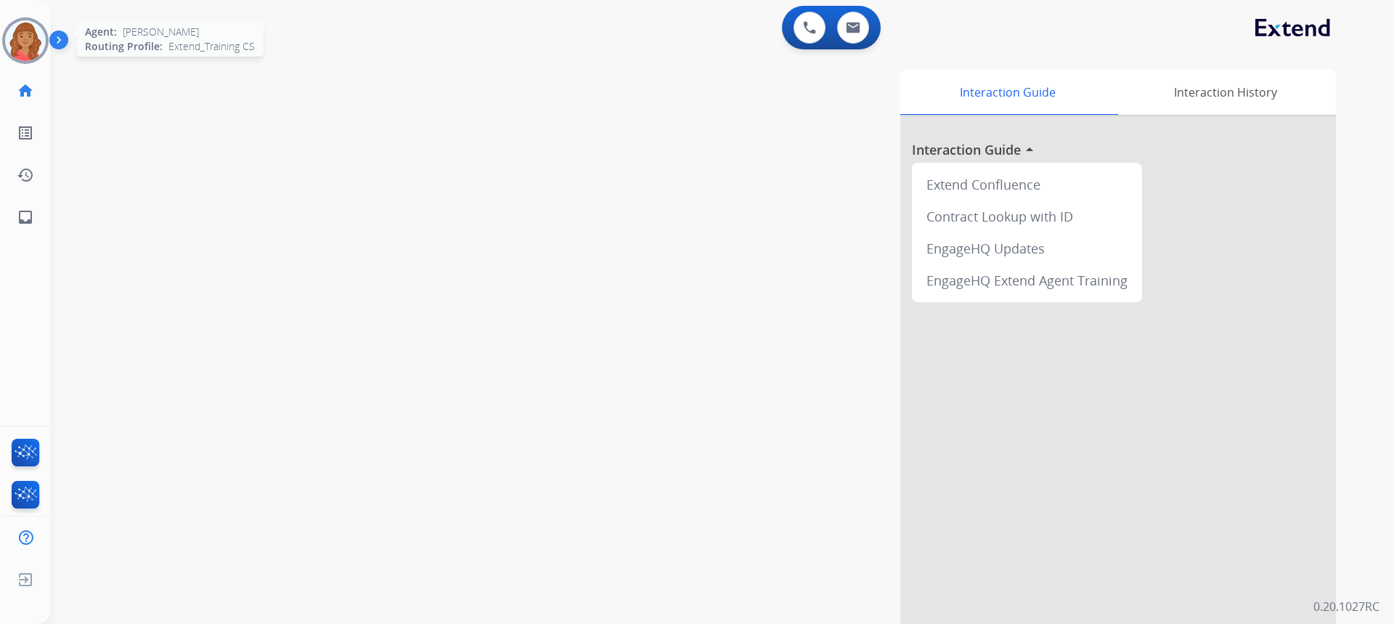
click at [28, 38] on img at bounding box center [25, 40] width 41 height 41
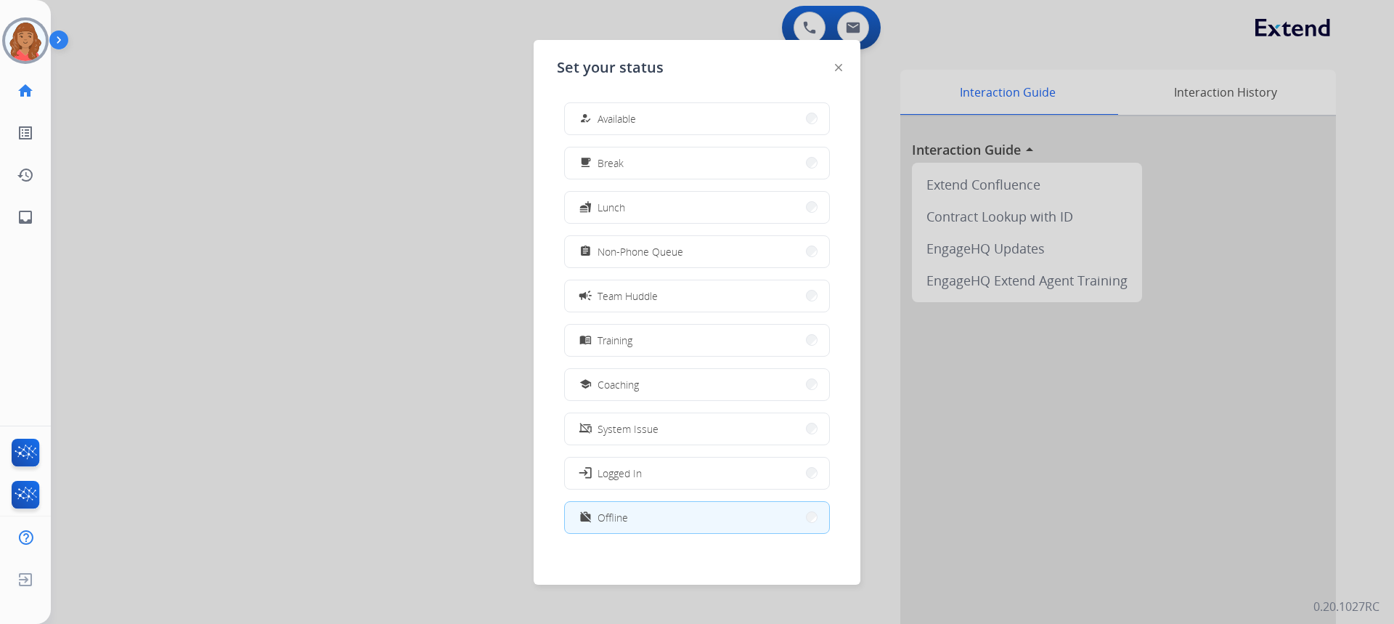
drag, startPoint x: 669, startPoint y: 105, endPoint x: 651, endPoint y: 120, distance: 23.1
click at [667, 105] on button "how_to_reg Available" at bounding box center [697, 118] width 264 height 31
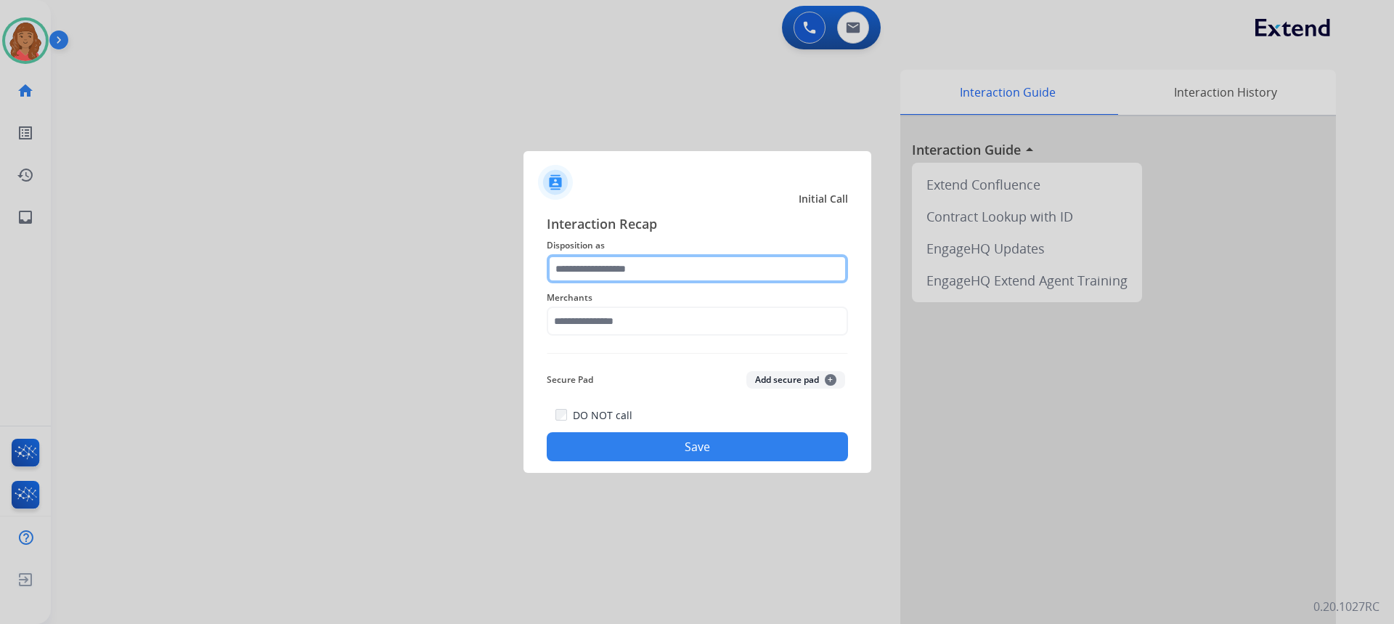
click at [618, 270] on input "text" at bounding box center [697, 268] width 301 height 29
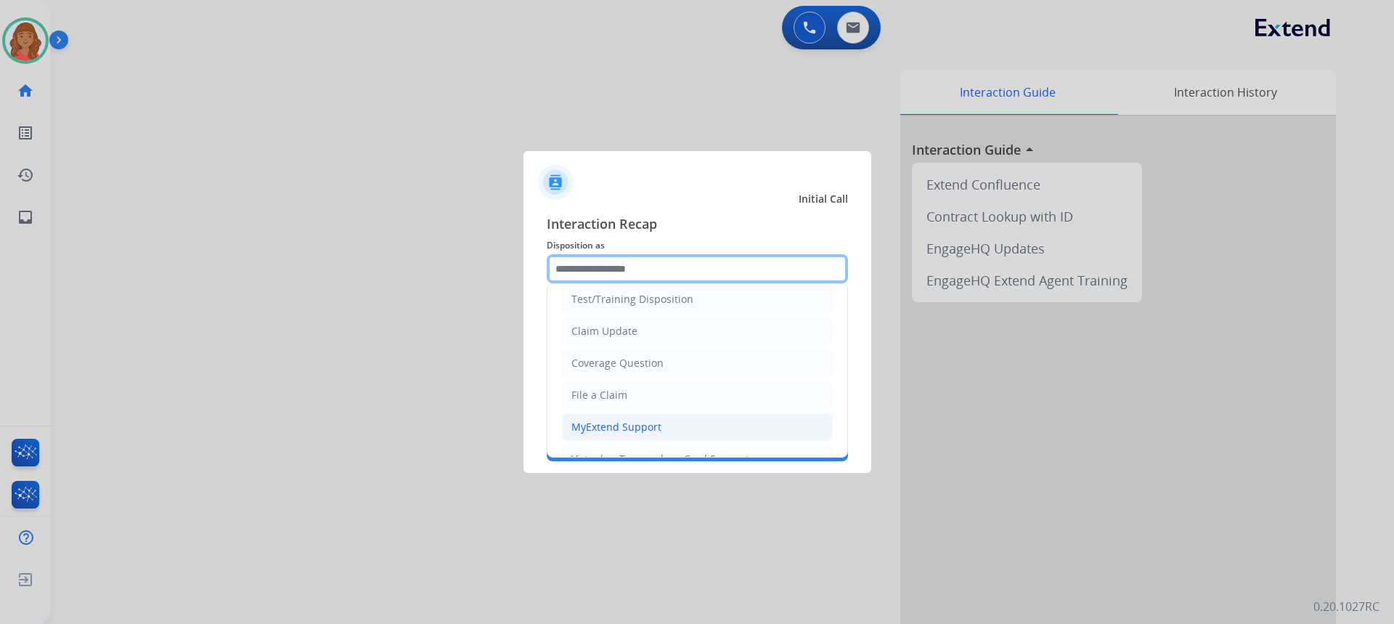
scroll to position [73, 0]
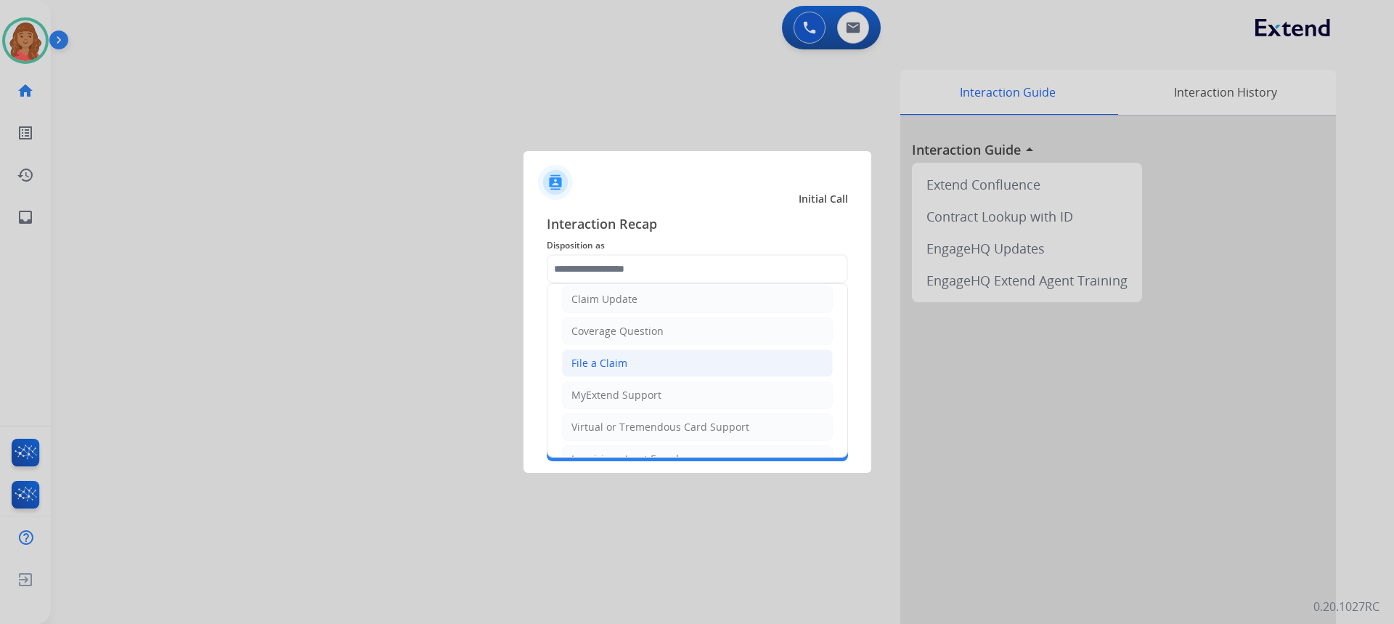
click at [593, 362] on div "File a Claim" at bounding box center [599, 363] width 56 height 15
type input "**********"
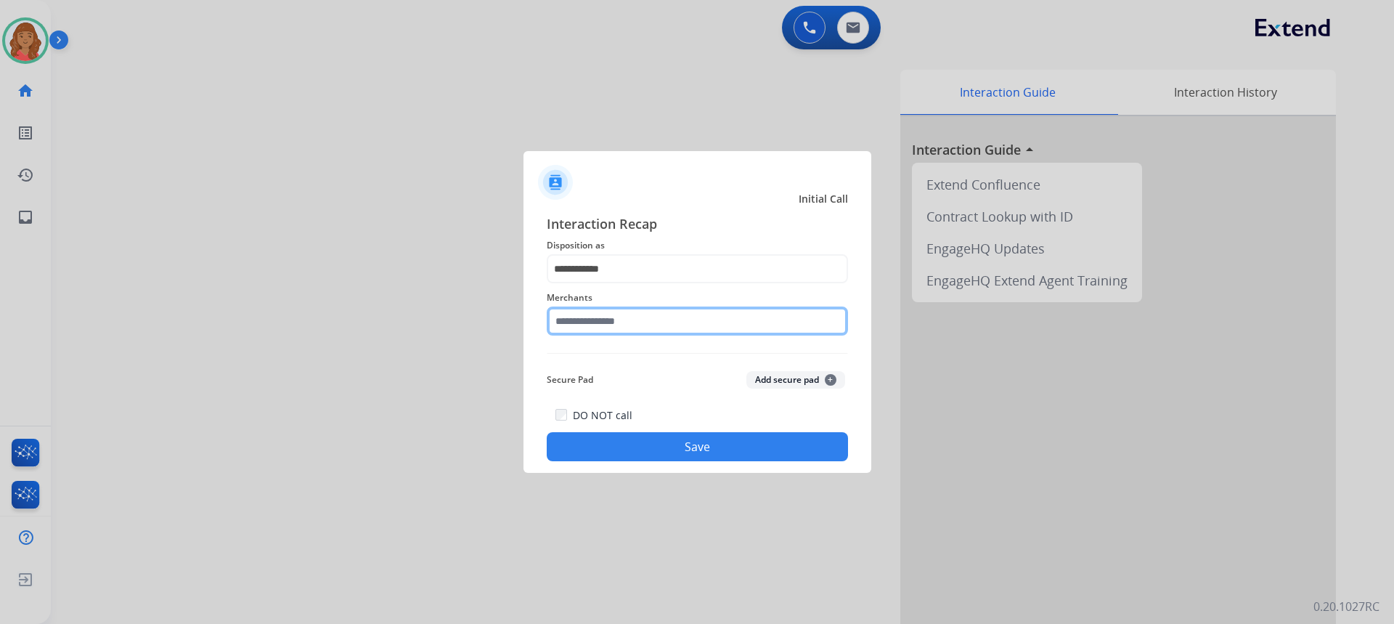
click at [605, 324] on input "text" at bounding box center [697, 320] width 301 height 29
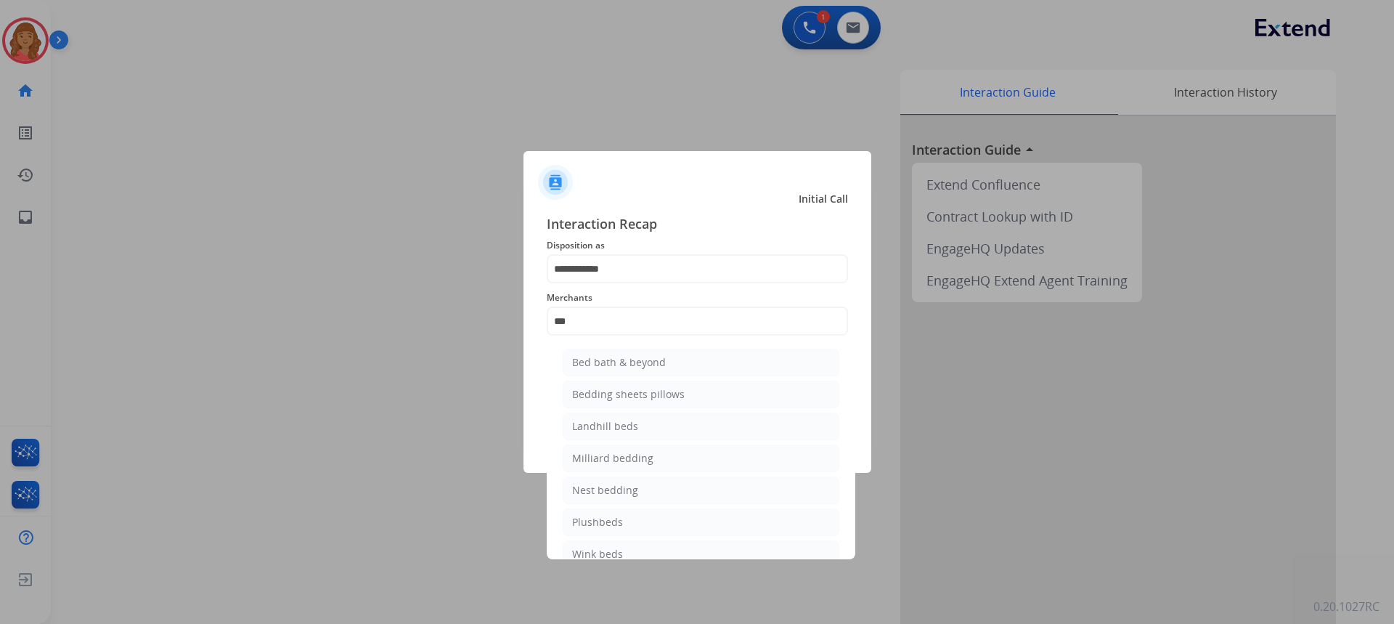
drag, startPoint x: 602, startPoint y: 363, endPoint x: 643, endPoint y: 377, distance: 43.6
click at [602, 362] on div "Bed bath & beyond" at bounding box center [619, 362] width 94 height 15
type input "**********"
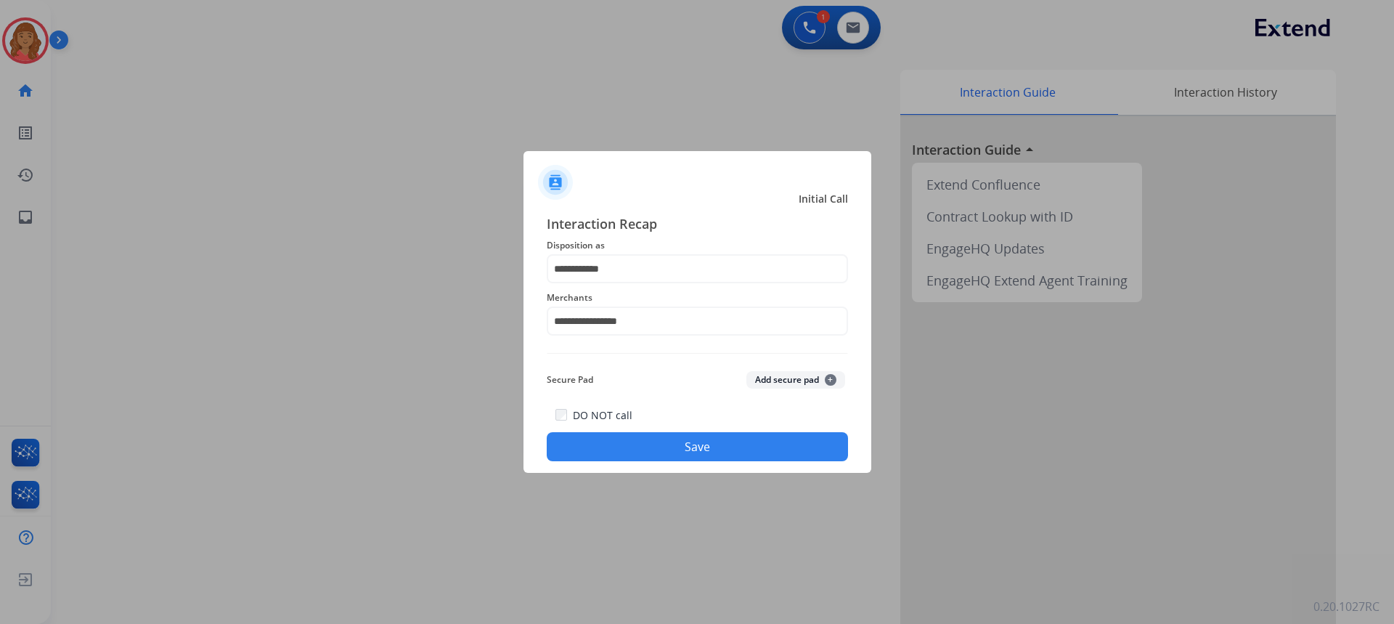
click at [653, 455] on button "Save" at bounding box center [697, 446] width 301 height 29
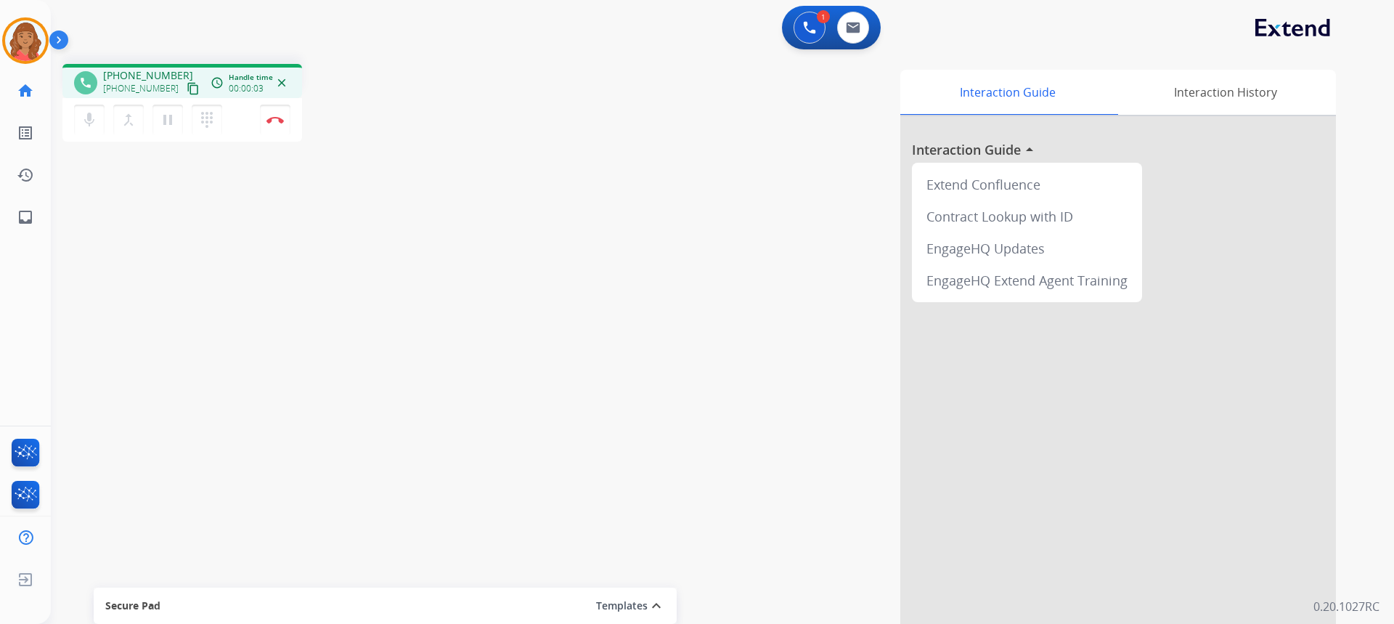
click at [187, 91] on mat-icon "content_copy" at bounding box center [193, 88] width 13 height 13
click at [187, 89] on mat-icon "content_copy" at bounding box center [193, 88] width 13 height 13
click at [279, 118] on img at bounding box center [274, 119] width 17 height 7
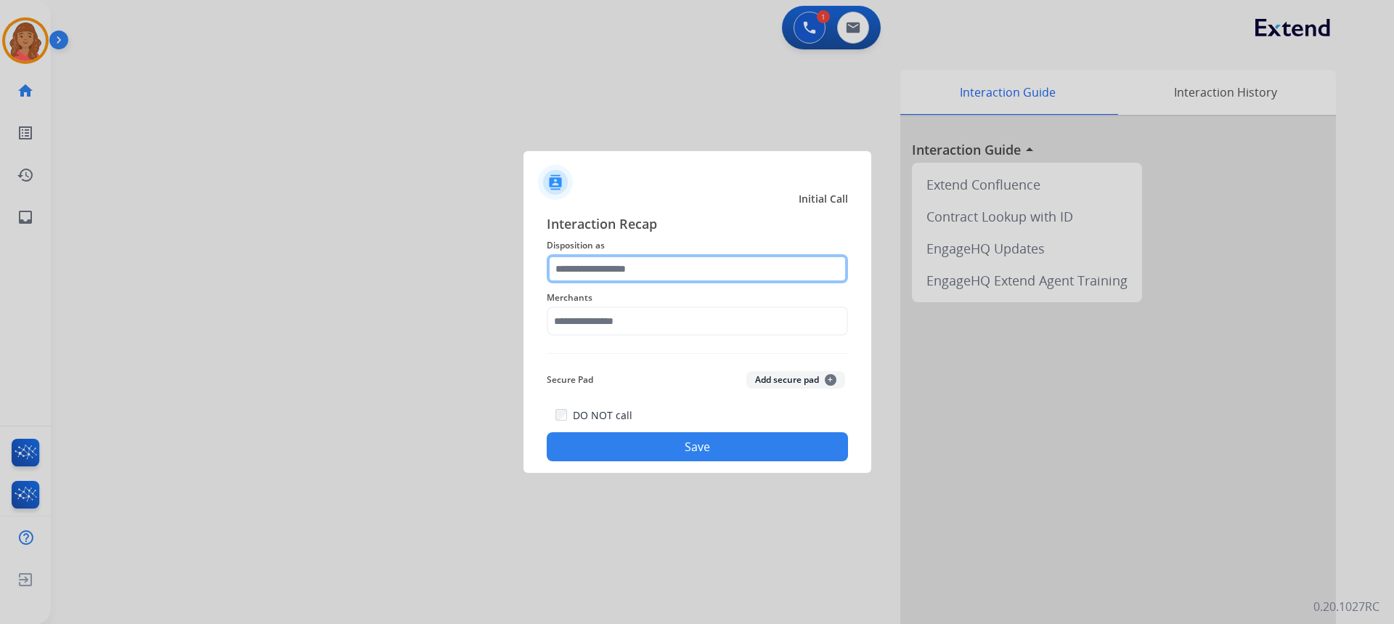
click at [622, 270] on input "text" at bounding box center [697, 268] width 301 height 29
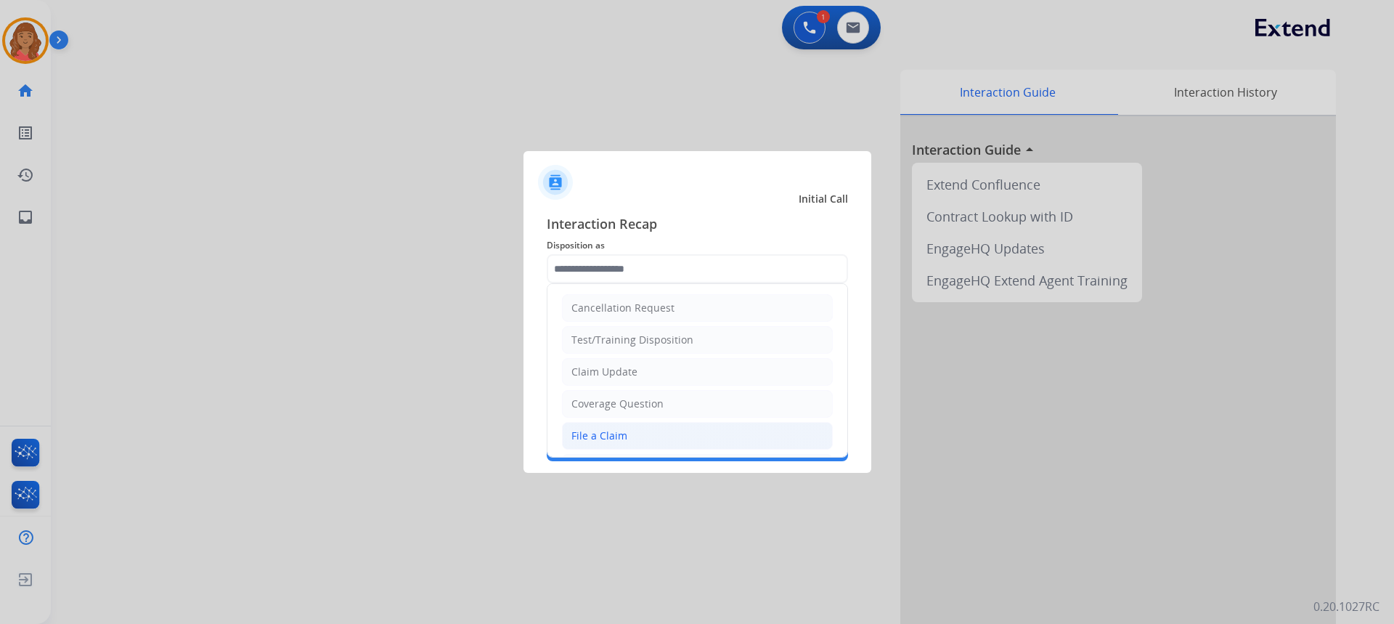
click at [607, 436] on div "File a Claim" at bounding box center [599, 435] width 56 height 15
type input "**********"
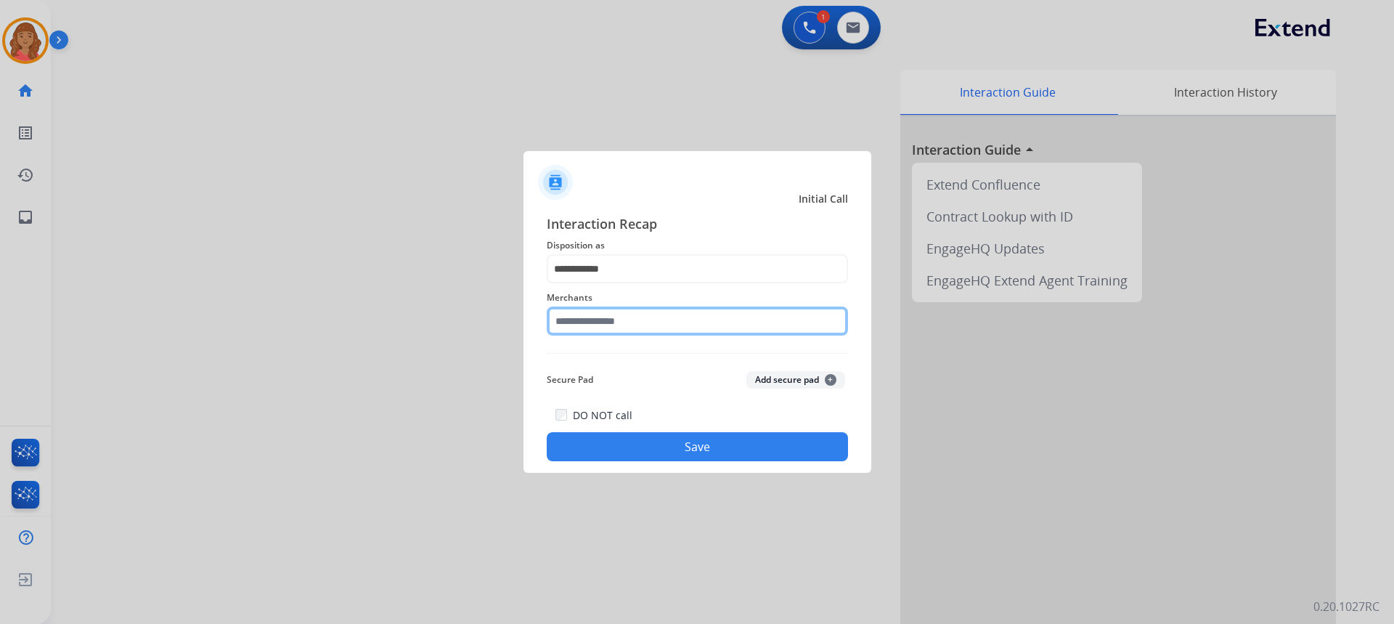
click at [606, 328] on input "text" at bounding box center [697, 320] width 301 height 29
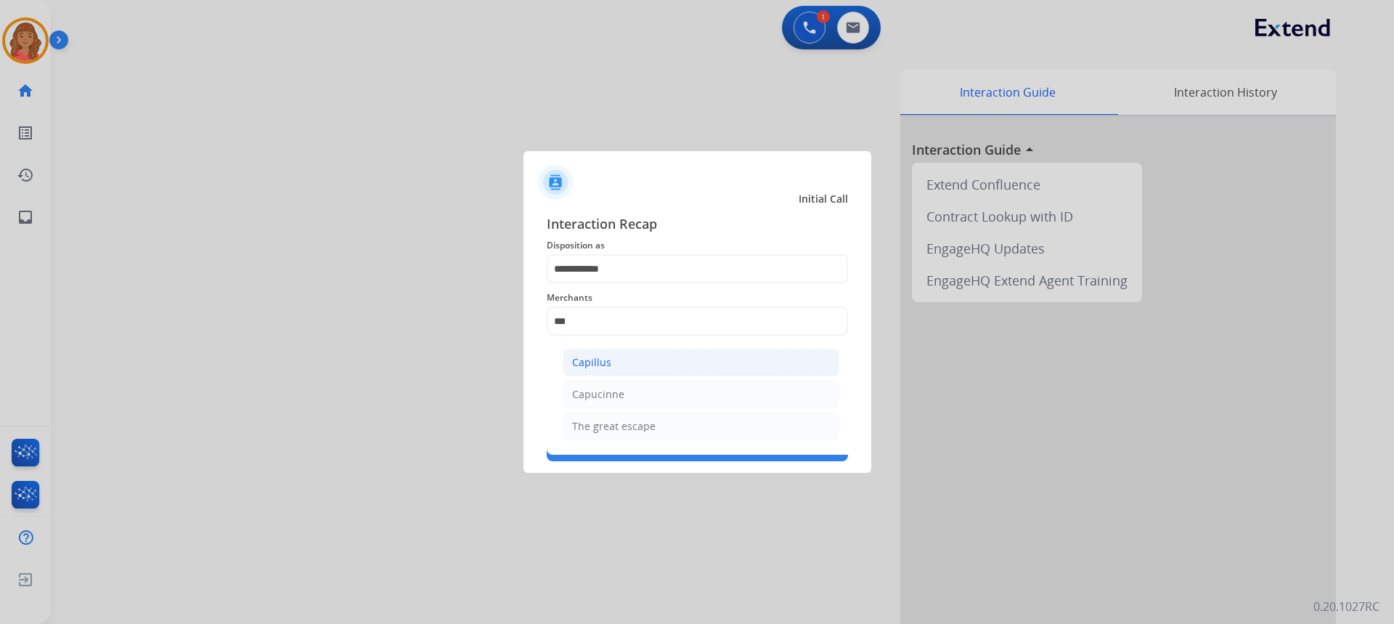
click at [610, 360] on li "Capillus" at bounding box center [701, 362] width 277 height 28
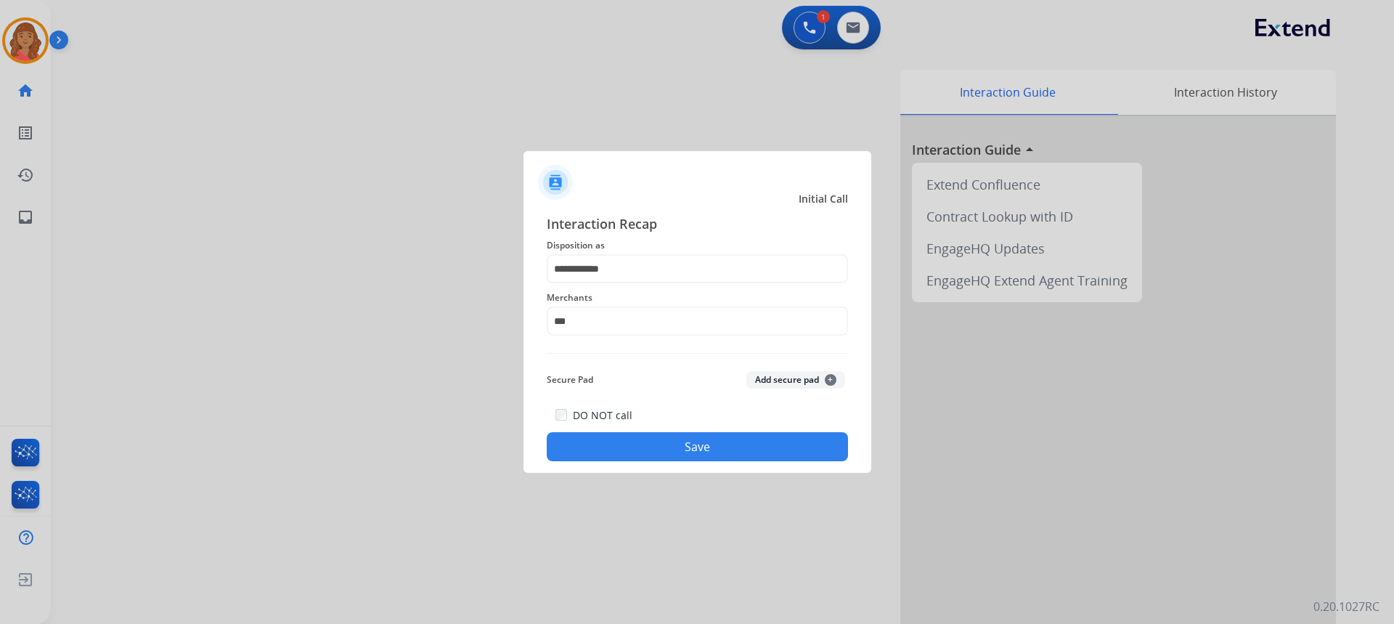
type input "********"
click at [633, 442] on button "Save" at bounding box center [697, 446] width 301 height 29
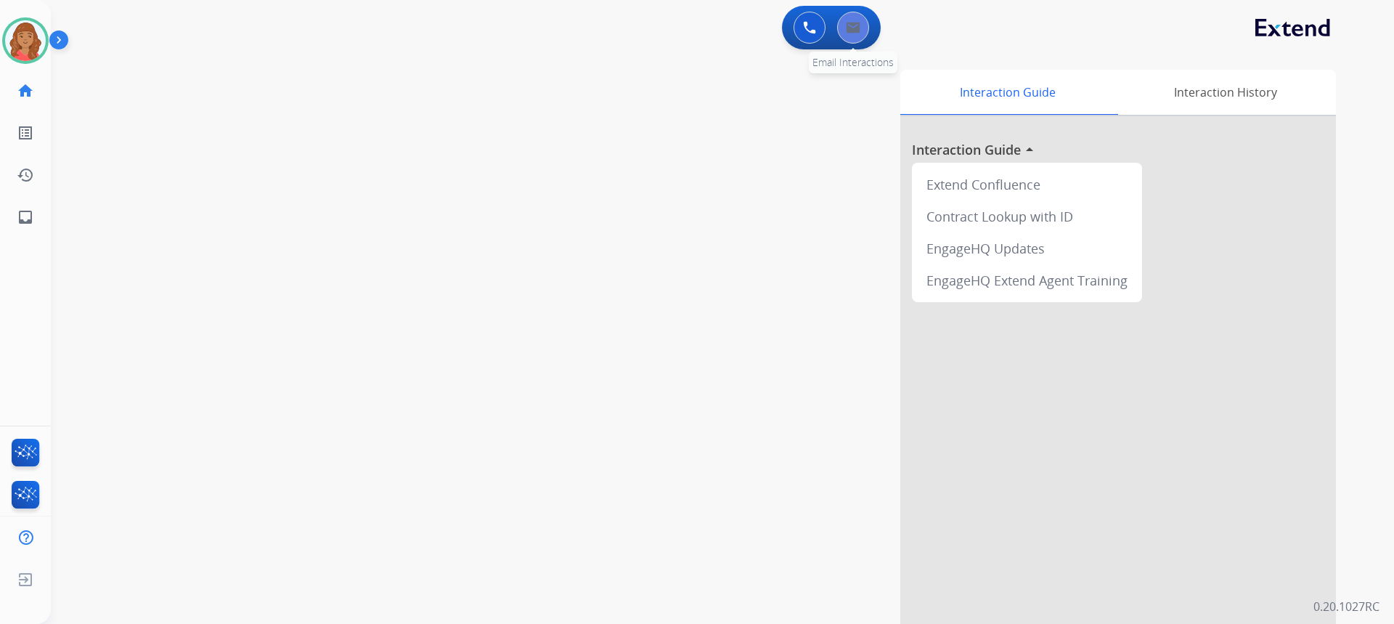
click at [861, 20] on button at bounding box center [853, 28] width 32 height 32
select select "**********"
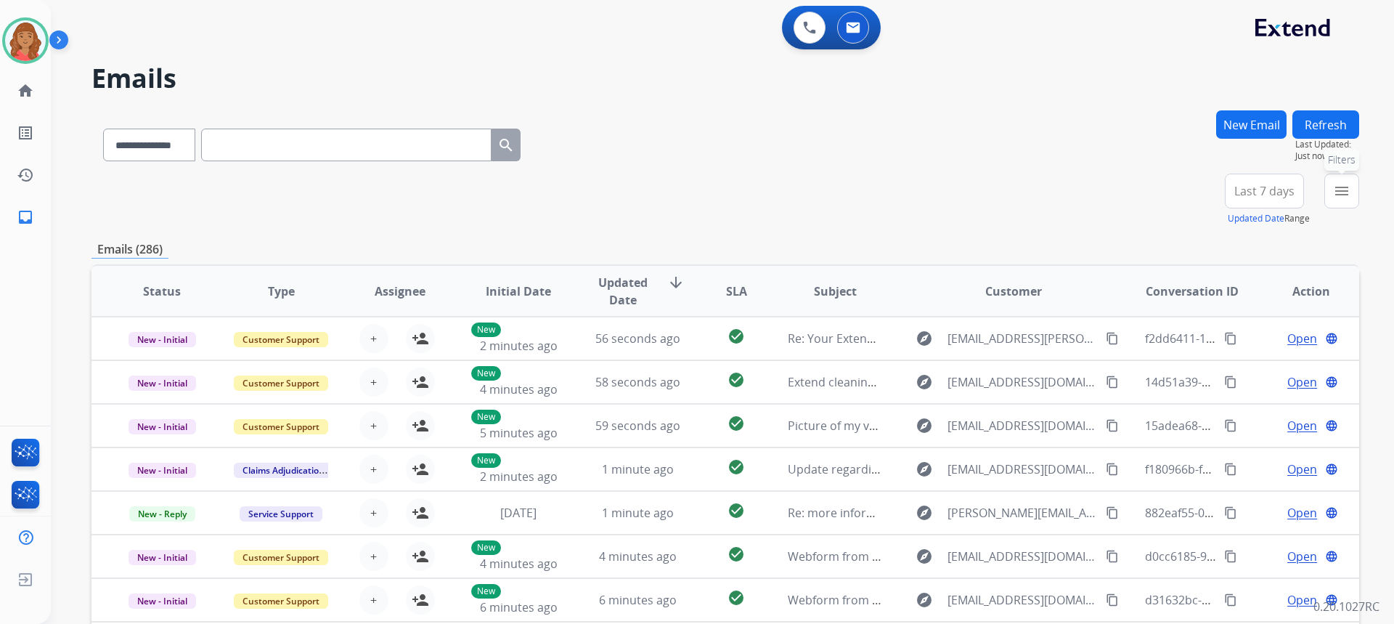
click at [1331, 195] on button "menu Filters" at bounding box center [1341, 190] width 35 height 35
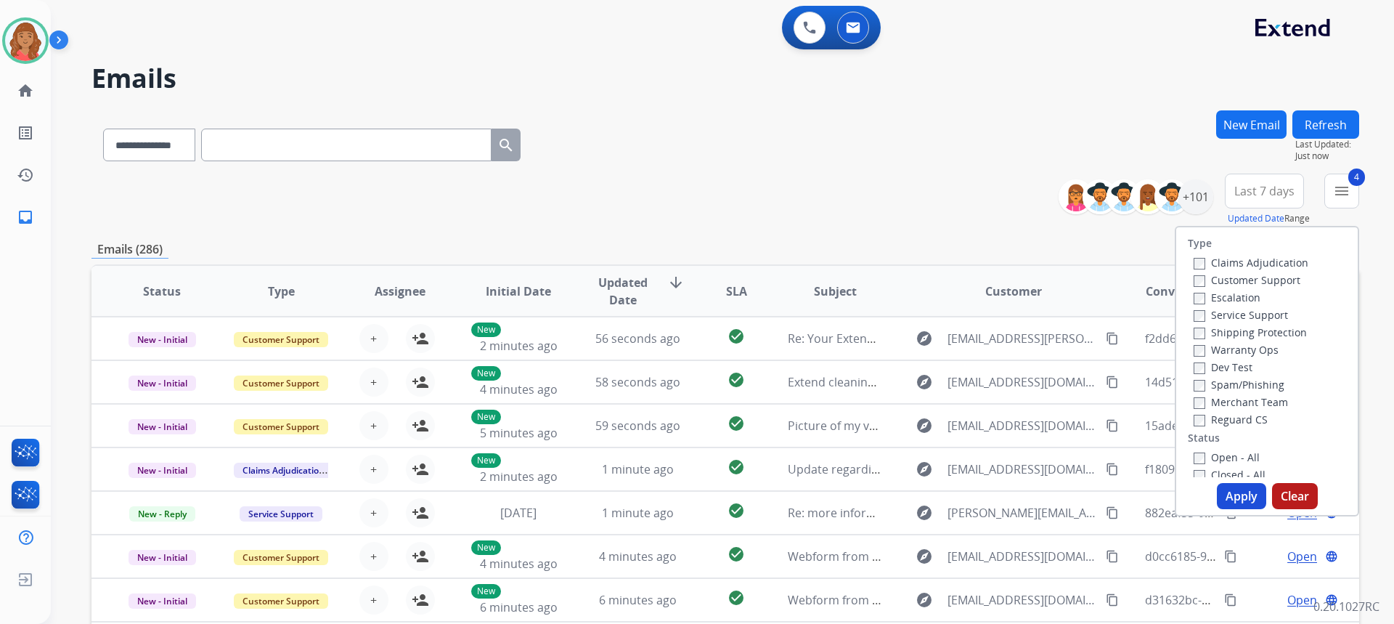
click at [1228, 494] on button "Apply" at bounding box center [1241, 496] width 49 height 26
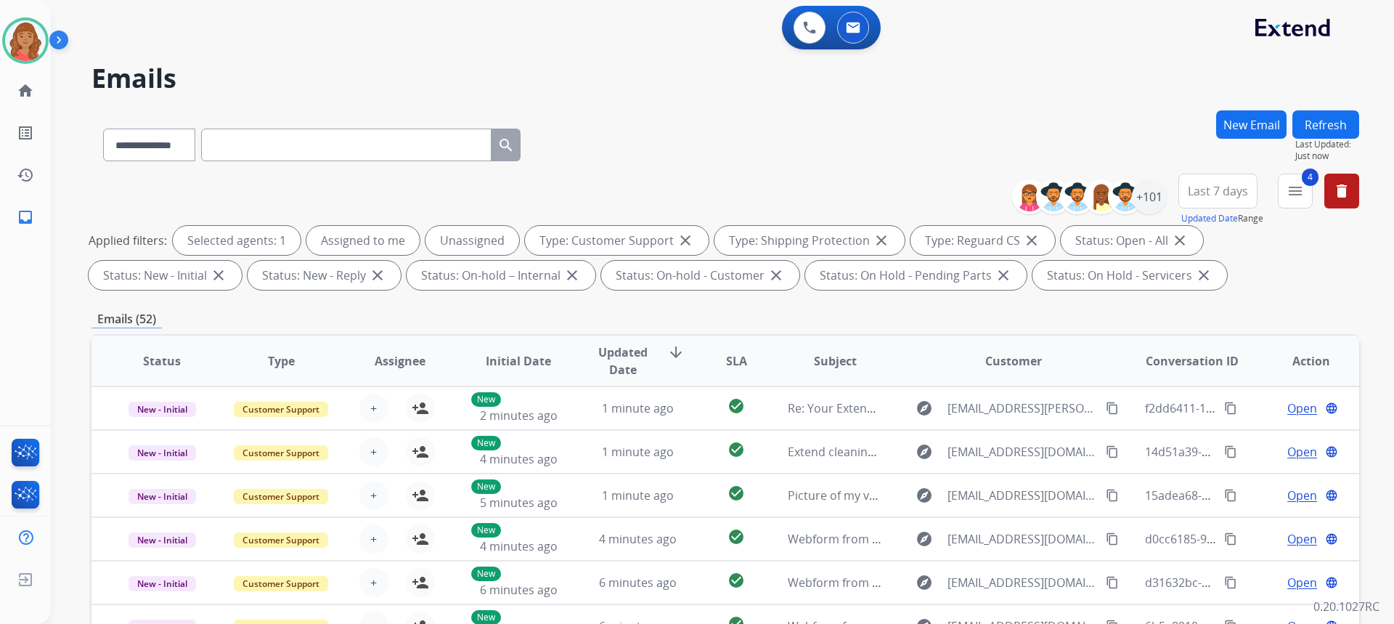
click at [1247, 127] on button "New Email" at bounding box center [1251, 124] width 70 height 28
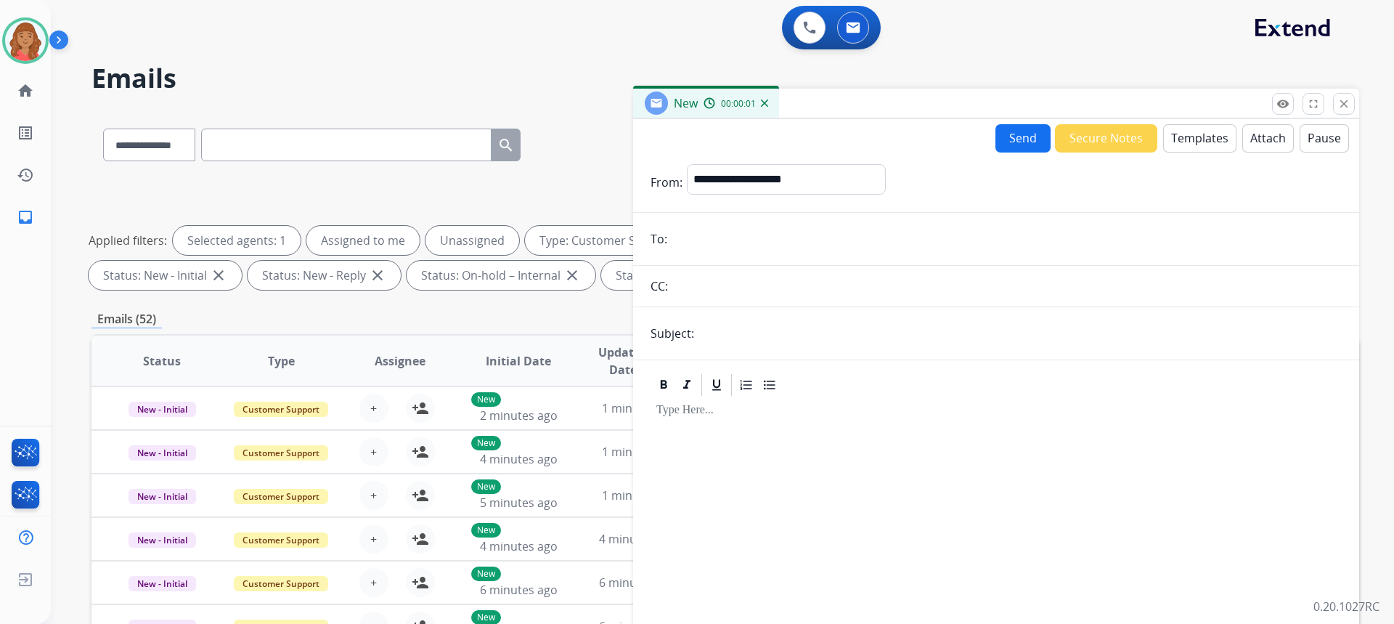
drag, startPoint x: 1328, startPoint y: 110, endPoint x: 1314, endPoint y: 113, distance: 15.0
click at [1330, 110] on div "remove_red_eye Logs fullscreen Expand close Close" at bounding box center [1313, 104] width 83 height 22
click at [1344, 101] on mat-icon "close" at bounding box center [1343, 103] width 13 height 13
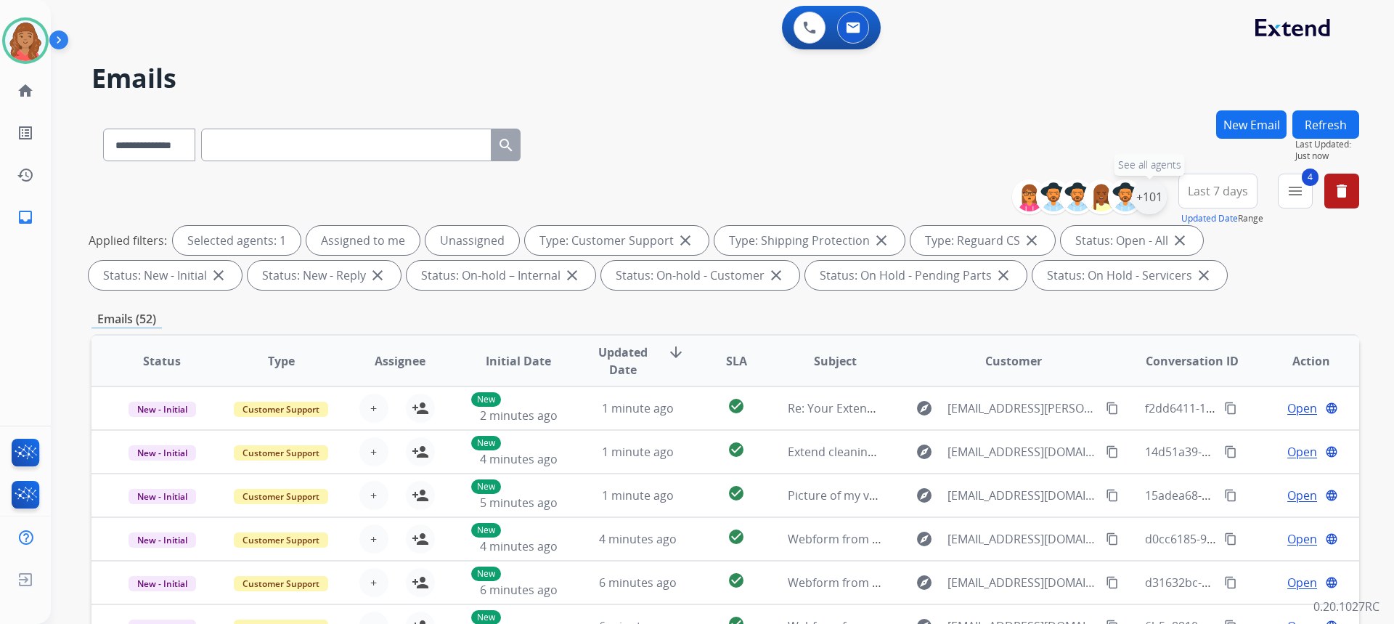
click at [1142, 200] on div "+101" at bounding box center [1149, 196] width 35 height 35
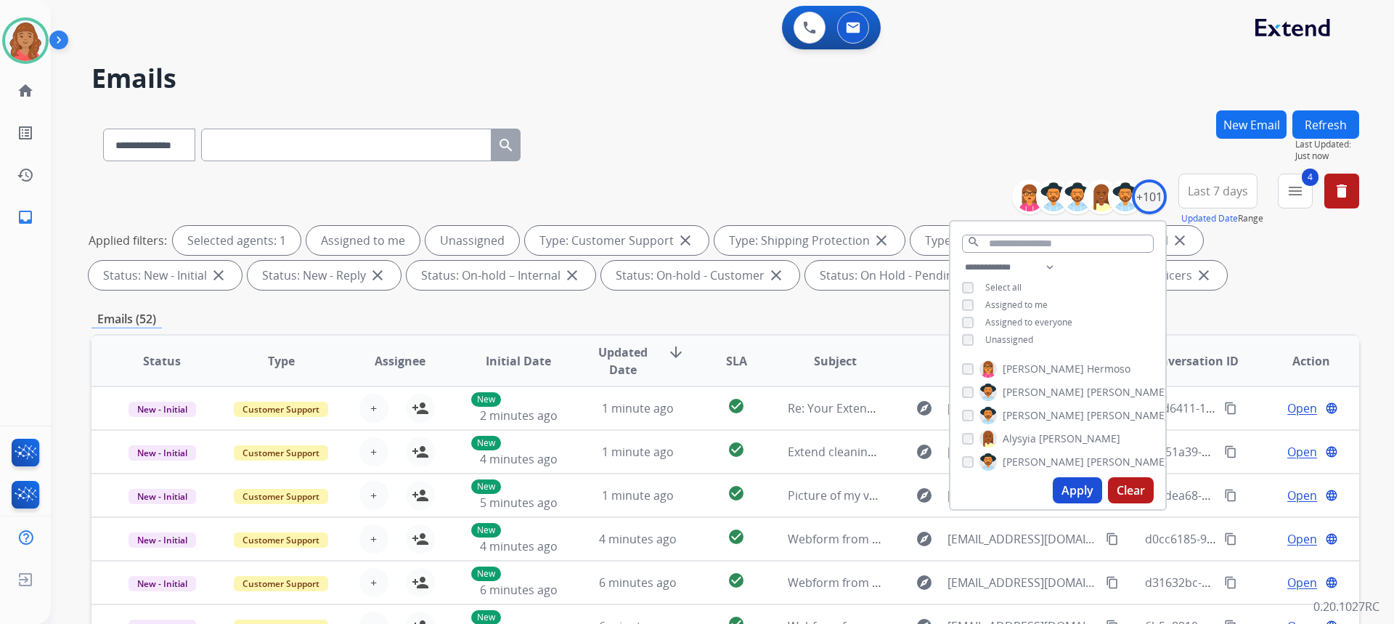
click at [967, 344] on div "**********" at bounding box center [1057, 304] width 215 height 93
click at [1064, 499] on button "Apply" at bounding box center [1077, 490] width 49 height 26
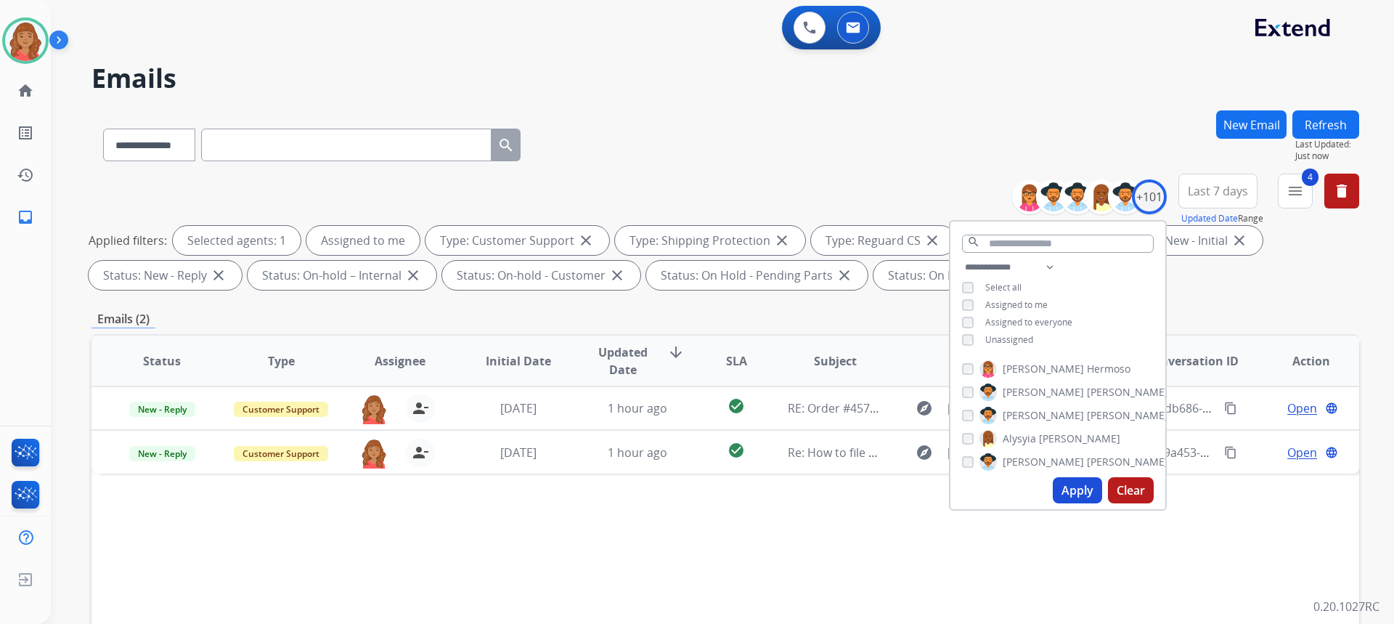
click at [663, 224] on div "**********" at bounding box center [724, 234] width 1267 height 122
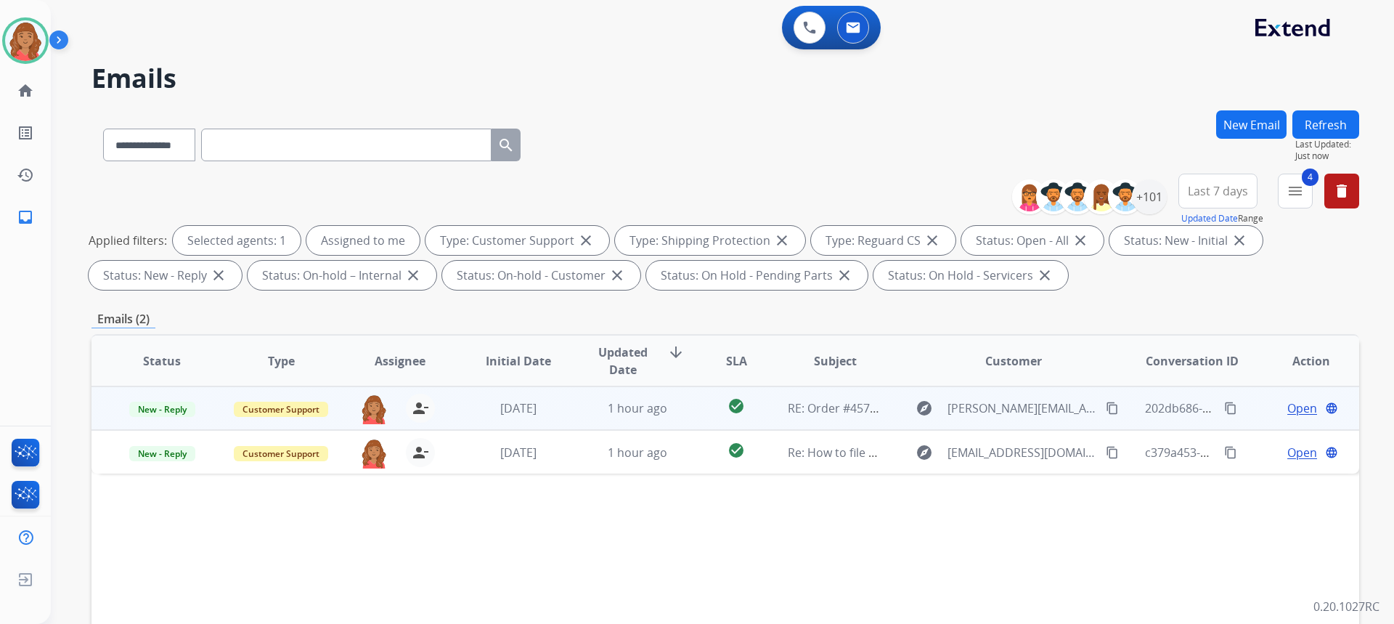
click at [573, 417] on td "1 hour ago" at bounding box center [626, 408] width 119 height 44
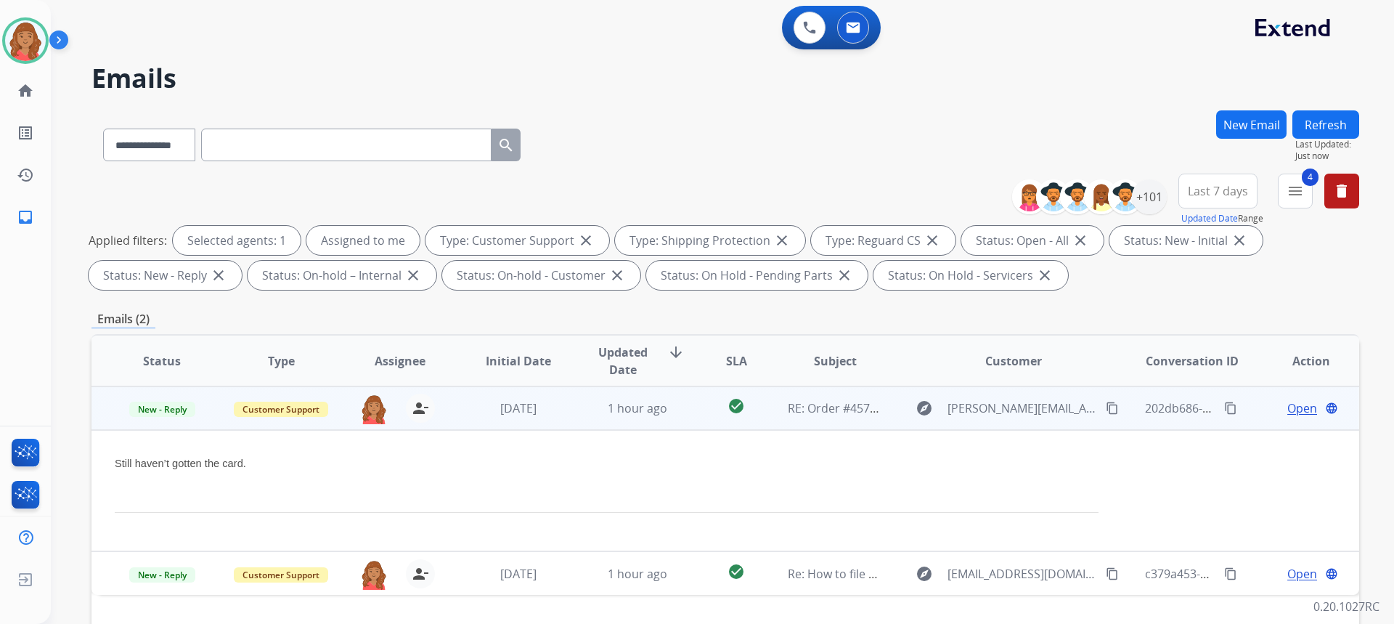
click at [1106, 404] on mat-icon "content_copy" at bounding box center [1112, 407] width 13 height 13
click at [534, 420] on td "[DATE]" at bounding box center [507, 408] width 119 height 44
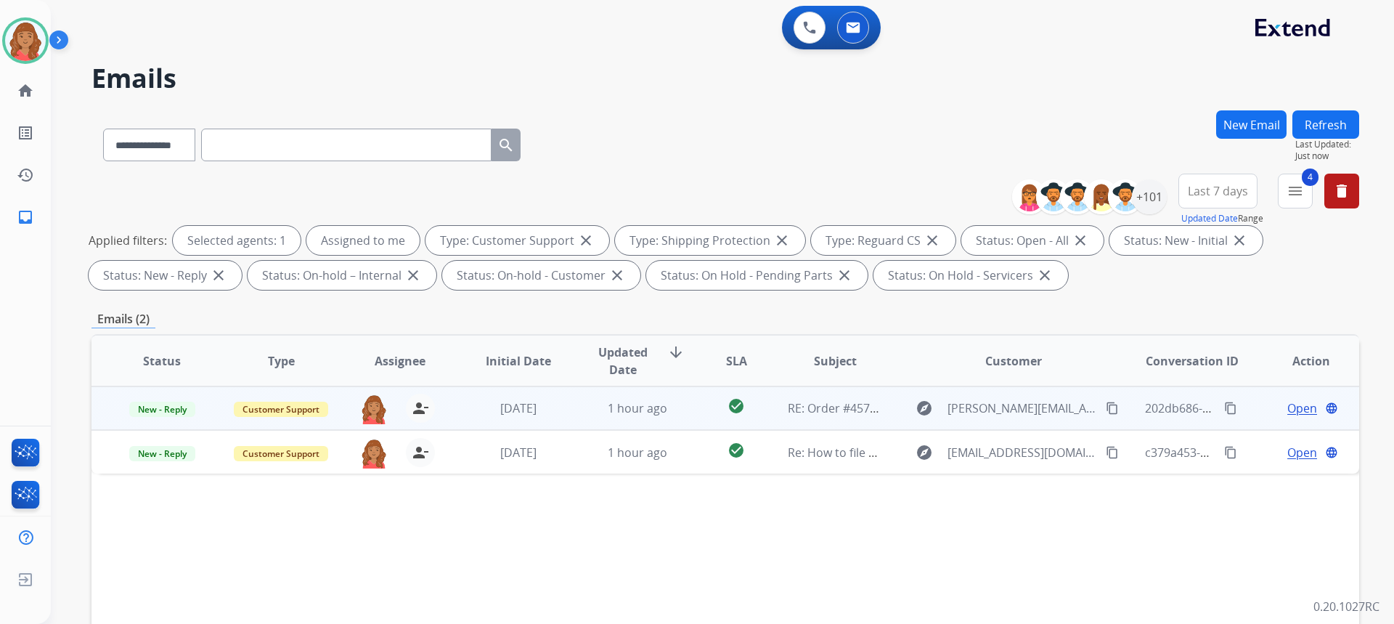
click at [473, 420] on td "[DATE]" at bounding box center [507, 408] width 119 height 44
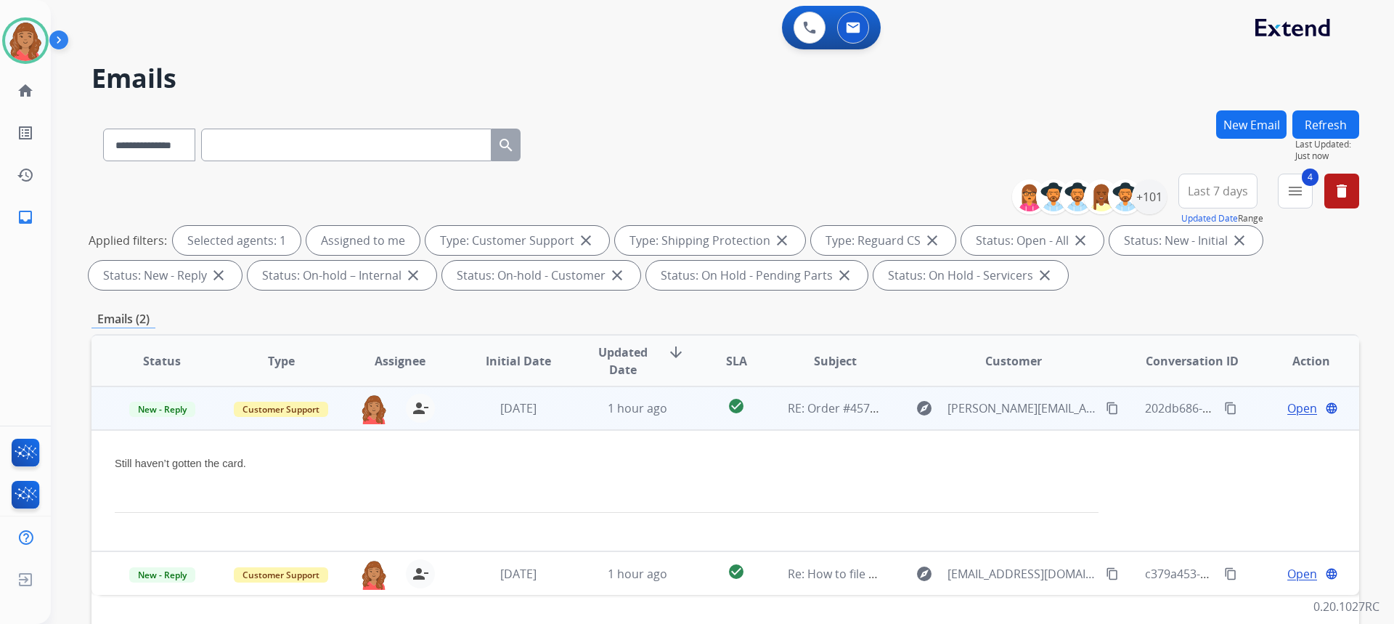
click at [1304, 405] on span "Open" at bounding box center [1302, 407] width 30 height 17
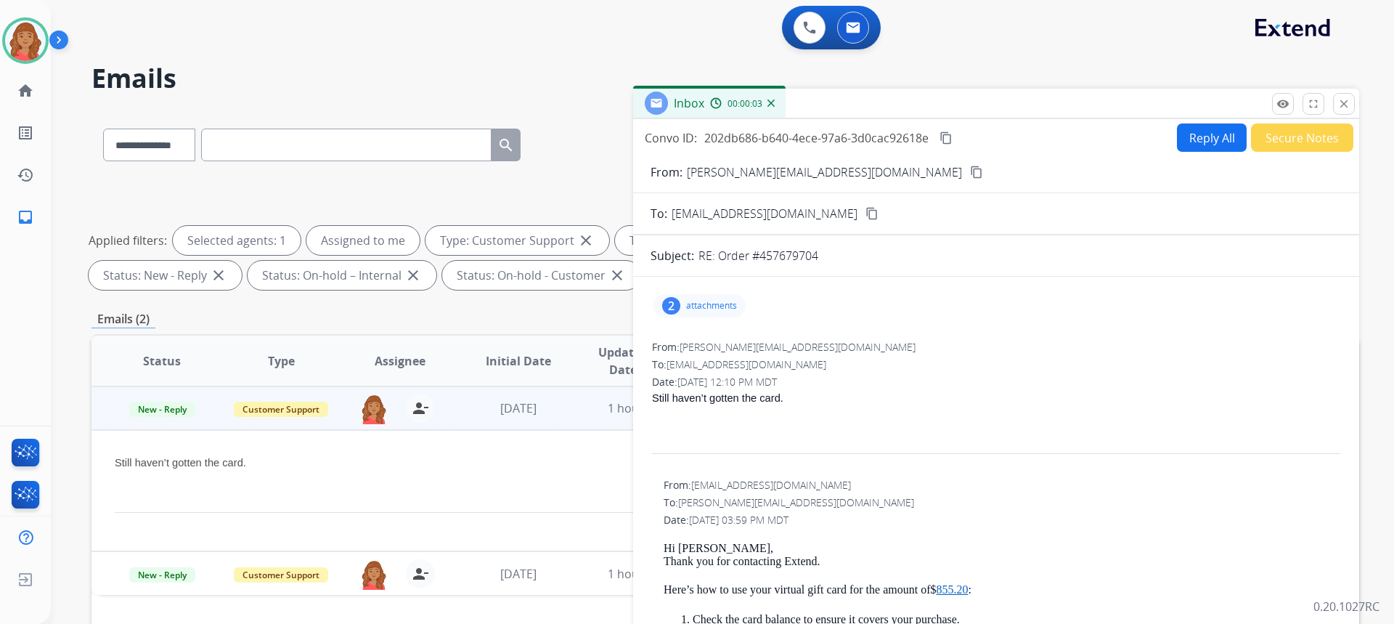
click at [698, 316] on div "2 attachments" at bounding box center [699, 305] width 92 height 23
click at [693, 345] on div at bounding box center [704, 345] width 73 height 51
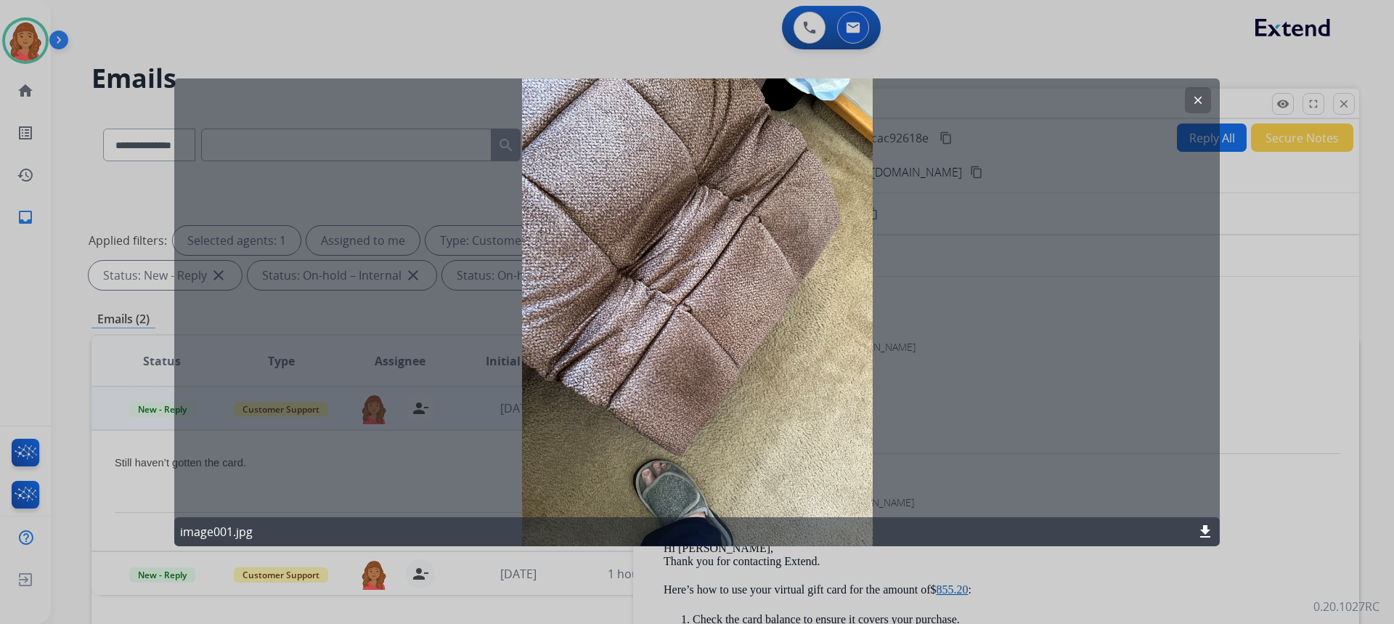
click at [1197, 100] on mat-icon "clear" at bounding box center [1197, 99] width 13 height 13
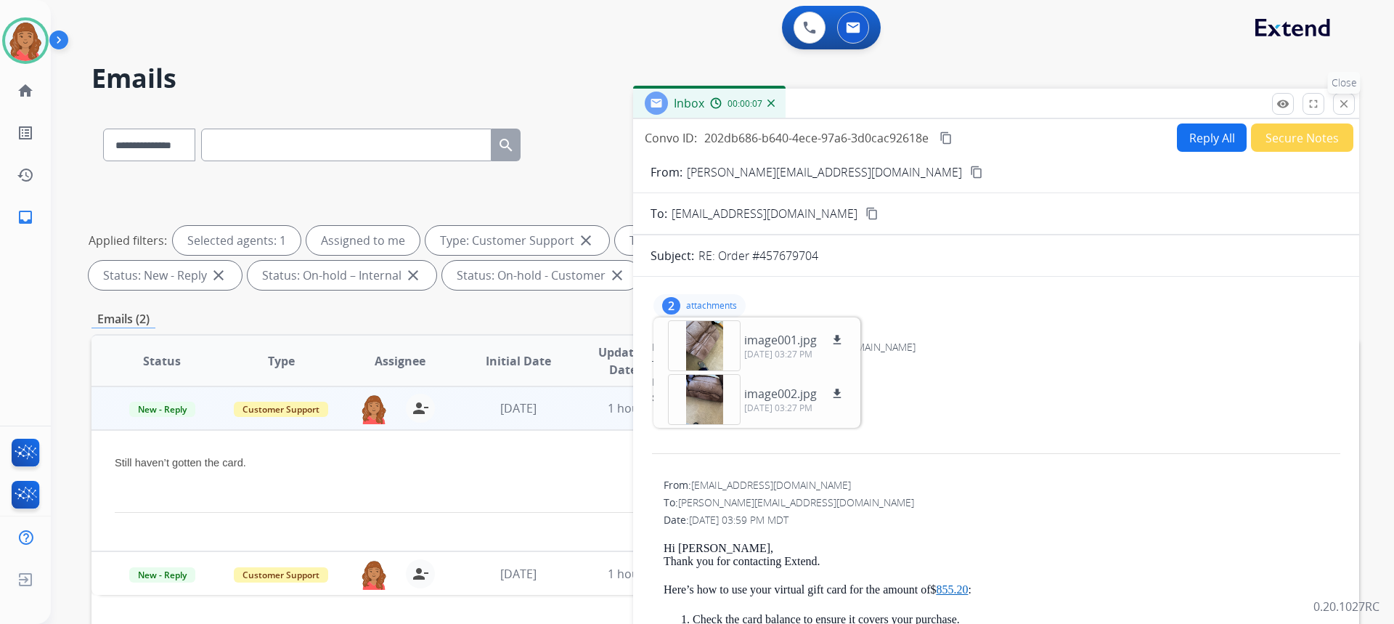
click at [1344, 109] on mat-icon "close" at bounding box center [1343, 103] width 13 height 13
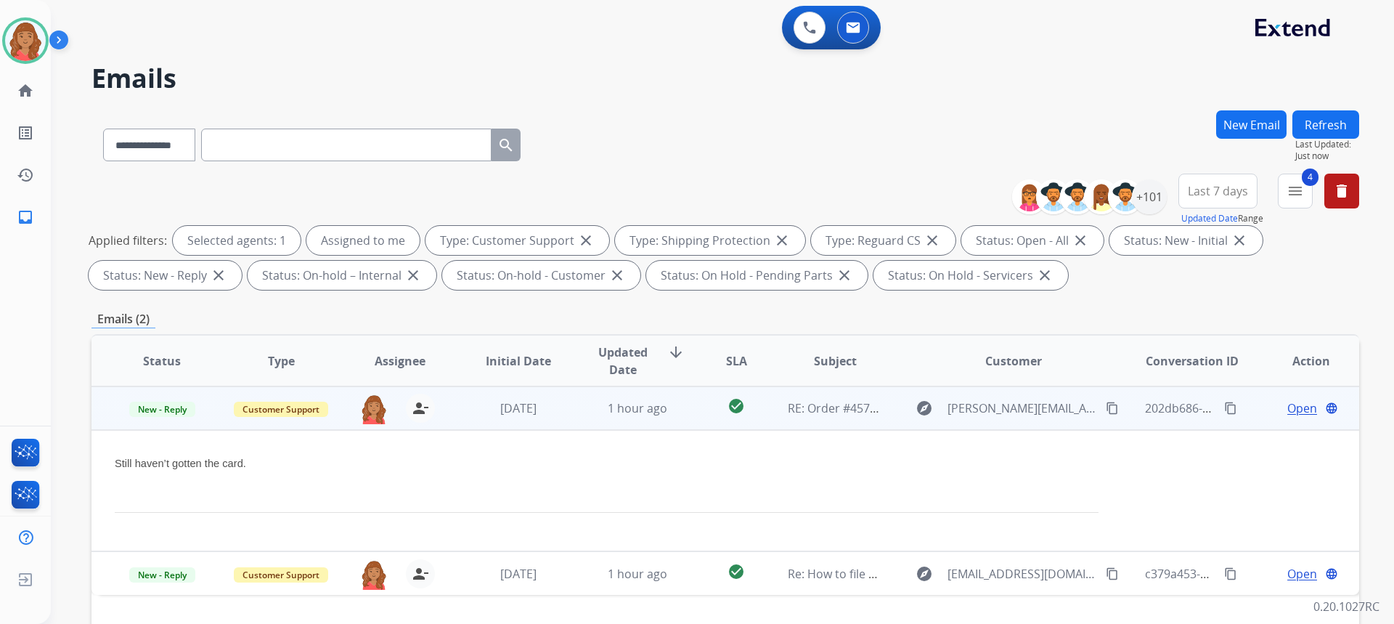
drag, startPoint x: 1291, startPoint y: 402, endPoint x: 1290, endPoint y: 411, distance: 8.8
click at [1290, 411] on span "Open" at bounding box center [1302, 407] width 30 height 17
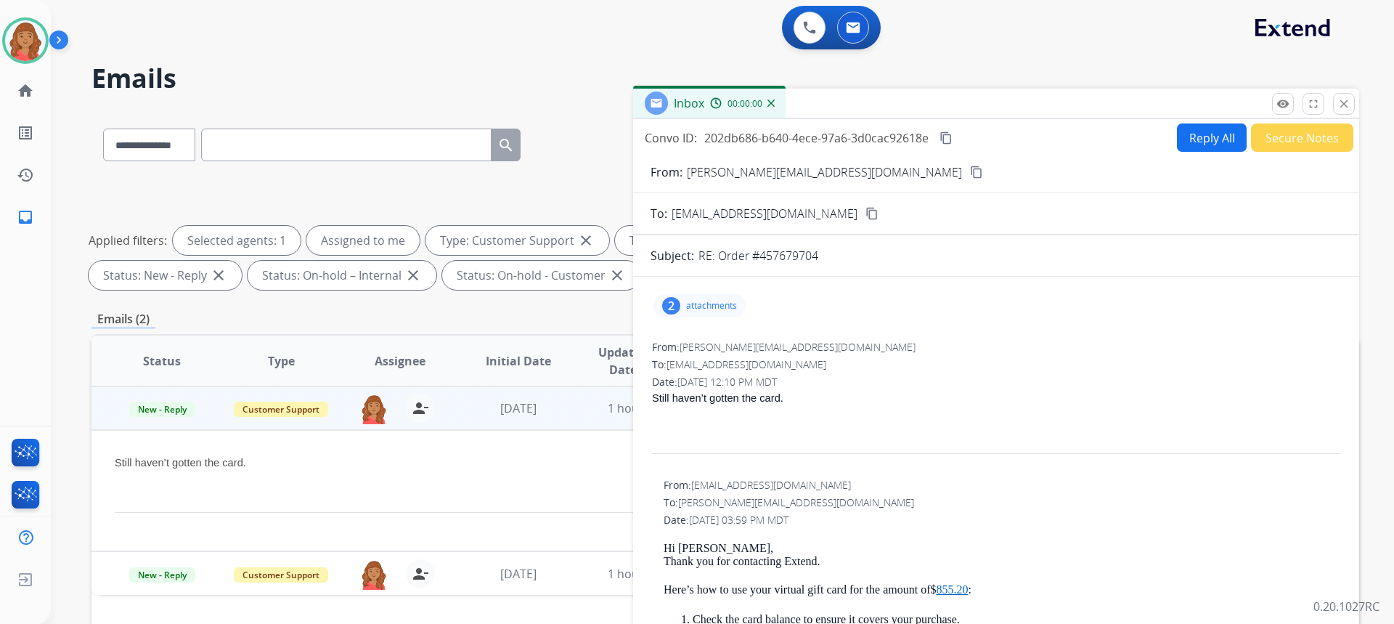
click at [1287, 142] on button "Secure Notes" at bounding box center [1302, 137] width 102 height 28
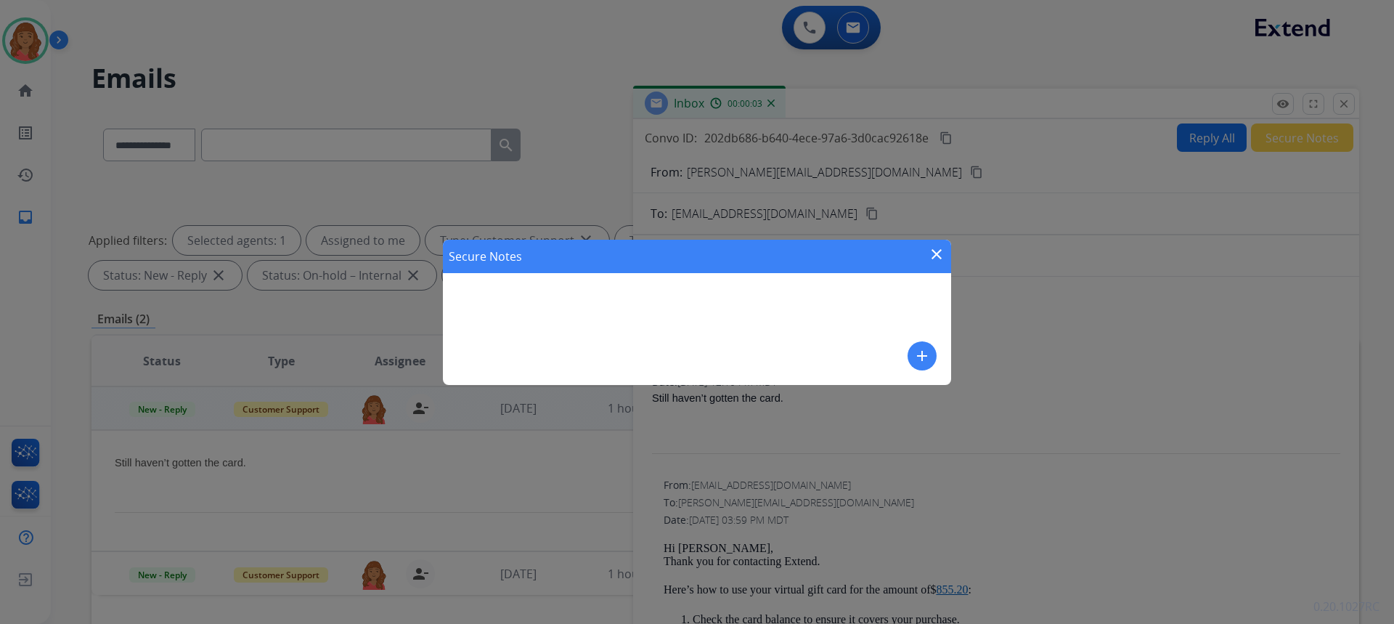
click at [939, 248] on mat-icon "close" at bounding box center [936, 253] width 17 height 17
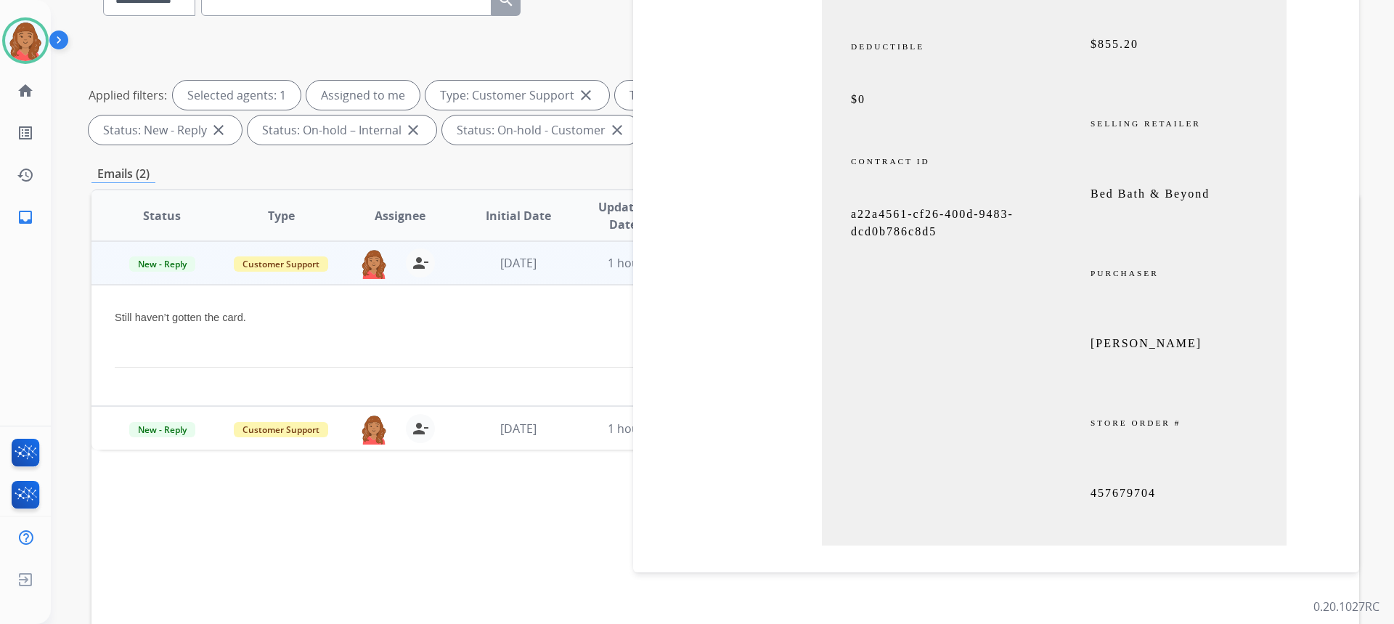
scroll to position [4210, 0]
click at [927, 213] on span "a22a4561-cf26-400d-9483-dcd0b786c8d5" at bounding box center [932, 224] width 163 height 30
click at [914, 208] on p "a22a4561-cf26-400d-9483-dcd0b786c8d5" at bounding box center [938, 224] width 174 height 35
drag, startPoint x: 892, startPoint y: 216, endPoint x: 834, endPoint y: 188, distance: 64.3
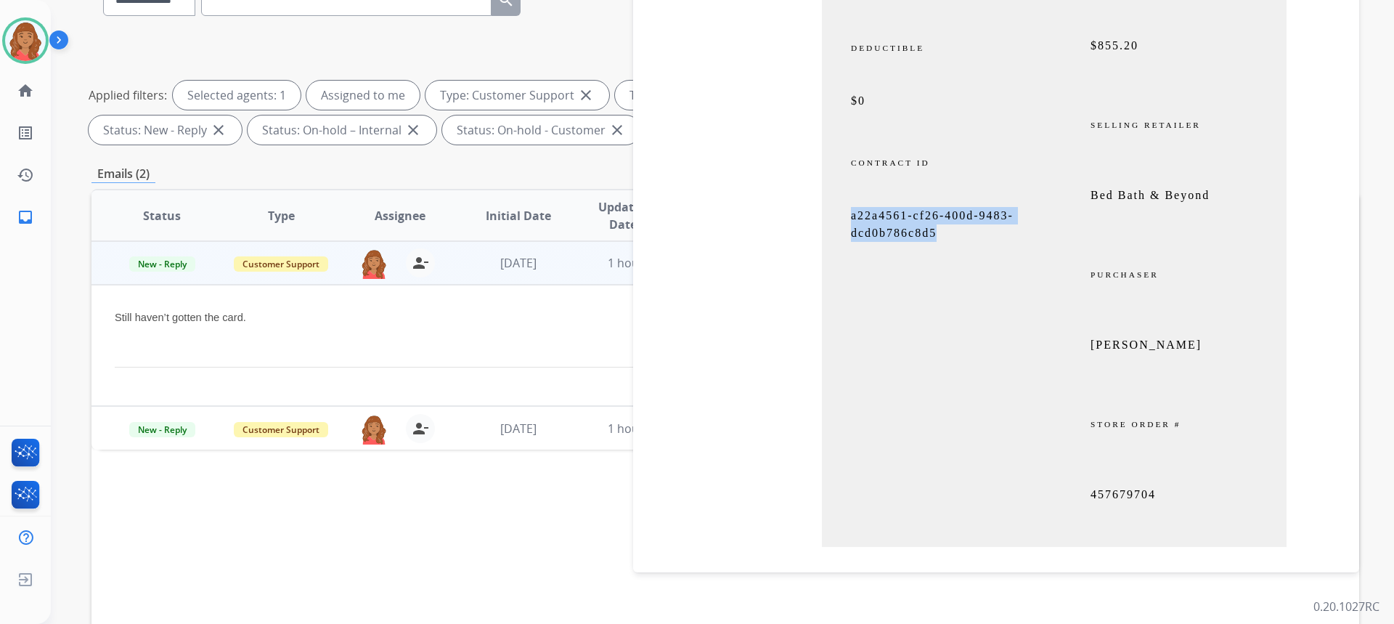
click at [834, 188] on td "COVERAGE TYPE Extend Protection (+ADH) CONTRACT TERM 3 years COVERAGE TERM [DAT…" at bounding box center [938, 49] width 232 height 996
copy td "a22a4561-cf26-400d-9483-dcd0b786c8d5"
click at [918, 247] on td "COVERAGE TYPE Extend Protection (+ADH) CONTRACT TERM 3 years COVERAGE TERM [DAT…" at bounding box center [938, 49] width 232 height 996
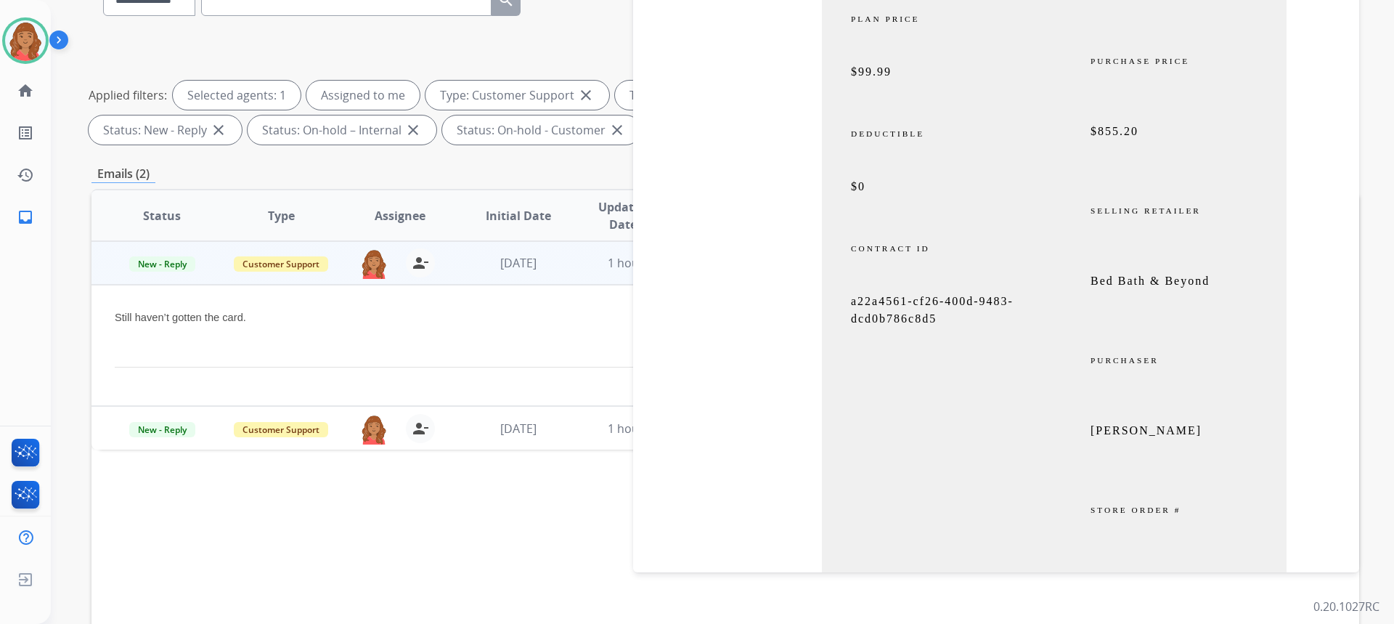
scroll to position [4138, 0]
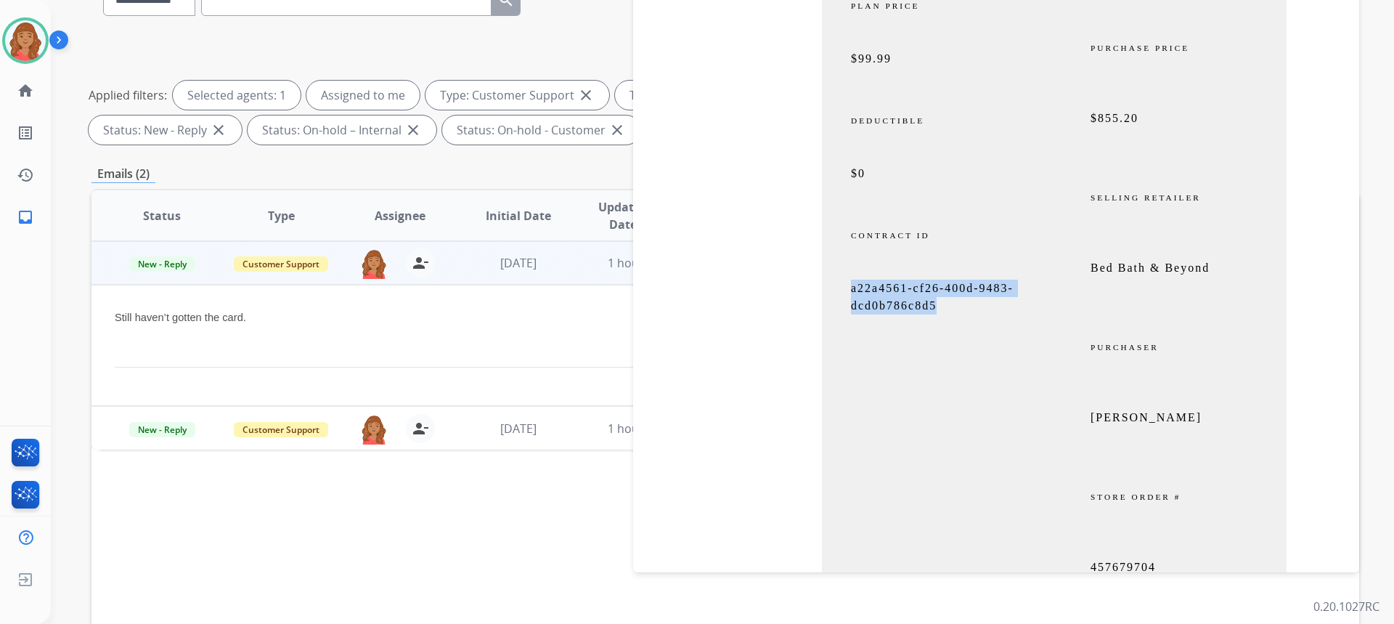
drag, startPoint x: 951, startPoint y: 295, endPoint x: 838, endPoint y: 271, distance: 115.2
click at [838, 279] on td "a22a4561-cf26-400d-9483-dcd0b786c8d5" at bounding box center [938, 303] width 232 height 49
copy span "a22a4561-cf26-400d-9483-dcd0b786c8d5"
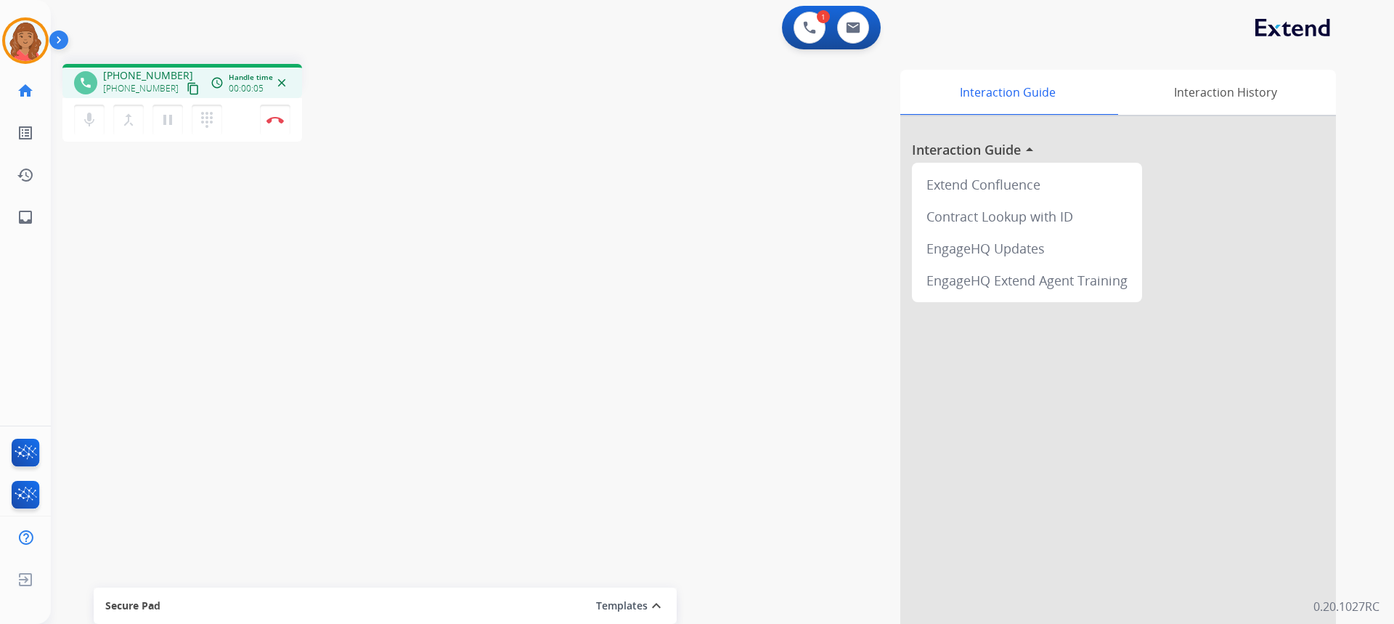
click at [187, 83] on mat-icon "content_copy" at bounding box center [193, 88] width 13 height 13
click at [218, 109] on button "dialpad Dialpad" at bounding box center [207, 120] width 30 height 30
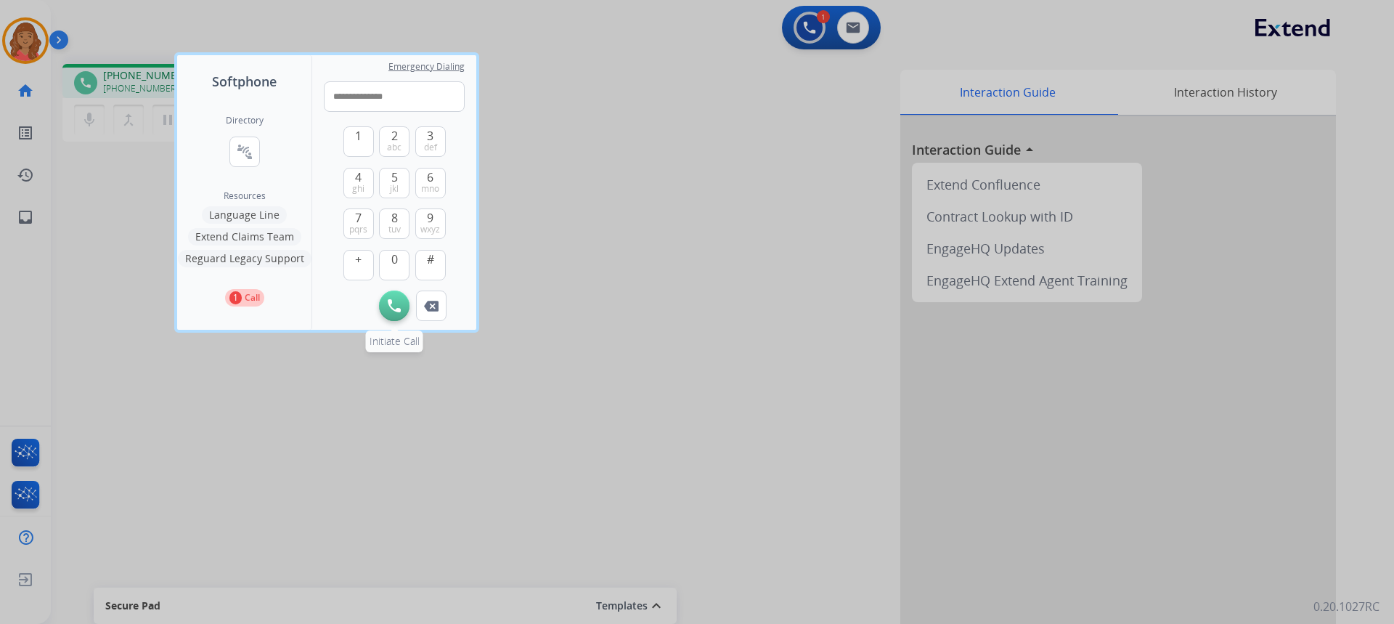
type input "**********"
click at [398, 301] on img at bounding box center [394, 305] width 13 height 13
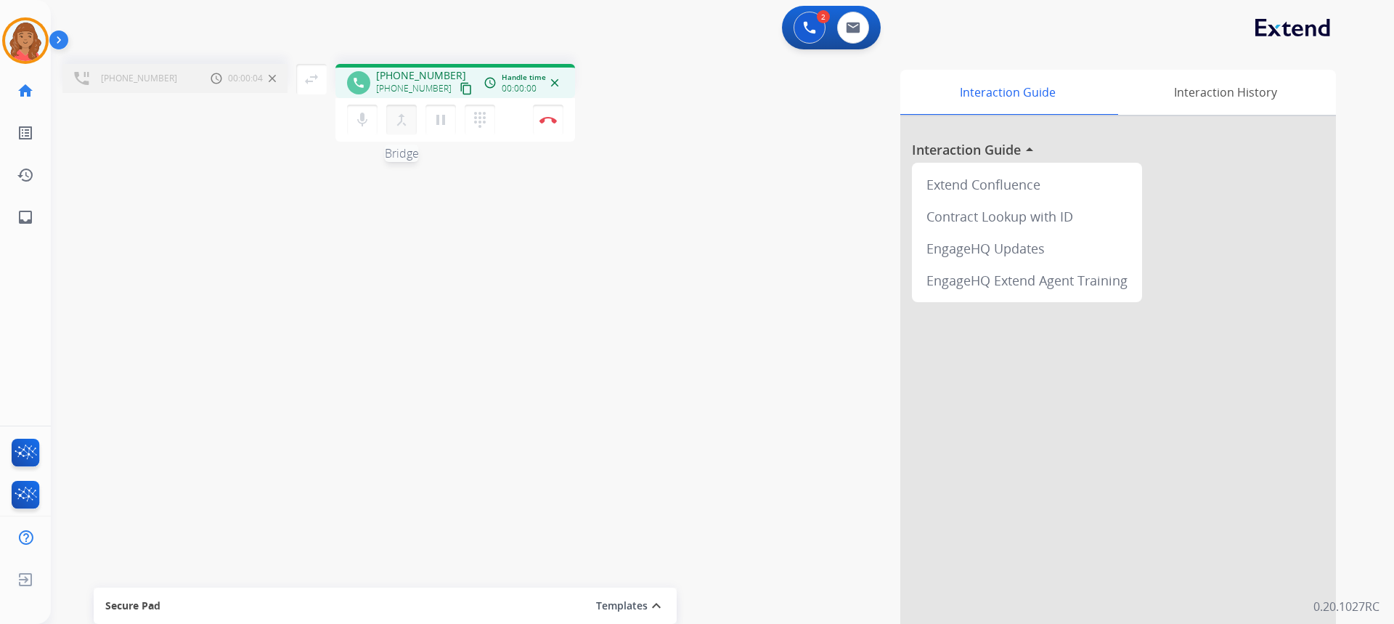
click at [404, 119] on mat-icon "merge_type" at bounding box center [401, 119] width 17 height 17
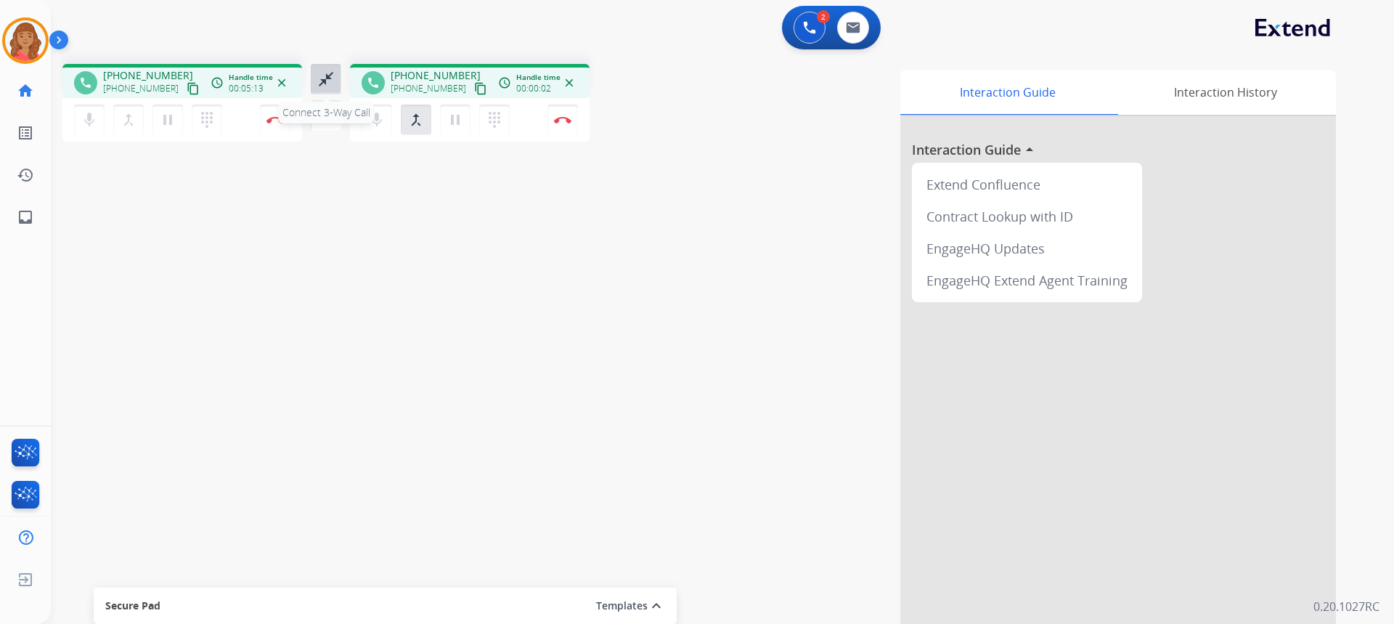
click at [331, 77] on mat-icon "close_fullscreen" at bounding box center [325, 78] width 17 height 17
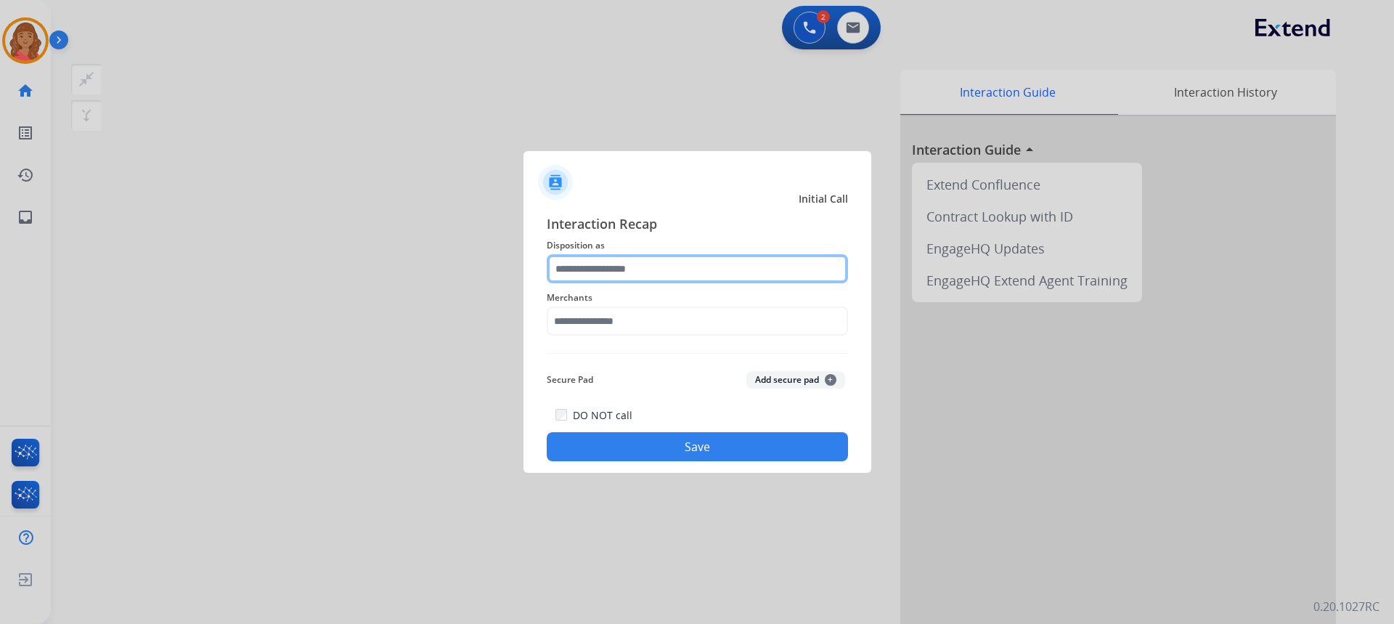
click at [604, 279] on input "text" at bounding box center [697, 268] width 301 height 29
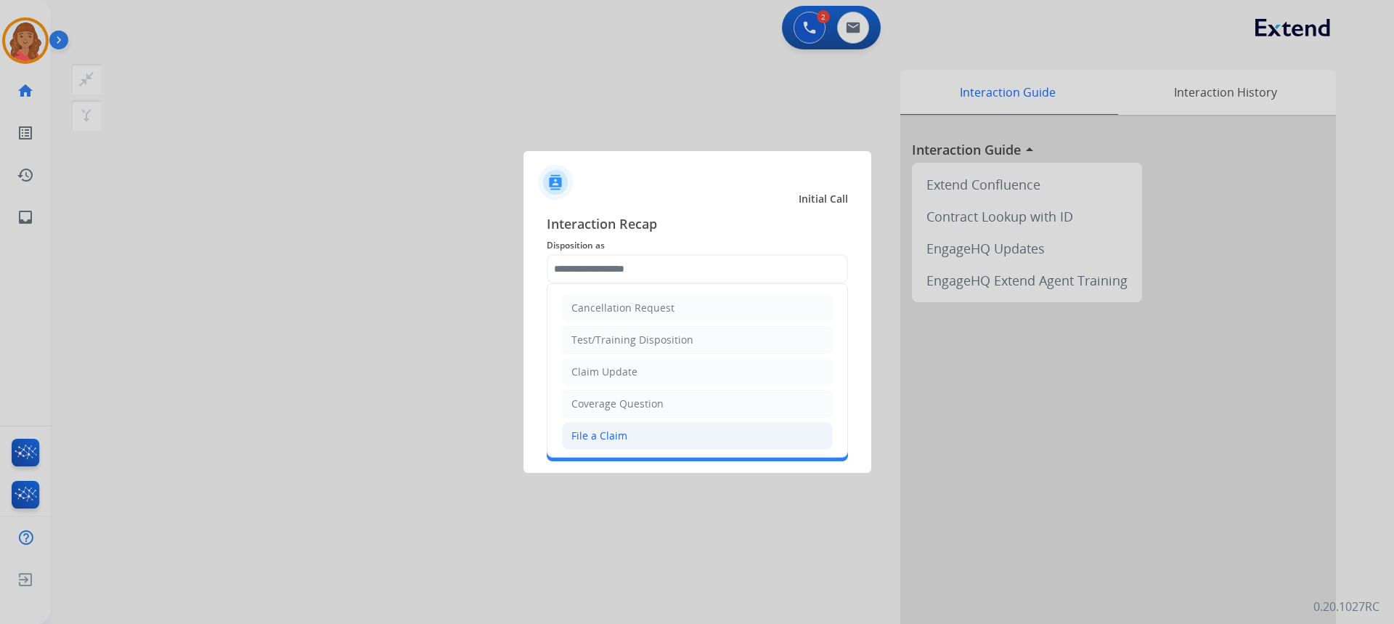
click at [612, 430] on div "File a Claim" at bounding box center [599, 435] width 56 height 15
type input "**********"
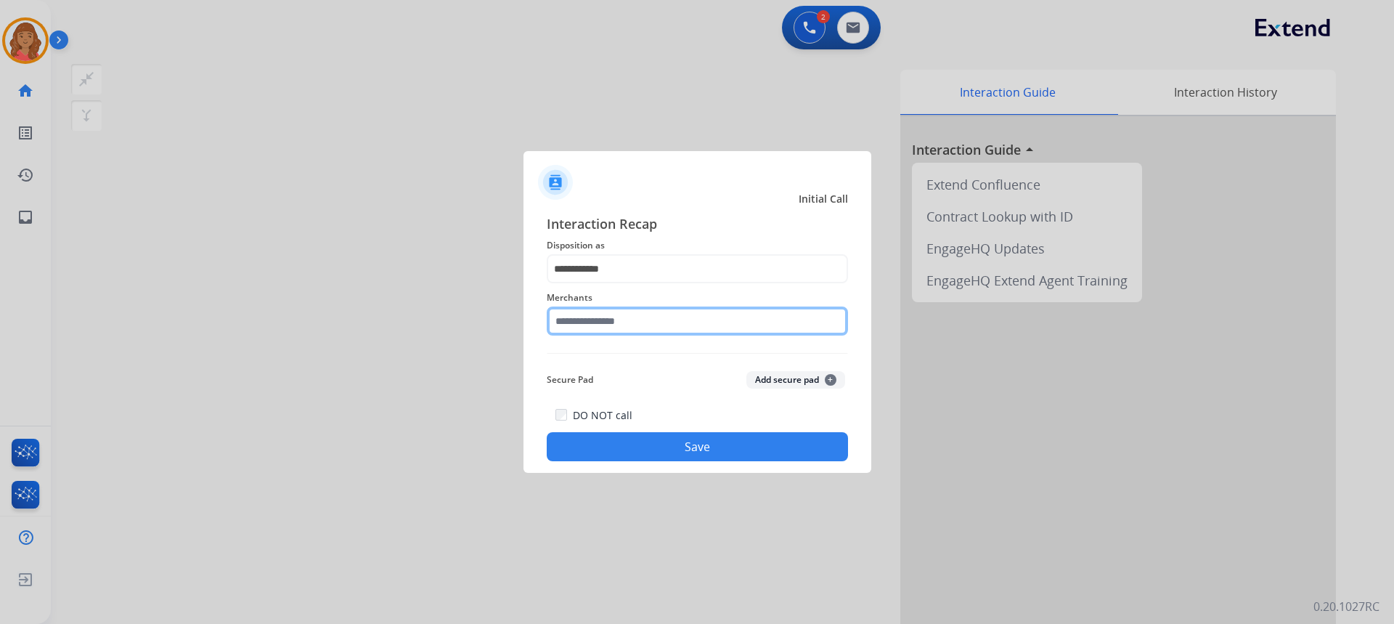
click at [591, 316] on input "text" at bounding box center [697, 320] width 301 height 29
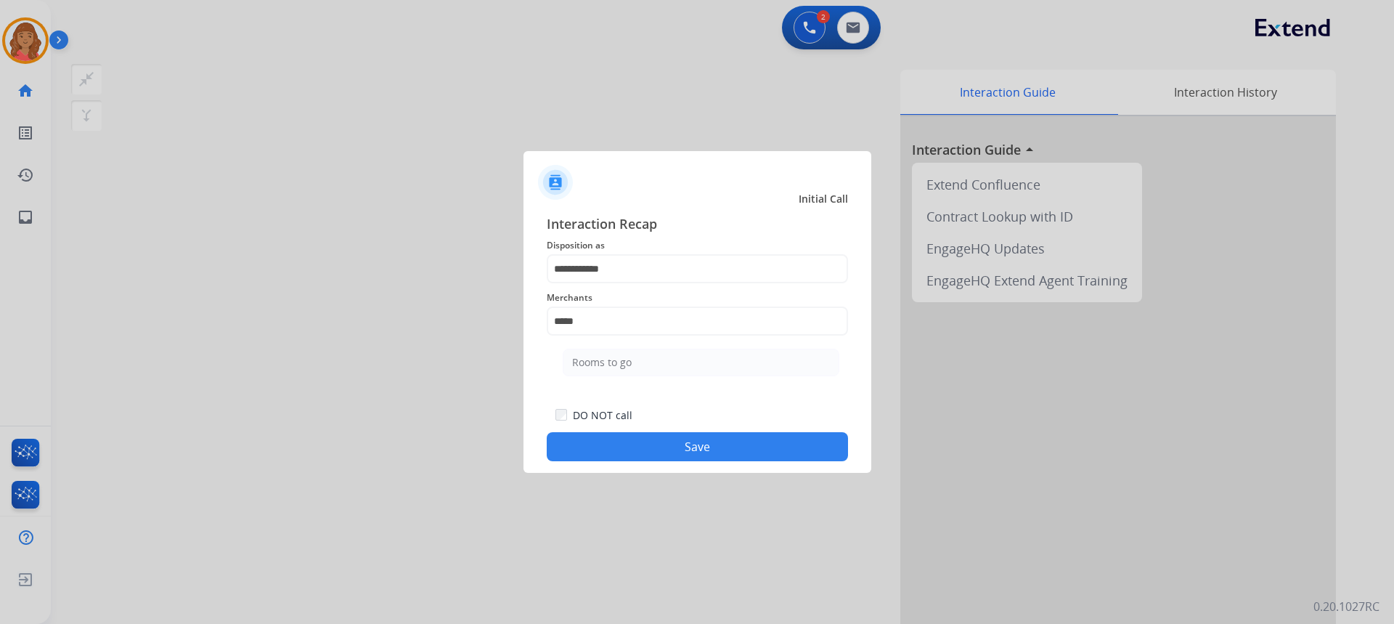
click at [610, 356] on div "Rooms to go" at bounding box center [602, 362] width 60 height 15
type input "**********"
click at [674, 454] on button "Save" at bounding box center [697, 446] width 301 height 29
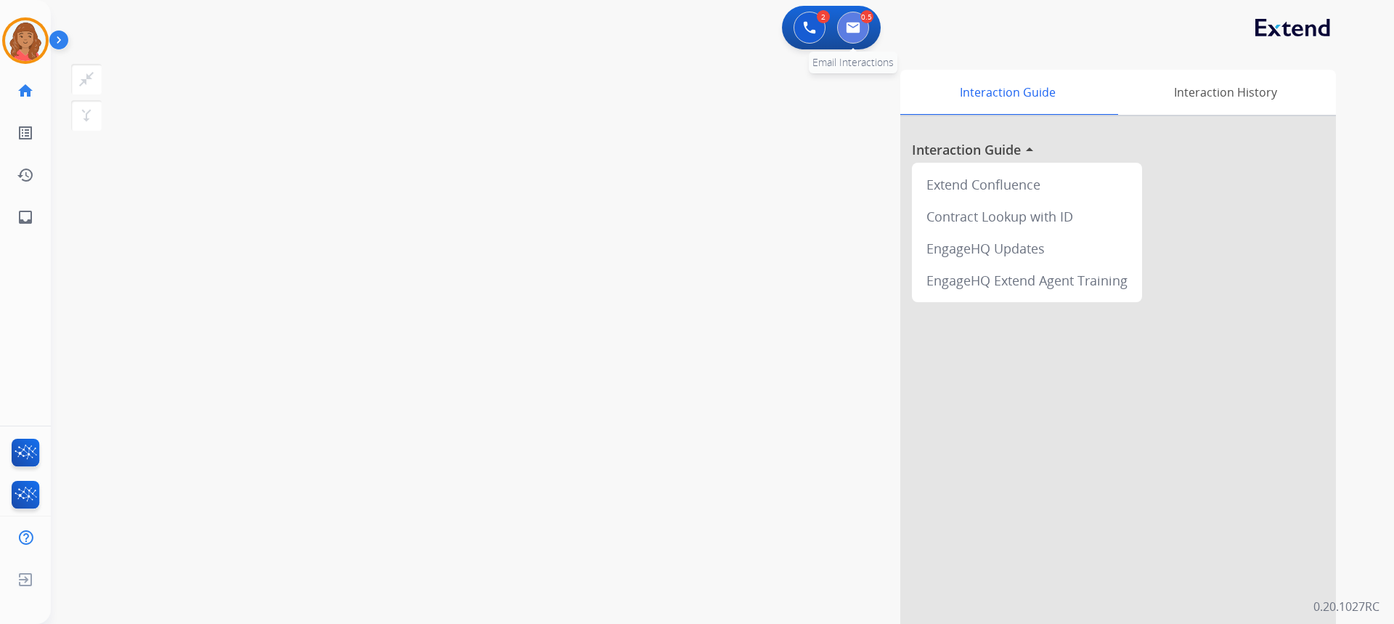
drag, startPoint x: 7, startPoint y: 250, endPoint x: 859, endPoint y: 23, distance: 882.7
click at [859, 23] on img at bounding box center [853, 28] width 15 height 12
select select "**********"
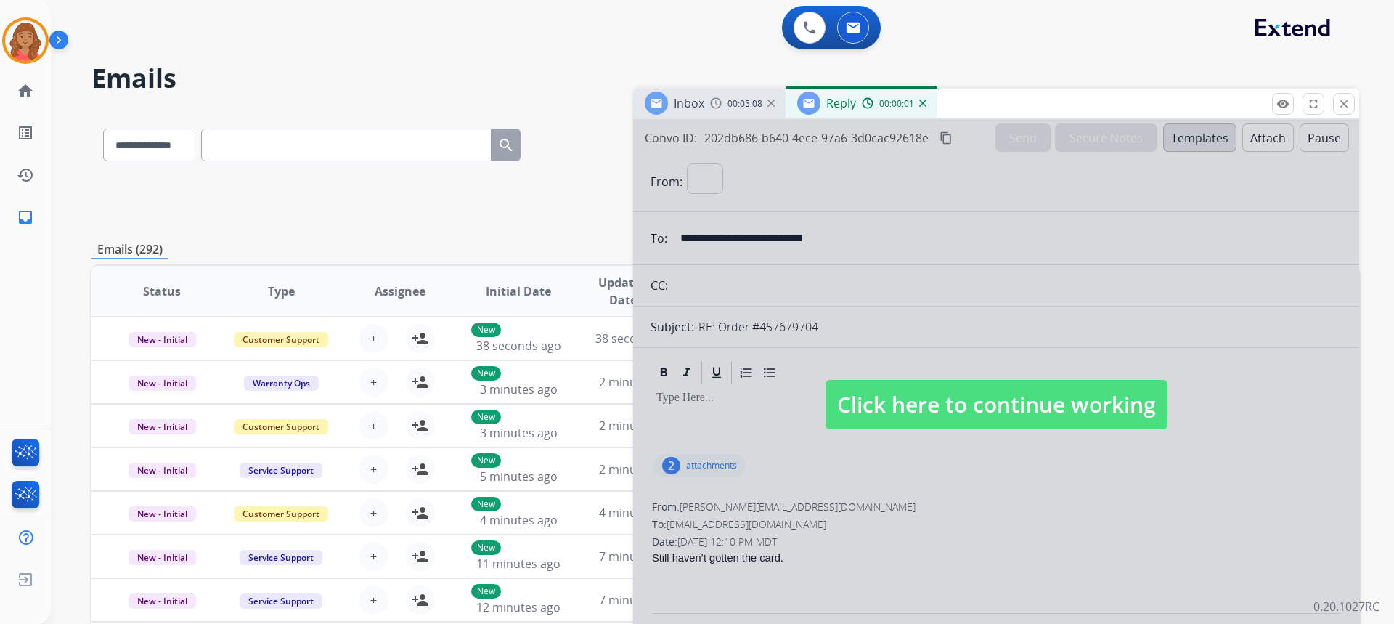
select select "**********"
click at [926, 429] on span "Click here to continue working" at bounding box center [996, 404] width 342 height 49
select select
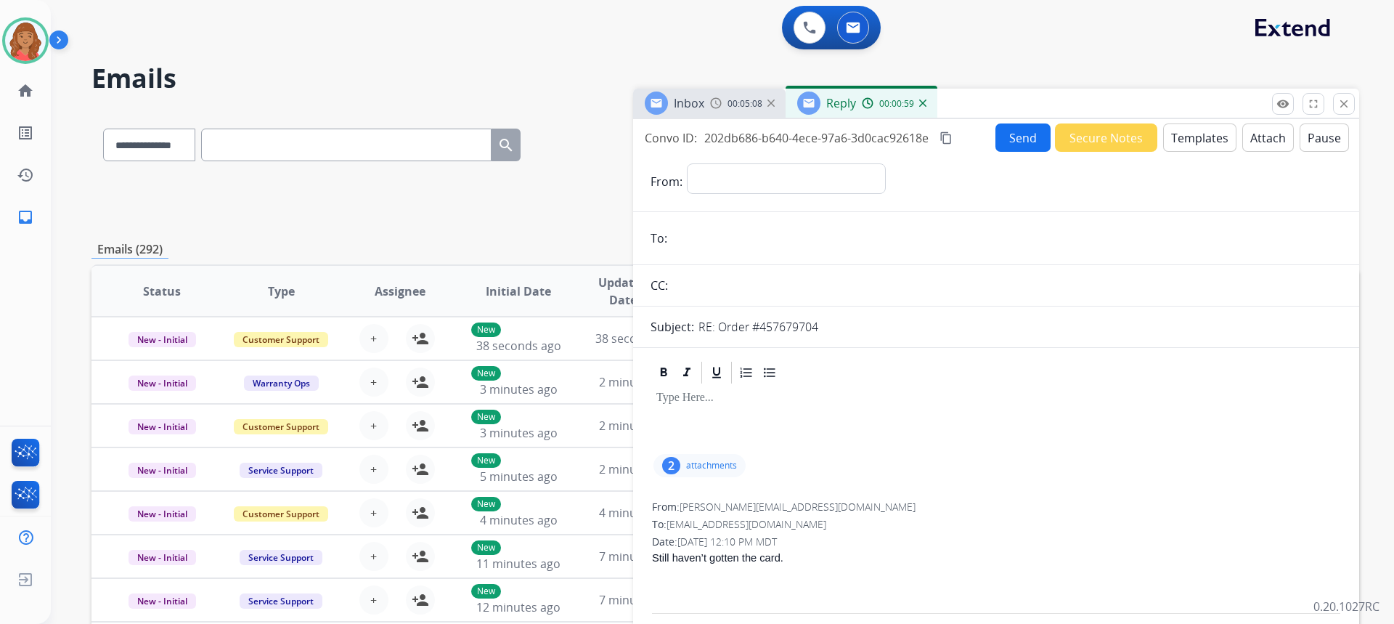
click at [1179, 141] on button "Templates" at bounding box center [1199, 137] width 73 height 28
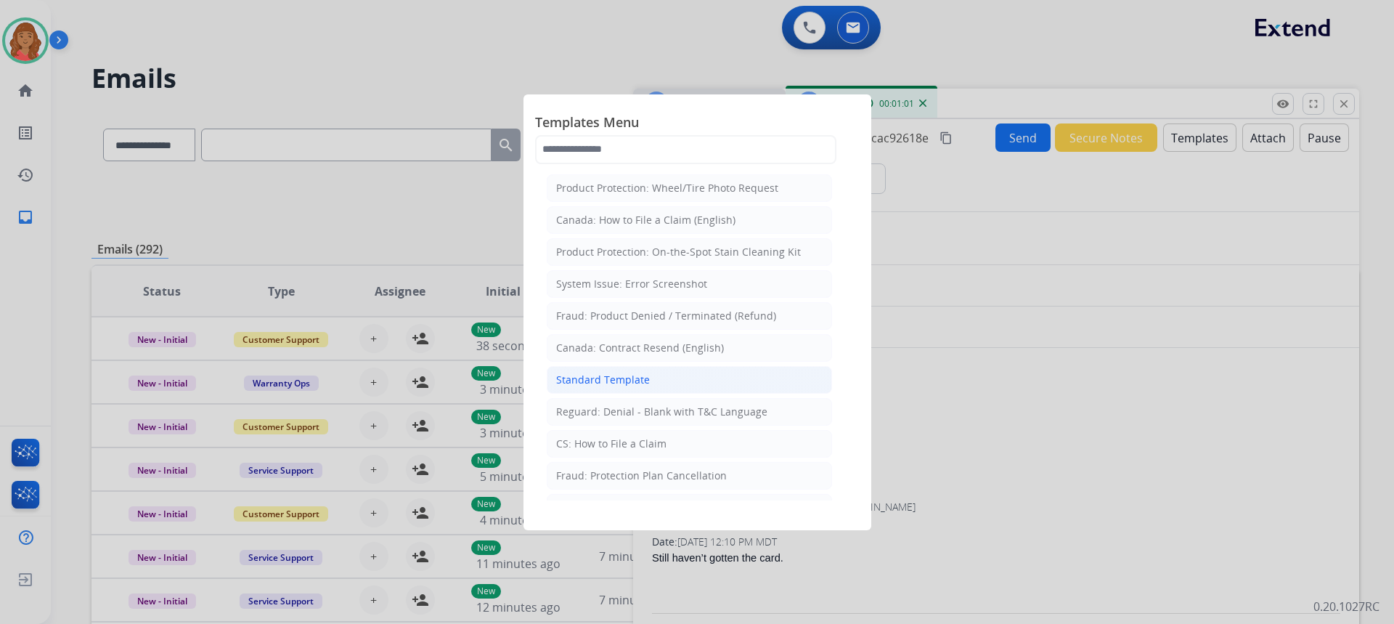
click at [638, 375] on div "Standard Template" at bounding box center [603, 379] width 94 height 15
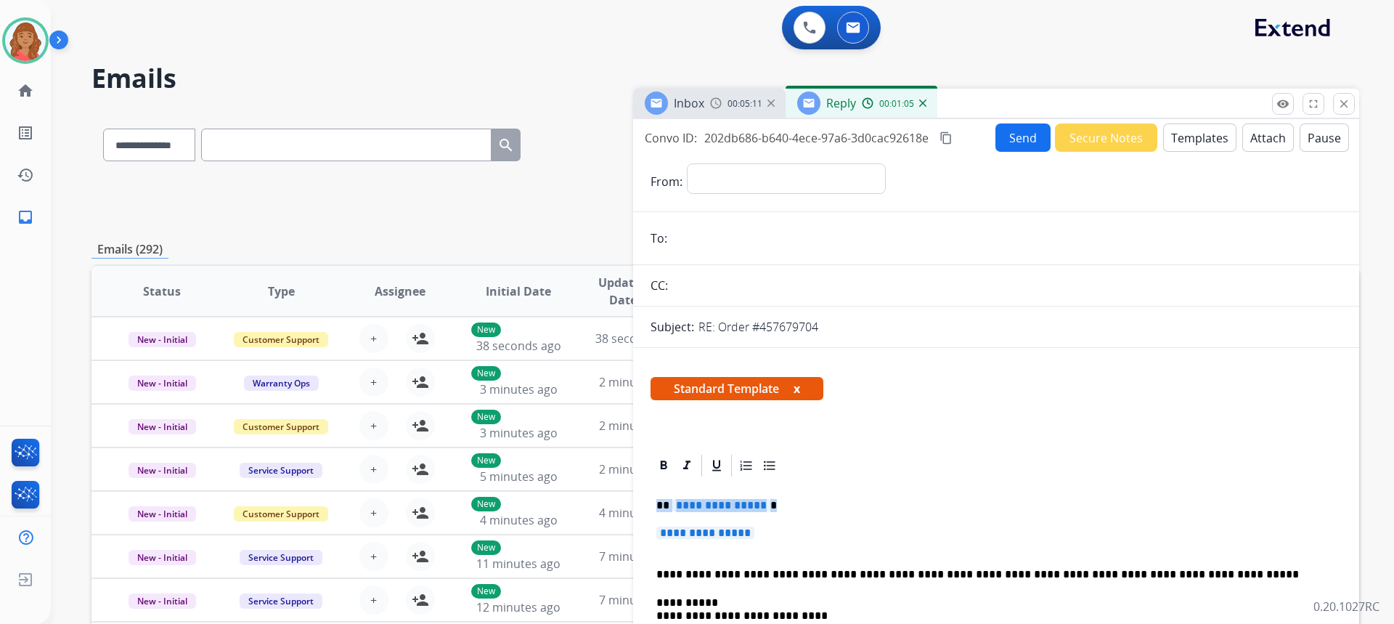
drag, startPoint x: 775, startPoint y: 542, endPoint x: 644, endPoint y: 502, distance: 137.5
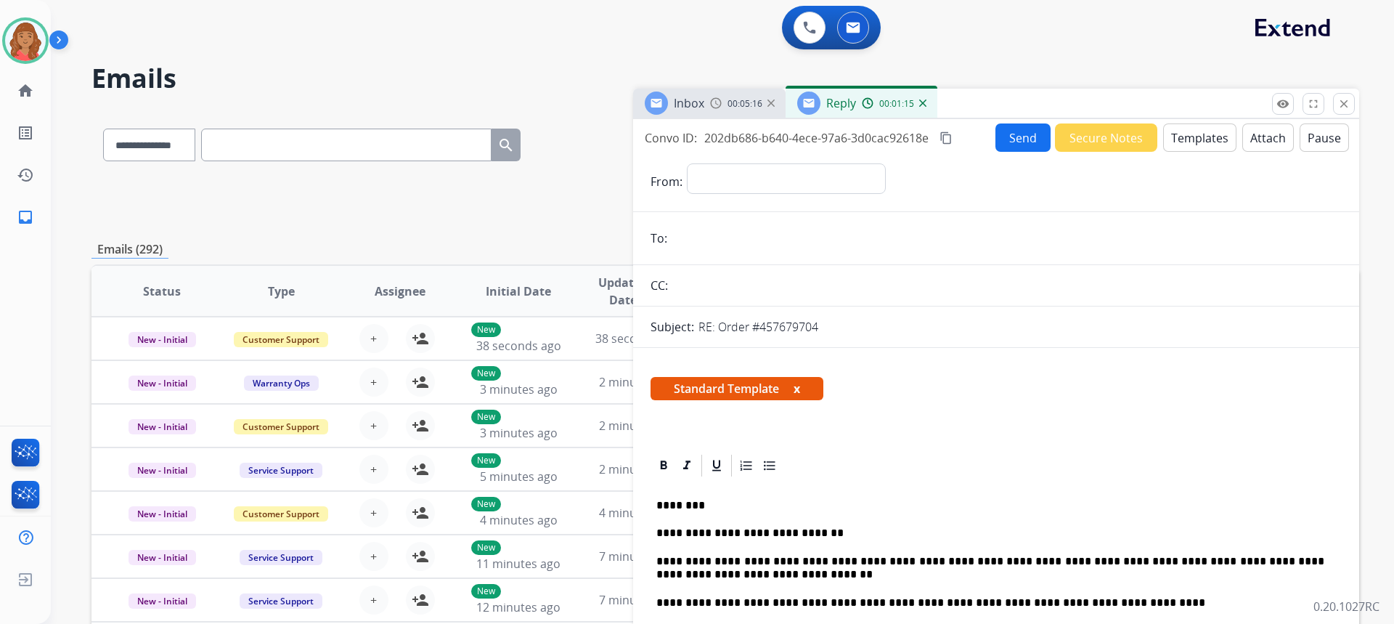
click at [944, 137] on mat-icon "content_copy" at bounding box center [945, 137] width 13 height 13
click at [1026, 145] on button "Send" at bounding box center [1023, 138] width 55 height 28
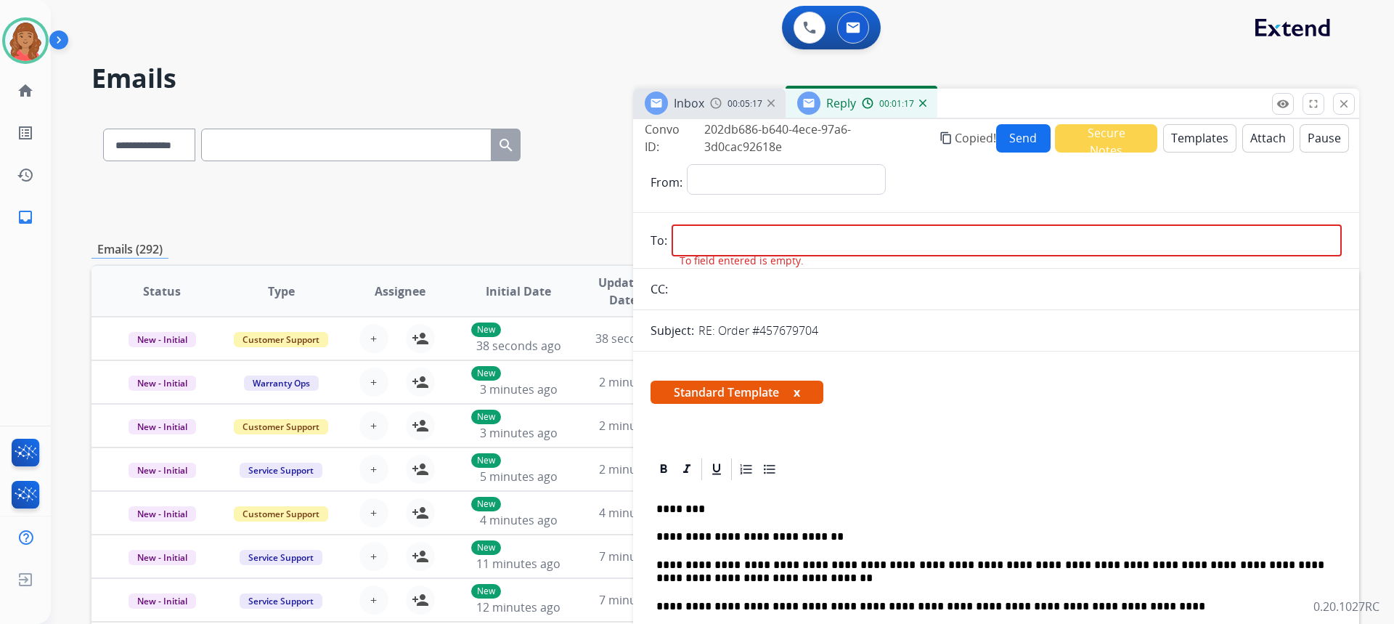
click at [864, 232] on input "email" at bounding box center [1006, 240] width 670 height 32
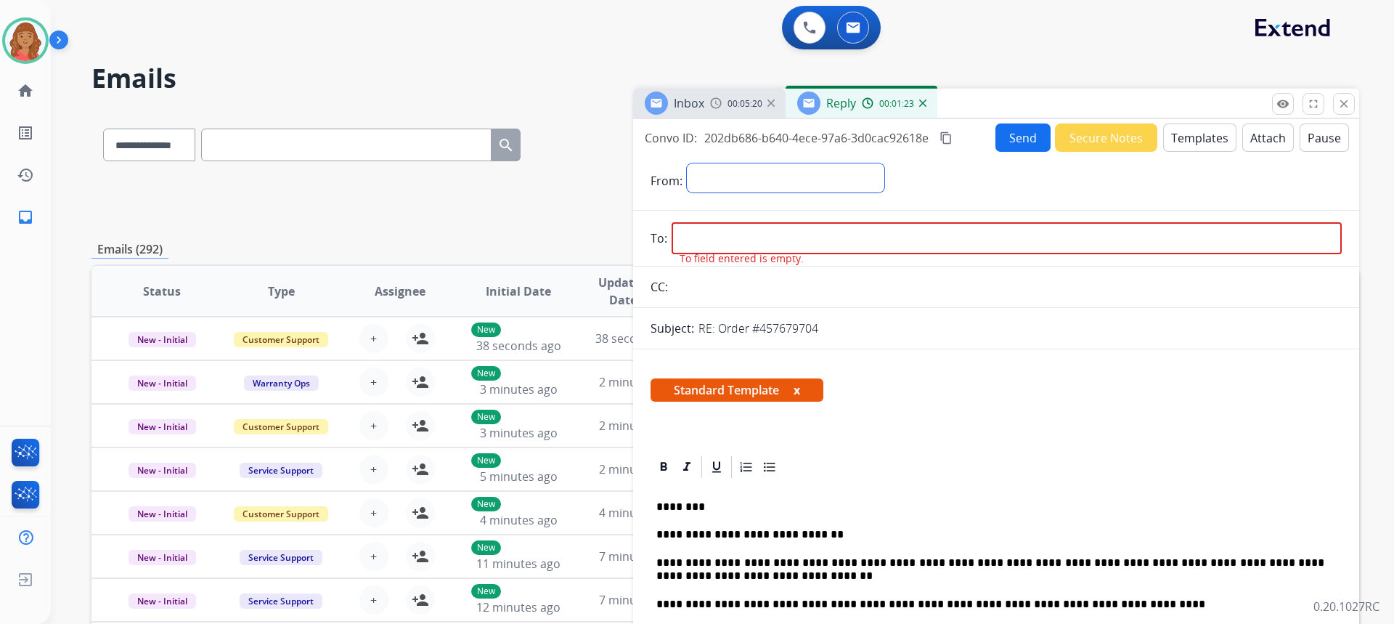
click at [743, 179] on select "**********" at bounding box center [785, 177] width 197 height 29
select select "**********"
click at [687, 163] on select "**********" at bounding box center [785, 177] width 197 height 29
paste input "**********"
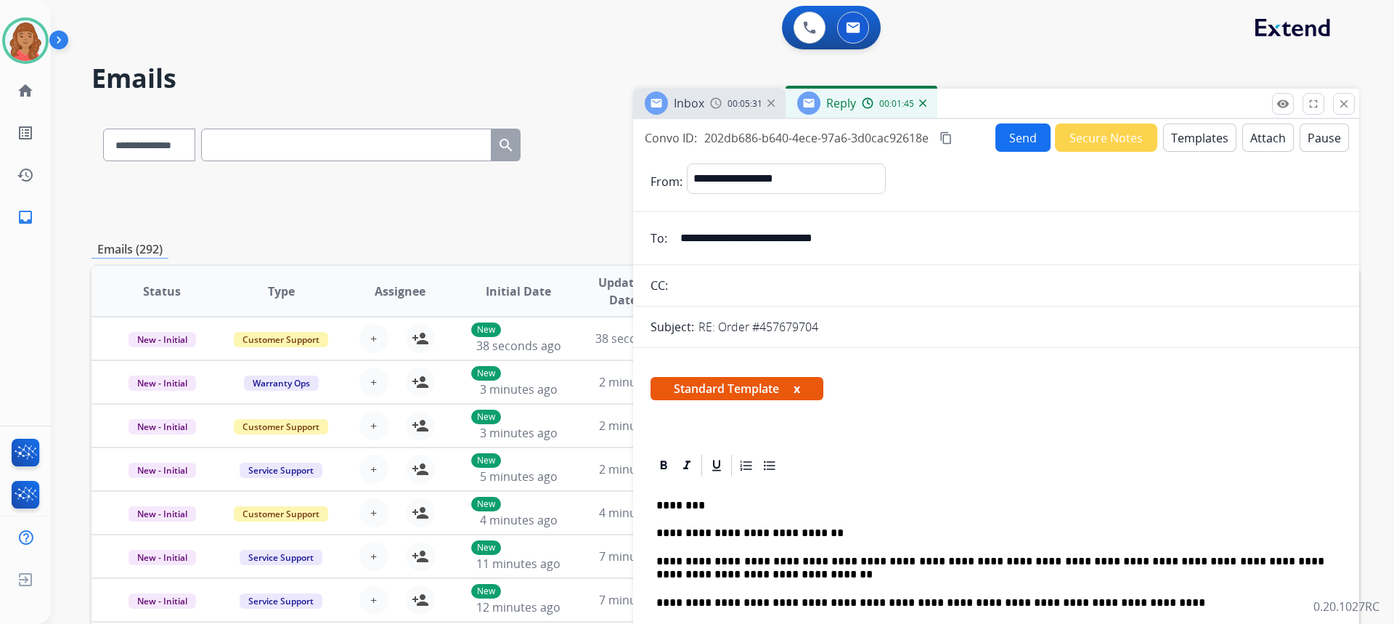
type input "**********"
click at [1002, 140] on button "Send" at bounding box center [1022, 137] width 55 height 28
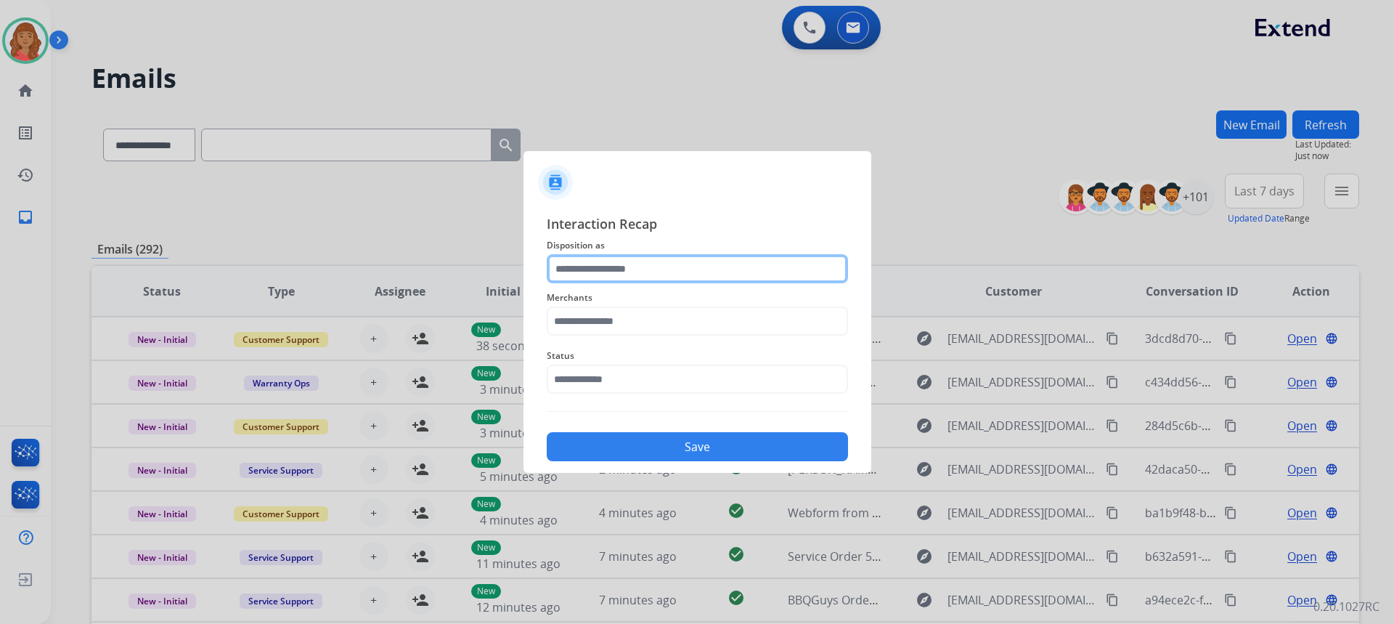
click at [636, 274] on input "text" at bounding box center [697, 268] width 301 height 29
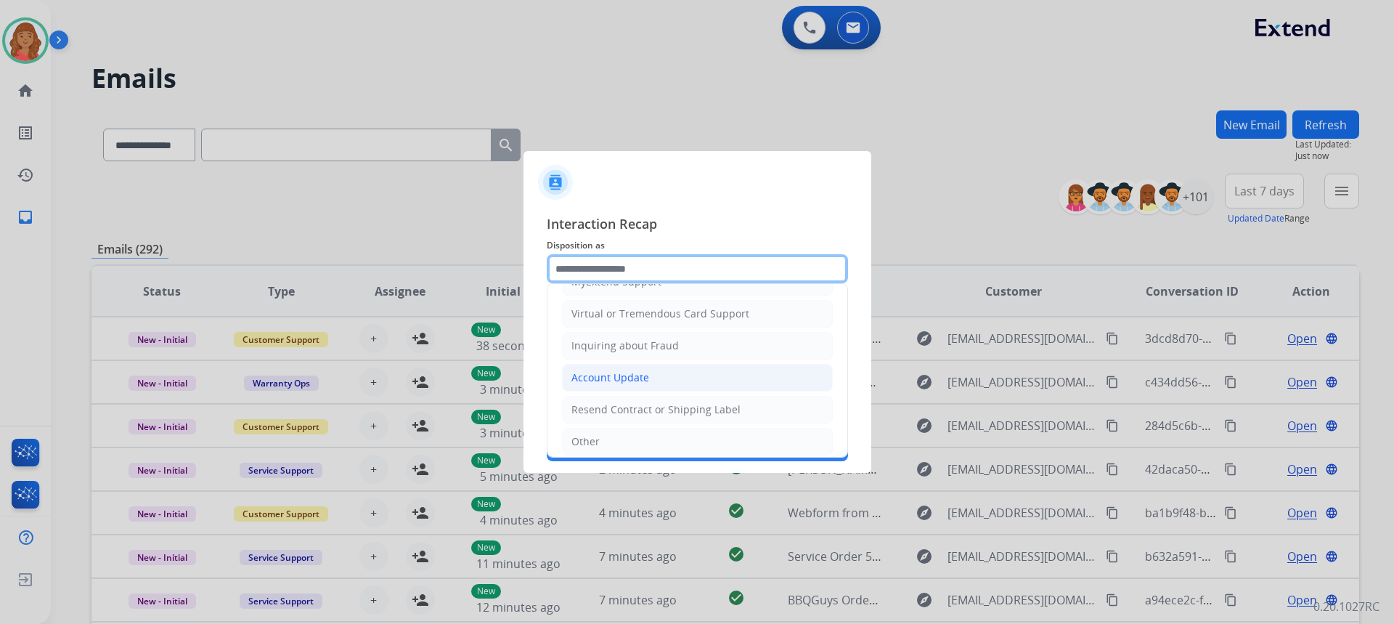
scroll to position [226, 0]
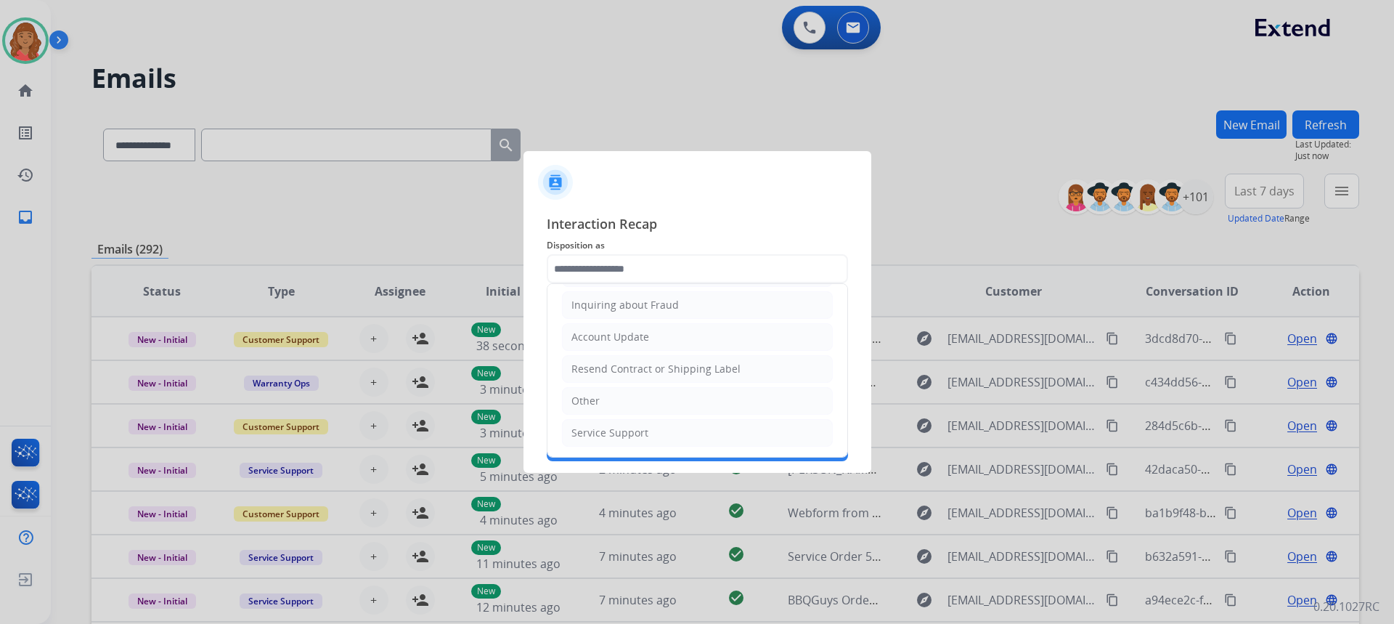
drag, startPoint x: 584, startPoint y: 407, endPoint x: 587, endPoint y: 396, distance: 10.6
click at [586, 403] on div "Other" at bounding box center [585, 400] width 28 height 15
type input "*****"
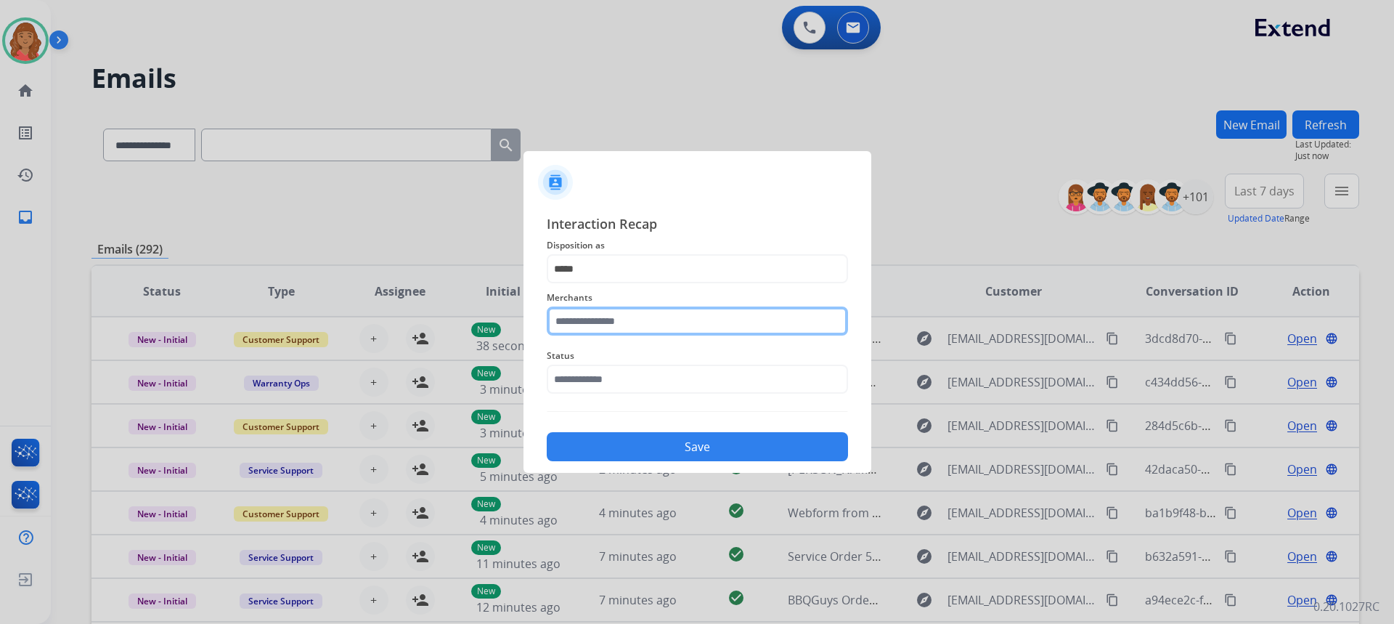
click at [603, 319] on input "text" at bounding box center [697, 320] width 301 height 29
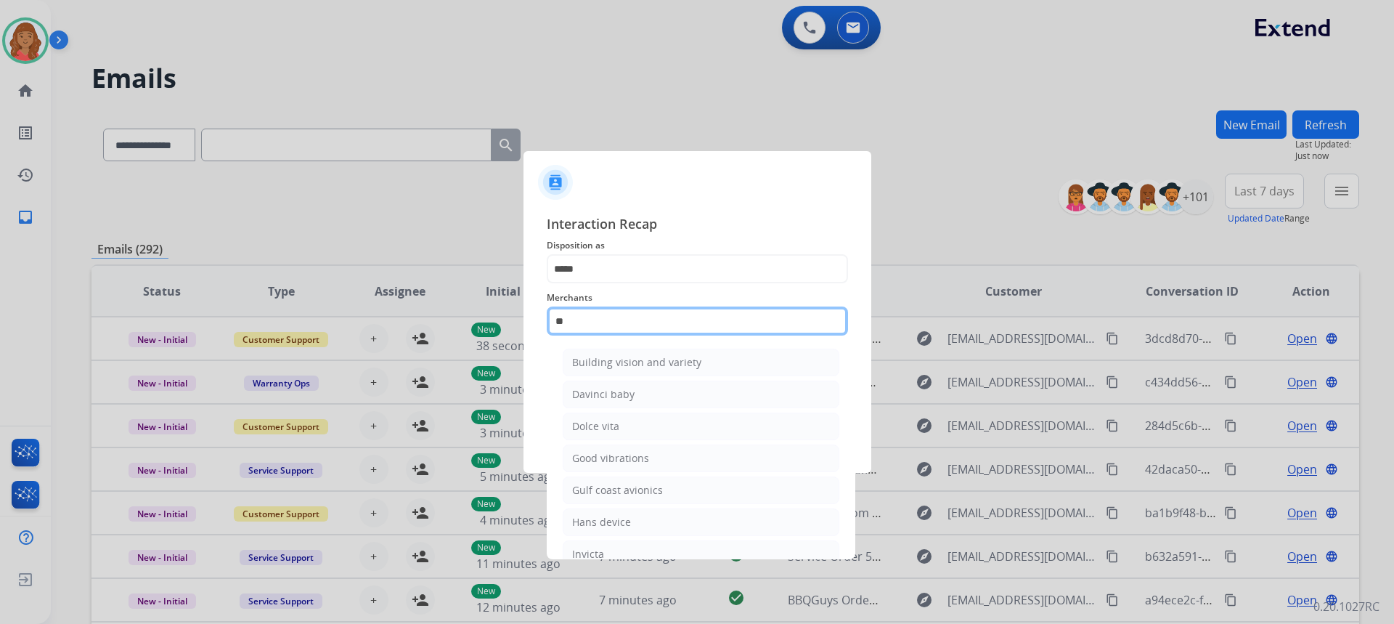
type input "*"
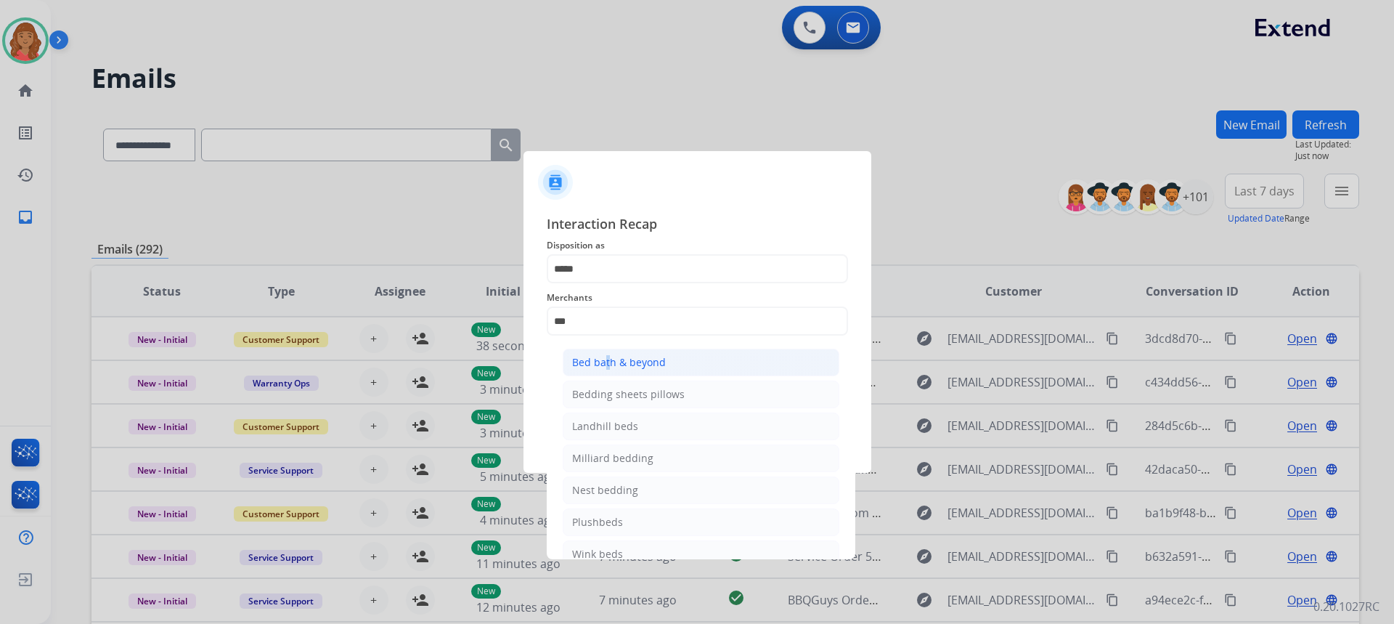
click at [603, 367] on div "Bed bath & beyond" at bounding box center [619, 362] width 94 height 15
type input "**********"
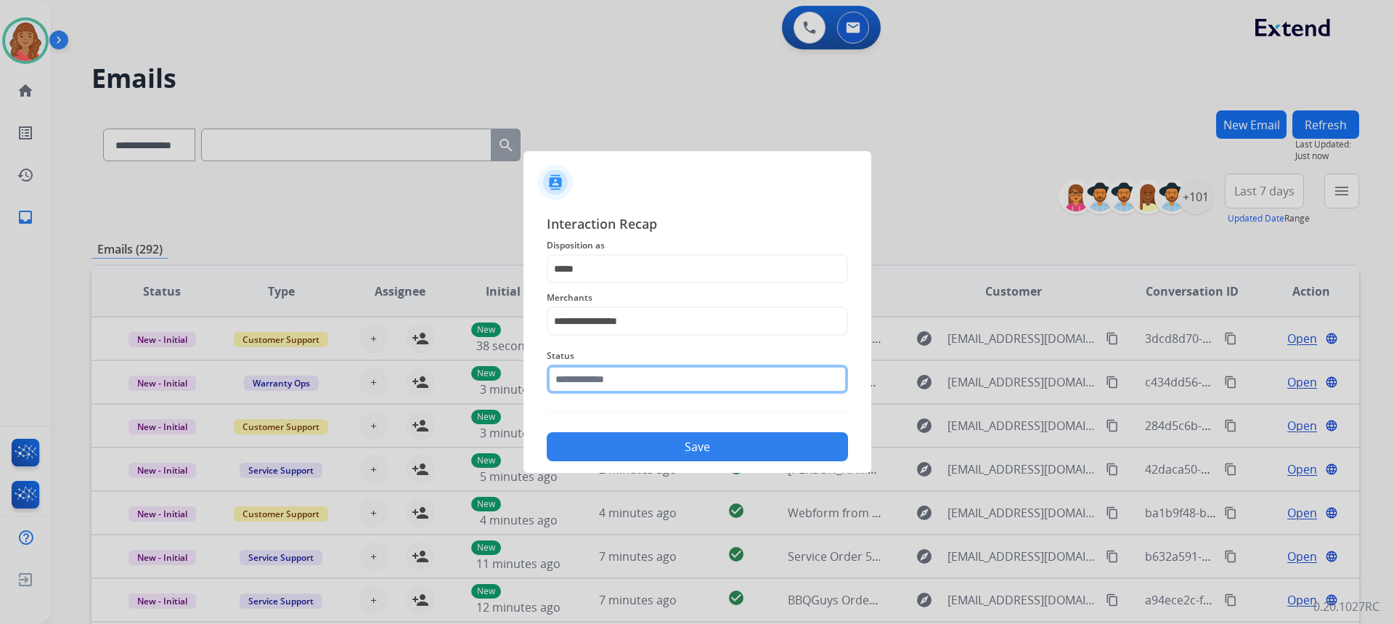
click at [595, 386] on input "text" at bounding box center [697, 378] width 301 height 29
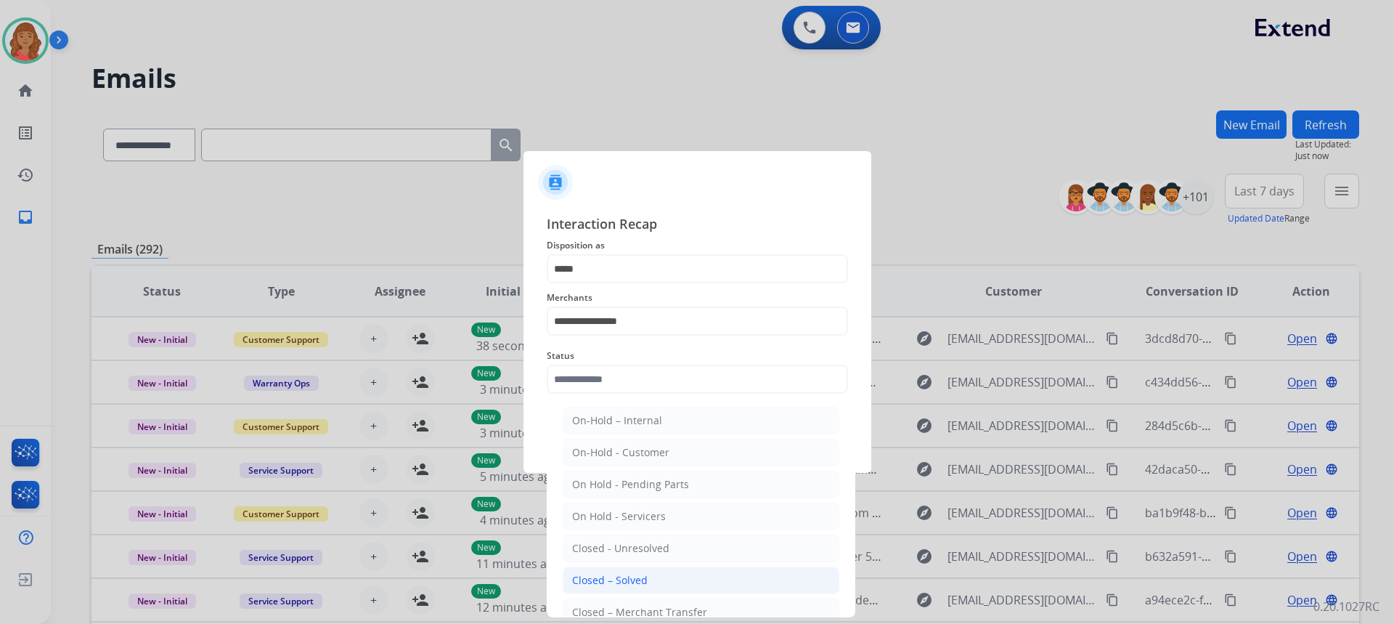
click at [627, 572] on li "Closed – Solved" at bounding box center [701, 580] width 277 height 28
type input "**********"
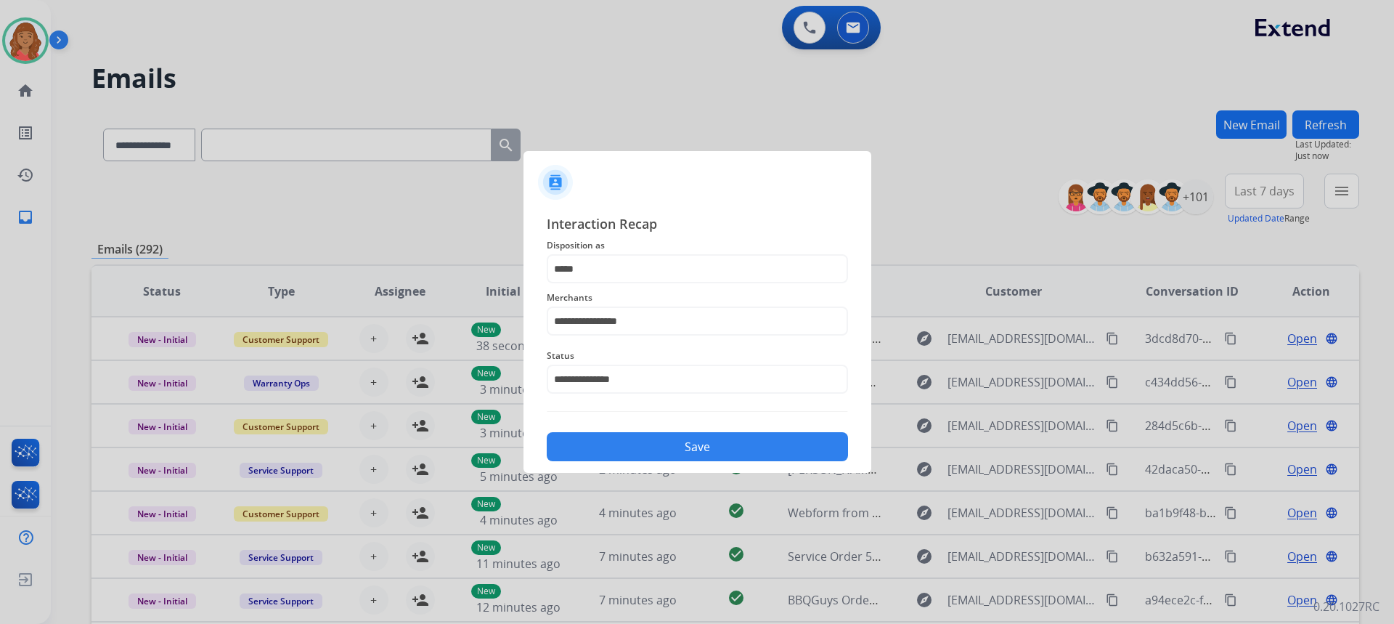
click at [625, 447] on button "Save" at bounding box center [697, 446] width 301 height 29
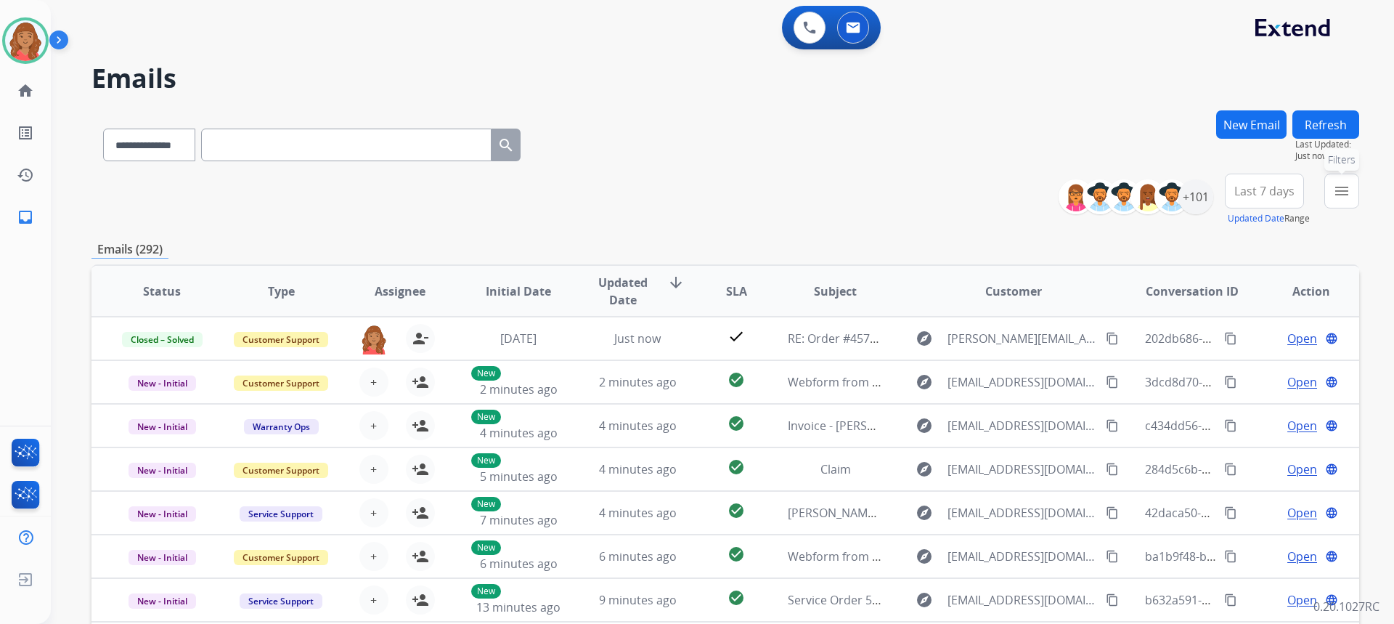
click at [1341, 192] on mat-icon "menu" at bounding box center [1341, 190] width 17 height 17
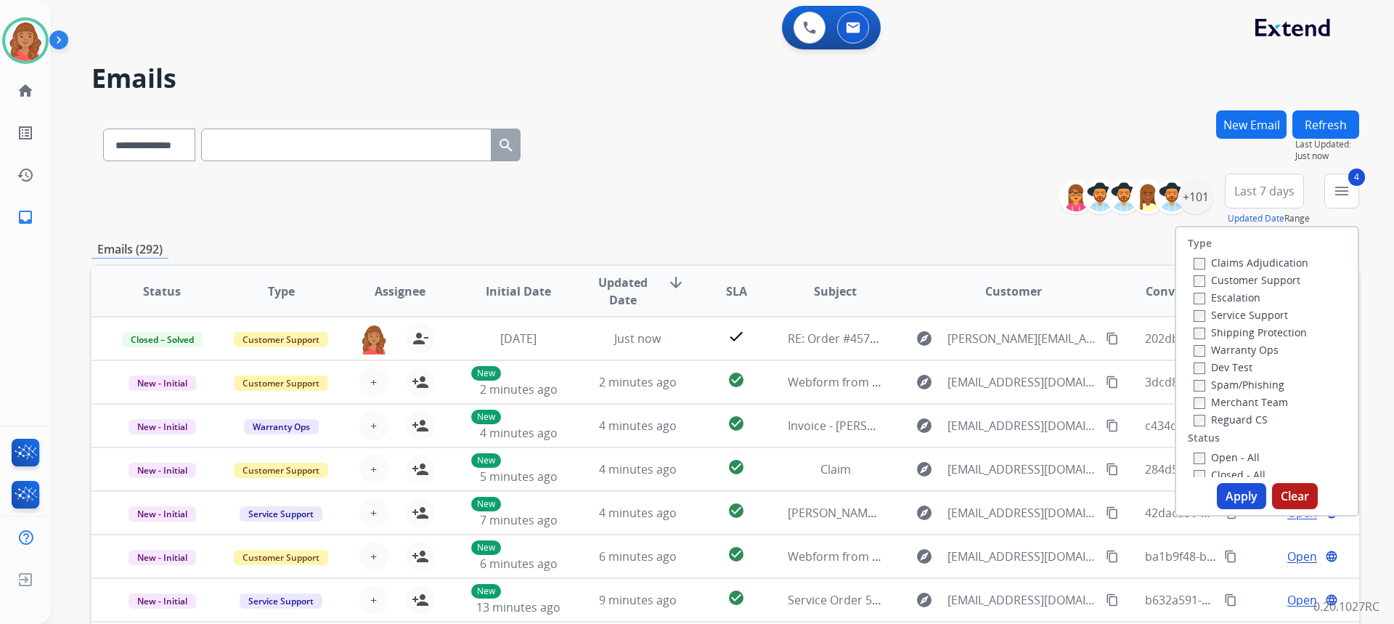
click at [1252, 502] on button "Apply" at bounding box center [1241, 496] width 49 height 26
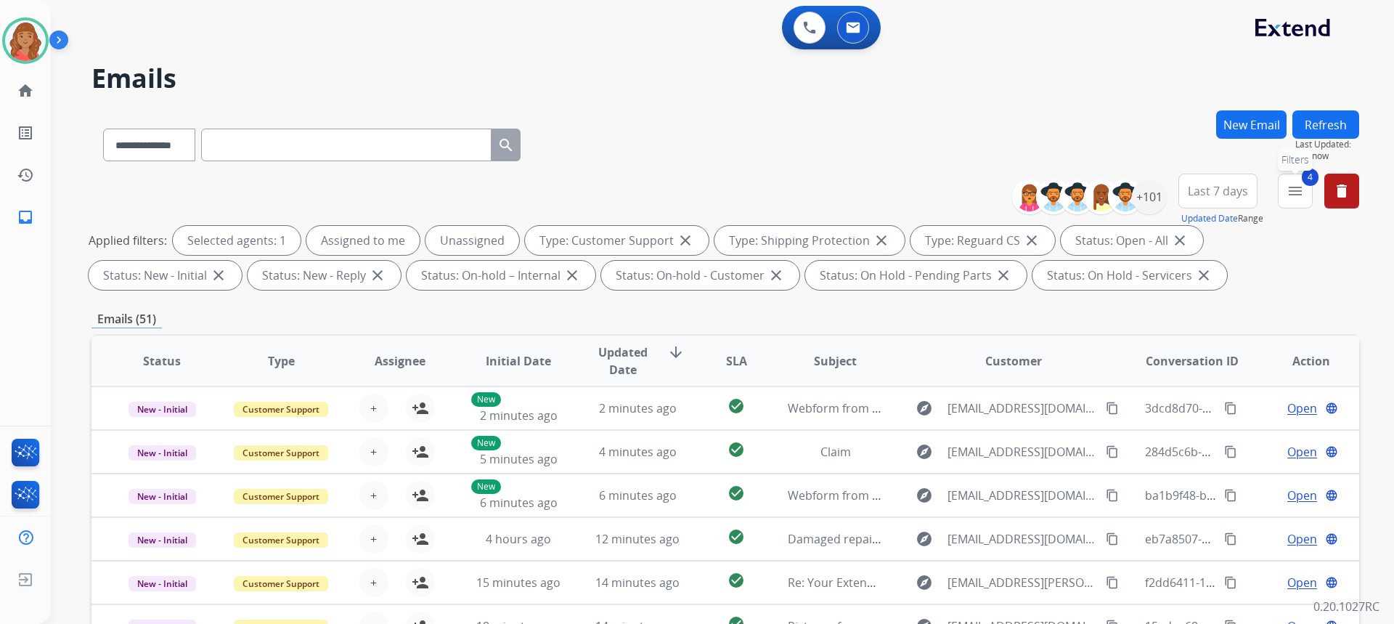
click at [1301, 195] on mat-icon "menu" at bounding box center [1294, 190] width 17 height 17
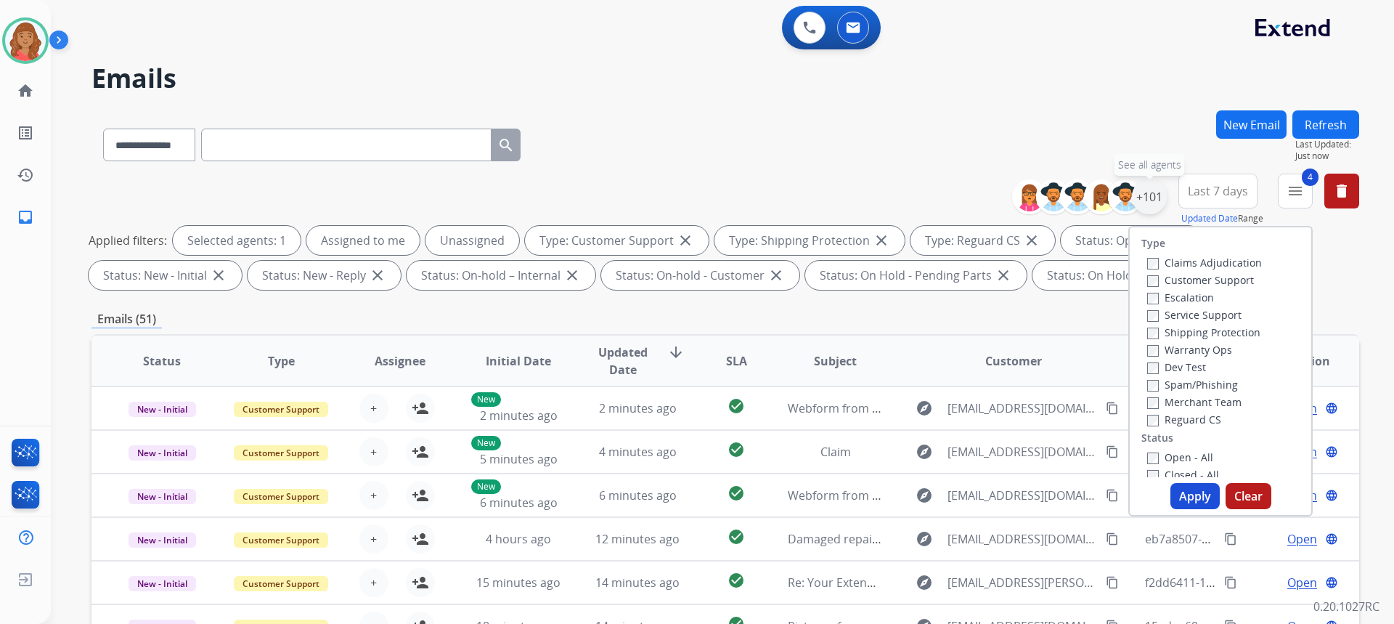
click at [1157, 205] on div "+101" at bounding box center [1149, 196] width 35 height 35
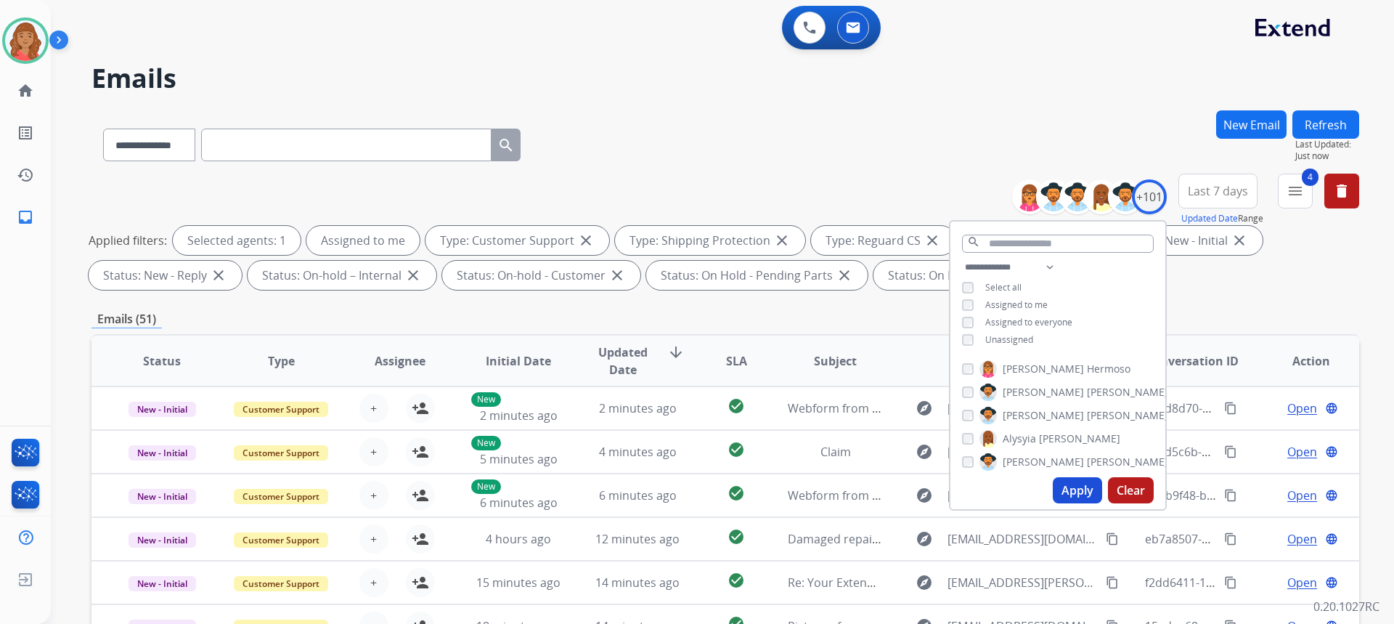
click at [1069, 483] on button "Apply" at bounding box center [1077, 490] width 49 height 26
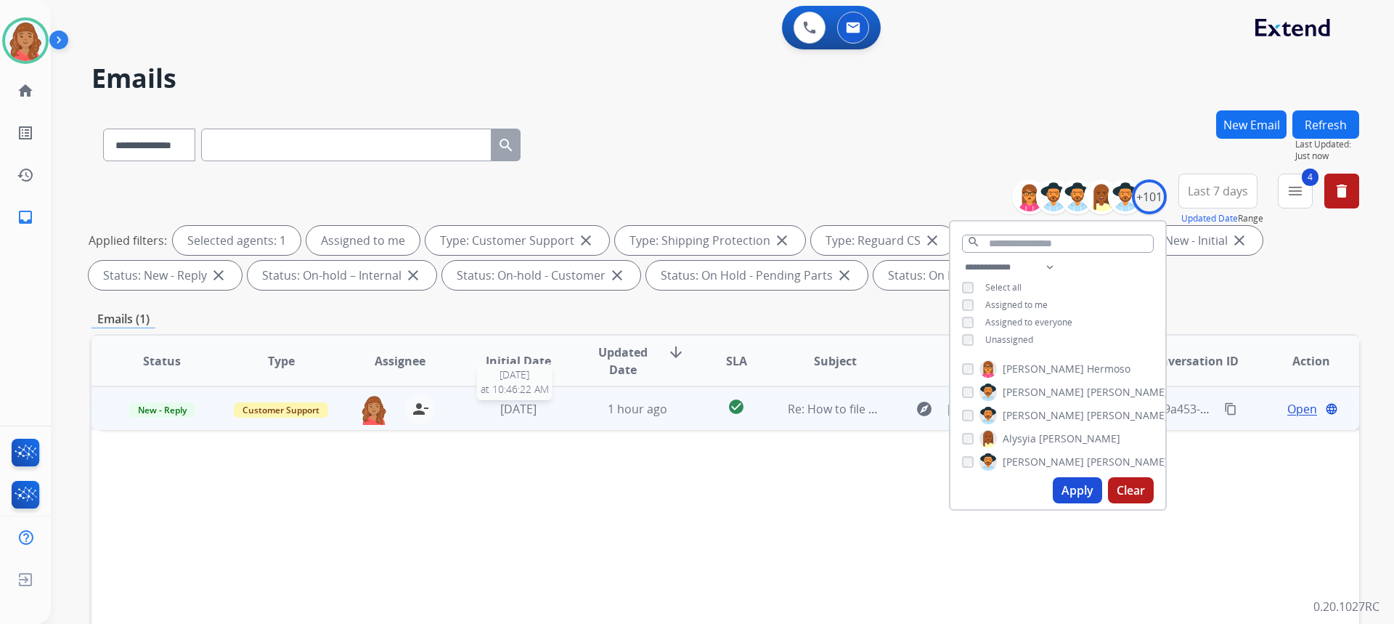
click at [512, 410] on span "[DATE]" at bounding box center [518, 409] width 36 height 16
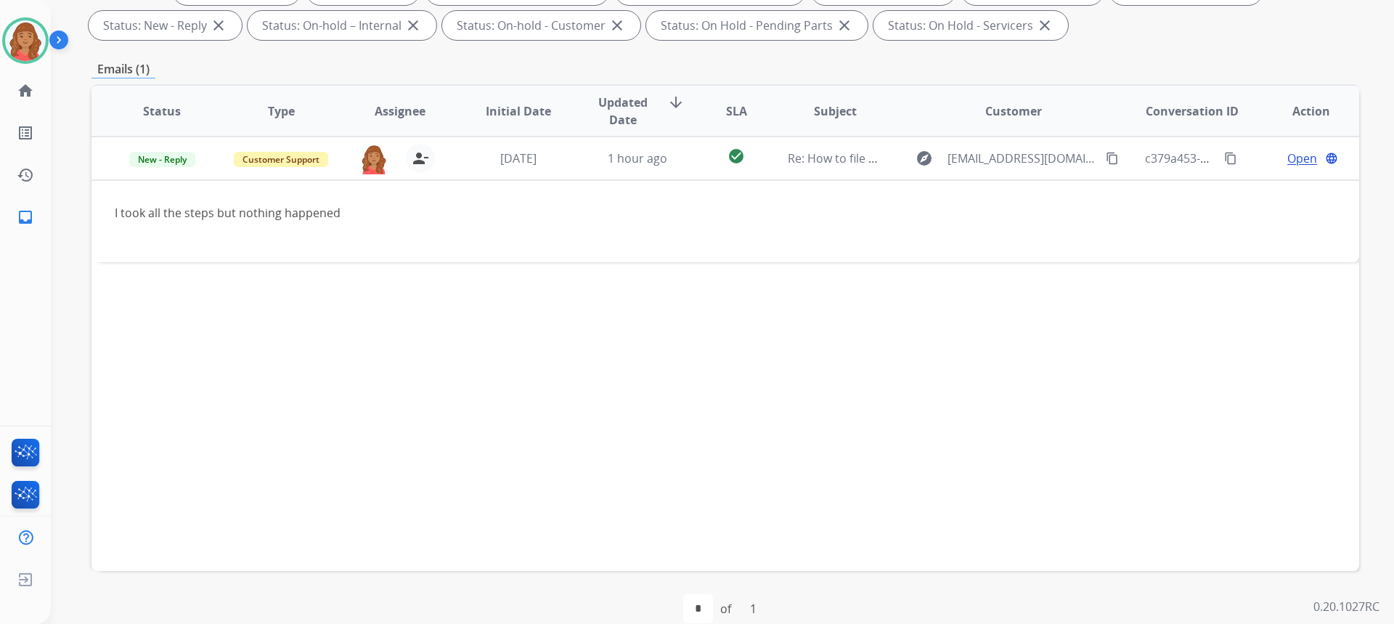
scroll to position [272, 0]
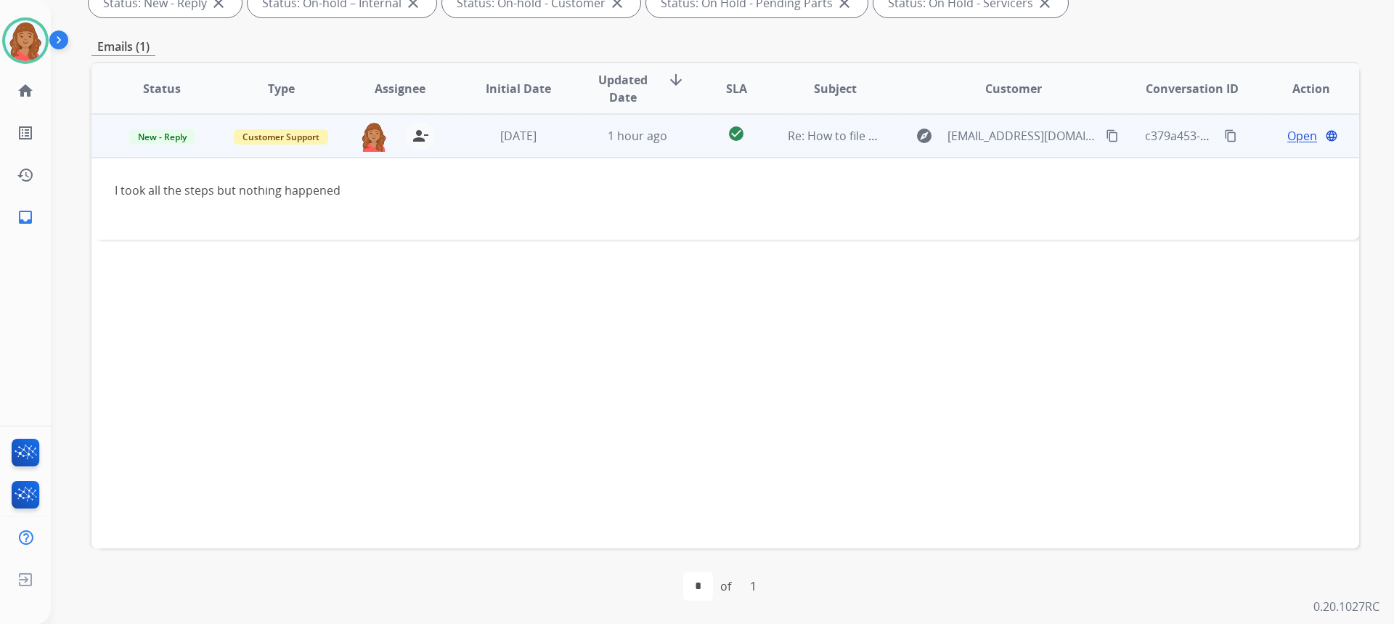
click at [1106, 139] on mat-icon "content_copy" at bounding box center [1112, 135] width 13 height 13
click at [1288, 134] on span "Open" at bounding box center [1302, 135] width 30 height 17
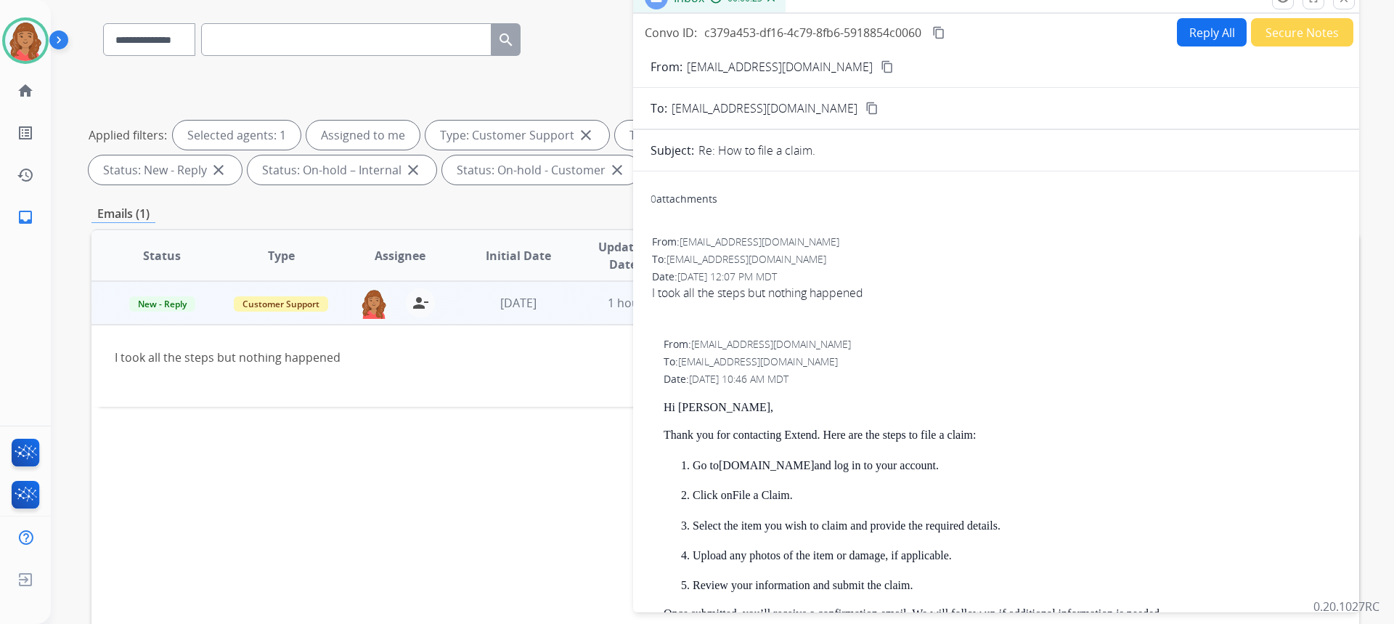
scroll to position [0, 0]
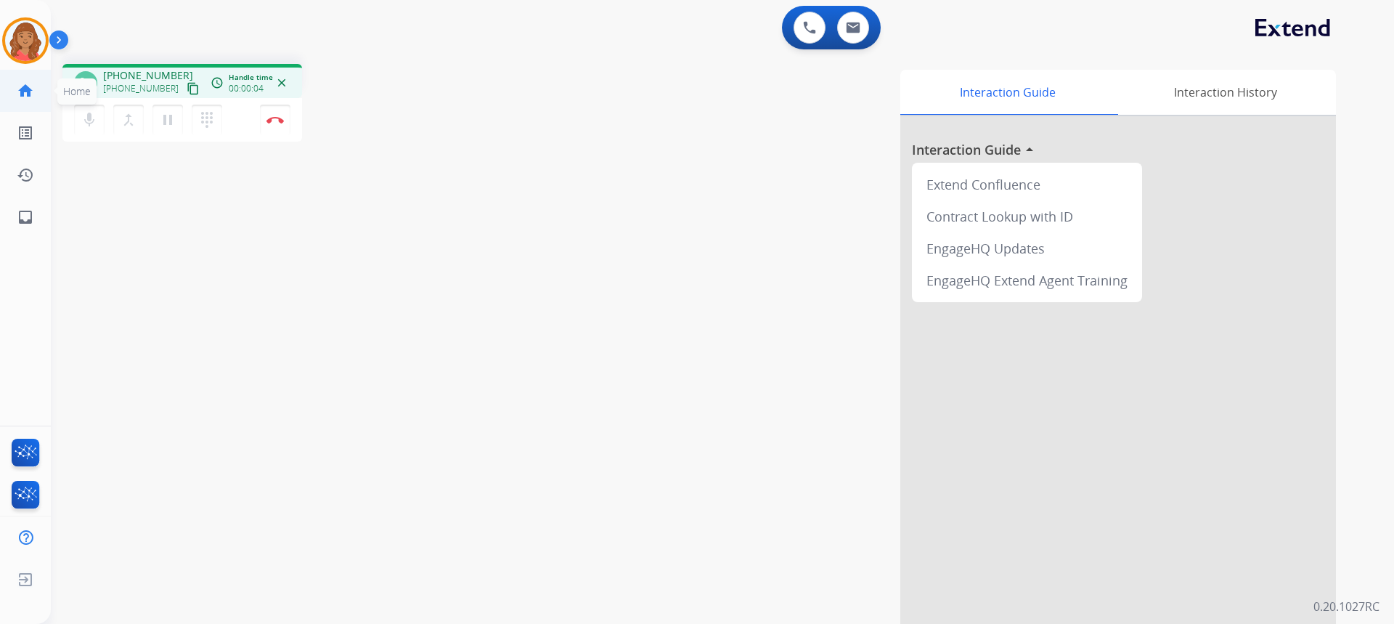
drag, startPoint x: 176, startPoint y: 90, endPoint x: 10, endPoint y: 89, distance: 166.2
click at [187, 90] on mat-icon "content_copy" at bounding box center [193, 88] width 13 height 13
click at [187, 92] on mat-icon "content_copy" at bounding box center [193, 88] width 13 height 13
click at [279, 119] on img at bounding box center [274, 119] width 17 height 7
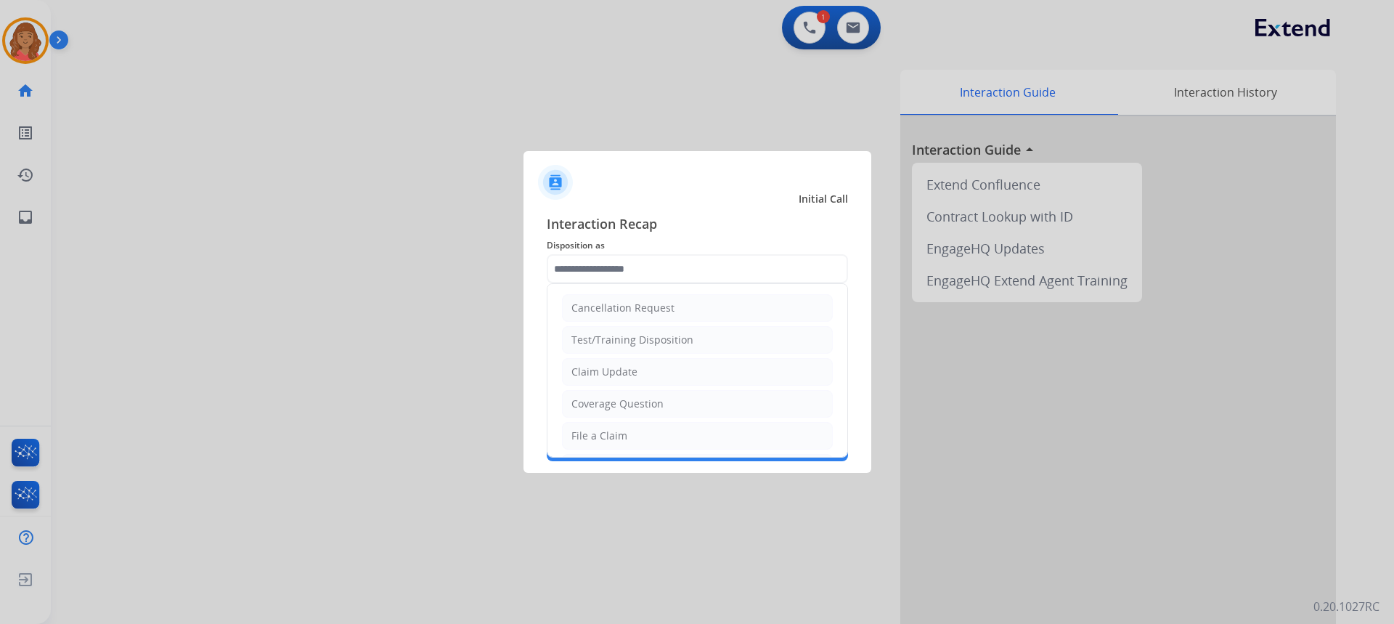
drag, startPoint x: 618, startPoint y: 436, endPoint x: 605, endPoint y: 392, distance: 46.2
click at [618, 433] on div "File a Claim" at bounding box center [599, 435] width 56 height 15
type input "**********"
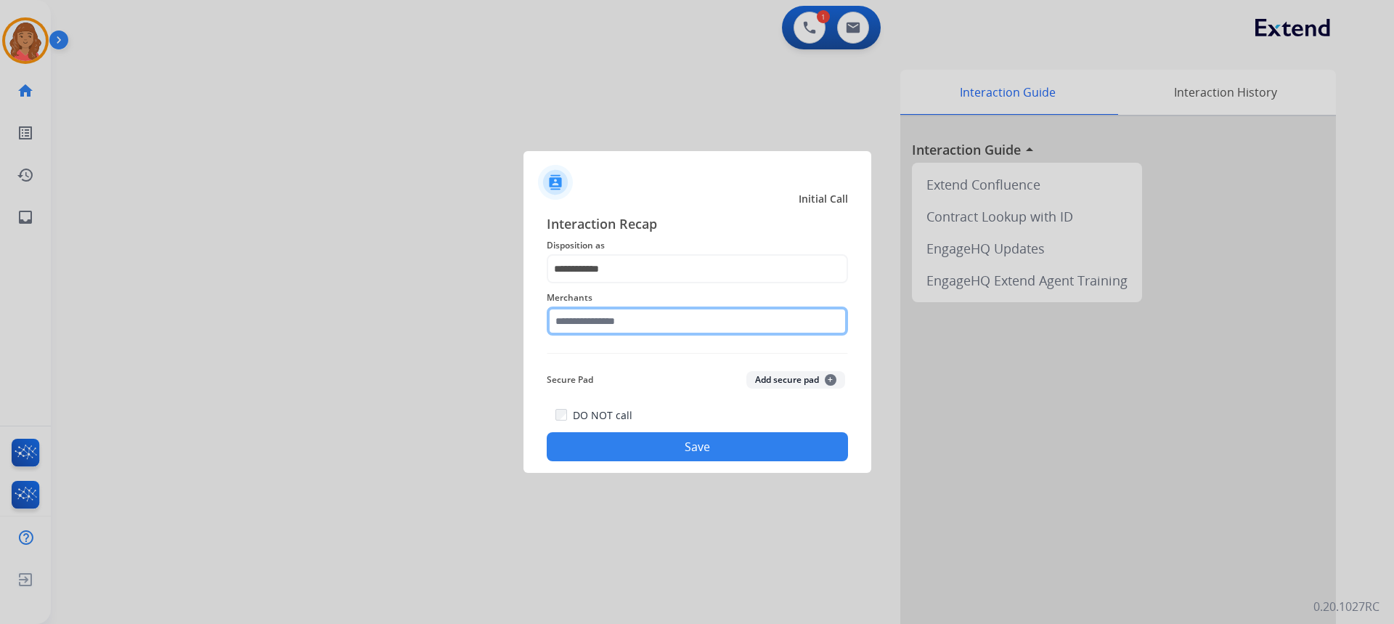
click at [599, 329] on input "text" at bounding box center [697, 320] width 301 height 29
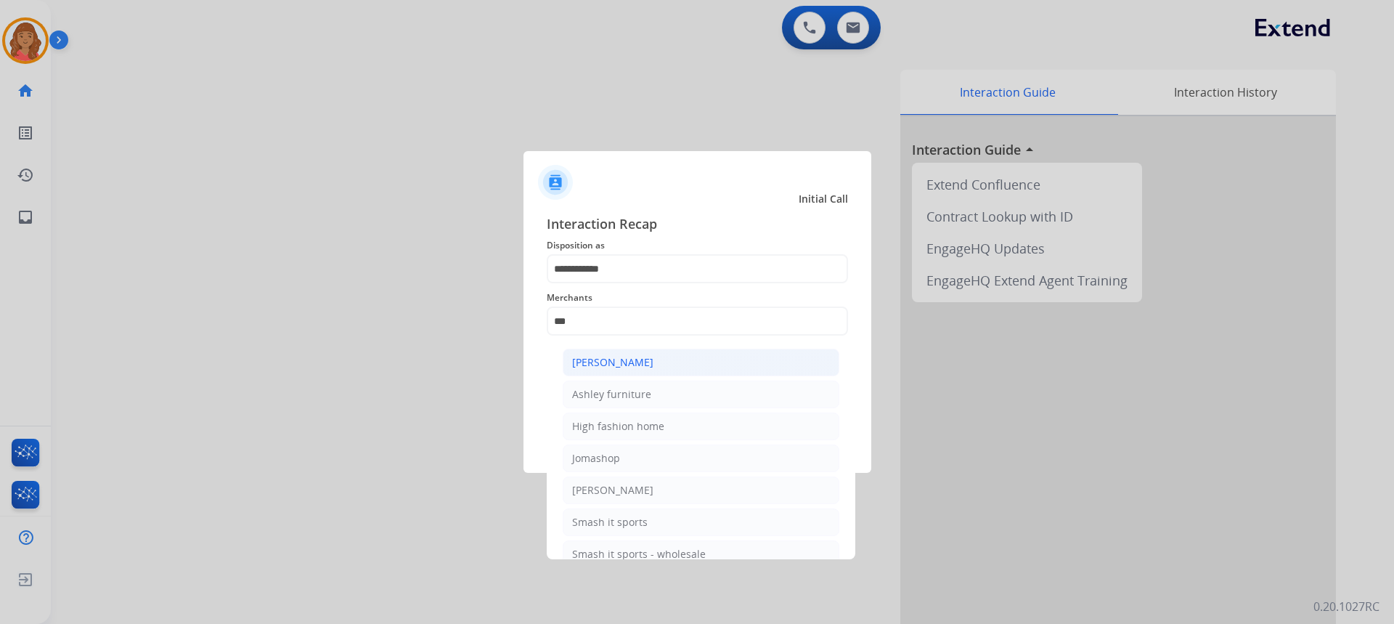
click at [605, 367] on div "[PERSON_NAME]" at bounding box center [612, 362] width 81 height 15
type input "**********"
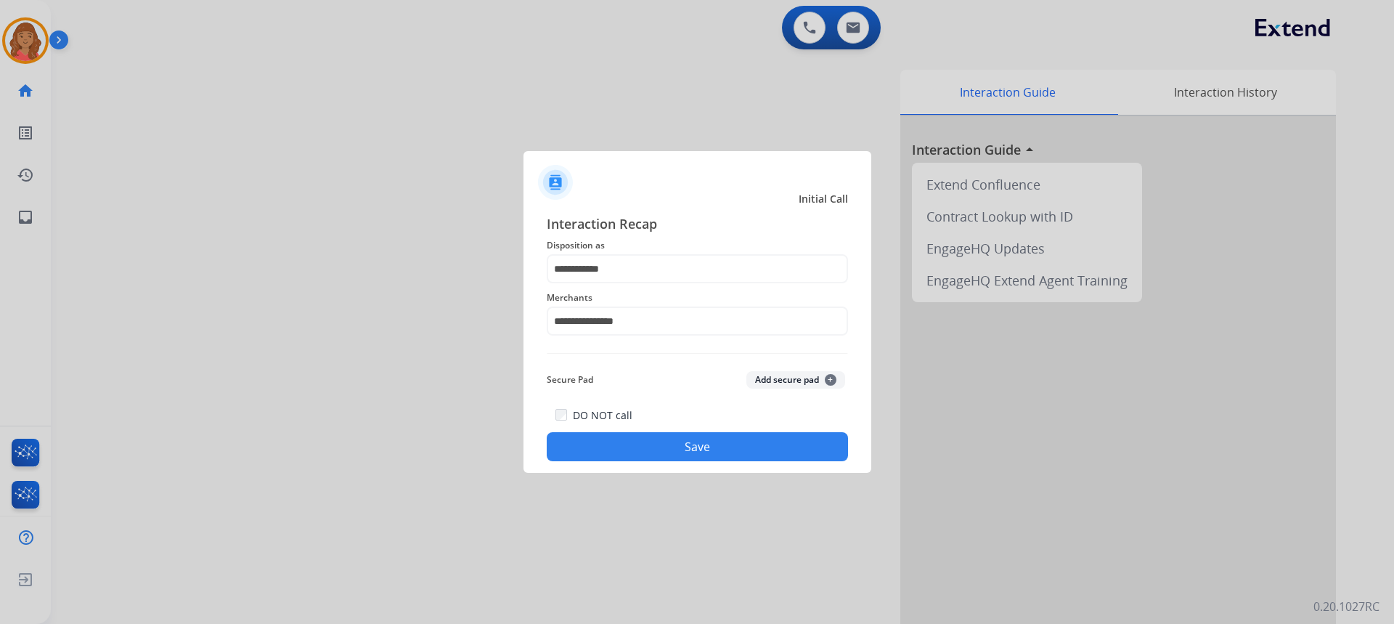
click at [631, 449] on button "Save" at bounding box center [697, 446] width 301 height 29
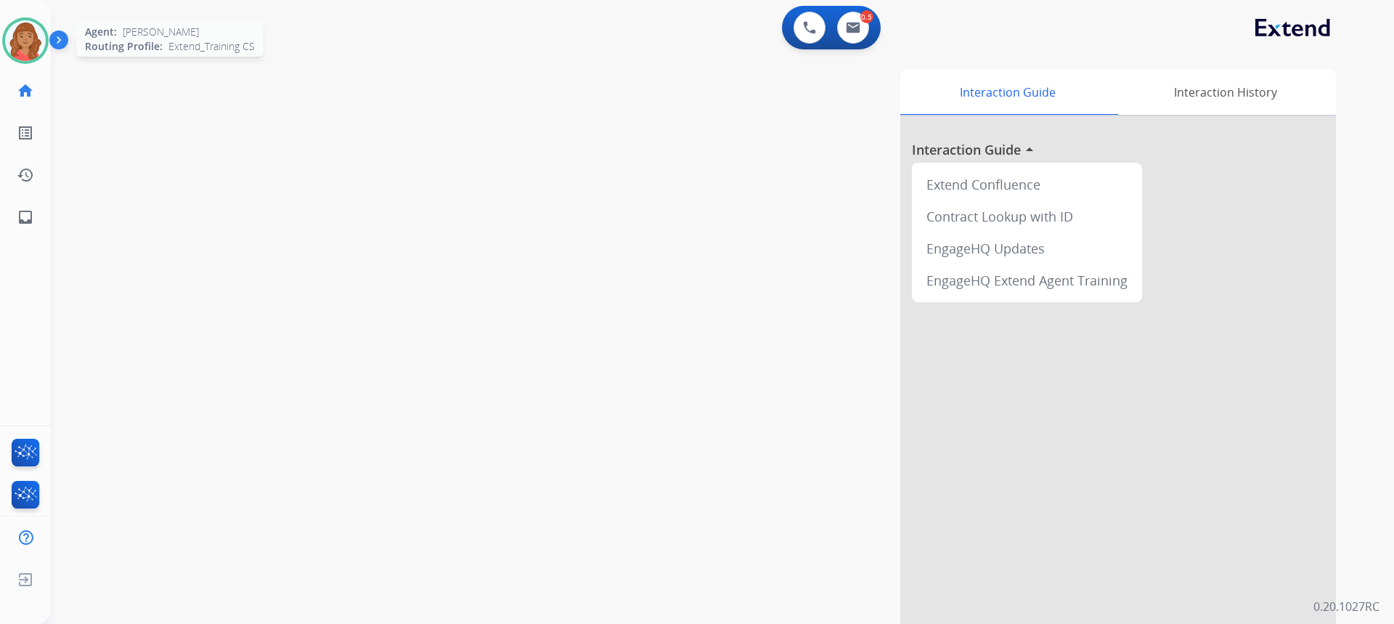
click at [36, 46] on img at bounding box center [25, 40] width 41 height 41
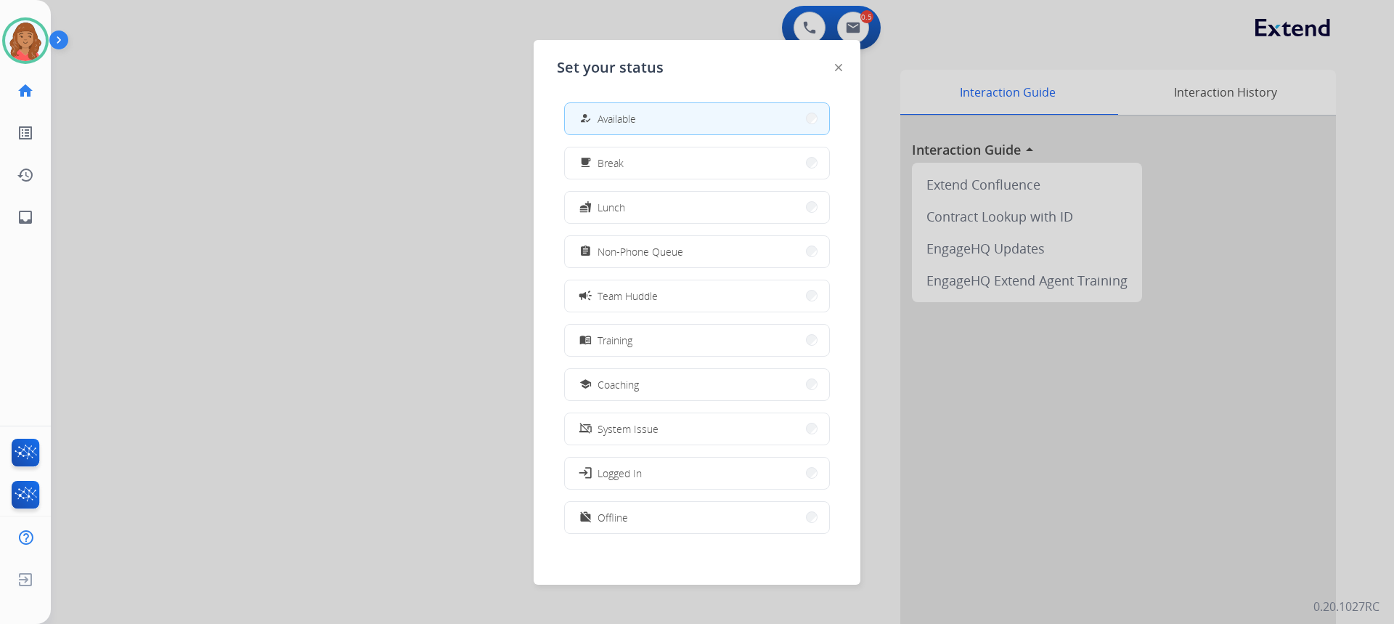
click at [603, 293] on span "Team Huddle" at bounding box center [627, 295] width 60 height 15
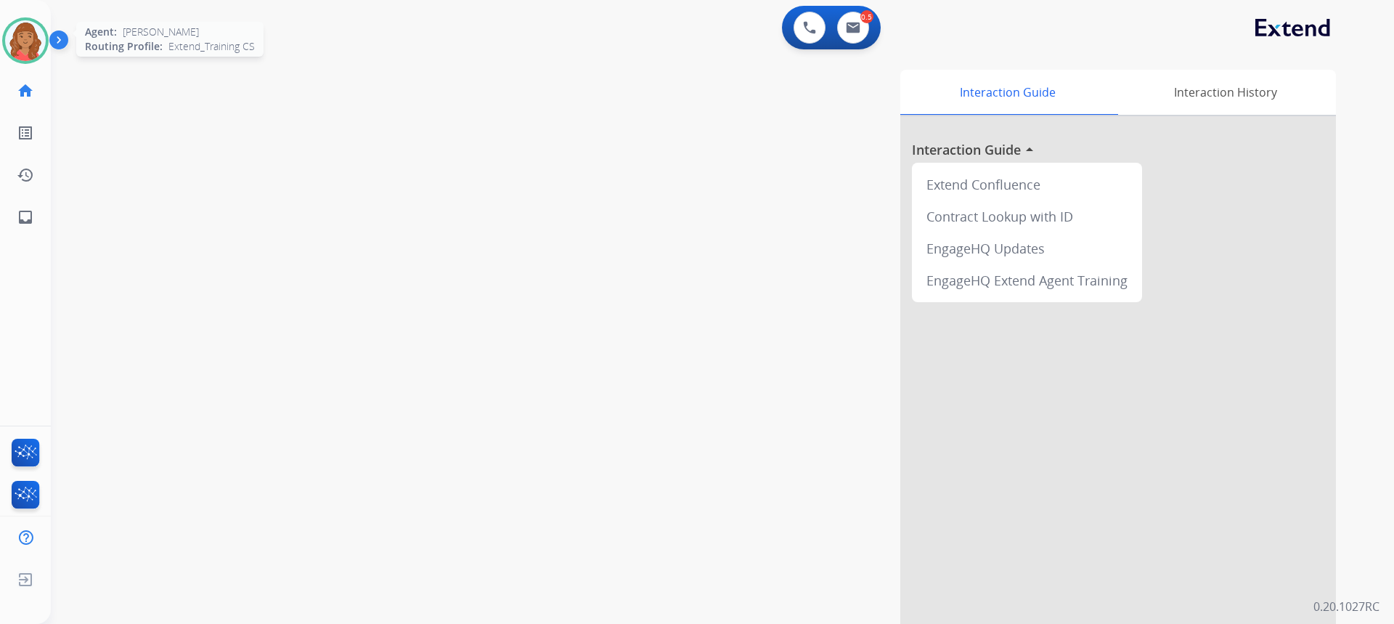
click at [31, 32] on img at bounding box center [25, 40] width 41 height 41
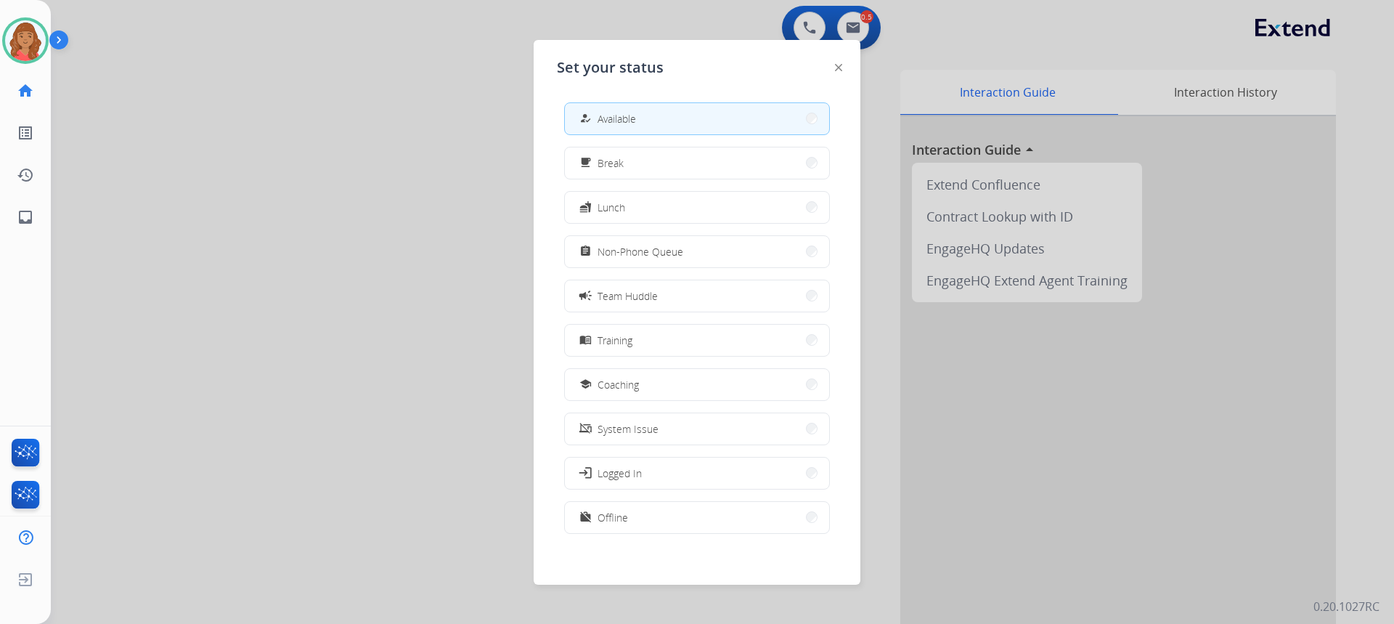
click at [240, 91] on div at bounding box center [697, 312] width 1394 height 624
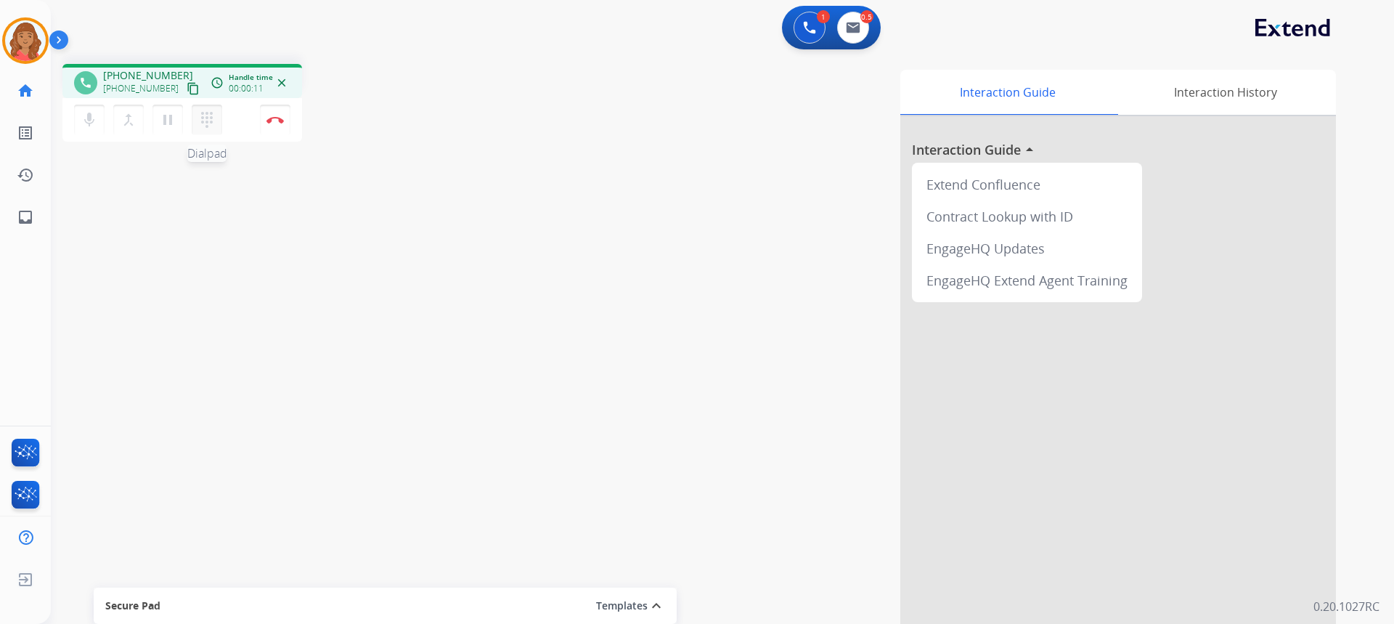
click at [203, 121] on mat-icon "dialpad" at bounding box center [206, 119] width 17 height 17
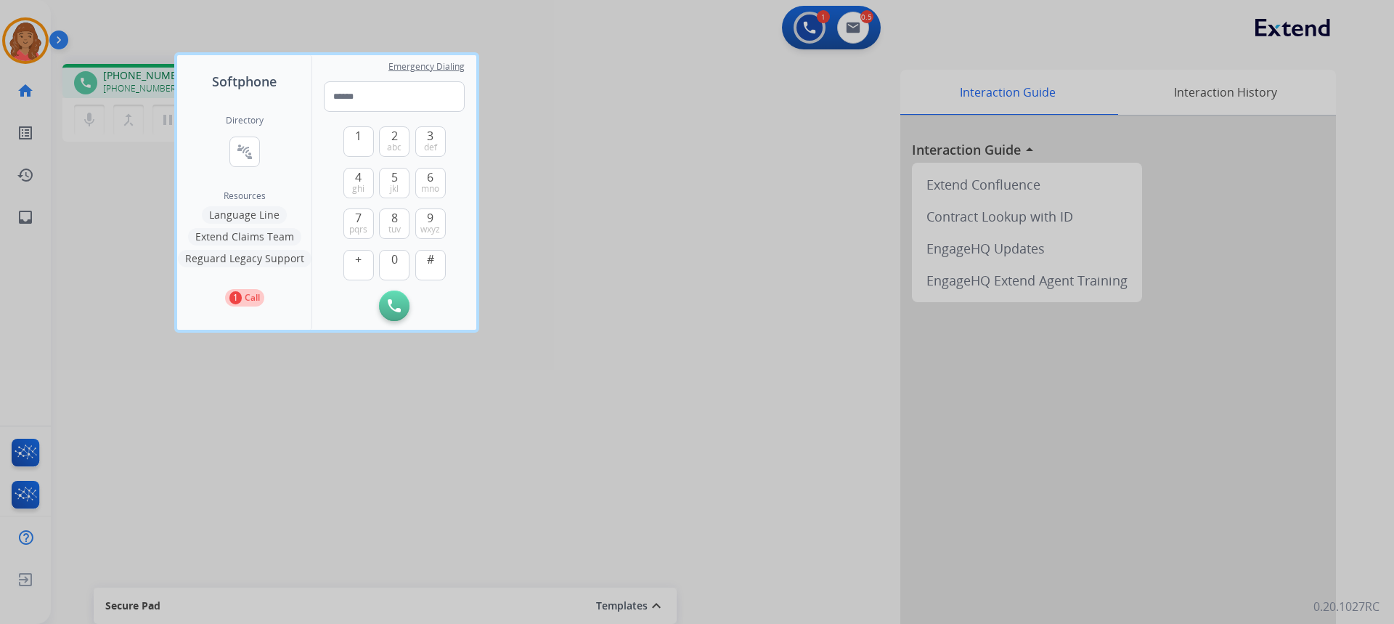
click at [242, 35] on div at bounding box center [697, 312] width 1394 height 624
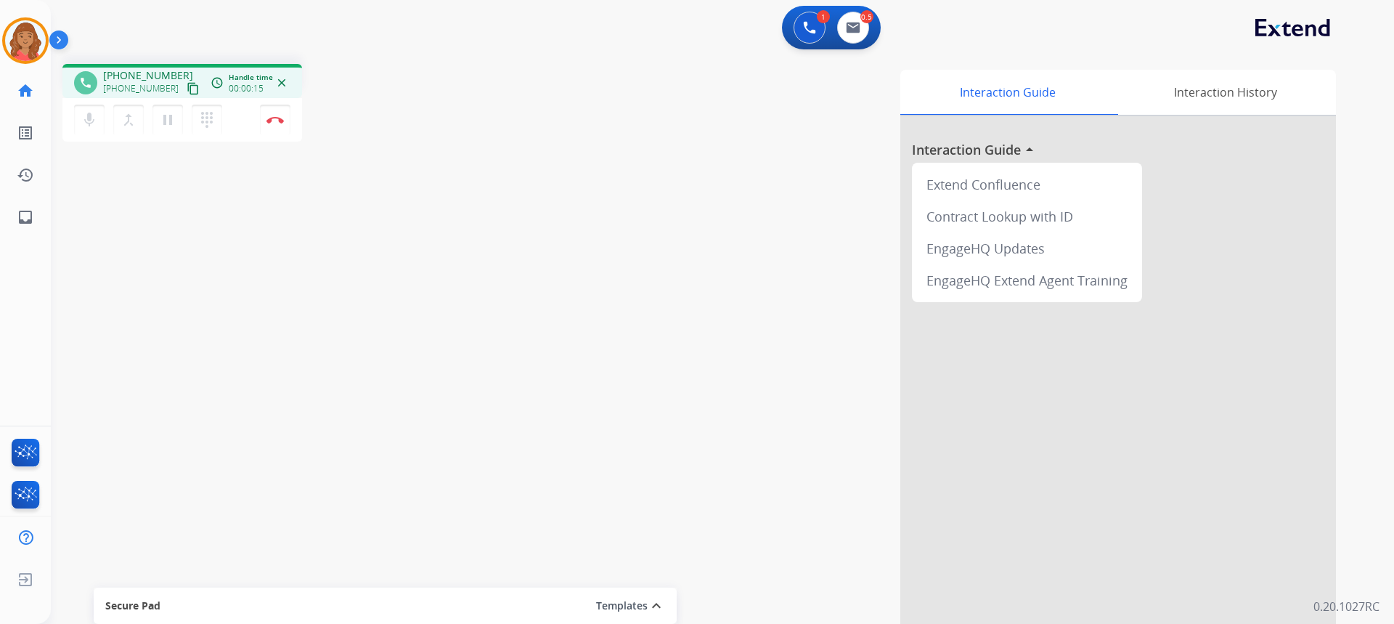
click at [187, 91] on mat-icon "content_copy" at bounding box center [193, 88] width 13 height 13
drag, startPoint x: 178, startPoint y: 91, endPoint x: 166, endPoint y: 87, distance: 12.9
click at [187, 90] on mat-icon "content_copy" at bounding box center [193, 88] width 13 height 13
click at [275, 126] on button "Disconnect" at bounding box center [275, 120] width 30 height 30
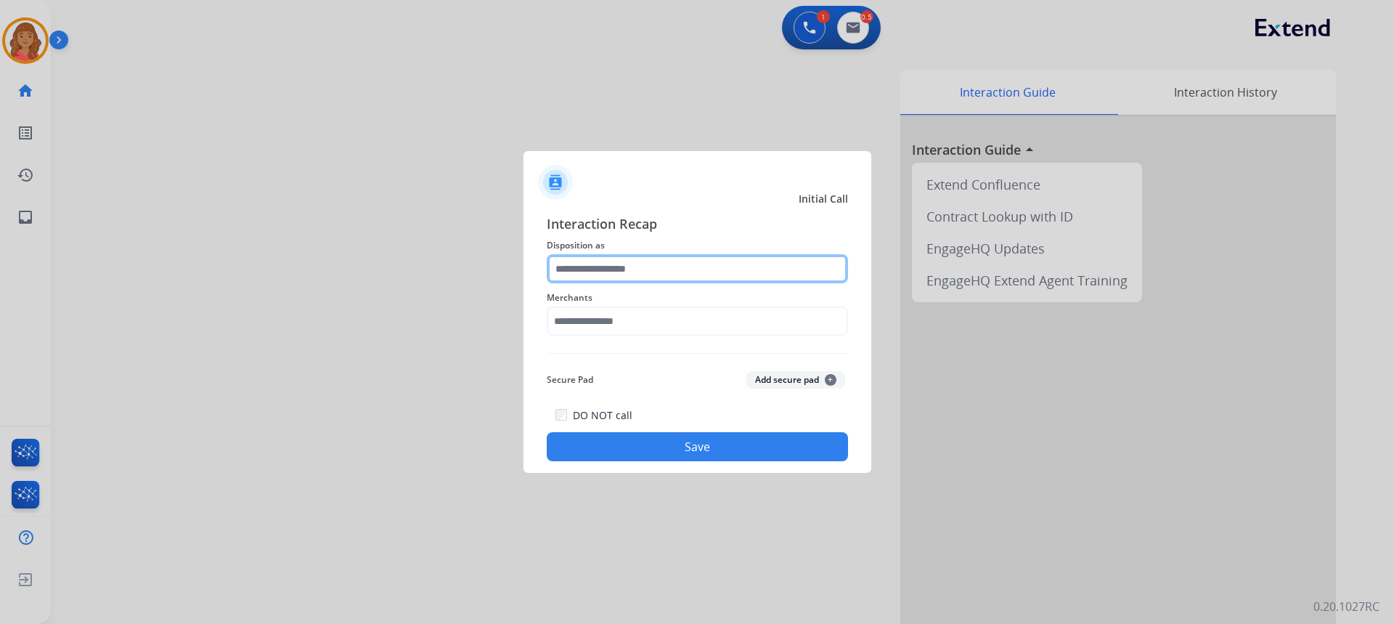
click at [679, 259] on input "text" at bounding box center [697, 268] width 301 height 29
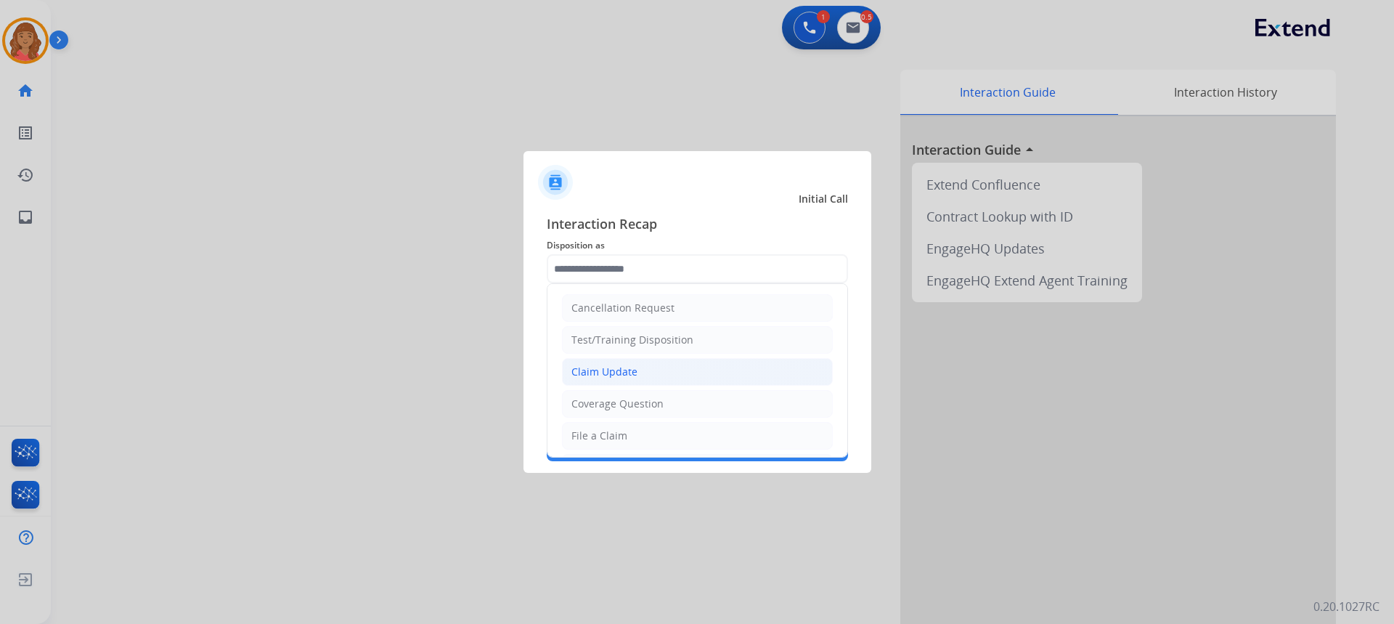
click at [597, 365] on div "Claim Update" at bounding box center [604, 371] width 66 height 15
type input "**********"
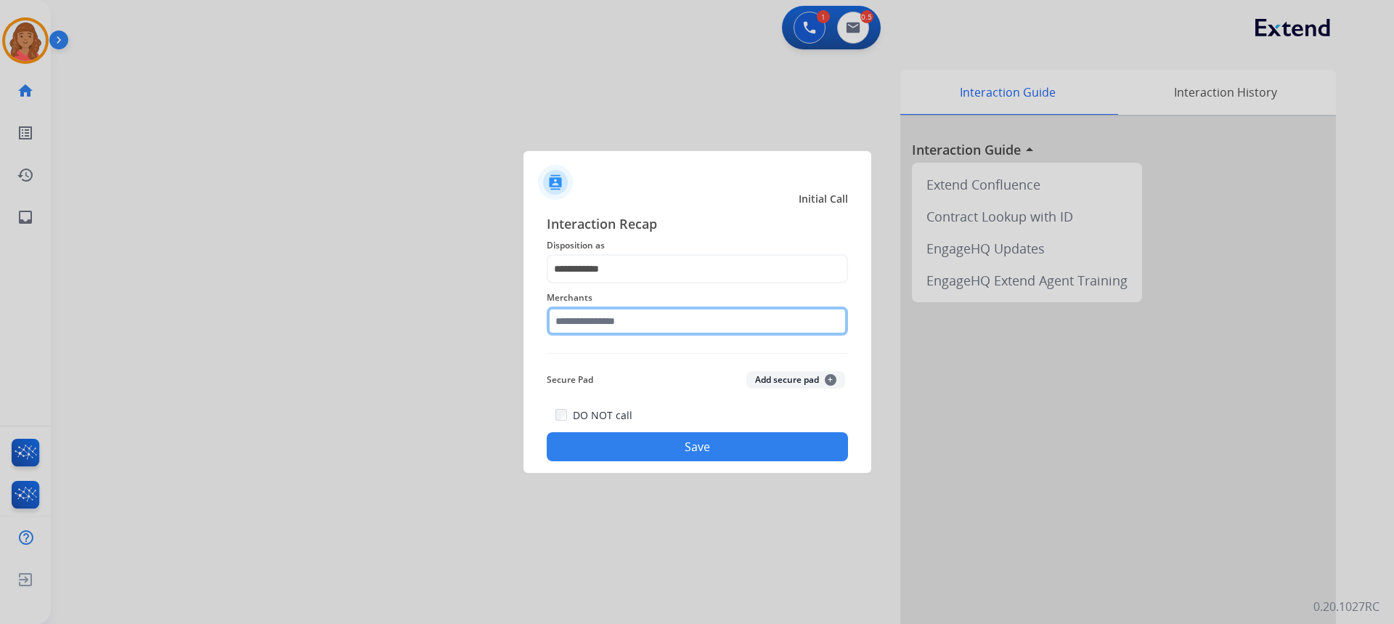
drag, startPoint x: 600, startPoint y: 313, endPoint x: 603, endPoint y: 327, distance: 14.3
click at [602, 315] on input "text" at bounding box center [697, 320] width 301 height 29
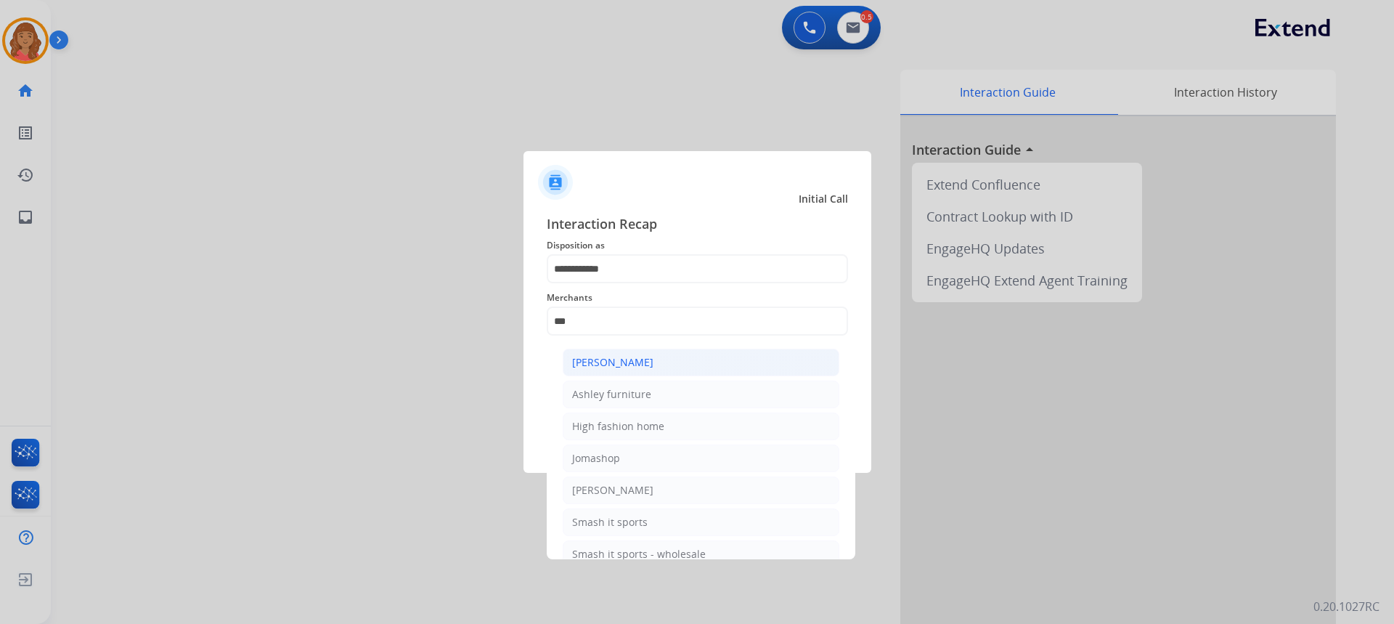
click at [600, 367] on div "[PERSON_NAME]" at bounding box center [612, 362] width 81 height 15
type input "**********"
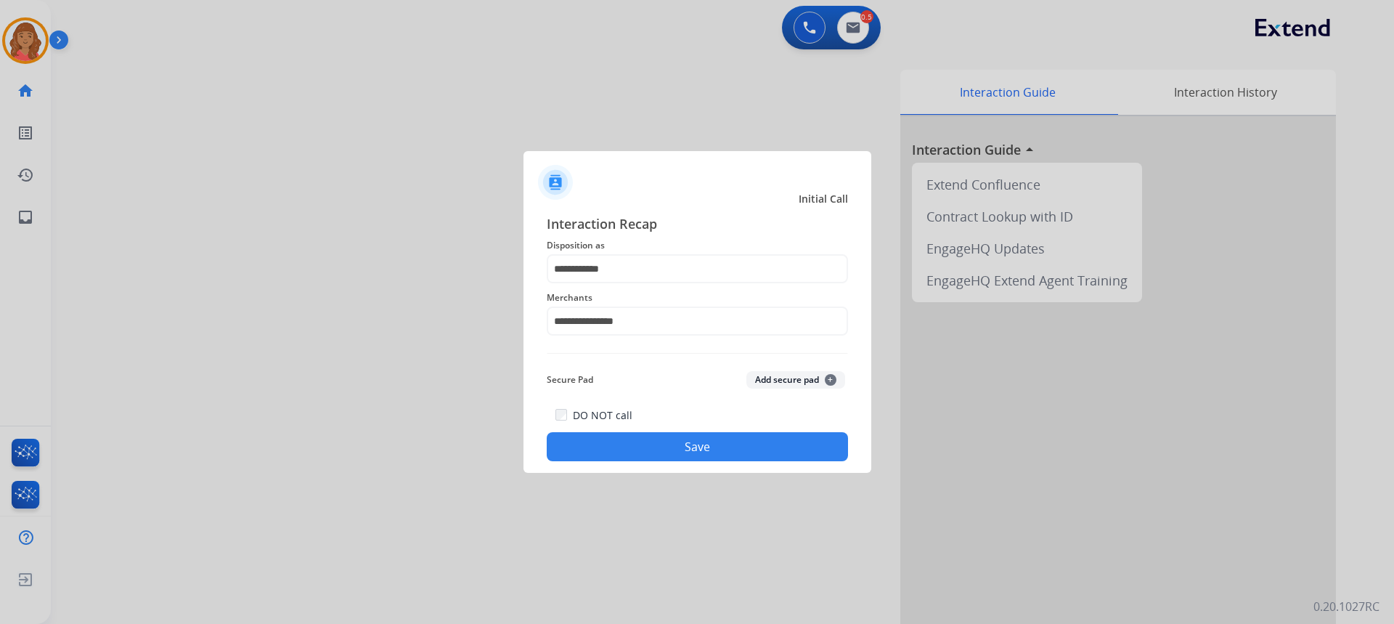
drag, startPoint x: 629, startPoint y: 430, endPoint x: 646, endPoint y: 437, distance: 18.2
click at [632, 430] on div "DO NOT call Save" at bounding box center [697, 433] width 301 height 55
click at [690, 452] on button "Save" at bounding box center [697, 446] width 301 height 29
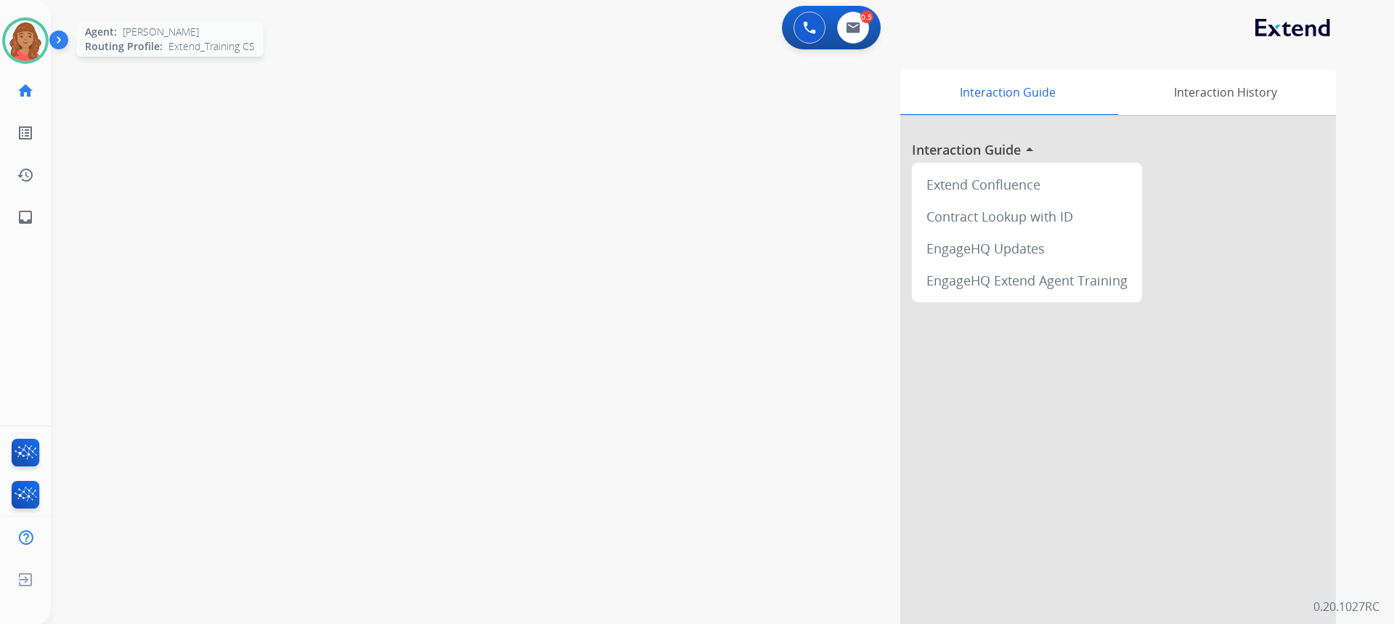
click at [10, 43] on img at bounding box center [25, 40] width 41 height 41
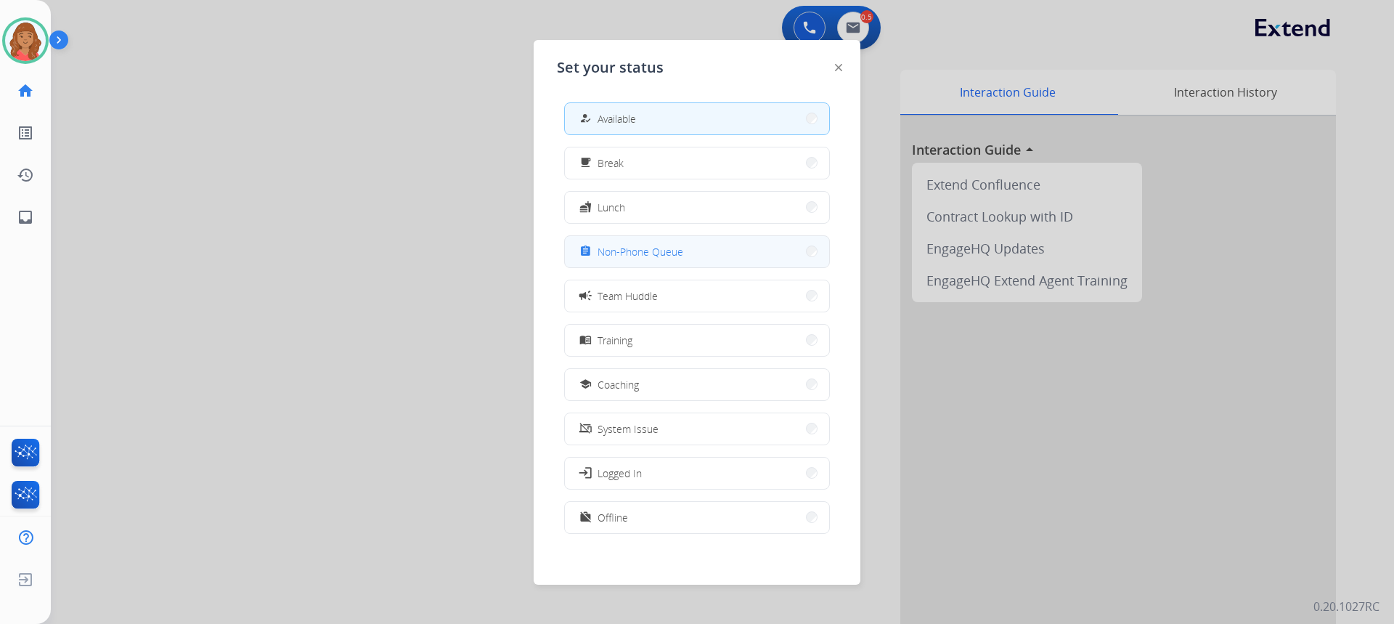
click at [632, 252] on span "Non-Phone Queue" at bounding box center [640, 251] width 86 height 15
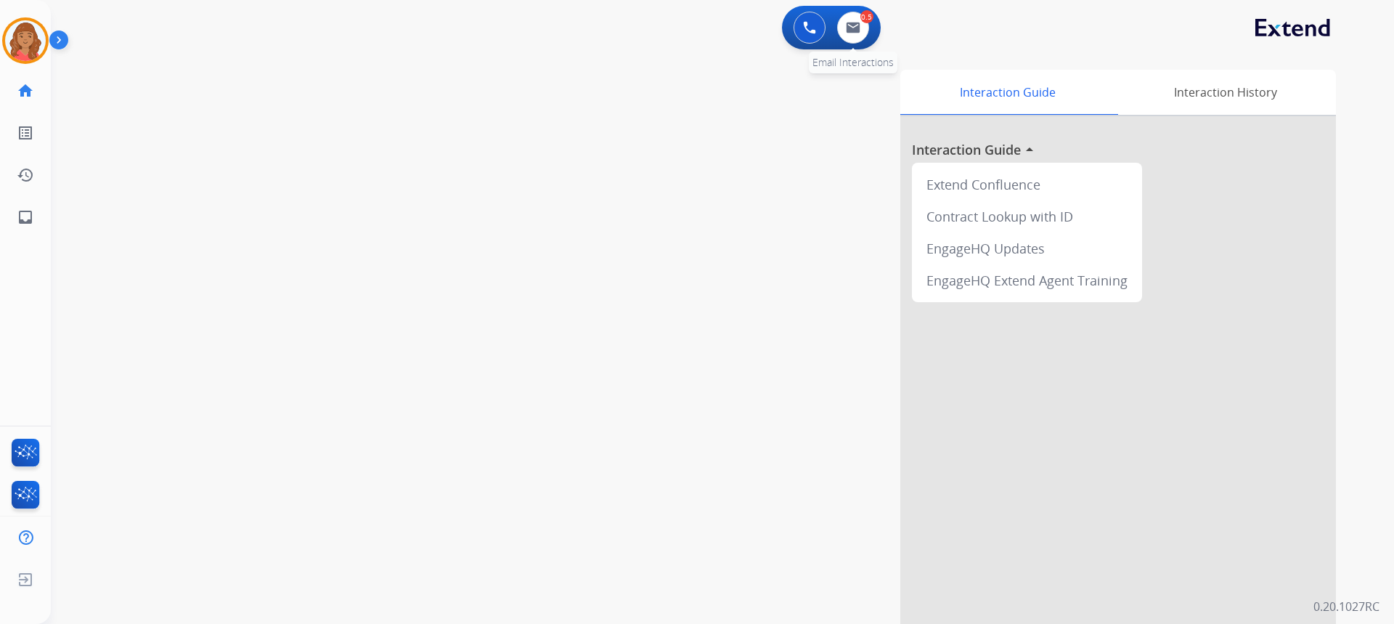
drag, startPoint x: 861, startPoint y: 20, endPoint x: 862, endPoint y: 41, distance: 21.1
click at [866, 25] on div "0.5 Email Interactions" at bounding box center [853, 28] width 44 height 32
click at [851, 38] on button at bounding box center [853, 28] width 32 height 32
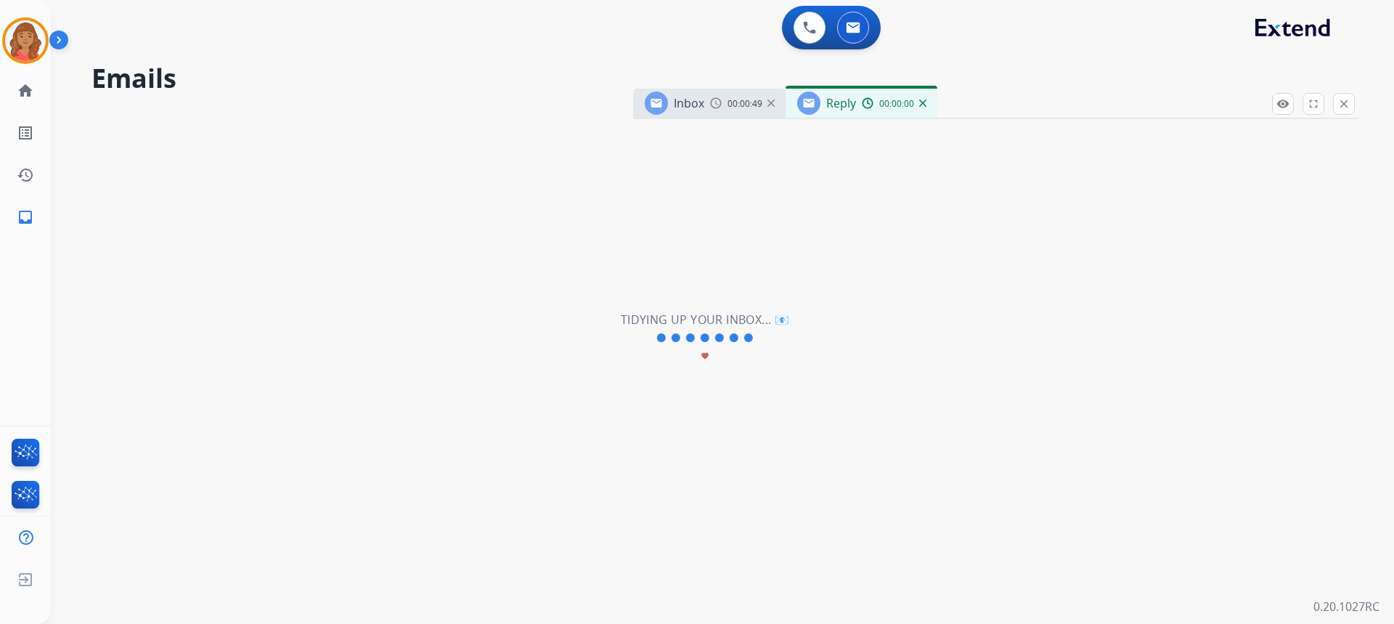
select select "**********"
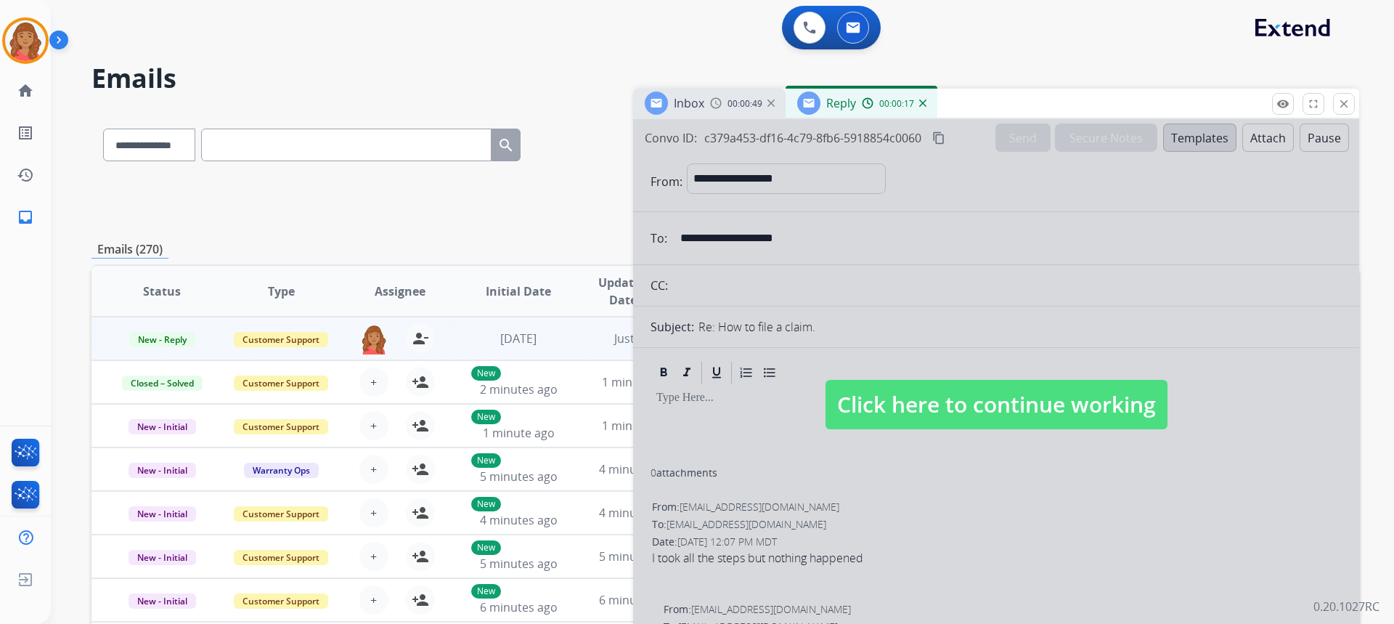
click at [924, 398] on span "Click here to continue working" at bounding box center [996, 404] width 342 height 49
select select
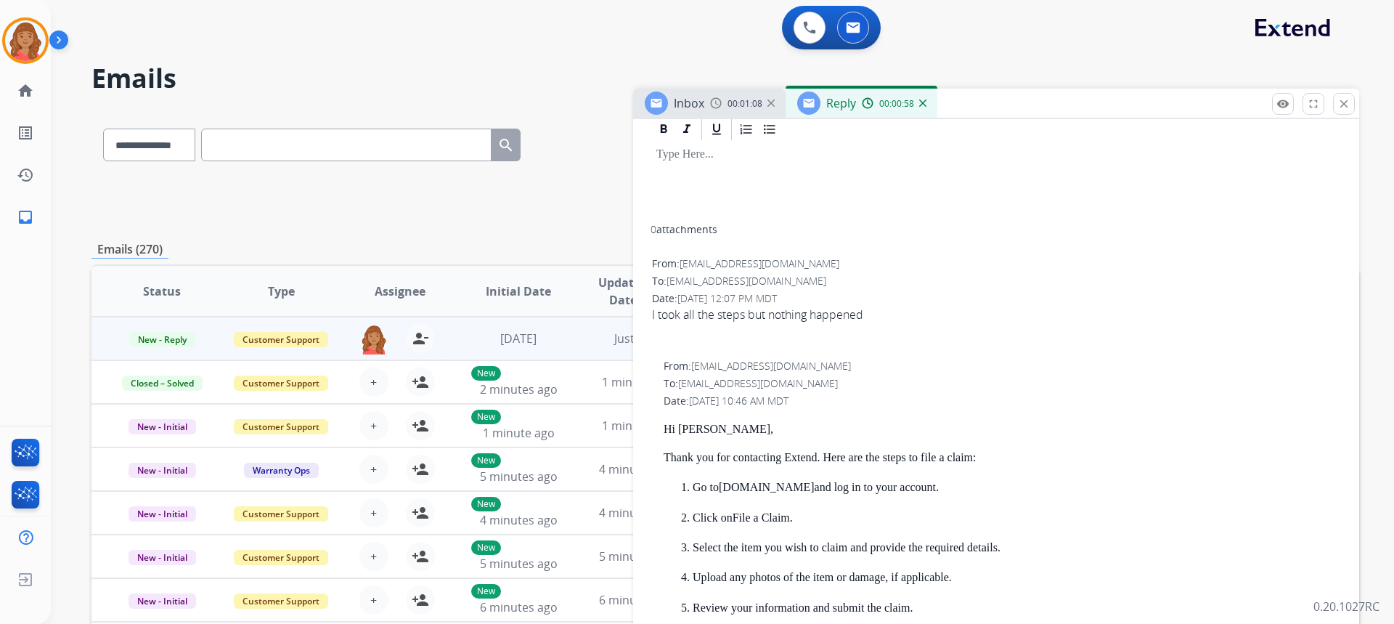
scroll to position [218, 0]
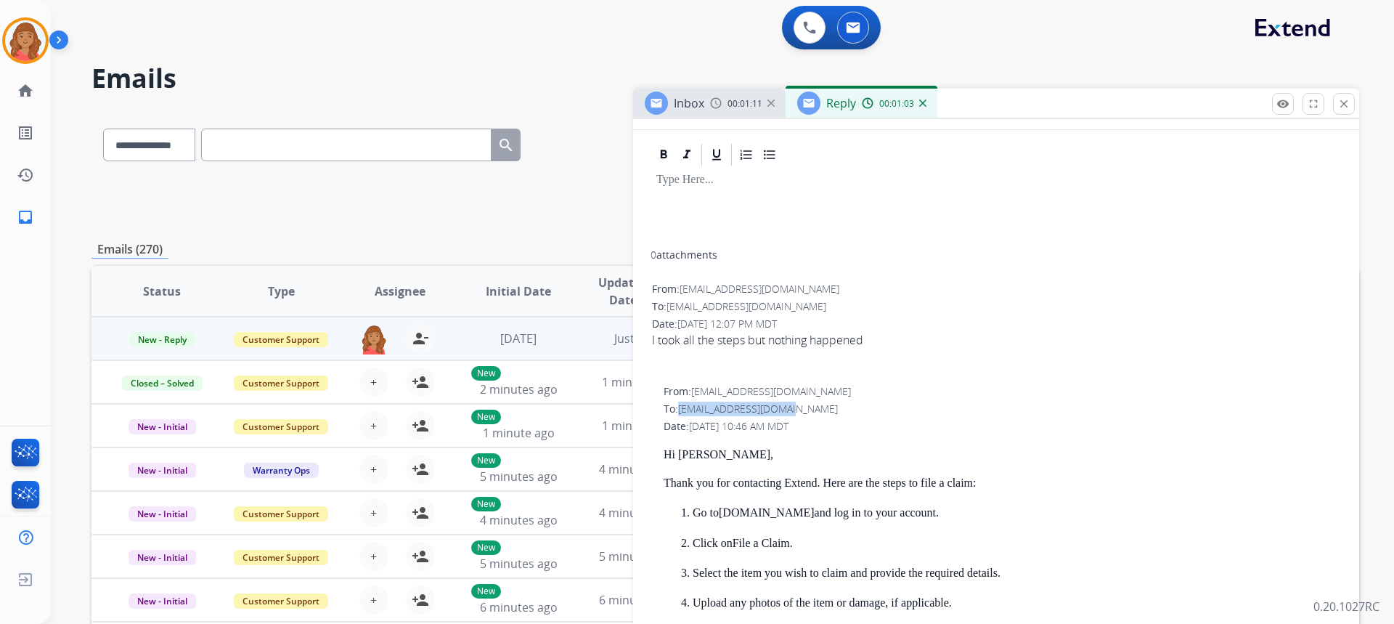
drag, startPoint x: 796, startPoint y: 406, endPoint x: 680, endPoint y: 409, distance: 115.5
click at [680, 409] on div "To: [EMAIL_ADDRESS][DOMAIN_NAME]" at bounding box center [1001, 408] width 677 height 15
copy span "[EMAIL_ADDRESS][DOMAIN_NAME]"
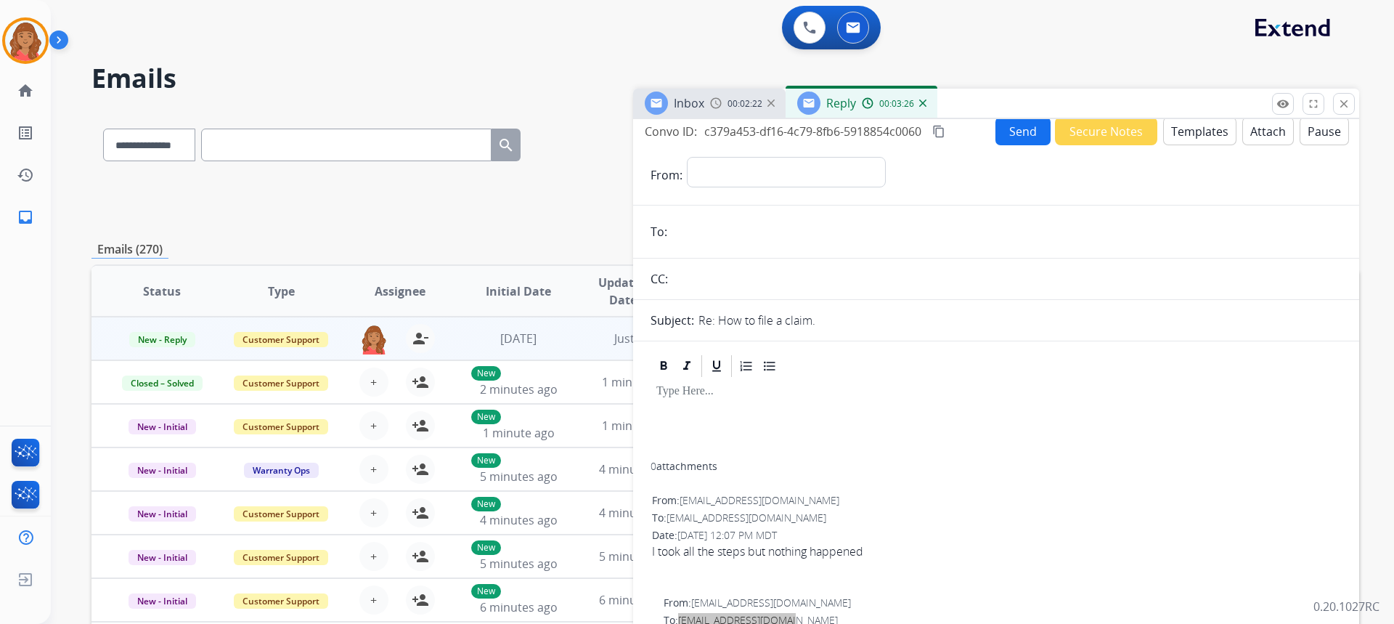
scroll to position [0, 0]
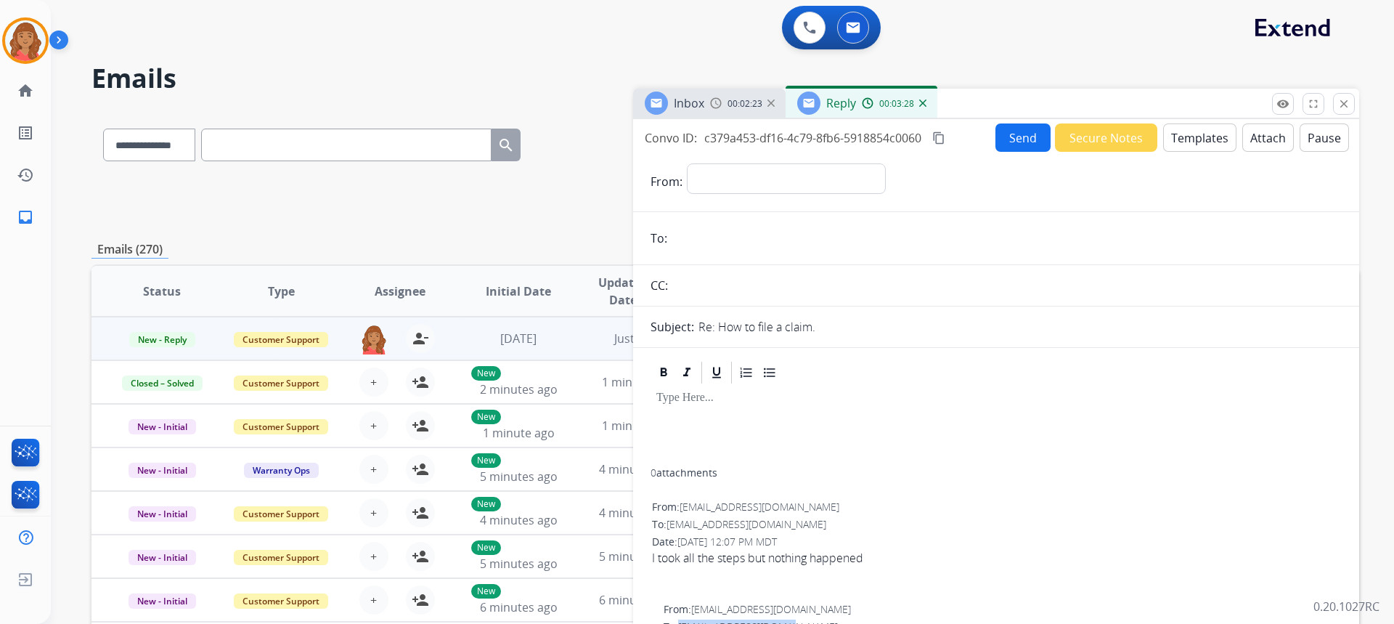
click at [1185, 142] on button "Templates" at bounding box center [1199, 137] width 73 height 28
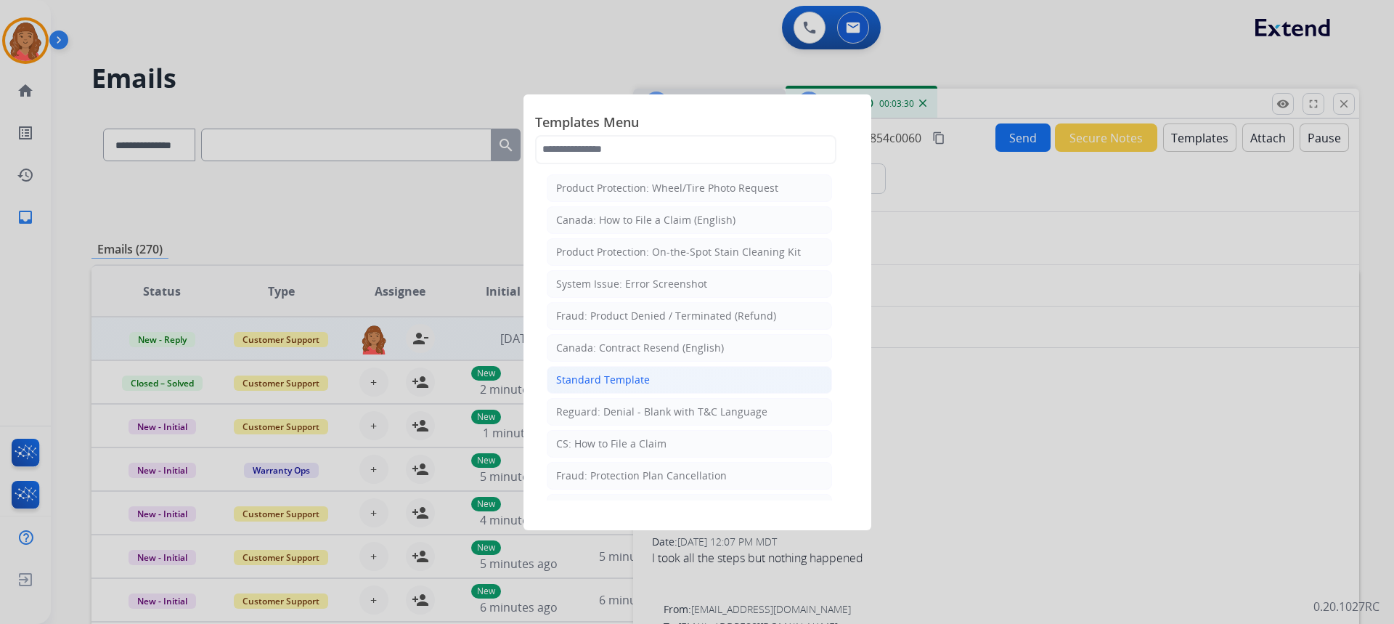
drag, startPoint x: 636, startPoint y: 377, endPoint x: 670, endPoint y: 430, distance: 63.0
click at [636, 377] on div "Standard Template" at bounding box center [603, 379] width 94 height 15
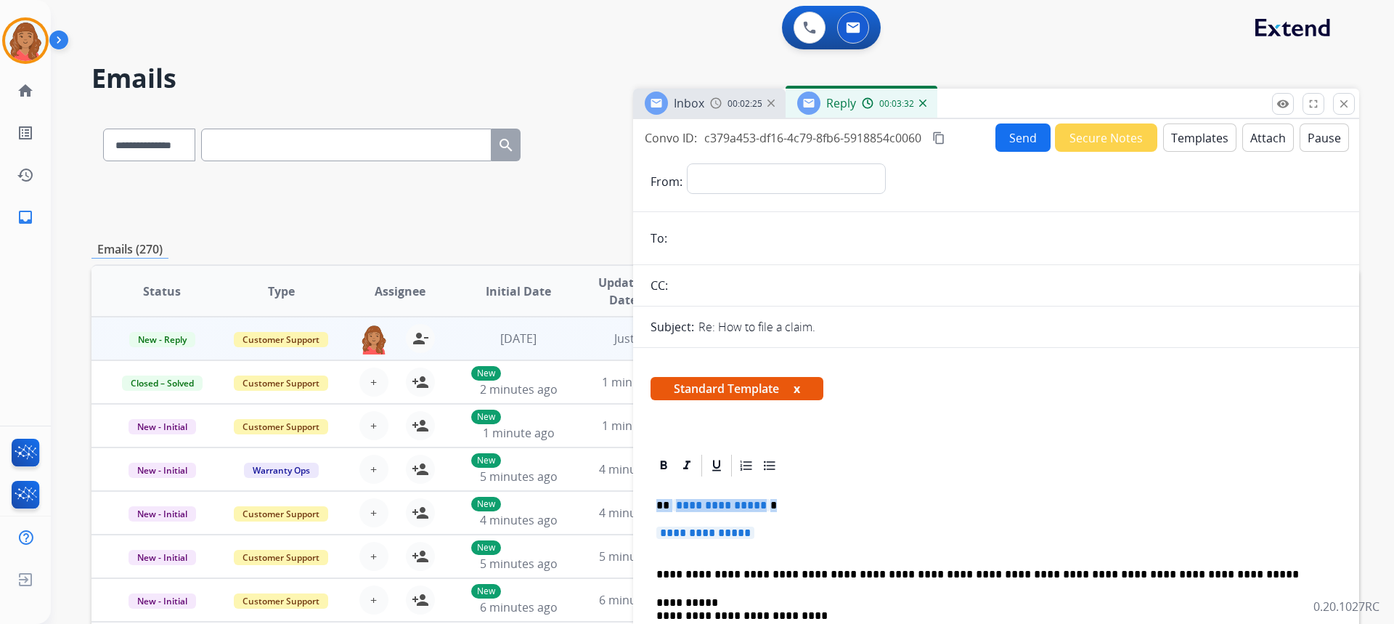
drag, startPoint x: 787, startPoint y: 544, endPoint x: 637, endPoint y: 502, distance: 156.1
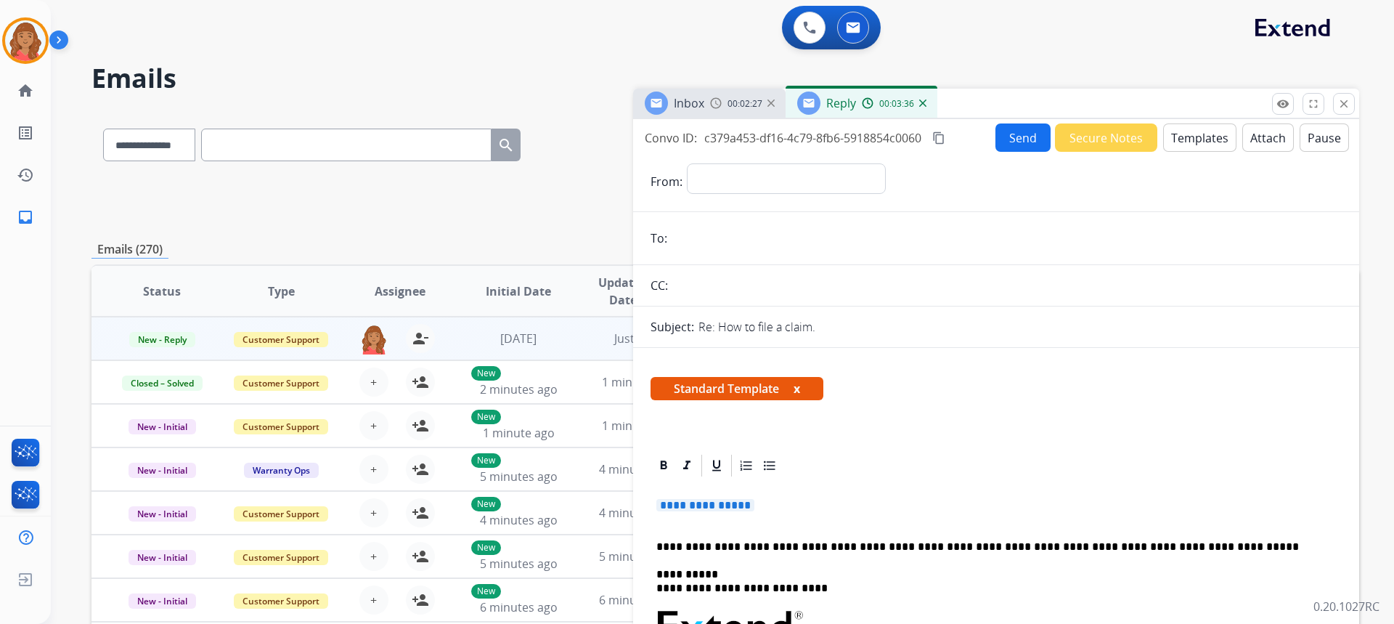
drag, startPoint x: 772, startPoint y: 508, endPoint x: 658, endPoint y: 491, distance: 115.9
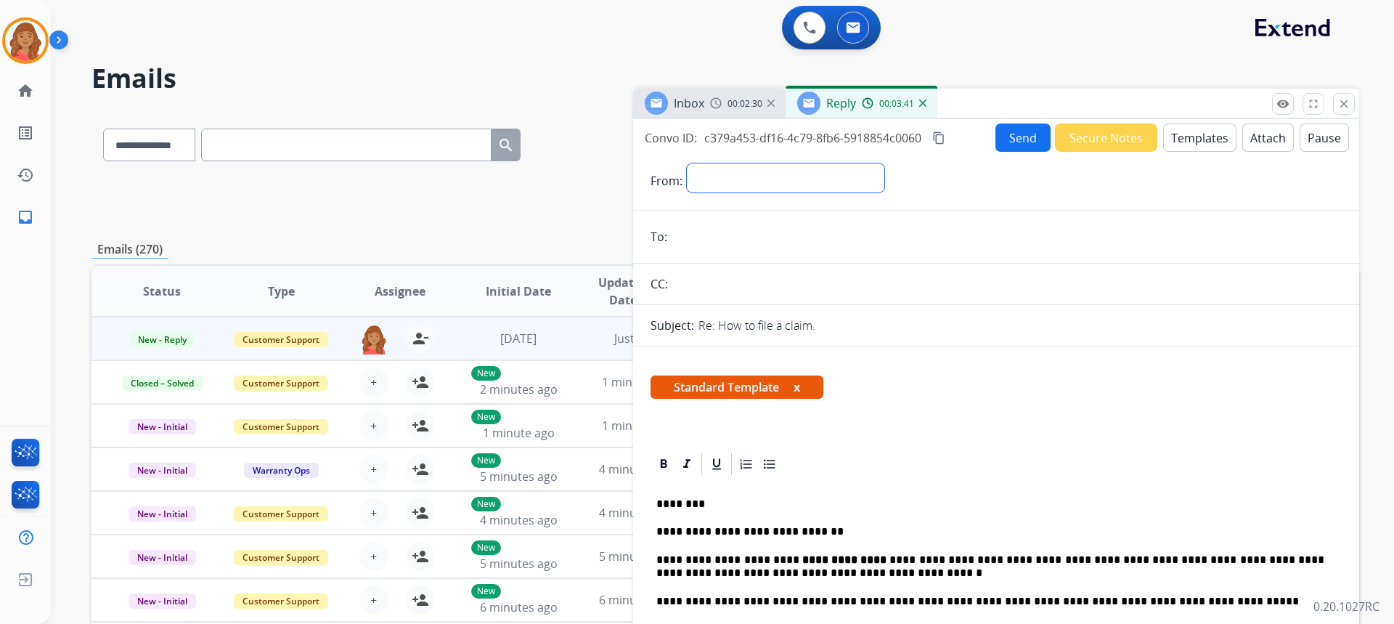
click at [738, 174] on select "**********" at bounding box center [785, 177] width 197 height 29
select select "**********"
click at [687, 163] on select "**********" at bounding box center [785, 177] width 197 height 29
click at [708, 232] on input "email" at bounding box center [1006, 238] width 670 height 29
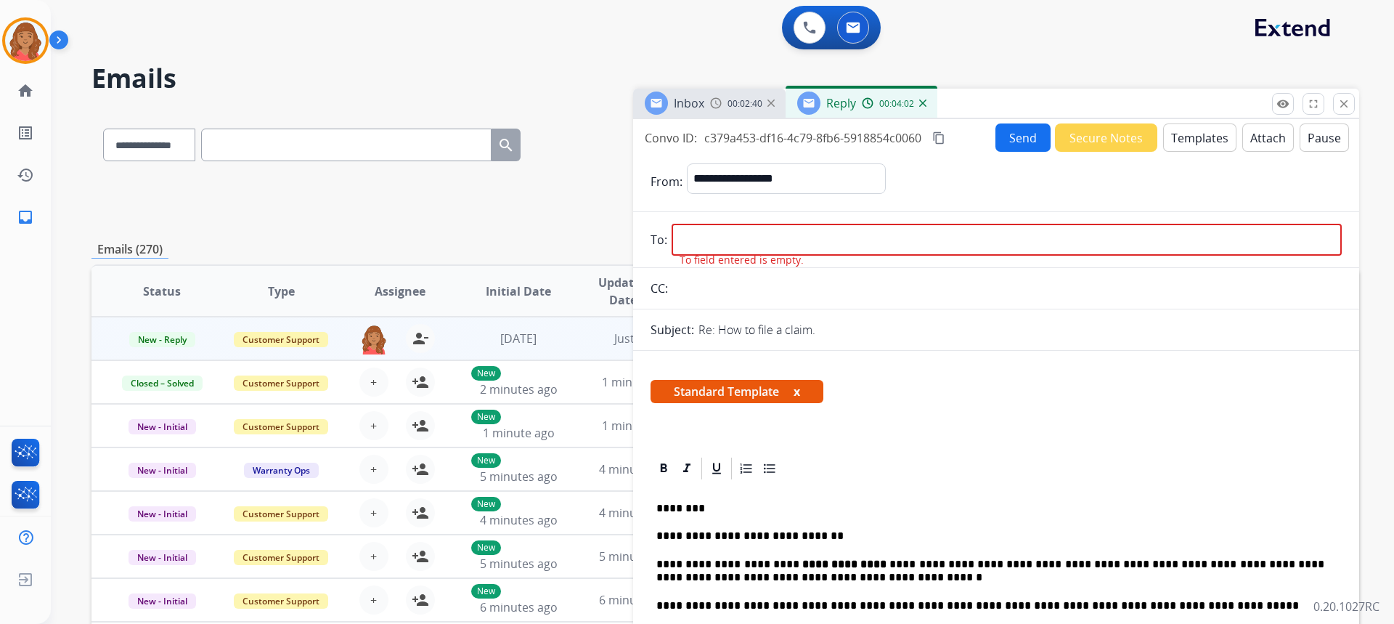
paste input "**********"
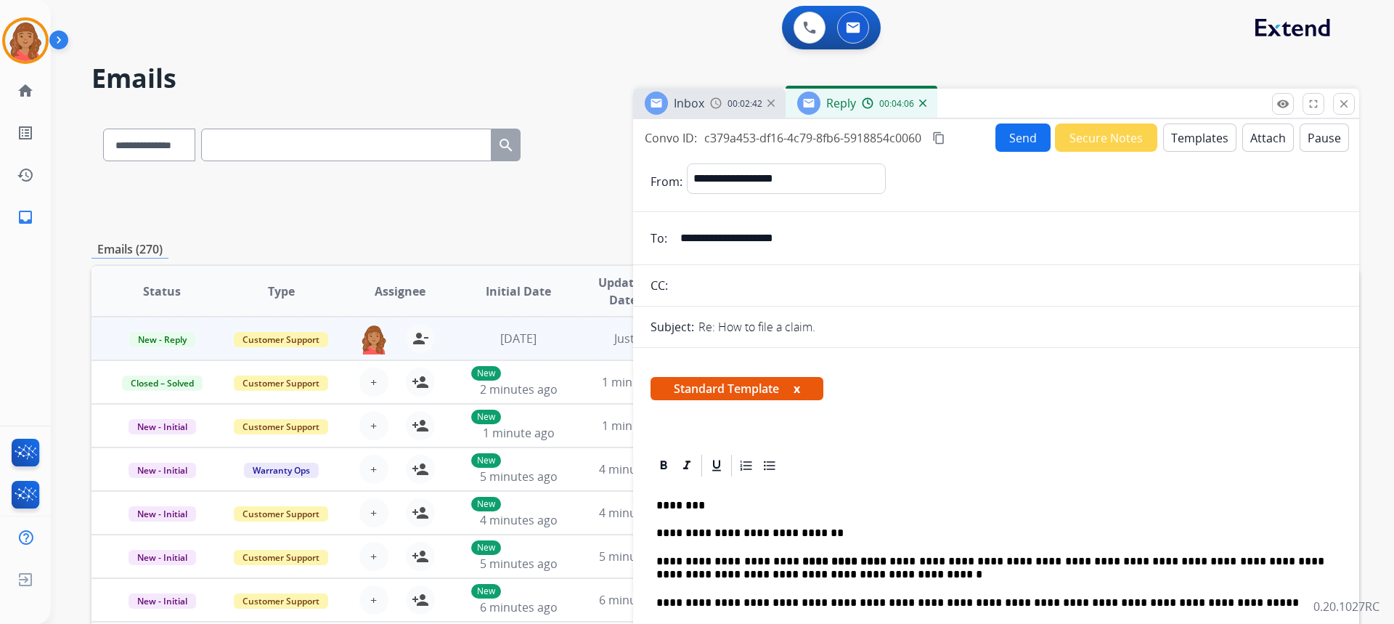
type input "**********"
click at [1005, 143] on button "Send" at bounding box center [1022, 137] width 55 height 28
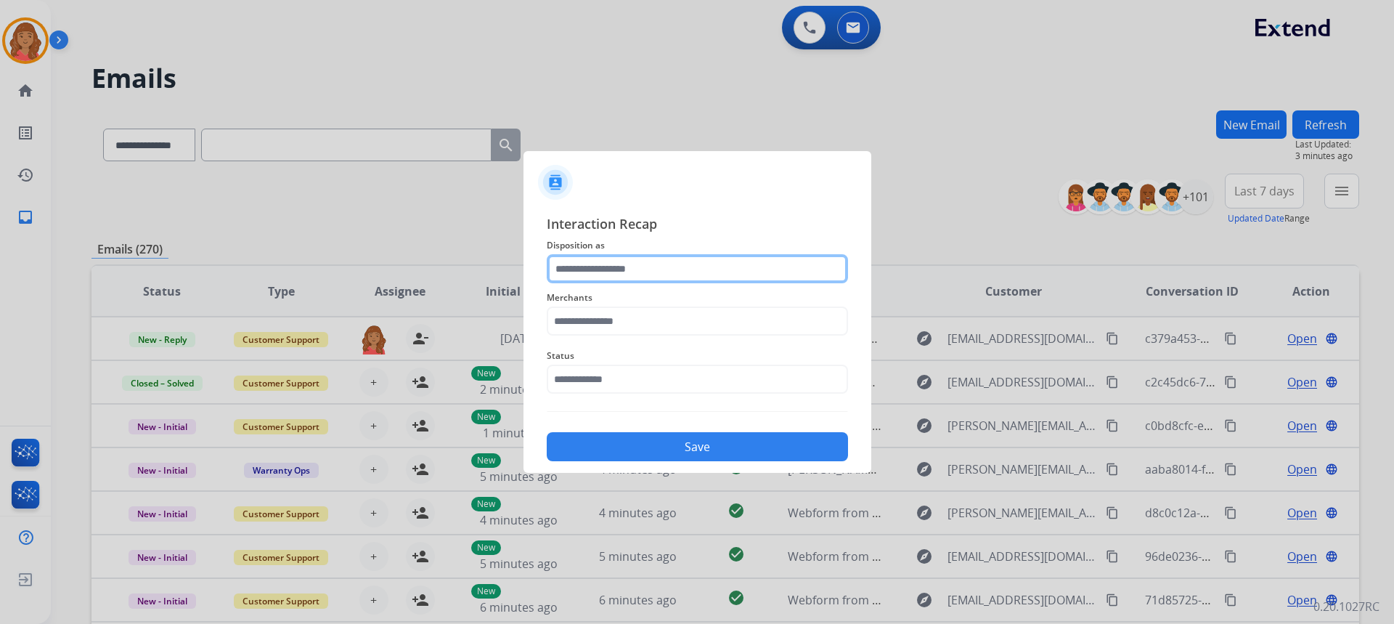
click at [645, 282] on input "text" at bounding box center [697, 268] width 301 height 29
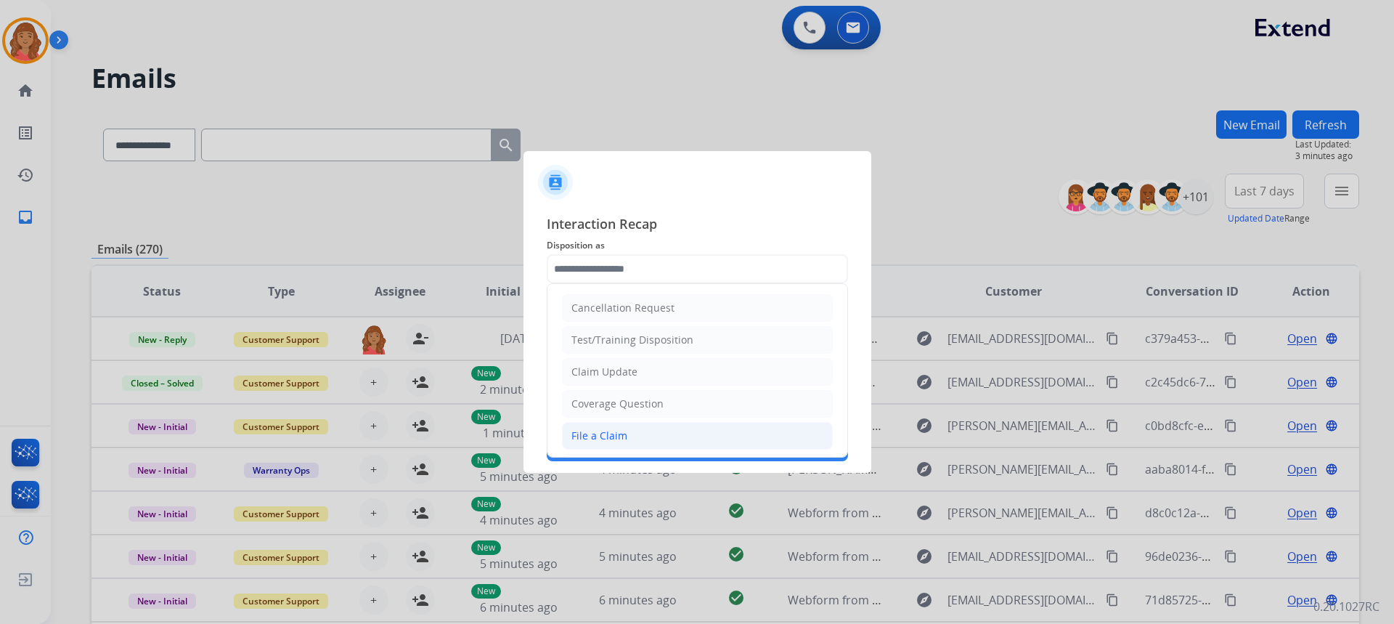
click at [616, 425] on li "File a Claim" at bounding box center [697, 436] width 271 height 28
type input "**********"
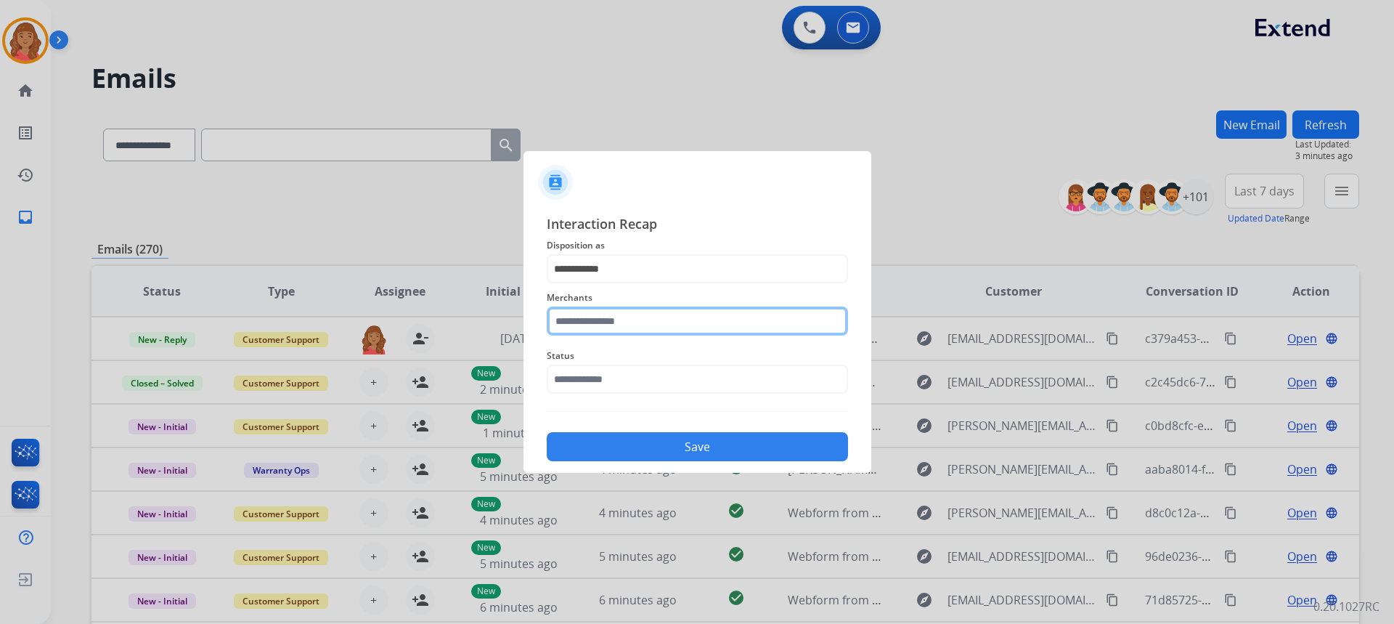
click at [592, 325] on input "text" at bounding box center [697, 320] width 301 height 29
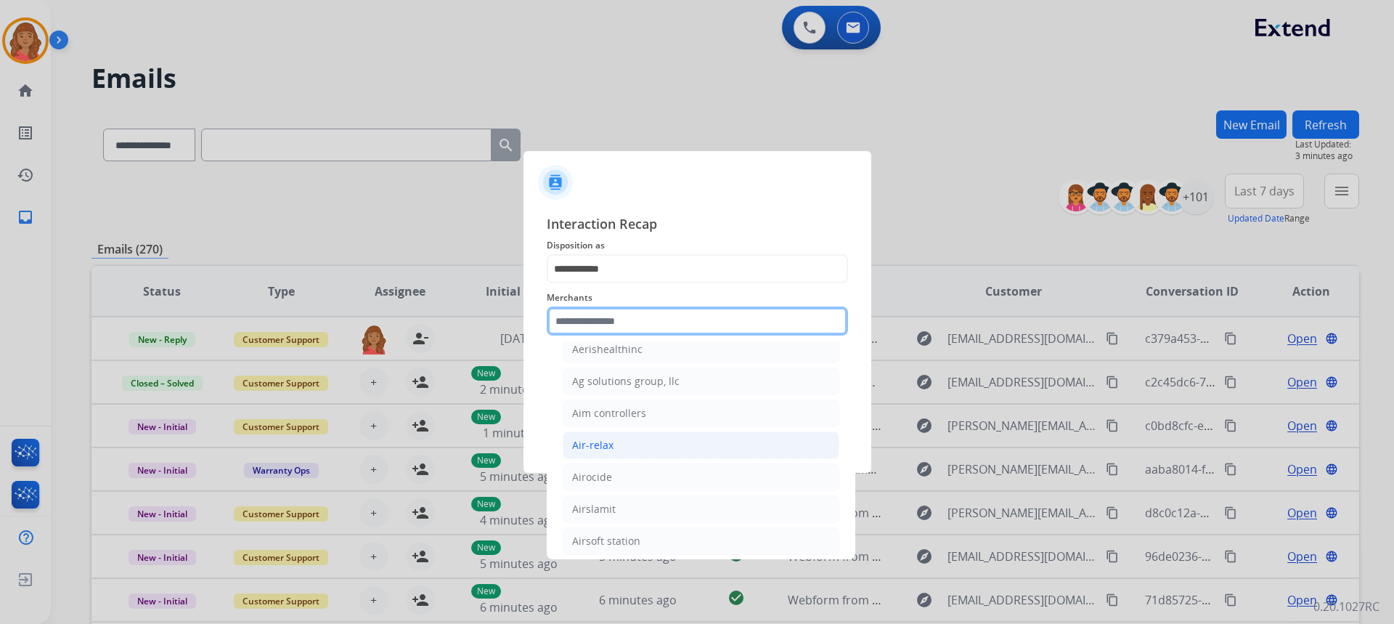
scroll to position [653, 0]
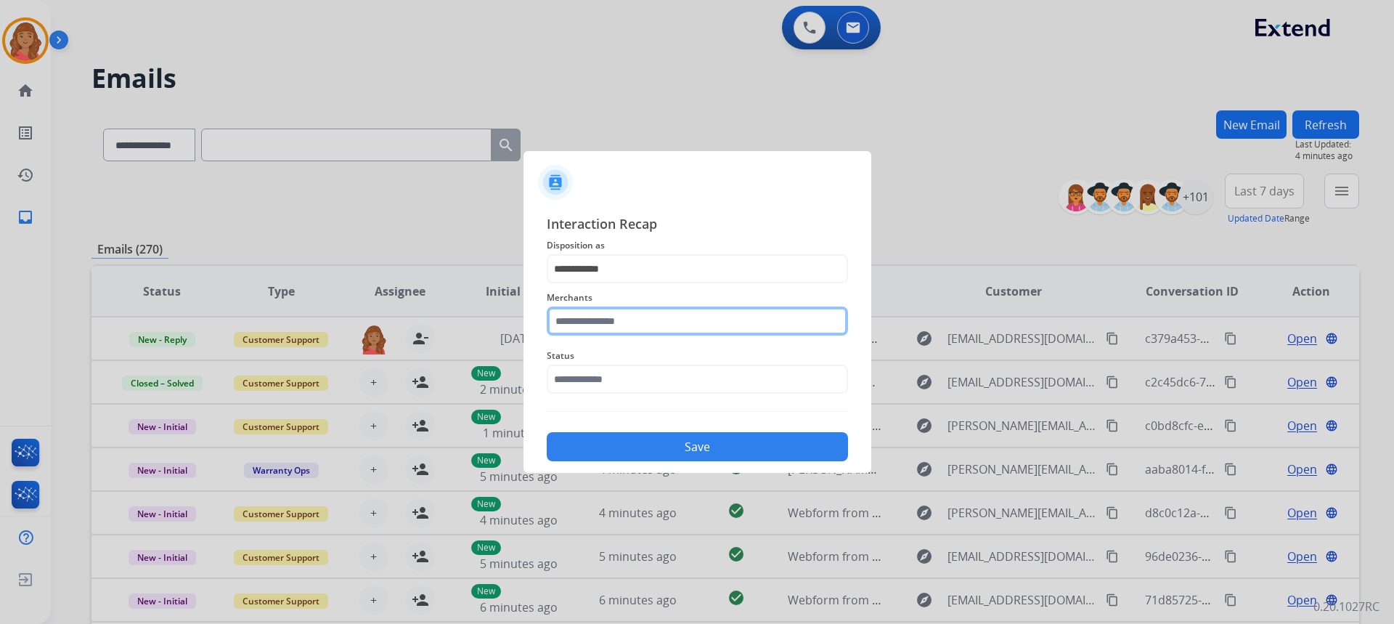
click at [605, 322] on input "text" at bounding box center [697, 320] width 301 height 29
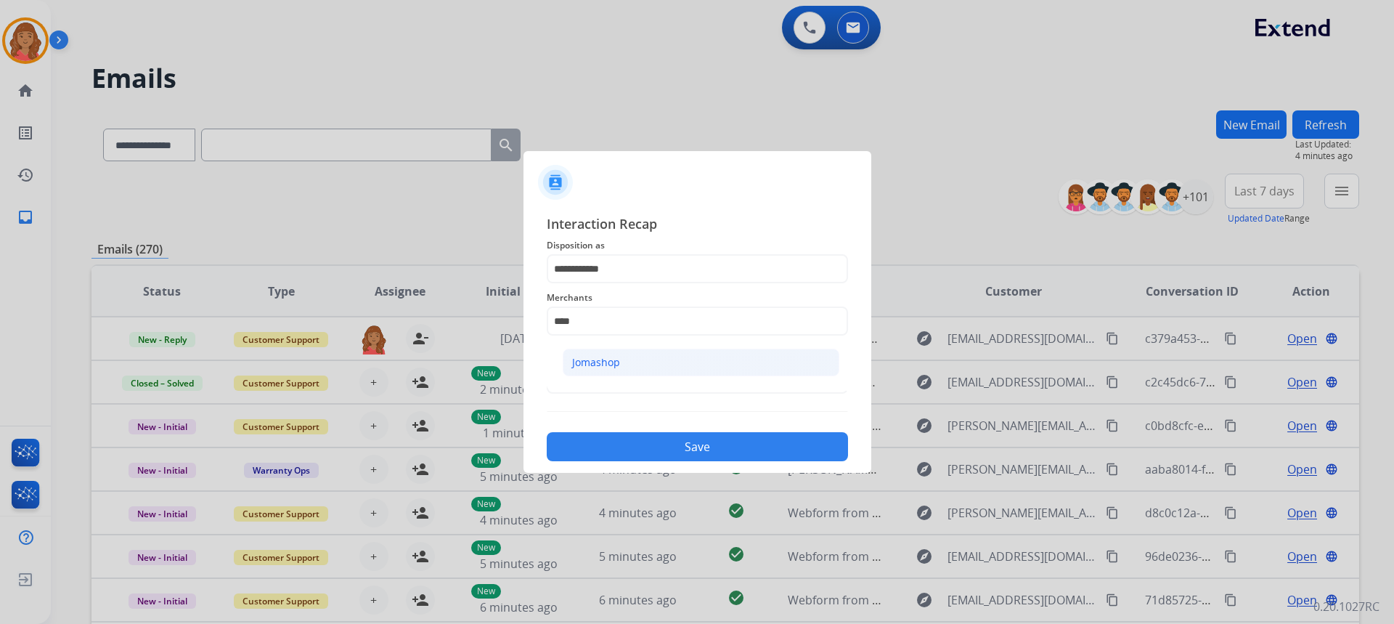
click at [584, 369] on div "Jomashop" at bounding box center [596, 362] width 48 height 15
type input "********"
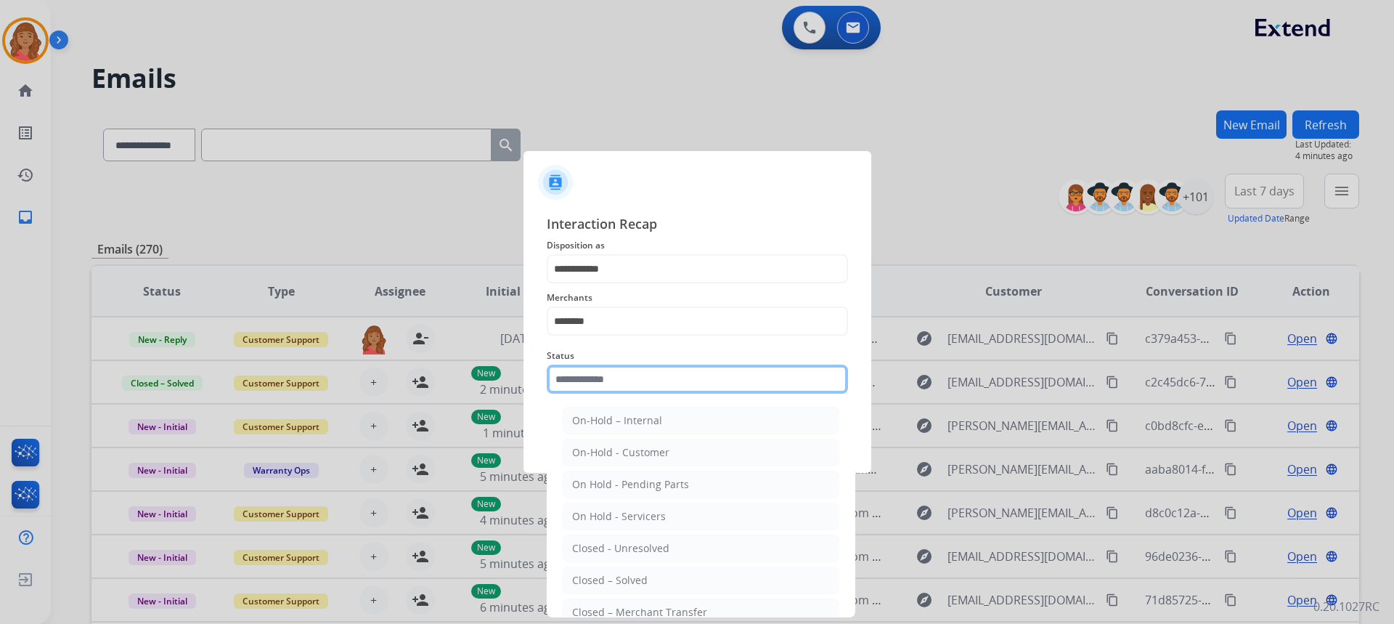
click at [585, 377] on input "text" at bounding box center [697, 378] width 301 height 29
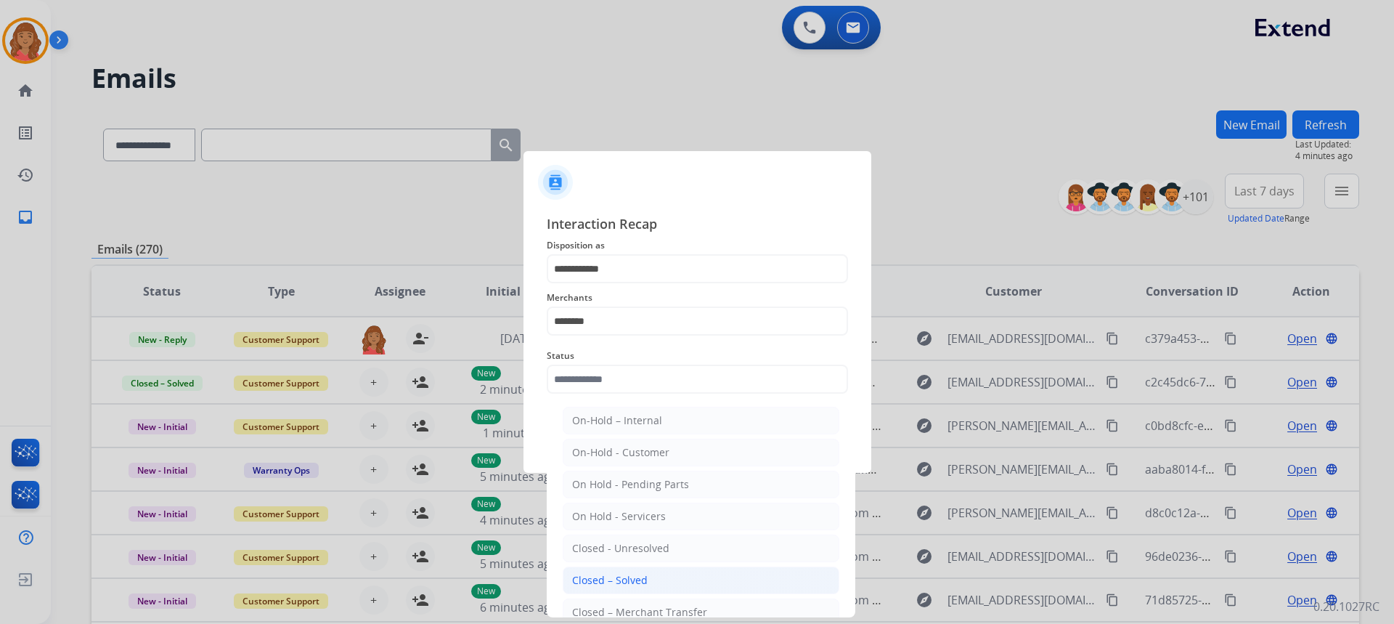
click at [613, 579] on div "Closed – Solved" at bounding box center [609, 580] width 75 height 15
type input "**********"
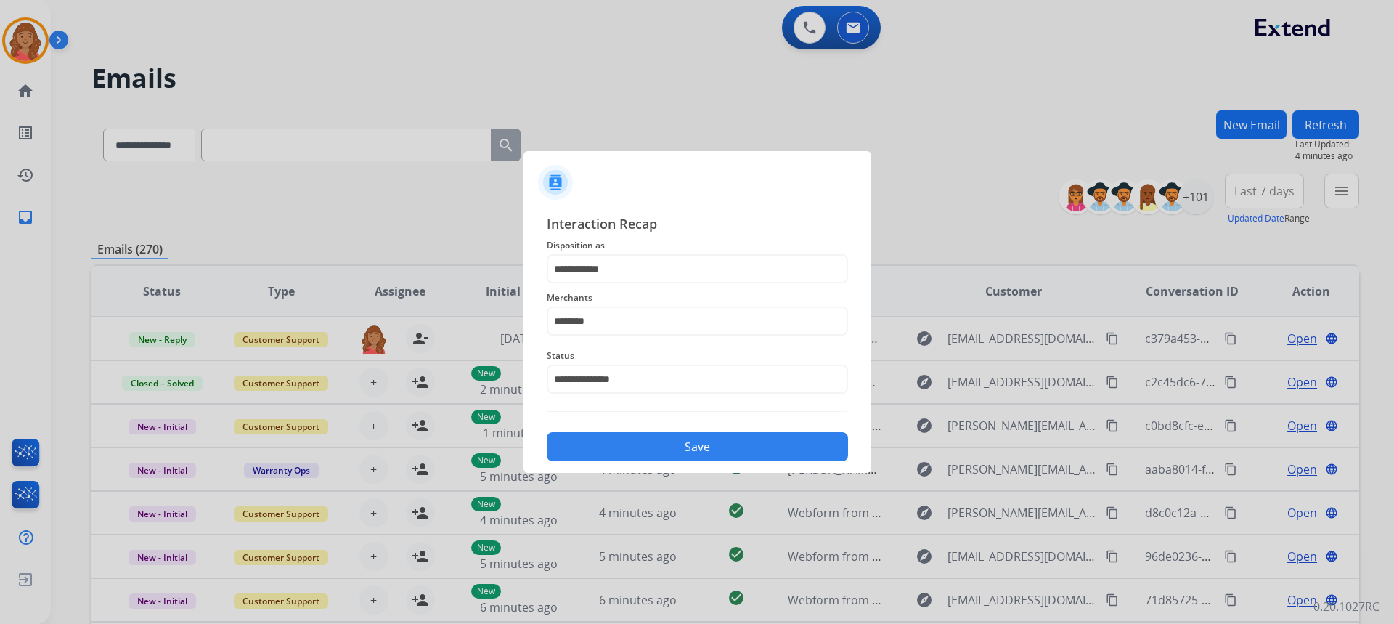
click at [637, 452] on button "Save" at bounding box center [697, 446] width 301 height 29
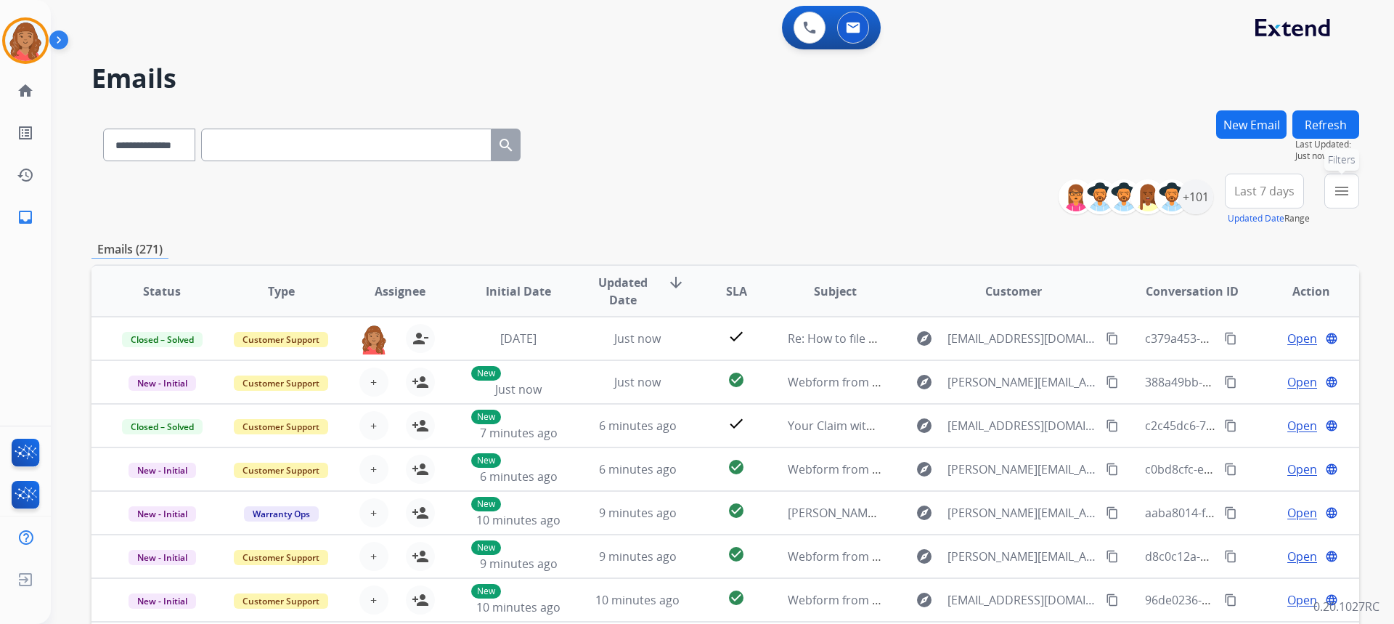
click at [1341, 192] on mat-icon "menu" at bounding box center [1341, 190] width 17 height 17
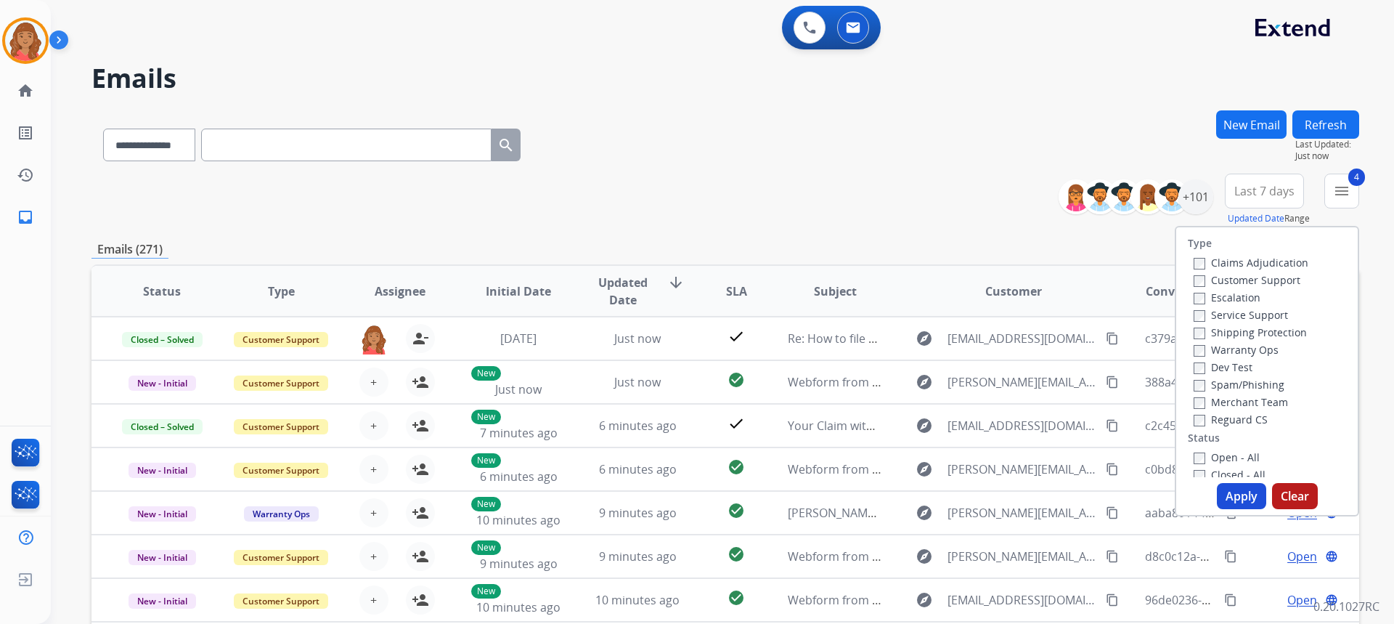
click at [1218, 489] on button "Apply" at bounding box center [1241, 496] width 49 height 26
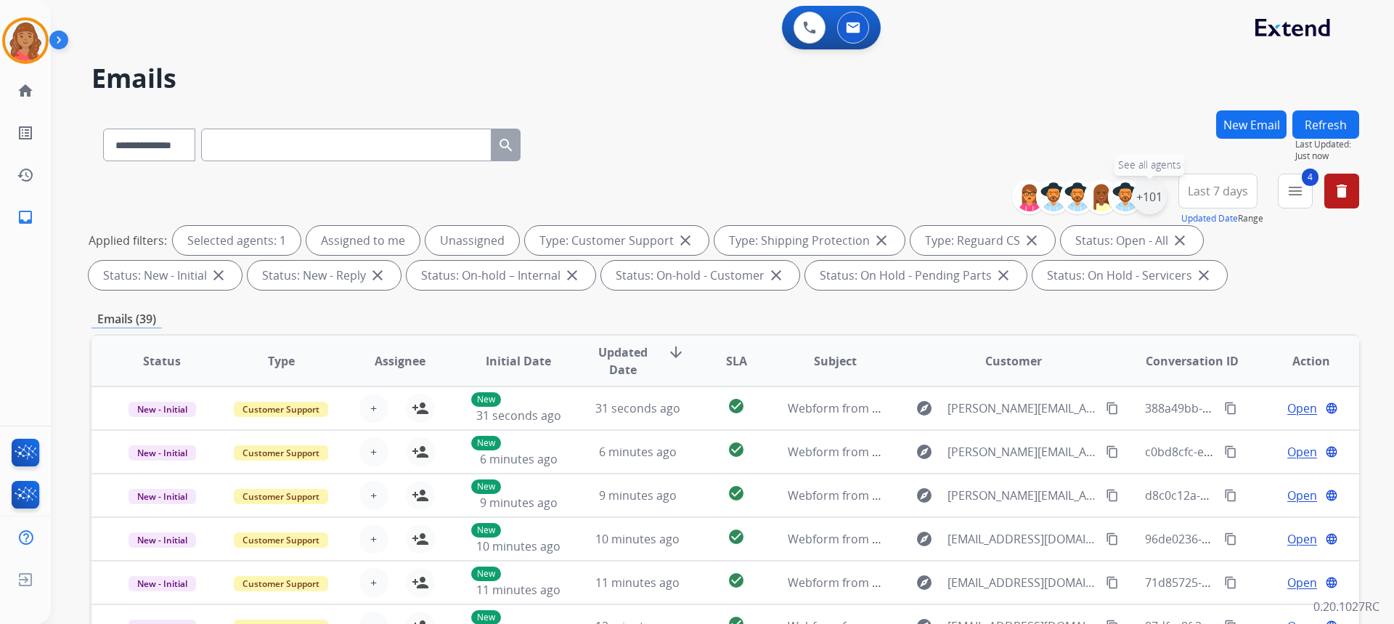
click at [1147, 211] on div "+101" at bounding box center [1149, 196] width 35 height 35
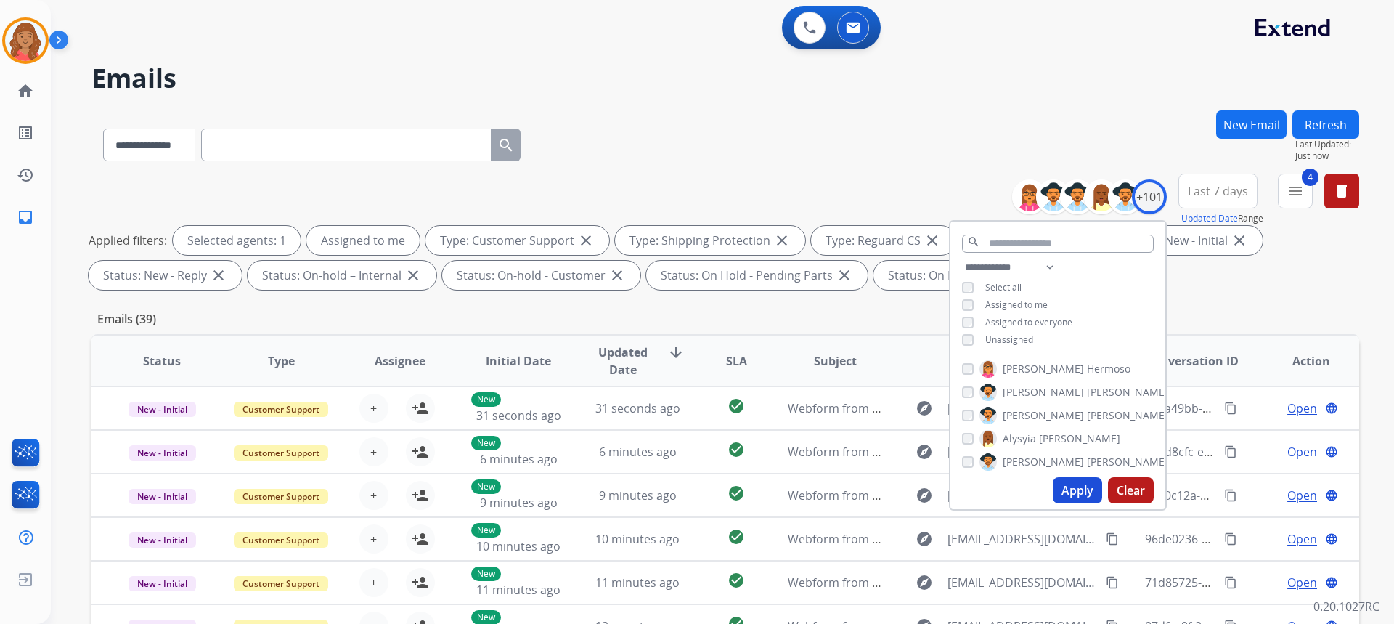
click at [1068, 492] on button "Apply" at bounding box center [1077, 490] width 49 height 26
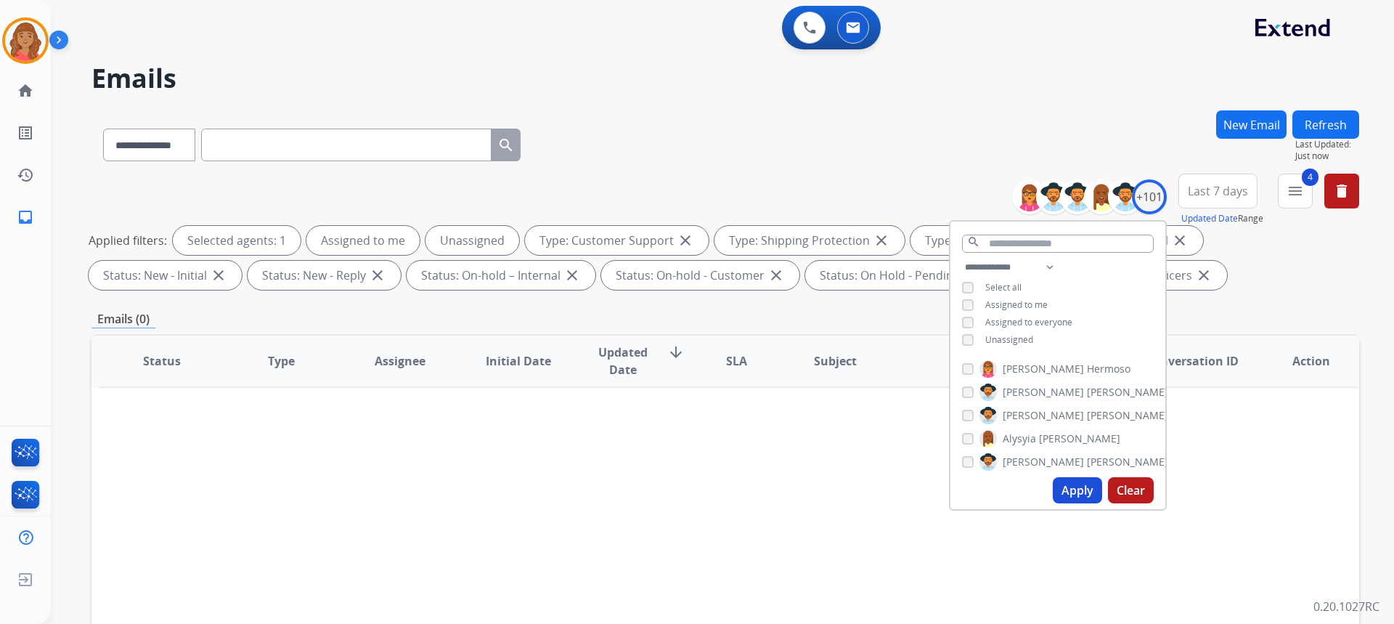
click at [1085, 489] on button "Apply" at bounding box center [1077, 490] width 49 height 26
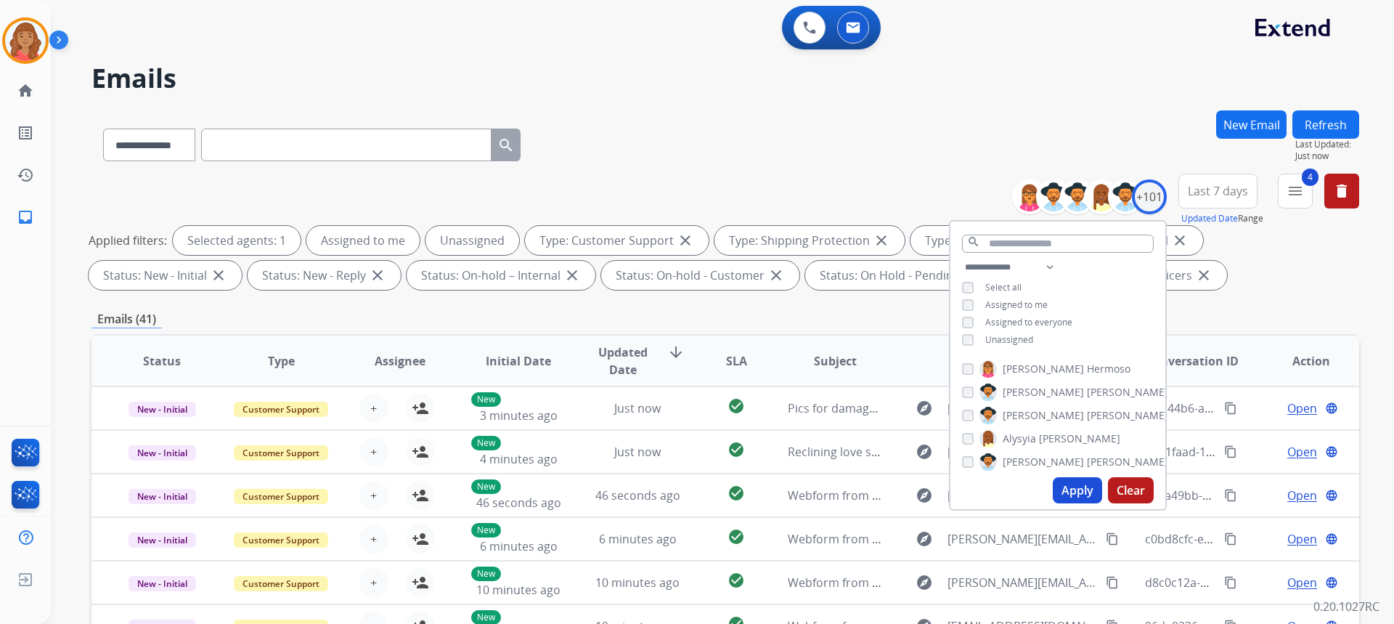
drag, startPoint x: 685, startPoint y: 315, endPoint x: 702, endPoint y: 316, distance: 16.8
click at [689, 315] on div "Emails (41)" at bounding box center [724, 319] width 1267 height 18
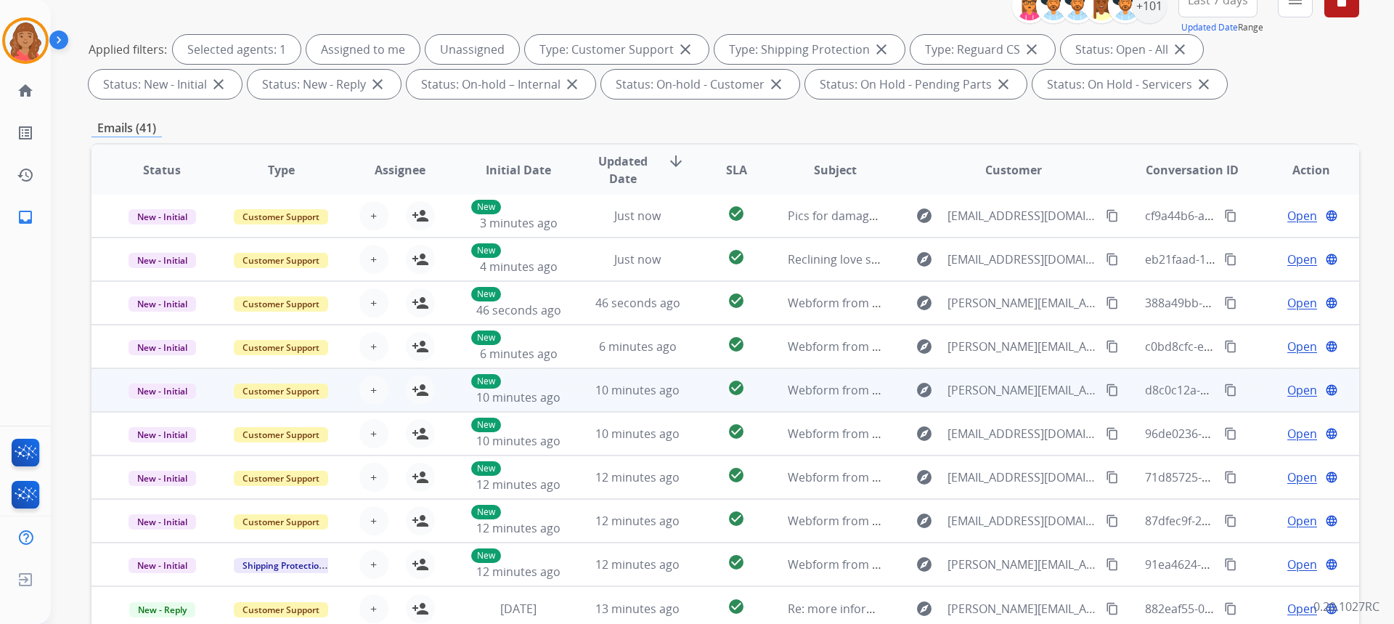
scroll to position [272, 0]
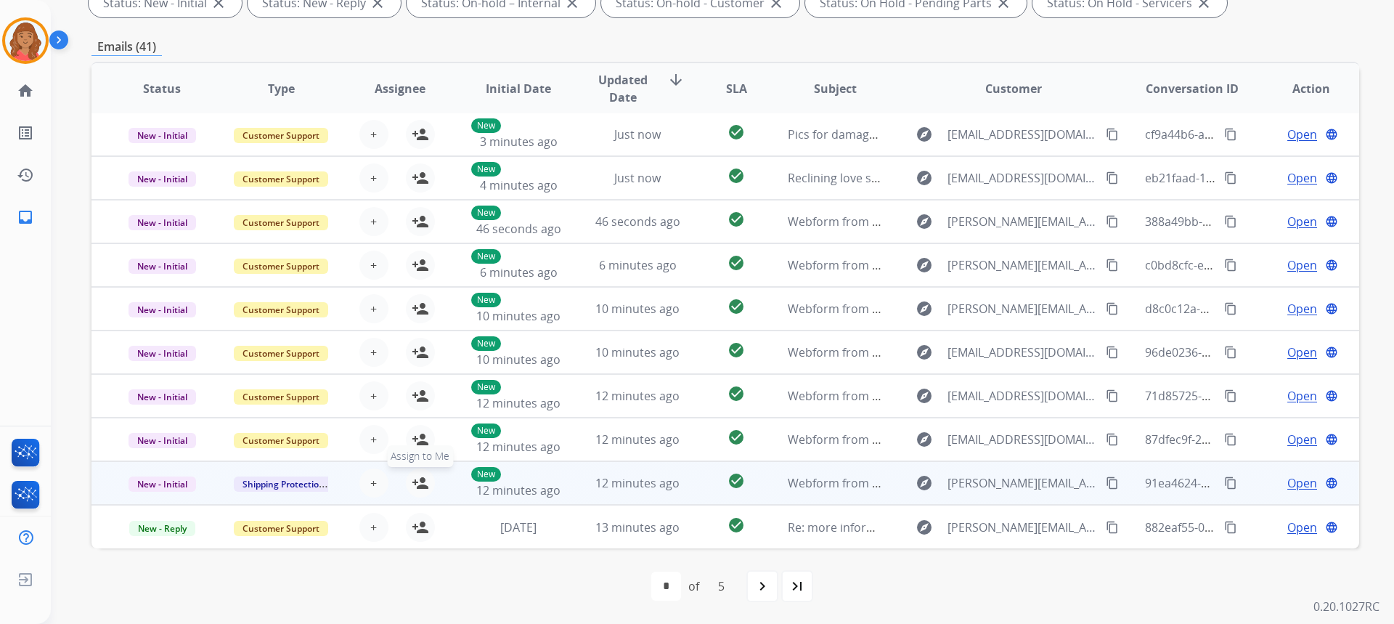
click at [423, 485] on mat-icon "person_add" at bounding box center [420, 482] width 17 height 17
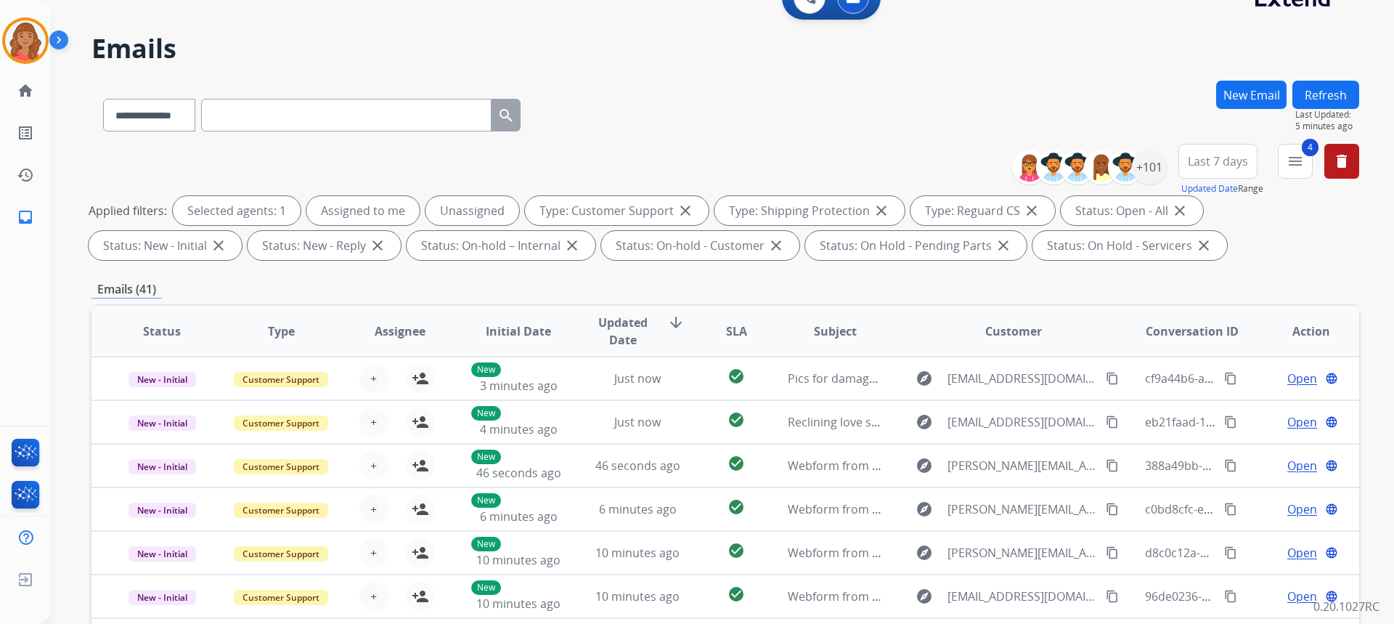
scroll to position [0, 0]
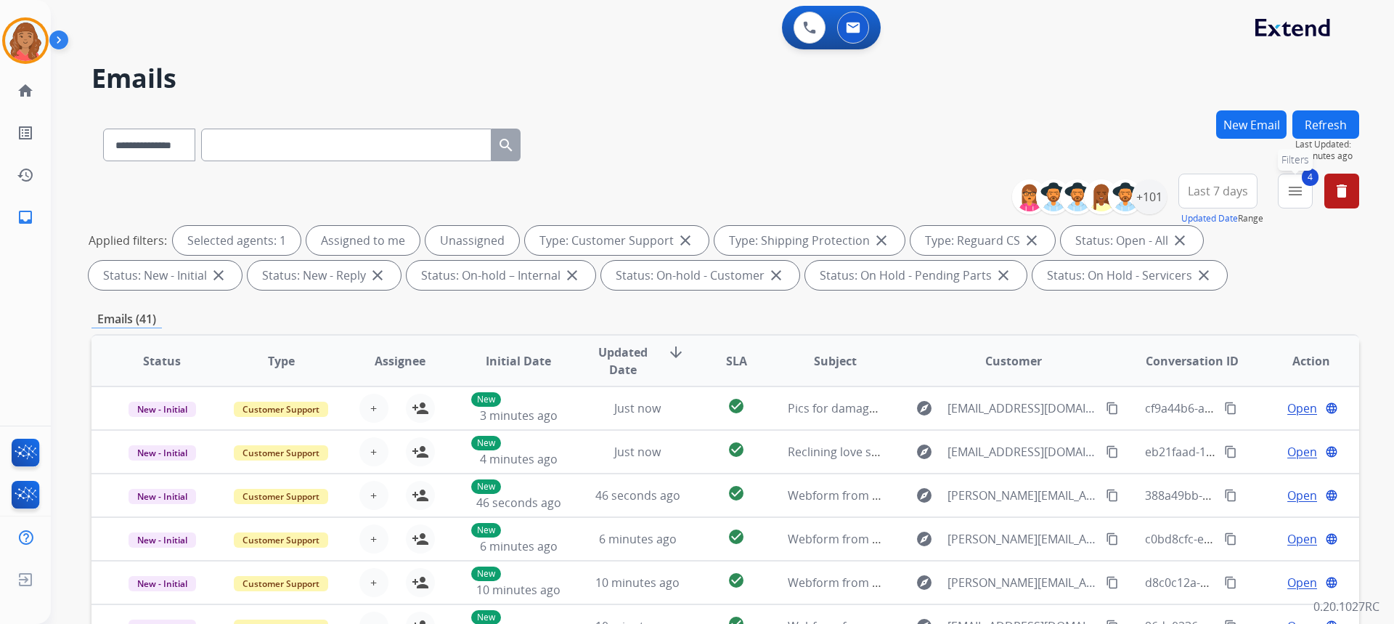
drag, startPoint x: 1301, startPoint y: 191, endPoint x: 1287, endPoint y: 192, distance: 13.8
click at [1300, 191] on mat-icon "menu" at bounding box center [1294, 190] width 17 height 17
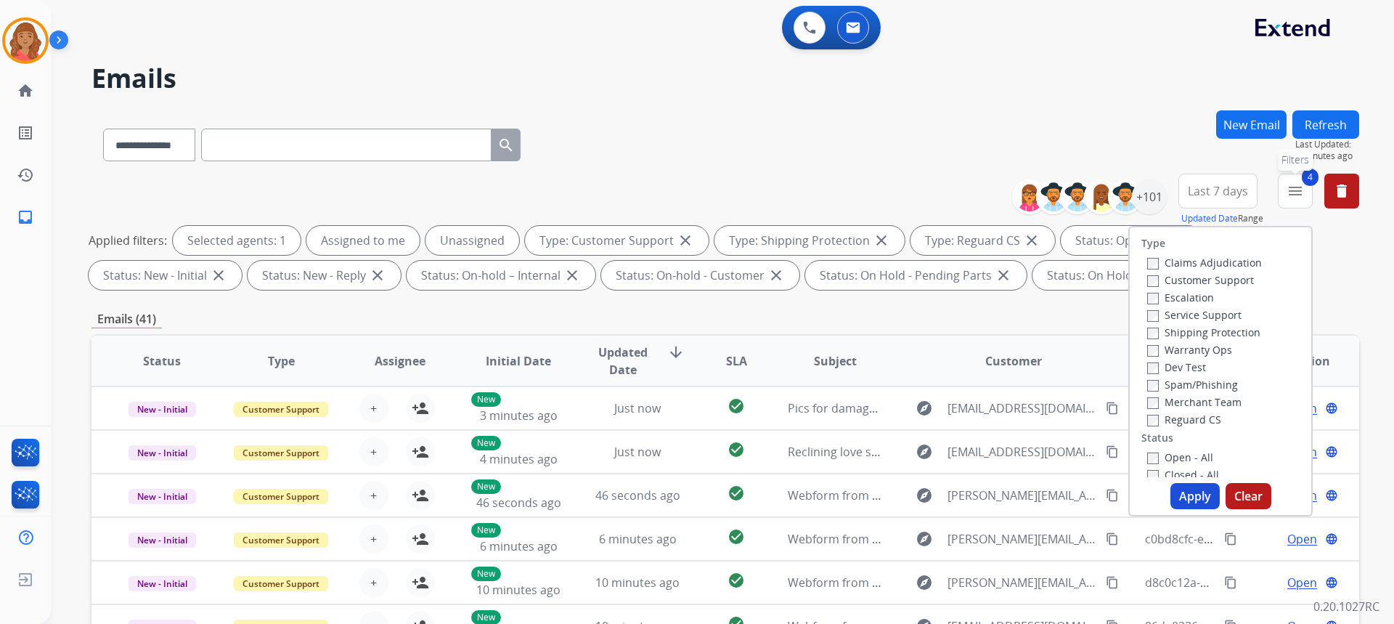
click at [1294, 194] on mat-icon "menu" at bounding box center [1294, 190] width 17 height 17
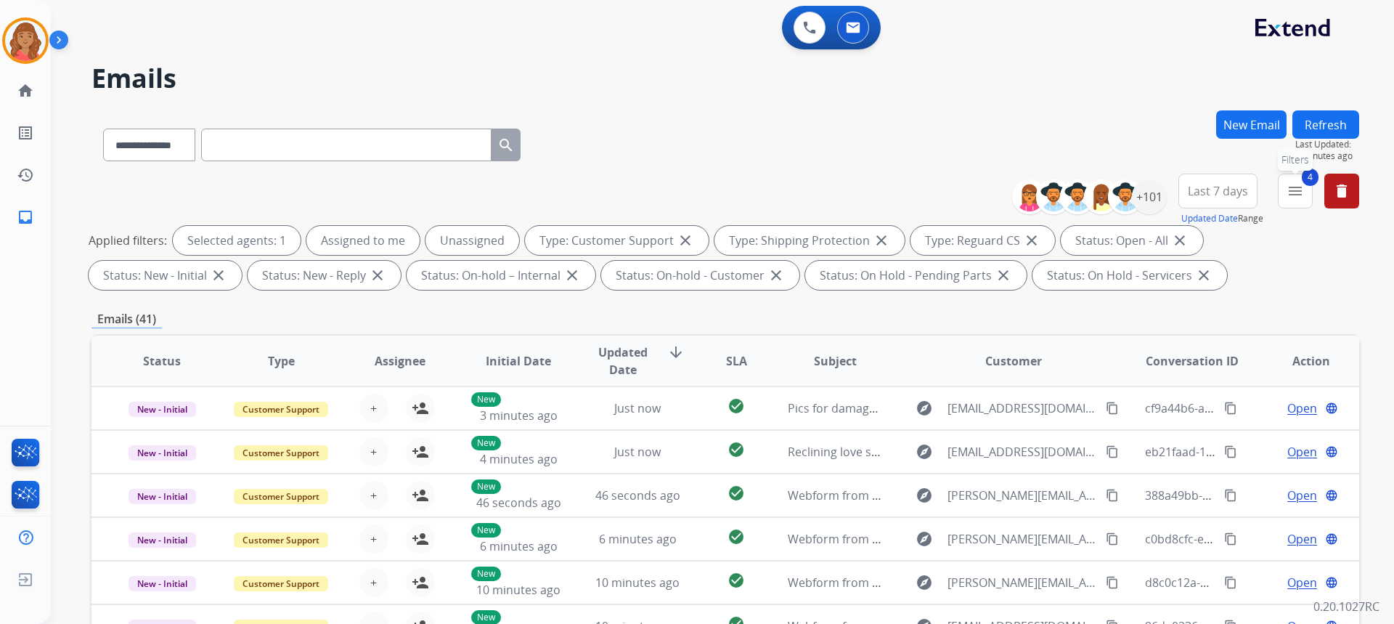
click at [1295, 197] on mat-icon "menu" at bounding box center [1294, 190] width 17 height 17
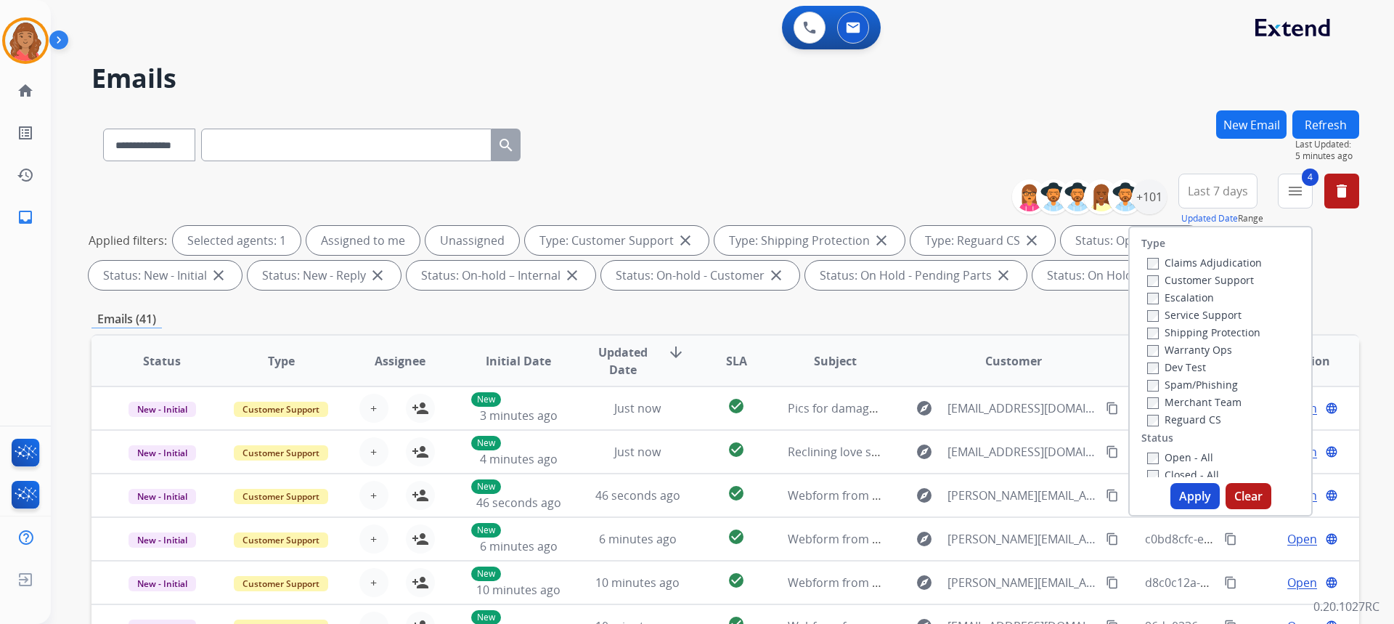
click at [1182, 499] on button "Apply" at bounding box center [1194, 496] width 49 height 26
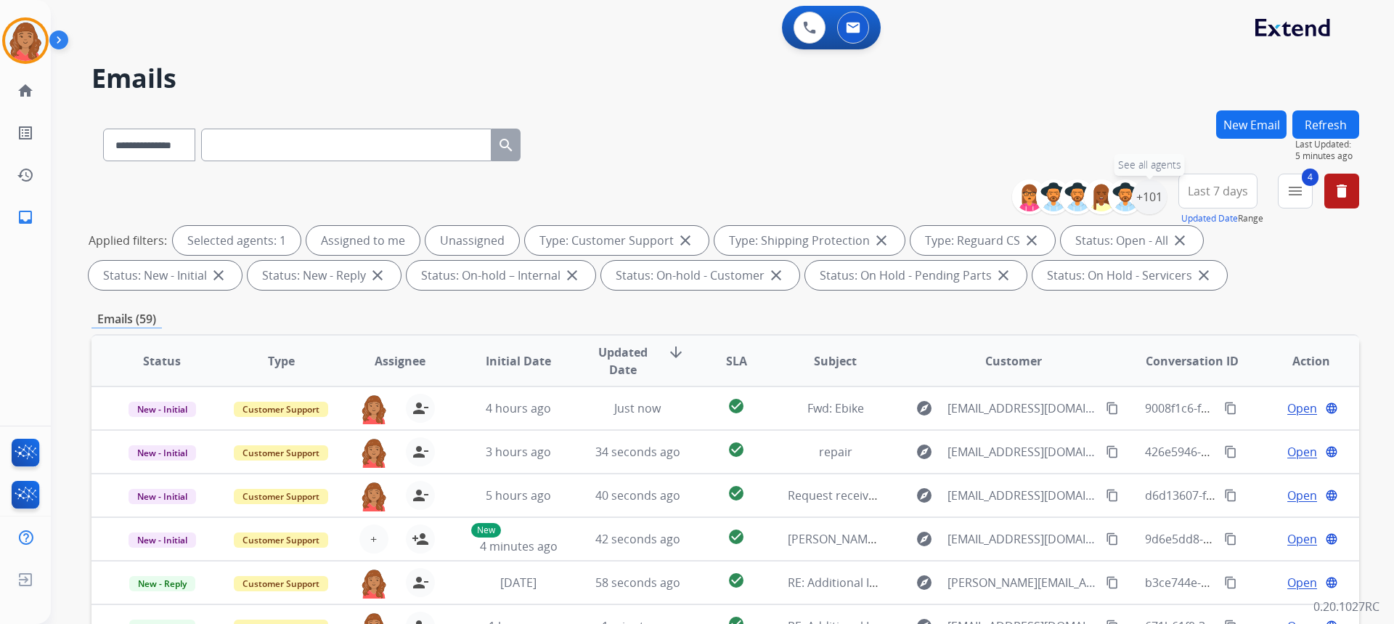
click at [1143, 197] on div "+101" at bounding box center [1149, 196] width 35 height 35
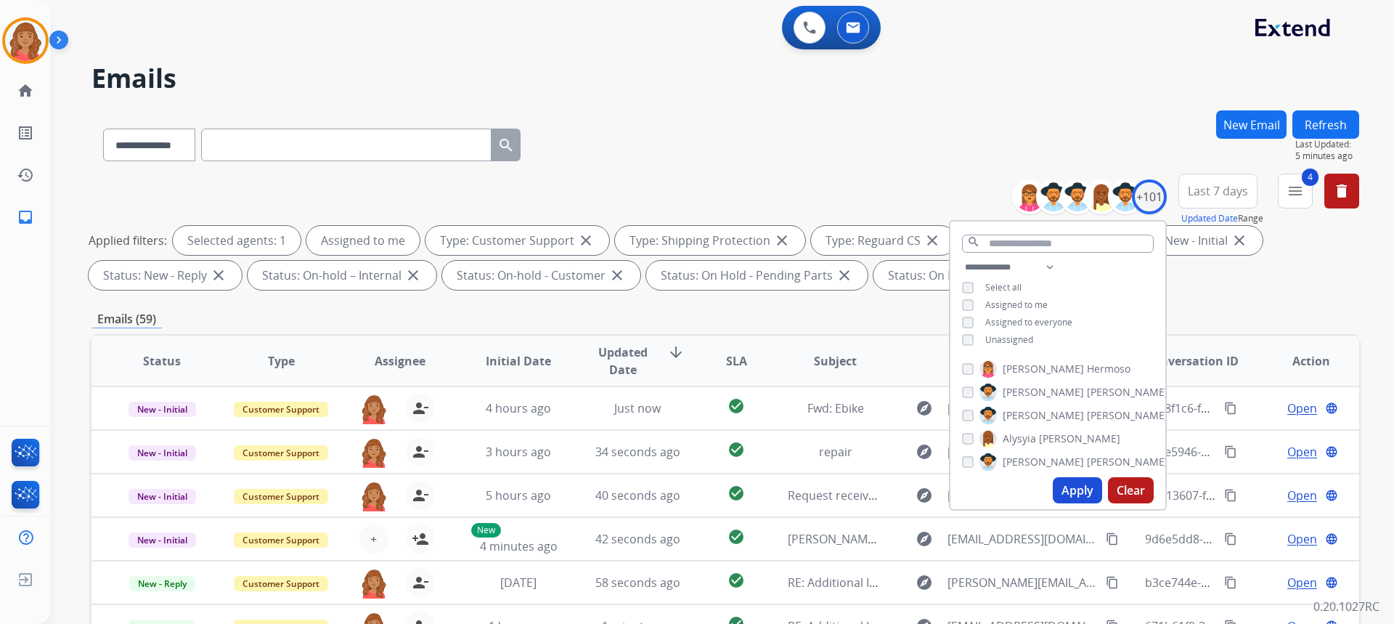
drag, startPoint x: 1069, startPoint y: 490, endPoint x: 1058, endPoint y: 476, distance: 17.6
click at [1077, 490] on button "Apply" at bounding box center [1077, 490] width 49 height 26
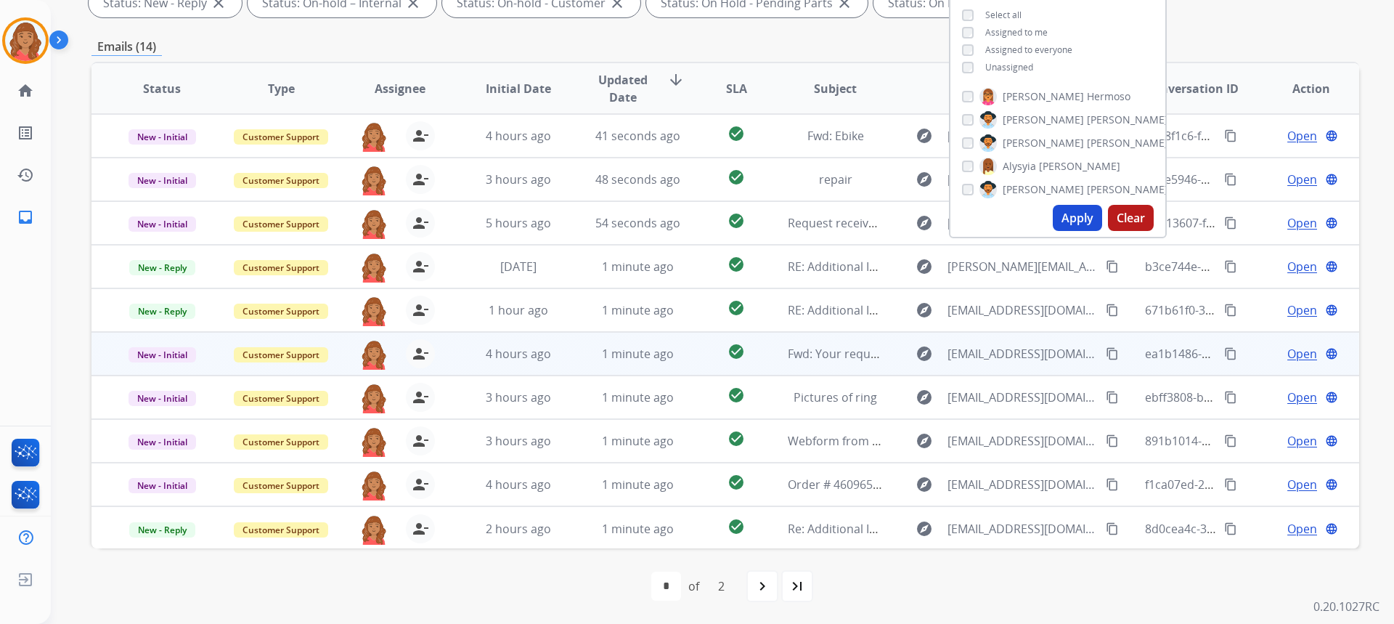
scroll to position [1, 0]
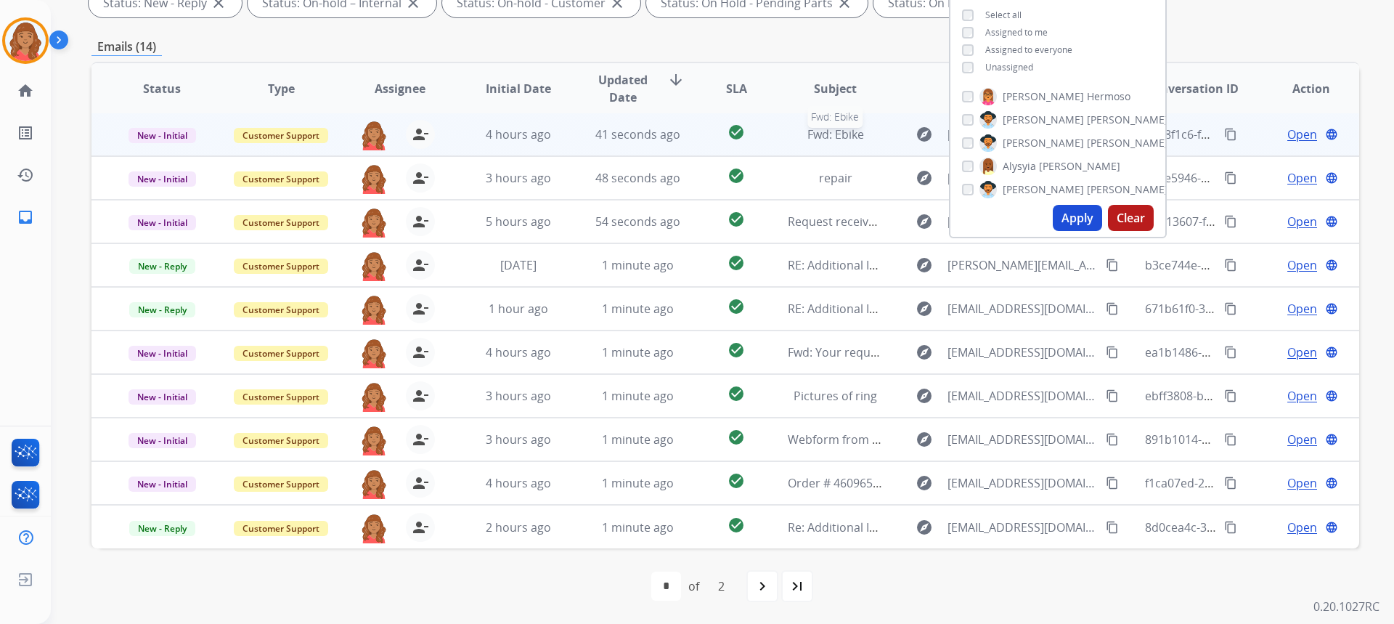
click at [807, 139] on span "Fwd: Ebike" at bounding box center [835, 134] width 57 height 16
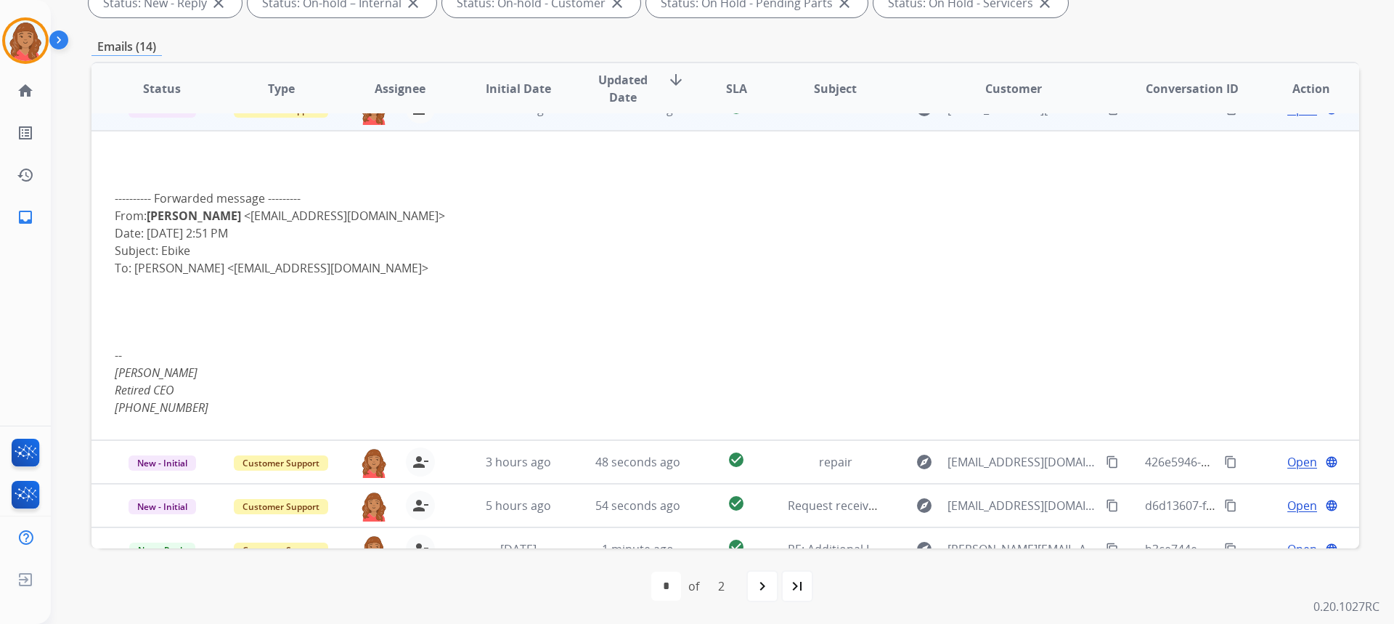
scroll to position [0, 0]
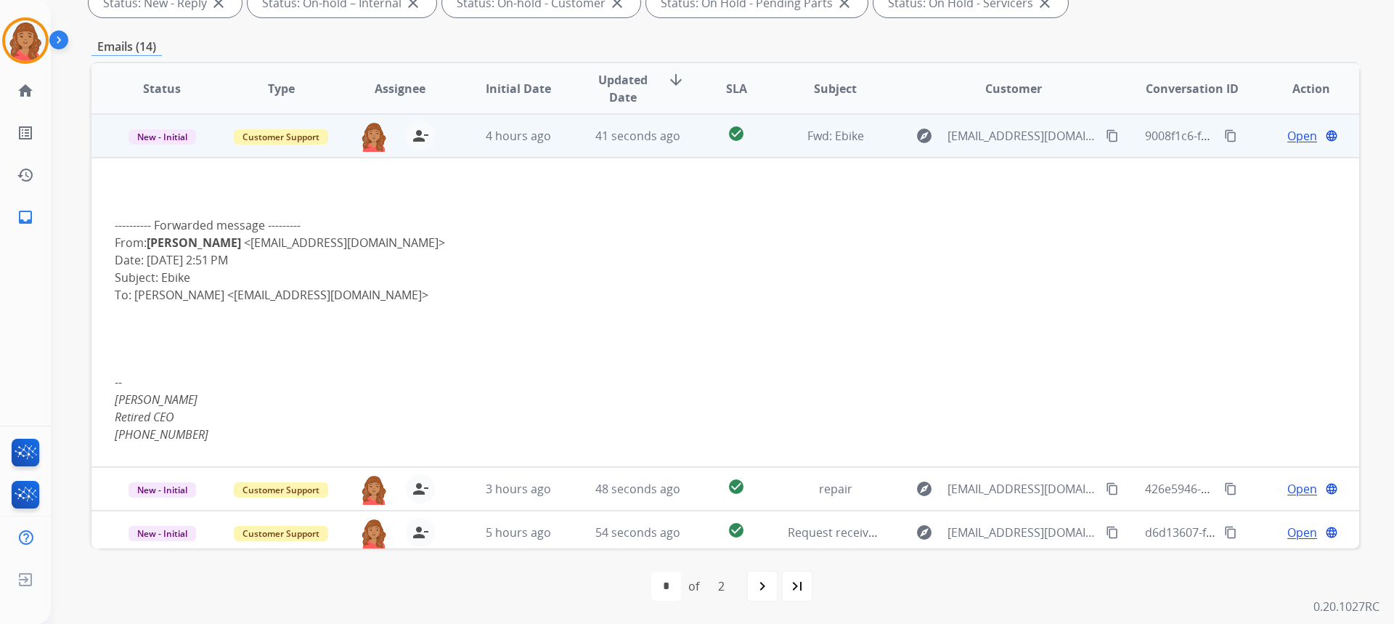
click at [1287, 131] on span "Open" at bounding box center [1302, 135] width 30 height 17
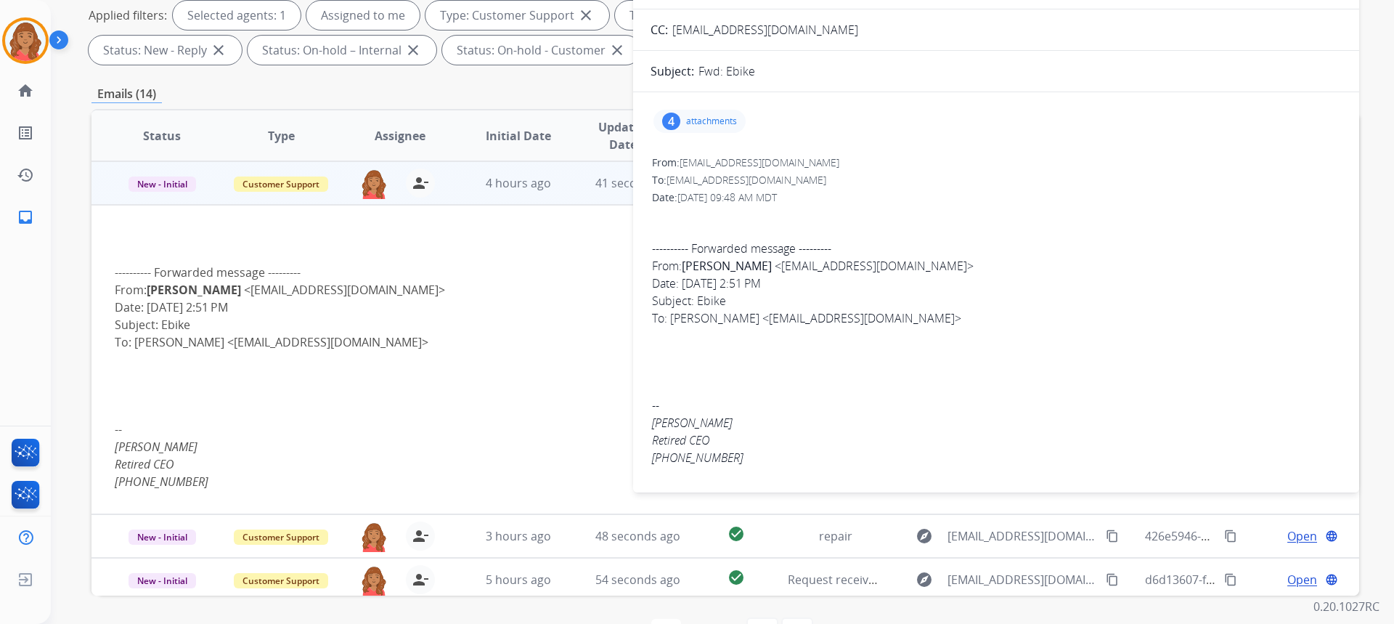
scroll to position [200, 0]
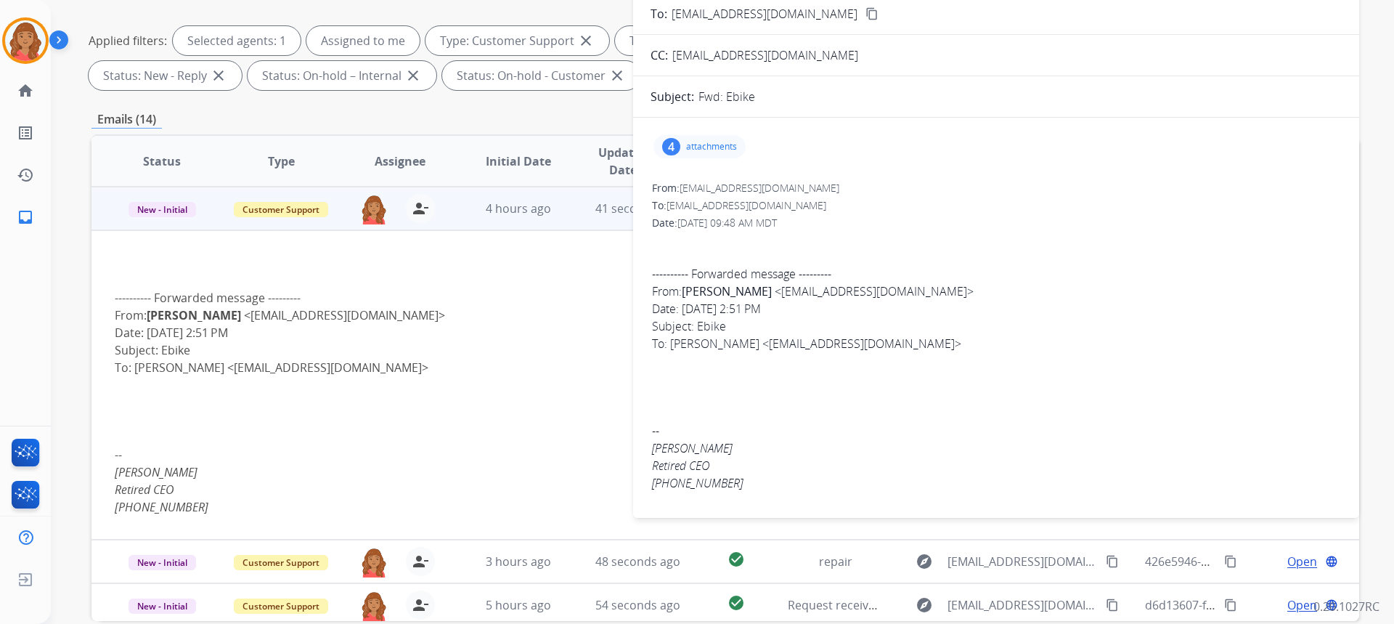
click at [712, 145] on p "attachments" at bounding box center [711, 147] width 51 height 12
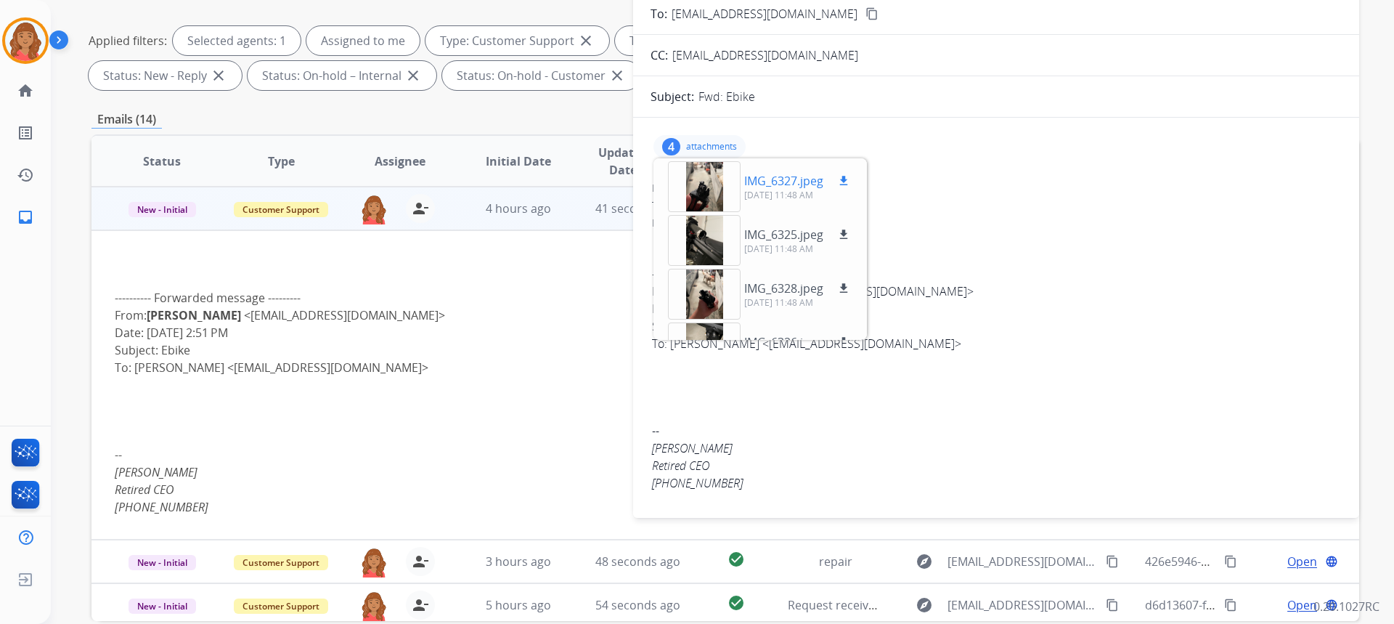
click at [703, 192] on div at bounding box center [704, 186] width 73 height 51
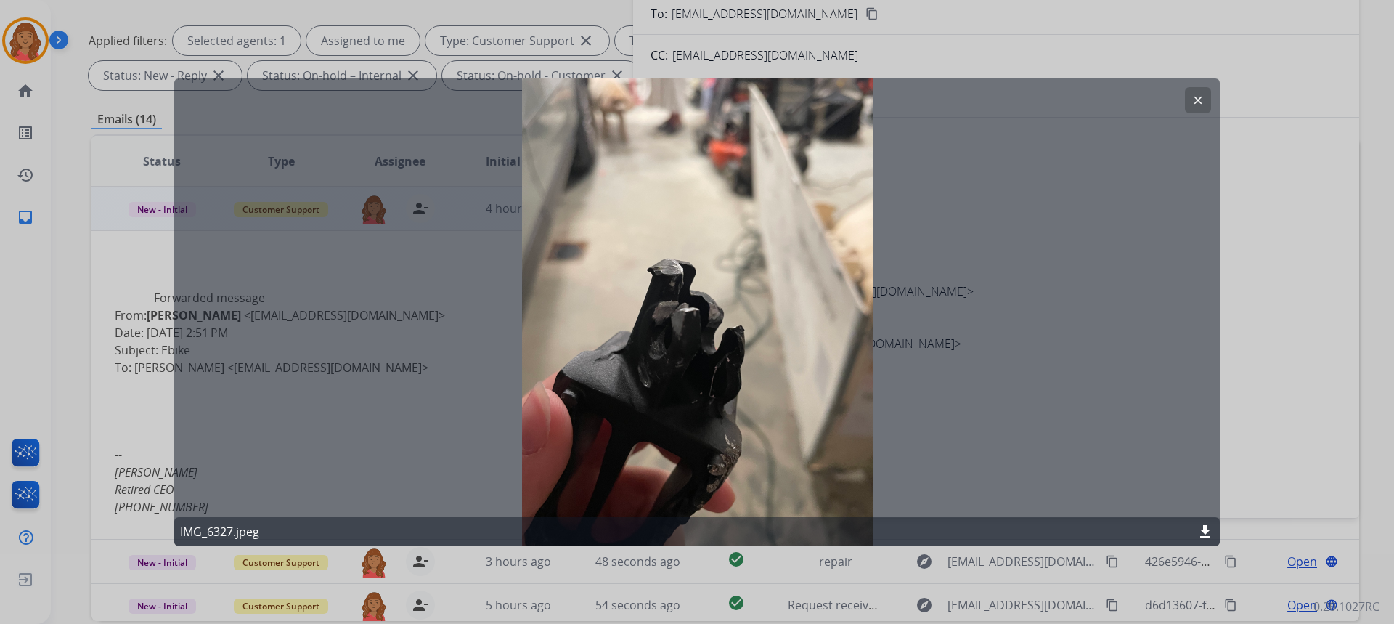
click at [1198, 97] on mat-icon "clear" at bounding box center [1197, 99] width 13 height 13
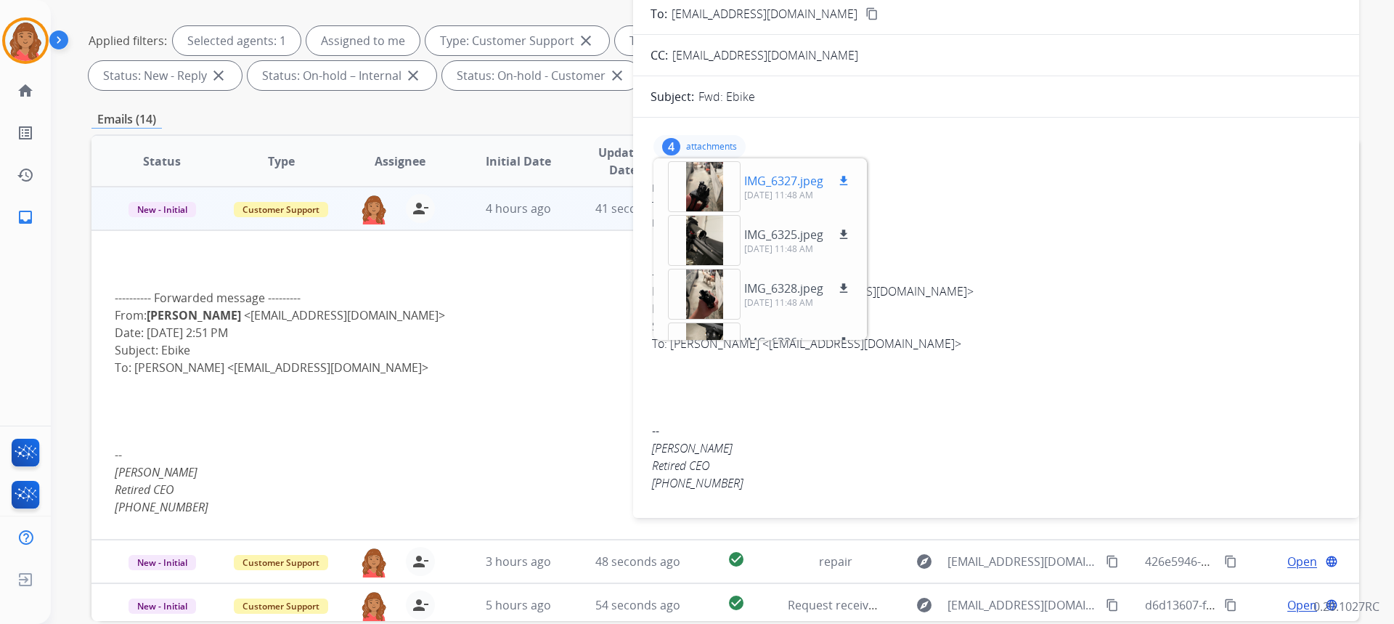
click at [850, 181] on mat-icon "download" at bounding box center [843, 180] width 13 height 13
click at [842, 225] on div "IMG_6325.jpeg download [DATE] 11:48 AM" at bounding box center [760, 240] width 208 height 51
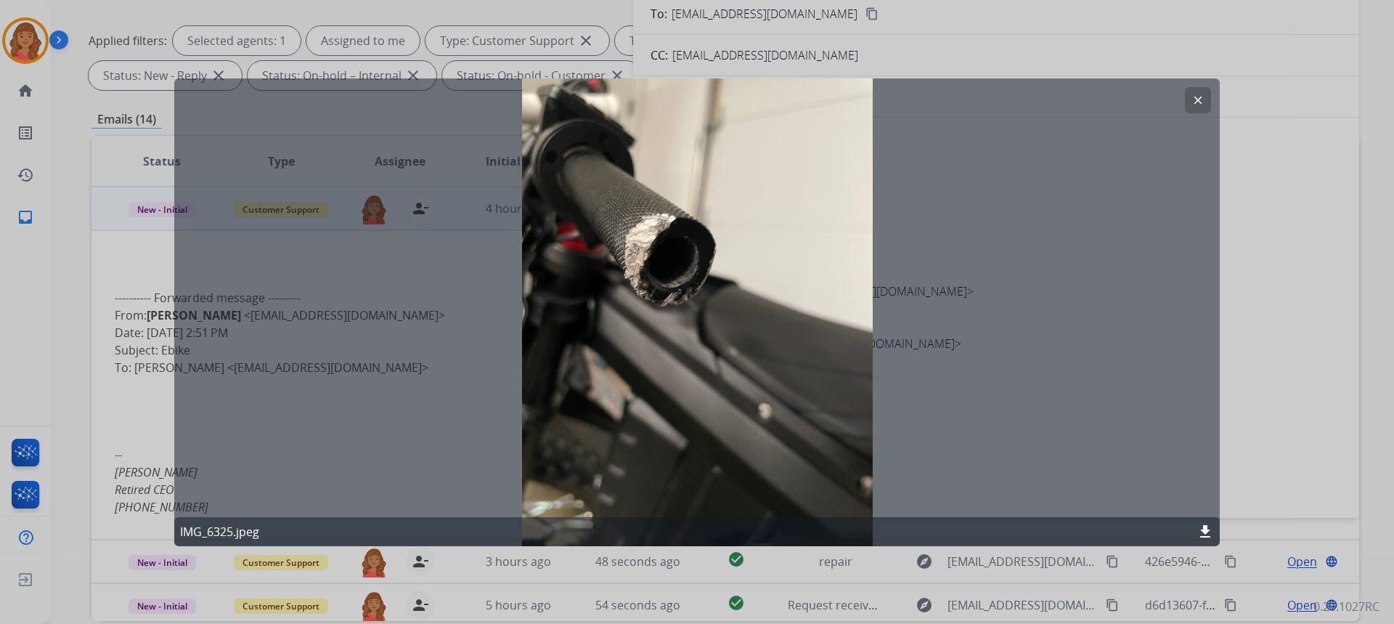
drag, startPoint x: 1203, startPoint y: 94, endPoint x: 1196, endPoint y: 98, distance: 7.9
click at [1204, 94] on mat-icon "clear" at bounding box center [1197, 99] width 13 height 13
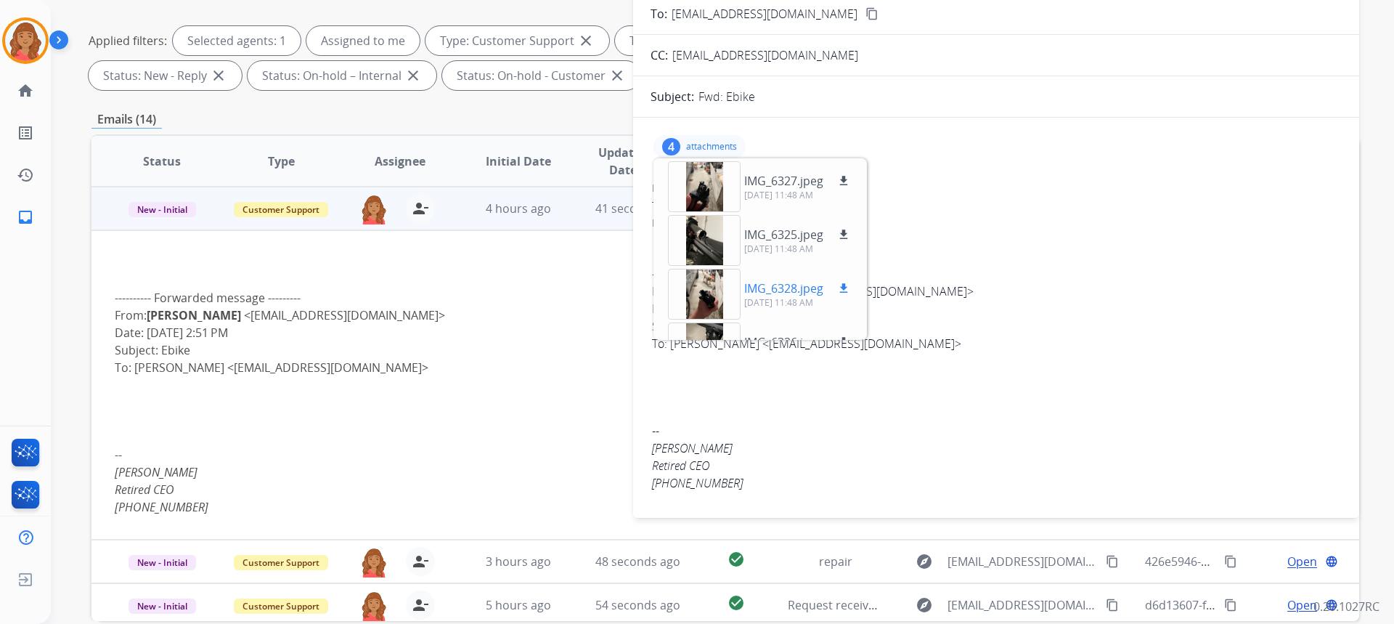
click at [842, 281] on button "download" at bounding box center [843, 287] width 17 height 17
drag, startPoint x: 867, startPoint y: 258, endPoint x: 867, endPoint y: 308, distance: 49.4
click at [867, 308] on div "IMG_6327.jpeg download [DATE] 11:48 AM IMG_6325.jpeg download [DATE] 11:48 AM I…" at bounding box center [759, 248] width 213 height 181
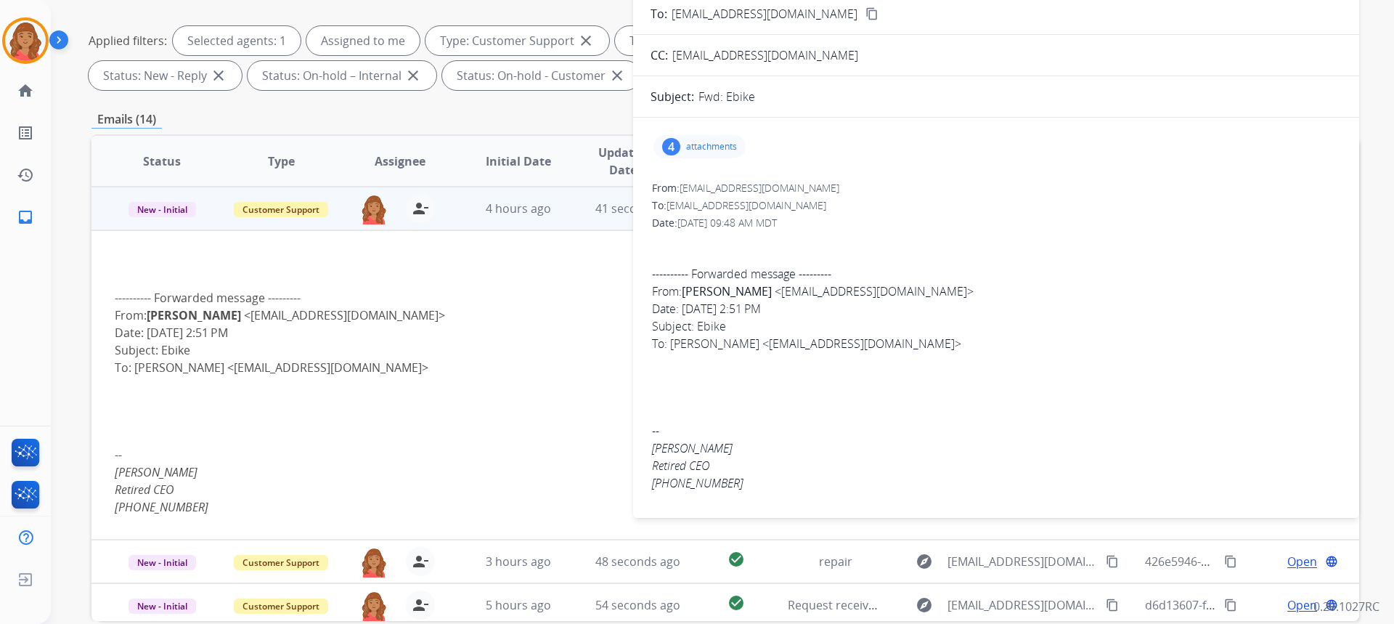
click at [715, 149] on p "attachments" at bounding box center [711, 147] width 51 height 12
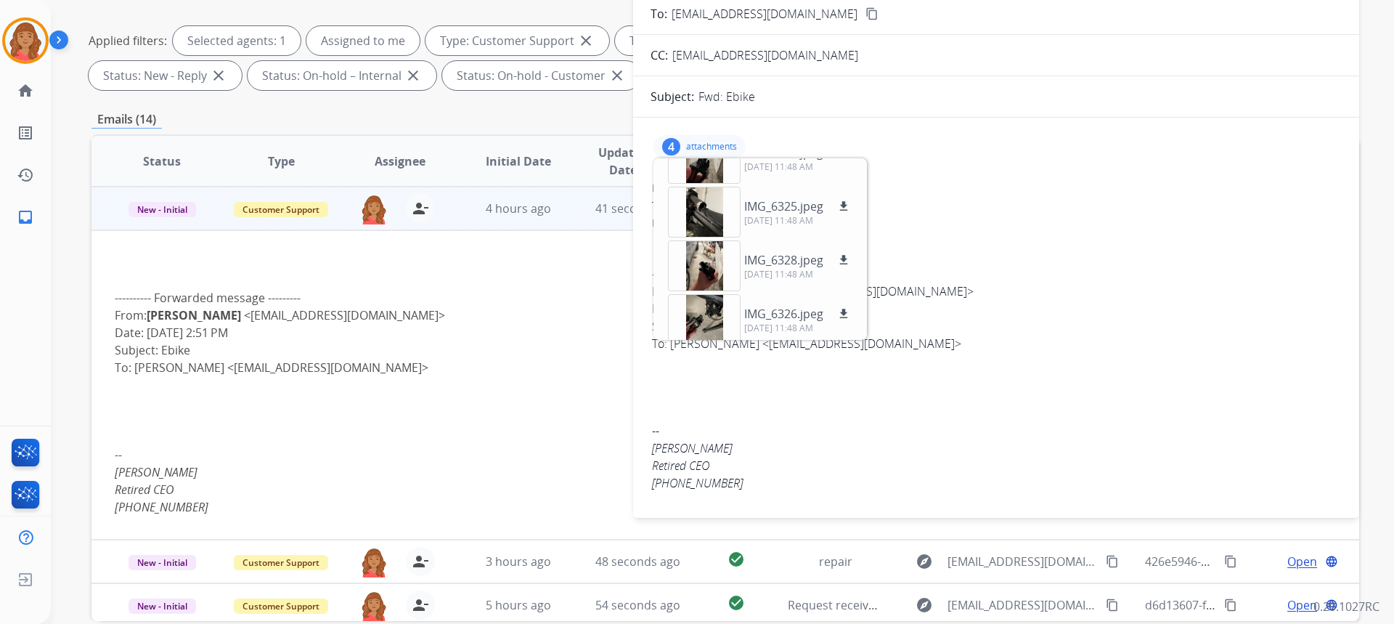
scroll to position [36, 0]
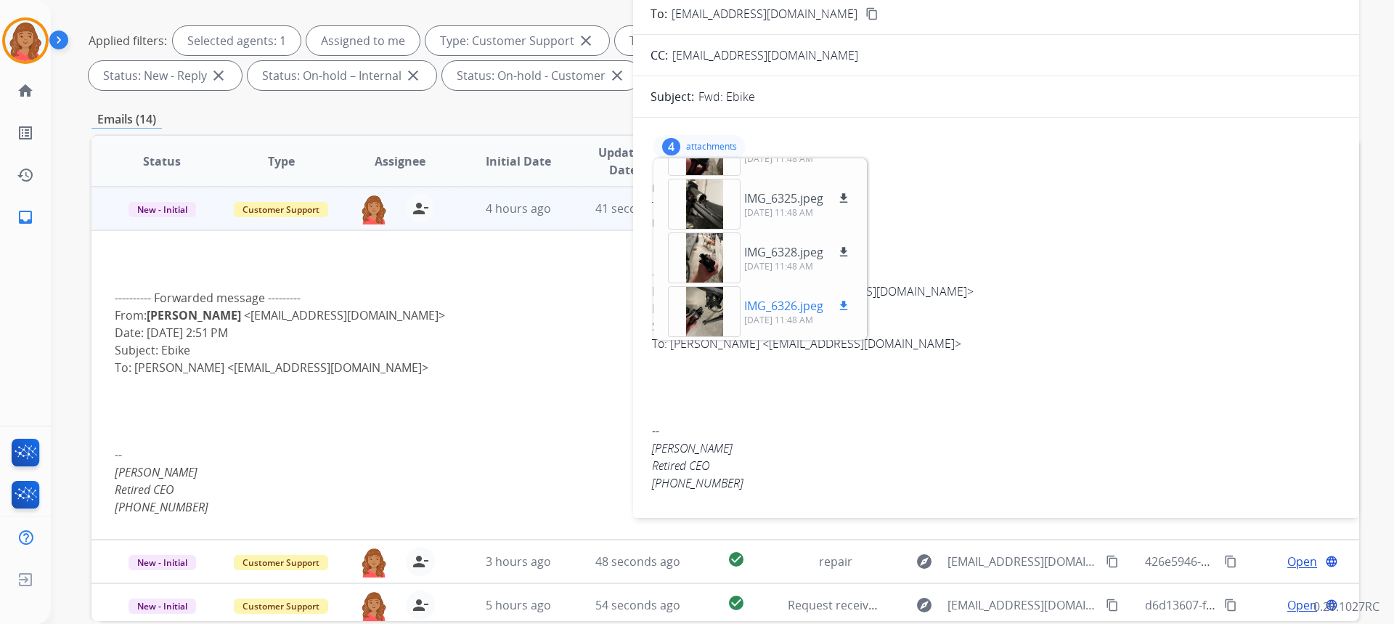
drag, startPoint x: 850, startPoint y: 305, endPoint x: 849, endPoint y: 298, distance: 7.3
click at [850, 304] on mat-icon "download" at bounding box center [843, 305] width 13 height 13
drag, startPoint x: 780, startPoint y: 51, endPoint x: 671, endPoint y: 54, distance: 108.9
click at [671, 54] on div "CC: [EMAIL_ADDRESS][DOMAIN_NAME]" at bounding box center [996, 54] width 726 height 17
copy span "[EMAIL_ADDRESS][DOMAIN_NAME]"
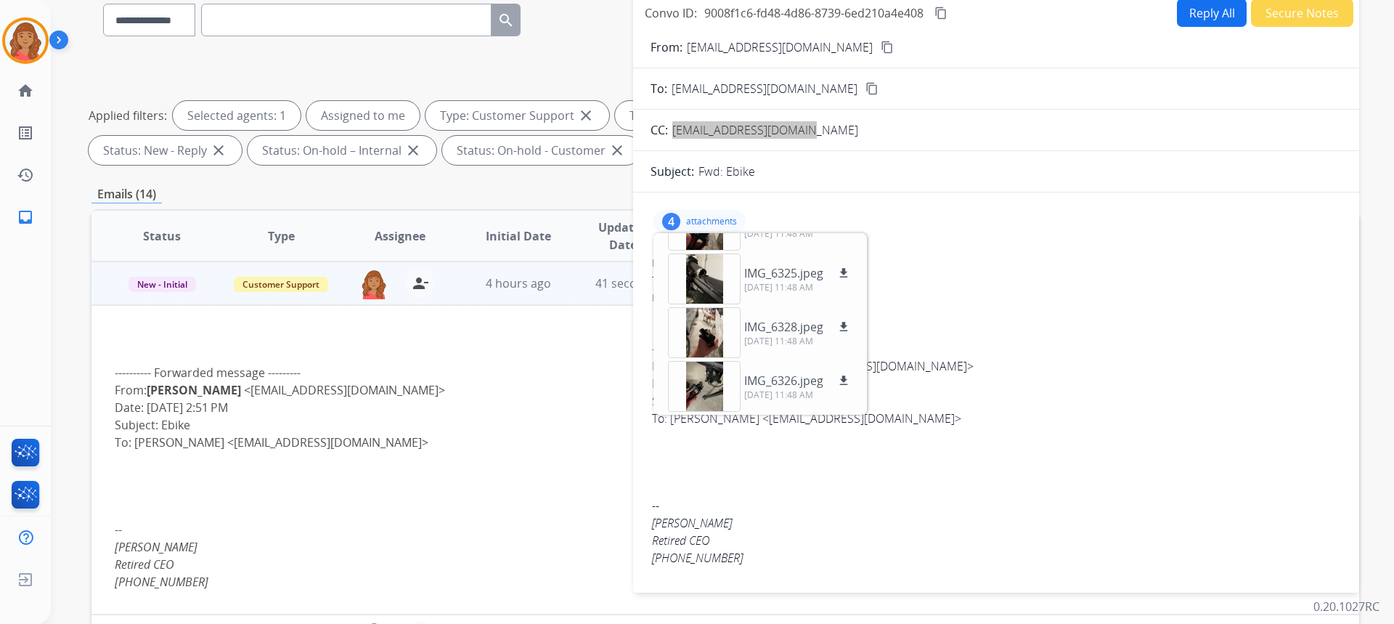
scroll to position [0, 0]
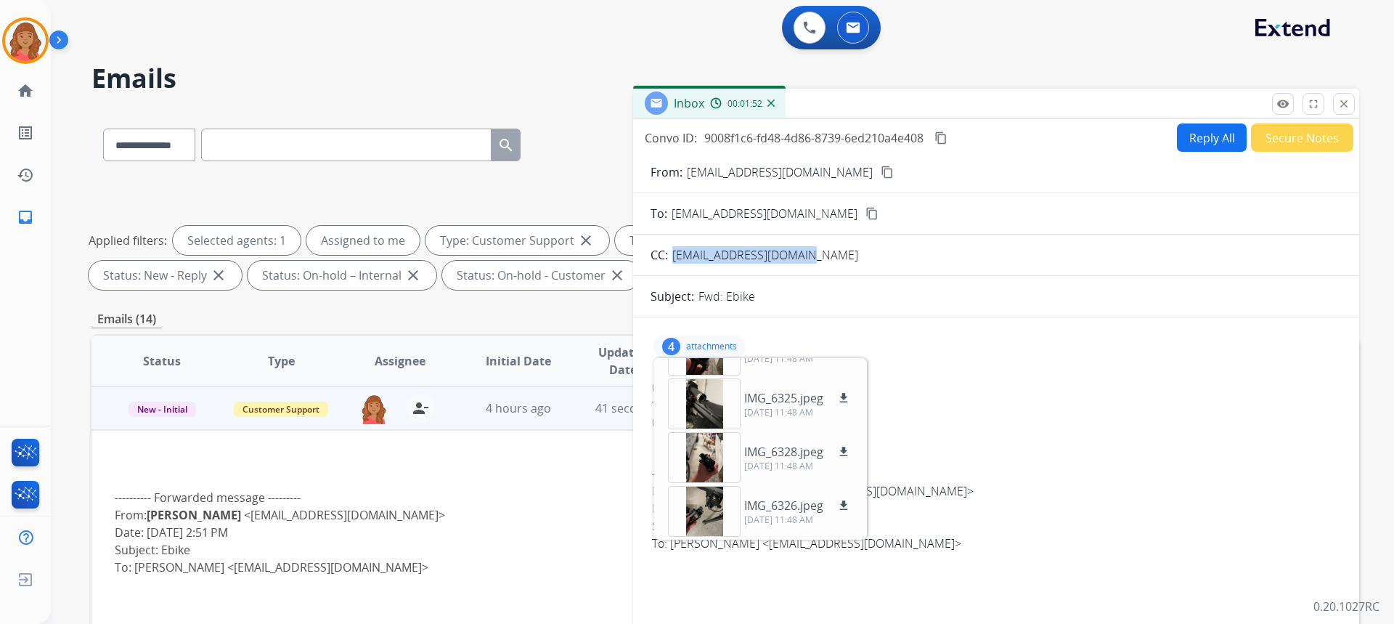
drag, startPoint x: 1338, startPoint y: 100, endPoint x: 1318, endPoint y: 108, distance: 21.2
click at [1339, 102] on mat-icon "close" at bounding box center [1343, 103] width 13 height 13
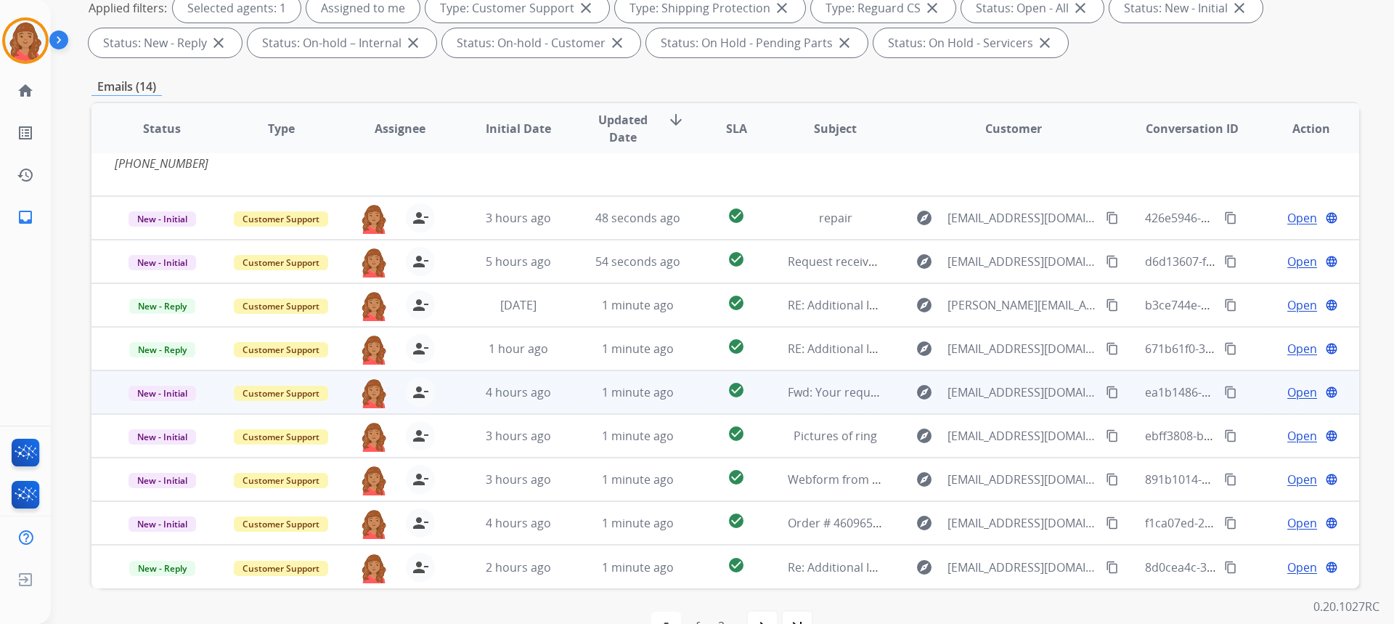
scroll to position [272, 0]
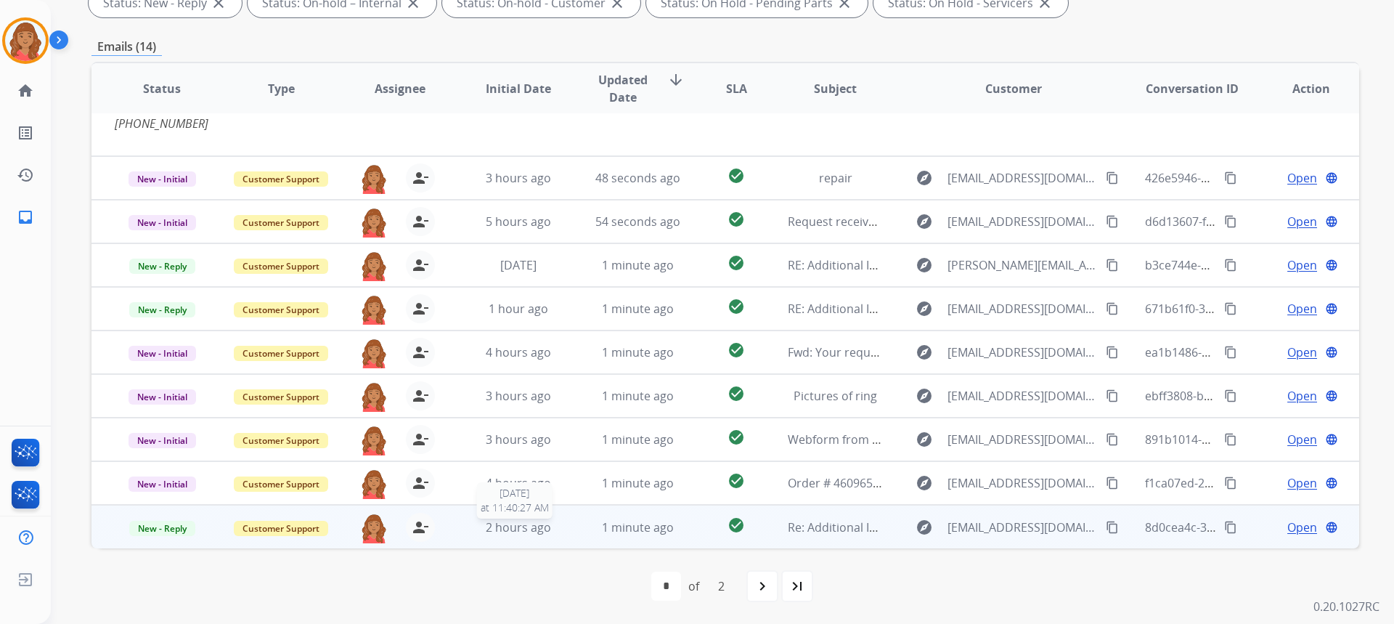
click at [480, 528] on div "2 hours ago" at bounding box center [518, 526] width 95 height 17
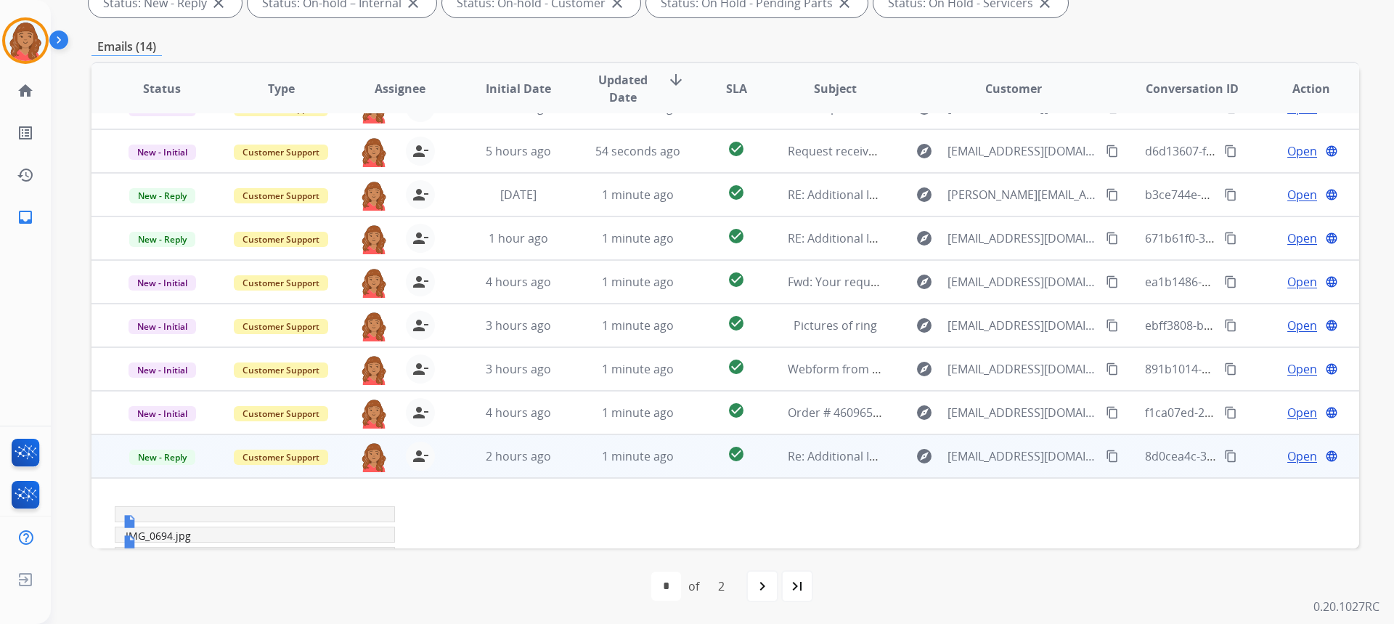
scroll to position [352, 0]
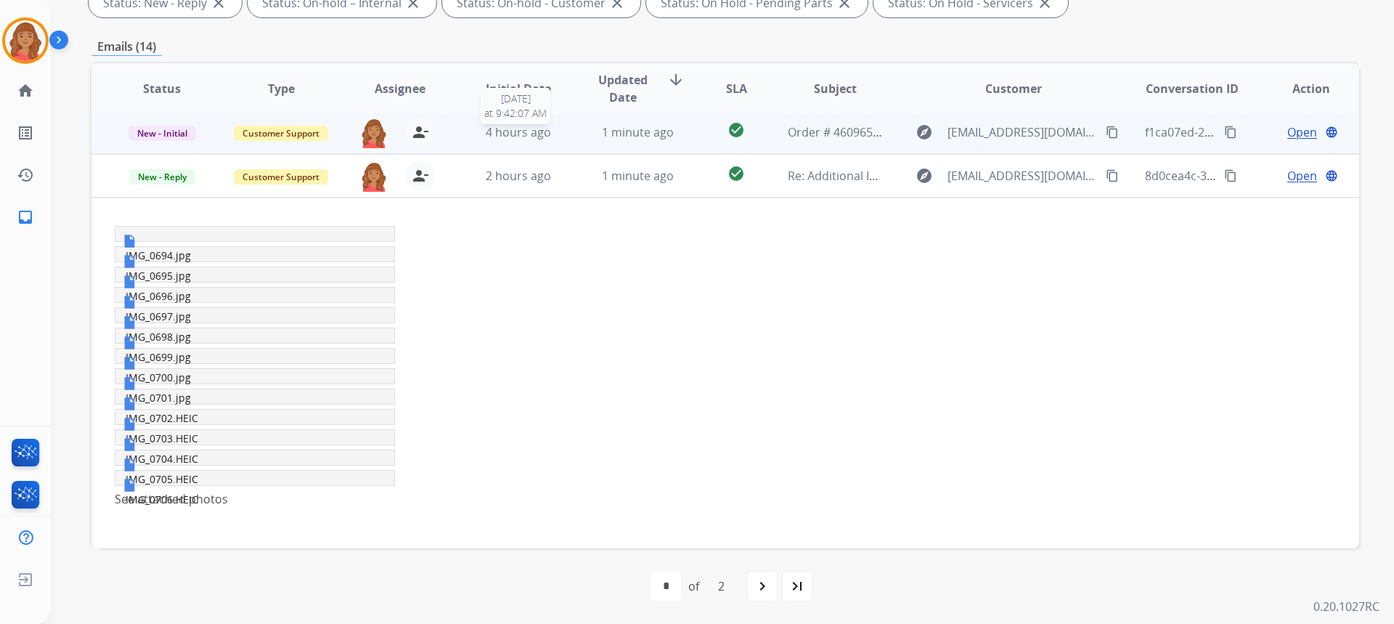
click at [510, 135] on span "4 hours ago" at bounding box center [518, 132] width 65 height 16
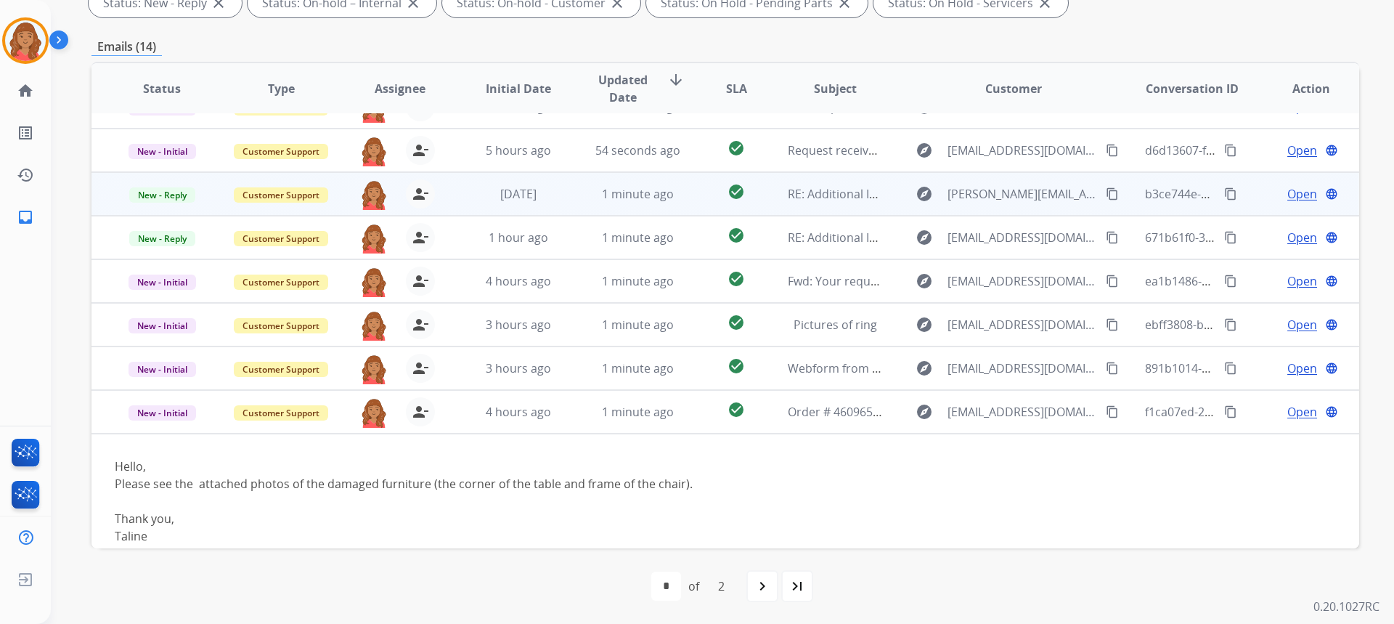
scroll to position [136, 0]
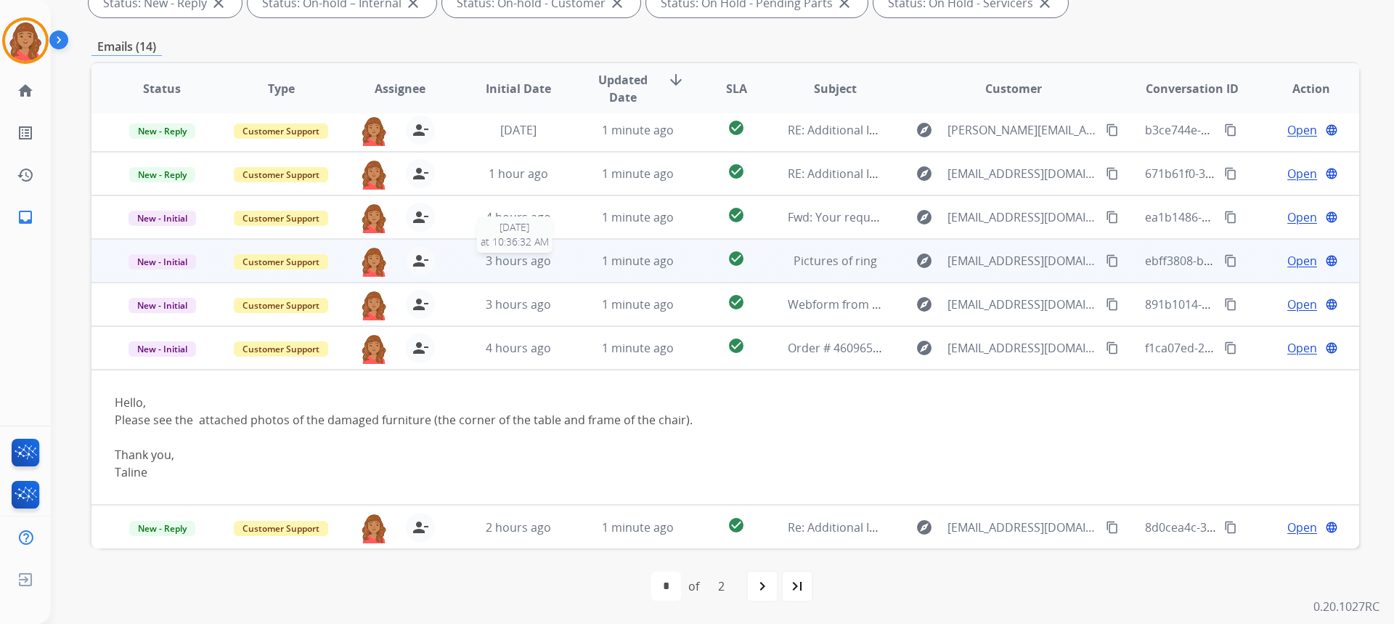
click at [504, 263] on span "3 hours ago" at bounding box center [518, 261] width 65 height 16
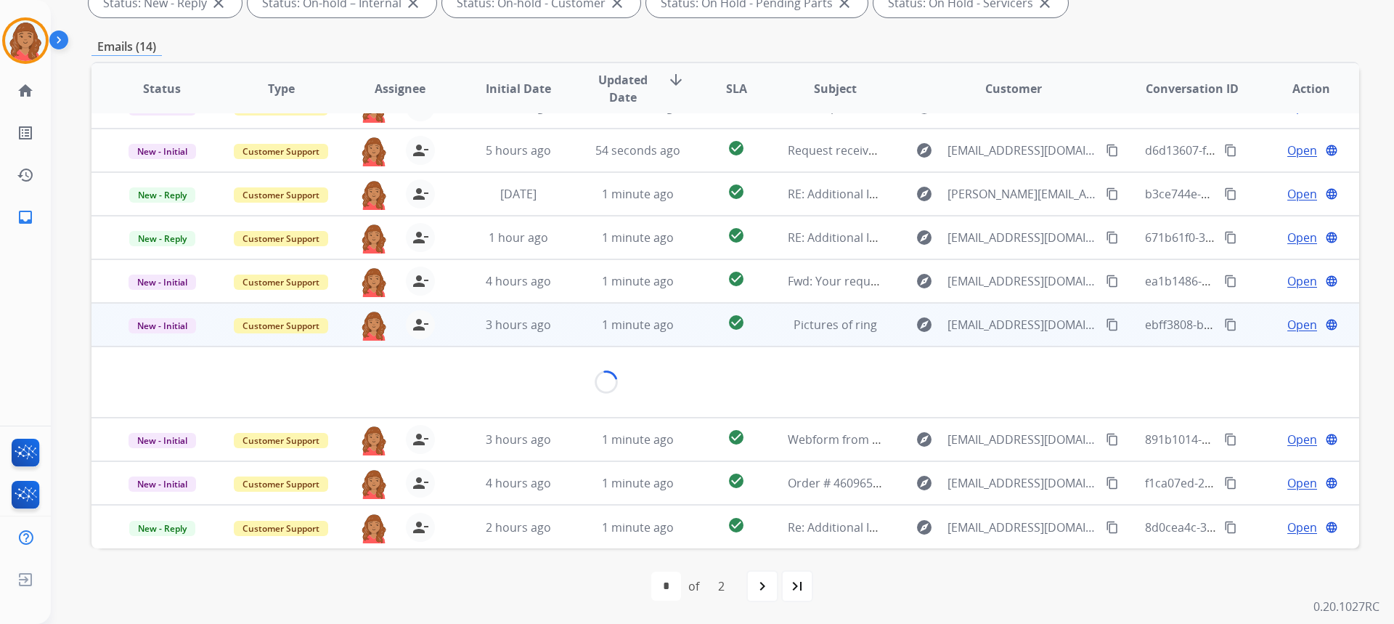
scroll to position [67, 0]
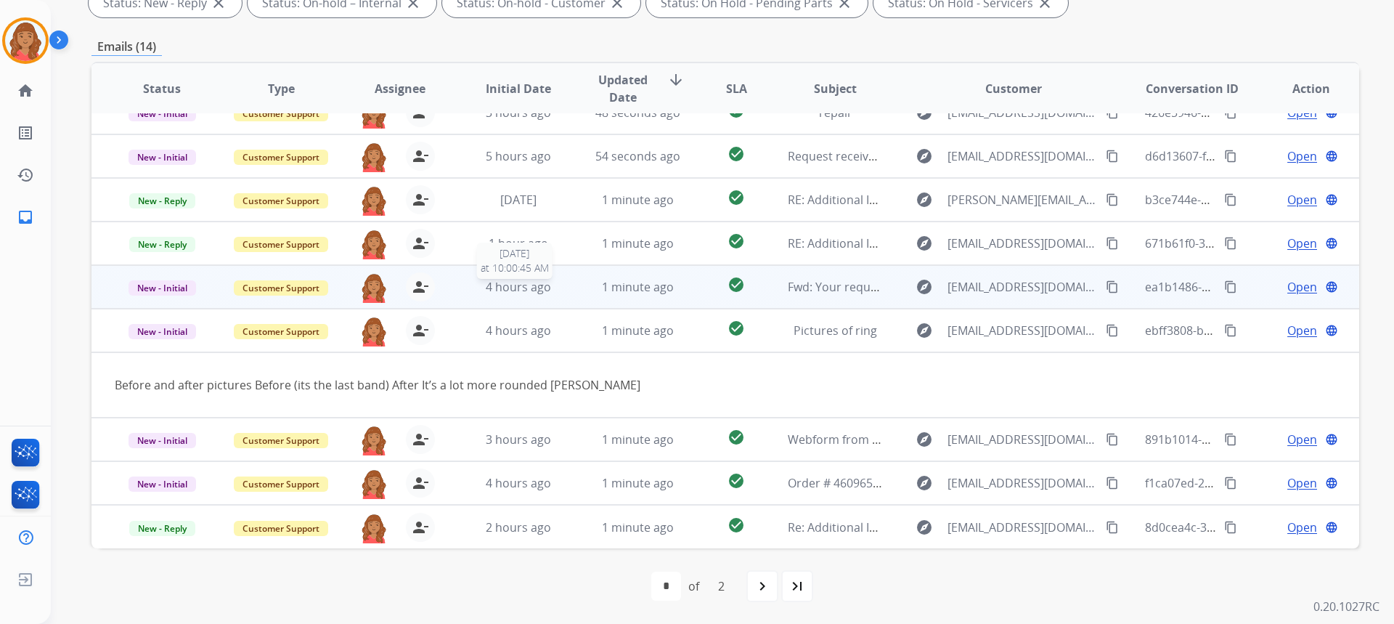
click at [503, 289] on span "4 hours ago" at bounding box center [518, 287] width 65 height 16
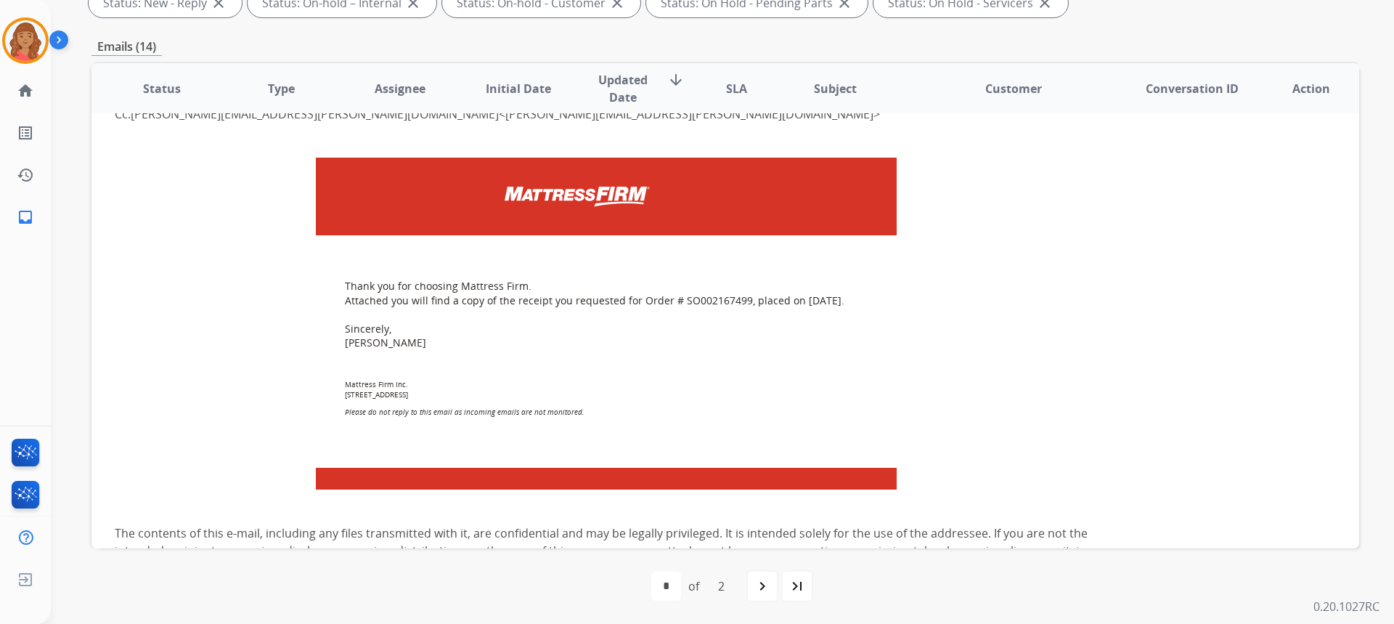
scroll to position [436, 0]
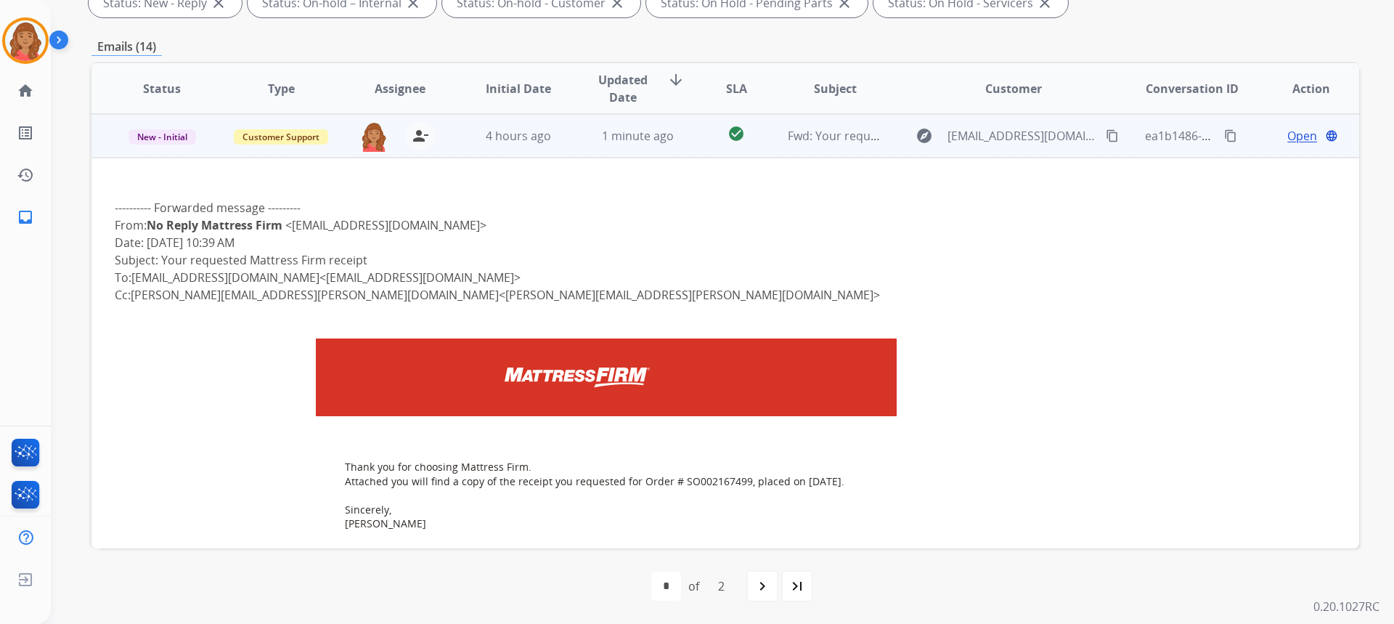
click at [152, 148] on td "New - Initial" at bounding box center [150, 136] width 119 height 44
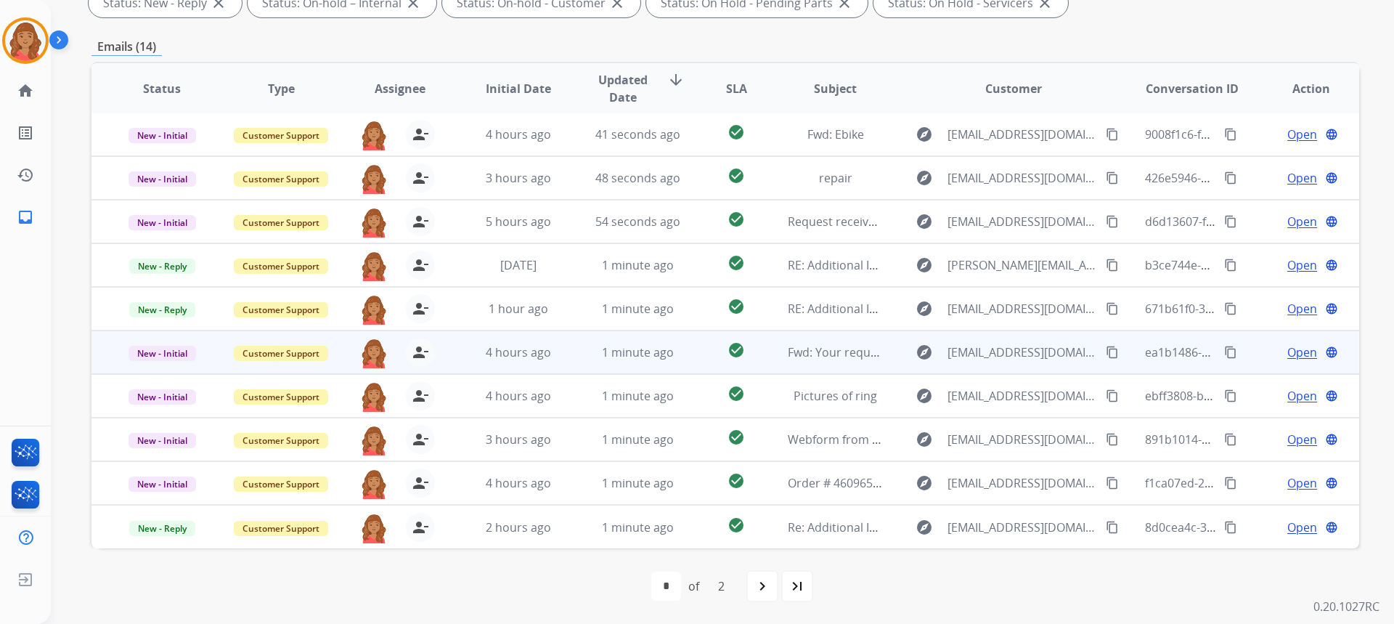
scroll to position [1, 0]
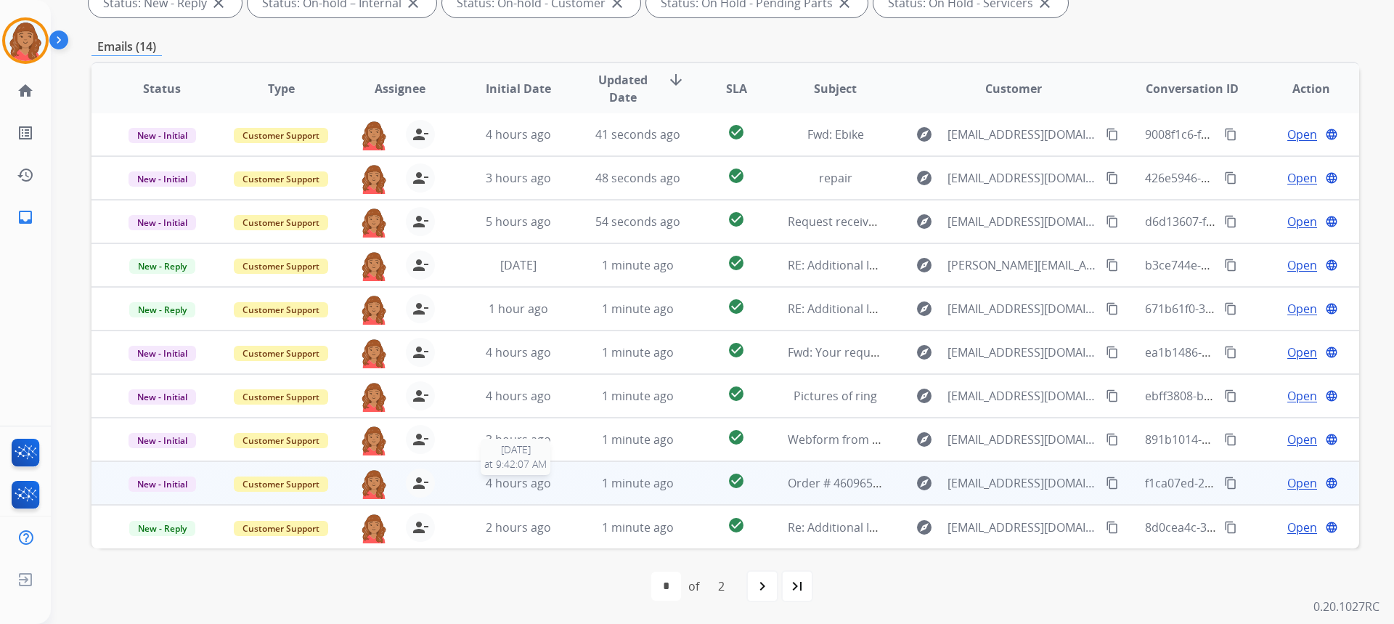
click at [503, 490] on span "4 hours ago" at bounding box center [518, 483] width 65 height 16
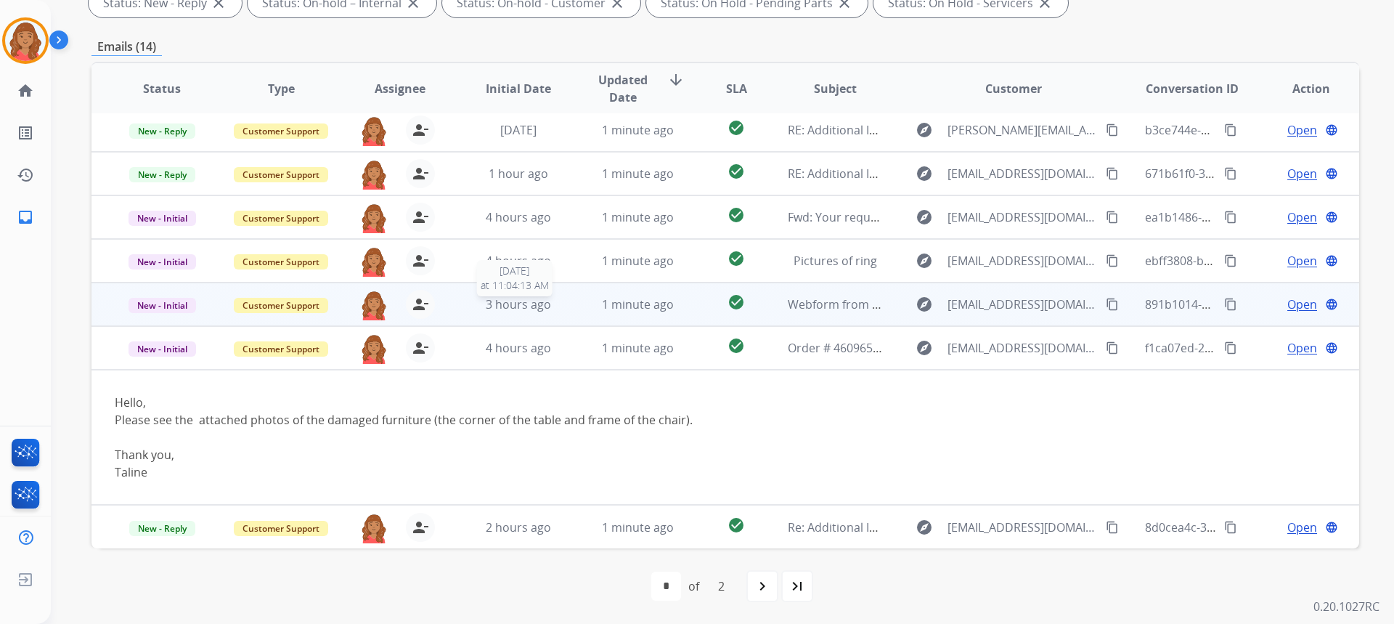
click at [471, 309] on div "3 hours ago" at bounding box center [518, 303] width 95 height 17
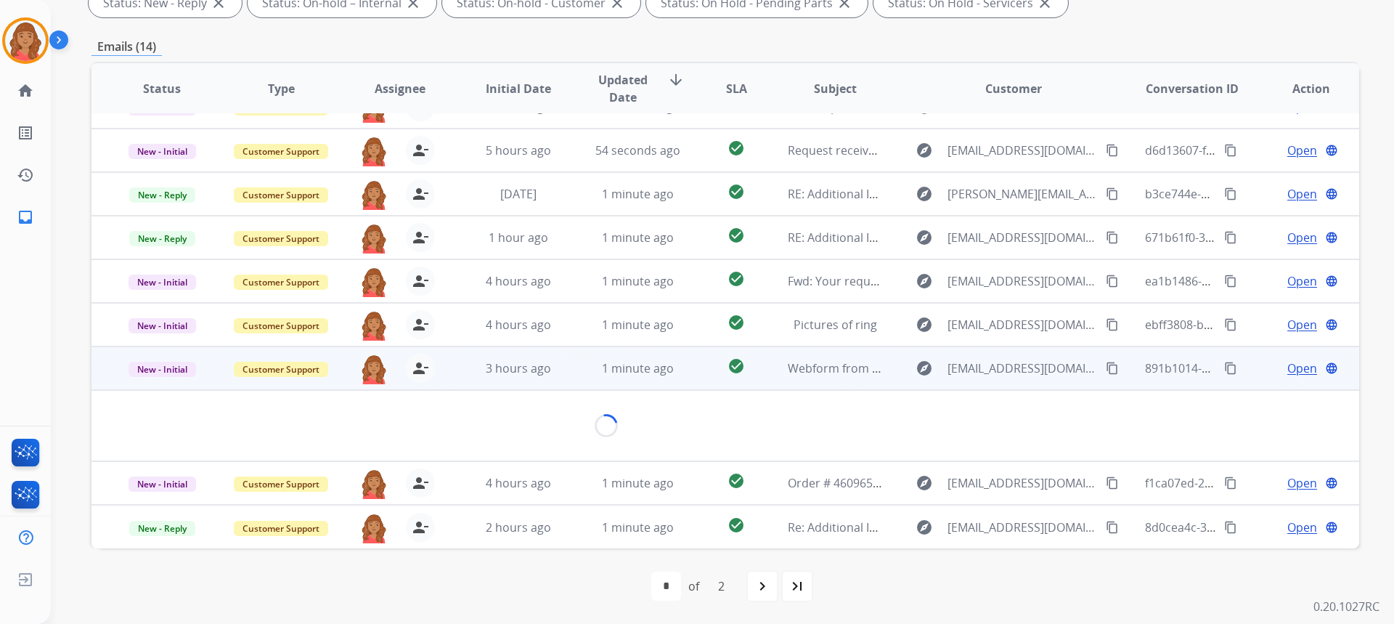
scroll to position [67, 0]
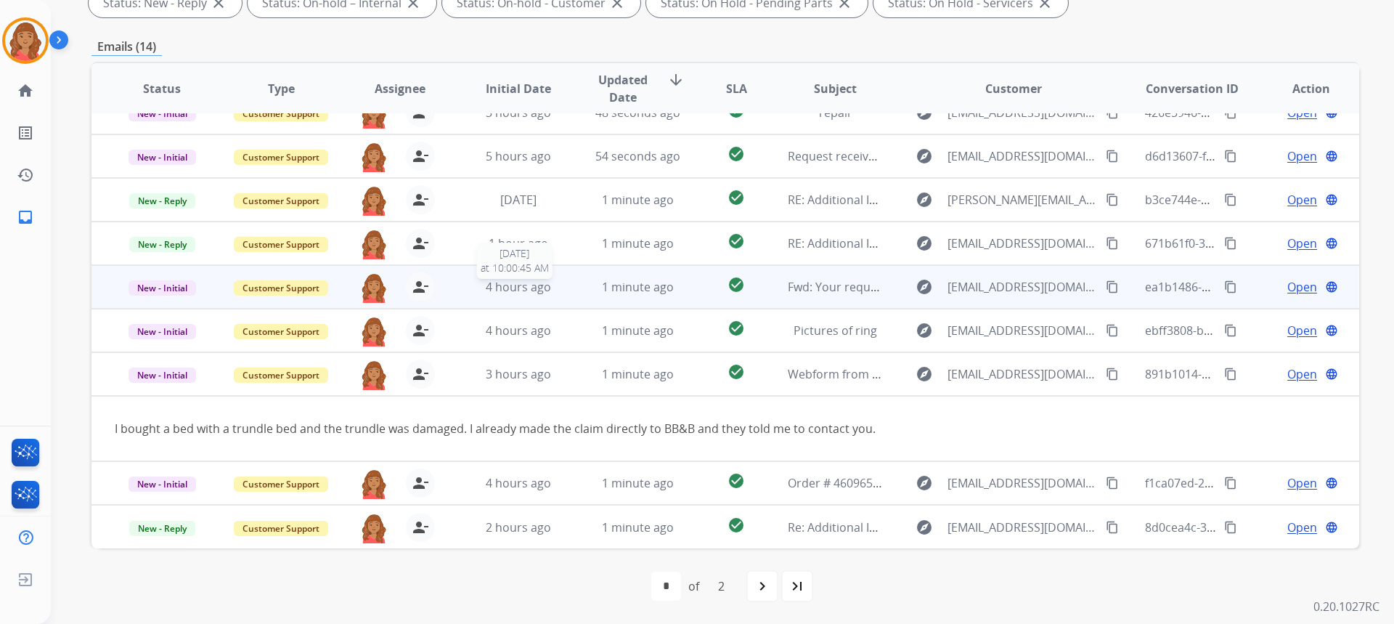
click at [495, 289] on span "4 hours ago" at bounding box center [518, 287] width 65 height 16
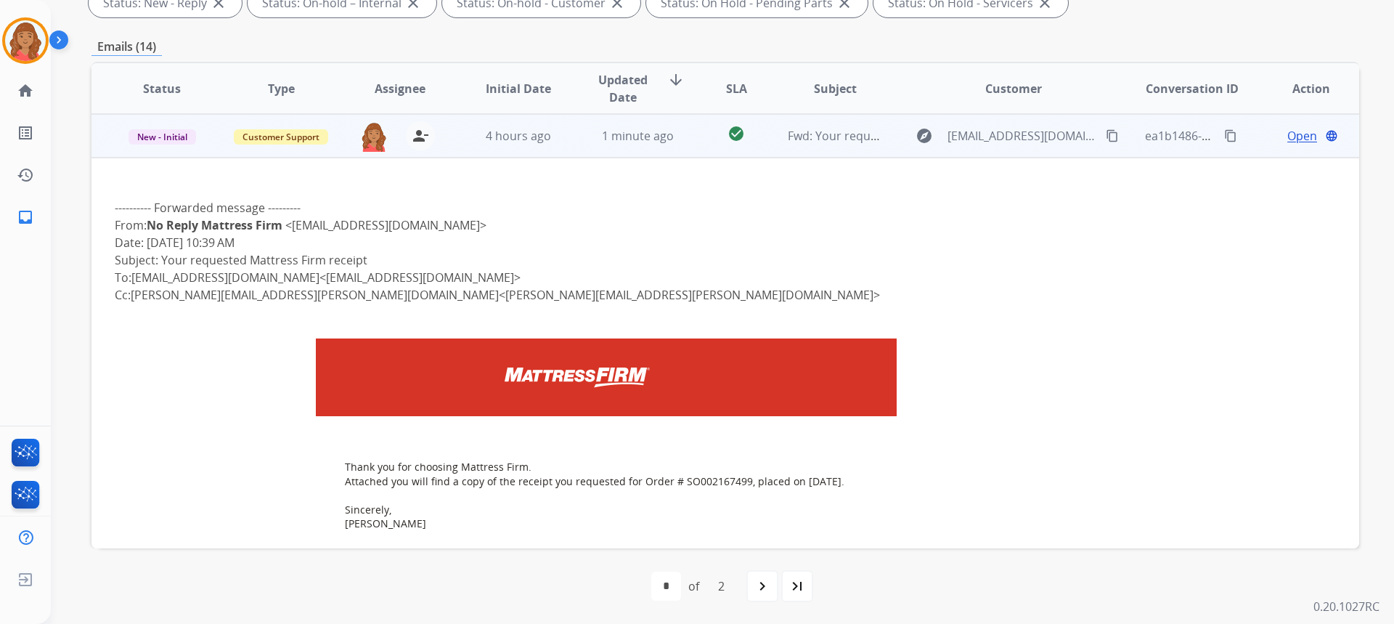
scroll to position [145, 0]
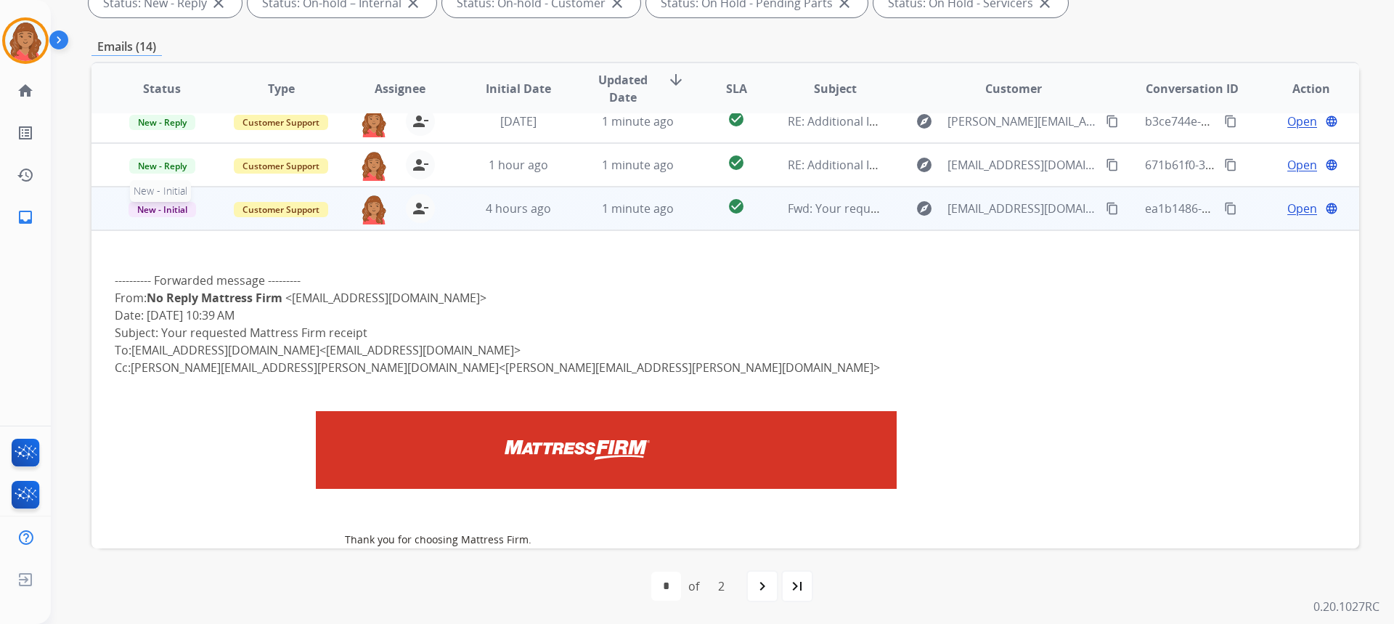
click at [168, 211] on span "New - Initial" at bounding box center [162, 209] width 68 height 15
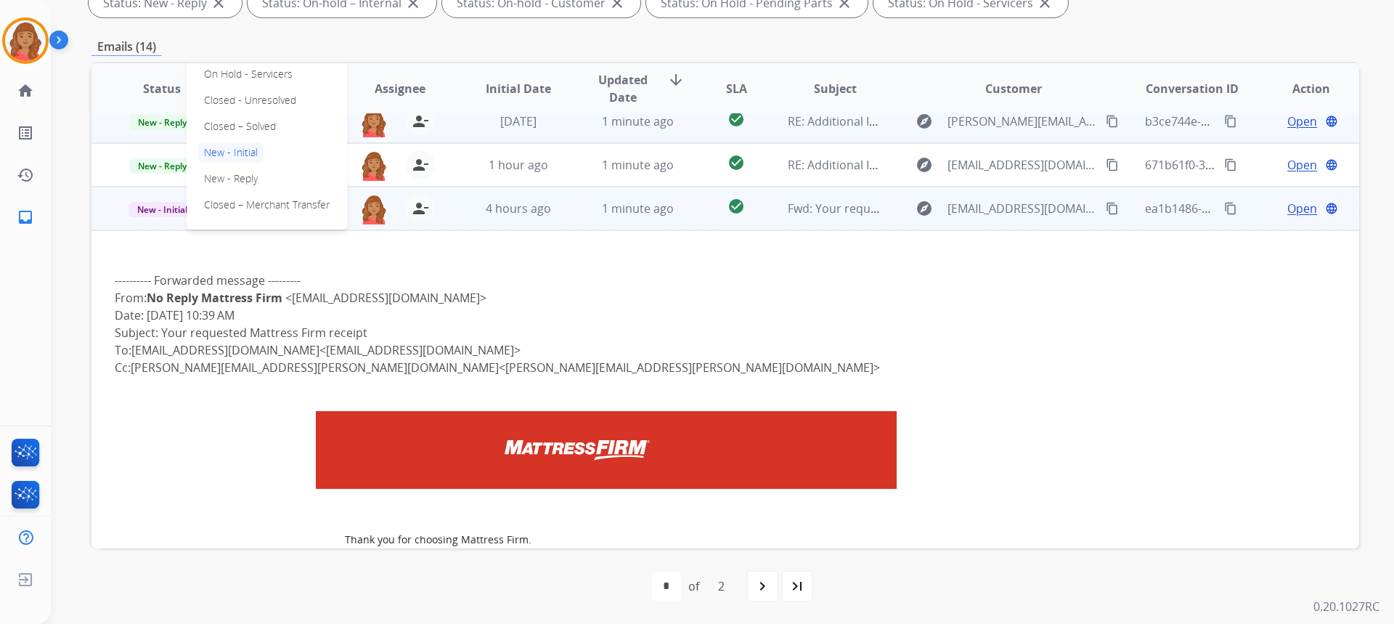
drag, startPoint x: 240, startPoint y: 118, endPoint x: 248, endPoint y: 131, distance: 14.3
click at [240, 121] on p "Closed – Solved" at bounding box center [239, 126] width 83 height 20
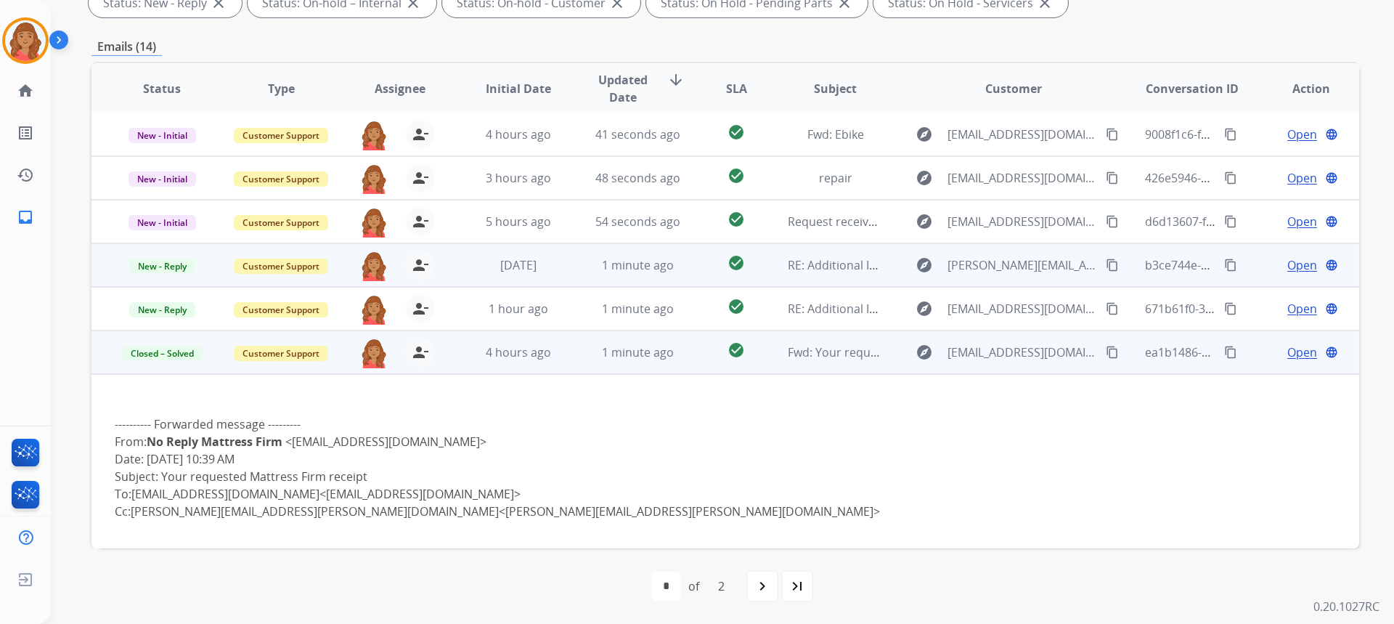
scroll to position [0, 0]
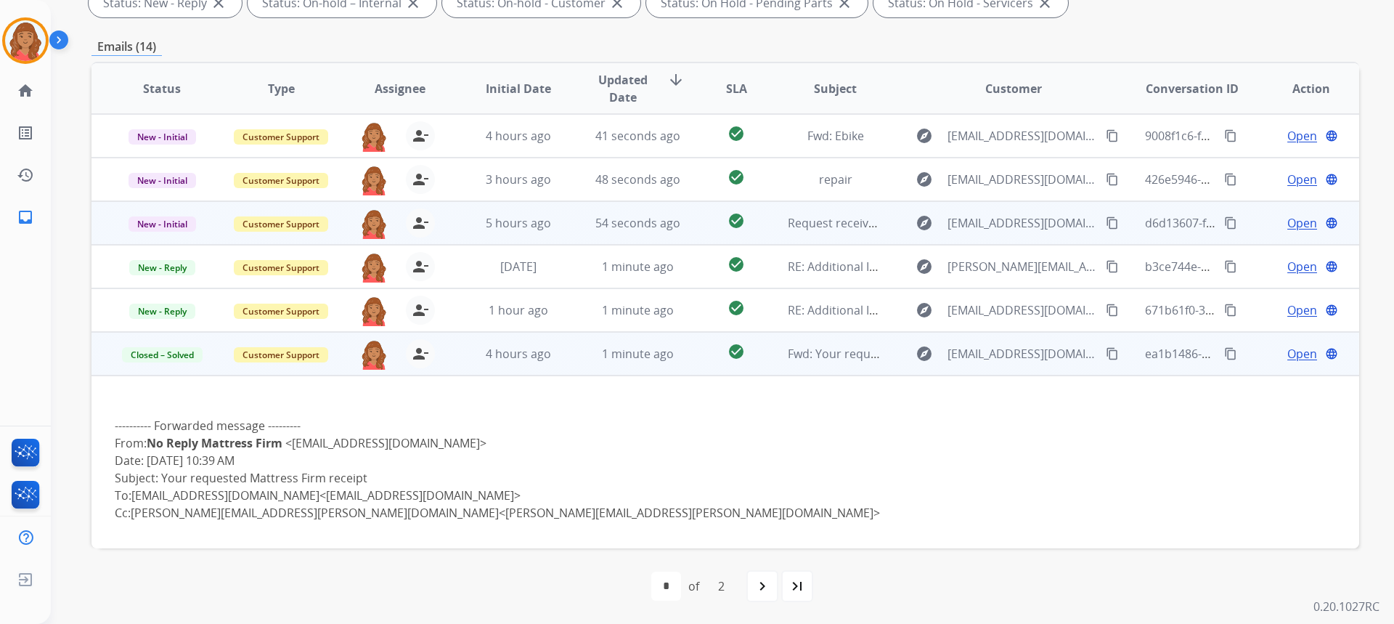
click at [523, 232] on td "5 hours ago" at bounding box center [507, 223] width 119 height 44
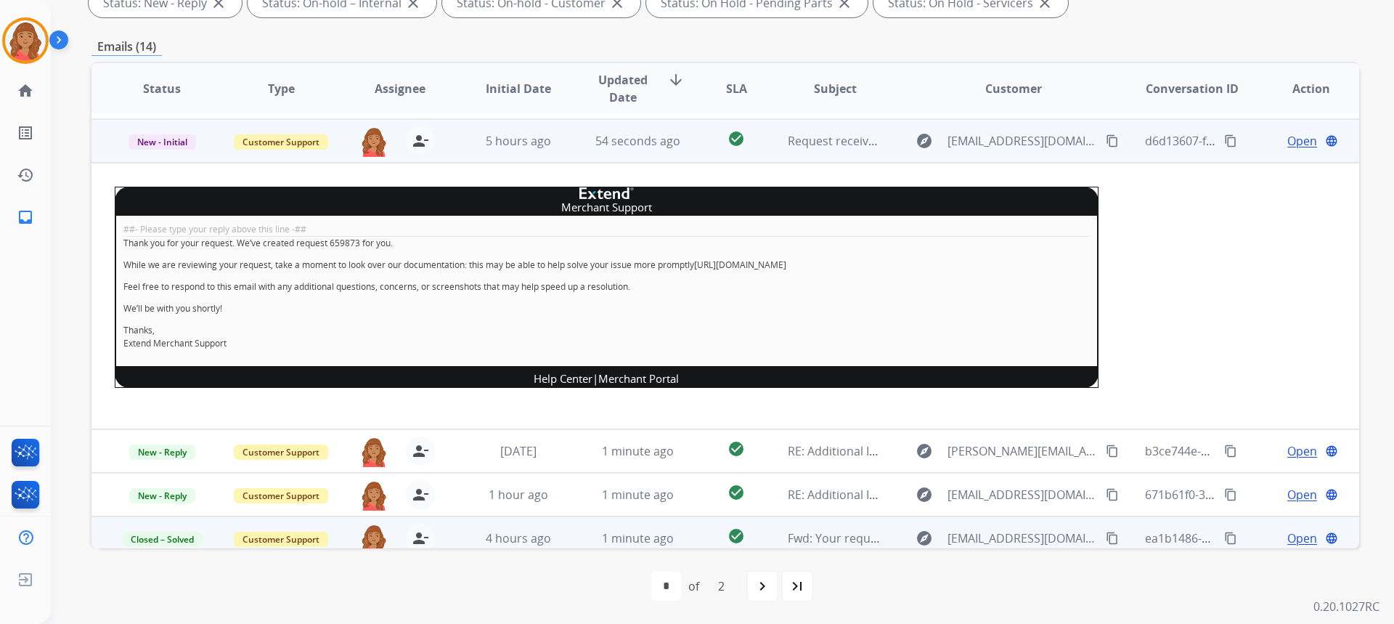
scroll to position [87, 0]
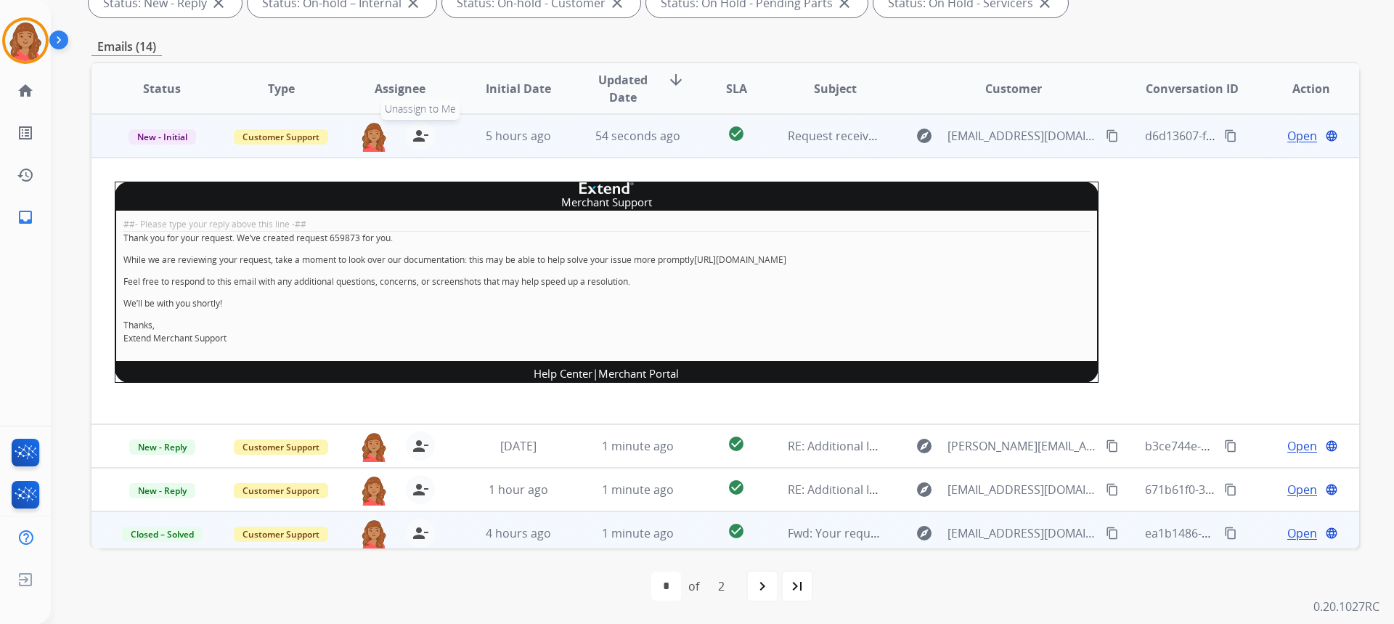
click at [412, 134] on mat-icon "person_remove" at bounding box center [420, 135] width 17 height 17
click at [296, 136] on span "Customer Support" at bounding box center [281, 136] width 94 height 15
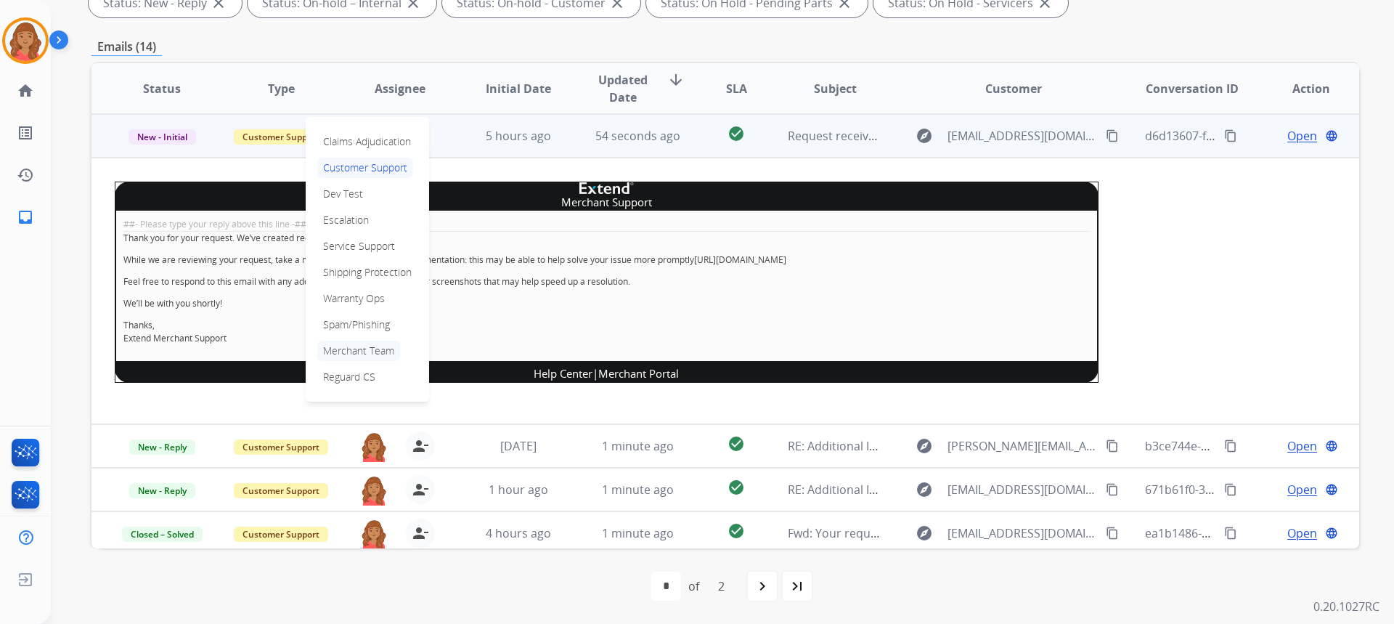
click at [351, 346] on p "Merchant Team" at bounding box center [358, 350] width 83 height 20
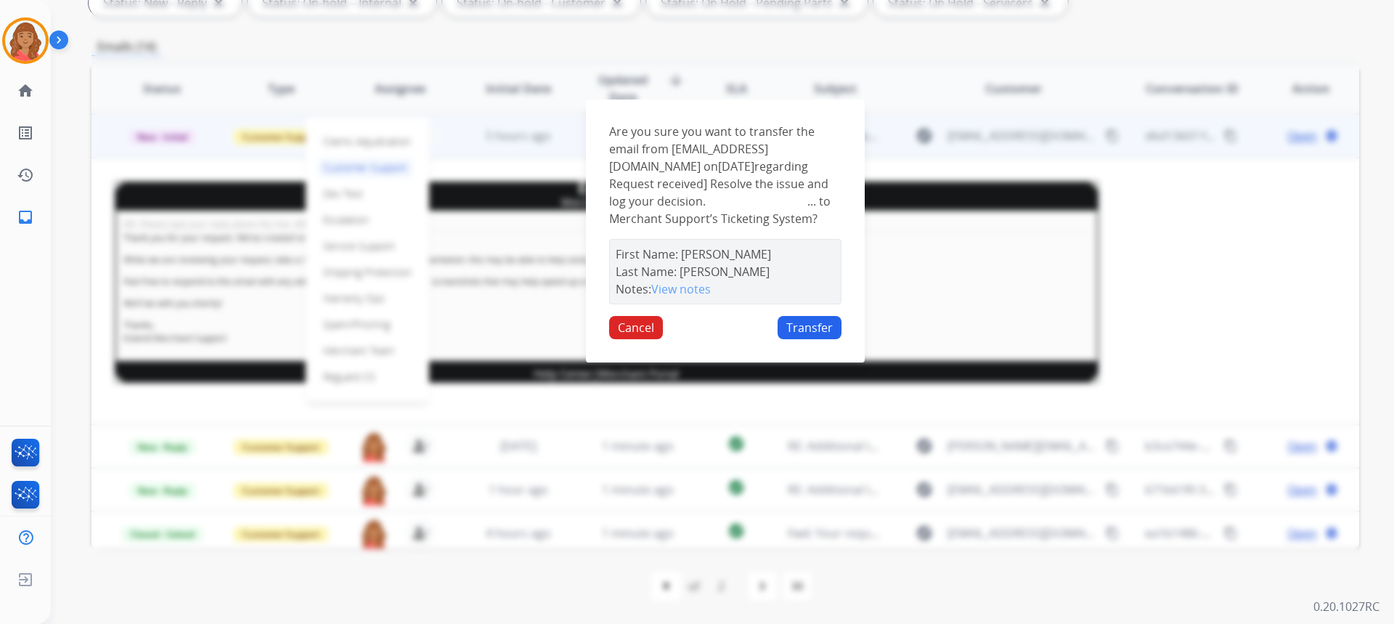
click at [813, 336] on button "Transfer" at bounding box center [809, 327] width 64 height 23
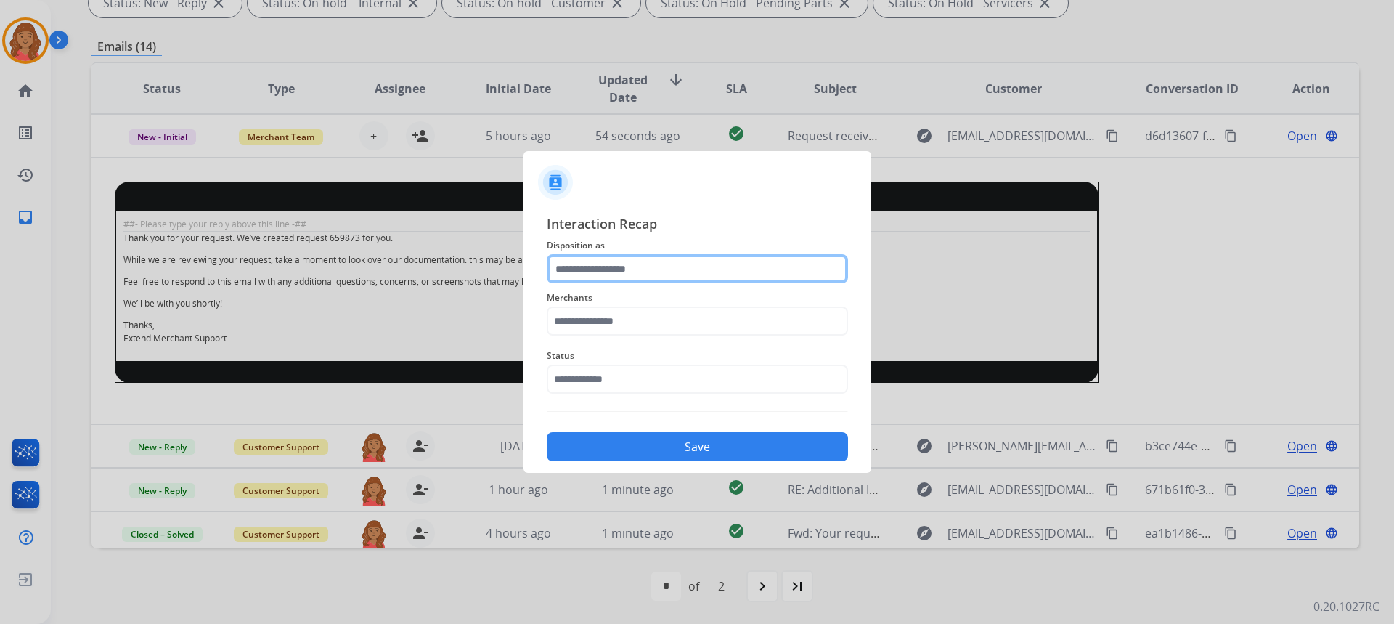
click at [605, 267] on input "text" at bounding box center [697, 268] width 301 height 29
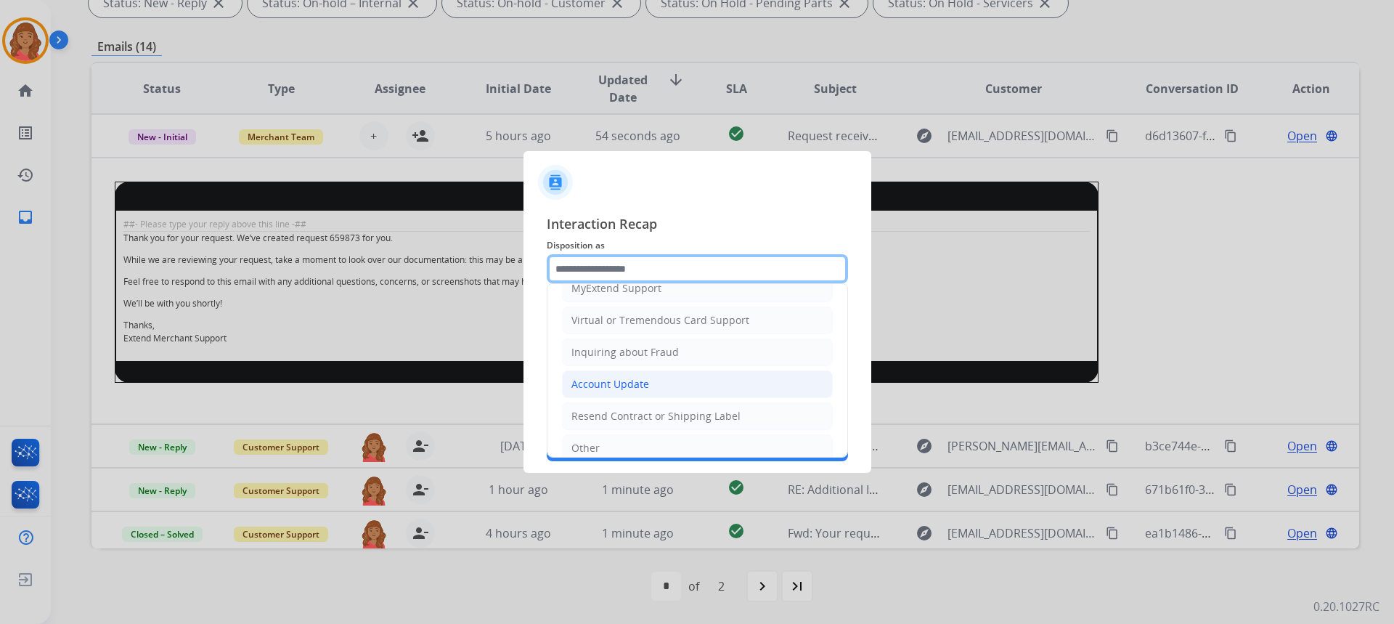
scroll to position [226, 0]
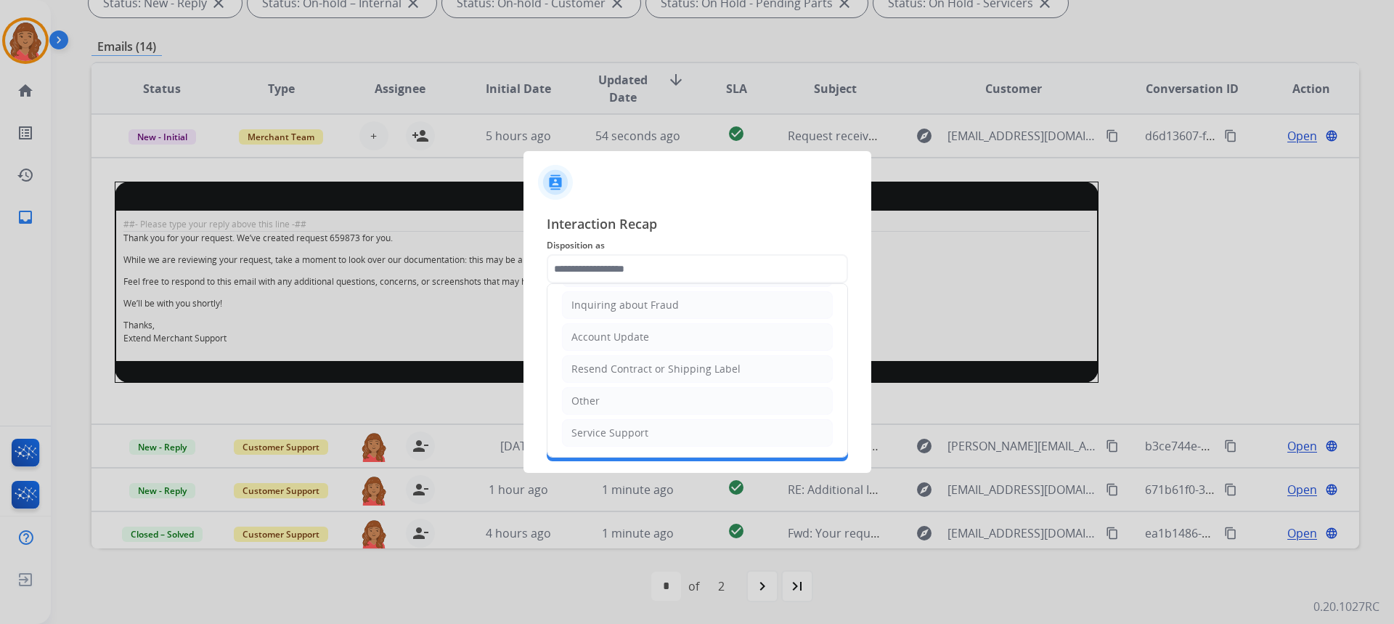
click at [590, 401] on div "Other" at bounding box center [585, 400] width 28 height 15
type input "*****"
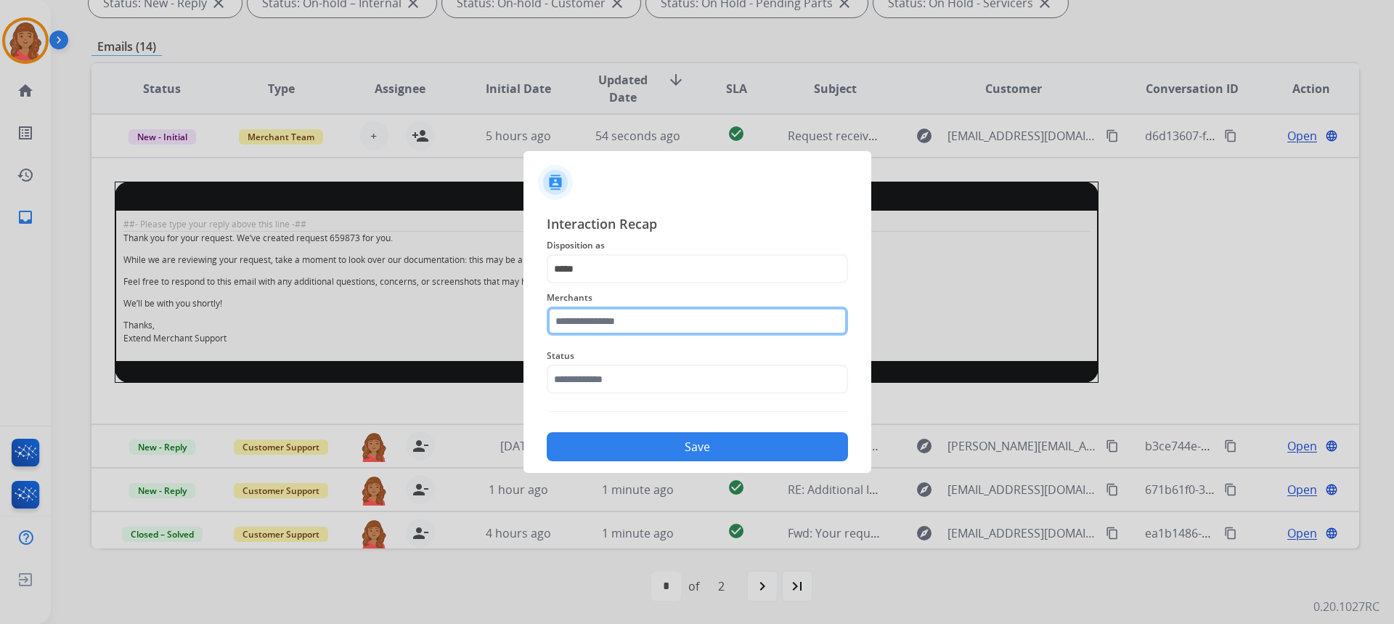
click at [600, 316] on input "text" at bounding box center [697, 320] width 301 height 29
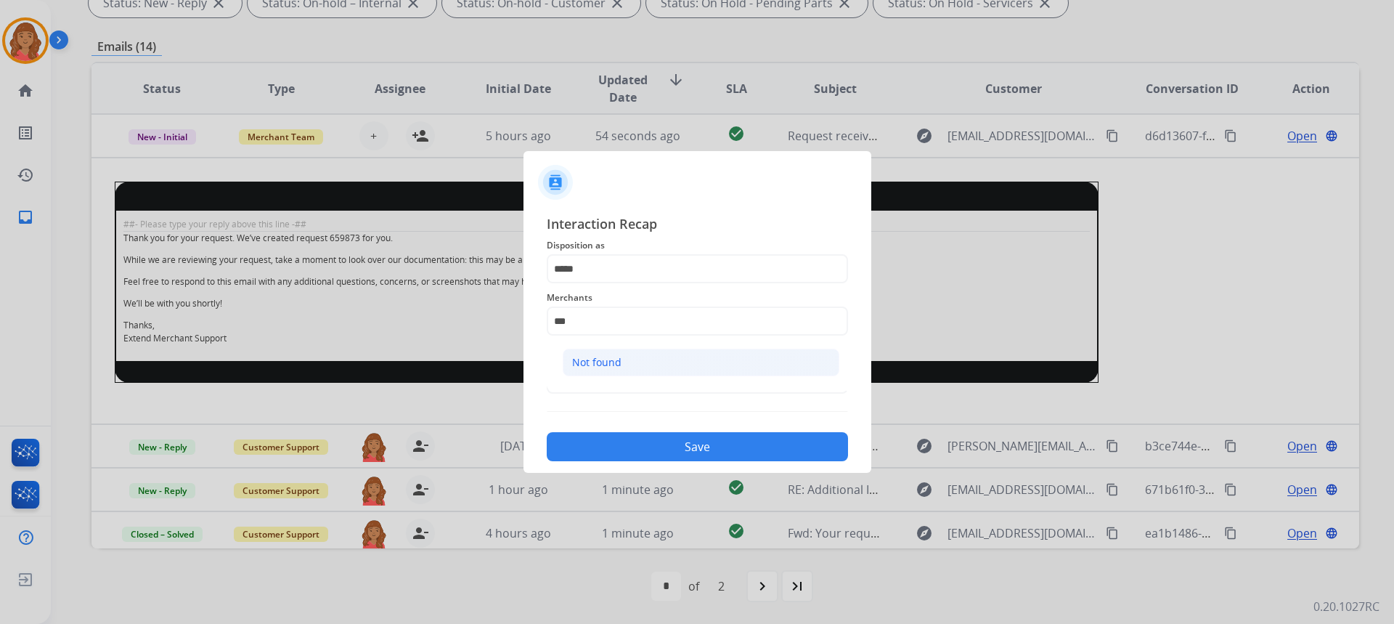
click at [602, 359] on div "Not found" at bounding box center [596, 362] width 49 height 15
type input "*********"
click at [584, 383] on input "text" at bounding box center [697, 378] width 301 height 29
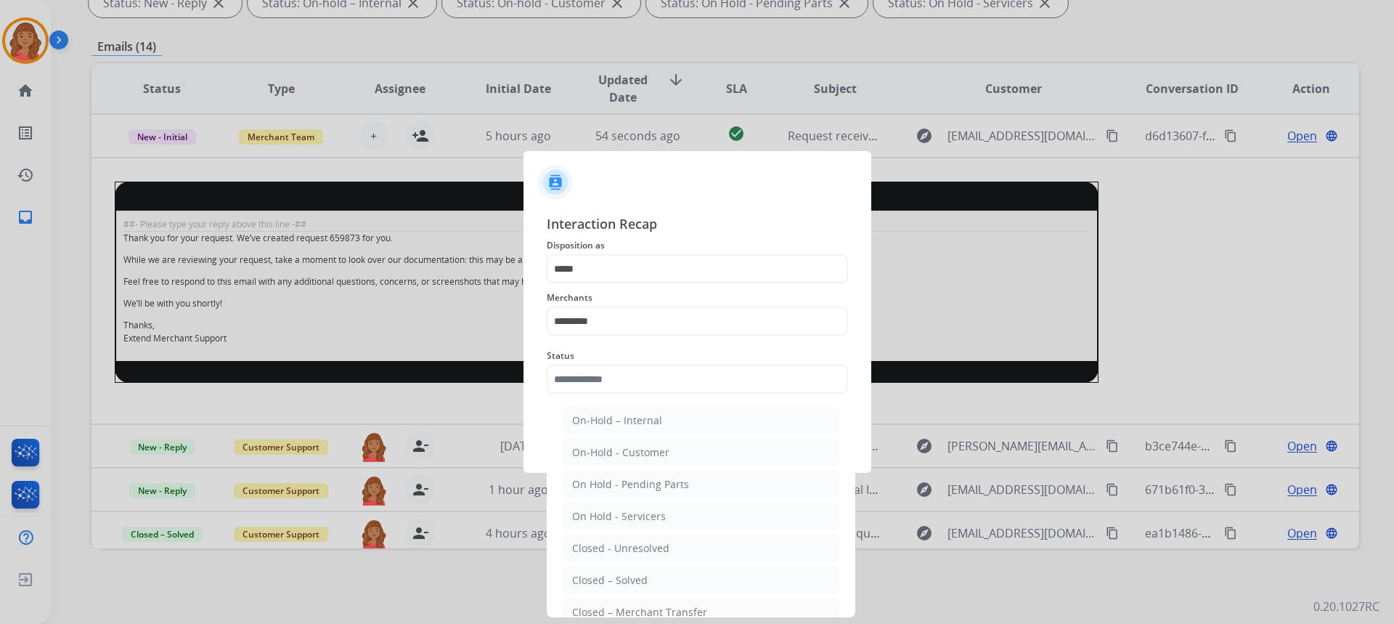
drag, startPoint x: 602, startPoint y: 578, endPoint x: 604, endPoint y: 544, distance: 33.5
click at [603, 577] on div "Closed – Solved" at bounding box center [609, 580] width 75 height 15
type input "**********"
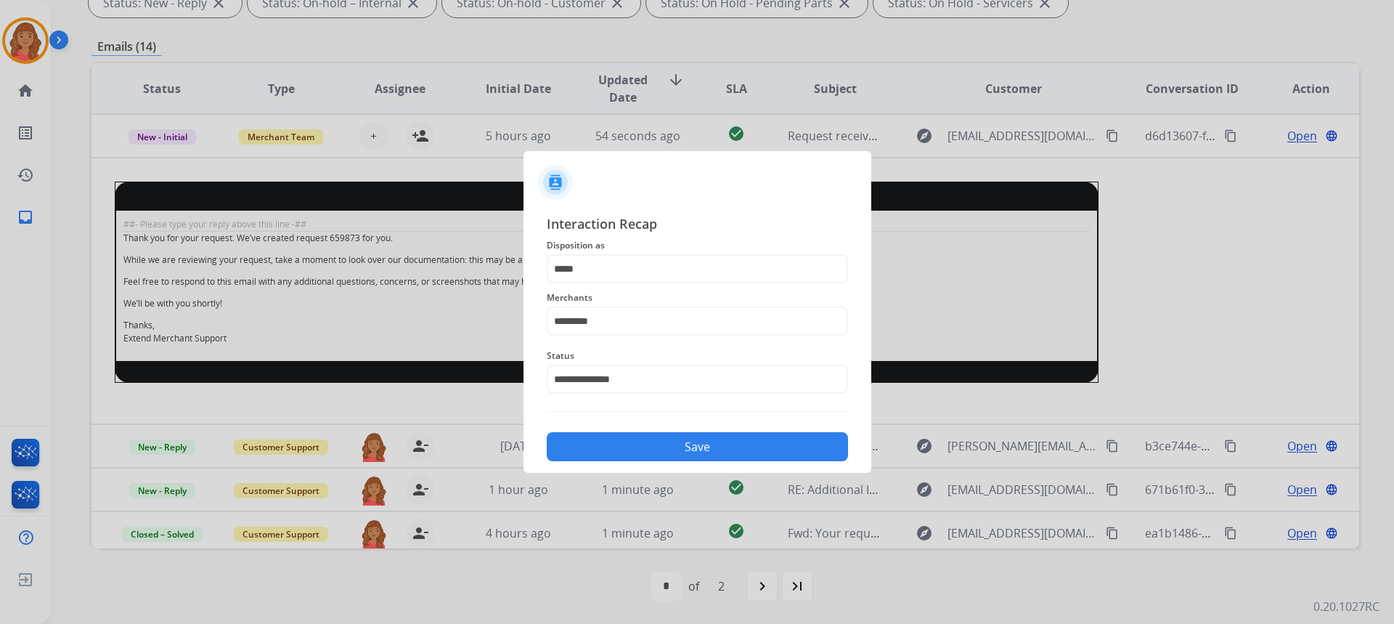
drag, startPoint x: 622, startPoint y: 445, endPoint x: 617, endPoint y: 438, distance: 8.3
click at [620, 441] on button "Save" at bounding box center [697, 446] width 301 height 29
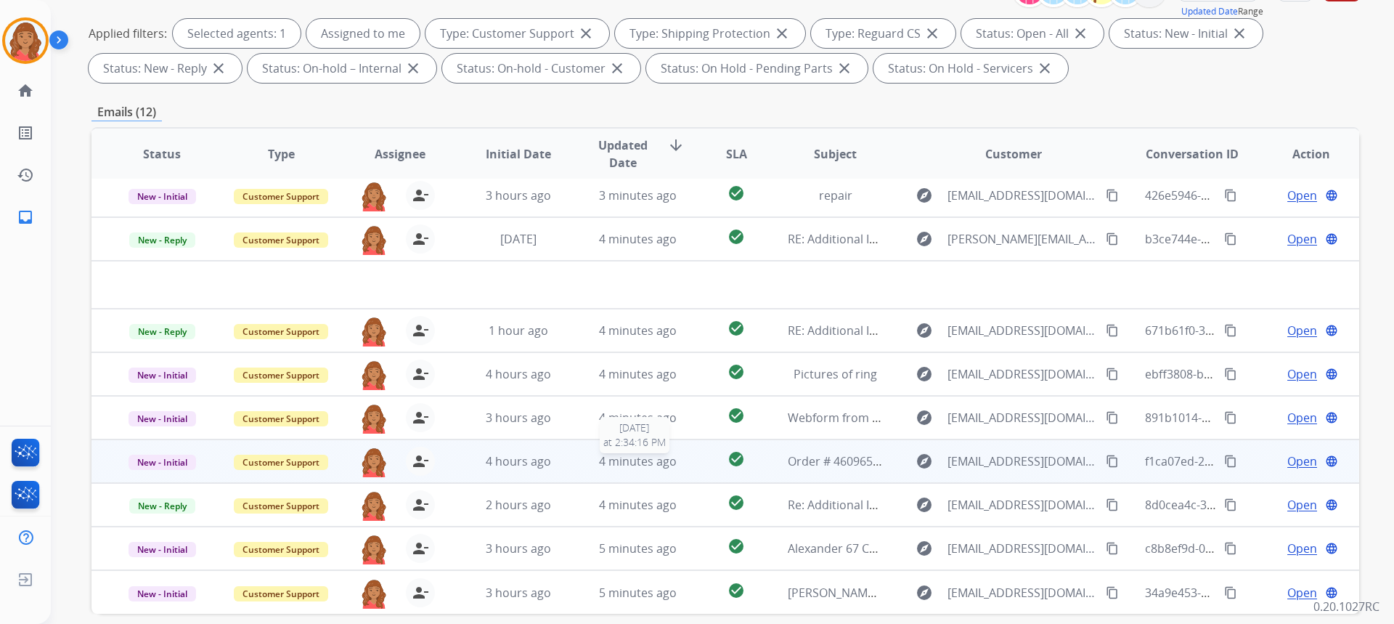
scroll to position [272, 0]
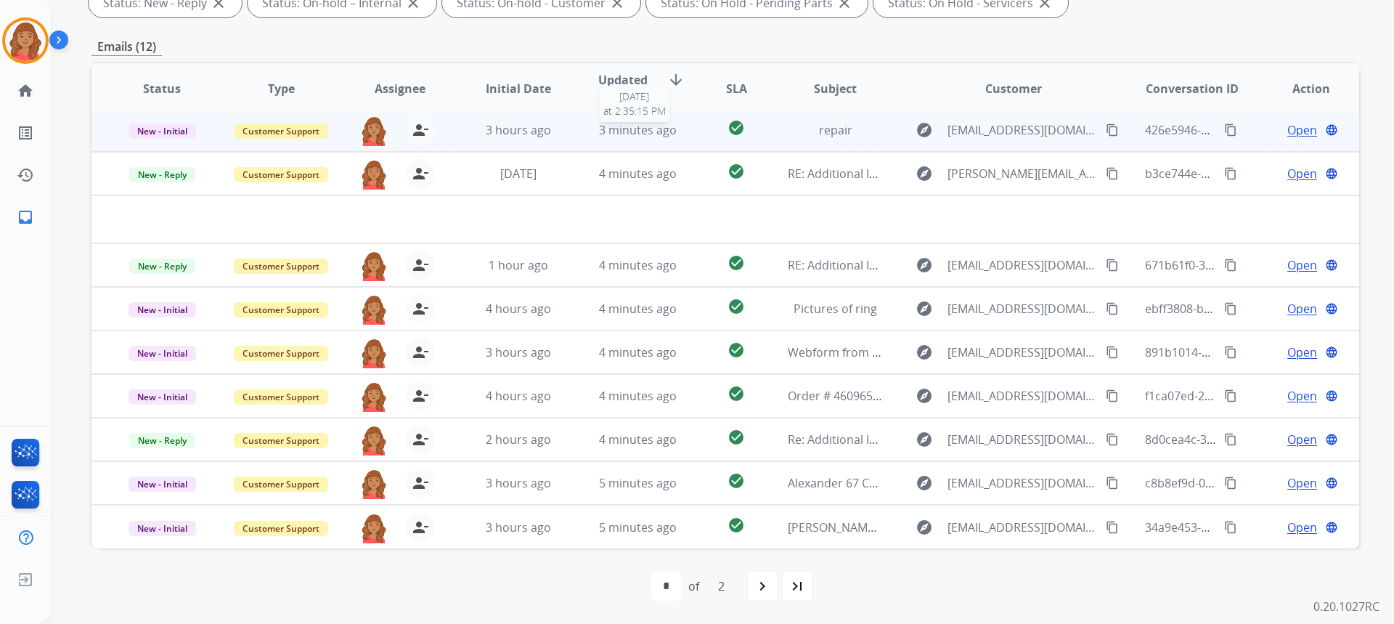
click at [675, 129] on div "3 minutes ago" at bounding box center [637, 129] width 95 height 17
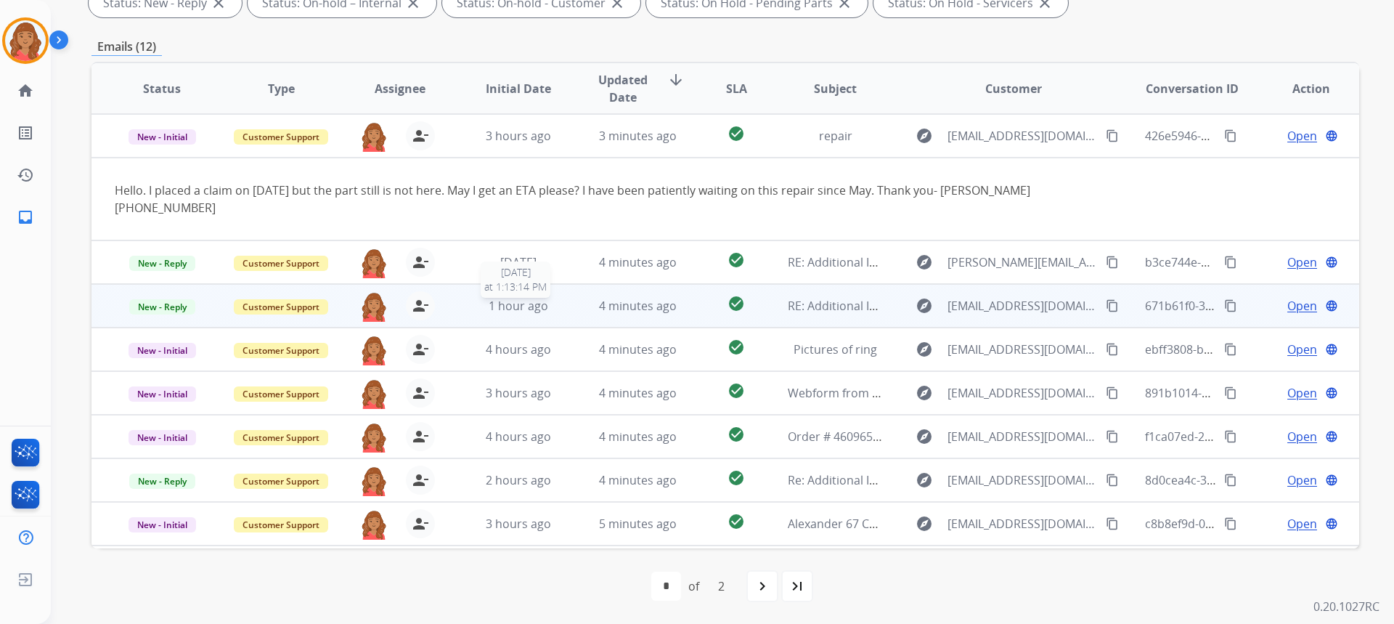
scroll to position [84, 0]
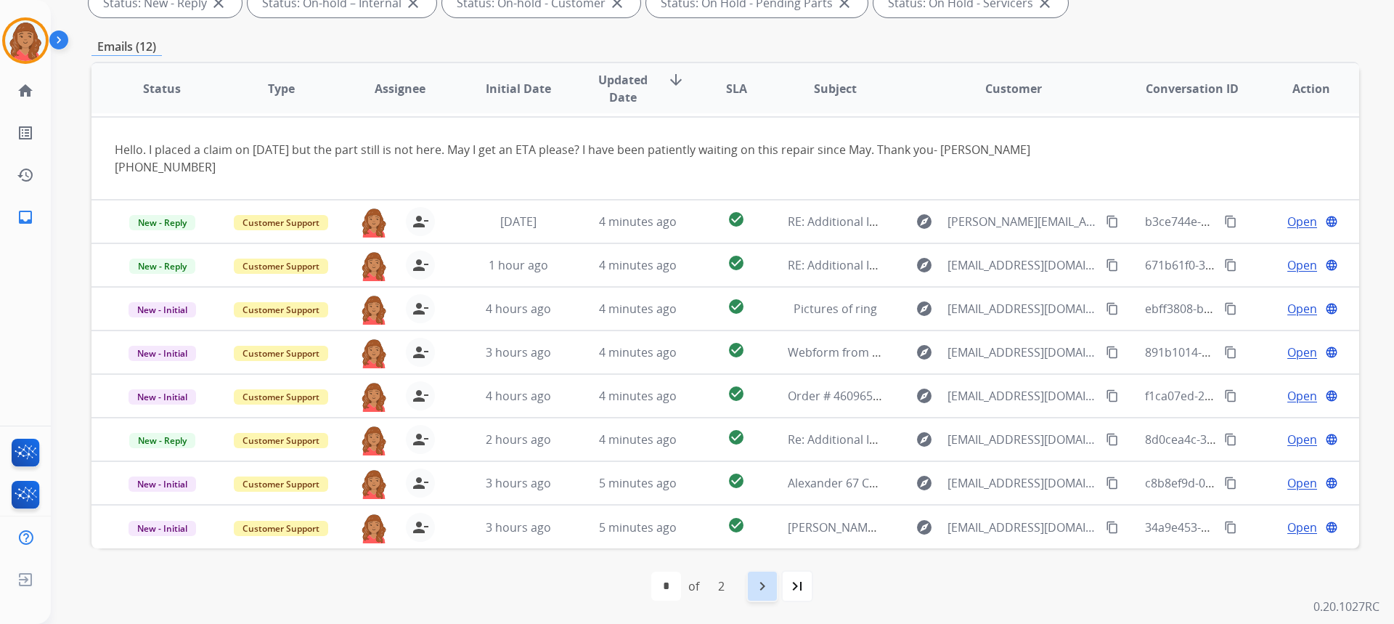
click at [755, 583] on mat-icon "navigate_next" at bounding box center [761, 585] width 17 height 17
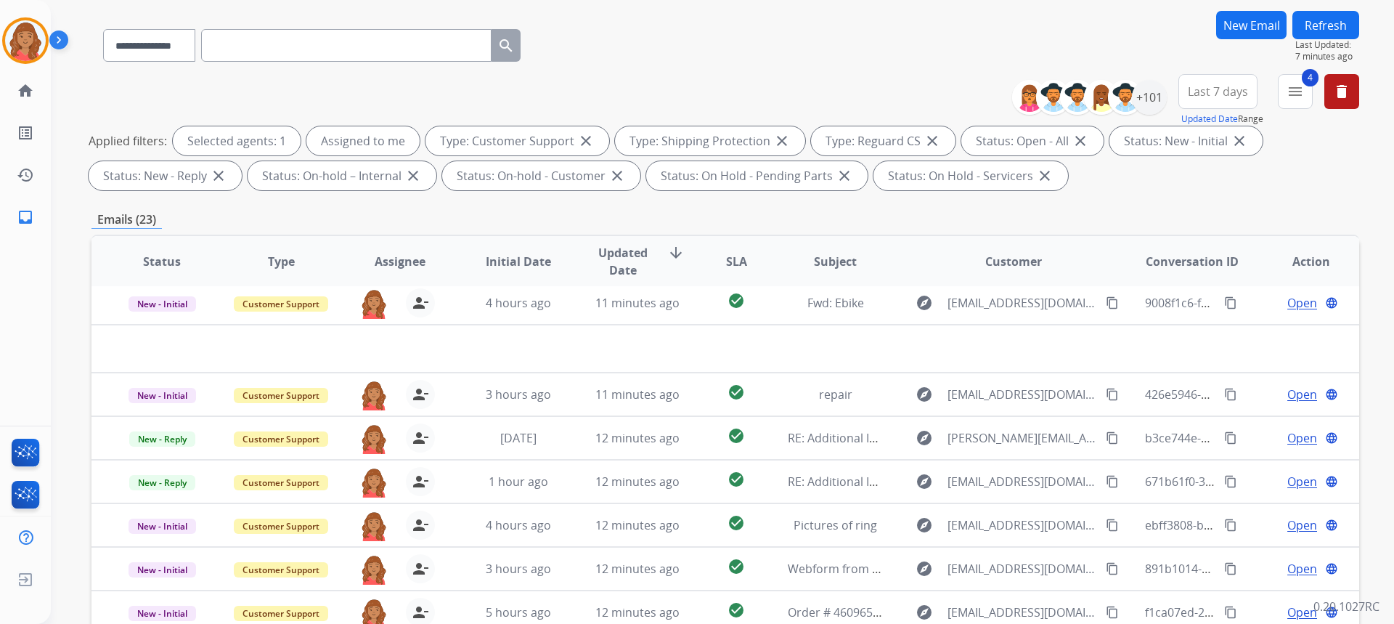
scroll to position [272, 0]
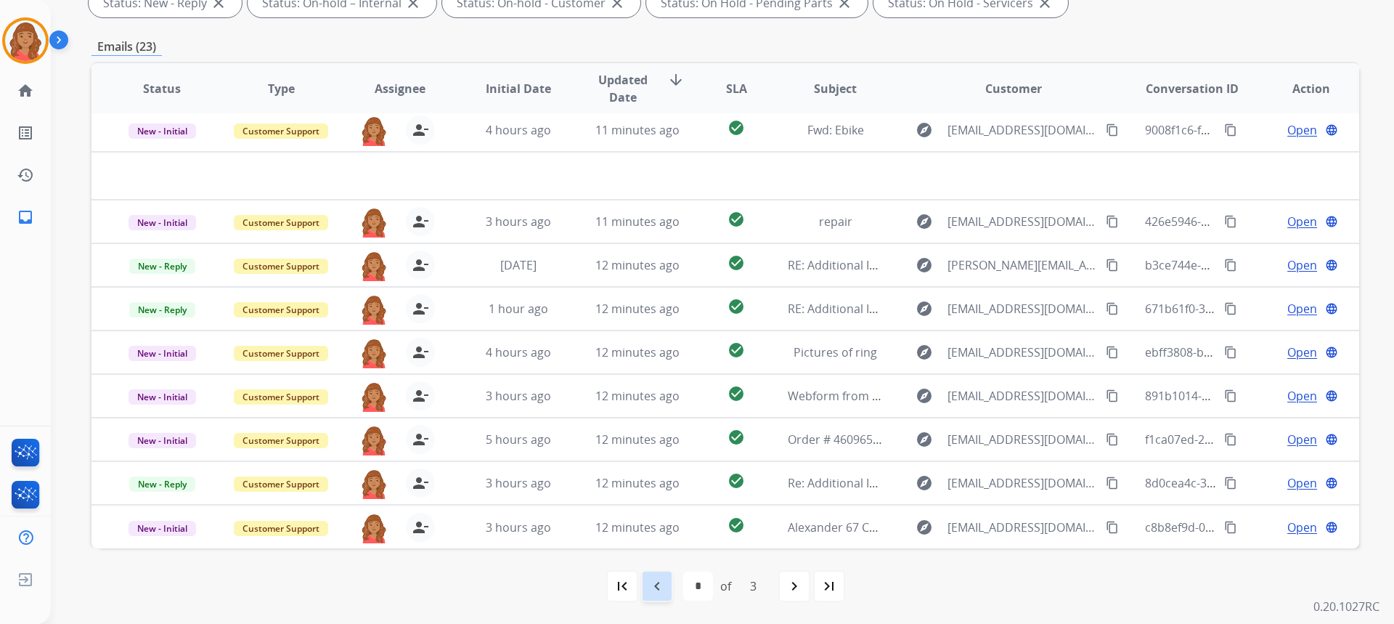
click at [654, 589] on mat-icon "navigate_before" at bounding box center [656, 585] width 17 height 17
select select "*"
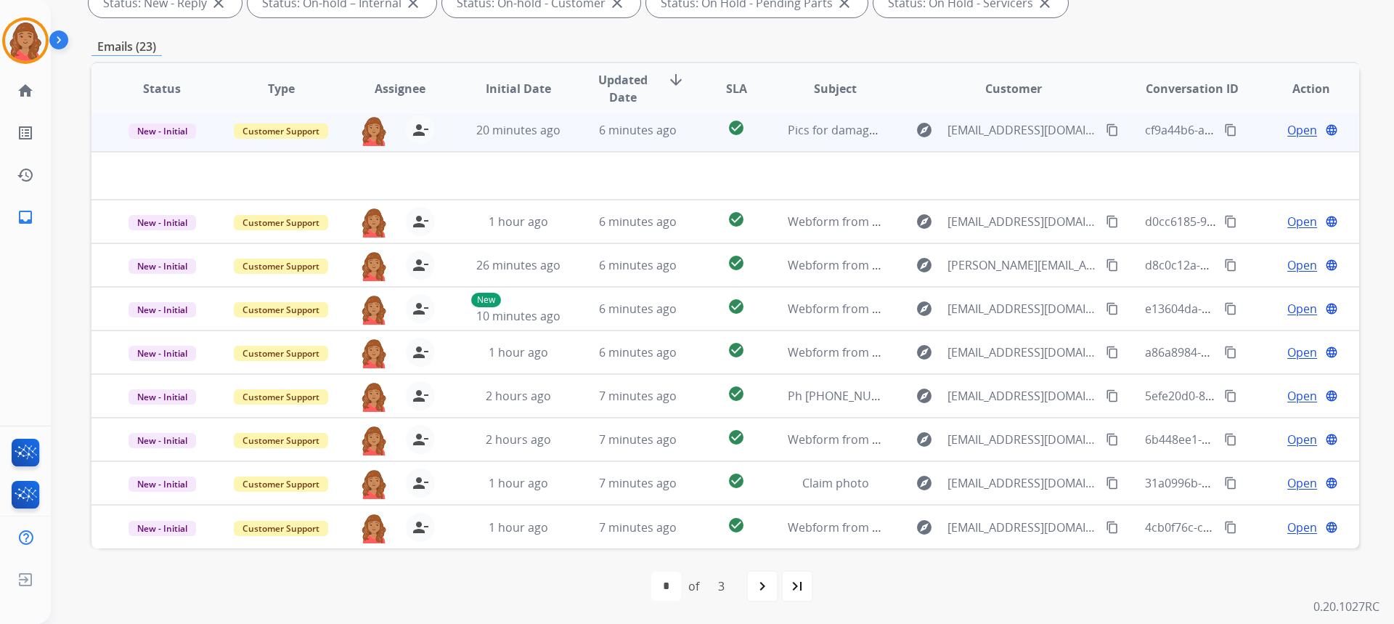
click at [539, 139] on td "20 minutes ago" at bounding box center [507, 130] width 119 height 44
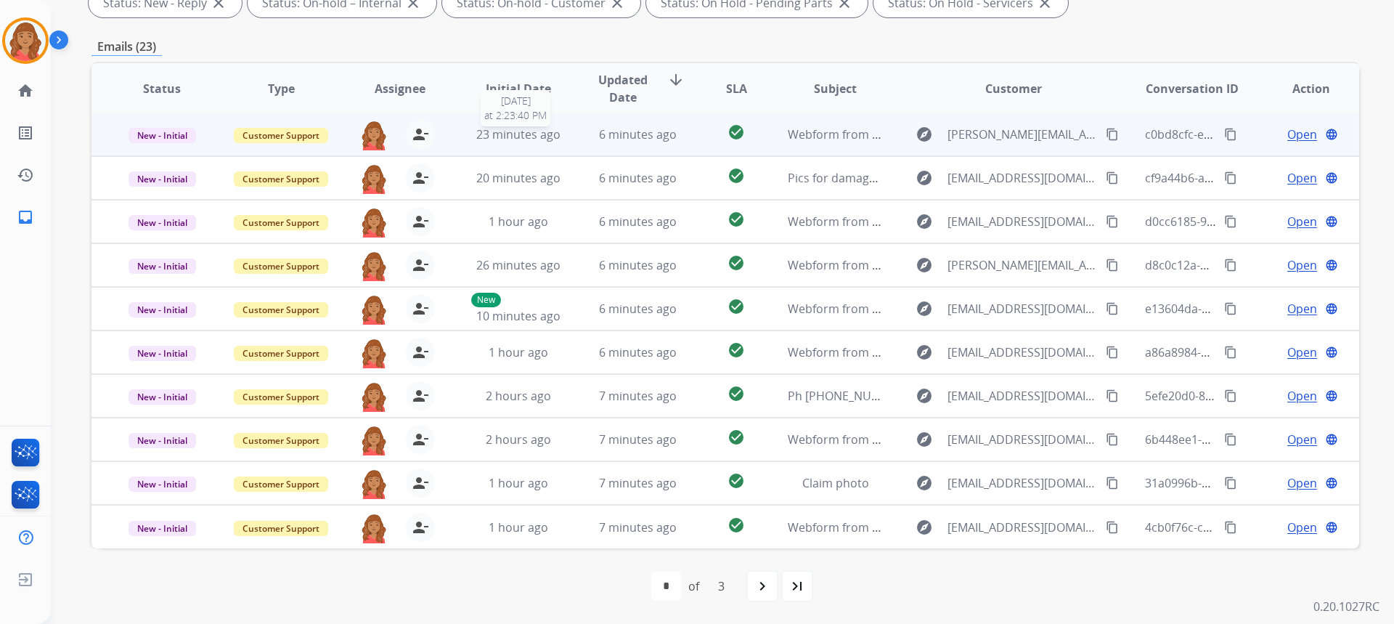
scroll to position [1, 0]
click at [537, 136] on span "23 minutes ago" at bounding box center [518, 134] width 84 height 16
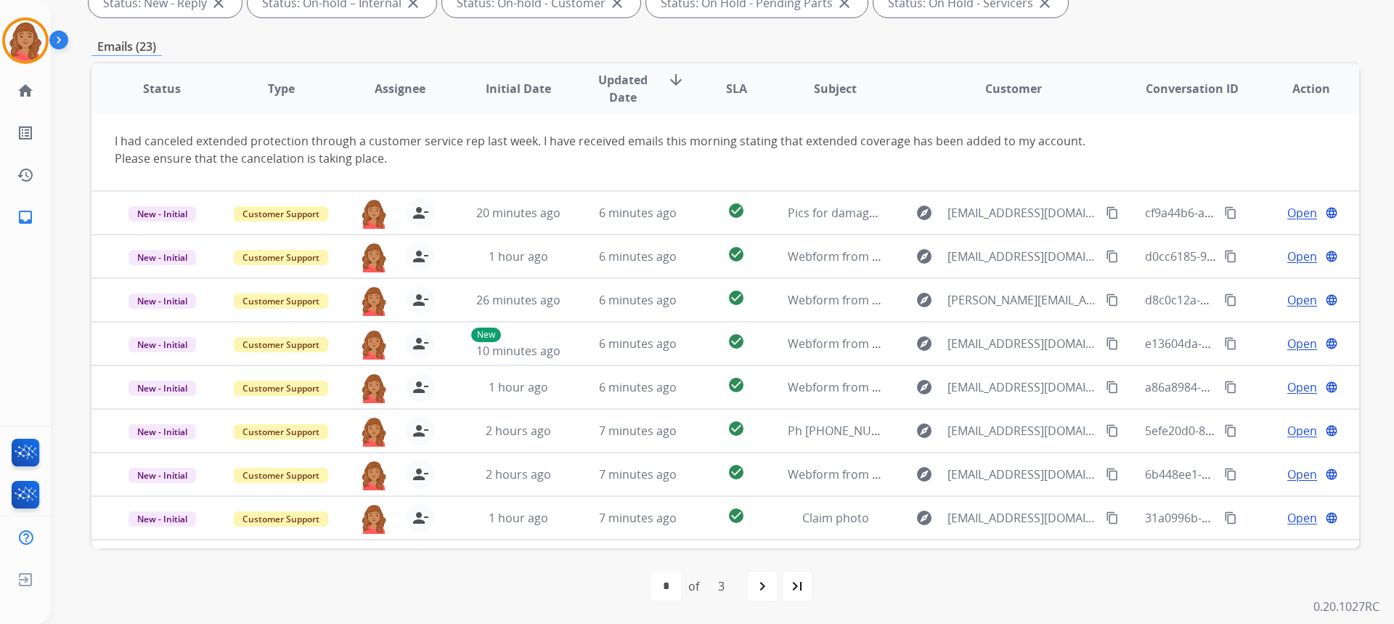
scroll to position [0, 0]
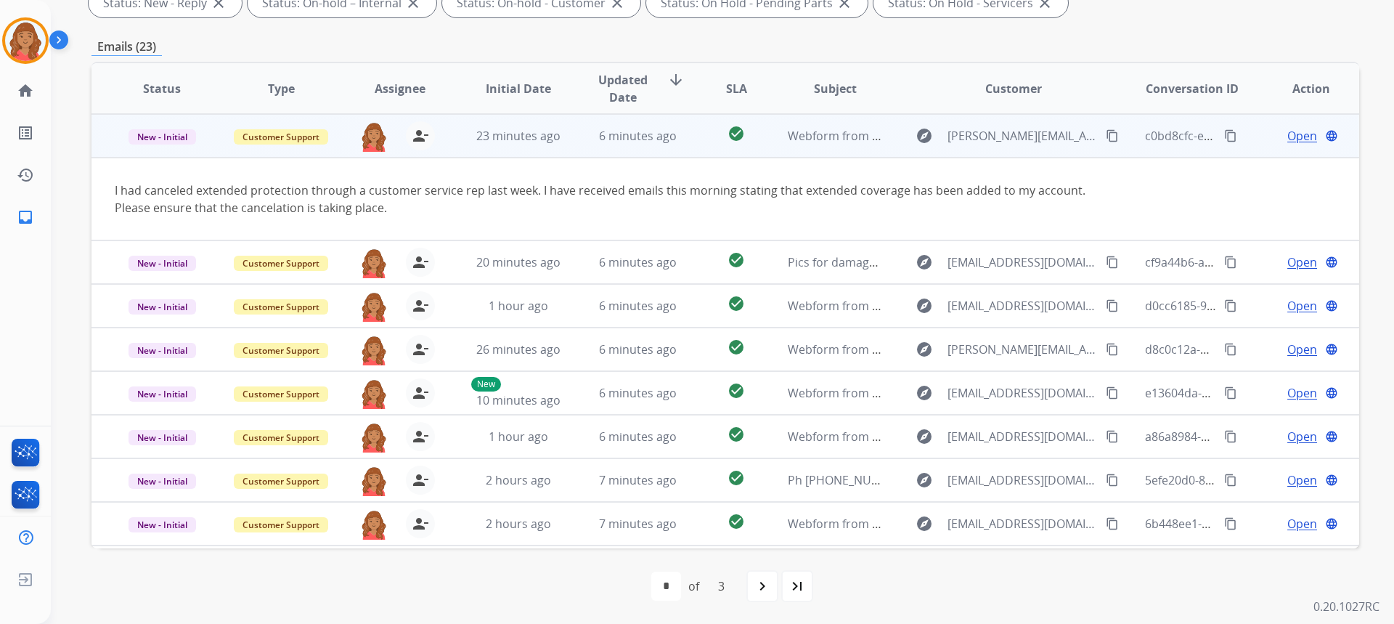
click at [583, 143] on td "6 minutes ago" at bounding box center [626, 136] width 119 height 44
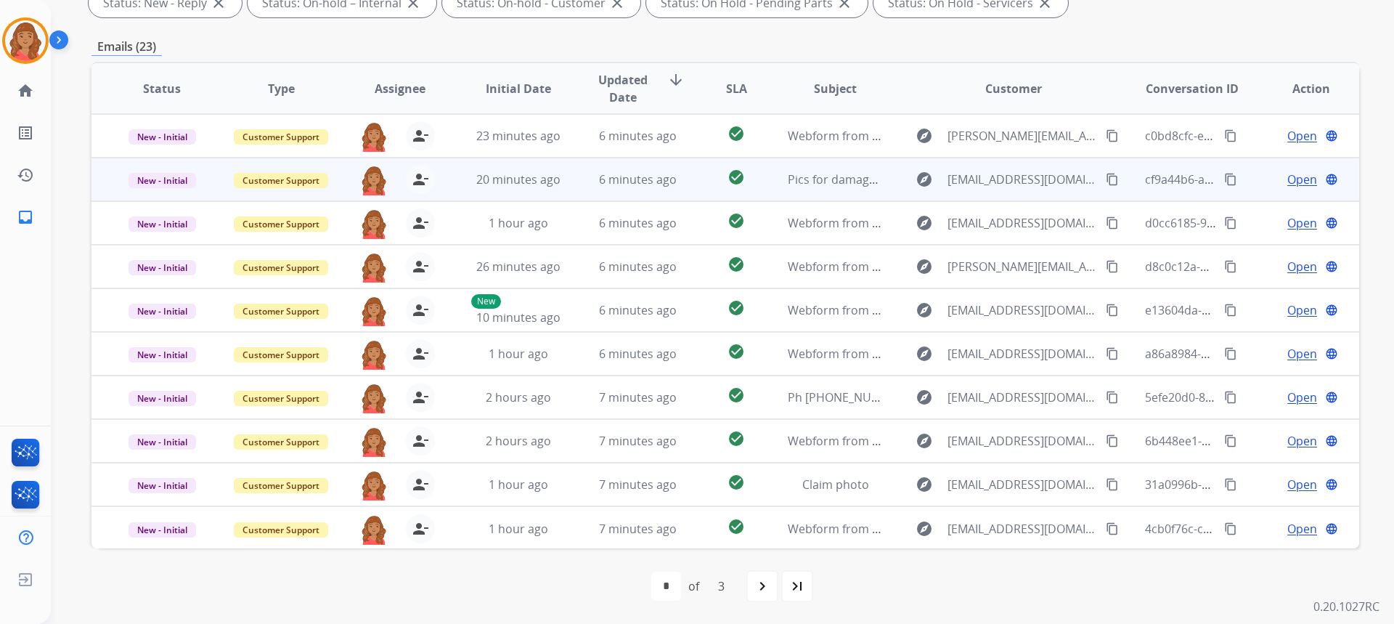
click at [534, 194] on td "20 minutes ago" at bounding box center [507, 180] width 119 height 44
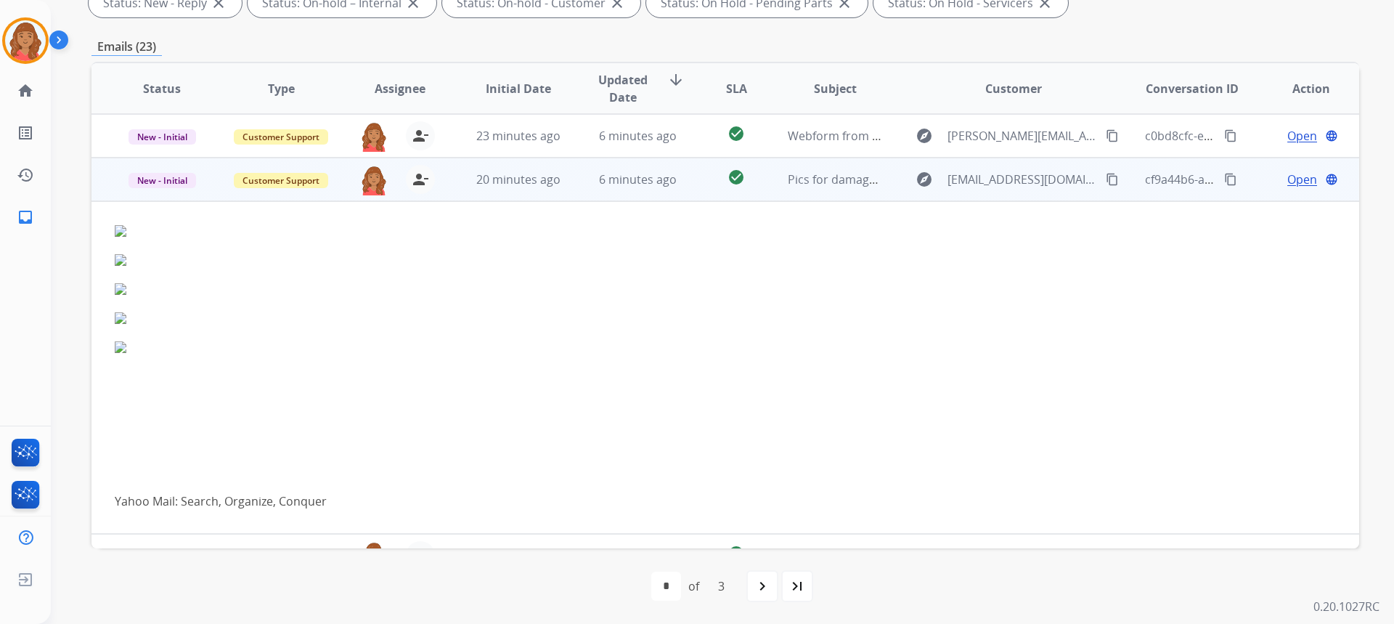
scroll to position [44, 0]
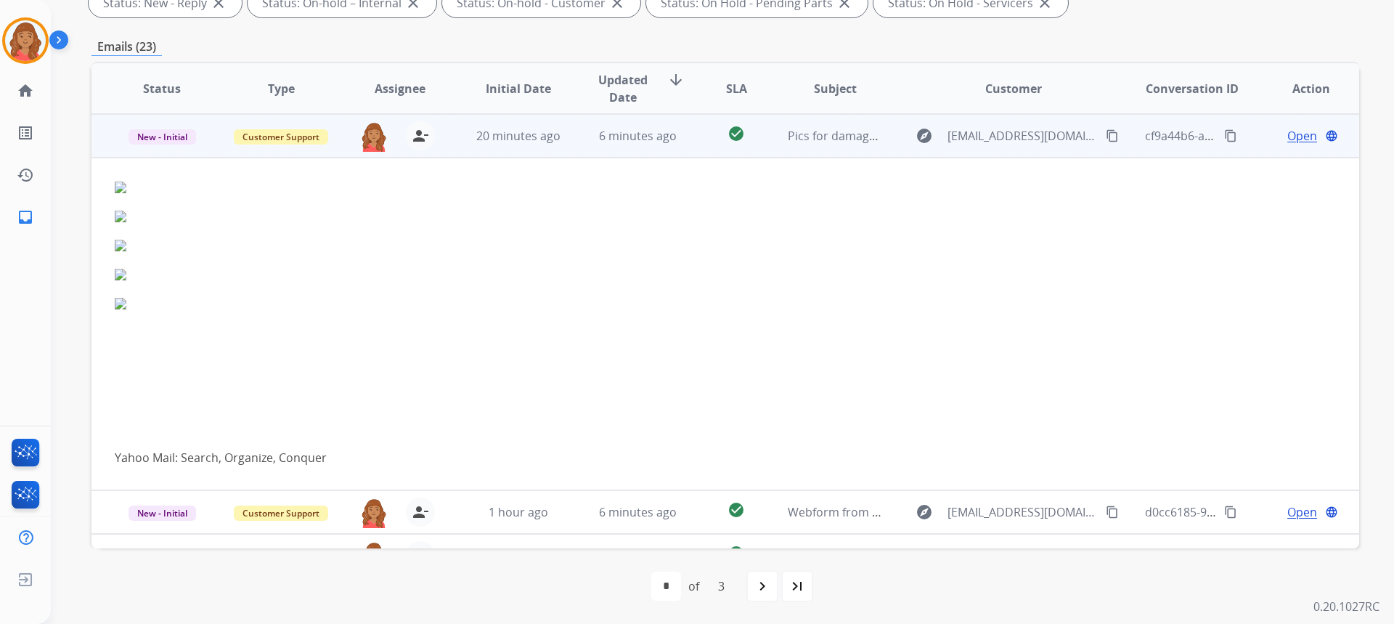
click at [533, 150] on td "20 minutes ago" at bounding box center [507, 136] width 119 height 44
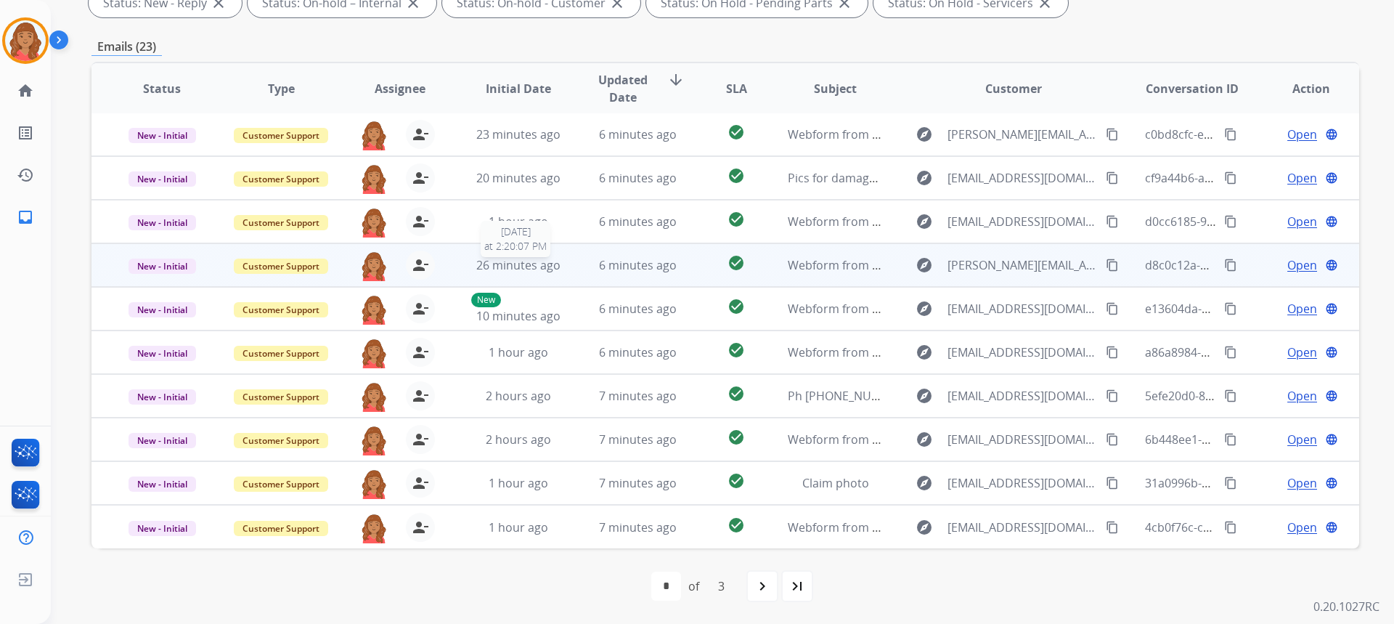
click at [512, 265] on span "26 minutes ago" at bounding box center [518, 265] width 84 height 16
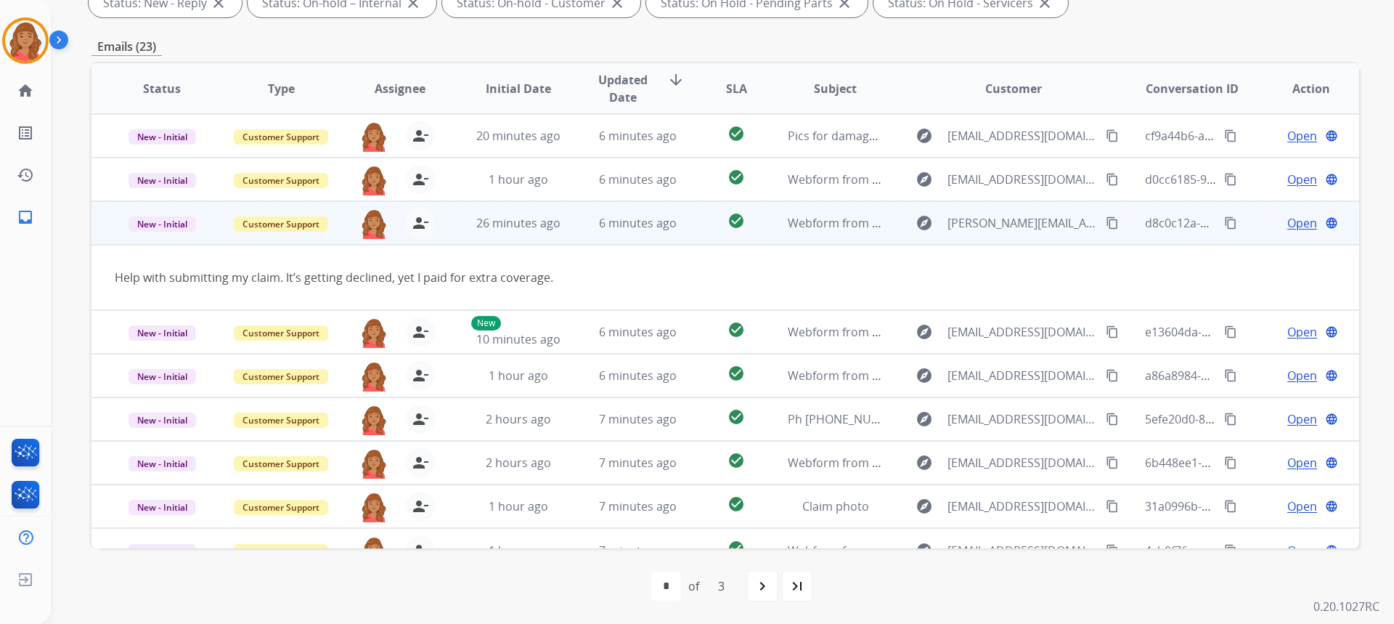
scroll to position [67, 0]
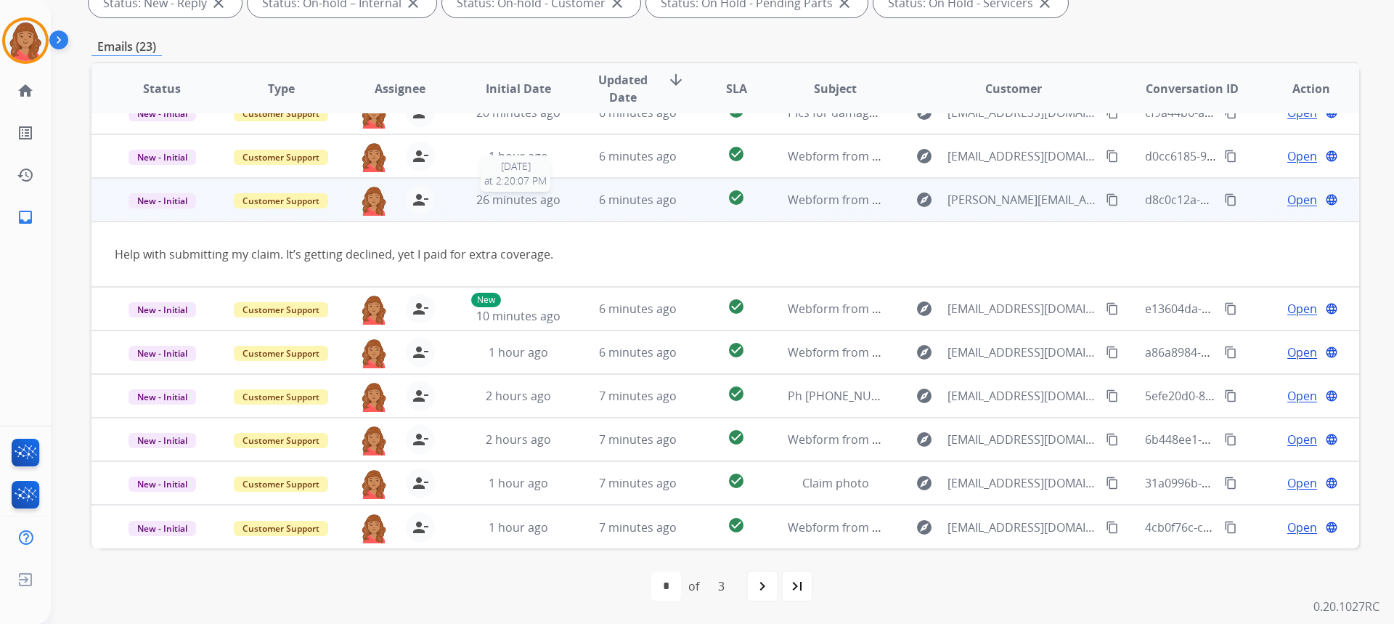
click at [527, 198] on span "26 minutes ago" at bounding box center [518, 200] width 84 height 16
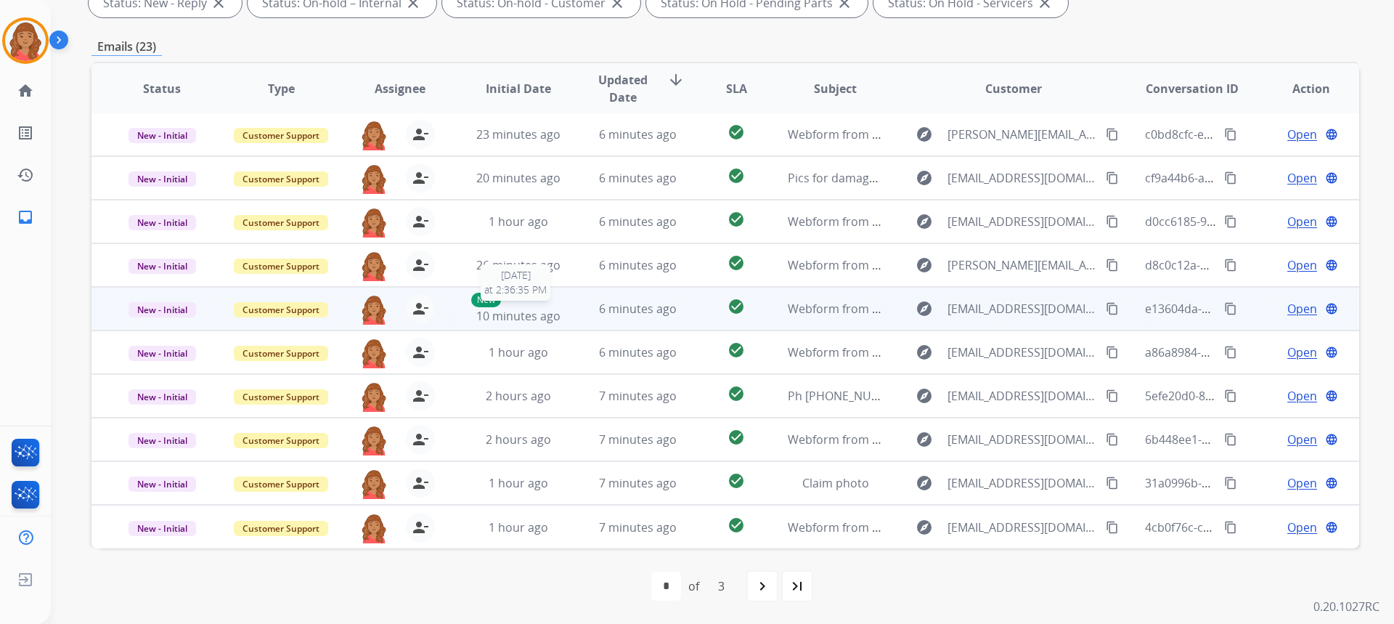
click at [511, 301] on div "New 10 minutes ago" at bounding box center [518, 309] width 95 height 32
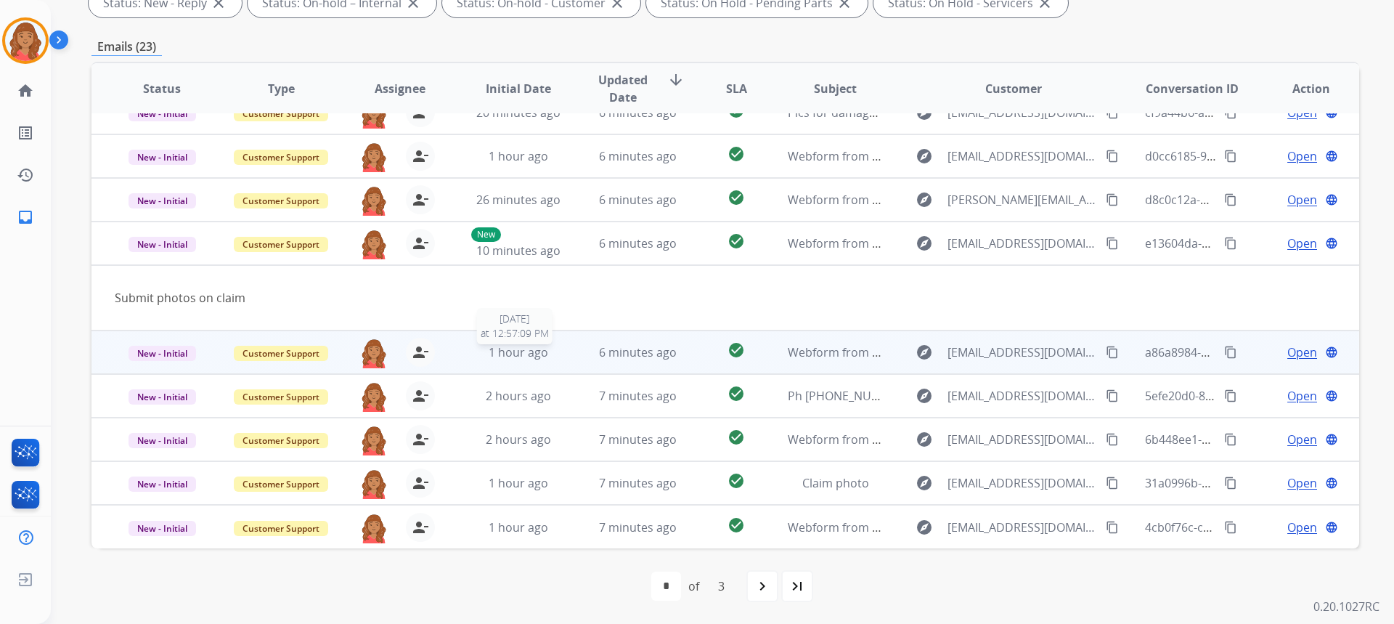
click at [493, 344] on span "1 hour ago" at bounding box center [519, 352] width 60 height 16
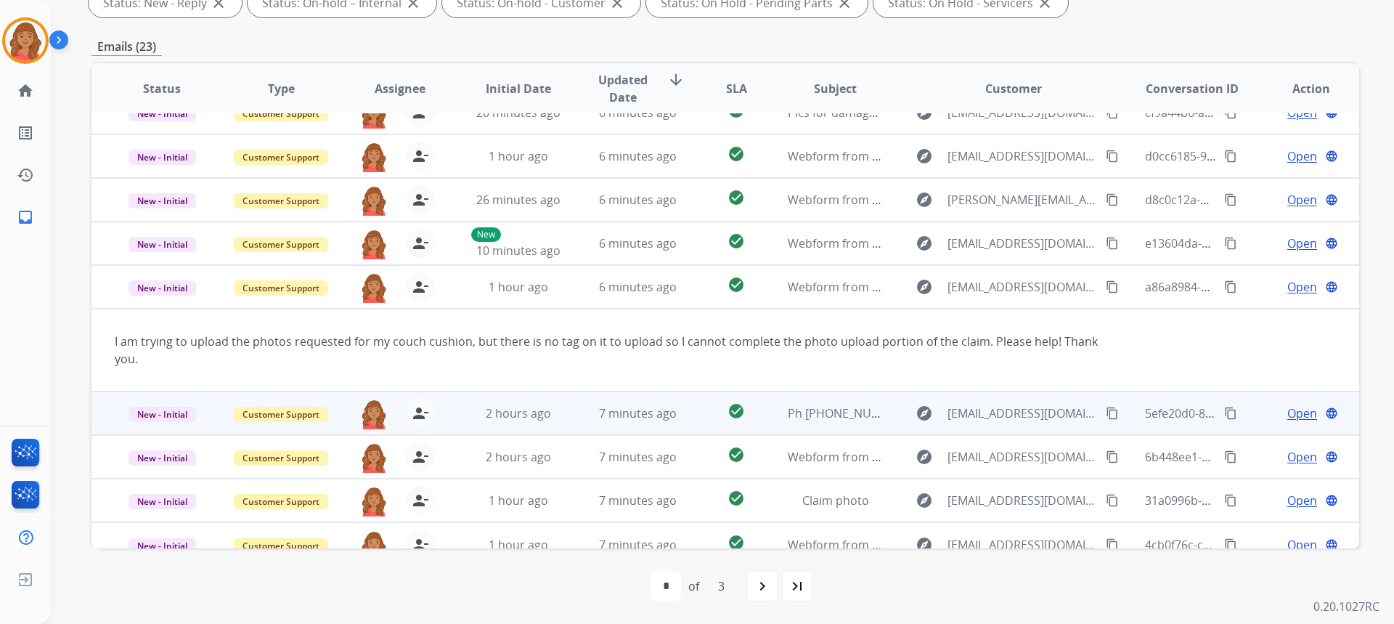
scroll to position [84, 0]
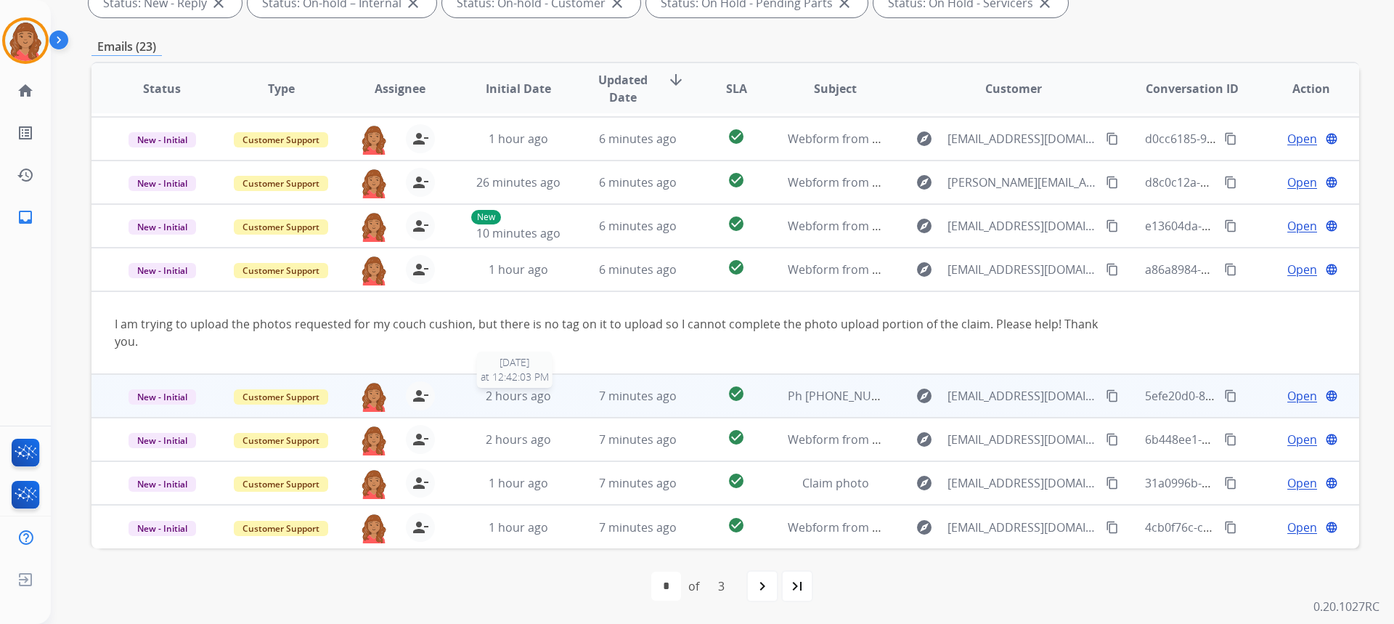
click at [507, 390] on span "2 hours ago" at bounding box center [518, 396] width 65 height 16
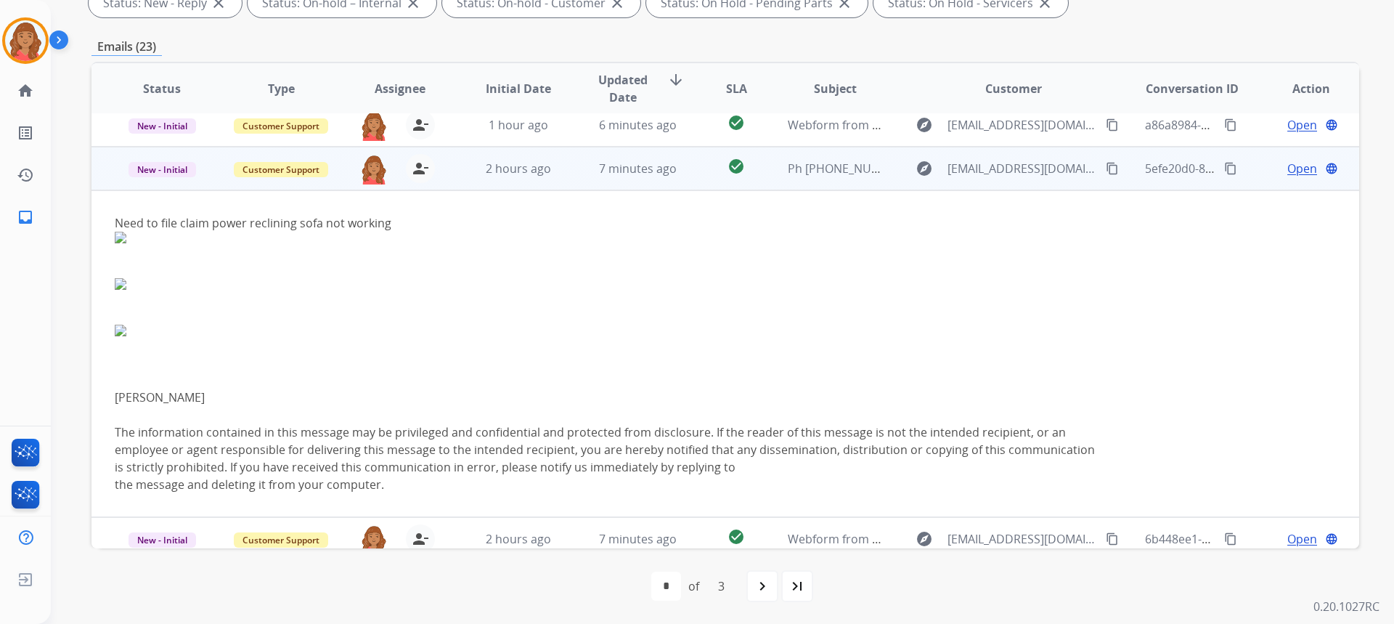
scroll to position [261, 0]
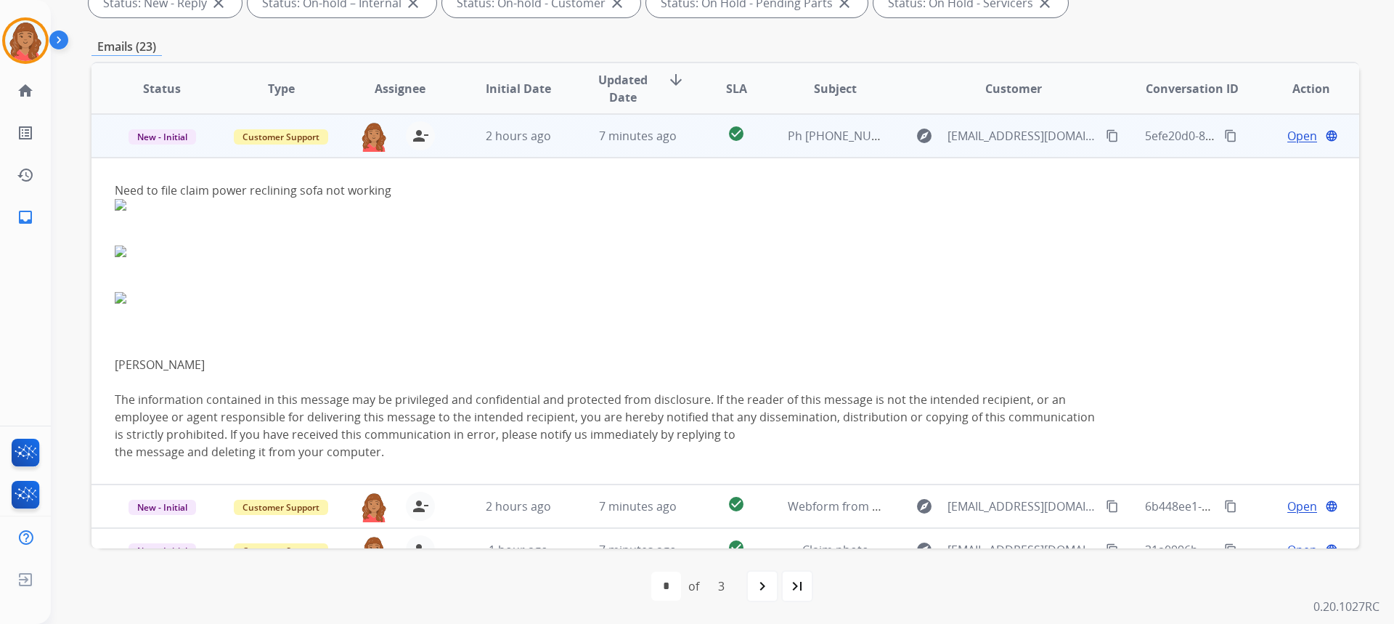
click at [567, 142] on td "7 minutes ago" at bounding box center [626, 136] width 119 height 44
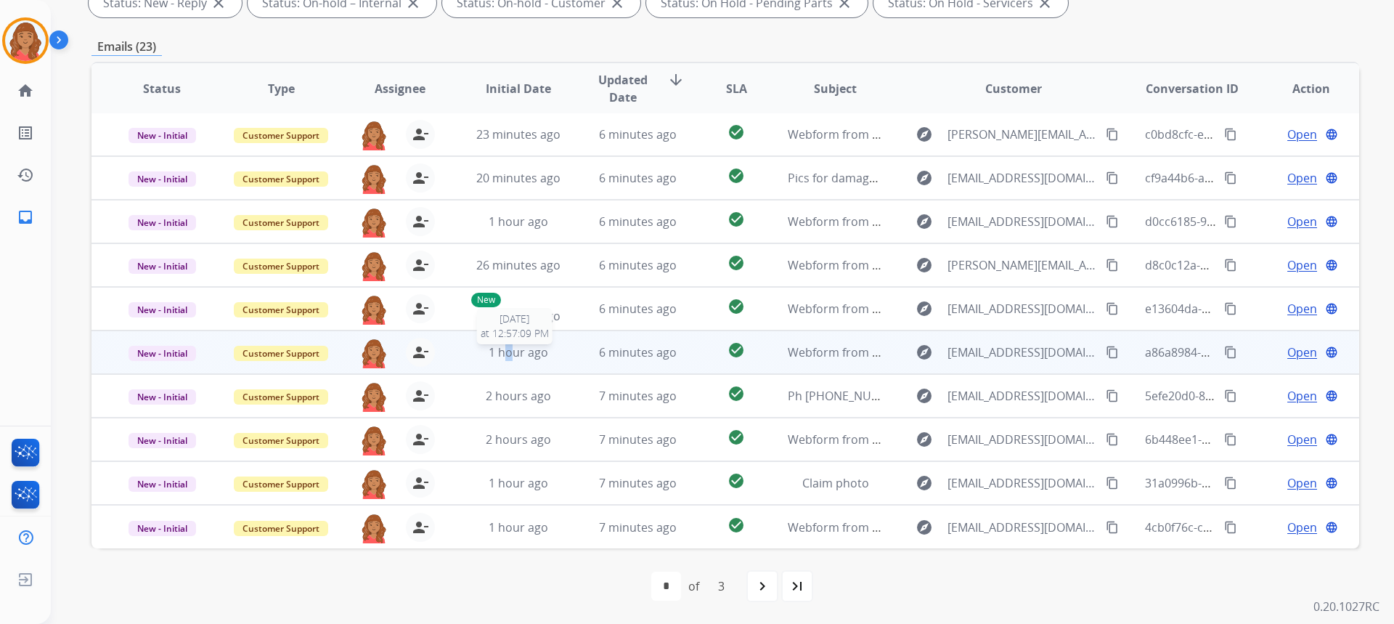
click at [506, 349] on span "1 hour ago" at bounding box center [519, 352] width 60 height 16
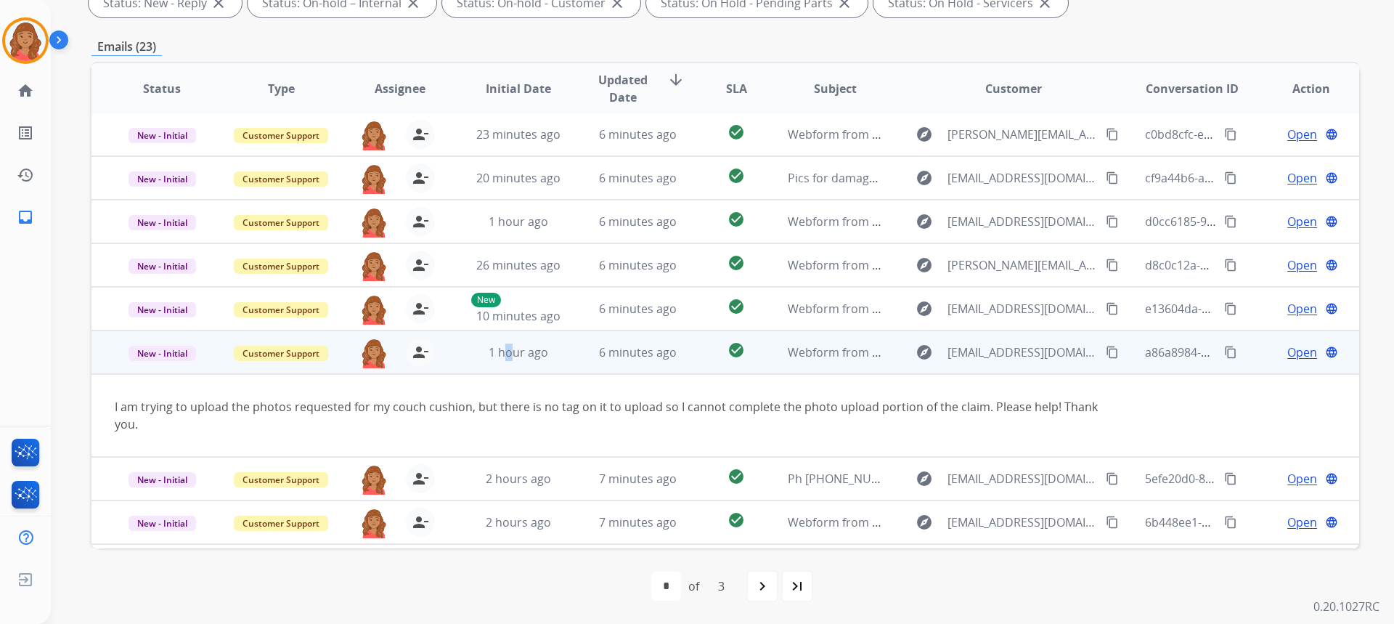
scroll to position [84, 0]
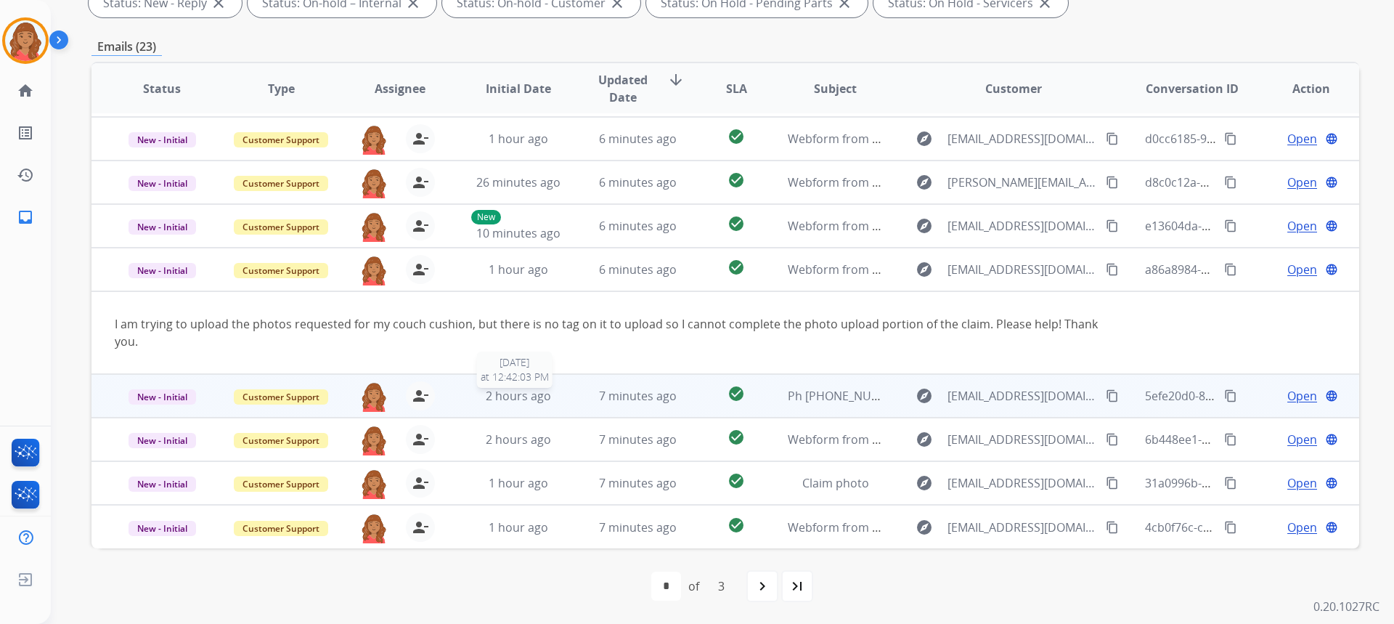
click at [531, 399] on span "2 hours ago" at bounding box center [518, 396] width 65 height 16
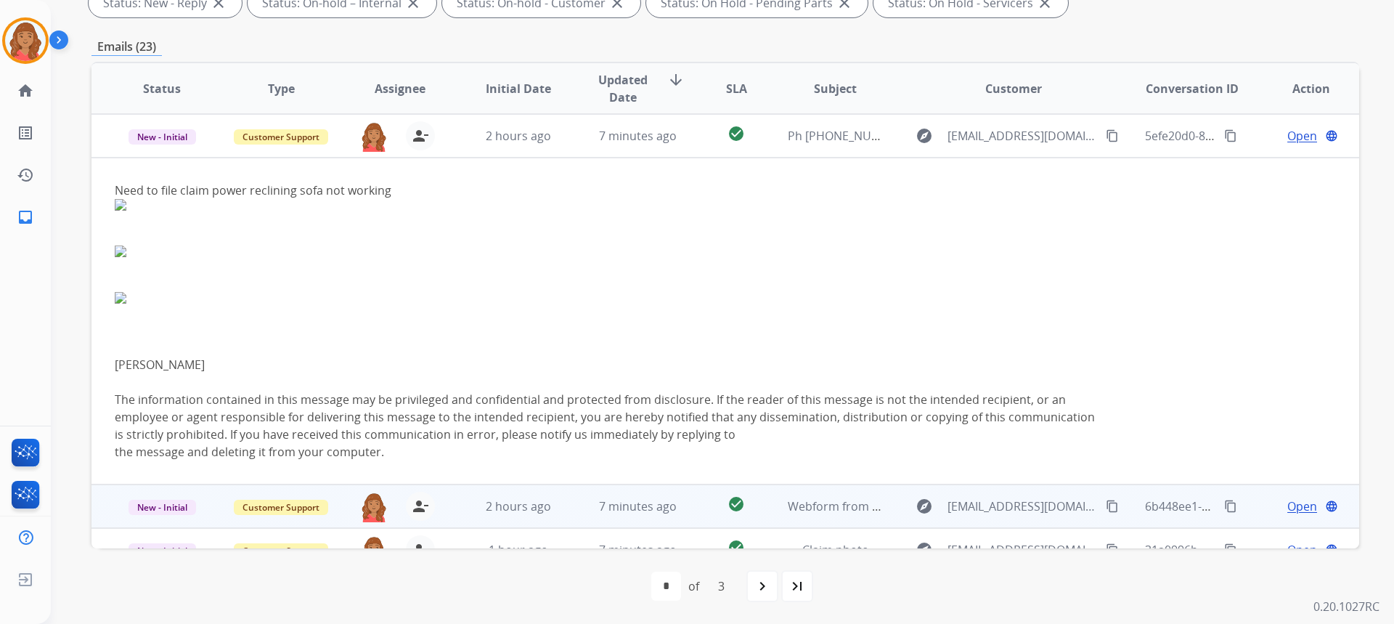
click at [489, 516] on td "2 hours ago" at bounding box center [507, 506] width 119 height 44
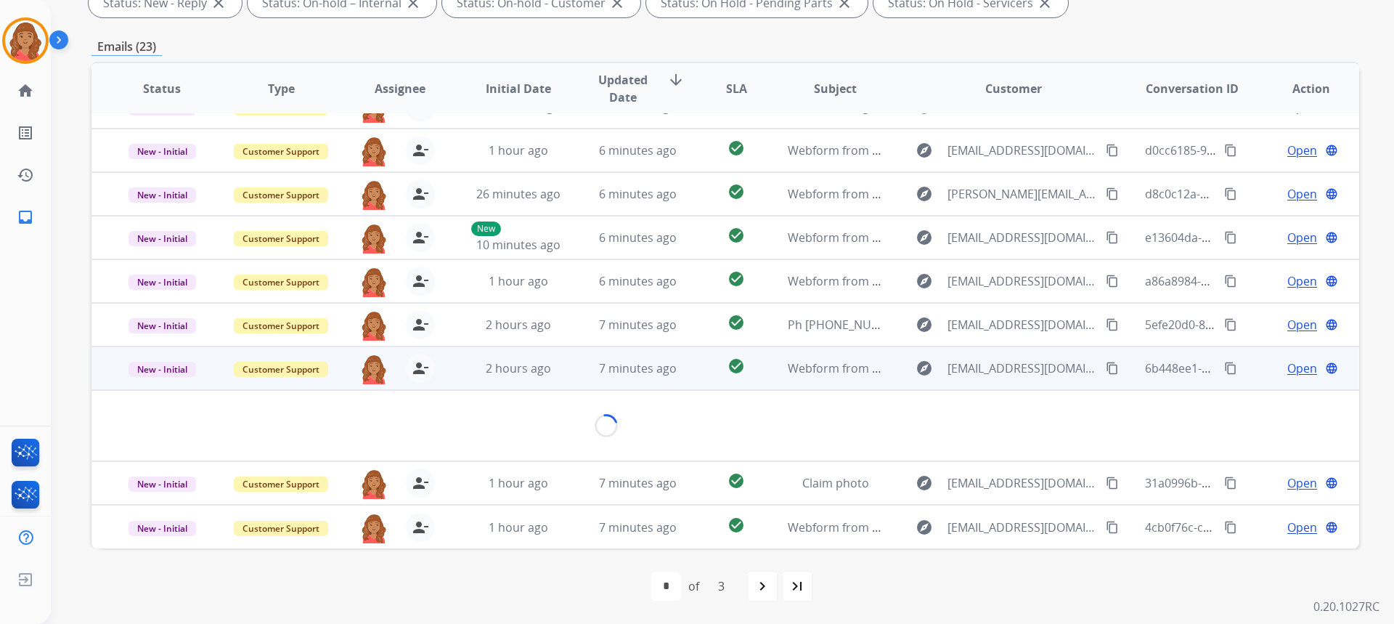
scroll to position [84, 0]
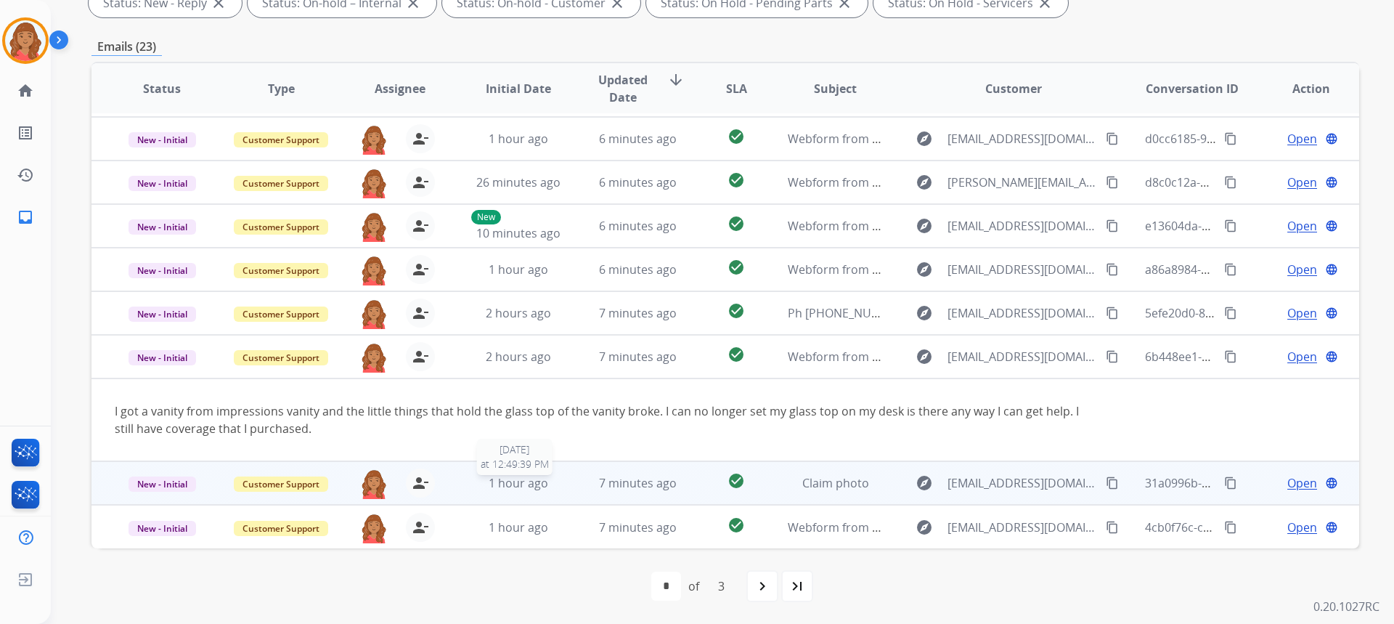
click at [539, 481] on span "1 hour ago" at bounding box center [519, 483] width 60 height 16
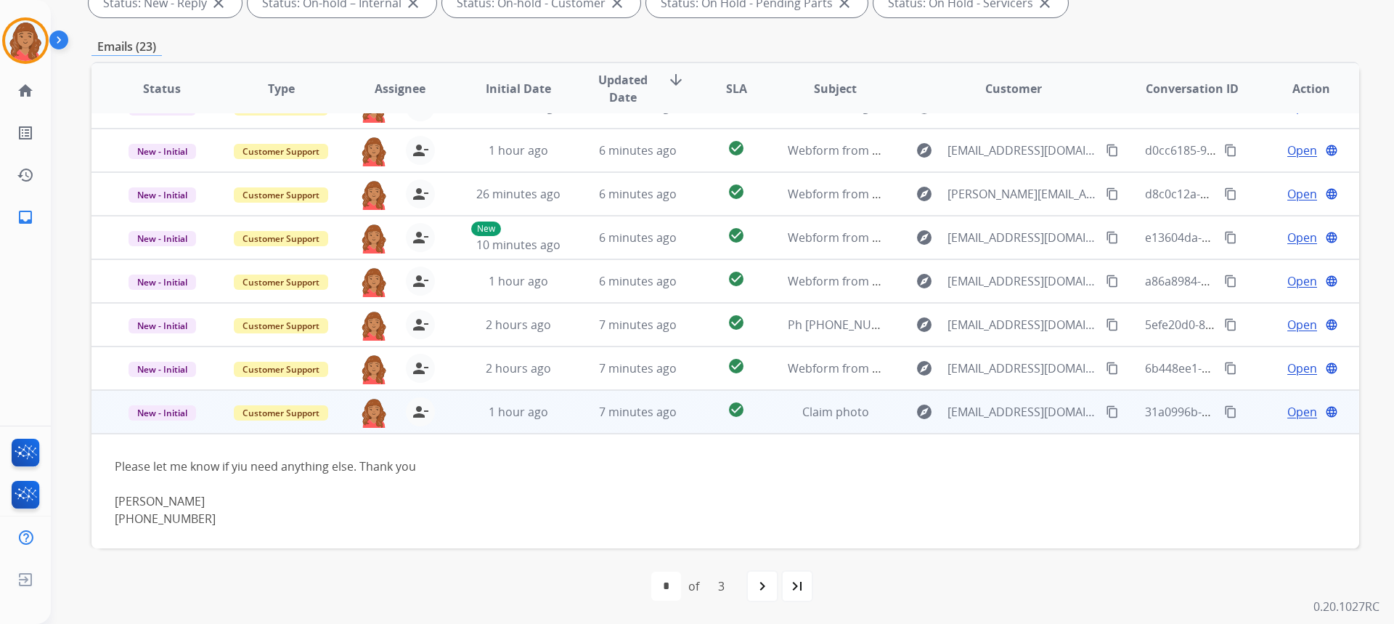
scroll to position [169, 0]
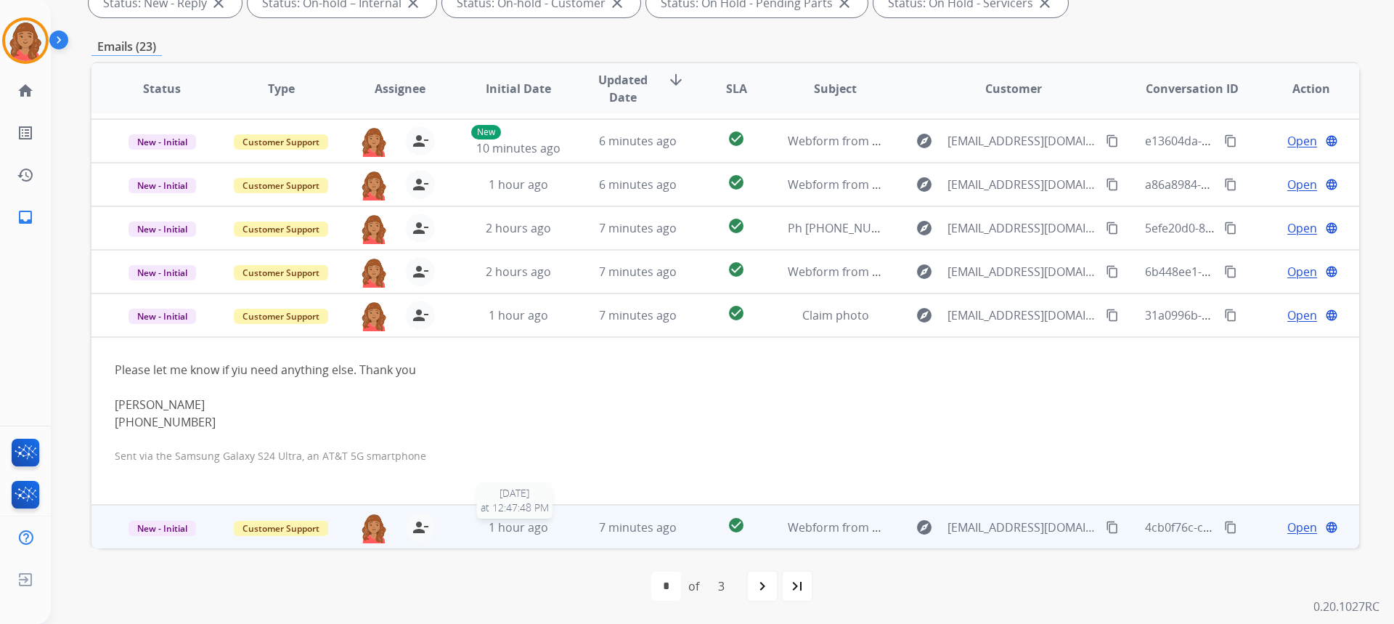
click at [531, 525] on span "1 hour ago" at bounding box center [519, 527] width 60 height 16
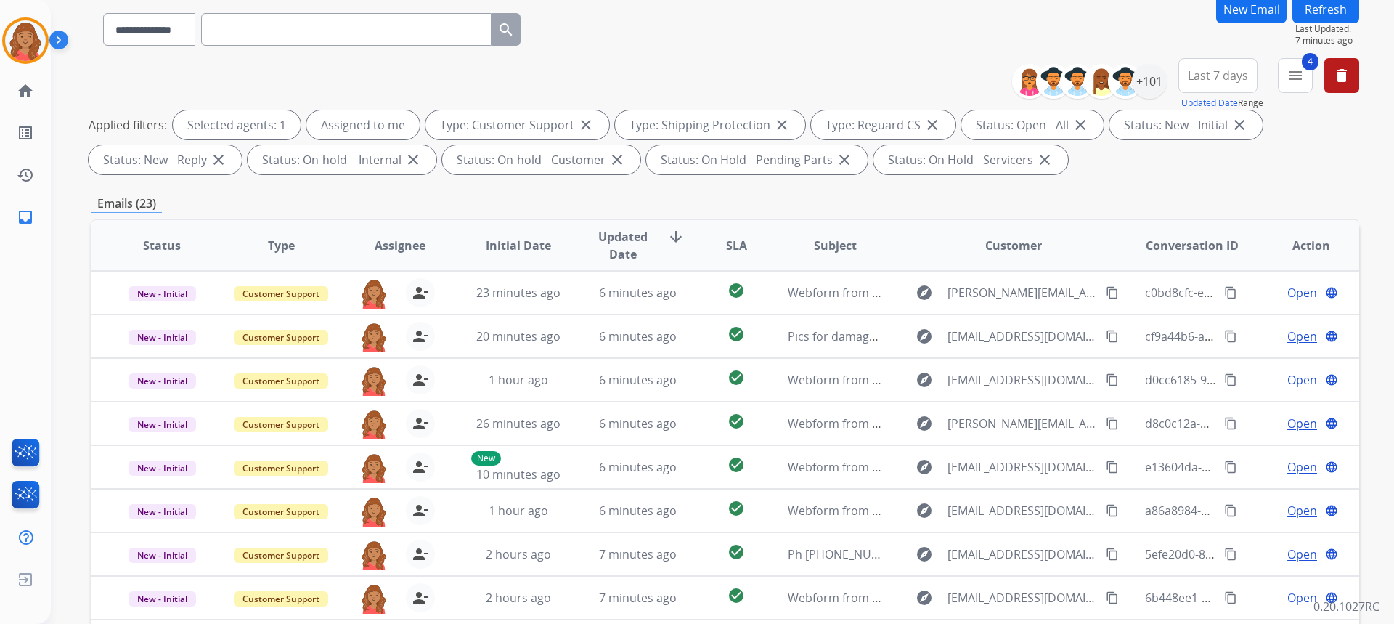
scroll to position [0, 0]
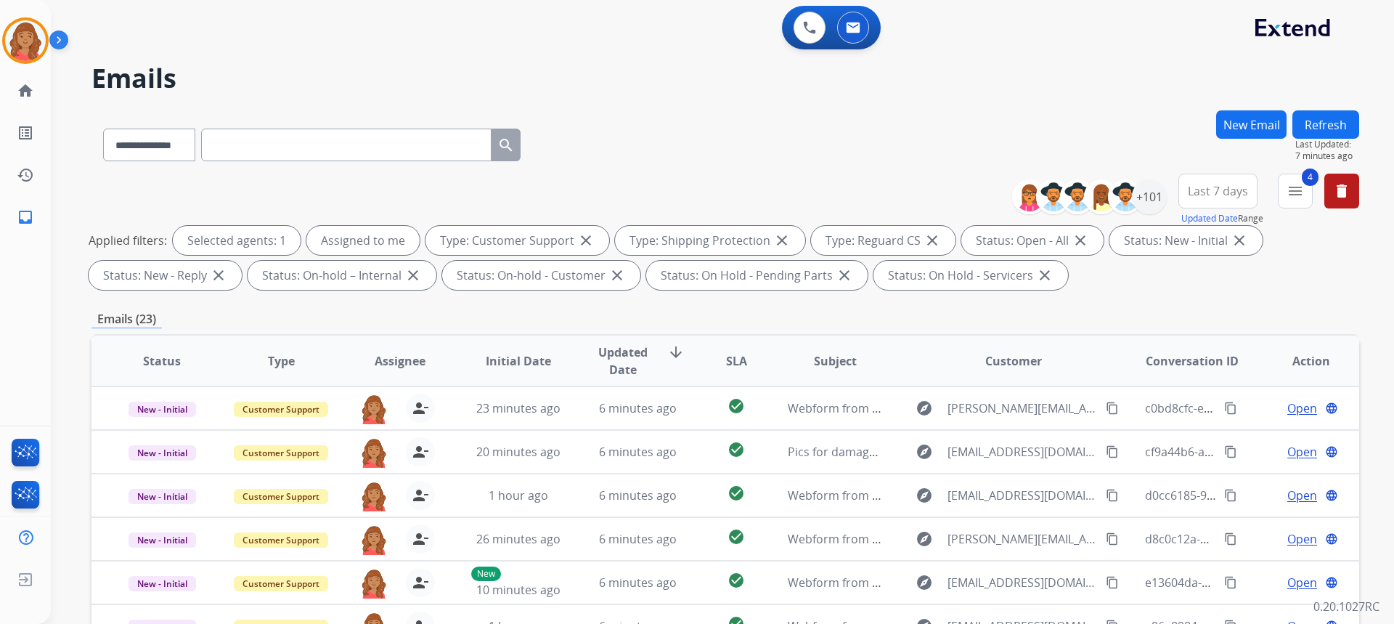
paste input "**********"
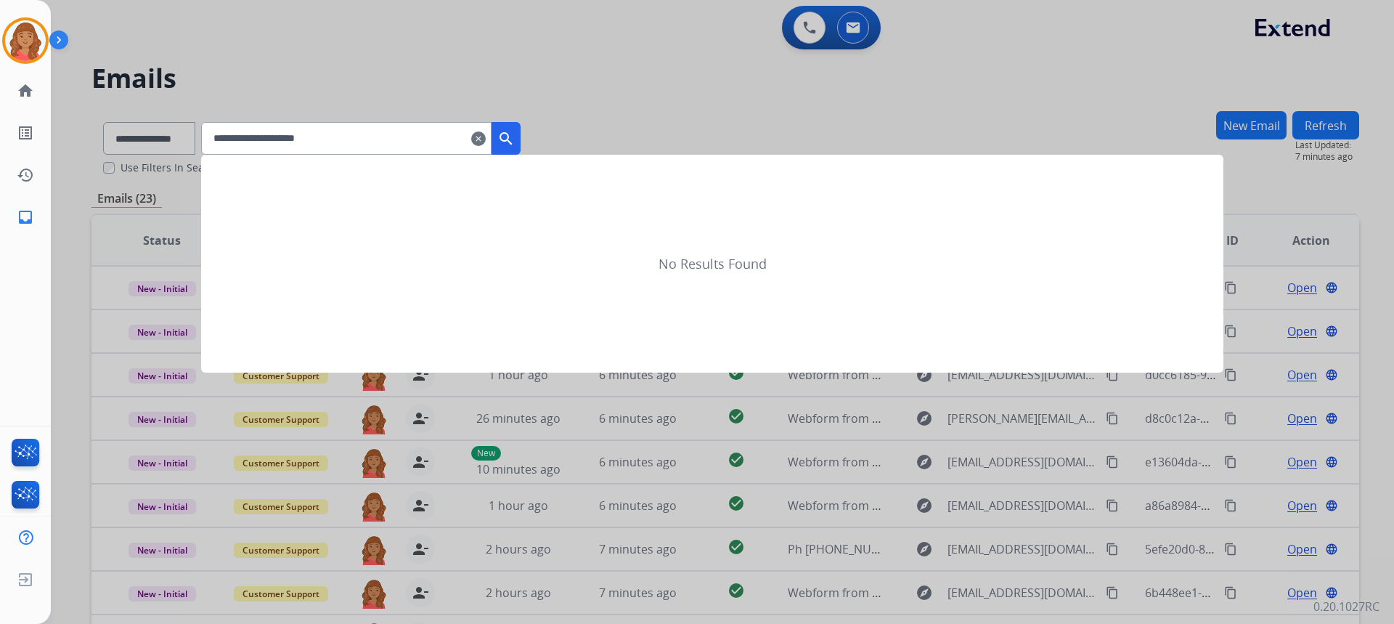
type input "**********"
click at [173, 130] on div at bounding box center [697, 312] width 1394 height 624
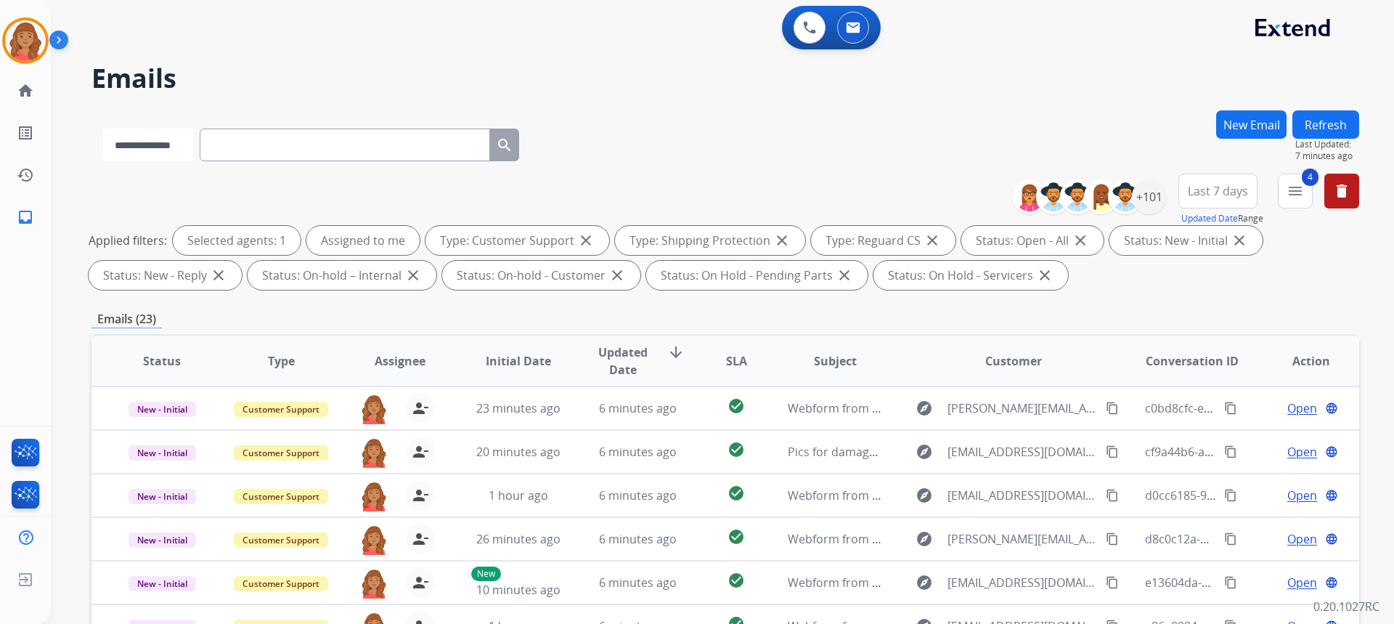
click at [176, 148] on select "**********" at bounding box center [148, 144] width 91 height 33
paste input "**********"
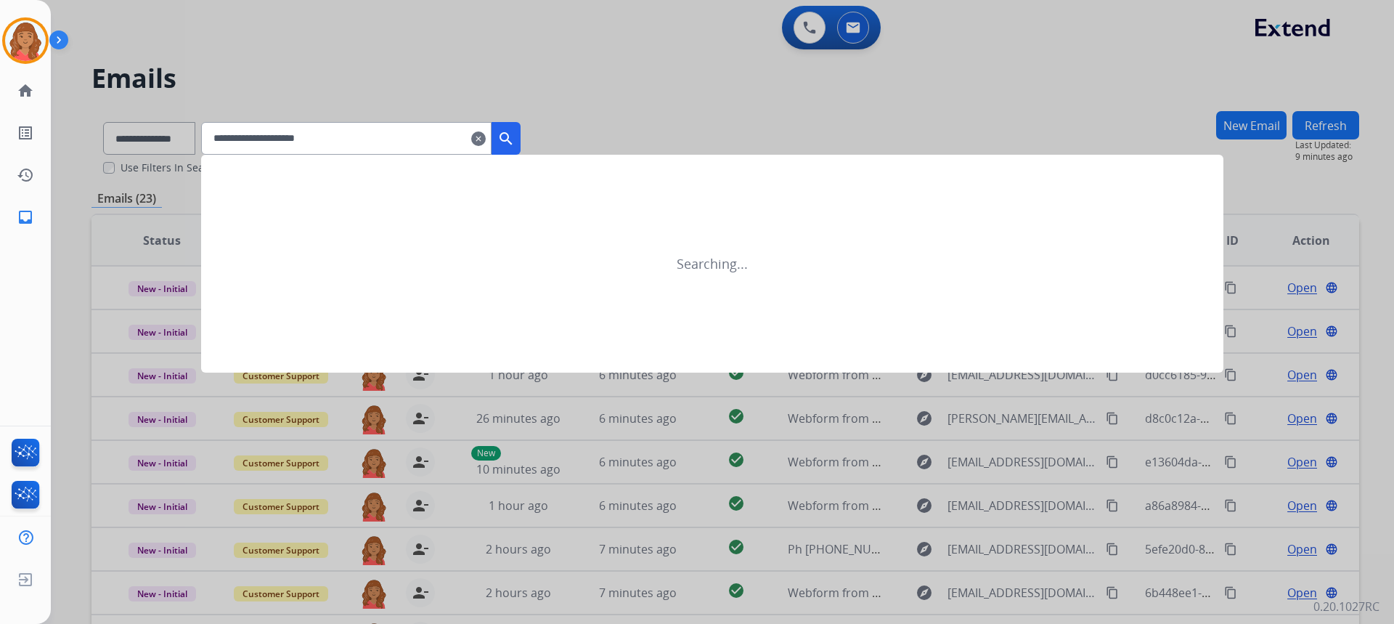
type input "**********"
click at [202, 139] on div at bounding box center [697, 312] width 1394 height 624
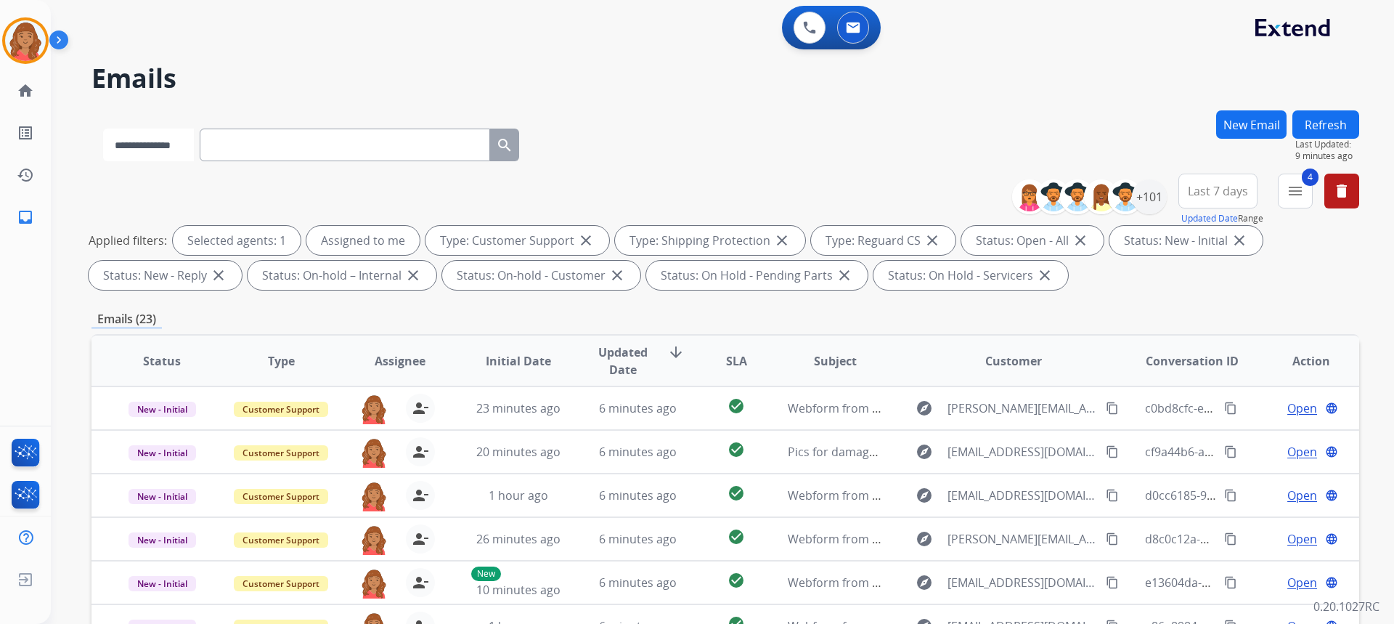
click at [194, 139] on select "**********" at bounding box center [148, 144] width 91 height 33
select select "**********"
click at [103, 128] on select "**********" at bounding box center [148, 144] width 91 height 33
paste input "**********"
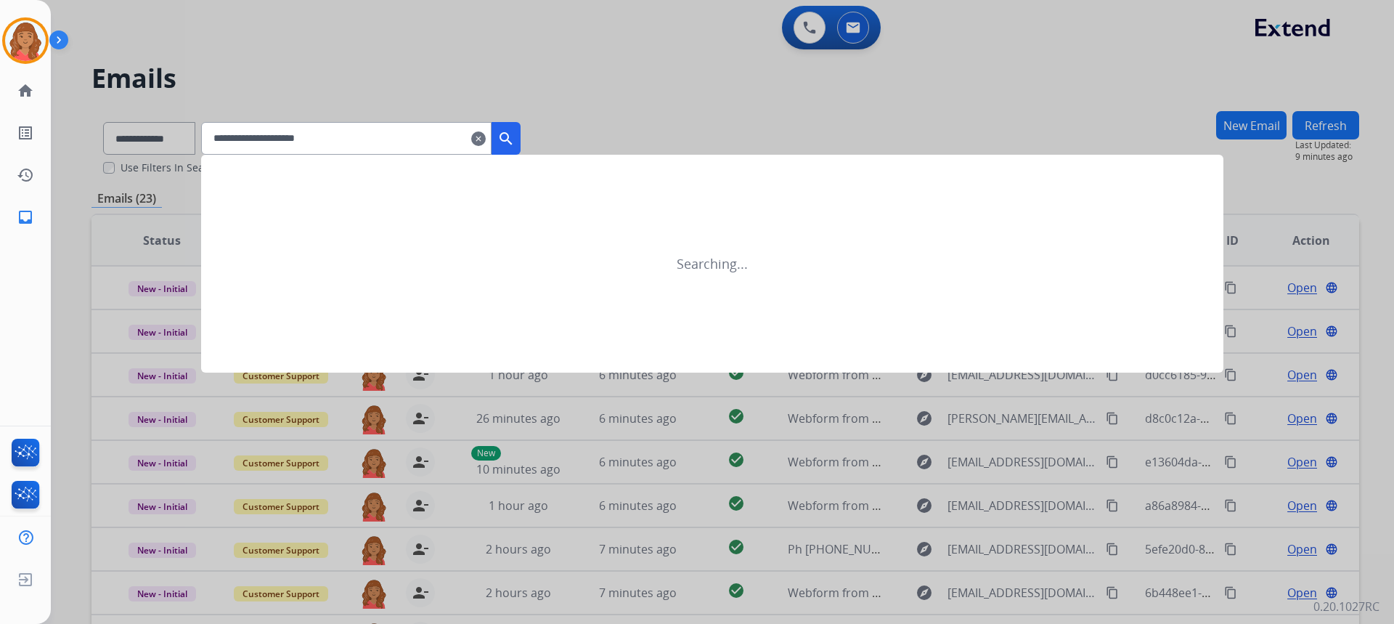
type input "**********"
click at [515, 144] on mat-icon "search" at bounding box center [505, 138] width 17 height 17
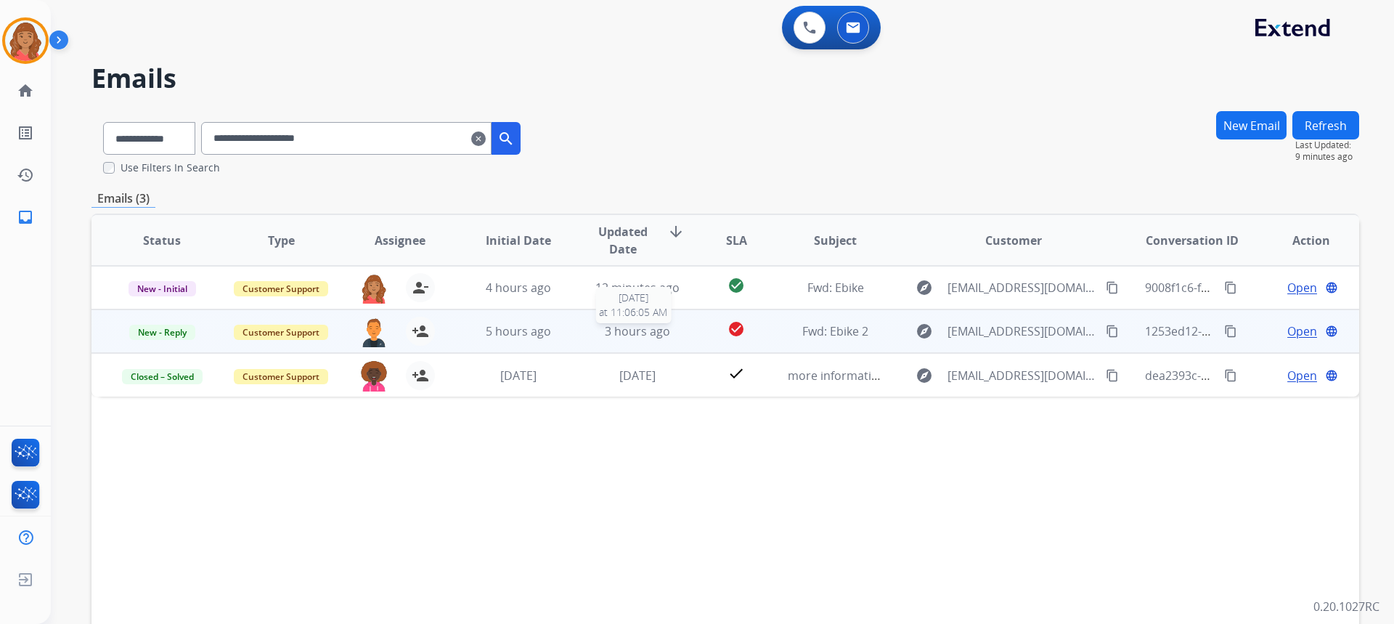
click at [605, 326] on span "3 hours ago" at bounding box center [637, 331] width 65 height 16
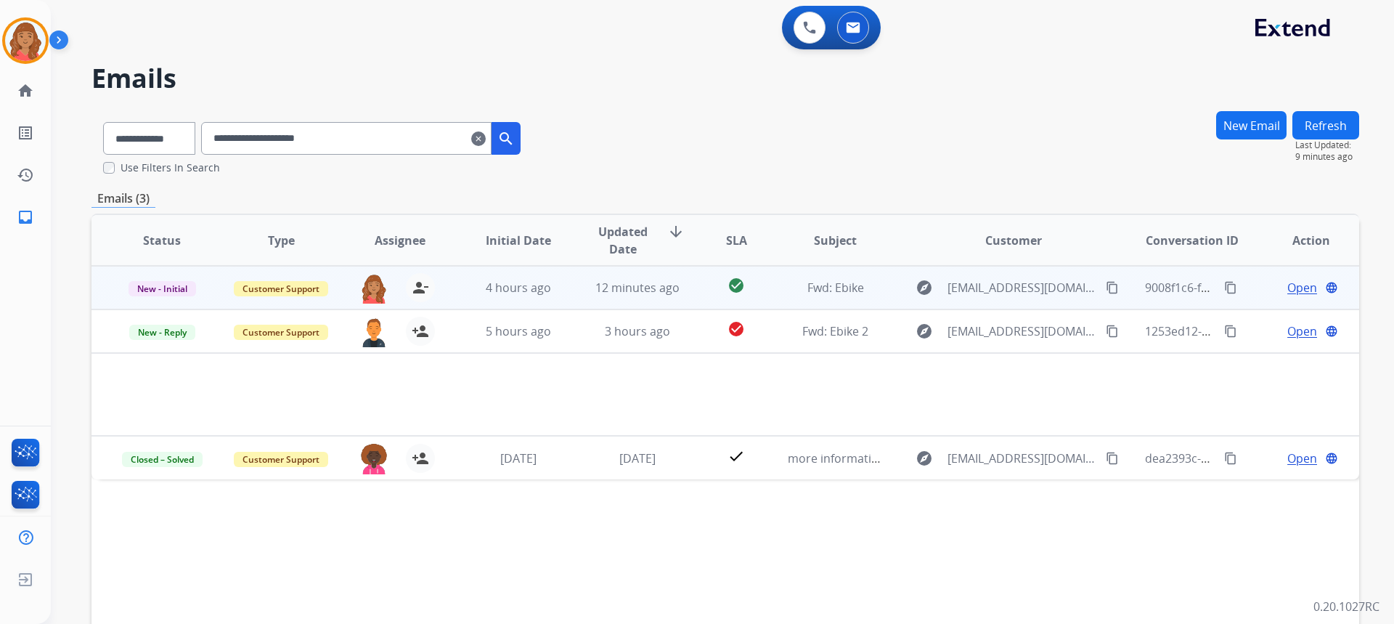
click at [583, 290] on td "12 minutes ago" at bounding box center [626, 288] width 119 height 44
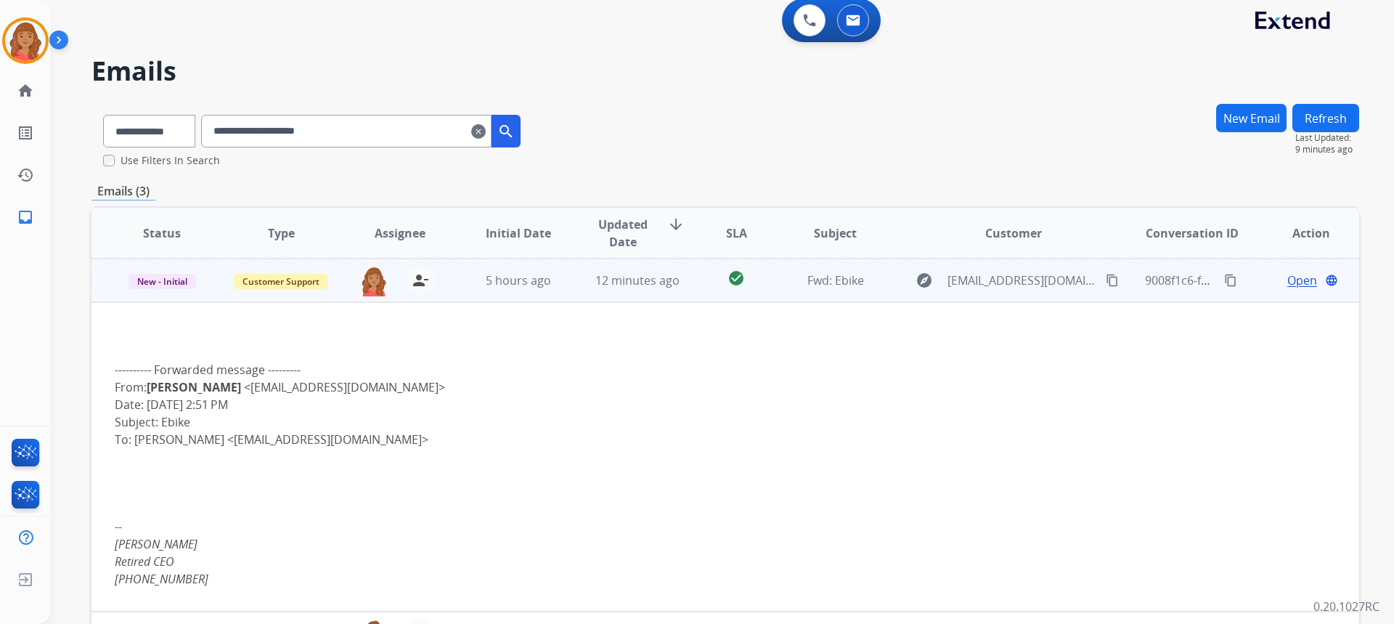
scroll to position [7, 0]
click at [580, 291] on td "12 minutes ago" at bounding box center [626, 281] width 119 height 44
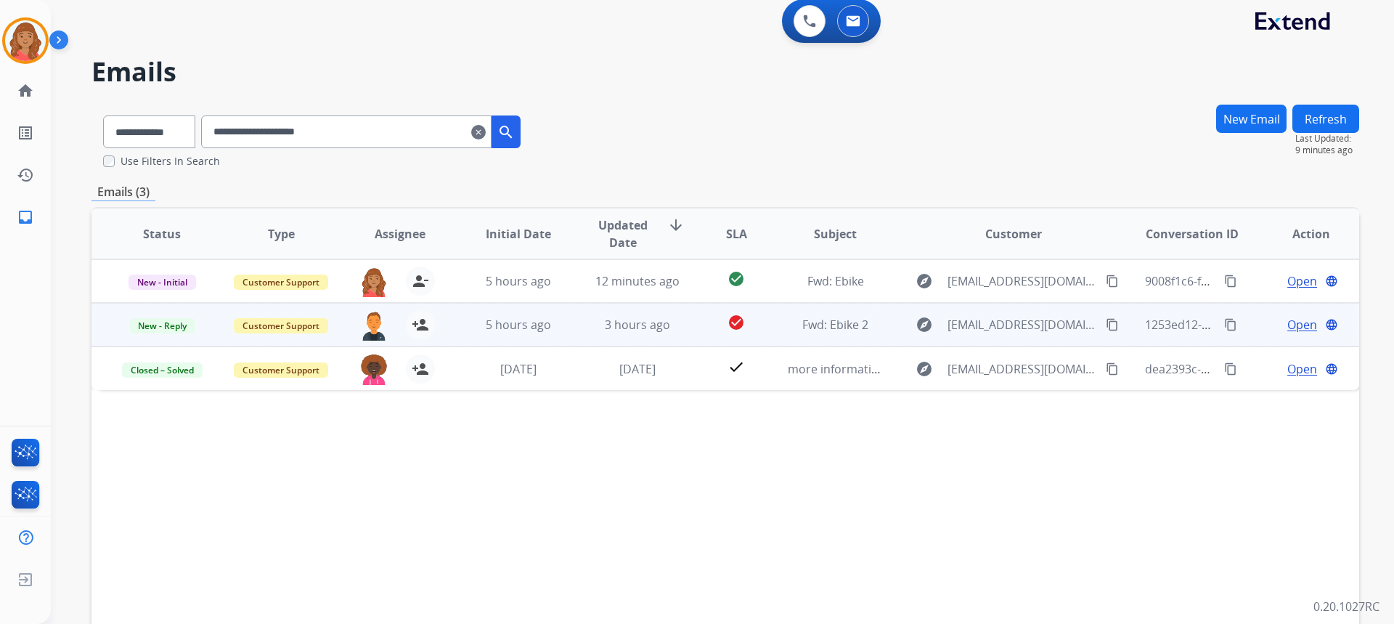
click at [491, 332] on div "5 hours ago" at bounding box center [518, 324] width 95 height 17
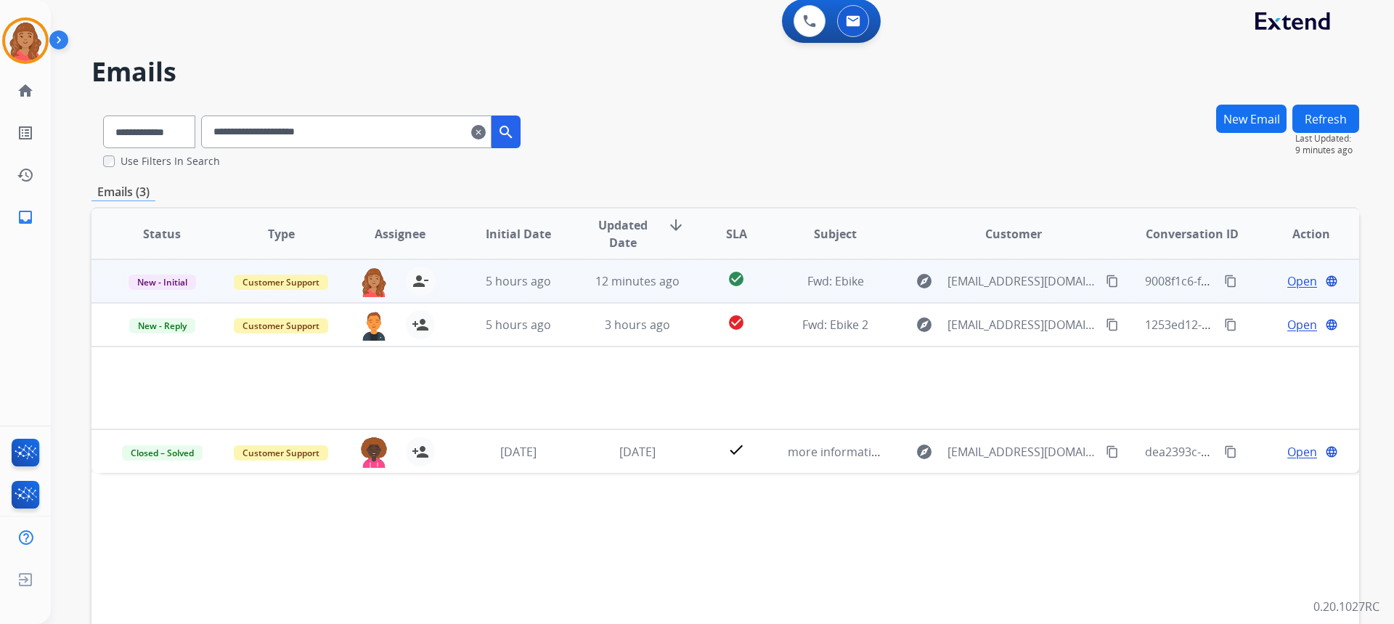
click at [574, 284] on td "12 minutes ago" at bounding box center [626, 281] width 119 height 44
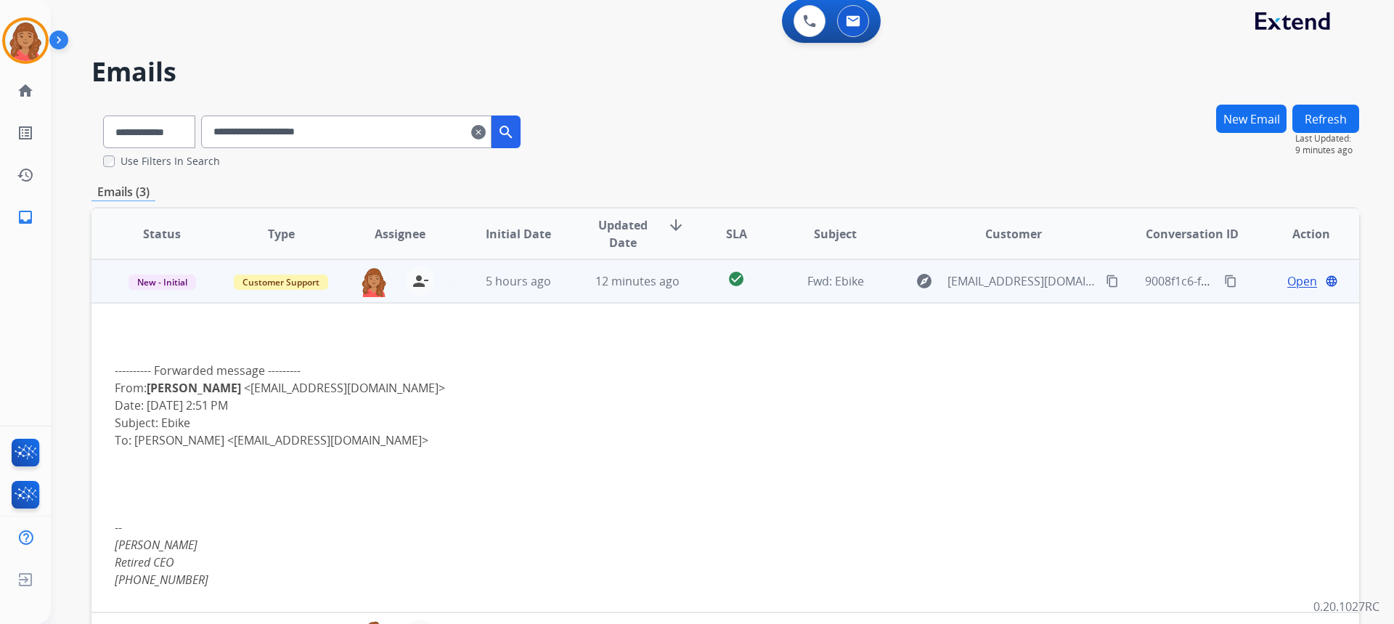
click at [1287, 283] on span "Open" at bounding box center [1302, 280] width 30 height 17
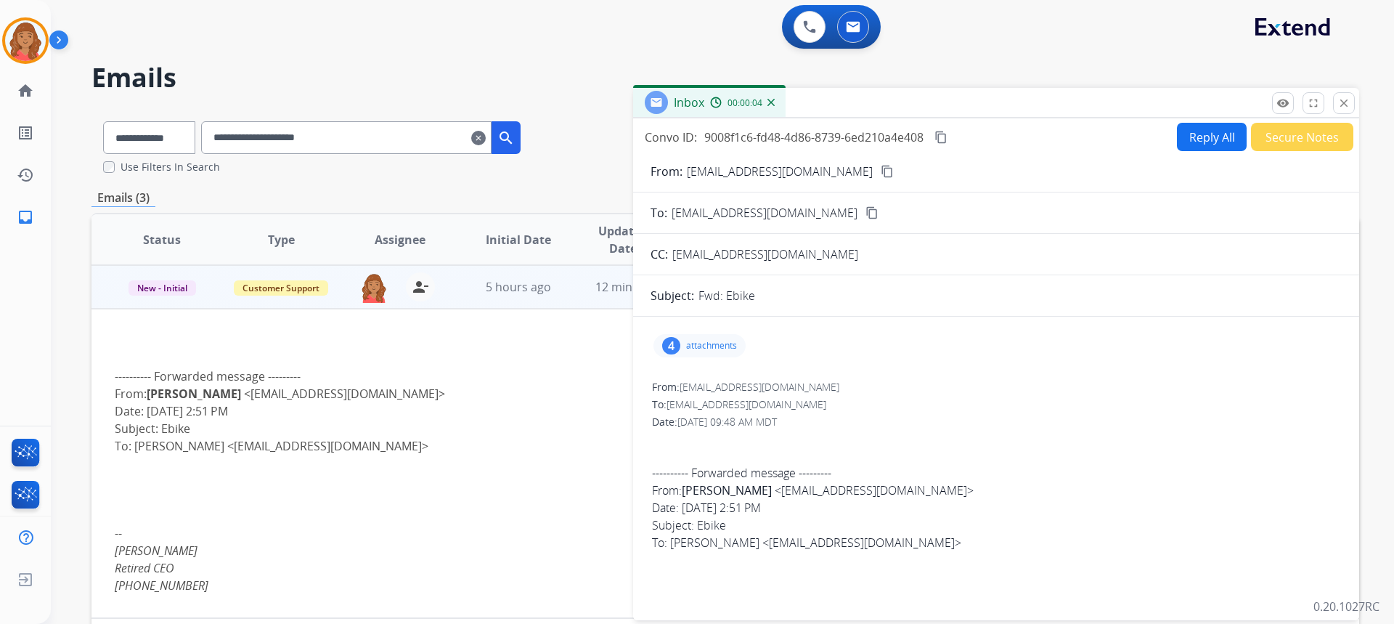
scroll to position [0, 0]
click at [1200, 138] on button "Reply All" at bounding box center [1212, 137] width 70 height 28
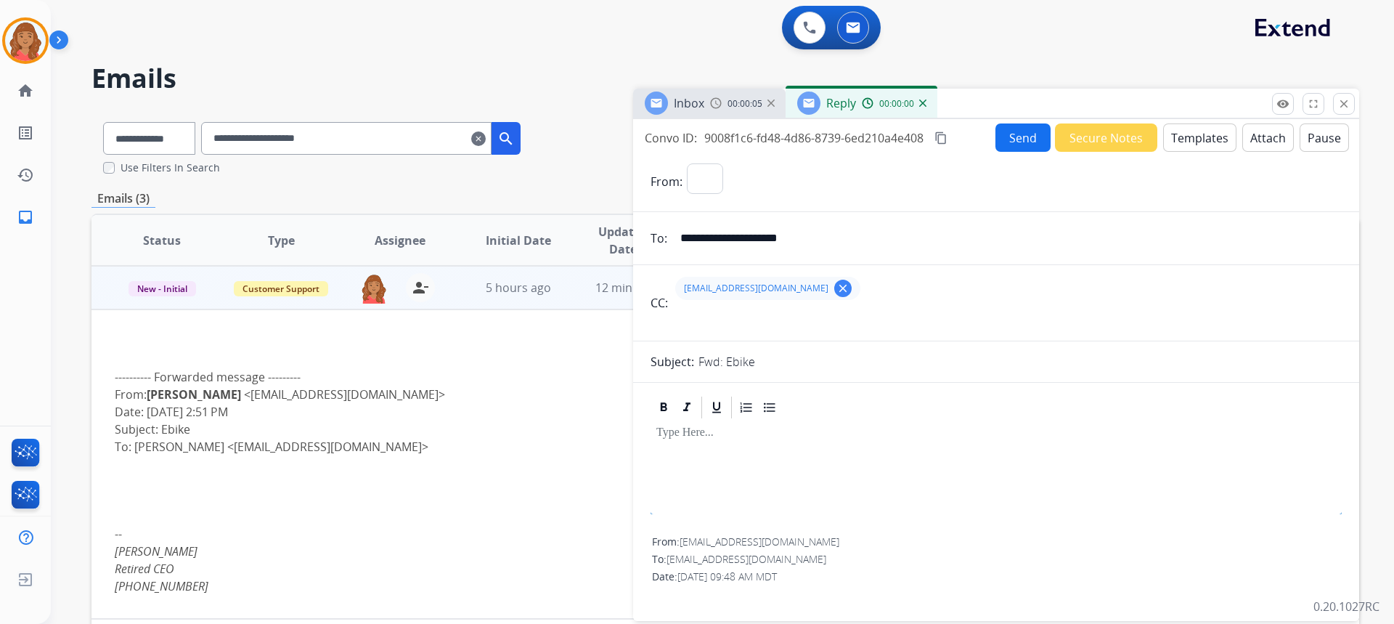
select select "**********"
click at [1190, 139] on button "Templates" at bounding box center [1199, 137] width 73 height 28
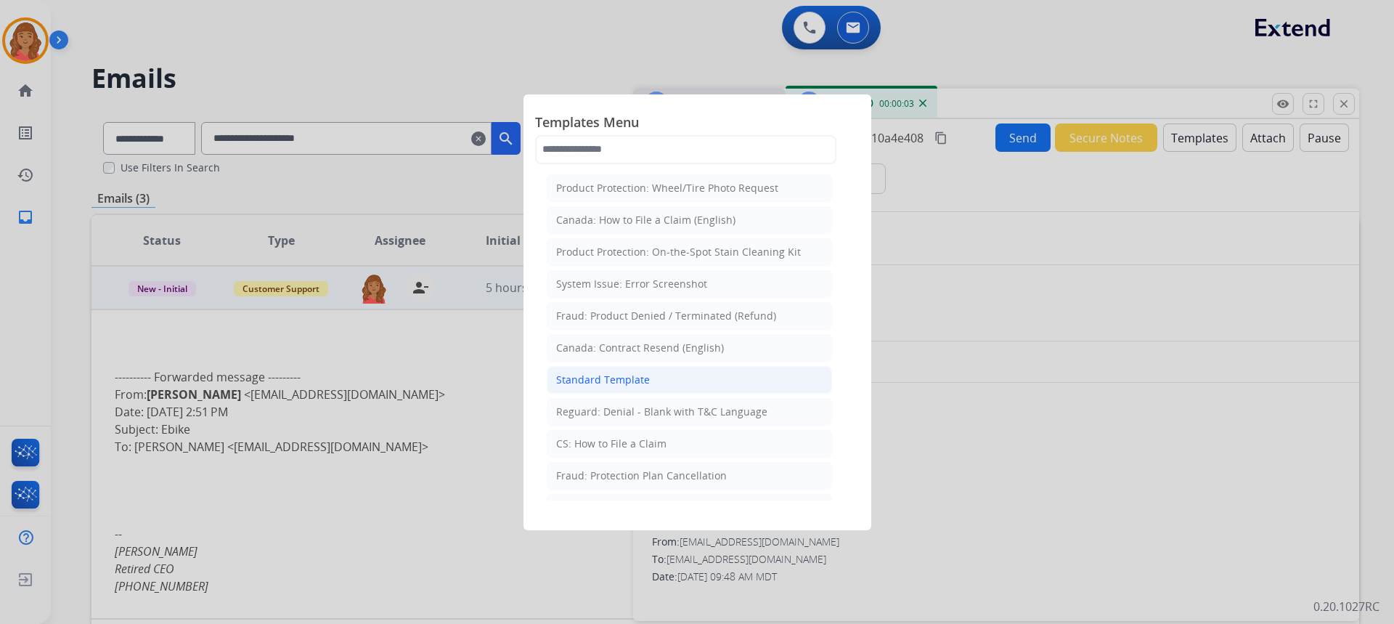
drag, startPoint x: 627, startPoint y: 382, endPoint x: 637, endPoint y: 390, distance: 12.9
click at [629, 383] on div "Standard Template" at bounding box center [603, 379] width 94 height 15
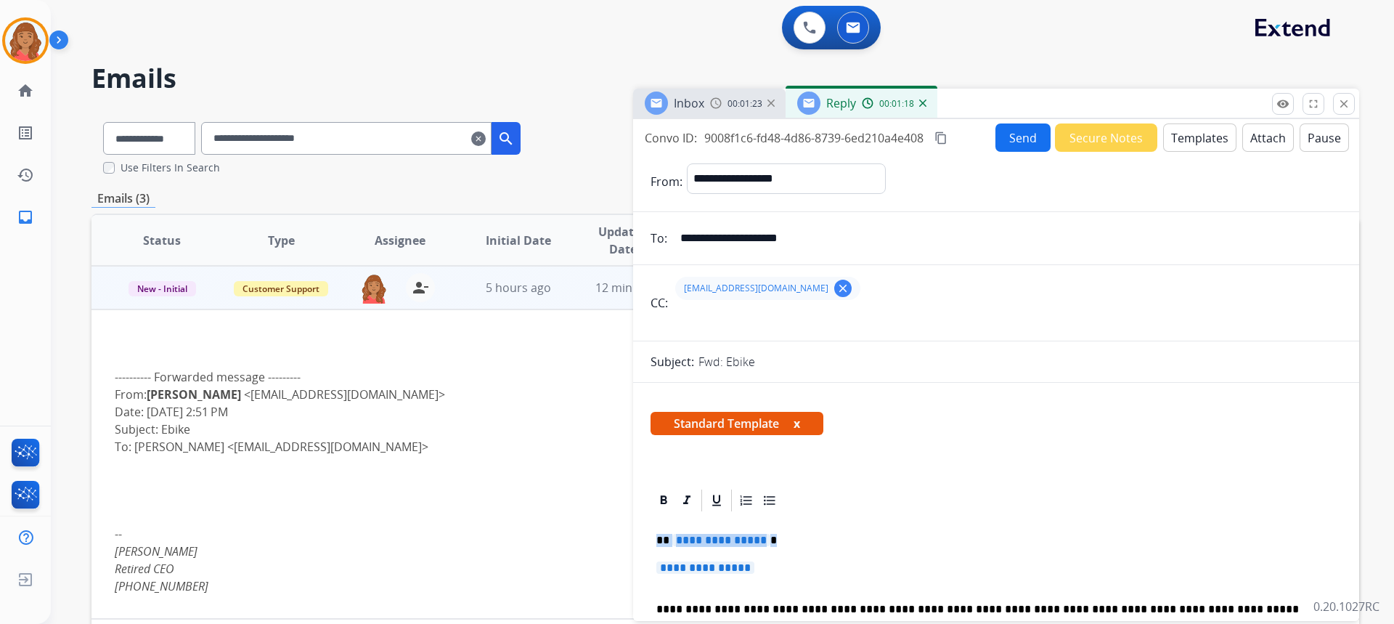
drag, startPoint x: 719, startPoint y: 562, endPoint x: 655, endPoint y: 544, distance: 65.5
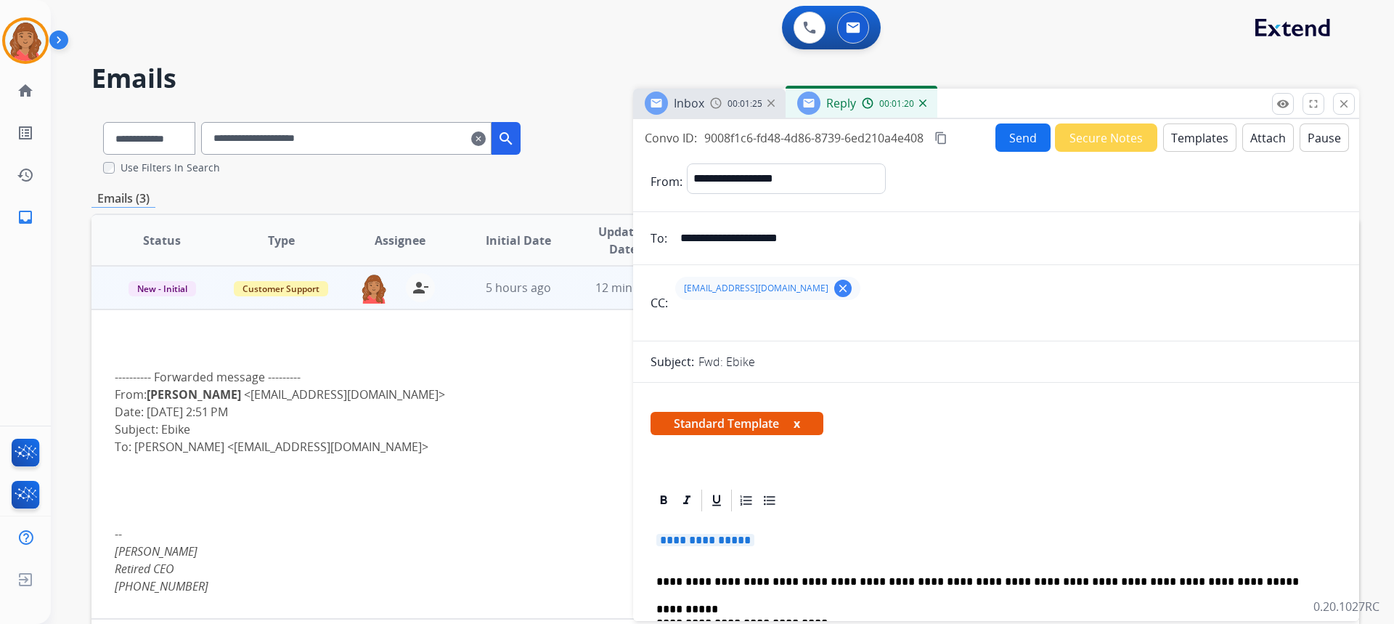
drag, startPoint x: 777, startPoint y: 537, endPoint x: 649, endPoint y: 519, distance: 129.8
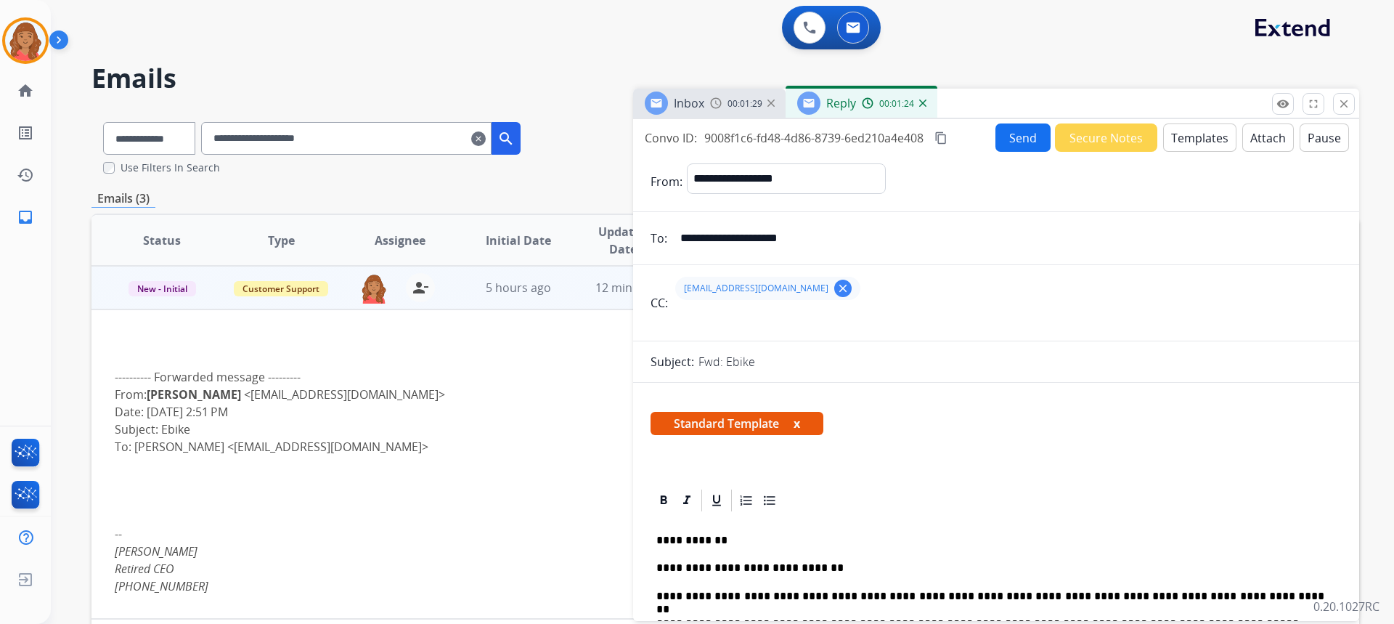
click at [996, 142] on button "Send" at bounding box center [1022, 137] width 55 height 28
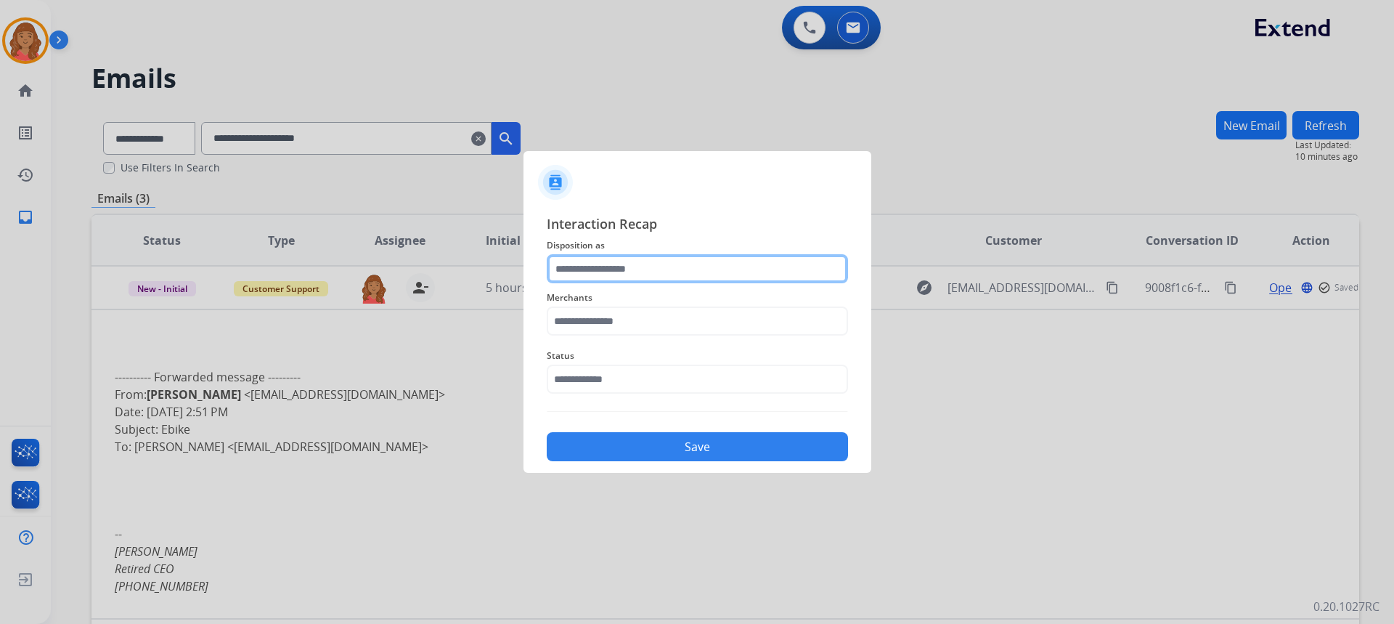
click at [643, 269] on input "text" at bounding box center [697, 268] width 301 height 29
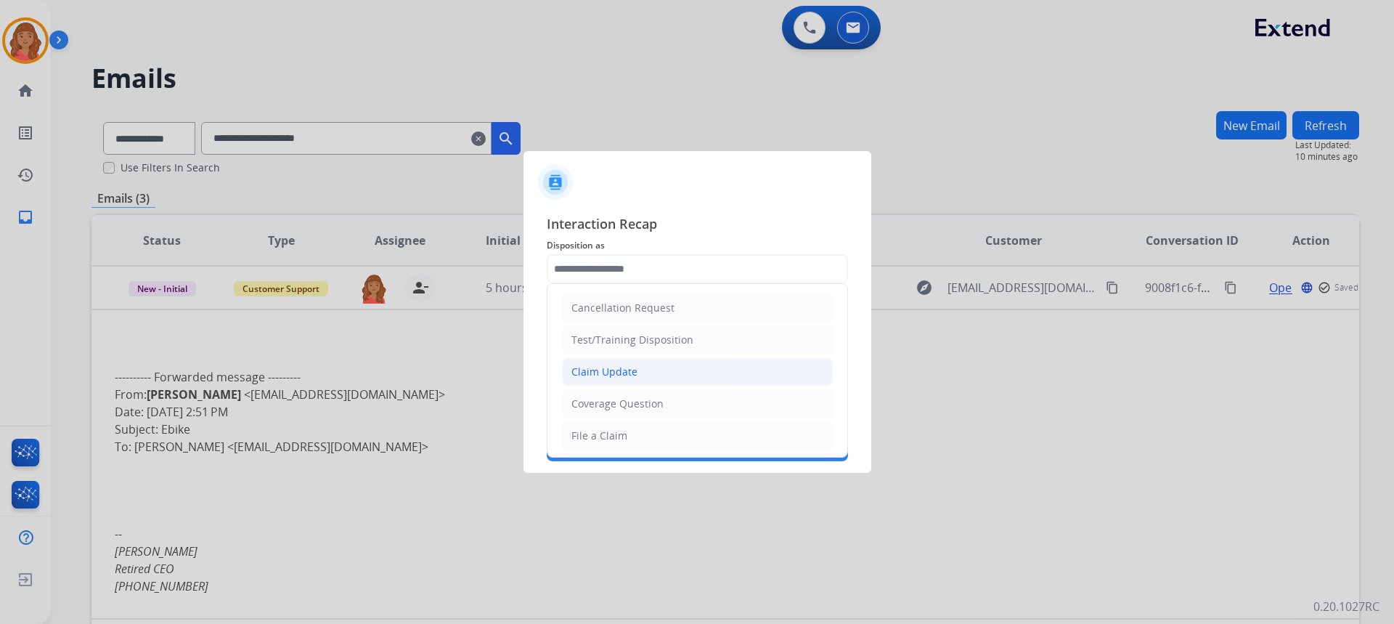
click at [605, 369] on div "Claim Update" at bounding box center [604, 371] width 66 height 15
type input "**********"
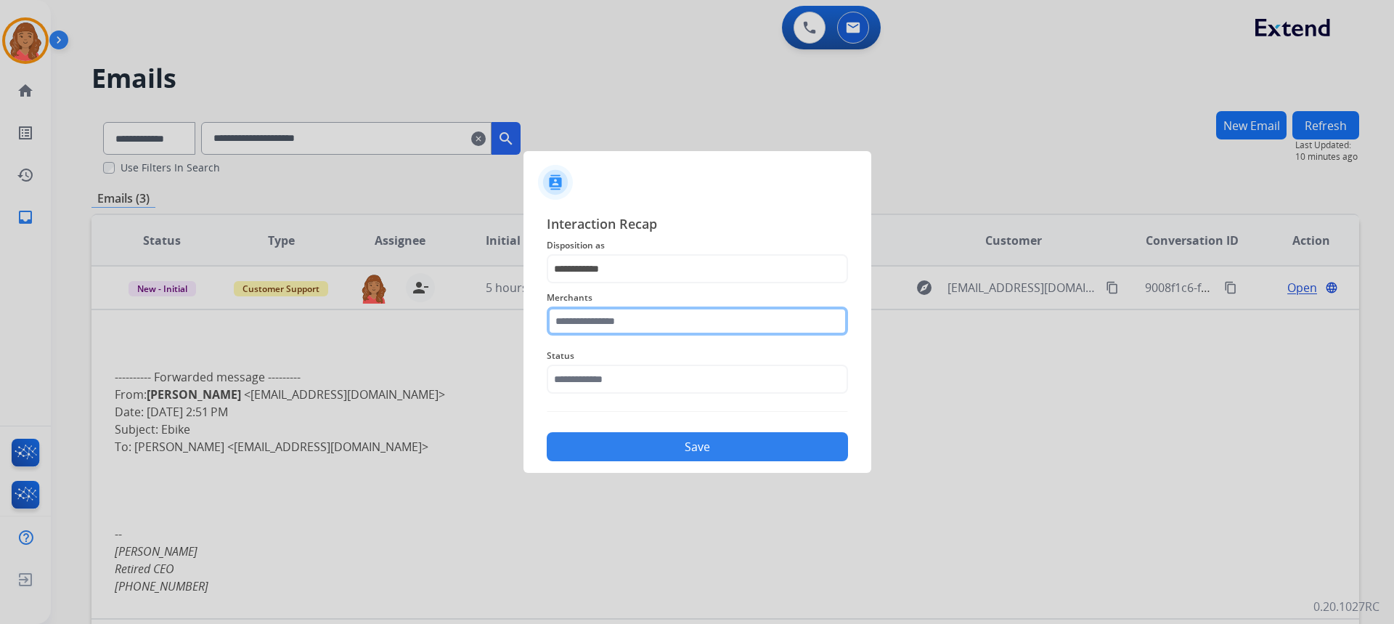
click at [609, 324] on input "text" at bounding box center [697, 320] width 301 height 29
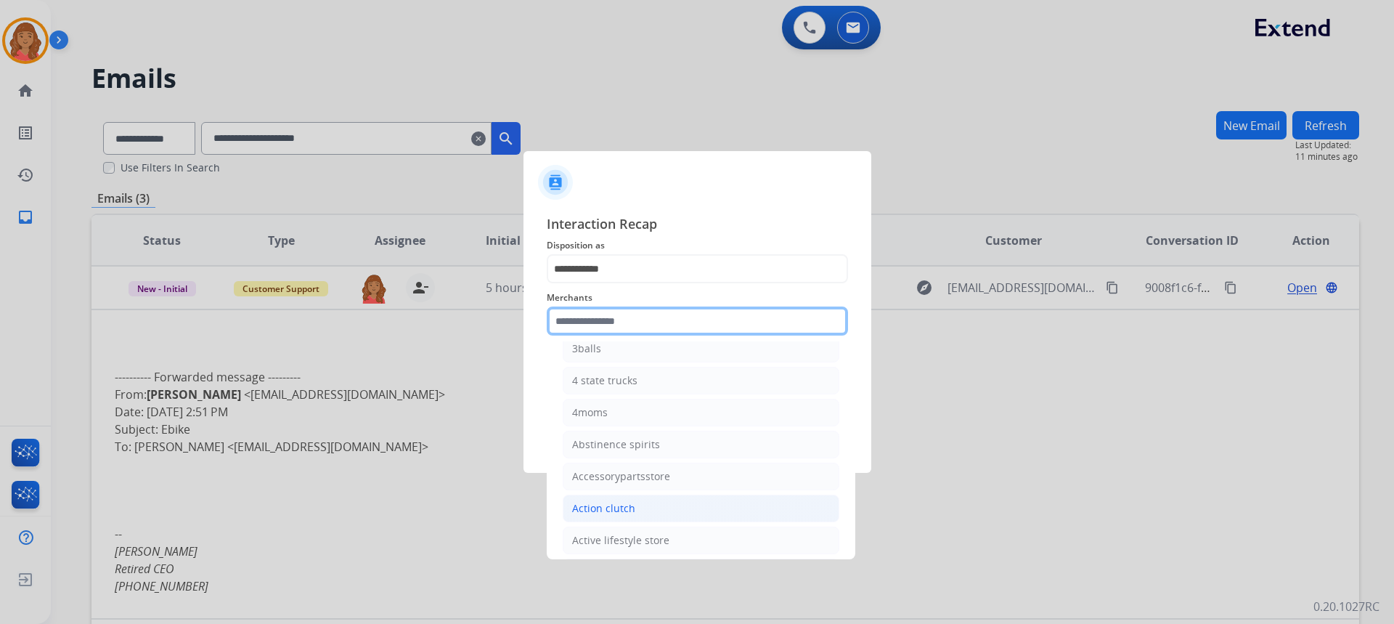
scroll to position [218, 0]
paste input "****"
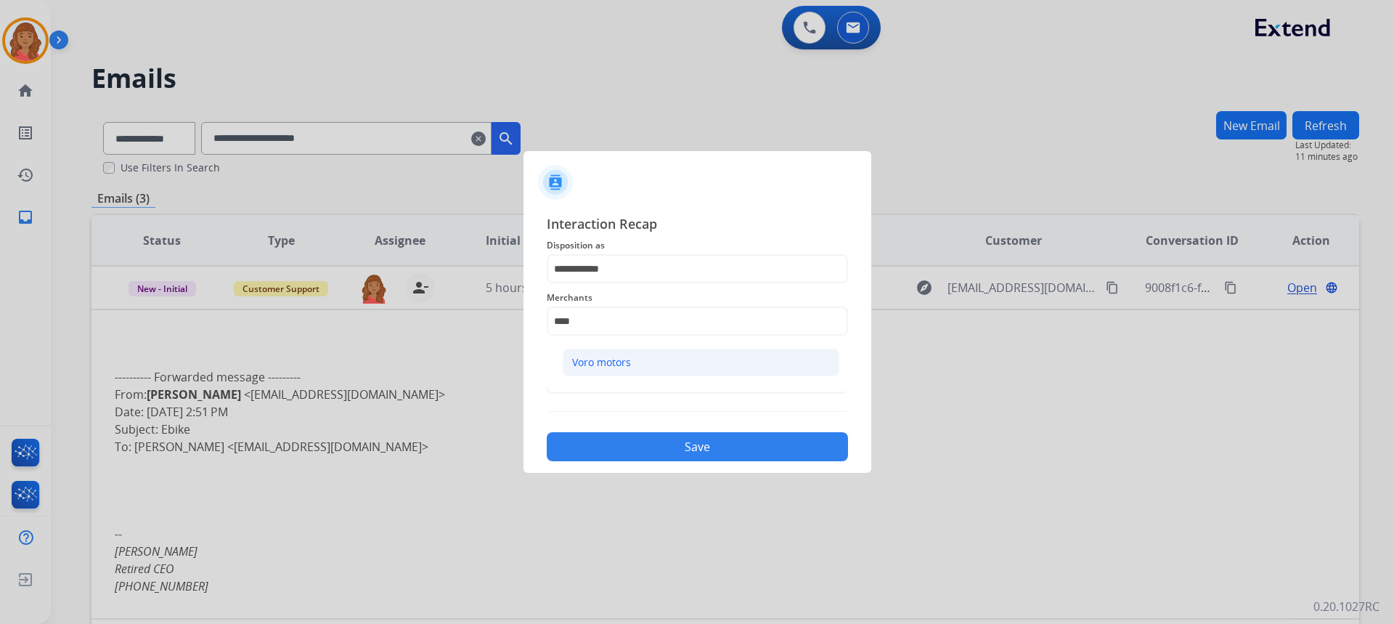
click at [588, 367] on div "Voro motors" at bounding box center [601, 362] width 59 height 15
type input "**********"
click at [605, 381] on input "text" at bounding box center [697, 378] width 301 height 29
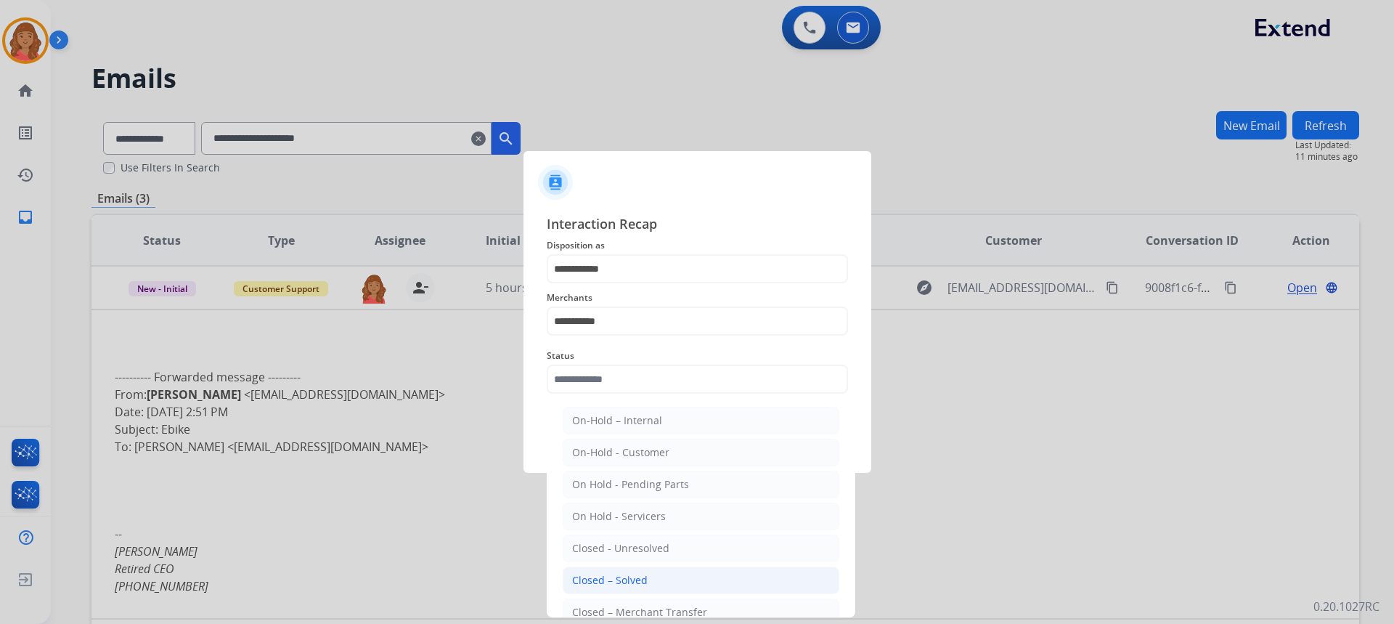
drag, startPoint x: 614, startPoint y: 576, endPoint x: 636, endPoint y: 539, distance: 43.0
click at [614, 573] on div "Closed – Solved" at bounding box center [609, 580] width 75 height 15
type input "**********"
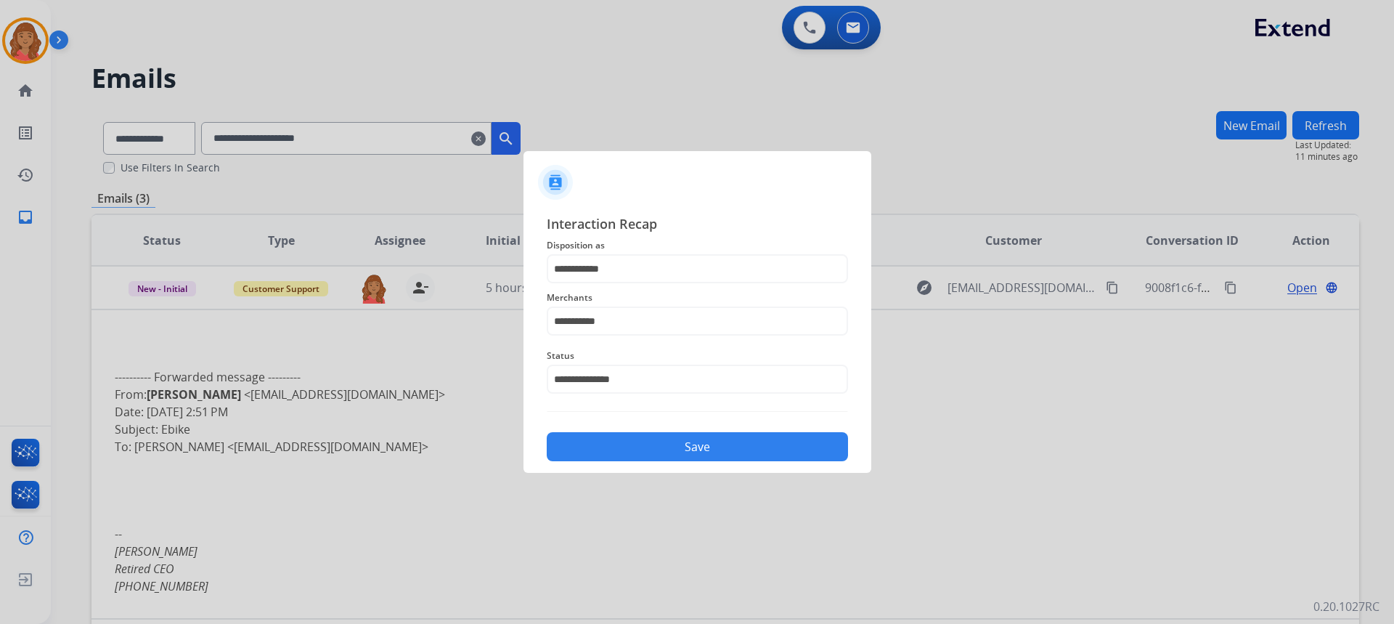
click at [659, 451] on button "Save" at bounding box center [697, 446] width 301 height 29
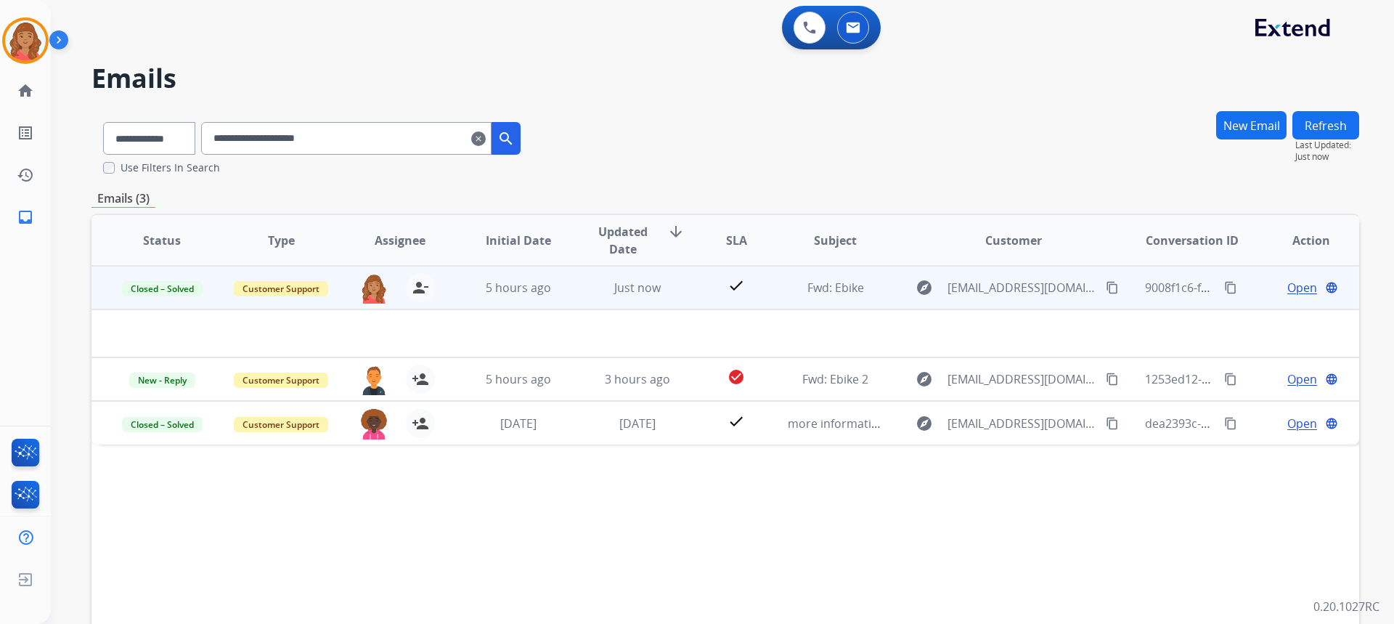
click at [817, 299] on td "Fwd: Ebike" at bounding box center [823, 288] width 119 height 44
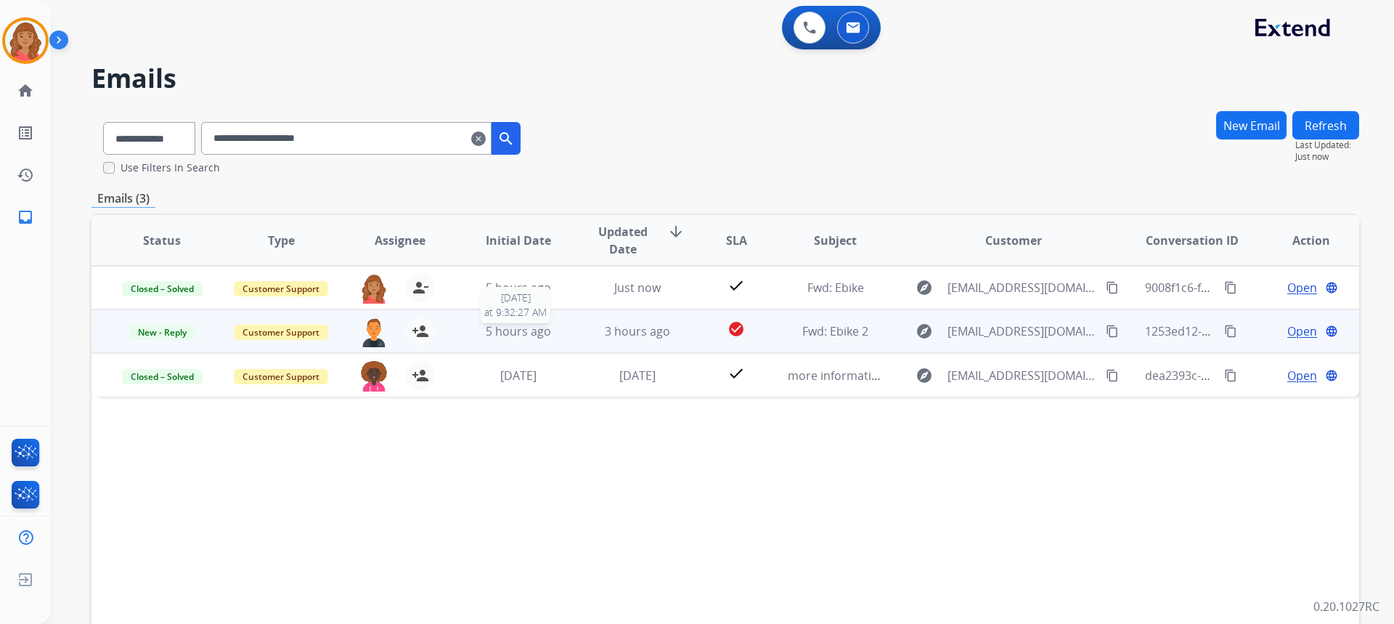
click at [493, 332] on span "5 hours ago" at bounding box center [518, 331] width 65 height 16
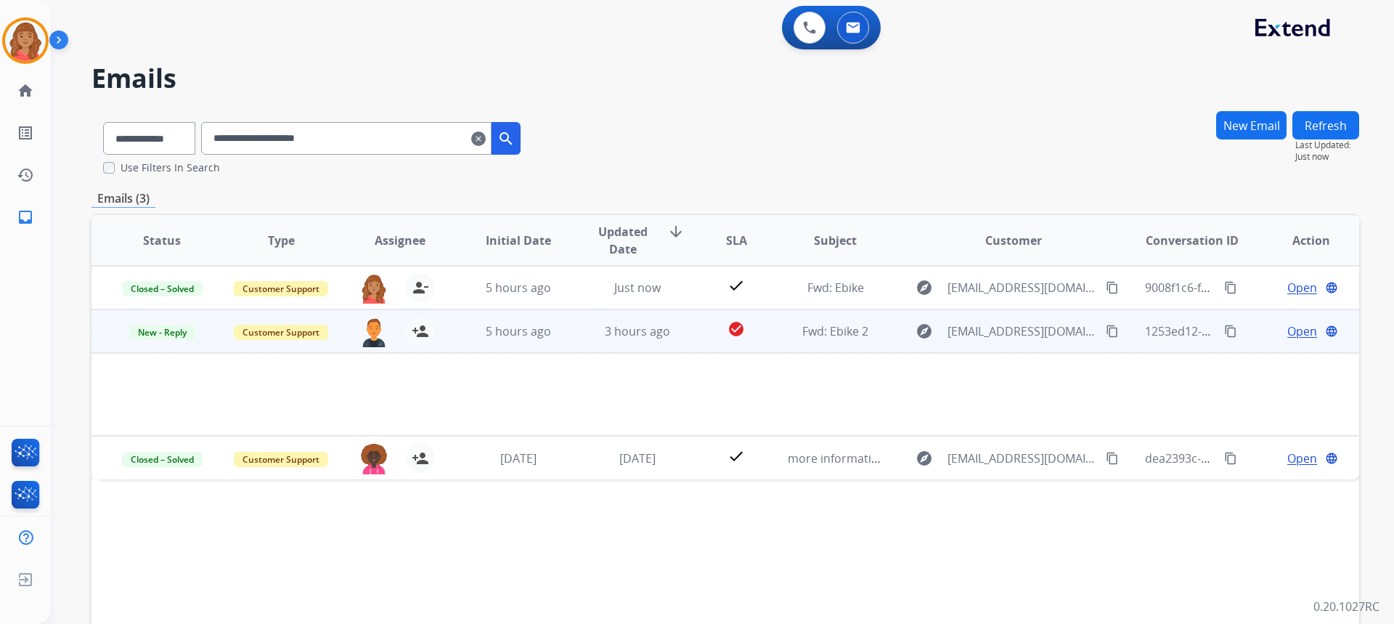
click at [1287, 331] on span "Open" at bounding box center [1302, 330] width 30 height 17
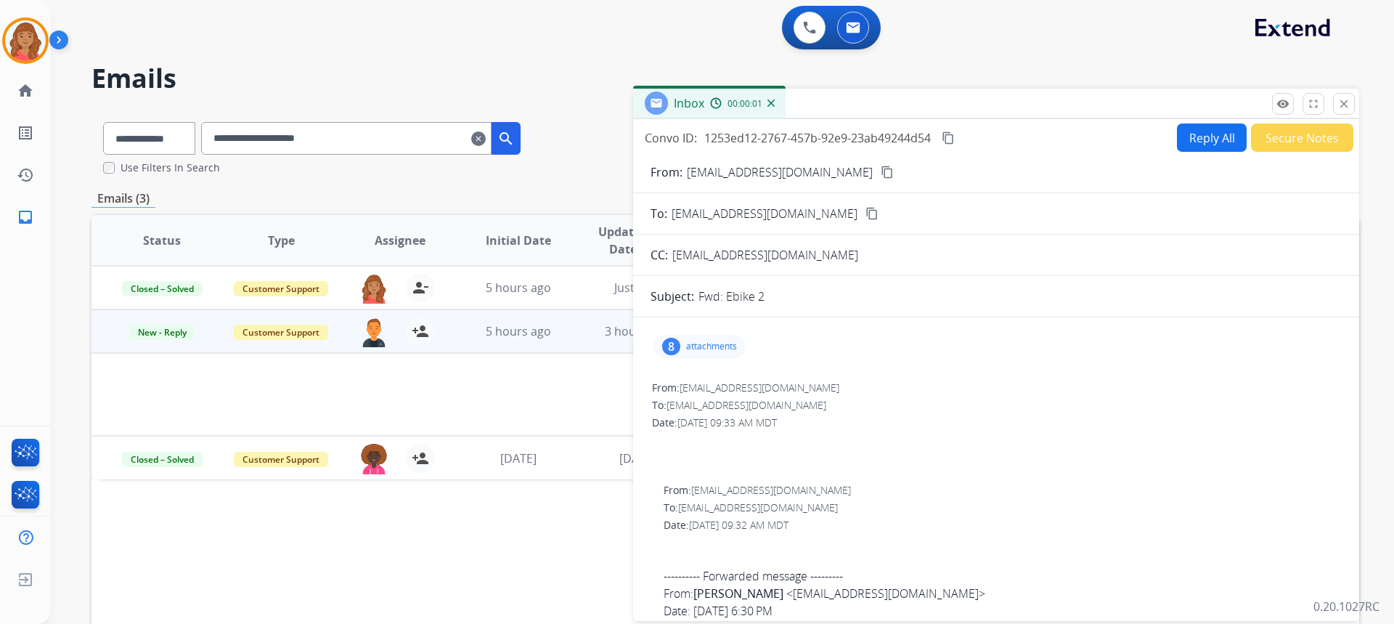
click at [689, 344] on p "attachments" at bounding box center [711, 346] width 51 height 12
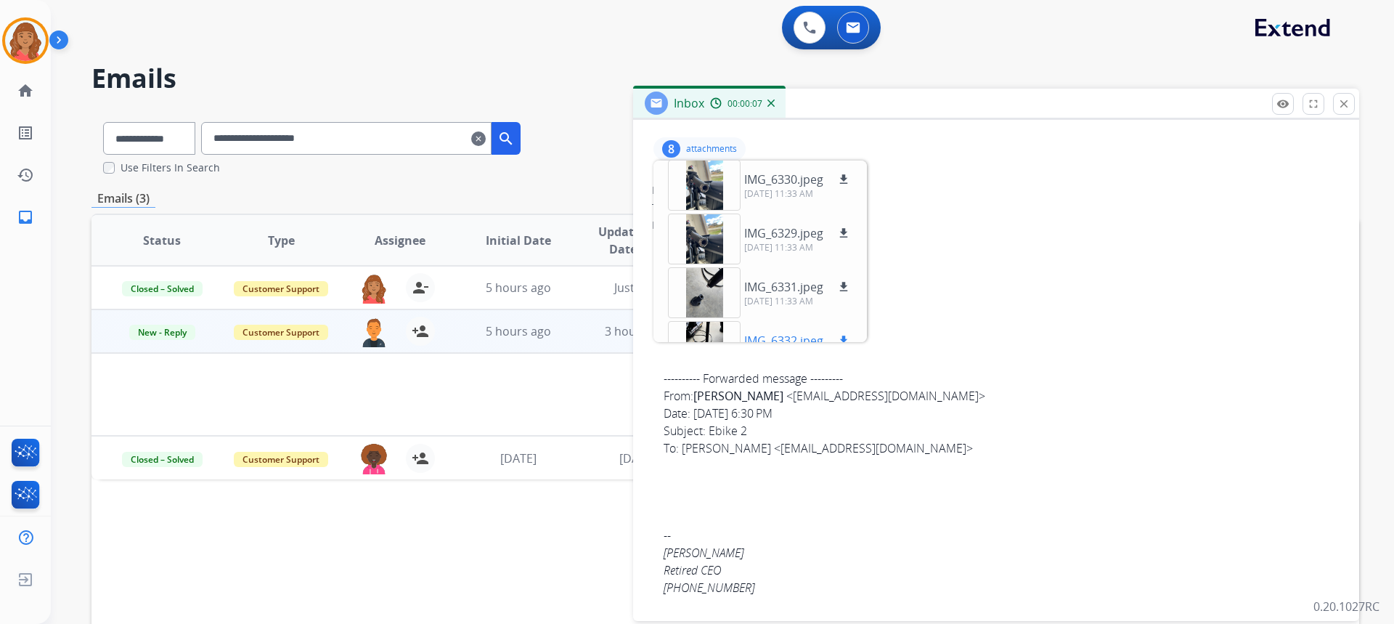
scroll to position [0, 0]
click at [1350, 107] on button "close Close" at bounding box center [1344, 104] width 22 height 22
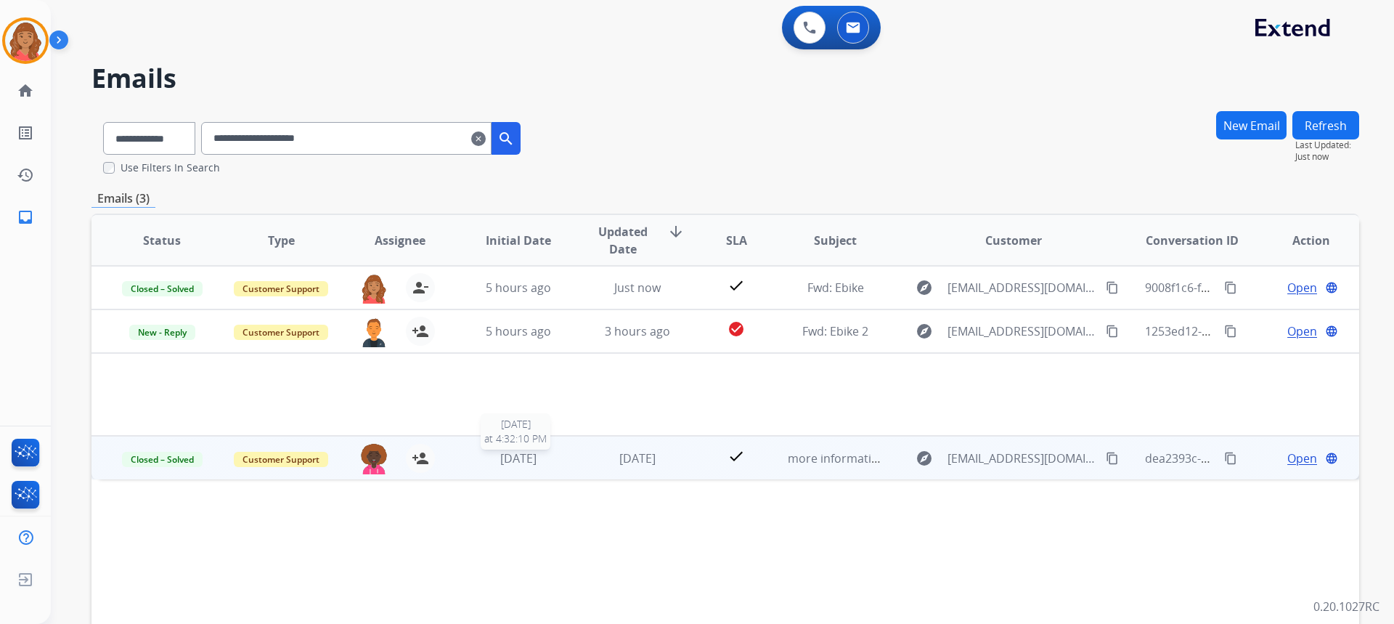
click at [505, 462] on span "[DATE]" at bounding box center [518, 458] width 36 height 16
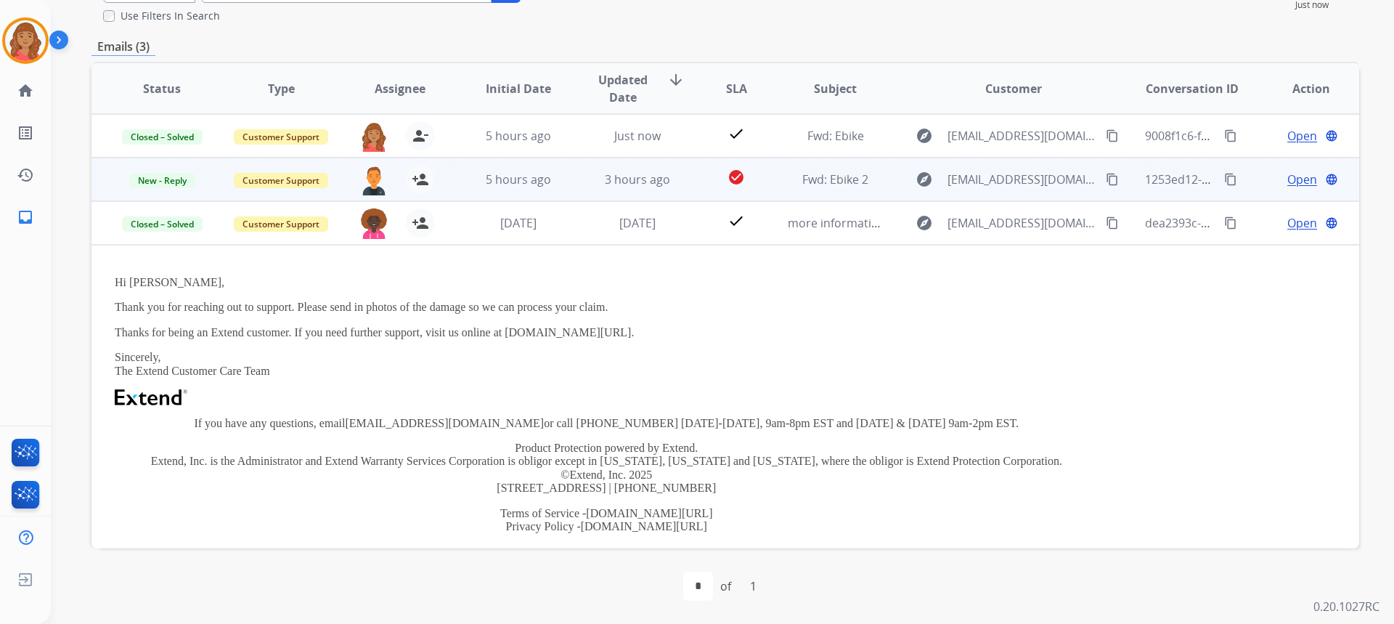
click at [1287, 179] on span "Open" at bounding box center [1302, 179] width 30 height 17
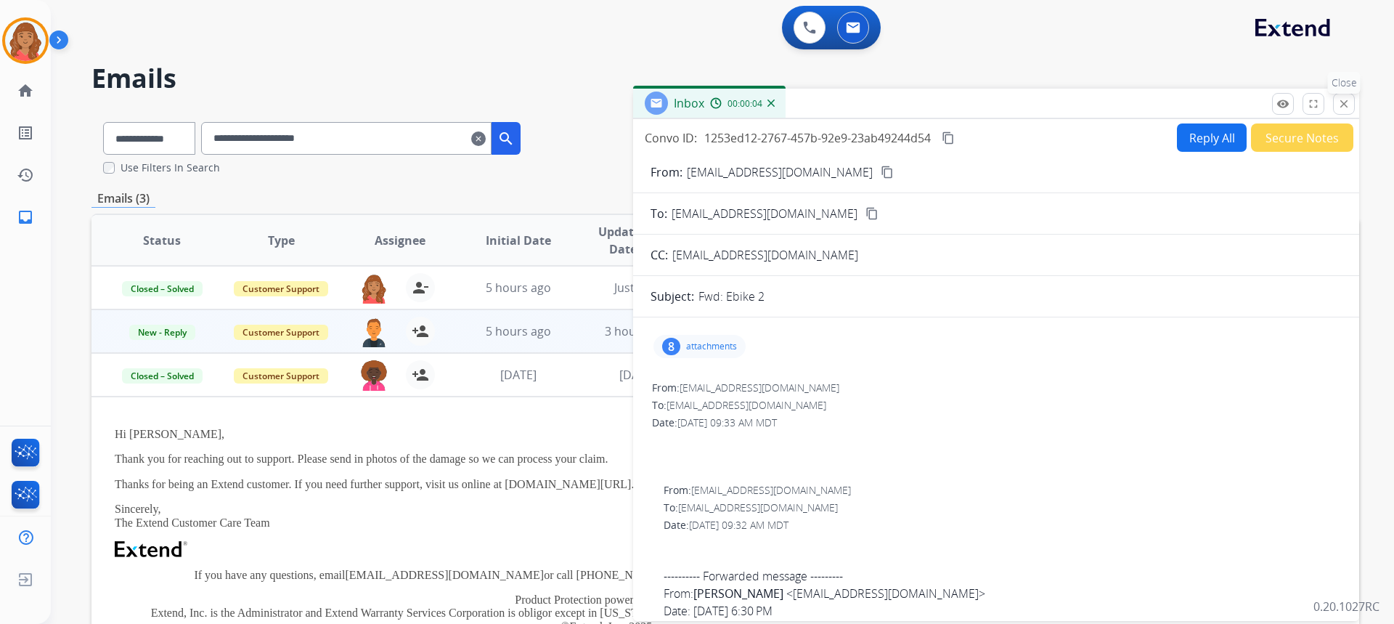
click at [1341, 103] on mat-icon "close" at bounding box center [1343, 103] width 13 height 13
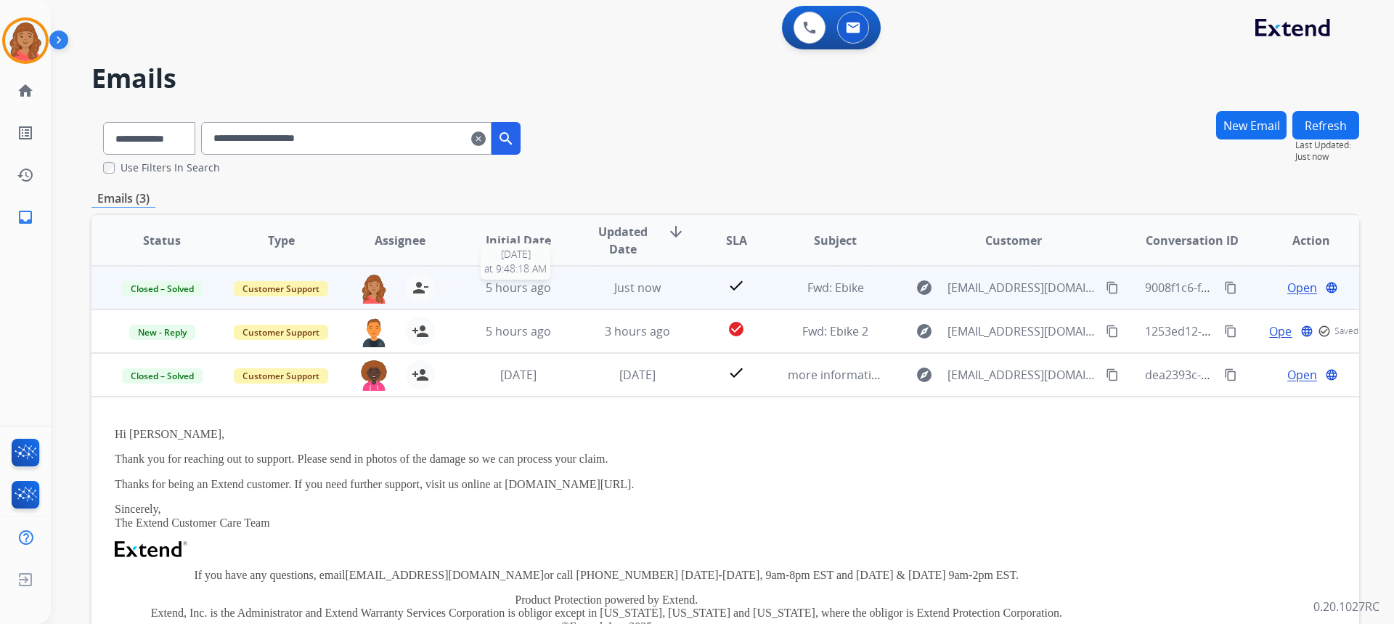
click at [482, 285] on div "5 hours ago" at bounding box center [518, 287] width 95 height 17
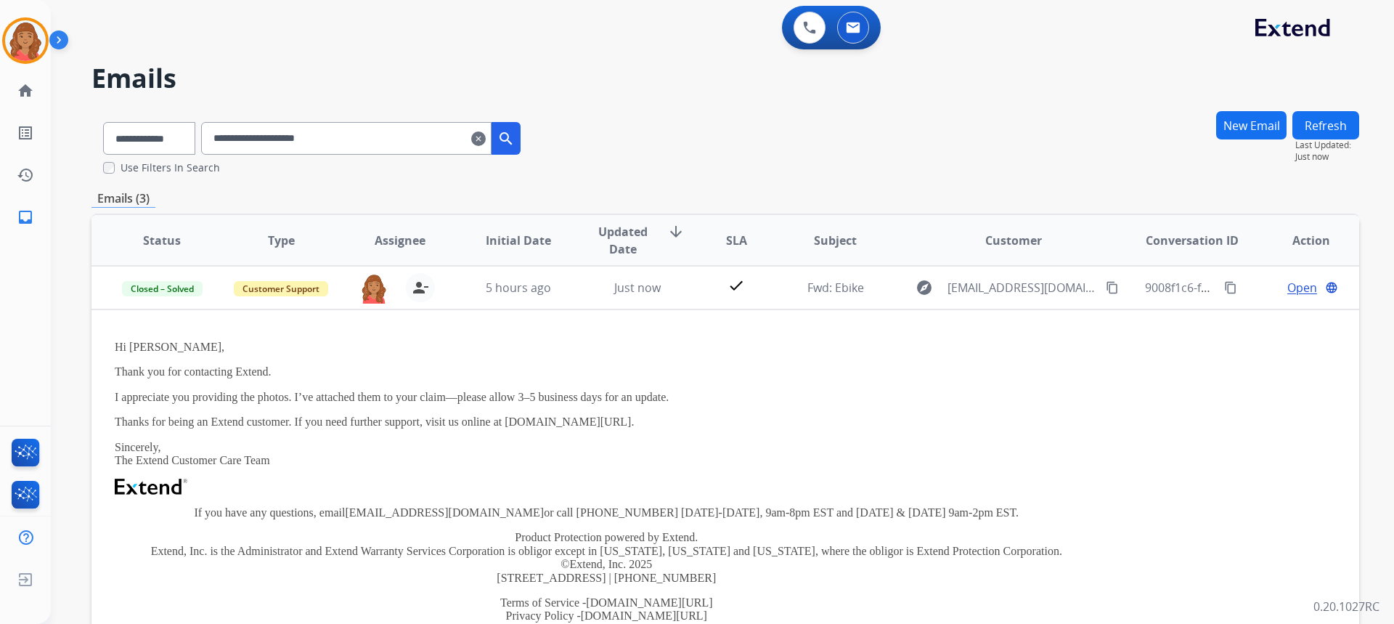
click at [486, 139] on input "**********" at bounding box center [346, 138] width 290 height 33
click at [486, 140] on mat-icon "clear" at bounding box center [478, 138] width 15 height 17
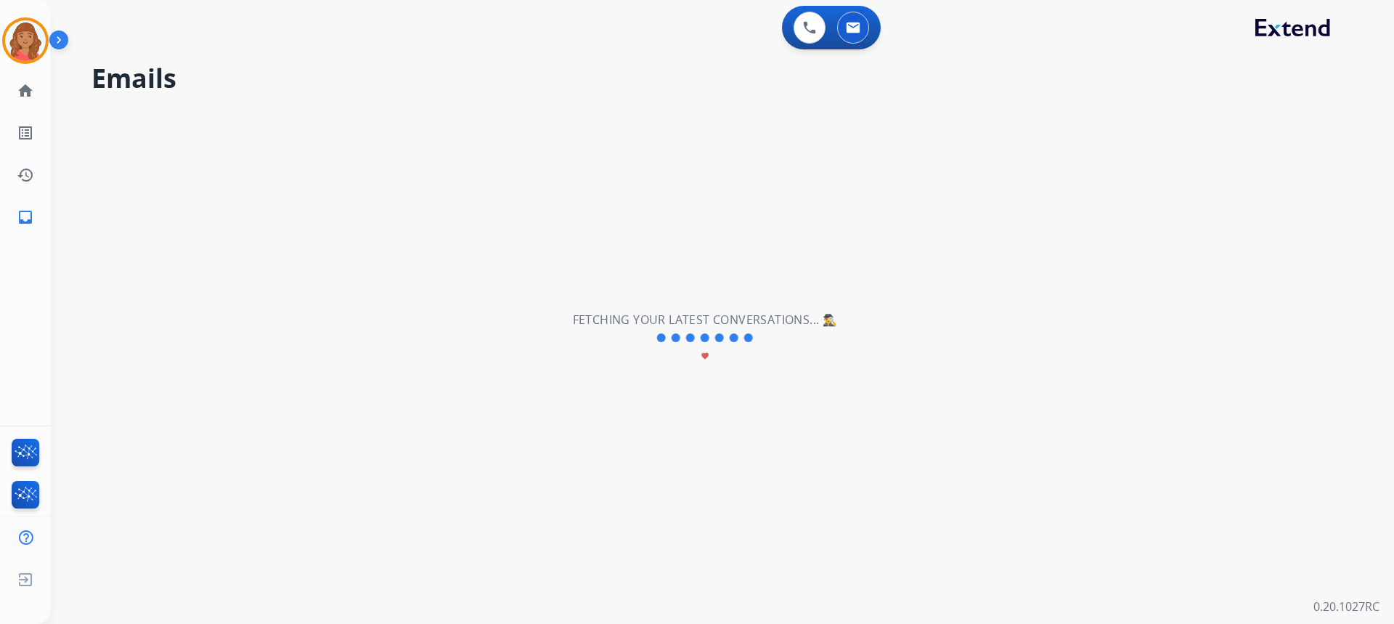
select select "**********"
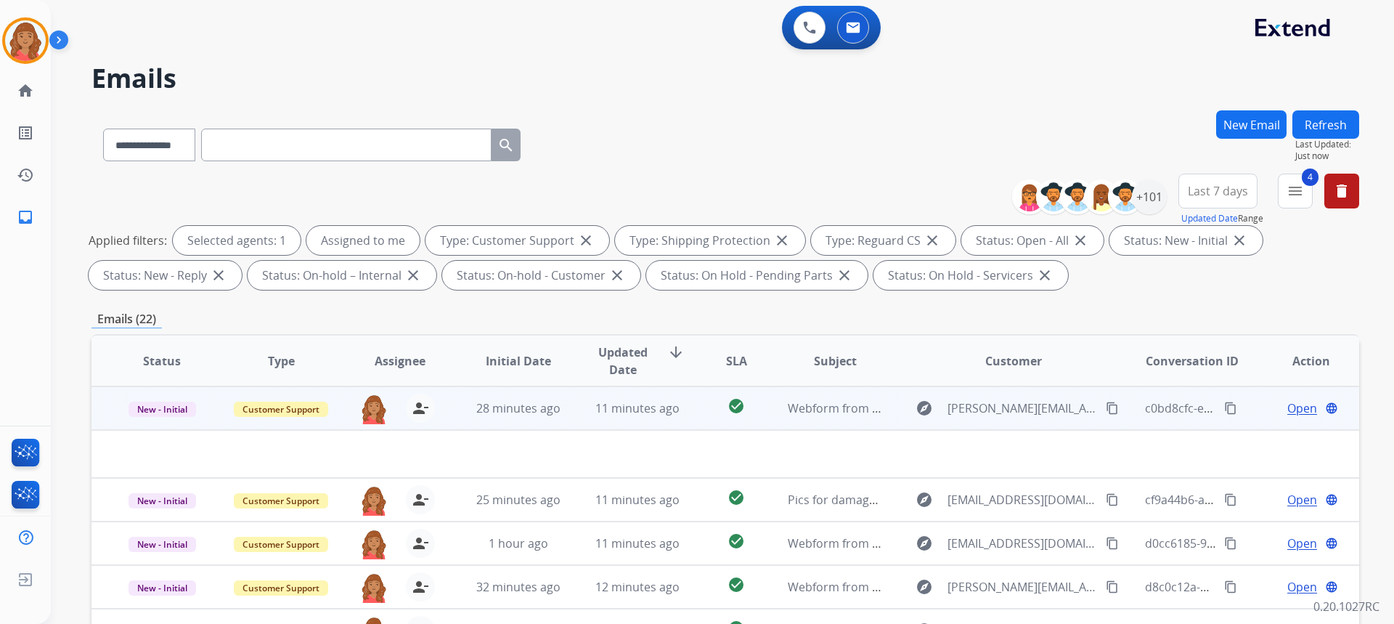
click at [621, 417] on td "11 minutes ago" at bounding box center [626, 408] width 119 height 44
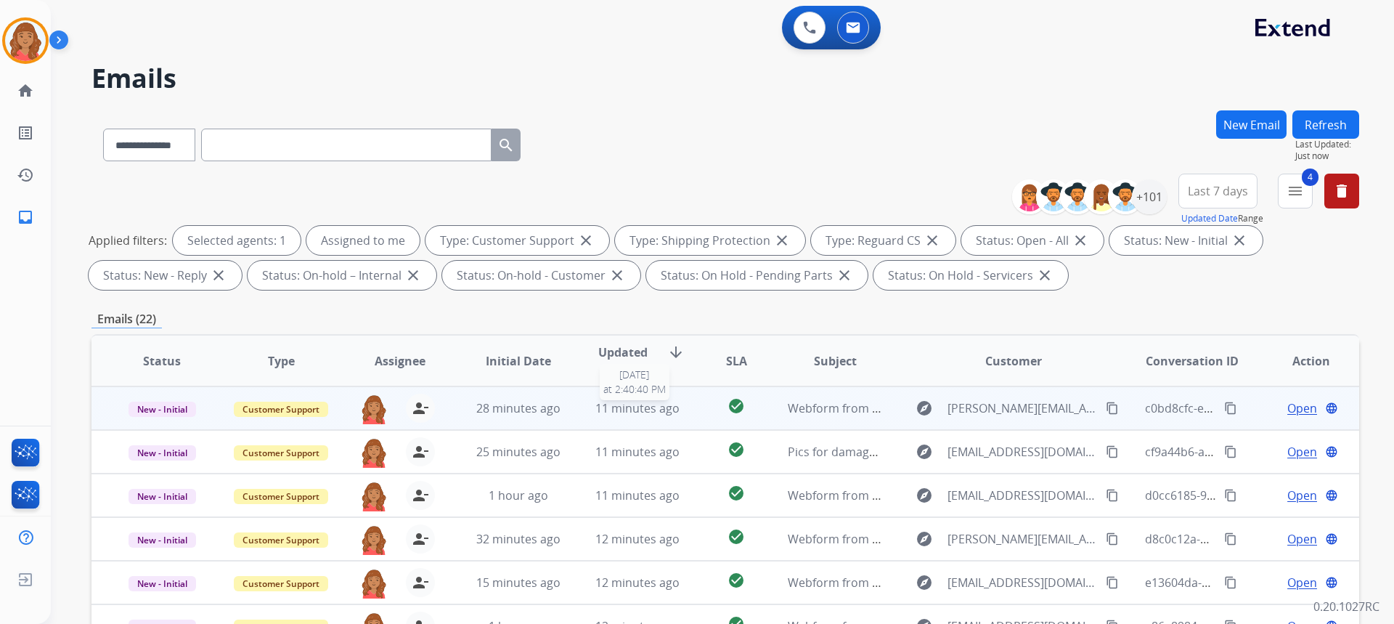
scroll to position [1, 0]
click at [608, 404] on span "11 minutes ago" at bounding box center [637, 407] width 84 height 16
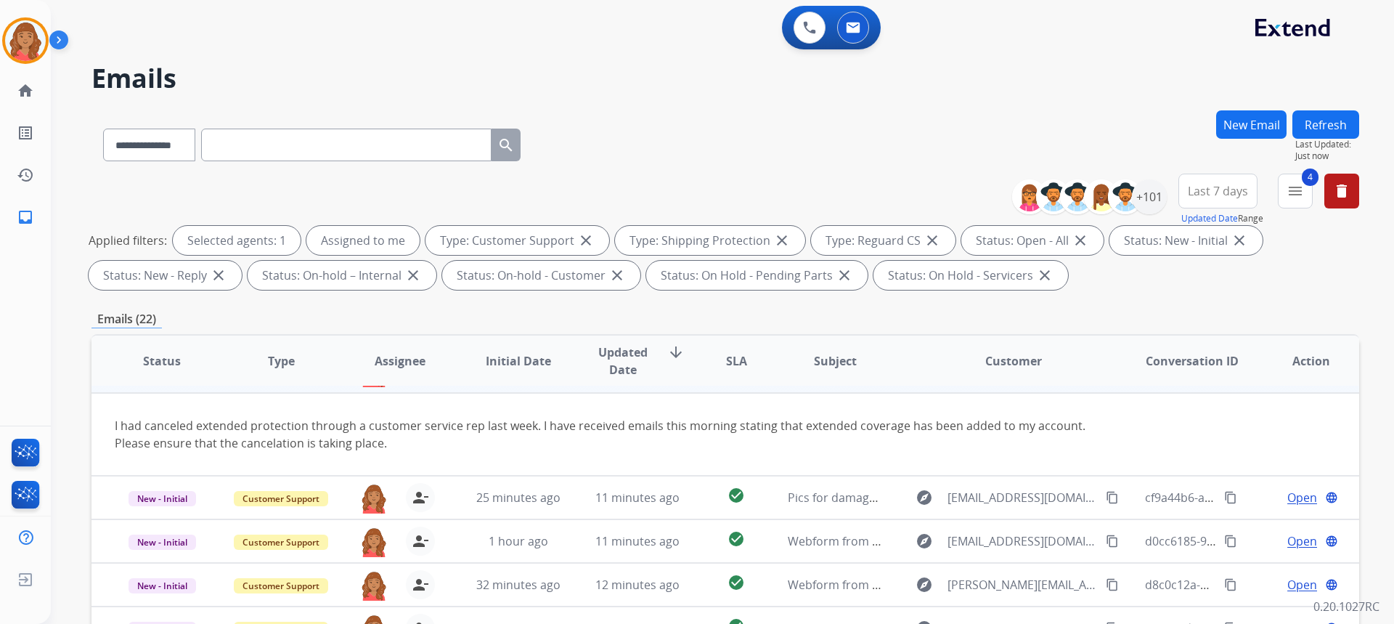
scroll to position [12, 0]
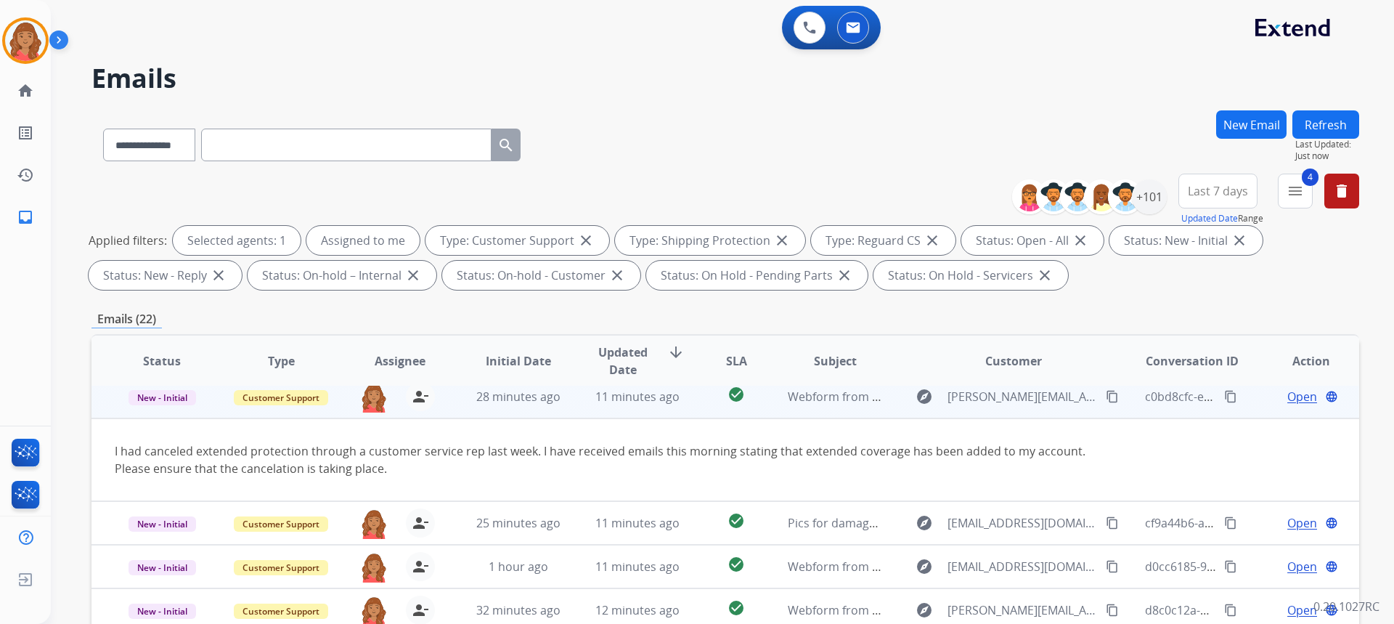
click at [1106, 396] on mat-icon "content_copy" at bounding box center [1112, 396] width 13 height 13
click at [1287, 395] on span "Open" at bounding box center [1302, 396] width 30 height 17
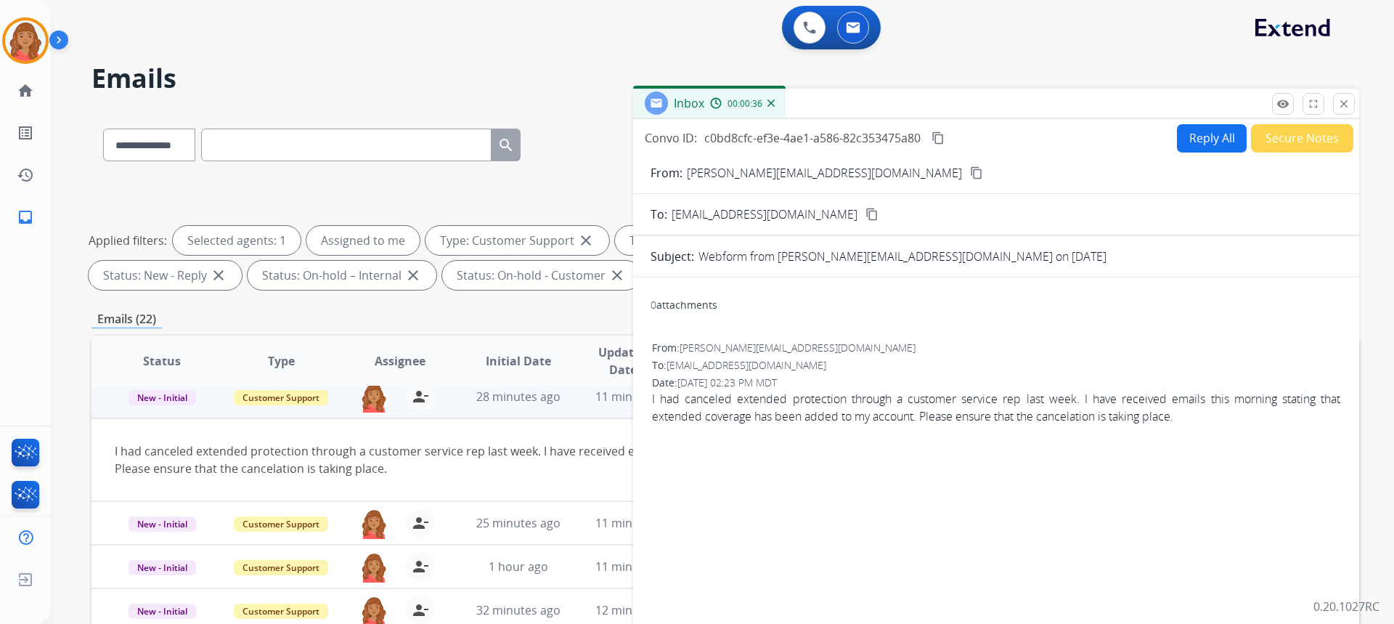
click at [1201, 135] on button "Reply All" at bounding box center [1212, 138] width 70 height 28
select select "**********"
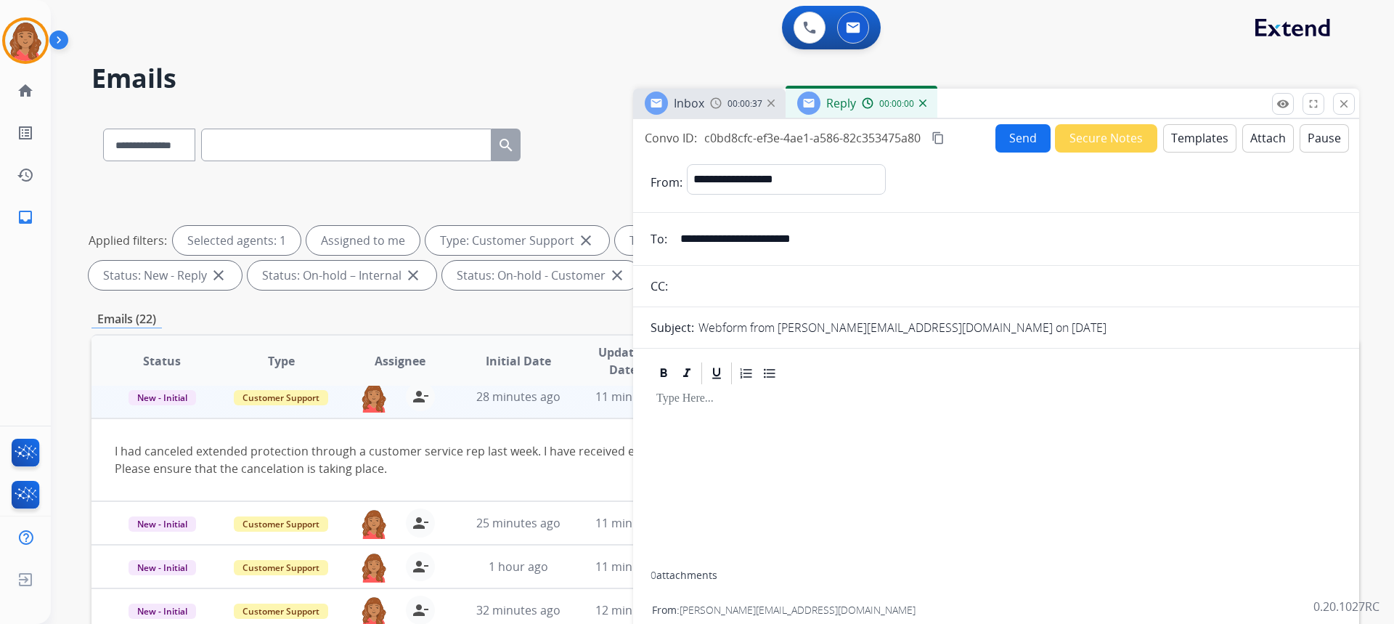
click at [1188, 136] on button "Templates" at bounding box center [1199, 138] width 73 height 28
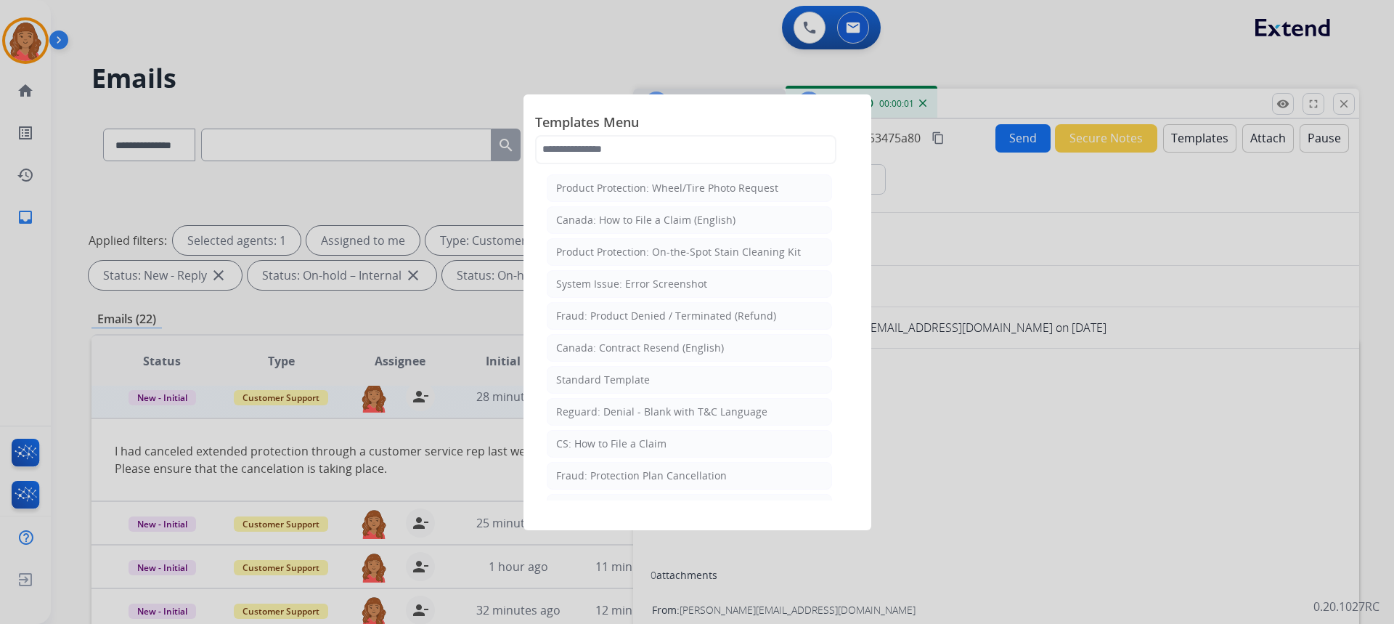
drag, startPoint x: 595, startPoint y: 381, endPoint x: 626, endPoint y: 392, distance: 33.1
click at [596, 381] on div "Standard Template" at bounding box center [603, 379] width 94 height 15
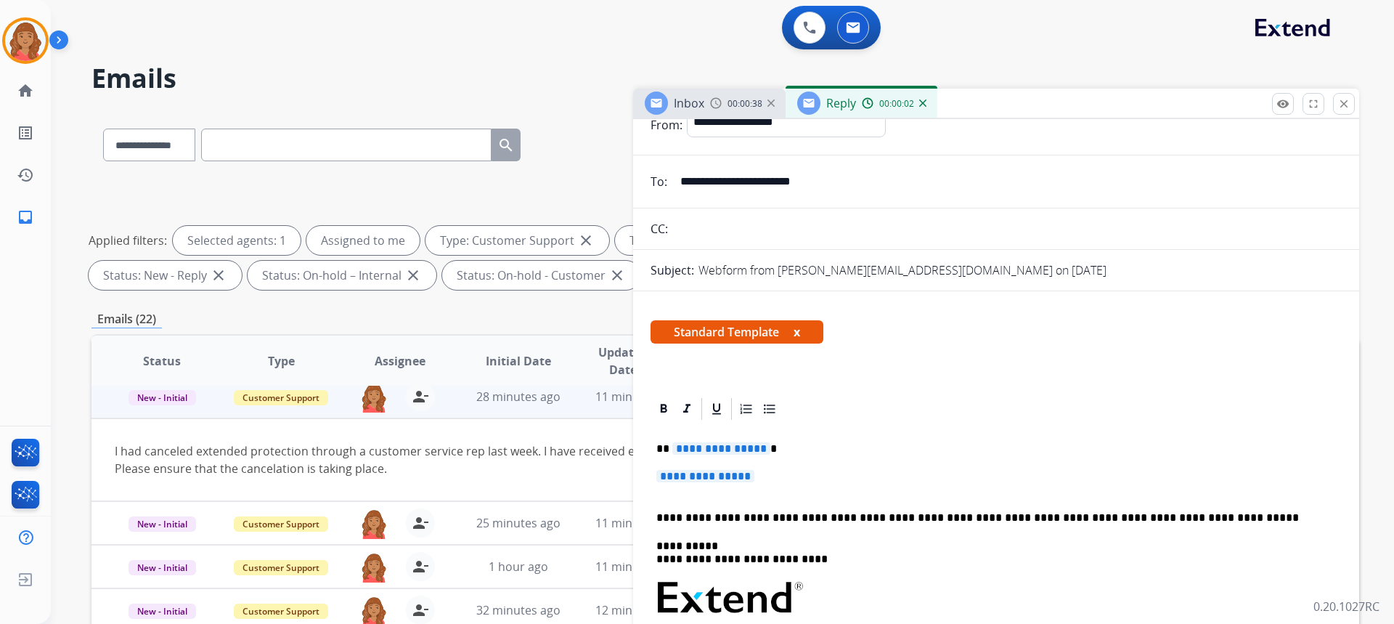
scroll to position [145, 0]
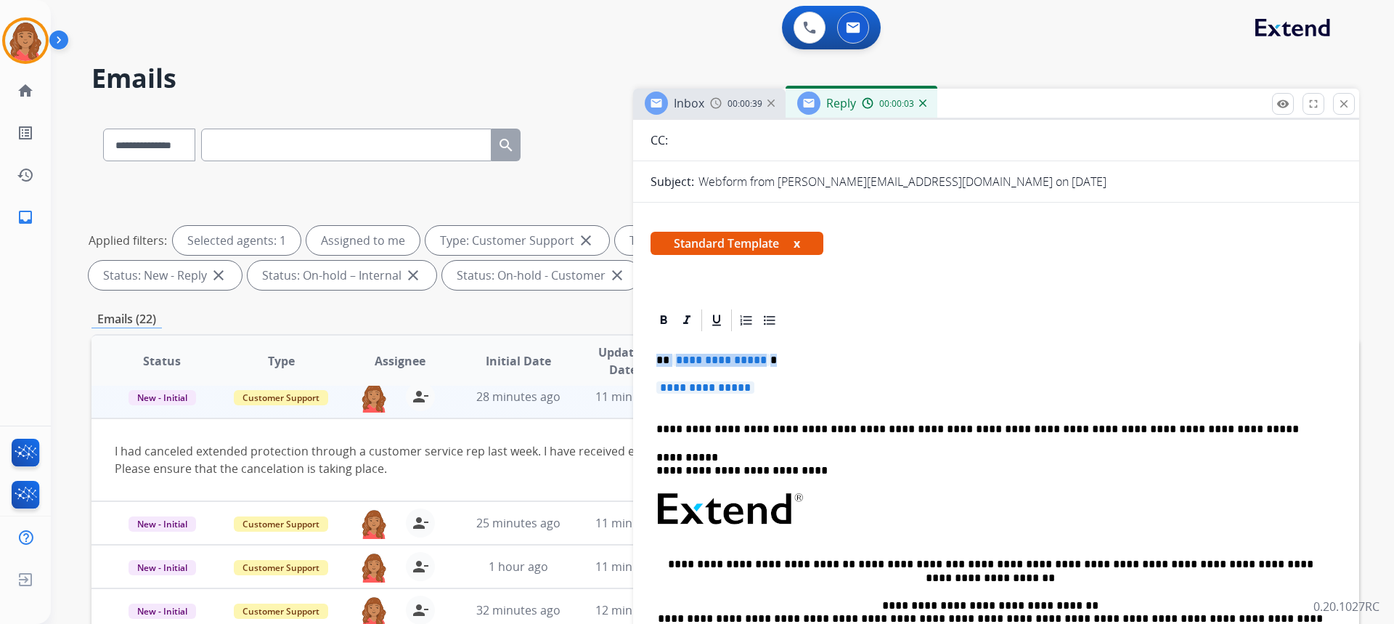
drag, startPoint x: 695, startPoint y: 375, endPoint x: 640, endPoint y: 354, distance: 59.3
click at [640, 354] on div "**********" at bounding box center [996, 603] width 726 height 592
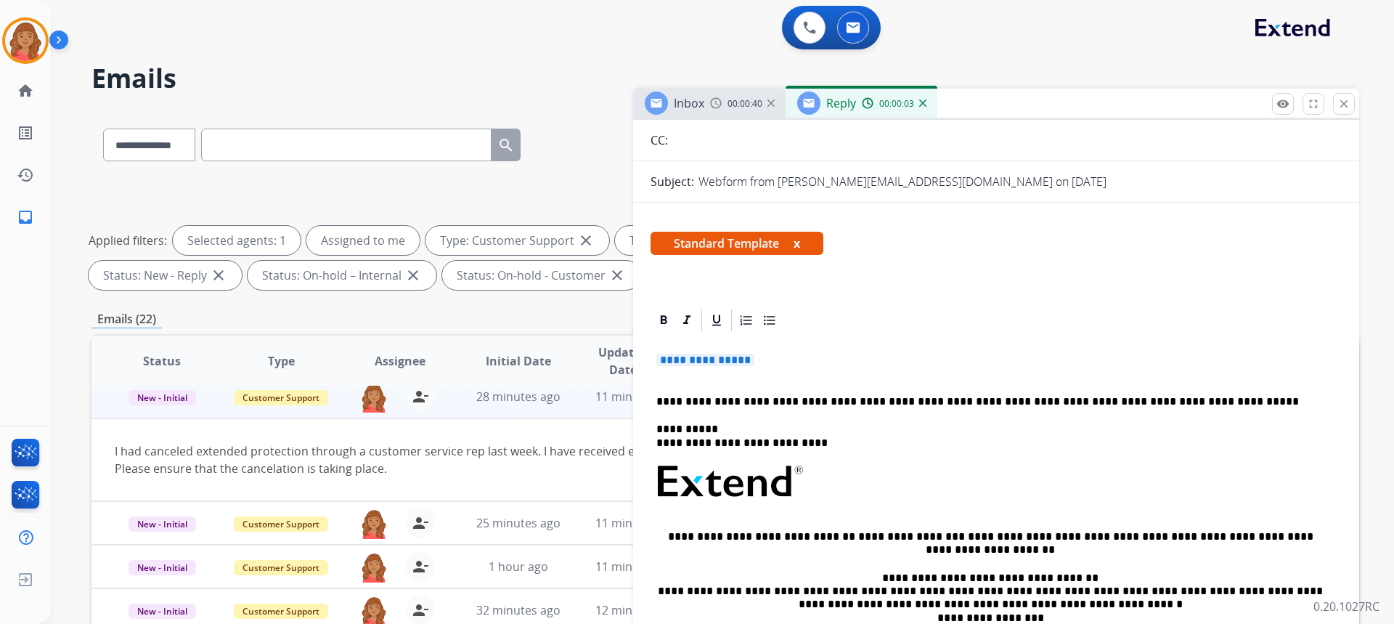
scroll to position [118, 0]
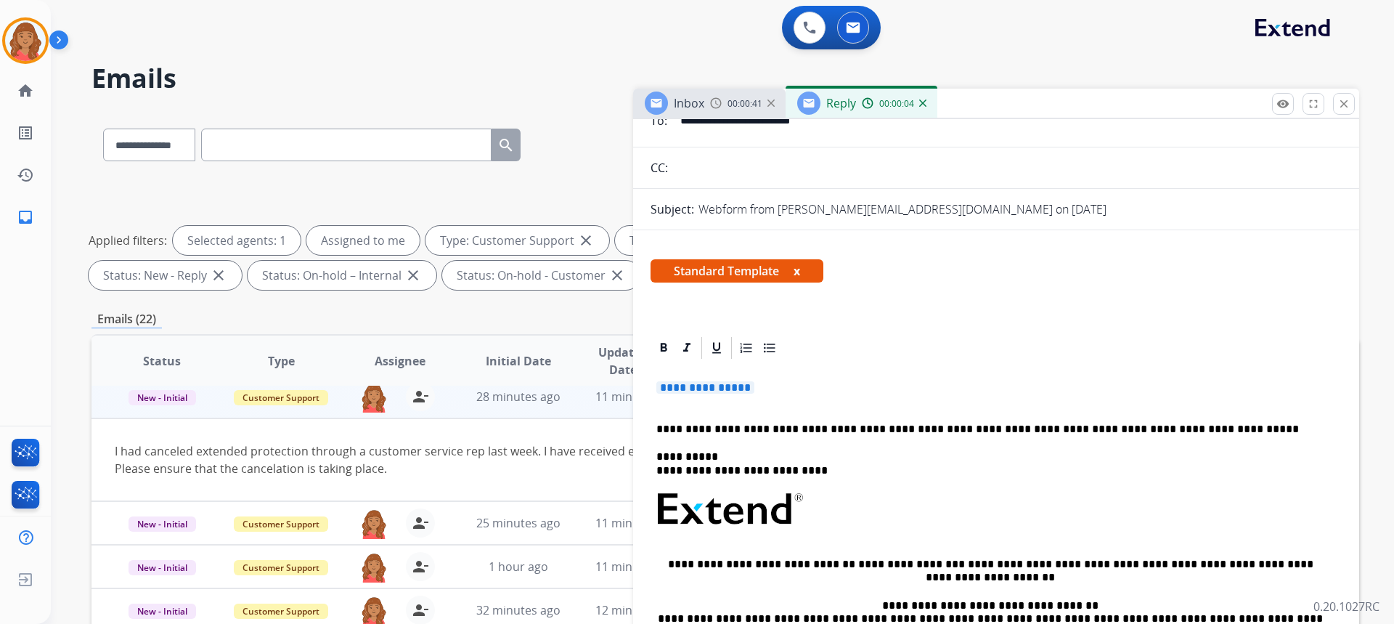
drag, startPoint x: 716, startPoint y: 379, endPoint x: 616, endPoint y: 375, distance: 101.0
click at [616, 375] on div "**********" at bounding box center [724, 502] width 1267 height 785
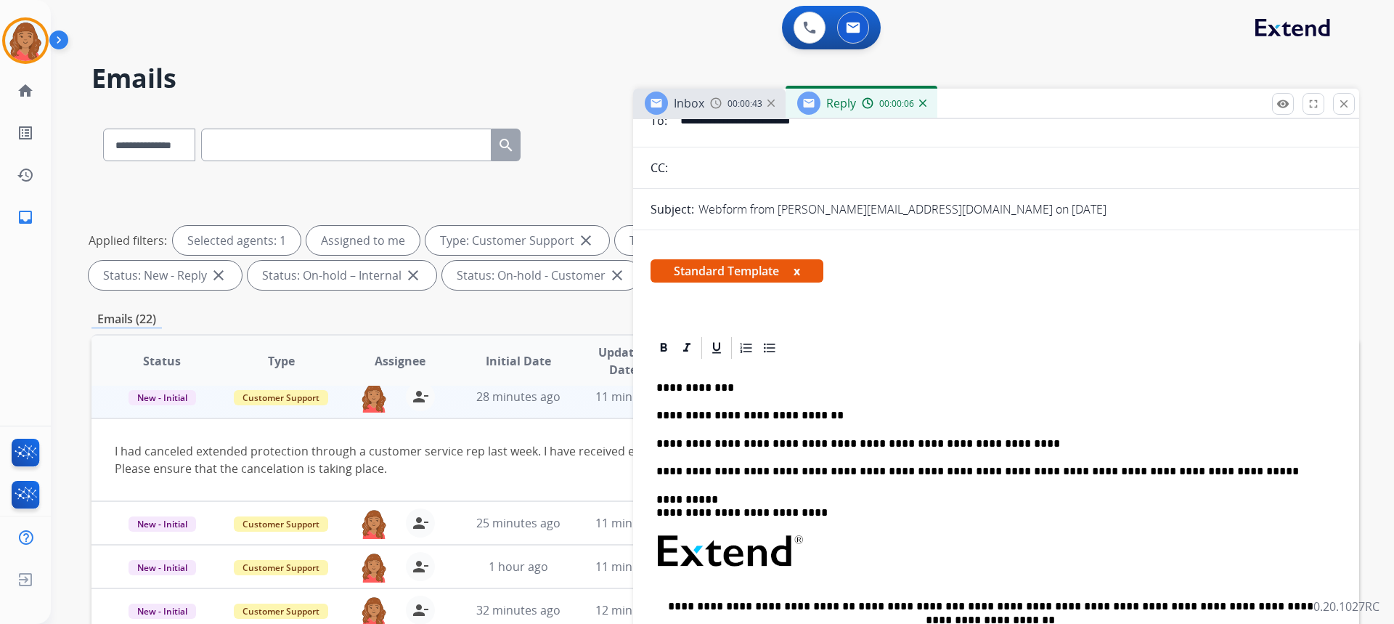
scroll to position [0, 0]
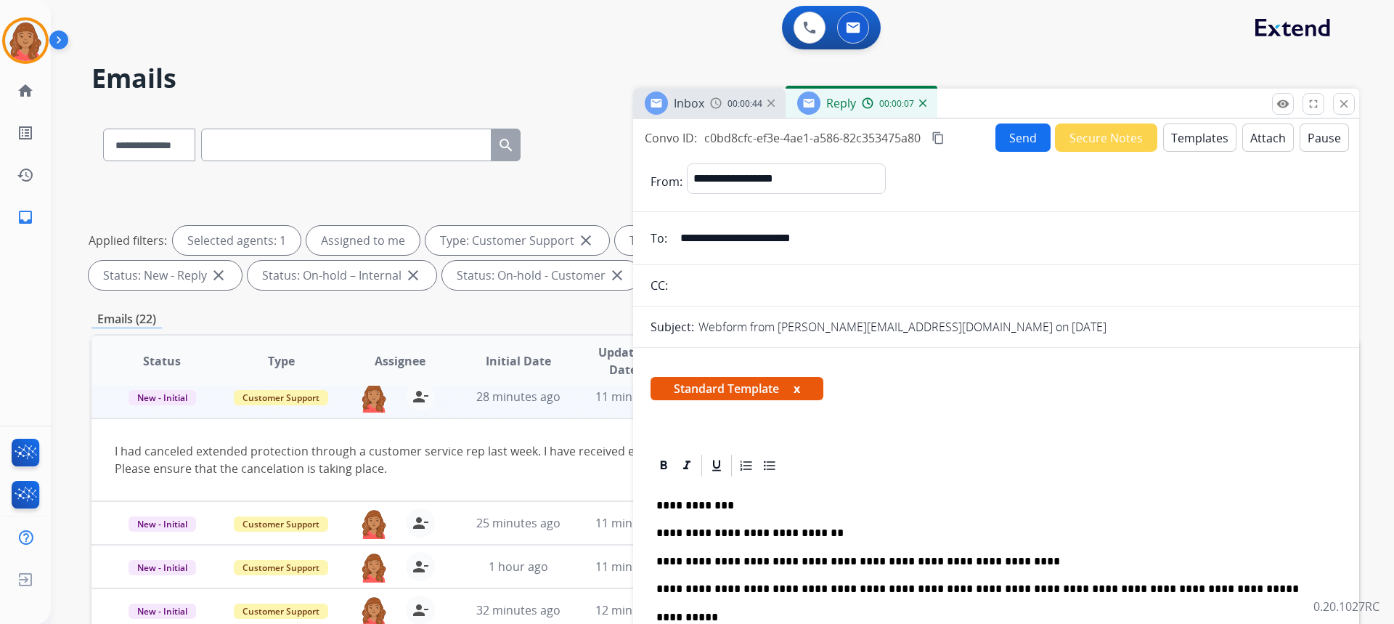
click at [934, 139] on mat-icon "content_copy" at bounding box center [937, 137] width 13 height 13
click at [1011, 136] on button "Send" at bounding box center [1022, 137] width 55 height 28
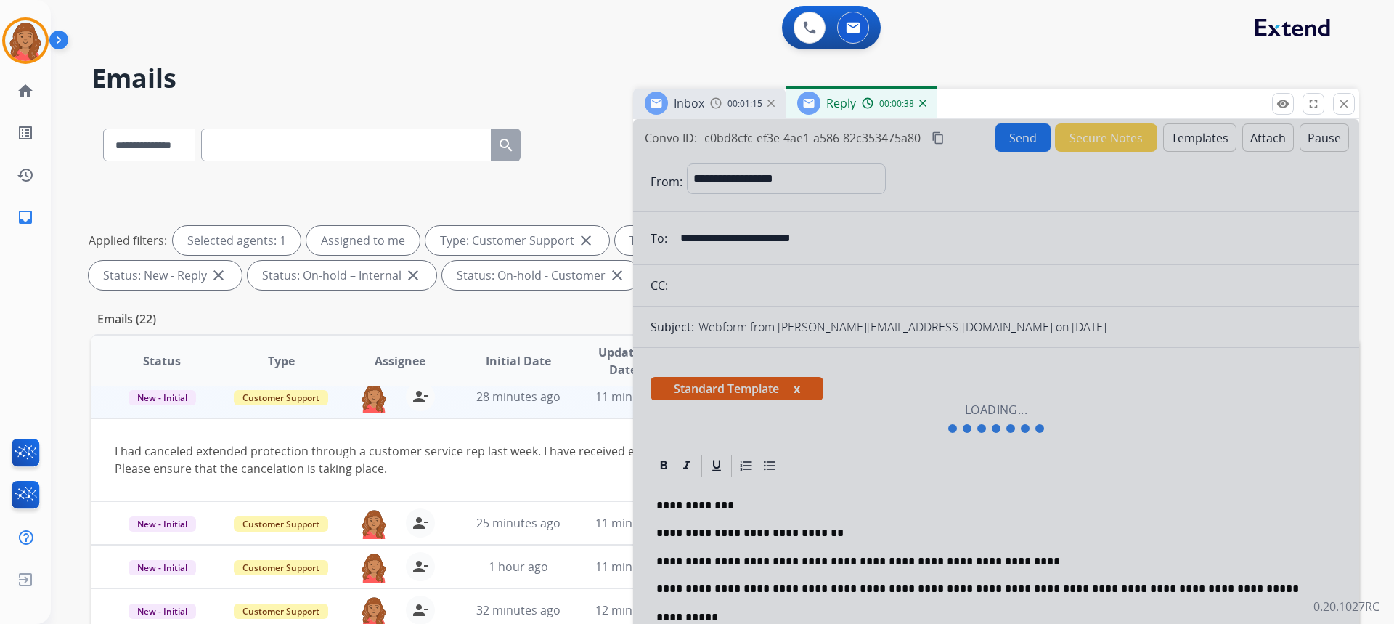
click at [970, 470] on div at bounding box center [996, 418] width 726 height 598
click at [1005, 424] on div at bounding box center [996, 418] width 726 height 598
drag, startPoint x: 985, startPoint y: 424, endPoint x: 822, endPoint y: 414, distance: 162.9
click at [973, 423] on div at bounding box center [996, 418] width 726 height 598
click at [822, 413] on div at bounding box center [996, 418] width 726 height 598
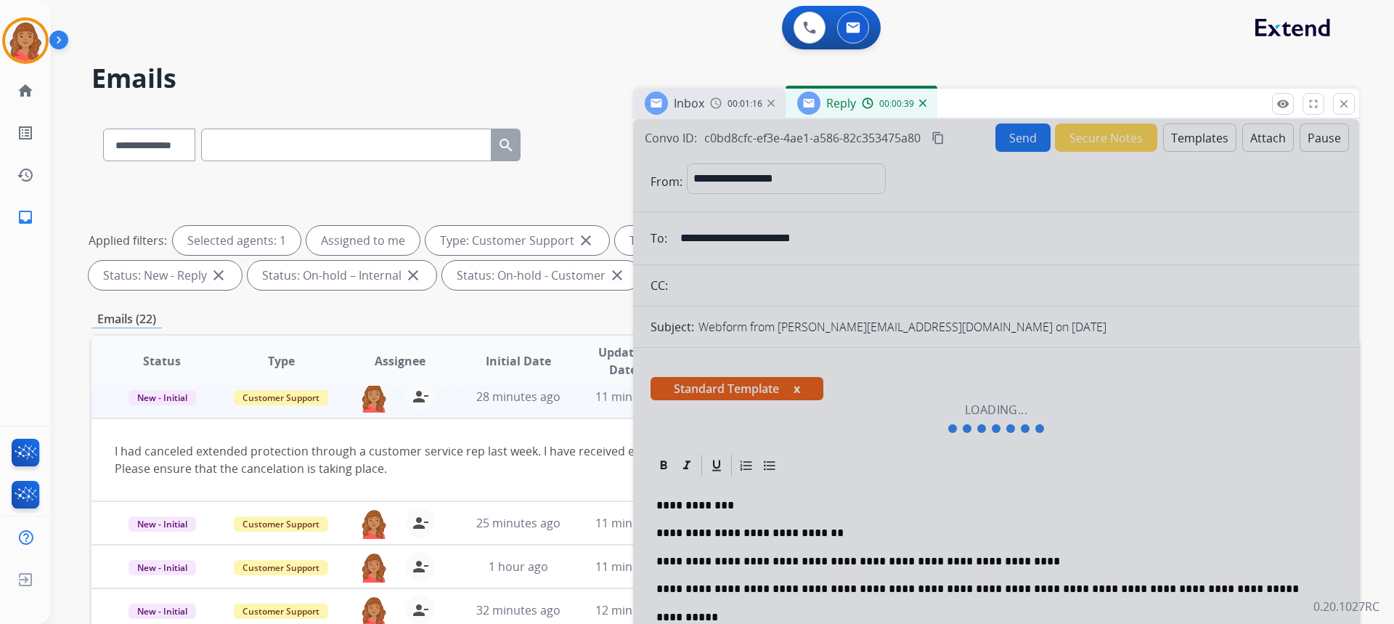
drag, startPoint x: 651, startPoint y: 347, endPoint x: 779, endPoint y: 355, distance: 128.0
click at [666, 350] on div at bounding box center [996, 418] width 726 height 598
click at [859, 370] on div at bounding box center [996, 418] width 726 height 598
drag, startPoint x: 879, startPoint y: 372, endPoint x: 766, endPoint y: 498, distance: 169.6
click at [798, 488] on div at bounding box center [996, 418] width 726 height 598
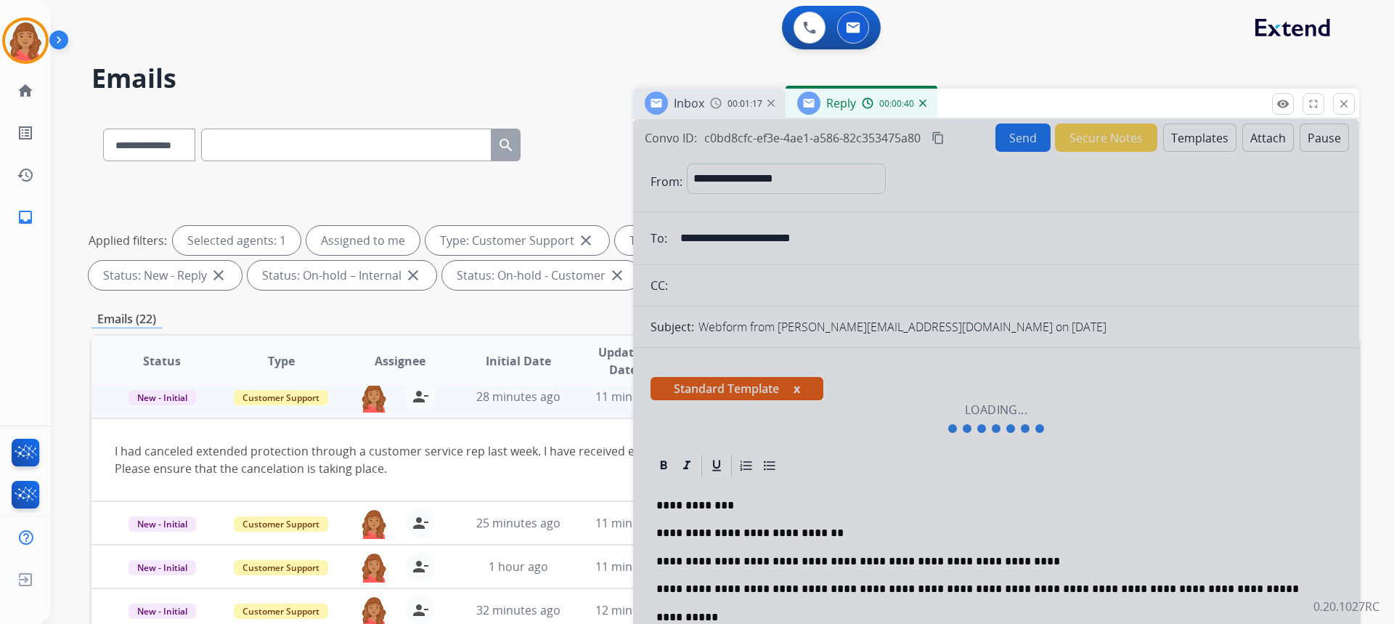
drag, startPoint x: 655, startPoint y: 483, endPoint x: 603, endPoint y: 392, distance: 105.1
click at [650, 475] on div at bounding box center [996, 418] width 726 height 598
drag, startPoint x: 740, startPoint y: 288, endPoint x: 846, endPoint y: 331, distance: 113.6
click at [799, 306] on div at bounding box center [996, 418] width 726 height 598
click at [914, 387] on div at bounding box center [996, 418] width 726 height 598
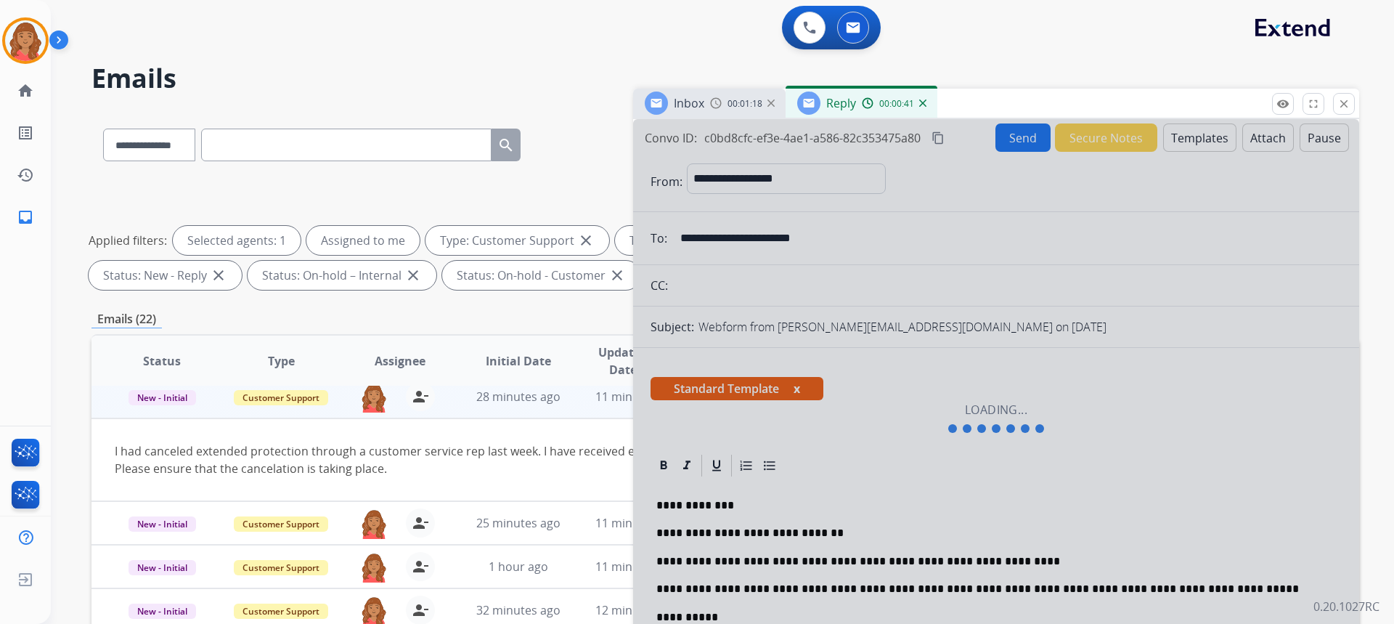
click at [983, 400] on div at bounding box center [996, 418] width 726 height 598
drag, startPoint x: 756, startPoint y: 107, endPoint x: 777, endPoint y: 109, distance: 20.4
click at [761, 108] on span "00:01:21" at bounding box center [744, 104] width 35 height 12
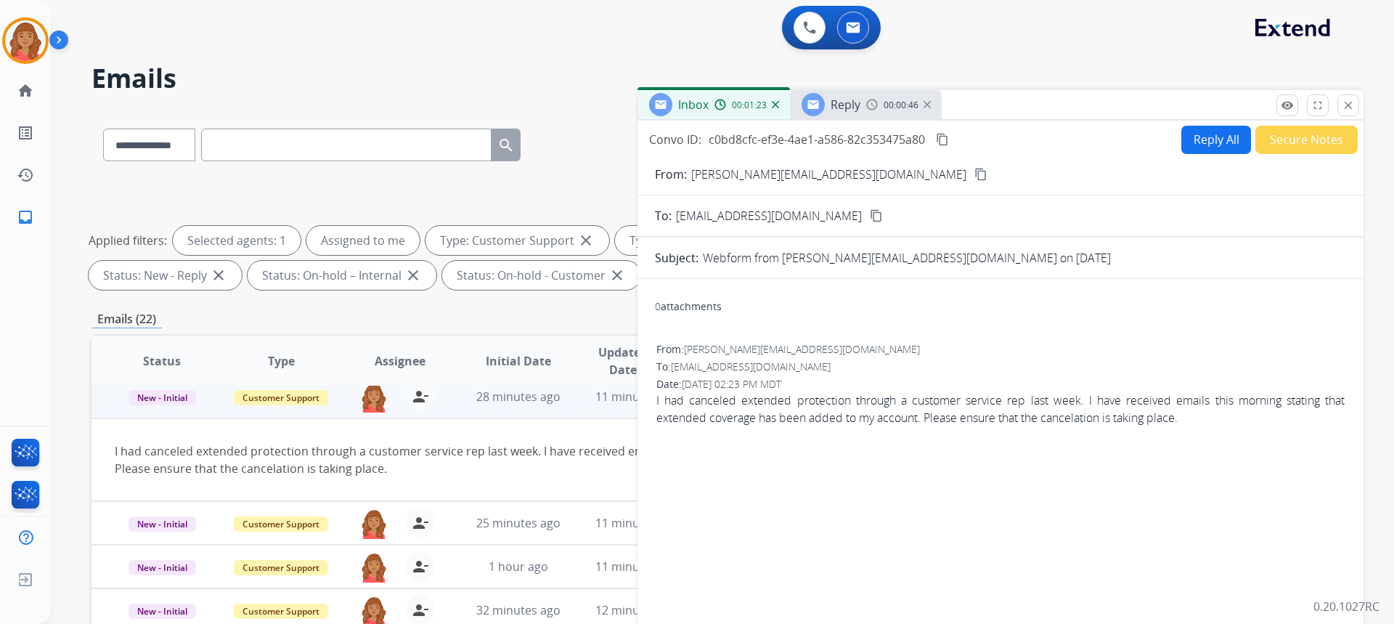
click at [904, 111] on div "Reply 00:00:46" at bounding box center [866, 104] width 152 height 29
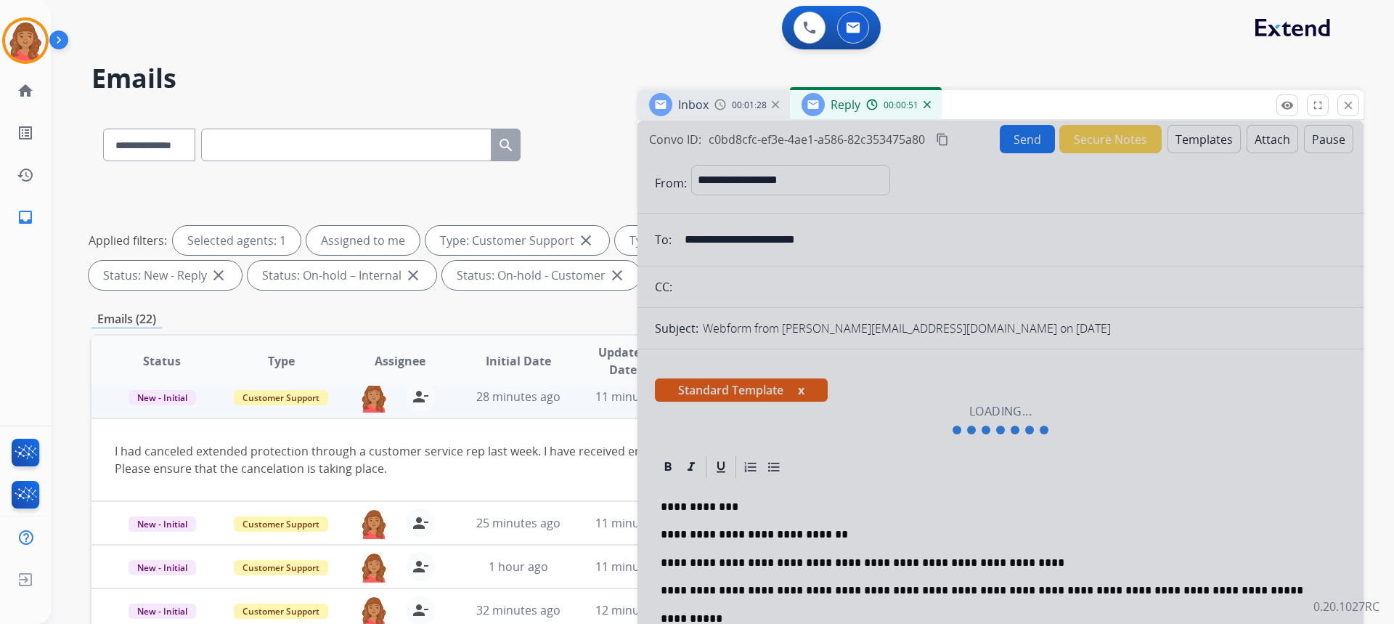
click at [929, 109] on div "00:00:51" at bounding box center [898, 104] width 64 height 13
drag, startPoint x: 928, startPoint y: 106, endPoint x: 1167, endPoint y: 106, distance: 239.6
click at [931, 106] on div "Reply 00:00:52" at bounding box center [866, 104] width 152 height 29
click at [1347, 108] on mat-icon "close" at bounding box center [1347, 105] width 13 height 13
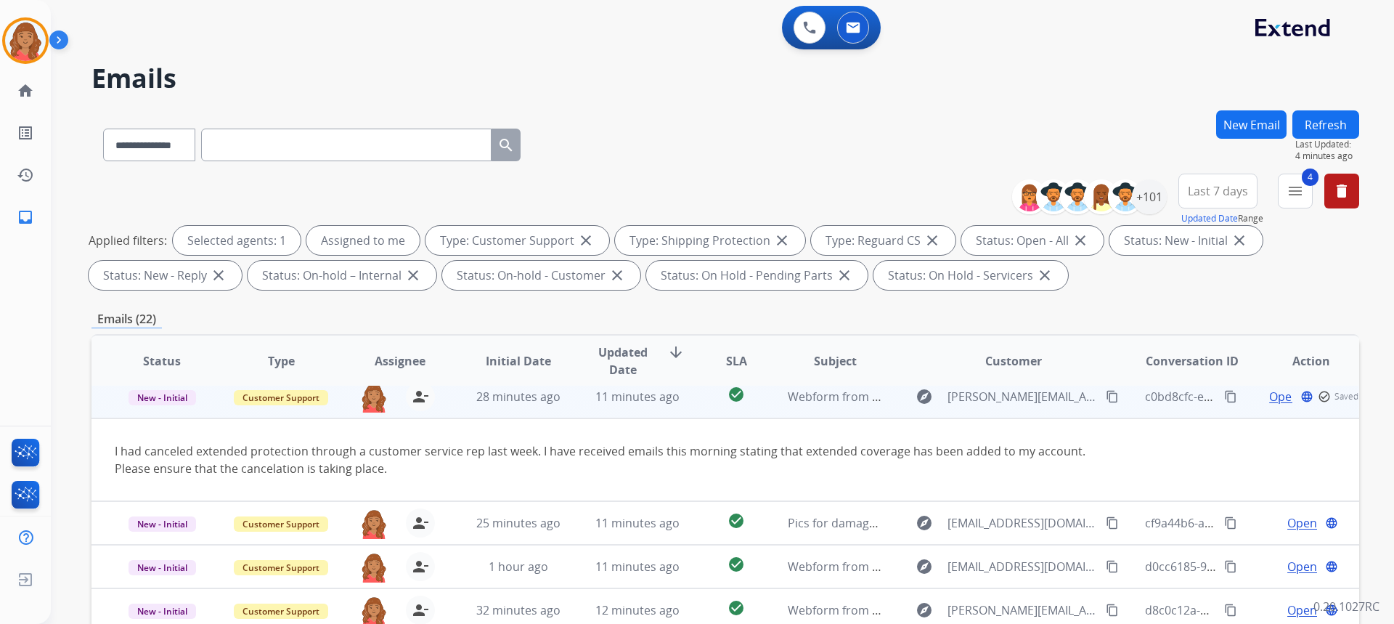
click at [1270, 399] on div "Open language check_circle_outline Saved" at bounding box center [1310, 396] width 95 height 17
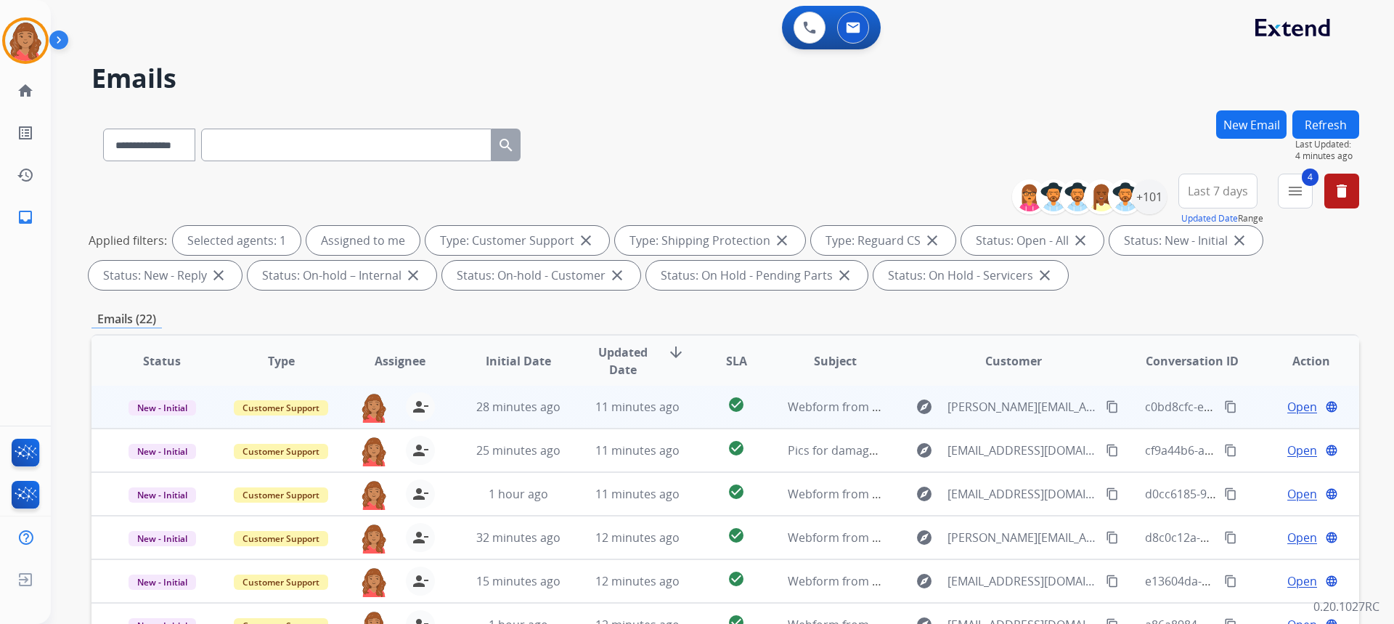
click at [1289, 405] on span "Open" at bounding box center [1302, 406] width 30 height 17
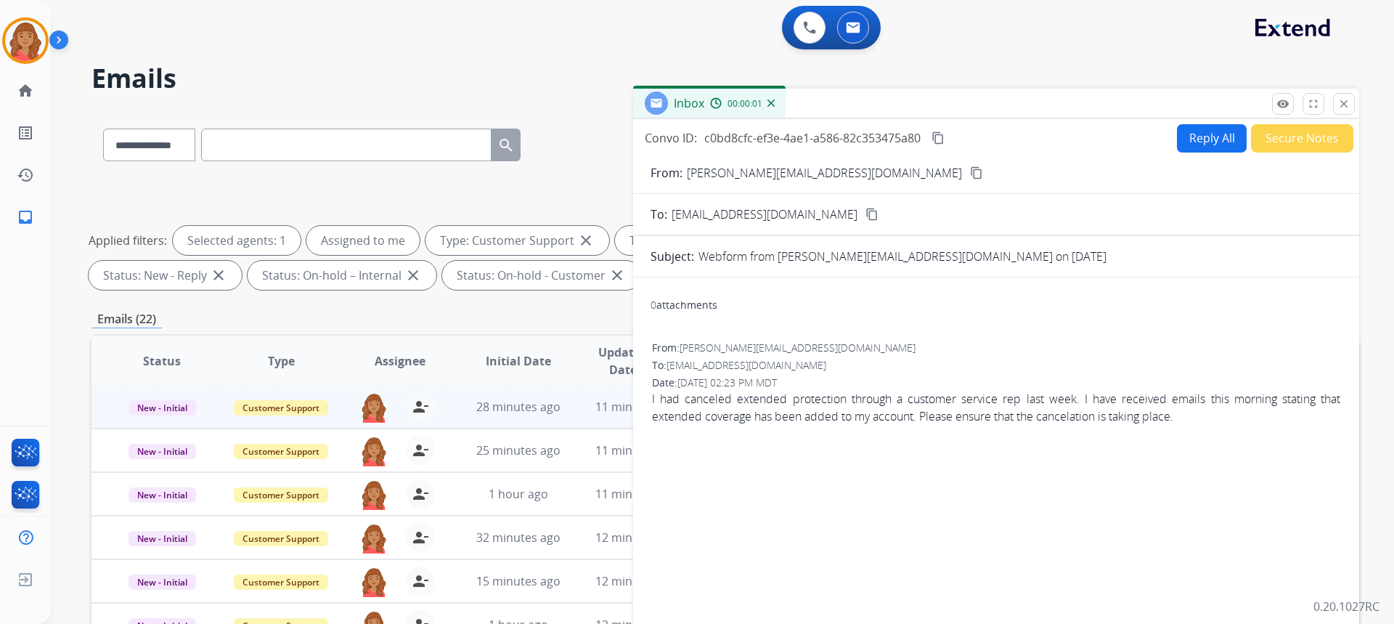
click at [1183, 144] on button "Reply All" at bounding box center [1212, 138] width 70 height 28
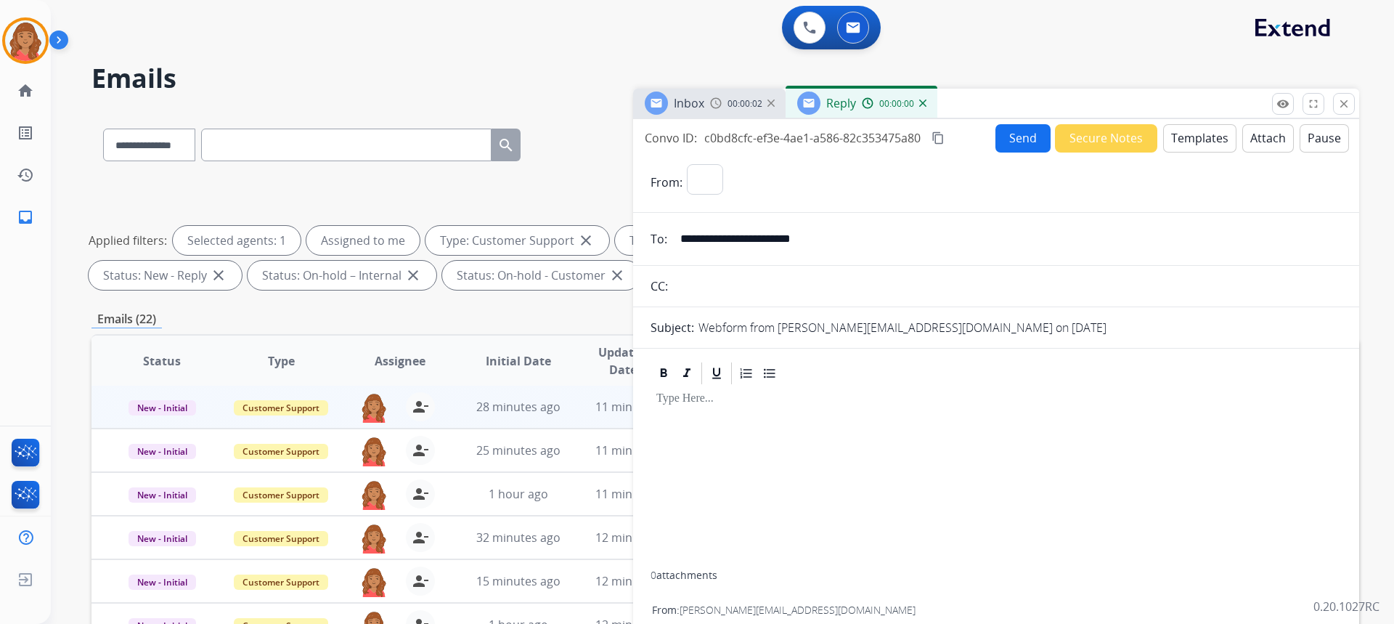
select select "**********"
drag, startPoint x: 819, startPoint y: 176, endPoint x: 661, endPoint y: 186, distance: 157.8
click at [661, 184] on div "**********" at bounding box center [996, 181] width 726 height 35
click at [687, 164] on select "**********" at bounding box center [785, 178] width 197 height 29
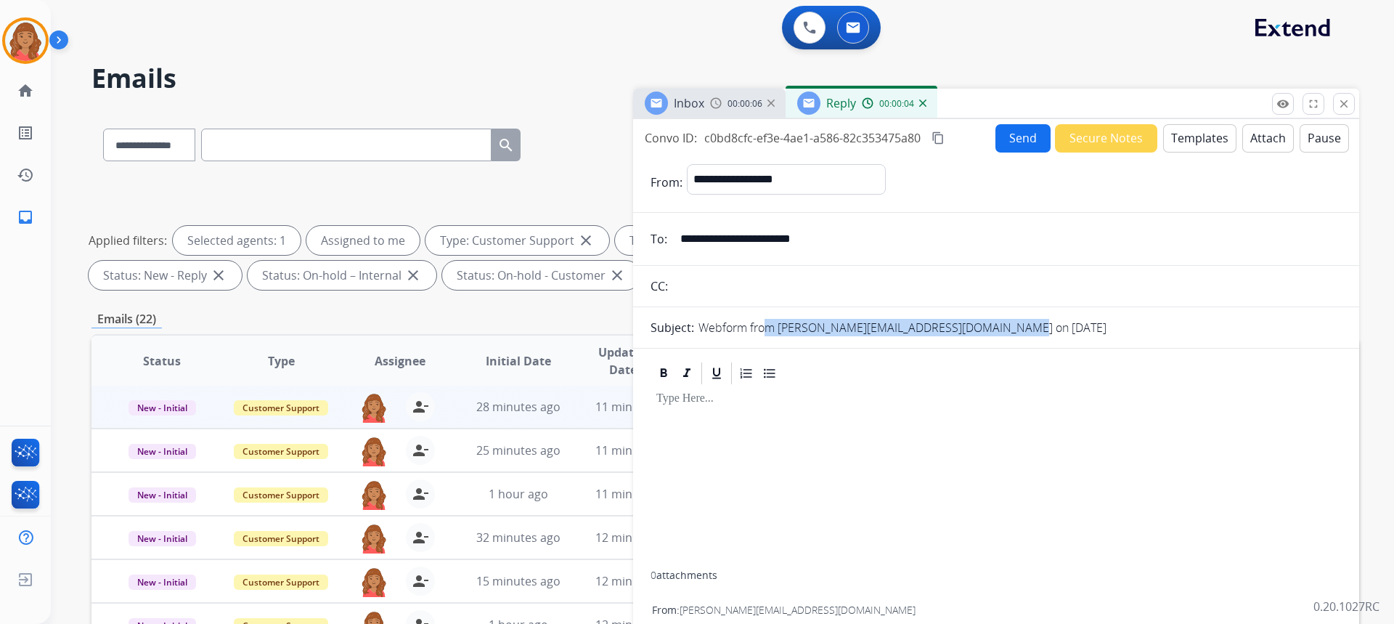
drag, startPoint x: 1066, startPoint y: 339, endPoint x: 764, endPoint y: 275, distance: 308.0
click at [756, 327] on form "**********" at bounding box center [996, 431] width 726 height 559
drag, startPoint x: 876, startPoint y: 237, endPoint x: 869, endPoint y: 238, distance: 7.3
click at [876, 238] on input "**********" at bounding box center [1006, 238] width 670 height 29
click at [1201, 146] on button "Templates" at bounding box center [1199, 138] width 73 height 28
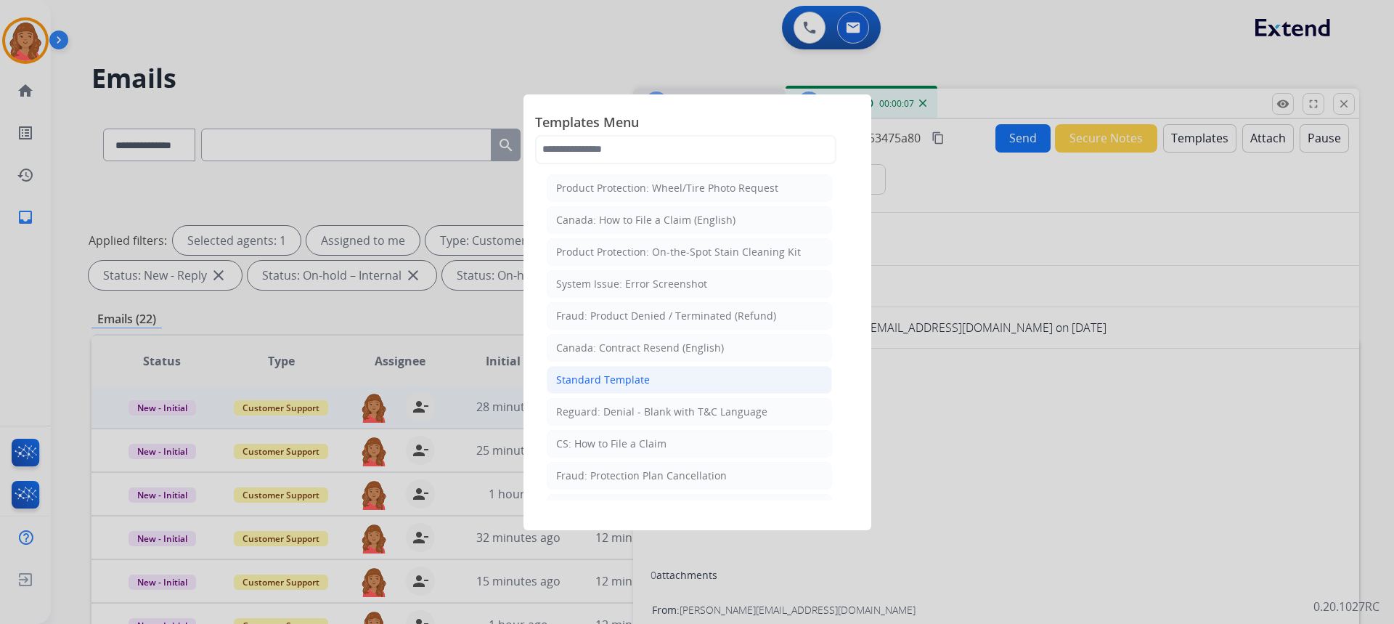
click at [615, 377] on div "Standard Template" at bounding box center [603, 379] width 94 height 15
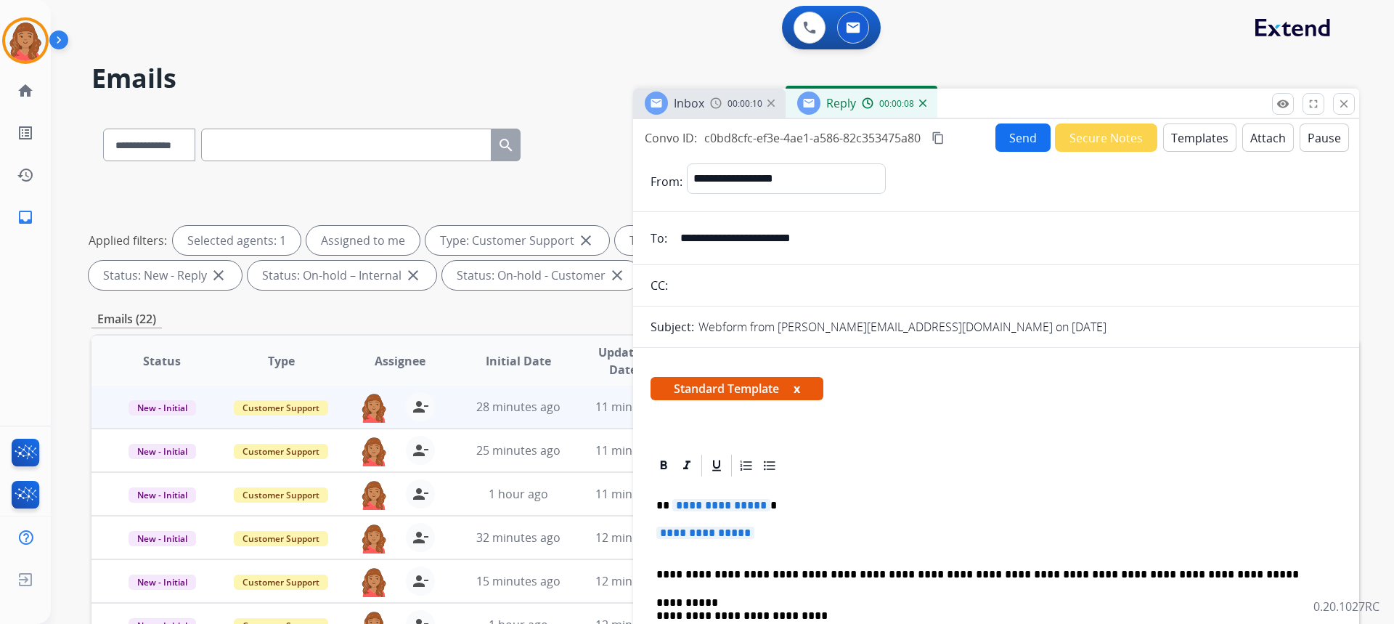
drag, startPoint x: 789, startPoint y: 512, endPoint x: 788, endPoint y: 522, distance: 10.3
click at [783, 528] on p "**********" at bounding box center [995, 539] width 679 height 27
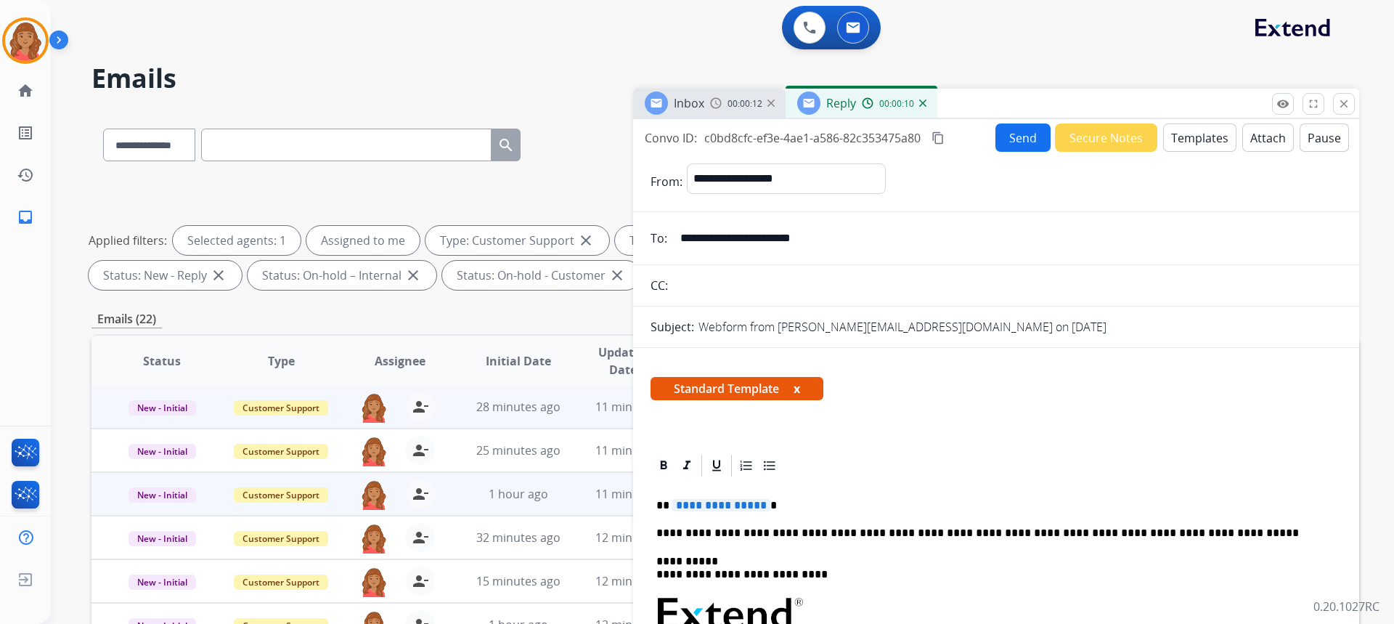
drag, startPoint x: 775, startPoint y: 510, endPoint x: 598, endPoint y: 515, distance: 176.4
click at [598, 515] on div "**********" at bounding box center [724, 502] width 1267 height 785
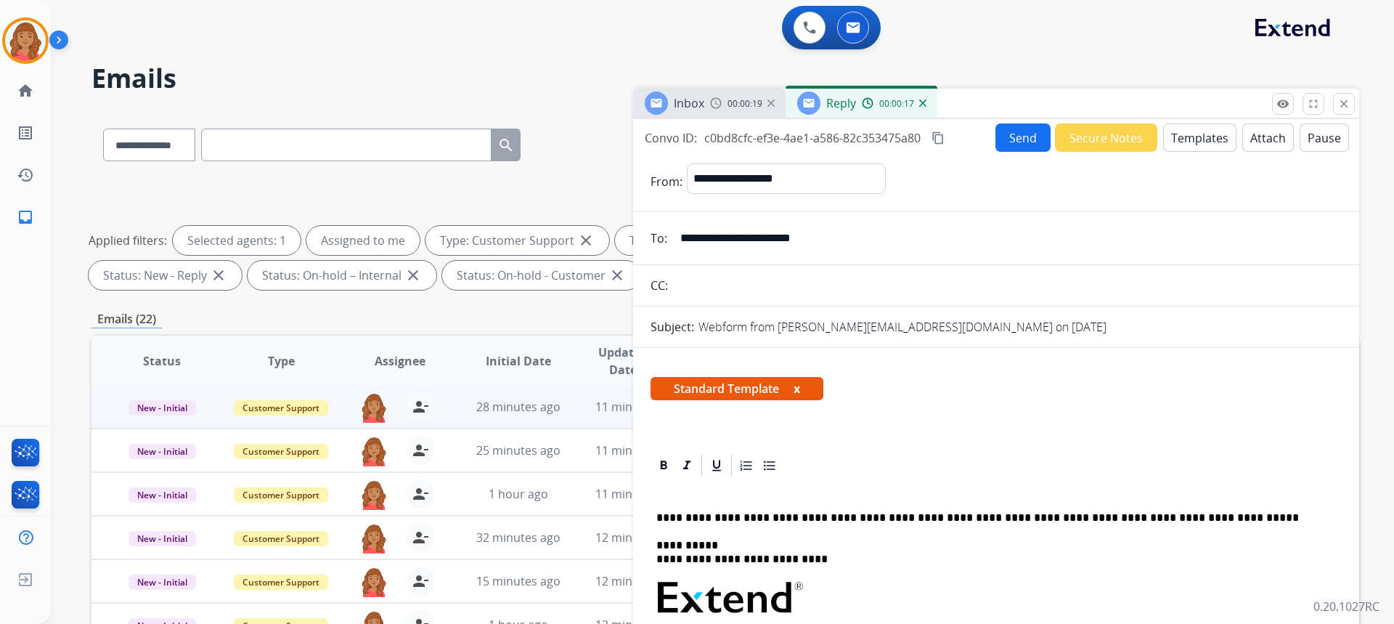
click at [669, 489] on p "**********" at bounding box center [990, 504] width 668 height 40
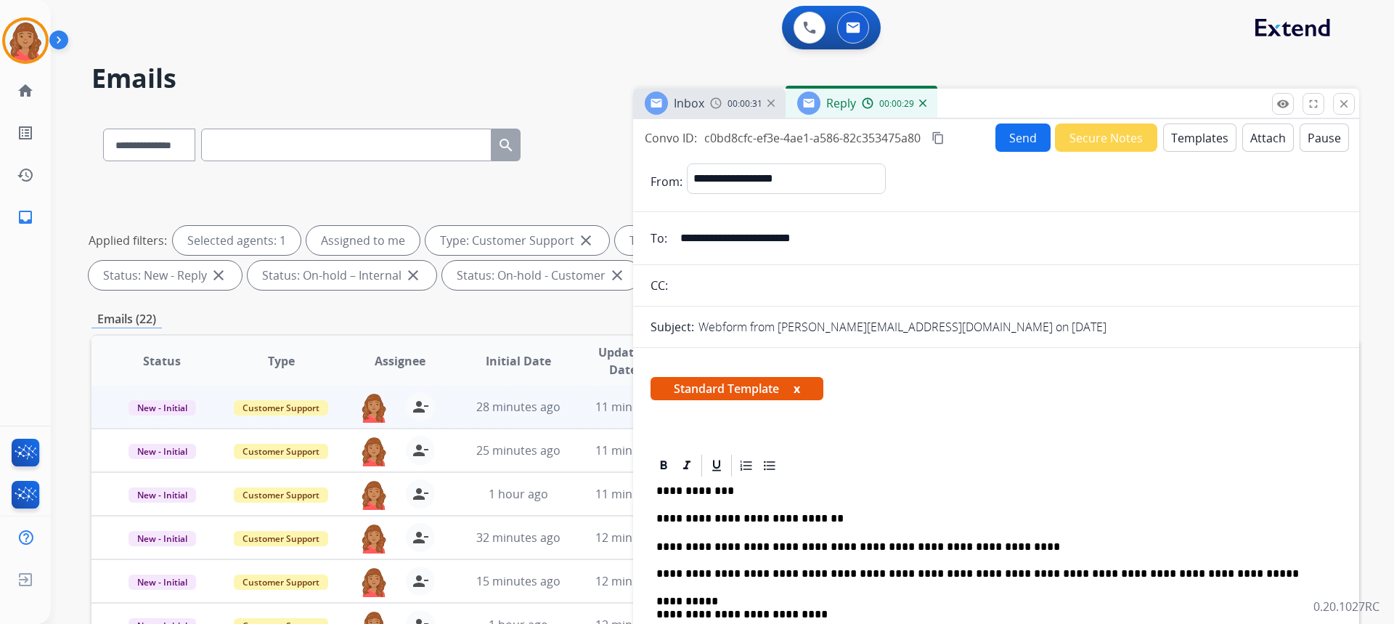
click at [1018, 151] on button "Send" at bounding box center [1022, 137] width 55 height 28
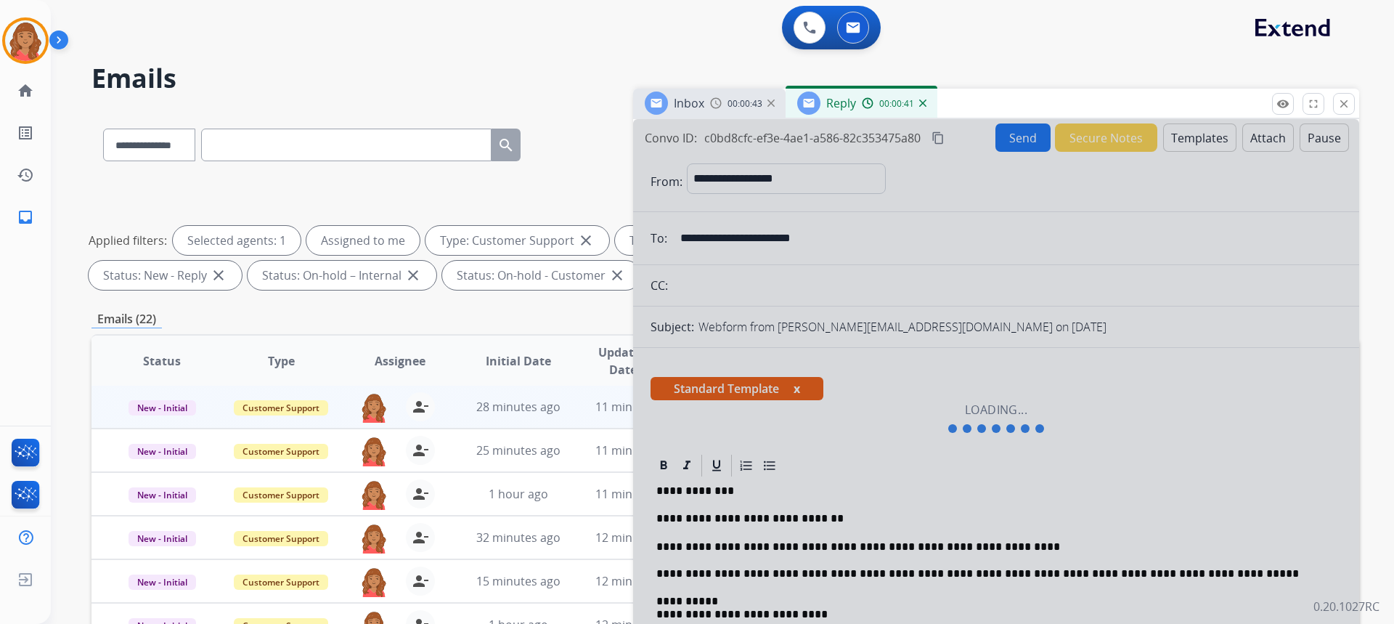
drag, startPoint x: 1345, startPoint y: 105, endPoint x: 1336, endPoint y: 108, distance: 10.1
click at [1345, 107] on mat-icon "close" at bounding box center [1343, 103] width 13 height 13
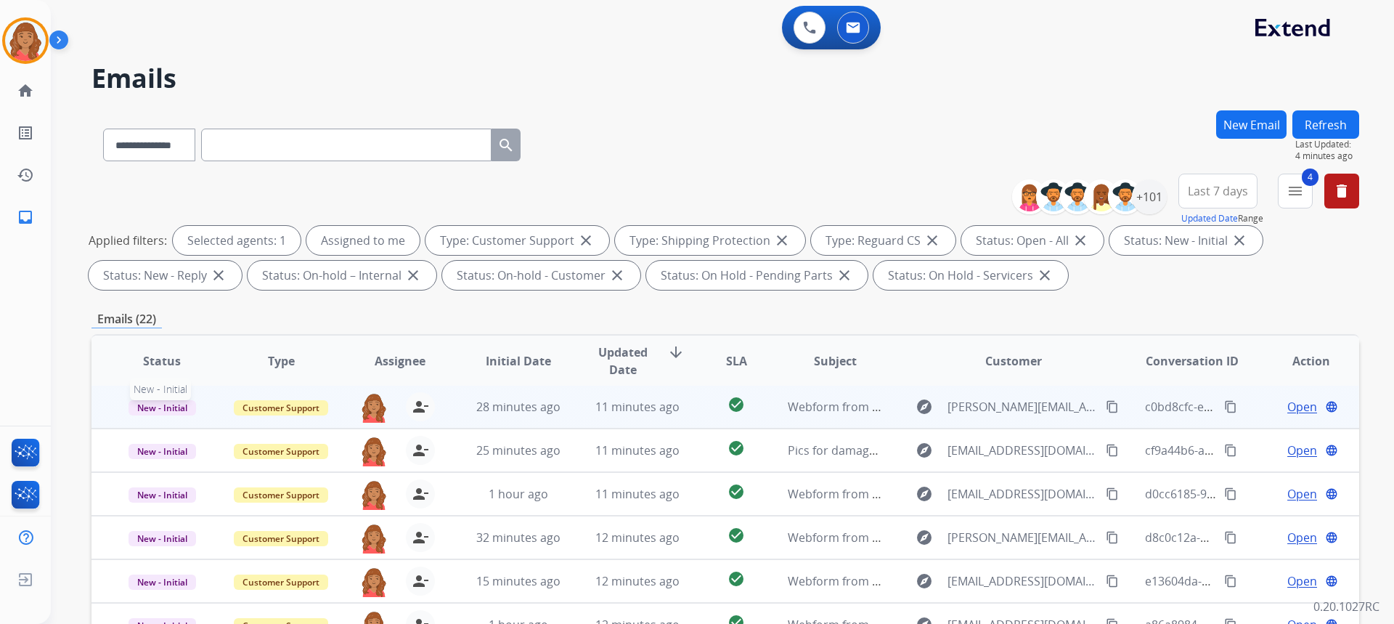
click at [148, 412] on span "New - Initial" at bounding box center [162, 407] width 68 height 15
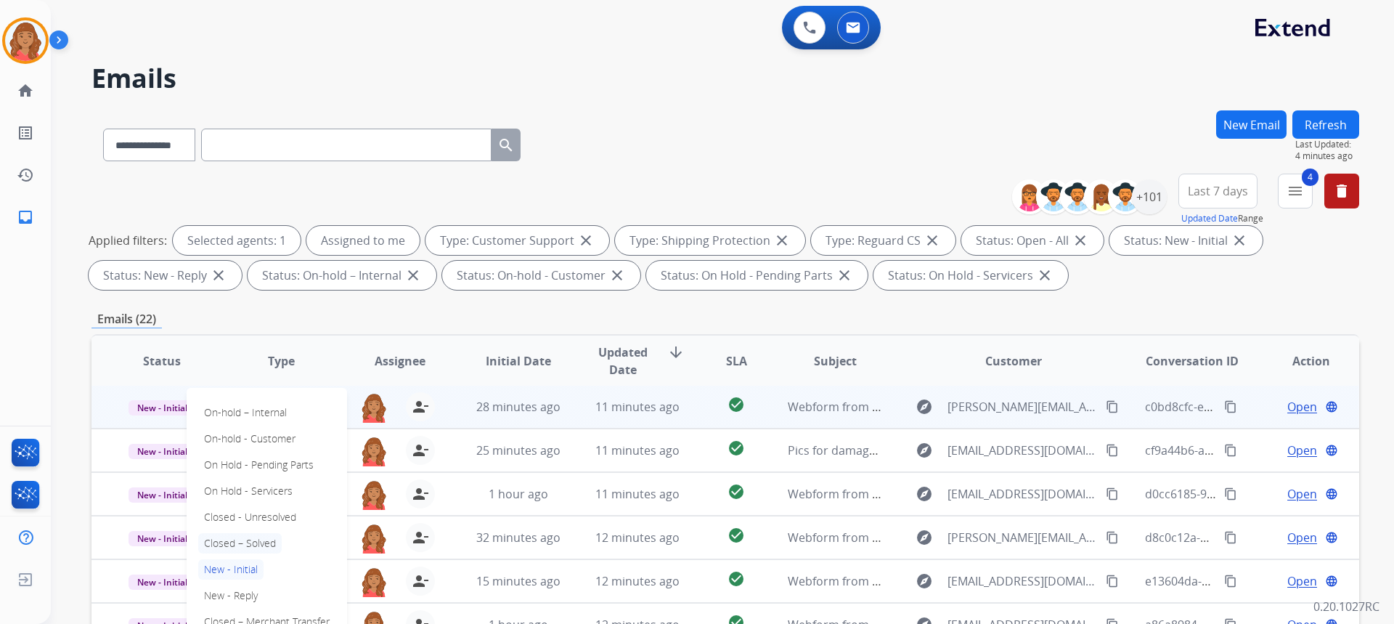
drag, startPoint x: 235, startPoint y: 544, endPoint x: 226, endPoint y: 539, distance: 10.7
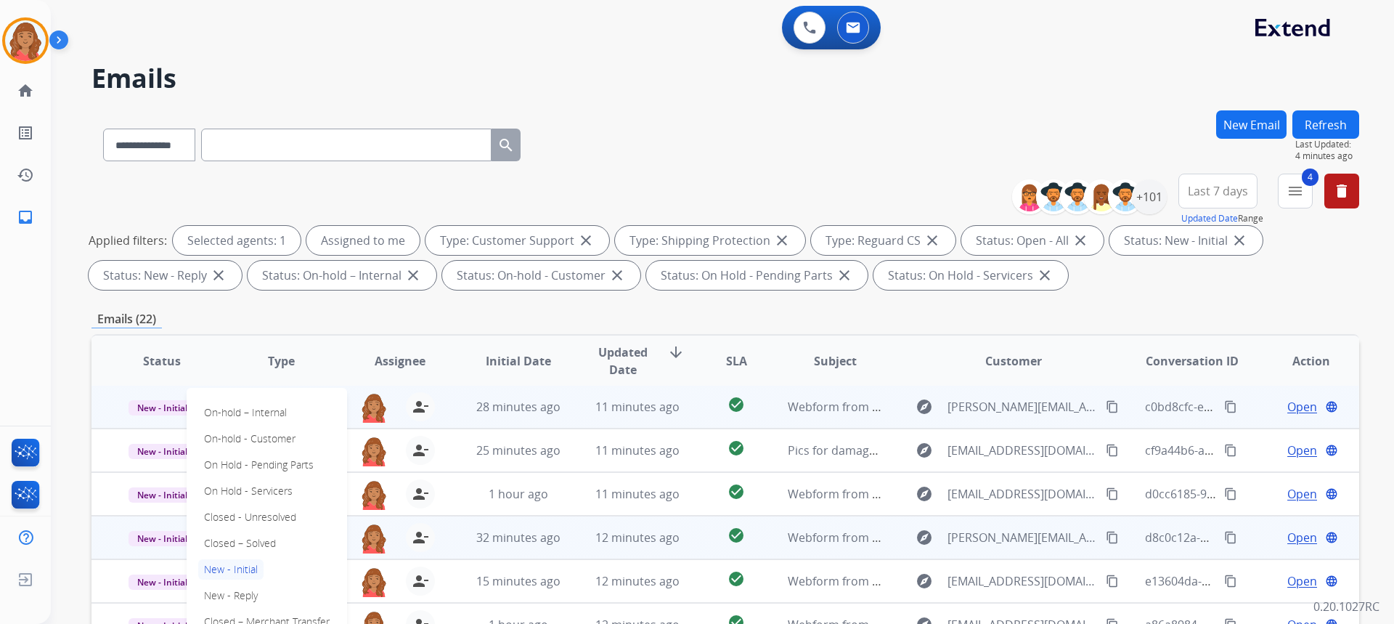
click at [233, 544] on p "Closed – Solved" at bounding box center [239, 543] width 83 height 20
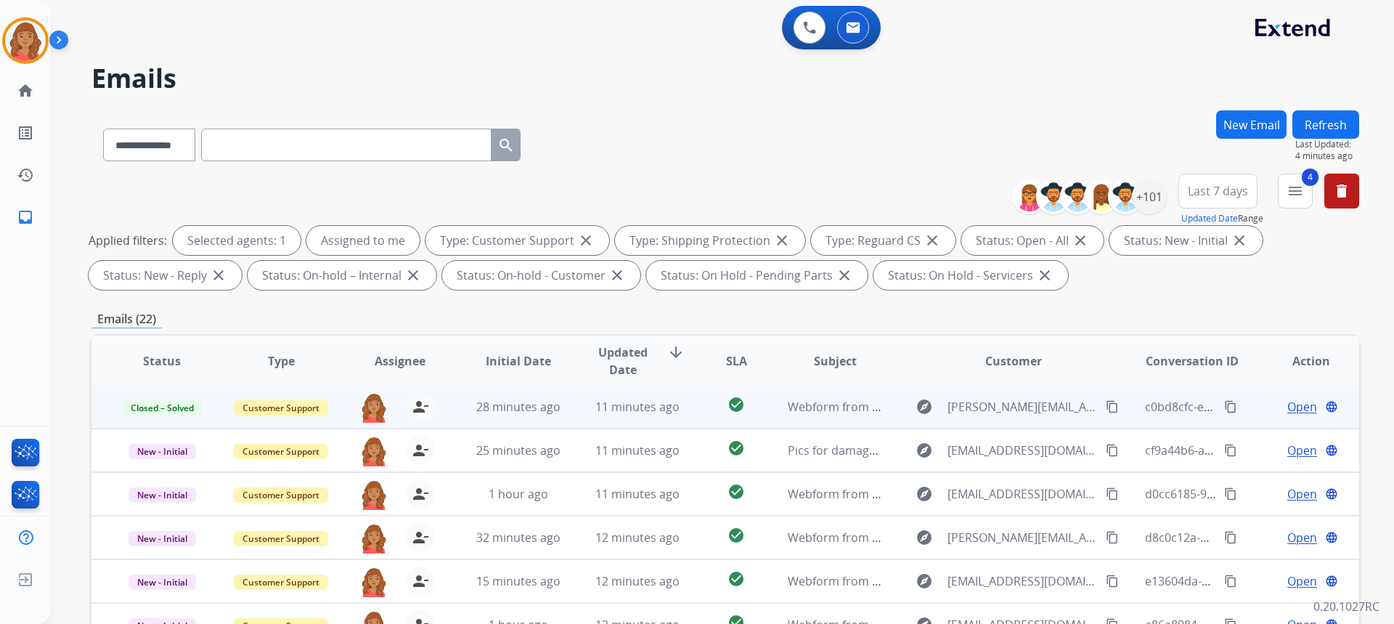
click at [1233, 121] on button "New Email" at bounding box center [1251, 124] width 70 height 28
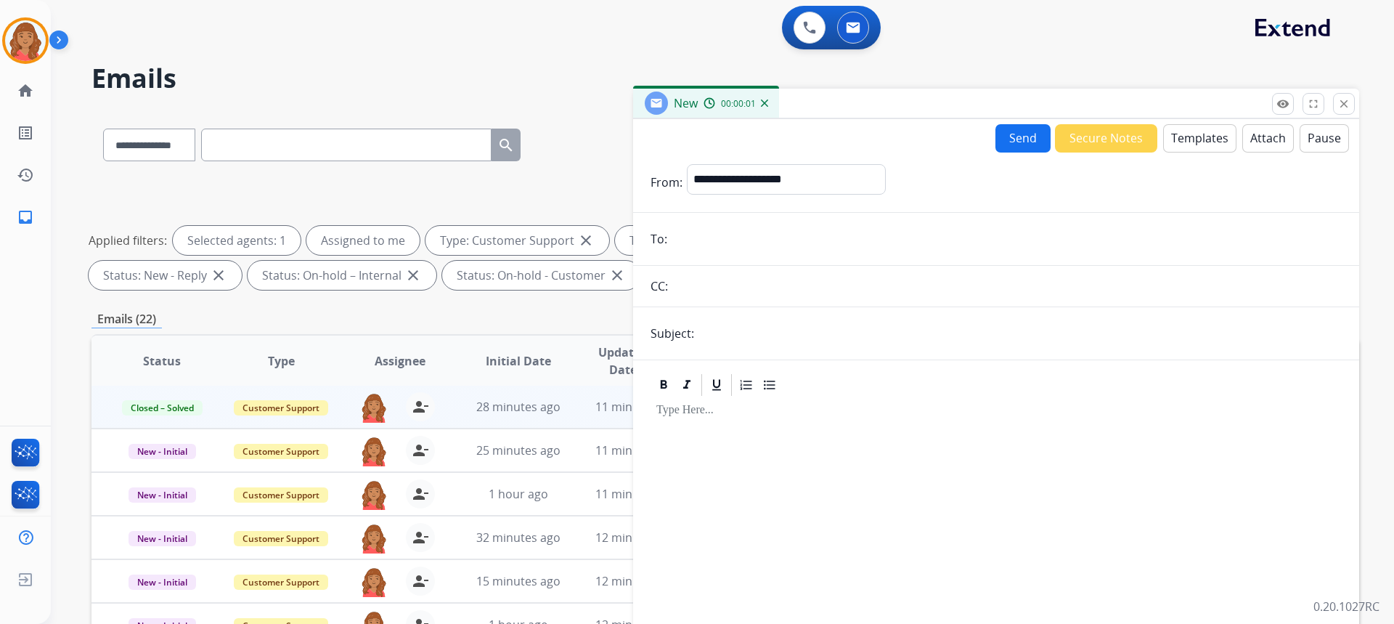
click at [1095, 139] on button "Secure Notes" at bounding box center [1106, 138] width 102 height 28
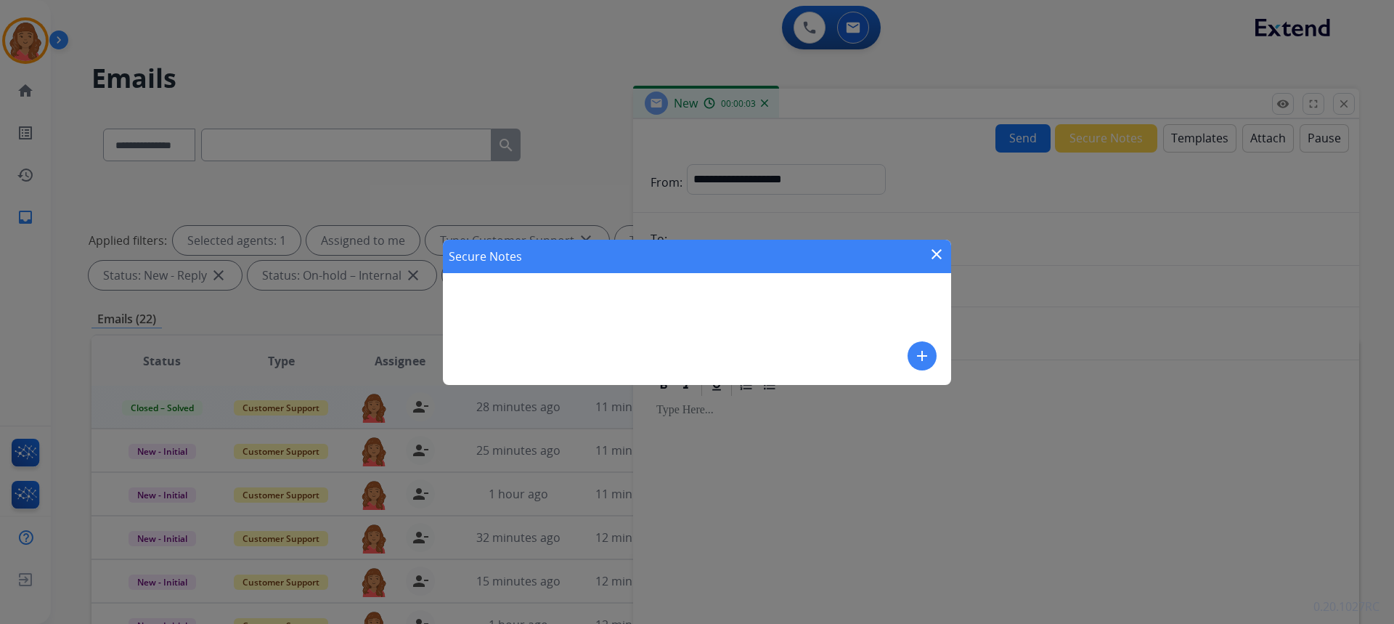
drag, startPoint x: 945, startPoint y: 258, endPoint x: 817, endPoint y: 245, distance: 129.1
click at [942, 258] on div "Secure Notes close" at bounding box center [697, 256] width 508 height 33
click at [941, 256] on mat-icon "close" at bounding box center [936, 253] width 17 height 17
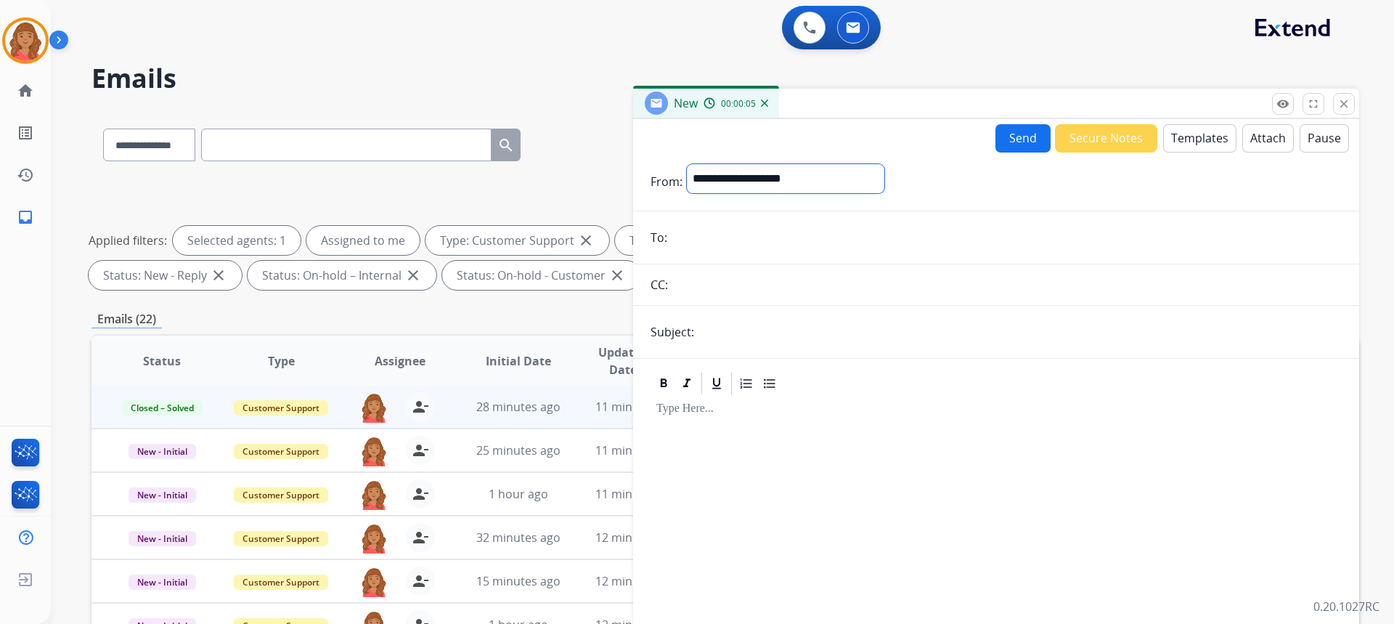
click at [746, 178] on select "**********" at bounding box center [785, 178] width 197 height 29
select select "**********"
click at [687, 164] on select "**********" at bounding box center [785, 178] width 197 height 29
drag, startPoint x: 732, startPoint y: 232, endPoint x: 724, endPoint y: 270, distance: 38.4
click at [733, 232] on input "email" at bounding box center [1006, 238] width 670 height 29
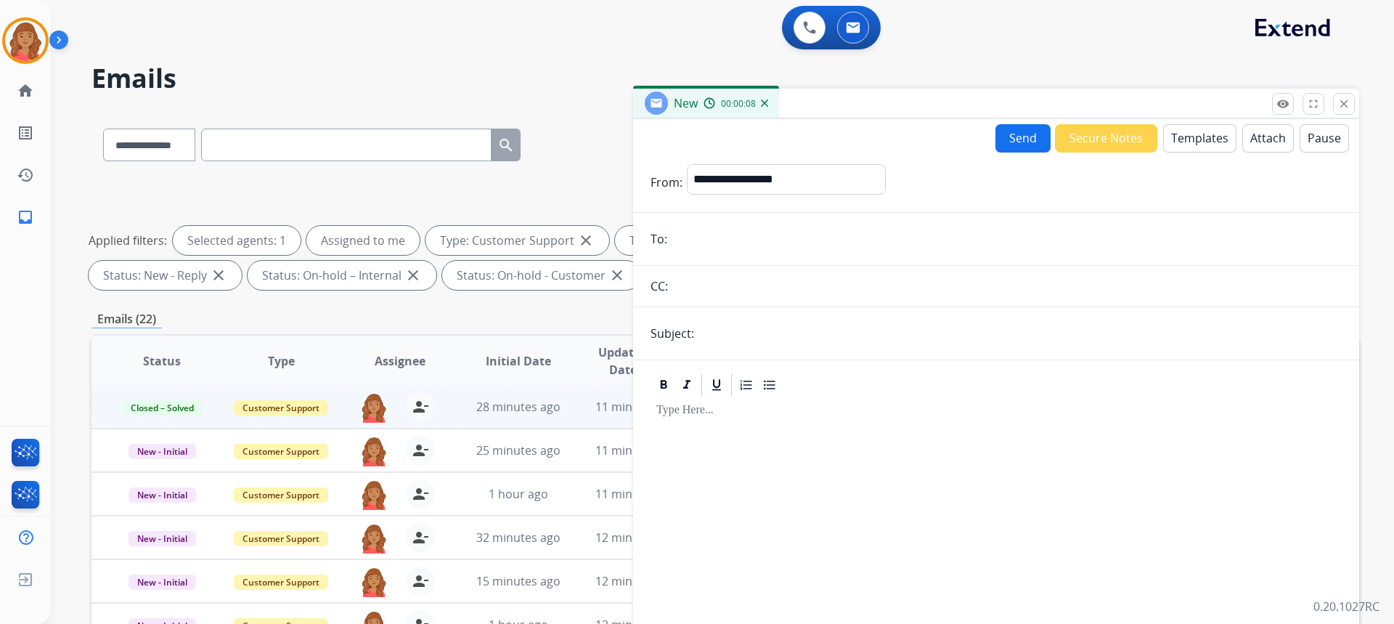
click at [714, 342] on input "text" at bounding box center [1019, 333] width 643 height 29
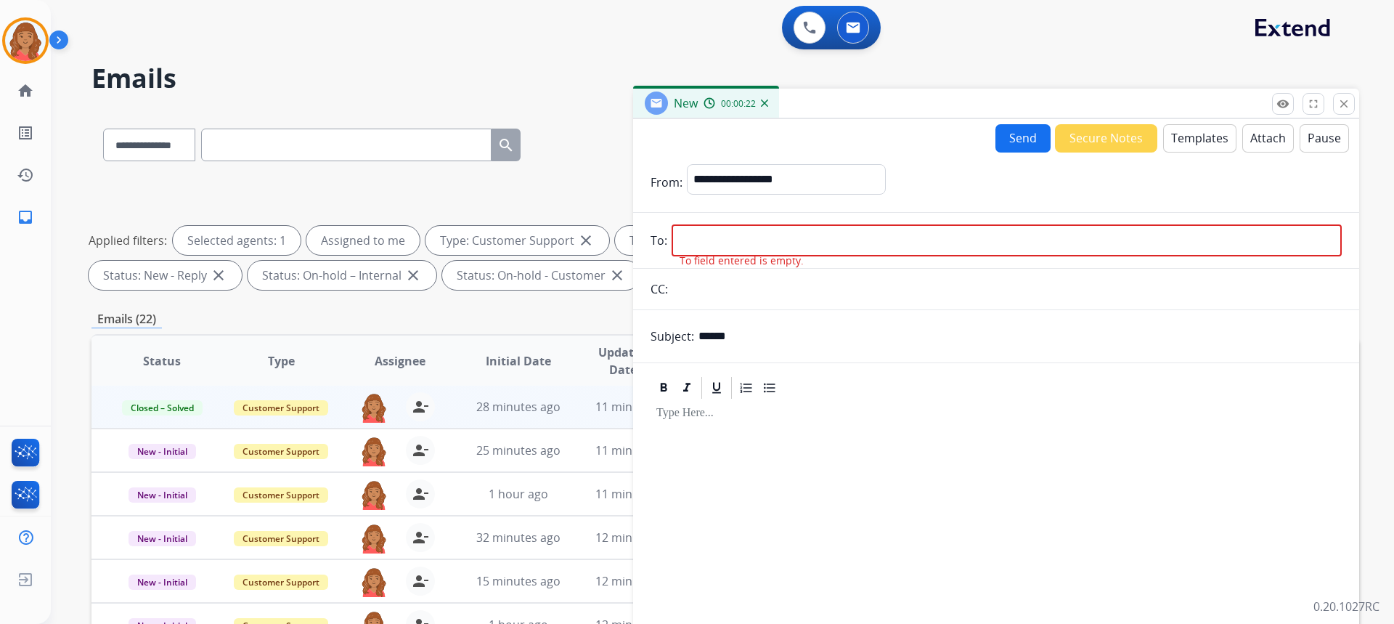
type input "**********"
click at [726, 238] on input "email" at bounding box center [1006, 240] width 670 height 32
paste input "**********"
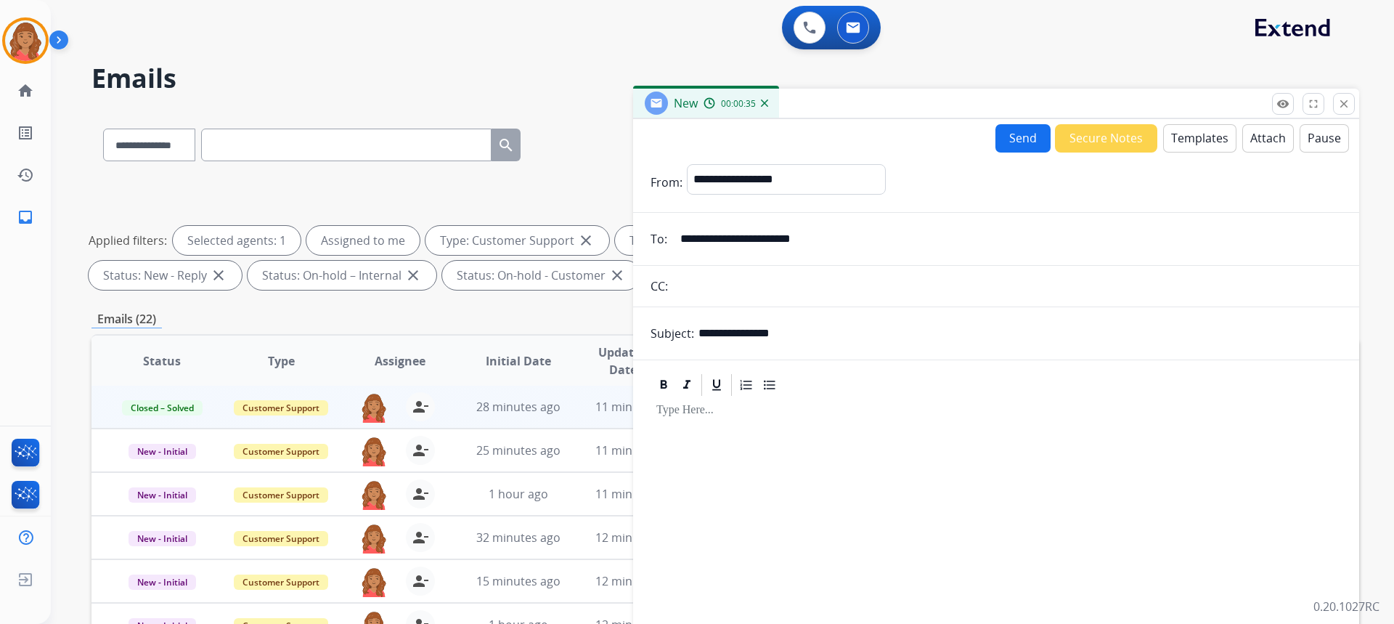
type input "**********"
click at [1184, 145] on button "Templates" at bounding box center [1199, 138] width 73 height 28
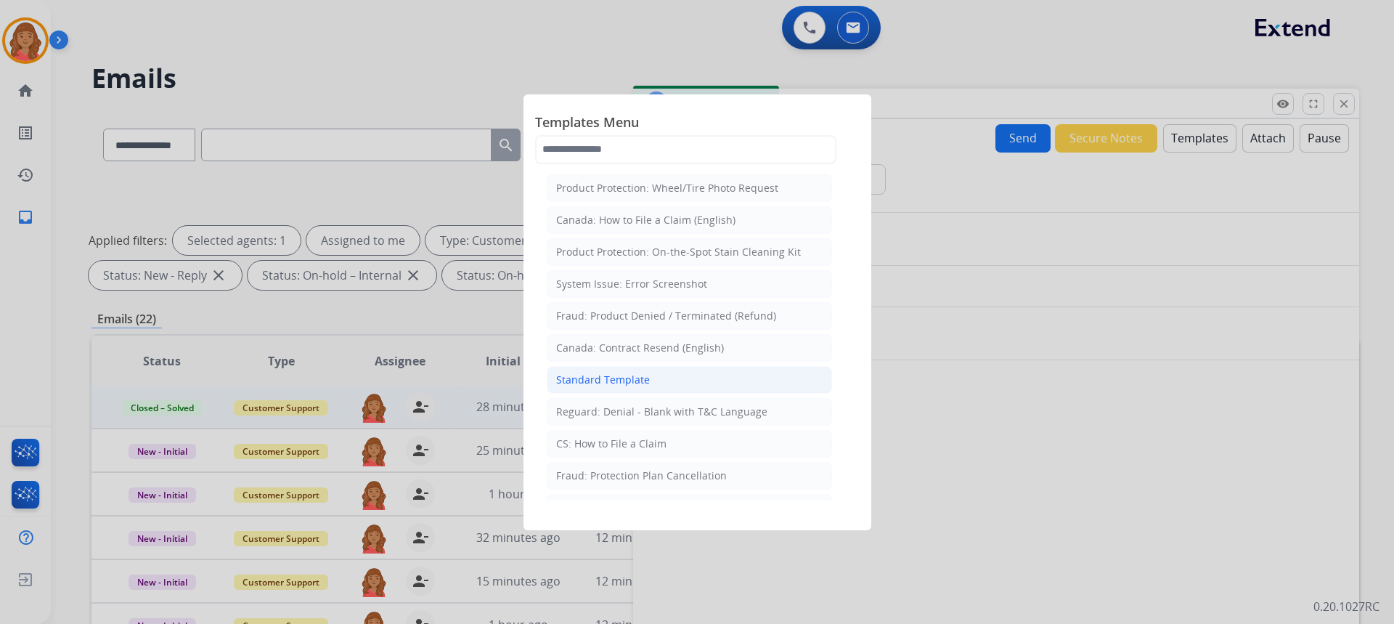
click at [630, 374] on div "Standard Template" at bounding box center [603, 379] width 94 height 15
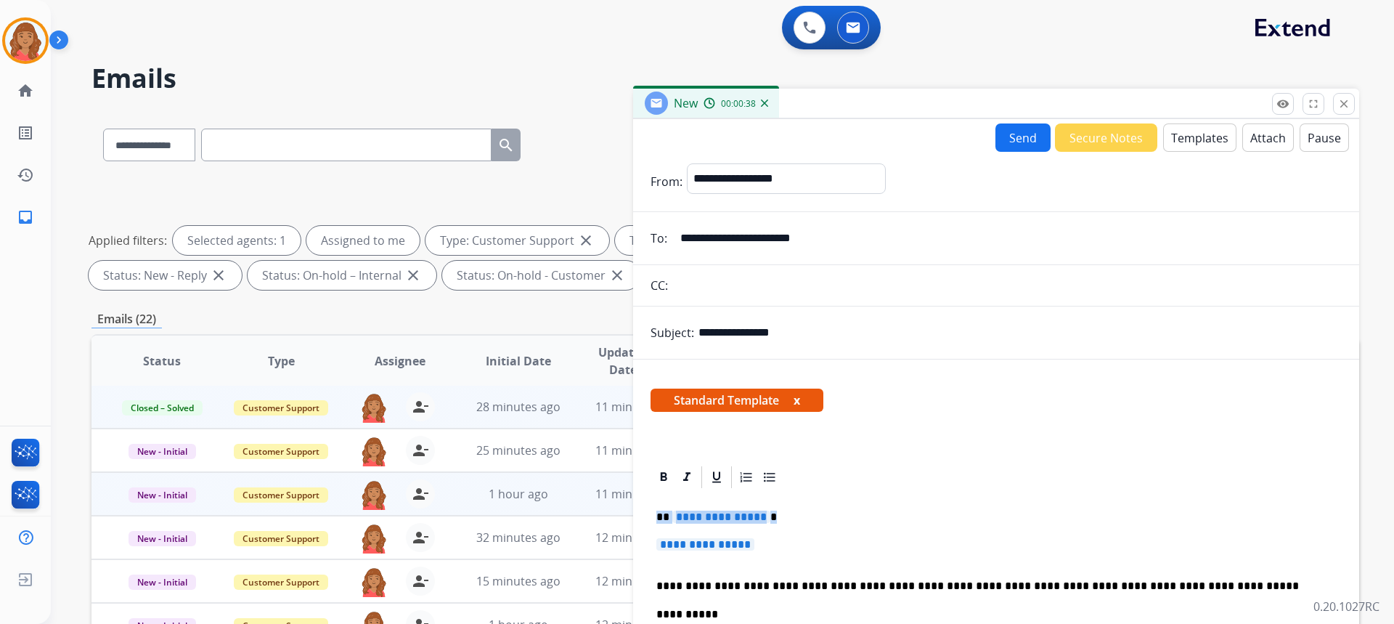
drag, startPoint x: 777, startPoint y: 547, endPoint x: 613, endPoint y: 509, distance: 168.5
click at [613, 508] on div "**********" at bounding box center [724, 502] width 1267 height 785
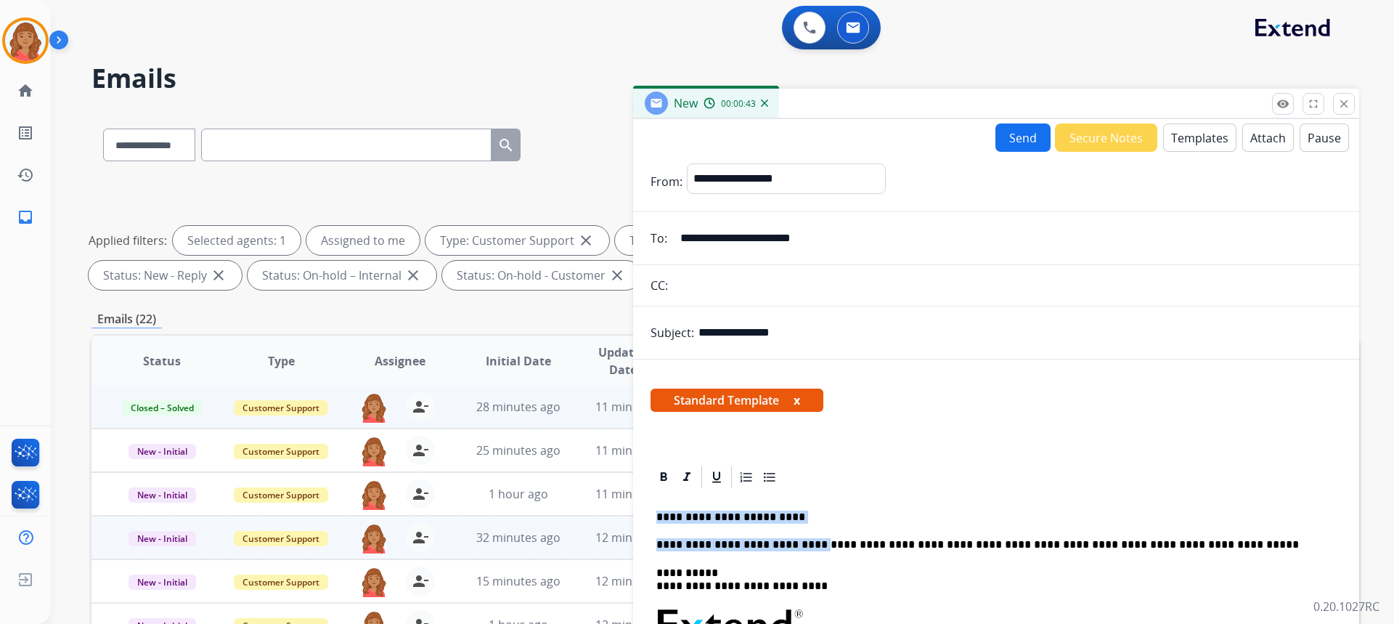
drag, startPoint x: 666, startPoint y: 510, endPoint x: 611, endPoint y: 519, distance: 55.3
click at [611, 519] on div "**********" at bounding box center [724, 502] width 1267 height 785
click at [756, 523] on p "**********" at bounding box center [990, 516] width 668 height 13
drag, startPoint x: 790, startPoint y: 518, endPoint x: 633, endPoint y: 515, distance: 156.8
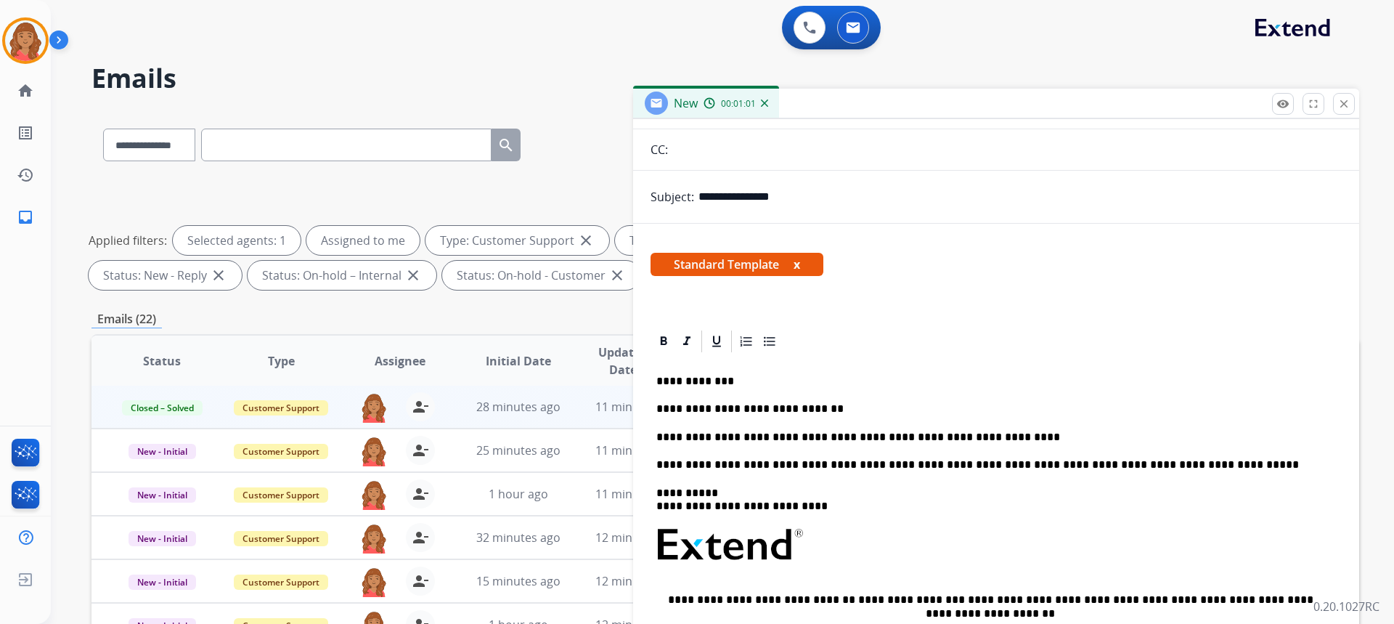
scroll to position [0, 0]
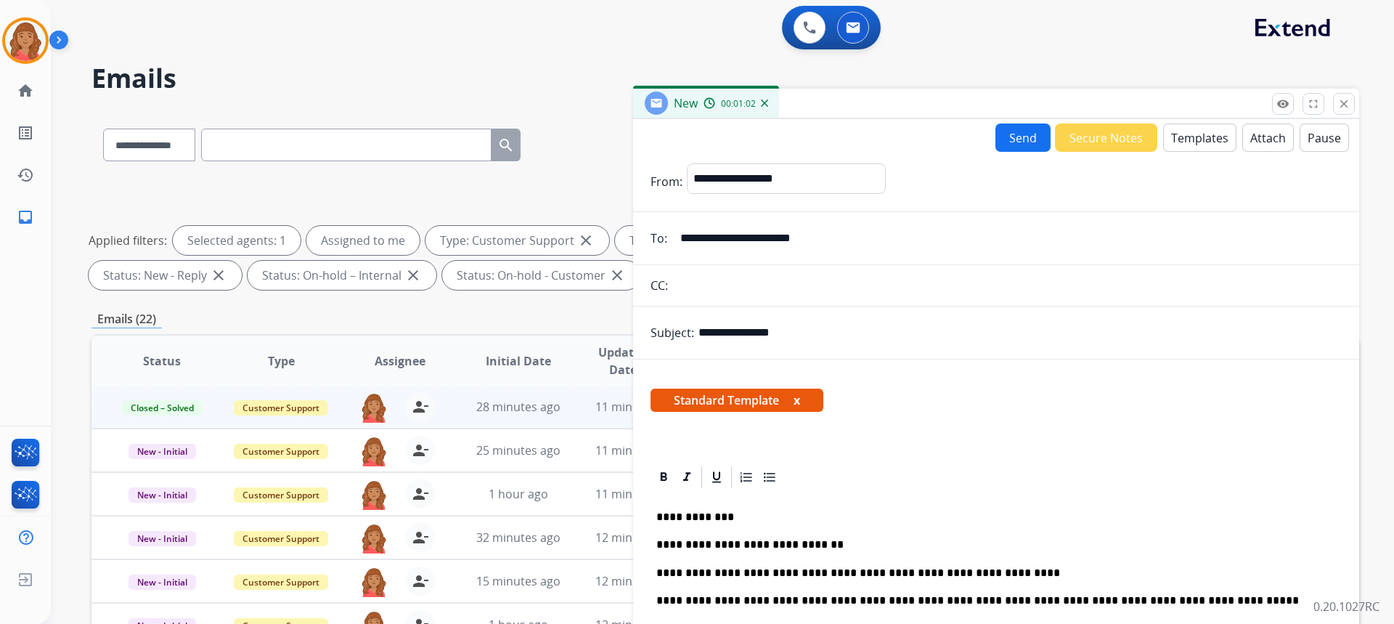
click at [1029, 139] on button "Send" at bounding box center [1022, 137] width 55 height 28
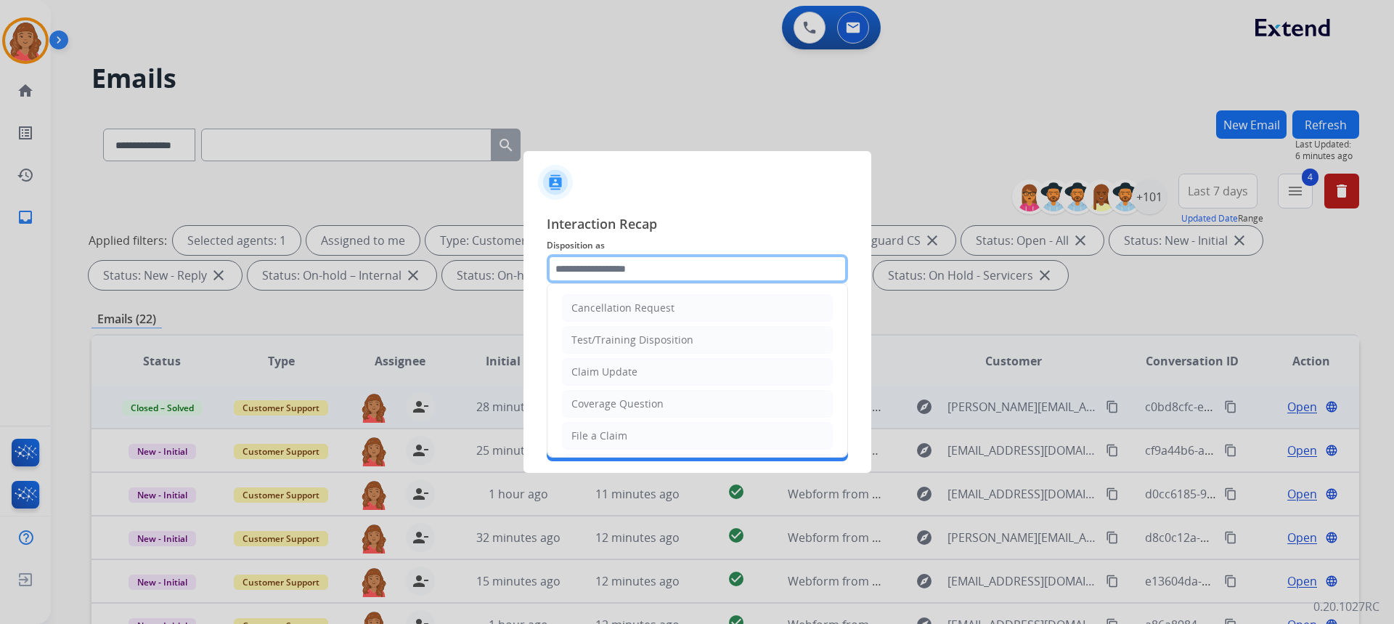
click at [626, 275] on input "text" at bounding box center [697, 268] width 301 height 29
click at [610, 370] on div "Claim Update" at bounding box center [604, 371] width 66 height 15
type input "**********"
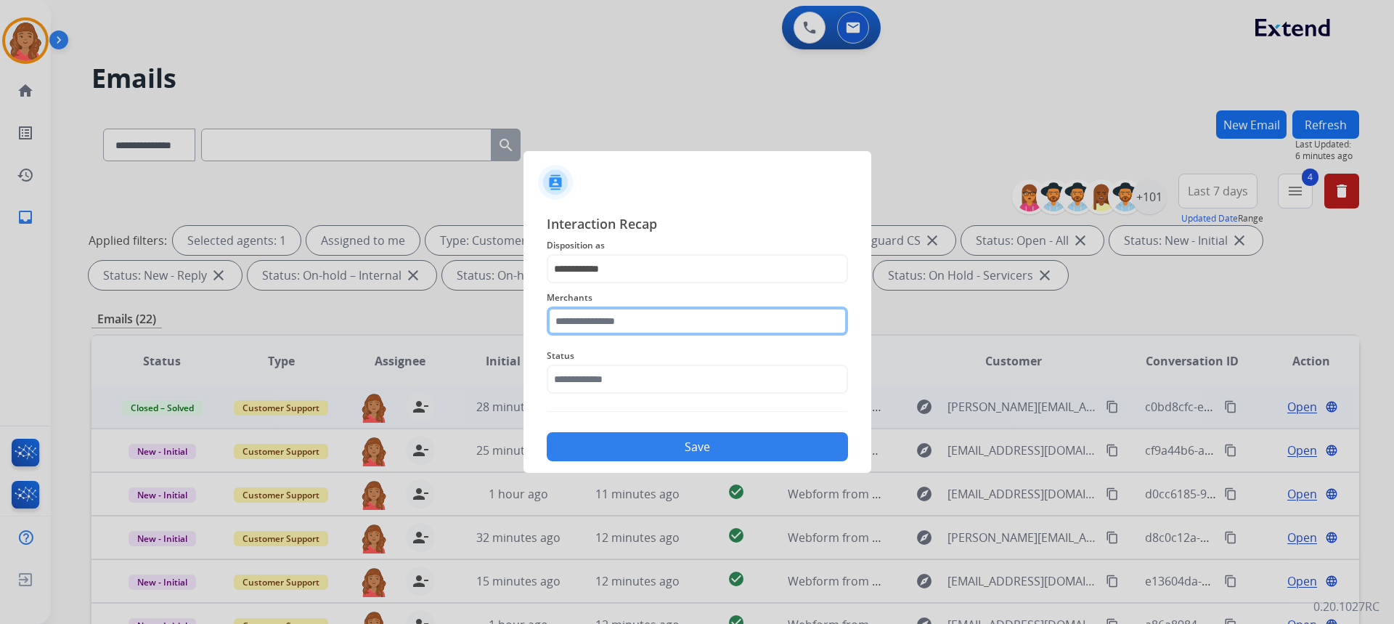
click at [611, 324] on input "text" at bounding box center [697, 320] width 301 height 29
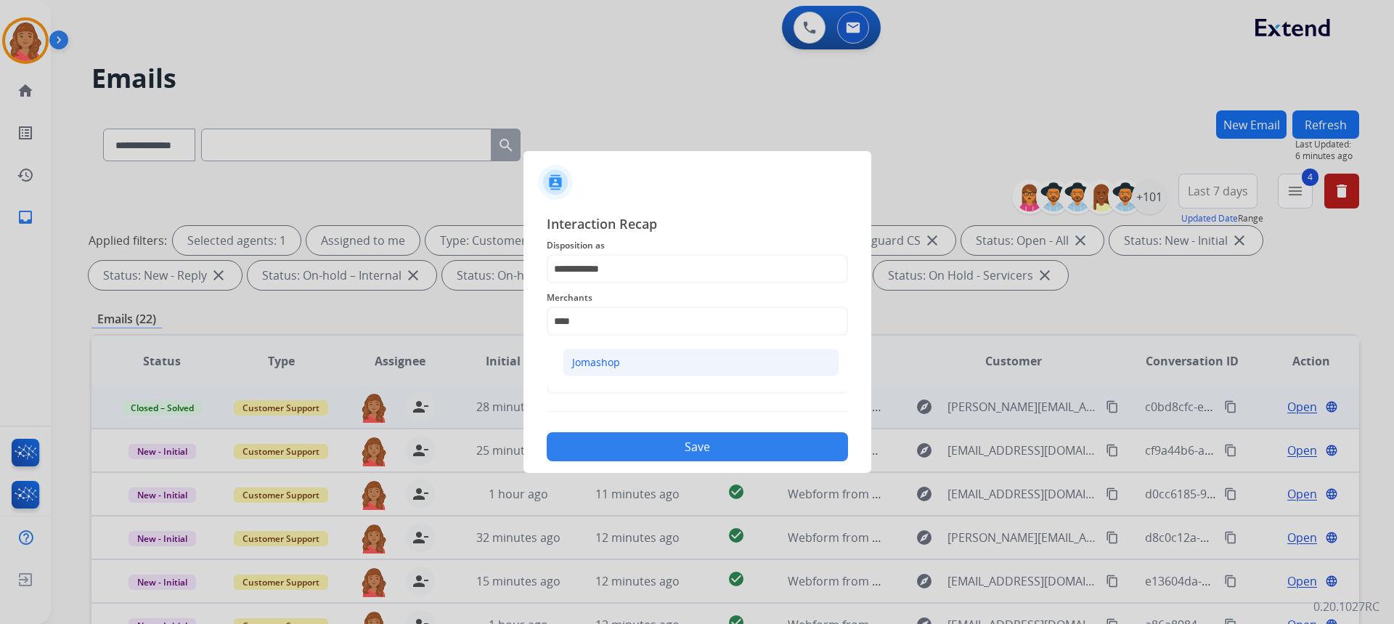
click at [597, 365] on div "Jomashop" at bounding box center [596, 362] width 48 height 15
type input "********"
click at [596, 379] on input "text" at bounding box center [697, 378] width 301 height 29
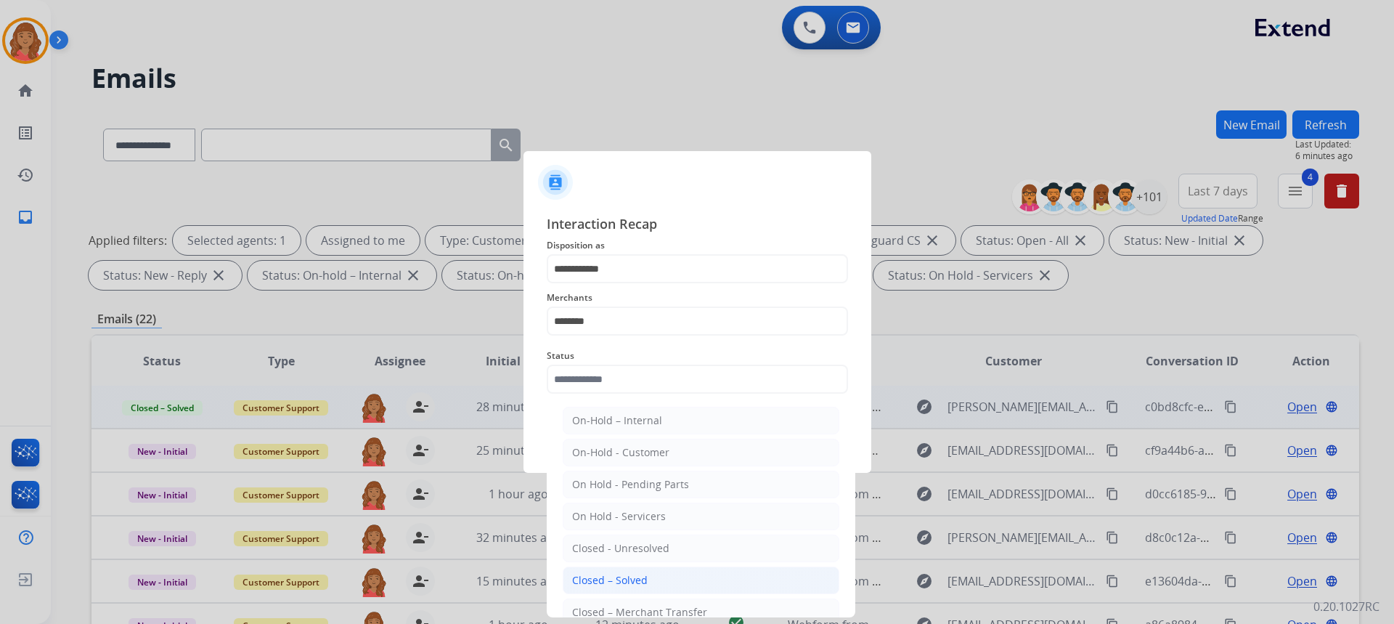
click at [618, 584] on div "Closed – Solved" at bounding box center [609, 580] width 75 height 15
type input "**********"
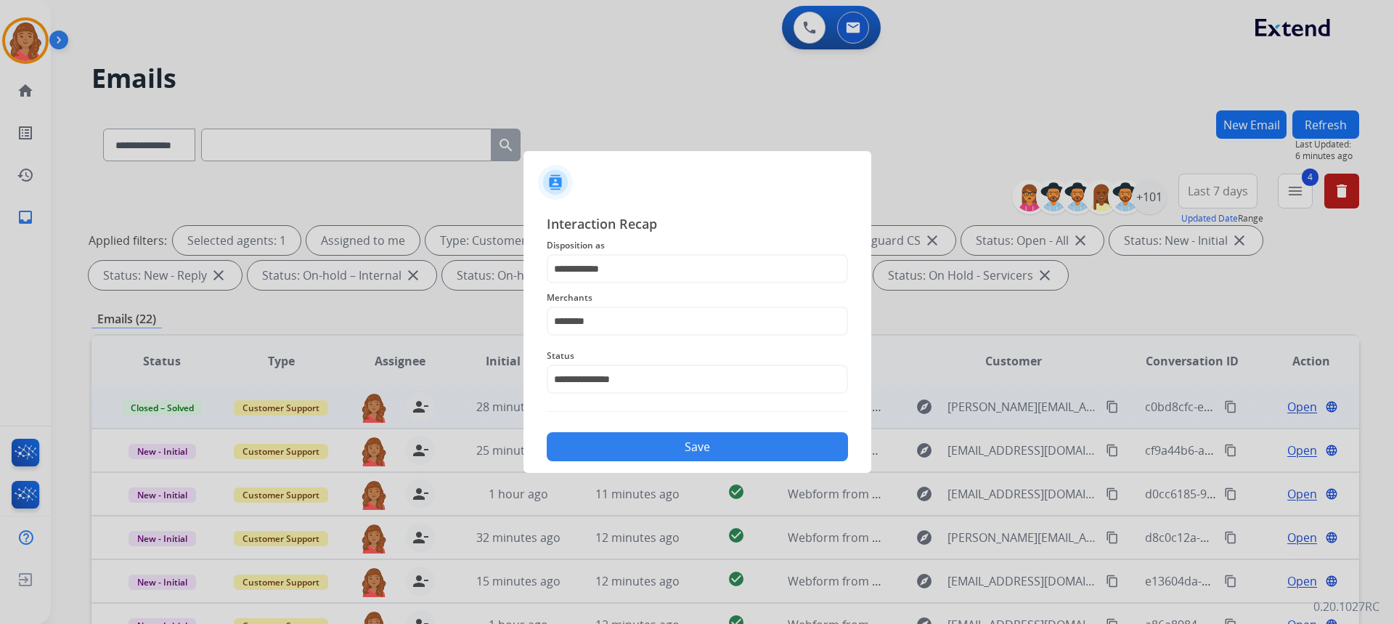
drag, startPoint x: 610, startPoint y: 456, endPoint x: 618, endPoint y: 452, distance: 8.5
click at [611, 454] on button "Save" at bounding box center [697, 446] width 301 height 29
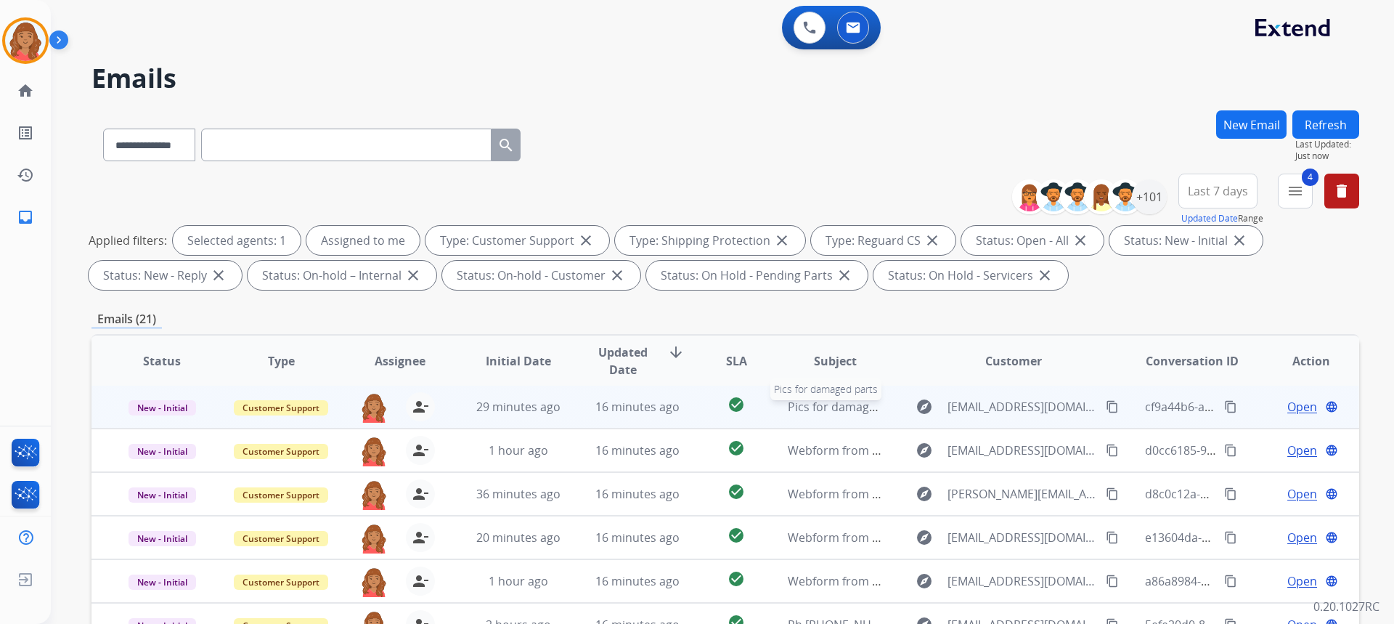
drag, startPoint x: 809, startPoint y: 409, endPoint x: 800, endPoint y: 409, distance: 9.5
click at [809, 409] on span "Pics for damaged parts" at bounding box center [851, 407] width 127 height 16
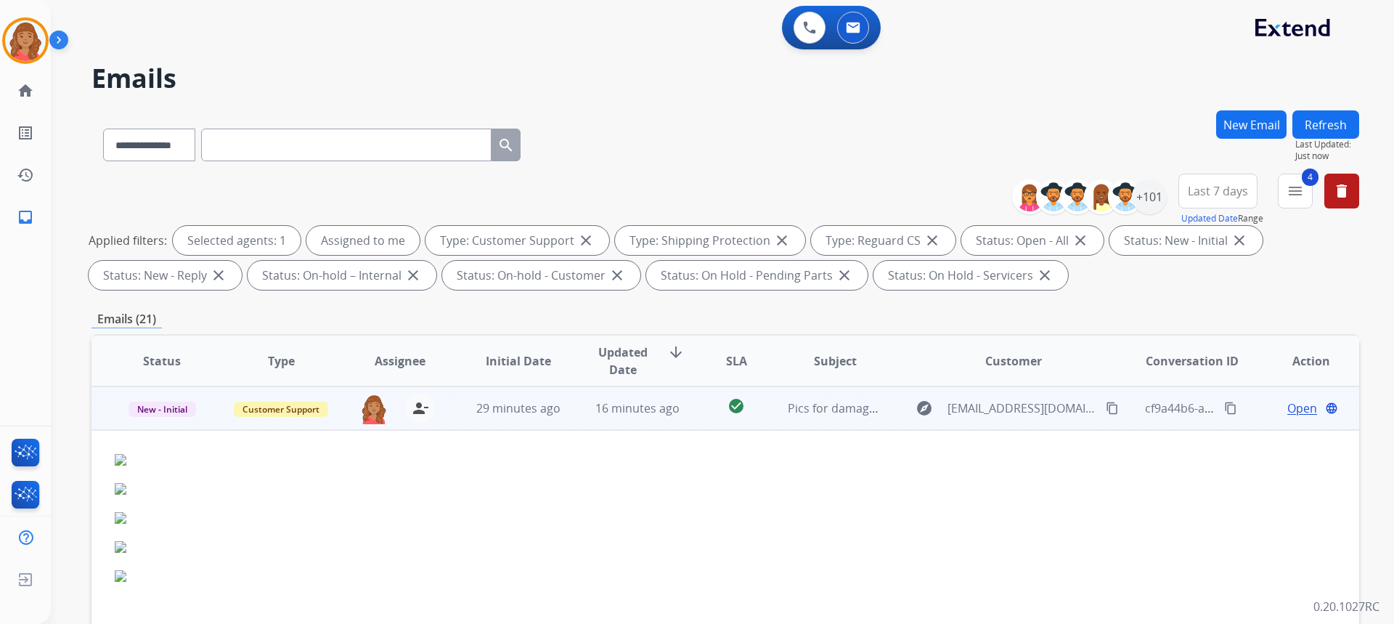
click at [1301, 415] on span "Open" at bounding box center [1302, 407] width 30 height 17
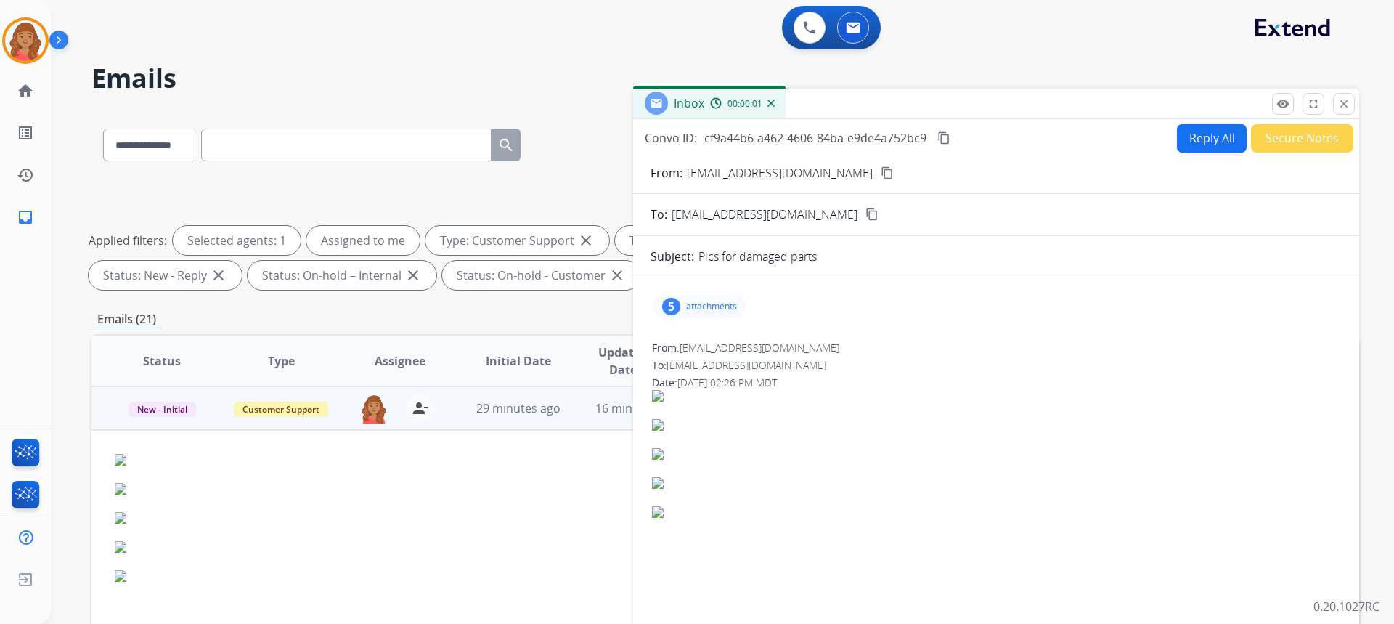
click at [699, 308] on p "attachments" at bounding box center [711, 307] width 51 height 12
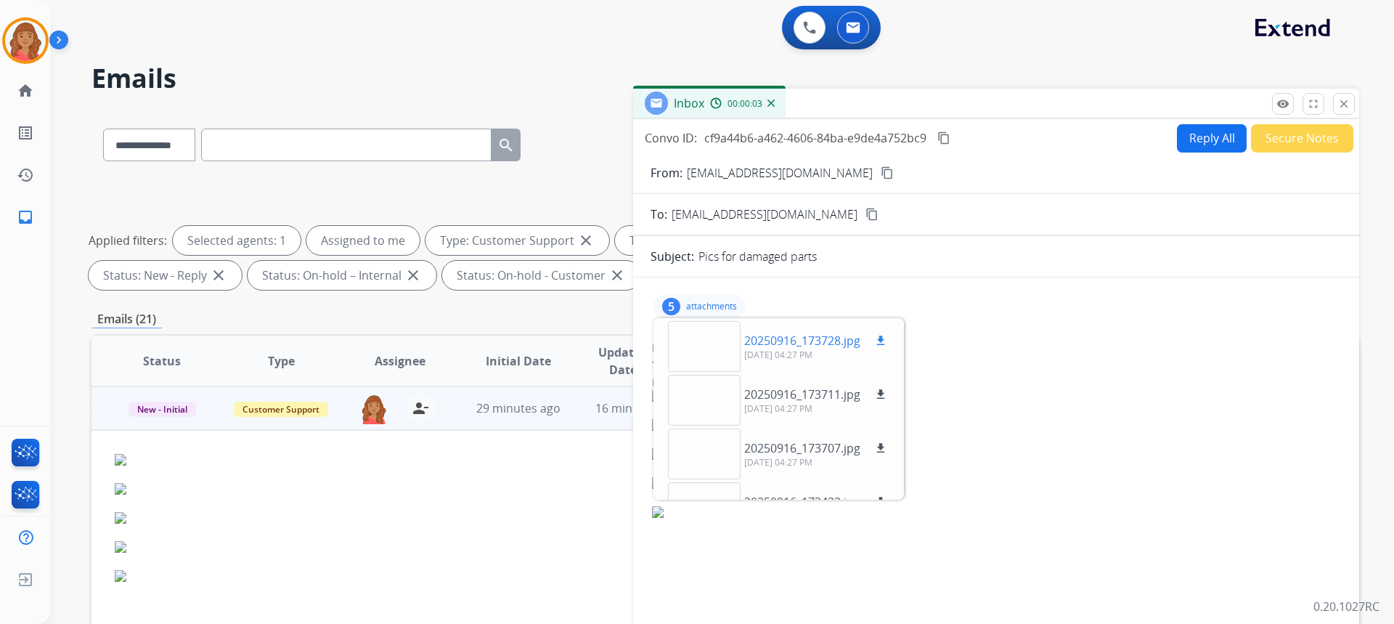
click at [701, 342] on div at bounding box center [704, 346] width 73 height 51
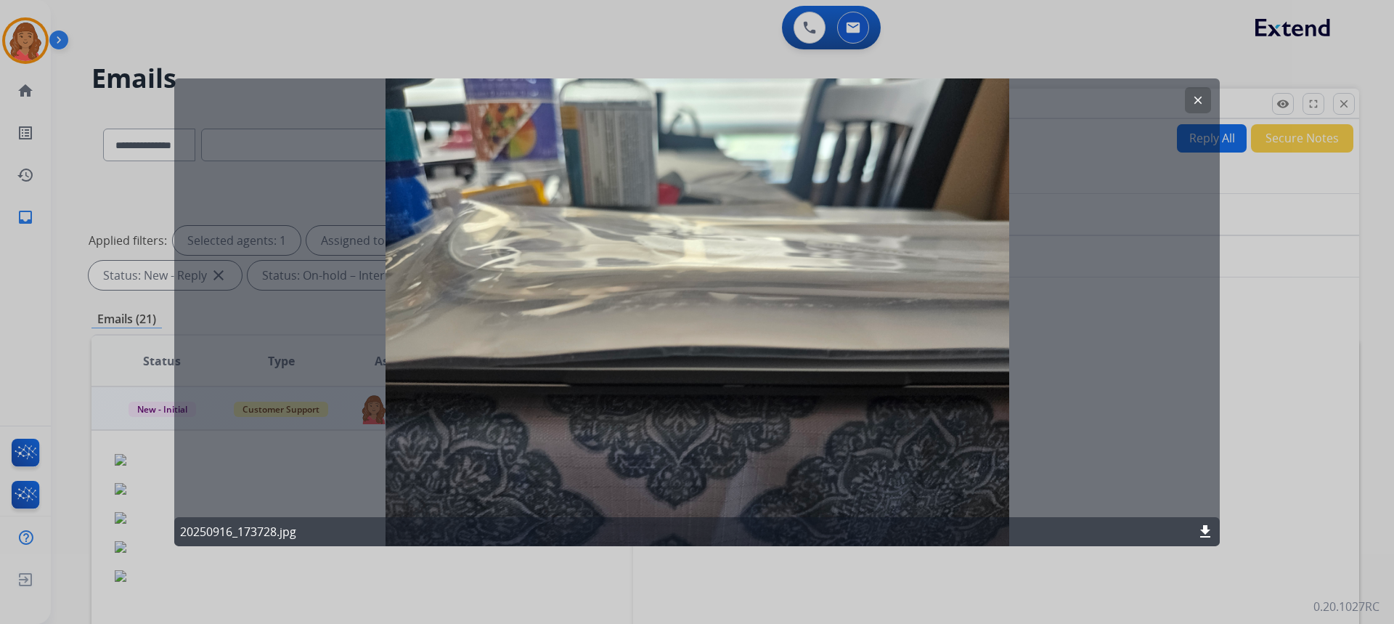
click at [1196, 101] on mat-icon "clear" at bounding box center [1197, 99] width 13 height 13
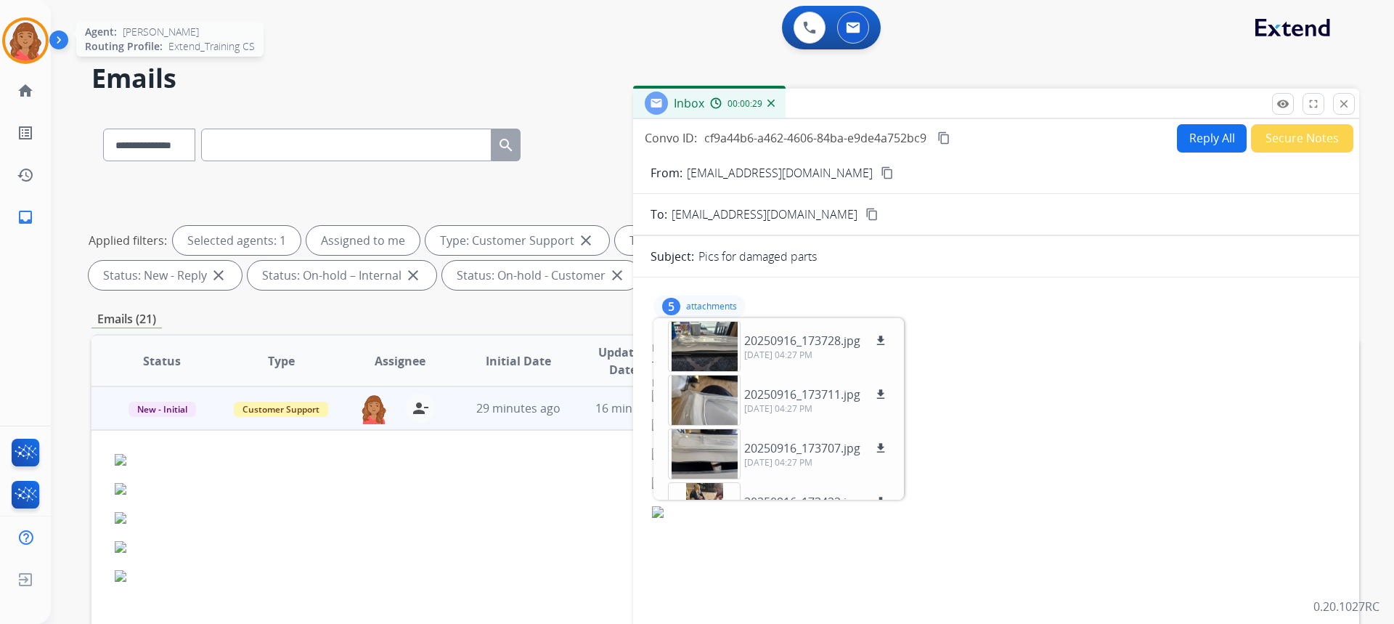
click at [29, 41] on img at bounding box center [25, 40] width 41 height 41
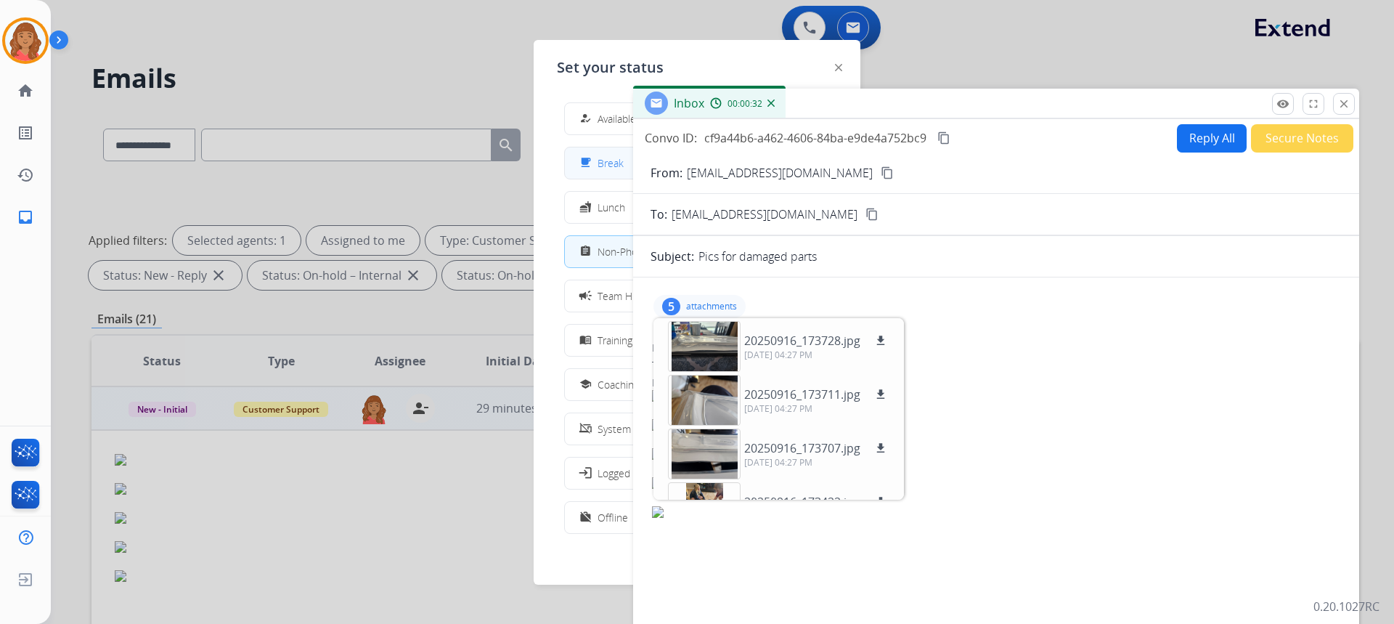
click at [595, 169] on div "free_breakfast" at bounding box center [586, 162] width 21 height 17
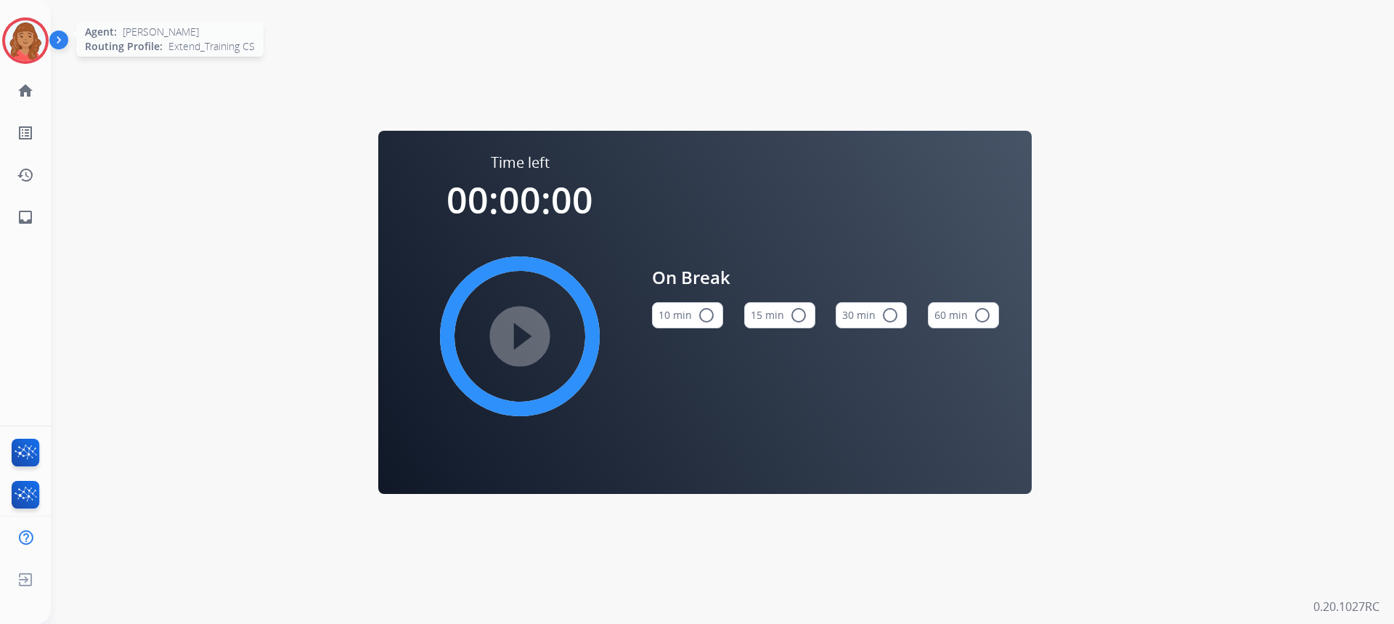
click at [30, 36] on img at bounding box center [25, 40] width 41 height 41
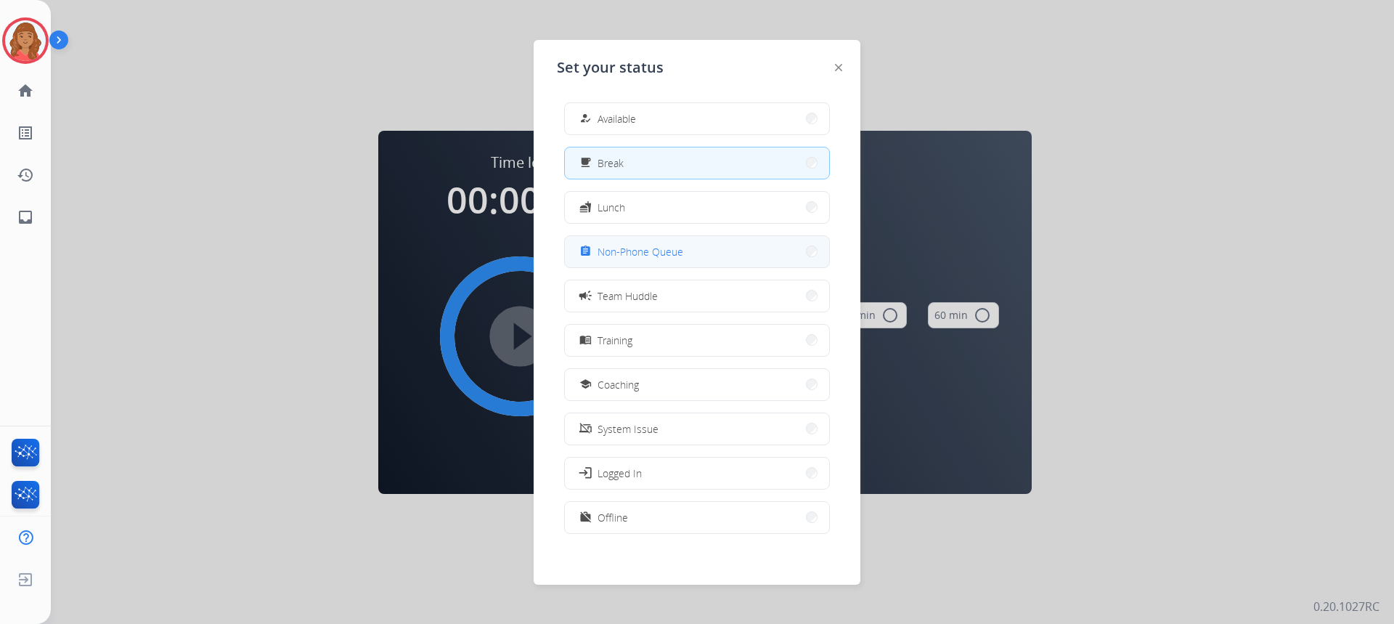
click at [637, 251] on span "Non-Phone Queue" at bounding box center [640, 251] width 86 height 15
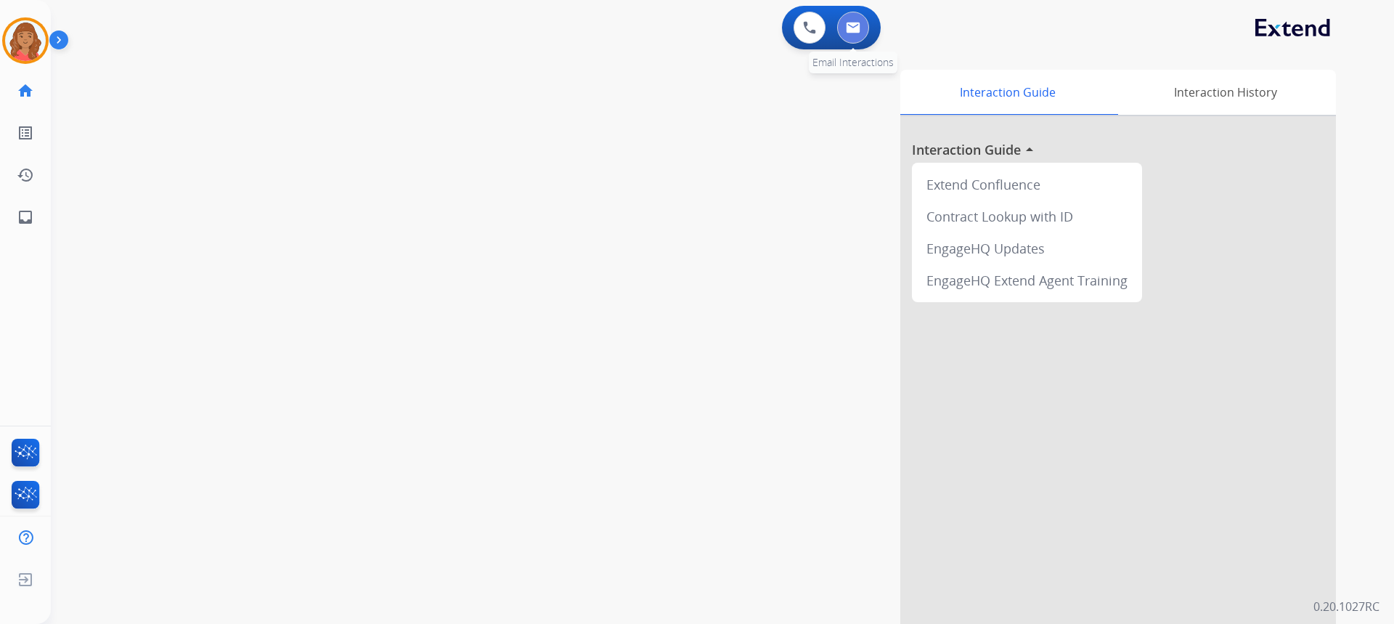
click at [859, 28] on img at bounding box center [853, 28] width 15 height 12
select select "**********"
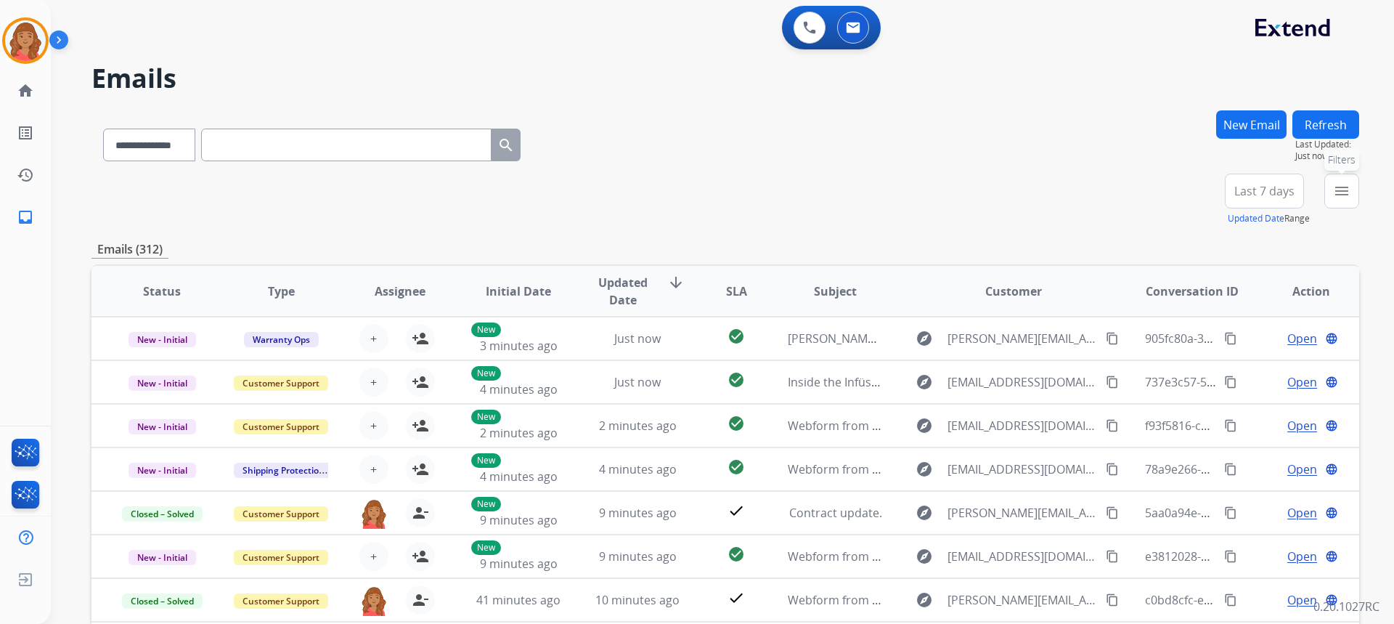
click at [1339, 193] on mat-icon "menu" at bounding box center [1341, 190] width 17 height 17
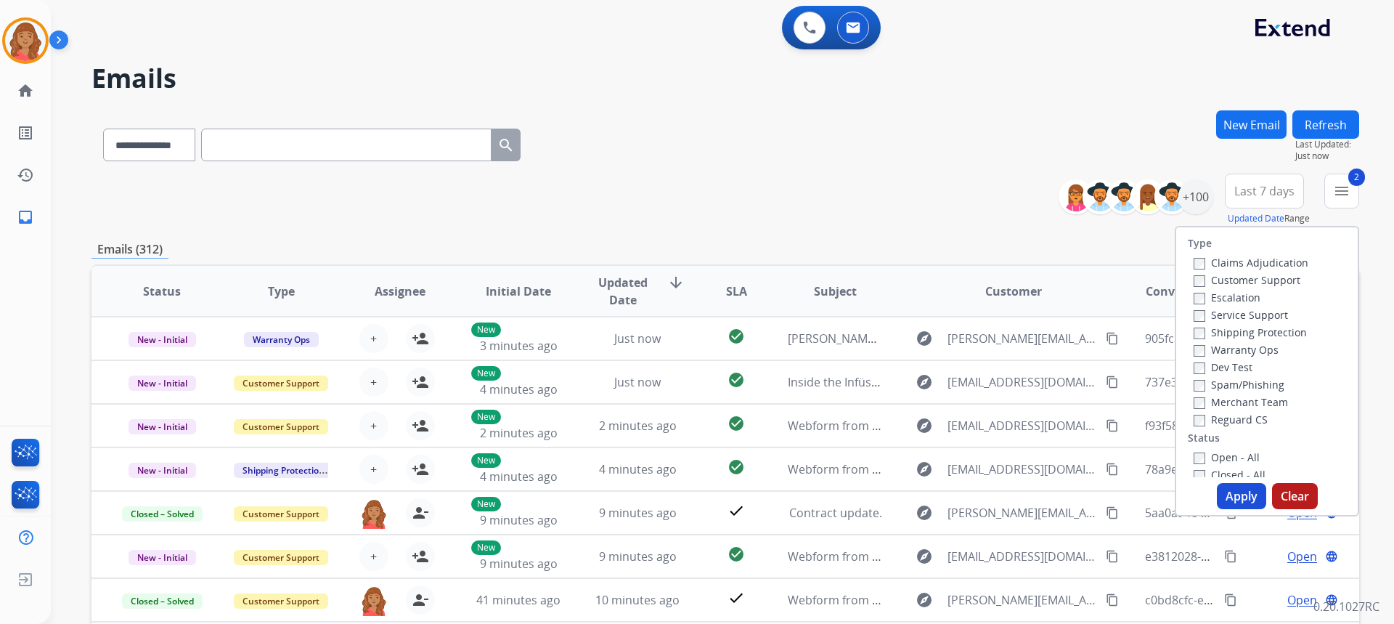
click at [1194, 427] on div "Reguard CS" at bounding box center [1250, 418] width 115 height 17
drag, startPoint x: 1235, startPoint y: 494, endPoint x: 1184, endPoint y: 492, distance: 50.9
click at [1235, 494] on button "Apply" at bounding box center [1241, 496] width 49 height 26
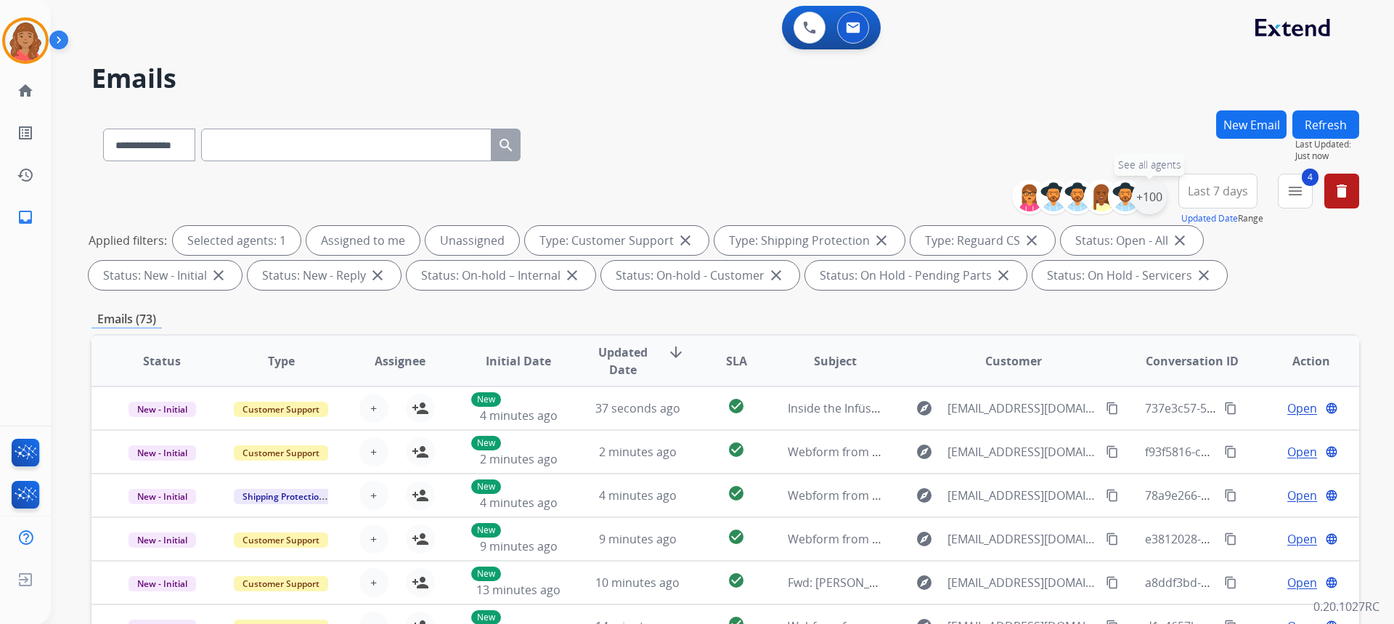
click at [1149, 202] on div "+100" at bounding box center [1149, 196] width 35 height 35
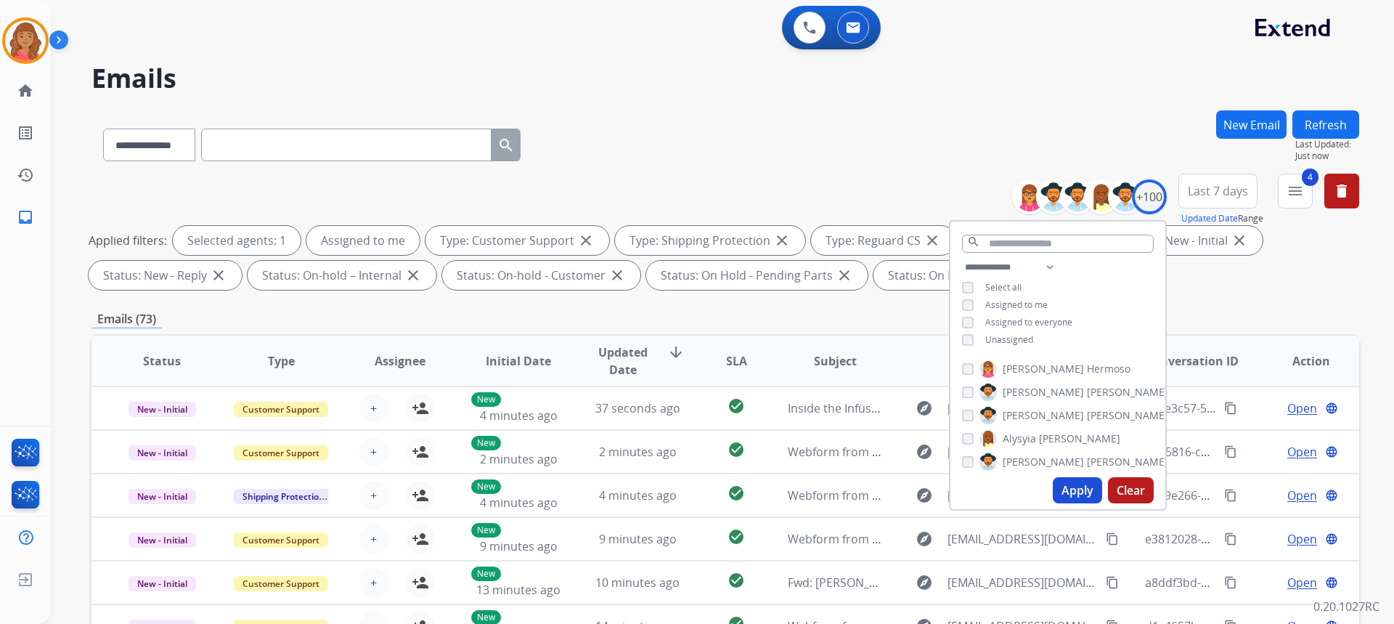
click at [1069, 486] on button "Apply" at bounding box center [1077, 490] width 49 height 26
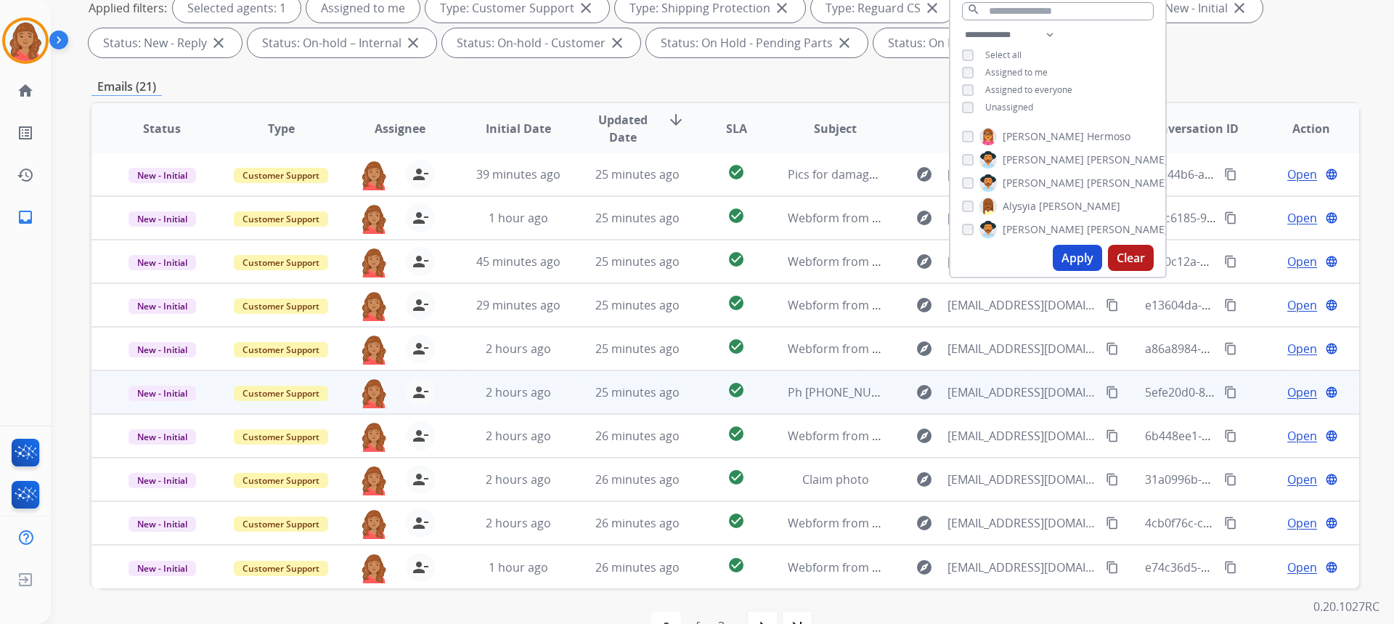
scroll to position [272, 0]
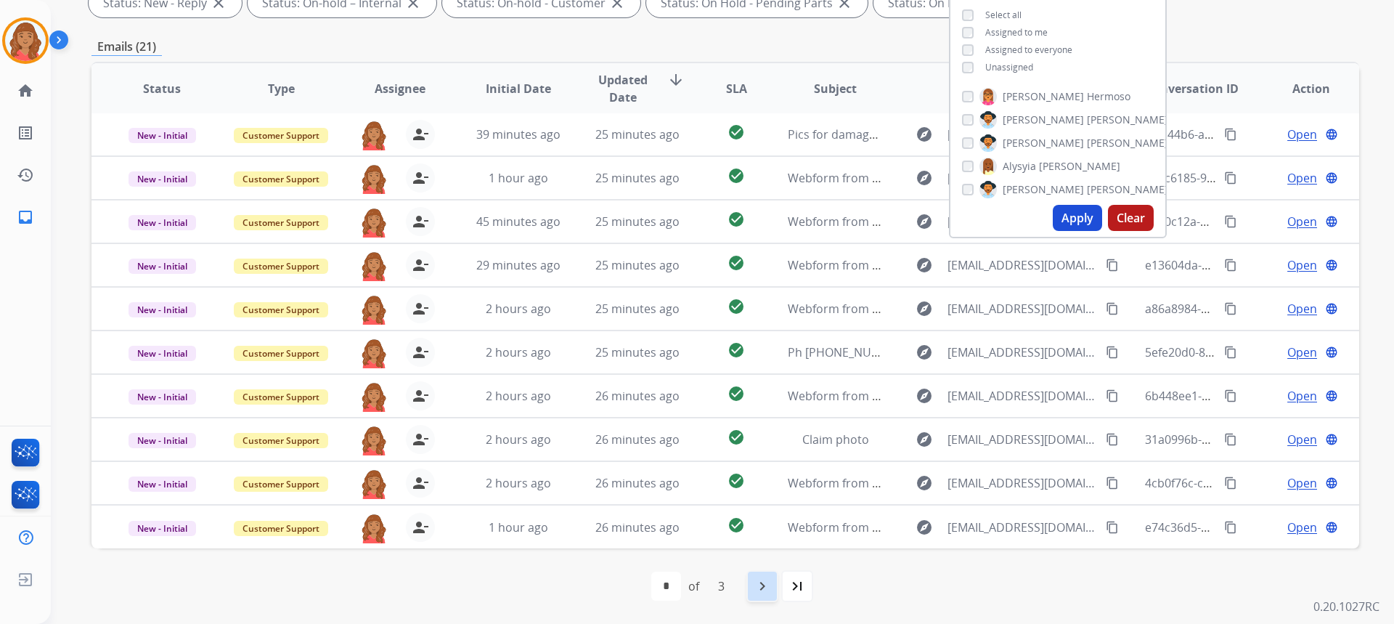
click at [769, 585] on mat-icon "navigate_next" at bounding box center [761, 585] width 17 height 17
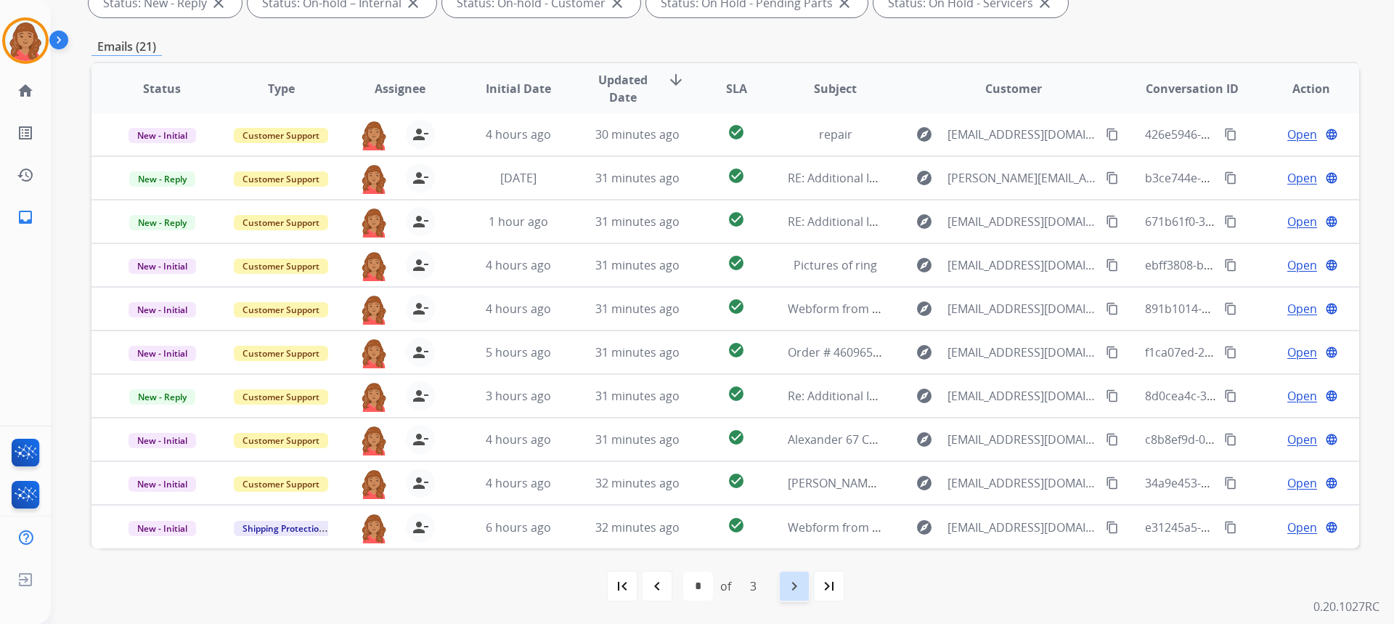
click at [793, 584] on mat-icon "navigate_next" at bounding box center [793, 585] width 17 height 17
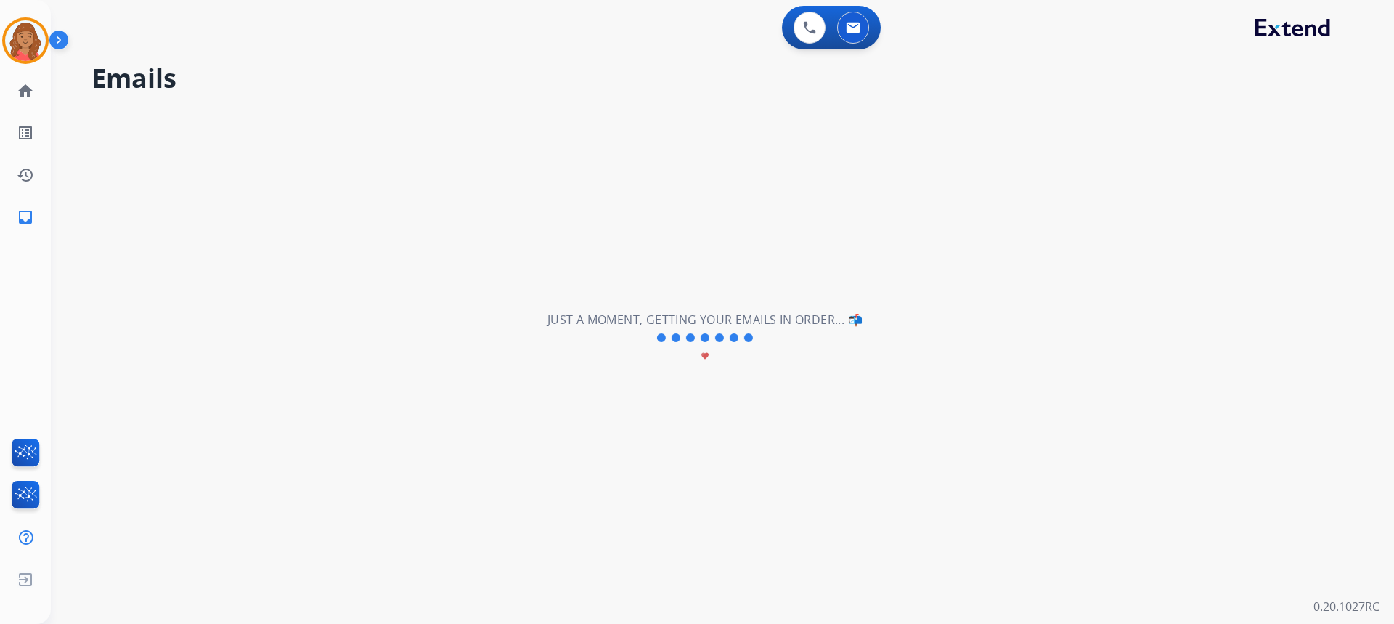
scroll to position [0, 0]
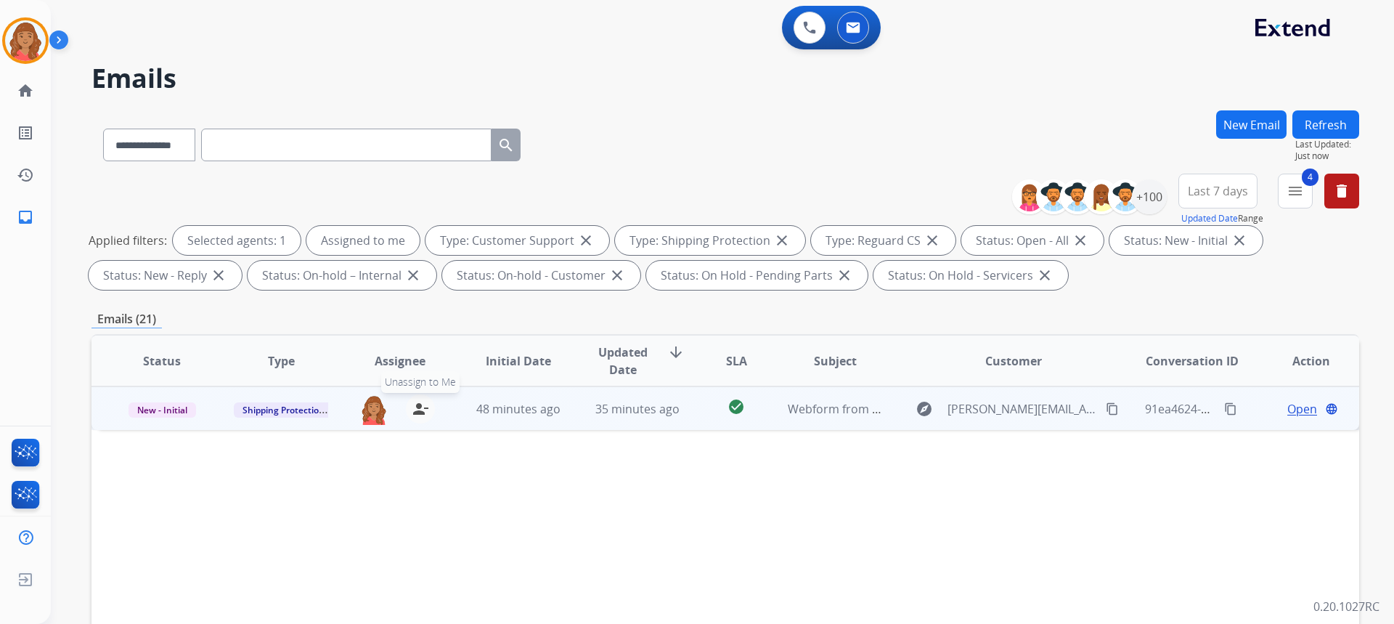
click at [422, 414] on mat-icon "person_remove" at bounding box center [420, 408] width 17 height 17
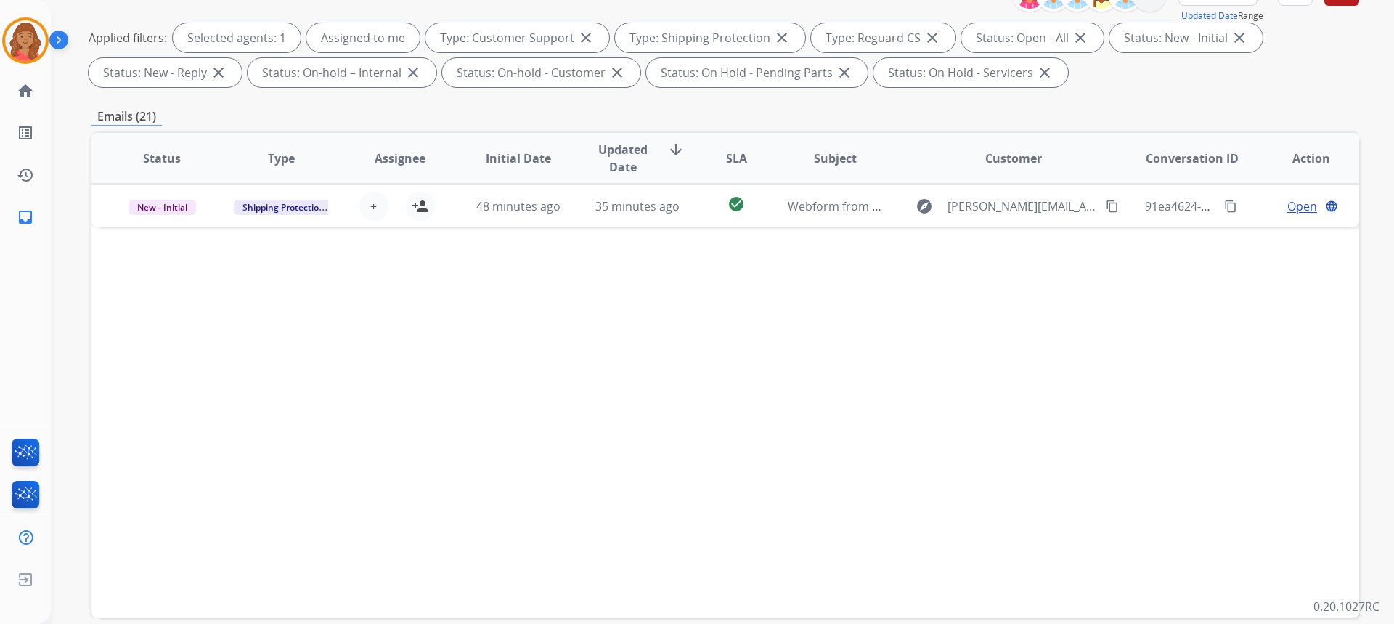
scroll to position [272, 0]
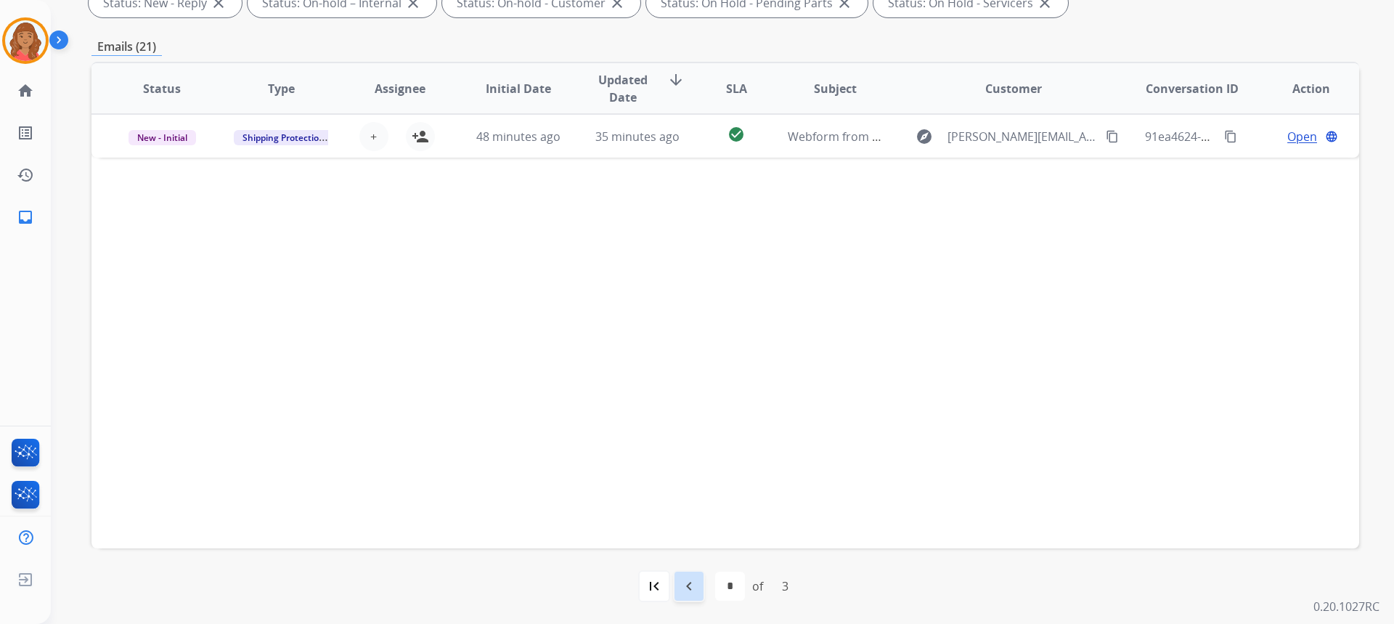
click at [693, 588] on mat-icon "navigate_before" at bounding box center [688, 585] width 17 height 17
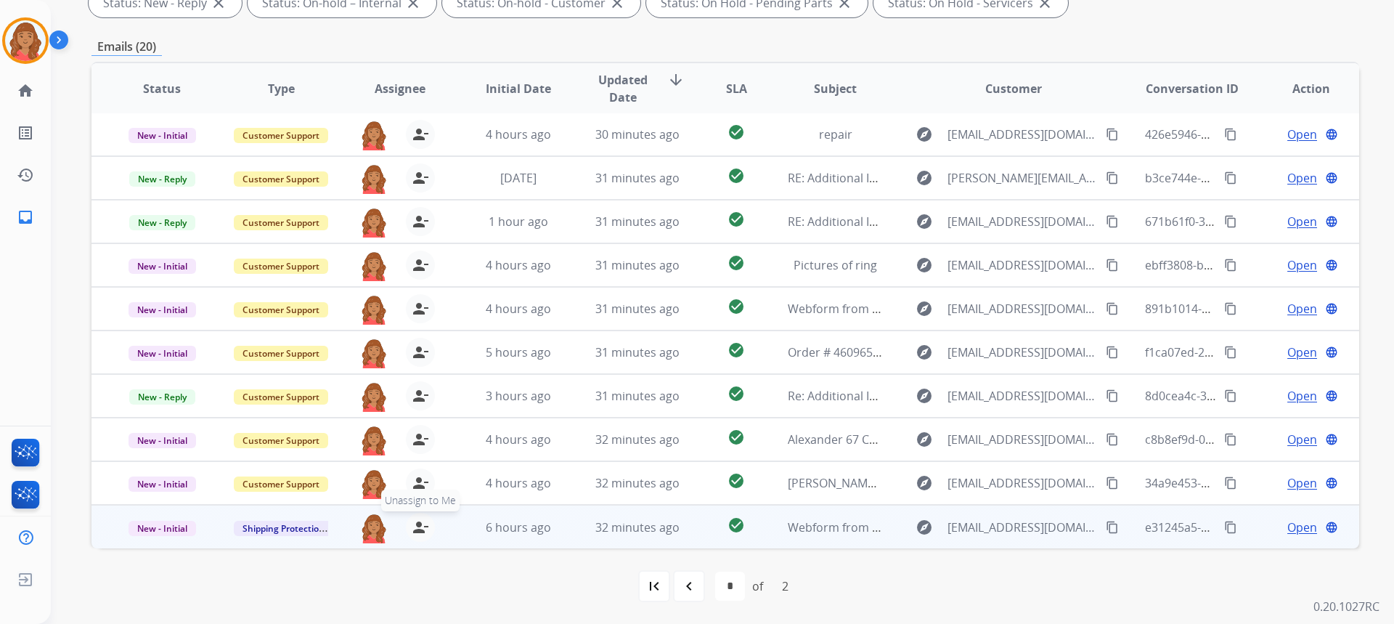
click at [427, 526] on button "person_remove [PERSON_NAME] to Me" at bounding box center [420, 526] width 29 height 29
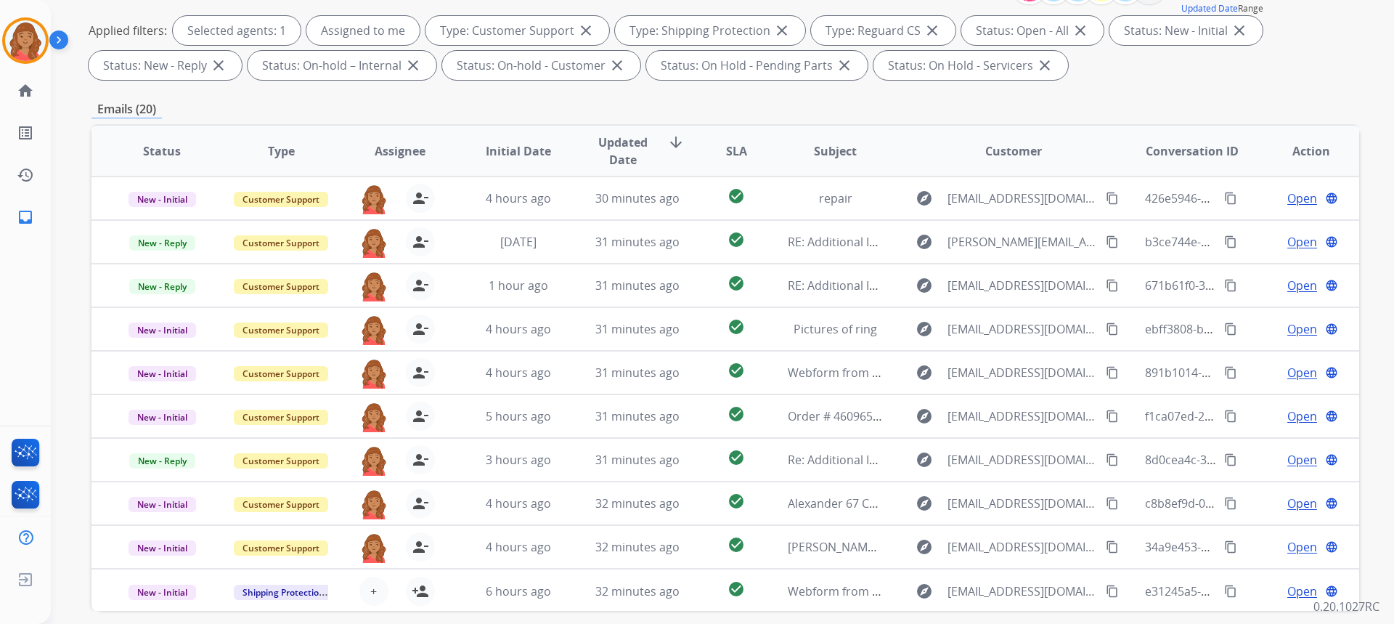
scroll to position [54, 0]
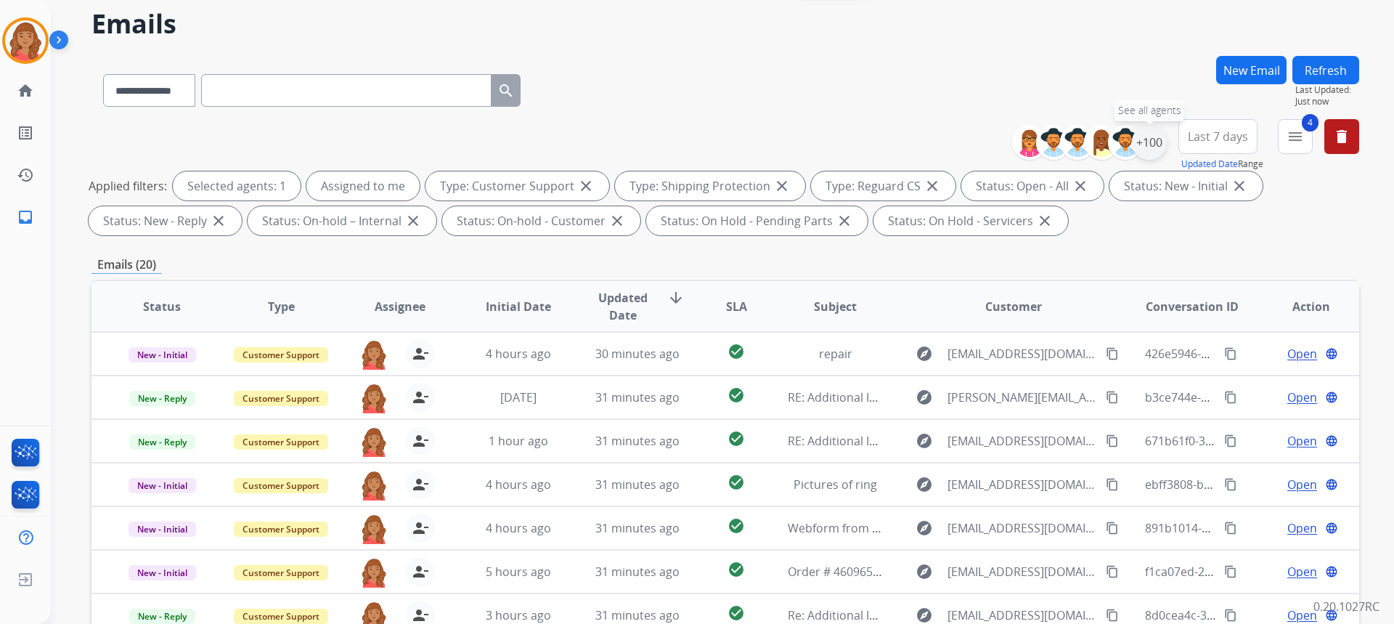
click at [1148, 147] on div "+100" at bounding box center [1149, 142] width 35 height 35
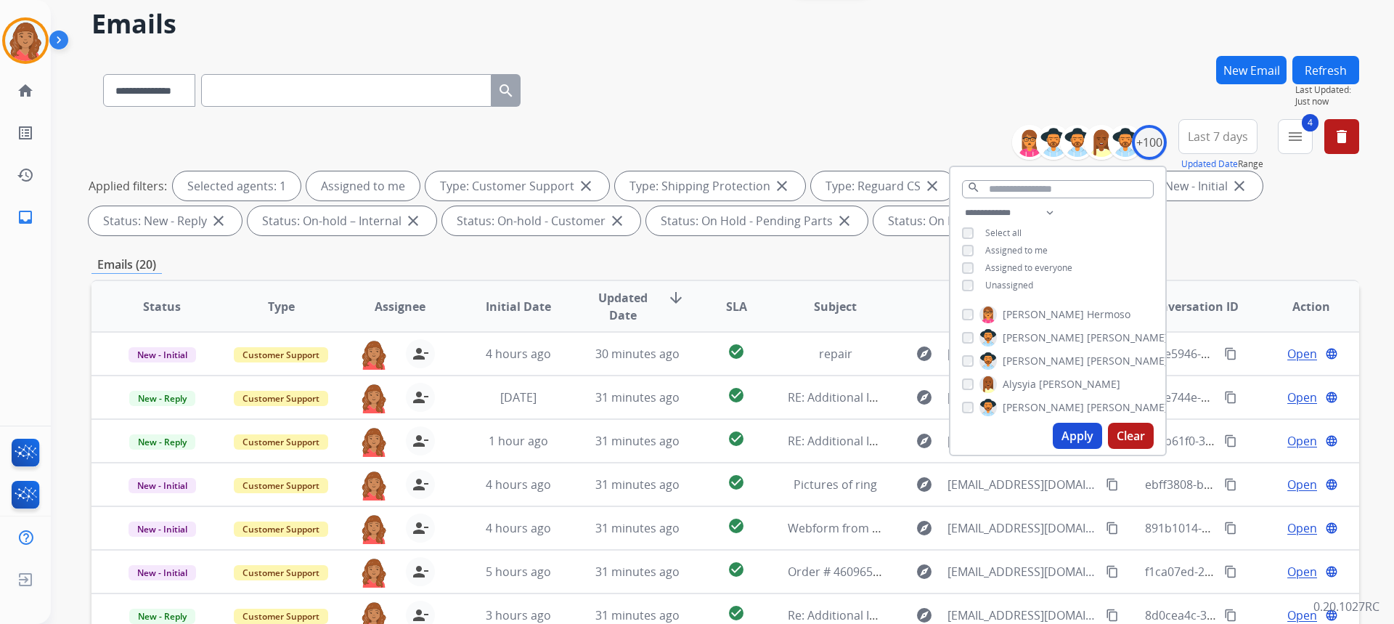
click at [1058, 430] on button "Apply" at bounding box center [1077, 435] width 49 height 26
select select "*"
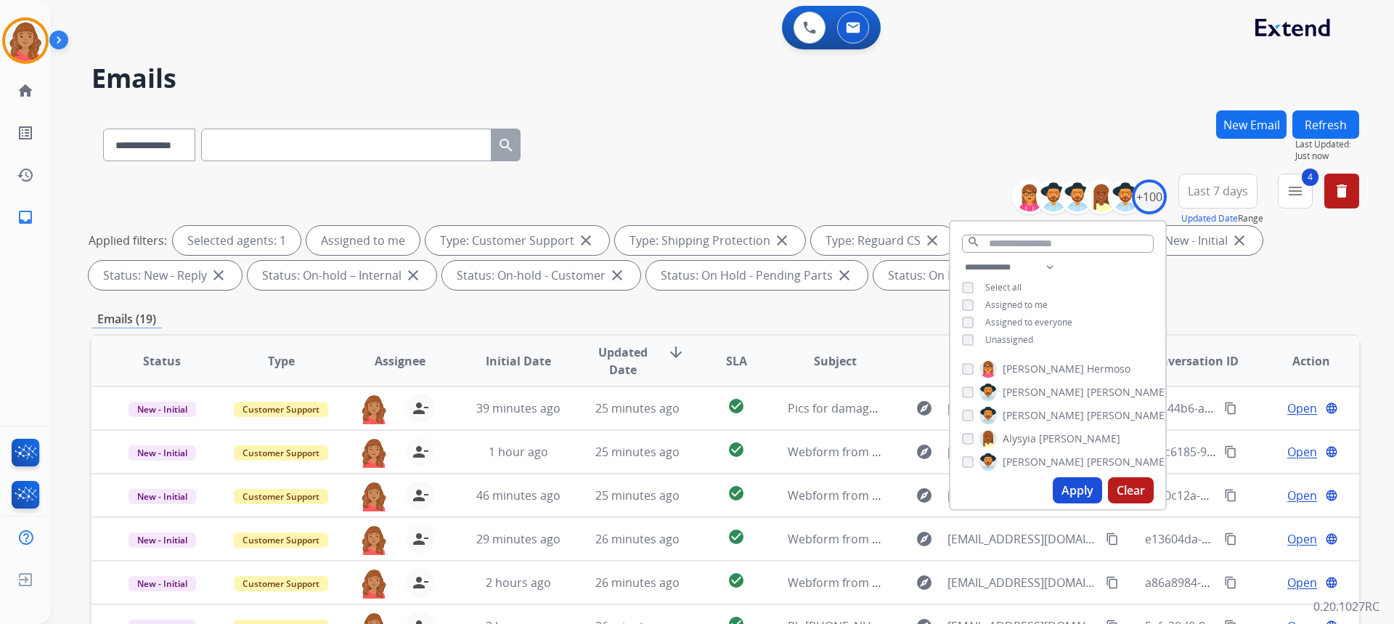
scroll to position [1, 0]
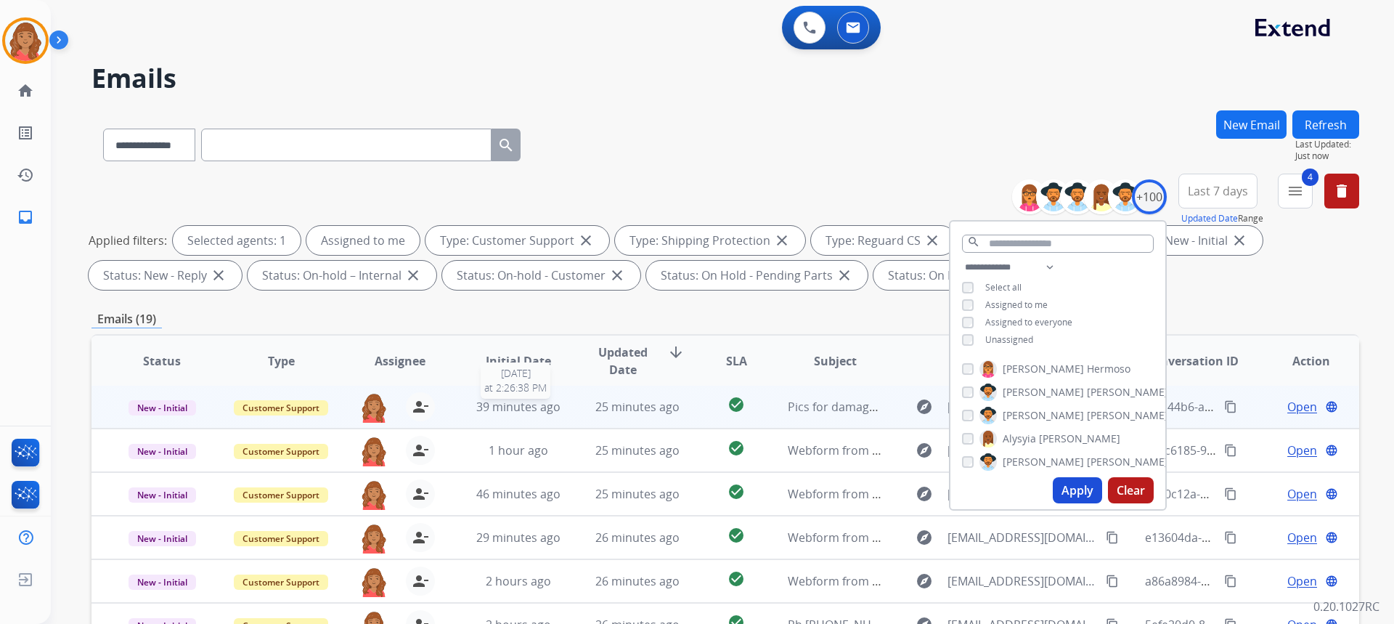
click at [507, 405] on span "39 minutes ago" at bounding box center [518, 407] width 84 height 16
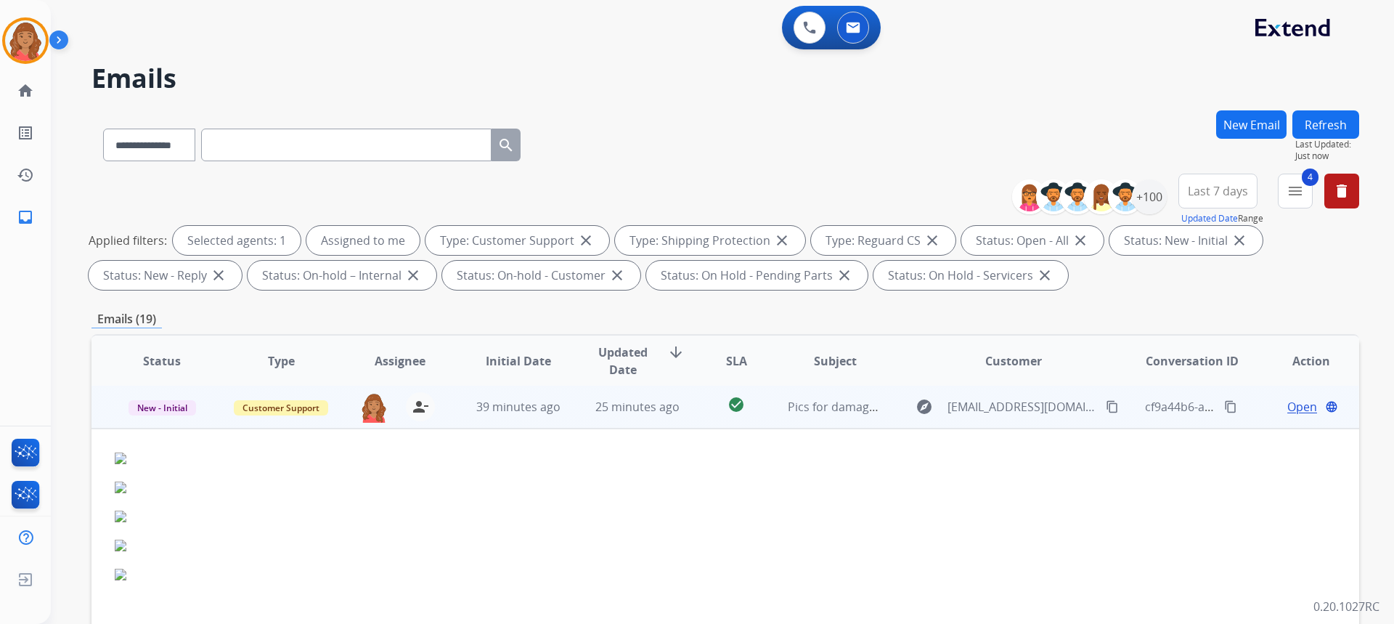
scroll to position [0, 0]
click at [1287, 407] on span "Open" at bounding box center [1302, 407] width 30 height 17
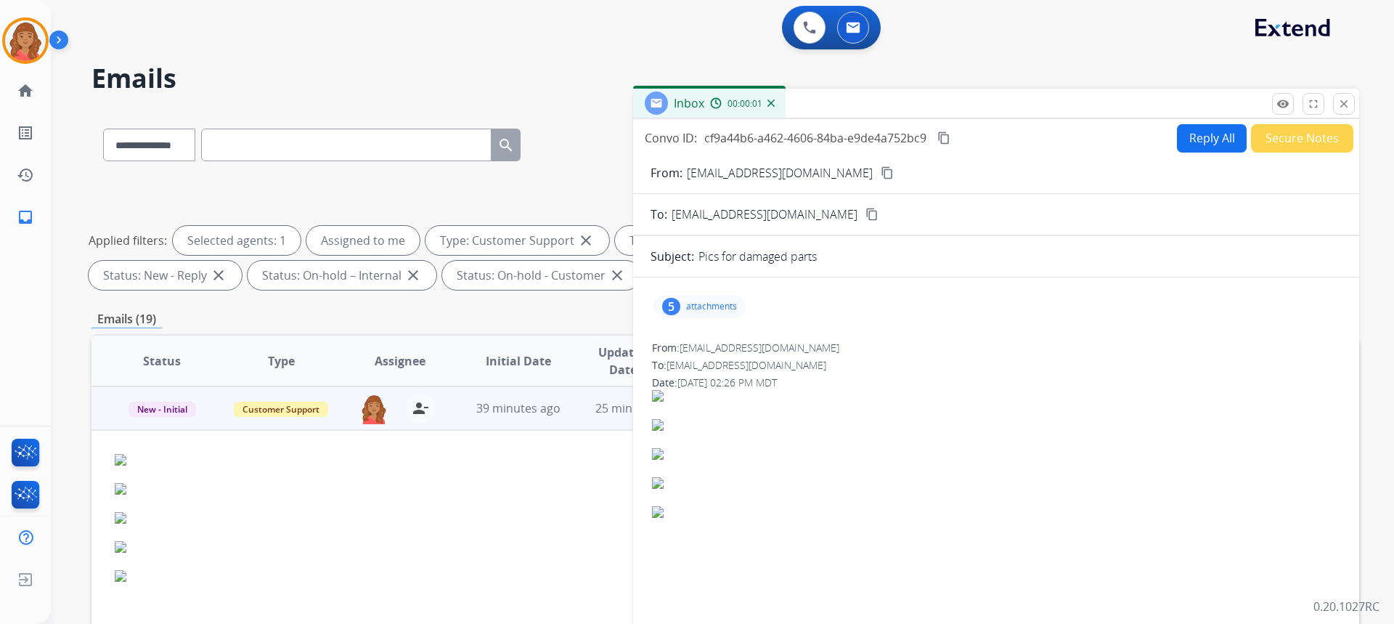
click at [731, 307] on p "attachments" at bounding box center [711, 307] width 51 height 12
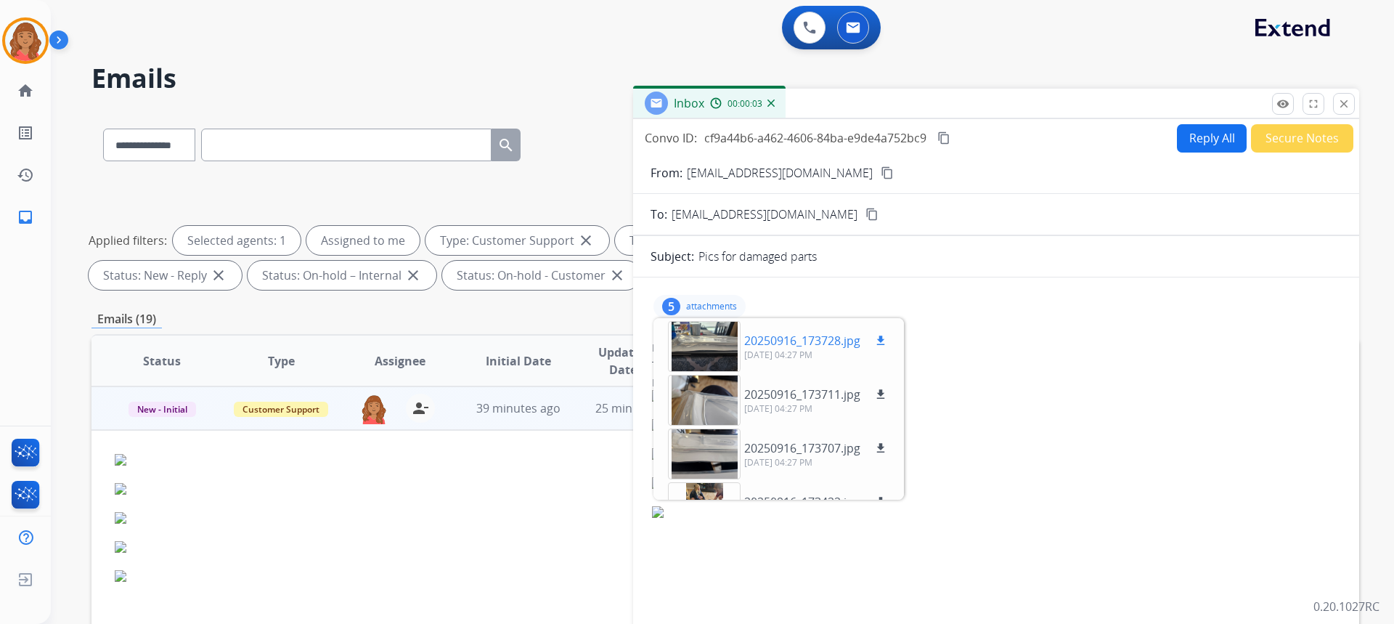
drag, startPoint x: 883, startPoint y: 342, endPoint x: 877, endPoint y: 361, distance: 19.7
click at [883, 341] on mat-icon "download" at bounding box center [880, 340] width 13 height 13
drag, startPoint x: 882, startPoint y: 390, endPoint x: 874, endPoint y: 412, distance: 23.9
click at [882, 390] on mat-icon "download" at bounding box center [880, 394] width 13 height 13
drag, startPoint x: 884, startPoint y: 445, endPoint x: 886, endPoint y: 472, distance: 26.9
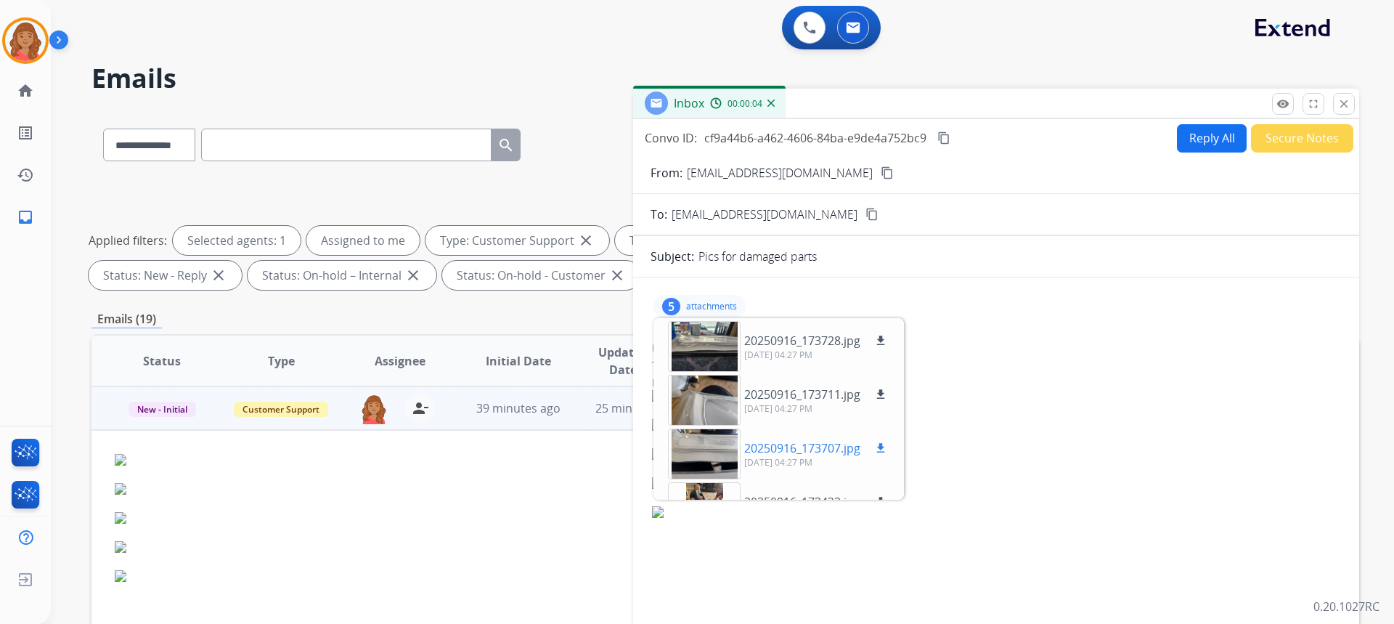
click at [884, 445] on mat-icon "download" at bounding box center [880, 447] width 13 height 13
click at [883, 496] on mat-icon "download" at bounding box center [880, 501] width 13 height 13
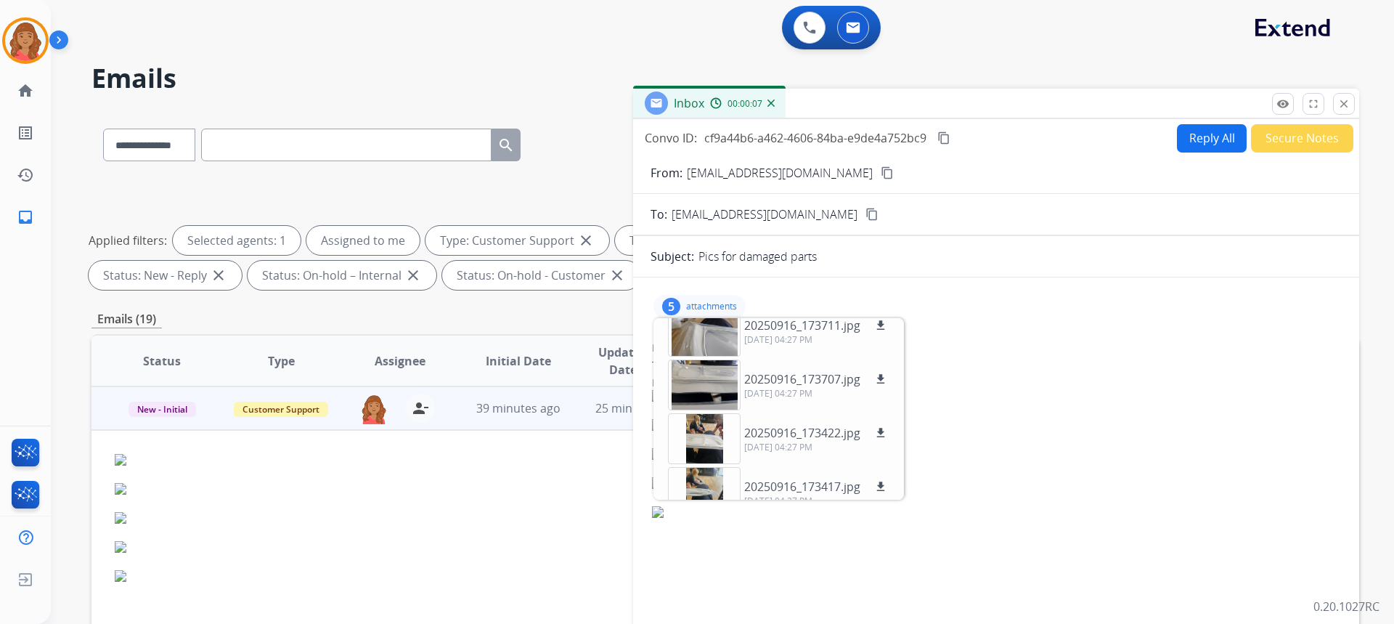
scroll to position [90, 0]
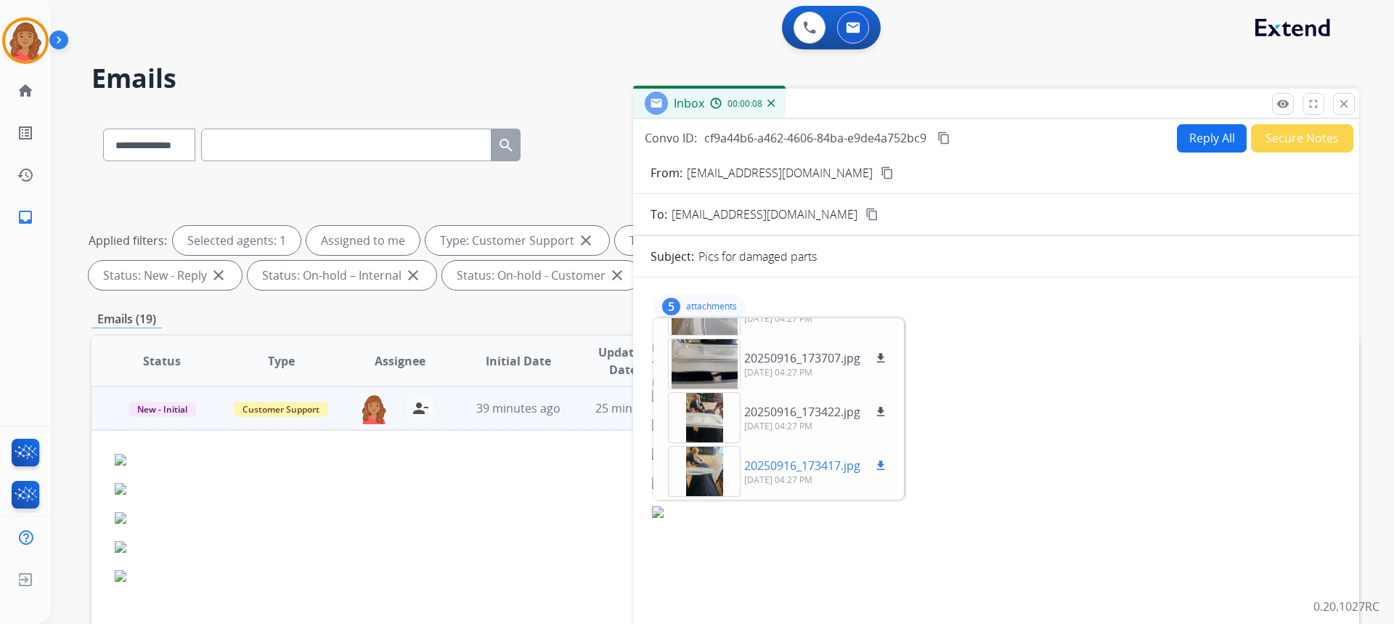
click at [878, 470] on mat-icon "download" at bounding box center [880, 465] width 13 height 13
click at [881, 172] on mat-icon "content_copy" at bounding box center [887, 172] width 13 height 13
click at [881, 173] on mat-icon "content_copy" at bounding box center [887, 172] width 13 height 13
click at [1337, 105] on mat-icon "close" at bounding box center [1343, 103] width 13 height 13
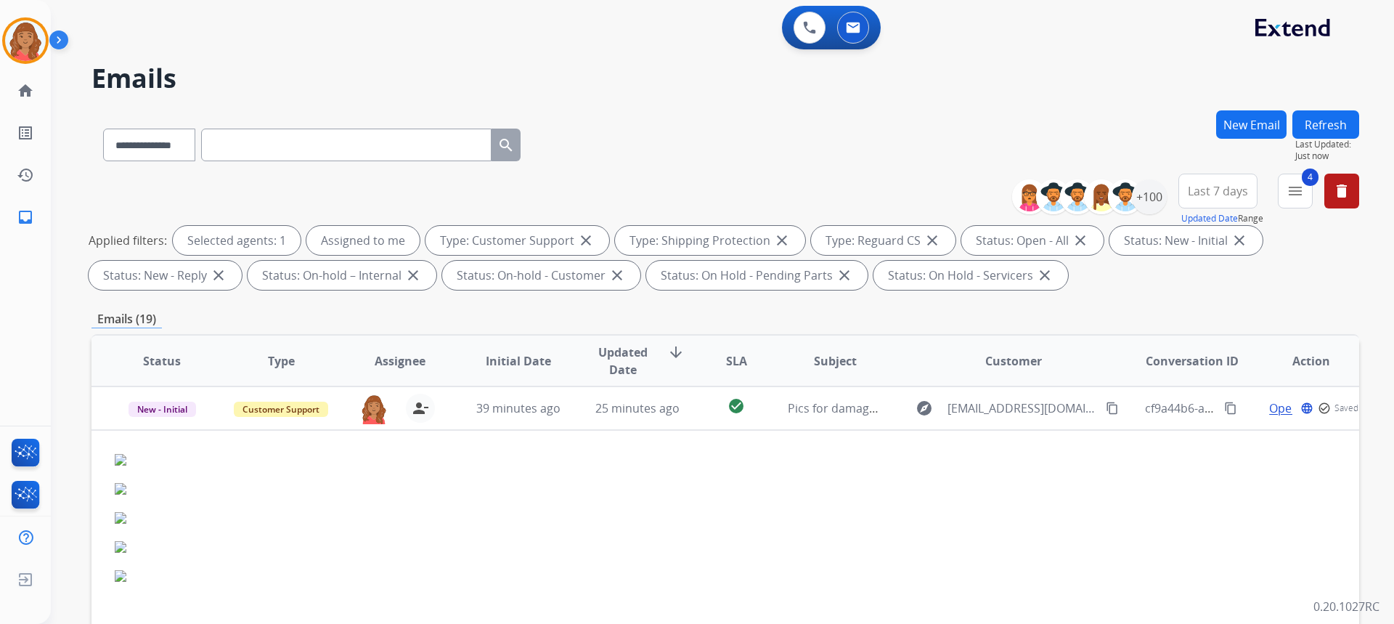
click at [1268, 120] on button "New Email" at bounding box center [1251, 124] width 70 height 28
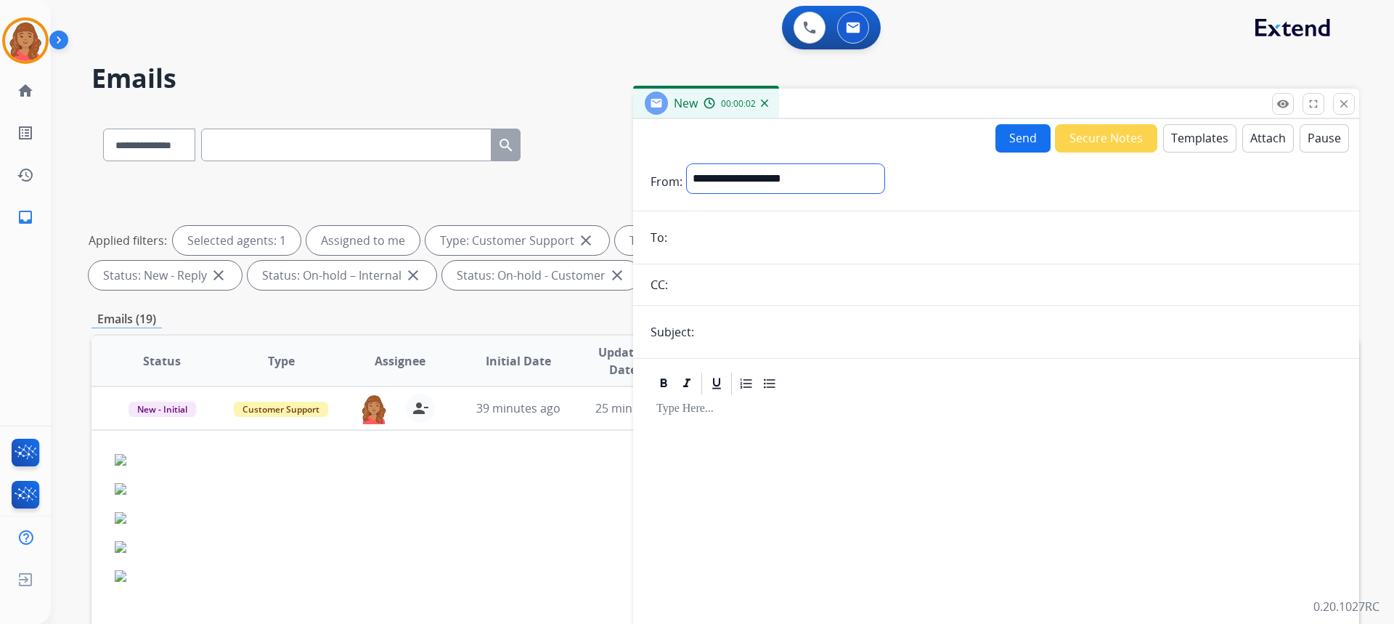
drag, startPoint x: 725, startPoint y: 179, endPoint x: 716, endPoint y: 179, distance: 8.7
click at [716, 179] on select "**********" at bounding box center [785, 178] width 197 height 29
select select "**********"
click at [687, 164] on select "**********" at bounding box center [785, 178] width 197 height 29
click at [698, 237] on input "email" at bounding box center [1006, 238] width 670 height 29
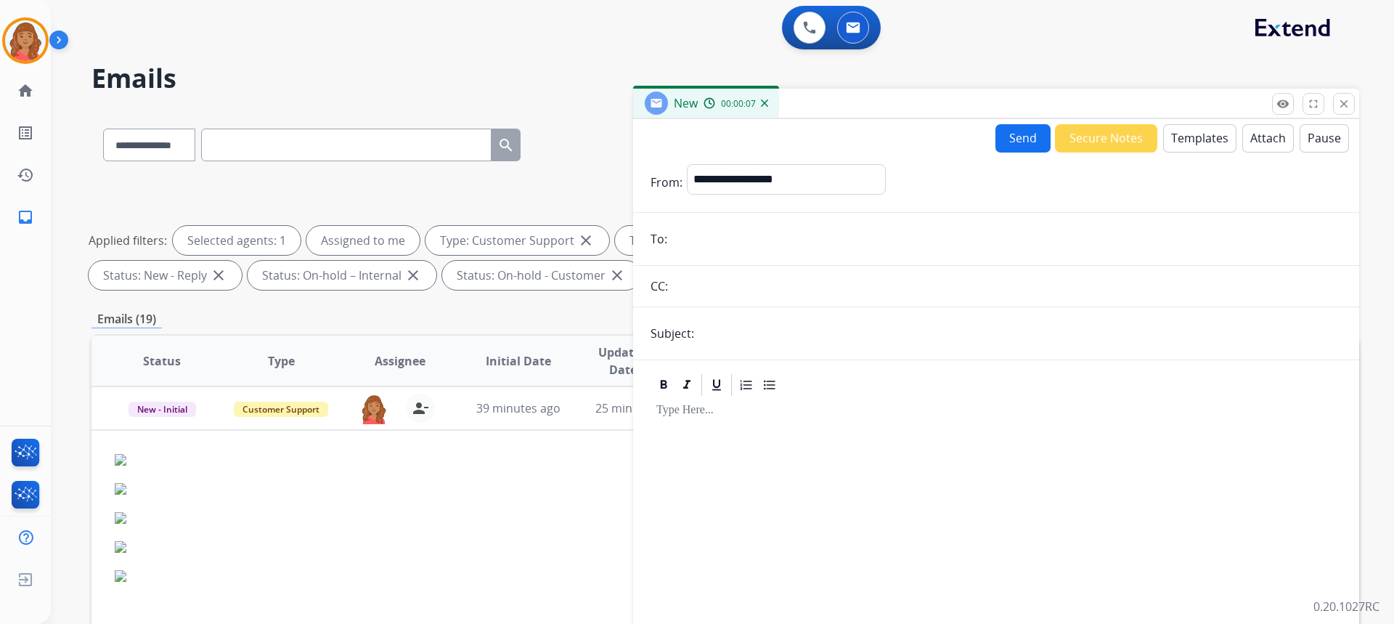
paste input "**********"
type input "**********"
click at [751, 340] on input "text" at bounding box center [1019, 333] width 643 height 29
type input "**********"
click at [1176, 139] on button "Templates" at bounding box center [1199, 138] width 73 height 28
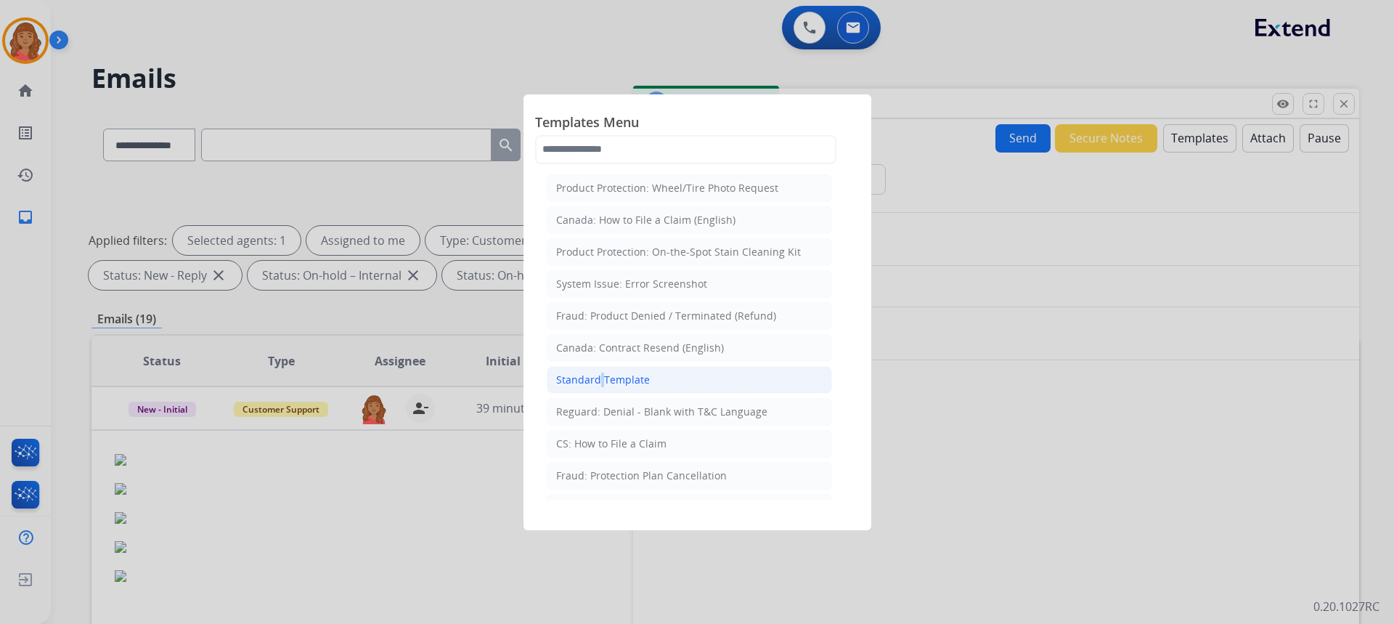
drag, startPoint x: 600, startPoint y: 378, endPoint x: 608, endPoint y: 382, distance: 9.4
click at [608, 382] on div "Standard Template" at bounding box center [603, 379] width 94 height 15
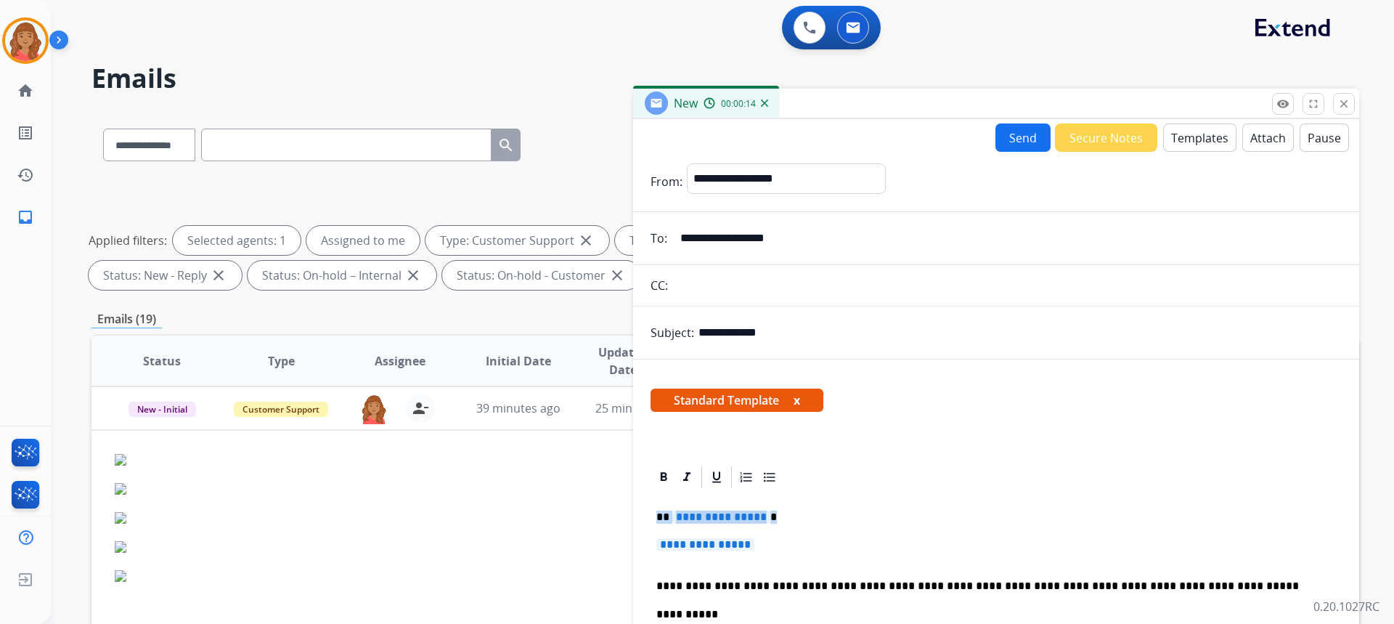
drag, startPoint x: 775, startPoint y: 540, endPoint x: 649, endPoint y: 513, distance: 128.4
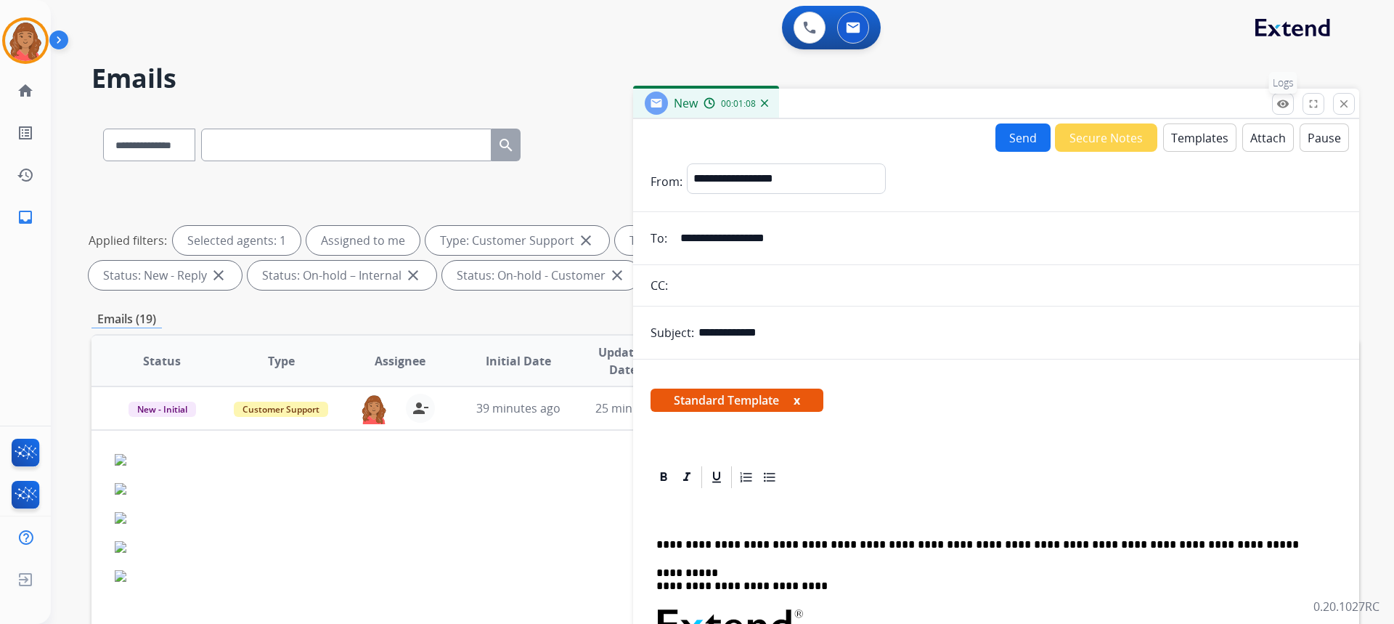
click at [1283, 99] on mat-icon "remove_red_eye" at bounding box center [1282, 103] width 13 height 13
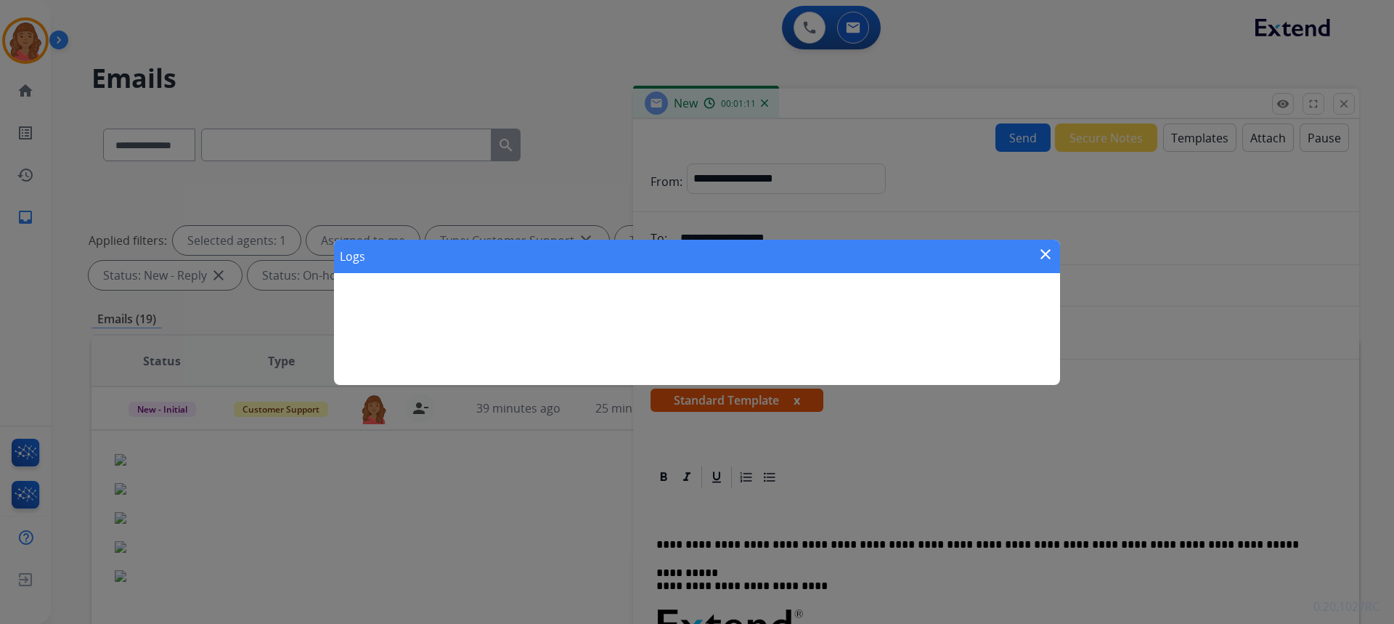
click at [1051, 253] on mat-icon "close" at bounding box center [1045, 253] width 17 height 17
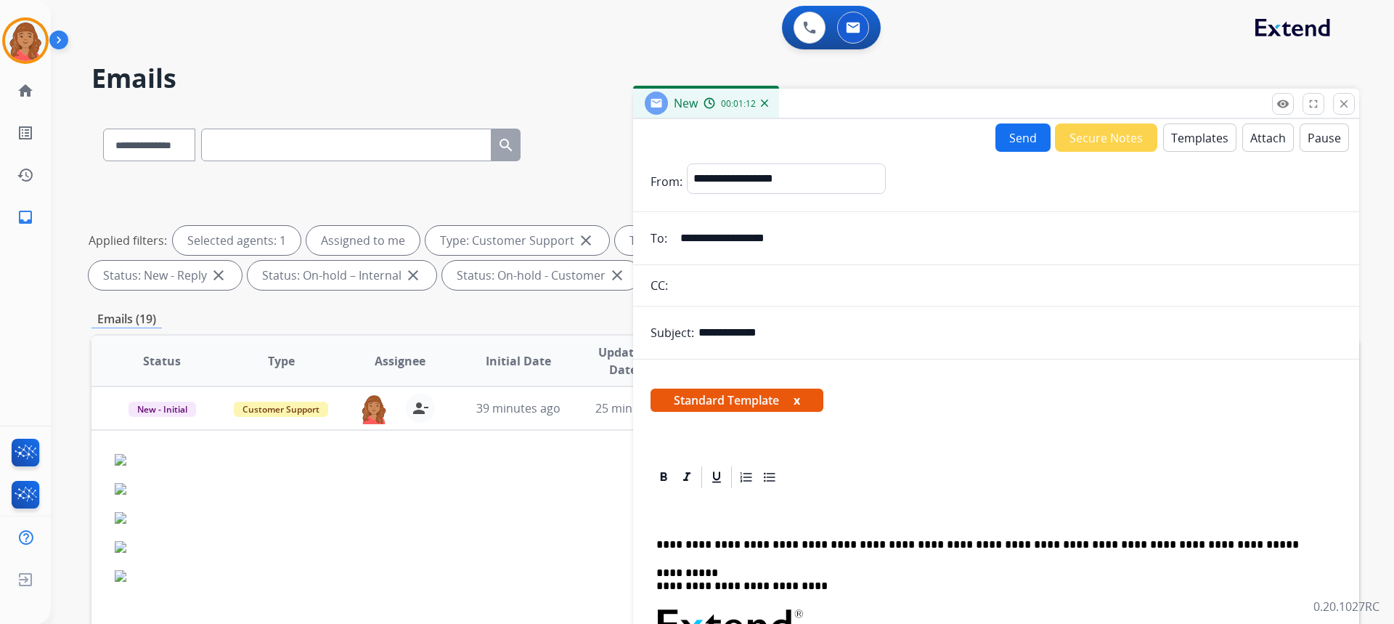
click at [1350, 100] on button "close Close" at bounding box center [1344, 104] width 22 height 22
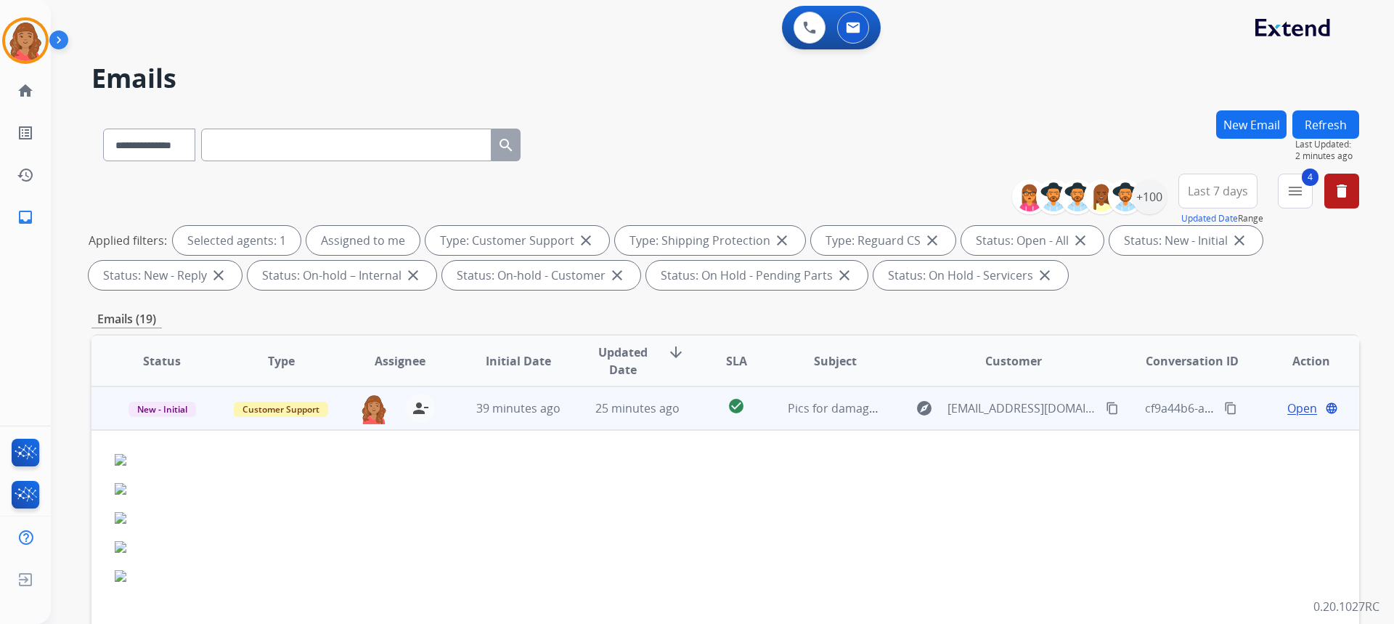
click at [1287, 412] on span "Open" at bounding box center [1302, 407] width 30 height 17
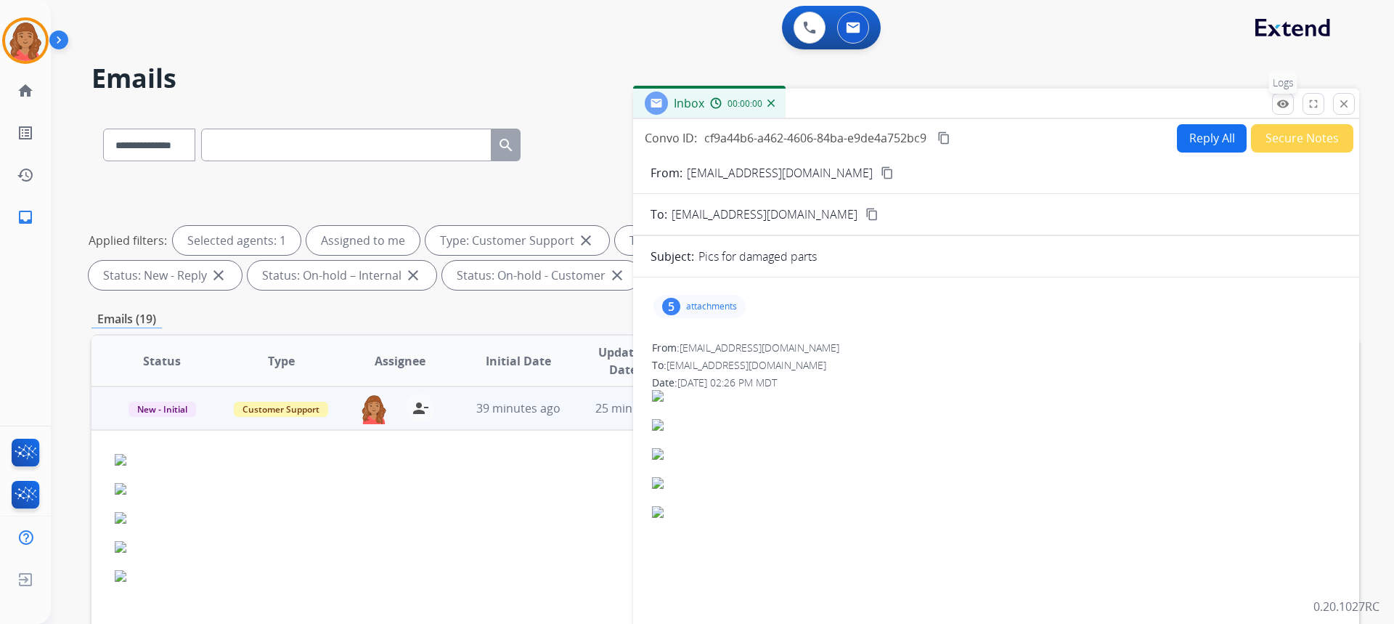
click at [1273, 107] on button "remove_red_eye Logs" at bounding box center [1283, 104] width 22 height 22
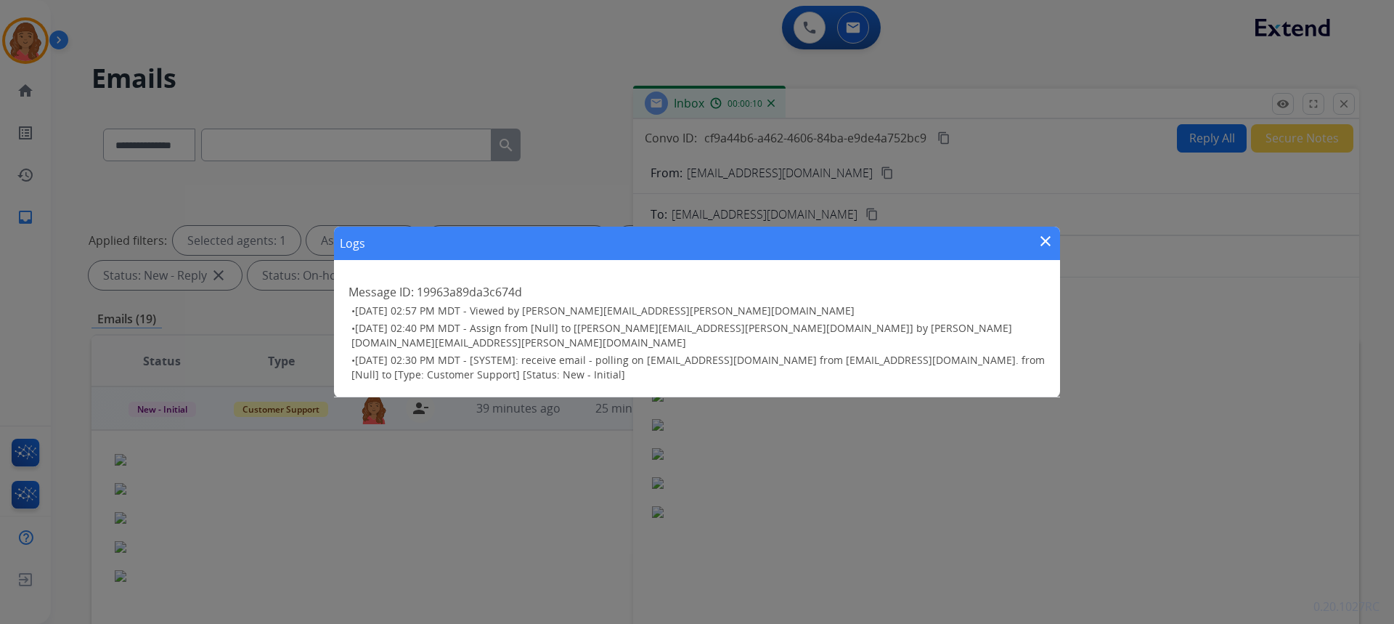
click at [1048, 250] on mat-icon "close" at bounding box center [1045, 240] width 17 height 17
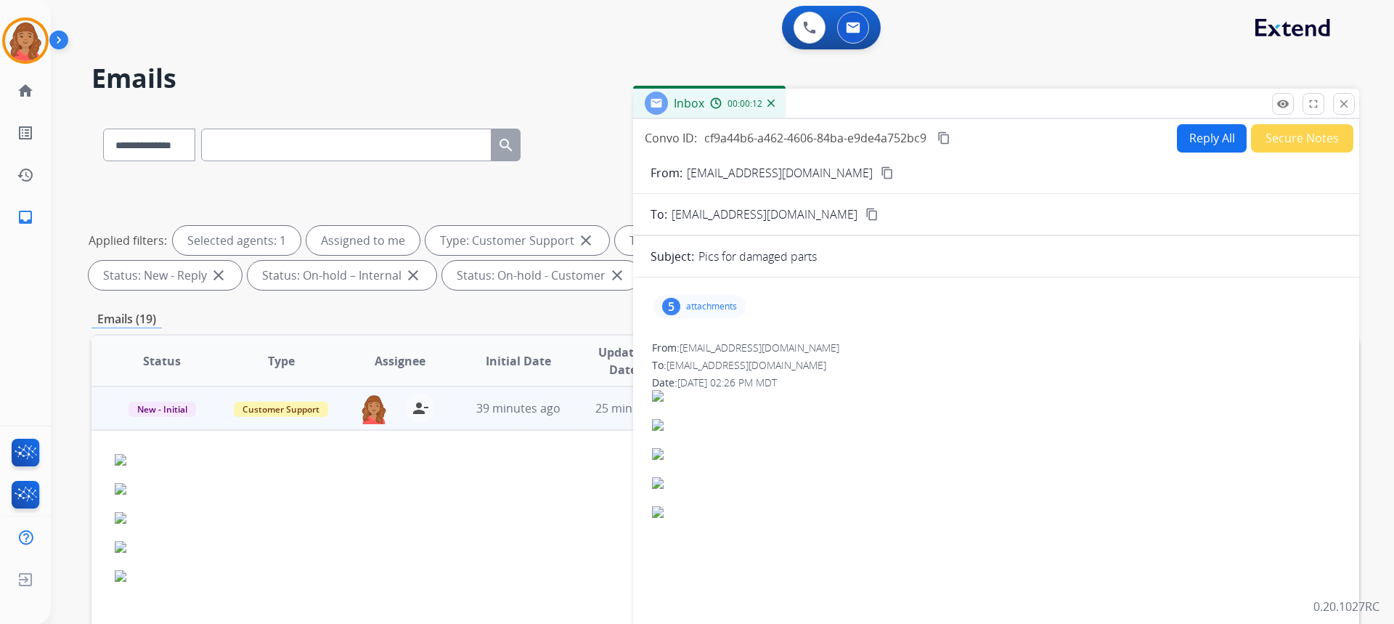
click at [1202, 139] on button "Reply All" at bounding box center [1212, 138] width 70 height 28
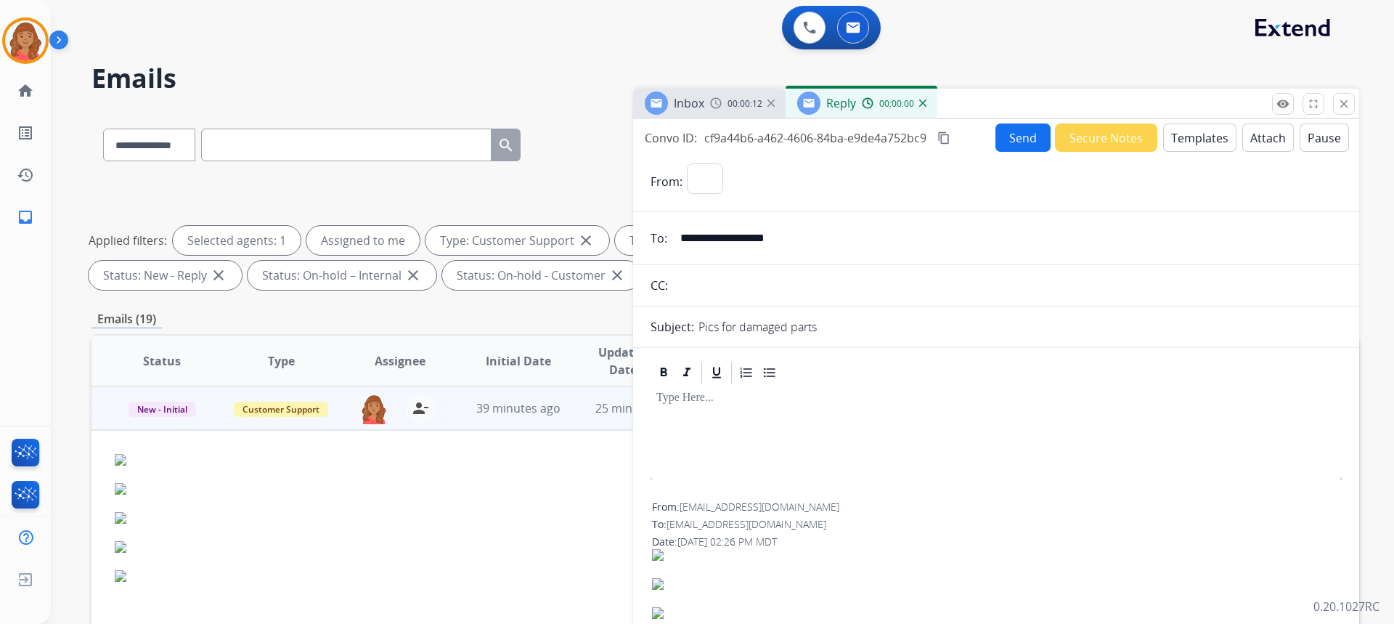
select select "**********"
drag, startPoint x: 685, startPoint y: 421, endPoint x: 1201, endPoint y: 139, distance: 588.6
click at [1201, 139] on button "Templates" at bounding box center [1199, 137] width 73 height 28
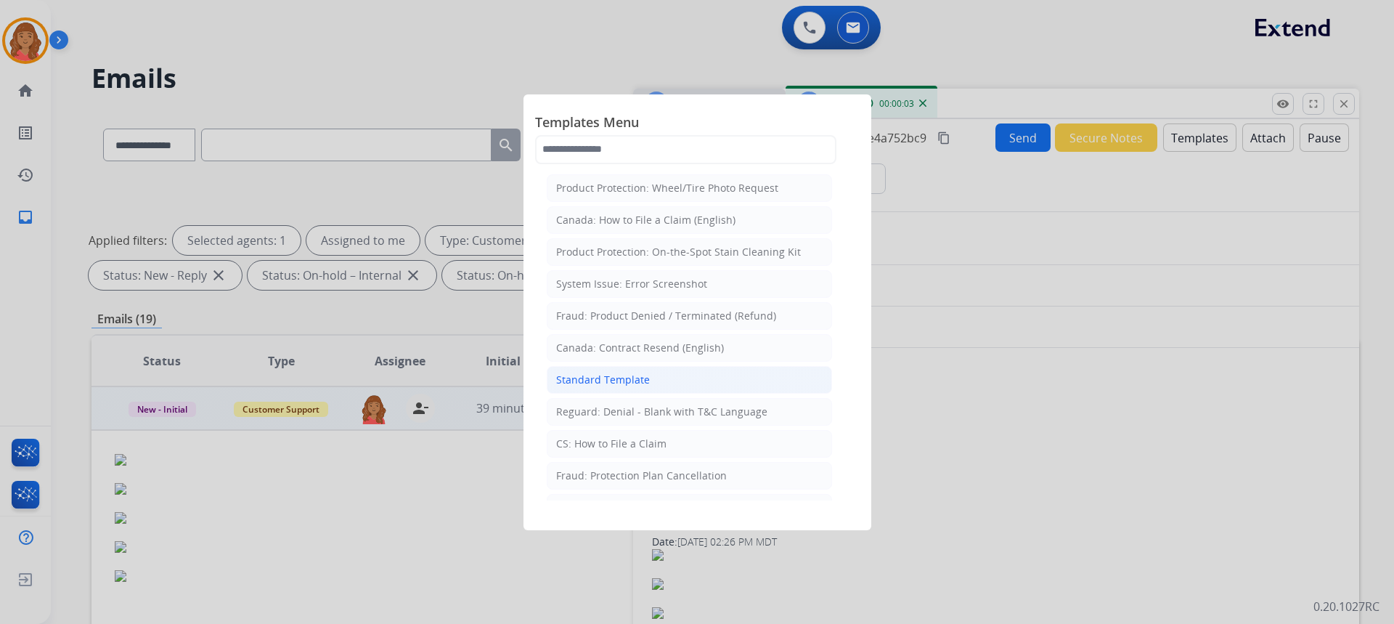
drag, startPoint x: 623, startPoint y: 380, endPoint x: 663, endPoint y: 443, distance: 74.1
click at [623, 380] on div "Standard Template" at bounding box center [603, 379] width 94 height 15
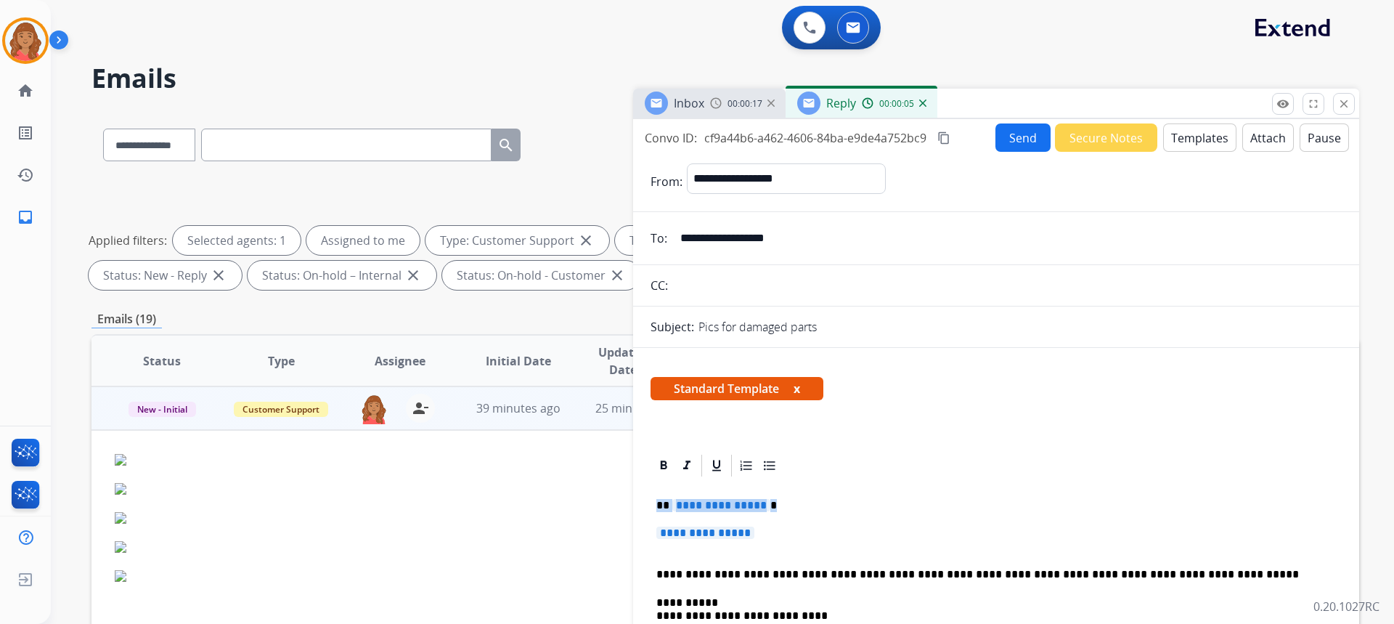
drag, startPoint x: 772, startPoint y: 542, endPoint x: 649, endPoint y: 498, distance: 130.9
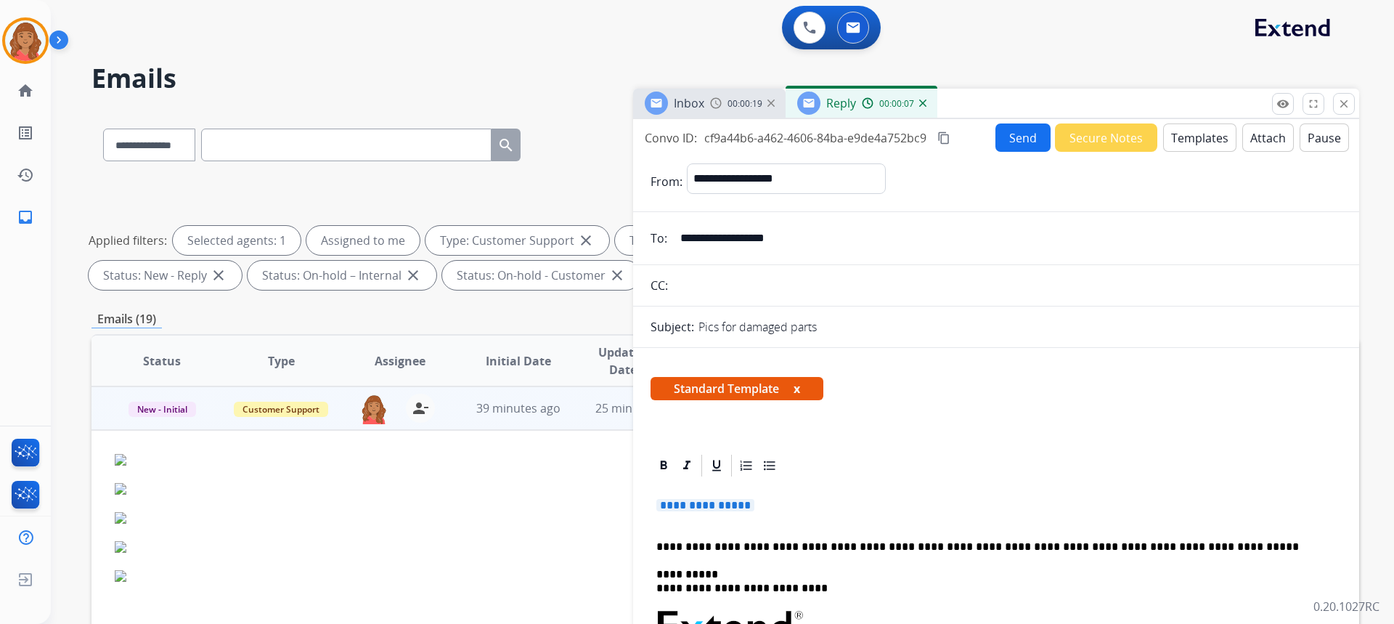
drag, startPoint x: 775, startPoint y: 518, endPoint x: 651, endPoint y: 495, distance: 125.4
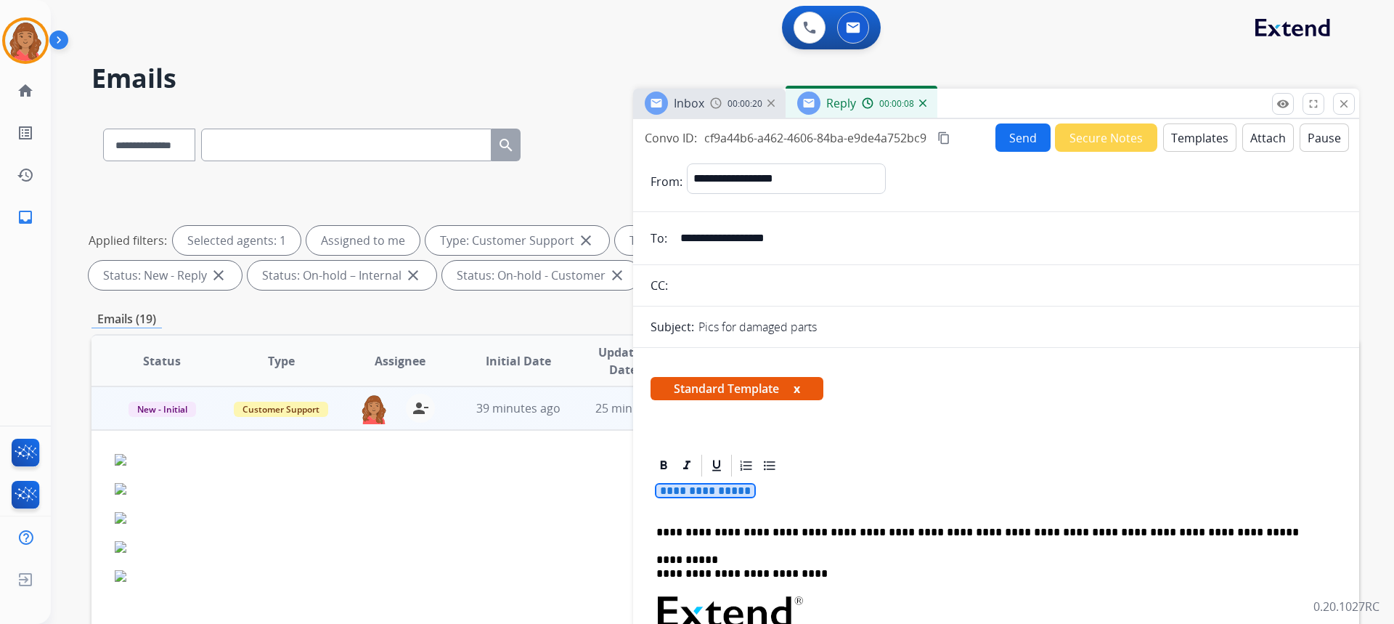
drag, startPoint x: 764, startPoint y: 500, endPoint x: 686, endPoint y: 494, distance: 77.9
click at [686, 494] on p "**********" at bounding box center [995, 497] width 679 height 27
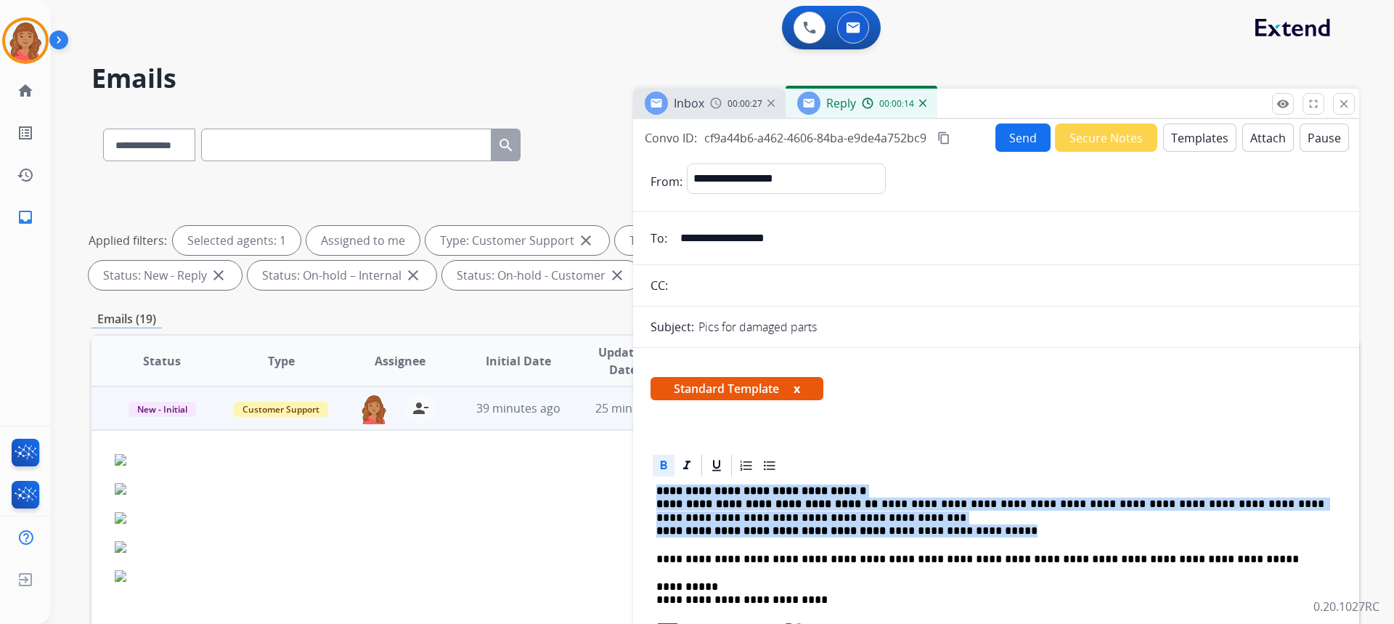
drag, startPoint x: 653, startPoint y: 494, endPoint x: 997, endPoint y: 537, distance: 347.5
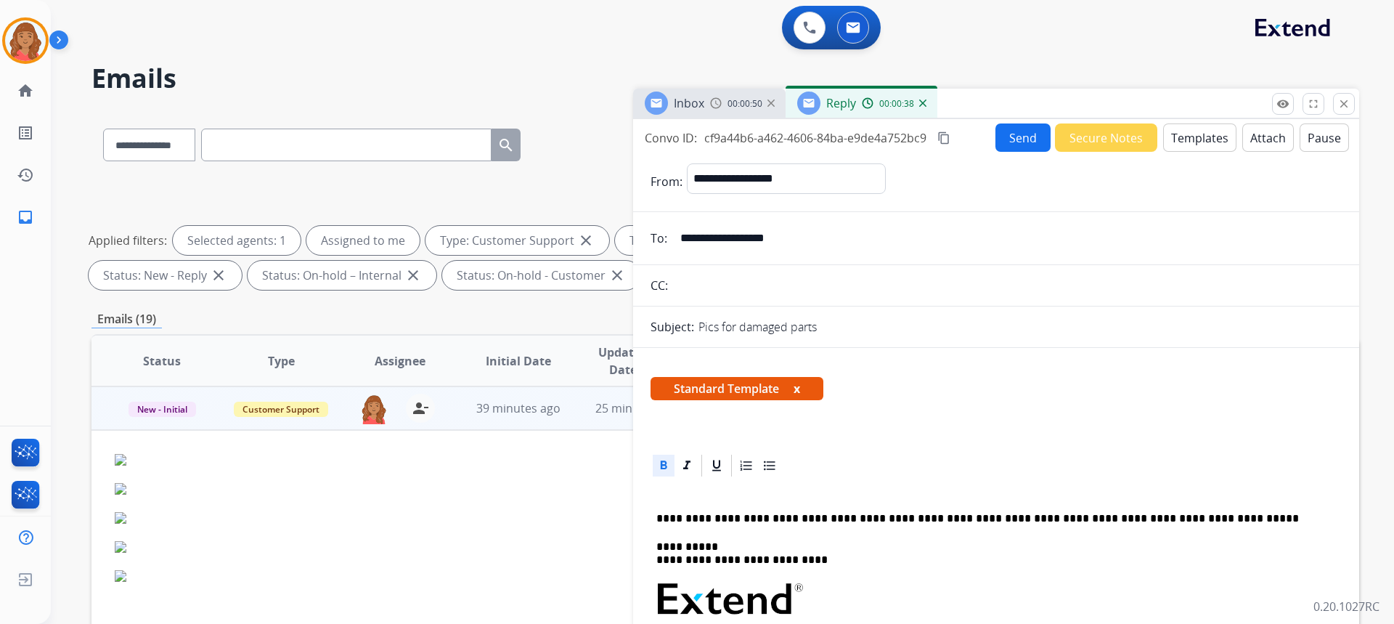
click at [735, 115] on div "Inbox 00:00:50" at bounding box center [709, 103] width 152 height 29
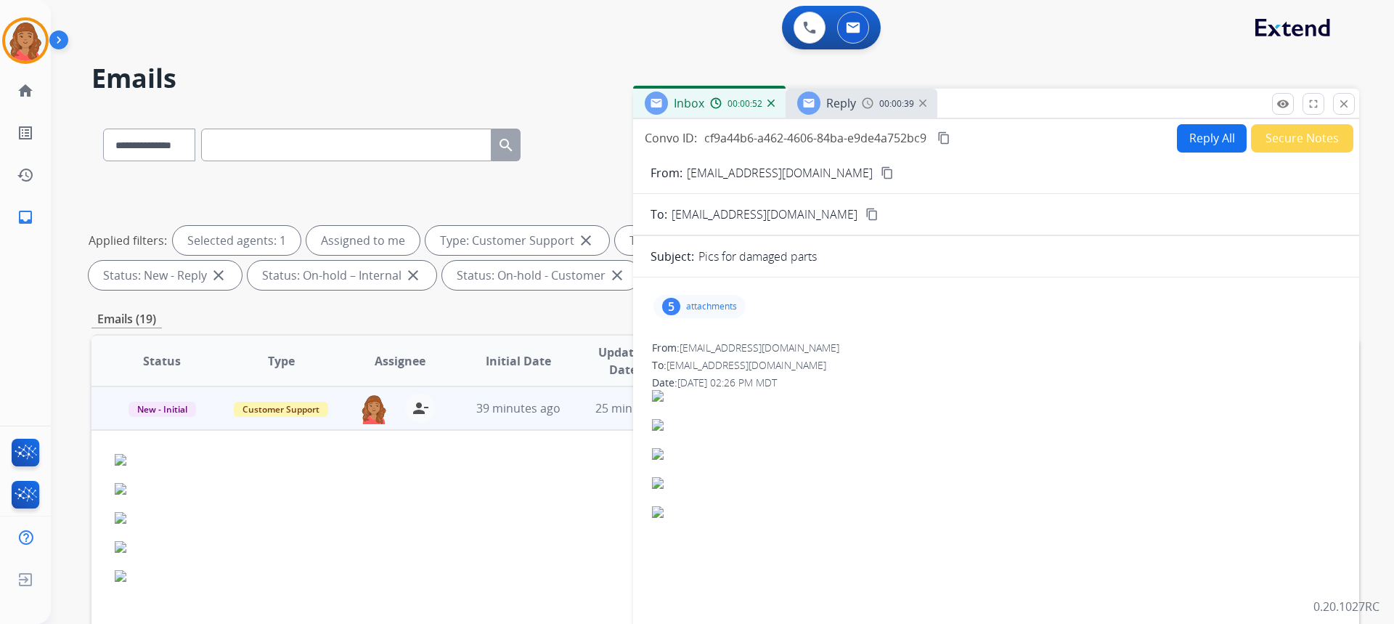
click at [693, 305] on p "attachments" at bounding box center [711, 307] width 51 height 12
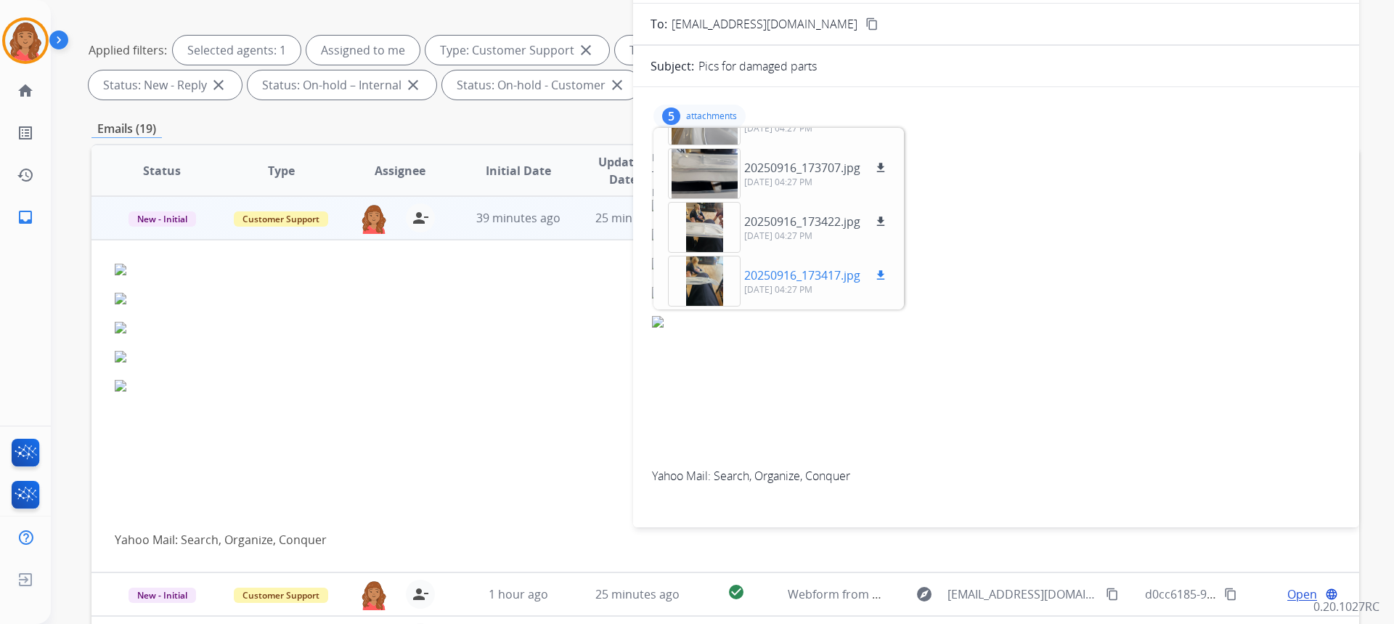
scroll to position [145, 0]
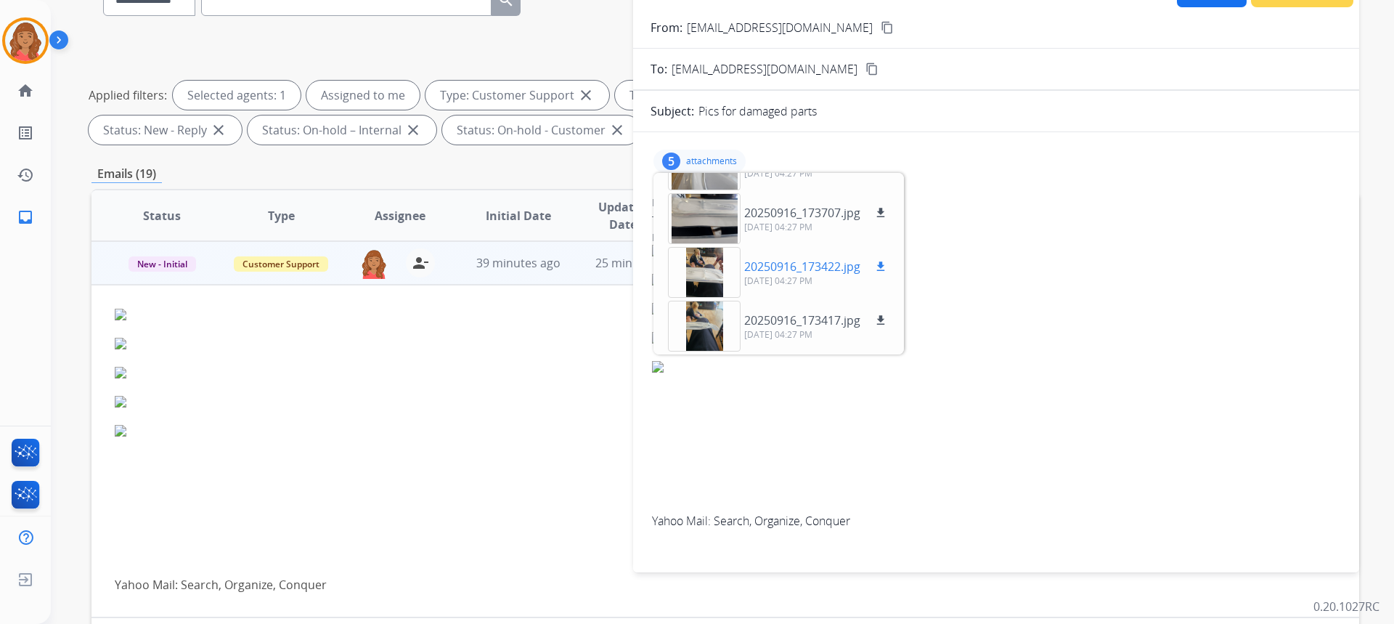
click at [706, 270] on div at bounding box center [704, 272] width 73 height 51
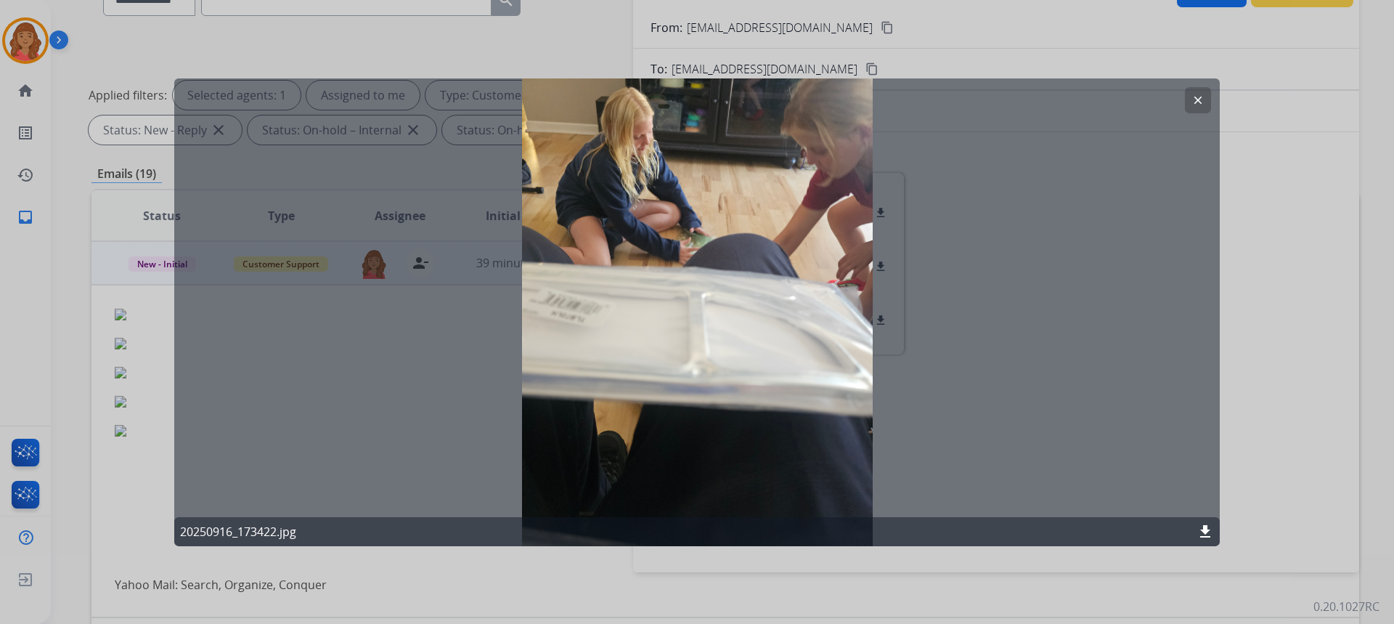
click at [1184, 99] on div "clear 20250916_173422.jpg download" at bounding box center [696, 311] width 1045 height 467
click at [1188, 99] on button "clear" at bounding box center [1198, 99] width 26 height 26
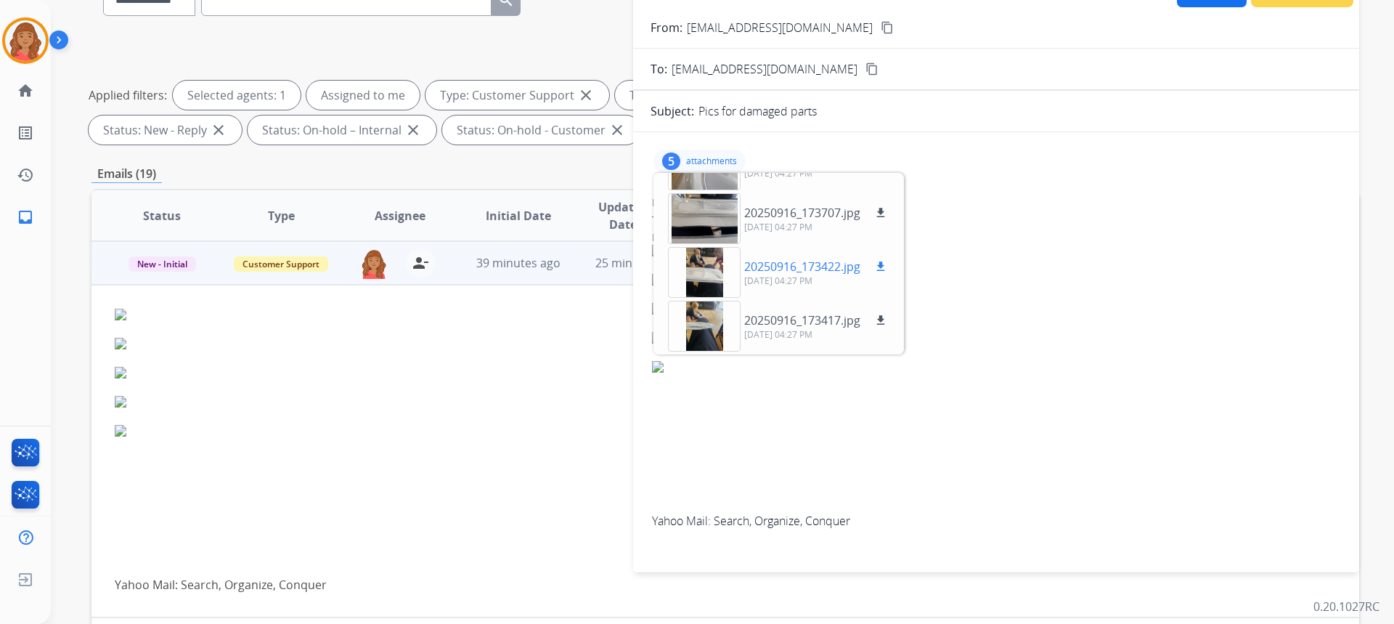
click at [702, 270] on div at bounding box center [704, 272] width 73 height 51
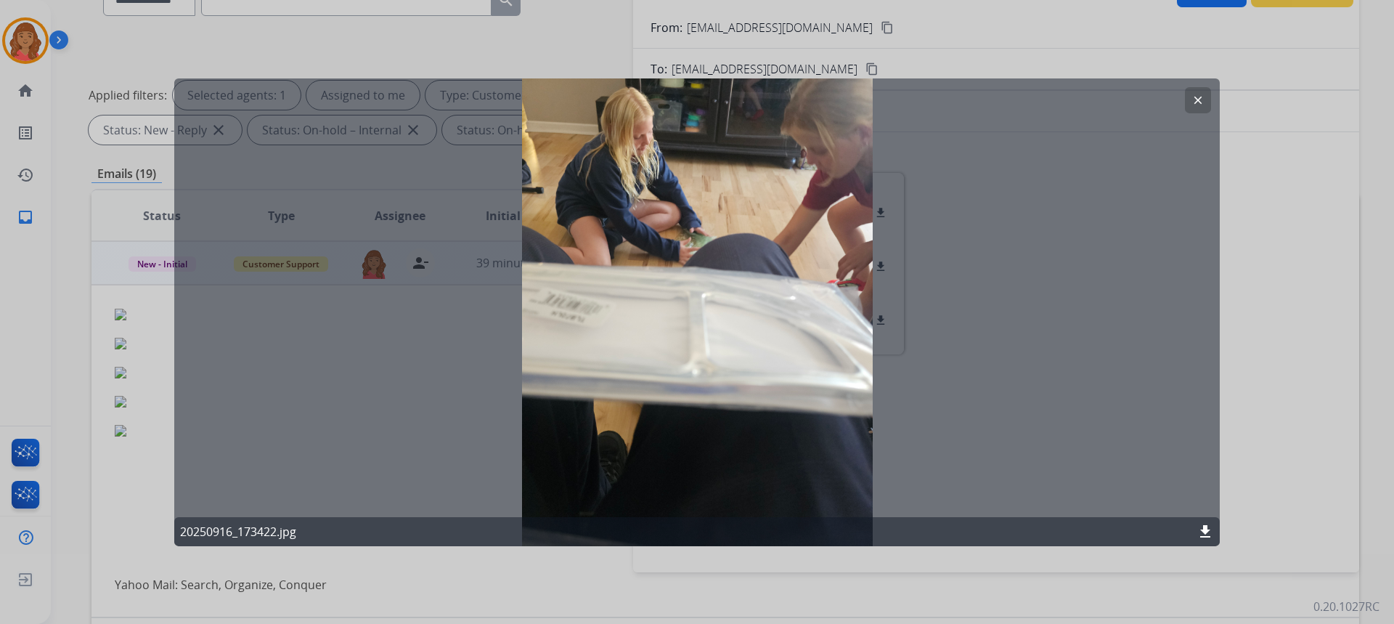
click at [1203, 92] on button "clear" at bounding box center [1198, 99] width 26 height 26
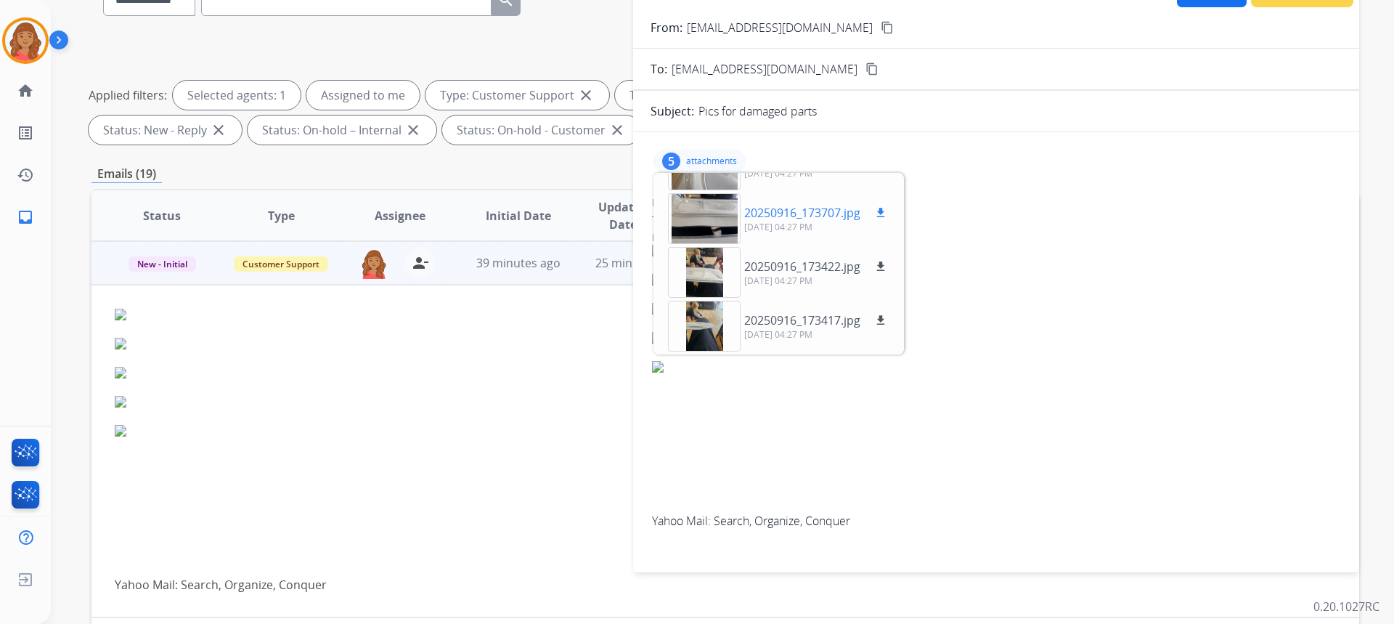
click at [701, 211] on div at bounding box center [704, 218] width 73 height 51
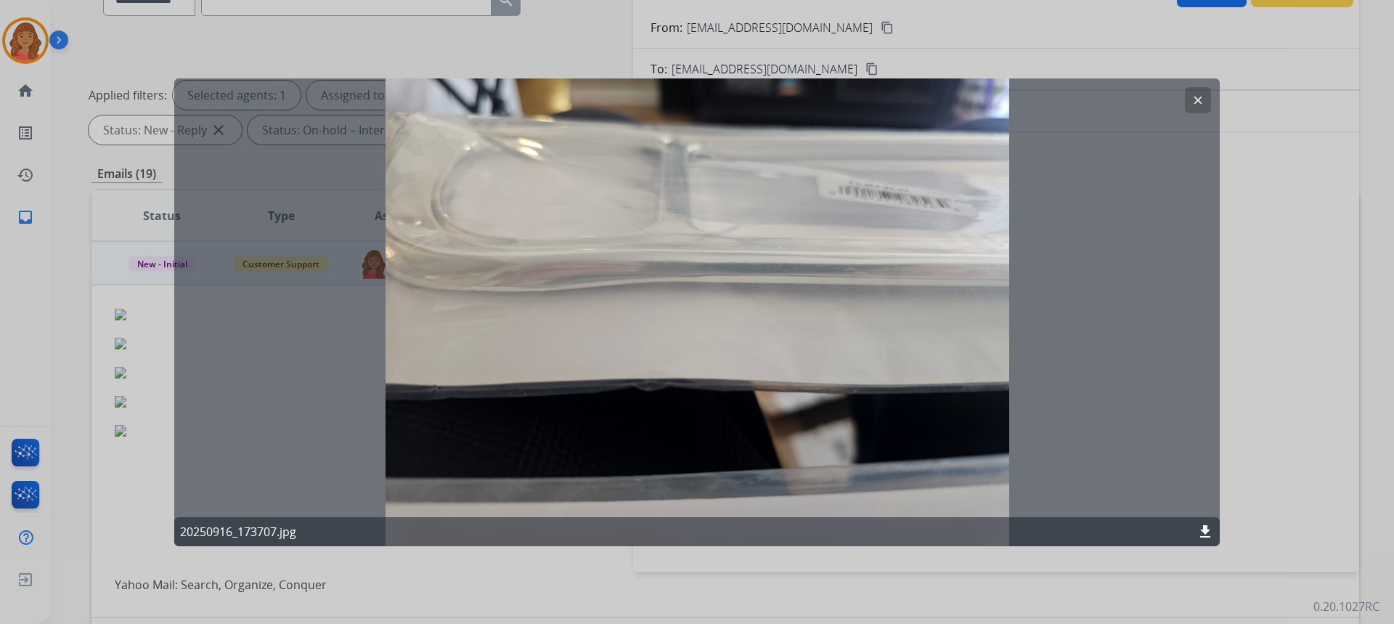
click at [1185, 99] on button "clear" at bounding box center [1198, 99] width 26 height 26
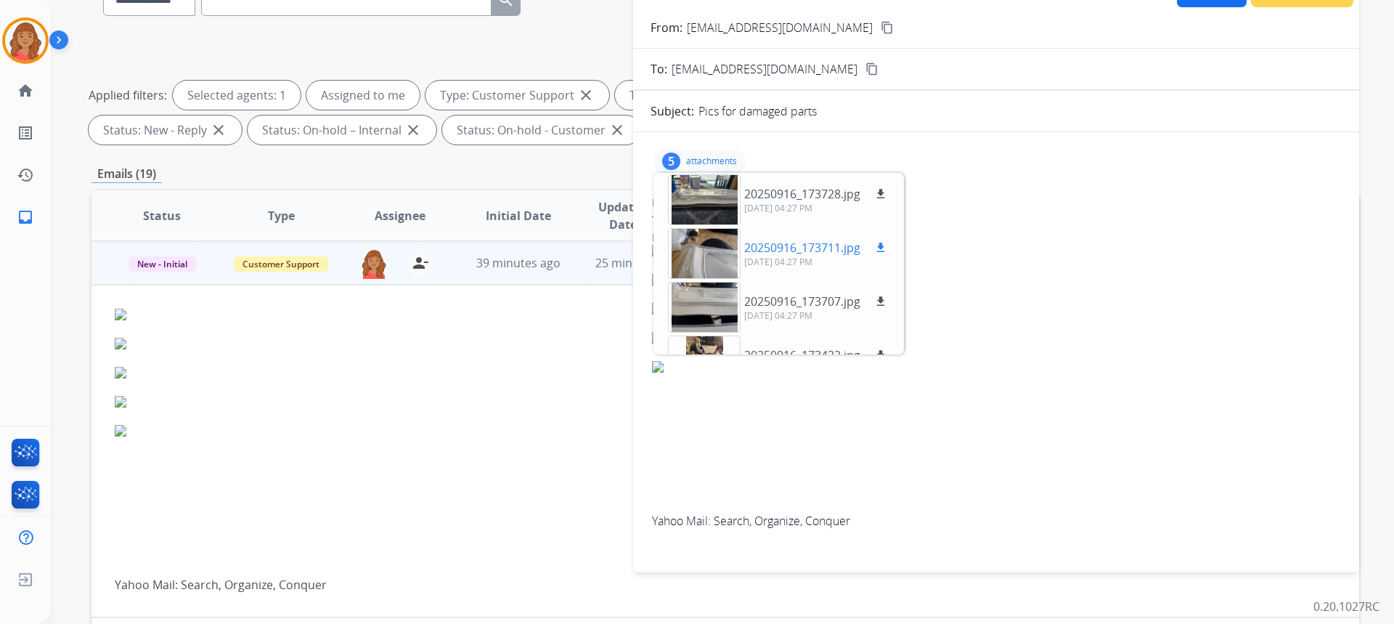
scroll to position [0, 0]
click at [694, 247] on div at bounding box center [704, 254] width 73 height 51
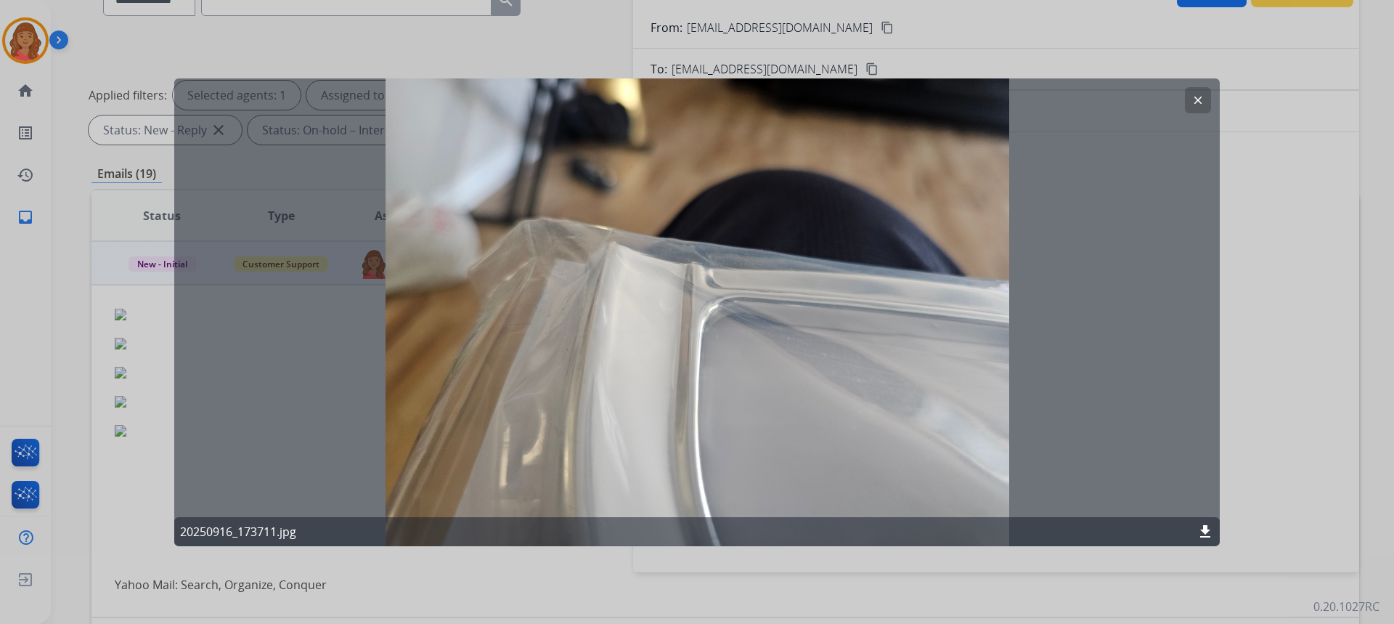
click at [1207, 91] on button "clear" at bounding box center [1198, 99] width 26 height 26
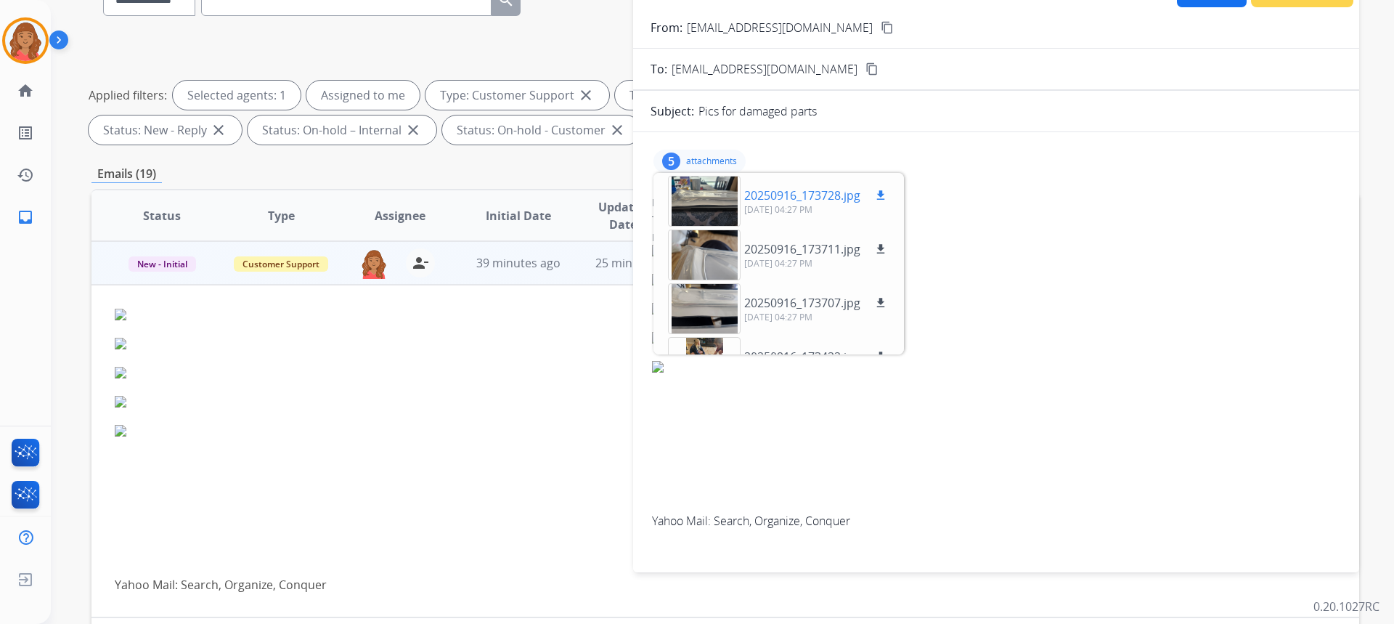
click at [715, 206] on div at bounding box center [704, 201] width 73 height 51
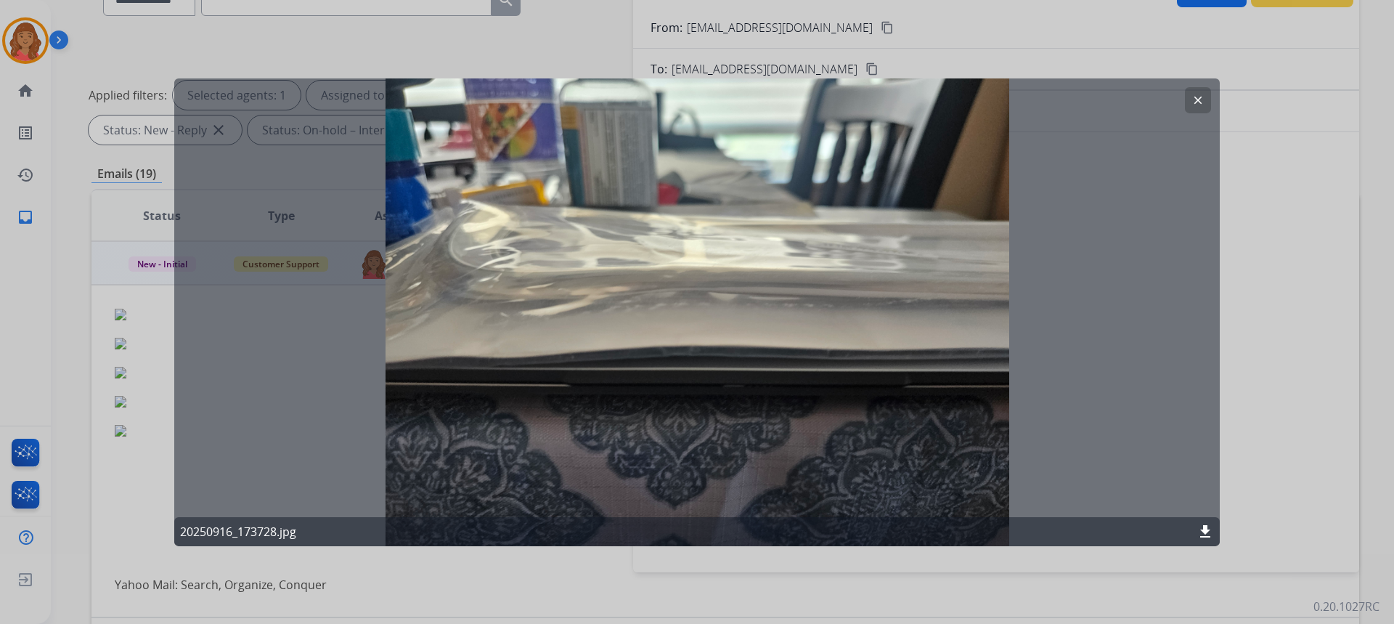
drag, startPoint x: 1195, startPoint y: 99, endPoint x: 1146, endPoint y: 98, distance: 48.7
click at [1195, 99] on mat-icon "clear" at bounding box center [1197, 99] width 13 height 13
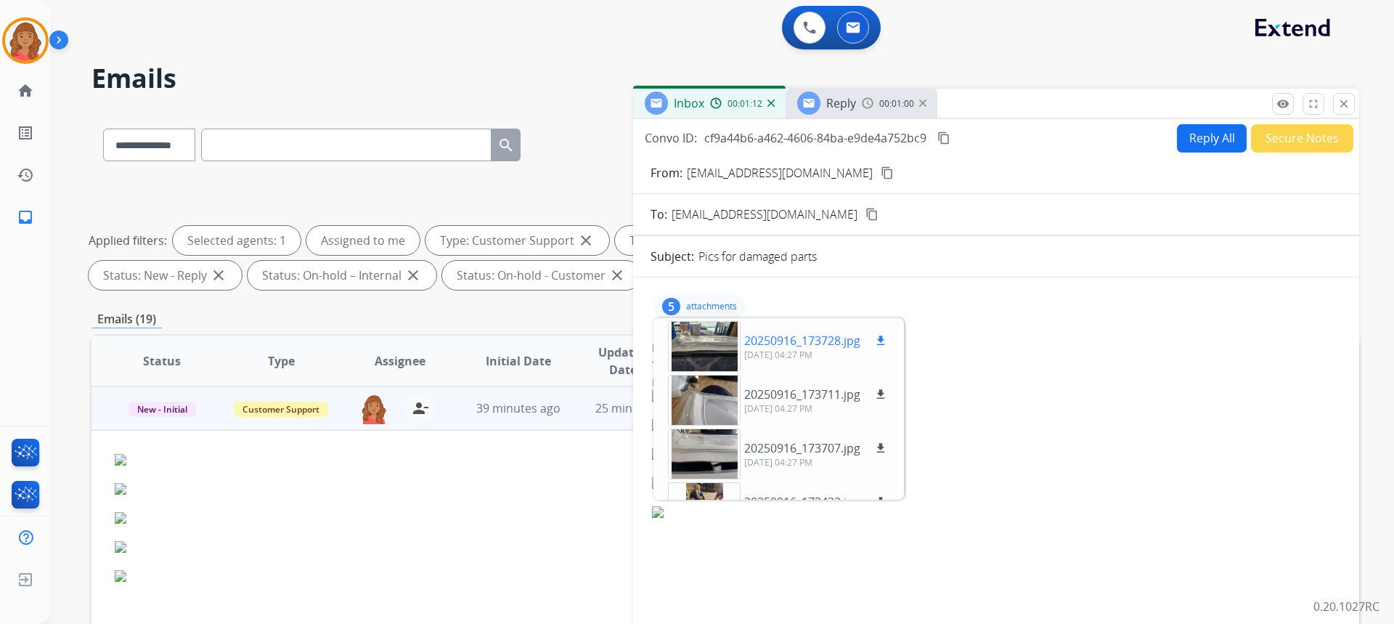
click at [705, 345] on div at bounding box center [704, 346] width 73 height 51
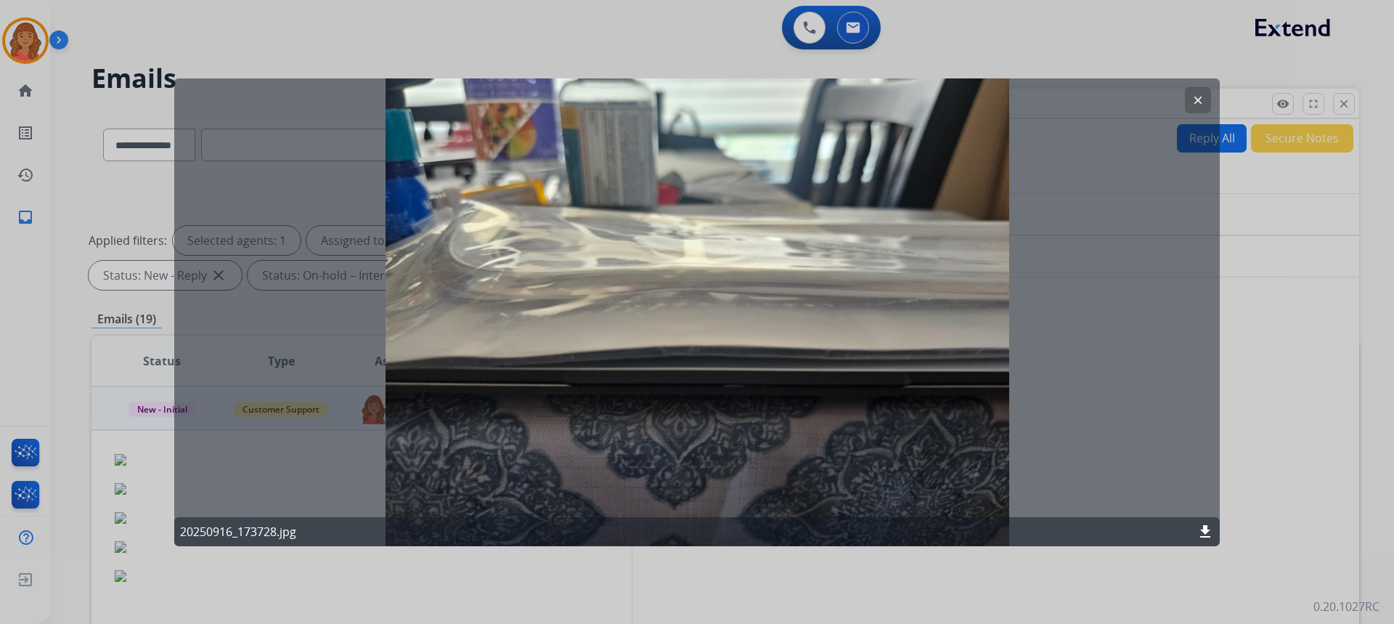
drag, startPoint x: 1194, startPoint y: 95, endPoint x: 1183, endPoint y: 104, distance: 13.9
click at [1194, 95] on mat-icon "clear" at bounding box center [1197, 99] width 13 height 13
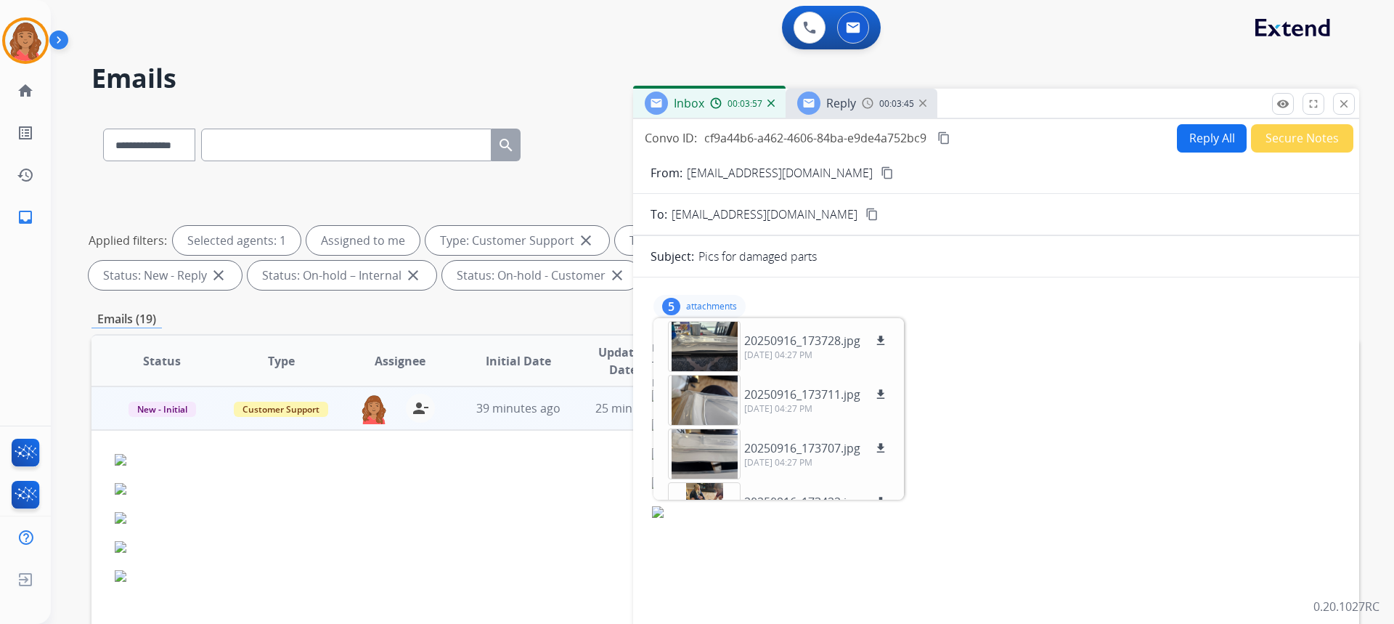
click at [1116, 384] on div "Date: [DATE] 02:26 PM MDT" at bounding box center [996, 382] width 688 height 15
click at [677, 301] on div "5" at bounding box center [671, 306] width 18 height 17
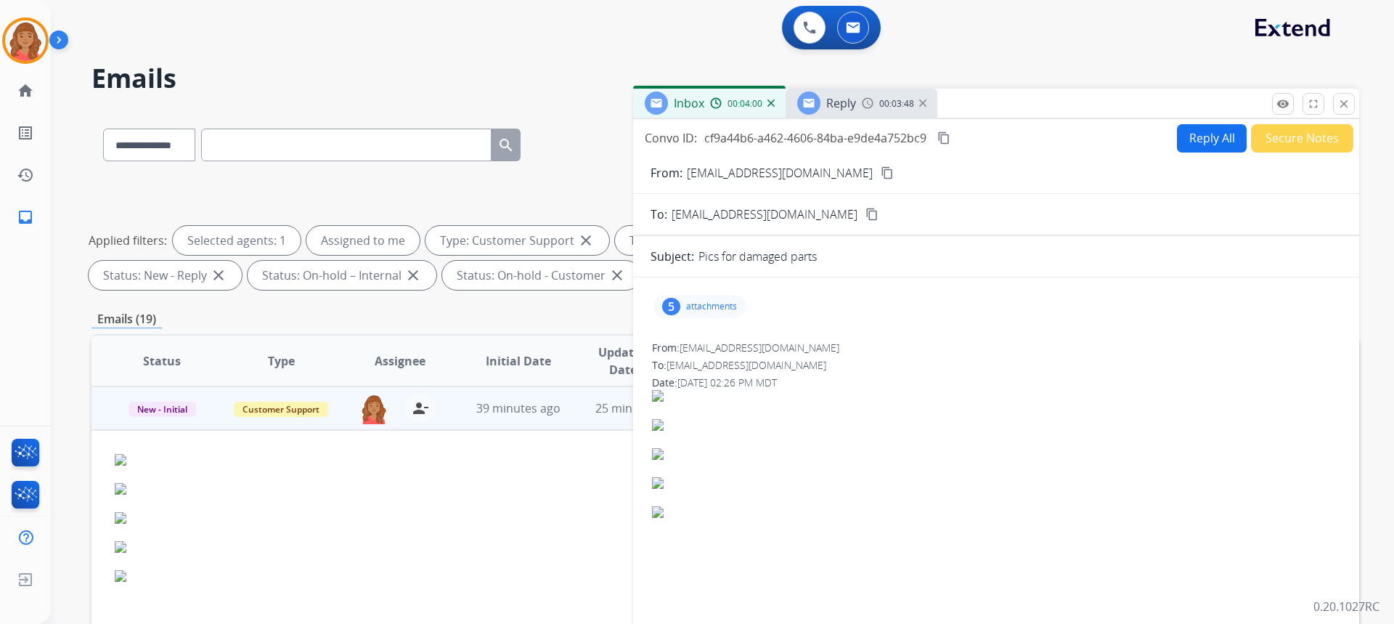
click at [1211, 147] on button "Reply All" at bounding box center [1212, 138] width 70 height 28
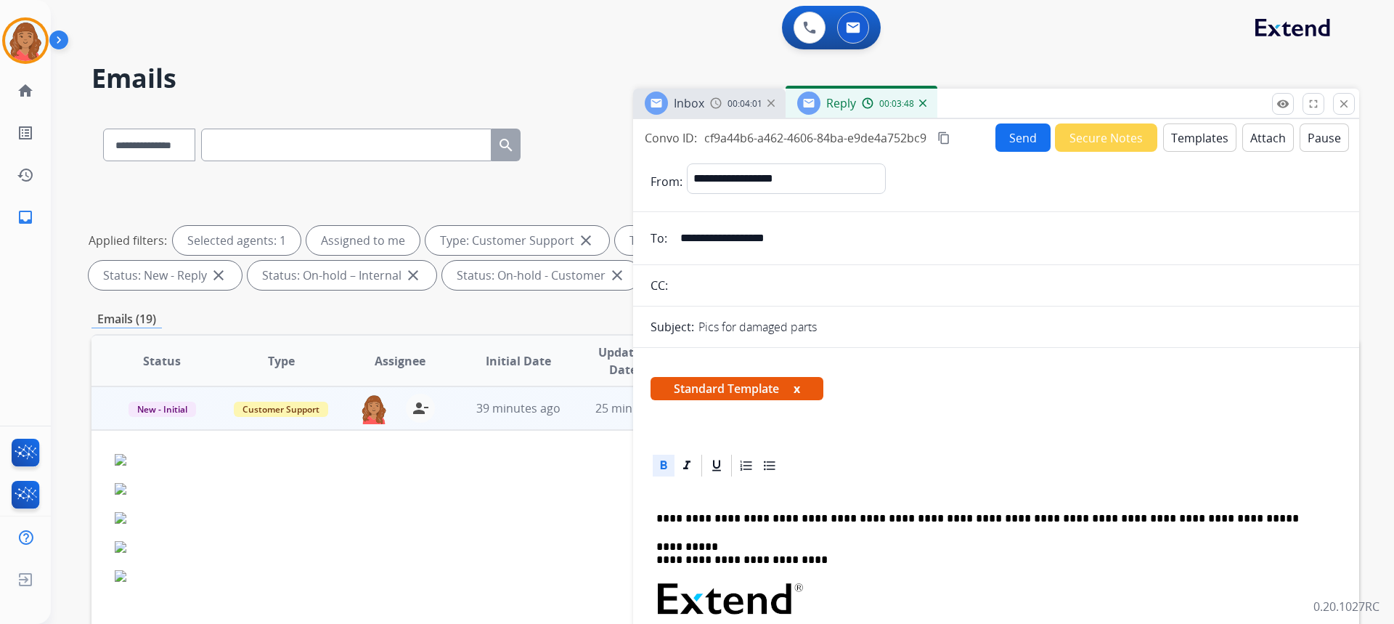
click at [1202, 142] on button "Templates" at bounding box center [1199, 137] width 73 height 28
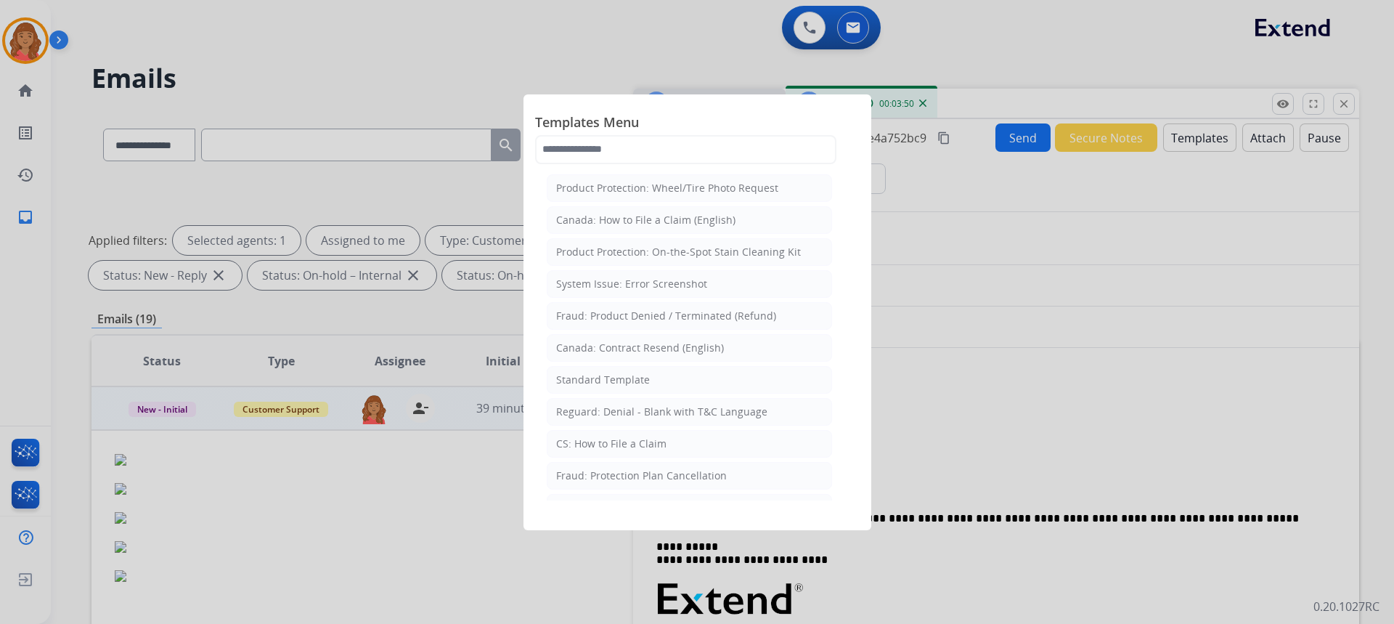
click at [1037, 384] on div at bounding box center [697, 312] width 1394 height 624
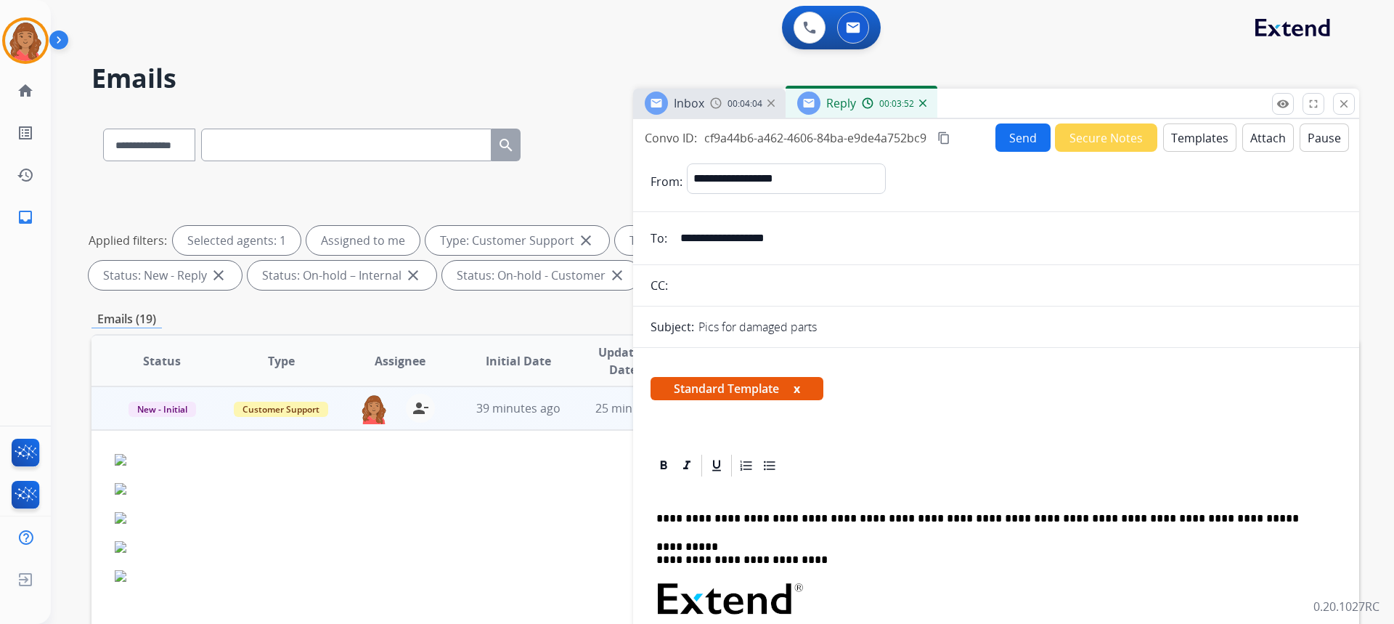
drag, startPoint x: 679, startPoint y: 500, endPoint x: 659, endPoint y: 491, distance: 21.8
click at [658, 490] on p at bounding box center [990, 490] width 668 height 13
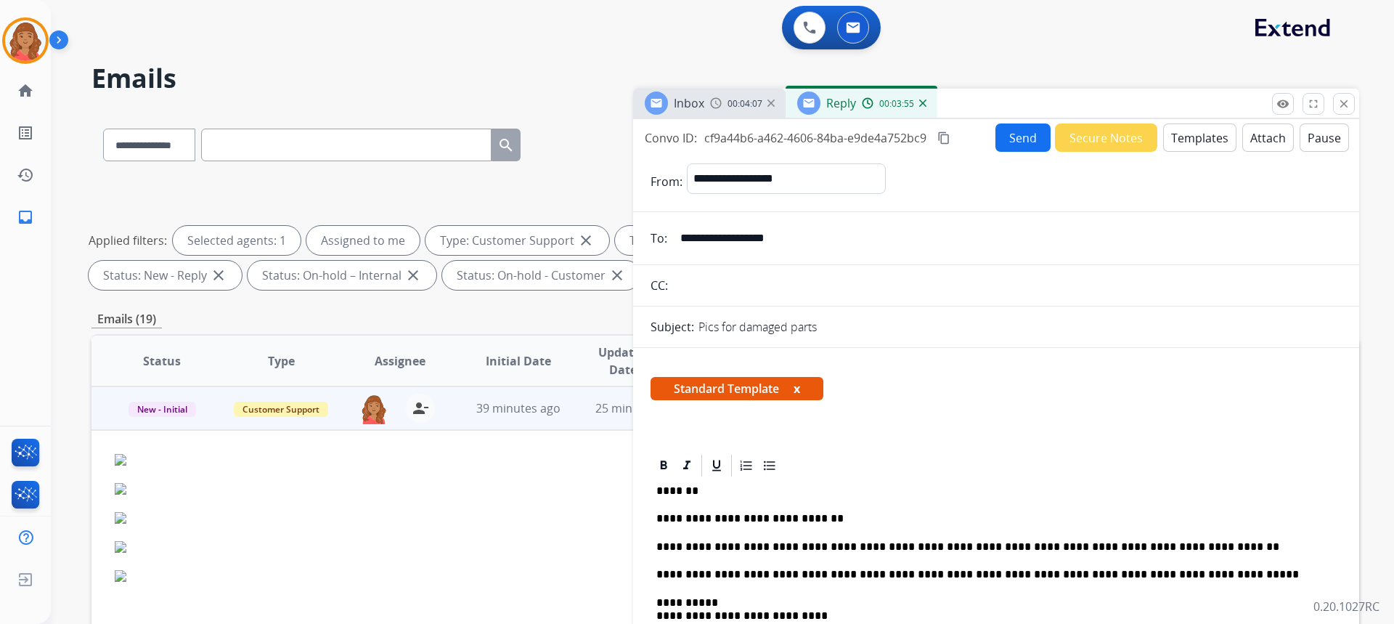
click at [949, 142] on mat-icon "content_copy" at bounding box center [943, 137] width 13 height 13
click at [1012, 138] on button "Send" at bounding box center [1022, 137] width 55 height 28
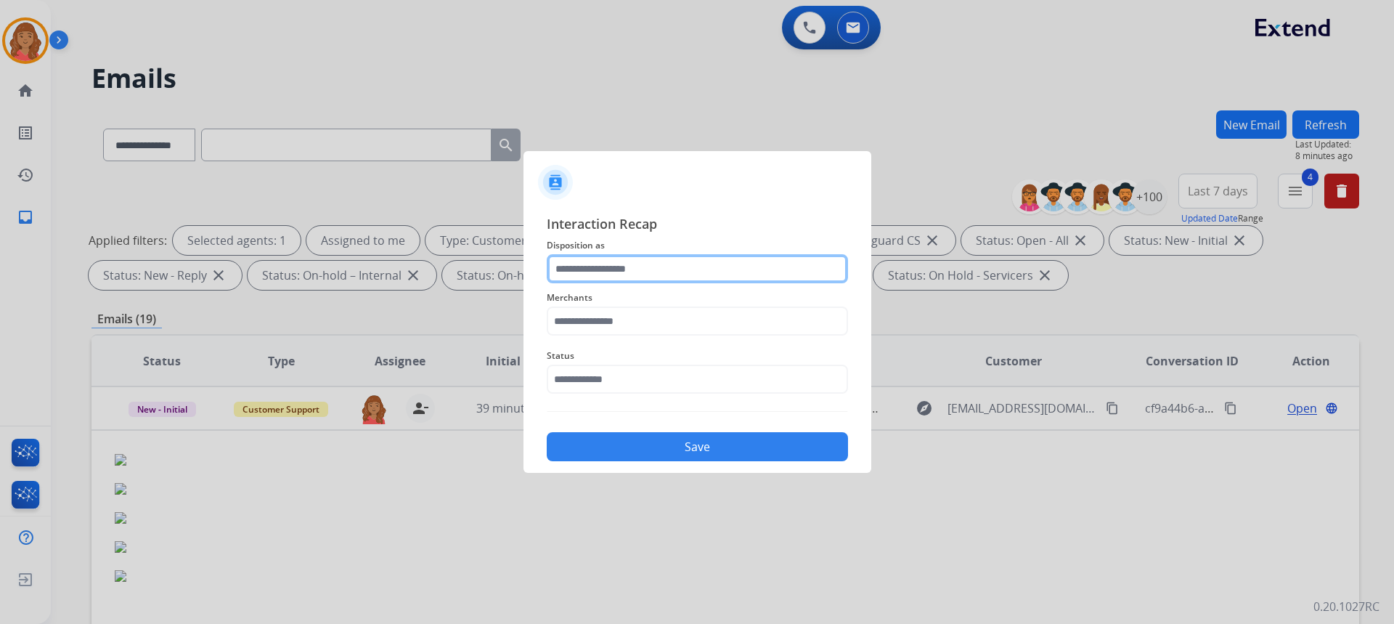
click at [632, 260] on input "text" at bounding box center [697, 268] width 301 height 29
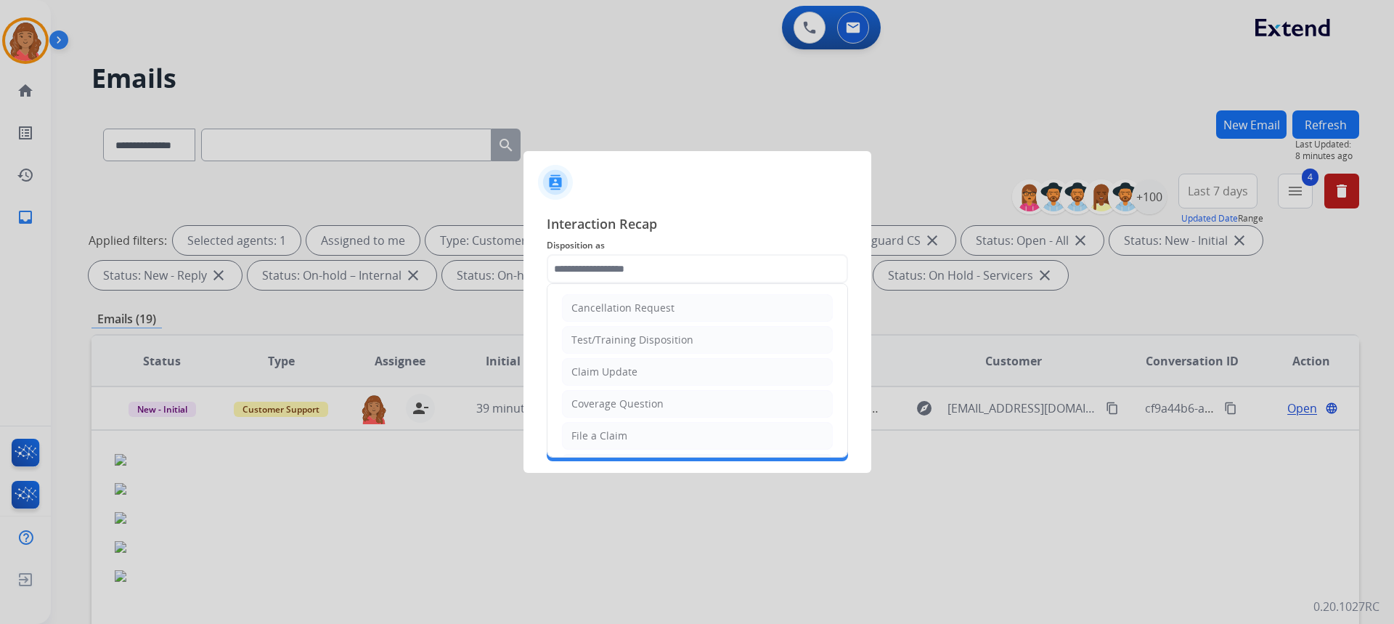
click at [610, 364] on li "Claim Update" at bounding box center [697, 372] width 271 height 28
type input "**********"
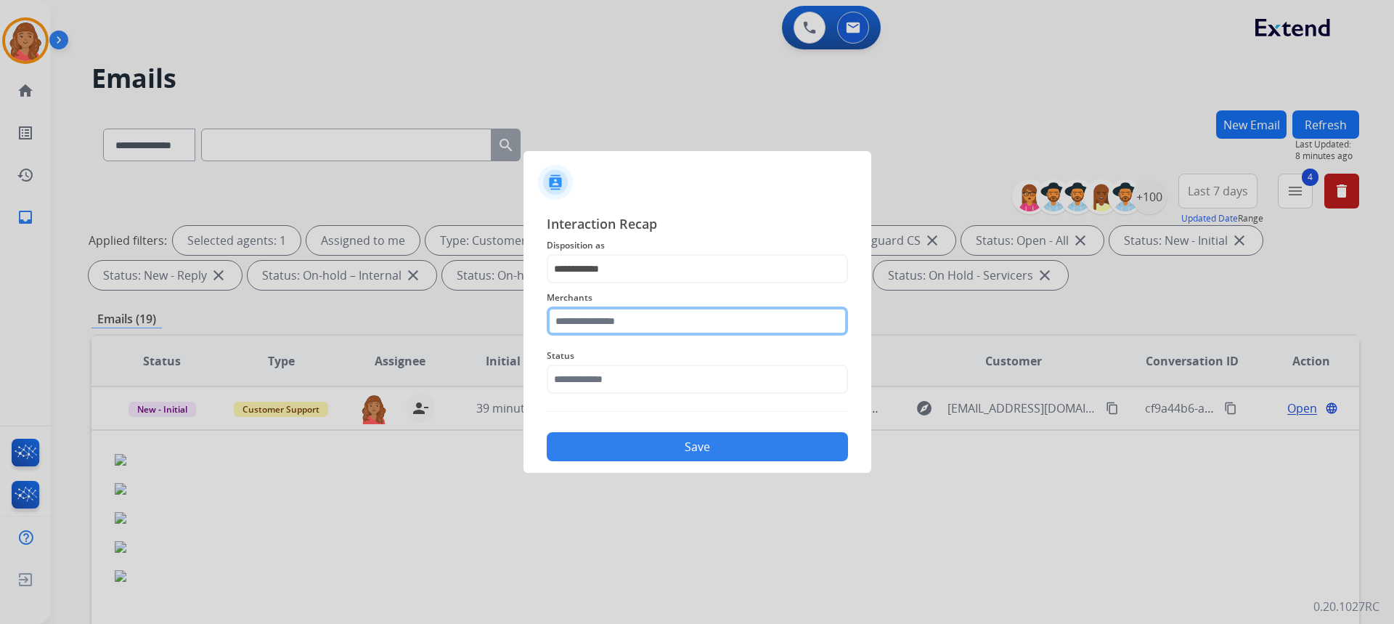
click at [603, 325] on input "text" at bounding box center [697, 320] width 301 height 29
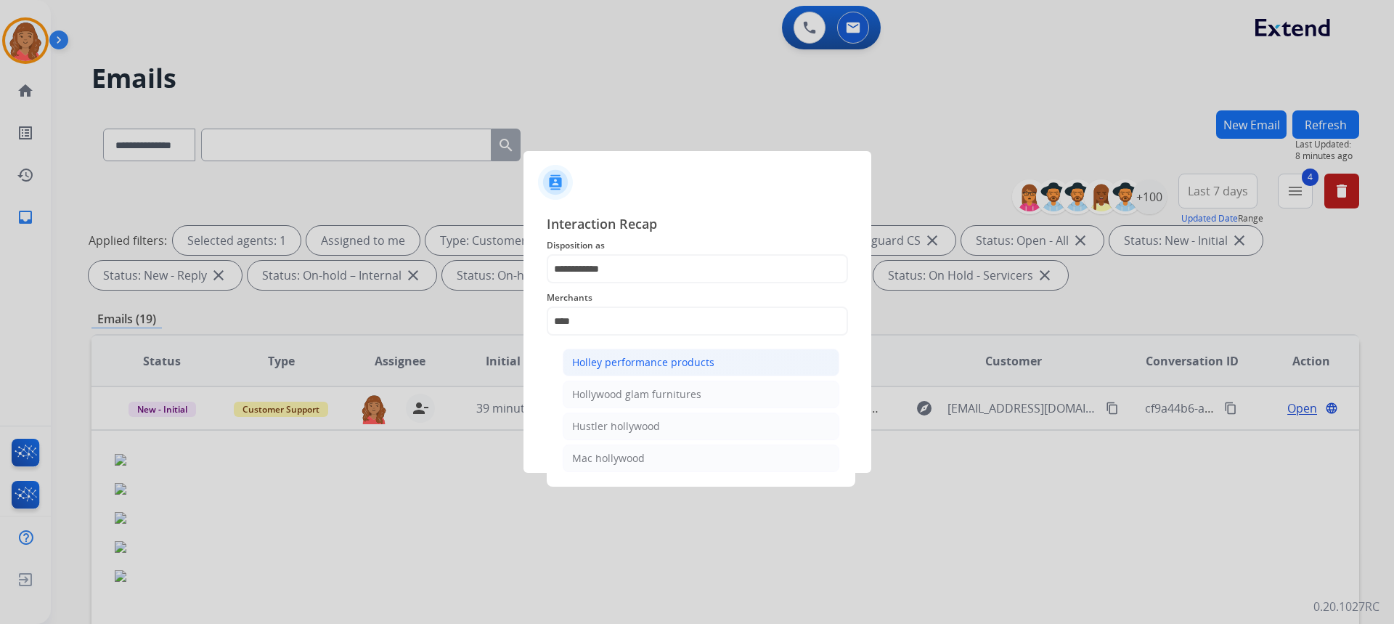
click at [618, 359] on div "Holley performance products" at bounding box center [643, 362] width 142 height 15
type input "**********"
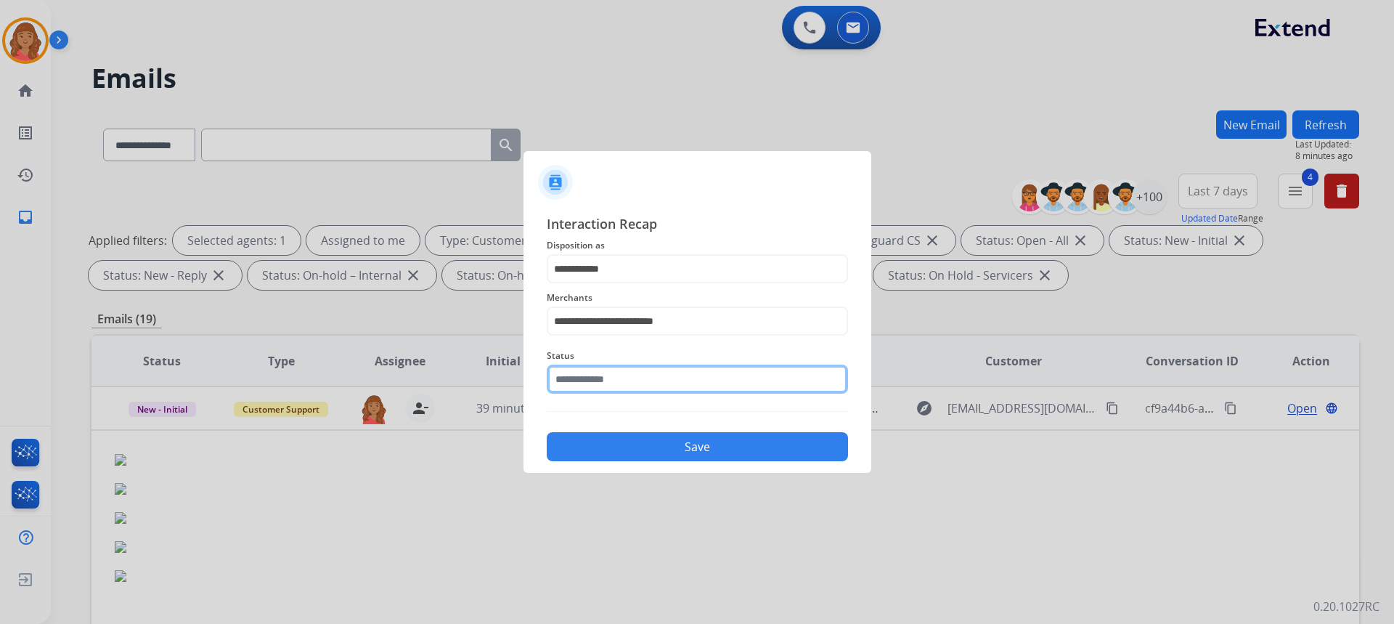
click at [613, 387] on input "text" at bounding box center [697, 378] width 301 height 29
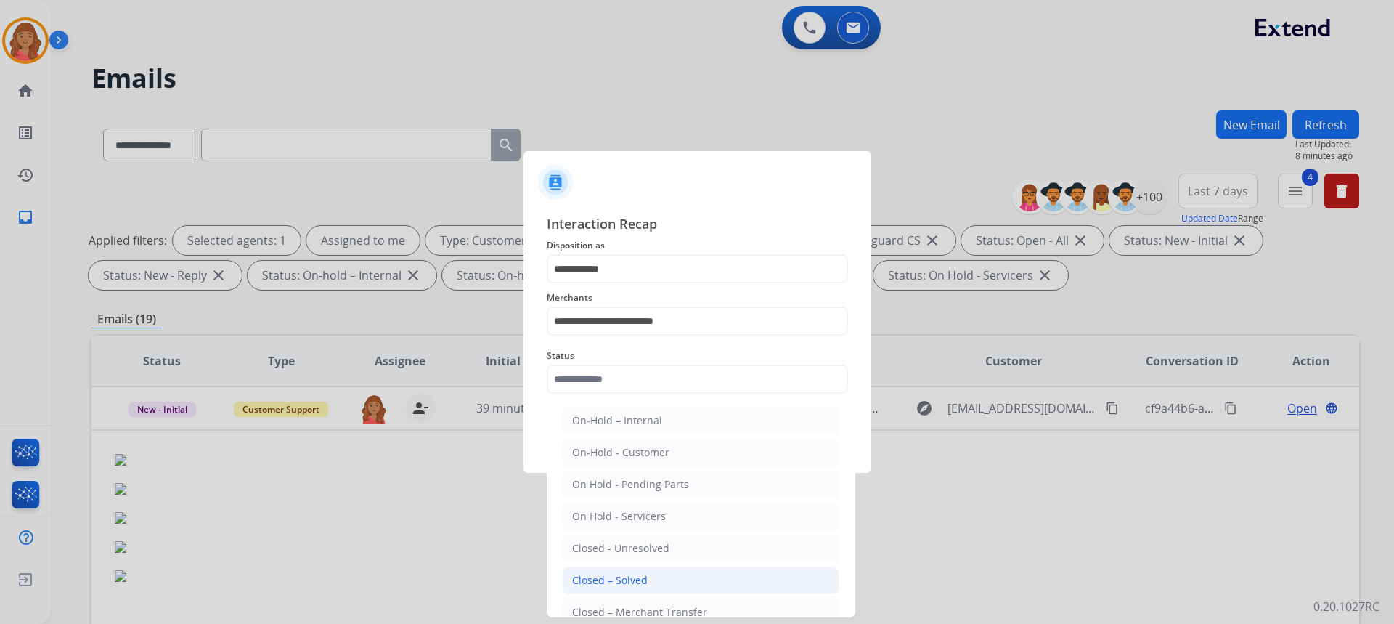
click at [618, 576] on div "Closed – Solved" at bounding box center [609, 580] width 75 height 15
type input "**********"
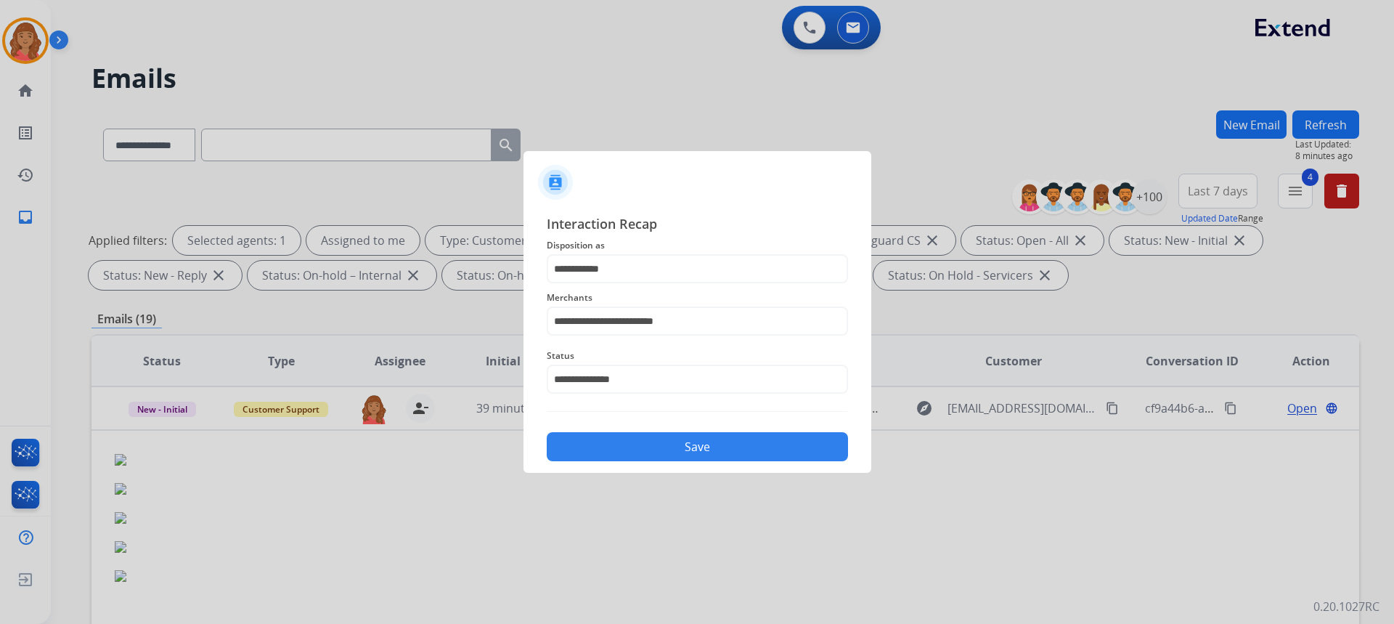
click at [644, 440] on button "Save" at bounding box center [697, 446] width 301 height 29
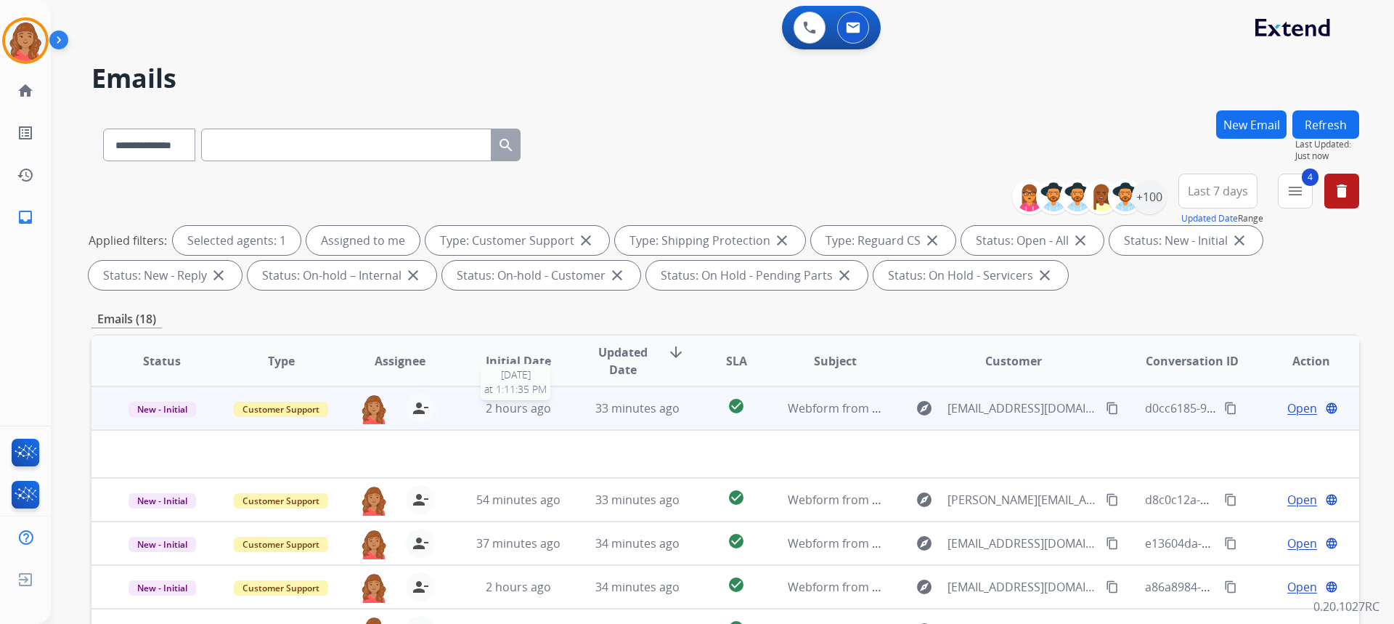
click at [560, 413] on div "2 hours ago" at bounding box center [518, 407] width 95 height 17
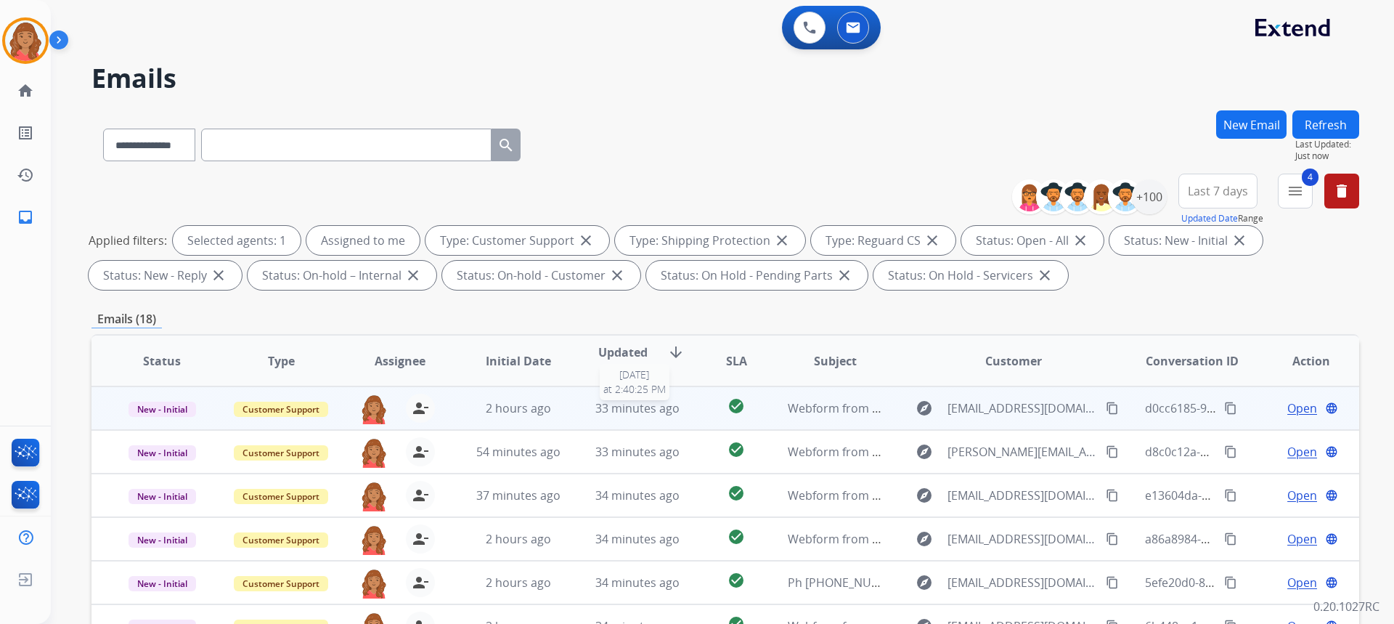
click at [621, 408] on span "33 minutes ago" at bounding box center [637, 408] width 84 height 16
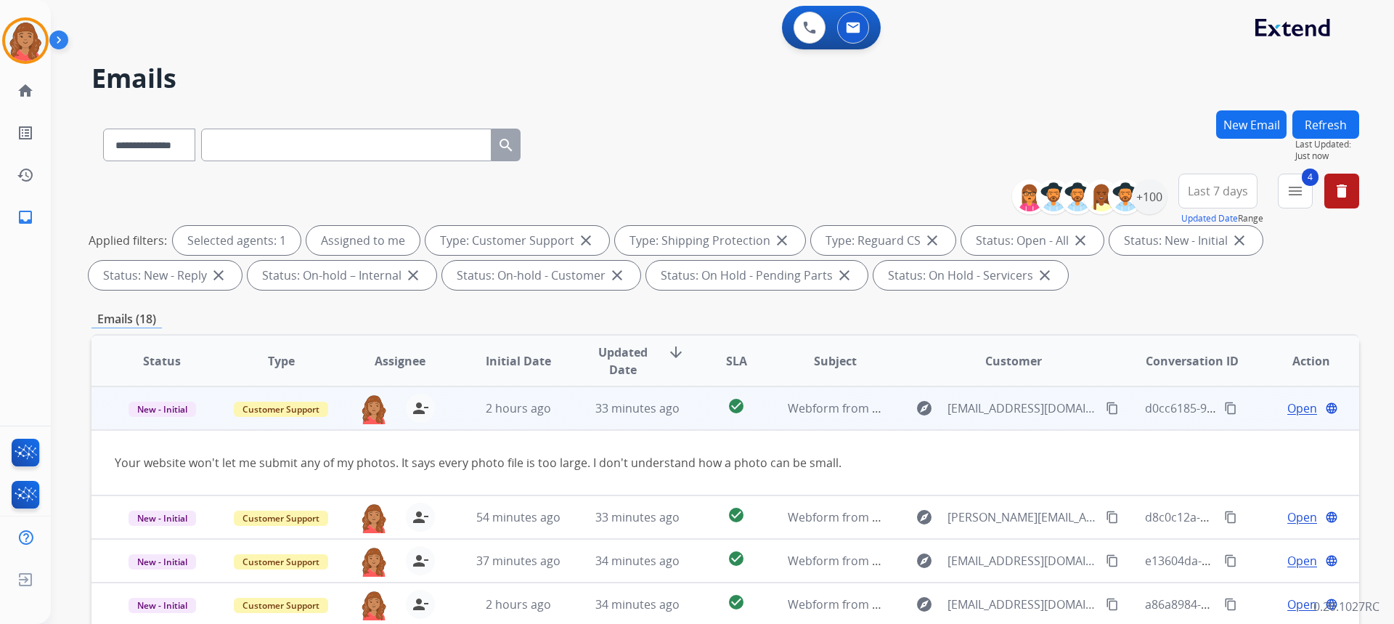
click at [1295, 414] on span "Open" at bounding box center [1302, 407] width 30 height 17
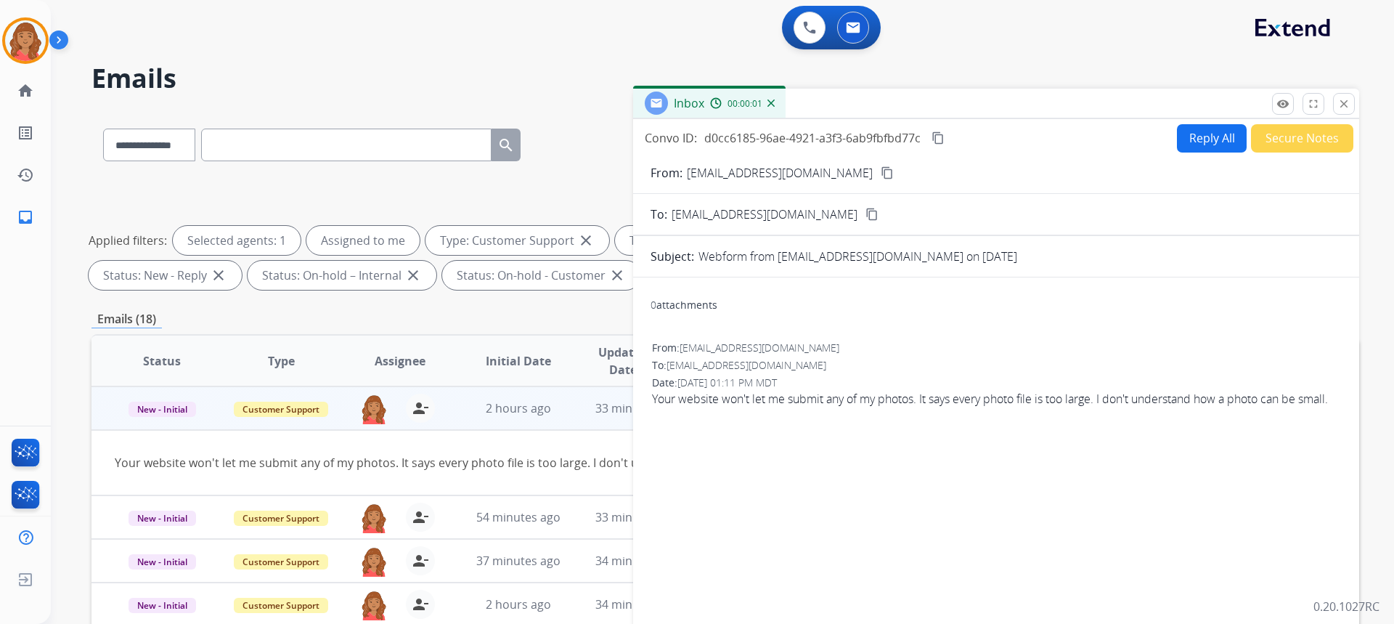
click at [1189, 139] on button "Reply All" at bounding box center [1212, 138] width 70 height 28
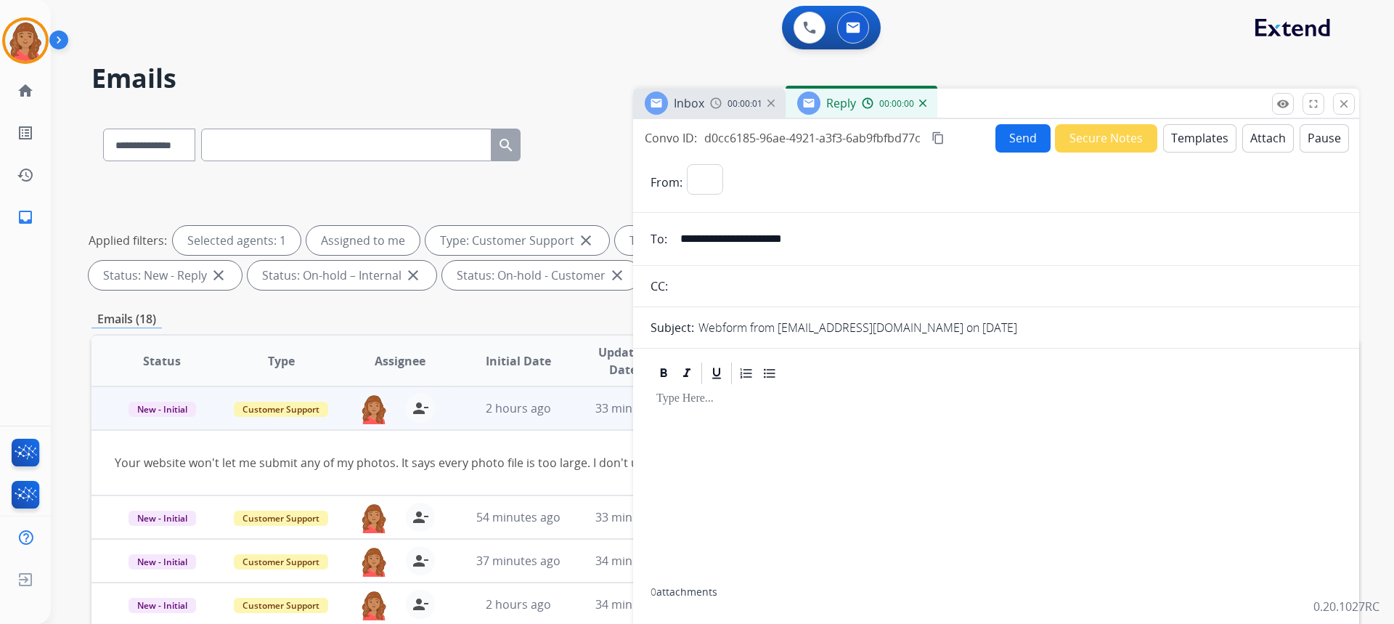
select select "**********"
drag, startPoint x: 855, startPoint y: 244, endPoint x: 669, endPoint y: 242, distance: 185.8
click at [669, 242] on div "**********" at bounding box center [996, 238] width 726 height 29
paste input "**********"
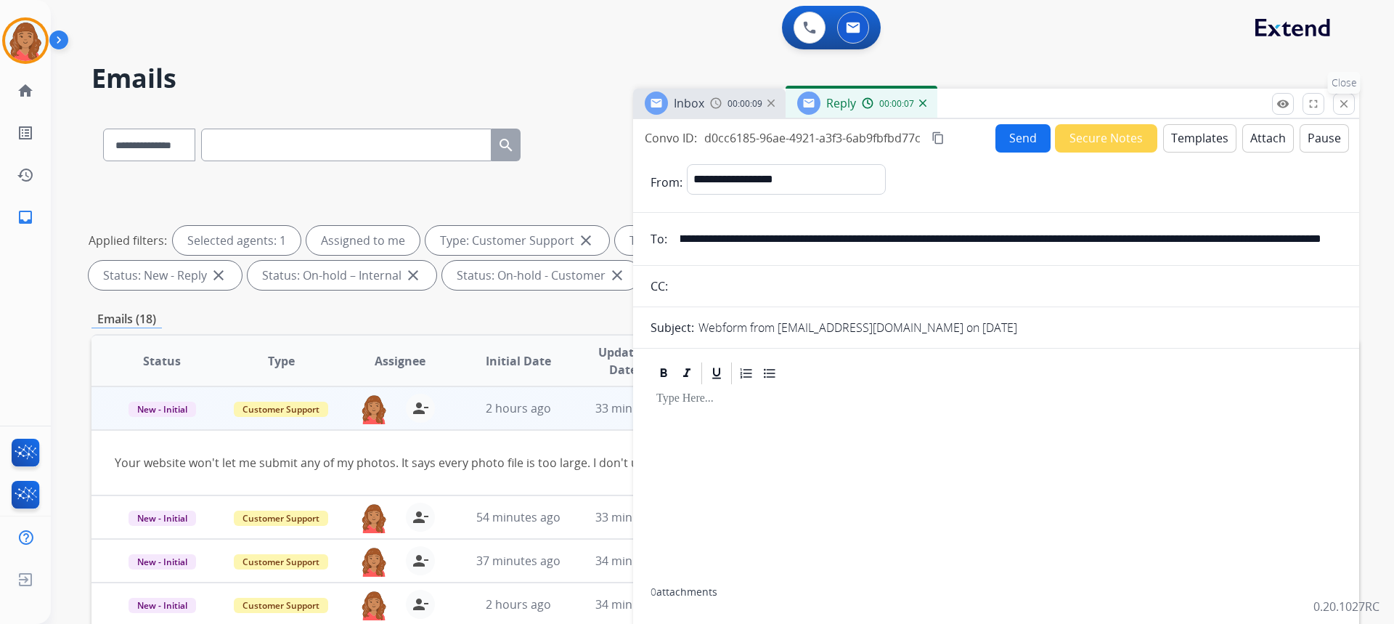
type input "**********"
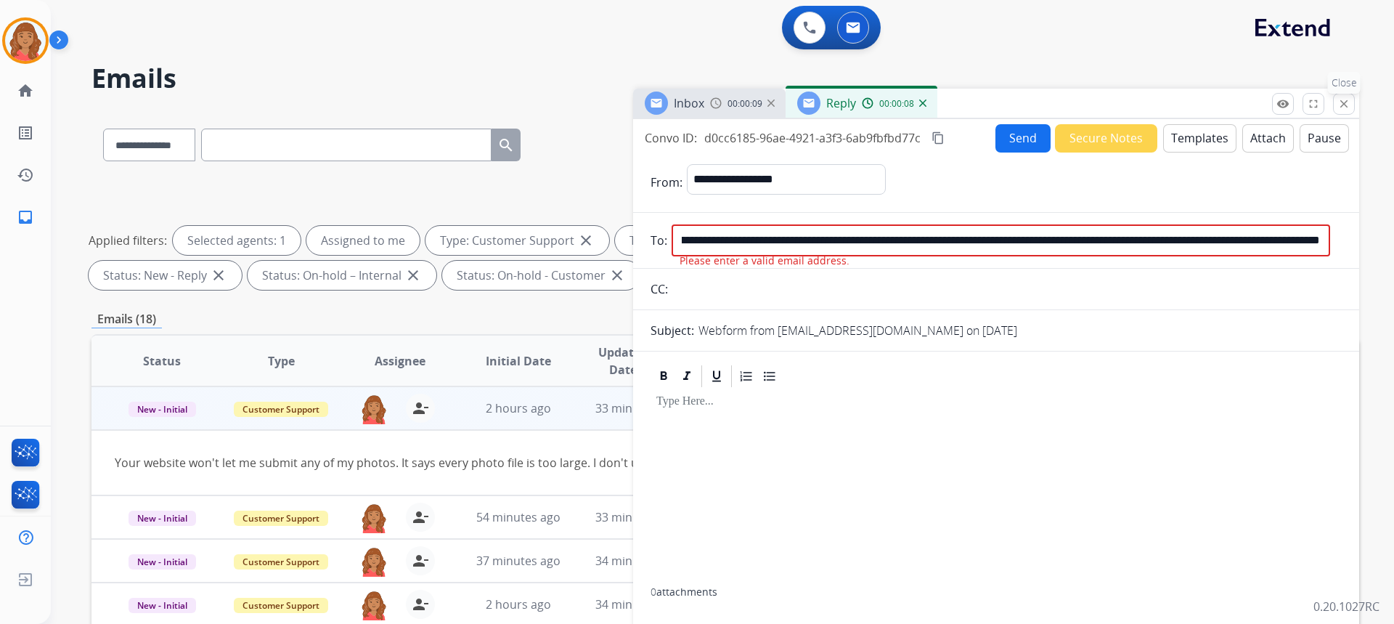
click at [1335, 107] on button "close Close" at bounding box center [1344, 104] width 22 height 22
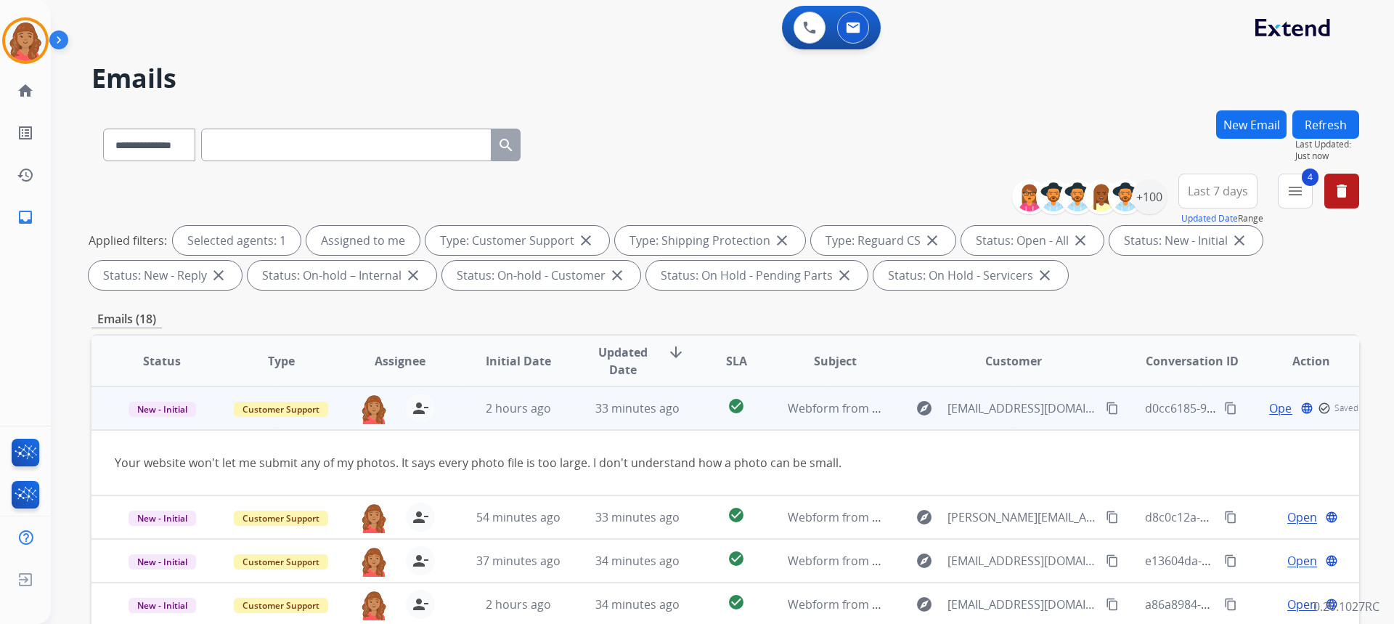
click at [1106, 407] on mat-icon "content_copy" at bounding box center [1112, 407] width 13 height 13
click at [1294, 408] on span "Open" at bounding box center [1302, 407] width 30 height 17
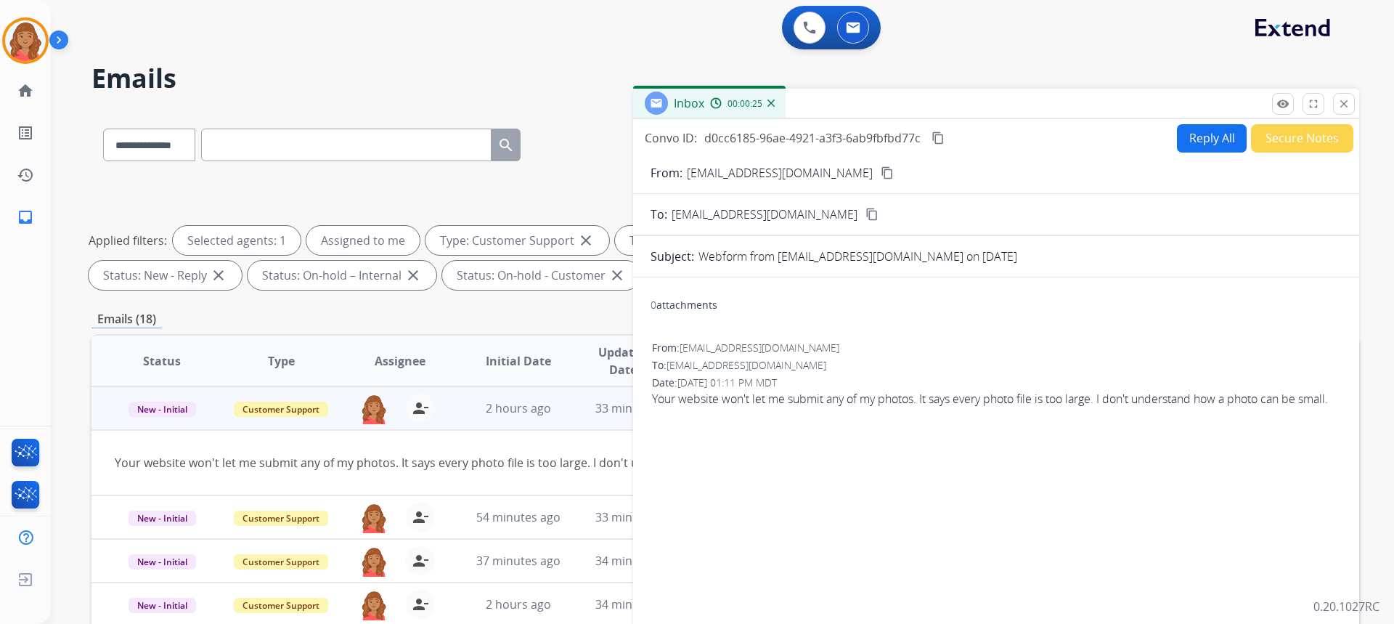
click at [1206, 136] on button "Reply All" at bounding box center [1212, 138] width 70 height 28
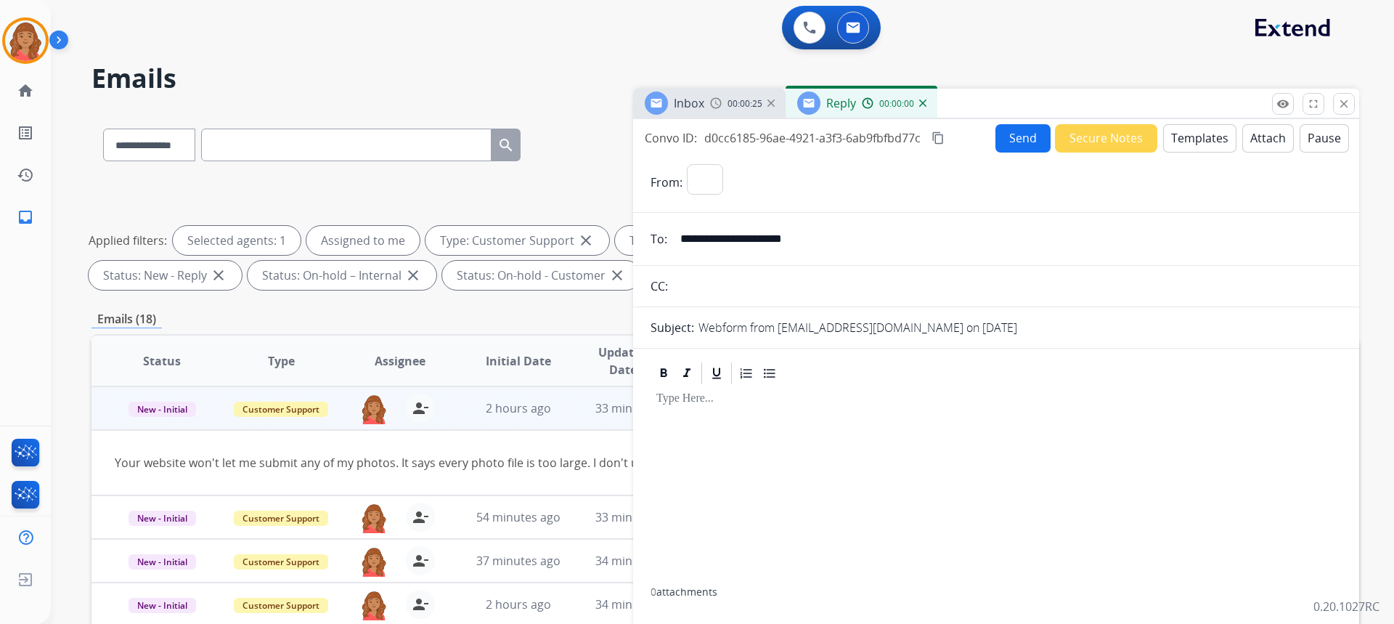
select select "**********"
click at [1180, 152] on button "Templates" at bounding box center [1199, 138] width 73 height 28
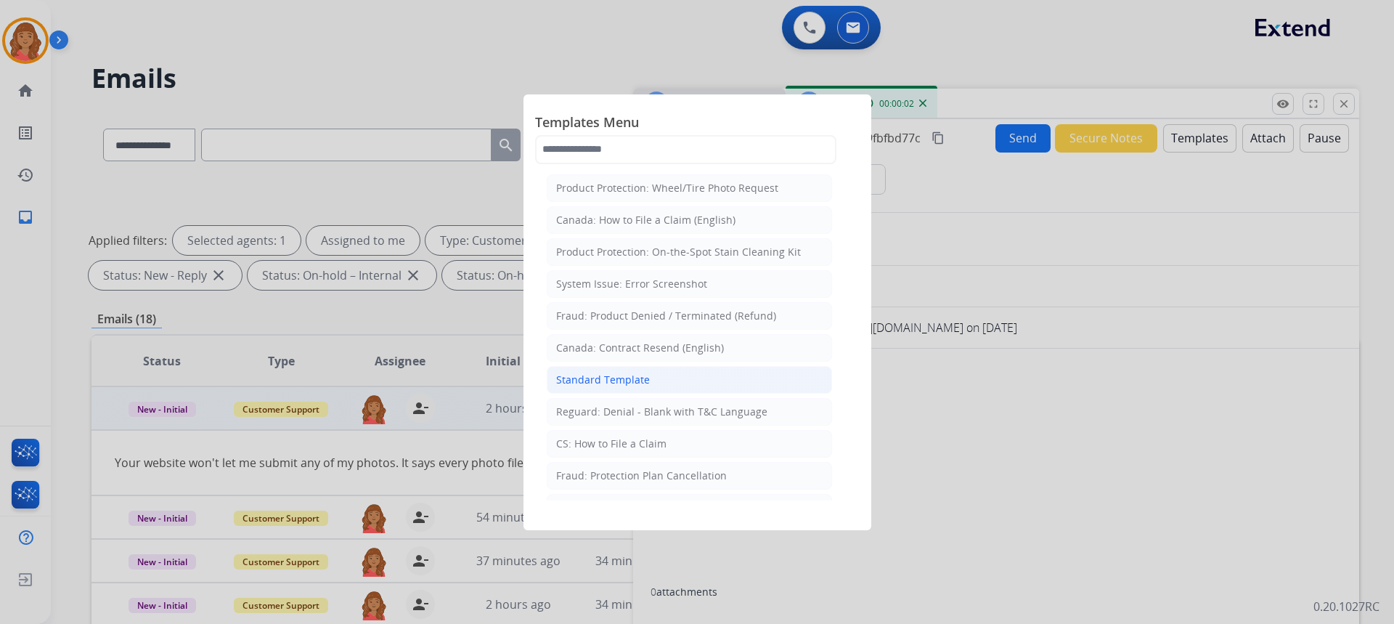
click at [640, 385] on div "Standard Template" at bounding box center [603, 379] width 94 height 15
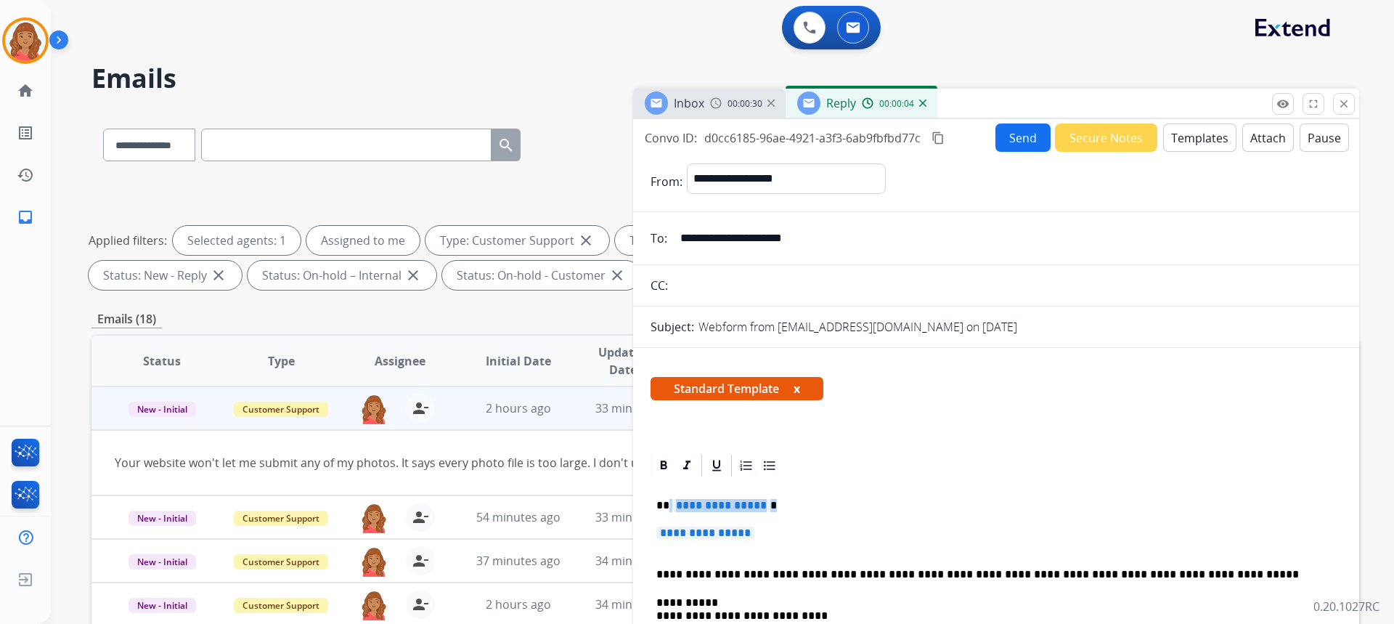
drag, startPoint x: 769, startPoint y: 534, endPoint x: 669, endPoint y: 499, distance: 106.5
drag, startPoint x: 654, startPoint y: 498, endPoint x: 640, endPoint y: 498, distance: 13.8
drag, startPoint x: 711, startPoint y: 507, endPoint x: 653, endPoint y: 500, distance: 58.4
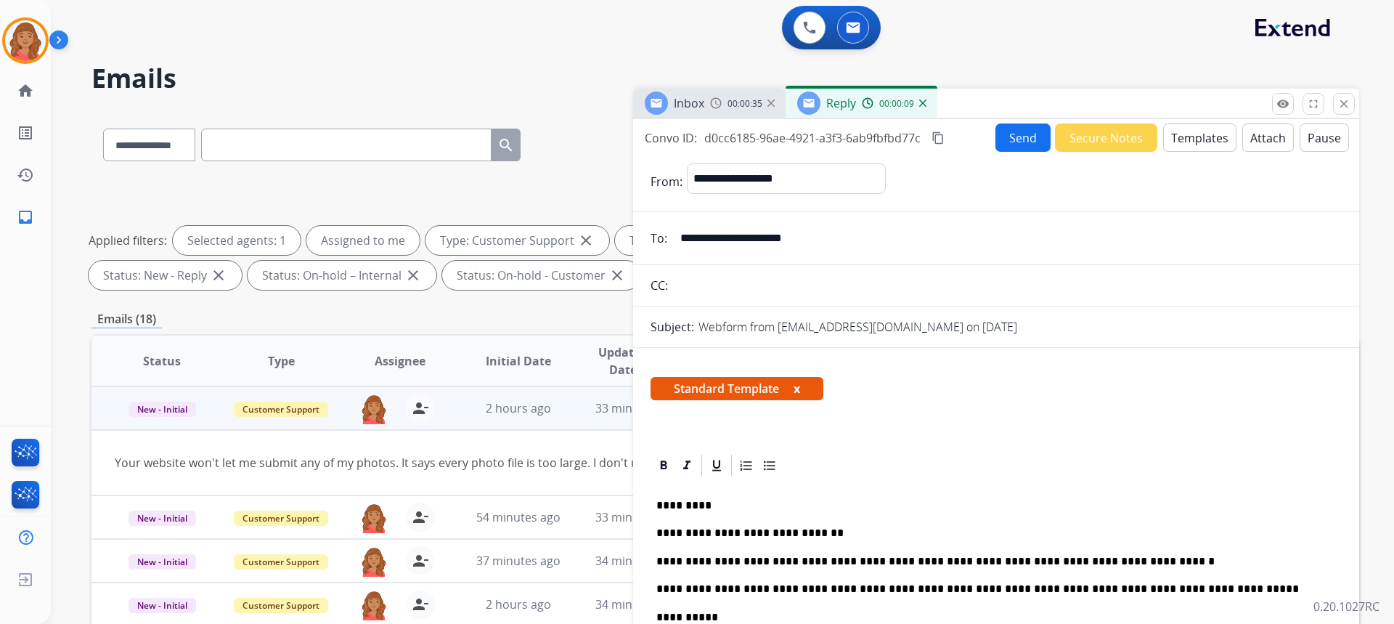
click at [1017, 138] on button "Send" at bounding box center [1022, 137] width 55 height 28
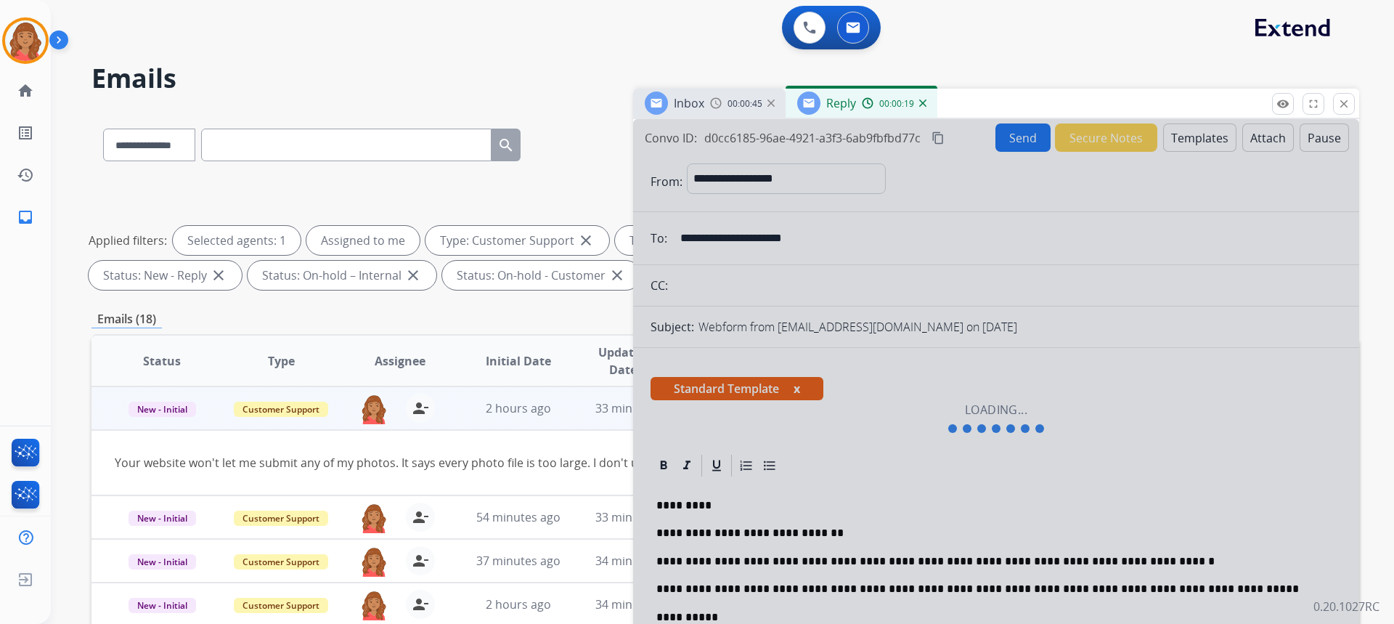
click at [1349, 99] on mat-icon "close" at bounding box center [1343, 103] width 13 height 13
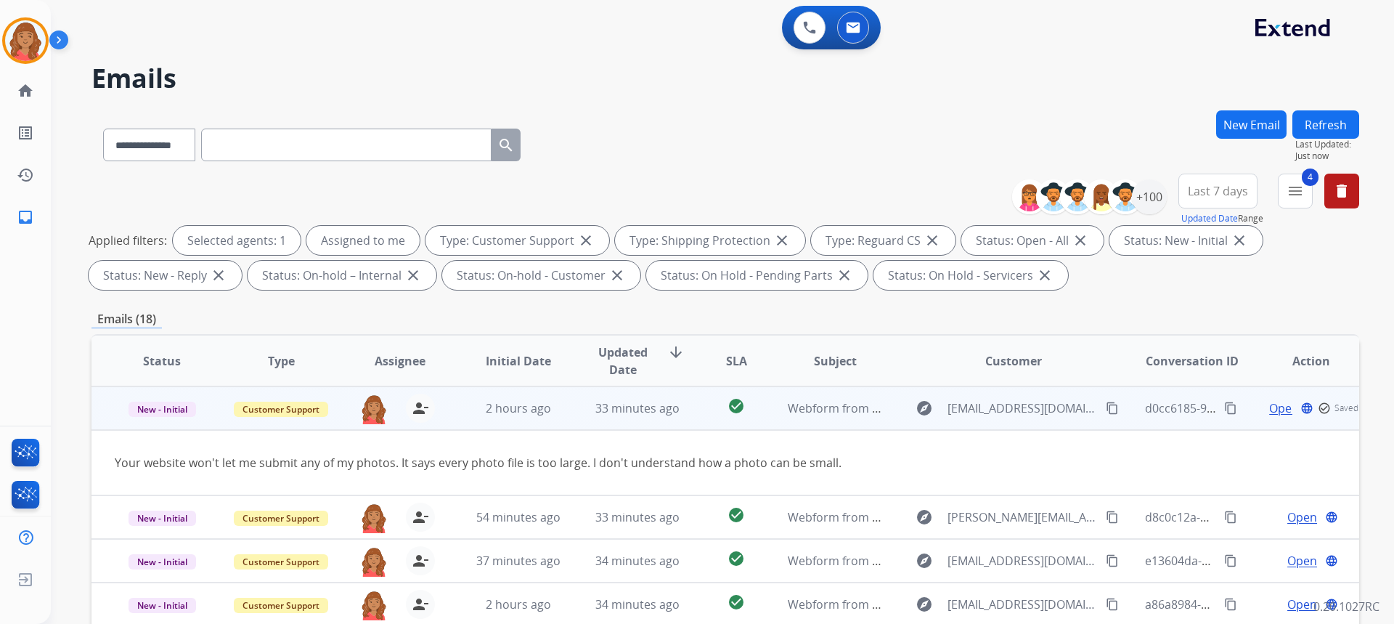
click at [1269, 410] on span "Open" at bounding box center [1284, 407] width 30 height 17
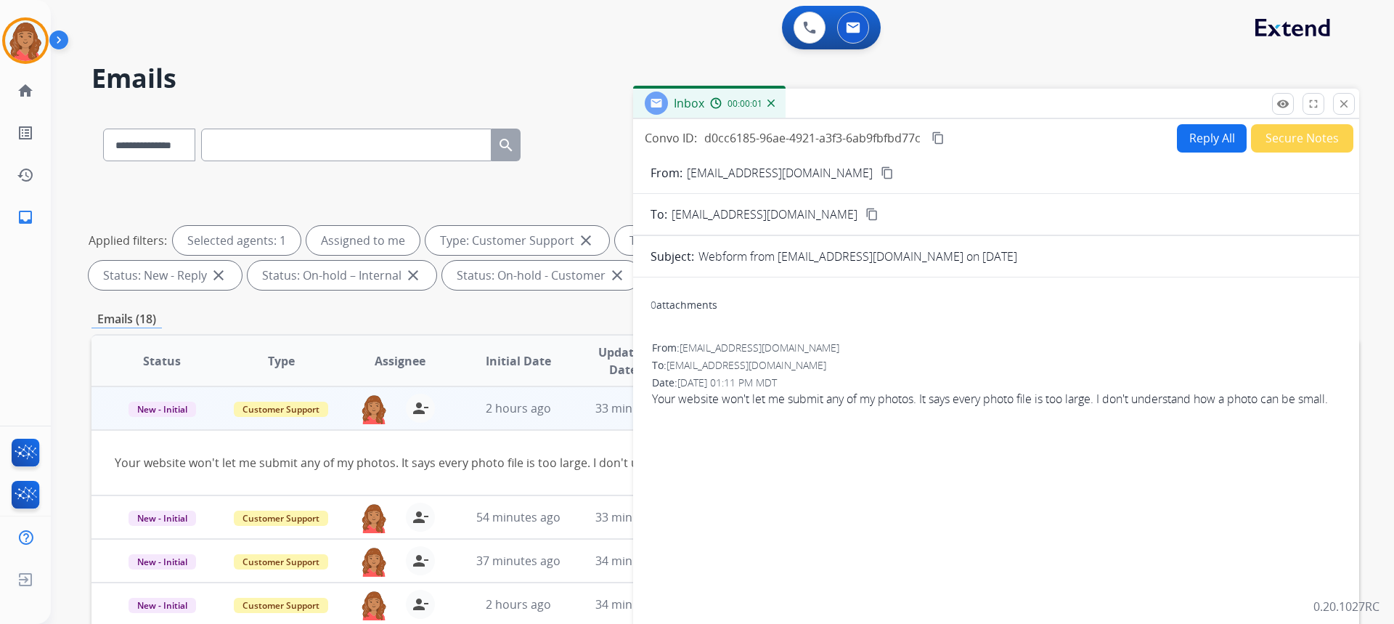
click at [1190, 139] on button "Reply All" at bounding box center [1212, 138] width 70 height 28
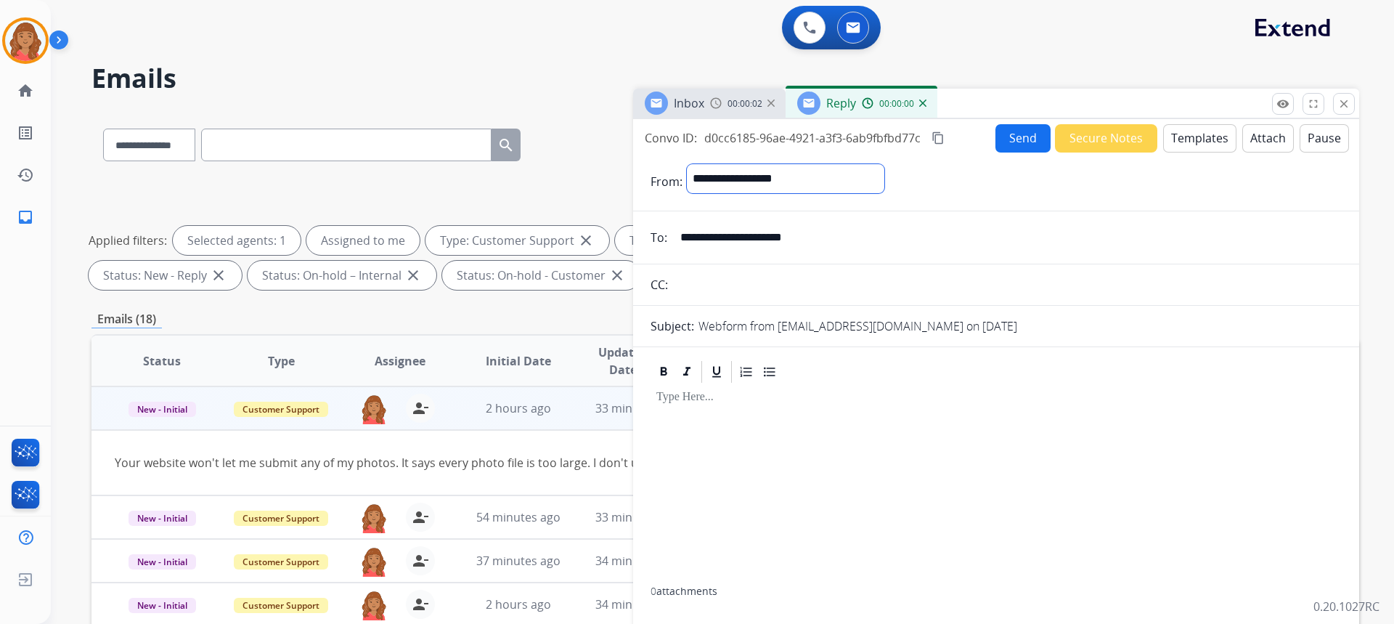
click at [855, 172] on select "**********" at bounding box center [785, 178] width 197 height 29
click at [687, 164] on select "**********" at bounding box center [785, 178] width 197 height 29
drag, startPoint x: 863, startPoint y: 178, endPoint x: 805, endPoint y: 179, distance: 58.1
click at [805, 179] on select "**********" at bounding box center [785, 178] width 197 height 29
select select "**********"
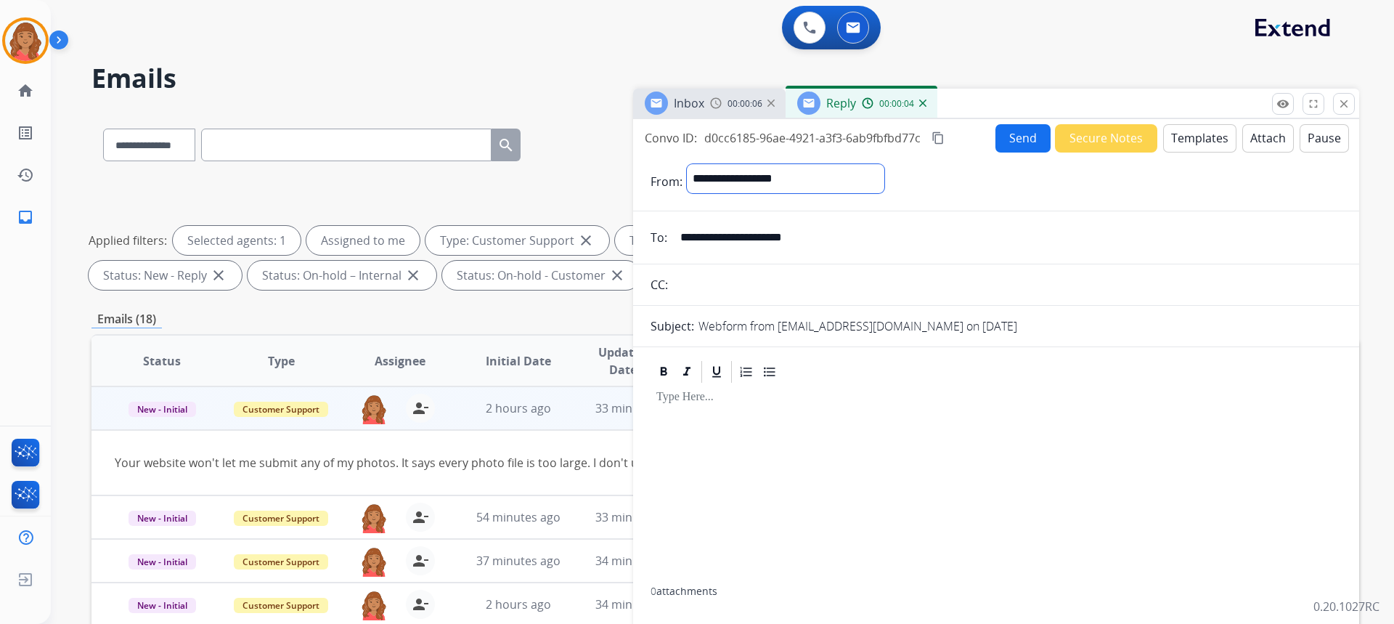
click at [687, 164] on select "**********" at bounding box center [785, 178] width 197 height 29
click at [1196, 150] on button "Templates" at bounding box center [1199, 138] width 73 height 28
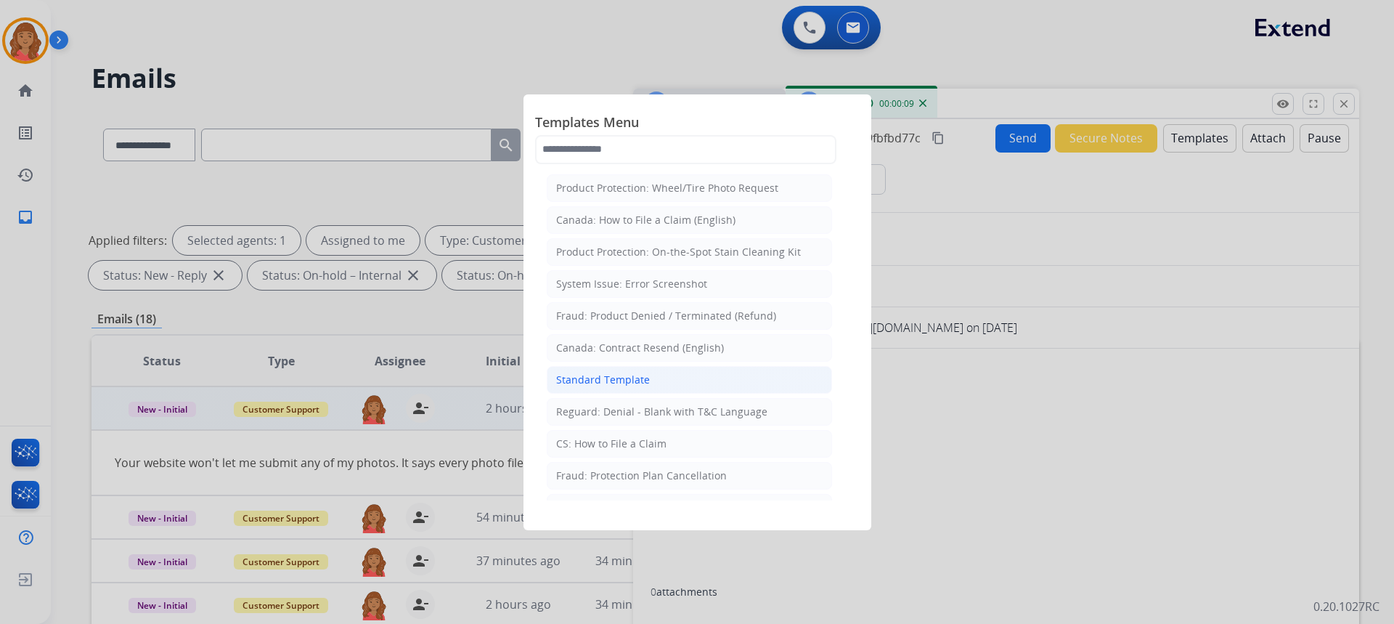
click at [605, 383] on div "Standard Template" at bounding box center [603, 379] width 94 height 15
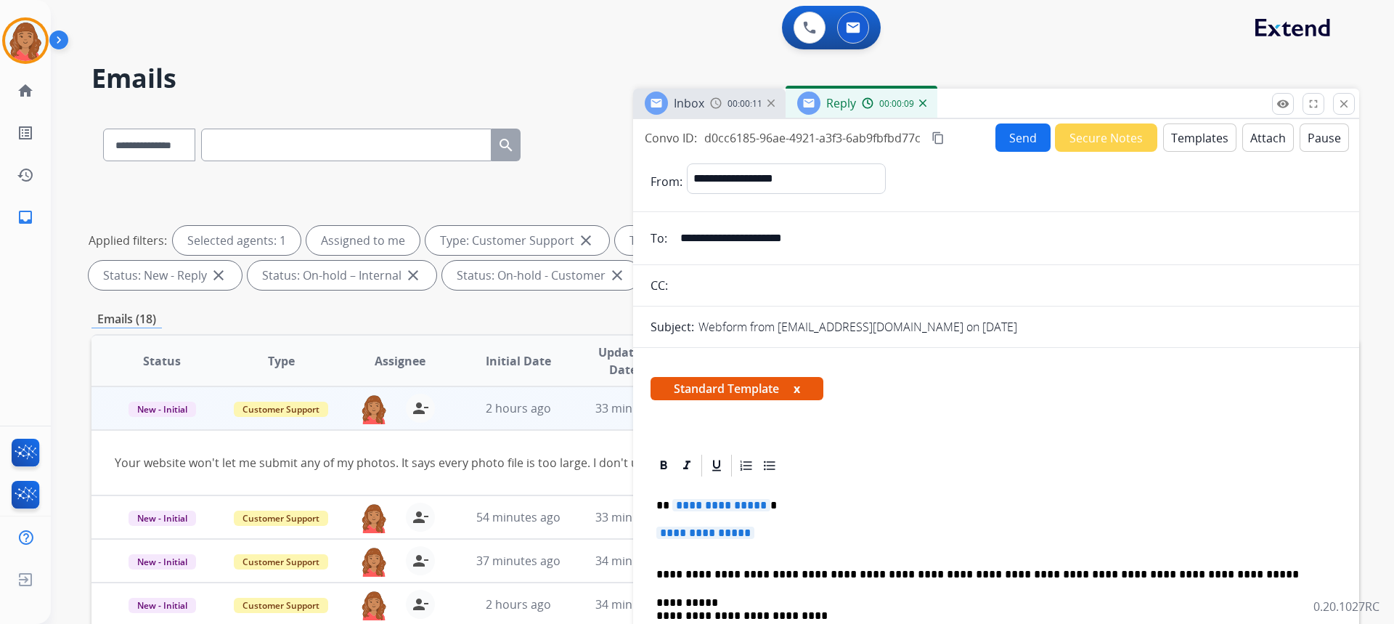
click at [769, 526] on p "**********" at bounding box center [995, 539] width 679 height 27
drag, startPoint x: 745, startPoint y: 528, endPoint x: 643, endPoint y: 499, distance: 105.7
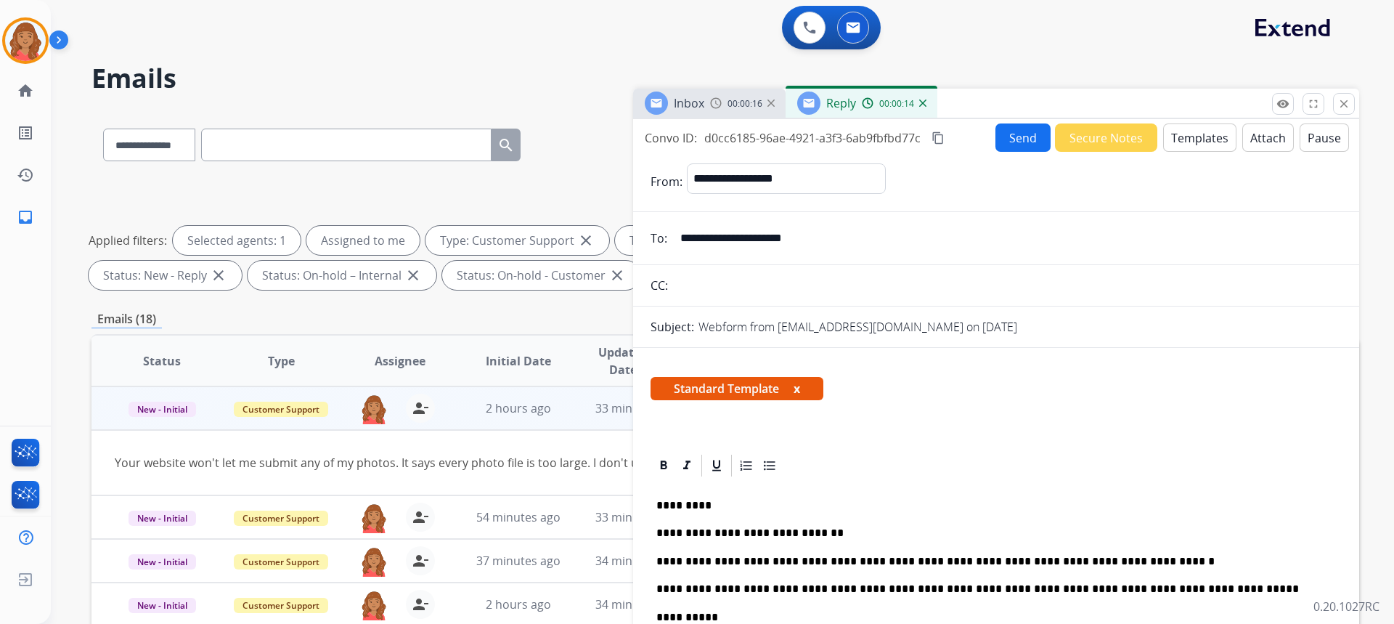
click at [1003, 143] on button "Send" at bounding box center [1022, 137] width 55 height 28
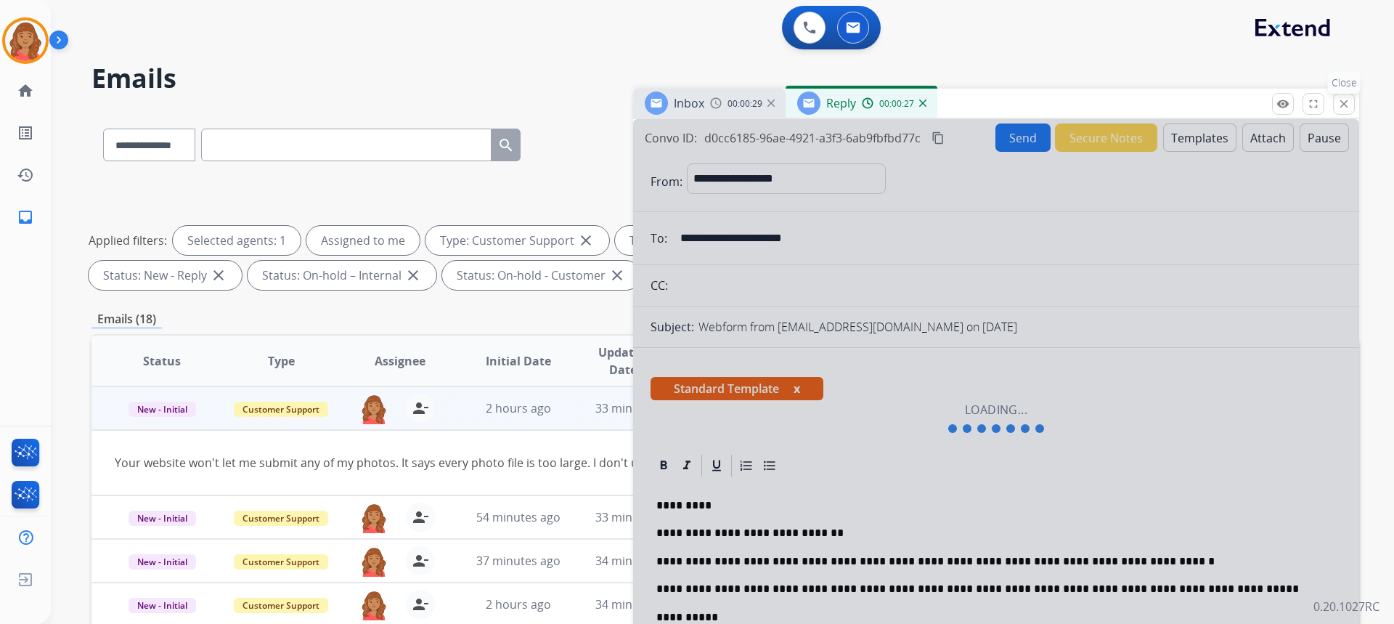
click at [1345, 105] on mat-icon "close" at bounding box center [1343, 103] width 13 height 13
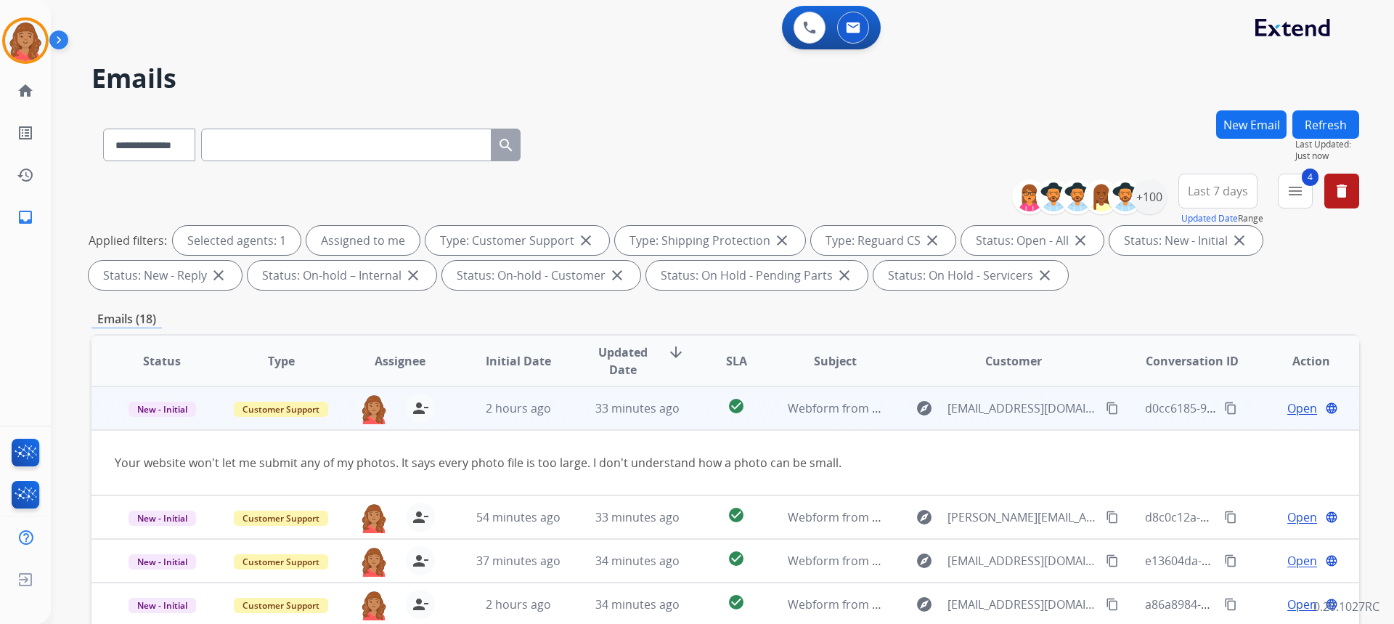
click at [1106, 405] on mat-icon "content_copy" at bounding box center [1112, 407] width 13 height 13
click at [1045, 407] on span "[EMAIL_ADDRESS][DOMAIN_NAME]" at bounding box center [1022, 407] width 150 height 17
type input "**********"
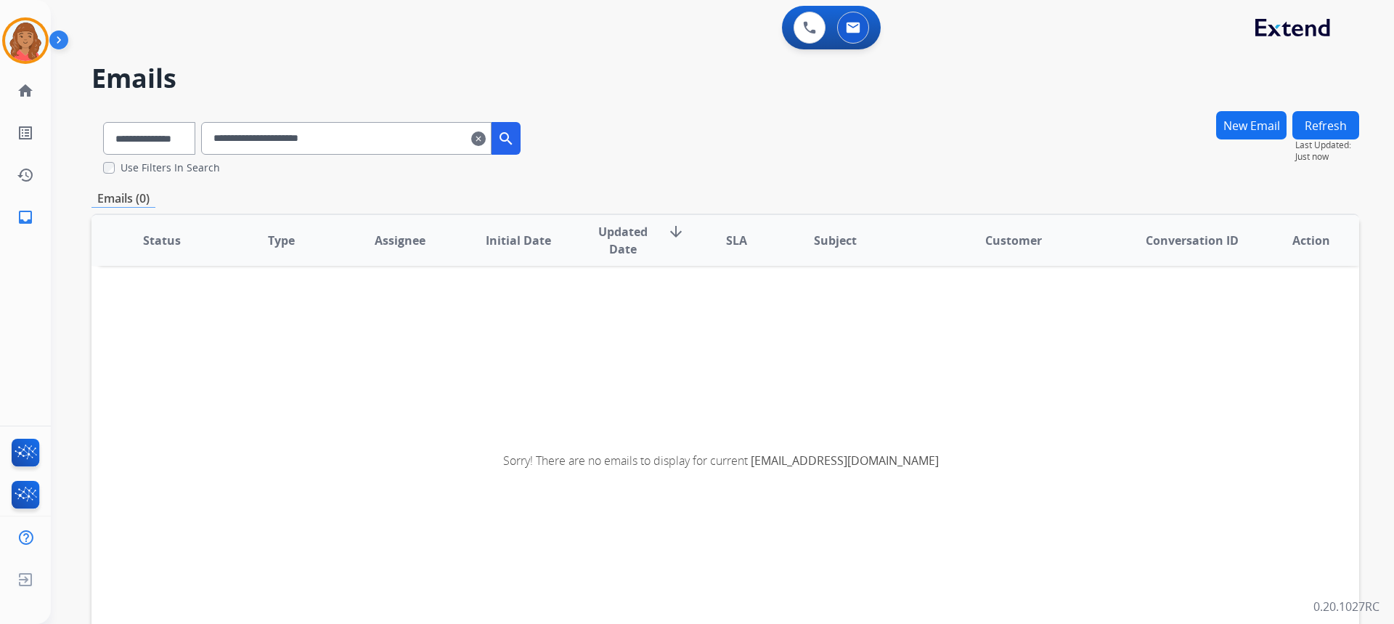
click at [1225, 126] on button "New Email" at bounding box center [1251, 125] width 70 height 28
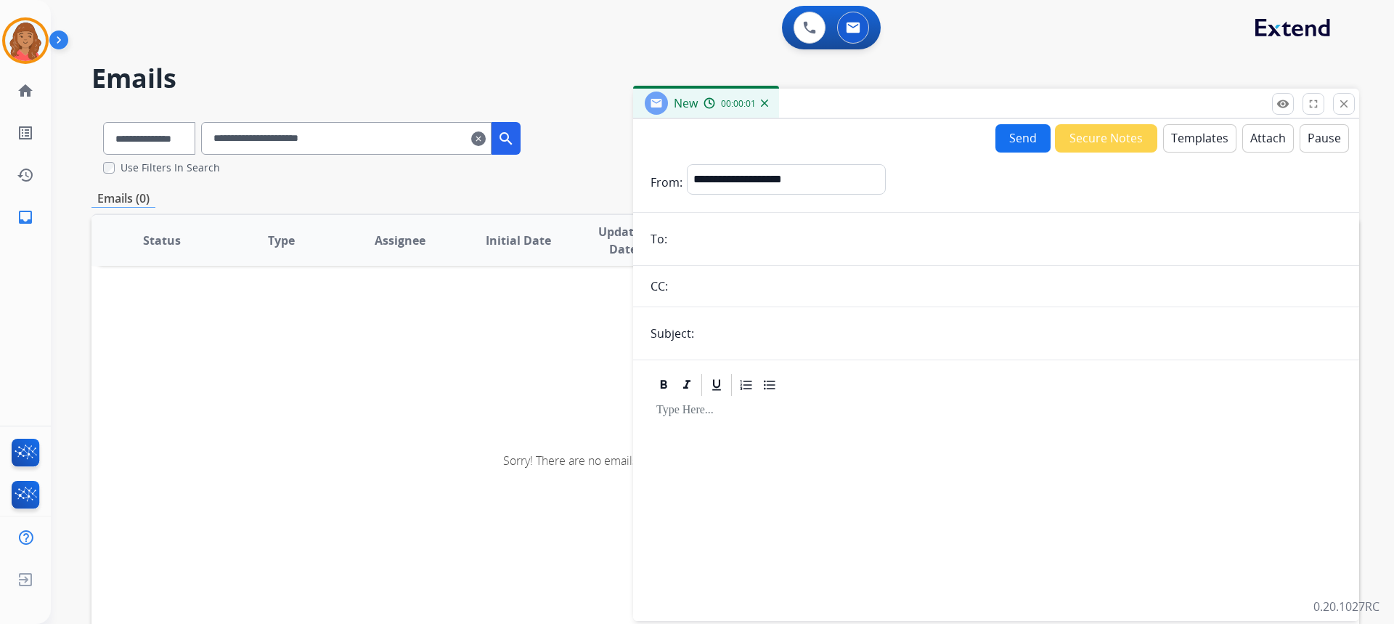
drag, startPoint x: 369, startPoint y: 133, endPoint x: 241, endPoint y: 138, distance: 128.6
click at [216, 136] on div "**********" at bounding box center [311, 135] width 441 height 50
click at [720, 178] on select "**********" at bounding box center [785, 178] width 197 height 29
select select "**********"
click at [687, 164] on select "**********" at bounding box center [785, 178] width 197 height 29
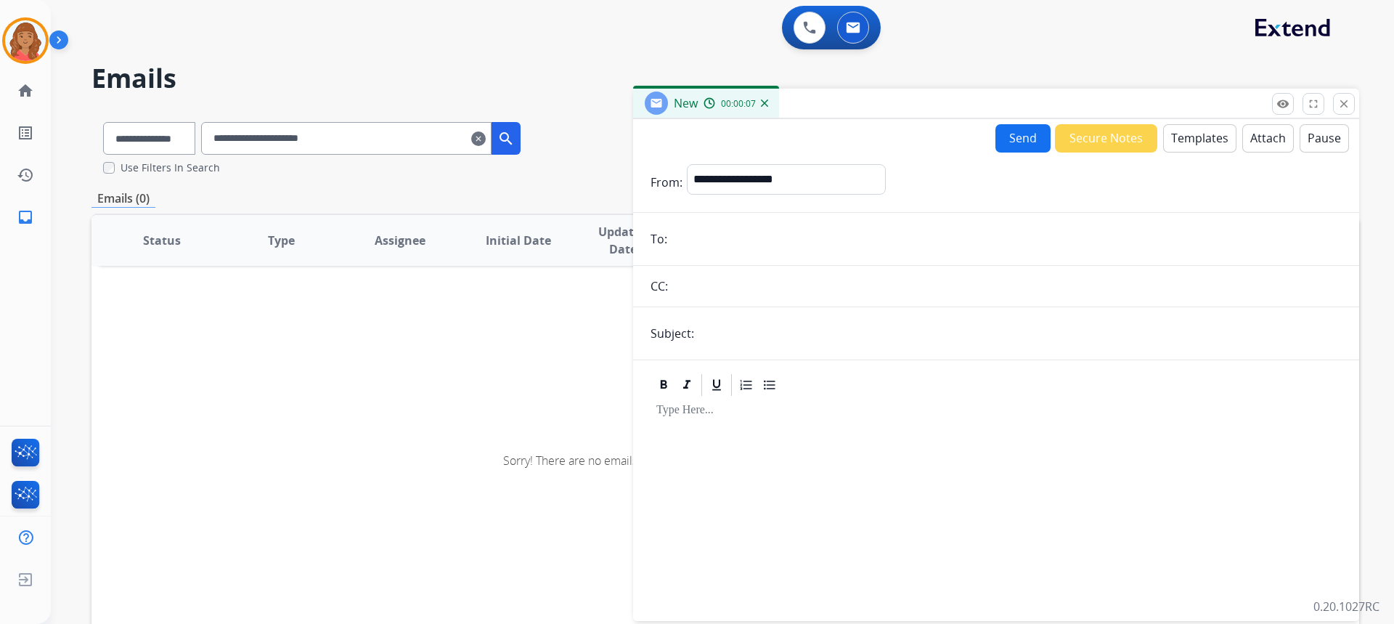
drag, startPoint x: 718, startPoint y: 232, endPoint x: 722, endPoint y: 270, distance: 37.9
click at [724, 248] on input "email" at bounding box center [1006, 238] width 670 height 29
paste input "**********"
type input "**********"
drag, startPoint x: 719, startPoint y: 333, endPoint x: 727, endPoint y: 337, distance: 8.8
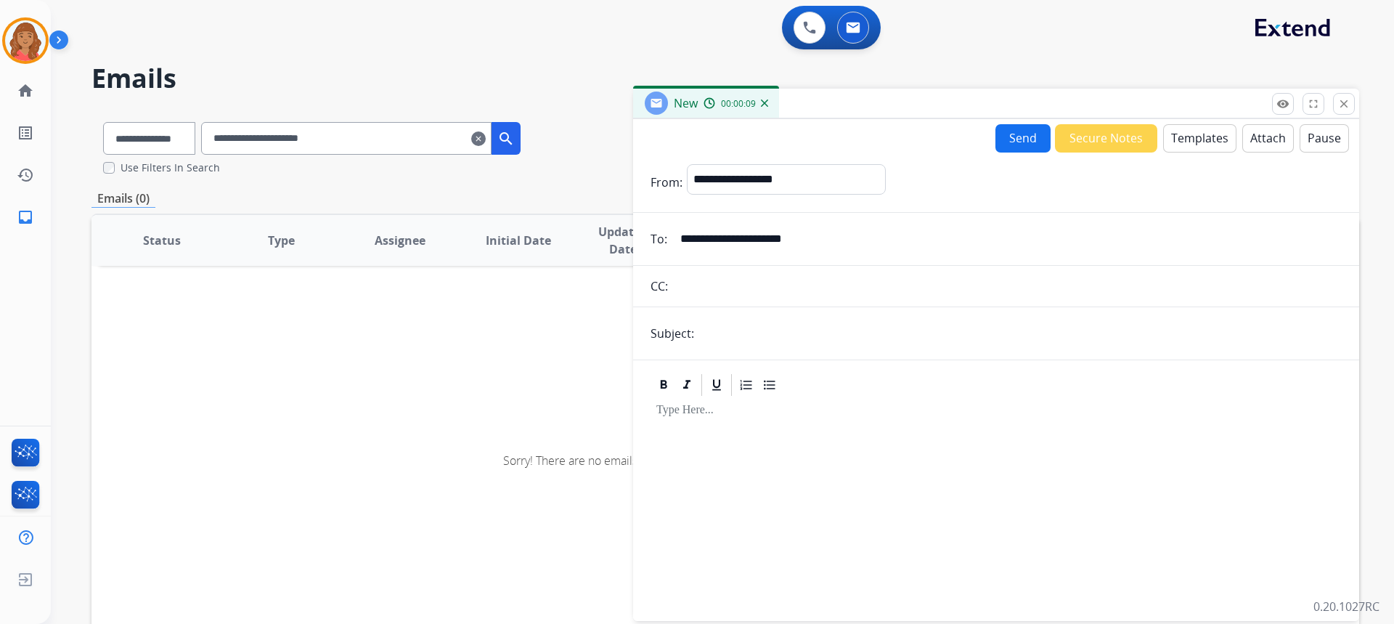
click at [726, 336] on input "text" at bounding box center [1019, 333] width 643 height 29
type input "**********"
click at [1188, 147] on button "Templates" at bounding box center [1199, 138] width 73 height 28
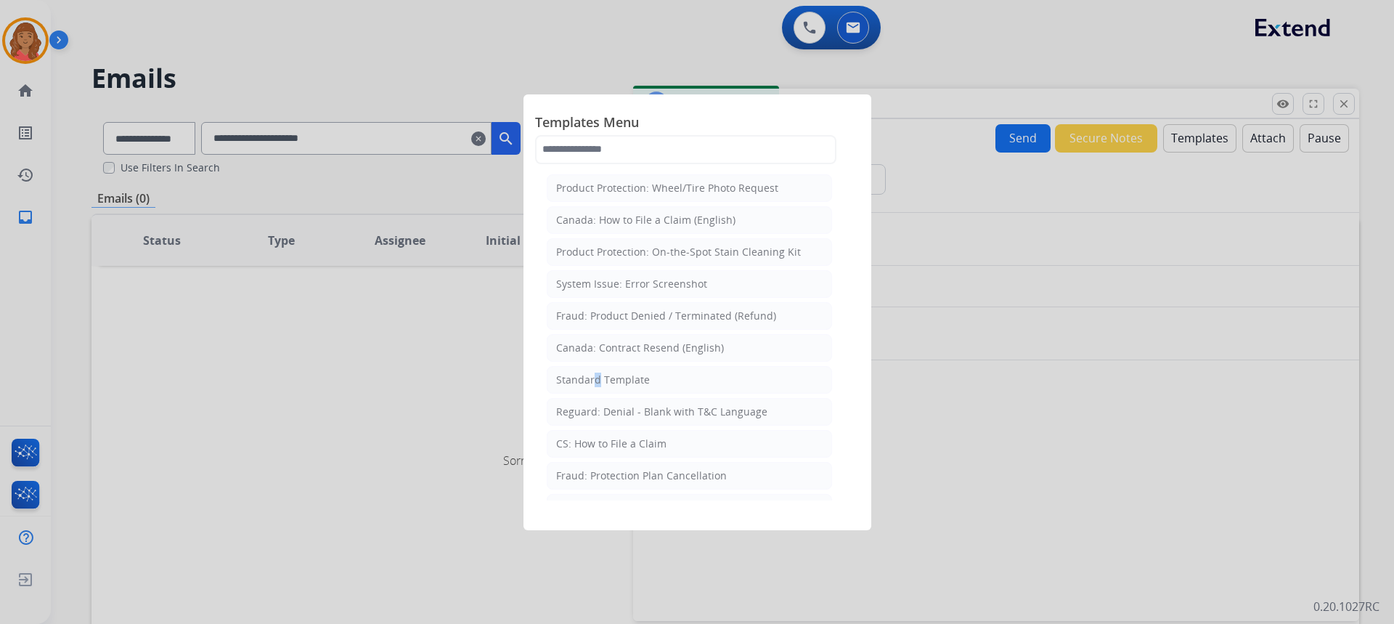
click at [596, 380] on div "Standard Template" at bounding box center [603, 379] width 94 height 15
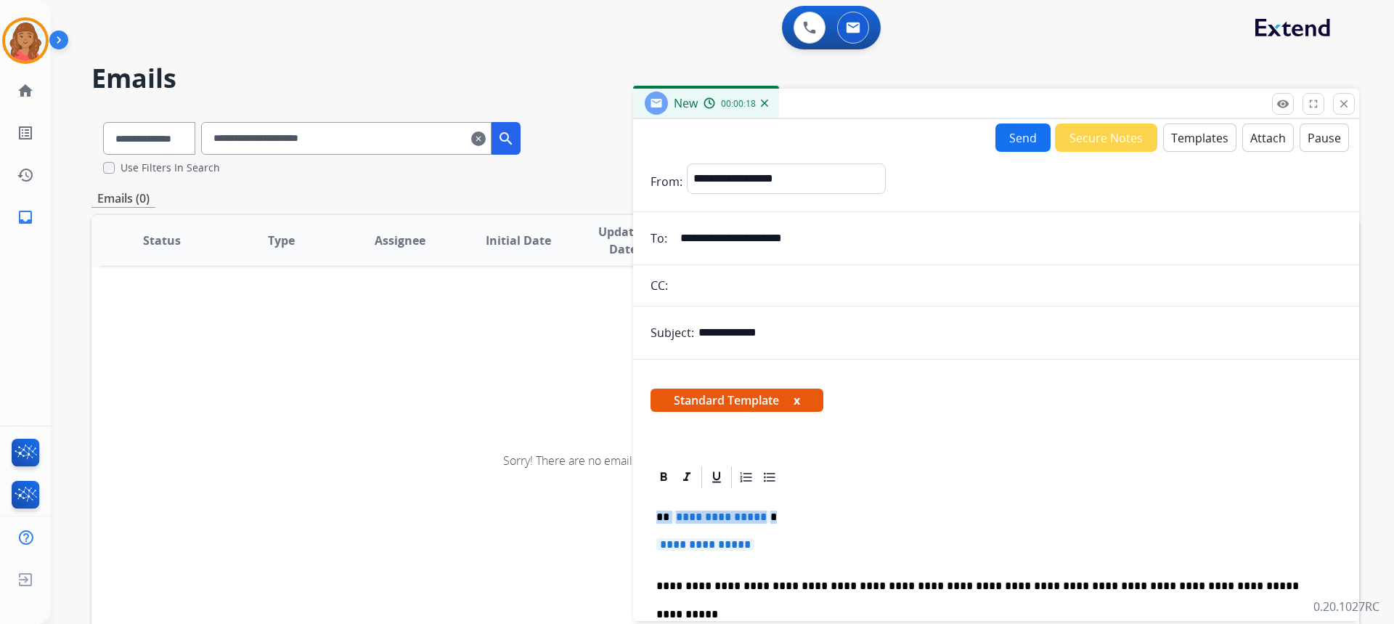
drag, startPoint x: 653, startPoint y: 534, endPoint x: 642, endPoint y: 508, distance: 27.4
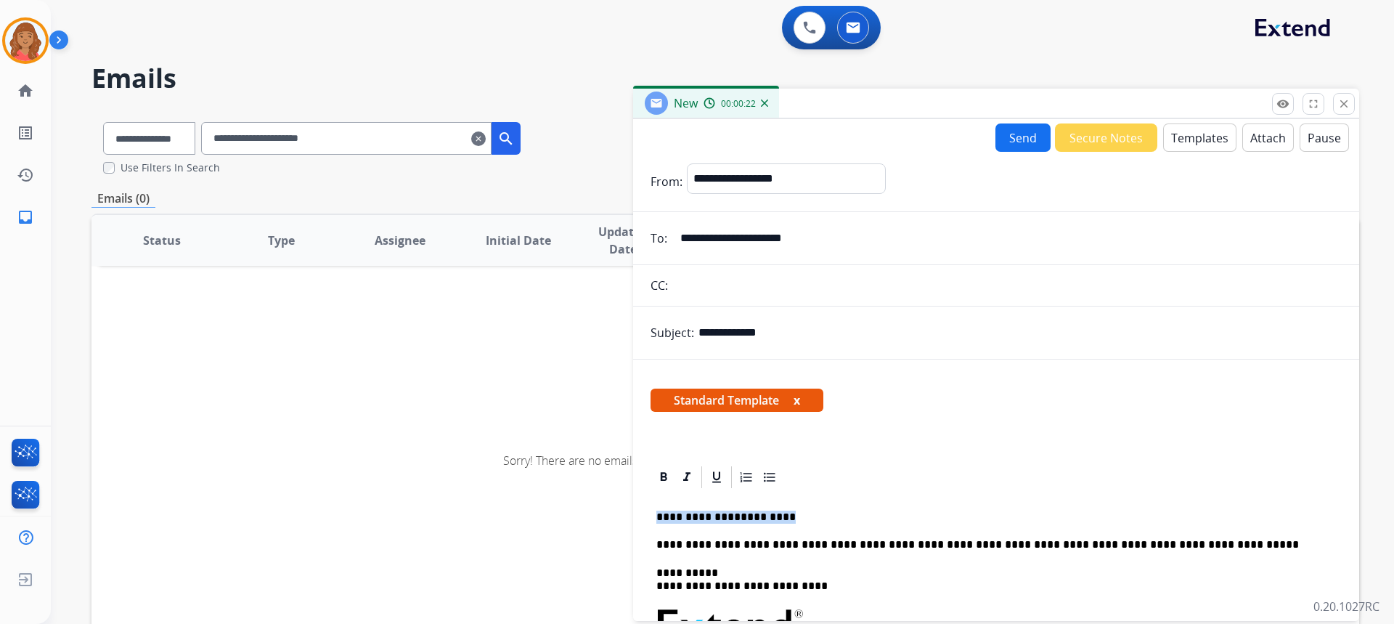
drag, startPoint x: 744, startPoint y: 520, endPoint x: 591, endPoint y: 502, distance: 154.2
click at [591, 502] on div "**********" at bounding box center [724, 442] width 1267 height 665
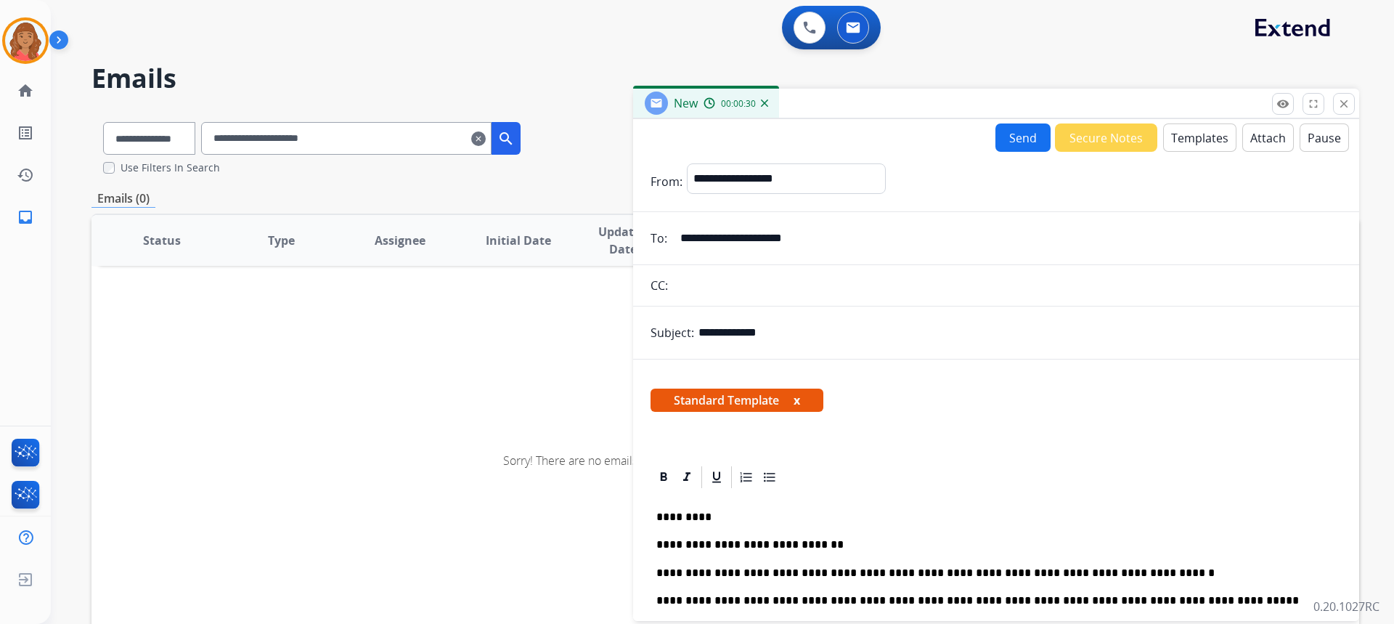
click at [1020, 142] on button "Send" at bounding box center [1022, 137] width 55 height 28
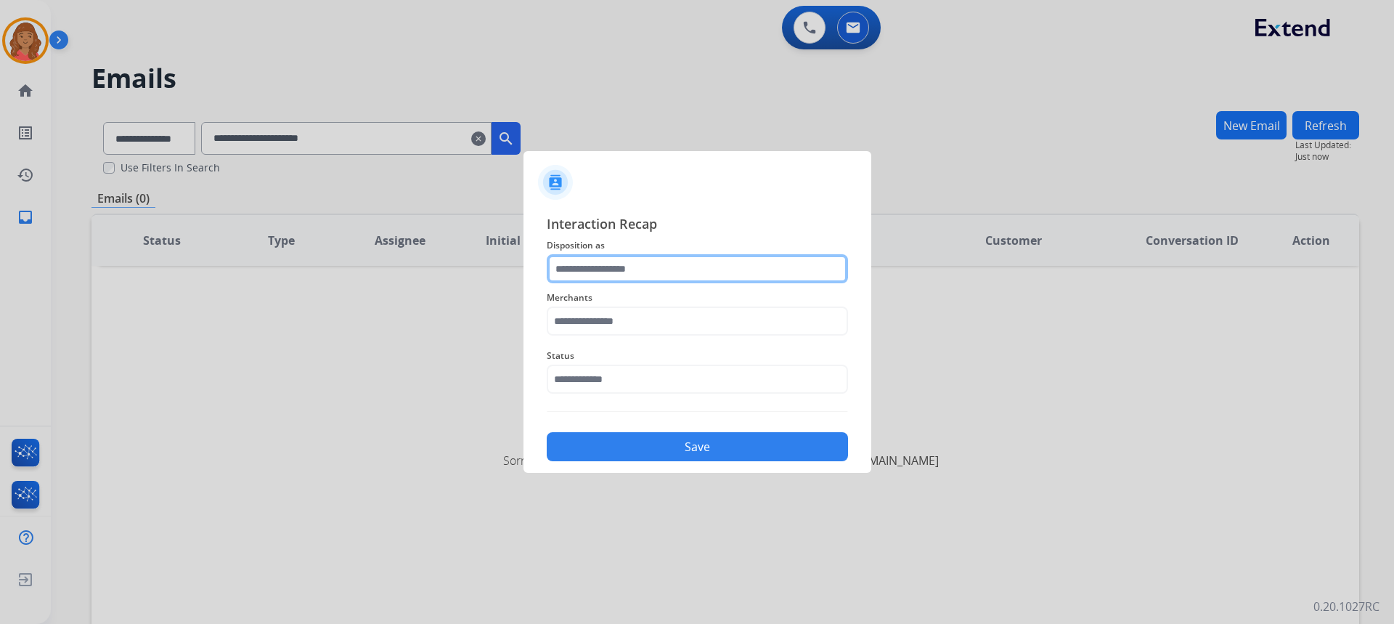
click at [630, 266] on input "text" at bounding box center [697, 268] width 301 height 29
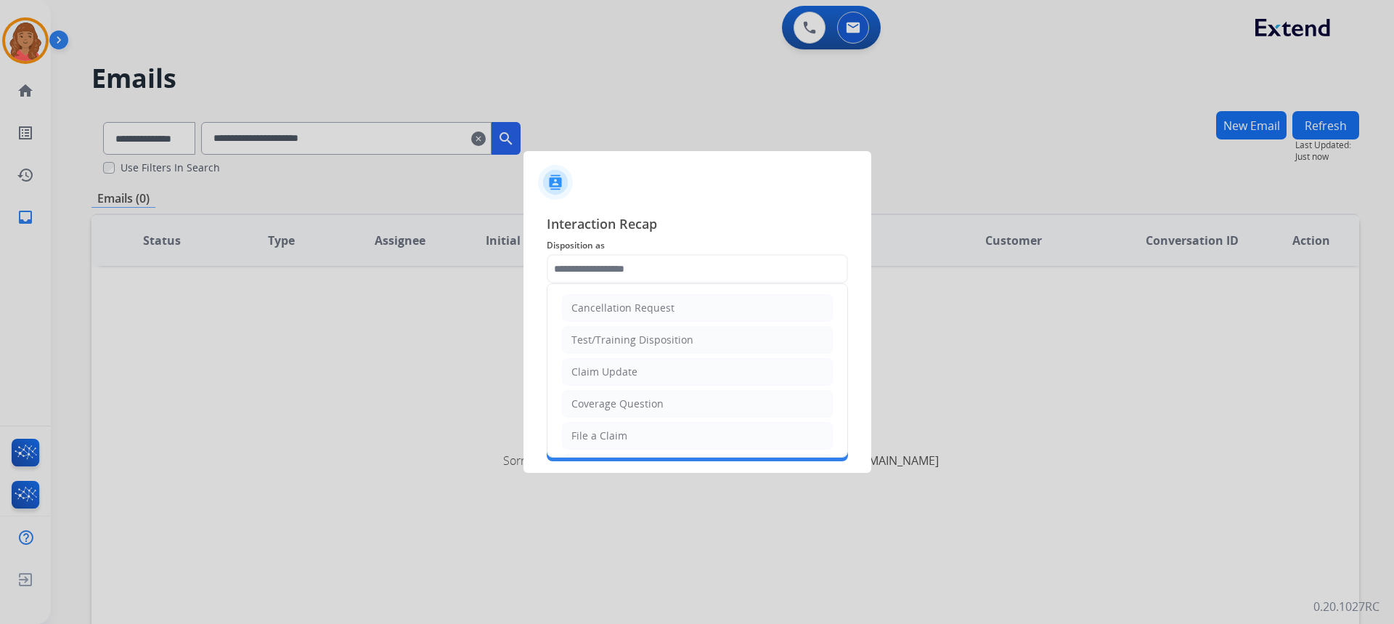
drag, startPoint x: 603, startPoint y: 377, endPoint x: 536, endPoint y: 375, distance: 66.1
click at [603, 377] on div "Claim Update" at bounding box center [604, 371] width 66 height 15
type input "**********"
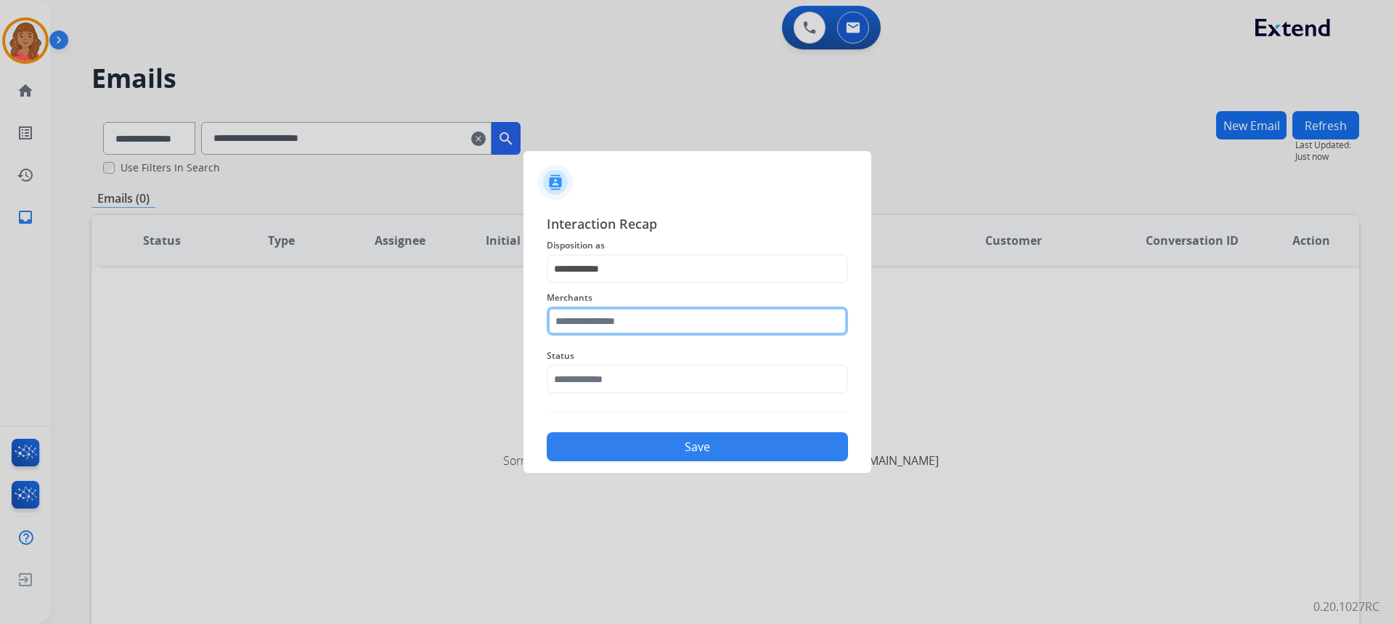
click at [604, 320] on input "text" at bounding box center [697, 320] width 301 height 29
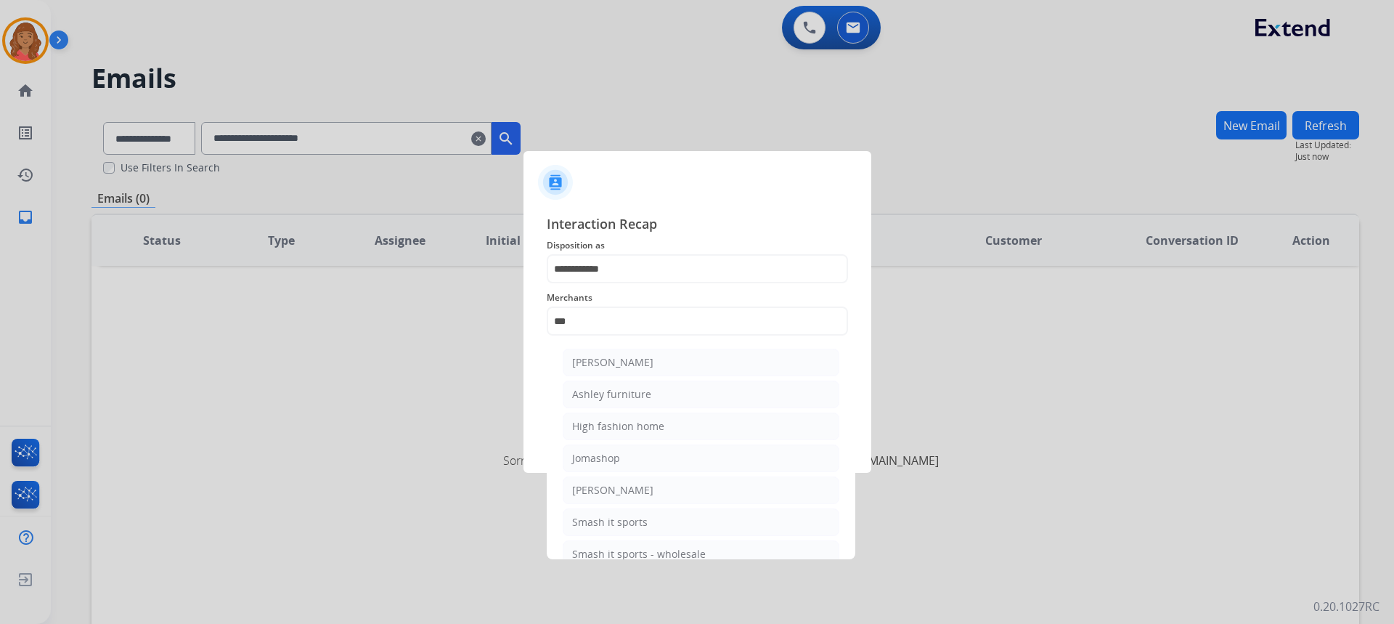
click at [609, 391] on div "Ashley furniture" at bounding box center [611, 394] width 79 height 15
type input "**********"
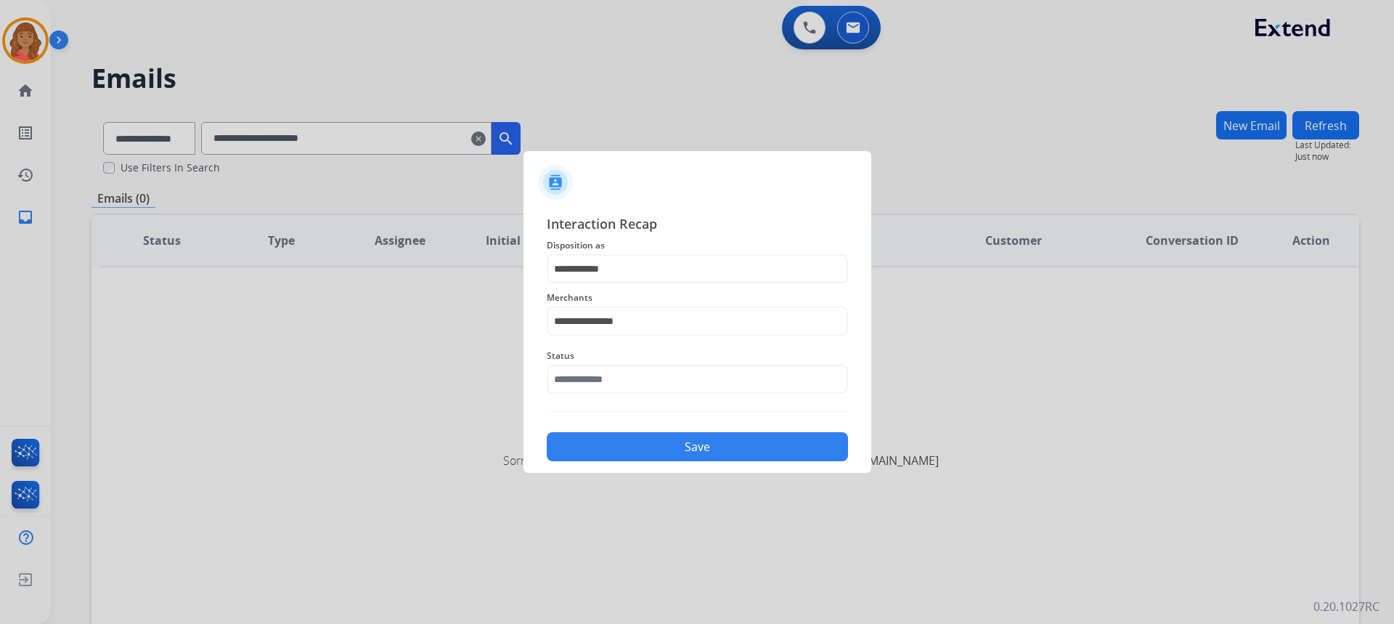
click at [597, 401] on div "**********" at bounding box center [697, 337] width 301 height 248
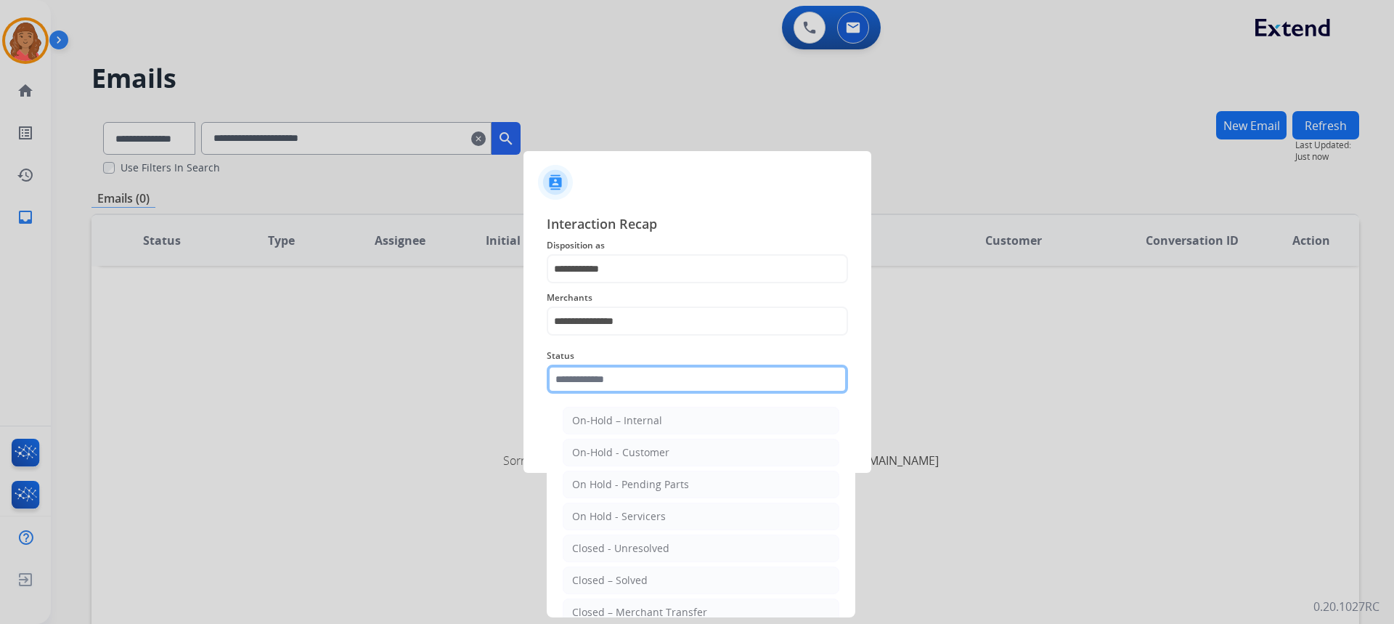
click at [602, 393] on input "text" at bounding box center [697, 378] width 301 height 29
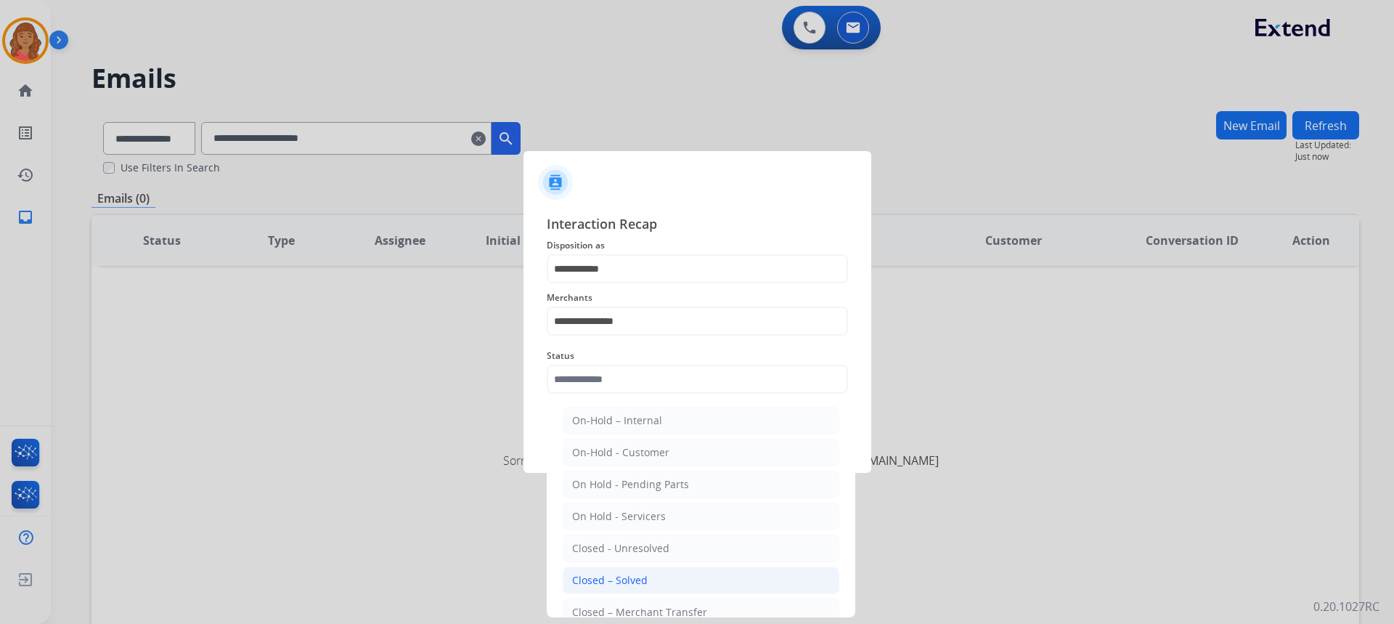
drag, startPoint x: 623, startPoint y: 577, endPoint x: 624, endPoint y: 570, distance: 7.3
click at [623, 576] on div "Closed – Solved" at bounding box center [609, 580] width 75 height 15
type input "**********"
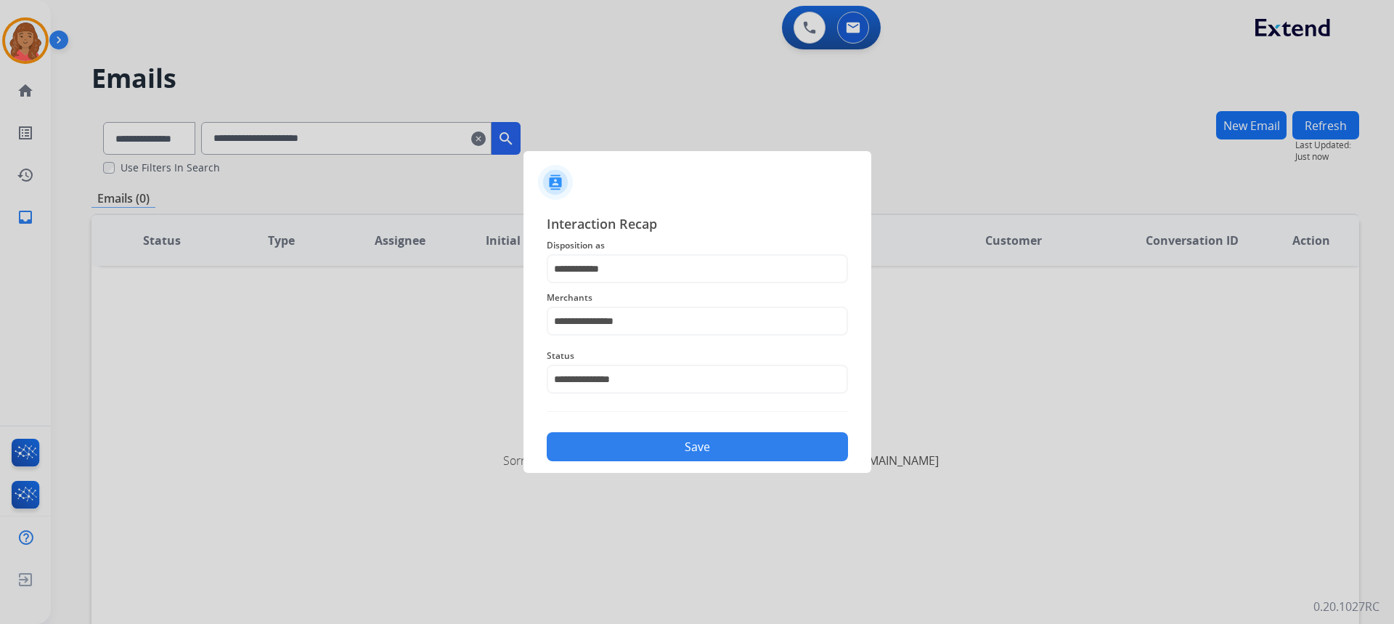
click at [628, 428] on div "Save" at bounding box center [697, 442] width 301 height 38
click at [635, 442] on button "Save" at bounding box center [697, 446] width 301 height 29
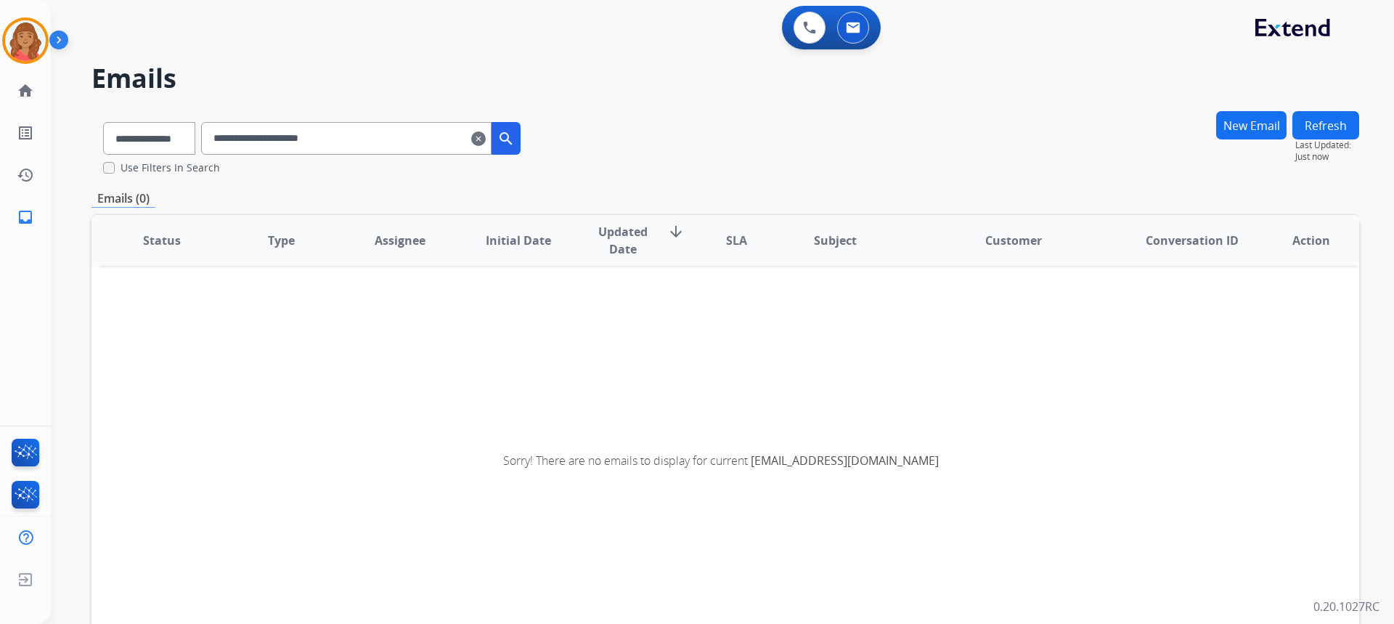
drag, startPoint x: 496, startPoint y: 139, endPoint x: 363, endPoint y: 144, distance: 132.9
click at [486, 139] on mat-icon "clear" at bounding box center [478, 138] width 15 height 17
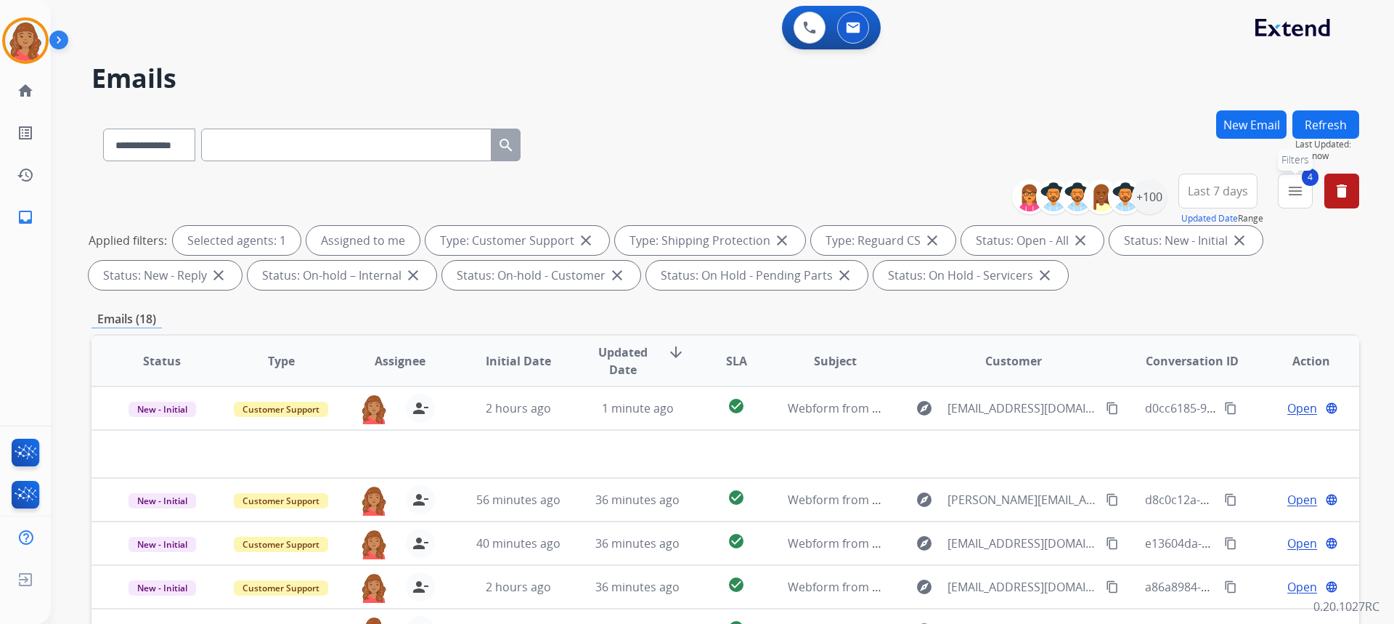
click at [1298, 183] on mat-icon "menu" at bounding box center [1294, 190] width 17 height 17
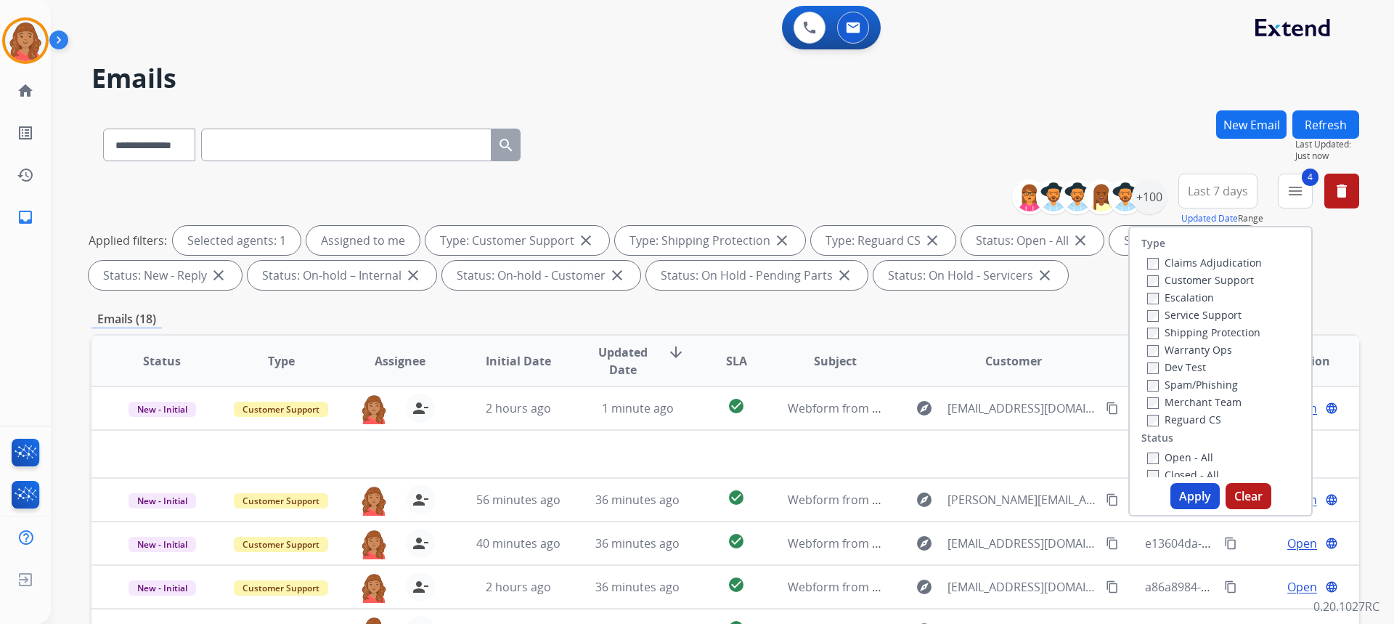
click at [1193, 499] on button "Apply" at bounding box center [1194, 496] width 49 height 26
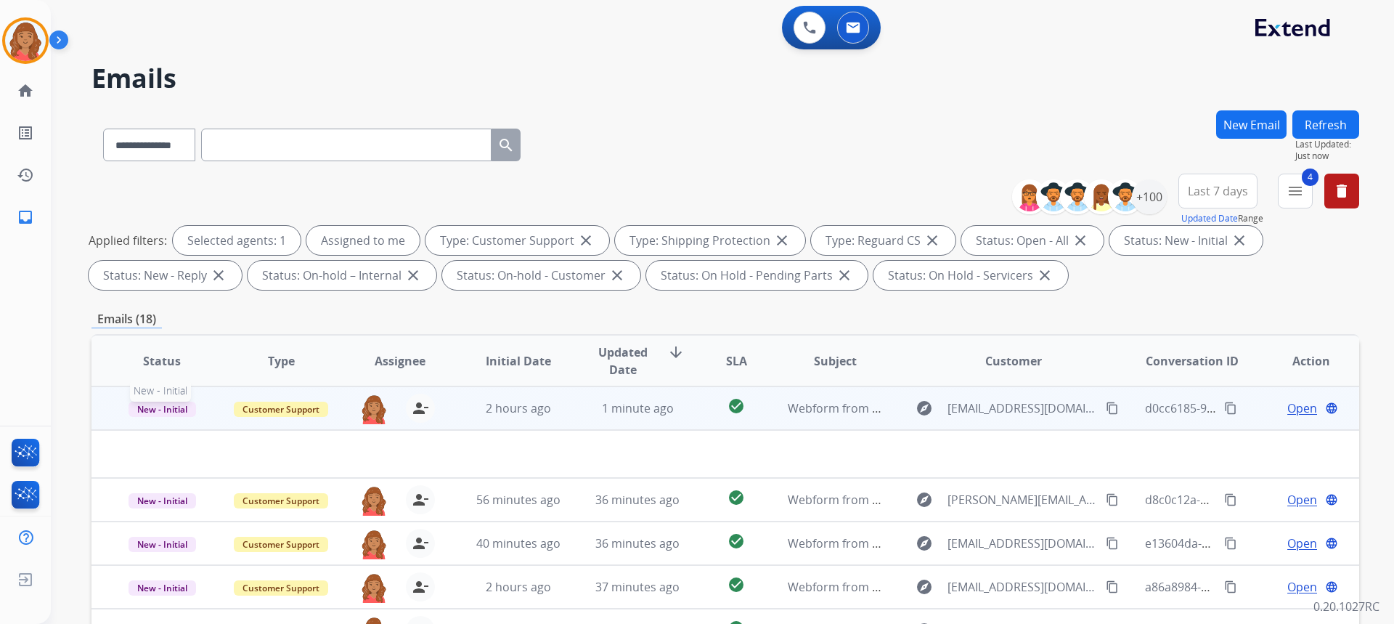
click at [171, 407] on span "New - Initial" at bounding box center [162, 408] width 68 height 15
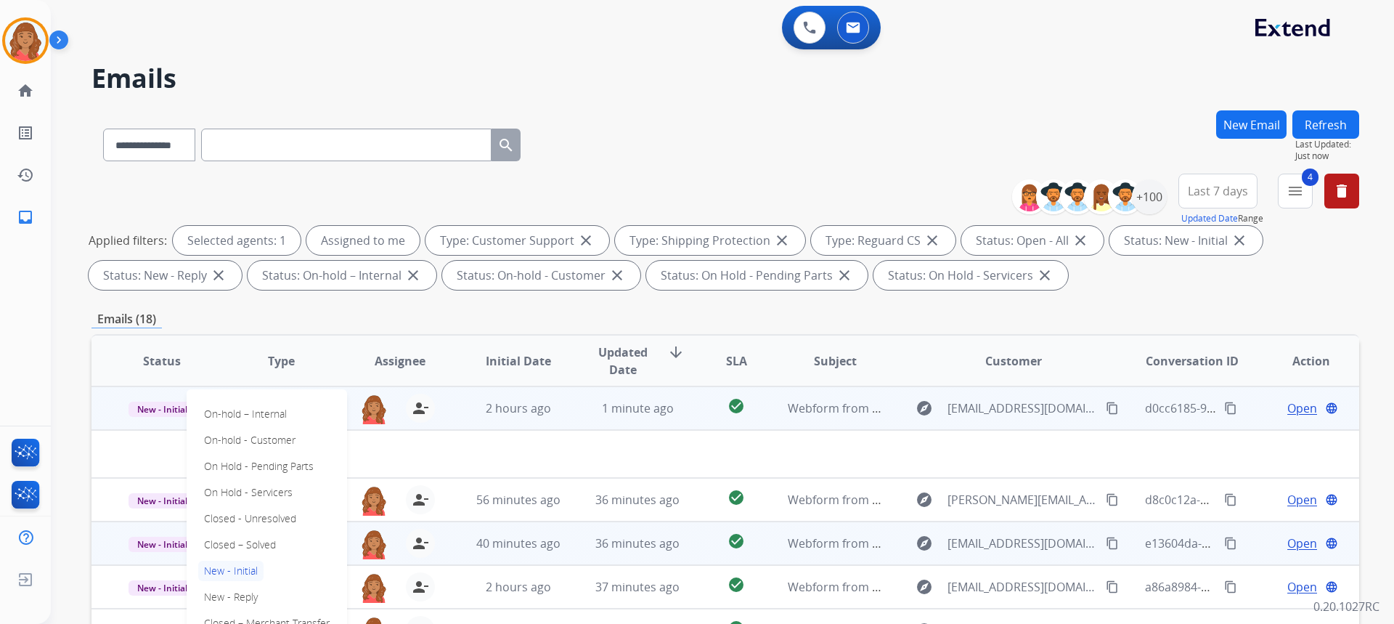
click at [238, 547] on p "Closed – Solved" at bounding box center [239, 544] width 83 height 20
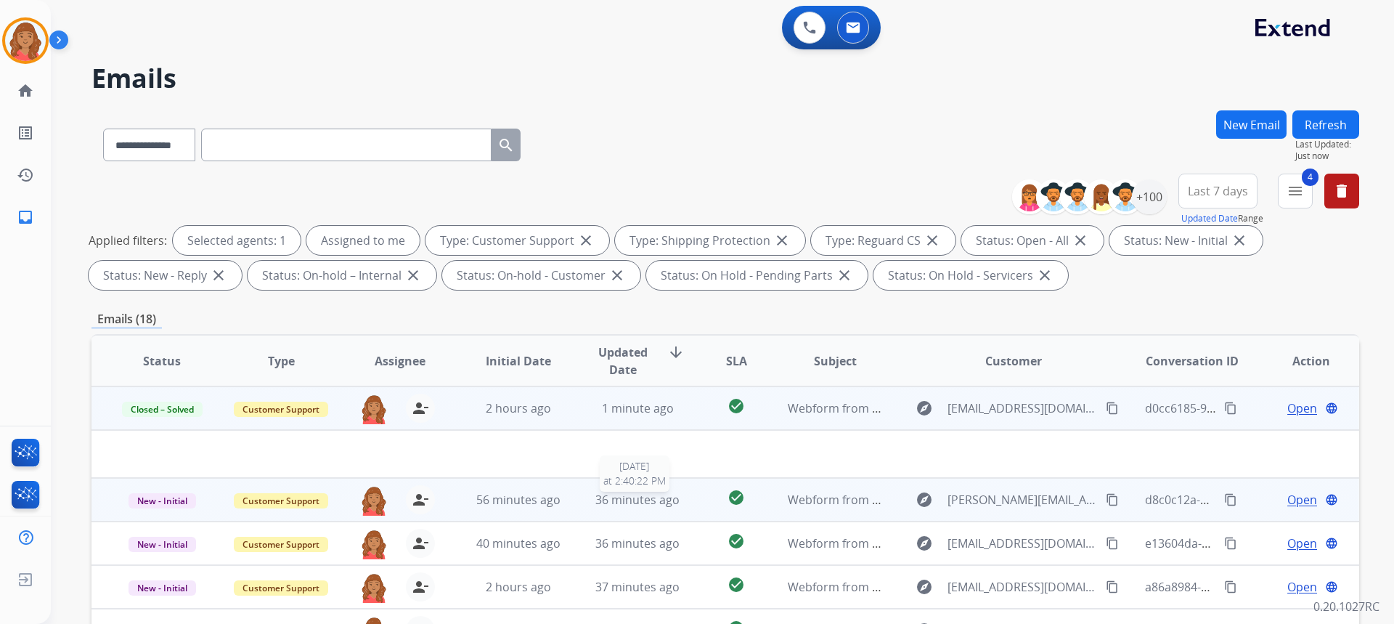
click at [609, 499] on span "36 minutes ago" at bounding box center [637, 499] width 84 height 16
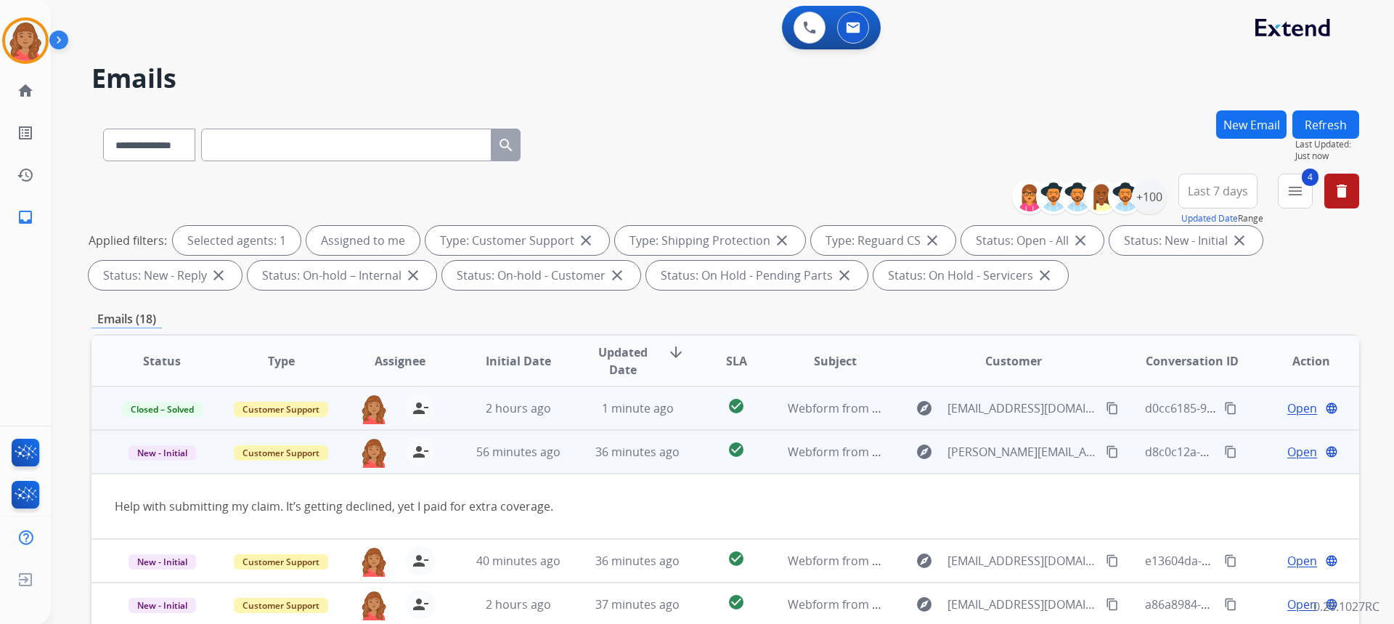
scroll to position [44, 0]
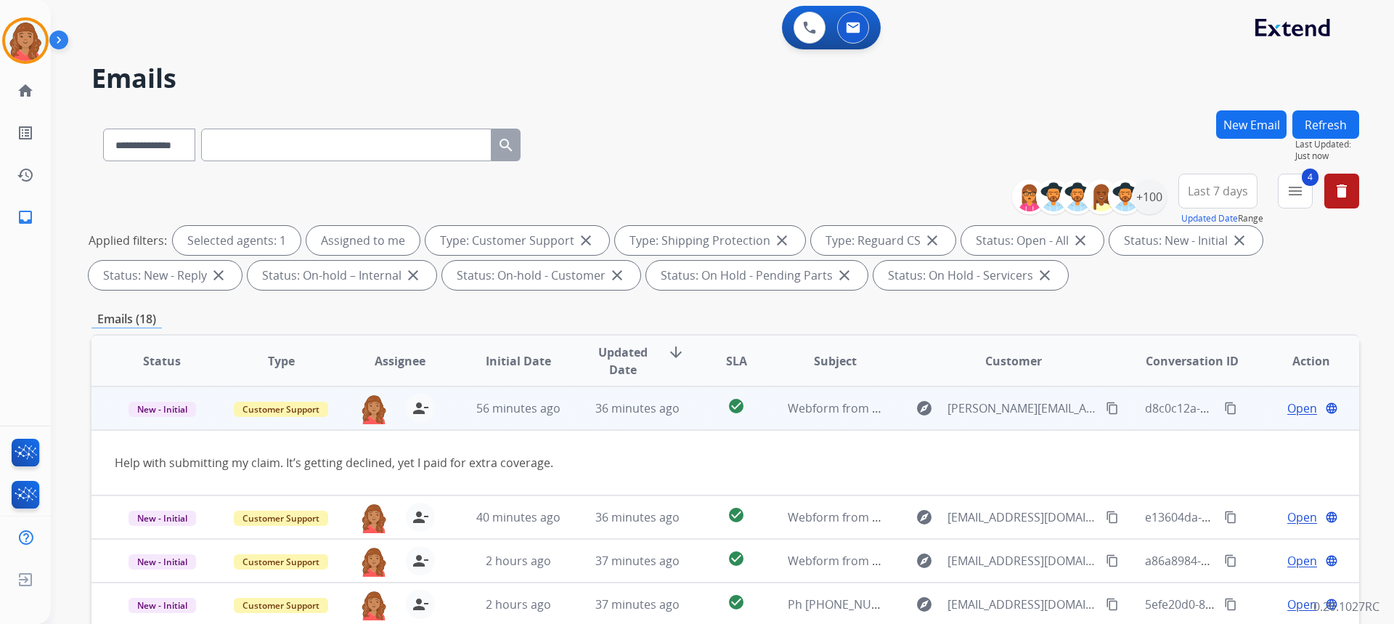
click at [1106, 412] on mat-icon "content_copy" at bounding box center [1112, 407] width 13 height 13
click at [1291, 414] on span "Open" at bounding box center [1302, 407] width 30 height 17
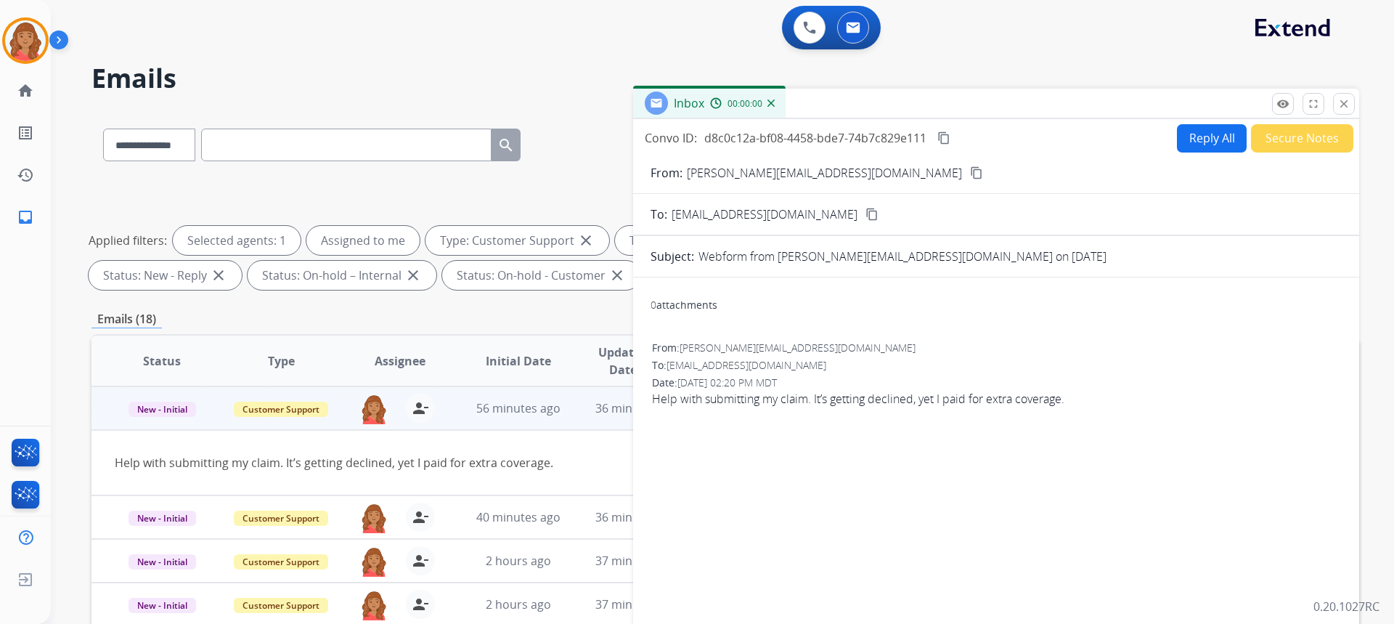
click at [1203, 138] on button "Reply All" at bounding box center [1212, 138] width 70 height 28
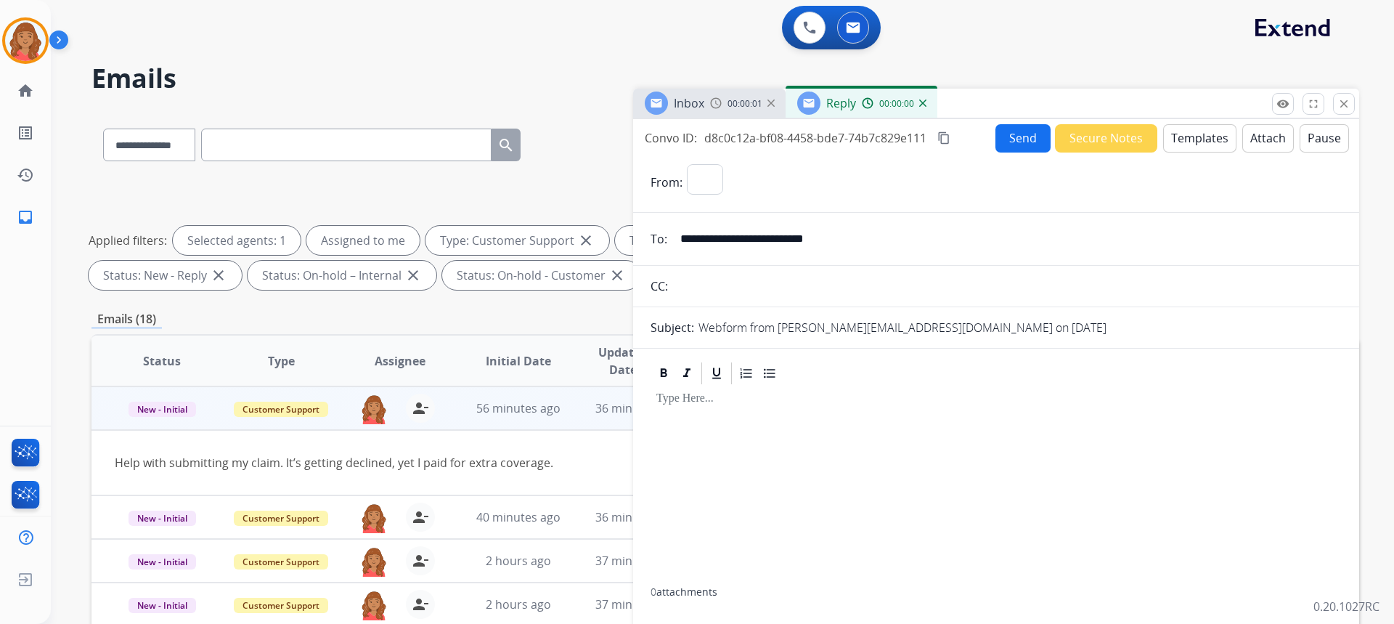
select select "**********"
click at [1197, 137] on button "Templates" at bounding box center [1199, 138] width 73 height 28
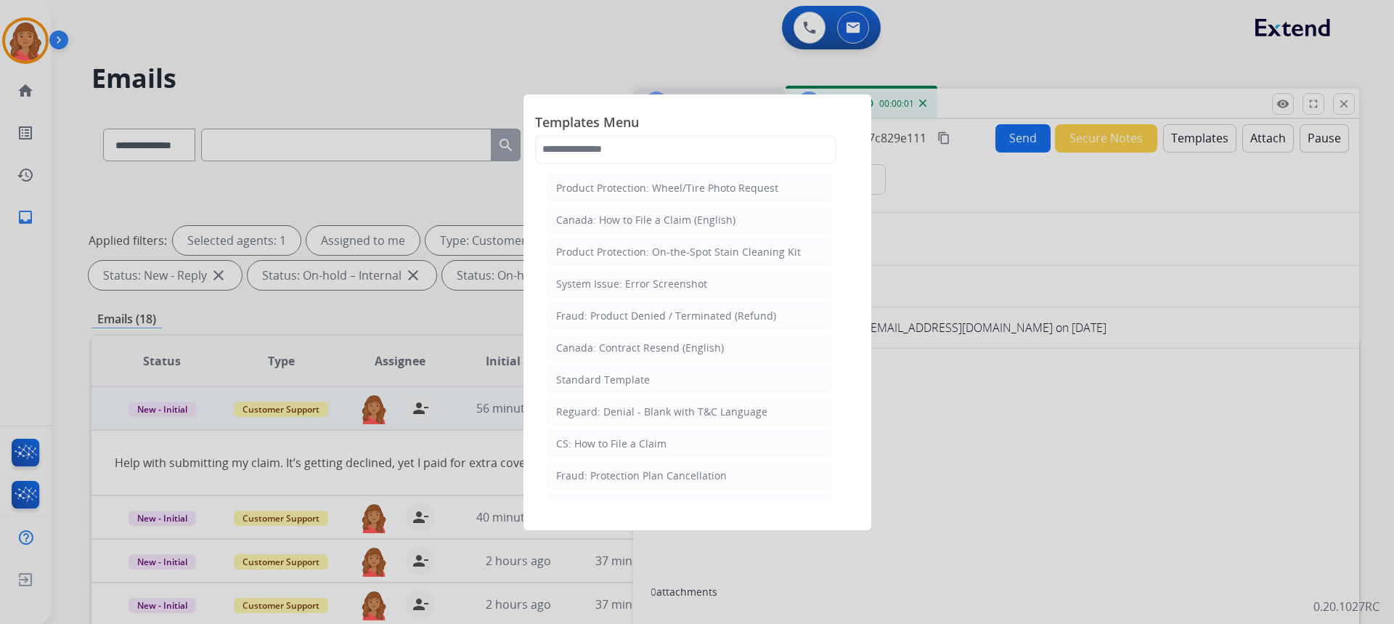
click at [595, 380] on div "Standard Template" at bounding box center [603, 379] width 94 height 15
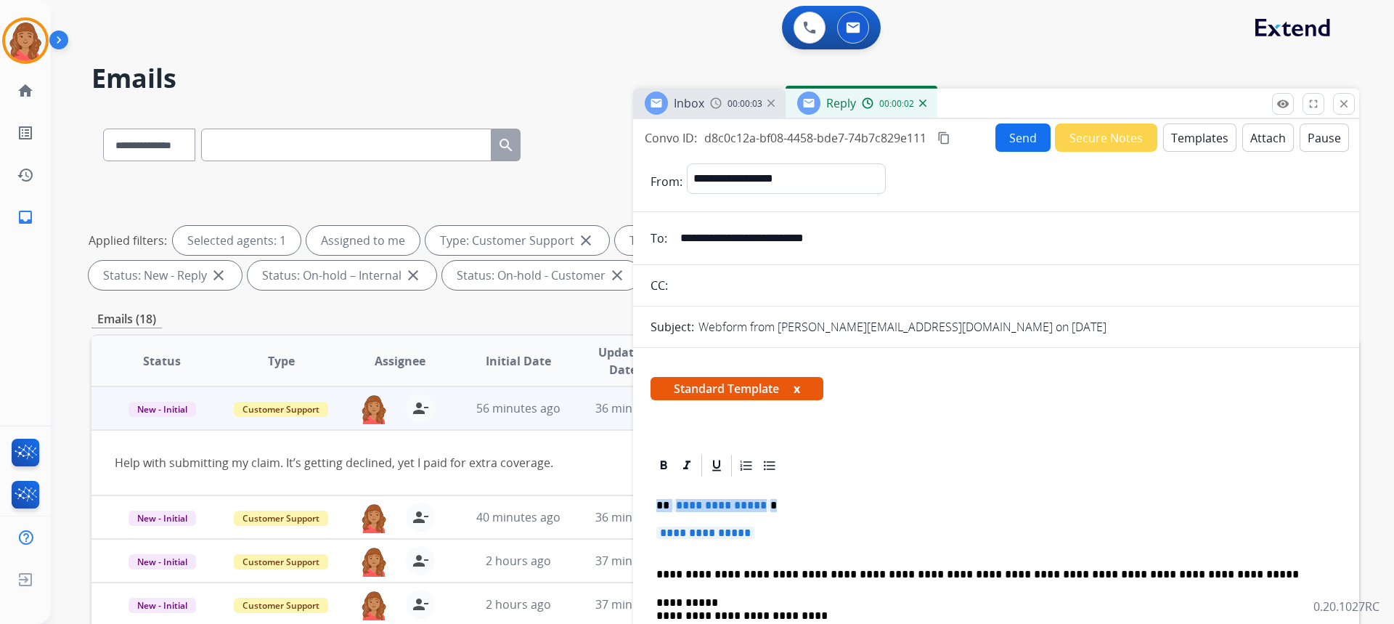
drag, startPoint x: 778, startPoint y: 534, endPoint x: 614, endPoint y: 489, distance: 170.1
click at [614, 488] on div "**********" at bounding box center [724, 502] width 1267 height 785
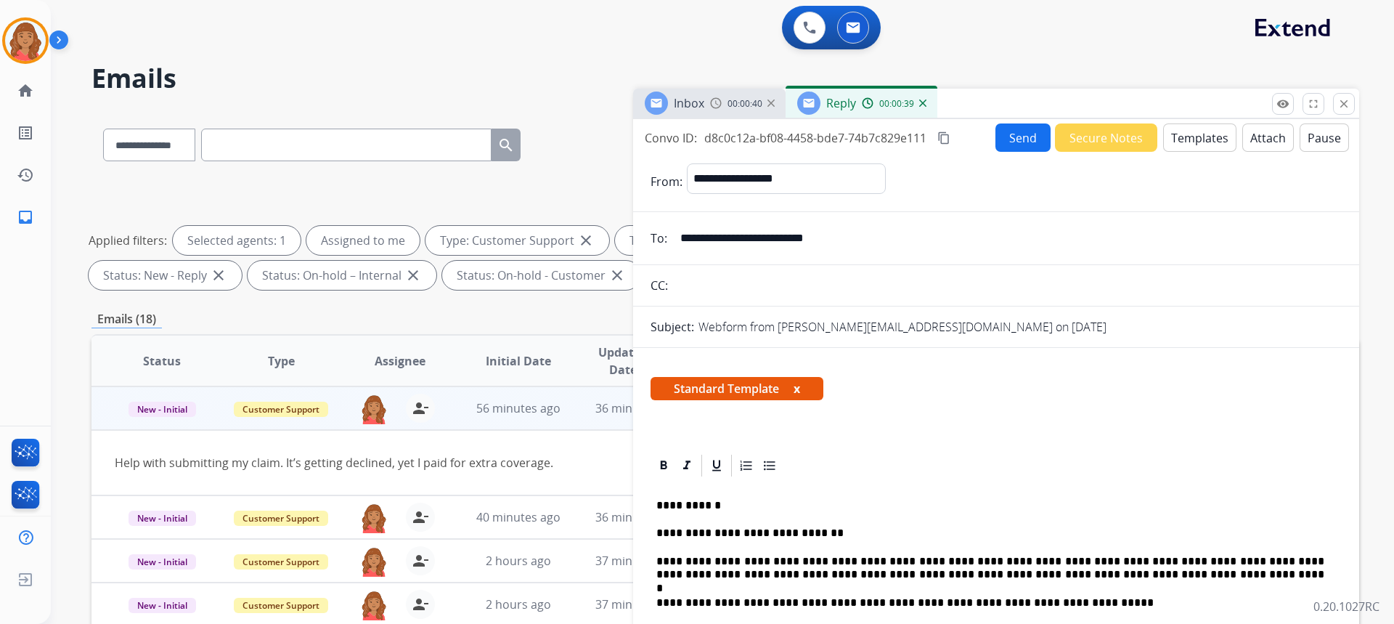
click at [1007, 136] on button "Send" at bounding box center [1022, 137] width 55 height 28
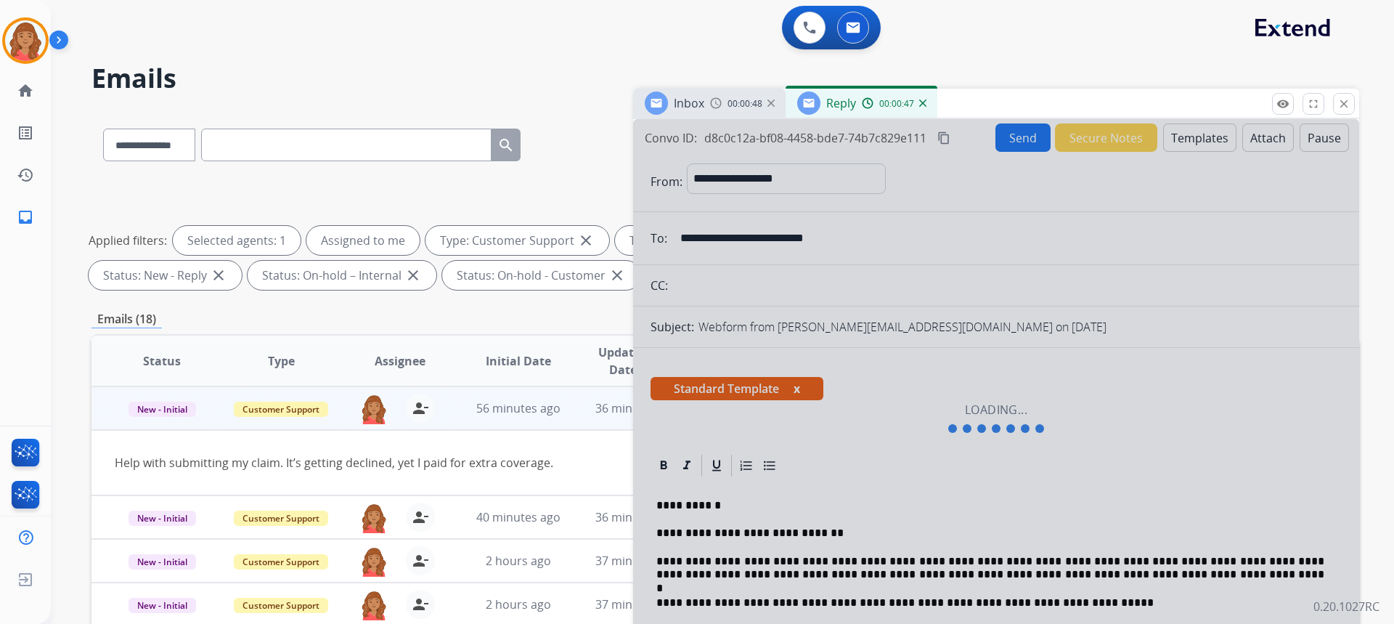
click at [1352, 97] on button "close Close" at bounding box center [1344, 104] width 22 height 22
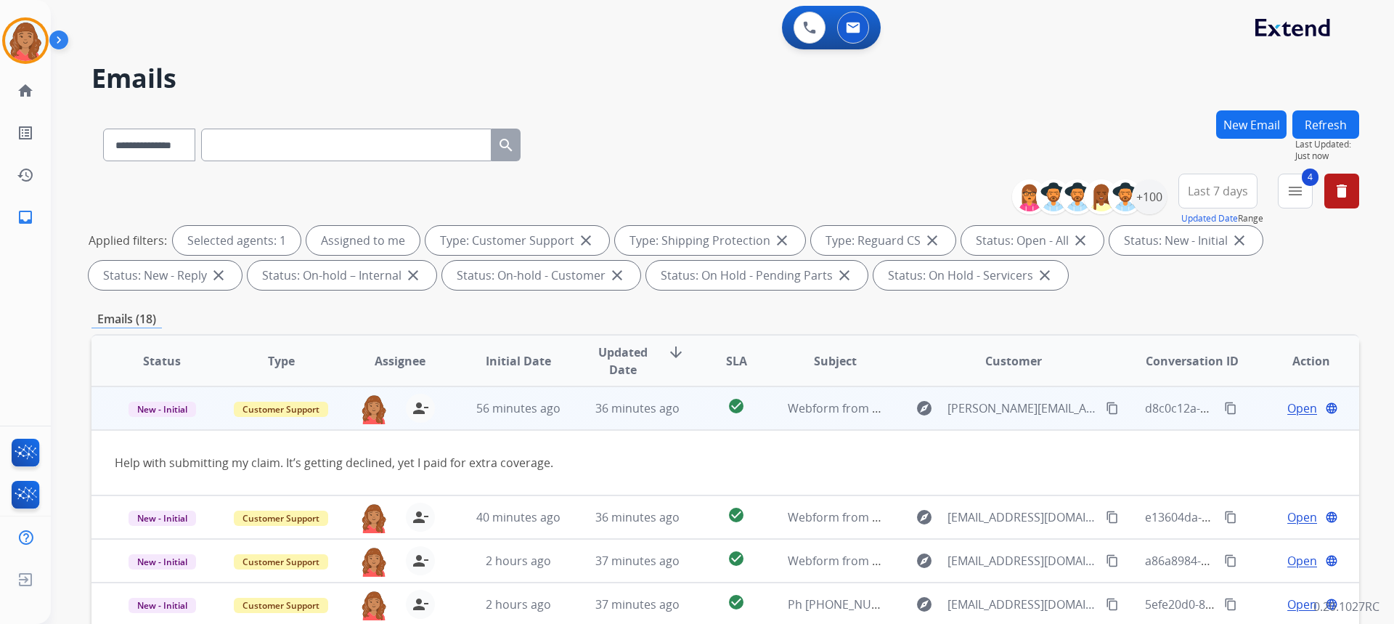
drag, startPoint x: 1101, startPoint y: 407, endPoint x: 1155, endPoint y: 306, distance: 113.7
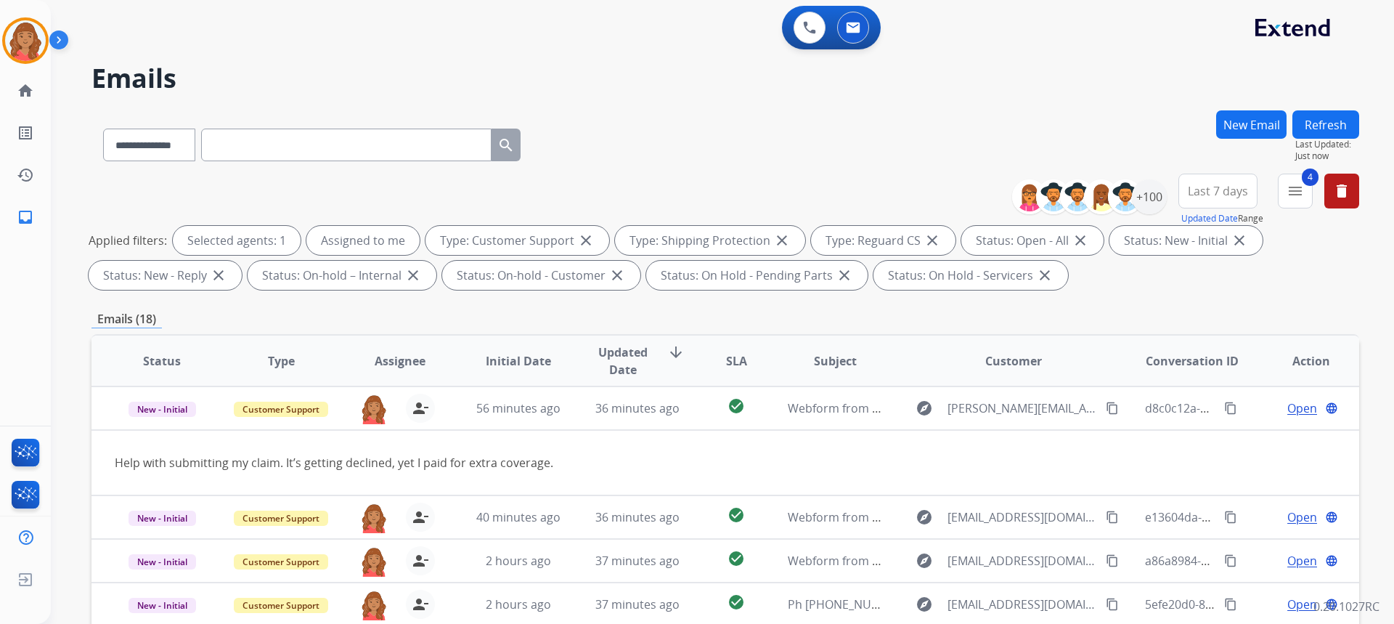
click at [1106, 407] on mat-icon "content_copy" at bounding box center [1112, 407] width 13 height 13
click at [1243, 130] on button "New Email" at bounding box center [1251, 124] width 70 height 28
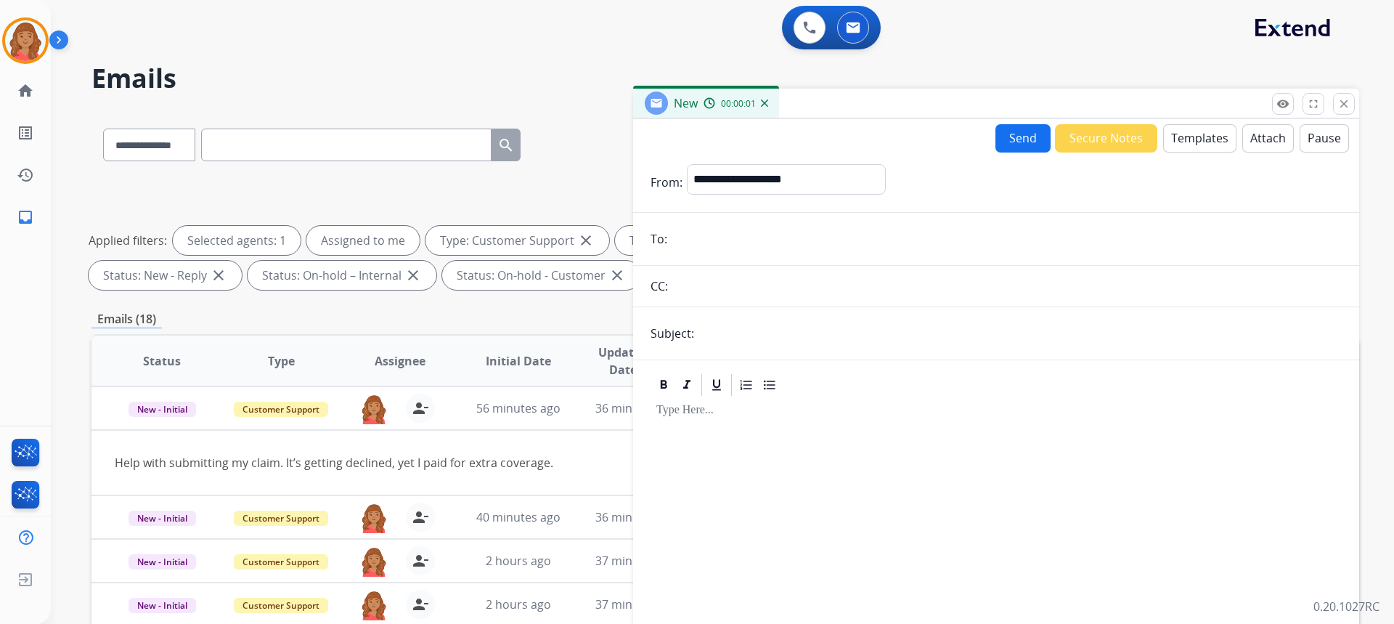
paste input "**********"
type input "**********"
drag, startPoint x: 750, startPoint y: 176, endPoint x: 751, endPoint y: 190, distance: 13.8
click at [751, 176] on select "**********" at bounding box center [785, 178] width 197 height 29
select select "**********"
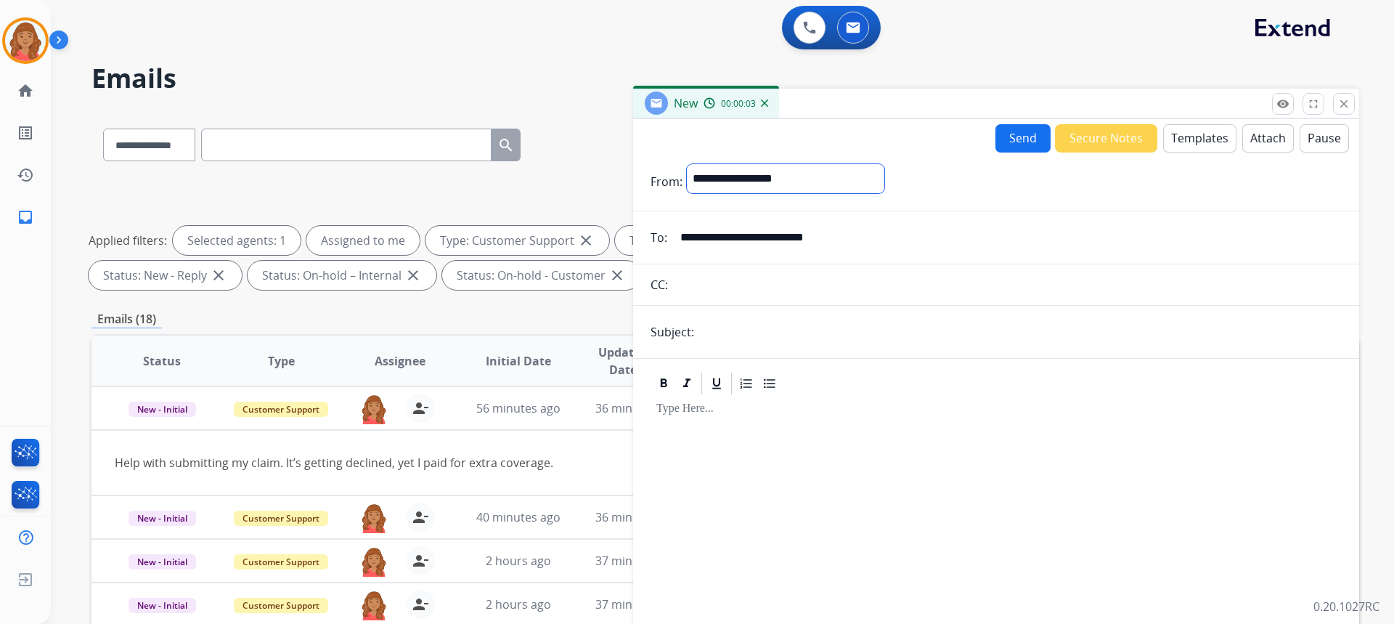
click at [687, 164] on select "**********" at bounding box center [785, 178] width 197 height 29
click at [1200, 139] on button "Templates" at bounding box center [1199, 138] width 73 height 28
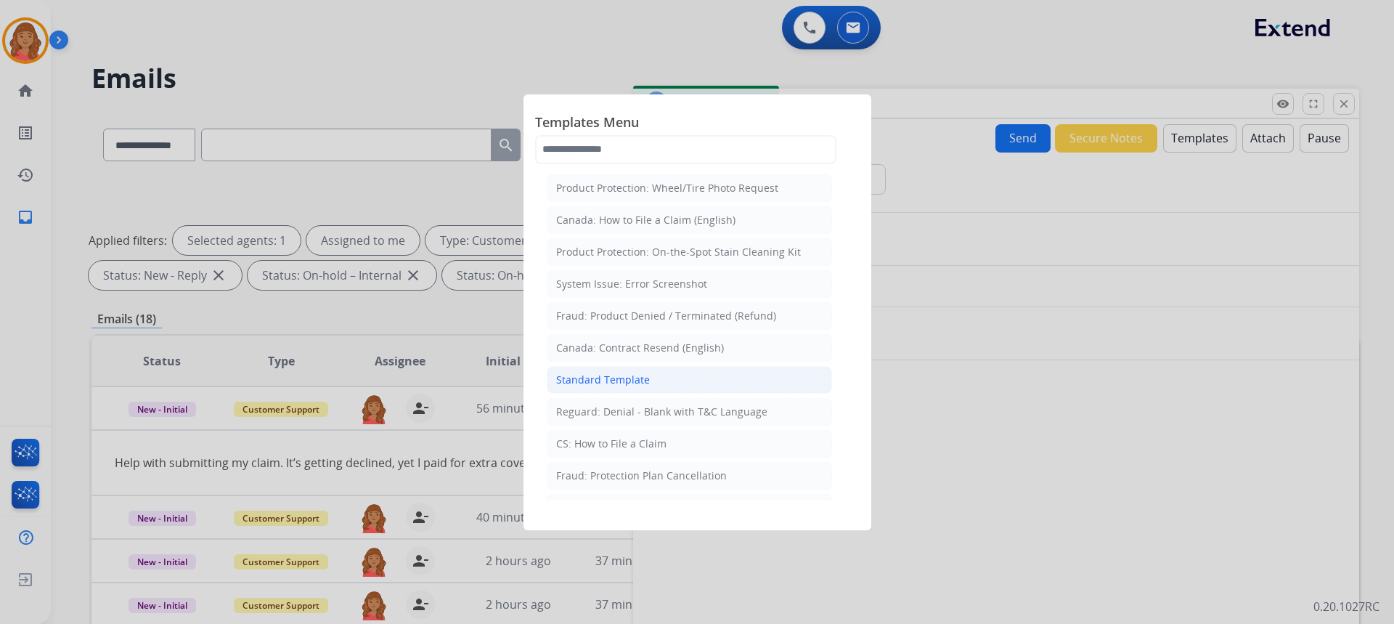
click at [617, 377] on div "Standard Template" at bounding box center [603, 379] width 94 height 15
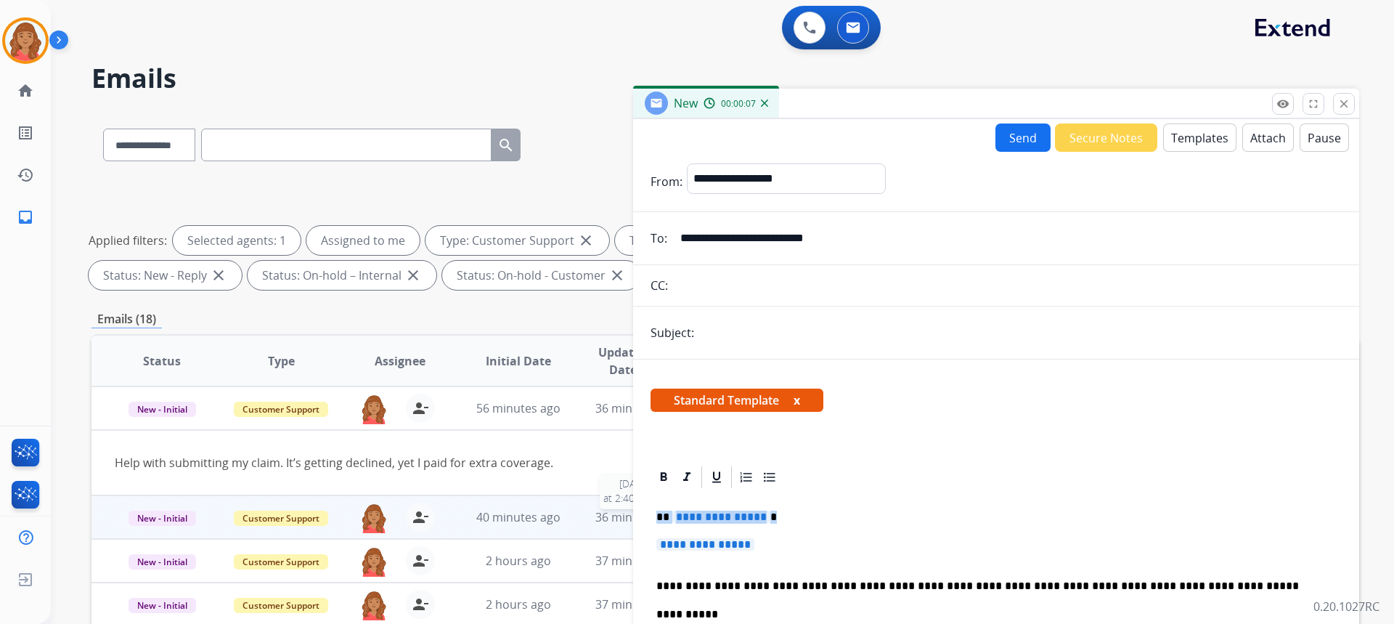
drag, startPoint x: 785, startPoint y: 544, endPoint x: 623, endPoint y: 512, distance: 165.0
click at [622, 512] on div "**********" at bounding box center [724, 502] width 1267 height 785
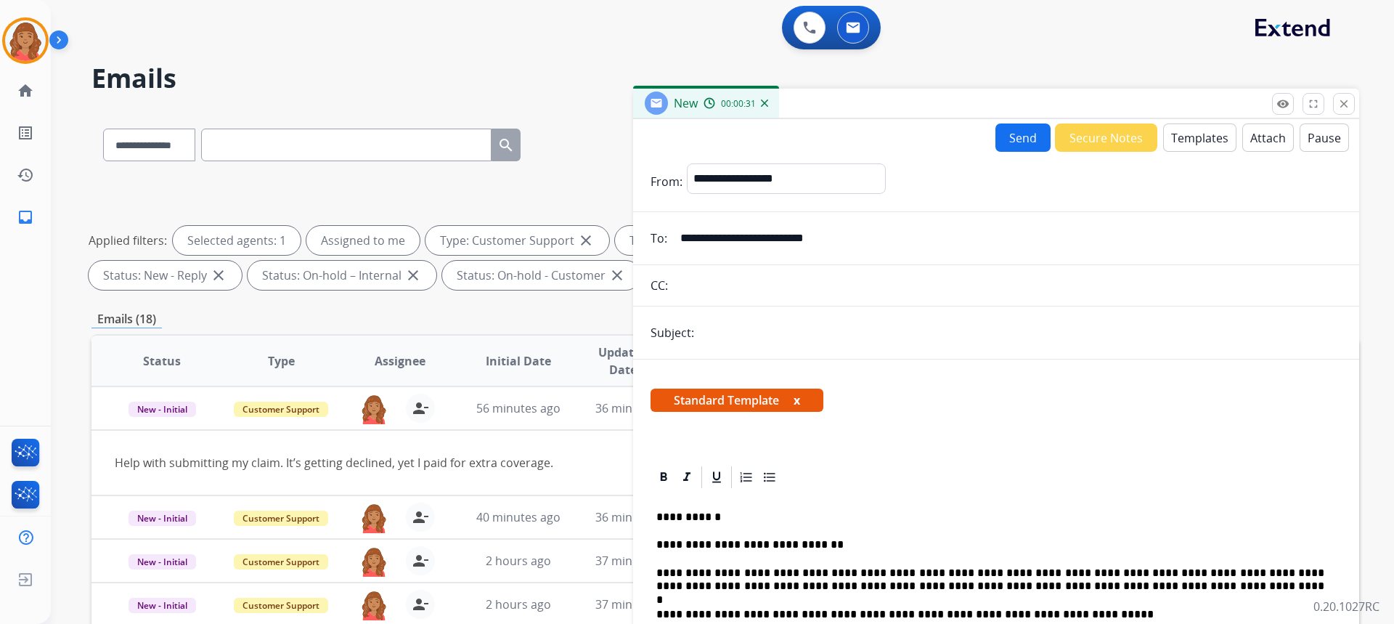
click at [743, 338] on input "text" at bounding box center [1019, 332] width 643 height 29
type input "**********"
click at [1020, 146] on button "Send" at bounding box center [1022, 137] width 55 height 28
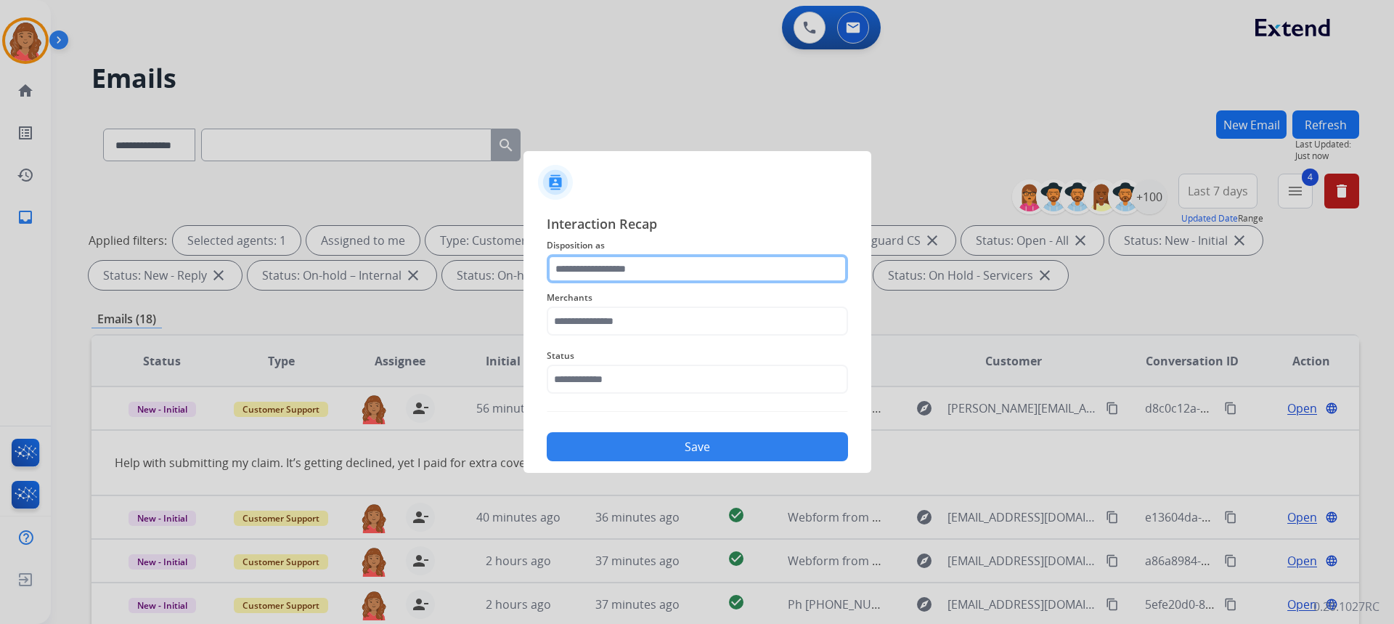
click at [672, 268] on input "text" at bounding box center [697, 268] width 301 height 29
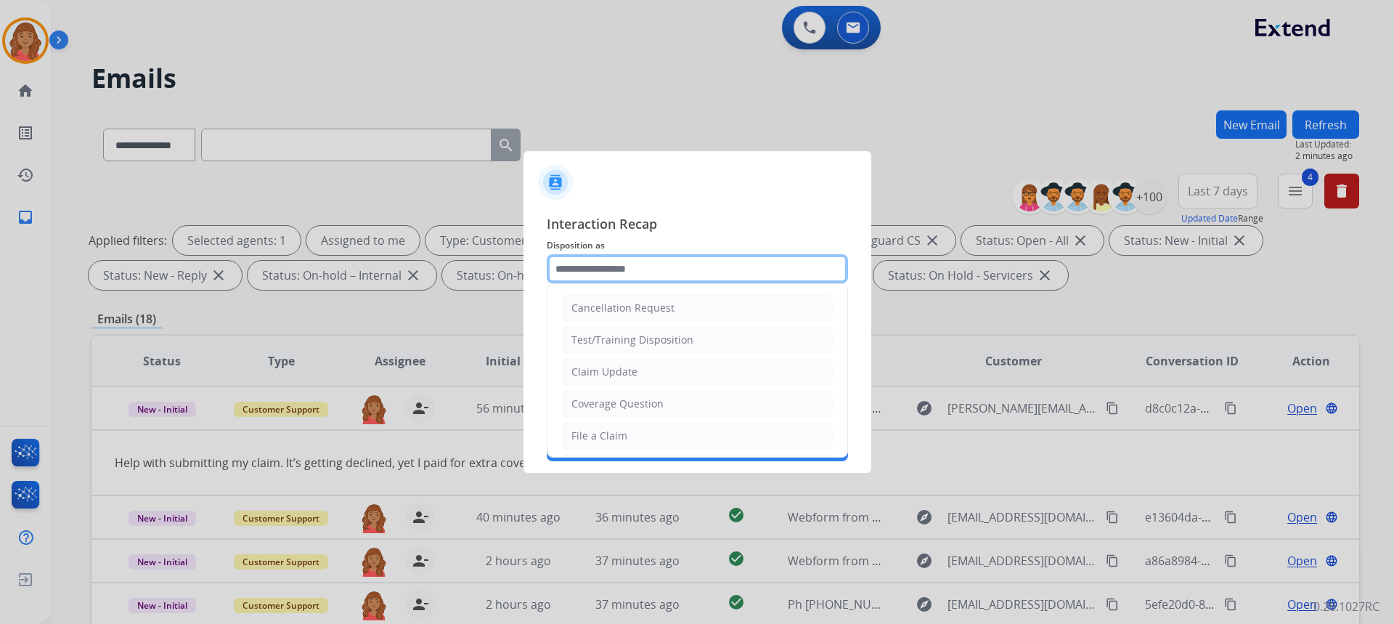
click at [629, 263] on input "text" at bounding box center [697, 268] width 301 height 29
drag, startPoint x: 600, startPoint y: 375, endPoint x: 603, endPoint y: 366, distance: 9.2
click at [603, 370] on div "Claim Update" at bounding box center [604, 371] width 66 height 15
type input "**********"
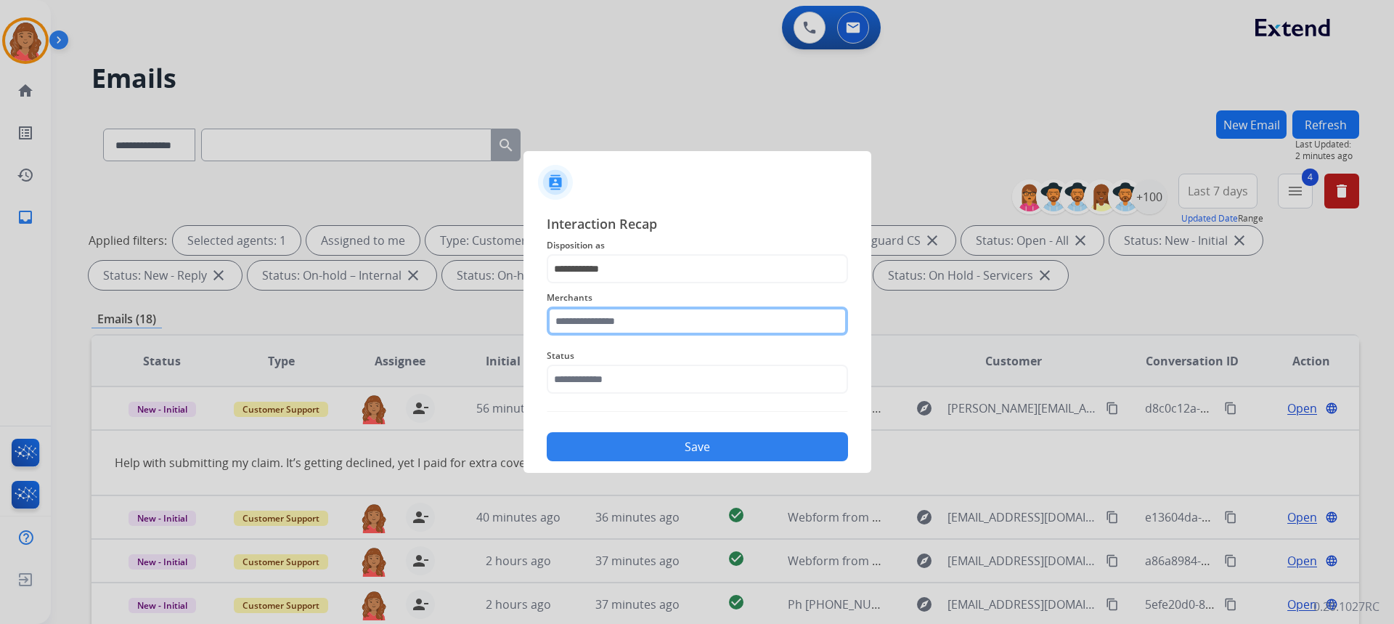
click at [610, 327] on input "text" at bounding box center [697, 320] width 301 height 29
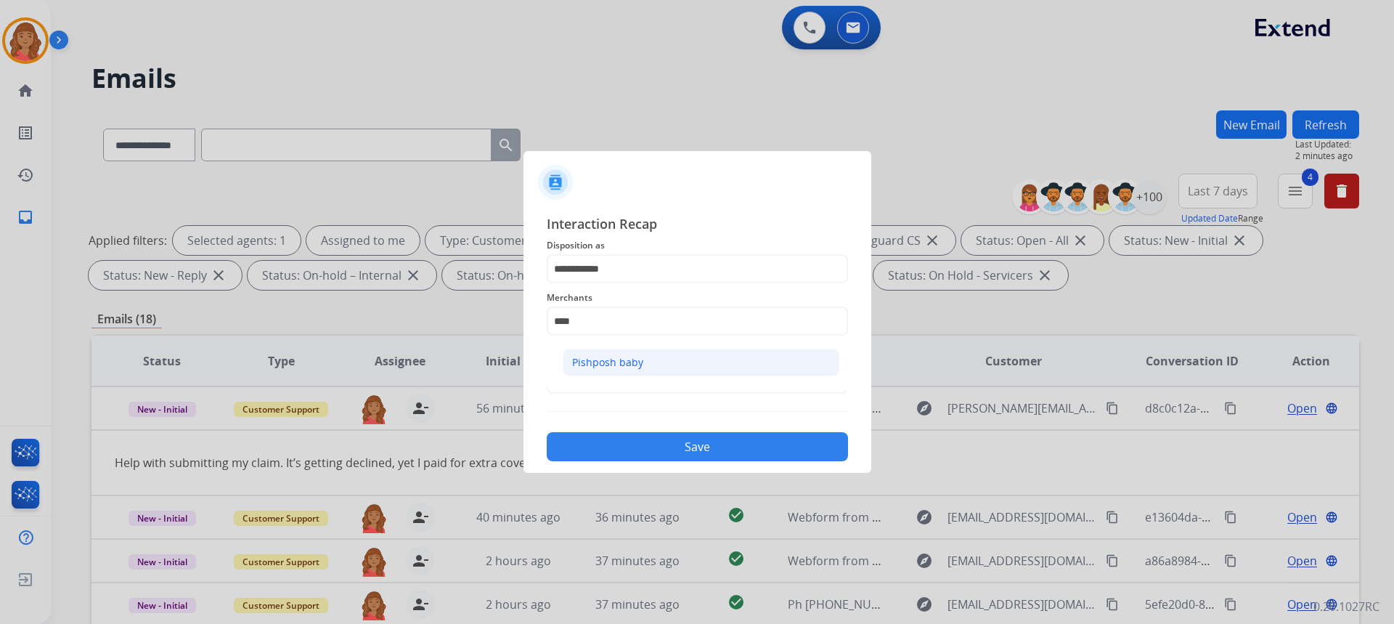
click at [597, 354] on li "Pishposh baby" at bounding box center [701, 362] width 277 height 28
type input "**********"
drag, startPoint x: 622, startPoint y: 385, endPoint x: 625, endPoint y: 399, distance: 14.1
click at [623, 388] on input "text" at bounding box center [697, 378] width 301 height 29
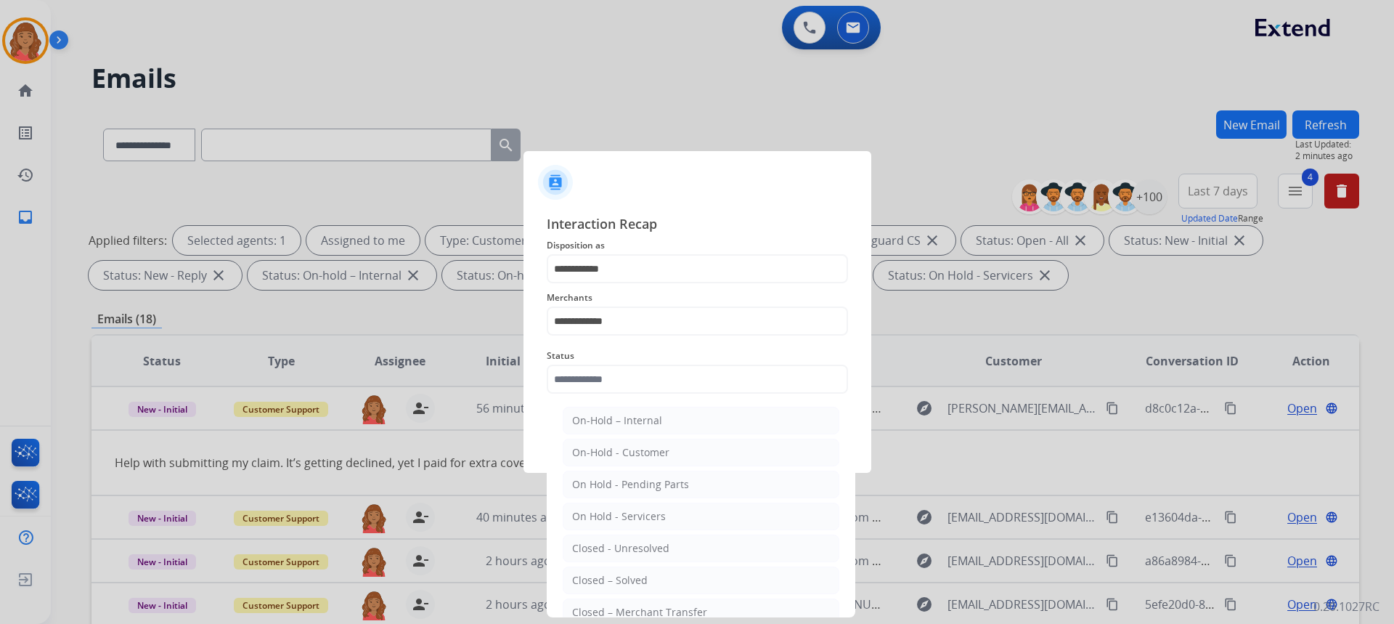
drag, startPoint x: 635, startPoint y: 574, endPoint x: 634, endPoint y: 484, distance: 90.0
click at [634, 571] on li "Closed – Solved" at bounding box center [701, 580] width 277 height 28
type input "**********"
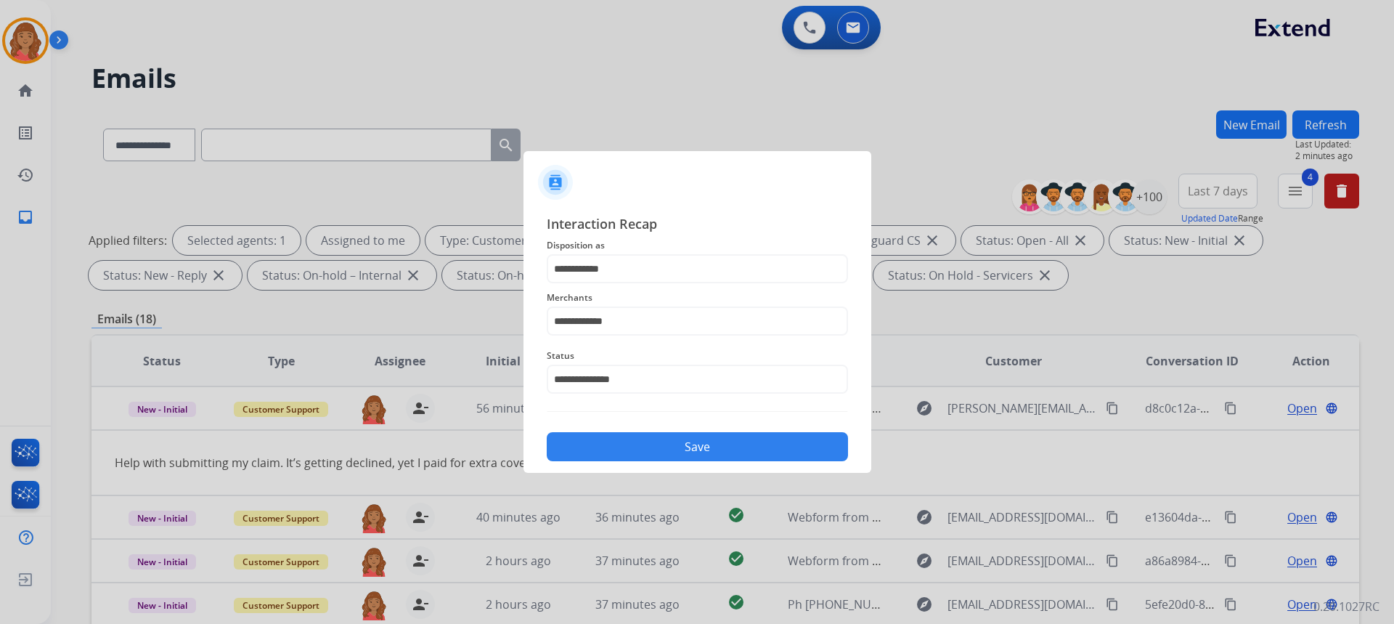
drag, startPoint x: 629, startPoint y: 437, endPoint x: 630, endPoint y: 501, distance: 63.9
click at [630, 437] on button "Save" at bounding box center [697, 446] width 301 height 29
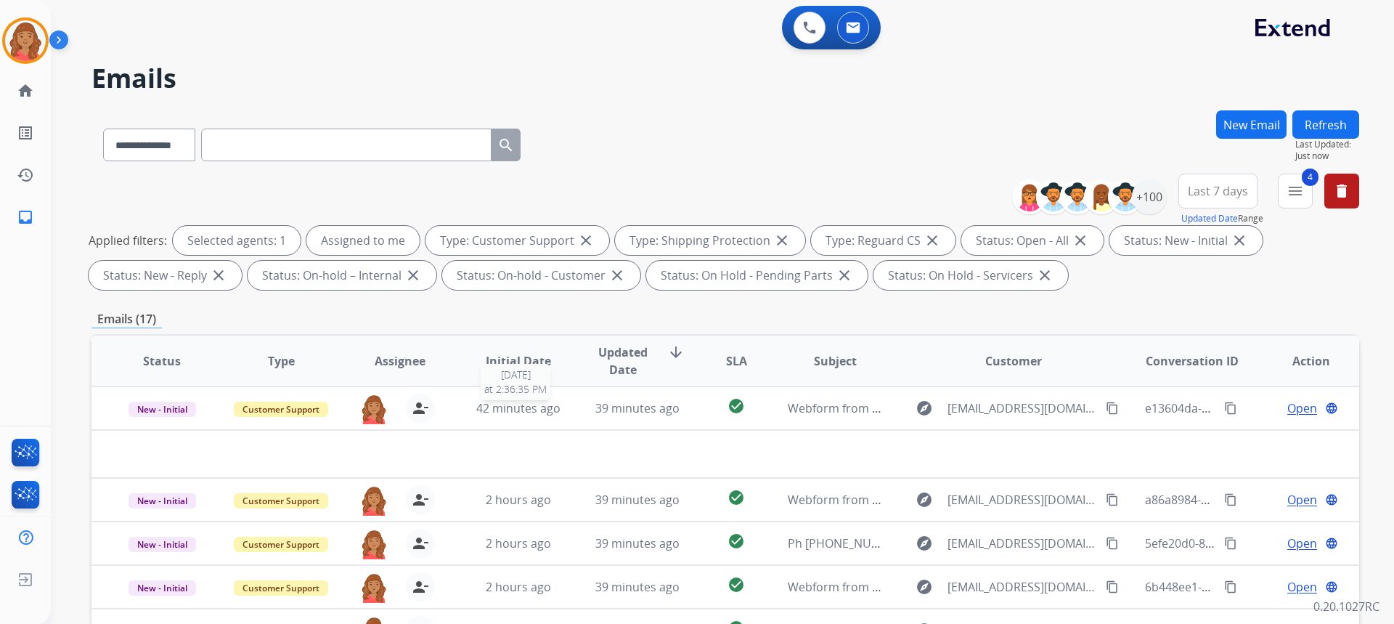
click at [494, 413] on span "42 minutes ago" at bounding box center [518, 408] width 84 height 16
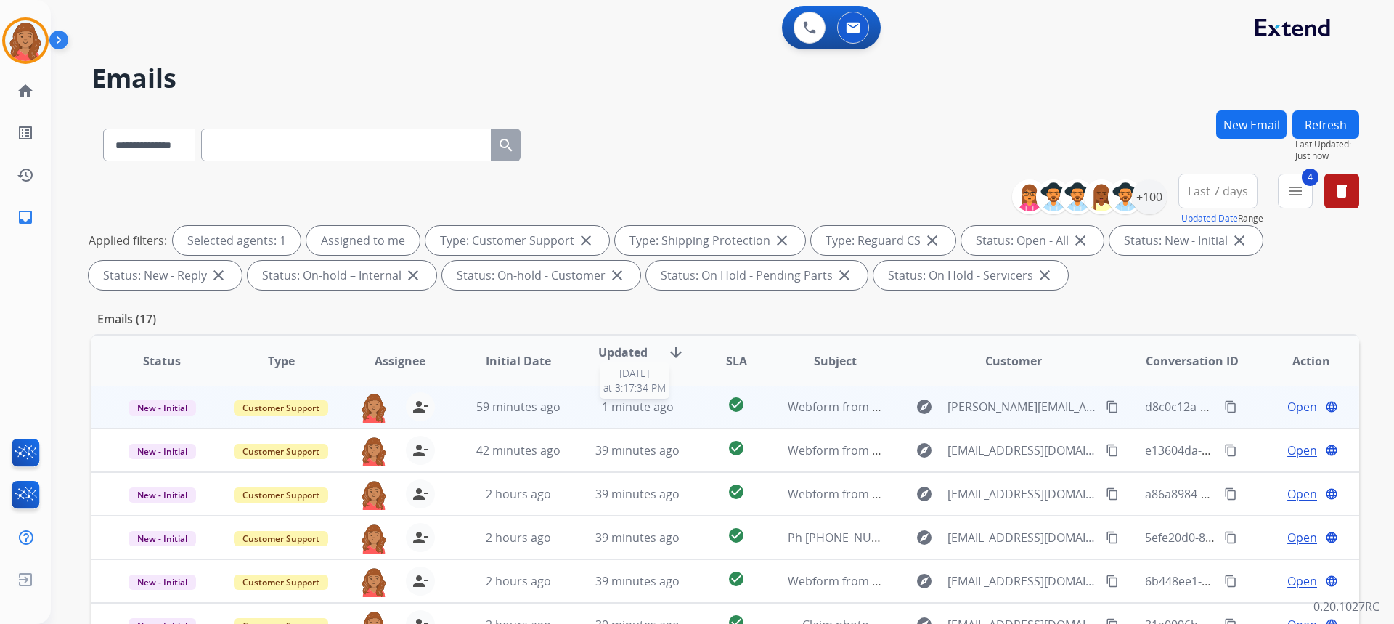
click at [590, 405] on div "1 minute ago" at bounding box center [637, 406] width 95 height 17
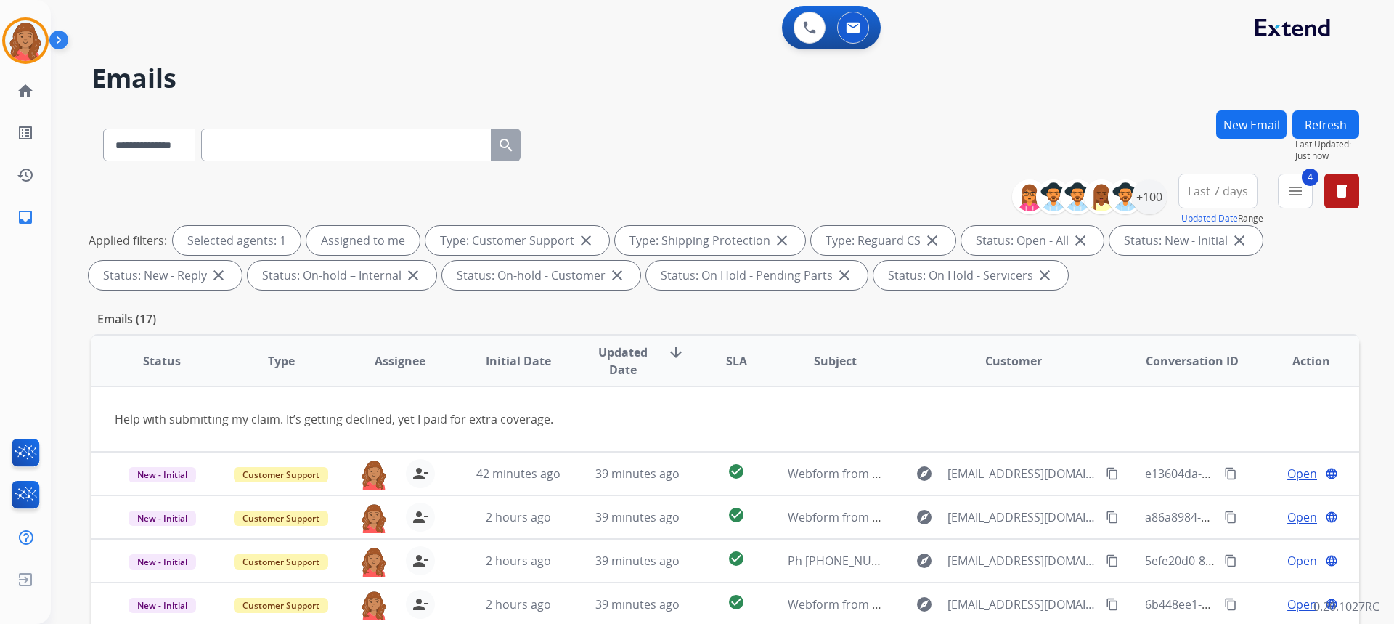
scroll to position [0, 0]
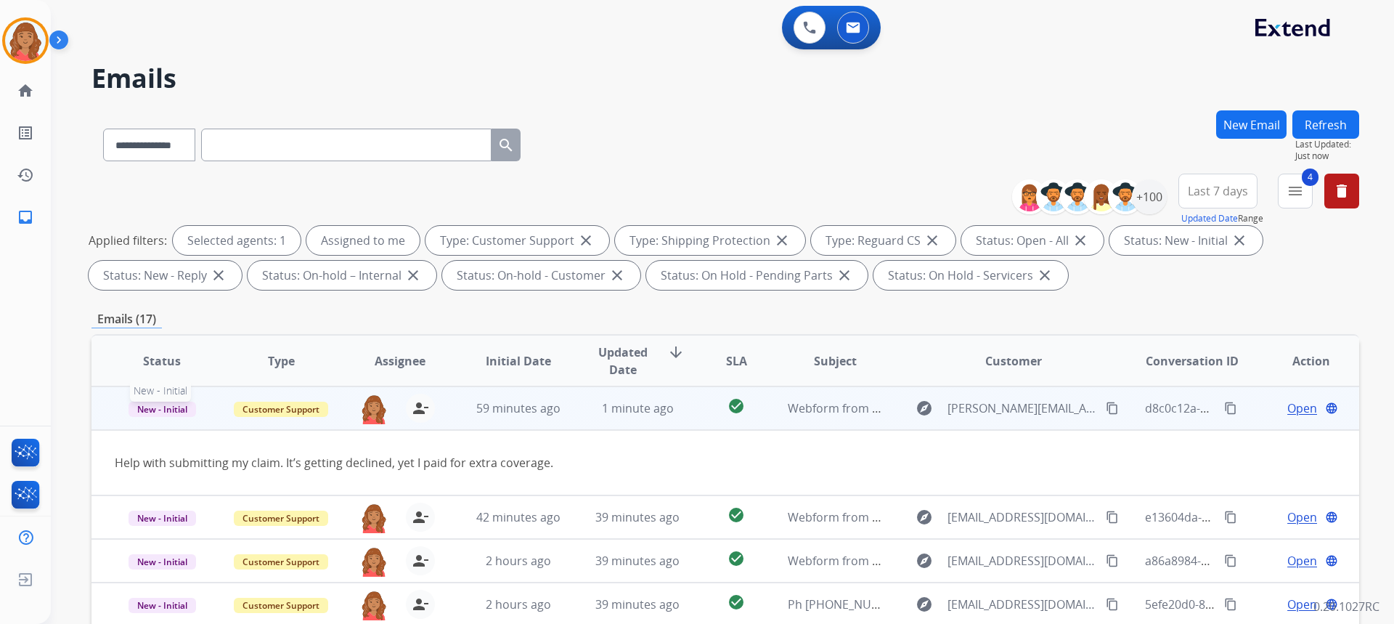
click at [156, 409] on span "New - Initial" at bounding box center [162, 408] width 68 height 15
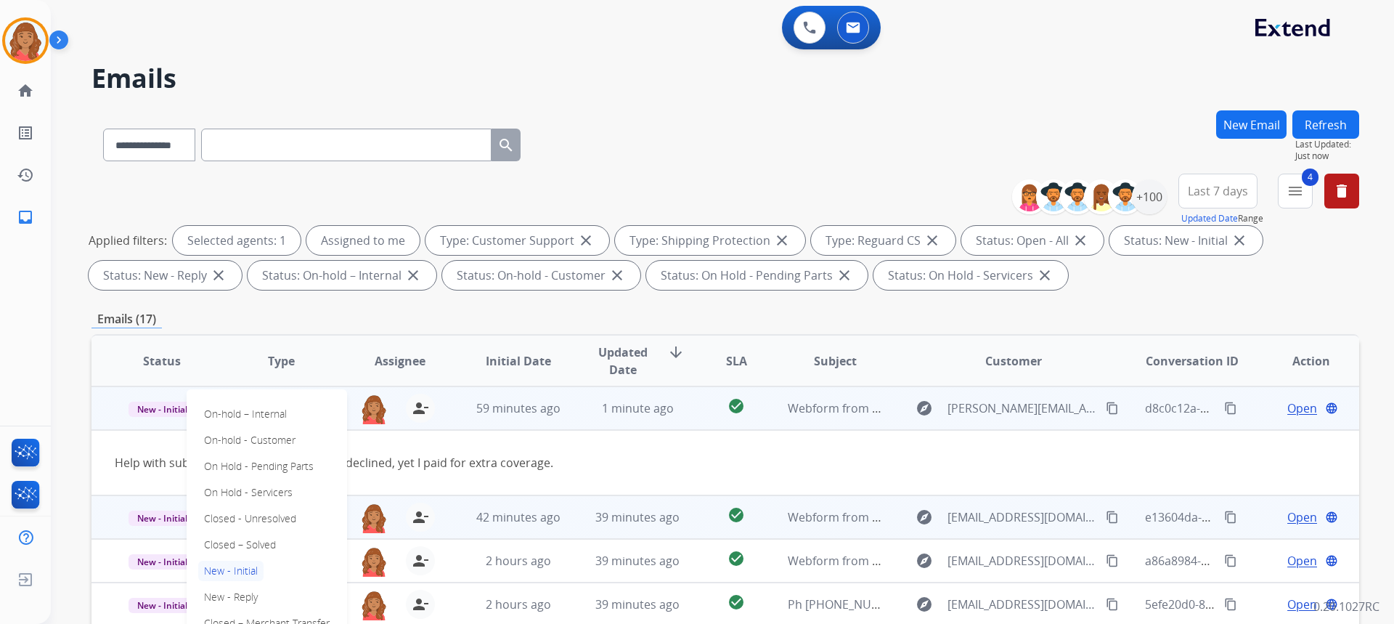
drag, startPoint x: 237, startPoint y: 540, endPoint x: 243, endPoint y: 523, distance: 17.7
click at [240, 540] on p "Closed – Solved" at bounding box center [239, 544] width 83 height 20
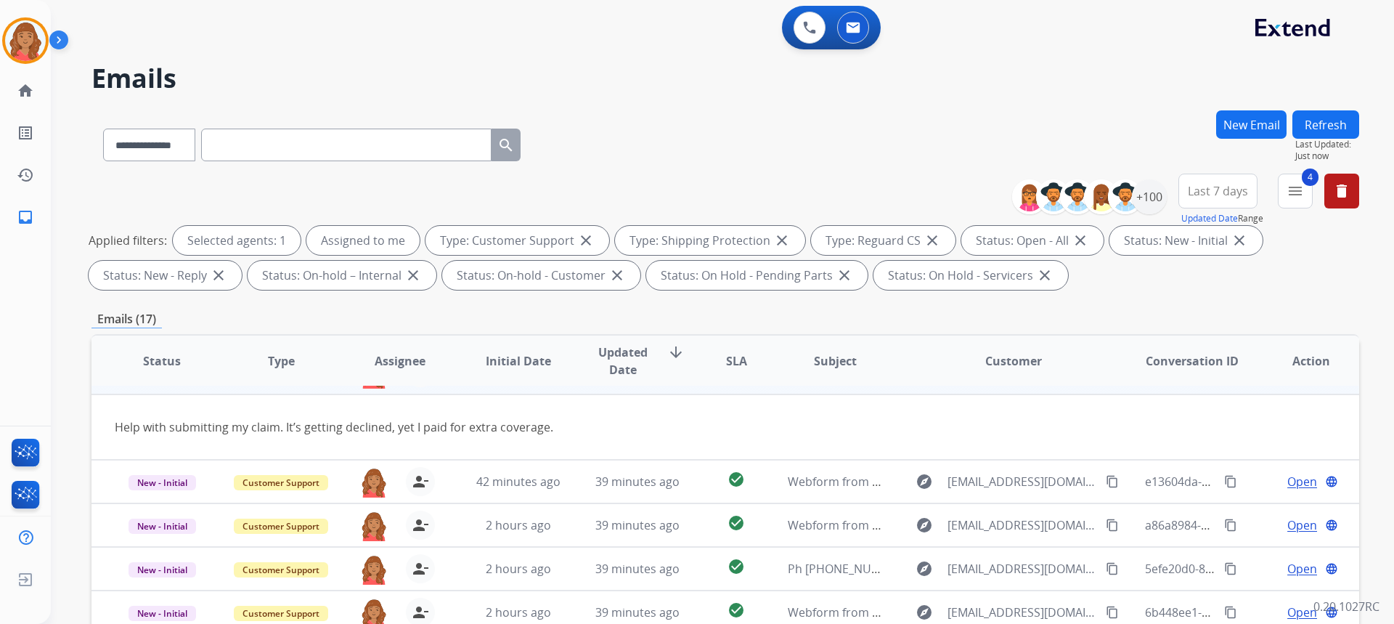
scroll to position [67, 0]
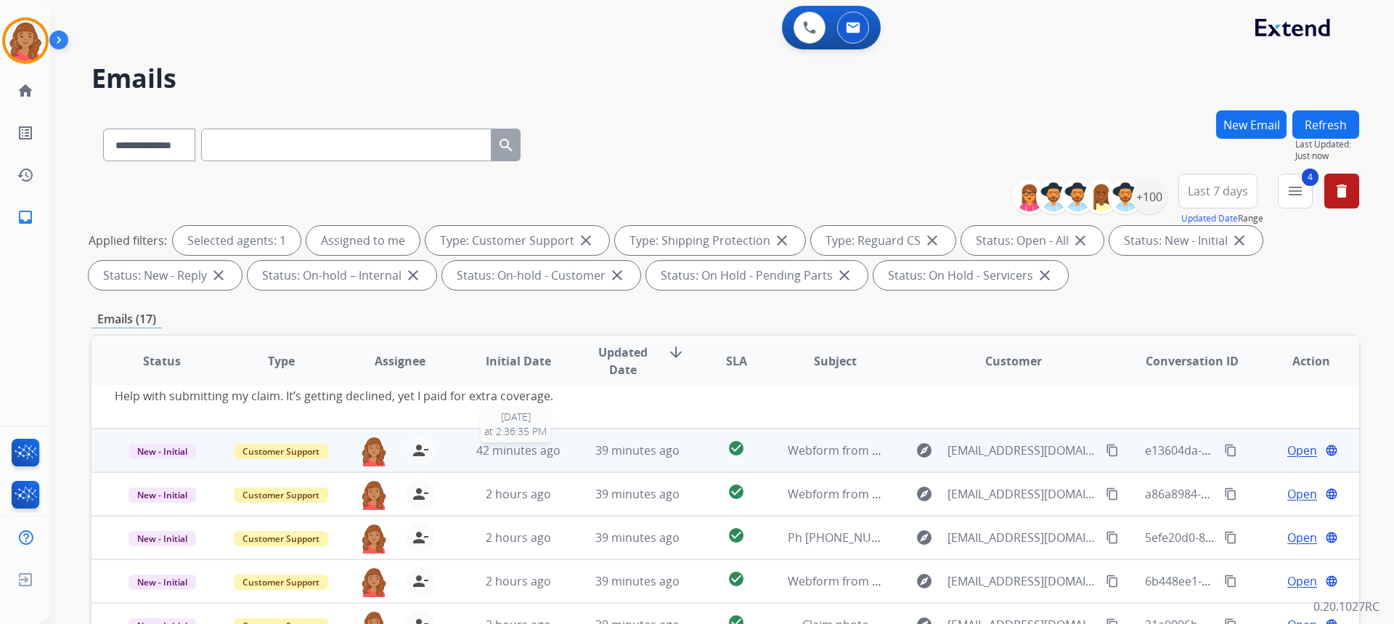
click at [508, 453] on span "42 minutes ago" at bounding box center [518, 450] width 84 height 16
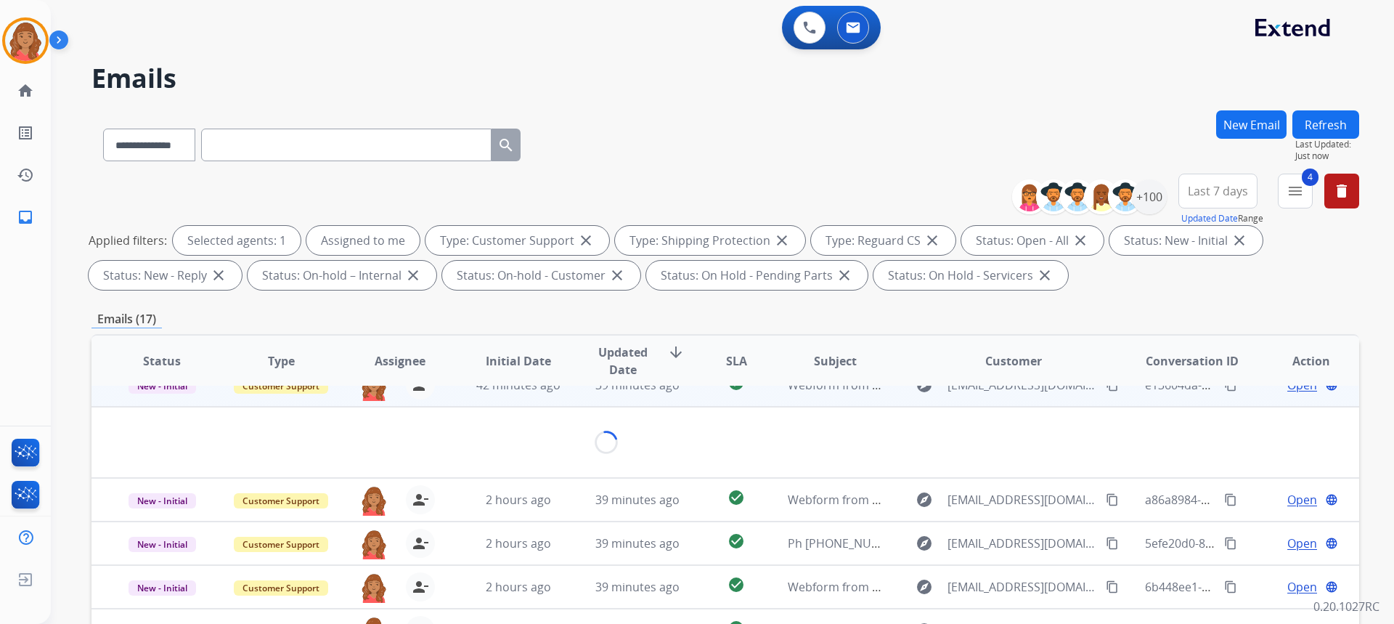
scroll to position [44, 0]
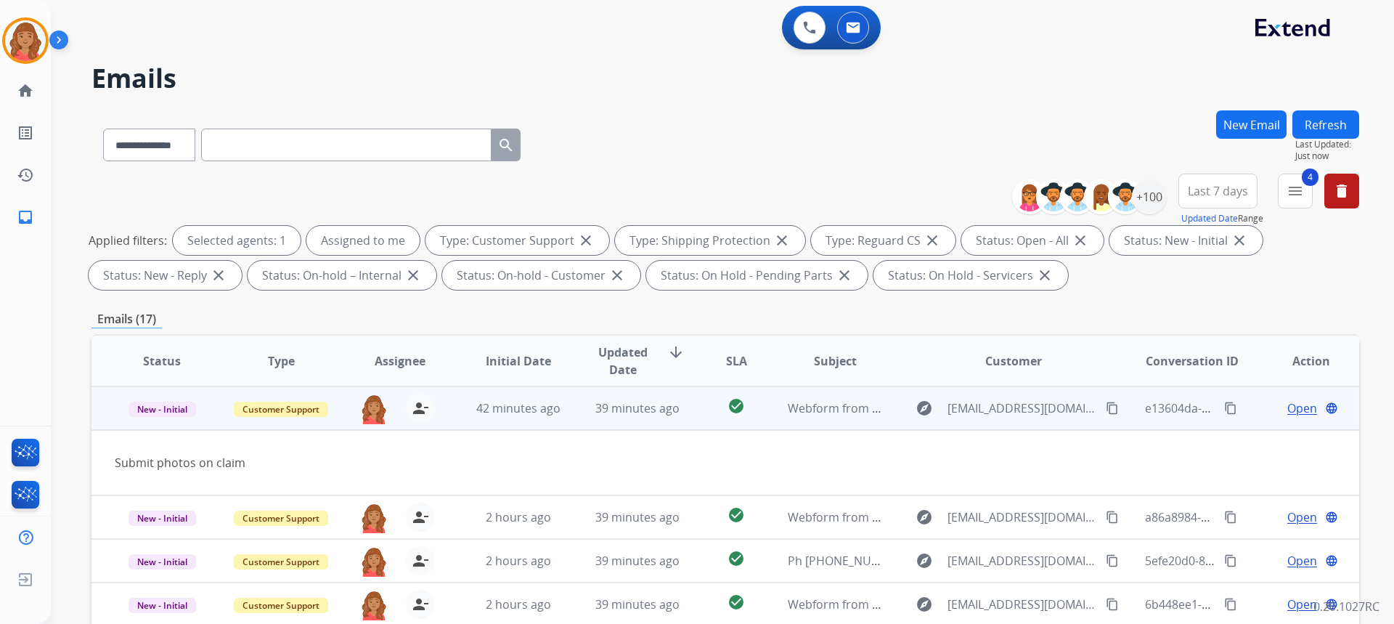
click at [1287, 406] on span "Open" at bounding box center [1302, 407] width 30 height 17
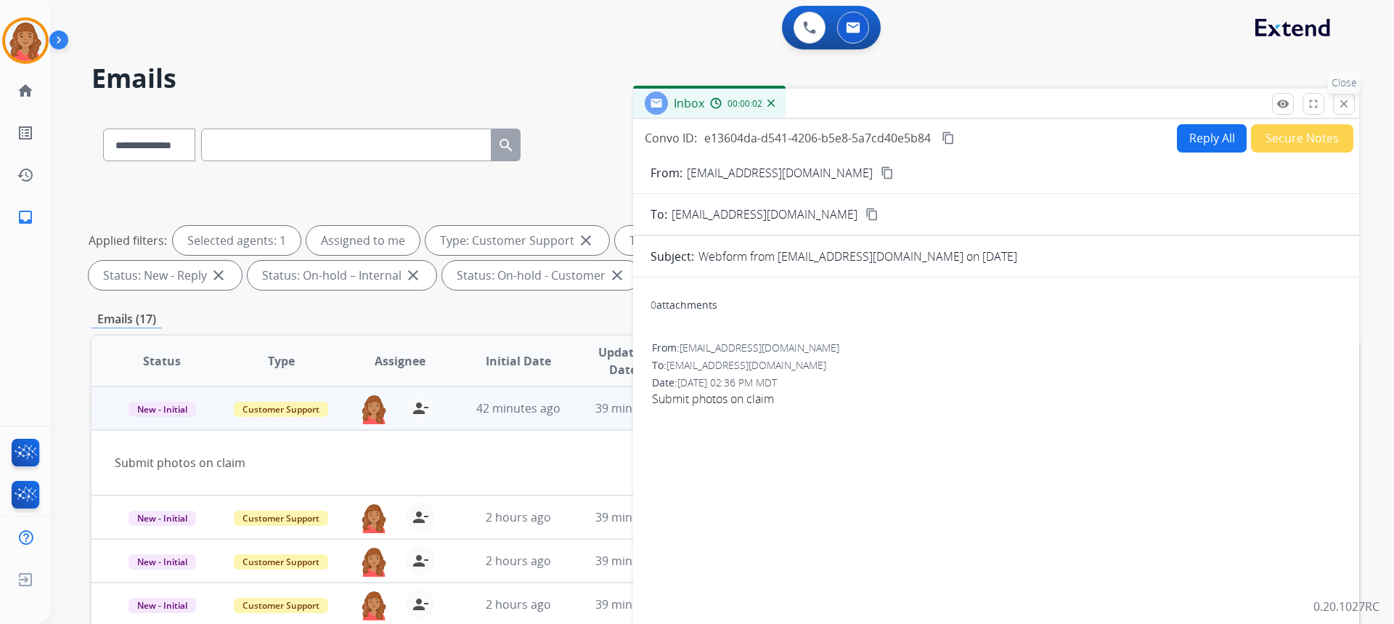
click at [1347, 111] on button "close Close" at bounding box center [1344, 104] width 22 height 22
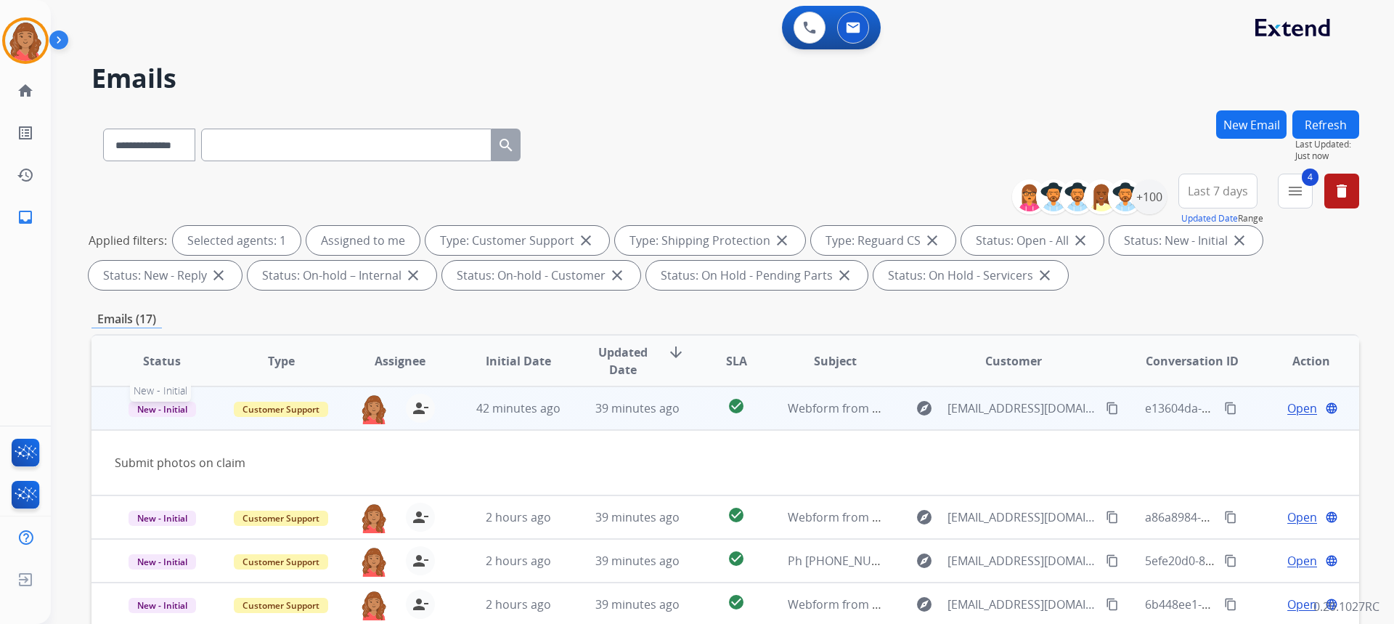
click at [150, 413] on span "New - Initial" at bounding box center [162, 408] width 68 height 15
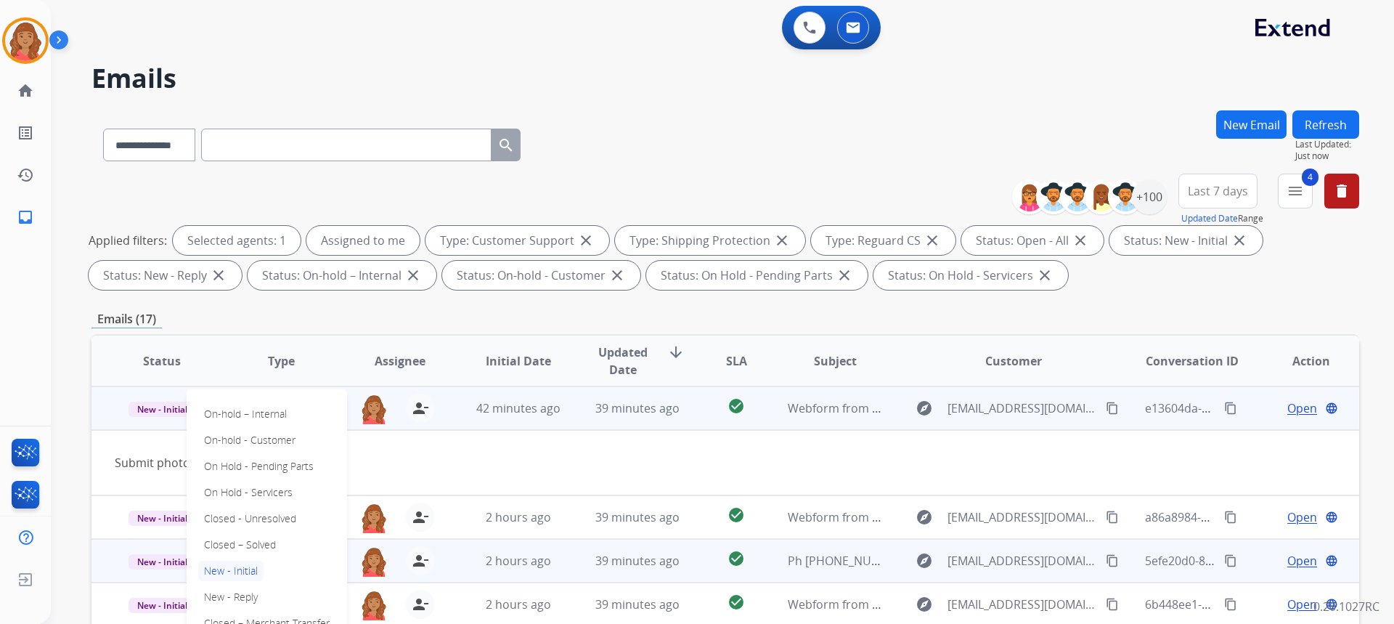
click at [236, 543] on p "Closed – Solved" at bounding box center [239, 544] width 83 height 20
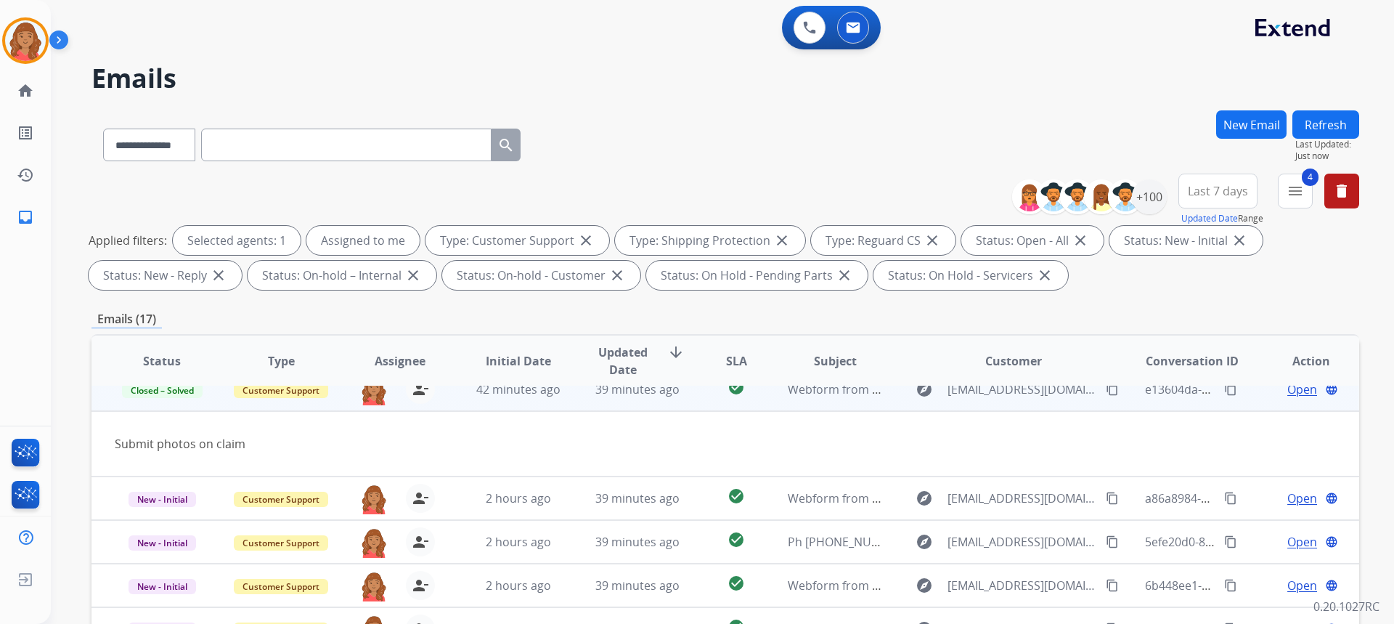
scroll to position [67, 0]
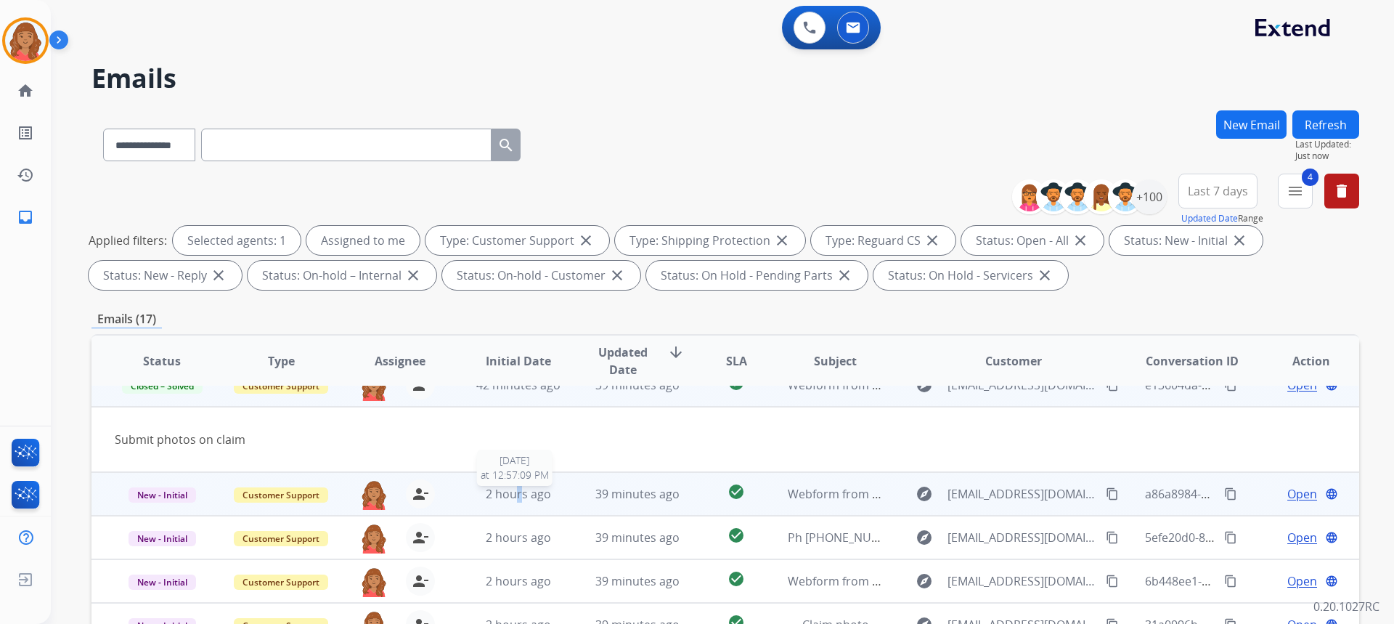
click at [518, 500] on span "2 hours ago" at bounding box center [518, 494] width 65 height 16
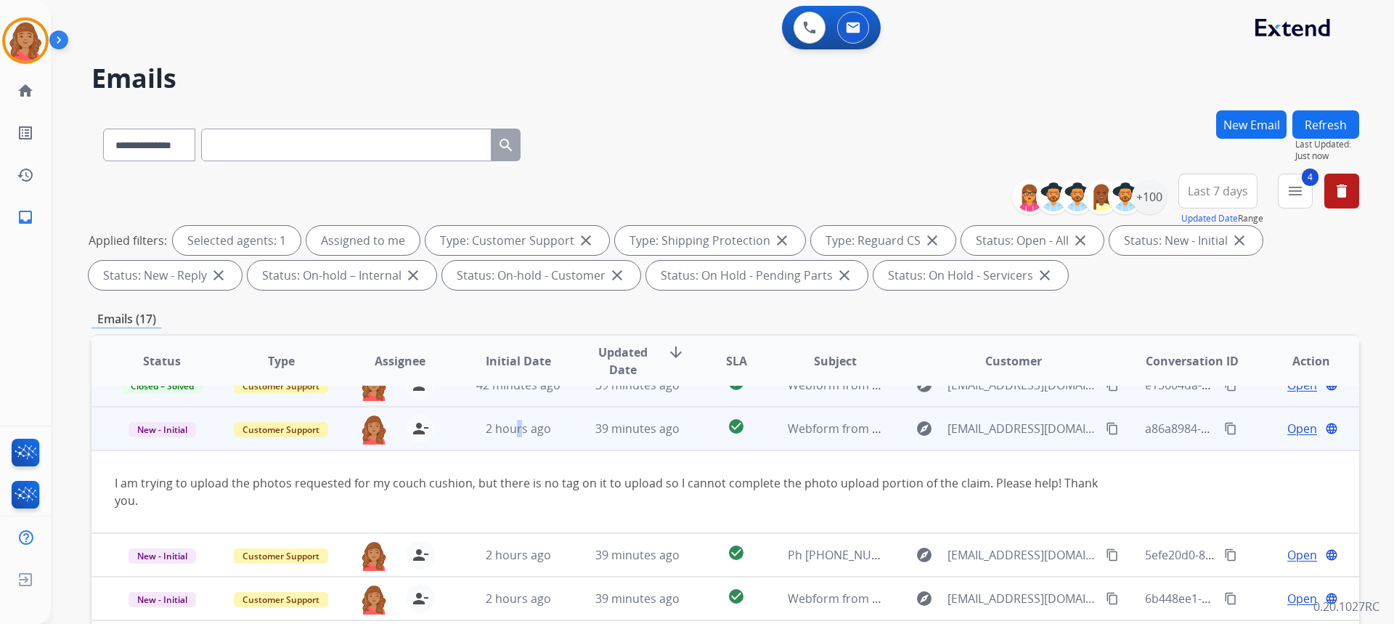
scroll to position [84, 0]
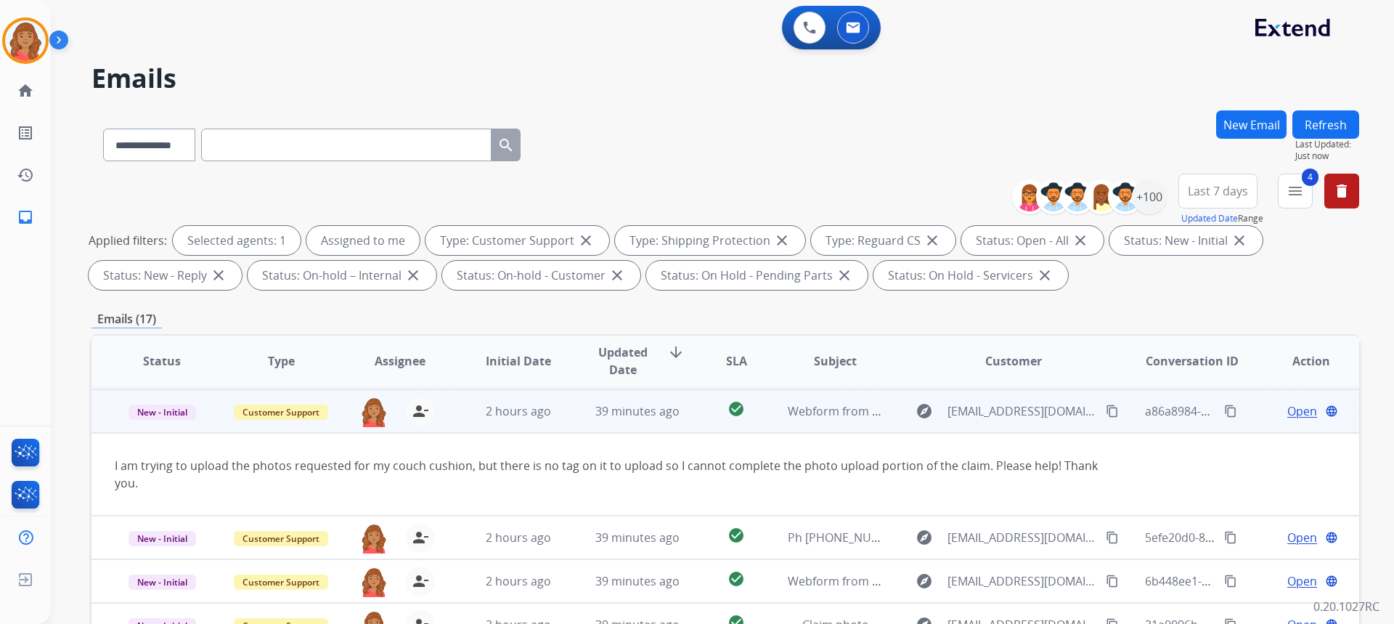
click at [1299, 413] on span "Open" at bounding box center [1302, 410] width 30 height 17
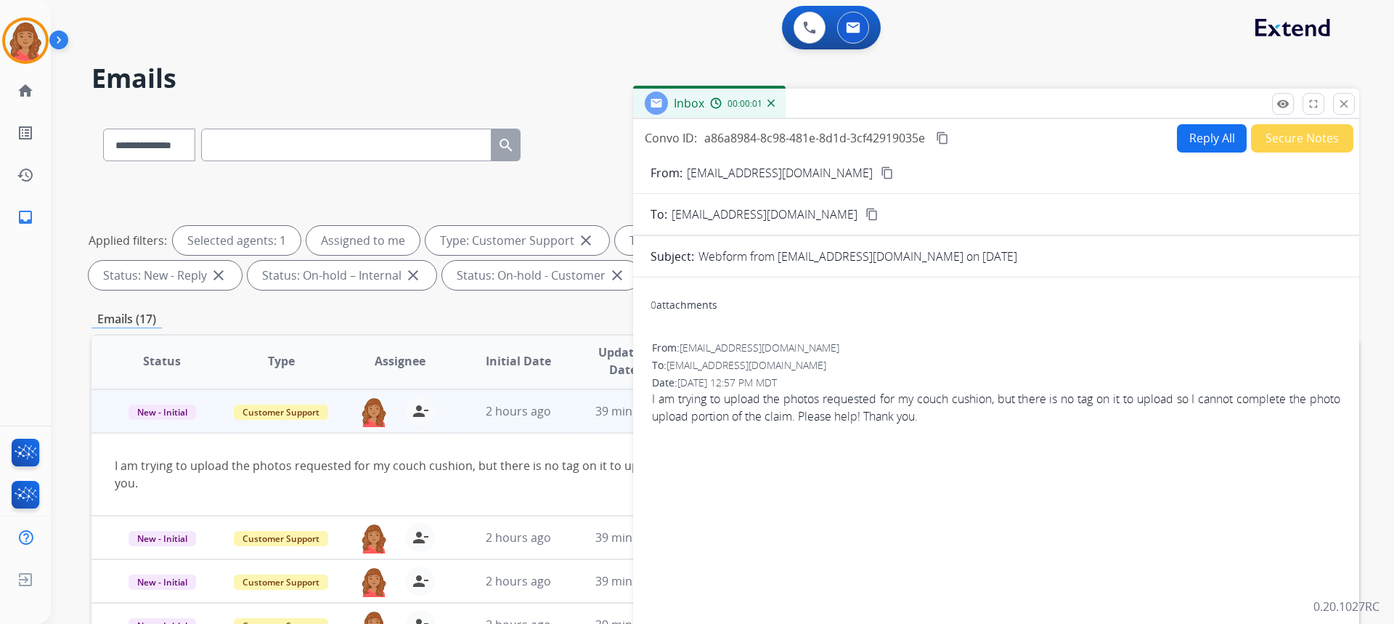
drag, startPoint x: 1210, startPoint y: 145, endPoint x: 1202, endPoint y: 147, distance: 8.3
click at [1202, 147] on button "Reply All" at bounding box center [1212, 138] width 70 height 28
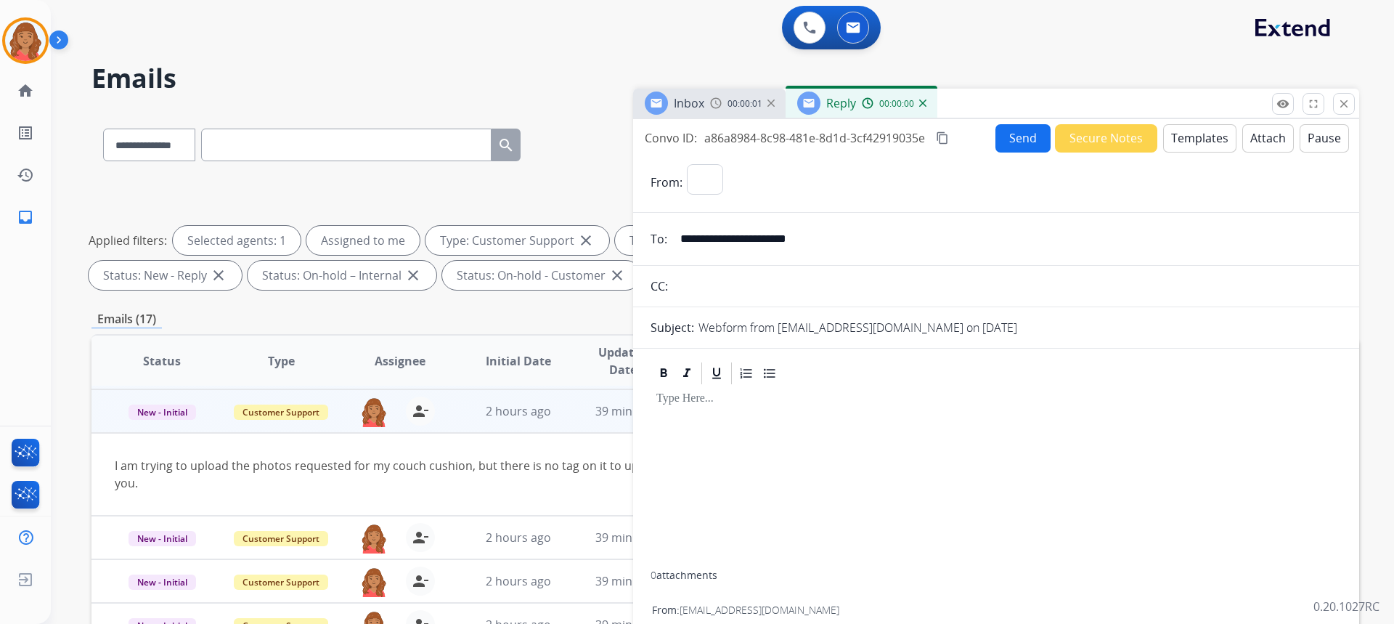
select select "**********"
click at [735, 242] on input "**********" at bounding box center [1006, 238] width 670 height 29
drag, startPoint x: 1353, startPoint y: 100, endPoint x: 1206, endPoint y: 160, distance: 158.5
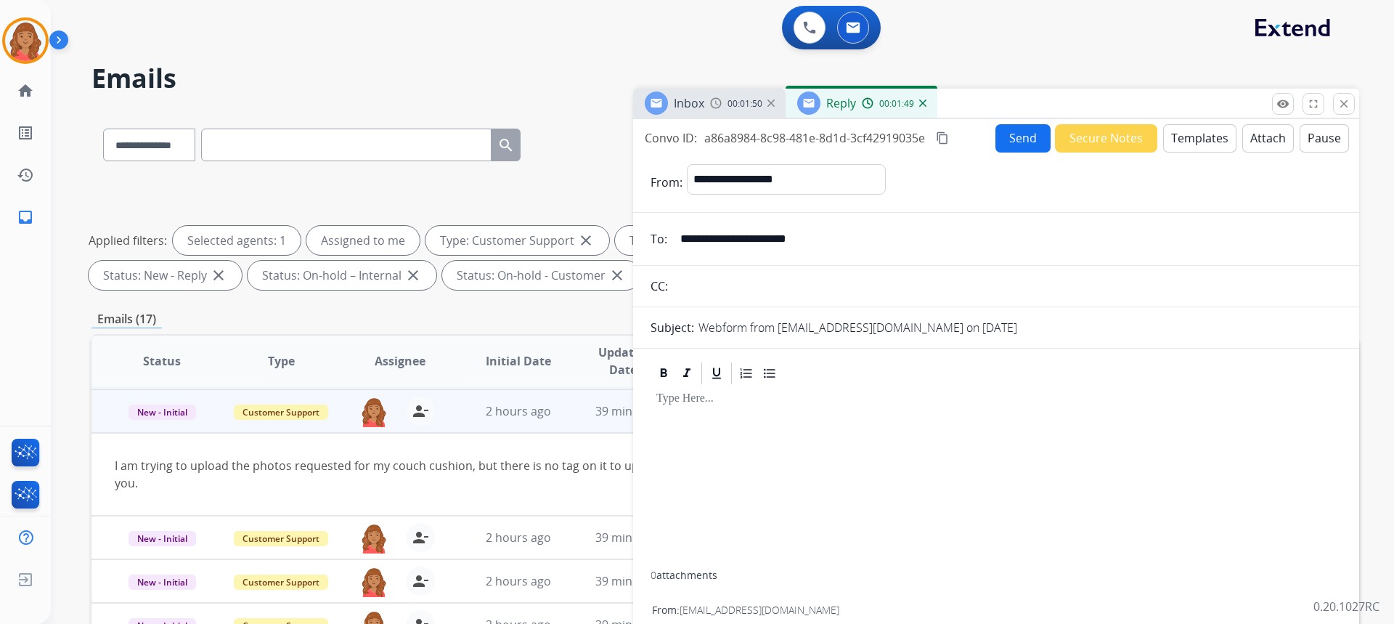
click at [1354, 99] on button "close Close" at bounding box center [1344, 104] width 22 height 22
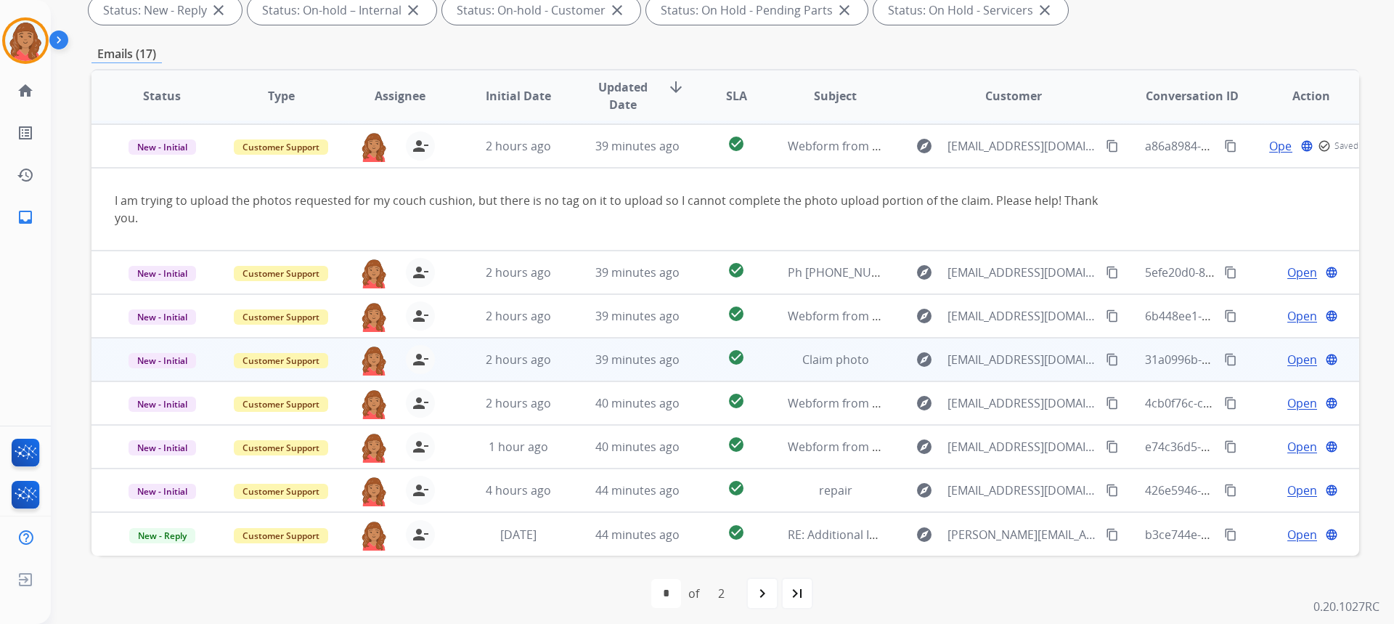
scroll to position [272, 0]
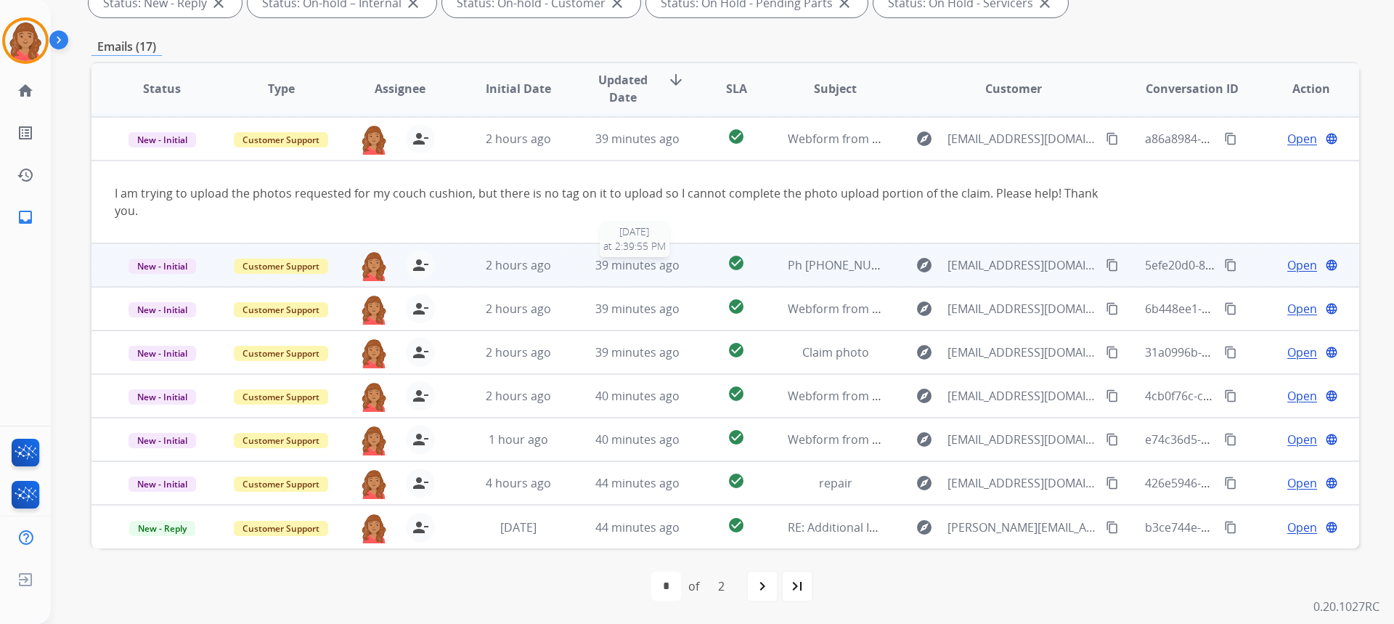
click at [603, 263] on span "39 minutes ago" at bounding box center [637, 265] width 84 height 16
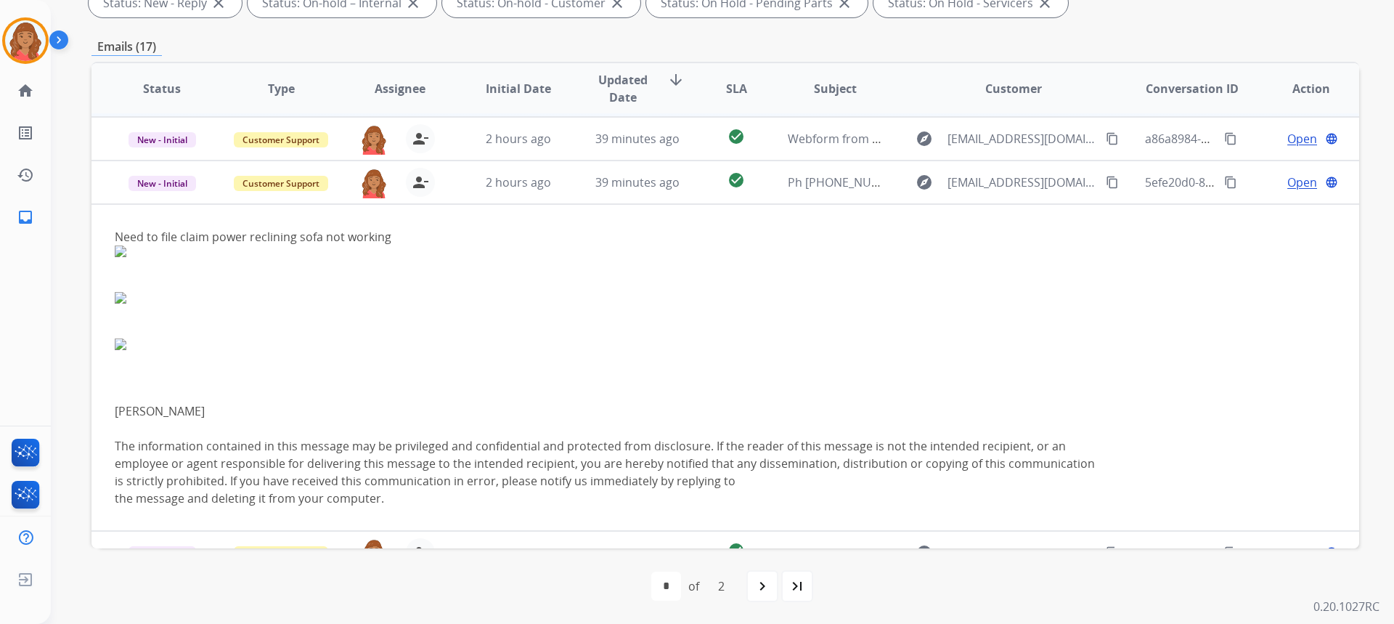
scroll to position [131, 0]
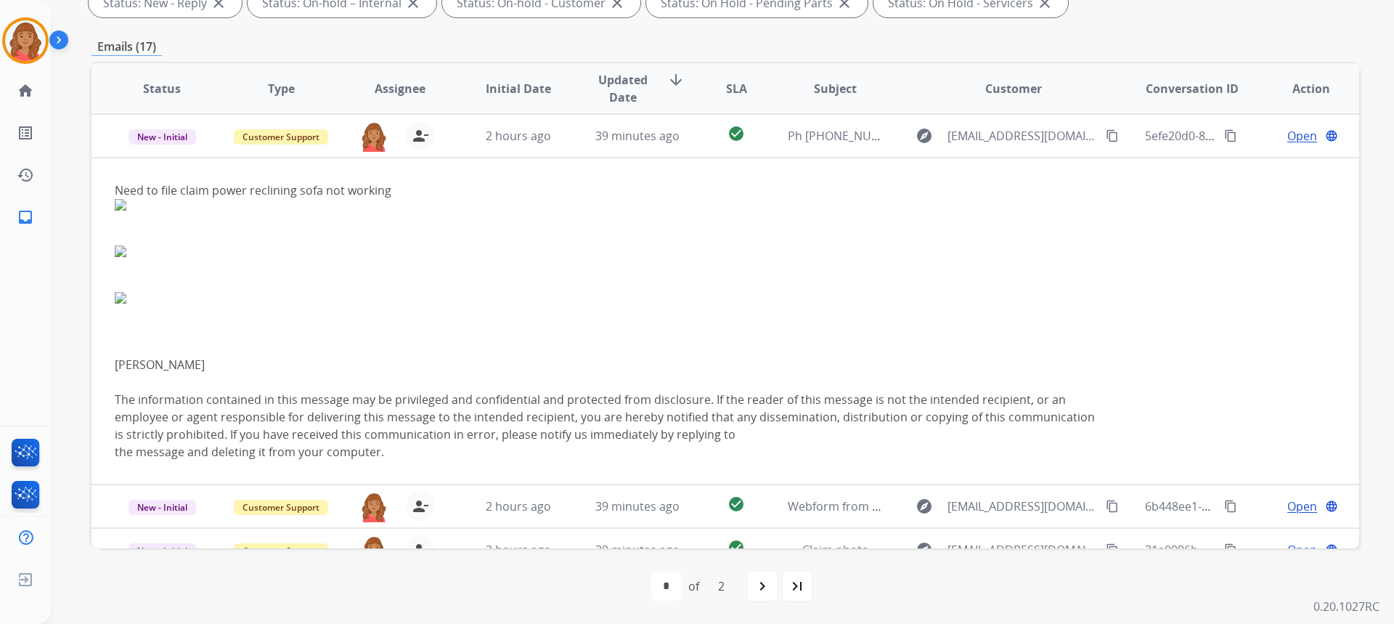
click at [1270, 136] on div "Open language" at bounding box center [1310, 135] width 95 height 17
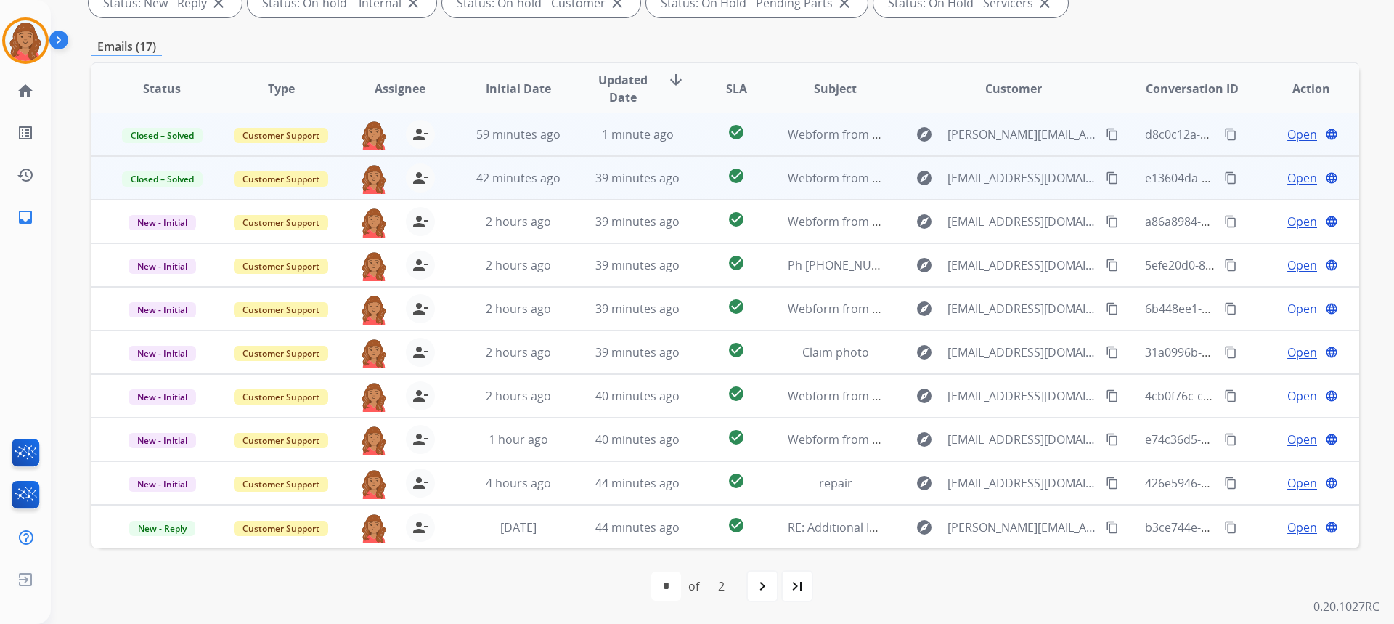
scroll to position [1, 0]
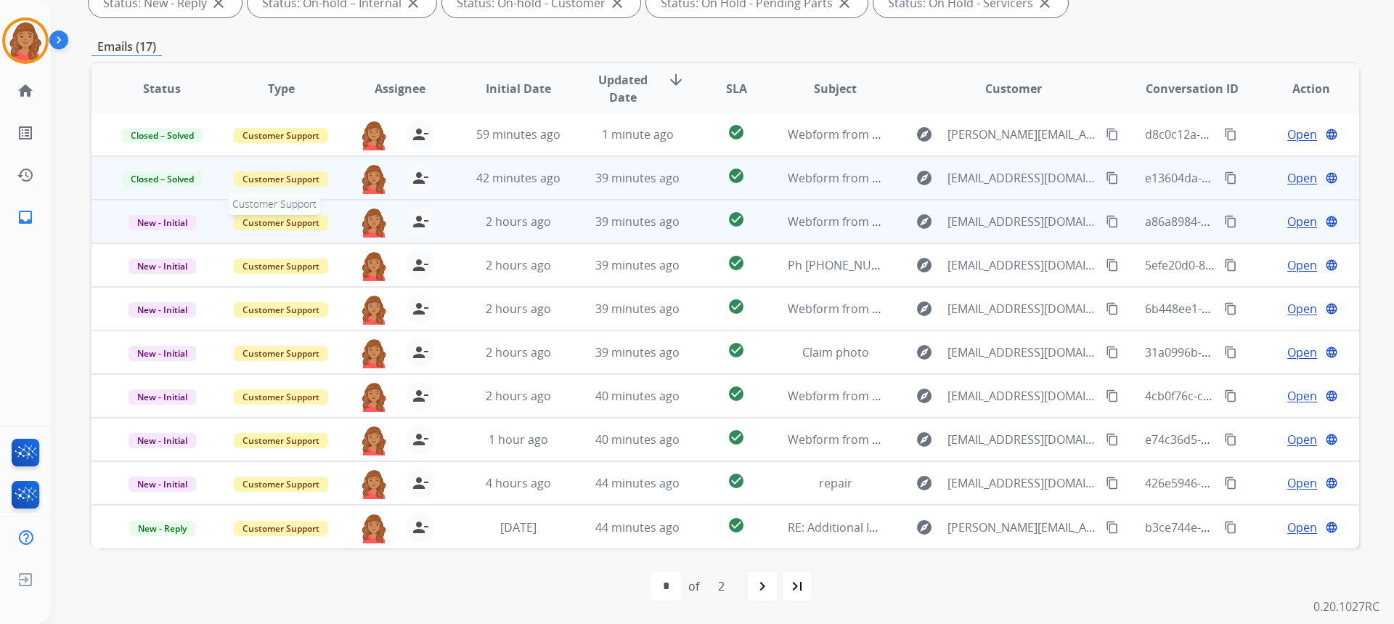
click at [271, 228] on span "Customer Support" at bounding box center [281, 222] width 94 height 15
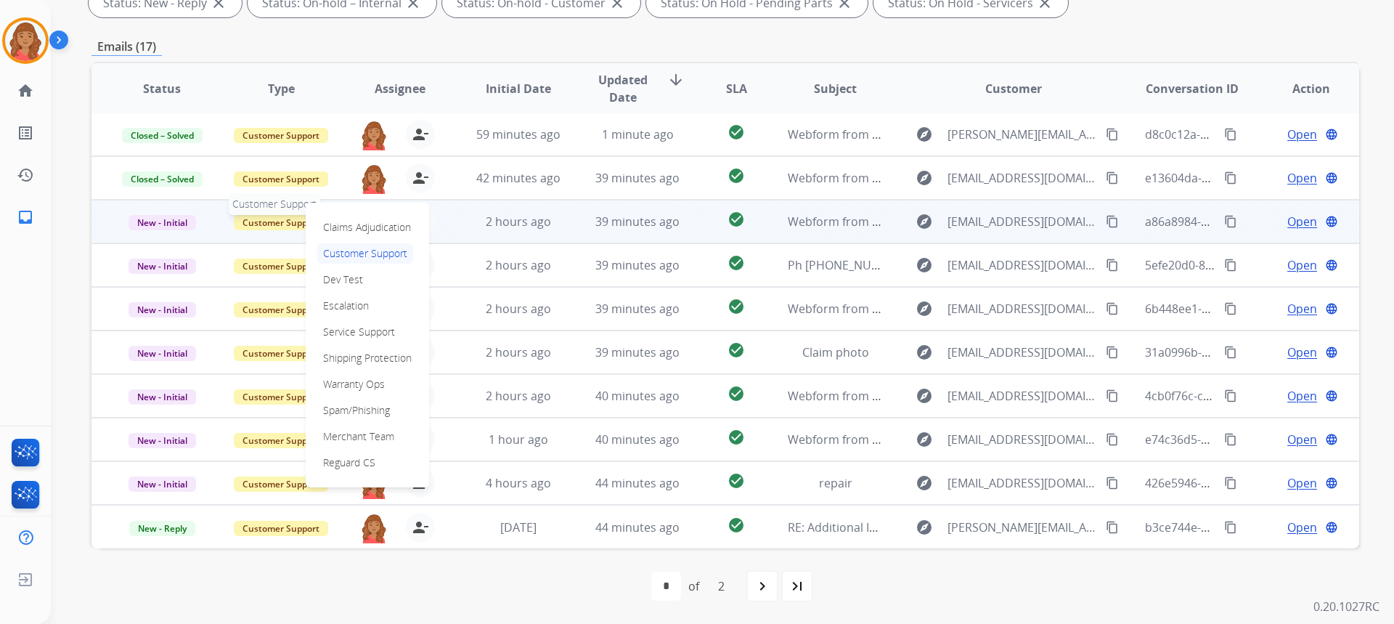
click at [266, 224] on span "Customer Support" at bounding box center [281, 222] width 94 height 15
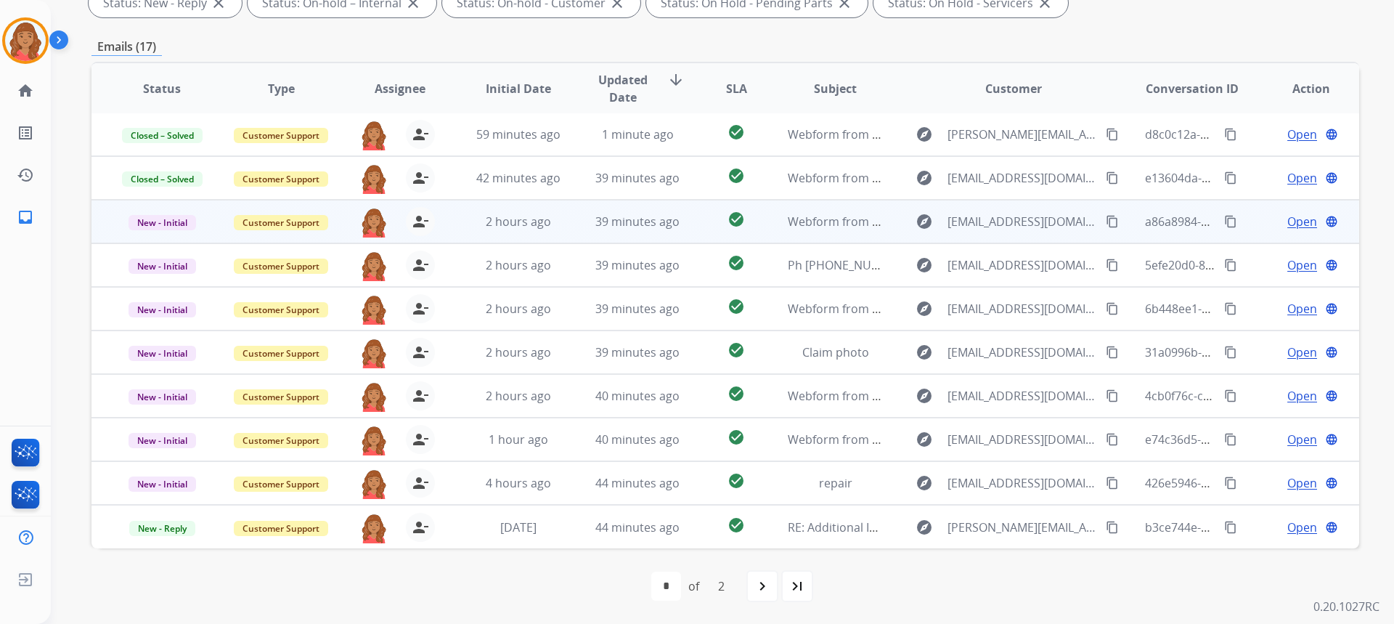
click at [545, 232] on td "2 hours ago" at bounding box center [507, 222] width 119 height 44
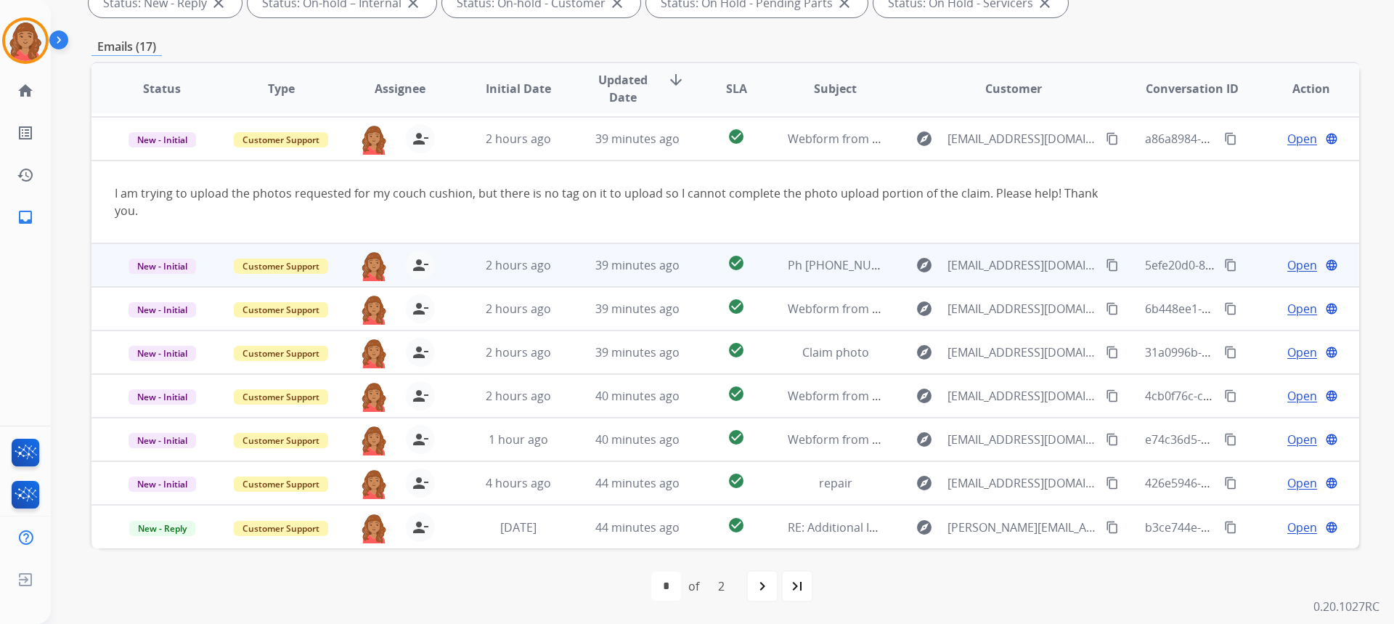
click at [525, 254] on td "2 hours ago" at bounding box center [507, 265] width 119 height 44
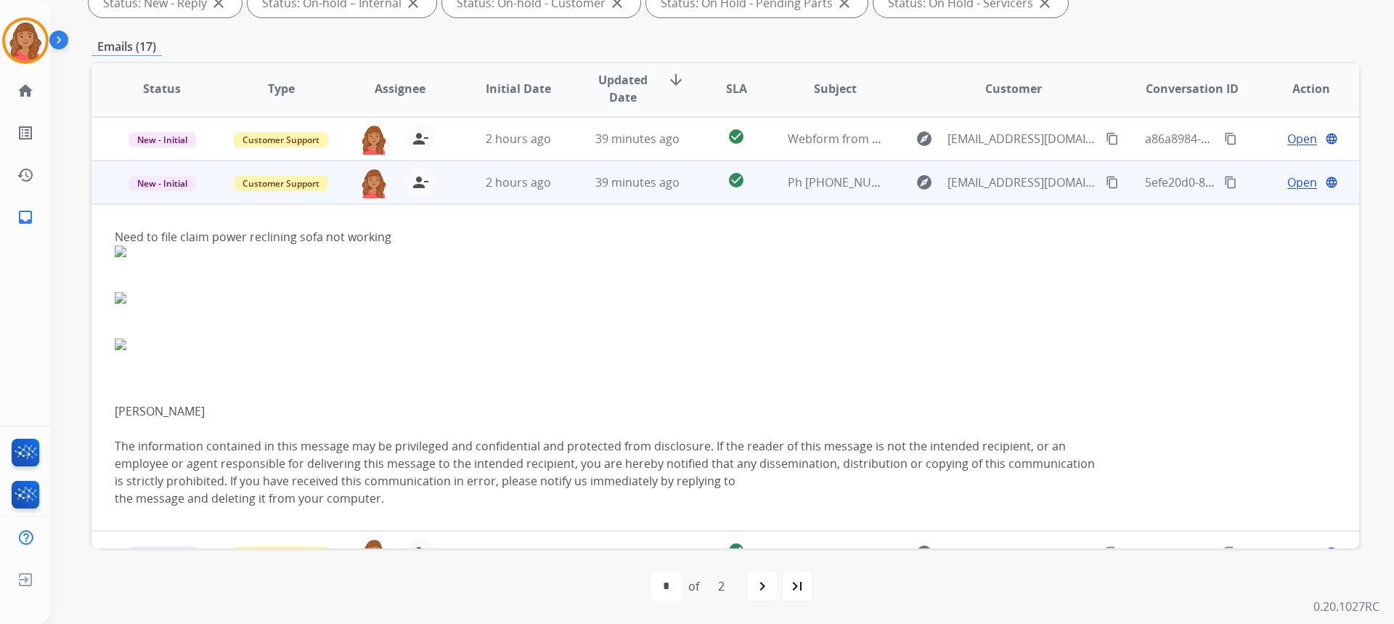
scroll to position [131, 0]
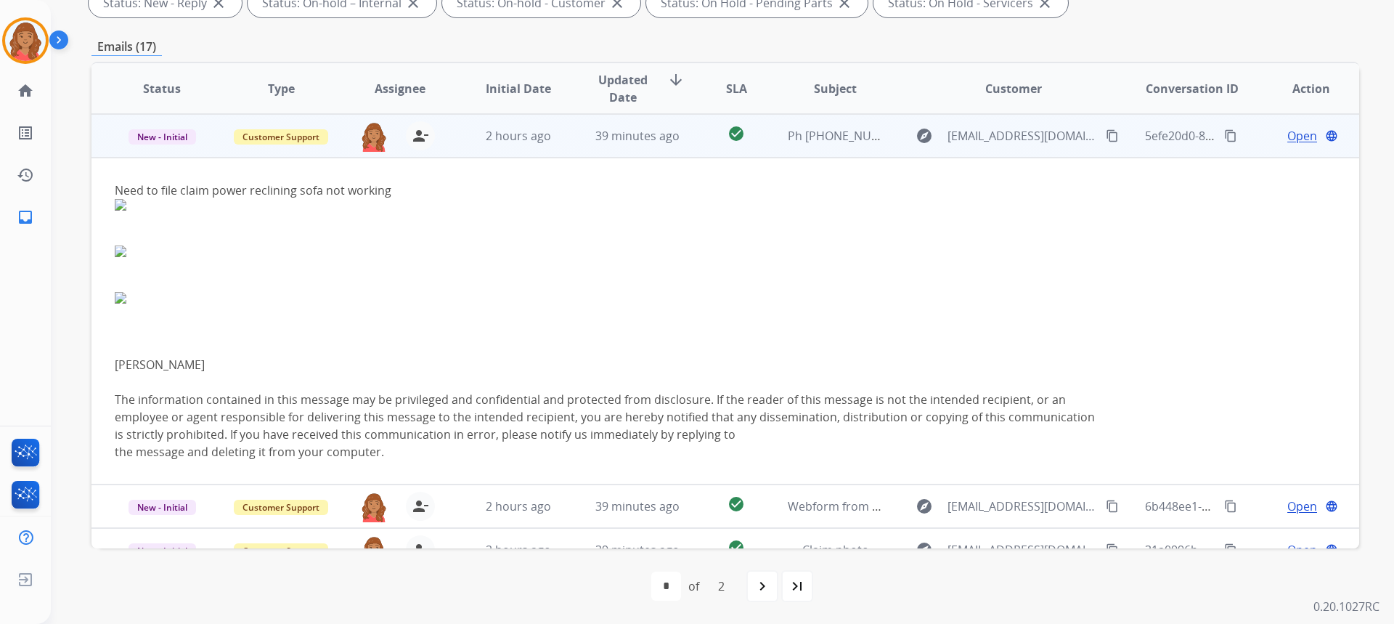
click at [1291, 134] on span "Open" at bounding box center [1302, 135] width 30 height 17
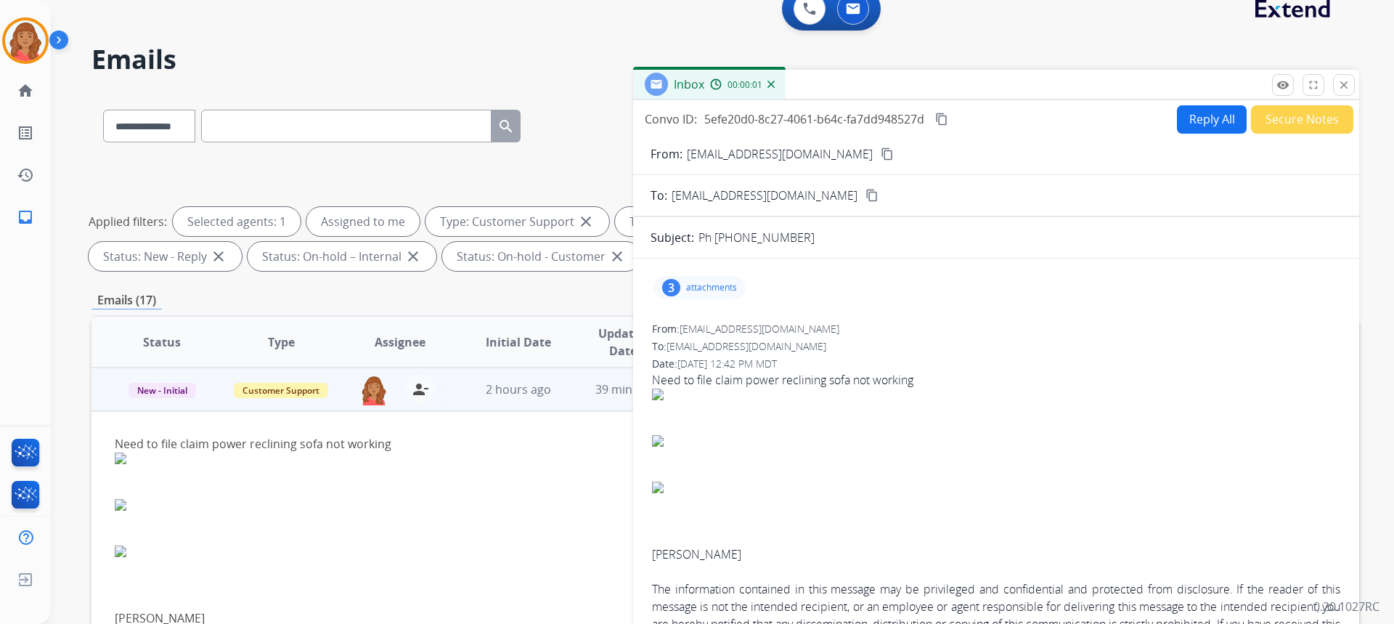
scroll to position [0, 0]
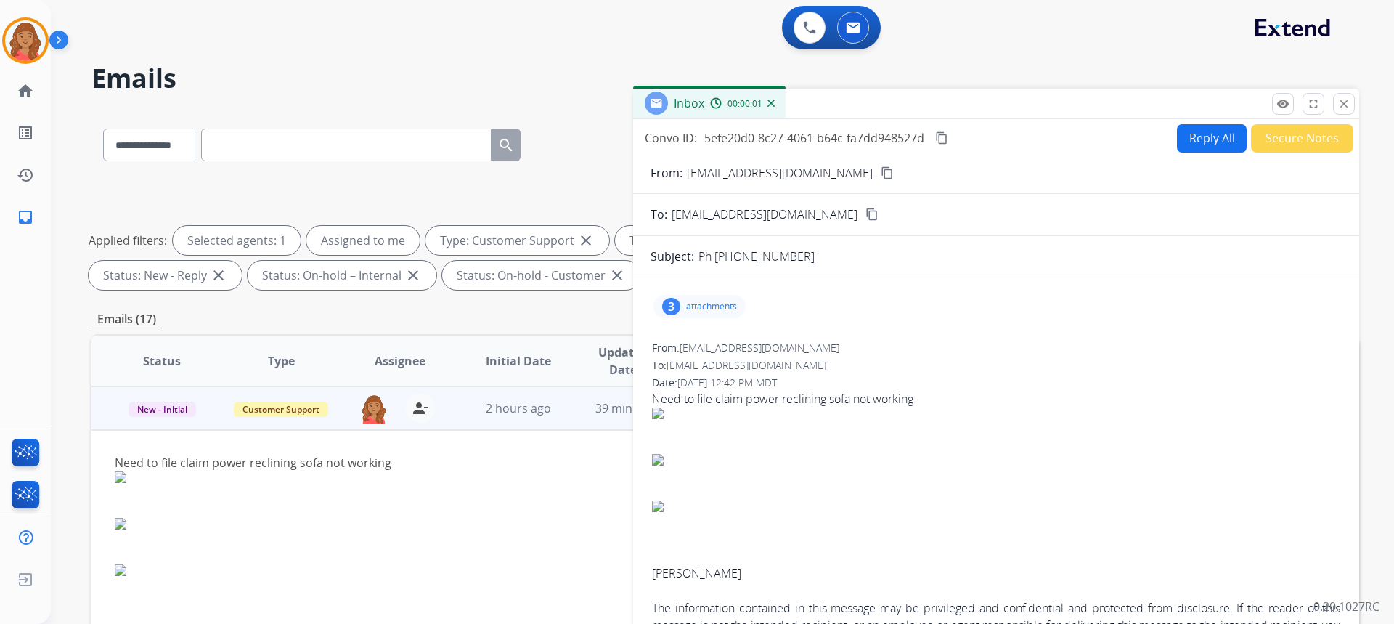
click at [1191, 143] on button "Reply All" at bounding box center [1212, 138] width 70 height 28
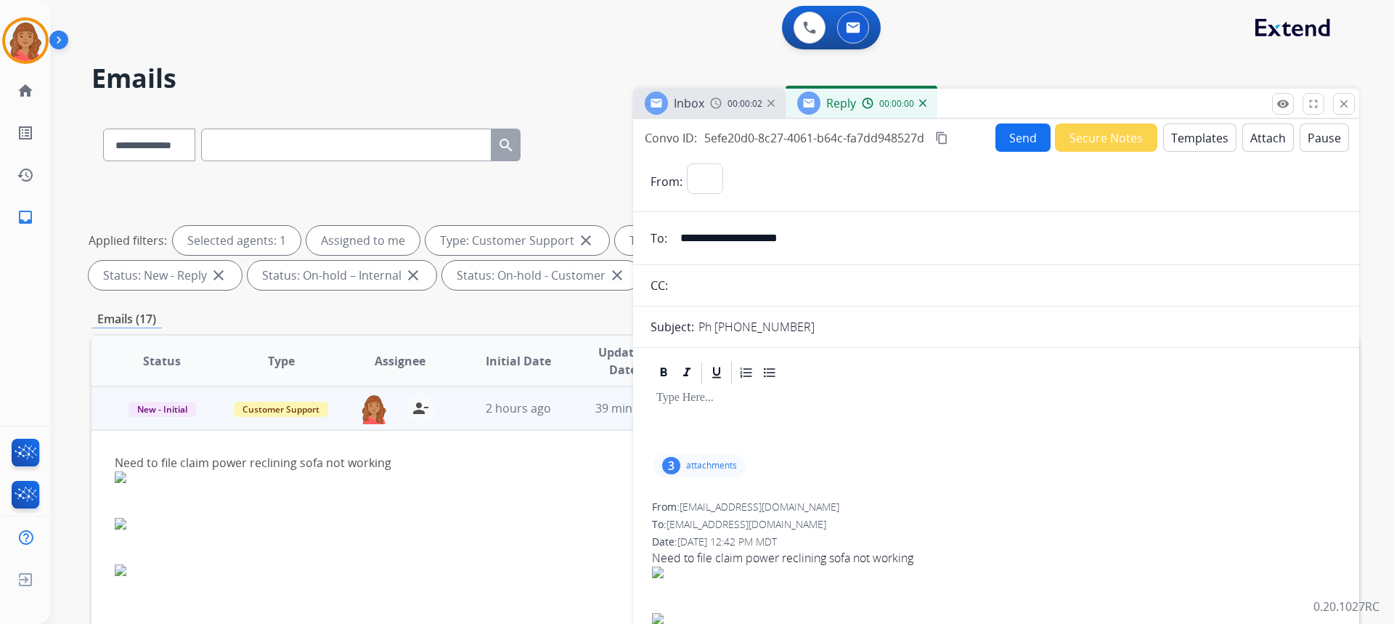
select select "**********"
click at [1197, 139] on button "Templates" at bounding box center [1199, 137] width 73 height 28
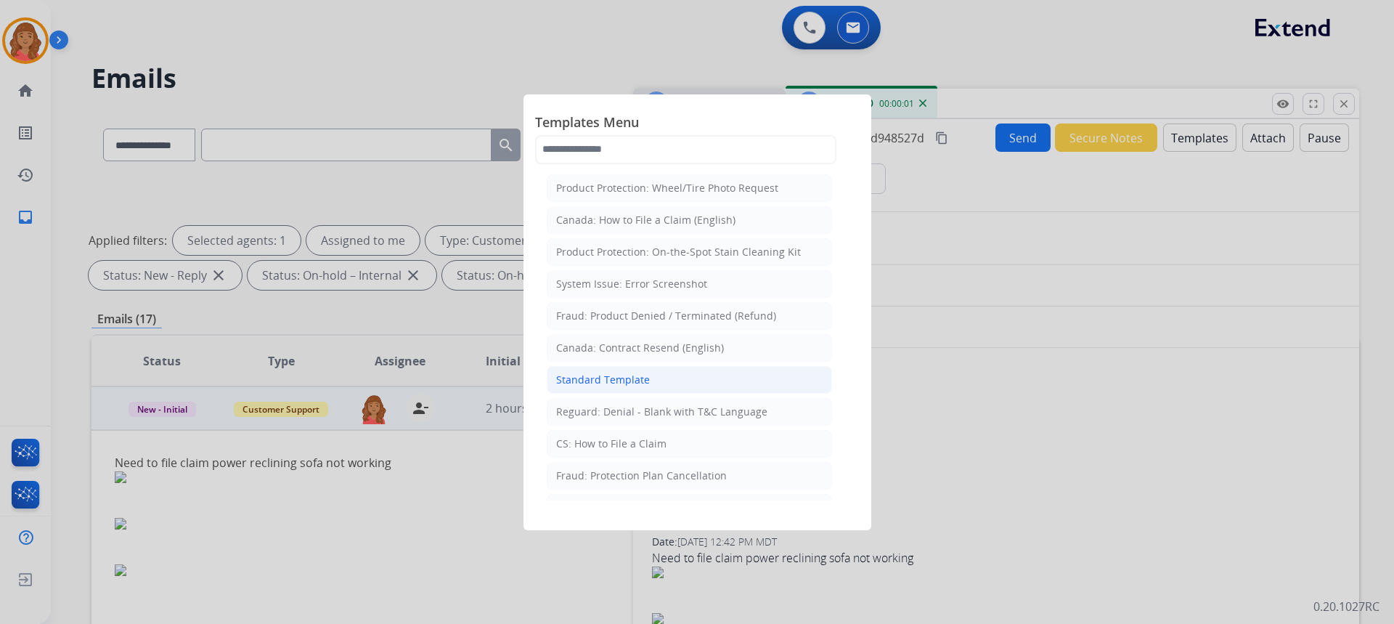
drag, startPoint x: 617, startPoint y: 383, endPoint x: 630, endPoint y: 383, distance: 13.1
click at [617, 383] on div "Standard Template" at bounding box center [603, 379] width 94 height 15
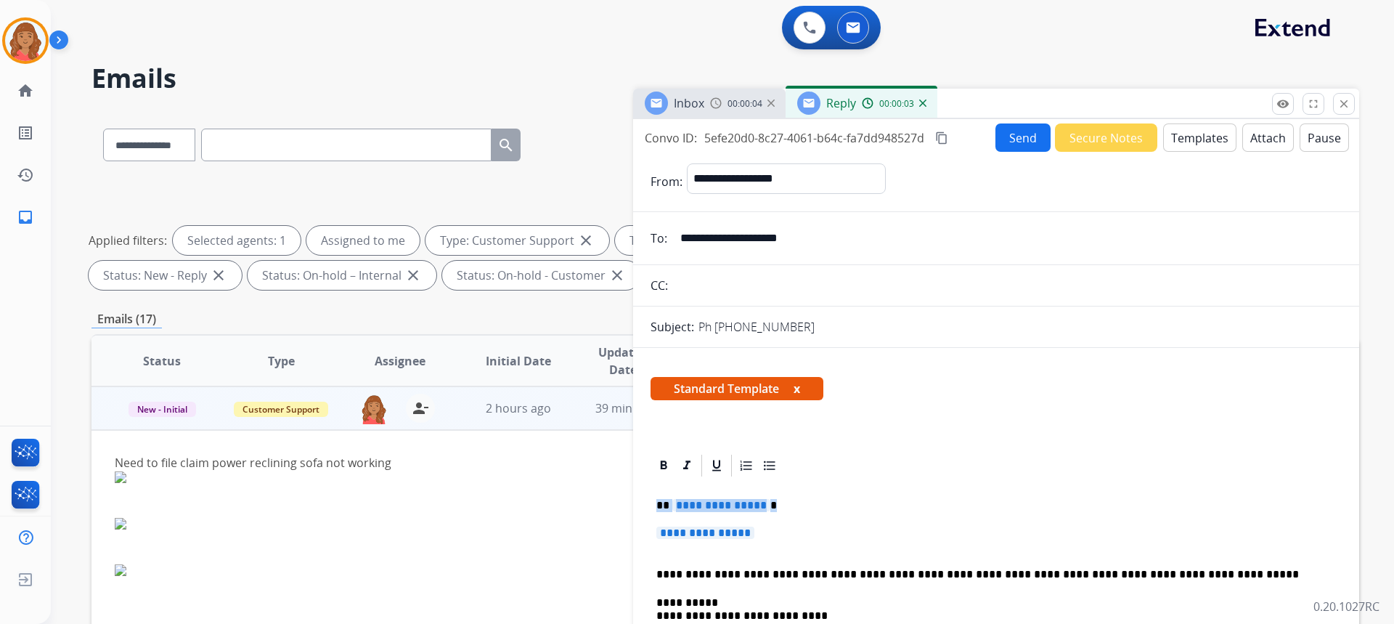
drag, startPoint x: 795, startPoint y: 546, endPoint x: 614, endPoint y: 489, distance: 189.4
click at [616, 491] on div "**********" at bounding box center [724, 502] width 1267 height 785
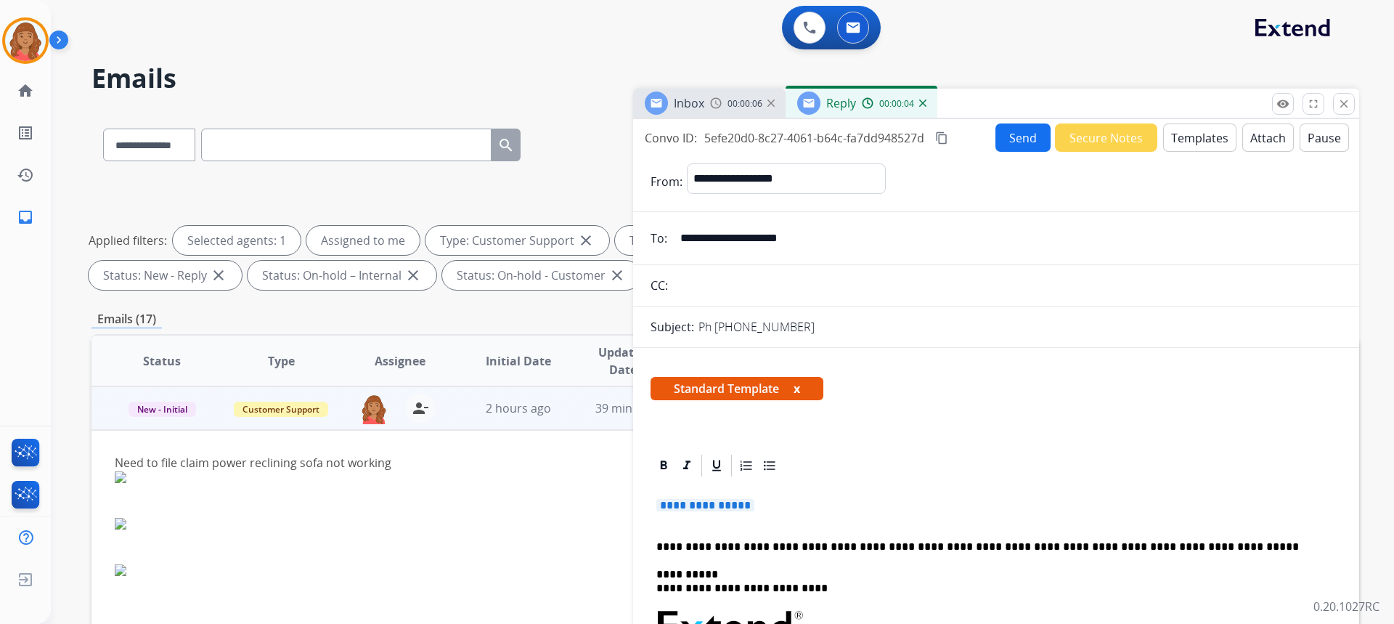
drag, startPoint x: 782, startPoint y: 510, endPoint x: 660, endPoint y: 499, distance: 122.4
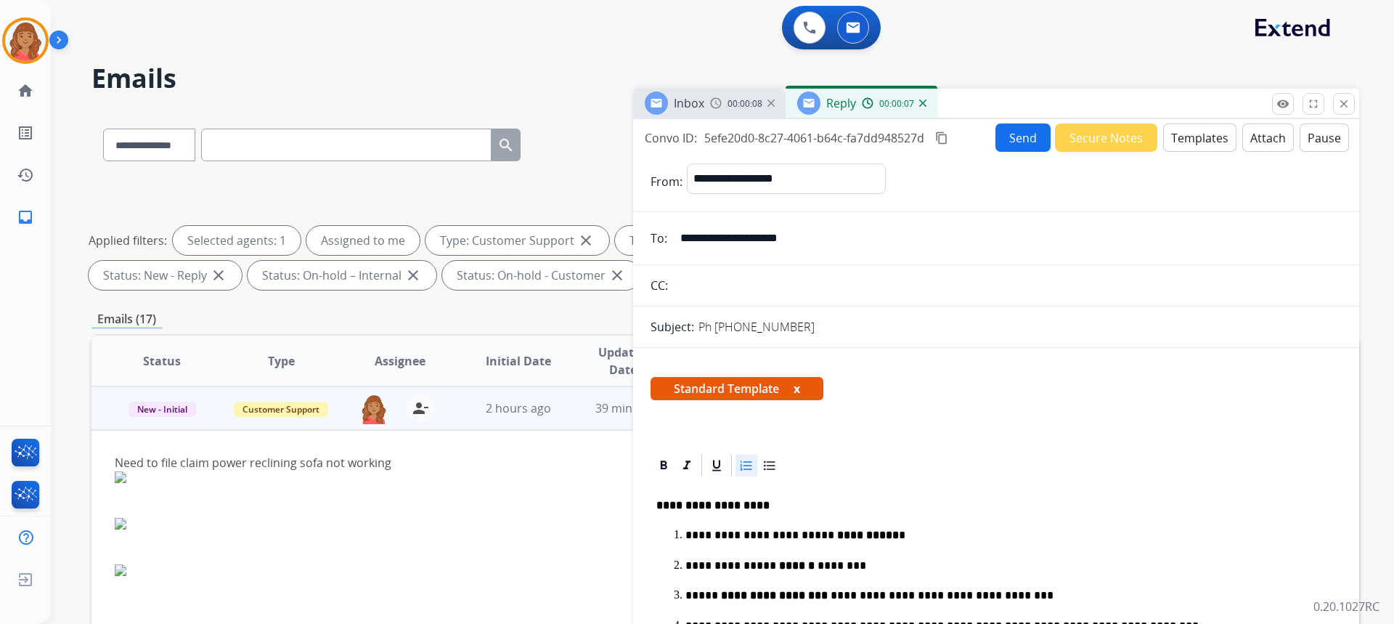
click at [1019, 145] on button "Send" at bounding box center [1022, 137] width 55 height 28
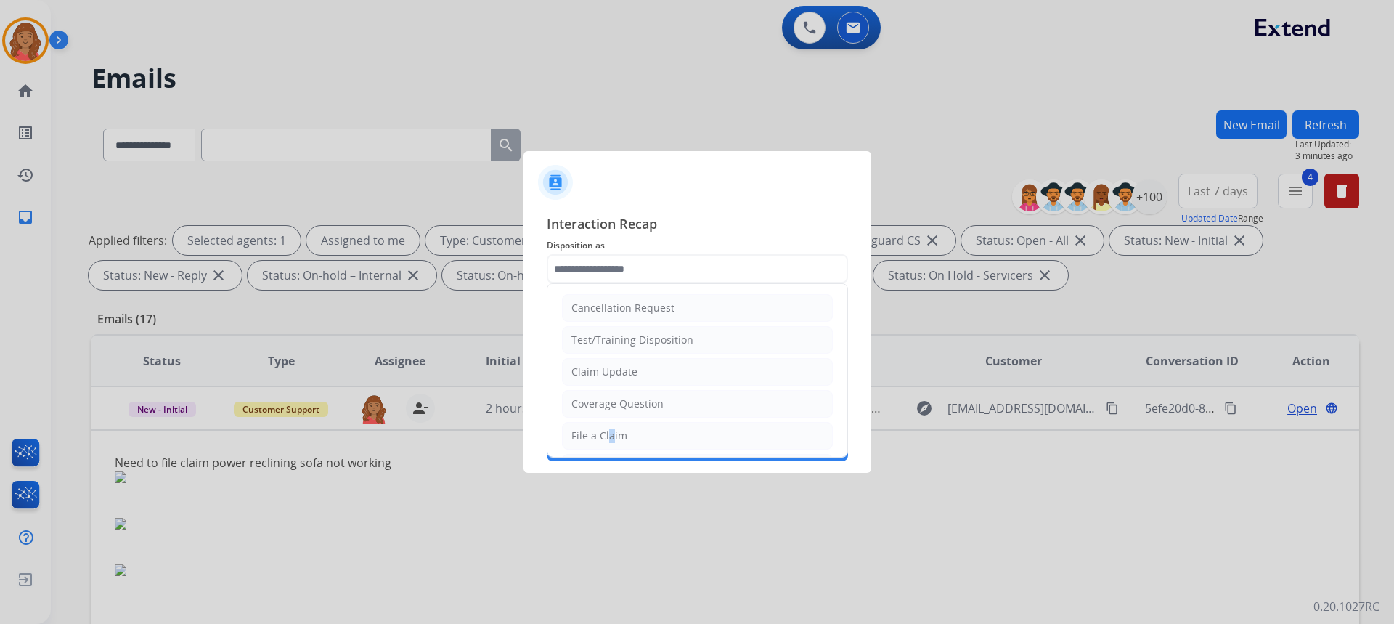
drag, startPoint x: 605, startPoint y: 430, endPoint x: 602, endPoint y: 409, distance: 21.3
click at [606, 430] on div "File a Claim" at bounding box center [599, 435] width 56 height 15
type input "**********"
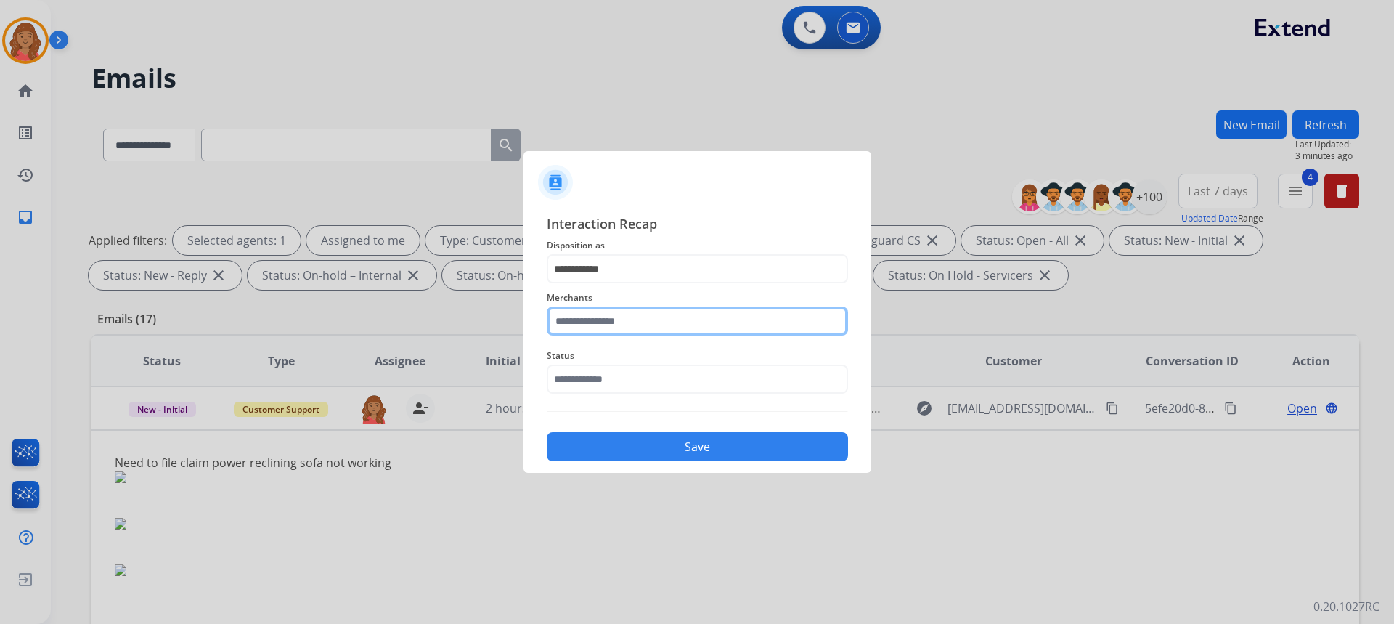
click at [608, 324] on input "text" at bounding box center [697, 320] width 301 height 29
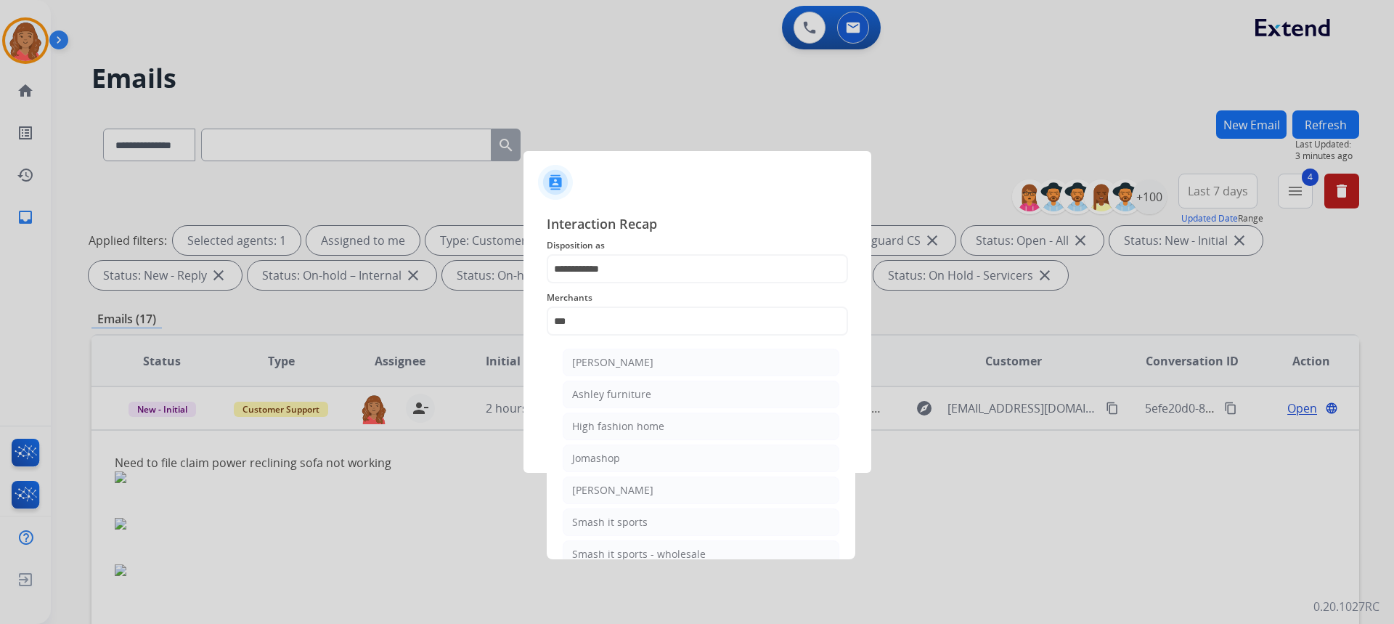
click at [616, 391] on div "Ashley furniture" at bounding box center [611, 394] width 79 height 15
type input "**********"
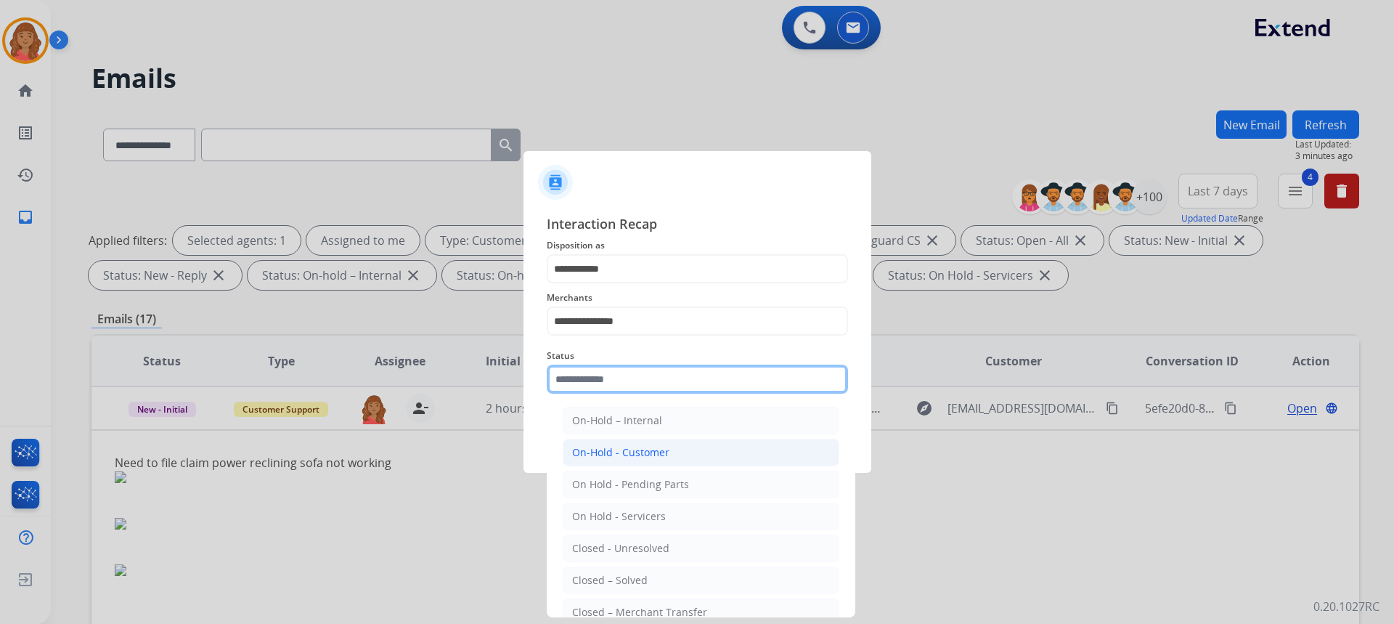
drag, startPoint x: 610, startPoint y: 383, endPoint x: 610, endPoint y: 444, distance: 61.0
click at [610, 385] on input "text" at bounding box center [697, 378] width 301 height 29
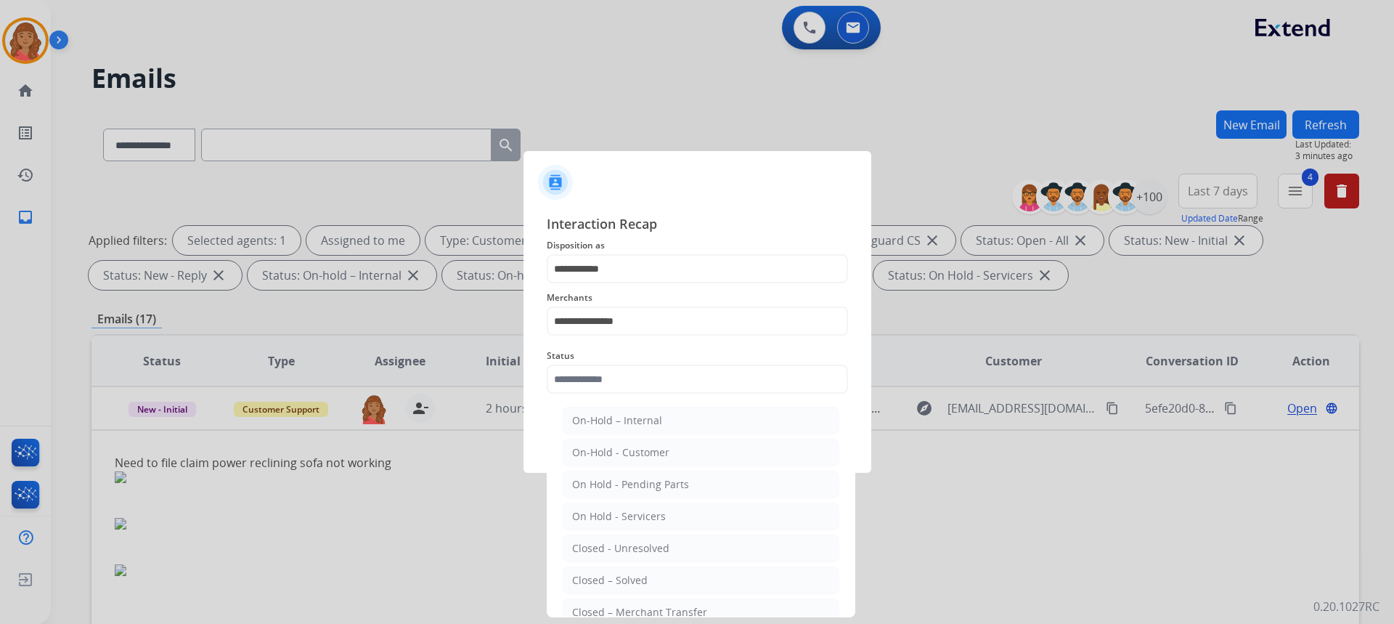
drag, startPoint x: 616, startPoint y: 569, endPoint x: 624, endPoint y: 542, distance: 28.7
click at [618, 567] on li "Closed – Solved" at bounding box center [701, 580] width 277 height 28
type input "**********"
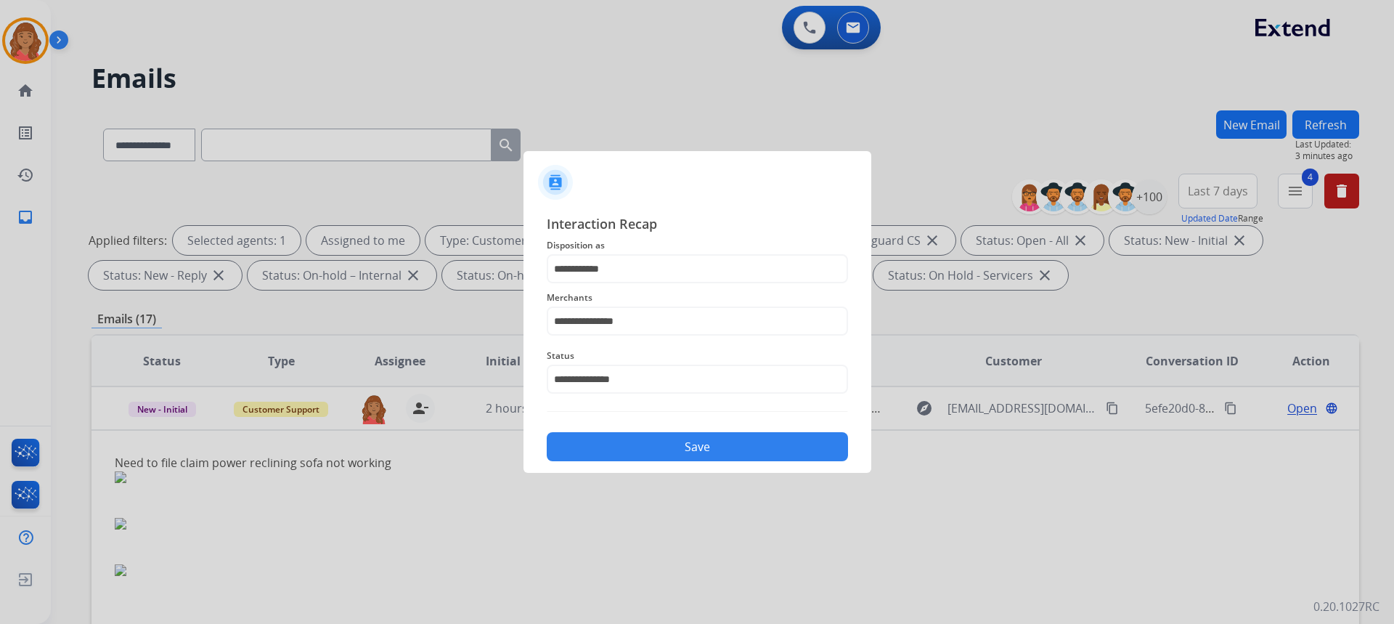
click at [641, 446] on button "Save" at bounding box center [697, 446] width 301 height 29
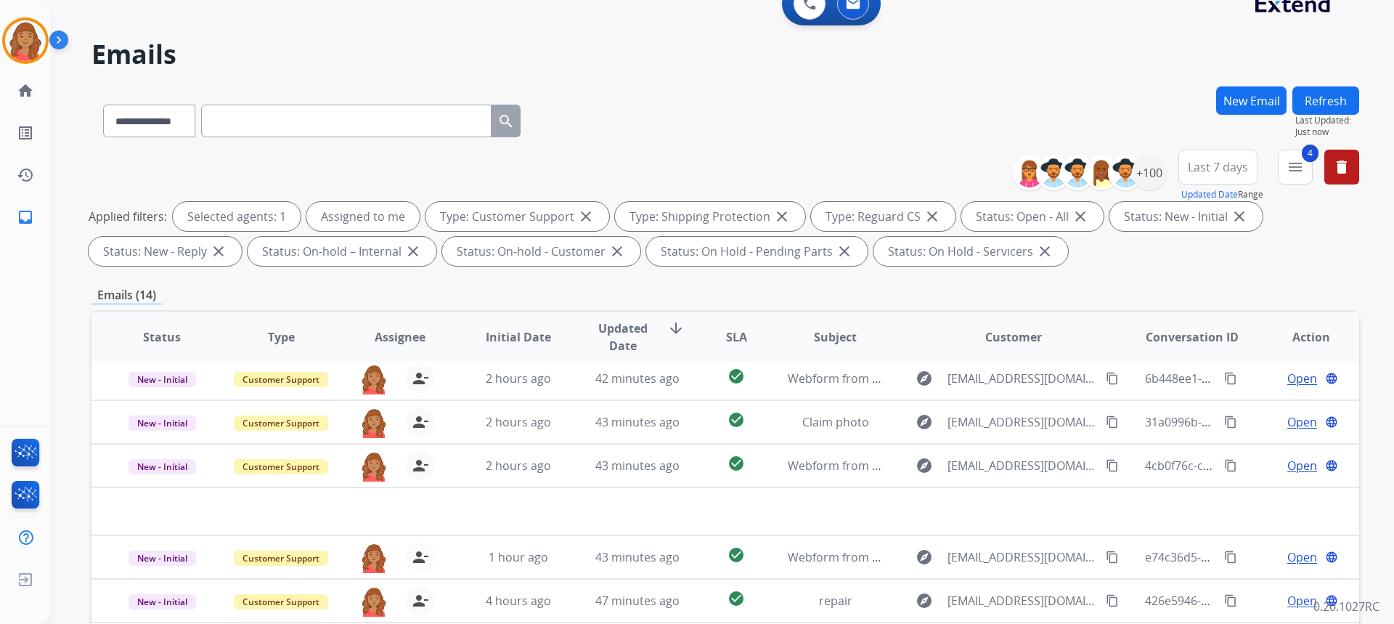
scroll to position [272, 0]
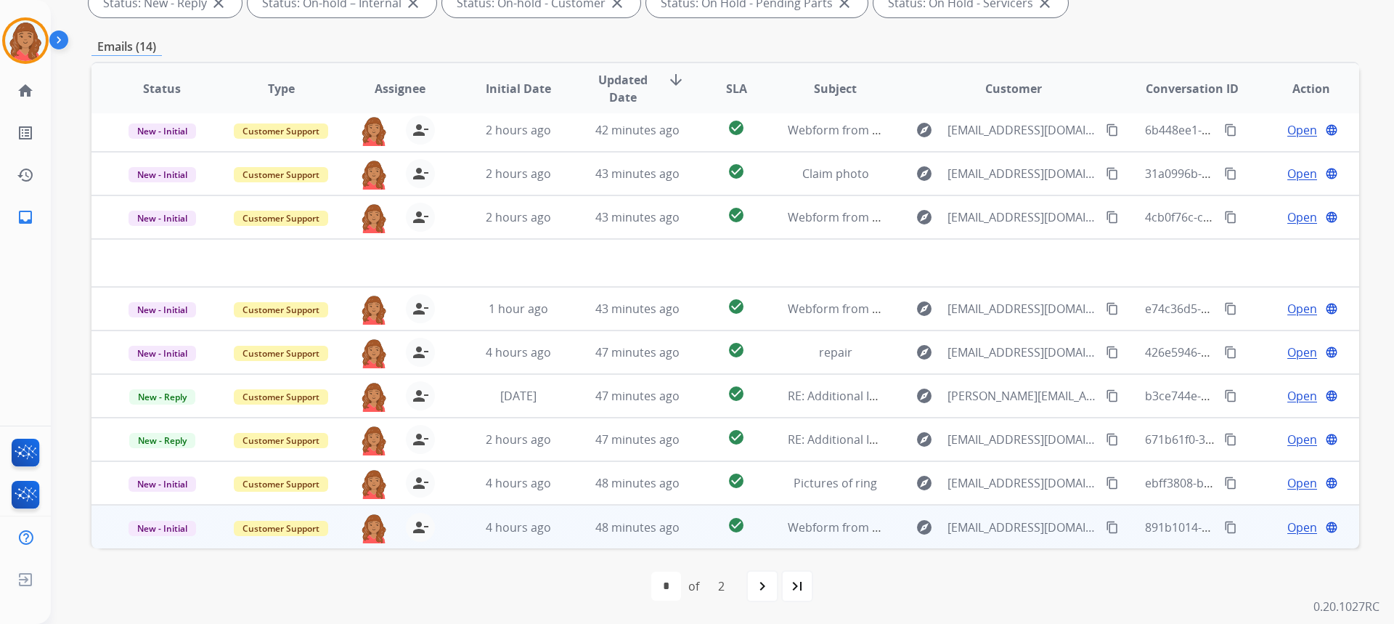
click at [486, 537] on td "4 hours ago" at bounding box center [507, 527] width 119 height 44
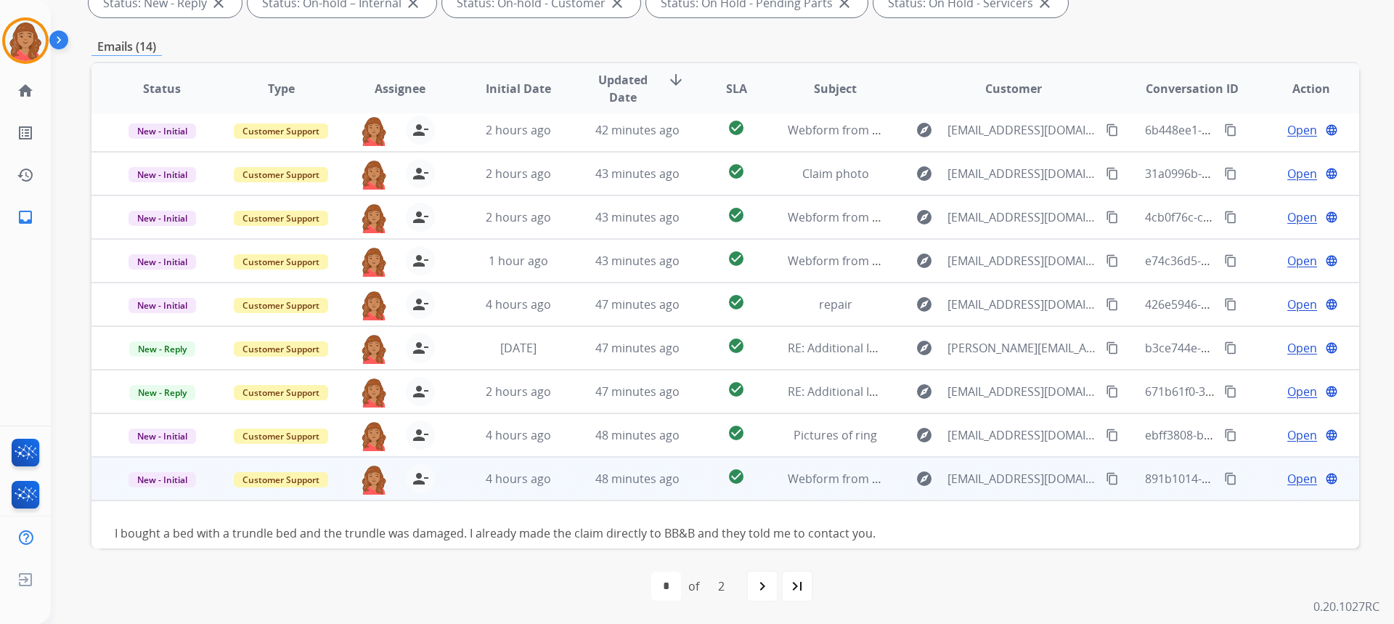
scroll to position [66, 0]
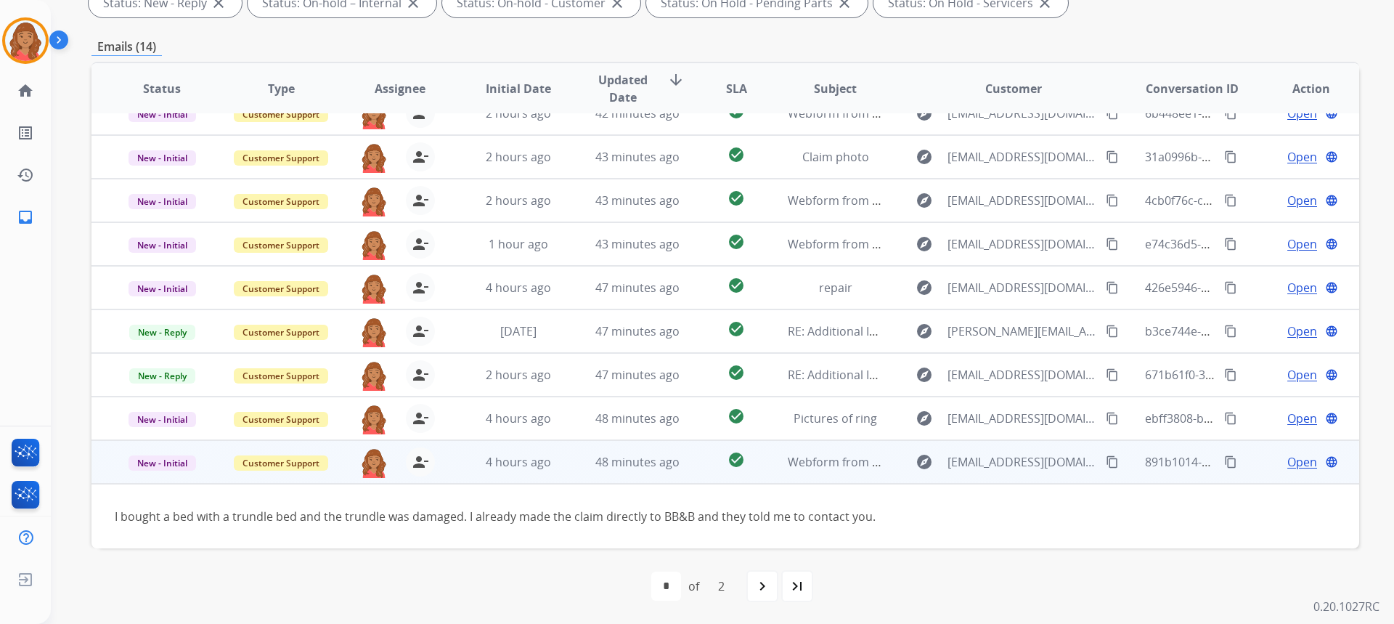
click at [1296, 460] on span "Open" at bounding box center [1302, 461] width 30 height 17
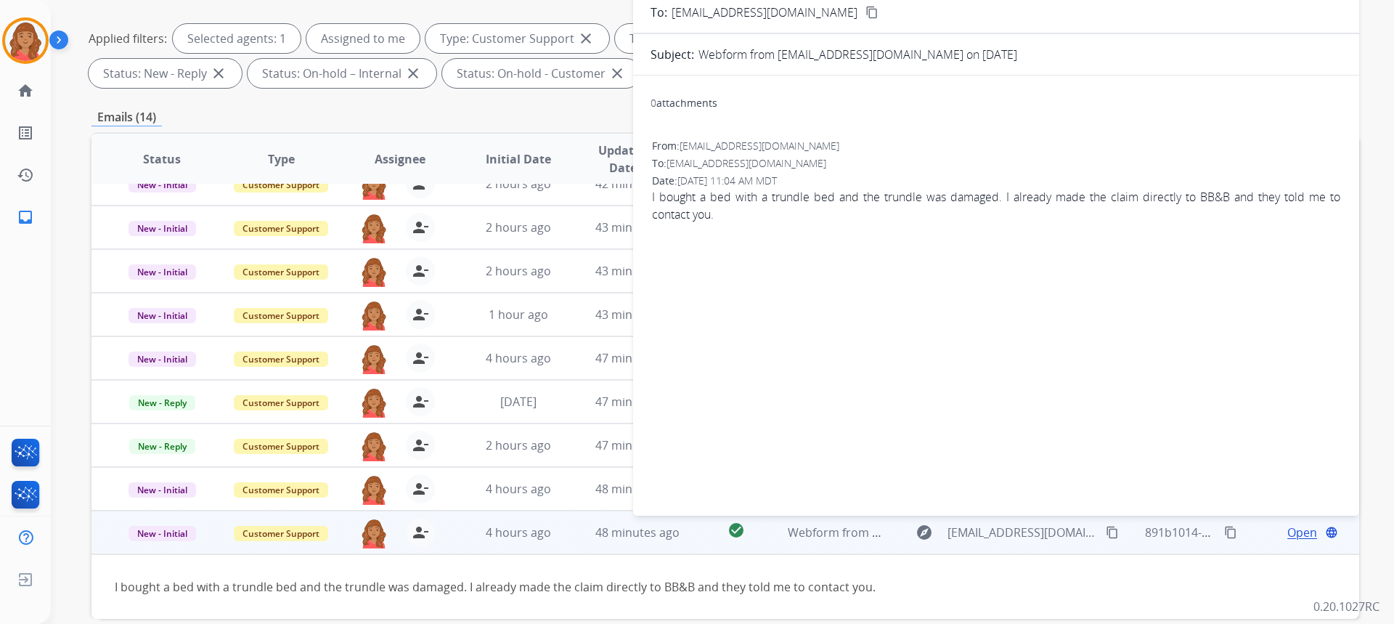
scroll to position [0, 0]
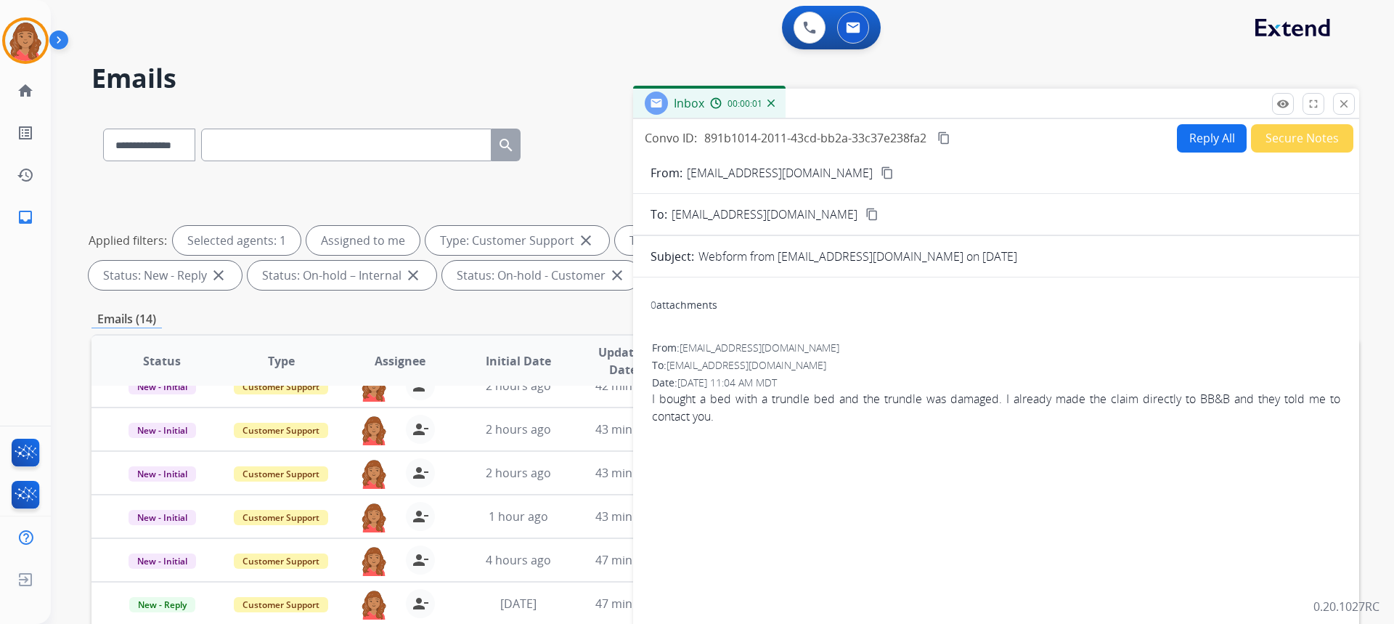
click at [1192, 134] on button "Reply All" at bounding box center [1212, 138] width 70 height 28
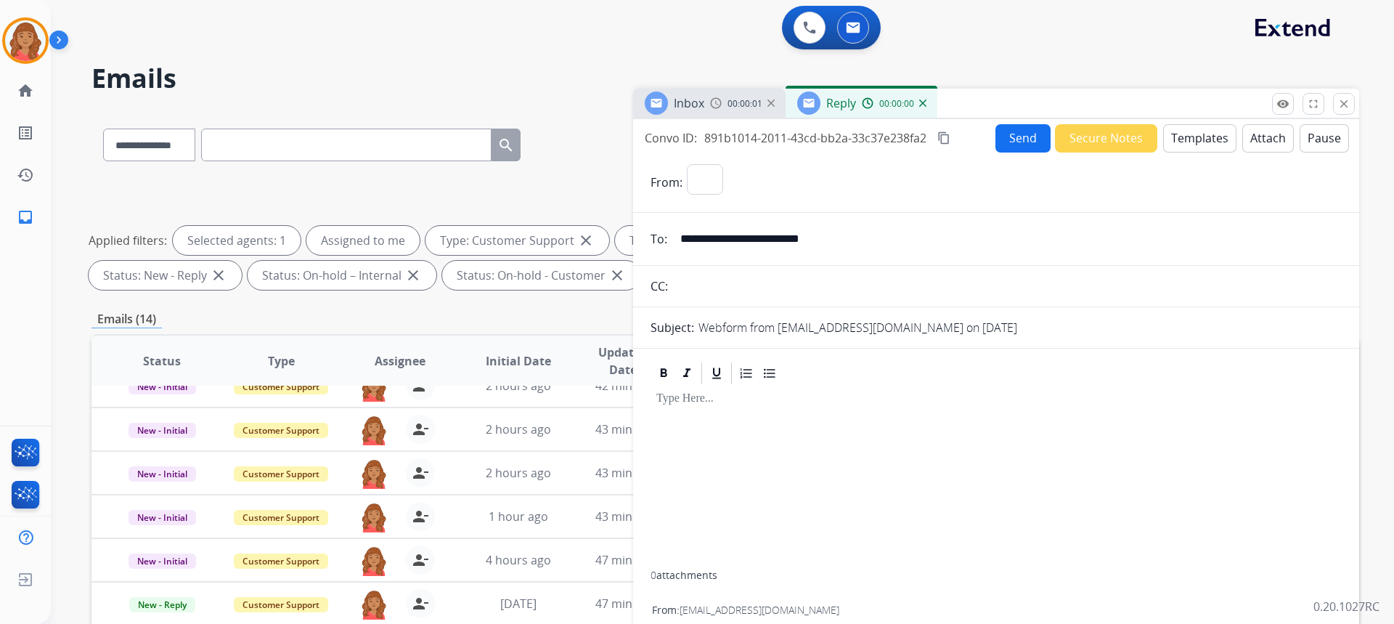
select select "**********"
click at [1185, 142] on button "Templates" at bounding box center [1199, 138] width 73 height 28
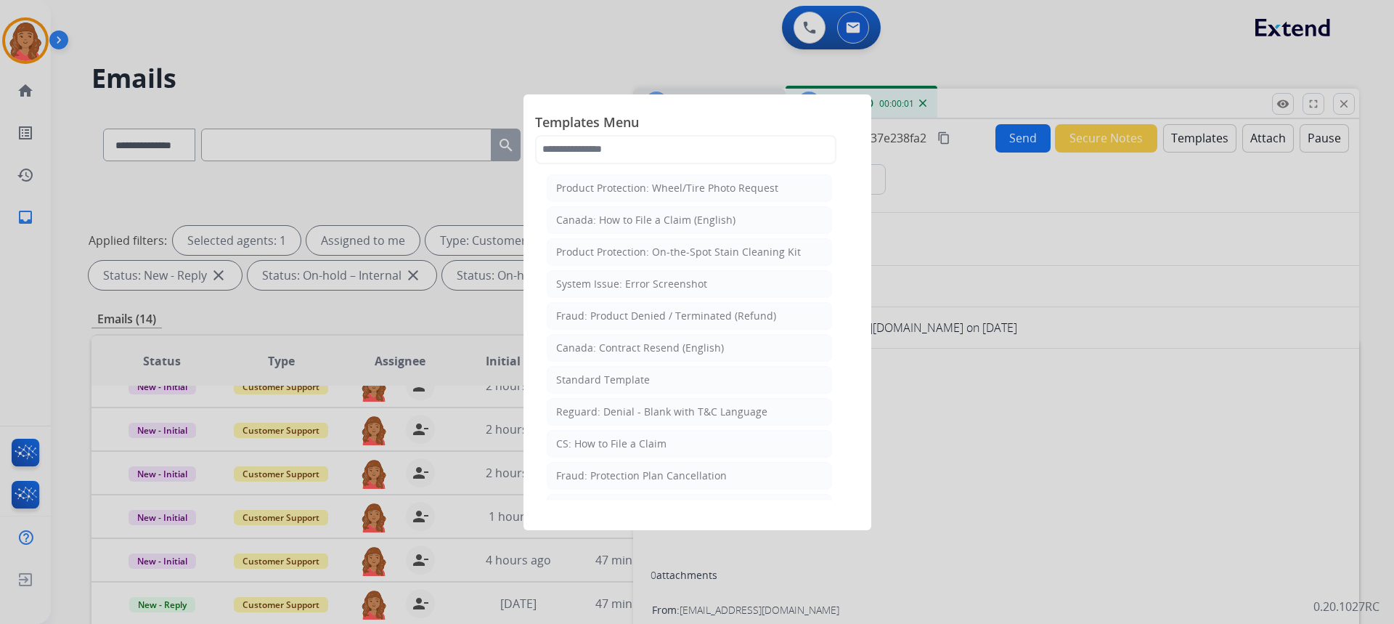
drag, startPoint x: 938, startPoint y: 469, endPoint x: 916, endPoint y: 480, distance: 24.3
click at [939, 470] on div at bounding box center [697, 312] width 1394 height 624
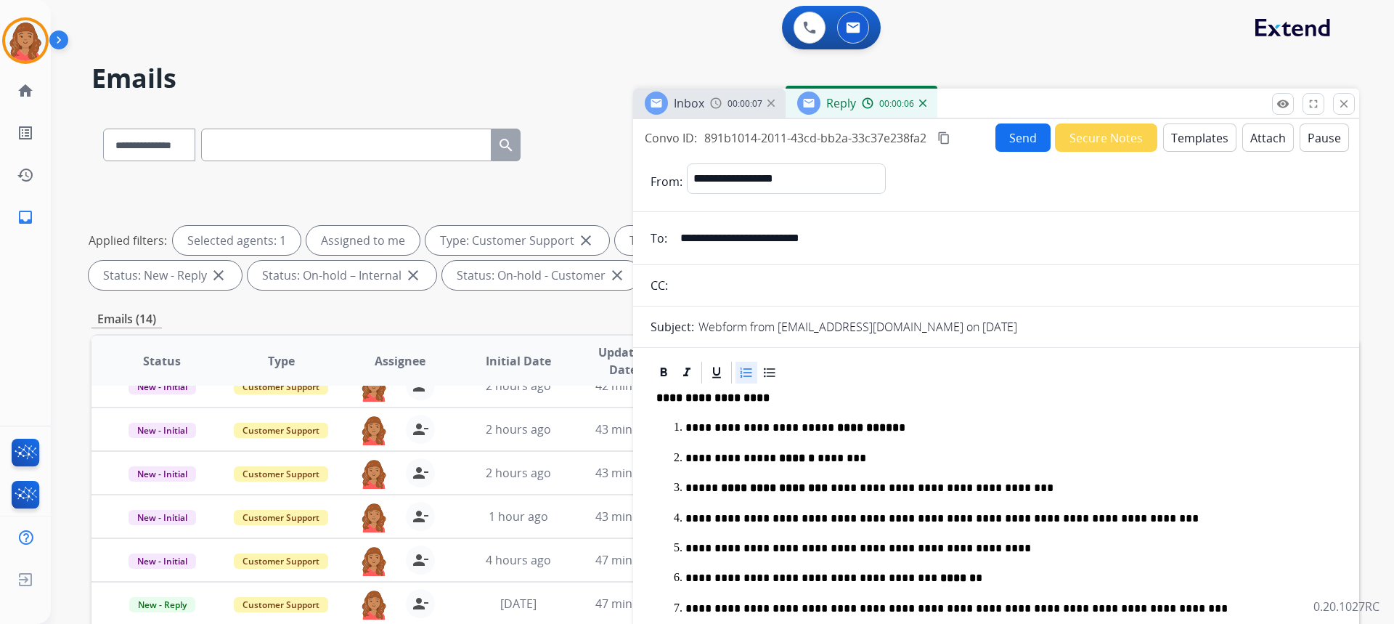
click at [1010, 142] on button "Send" at bounding box center [1022, 137] width 55 height 28
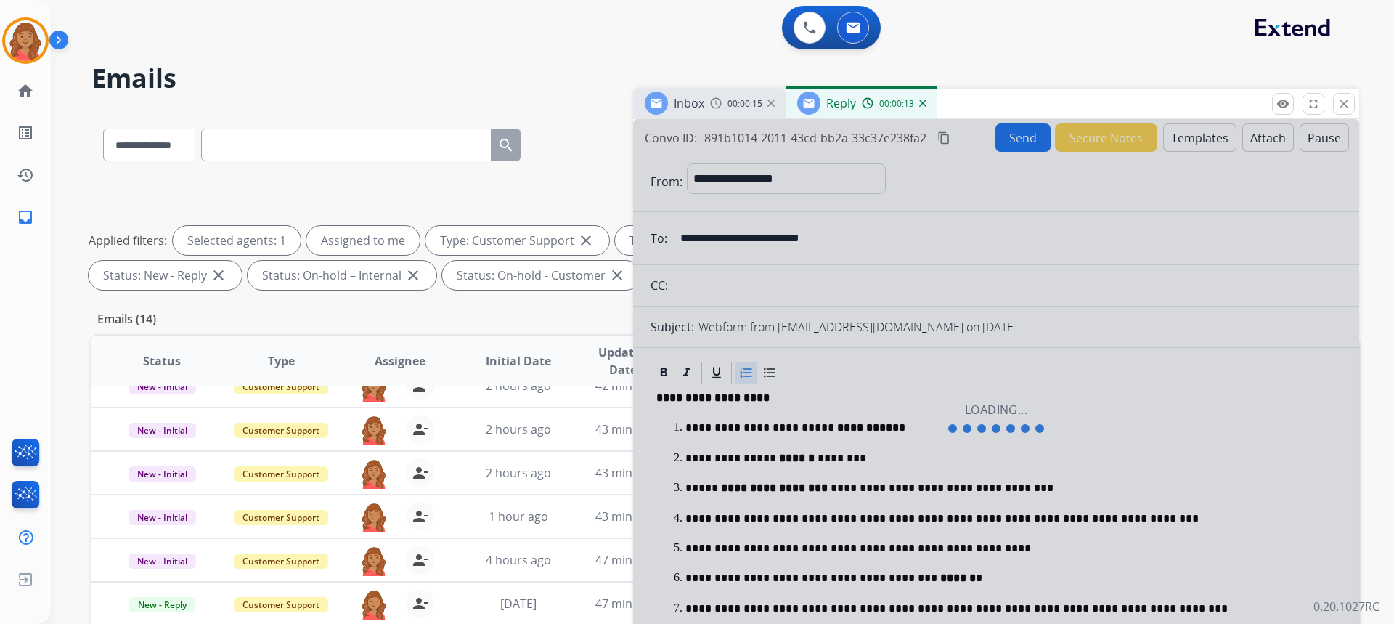
drag, startPoint x: 1344, startPoint y: 105, endPoint x: 1293, endPoint y: 154, distance: 70.9
click at [1344, 106] on mat-icon "close" at bounding box center [1343, 103] width 13 height 13
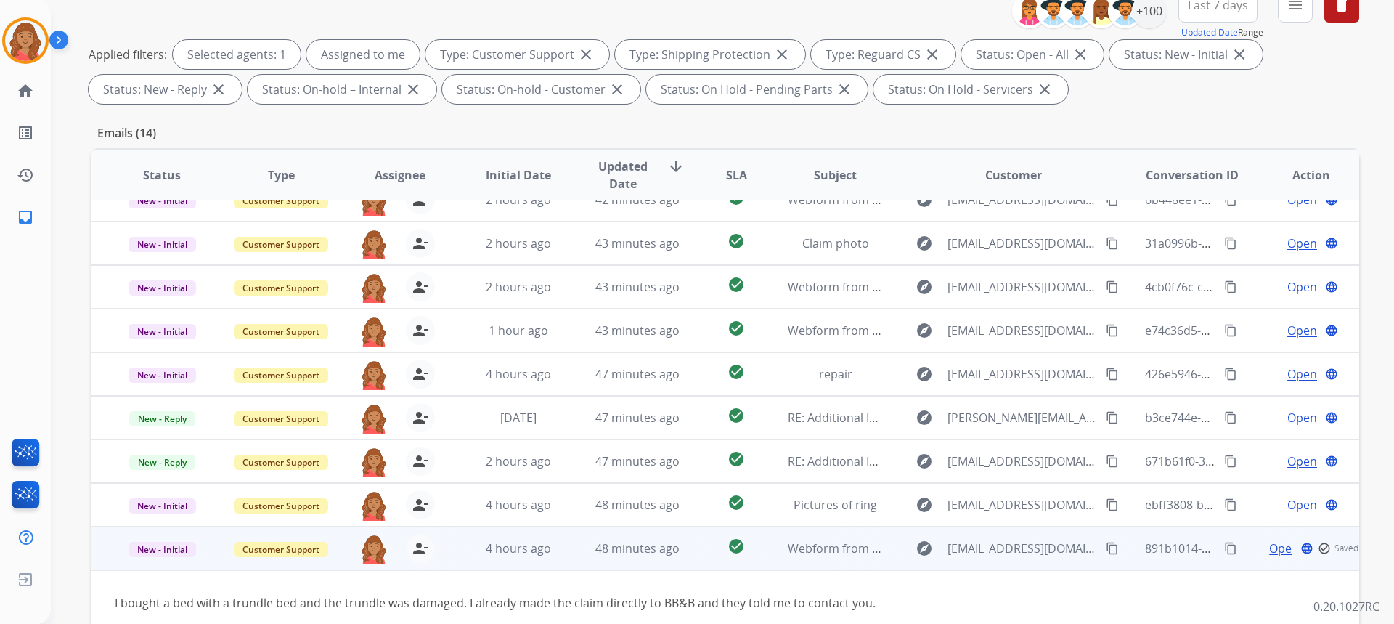
scroll to position [272, 0]
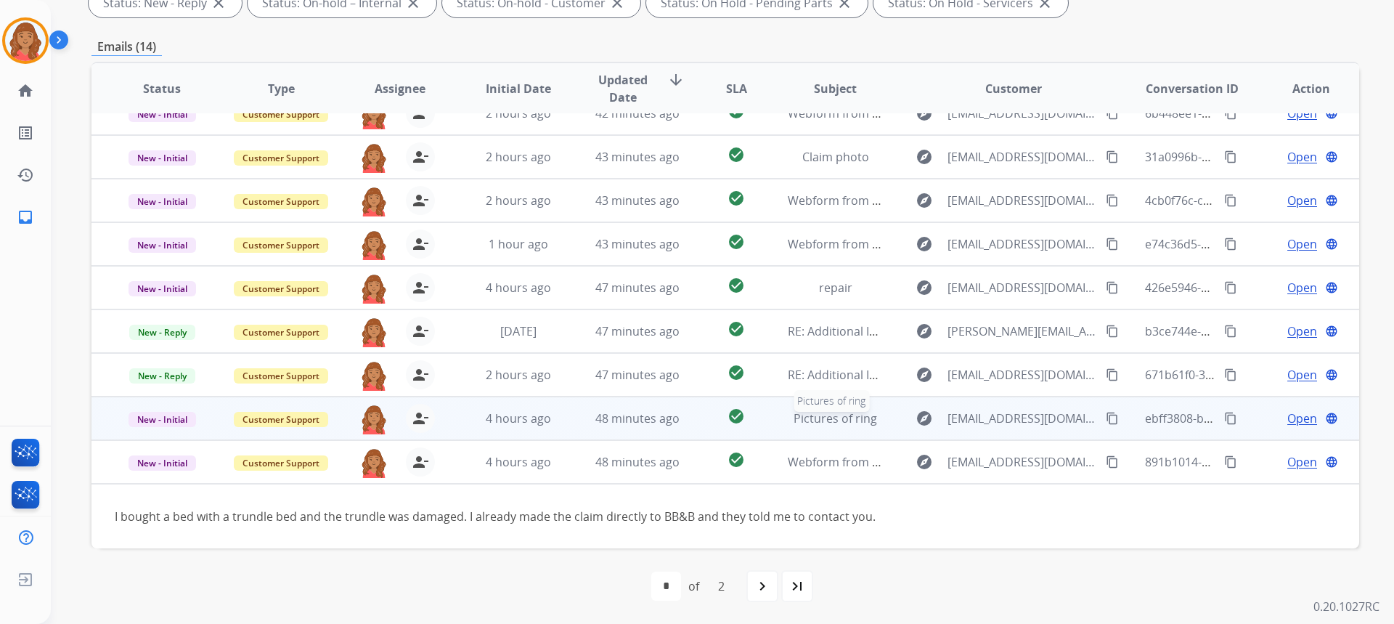
click at [836, 417] on span "Pictures of ring" at bounding box center [834, 418] width 83 height 16
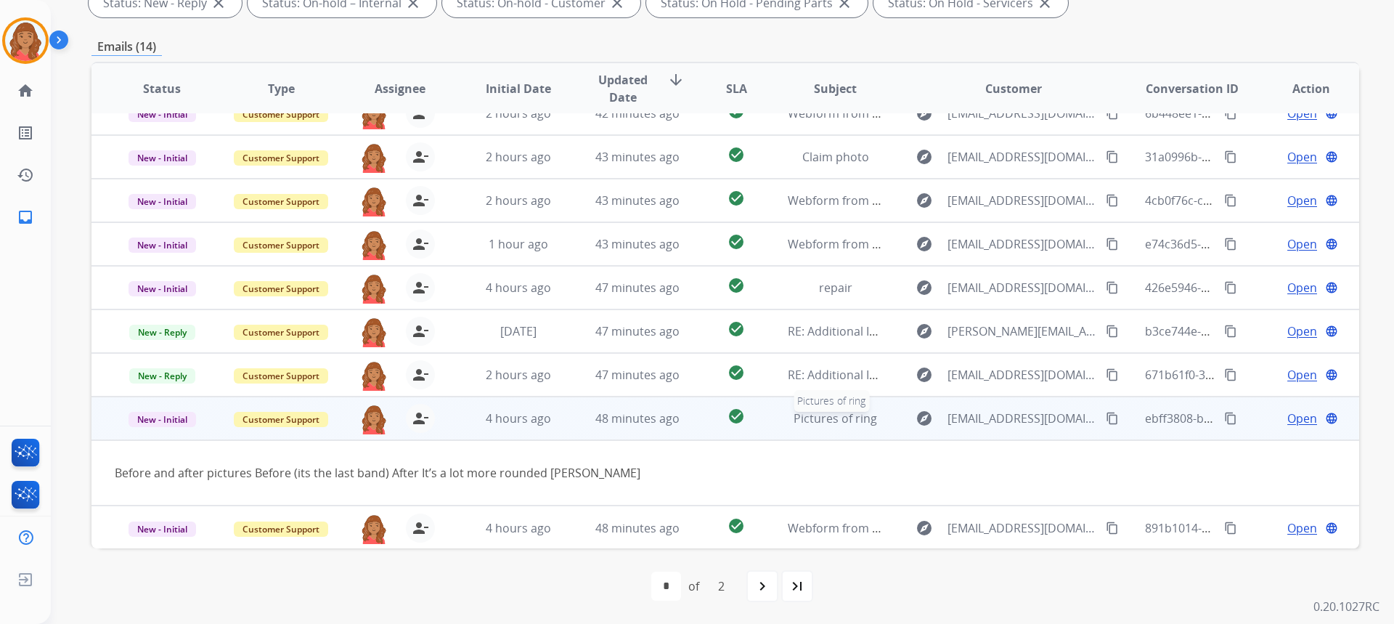
scroll to position [67, 0]
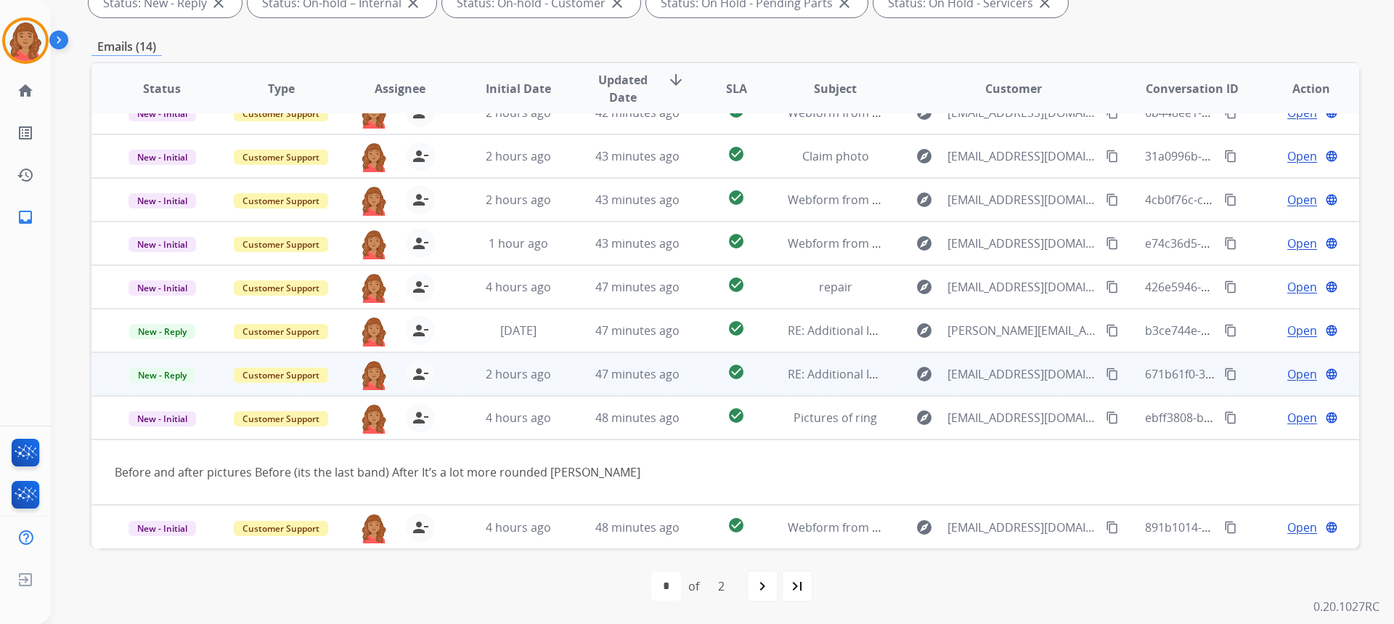
click at [821, 383] on td "RE: Additional Information Needed: Photo(s) and/or video(s) of defective produc…" at bounding box center [823, 374] width 119 height 44
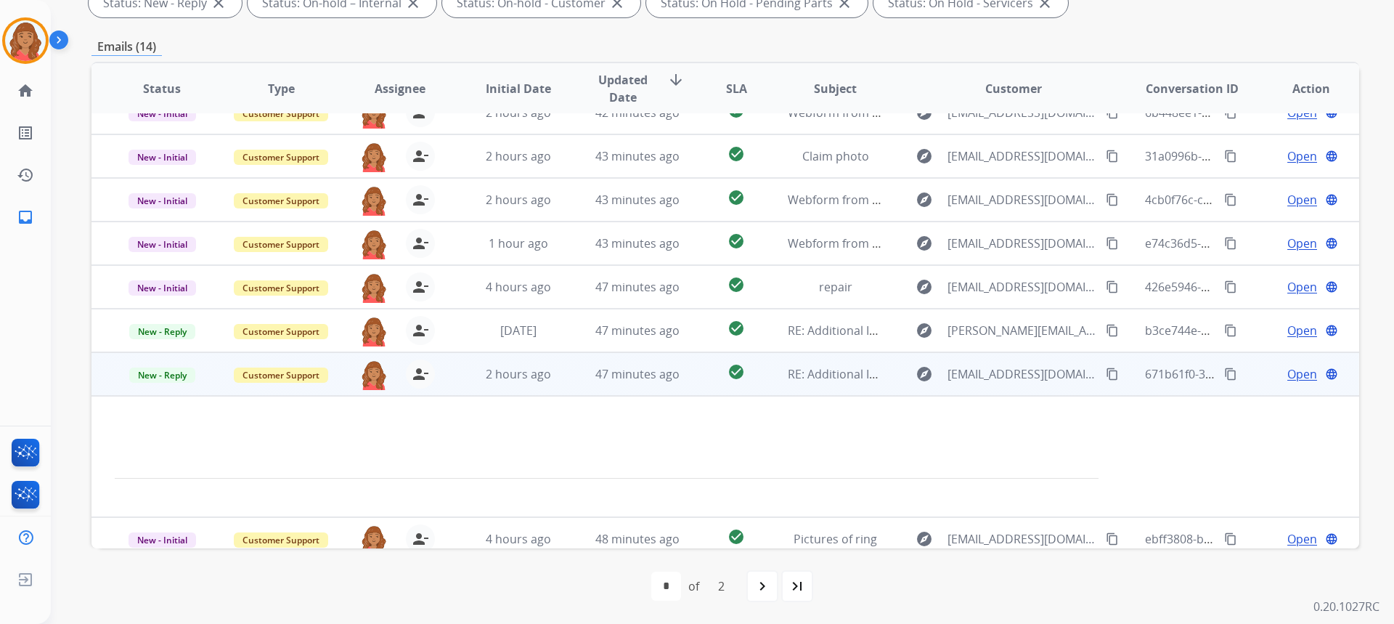
scroll to position [123, 0]
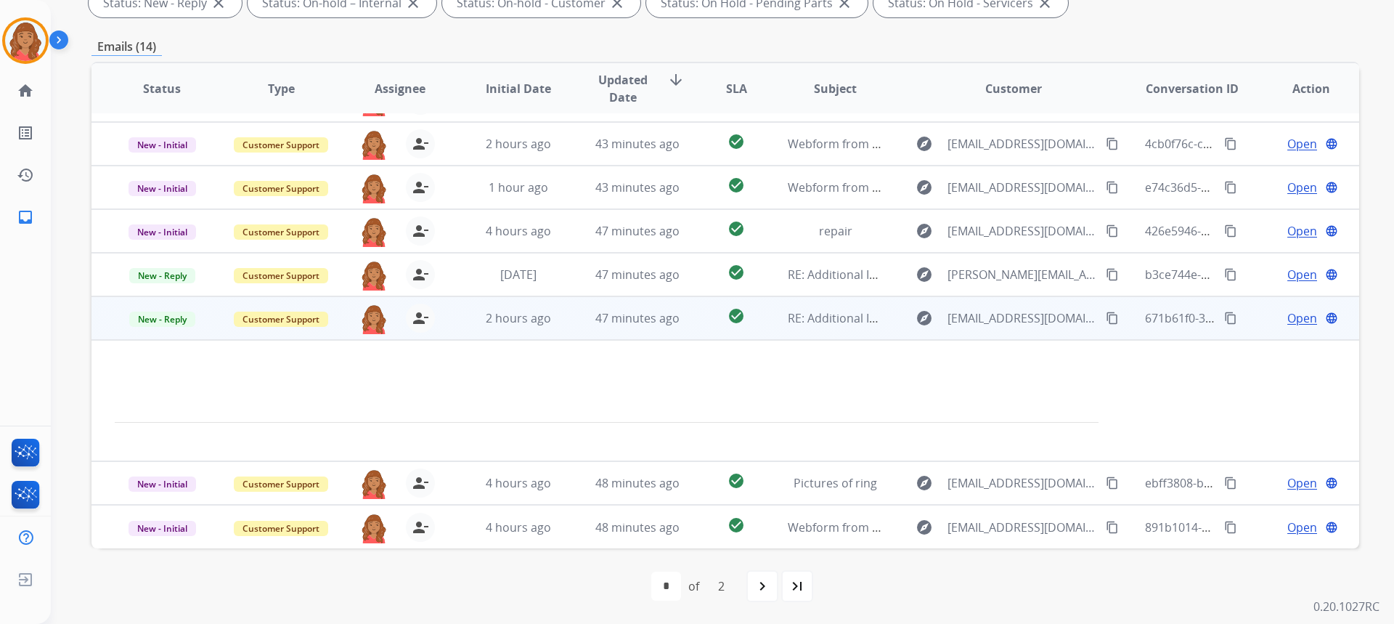
click at [1291, 311] on span "Open" at bounding box center [1302, 317] width 30 height 17
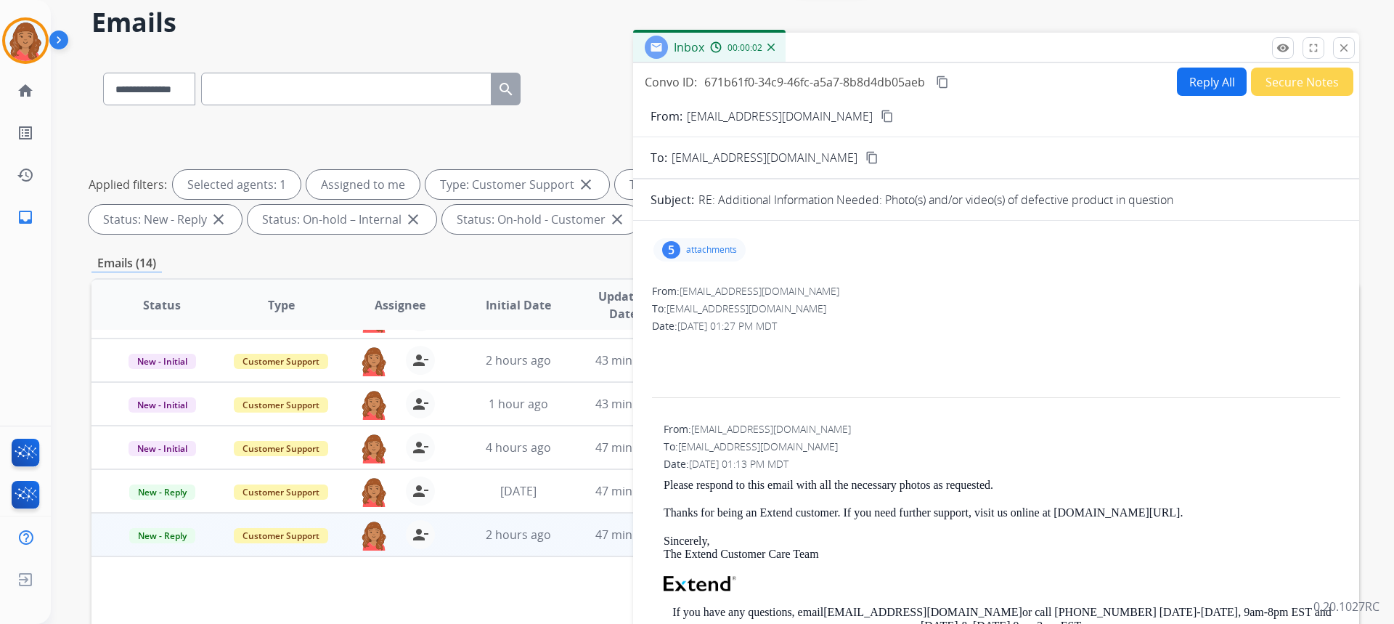
scroll to position [54, 0]
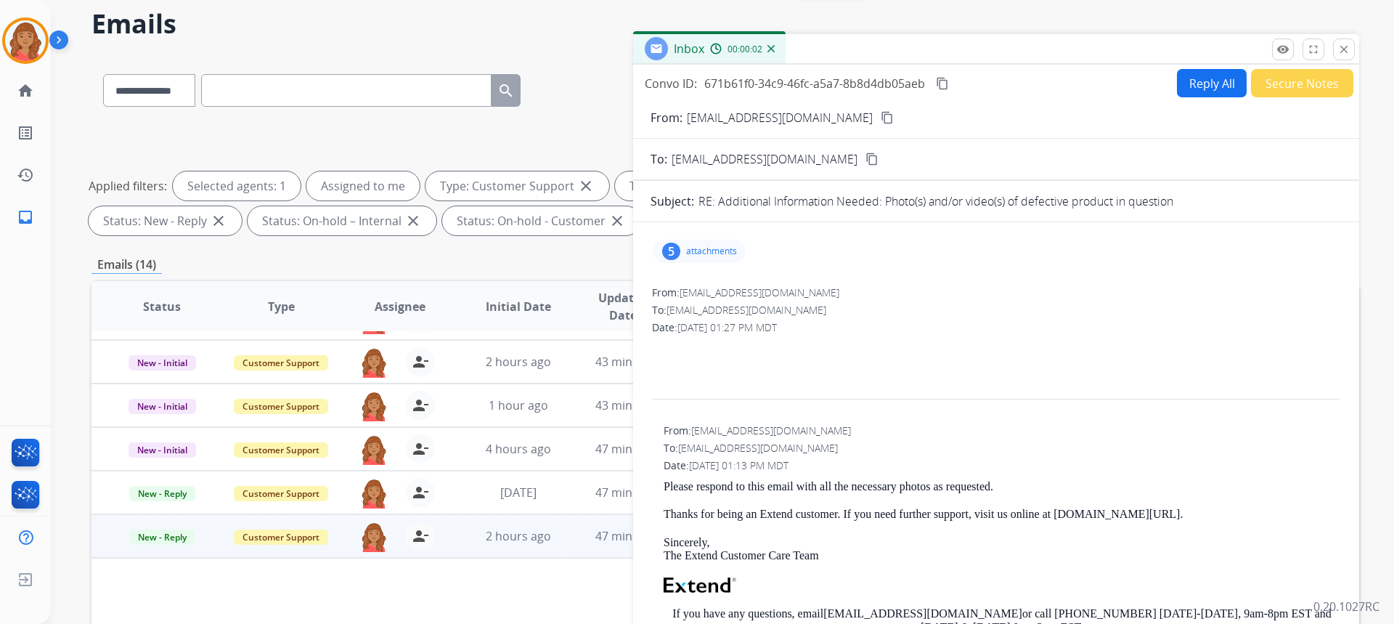
drag, startPoint x: 1347, startPoint y: 42, endPoint x: 1267, endPoint y: 95, distance: 96.4
click at [1347, 44] on button "close Close" at bounding box center [1344, 49] width 22 height 22
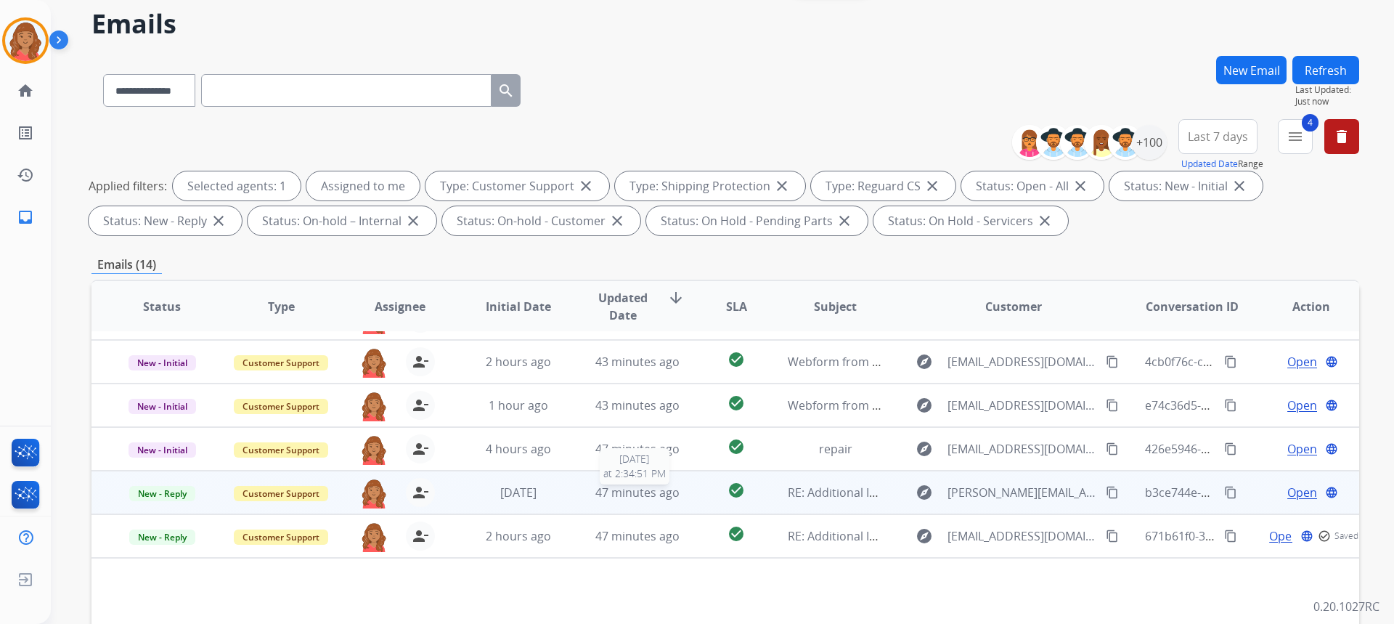
click at [619, 489] on span "47 minutes ago" at bounding box center [637, 492] width 84 height 16
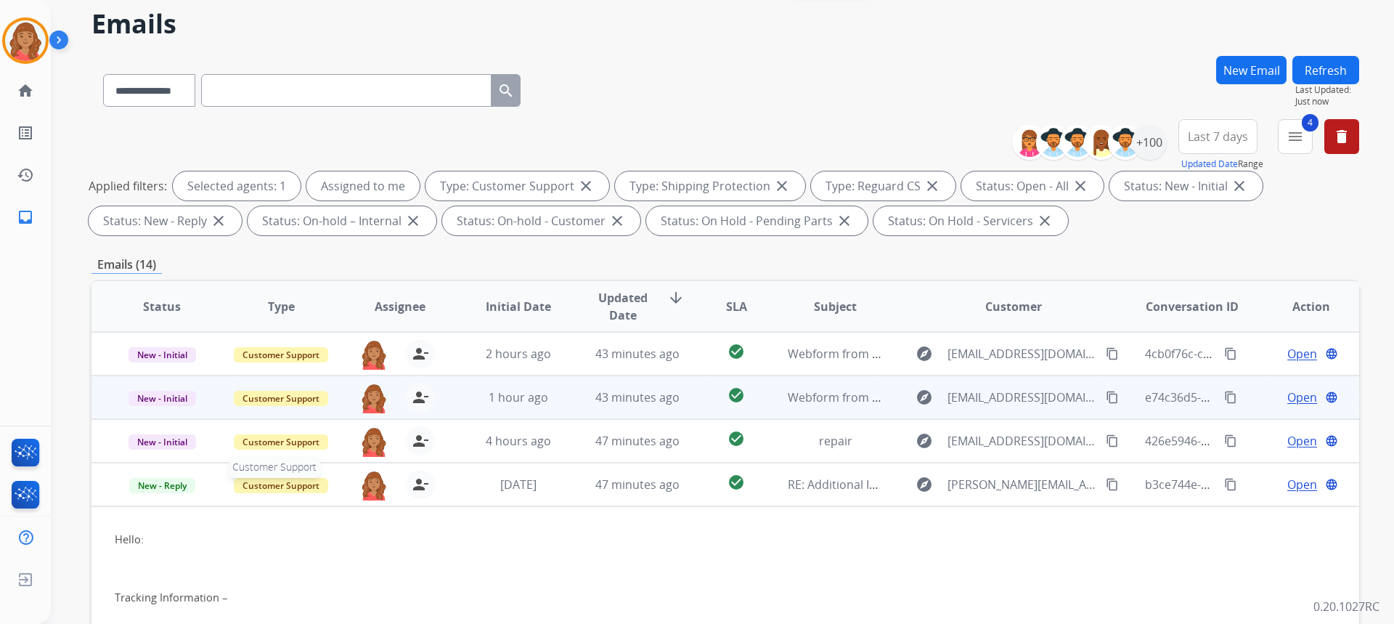
scroll to position [116, 0]
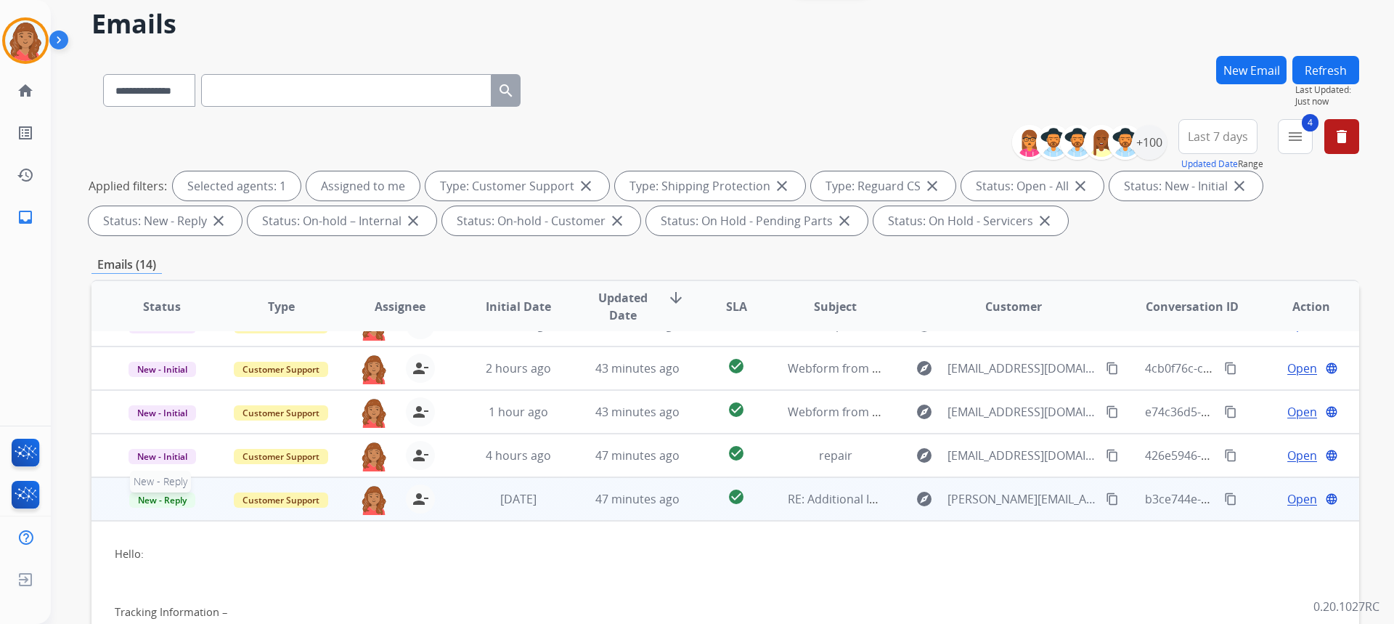
click at [189, 493] on span "New - Reply" at bounding box center [162, 499] width 66 height 15
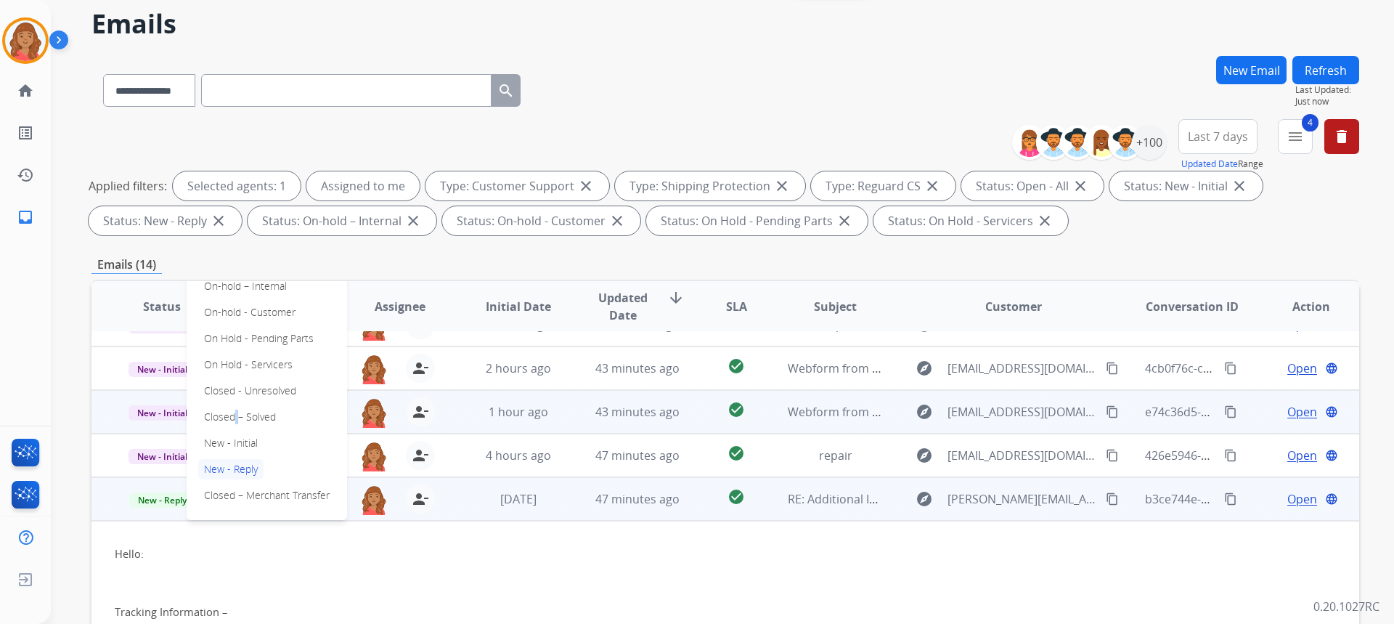
click at [237, 420] on p "Closed – Solved" at bounding box center [239, 417] width 83 height 20
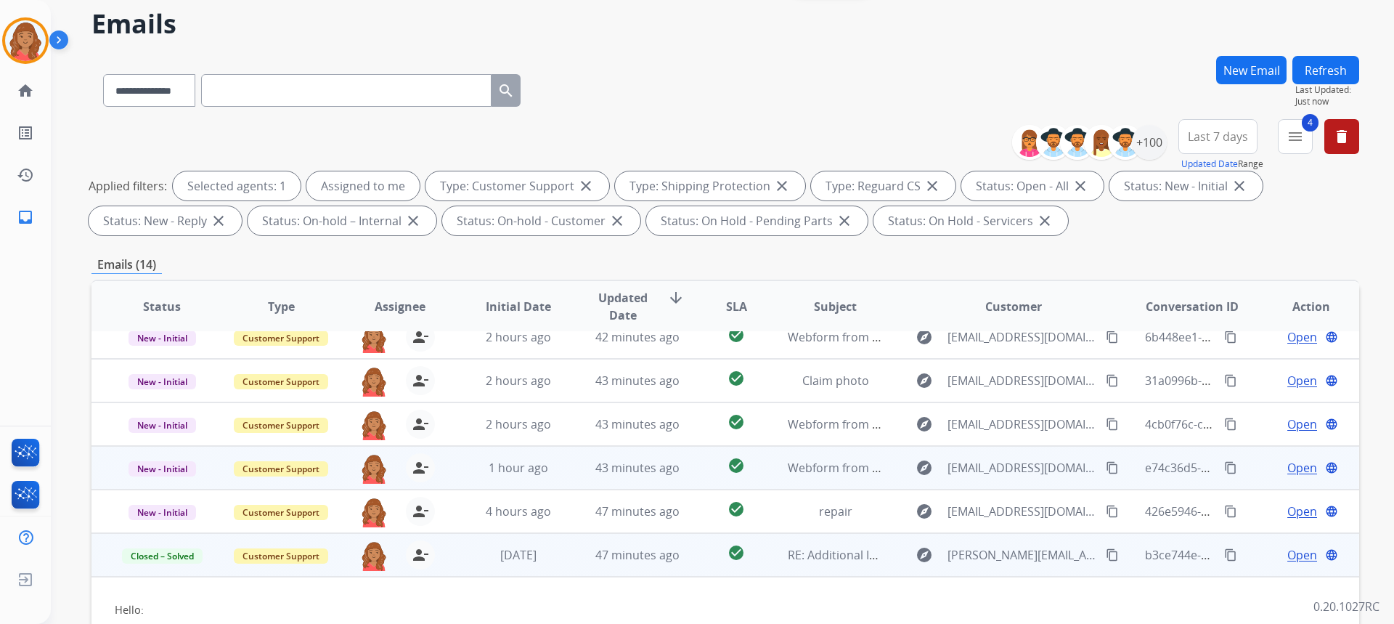
scroll to position [44, 0]
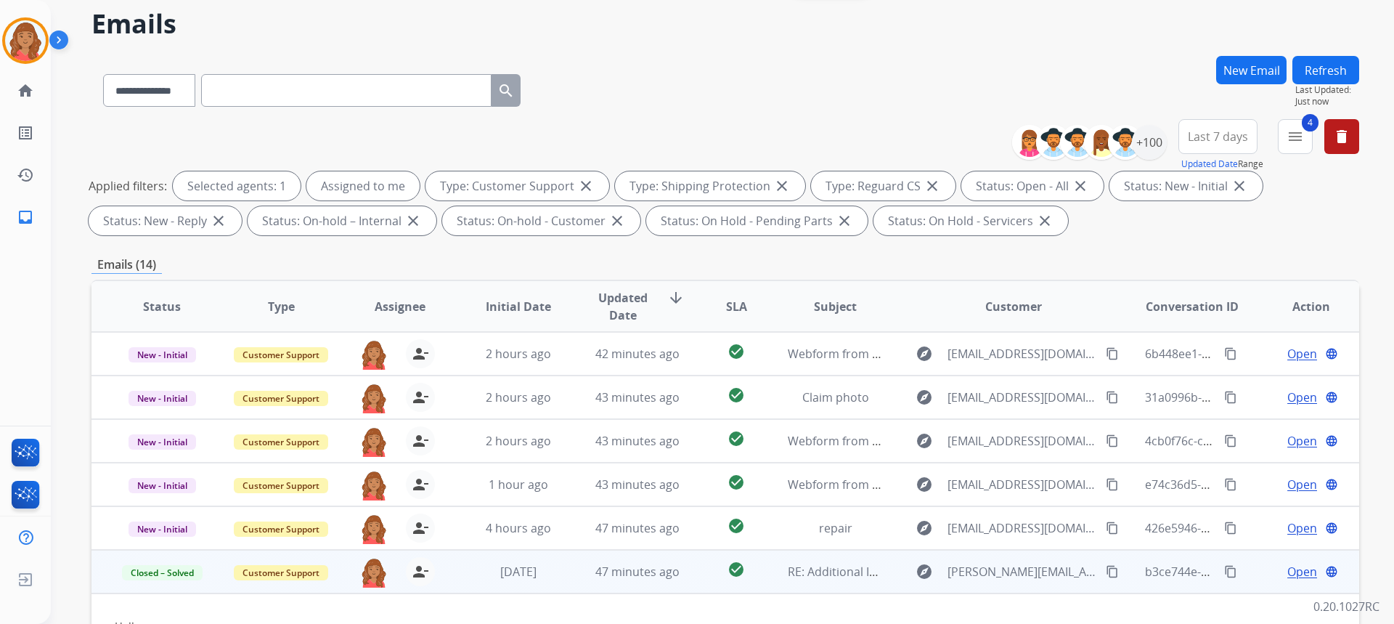
click at [464, 589] on td "[DATE]" at bounding box center [507, 572] width 119 height 44
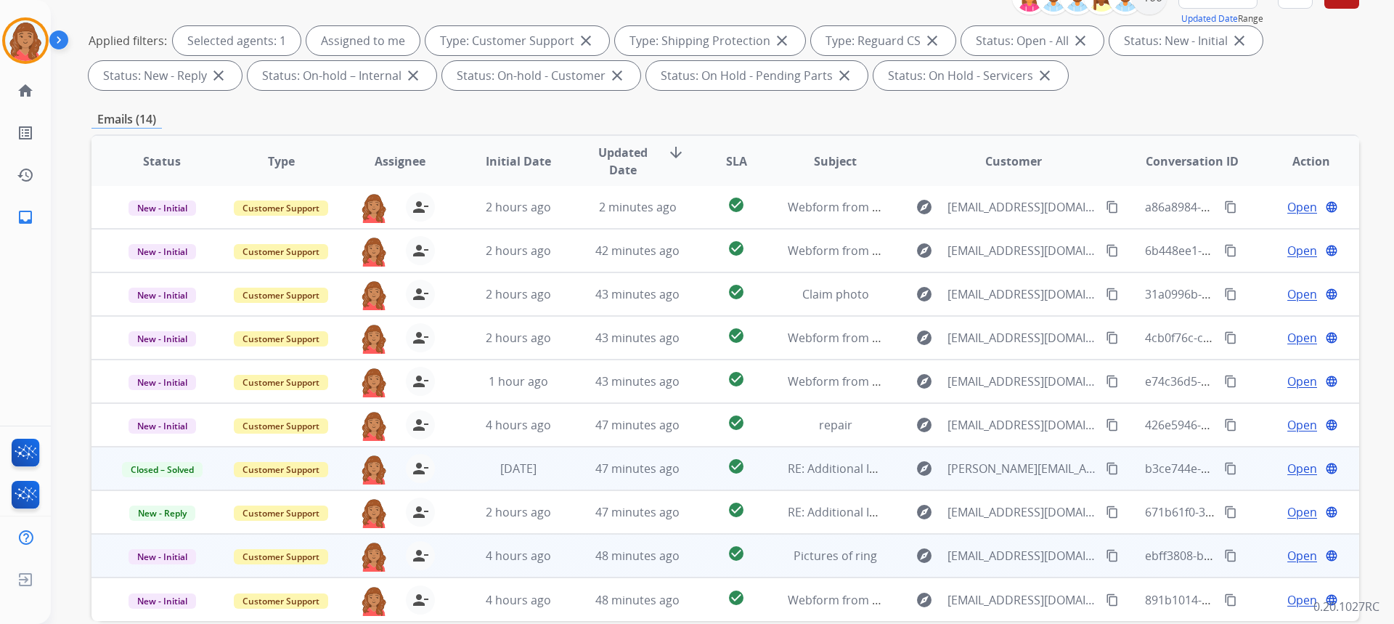
scroll to position [272, 0]
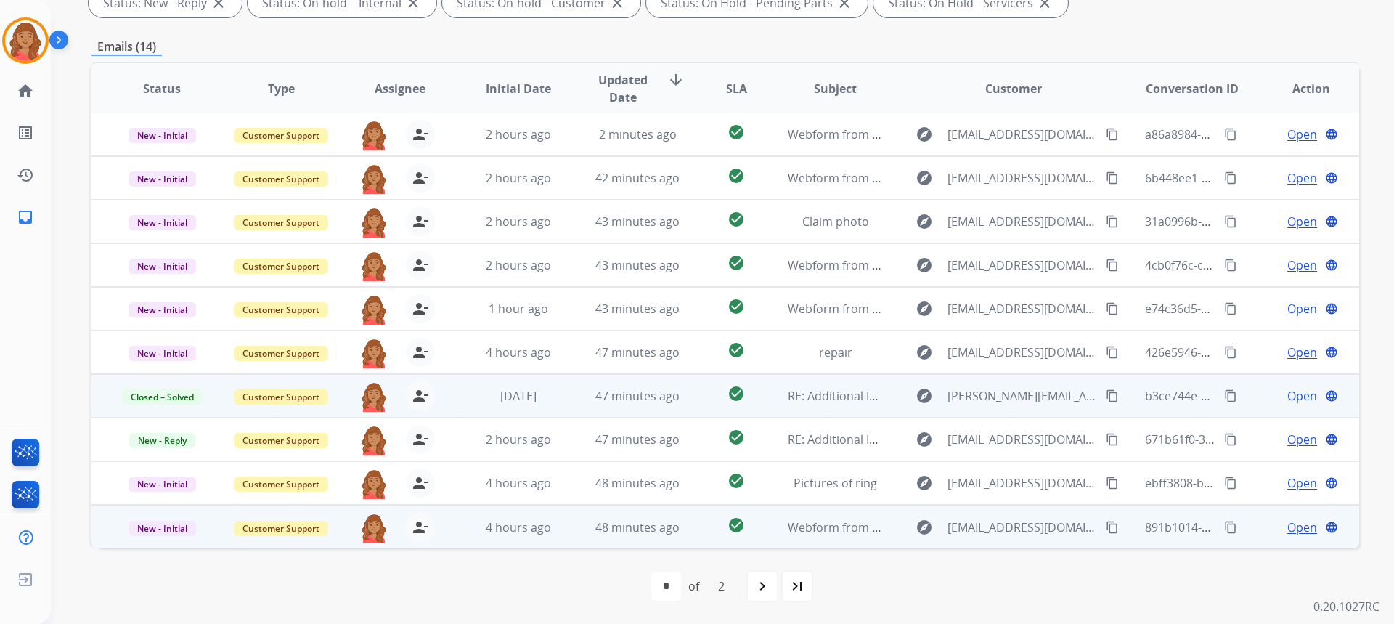
click at [465, 528] on td "4 hours ago" at bounding box center [507, 527] width 119 height 44
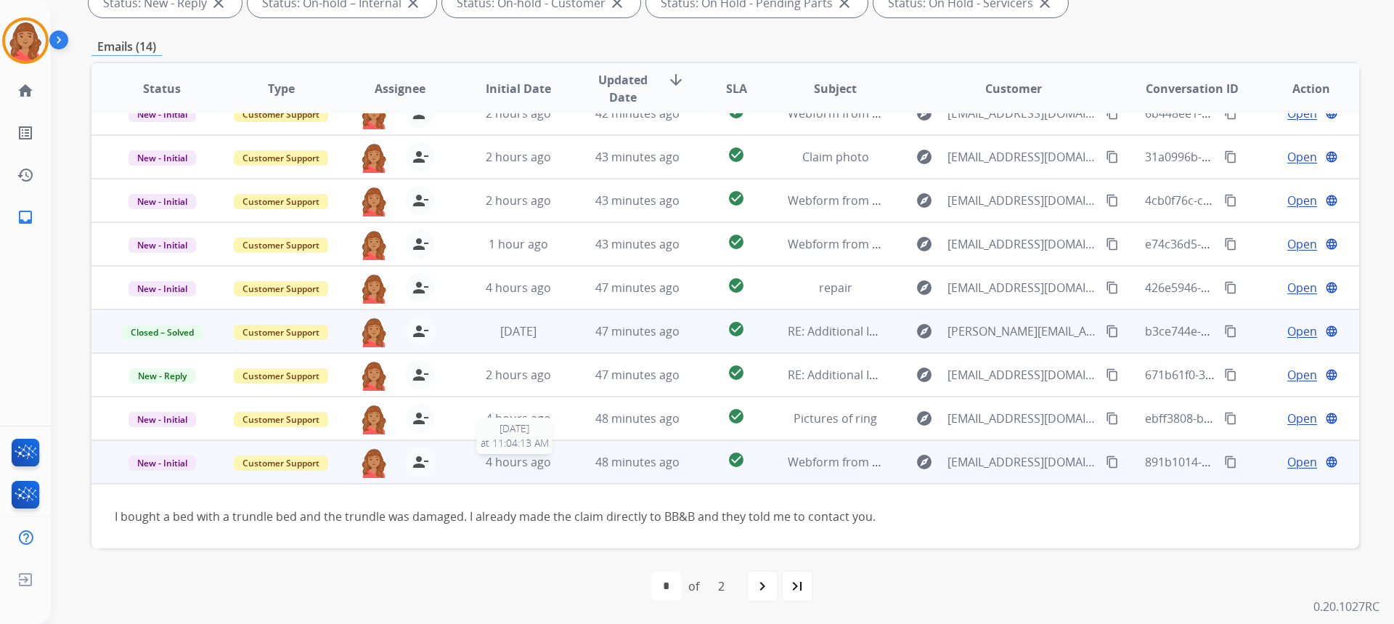
click at [497, 452] on td "4 hours ago [DATE] 11:04:13 AM" at bounding box center [507, 462] width 119 height 44
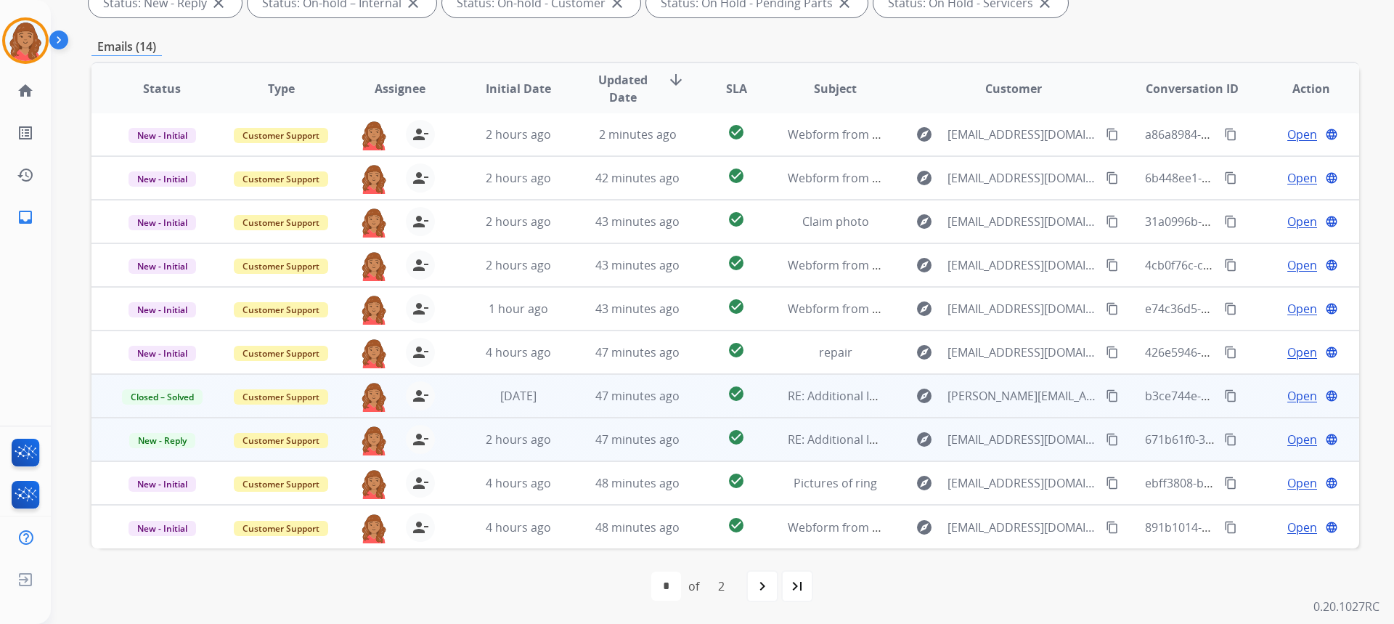
scroll to position [1, 0]
click at [507, 446] on span "2 hours ago" at bounding box center [518, 439] width 65 height 16
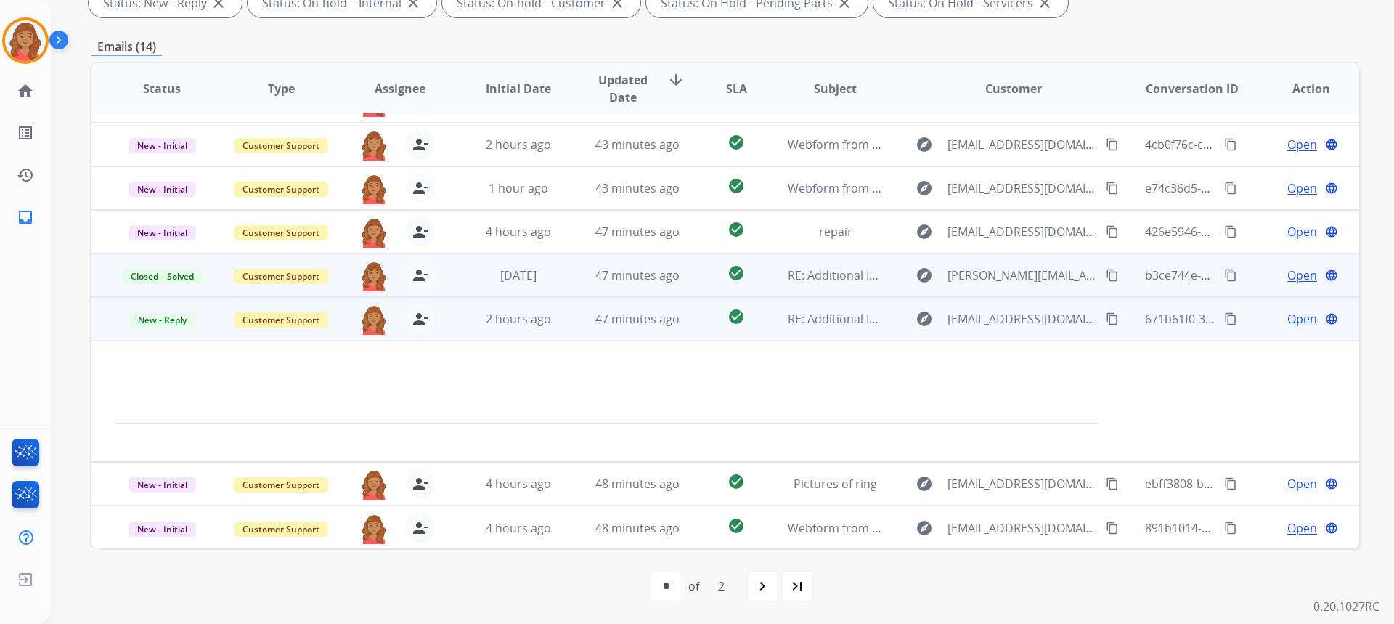
scroll to position [123, 0]
click at [496, 319] on span "2 hours ago" at bounding box center [518, 318] width 65 height 16
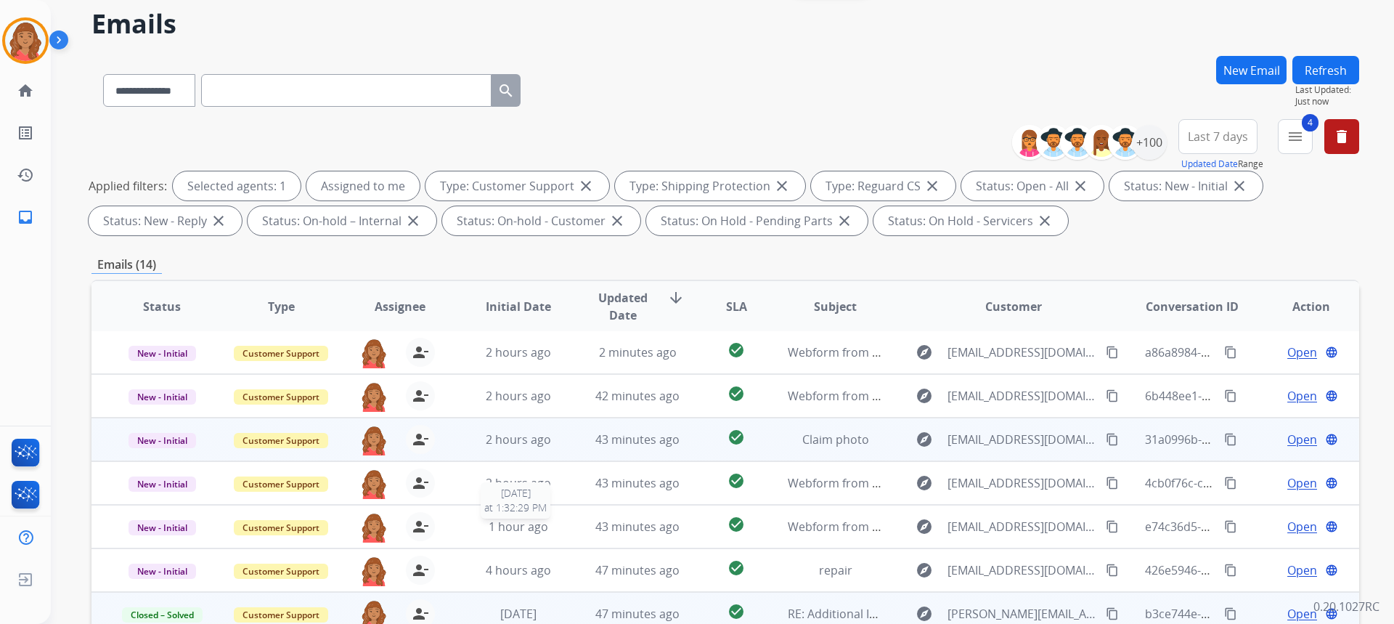
scroll to position [0, 0]
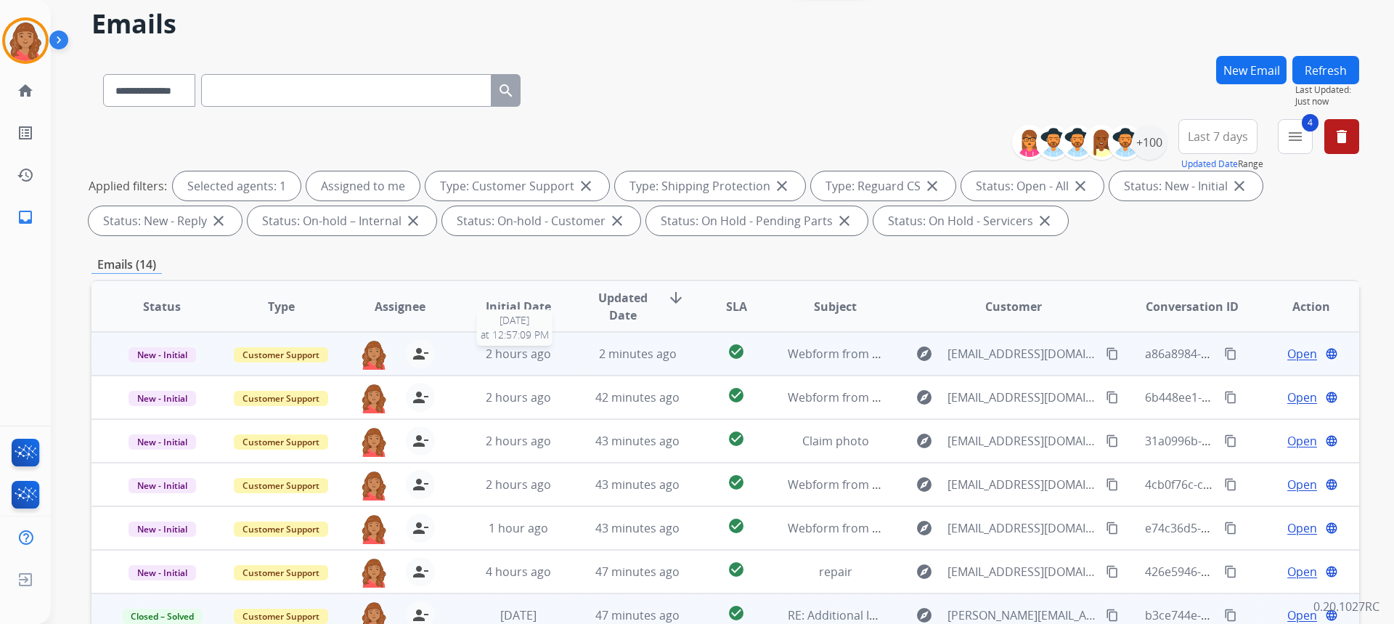
click at [530, 358] on span "2 hours ago" at bounding box center [518, 354] width 65 height 16
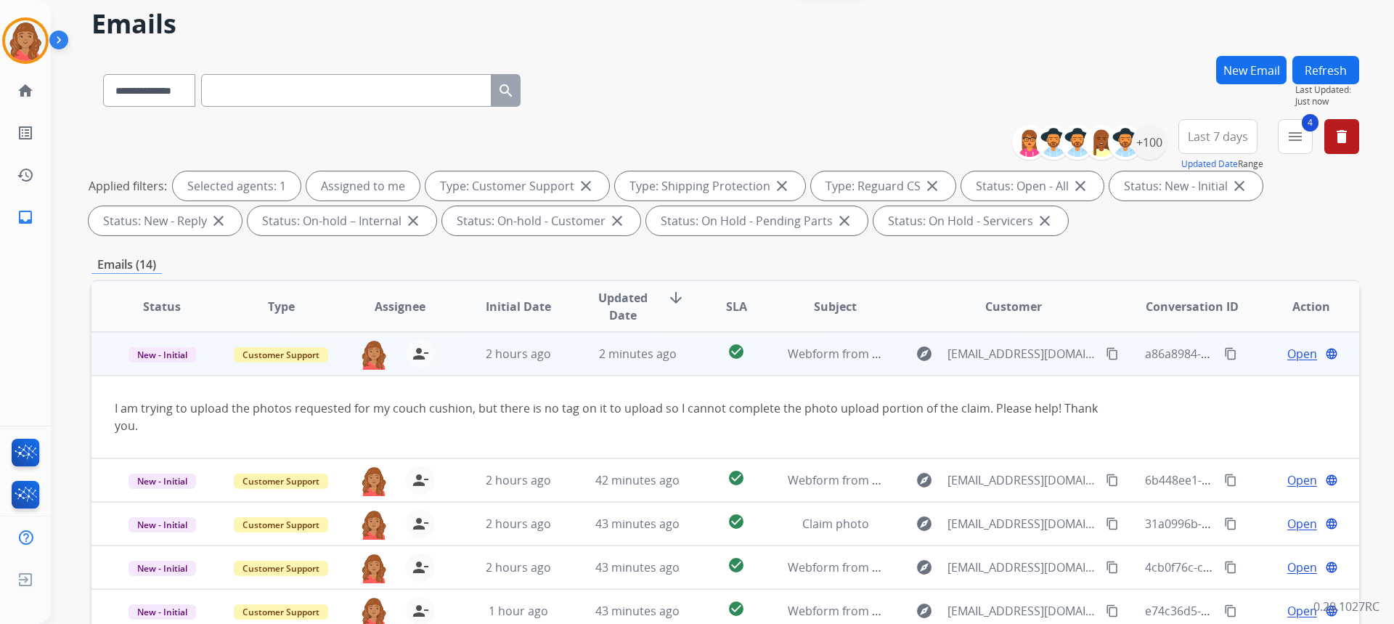
click at [1302, 356] on span "Open" at bounding box center [1302, 353] width 30 height 17
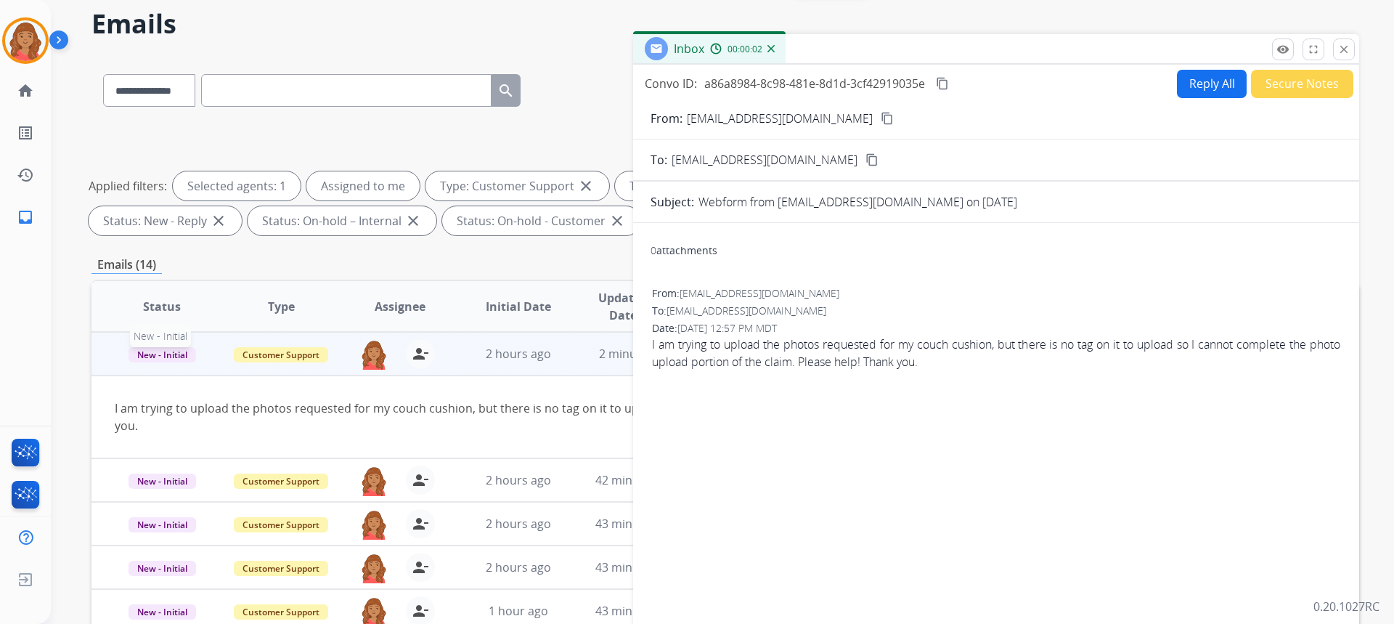
click at [144, 358] on span "New - Initial" at bounding box center [162, 354] width 68 height 15
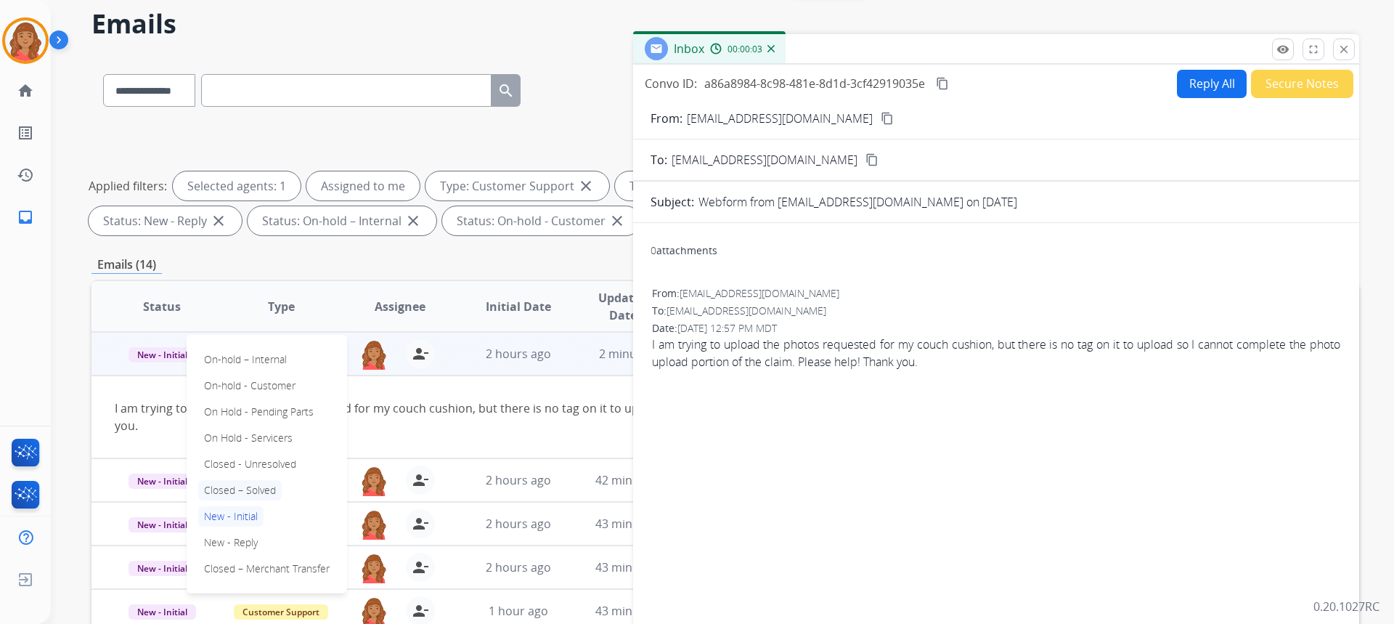
click at [234, 488] on p "Closed – Solved" at bounding box center [239, 490] width 83 height 20
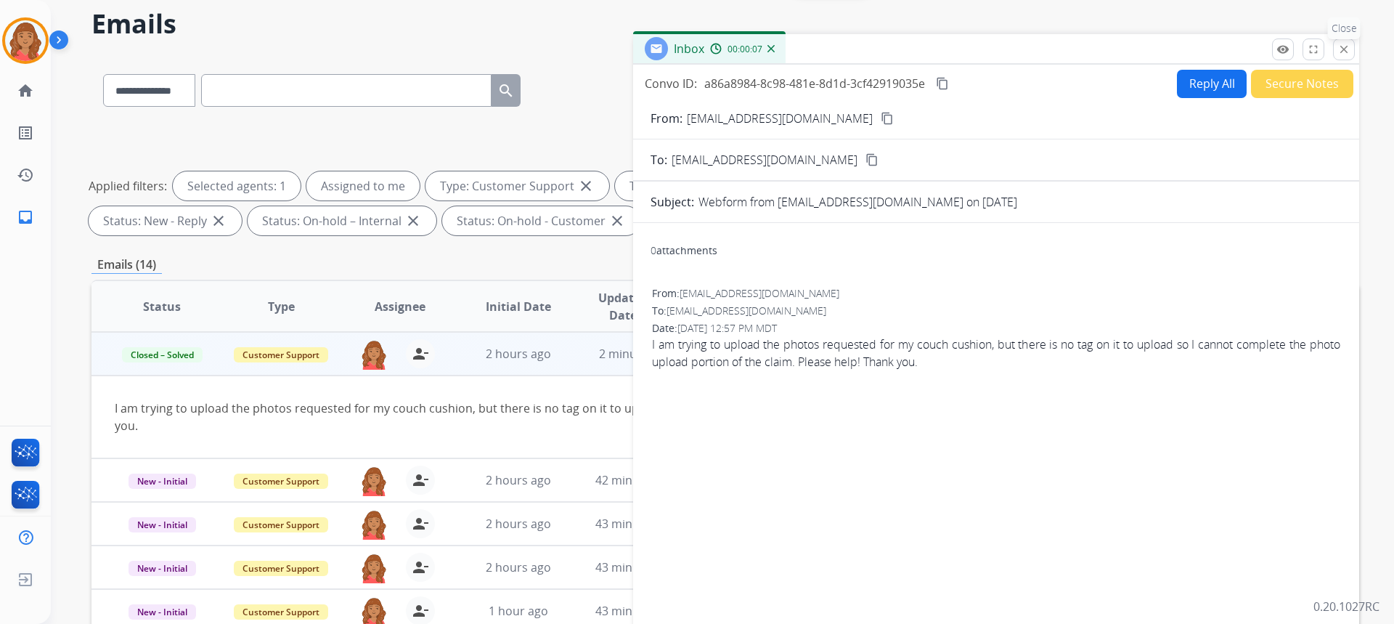
click at [1349, 49] on mat-icon "close" at bounding box center [1343, 49] width 13 height 13
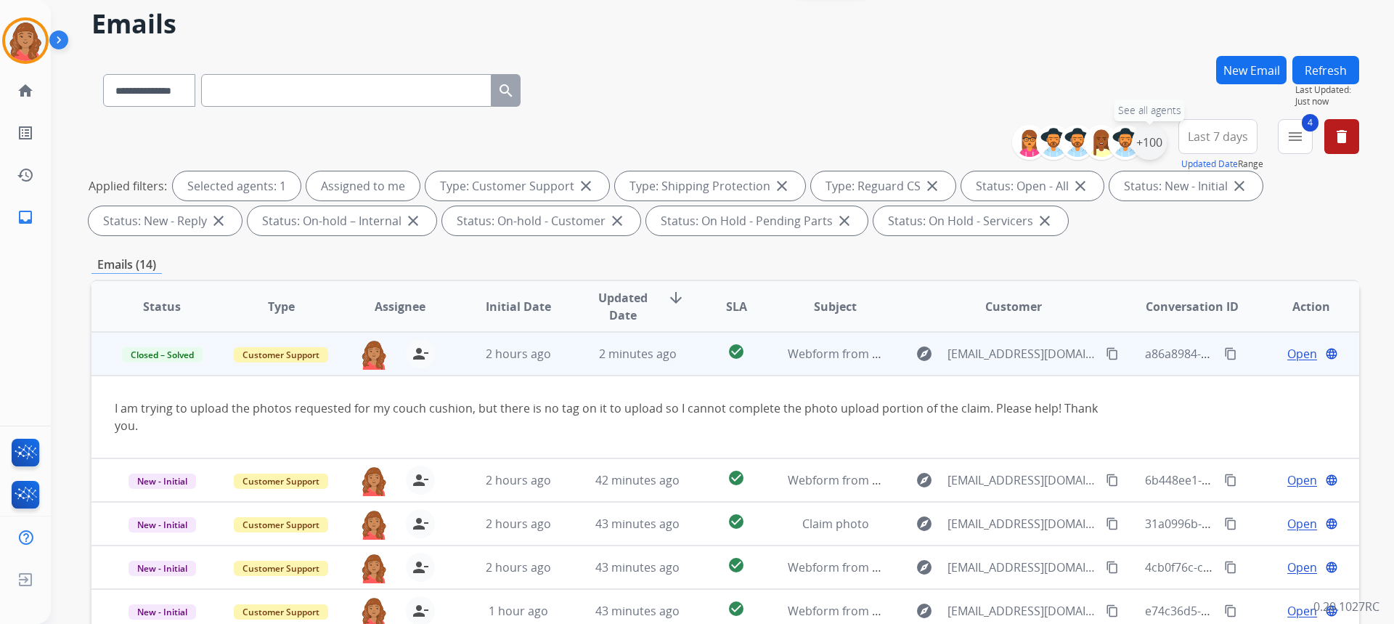
click at [1145, 146] on div "+100" at bounding box center [1149, 142] width 35 height 35
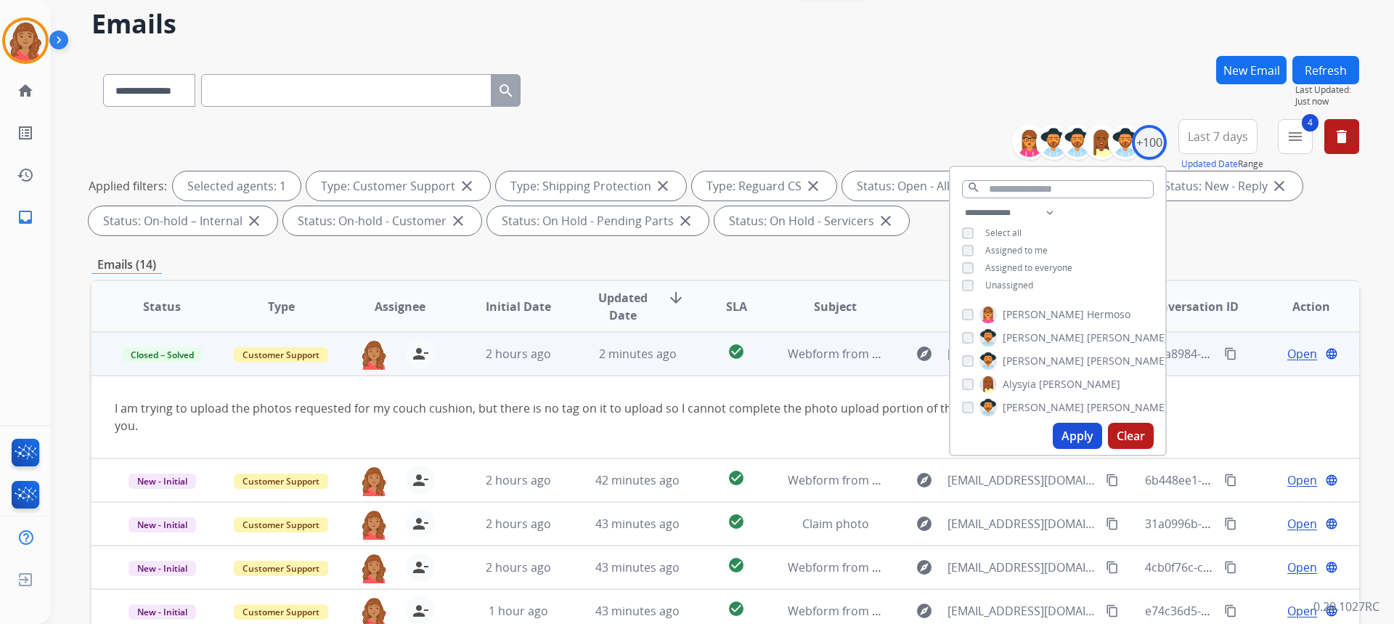
click at [971, 253] on div "Assigned to me" at bounding box center [1005, 251] width 86 height 12
click at [1059, 441] on button "Apply" at bounding box center [1077, 435] width 49 height 26
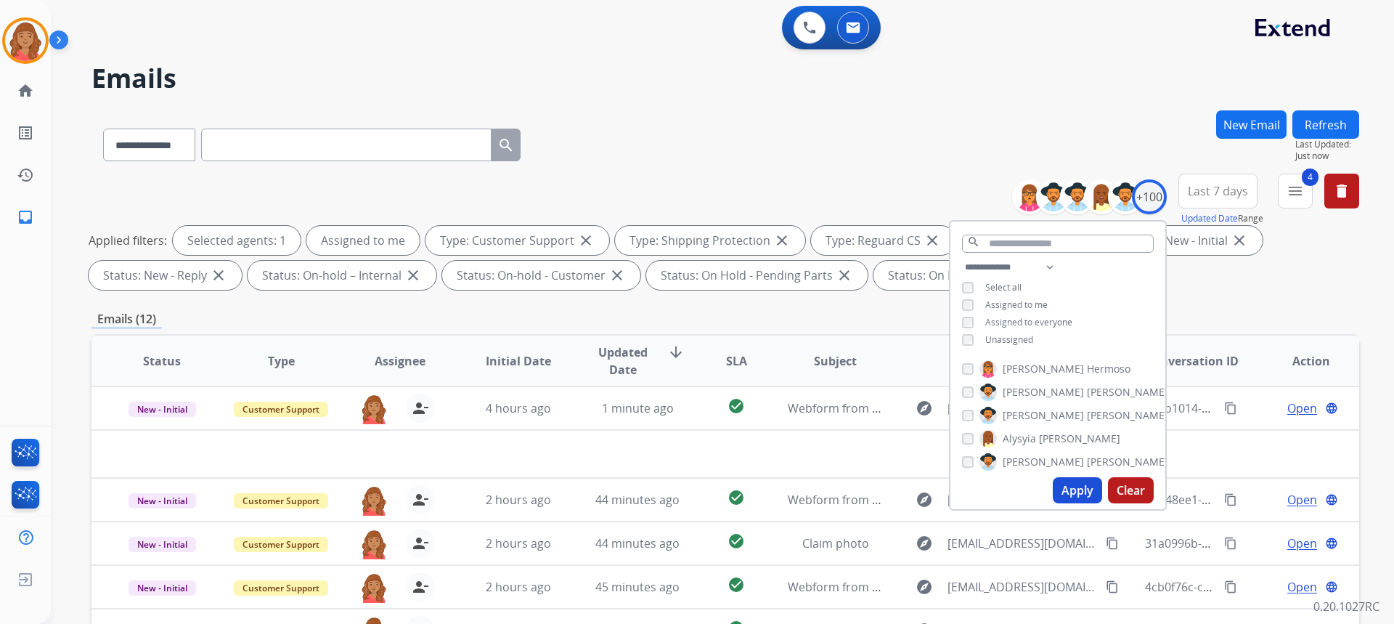
click at [548, 328] on div "**********" at bounding box center [724, 502] width 1267 height 785
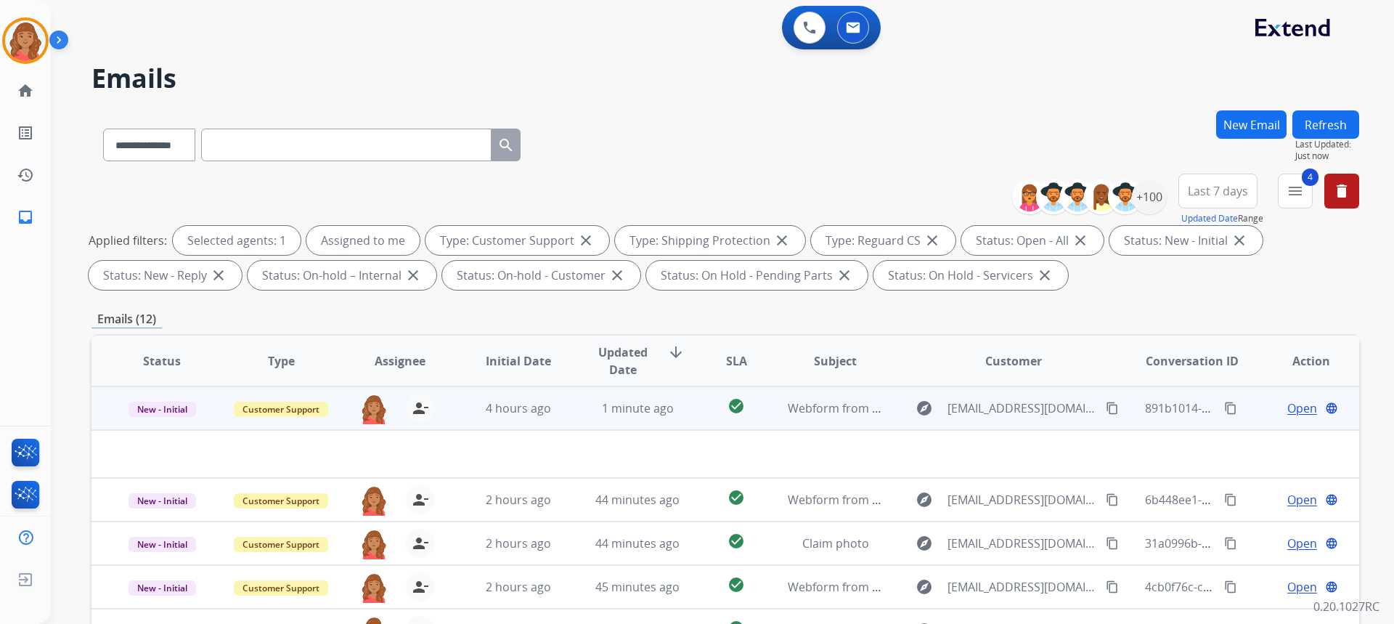
click at [550, 417] on td "4 hours ago" at bounding box center [507, 408] width 119 height 44
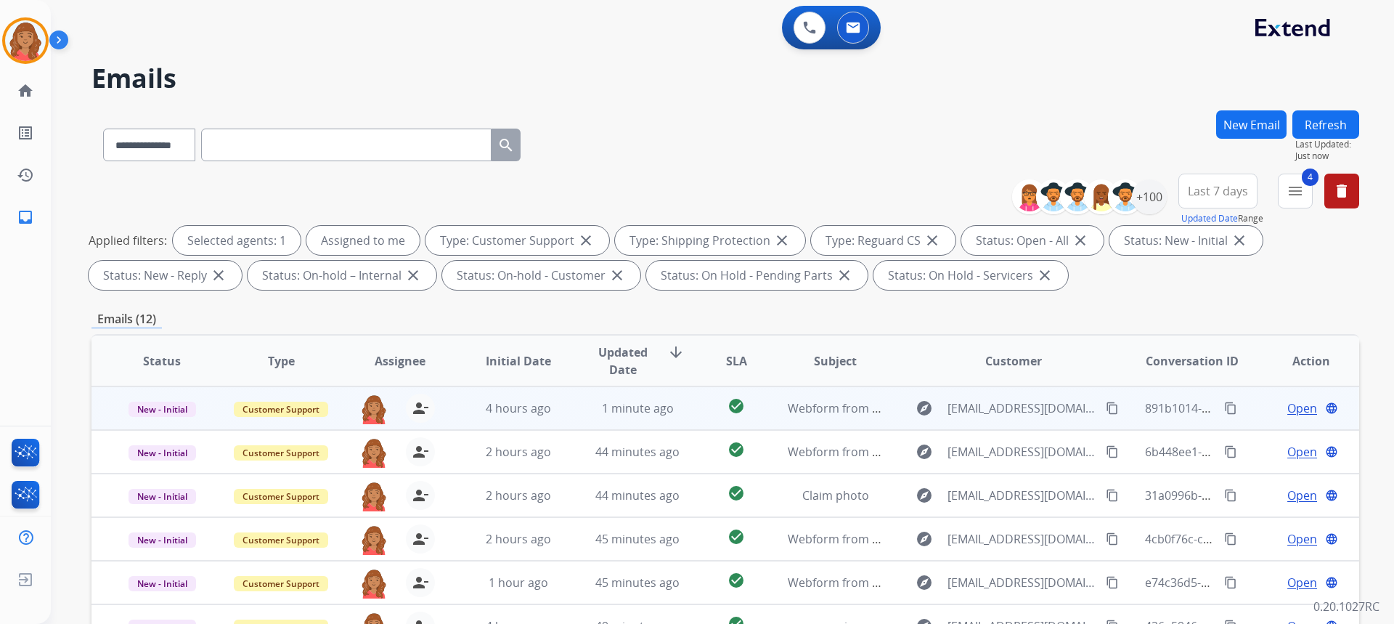
click at [546, 418] on td "4 hours ago" at bounding box center [507, 408] width 119 height 44
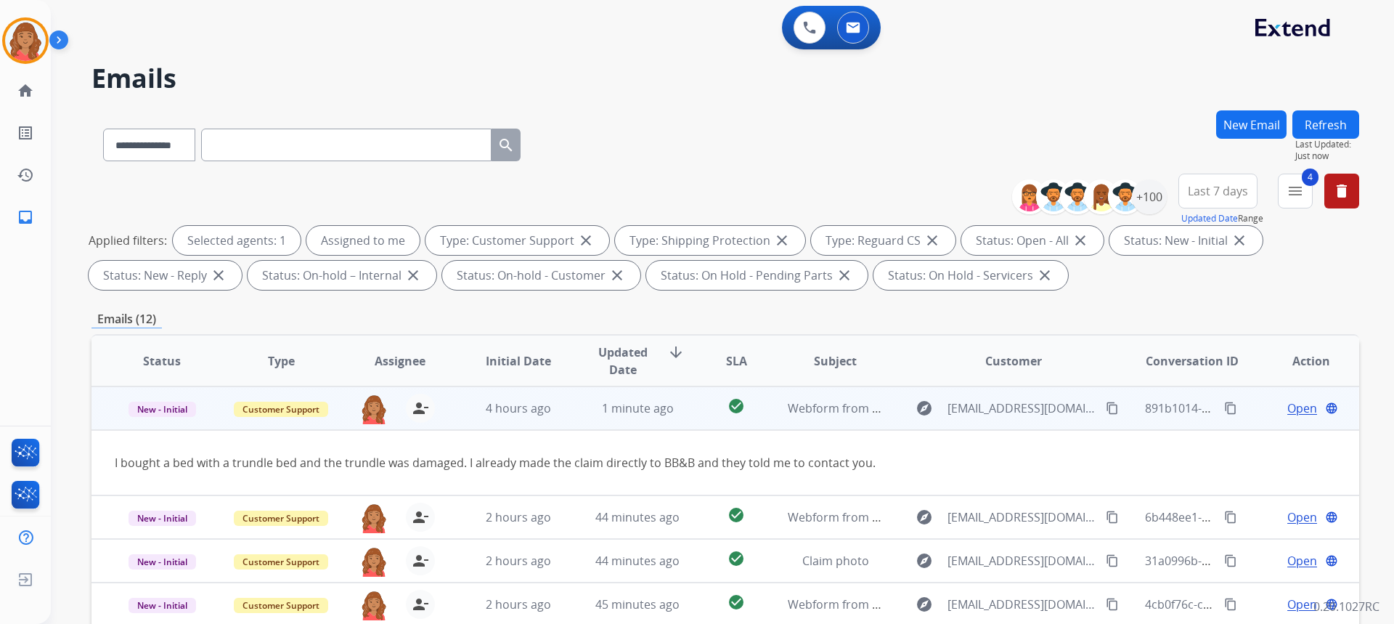
click at [1287, 409] on span "Open" at bounding box center [1302, 407] width 30 height 17
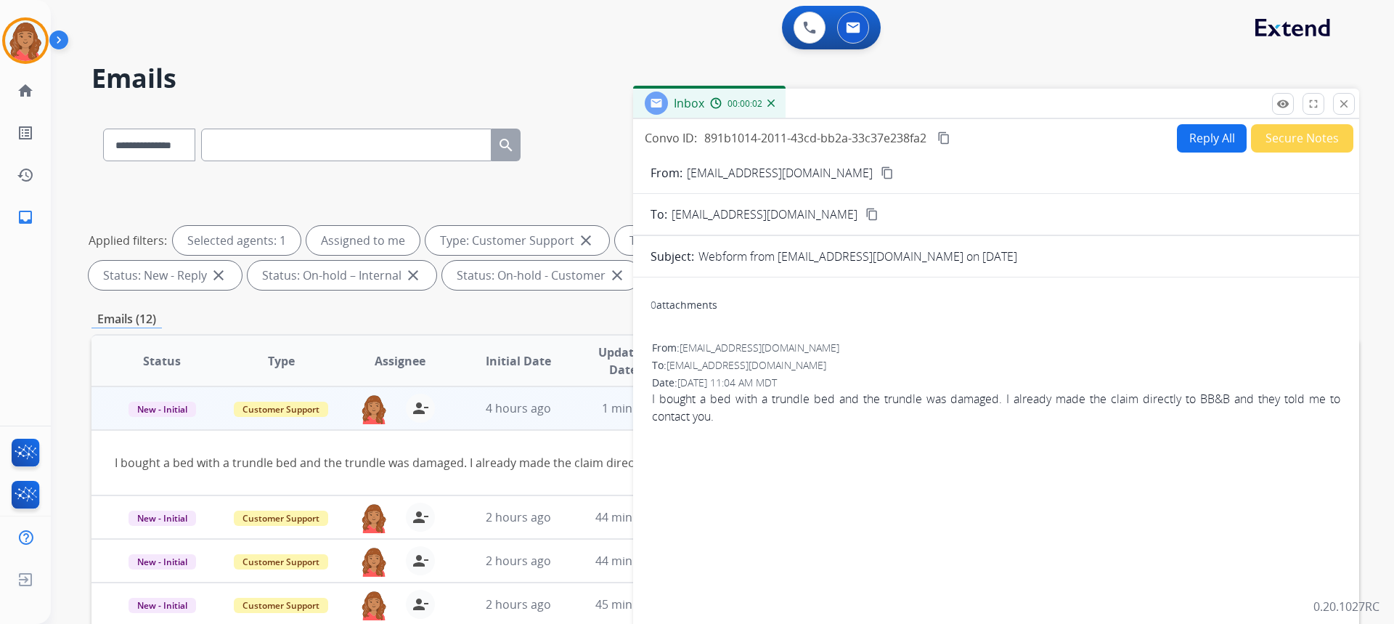
click at [1188, 135] on button "Reply All" at bounding box center [1212, 138] width 70 height 28
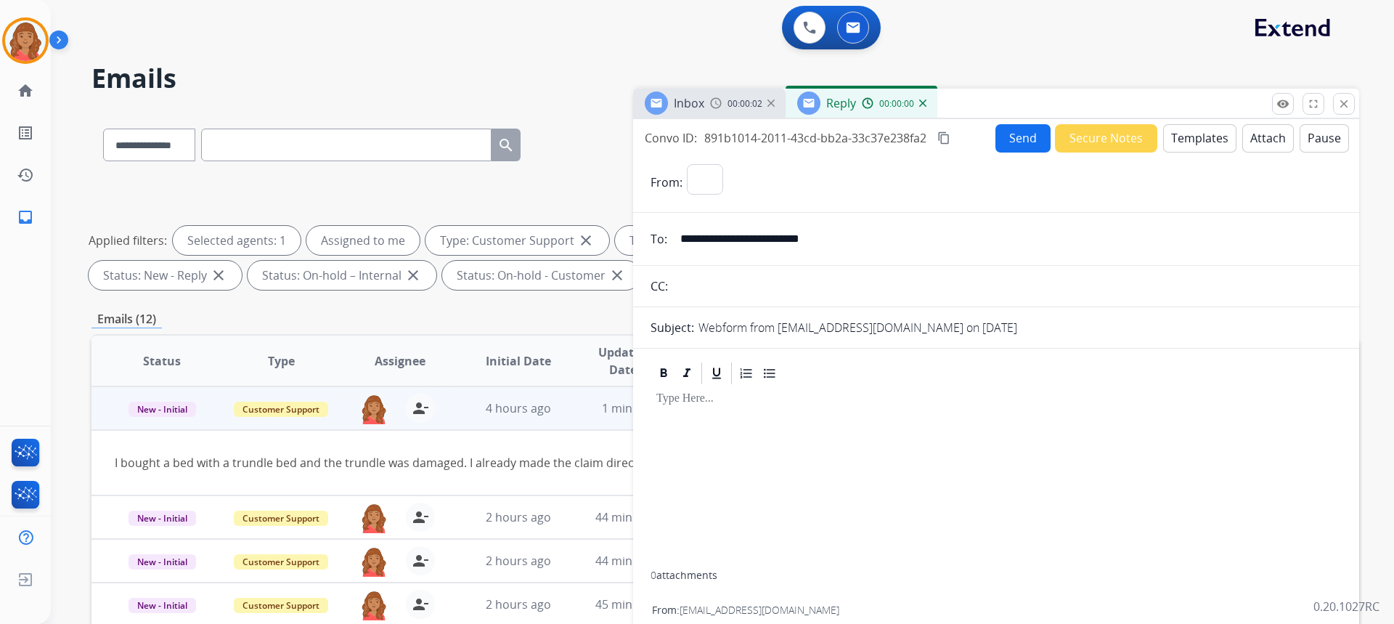
select select "**********"
click at [1210, 136] on button "Templates" at bounding box center [1199, 138] width 73 height 28
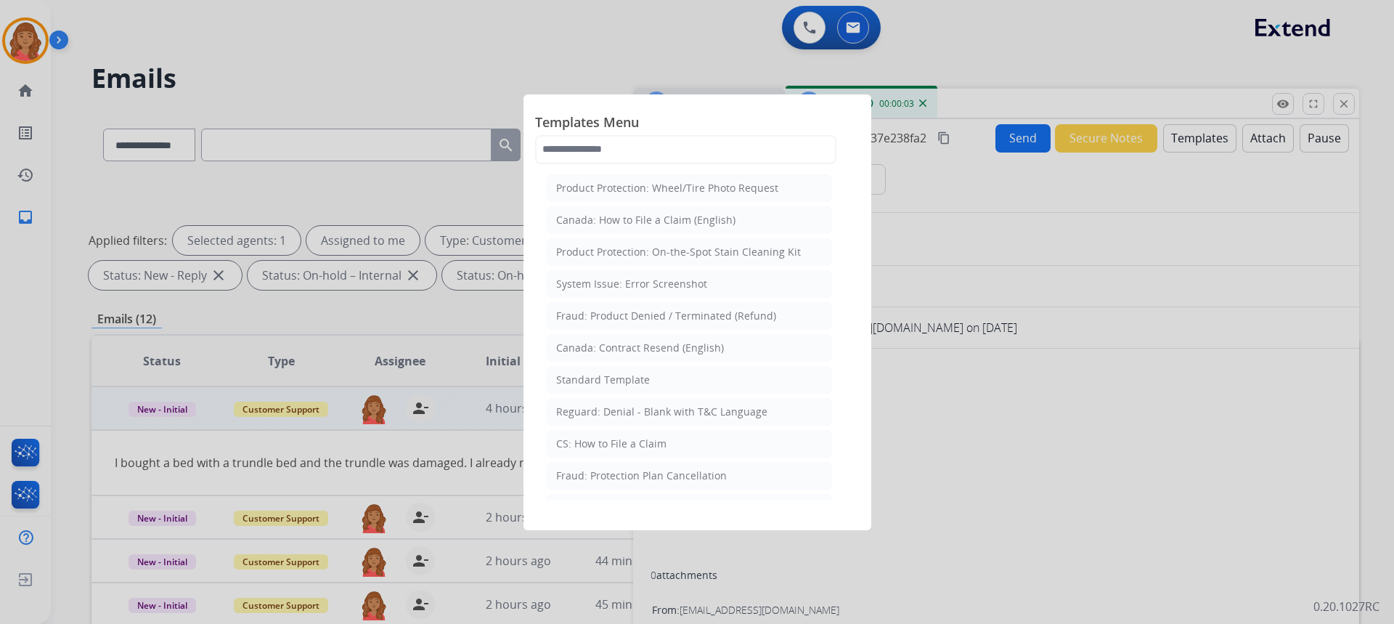
click at [610, 376] on div "Standard Template" at bounding box center [603, 379] width 94 height 15
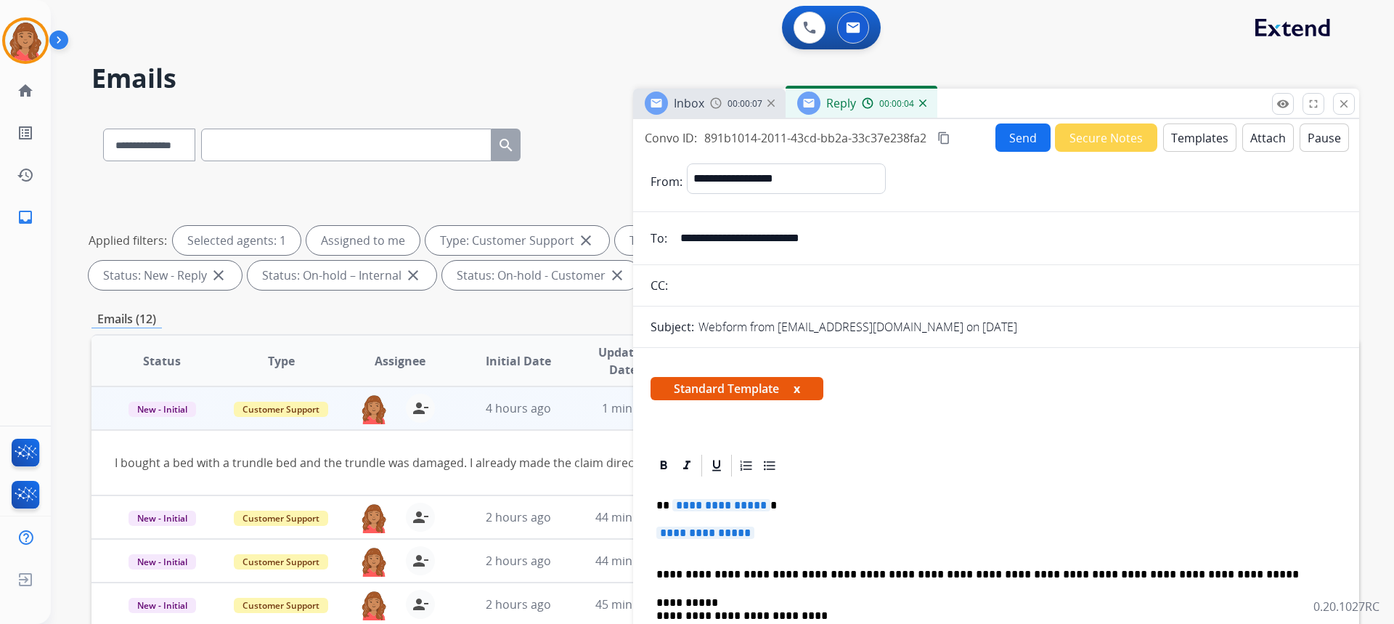
drag, startPoint x: 769, startPoint y: 524, endPoint x: 746, endPoint y: 528, distance: 23.6
drag, startPoint x: 746, startPoint y: 528, endPoint x: 775, endPoint y: 536, distance: 29.9
click at [775, 536] on p "**********" at bounding box center [995, 539] width 679 height 27
drag, startPoint x: 775, startPoint y: 536, endPoint x: 655, endPoint y: 487, distance: 129.3
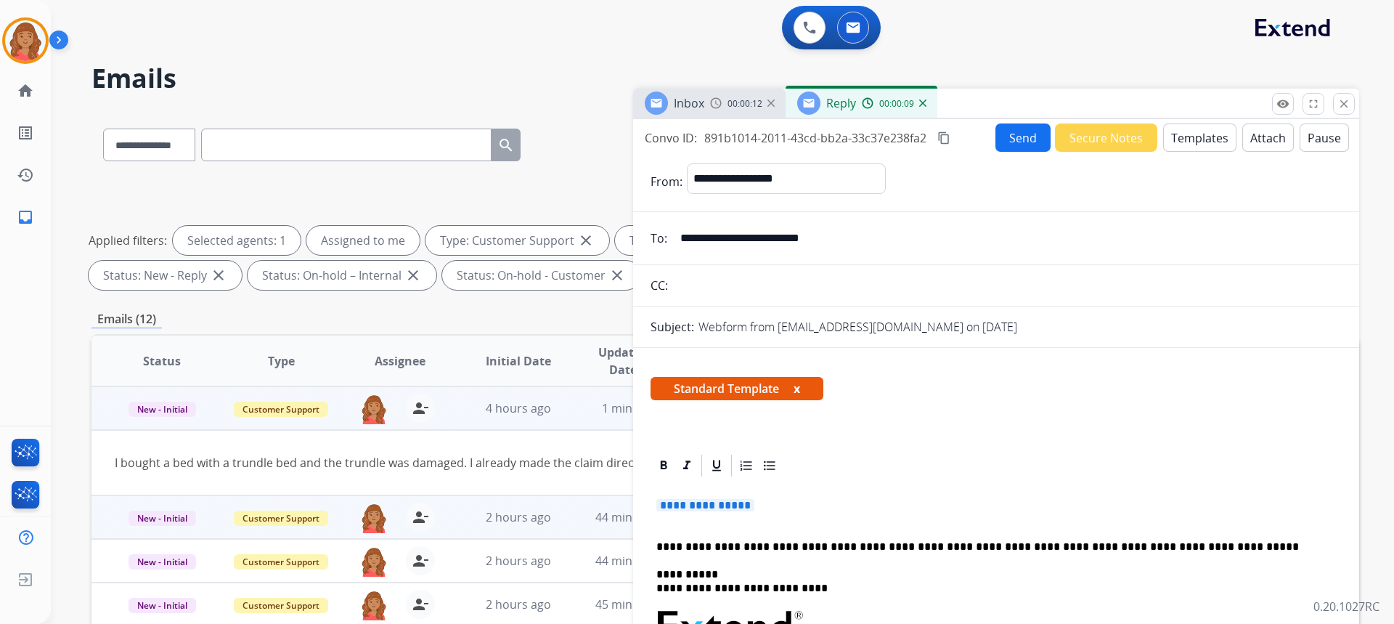
drag, startPoint x: 764, startPoint y: 504, endPoint x: 592, endPoint y: 502, distance: 172.0
click at [592, 502] on div "**********" at bounding box center [724, 502] width 1267 height 785
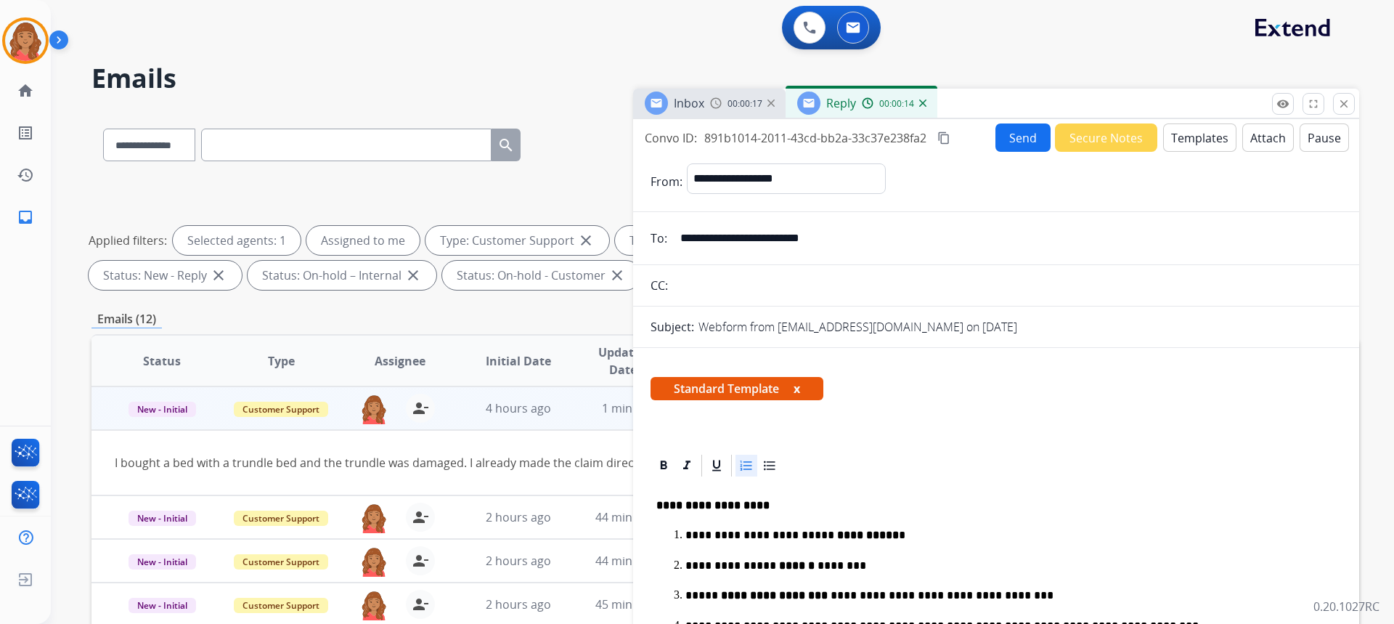
click at [1002, 145] on button "Send" at bounding box center [1022, 137] width 55 height 28
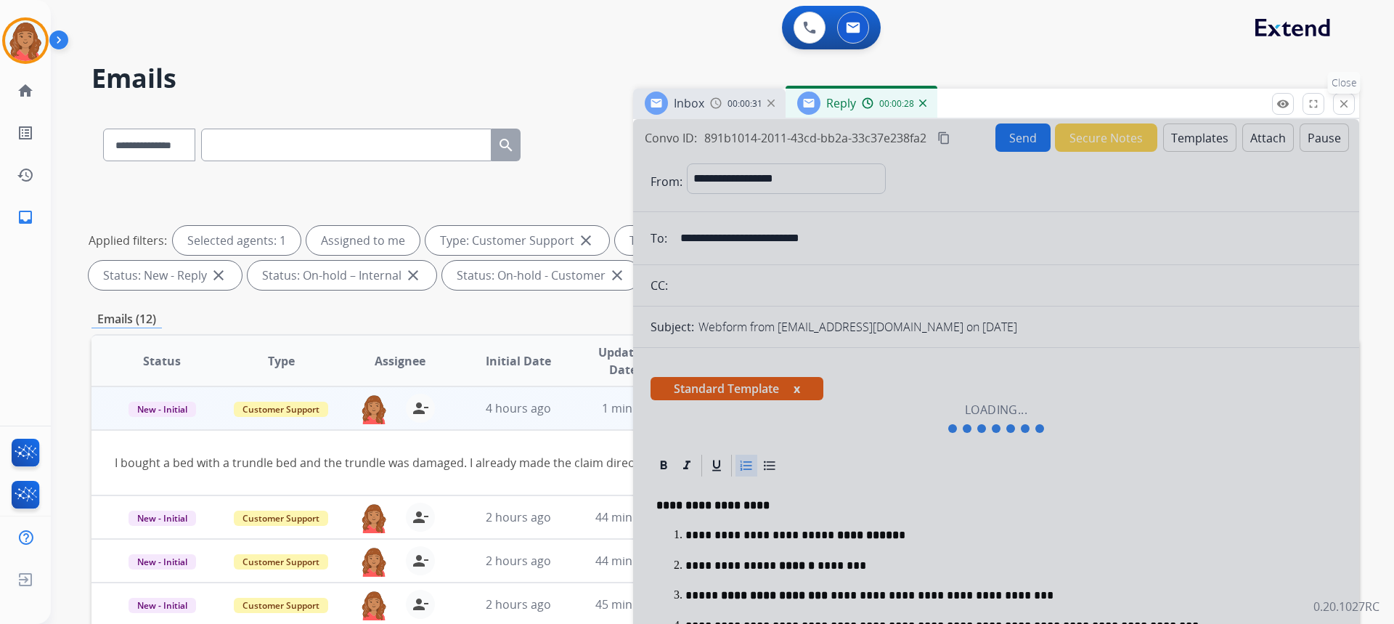
click at [1339, 108] on mat-icon "close" at bounding box center [1343, 103] width 13 height 13
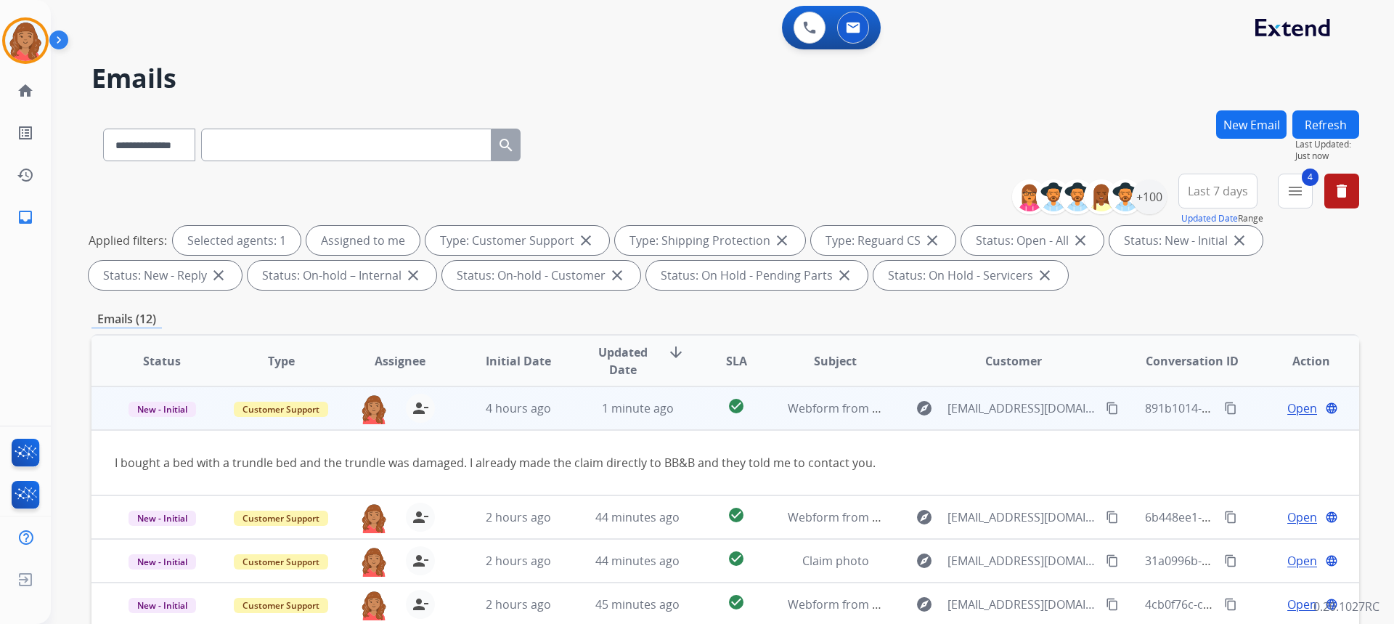
drag, startPoint x: 1098, startPoint y: 407, endPoint x: 1100, endPoint y: 397, distance: 9.7
click at [1106, 407] on mat-icon "content_copy" at bounding box center [1112, 407] width 13 height 13
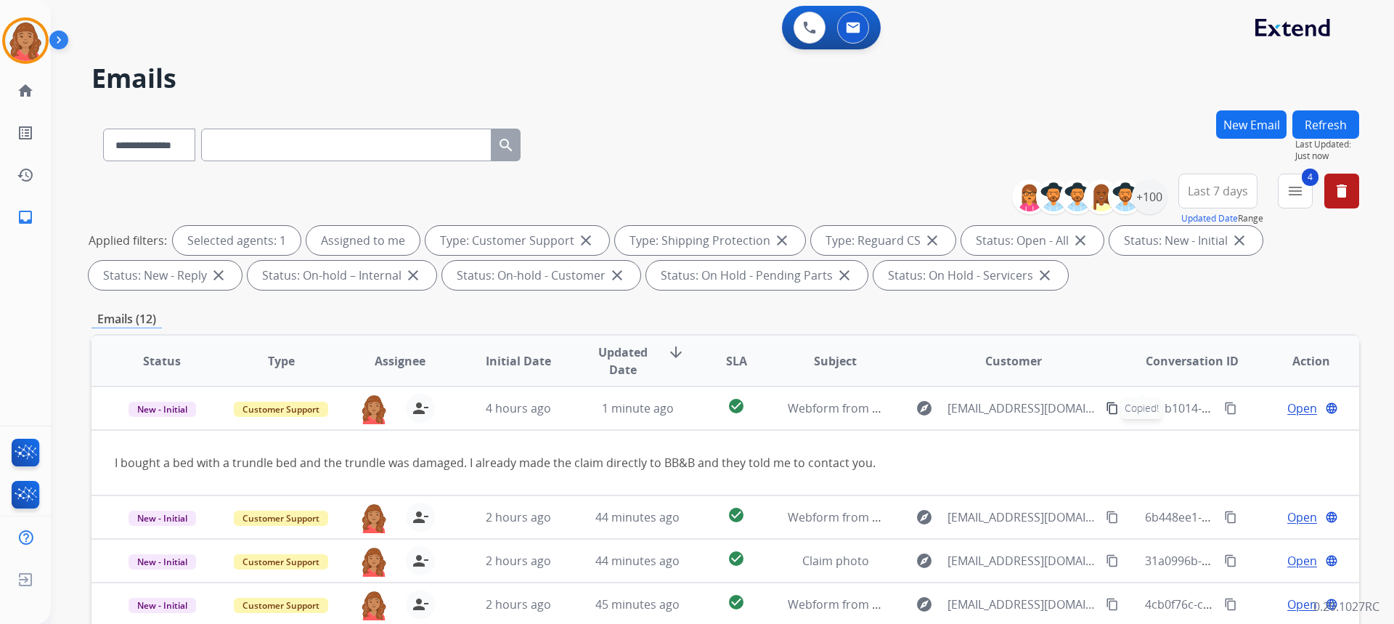
click at [1265, 128] on button "New Email" at bounding box center [1251, 124] width 70 height 28
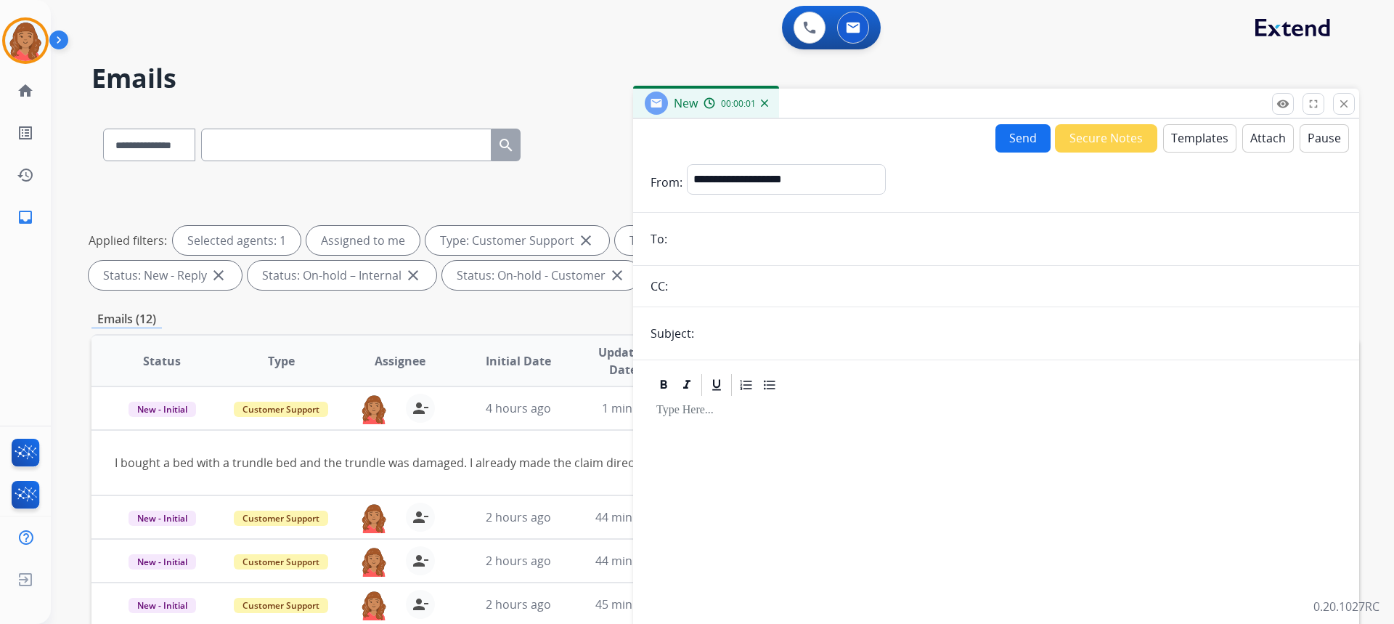
paste input "**********"
type input "**********"
click at [746, 192] on select "**********" at bounding box center [785, 178] width 197 height 29
select select "**********"
click at [687, 164] on select "**********" at bounding box center [785, 178] width 197 height 29
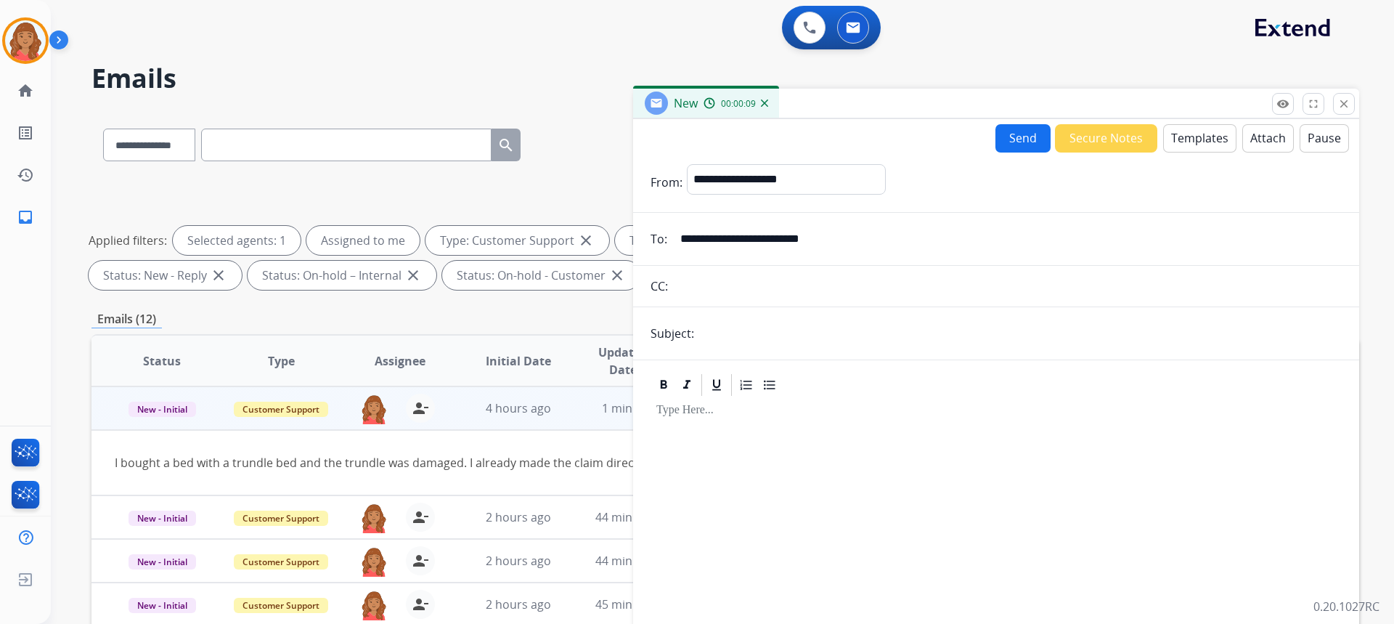
click at [546, 458] on div "I bought a bed with a trundle bed and the trundle was damaged. I already made t…" at bounding box center [607, 462] width 984 height 17
click at [1339, 107] on mat-icon "close" at bounding box center [1343, 103] width 13 height 13
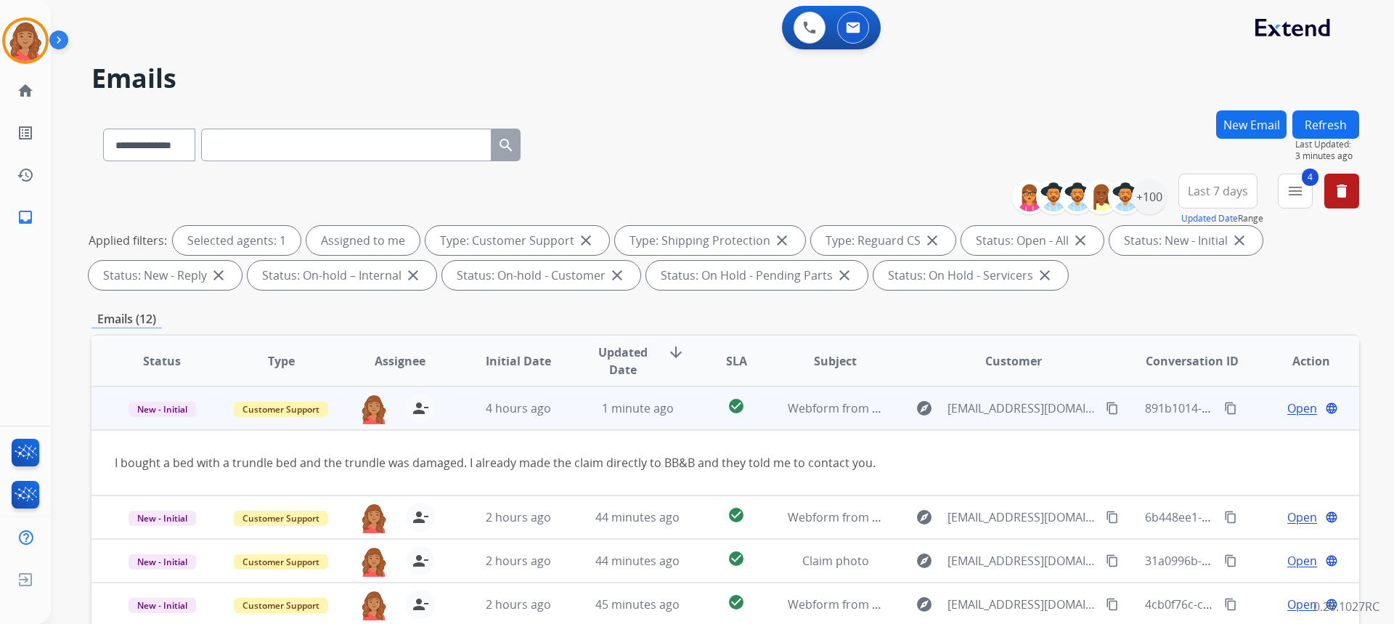
click at [1106, 412] on mat-icon "content_copy" at bounding box center [1112, 407] width 13 height 13
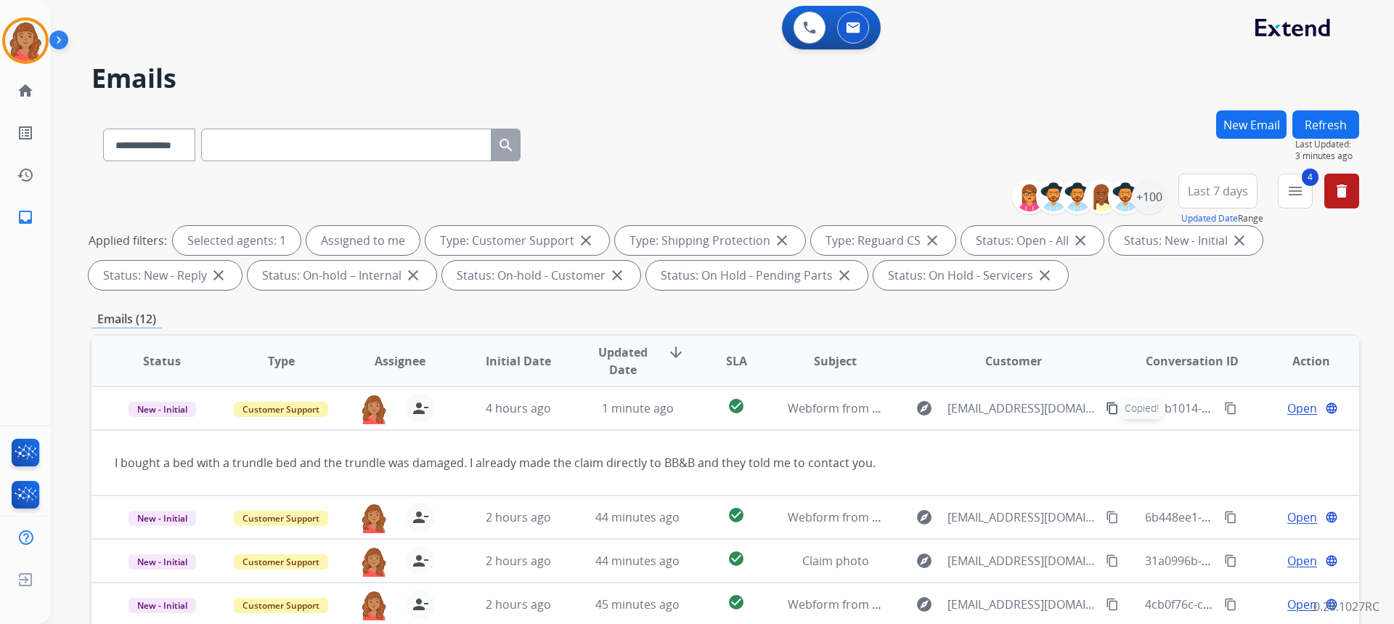
click at [1249, 142] on div "New Email" at bounding box center [1251, 141] width 70 height 63
click at [1238, 133] on button "New Email" at bounding box center [1251, 124] width 70 height 28
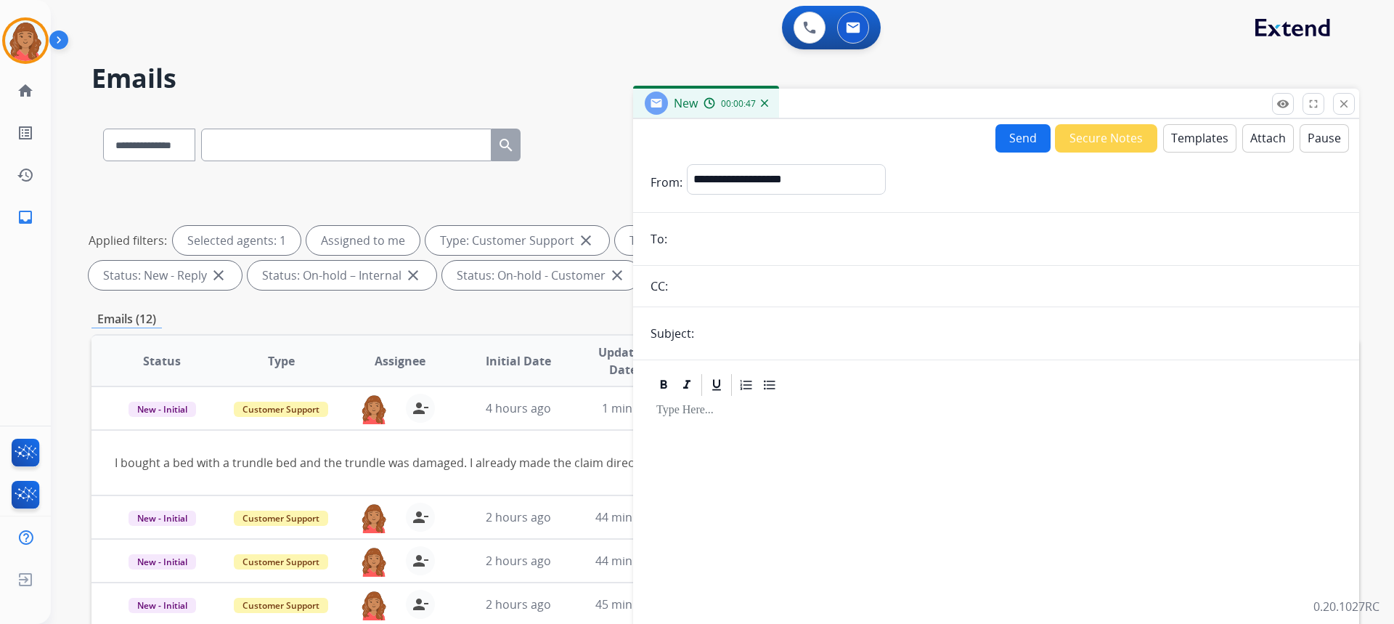
click at [1344, 103] on mat-icon "close" at bounding box center [1343, 103] width 13 height 13
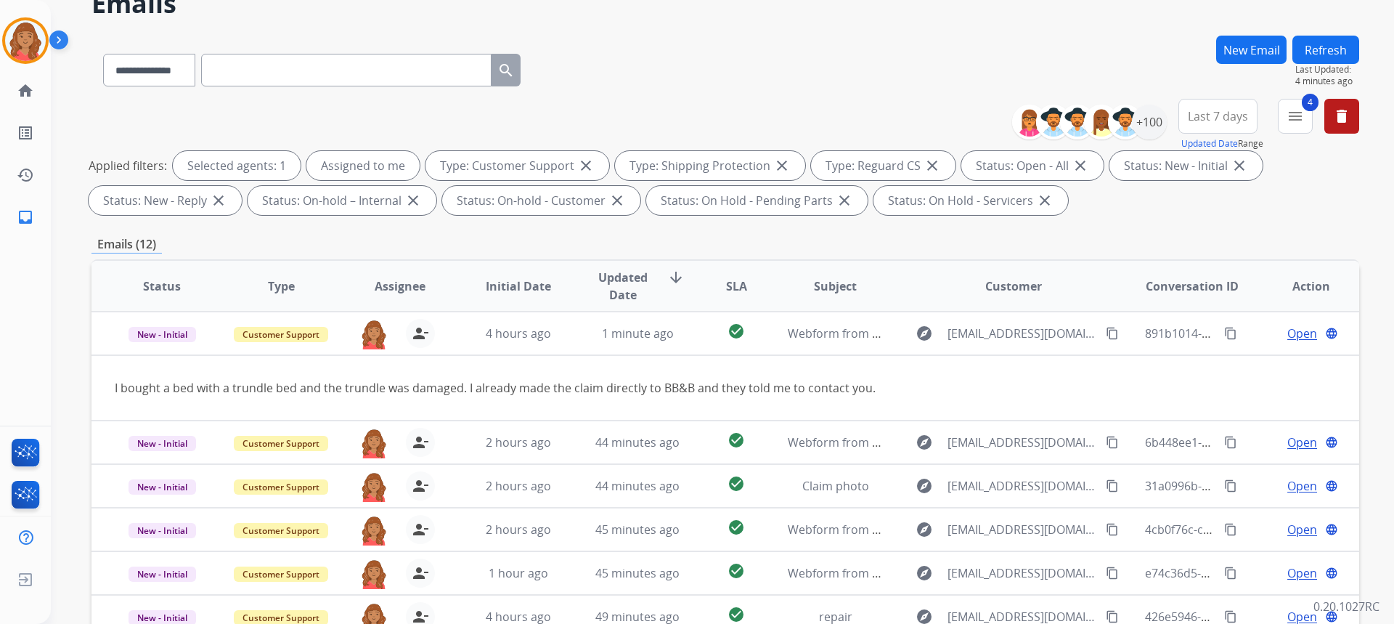
scroll to position [54, 0]
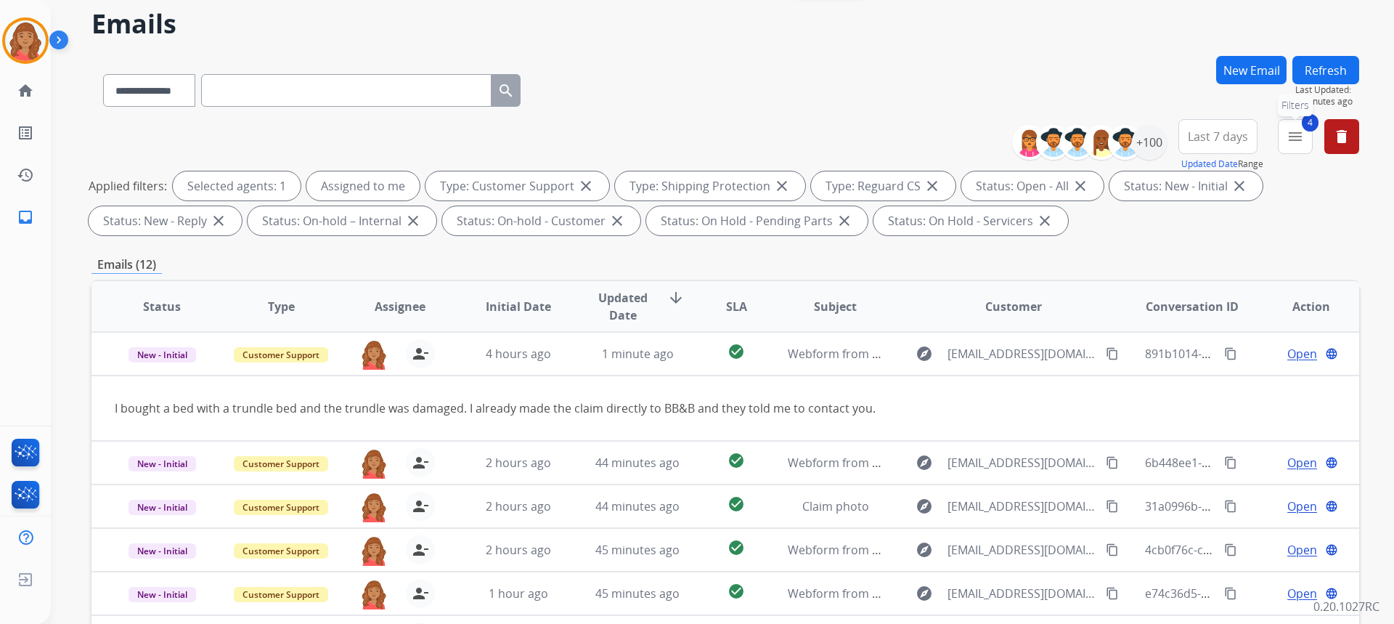
click at [1300, 144] on mat-icon "menu" at bounding box center [1294, 136] width 17 height 17
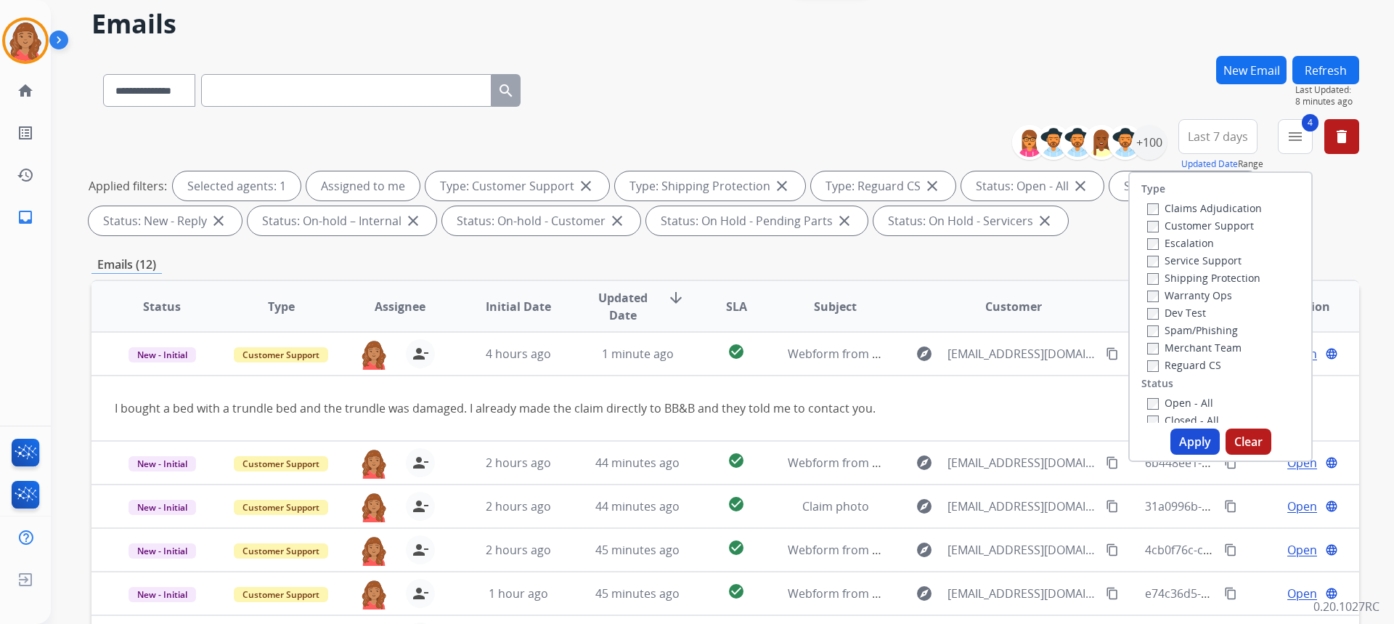
click at [1178, 450] on button "Apply" at bounding box center [1194, 441] width 49 height 26
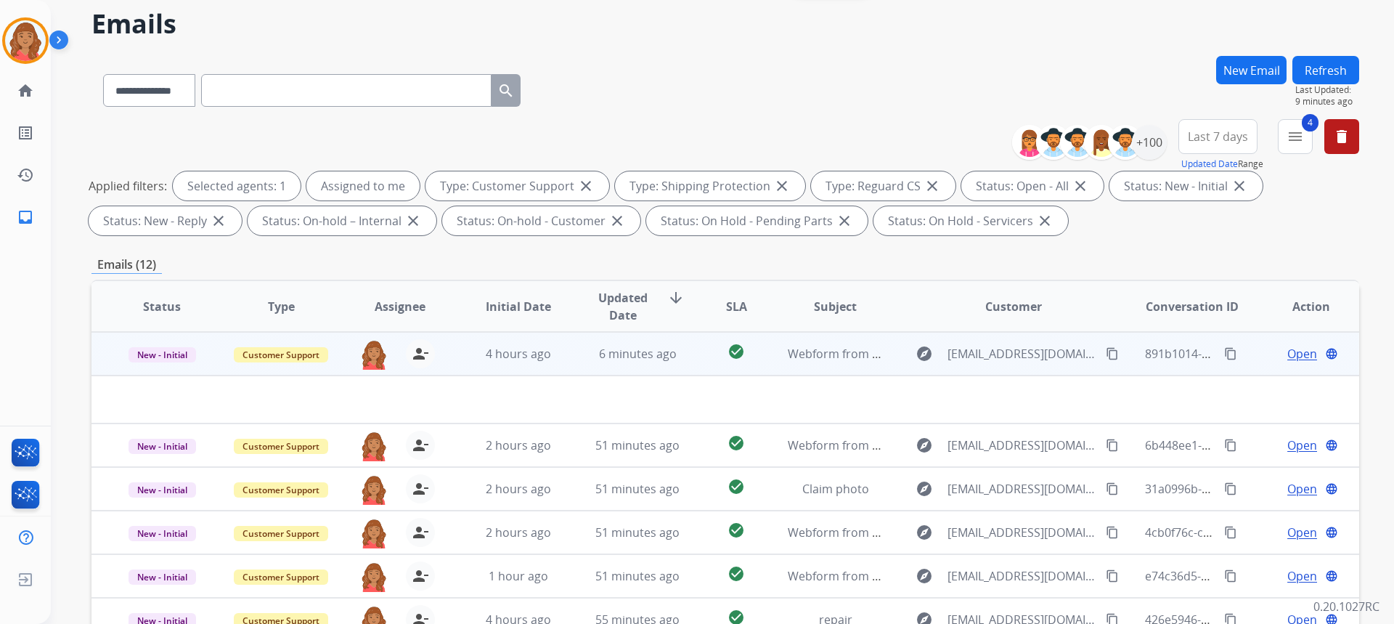
click at [567, 344] on td "6 minutes ago" at bounding box center [626, 354] width 119 height 44
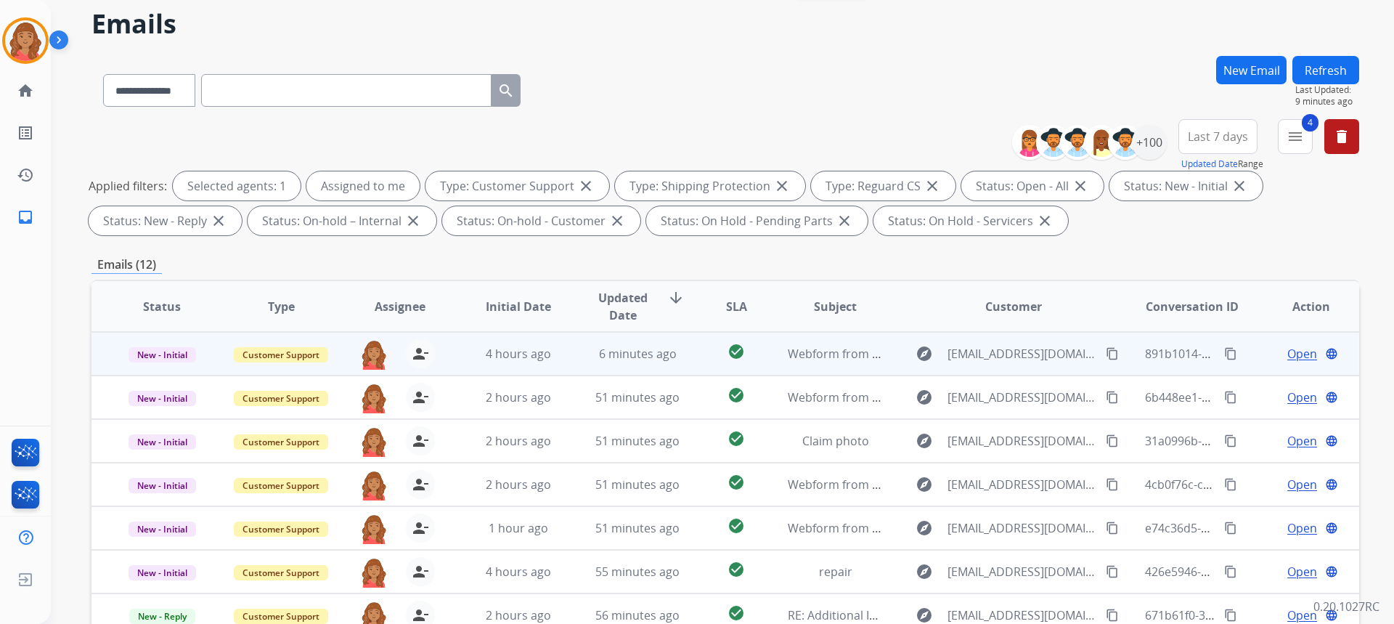
click at [480, 362] on div "4 hours ago" at bounding box center [518, 353] width 95 height 17
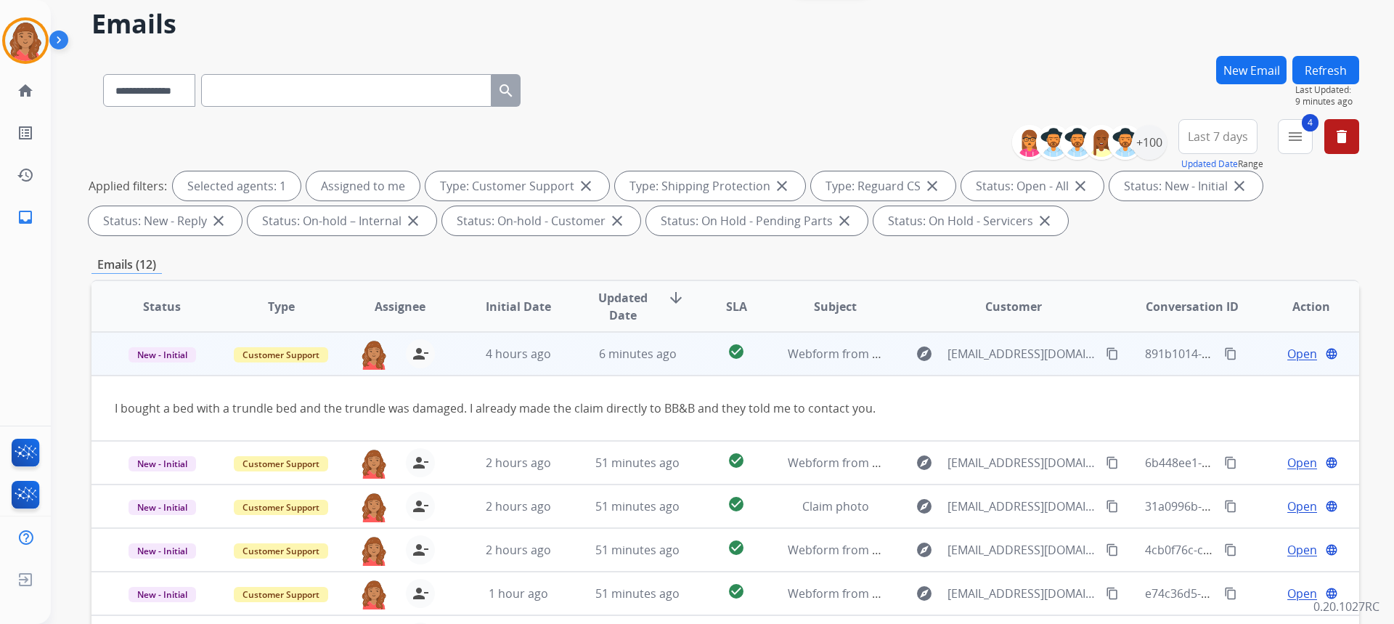
click at [1106, 353] on mat-icon "content_copy" at bounding box center [1112, 353] width 13 height 13
click at [1092, 356] on div "explore [EMAIL_ADDRESS][DOMAIN_NAME] content_copy" at bounding box center [1013, 353] width 213 height 23
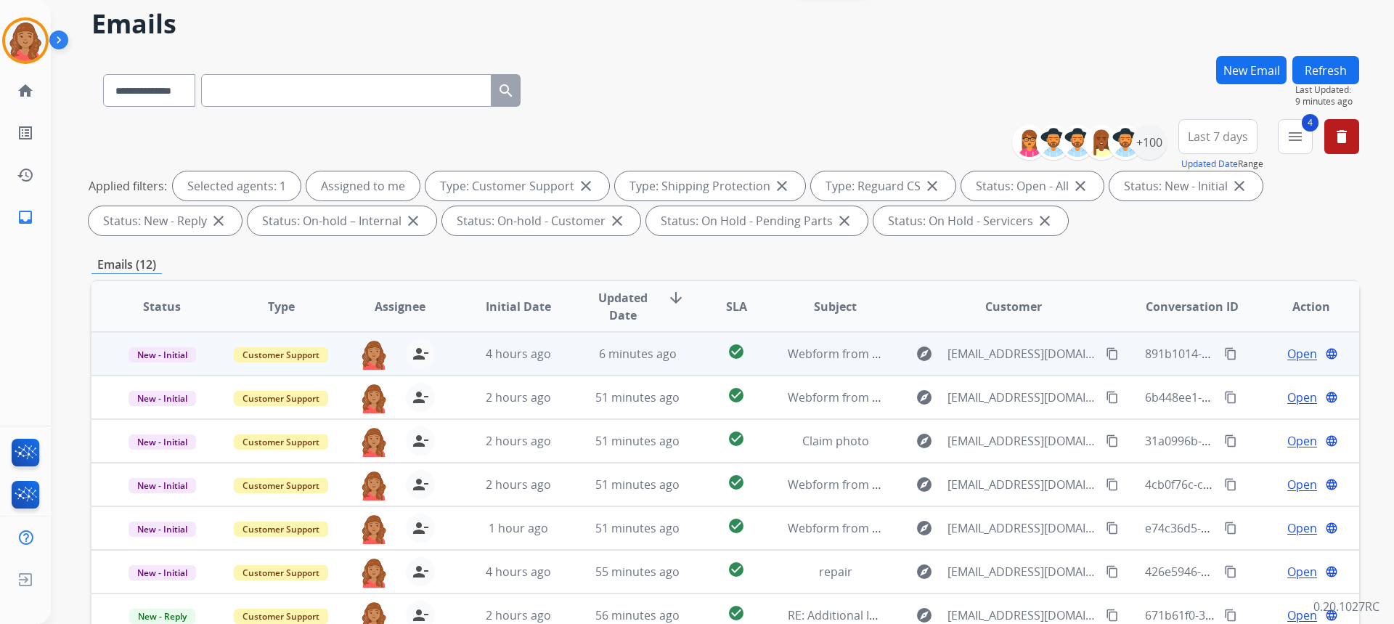
click at [1103, 356] on button "content_copy" at bounding box center [1111, 353] width 17 height 17
click at [1288, 353] on span "Open" at bounding box center [1302, 353] width 30 height 17
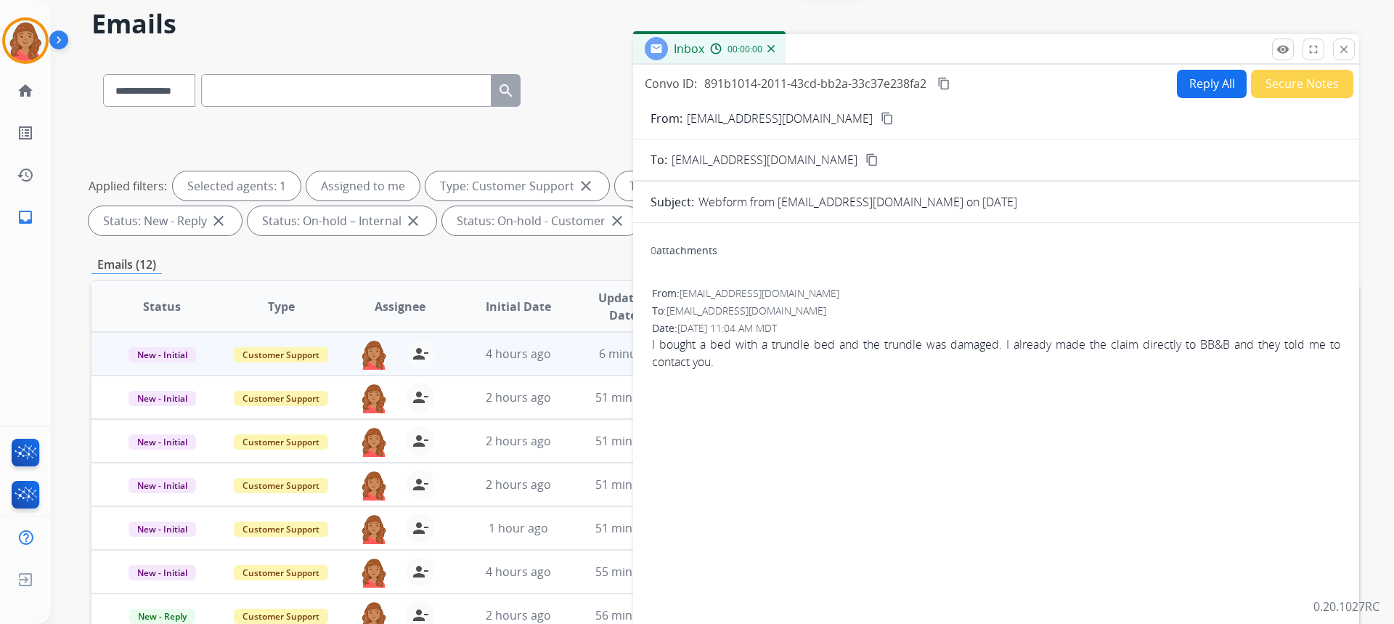
click at [1183, 89] on button "Reply All" at bounding box center [1212, 84] width 70 height 28
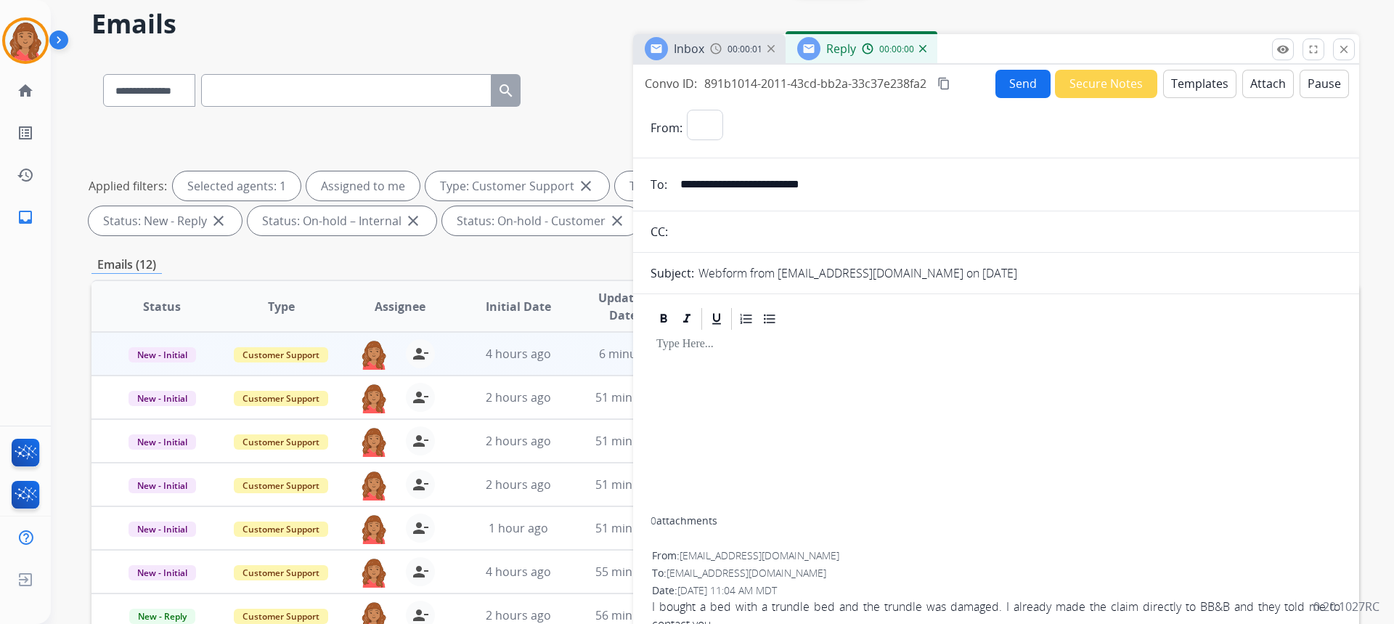
select select "**********"
click at [1190, 89] on button "Templates" at bounding box center [1199, 84] width 73 height 28
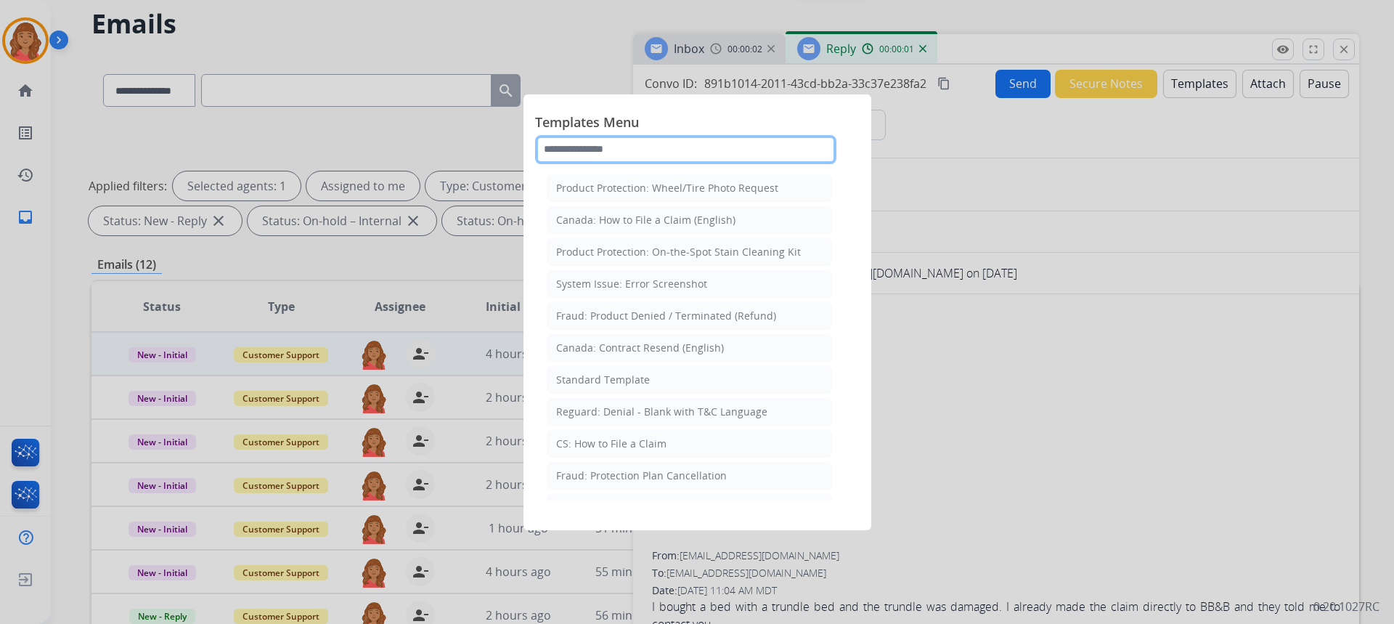
click at [639, 144] on input "text" at bounding box center [685, 149] width 301 height 29
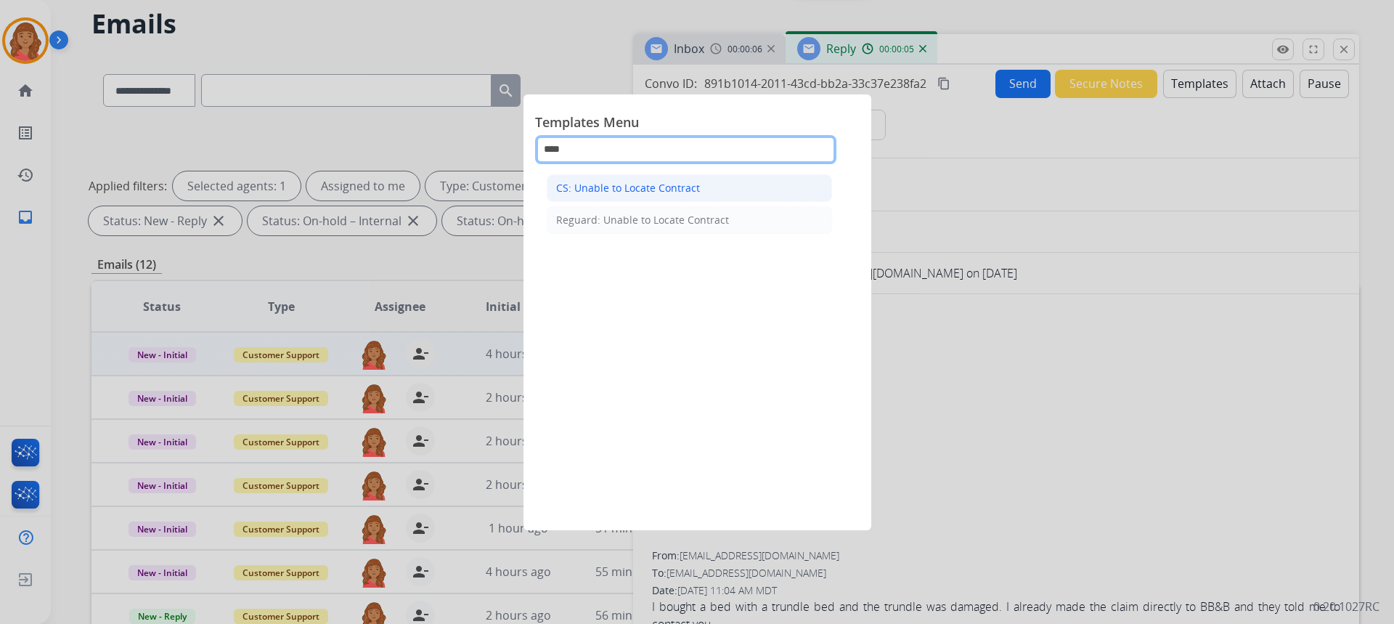
type input "****"
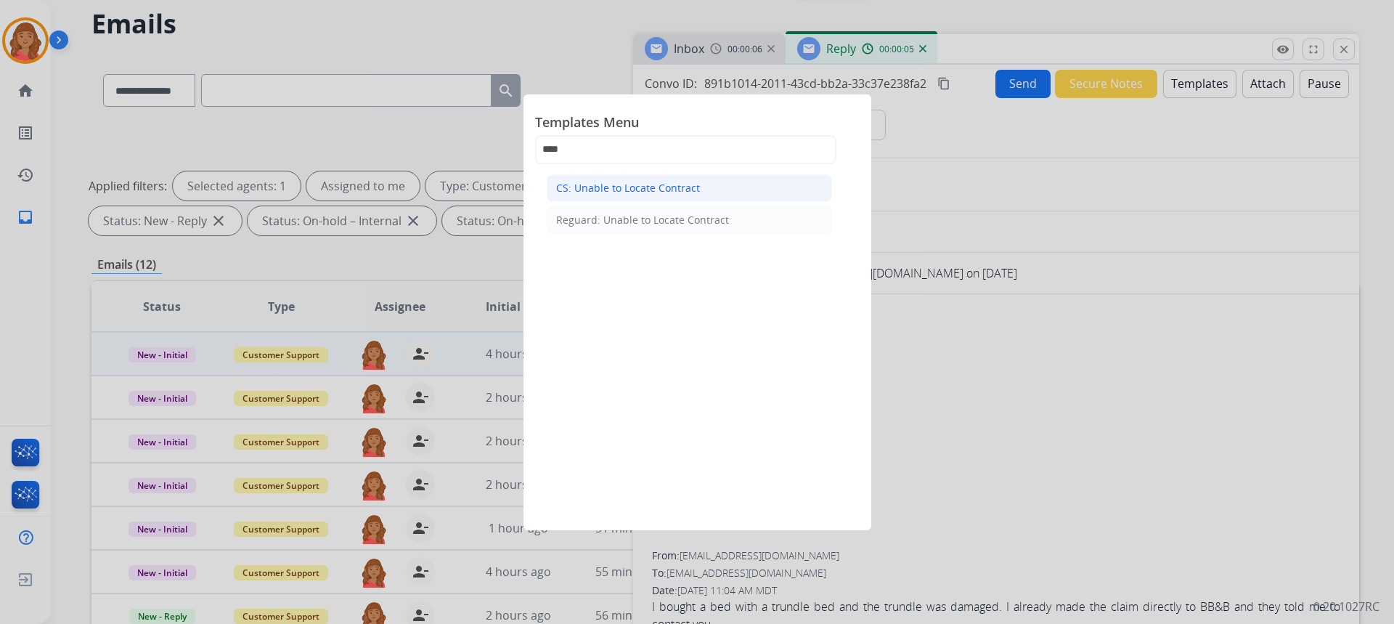
click at [626, 190] on div "CS: Unable to Locate Contract" at bounding box center [628, 188] width 144 height 15
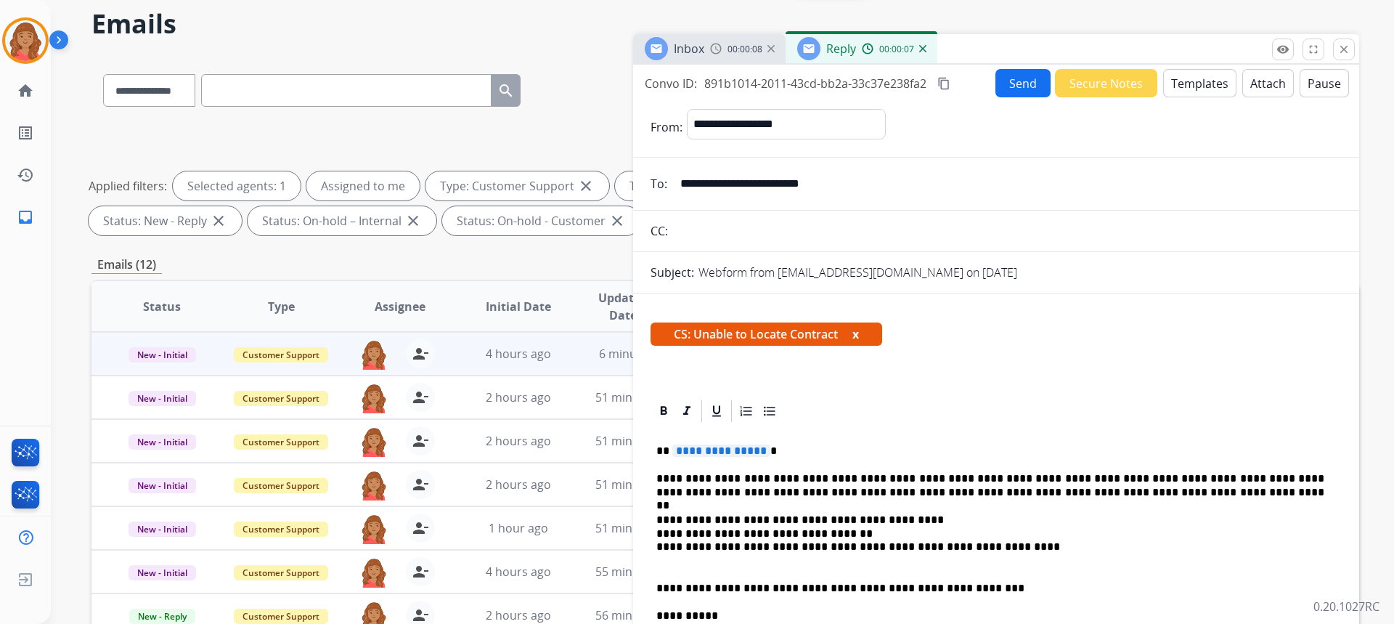
drag, startPoint x: 763, startPoint y: 450, endPoint x: 758, endPoint y: 456, distance: 7.7
click at [762, 450] on p "**********" at bounding box center [990, 450] width 668 height 13
click at [1020, 81] on button "Send" at bounding box center [1022, 83] width 55 height 28
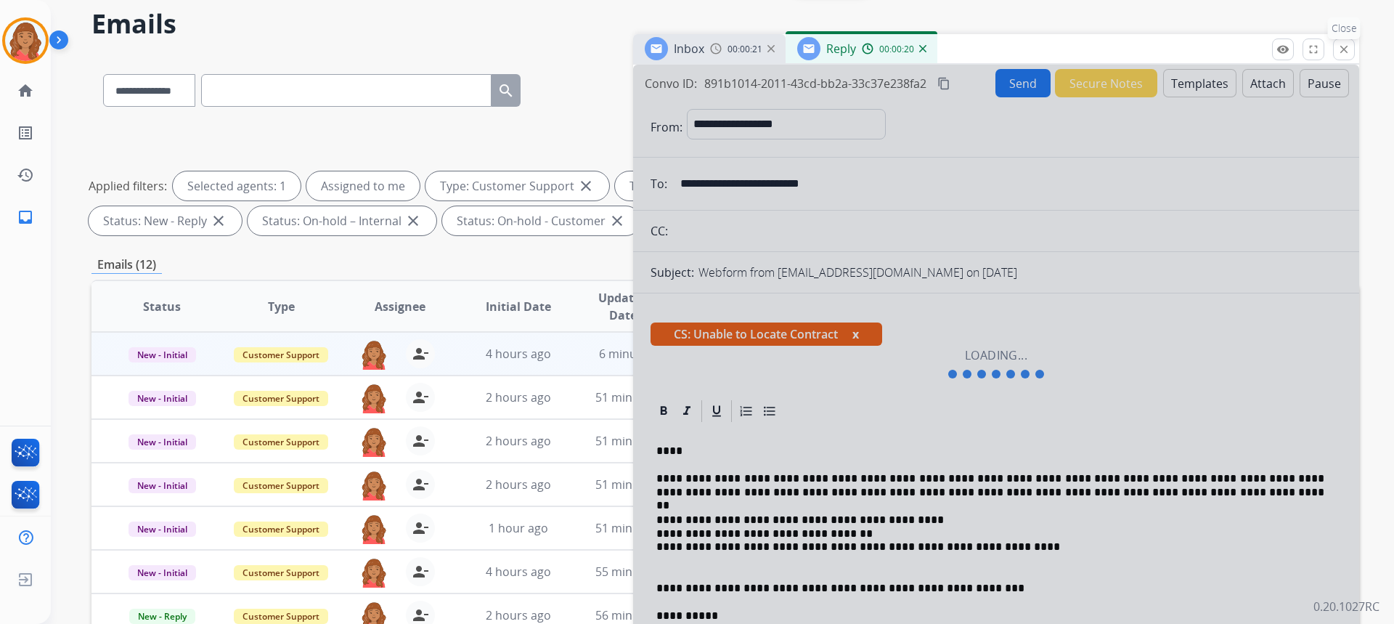
click at [1347, 54] on mat-icon "close" at bounding box center [1343, 49] width 13 height 13
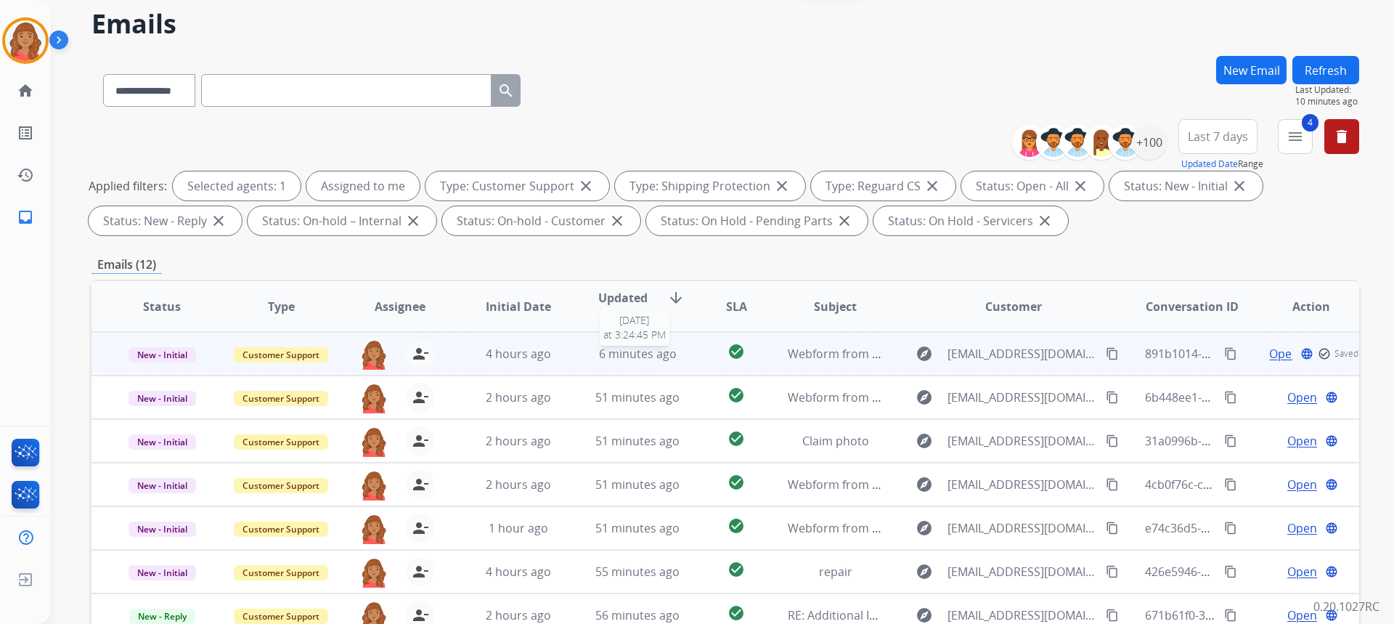
click at [669, 351] on span "6 minutes ago" at bounding box center [638, 354] width 78 height 16
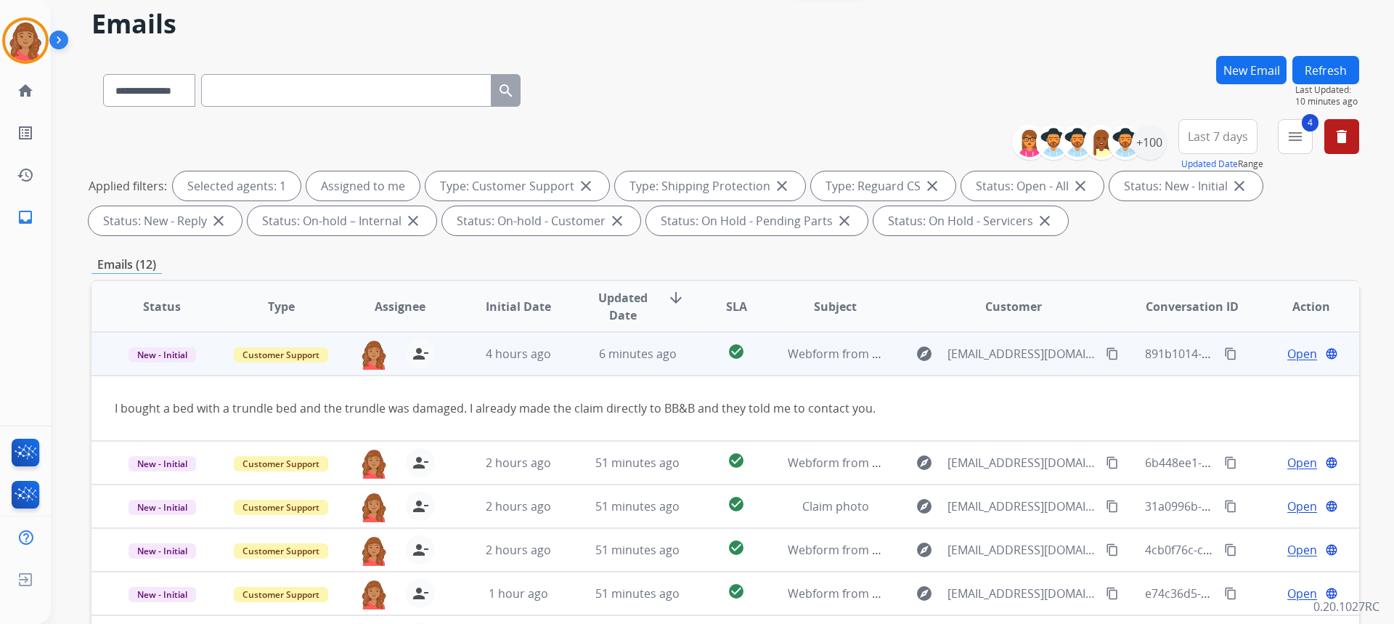
click at [1287, 350] on span "Open" at bounding box center [1302, 353] width 30 height 17
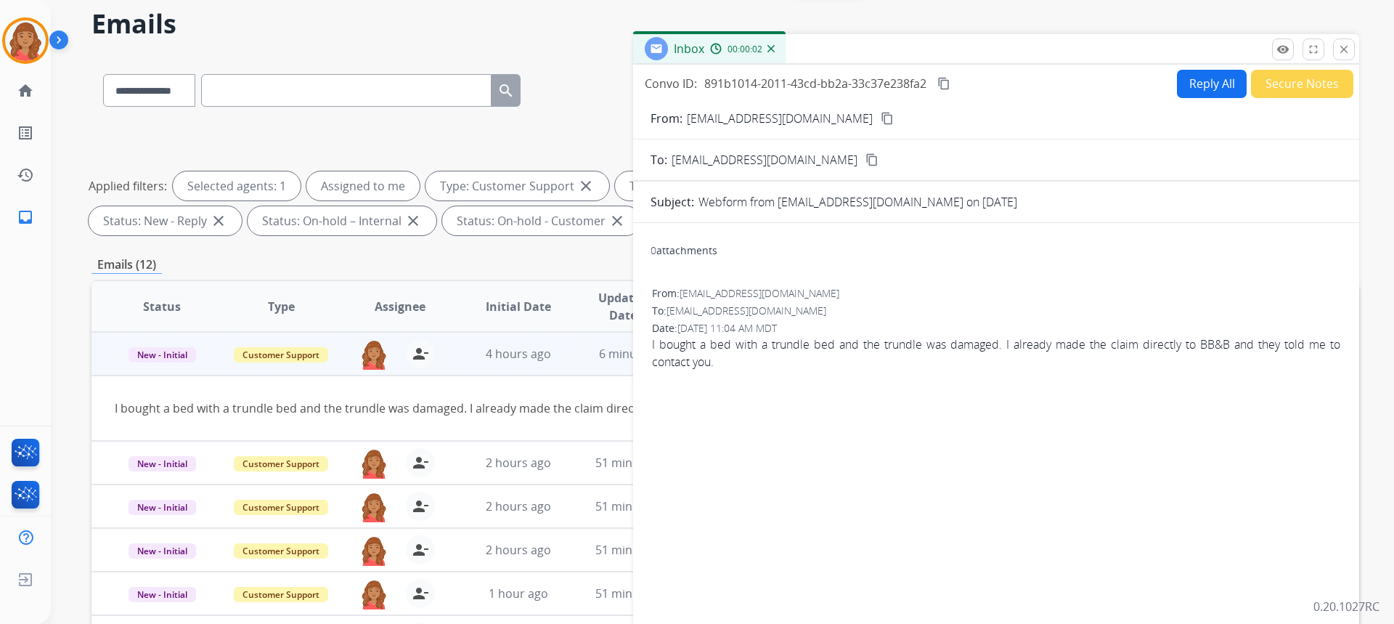
click at [881, 116] on mat-icon "content_copy" at bounding box center [887, 118] width 13 height 13
drag, startPoint x: 1353, startPoint y: 53, endPoint x: 1339, endPoint y: 52, distance: 14.5
click at [1348, 52] on button "close Close" at bounding box center [1344, 49] width 22 height 22
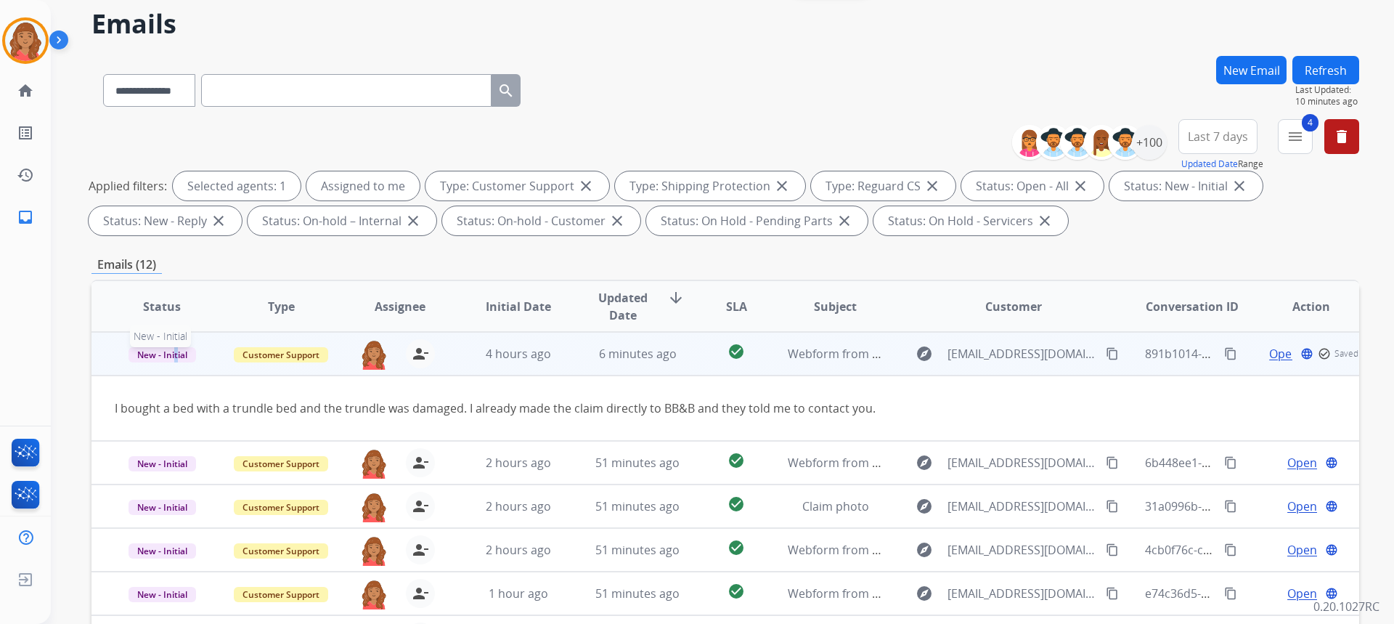
click at [176, 352] on span "New - Initial" at bounding box center [162, 354] width 68 height 15
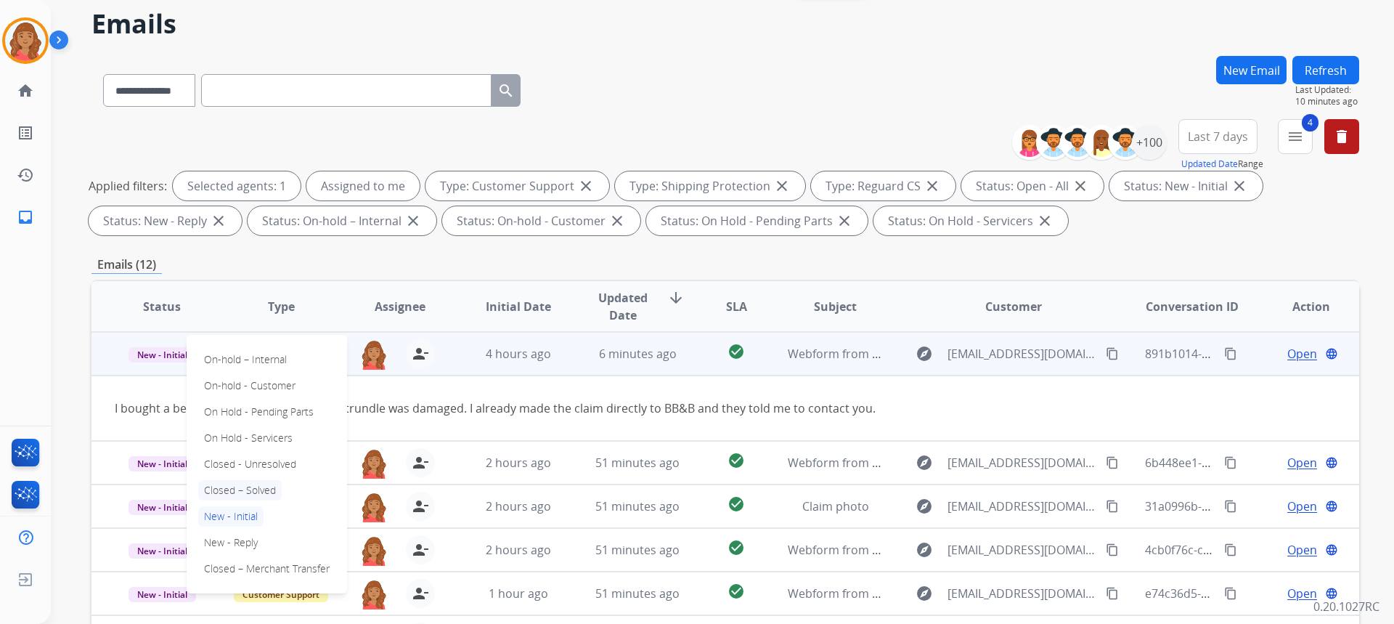
click at [229, 489] on p "Closed – Solved" at bounding box center [239, 490] width 83 height 20
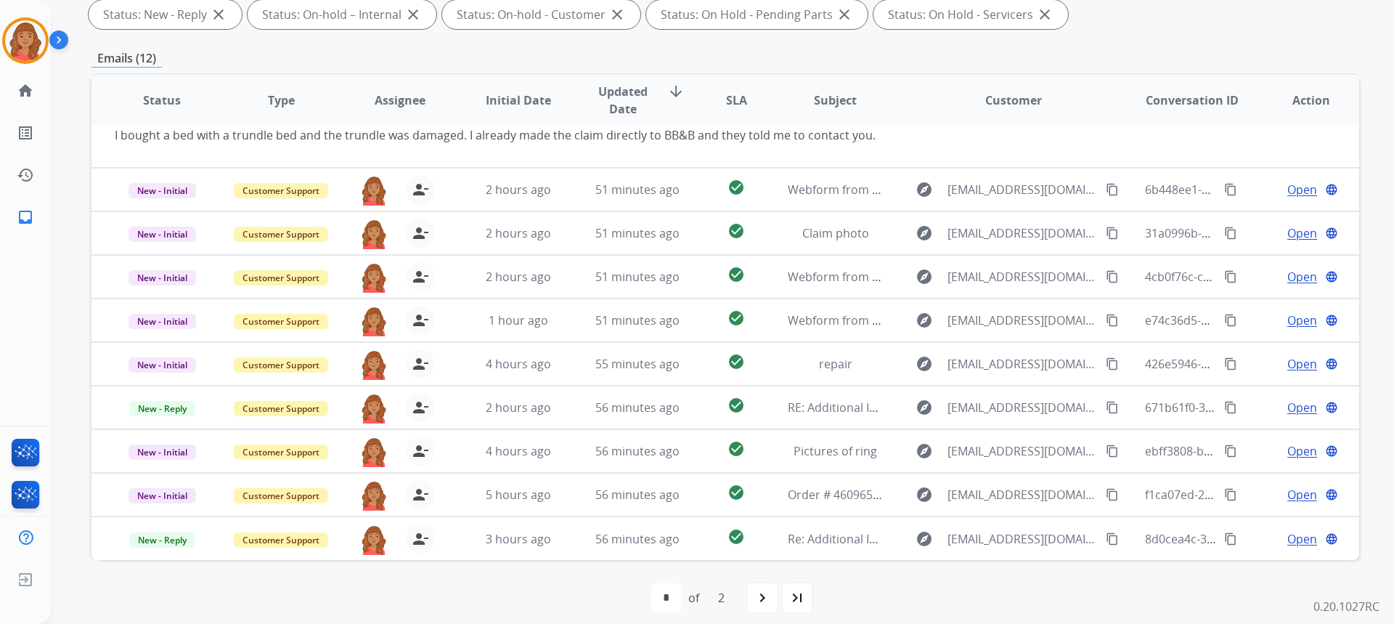
scroll to position [272, 0]
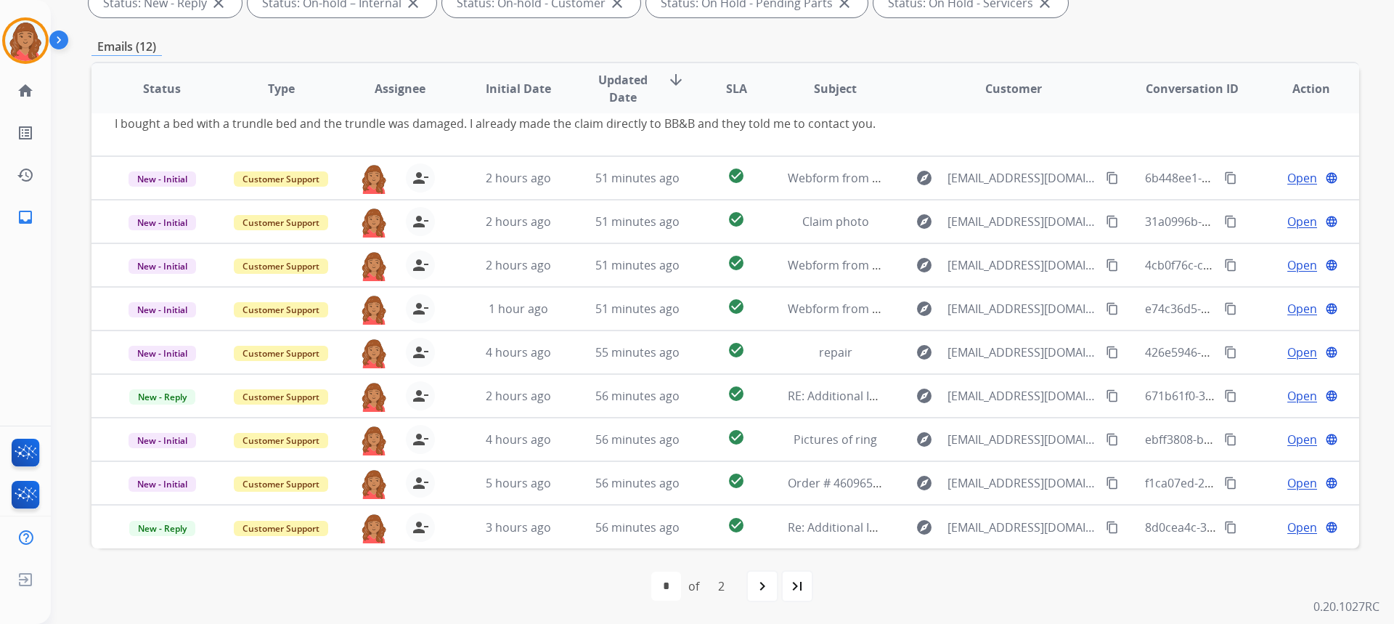
click at [760, 587] on mat-icon "navigate_next" at bounding box center [761, 585] width 17 height 17
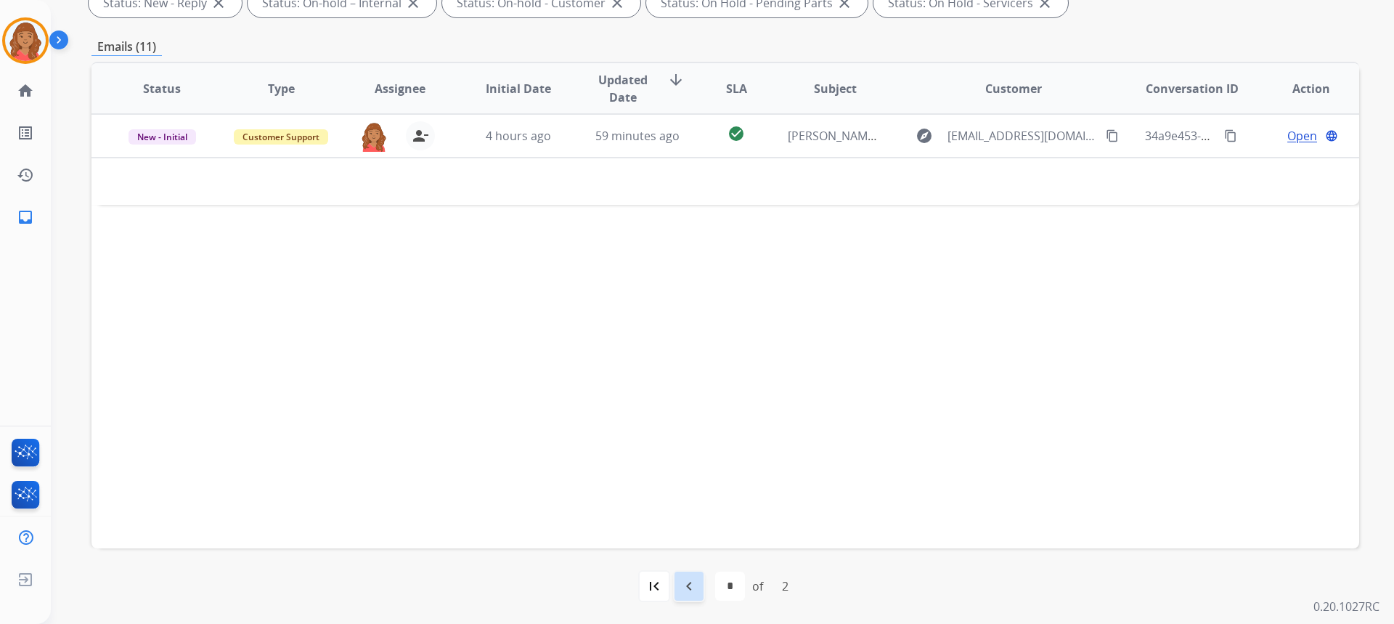
click at [684, 589] on mat-icon "navigate_before" at bounding box center [688, 585] width 17 height 17
select select "*"
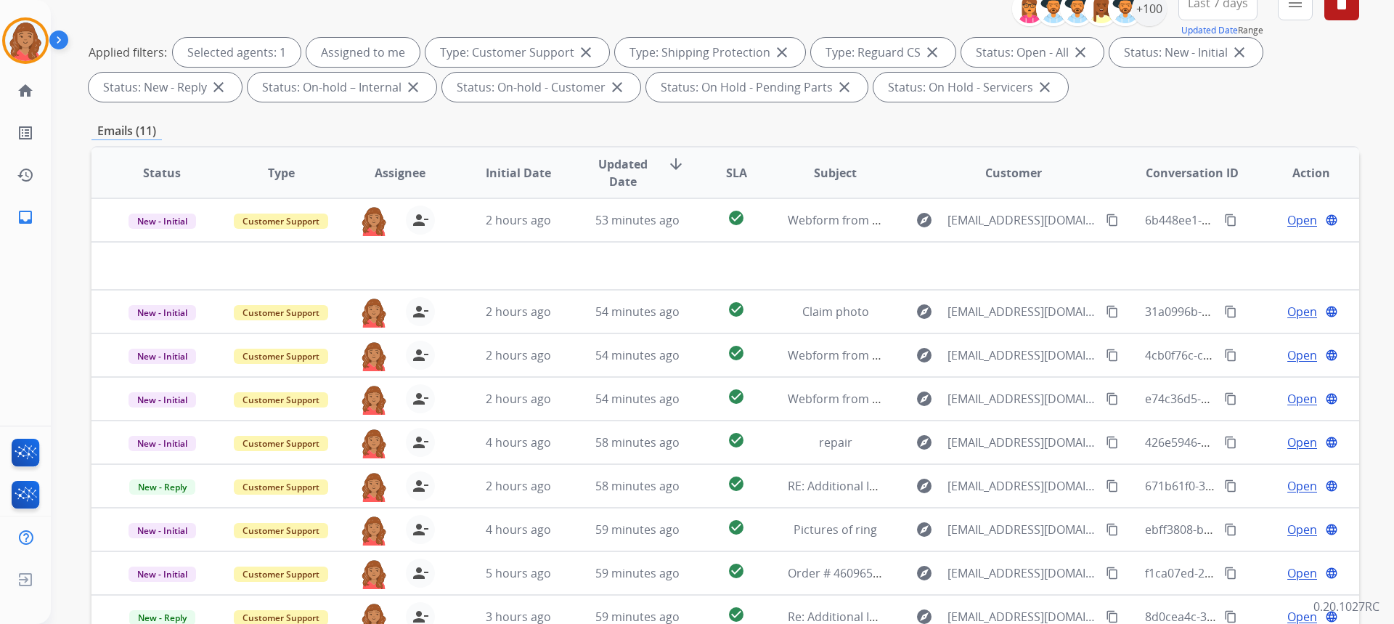
scroll to position [0, 0]
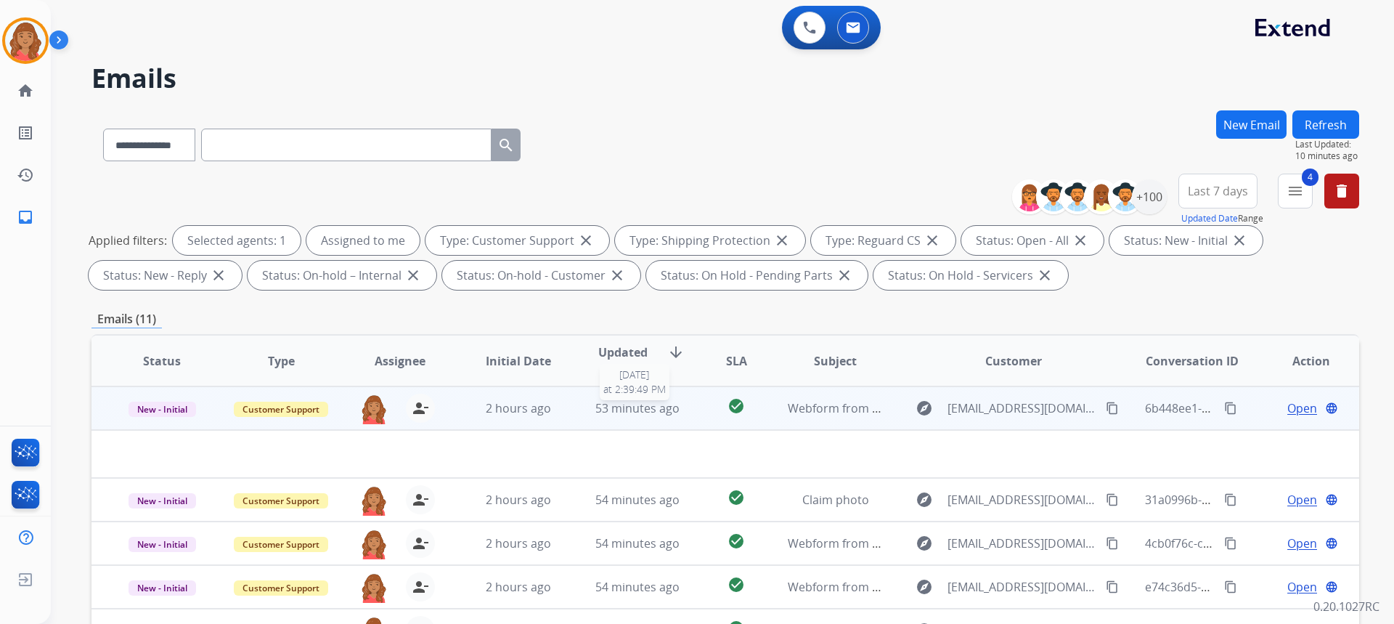
click at [596, 415] on span "53 minutes ago" at bounding box center [637, 408] width 84 height 16
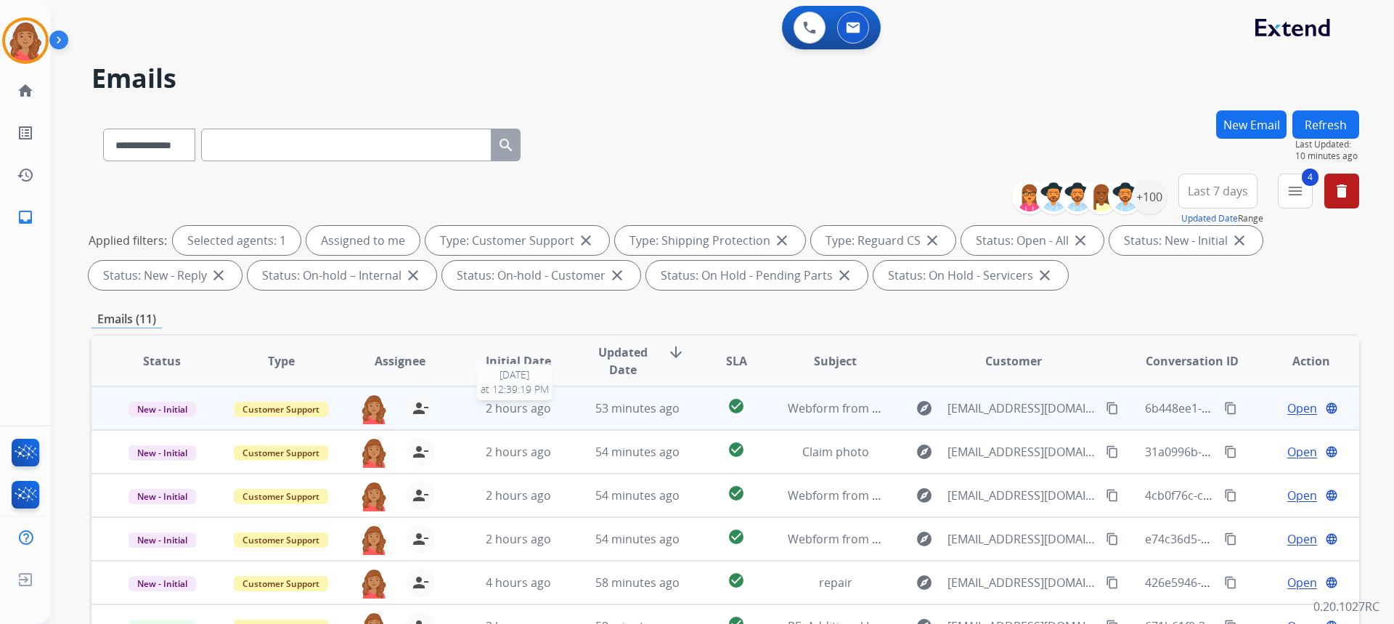
click at [559, 412] on div "2 hours ago" at bounding box center [518, 407] width 95 height 17
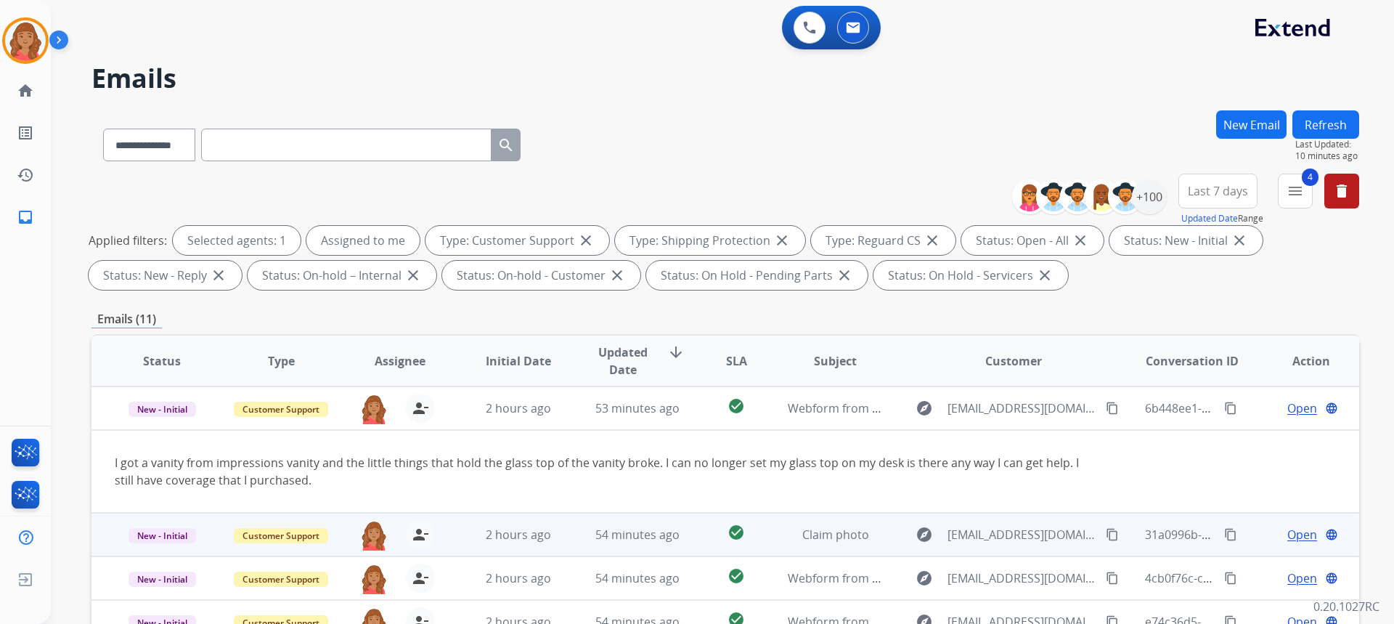
drag, startPoint x: 578, startPoint y: 407, endPoint x: 521, endPoint y: 446, distance: 68.5
click at [578, 408] on td "53 minutes ago" at bounding box center [626, 408] width 119 height 44
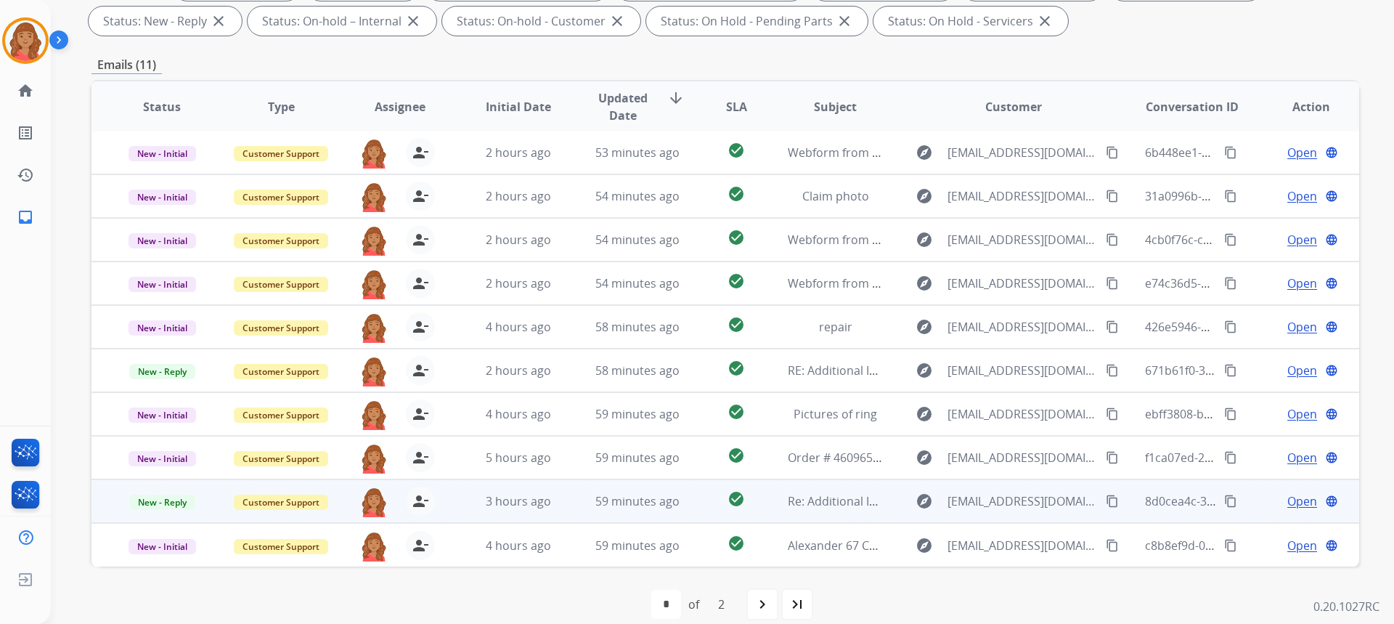
scroll to position [272, 0]
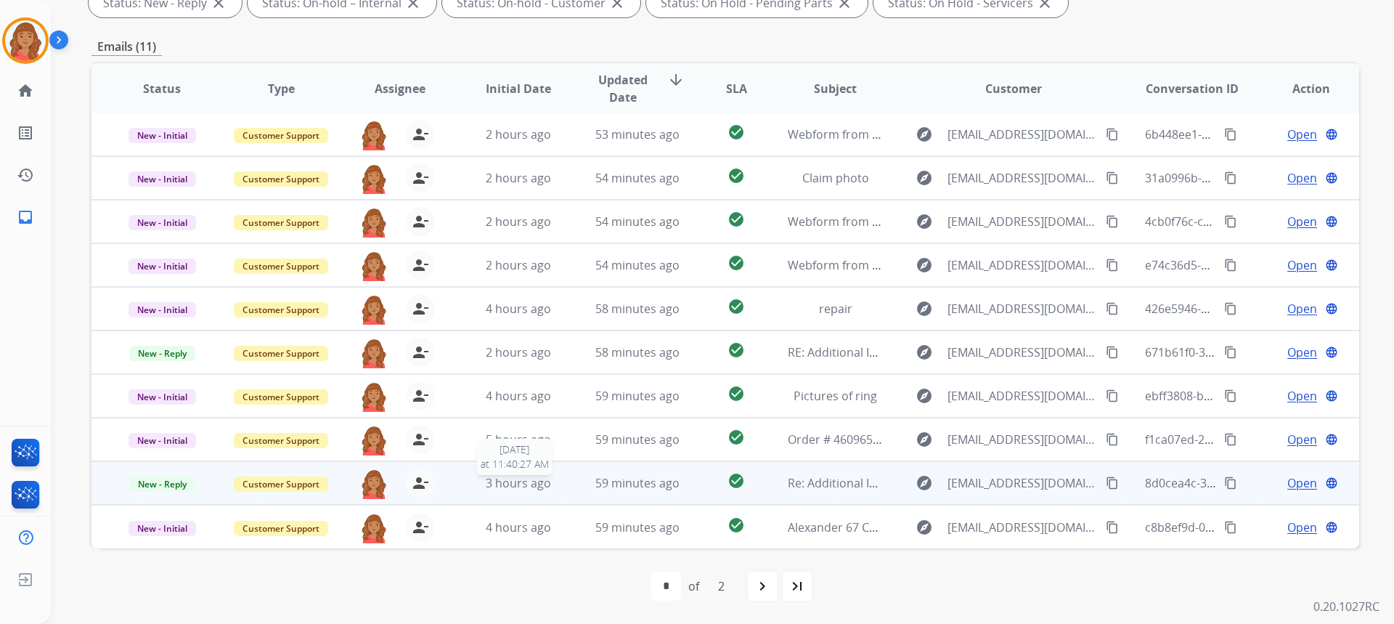
click at [520, 483] on span "3 hours ago" at bounding box center [518, 483] width 65 height 16
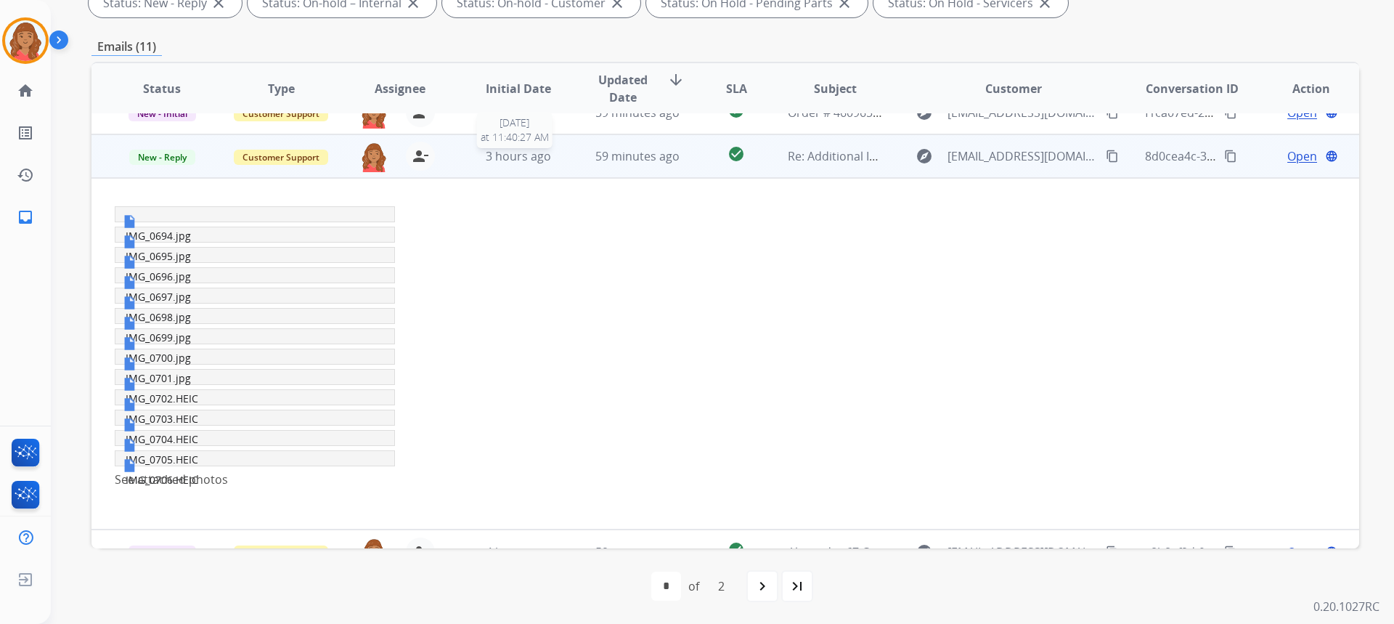
scroll to position [348, 0]
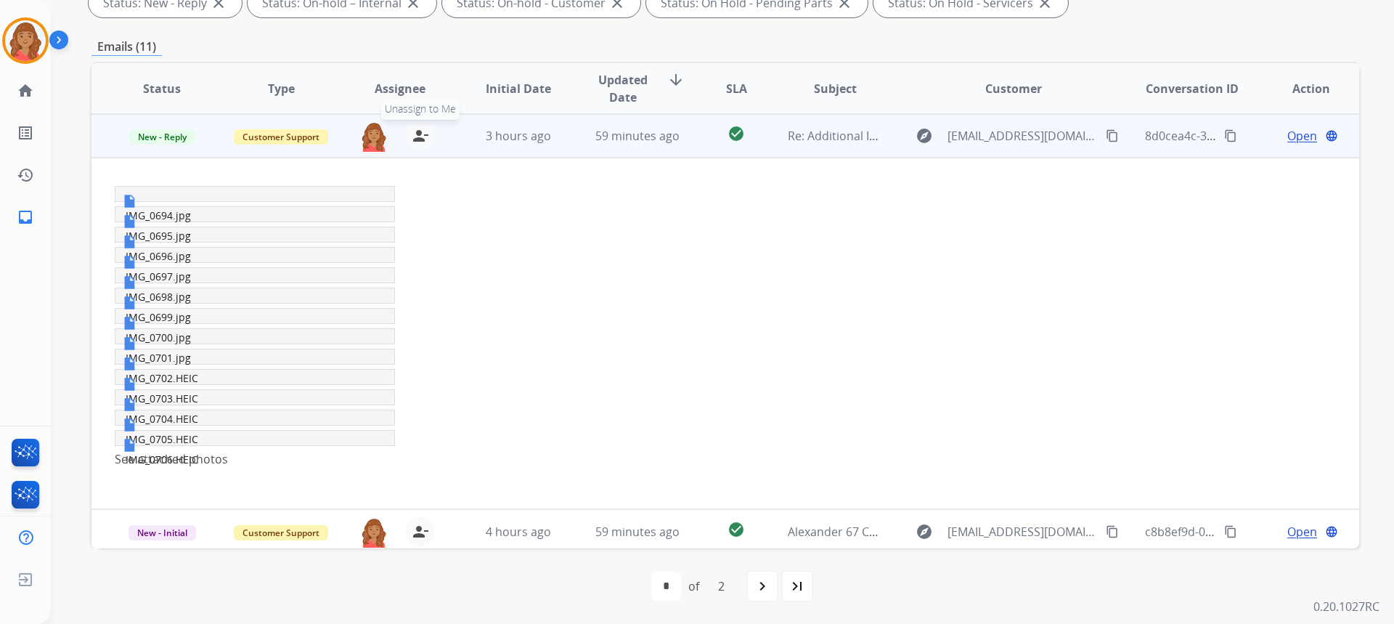
click at [430, 139] on button "person_remove [PERSON_NAME] to Me" at bounding box center [420, 135] width 29 height 29
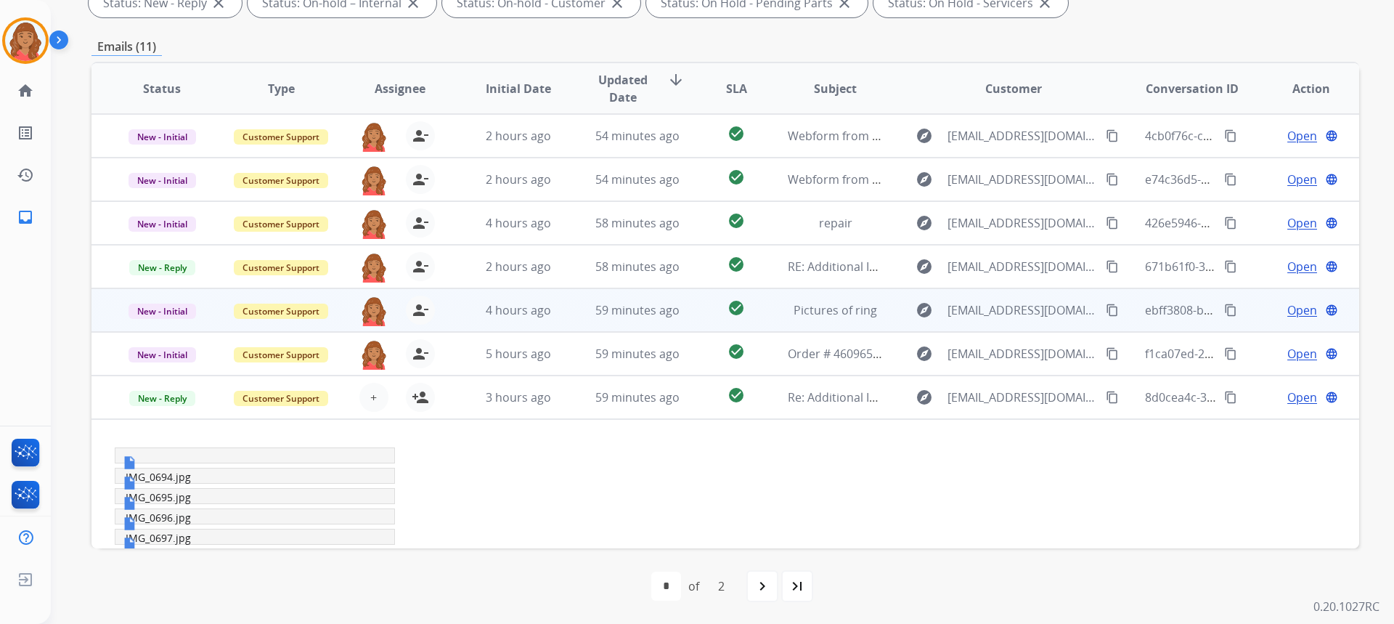
scroll to position [58, 0]
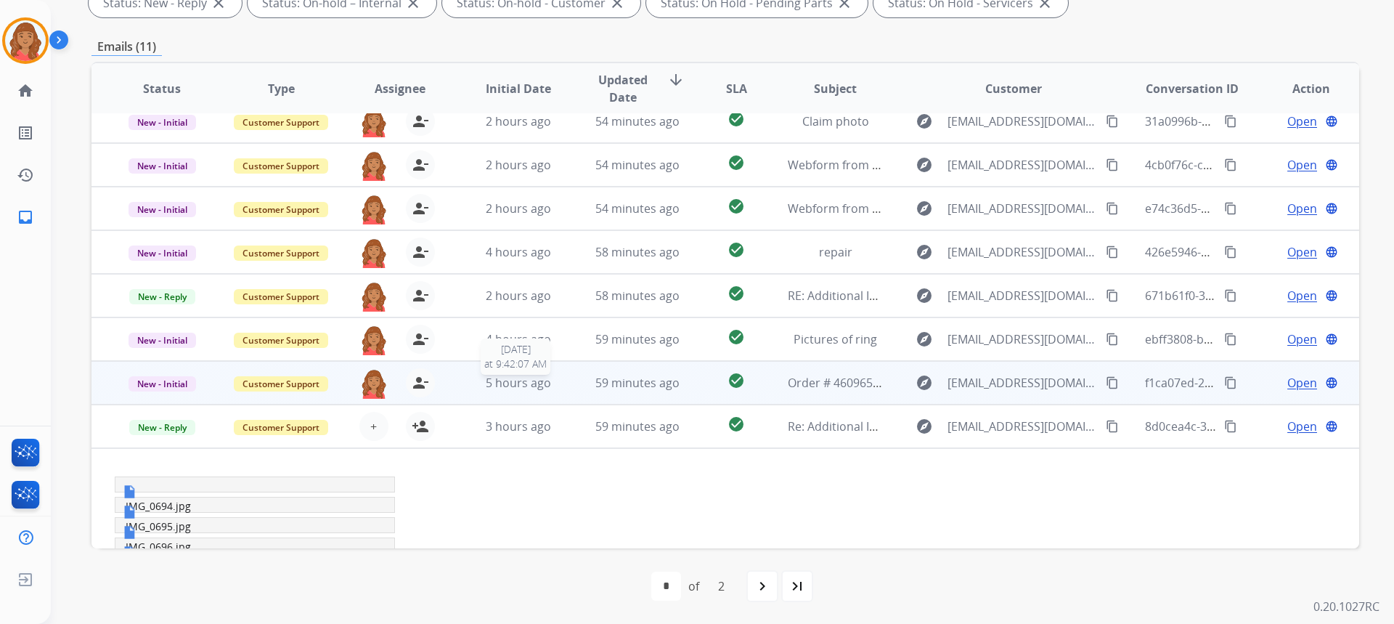
click at [505, 388] on span "5 hours ago" at bounding box center [518, 383] width 65 height 16
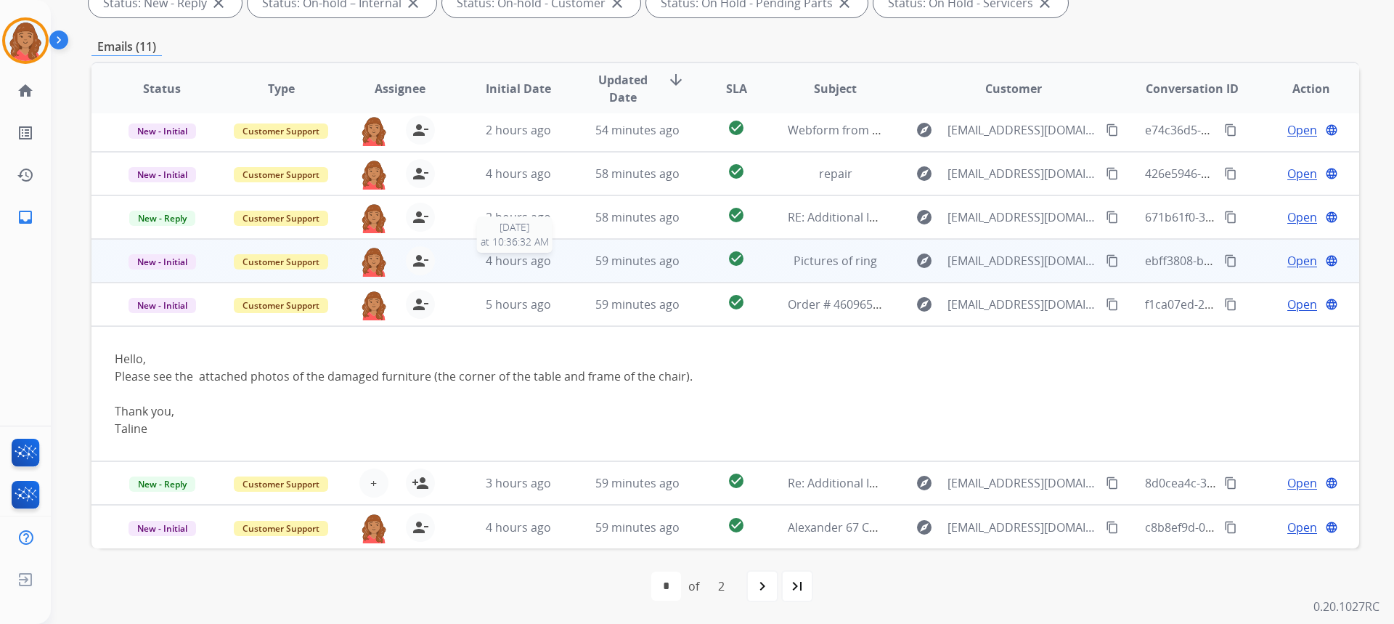
click at [478, 267] on div "4 hours ago" at bounding box center [518, 260] width 95 height 17
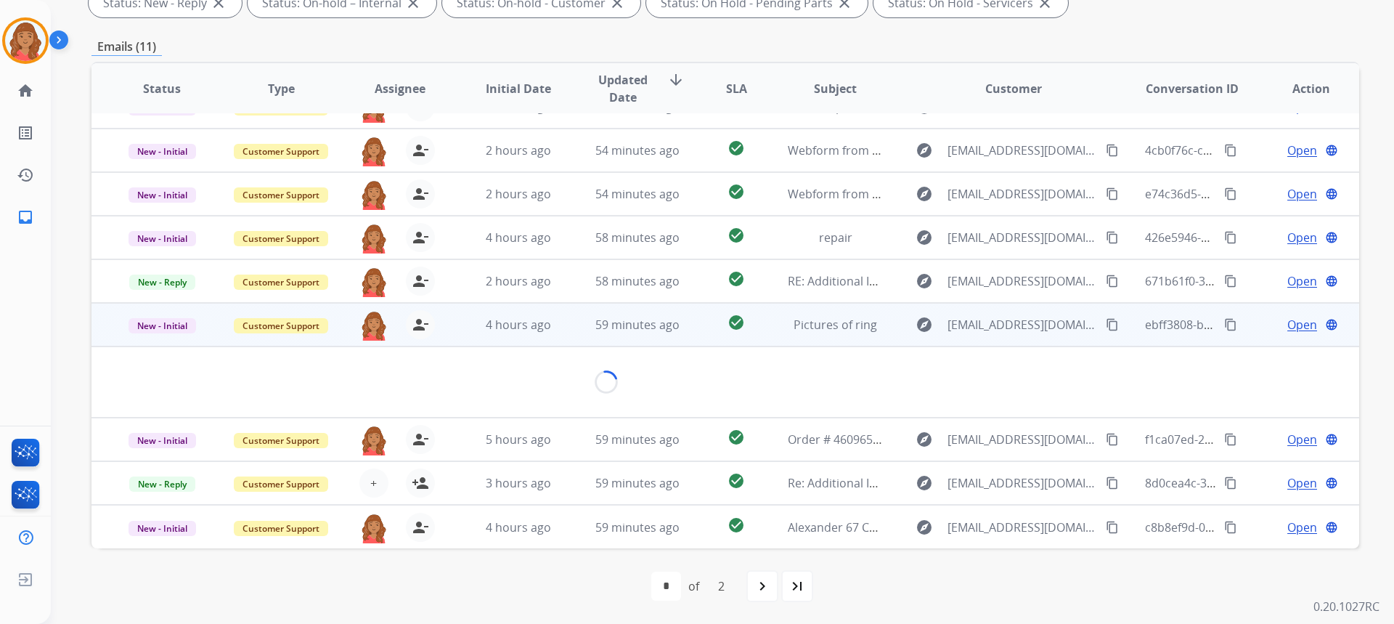
scroll to position [67, 0]
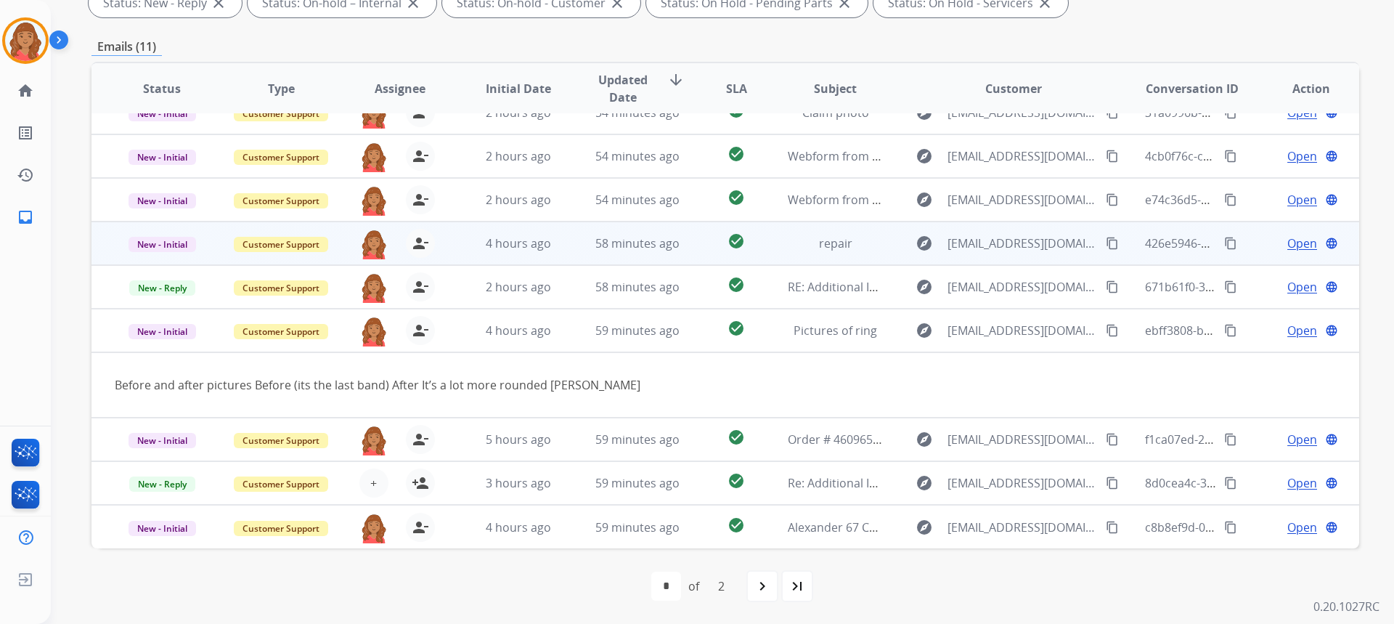
click at [483, 252] on td "4 hours ago" at bounding box center [507, 243] width 119 height 44
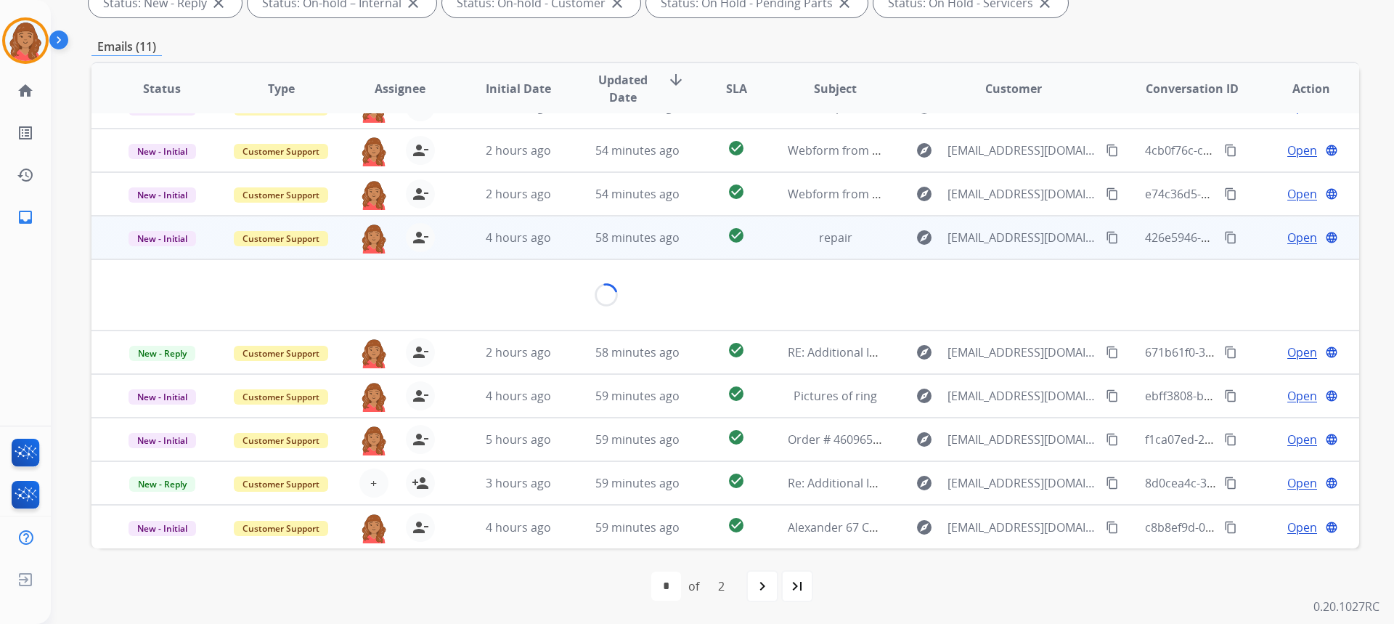
scroll to position [84, 0]
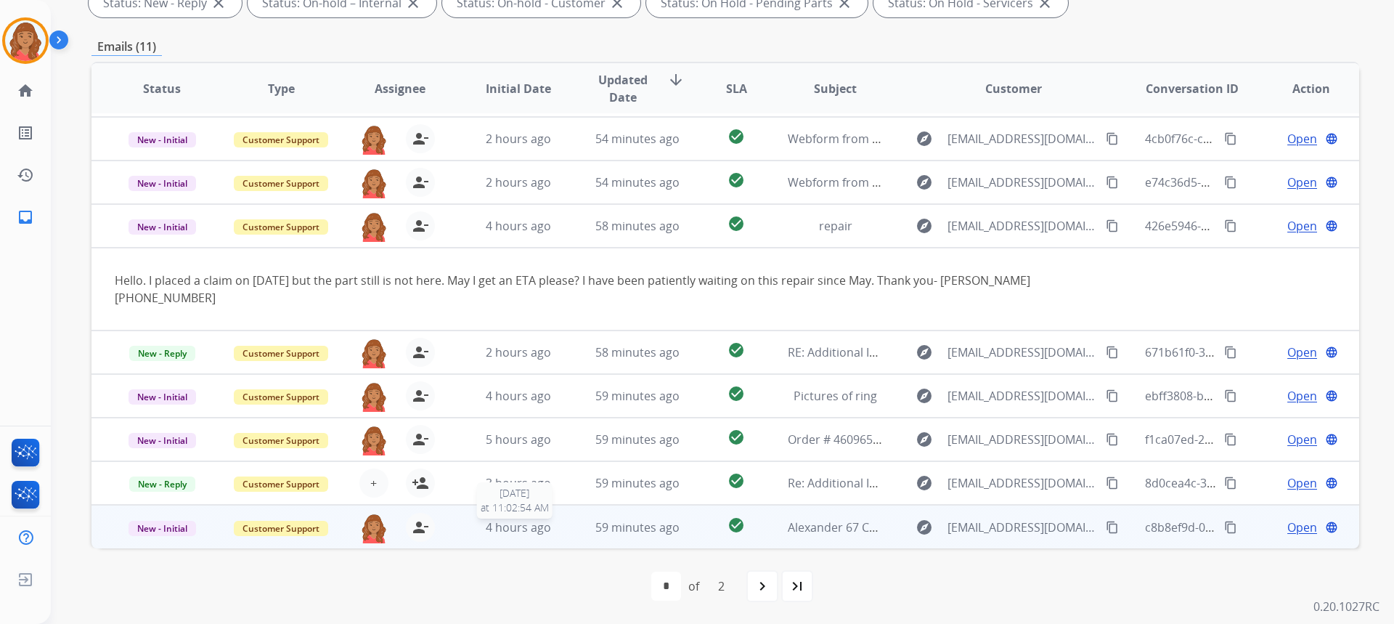
click at [490, 528] on span "4 hours ago" at bounding box center [518, 527] width 65 height 16
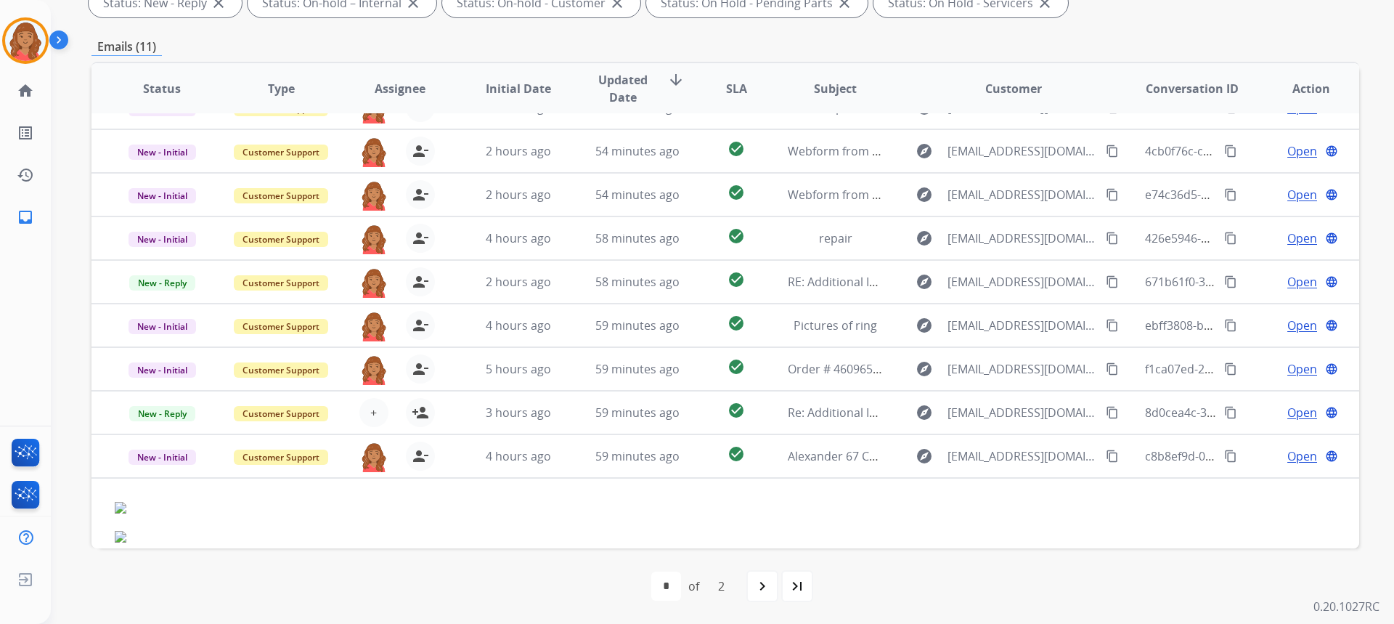
scroll to position [124, 0]
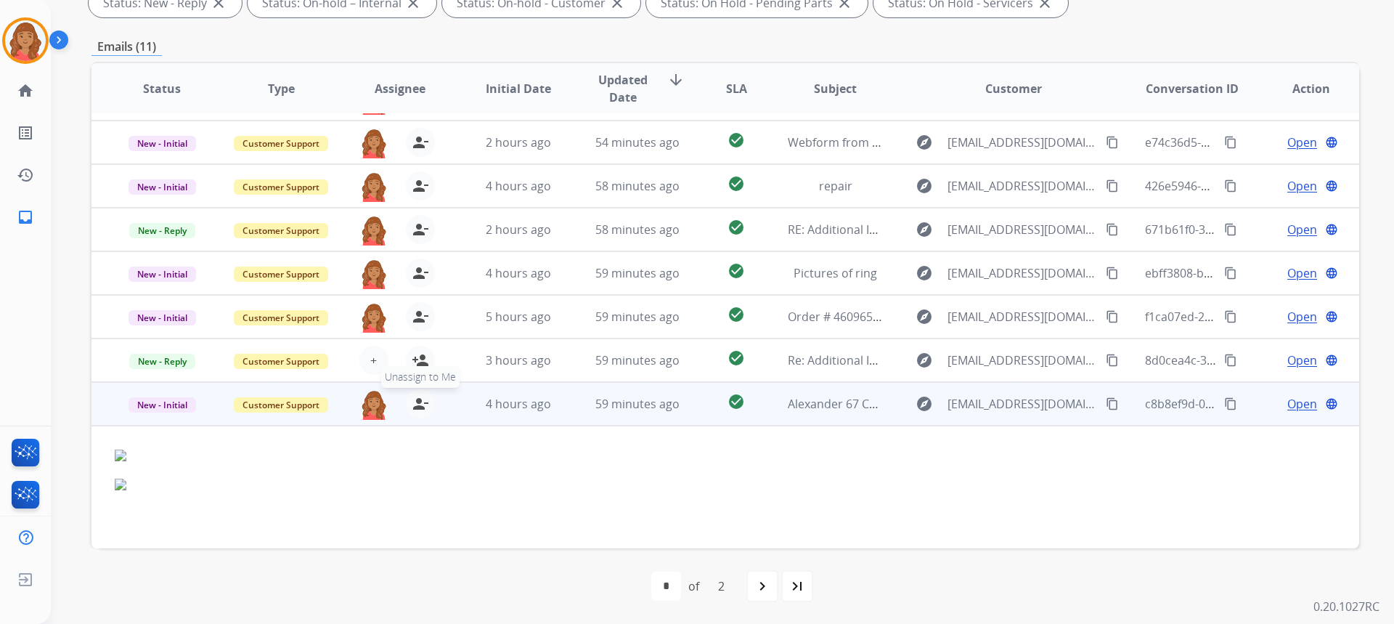
click at [421, 407] on mat-icon "person_remove" at bounding box center [420, 403] width 17 height 17
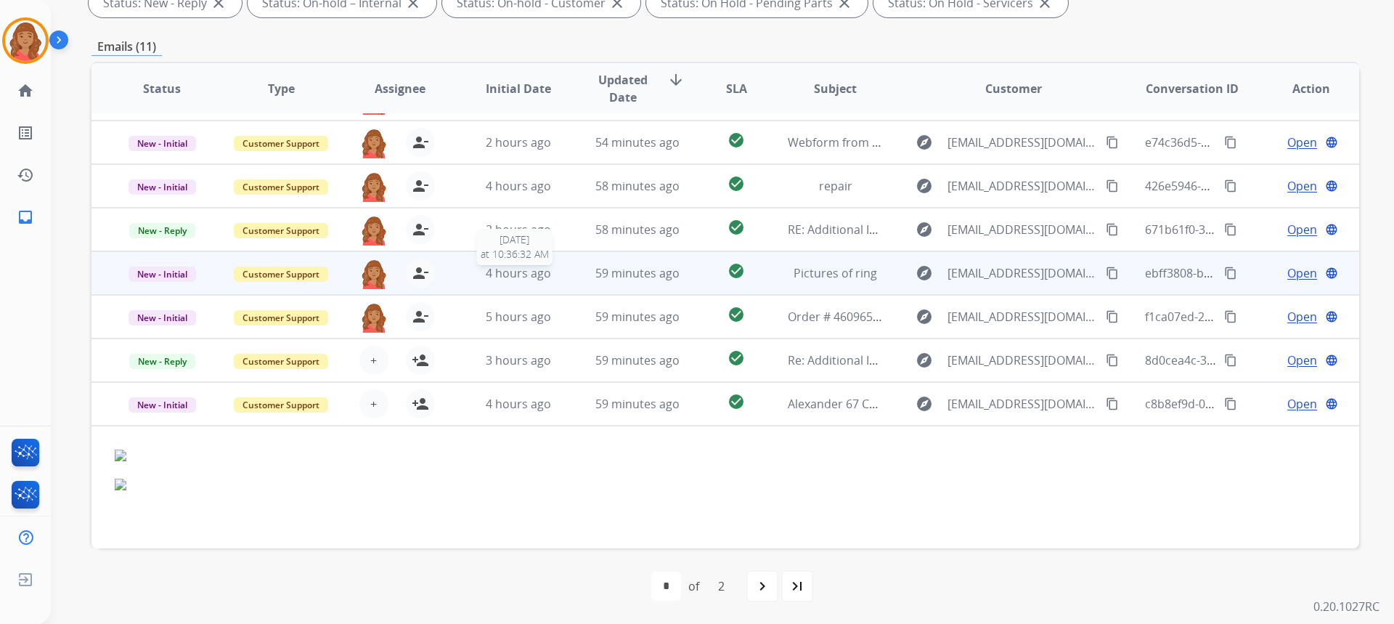
click at [511, 266] on span "4 hours ago" at bounding box center [518, 273] width 65 height 16
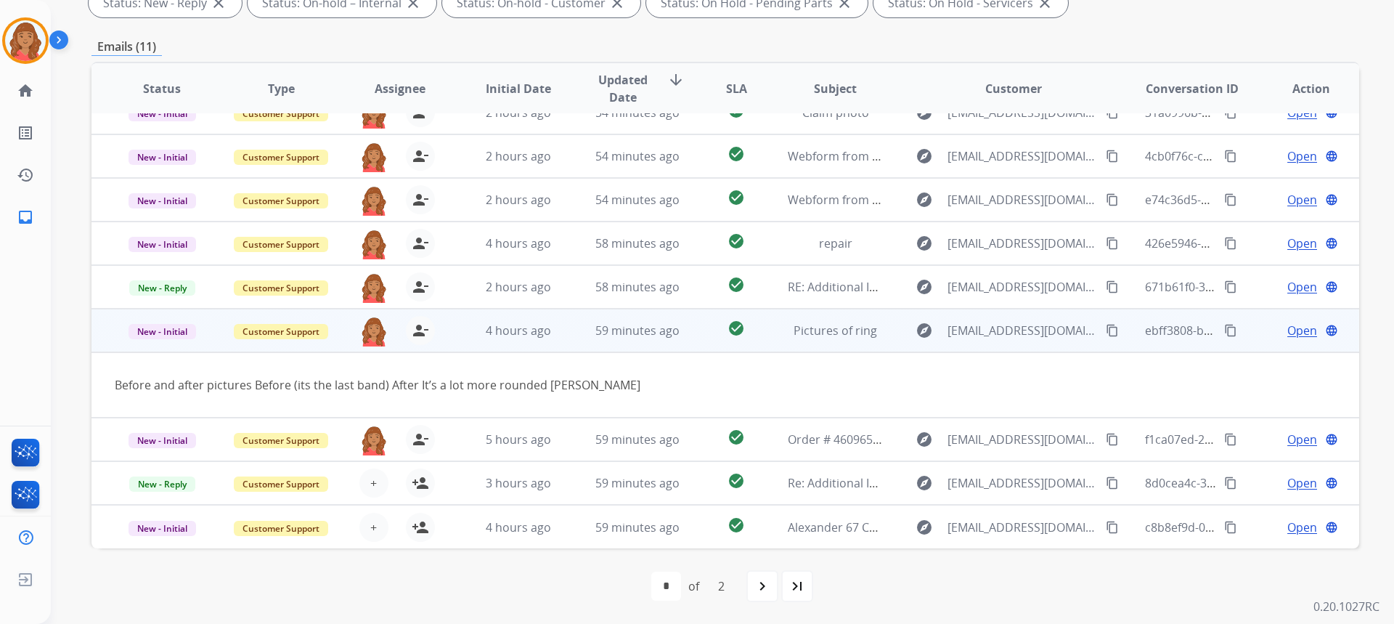
scroll to position [67, 0]
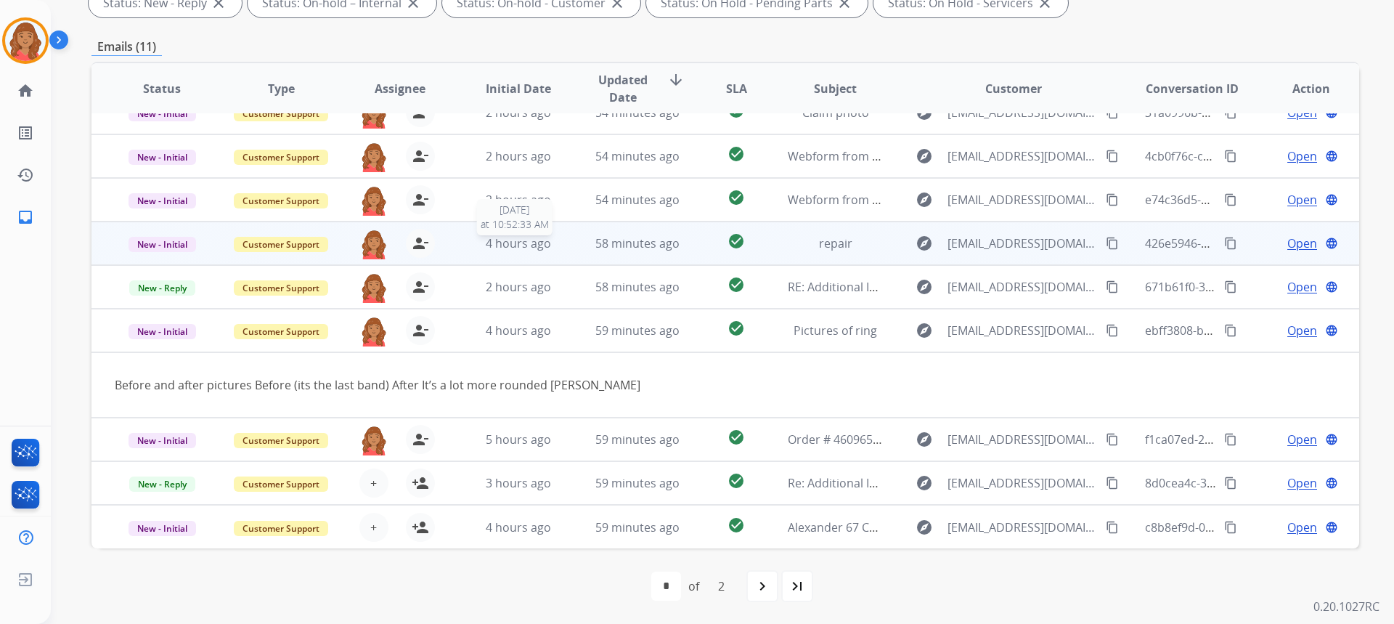
click at [513, 250] on span "4 hours ago" at bounding box center [518, 243] width 65 height 16
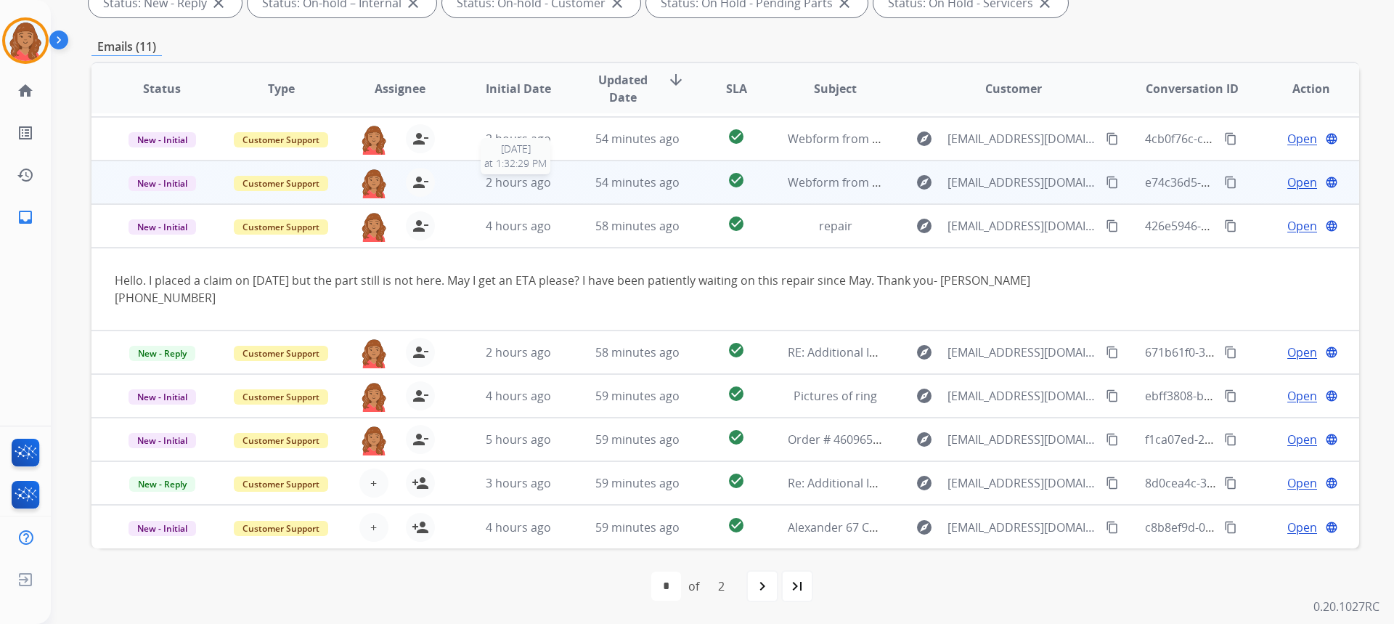
click at [505, 179] on span "2 hours ago" at bounding box center [518, 182] width 65 height 16
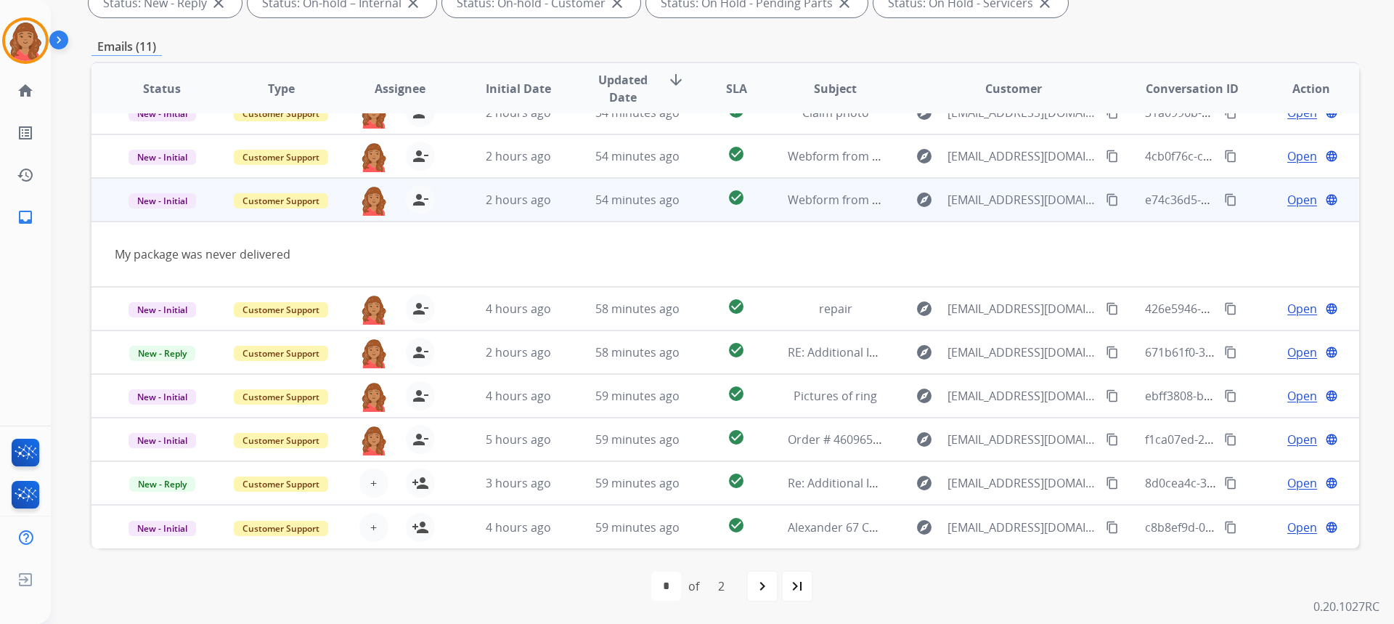
scroll to position [67, 0]
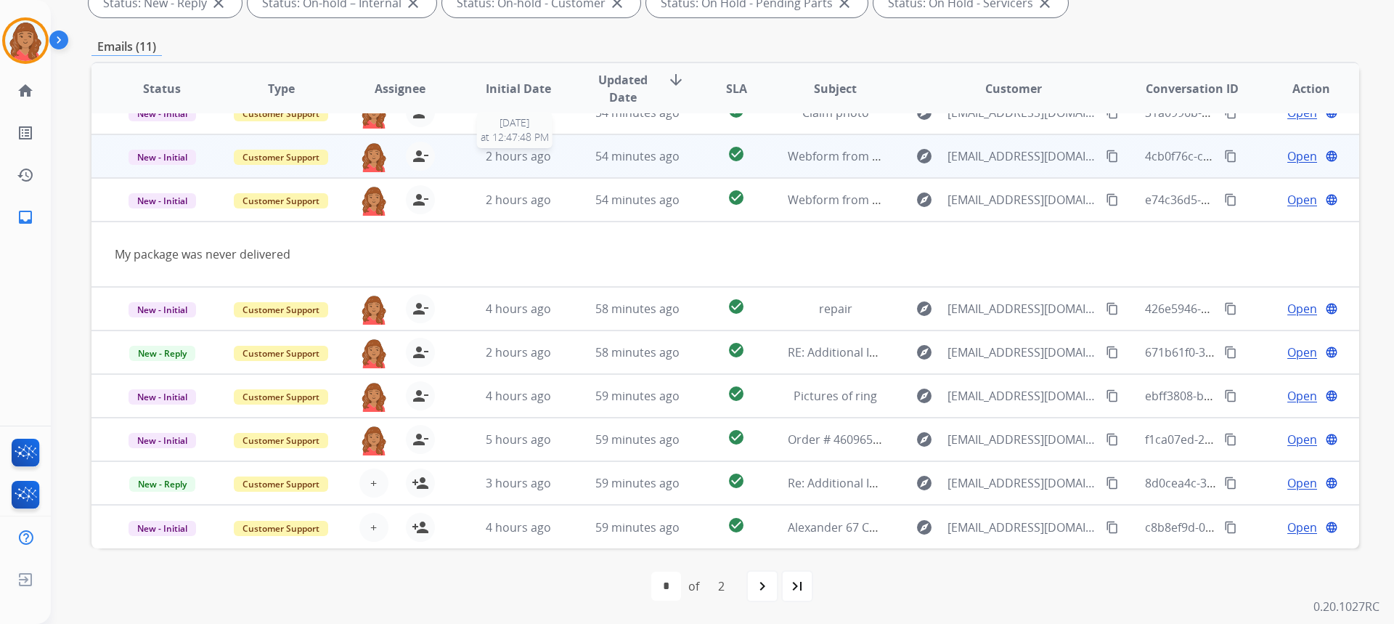
click at [515, 160] on span "2 hours ago" at bounding box center [518, 156] width 65 height 16
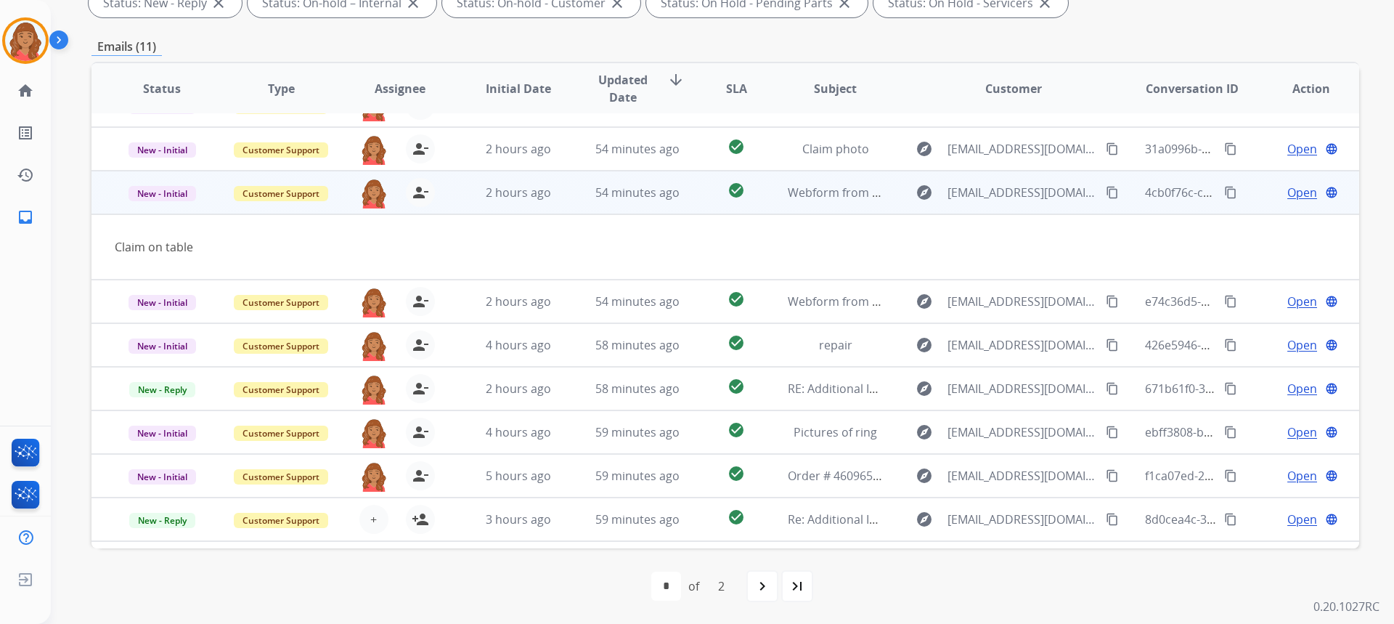
scroll to position [0, 0]
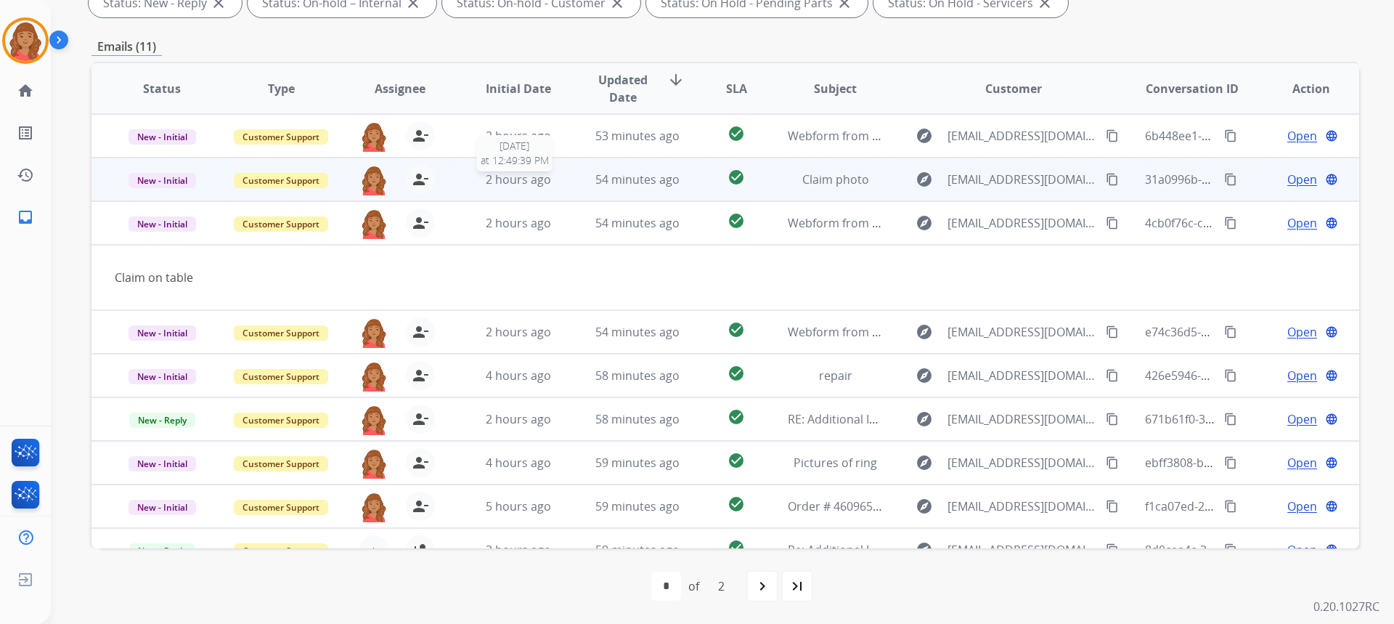
click at [523, 182] on span "2 hours ago" at bounding box center [518, 179] width 65 height 16
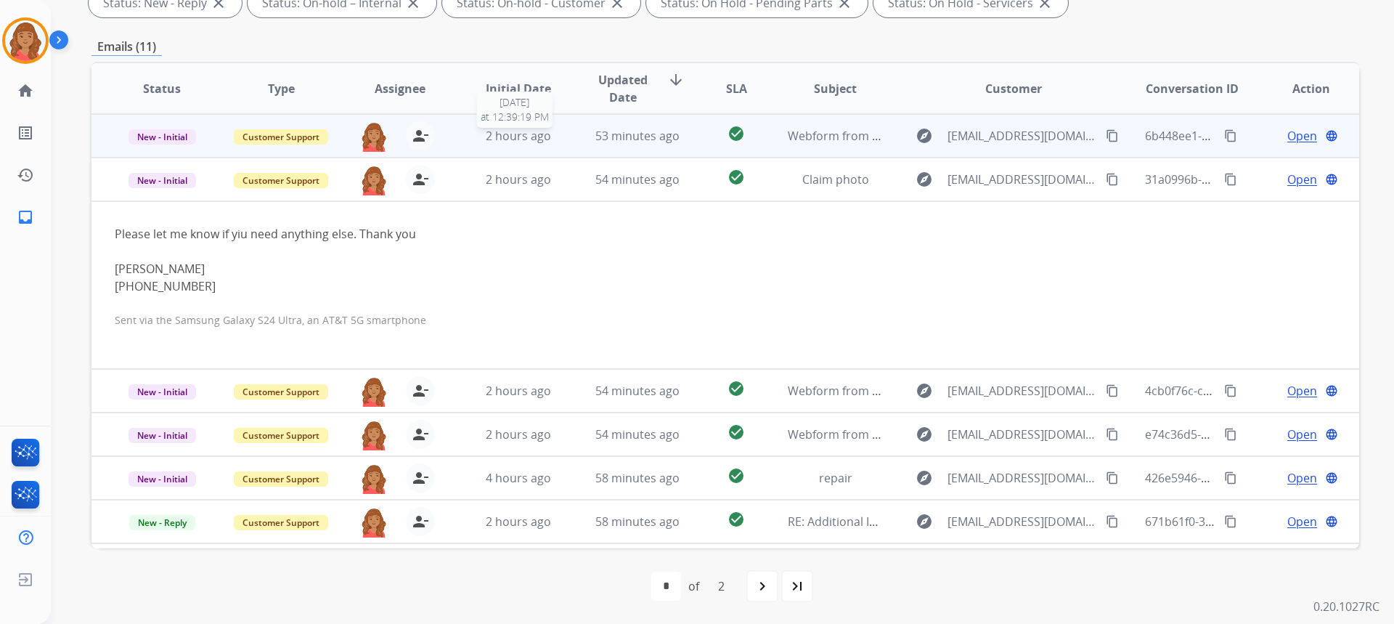
click at [518, 142] on span "2 hours ago" at bounding box center [518, 136] width 65 height 16
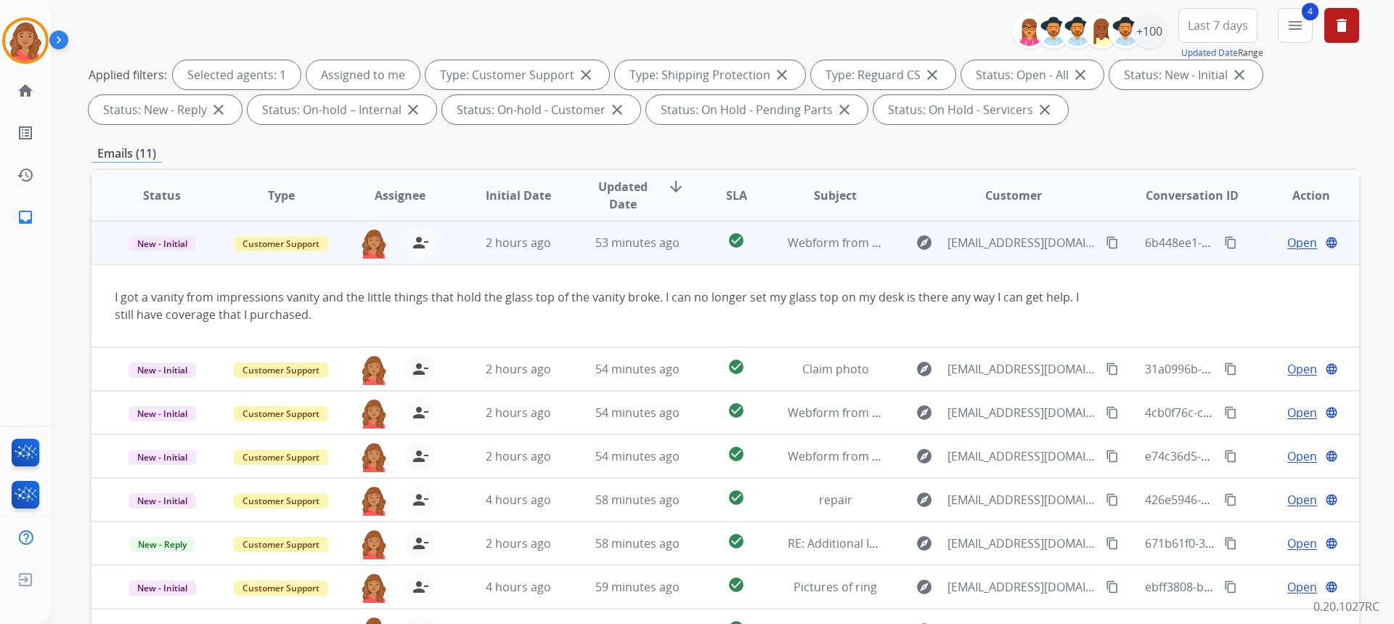
scroll to position [127, 0]
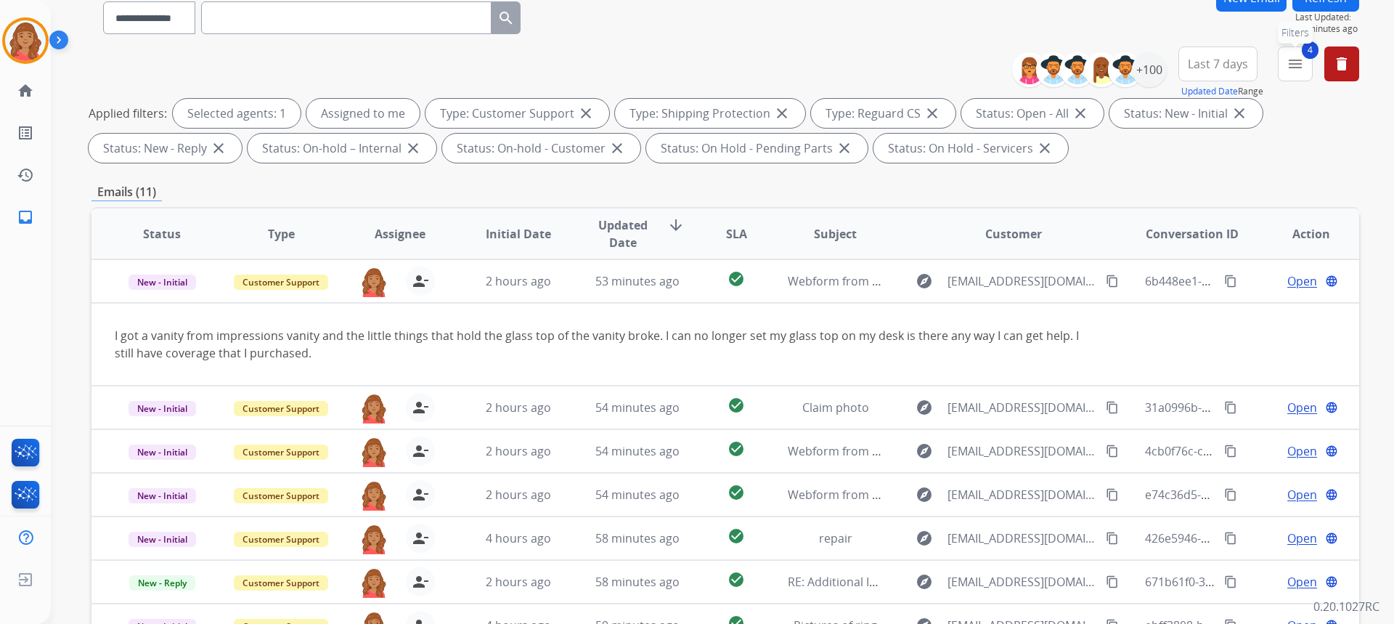
click at [1295, 72] on mat-icon "menu" at bounding box center [1294, 63] width 17 height 17
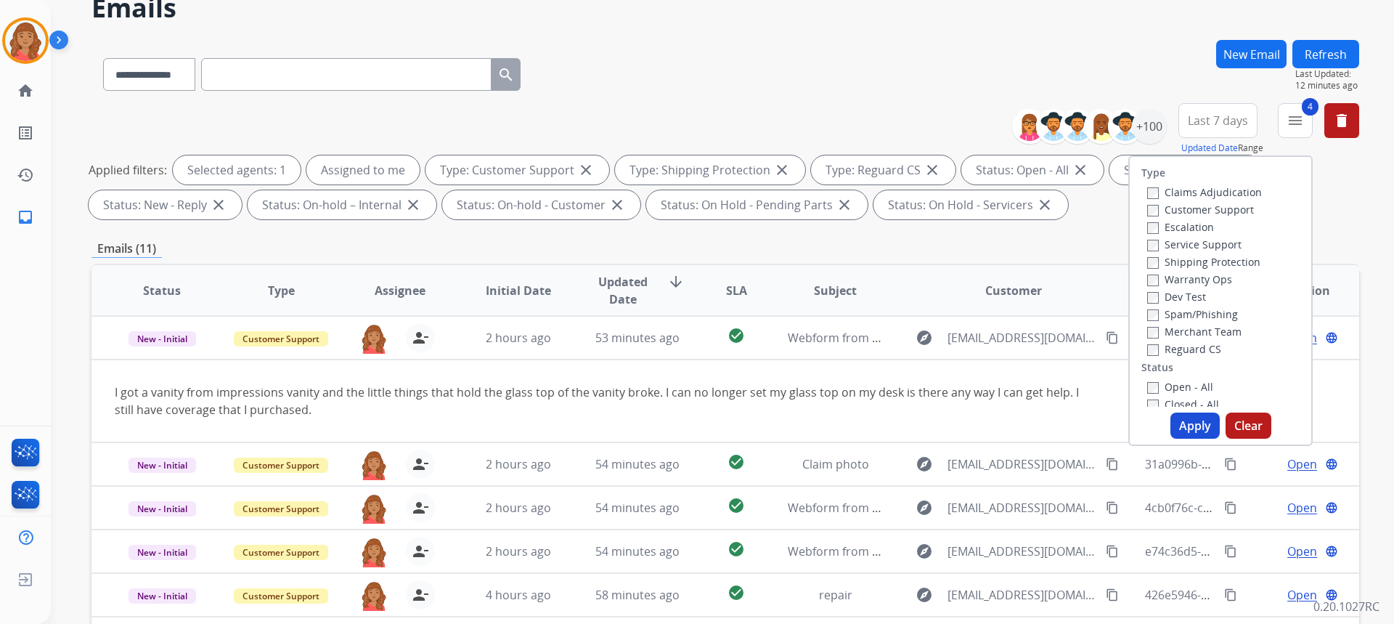
scroll to position [0, 0]
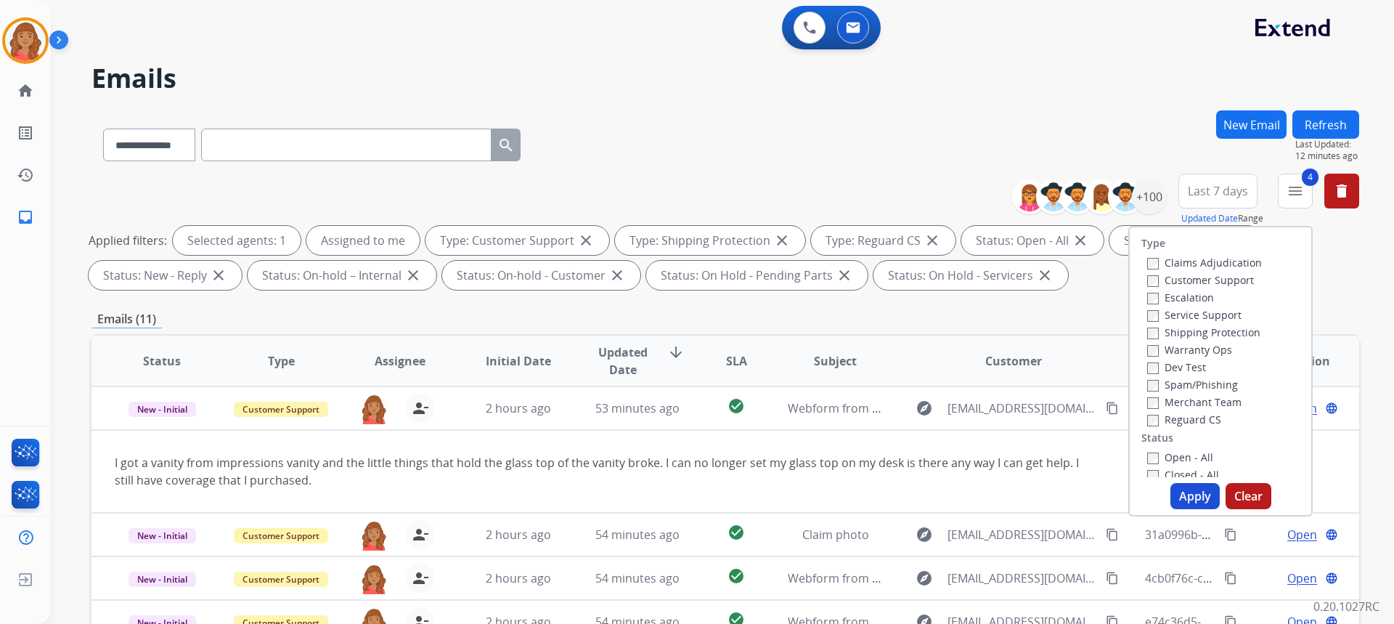
click at [1269, 135] on button "New Email" at bounding box center [1251, 124] width 70 height 28
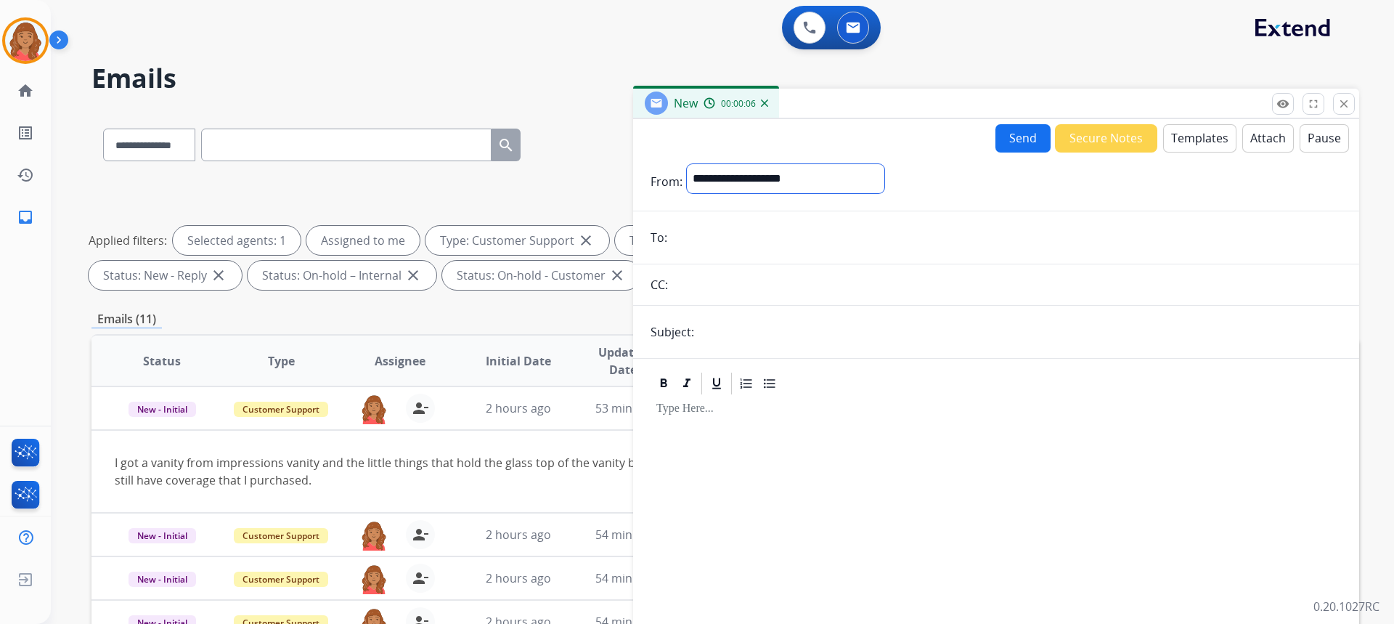
drag, startPoint x: 783, startPoint y: 173, endPoint x: 720, endPoint y: 184, distance: 63.4
click at [720, 184] on select "**********" at bounding box center [785, 178] width 197 height 29
select select "**********"
click at [687, 164] on select "**********" at bounding box center [785, 178] width 197 height 29
paste input "**********"
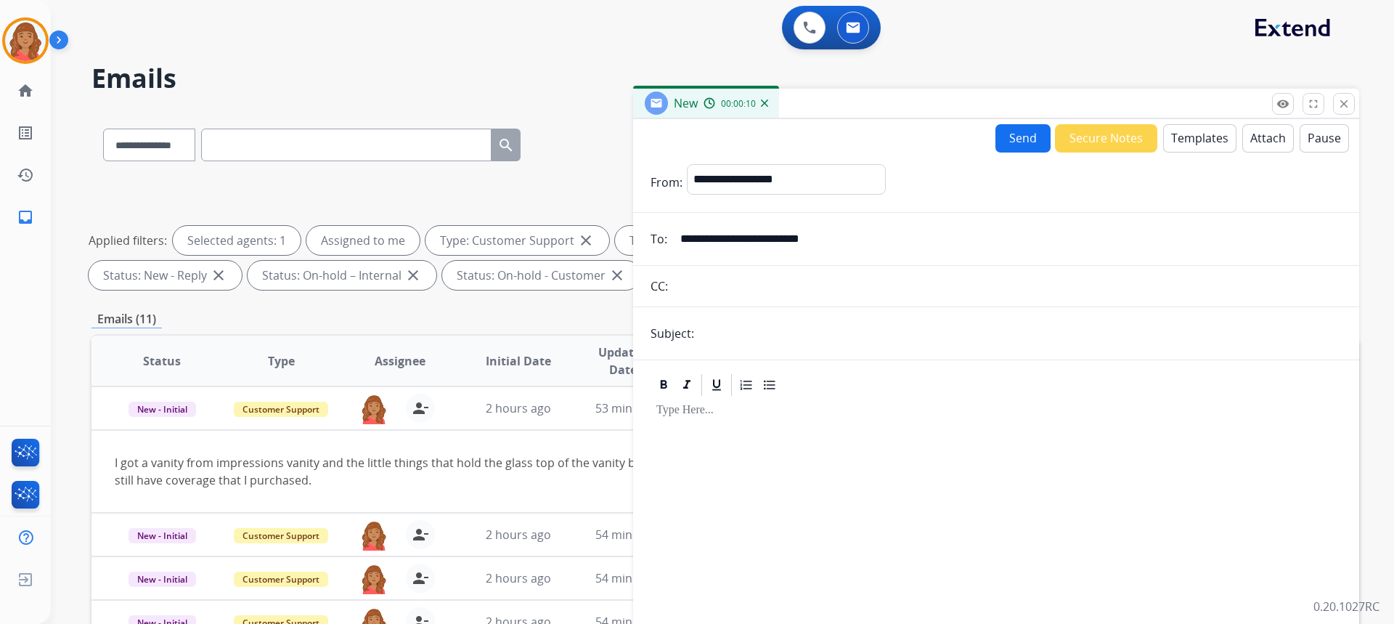
type input "**********"
click at [725, 335] on input "text" at bounding box center [1019, 333] width 643 height 29
click at [702, 335] on input "**********" at bounding box center [1019, 333] width 643 height 29
click at [846, 334] on input "**********" at bounding box center [1019, 333] width 643 height 29
type input "**********"
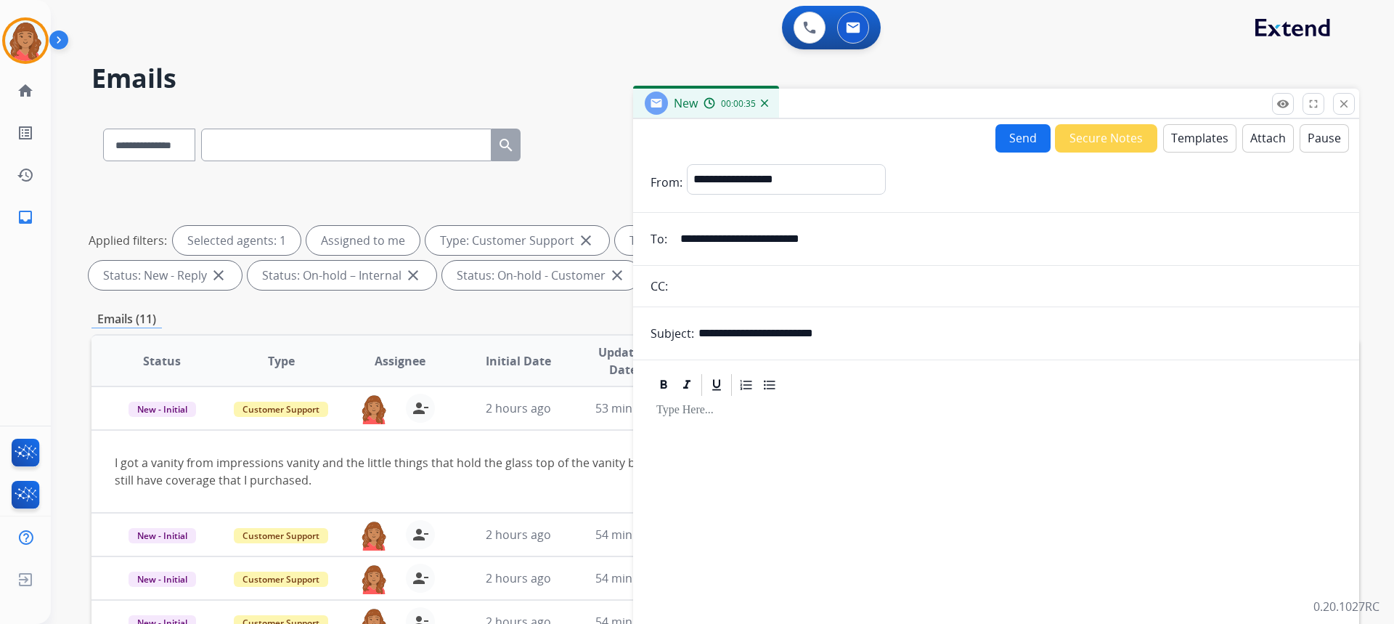
click at [1183, 138] on button "Templates" at bounding box center [1199, 138] width 73 height 28
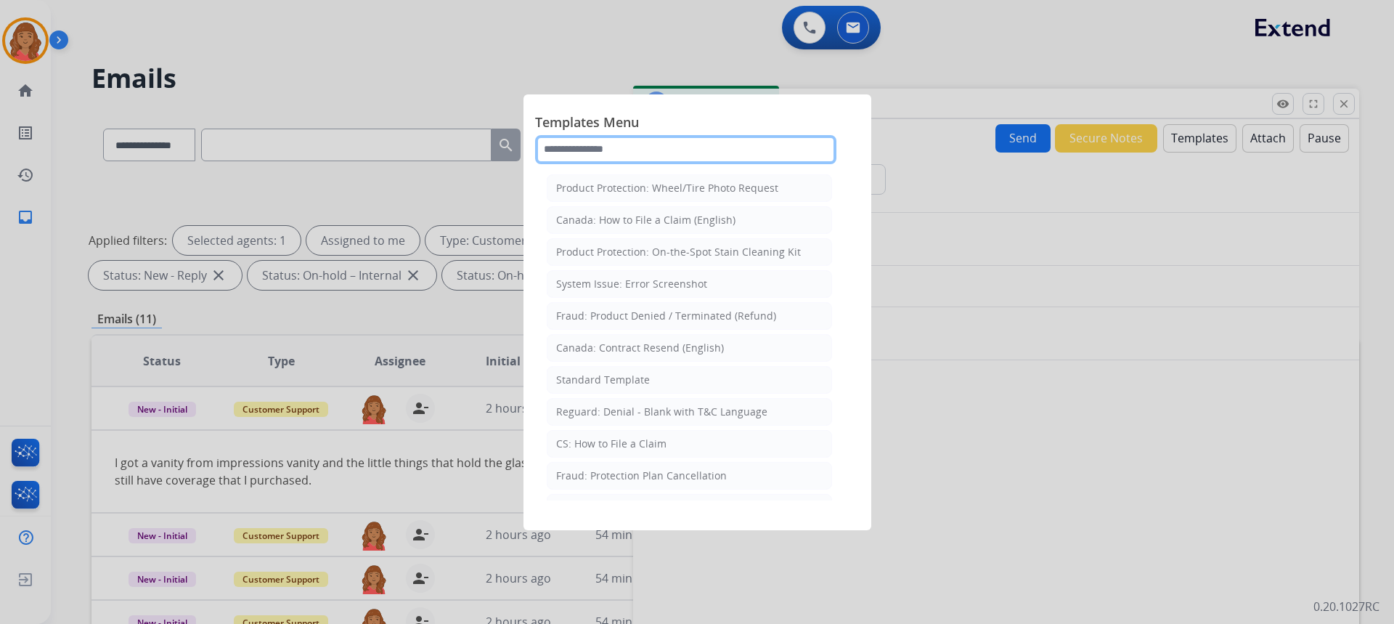
click at [618, 141] on input "text" at bounding box center [685, 149] width 301 height 29
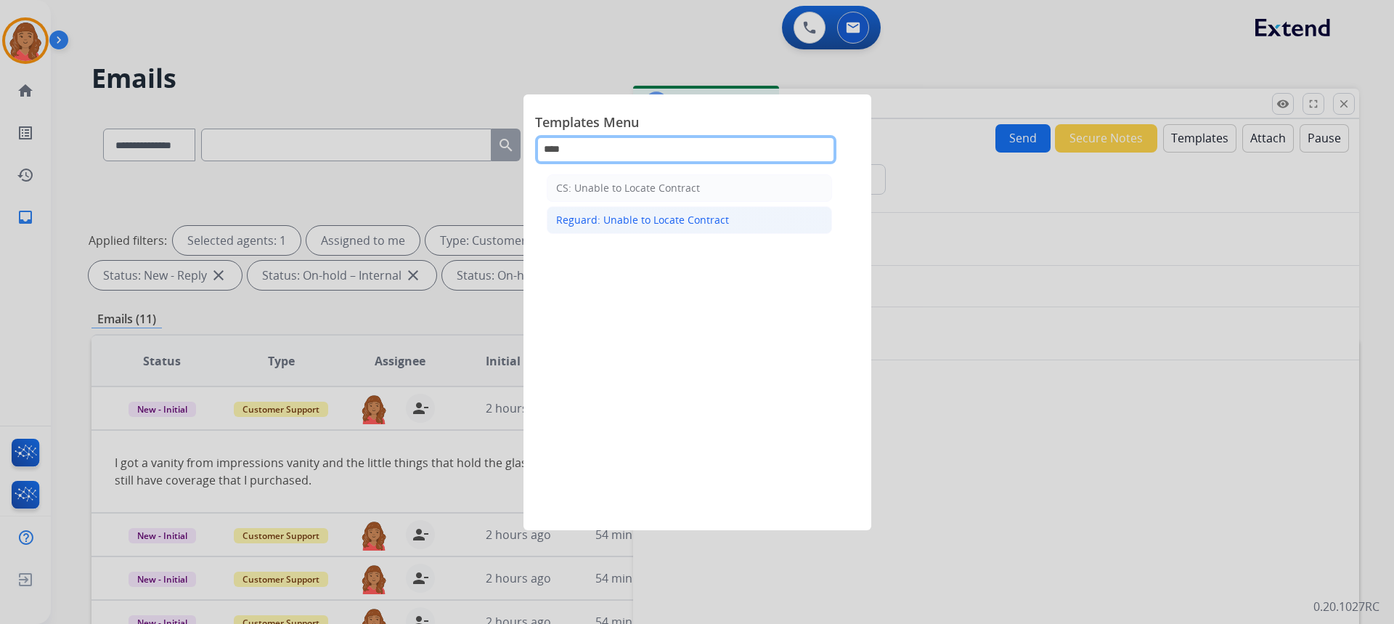
type input "****"
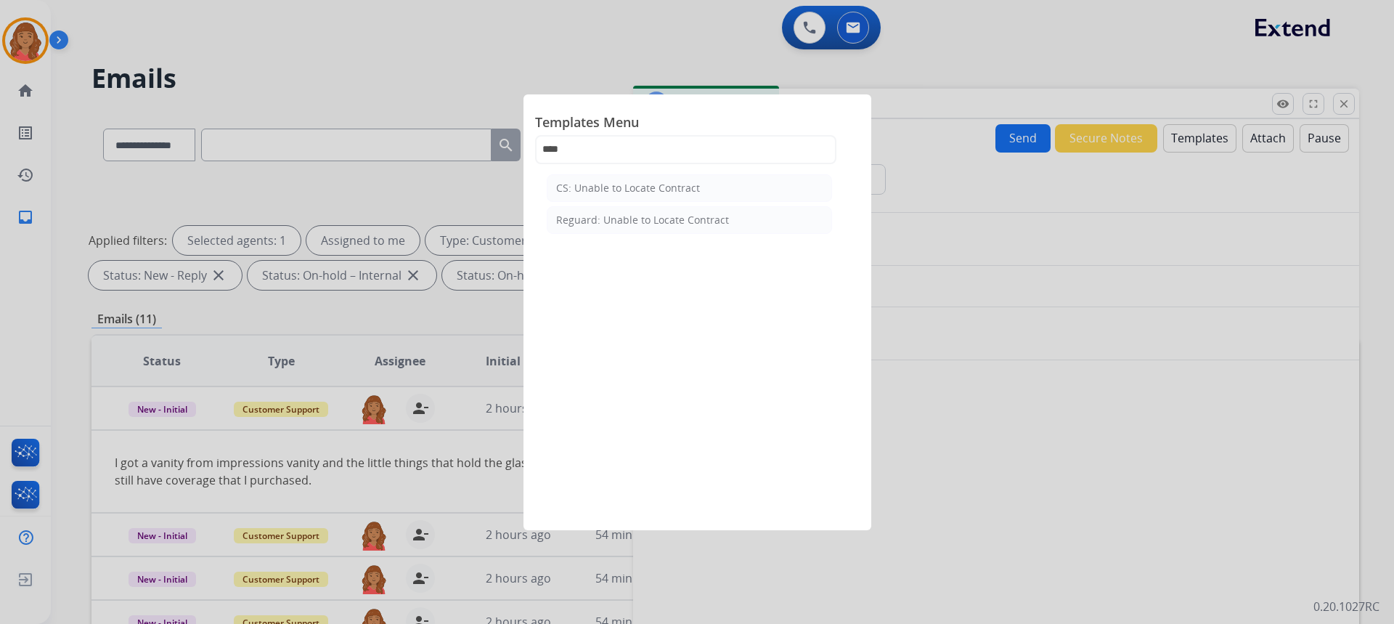
click at [631, 221] on div "Reguard: Unable to Locate Contract" at bounding box center [642, 220] width 173 height 15
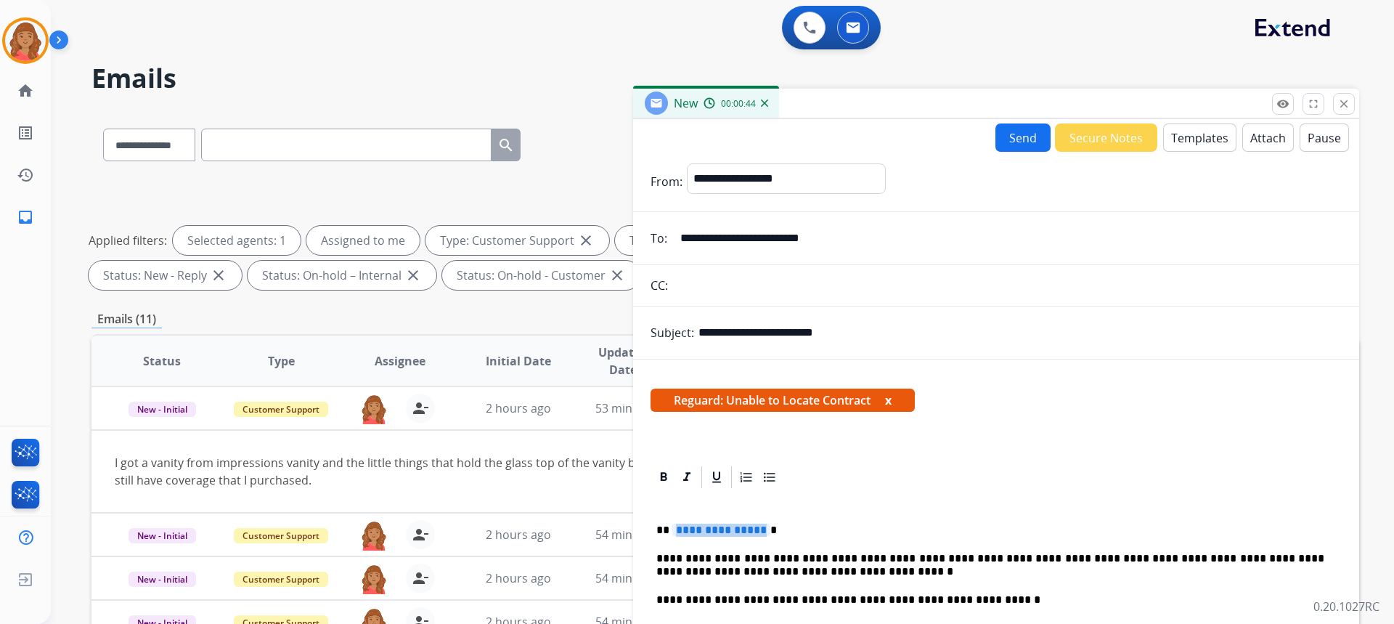
drag, startPoint x: 761, startPoint y: 529, endPoint x: 706, endPoint y: 529, distance: 54.4
click at [706, 529] on span "**********" at bounding box center [721, 529] width 98 height 12
click at [1021, 142] on button "Send" at bounding box center [1022, 137] width 55 height 28
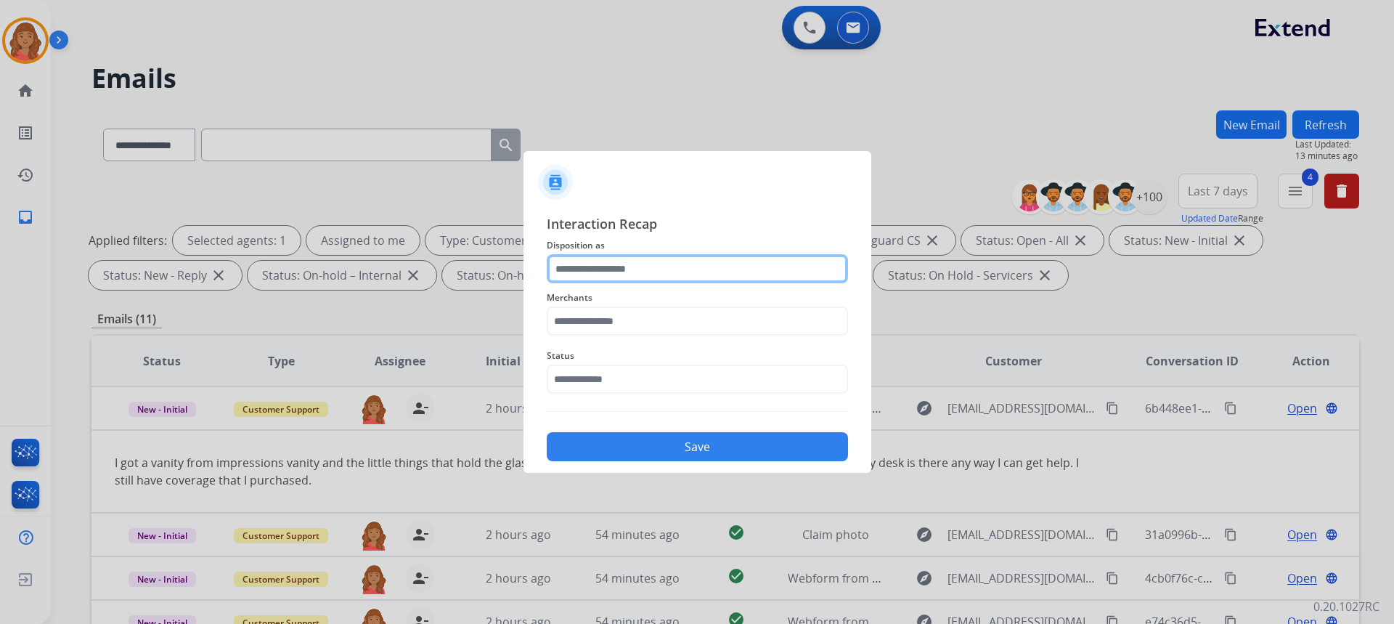
click at [665, 276] on input "text" at bounding box center [697, 268] width 301 height 29
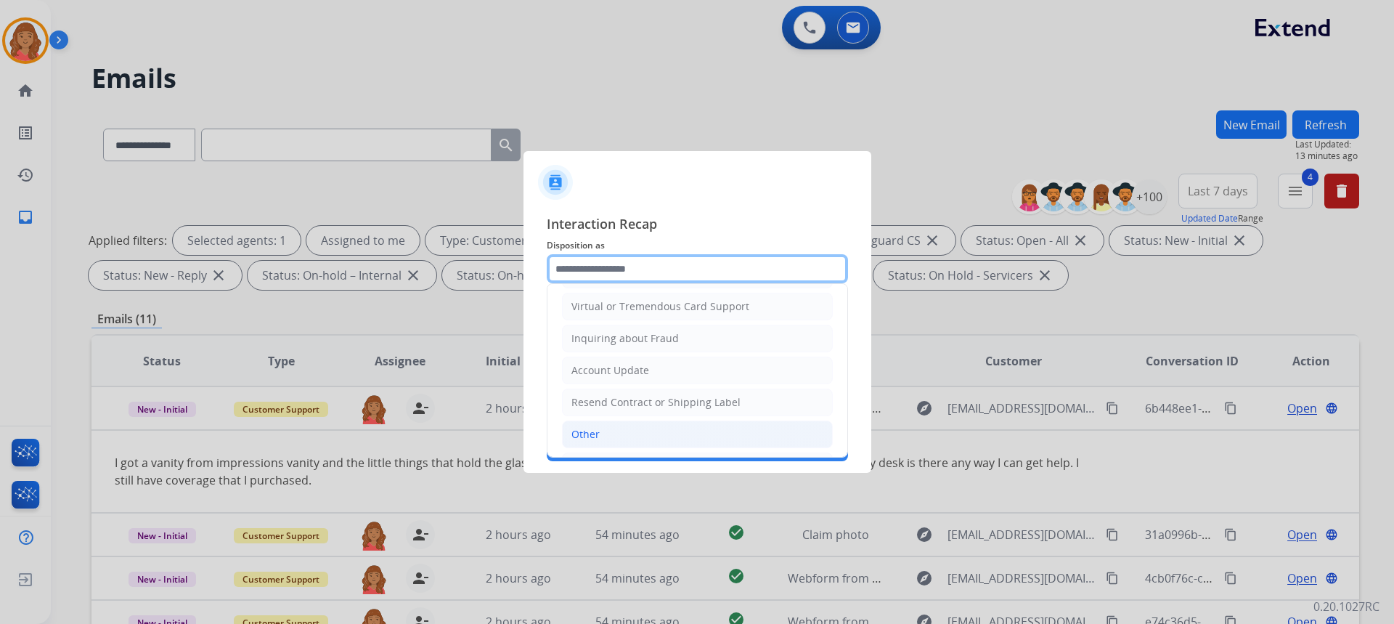
scroll to position [218, 0]
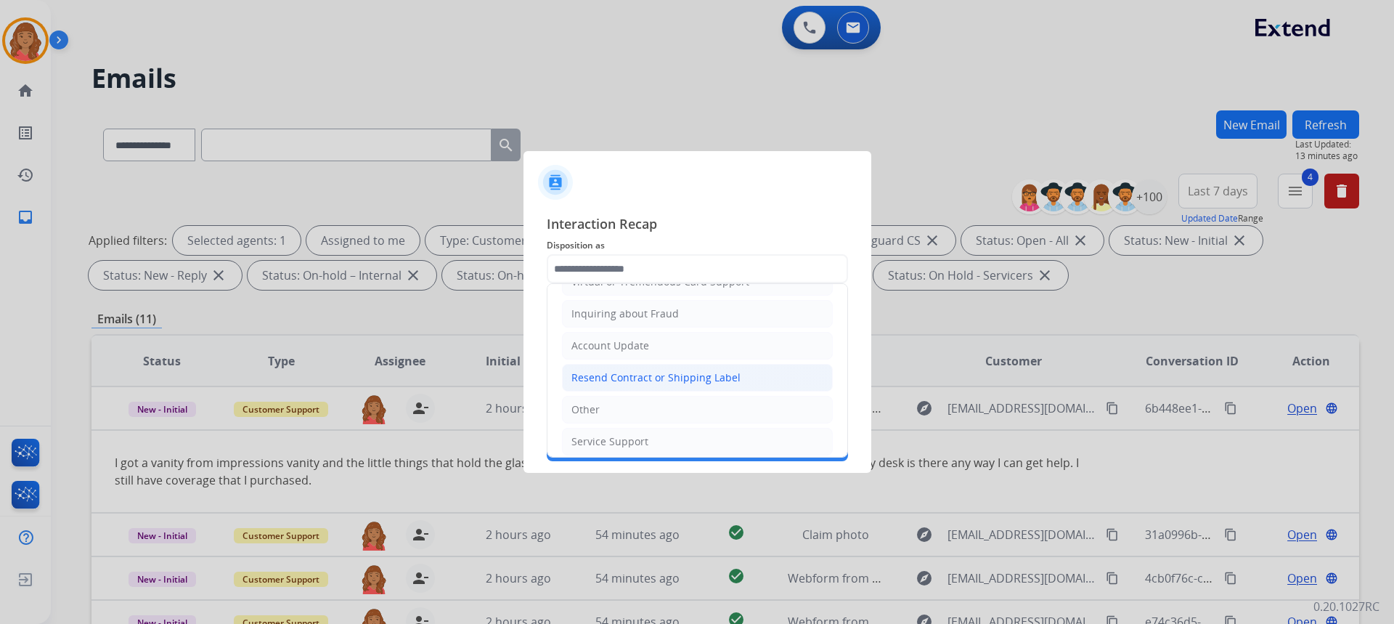
click at [612, 374] on div "Resend Contract or Shipping Label" at bounding box center [655, 377] width 169 height 15
type input "**********"
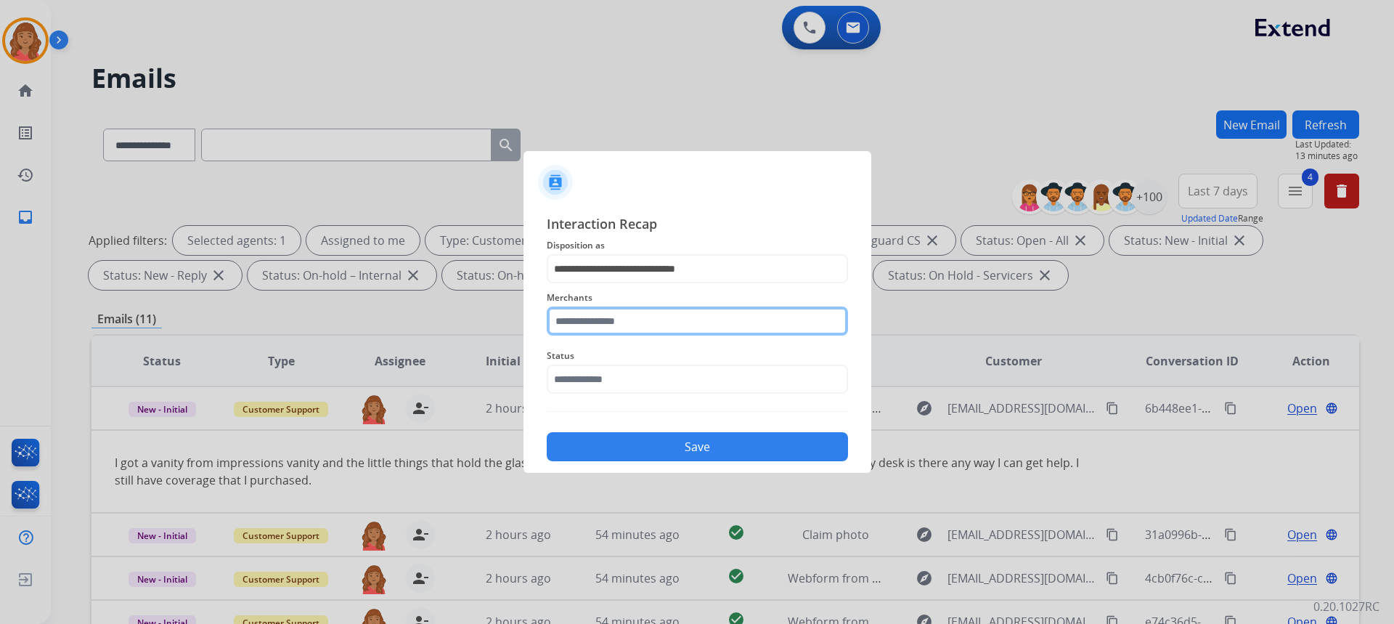
click at [602, 317] on input "text" at bounding box center [697, 320] width 301 height 29
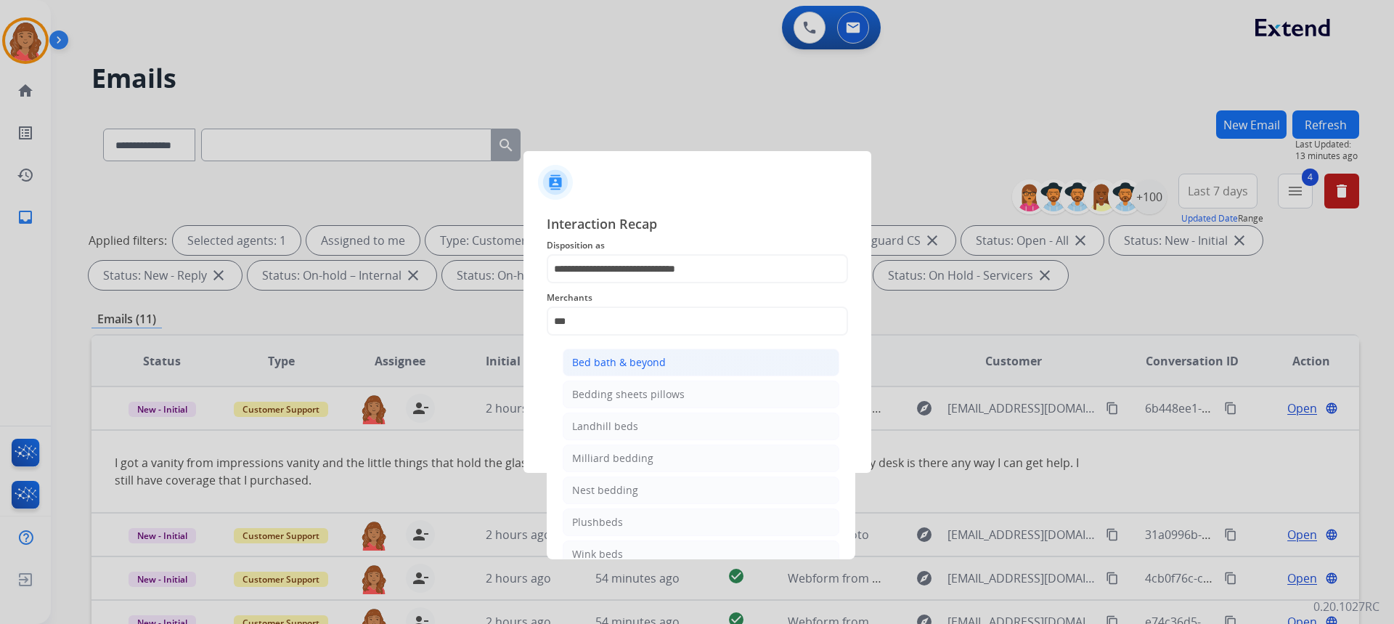
click at [605, 352] on li "Bed bath & beyond" at bounding box center [701, 362] width 277 height 28
type input "**********"
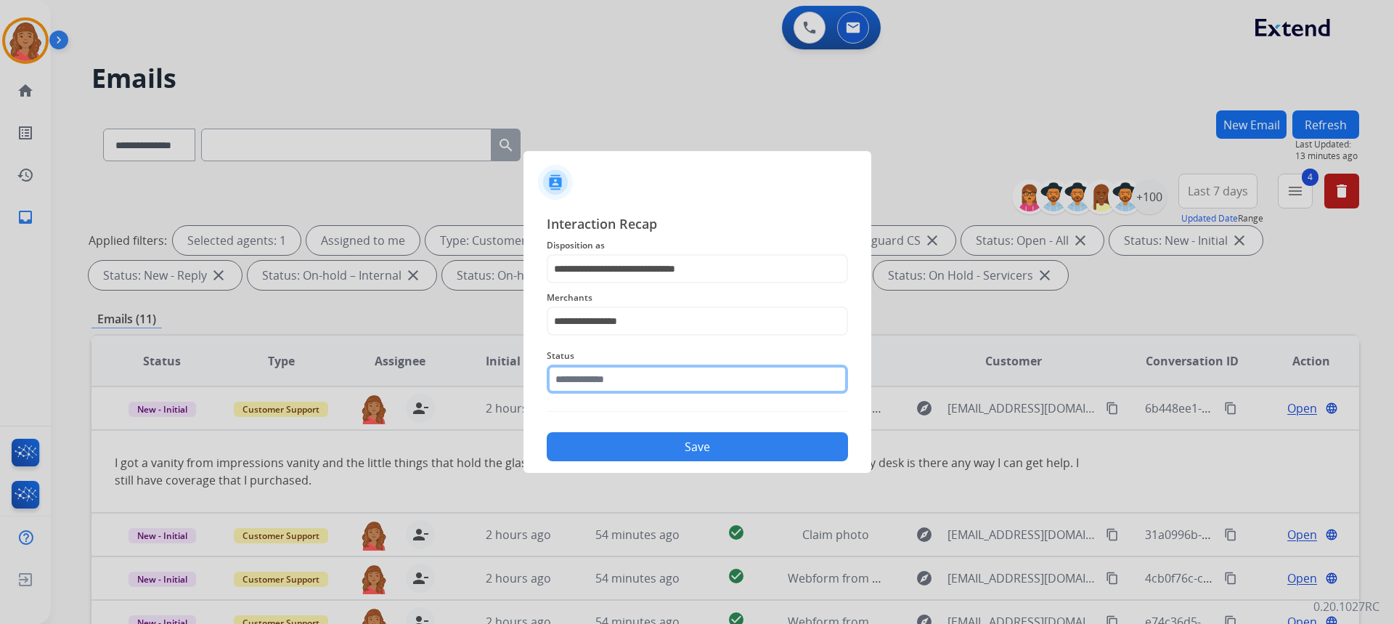
click at [595, 388] on input "text" at bounding box center [697, 378] width 301 height 29
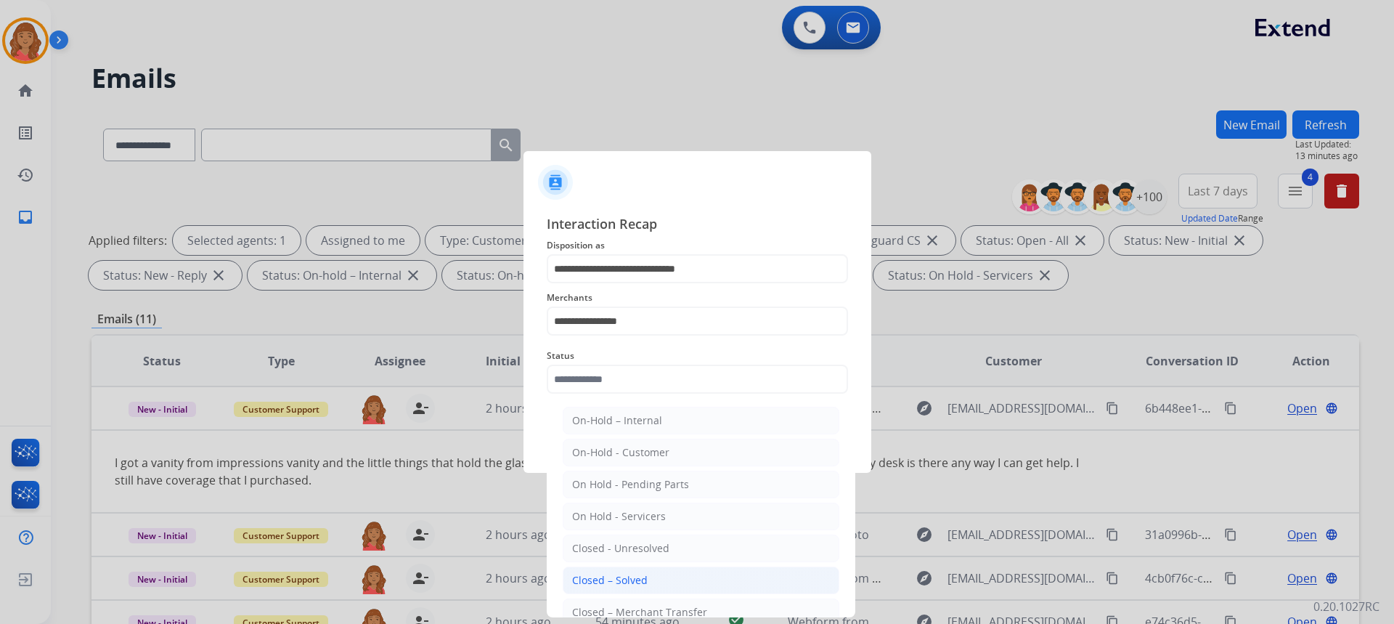
click at [613, 571] on li "Closed – Solved" at bounding box center [701, 580] width 277 height 28
type input "**********"
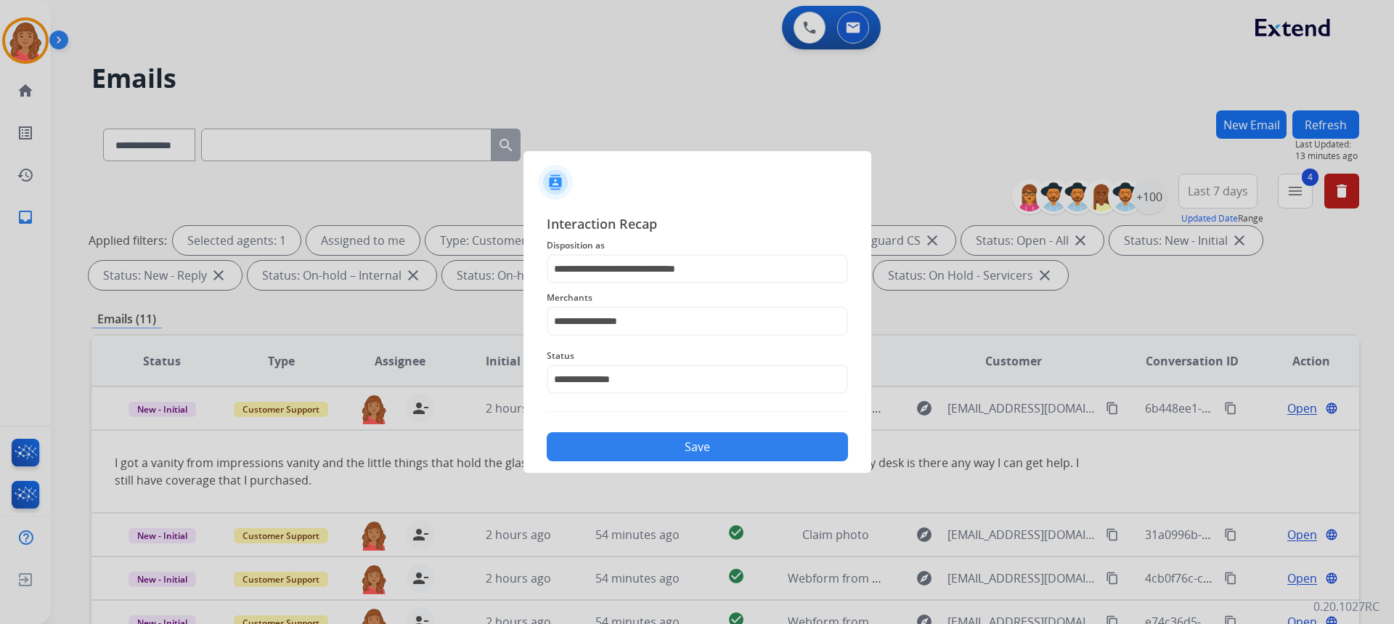
drag, startPoint x: 613, startPoint y: 444, endPoint x: 624, endPoint y: 427, distance: 19.5
click at [616, 436] on button "Save" at bounding box center [697, 446] width 301 height 29
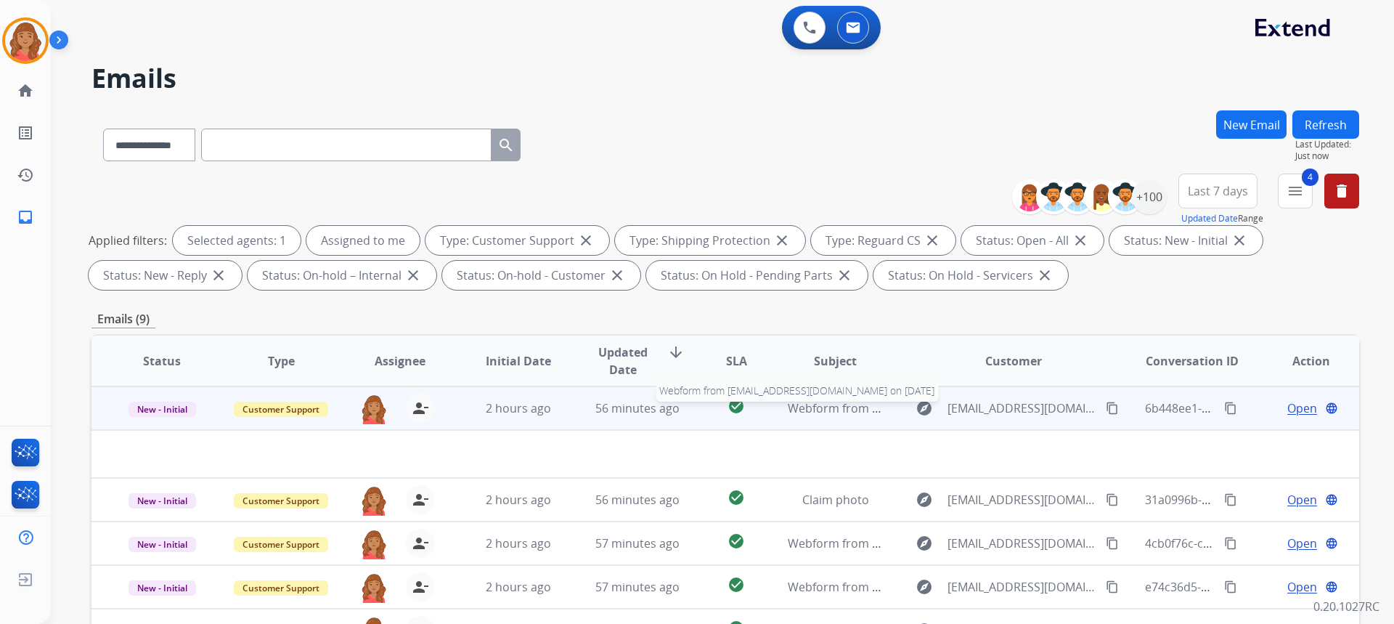
click at [832, 410] on span "Webform from [EMAIL_ADDRESS][DOMAIN_NAME] on [DATE]" at bounding box center [952, 408] width 329 height 16
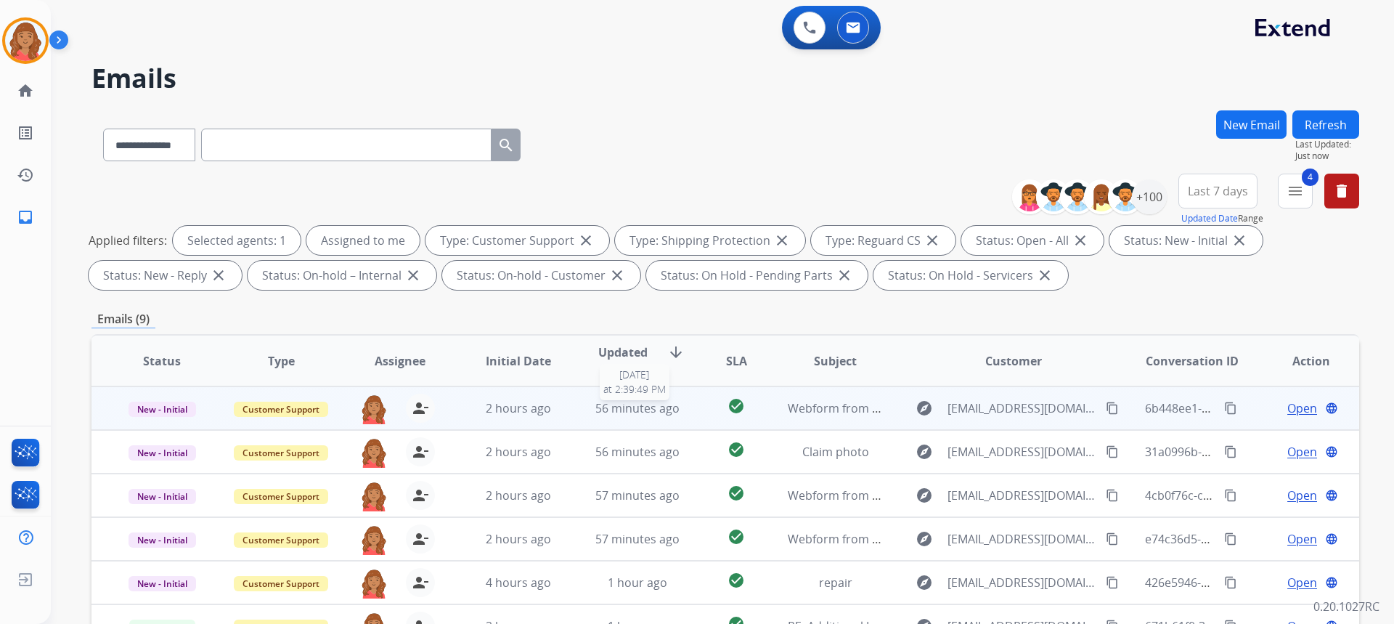
click at [604, 409] on span "56 minutes ago" at bounding box center [637, 408] width 84 height 16
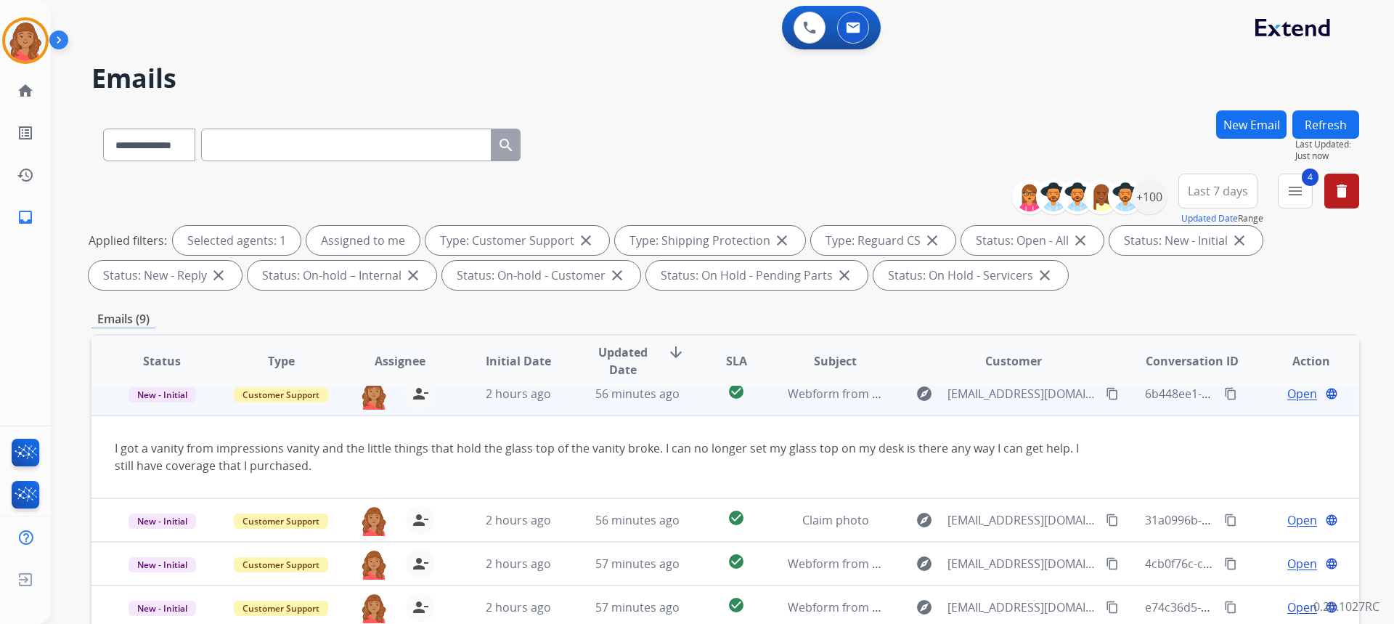
scroll to position [0, 0]
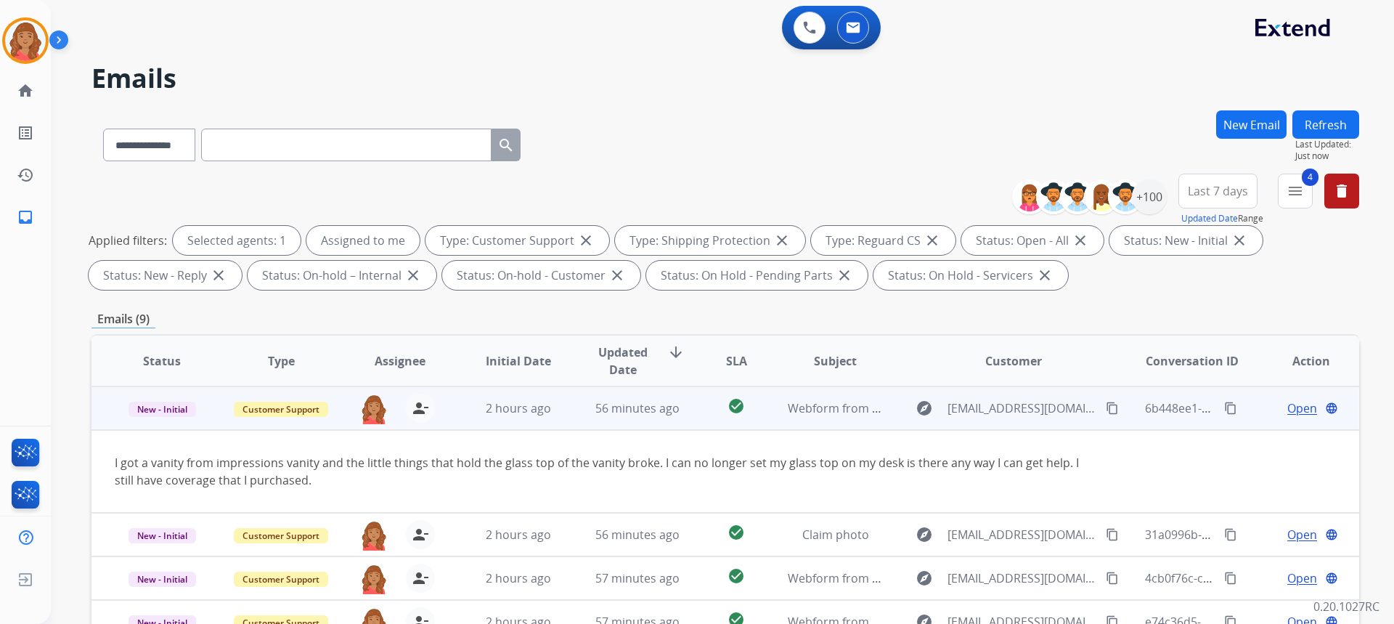
click at [1106, 408] on mat-icon "content_copy" at bounding box center [1112, 407] width 13 height 13
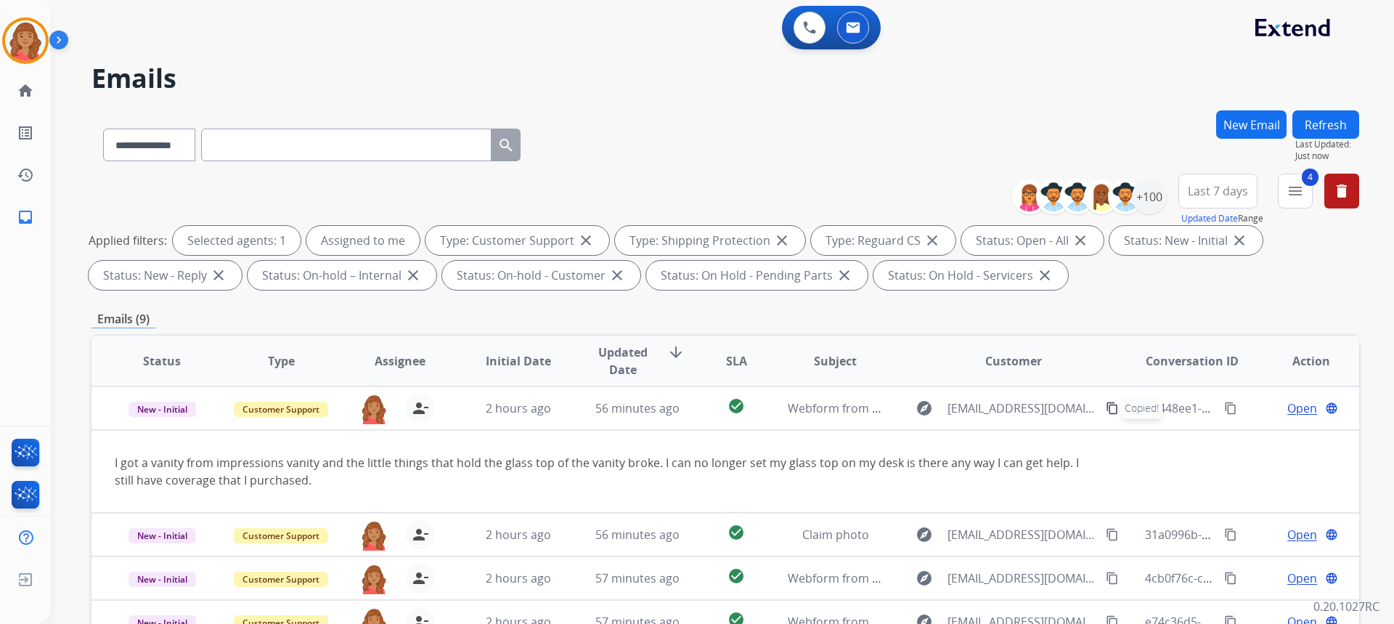
click at [1242, 118] on button "New Email" at bounding box center [1251, 124] width 70 height 28
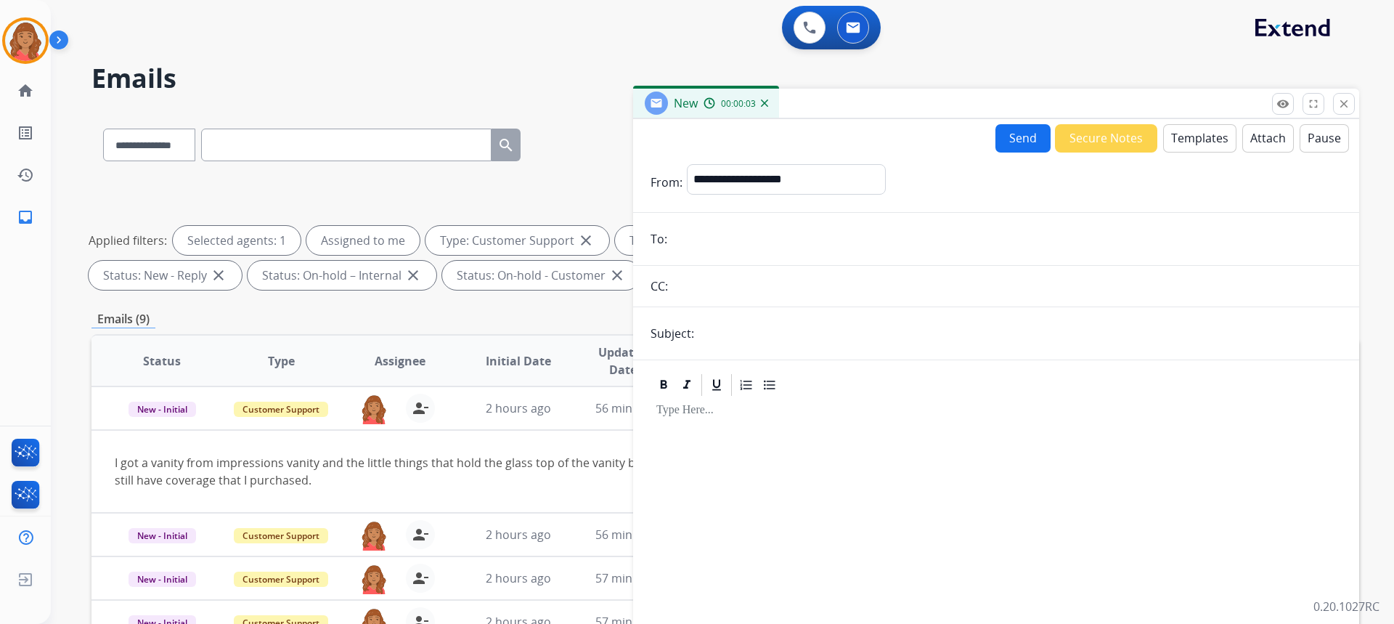
paste input "**********"
type input "**********"
click at [726, 187] on select "**********" at bounding box center [785, 178] width 197 height 29
select select "**********"
click at [687, 164] on select "**********" at bounding box center [785, 178] width 197 height 29
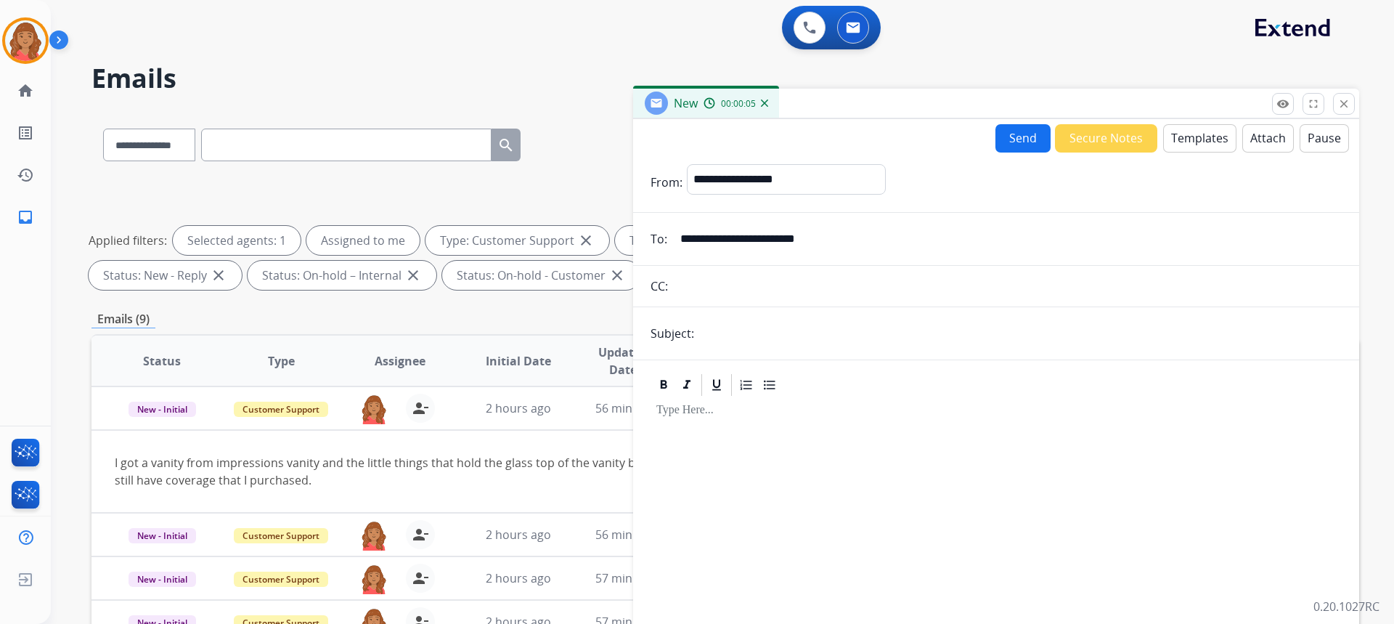
click at [1178, 131] on button "Templates" at bounding box center [1199, 138] width 73 height 28
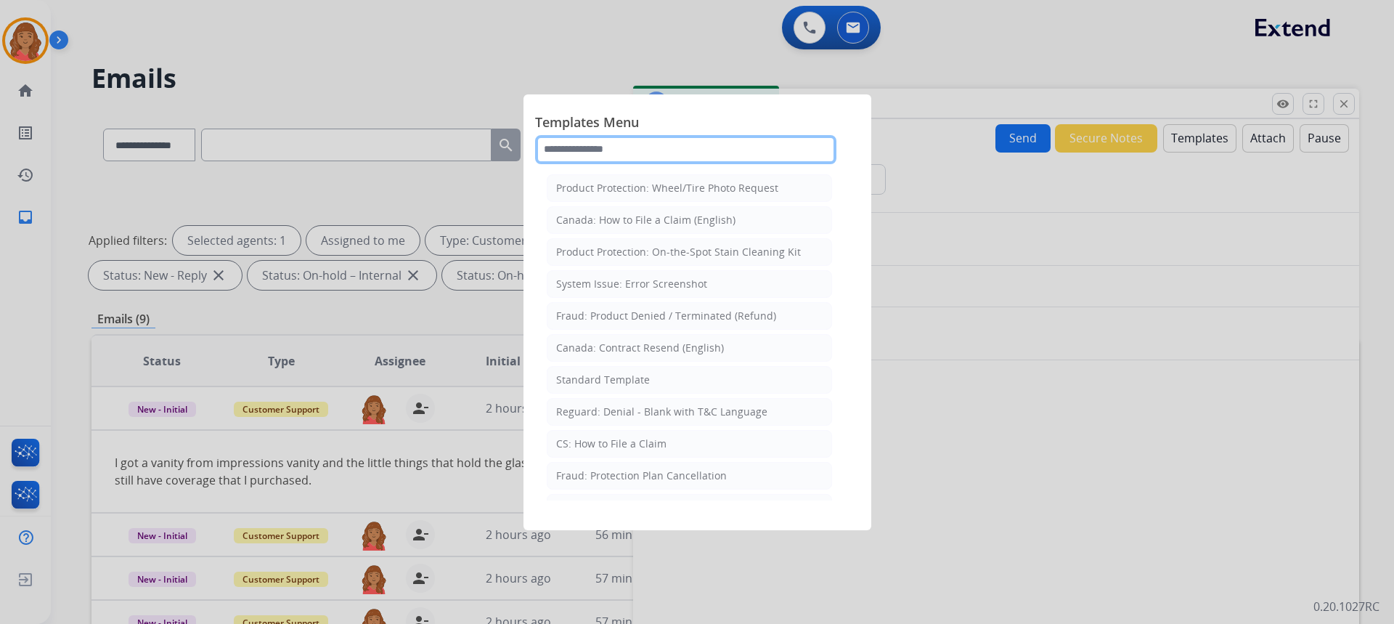
click at [678, 148] on input "text" at bounding box center [685, 149] width 301 height 29
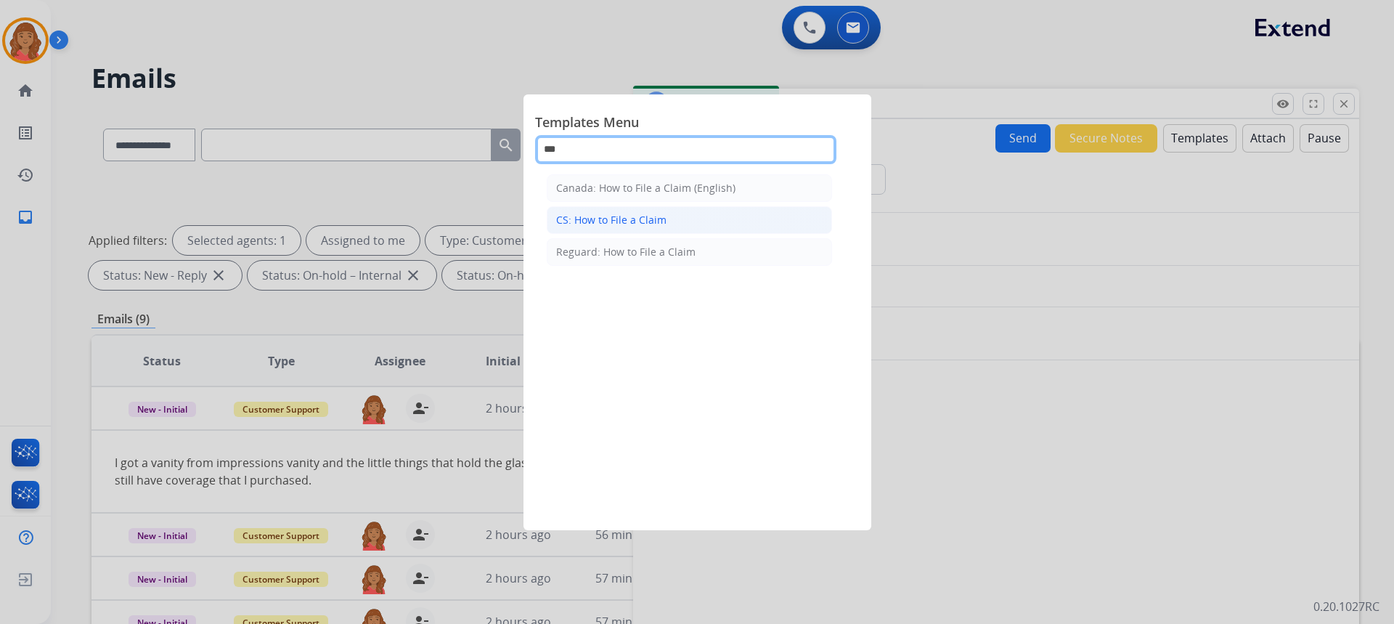
type input "***"
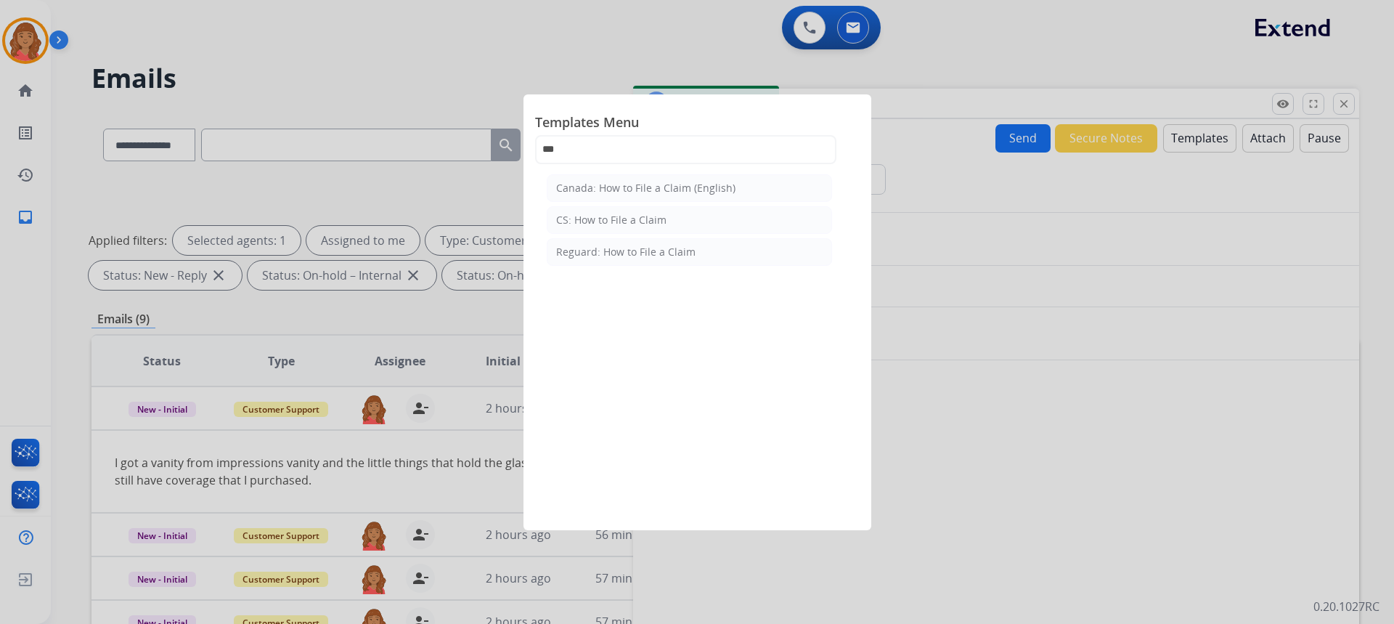
click at [639, 221] on div "CS: How to File a Claim" at bounding box center [611, 220] width 110 height 15
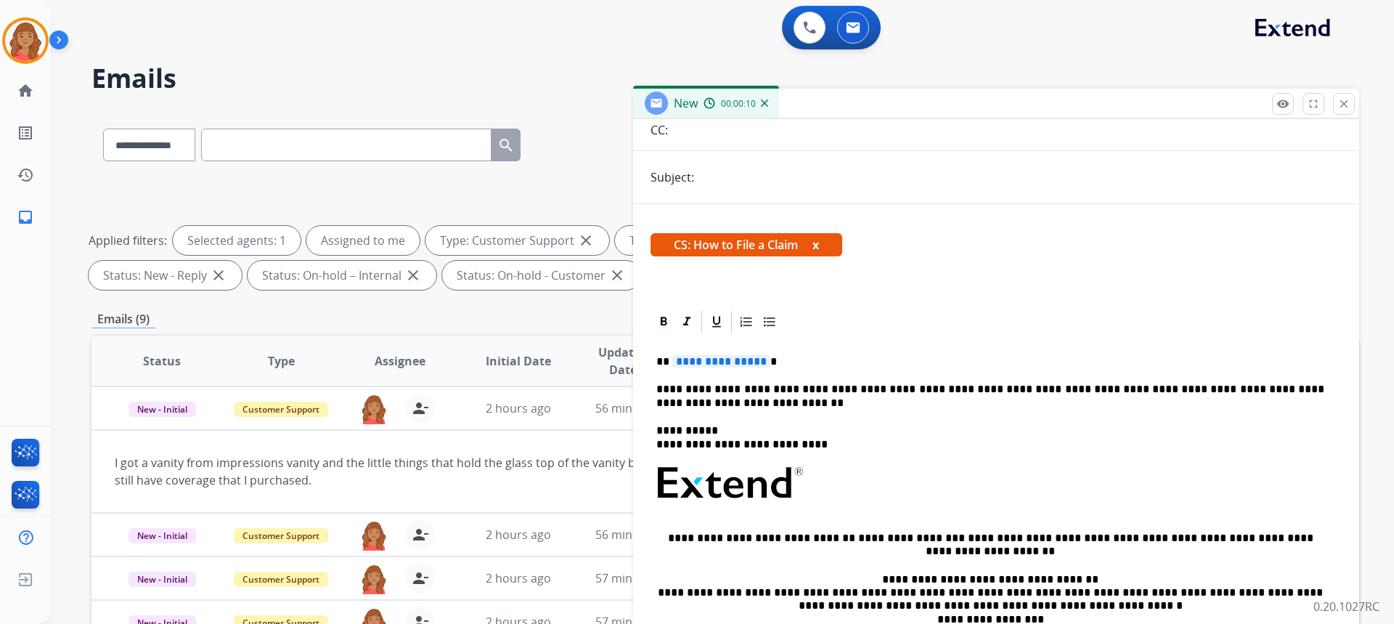
scroll to position [173, 0]
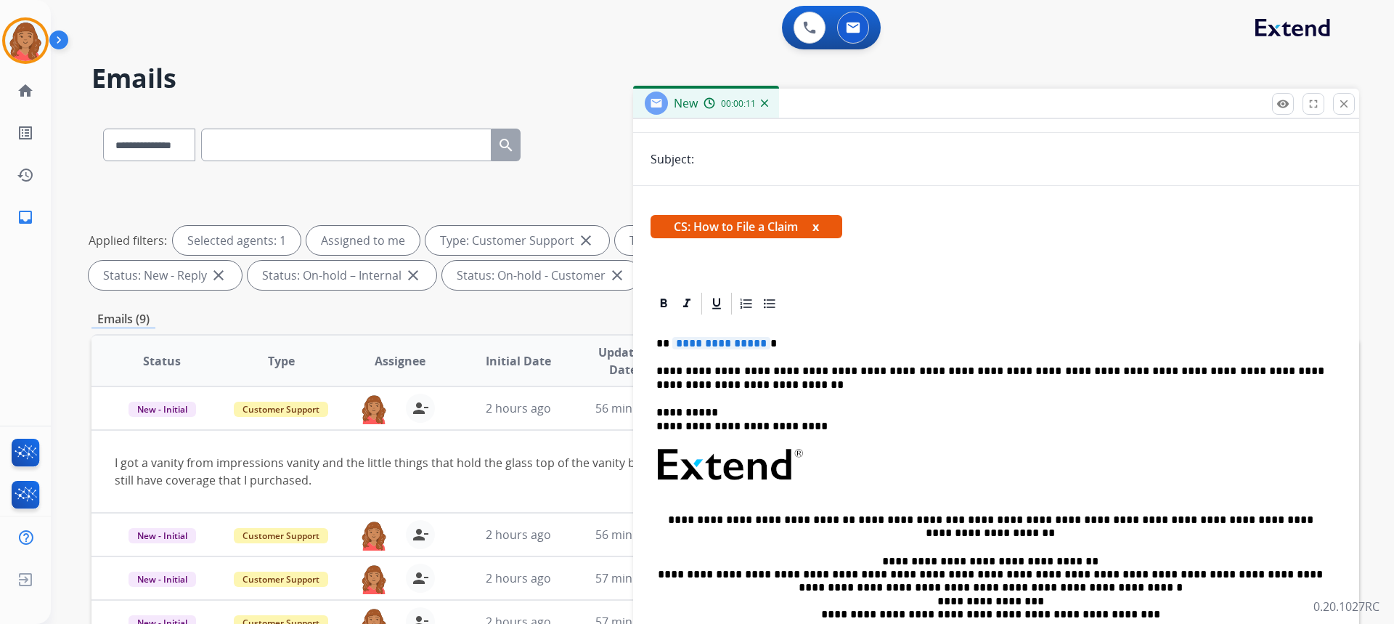
click at [757, 344] on span "**********" at bounding box center [721, 343] width 98 height 12
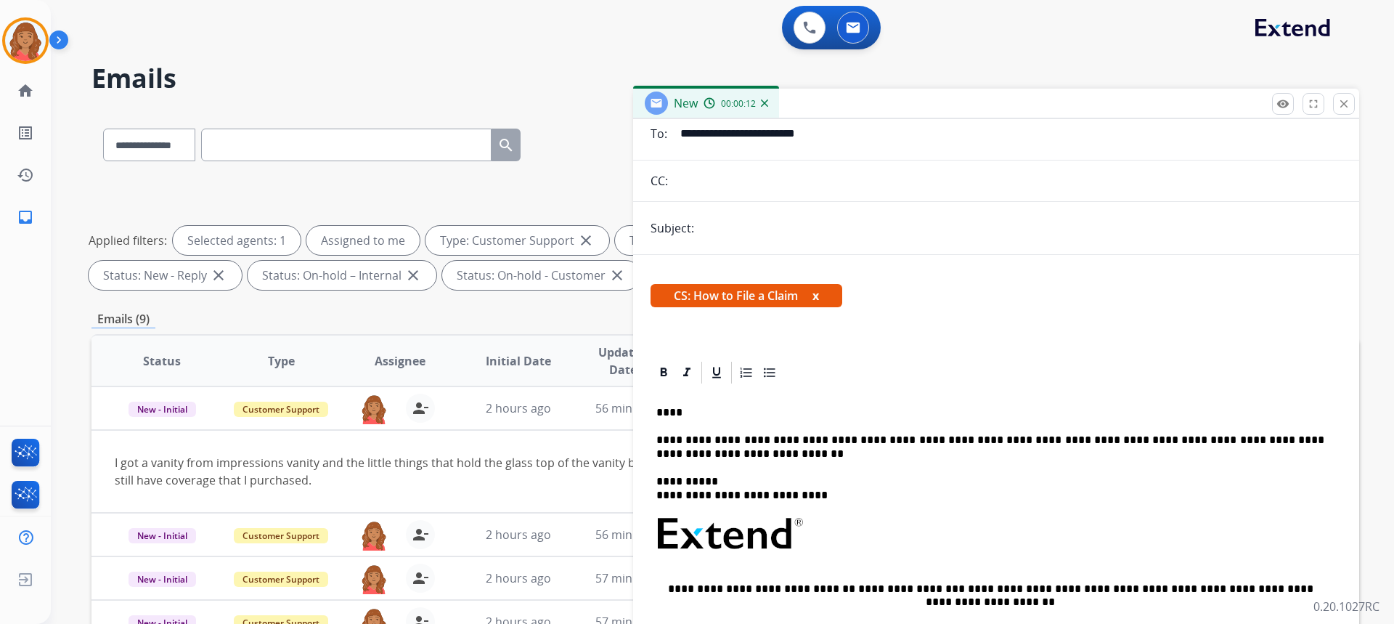
scroll to position [0, 0]
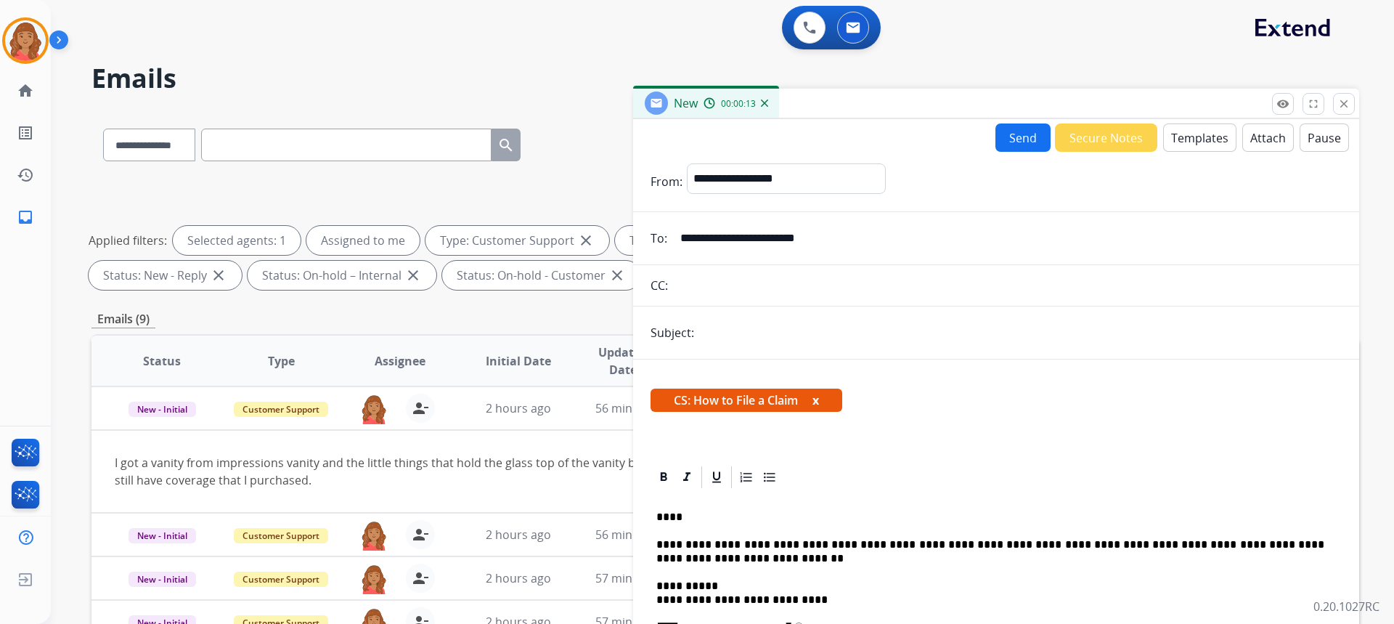
click at [1020, 140] on button "Send" at bounding box center [1022, 137] width 55 height 28
drag, startPoint x: 756, startPoint y: 332, endPoint x: 767, endPoint y: 338, distance: 13.0
click at [756, 332] on input "text" at bounding box center [1019, 333] width 643 height 30
type input "**********"
click at [1008, 138] on button "Send" at bounding box center [1022, 137] width 55 height 28
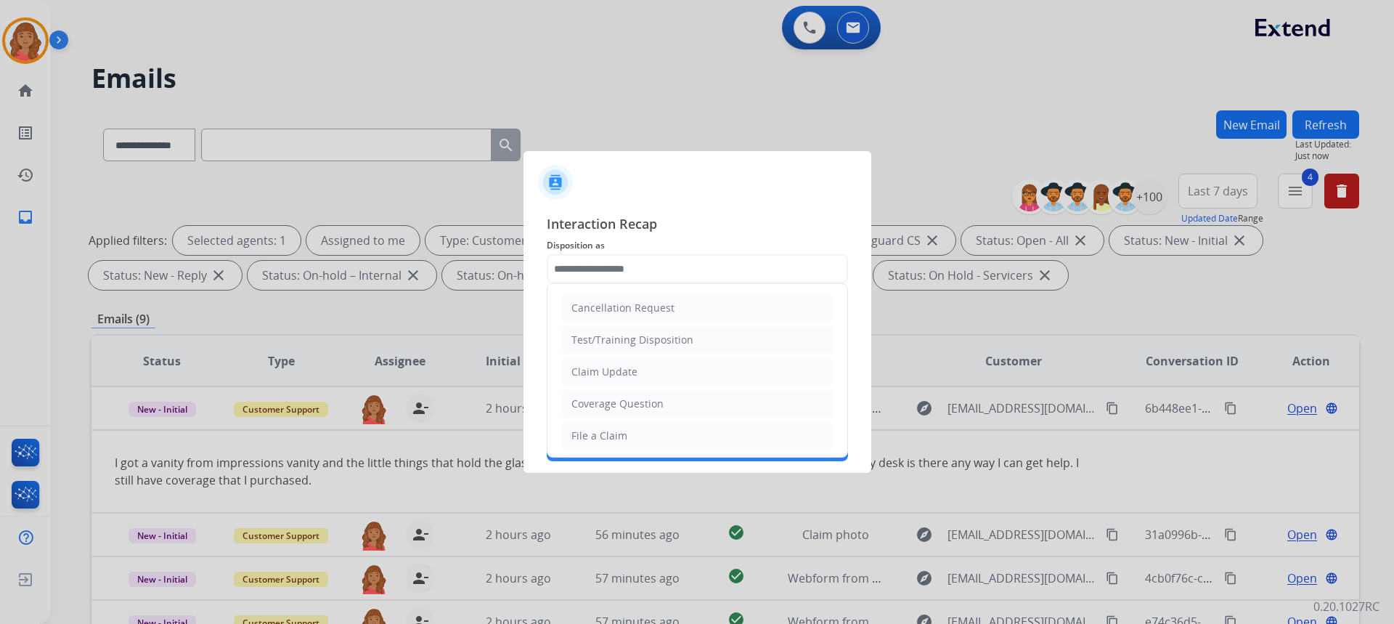
click at [632, 264] on input "text" at bounding box center [697, 268] width 301 height 29
click at [608, 437] on div "File a Claim" at bounding box center [599, 435] width 56 height 15
type input "**********"
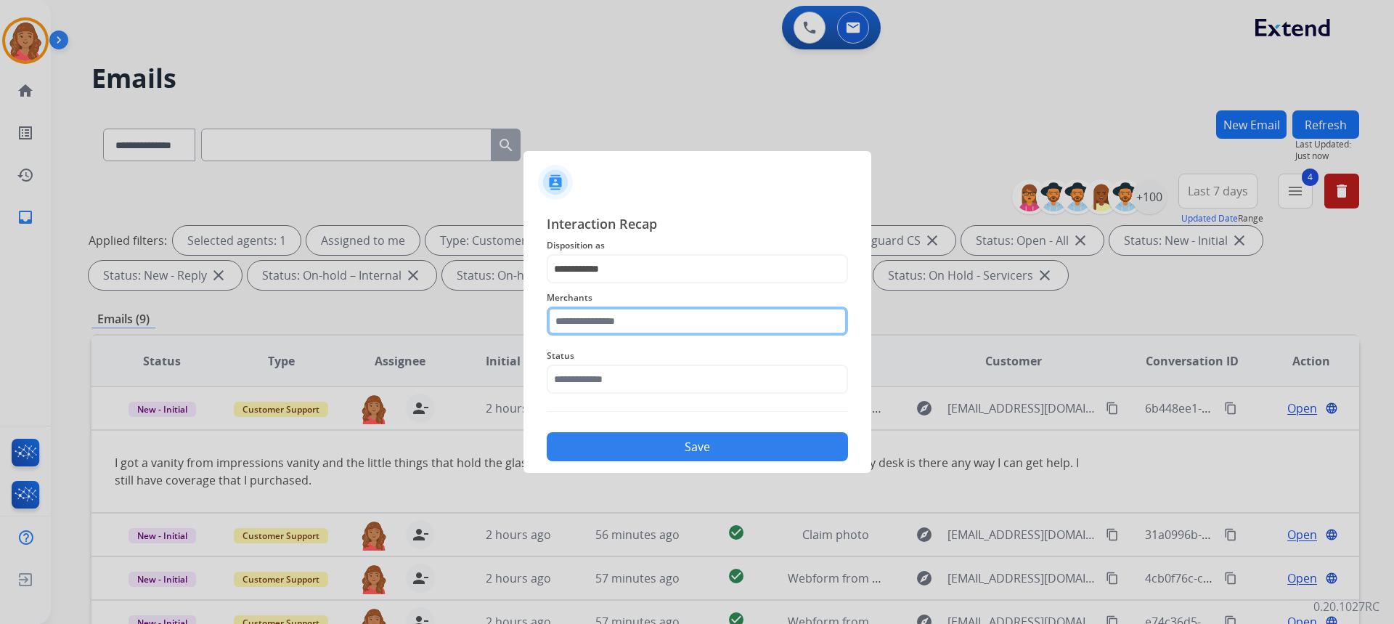
click at [590, 324] on input "text" at bounding box center [697, 320] width 301 height 29
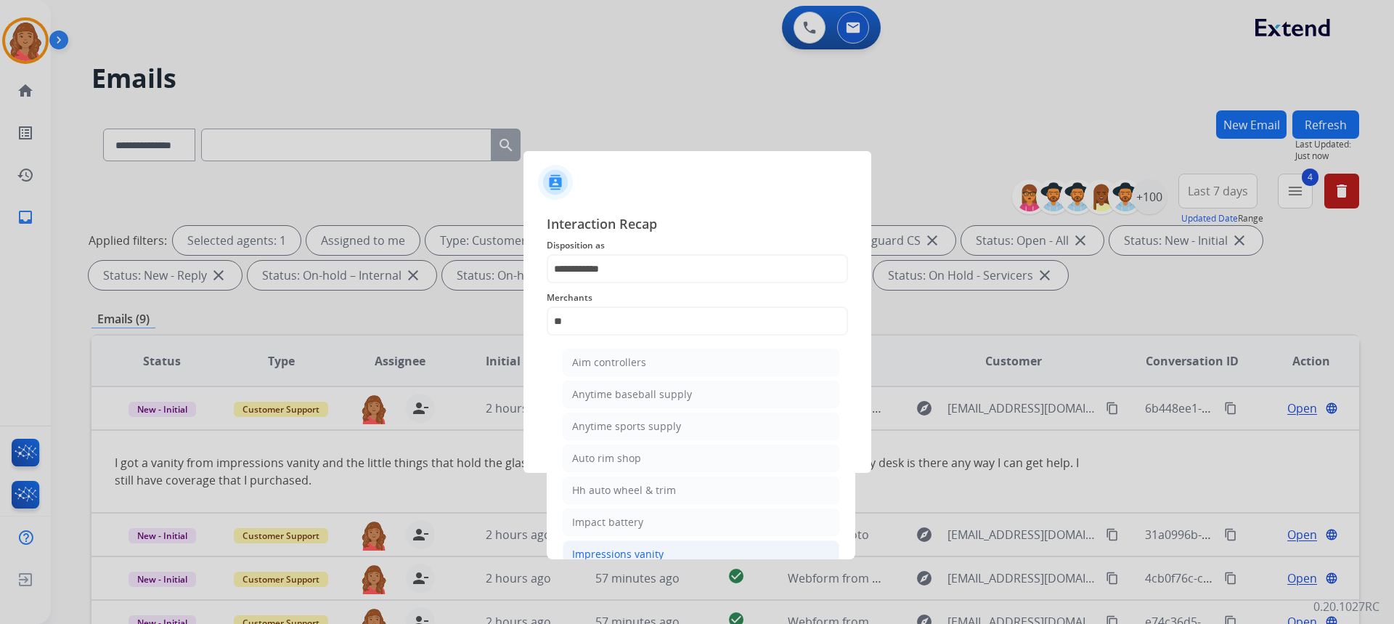
click at [632, 550] on div "Impressions vanity" at bounding box center [617, 554] width 91 height 15
type input "**********"
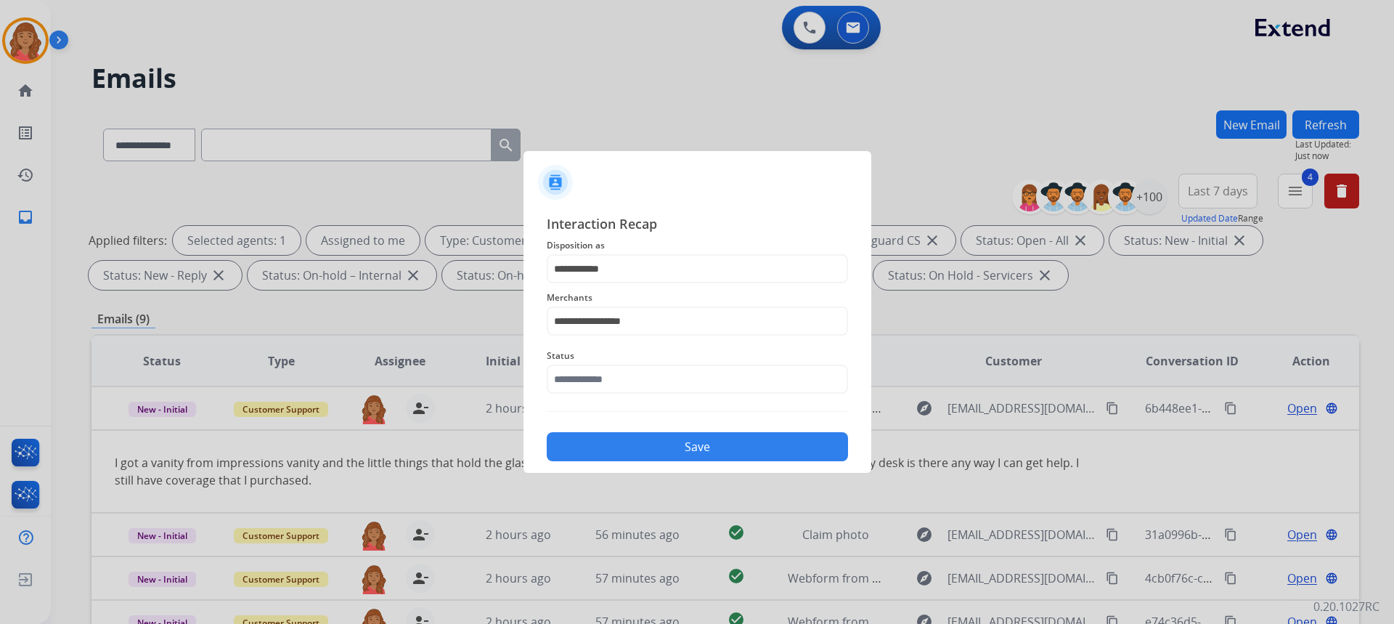
drag, startPoint x: 588, startPoint y: 396, endPoint x: 590, endPoint y: 403, distance: 7.6
click at [589, 396] on div "Status" at bounding box center [697, 370] width 301 height 58
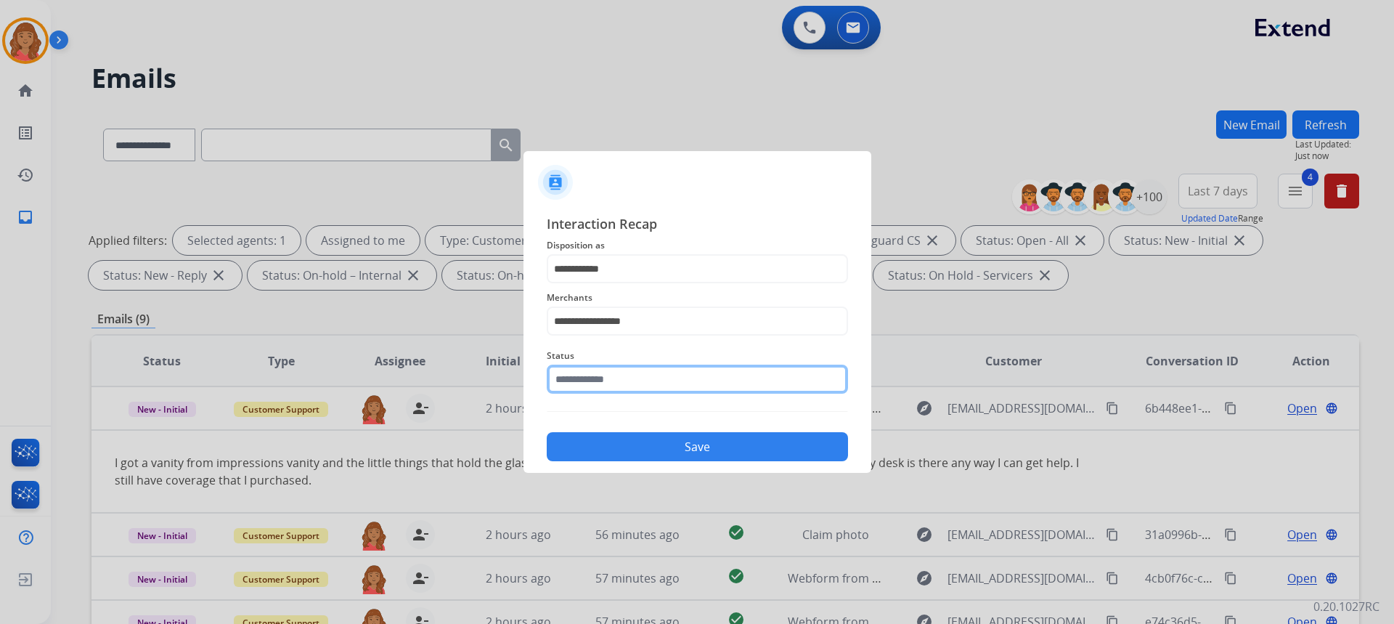
click at [590, 385] on input "text" at bounding box center [697, 378] width 301 height 29
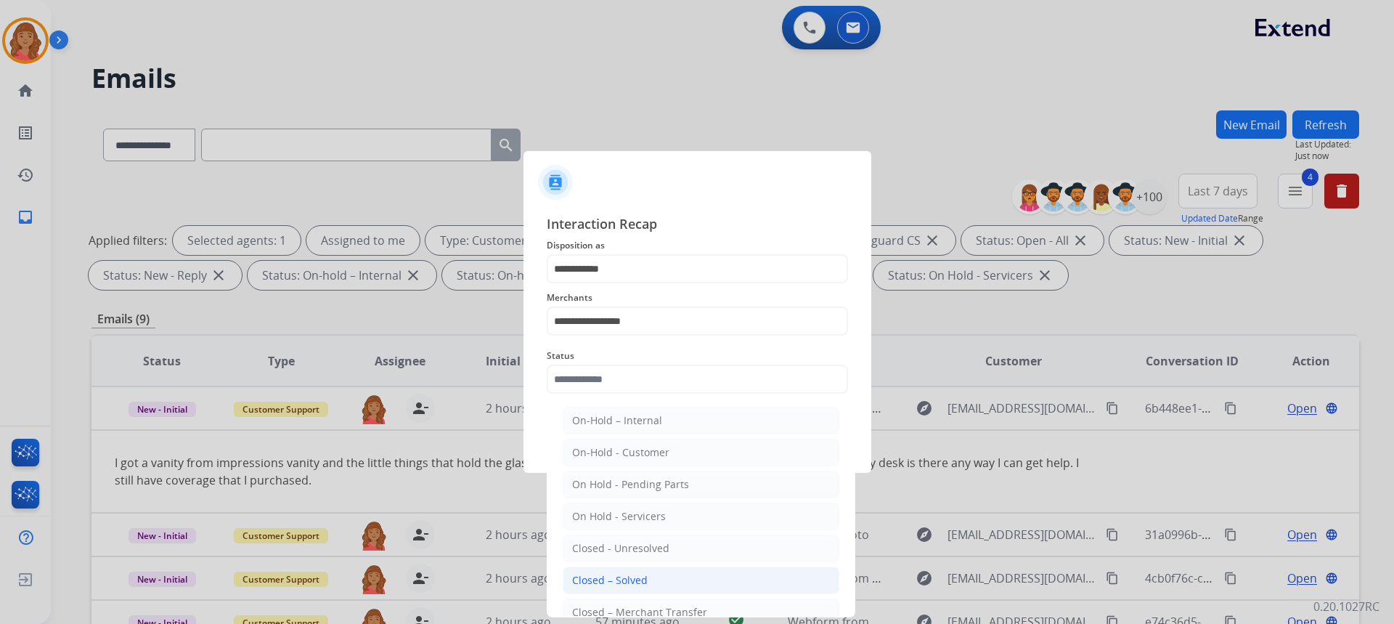
click at [621, 584] on div "Closed – Solved" at bounding box center [609, 580] width 75 height 15
type input "**********"
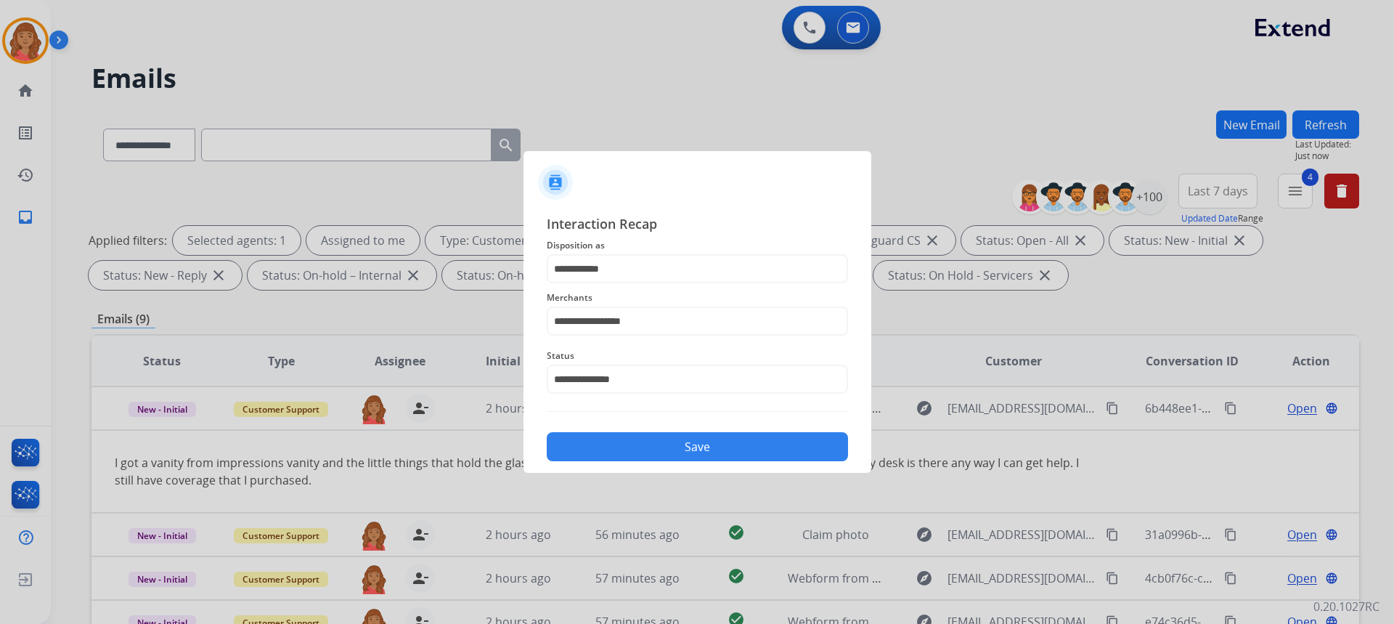
click at [652, 450] on button "Save" at bounding box center [697, 446] width 301 height 29
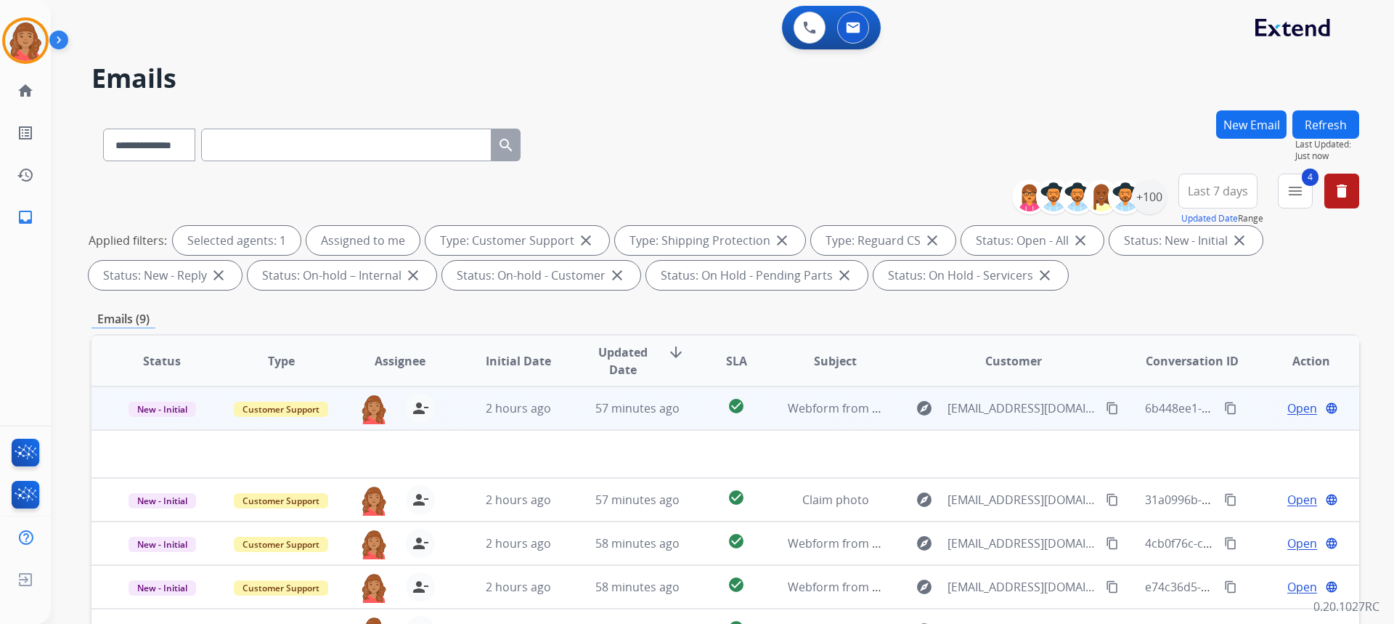
click at [582, 407] on td "57 minutes ago" at bounding box center [626, 408] width 119 height 44
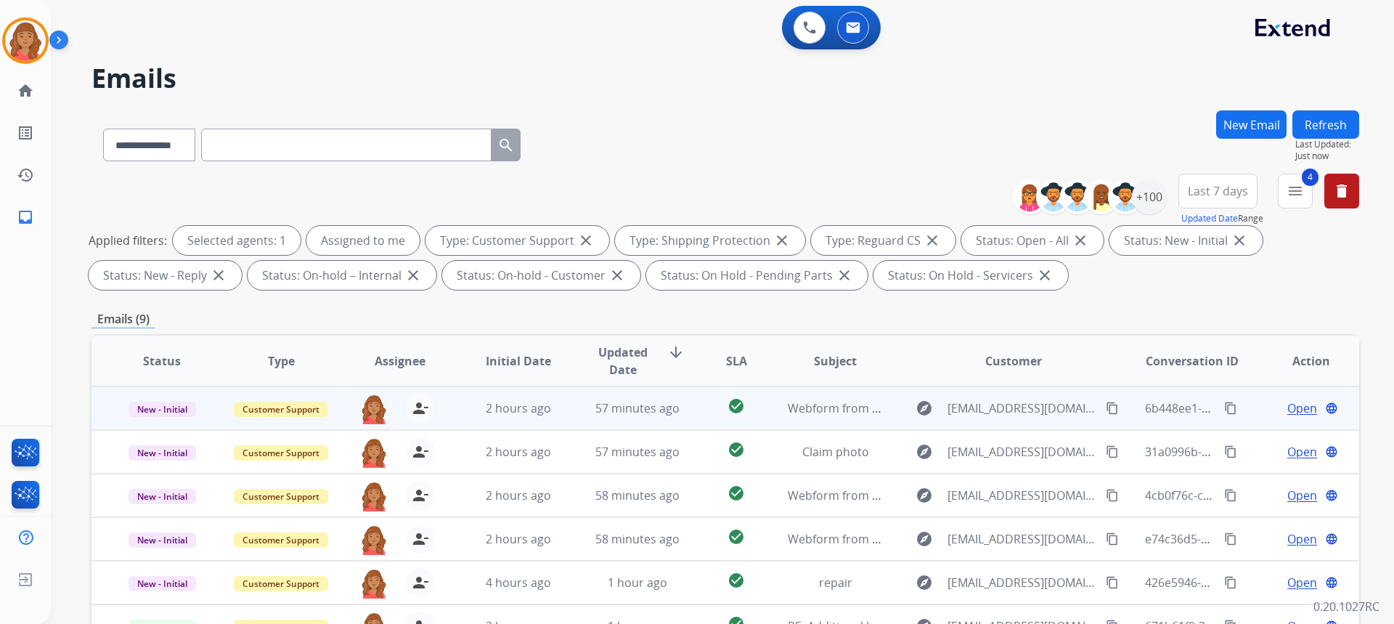
click at [582, 407] on td "57 minutes ago" at bounding box center [626, 408] width 119 height 44
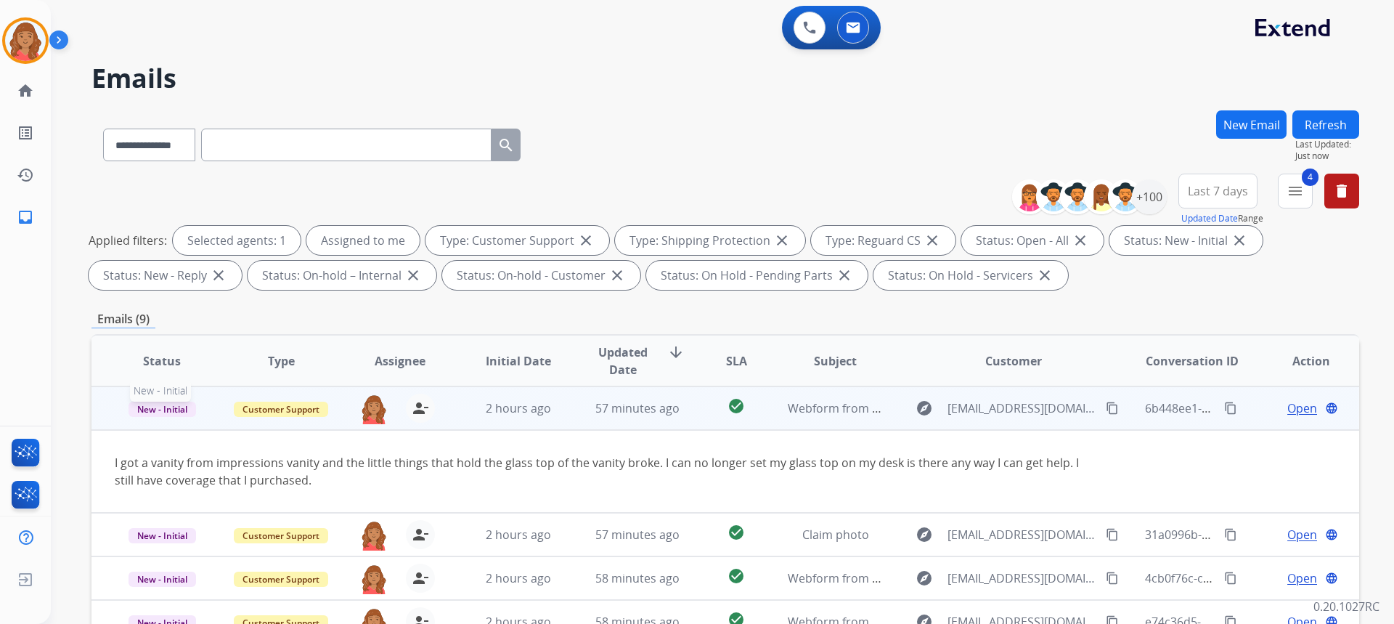
click at [163, 408] on span "New - Initial" at bounding box center [162, 408] width 68 height 15
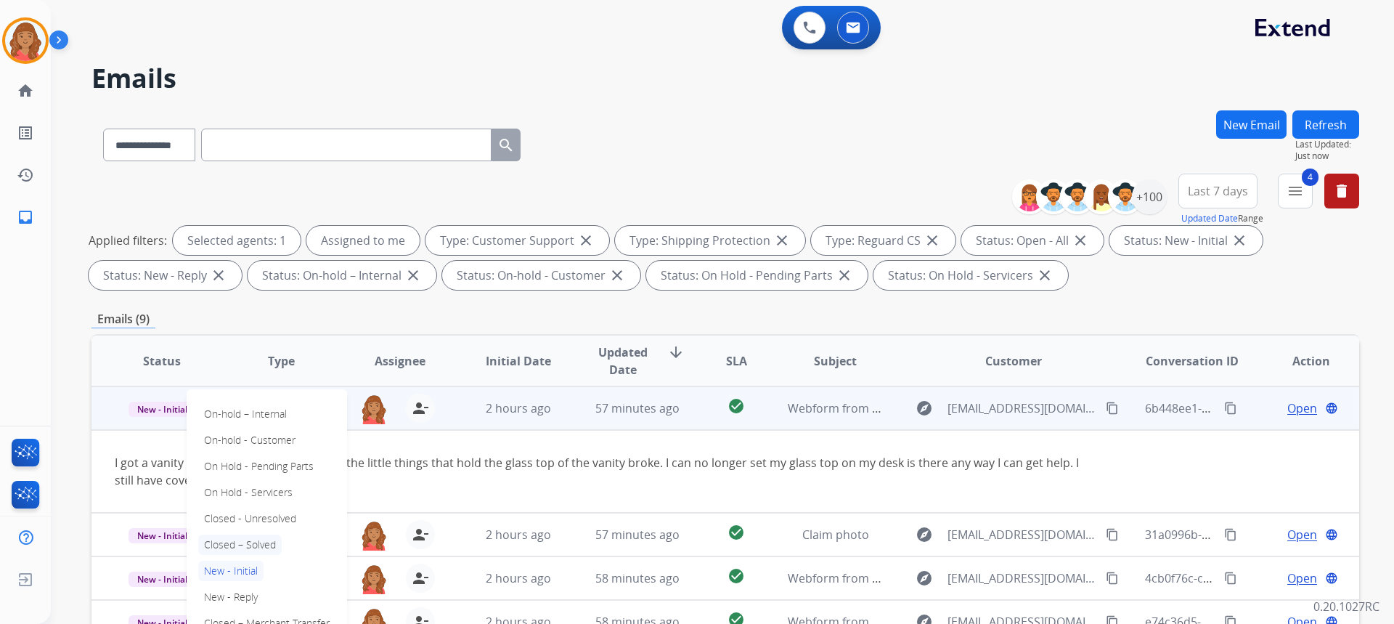
click at [245, 547] on p "Closed – Solved" at bounding box center [239, 544] width 83 height 20
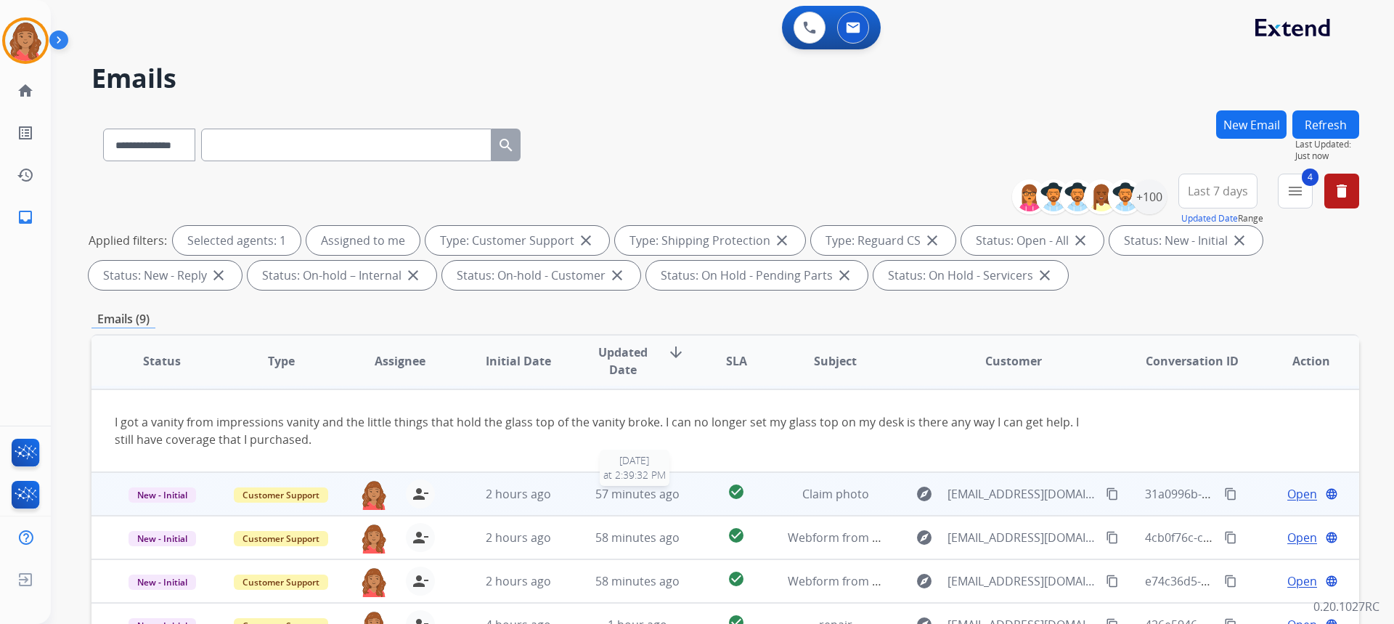
click at [647, 500] on span "57 minutes ago" at bounding box center [637, 494] width 84 height 16
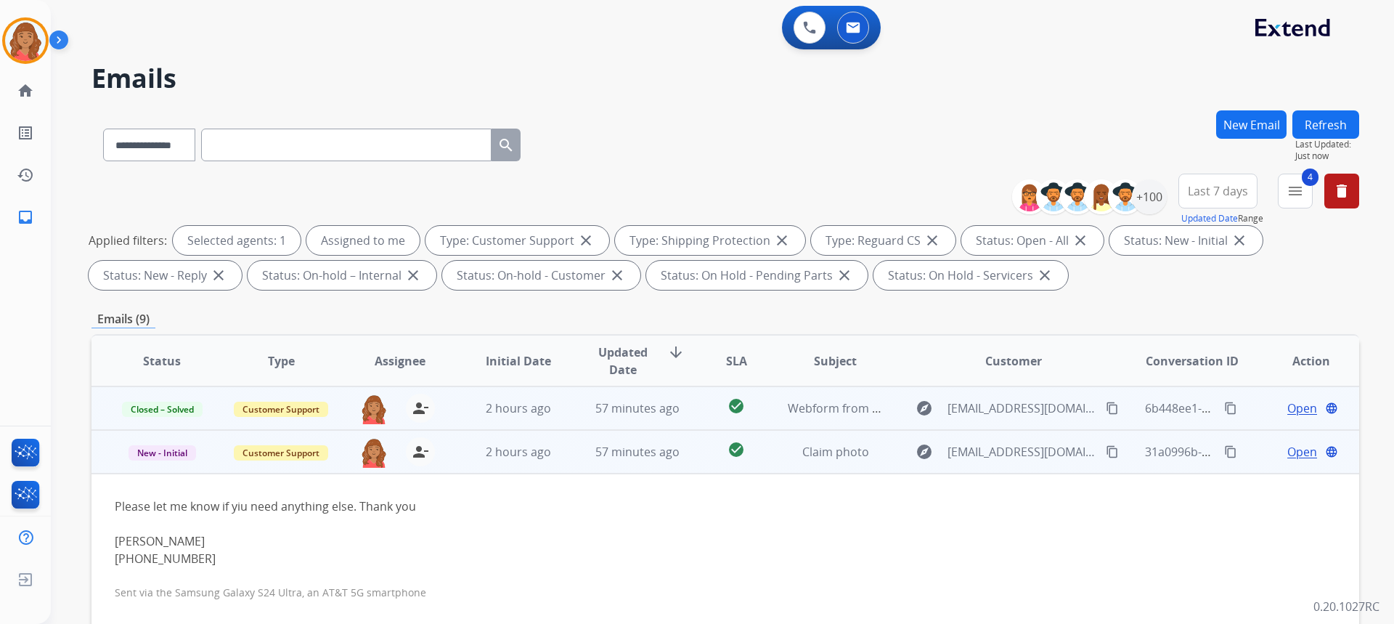
click at [1299, 454] on span "Open" at bounding box center [1302, 451] width 30 height 17
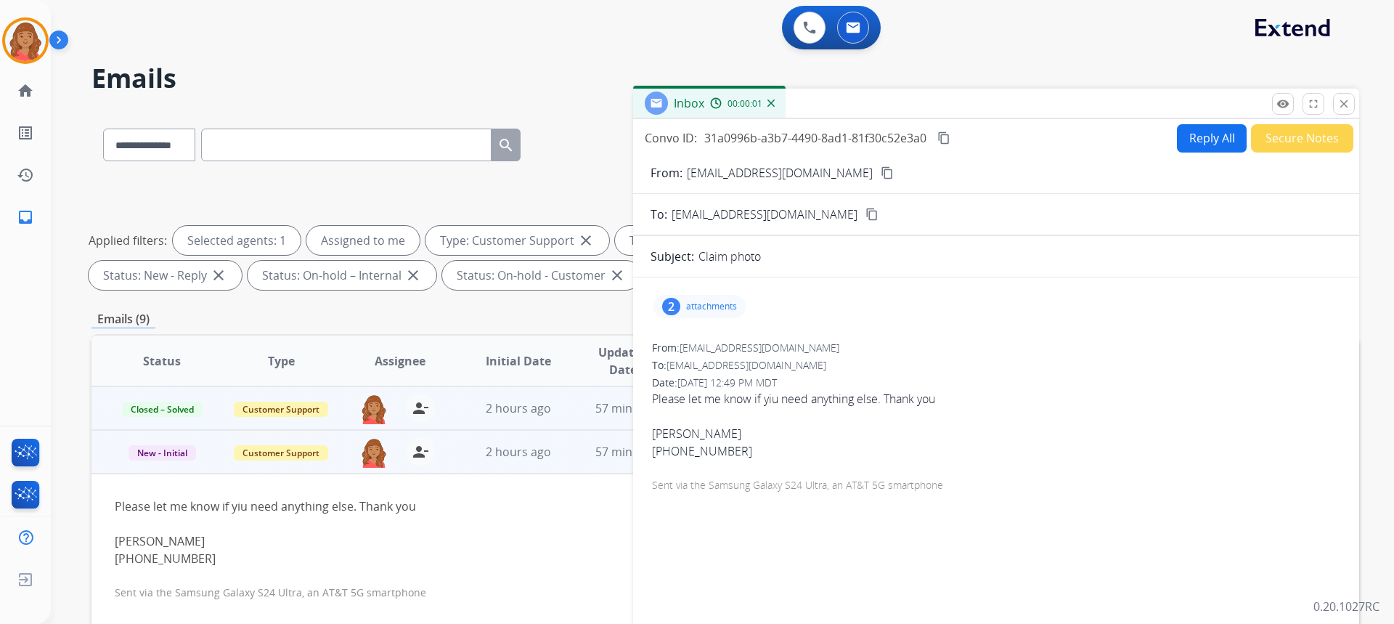
click at [685, 313] on div "2 attachments" at bounding box center [699, 306] width 92 height 23
drag, startPoint x: 1075, startPoint y: 332, endPoint x: 981, endPoint y: 391, distance: 110.2
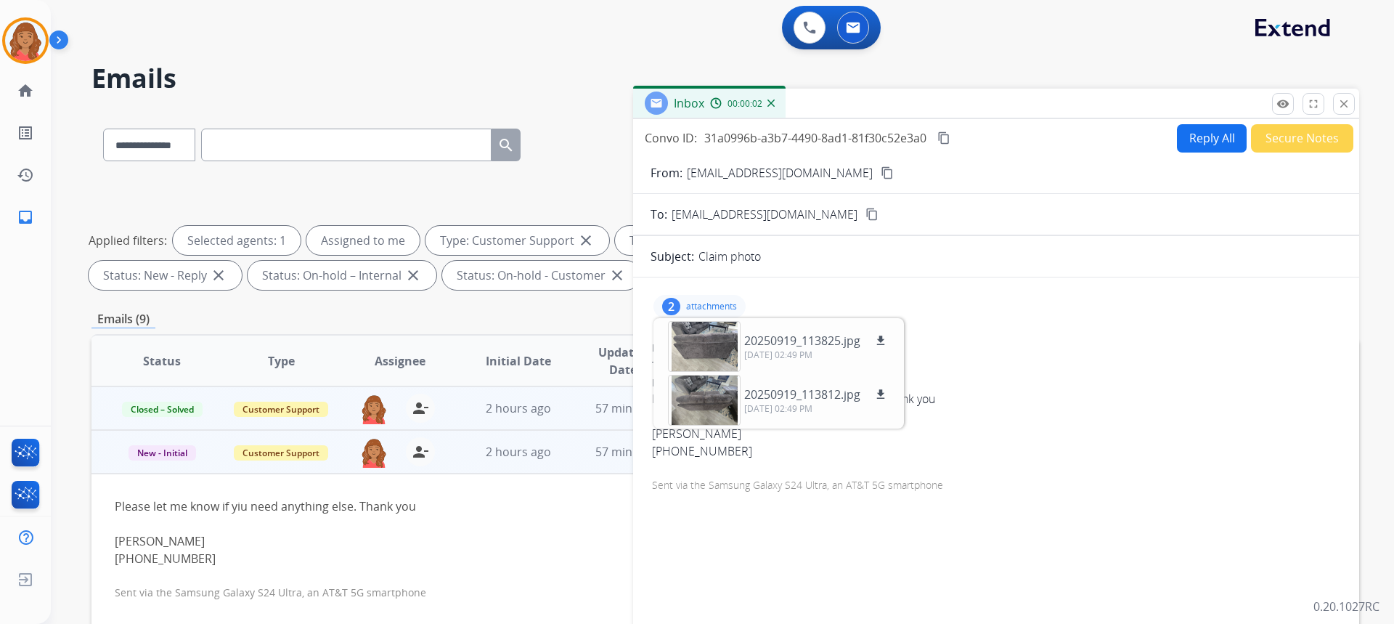
click at [1075, 333] on div "2 attachments 20250919_113825.jpg download [DATE] 02:49 PM 20250919_113812.jpg …" at bounding box center [996, 494] width 726 height 411
drag, startPoint x: 956, startPoint y: 309, endPoint x: 887, endPoint y: 301, distance: 69.4
click at [957, 309] on div "2 attachments 20250919_113825.jpg download [DATE] 02:49 PM 20250919_113812.jpg …" at bounding box center [995, 306] width 691 height 35
click at [881, 170] on mat-icon "content_copy" at bounding box center [887, 172] width 13 height 13
drag, startPoint x: 881, startPoint y: 342, endPoint x: 882, endPoint y: 354, distance: 11.6
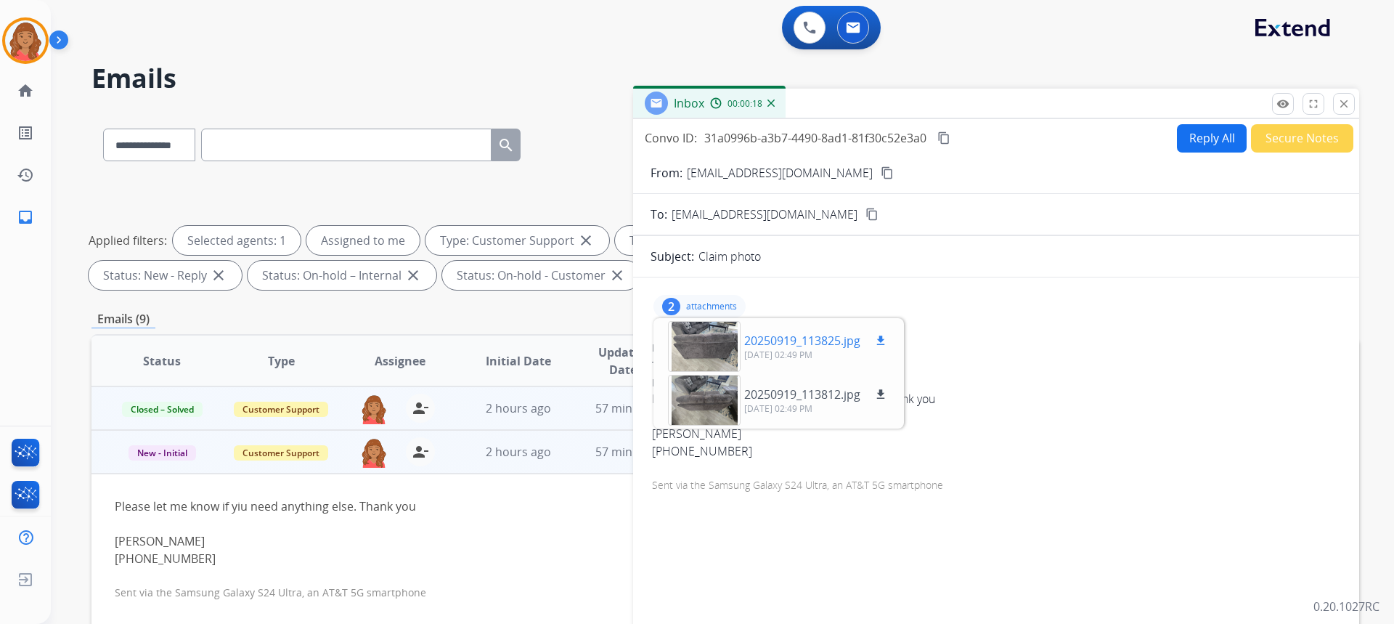
click at [881, 341] on mat-icon "download" at bounding box center [880, 340] width 13 height 13
drag, startPoint x: 878, startPoint y: 394, endPoint x: 834, endPoint y: 415, distance: 49.0
click at [878, 394] on mat-icon "download" at bounding box center [880, 394] width 13 height 13
drag, startPoint x: 942, startPoint y: 136, endPoint x: 929, endPoint y: 139, distance: 12.5
click at [934, 138] on div "Convo ID: 31a0996b-a3b7-4490-8ad1-81f30c52e3a0 content_copy" at bounding box center [799, 137] width 308 height 17
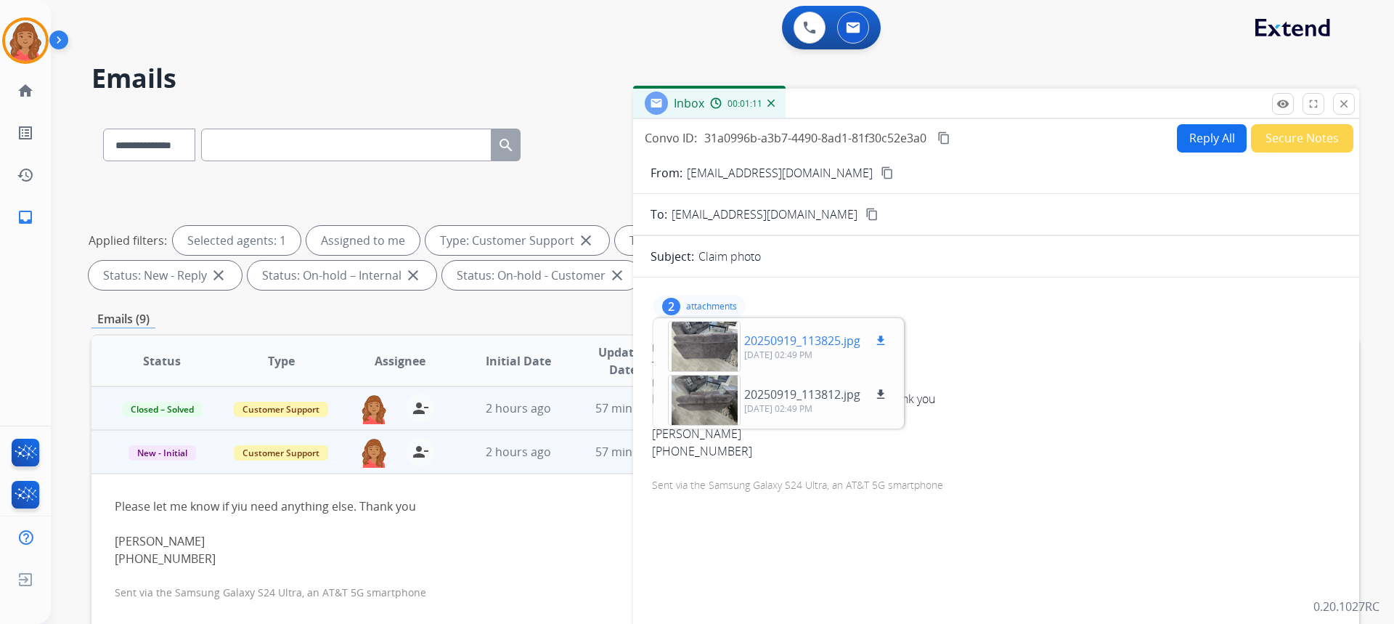
click at [704, 346] on div at bounding box center [704, 346] width 73 height 51
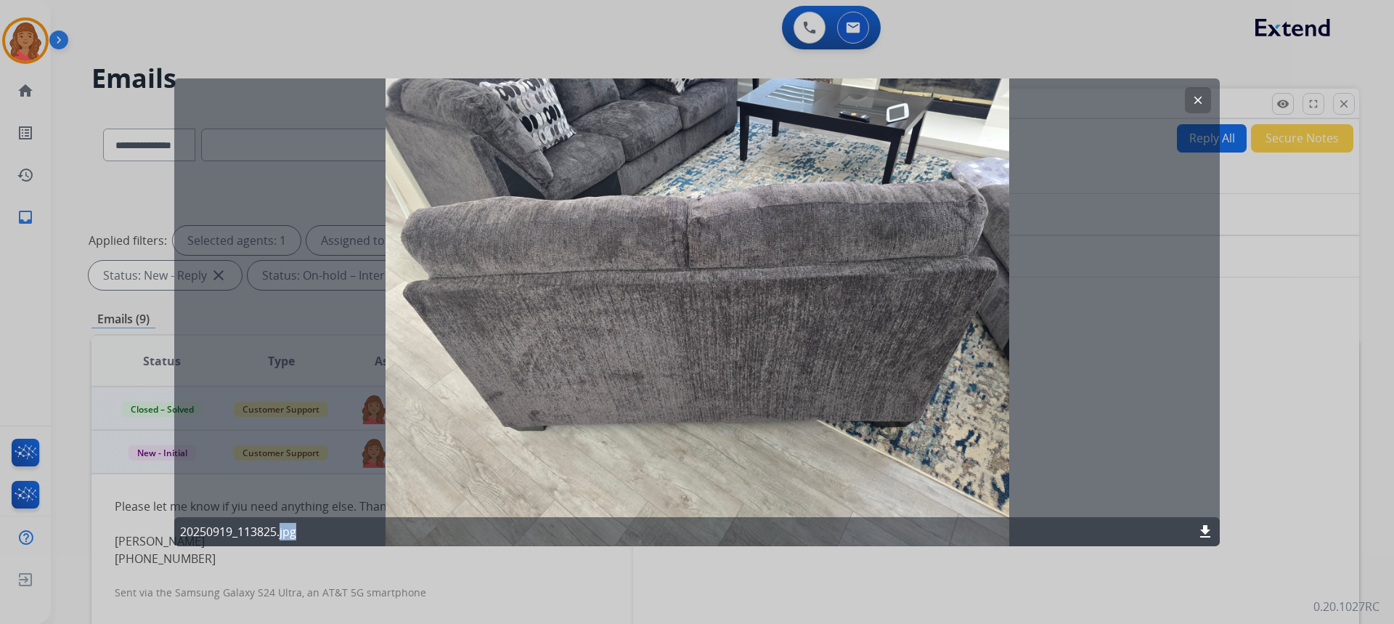
click at [1198, 99] on mat-icon "clear" at bounding box center [1197, 99] width 13 height 13
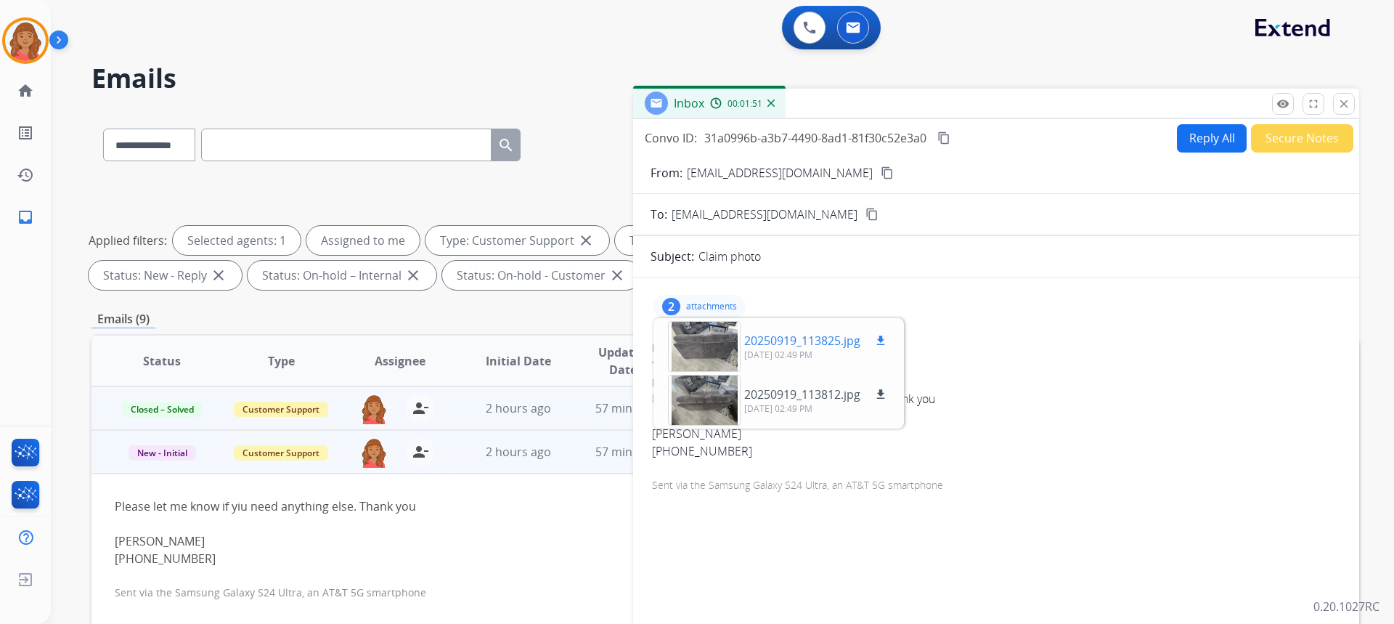
click at [728, 344] on div at bounding box center [704, 346] width 73 height 51
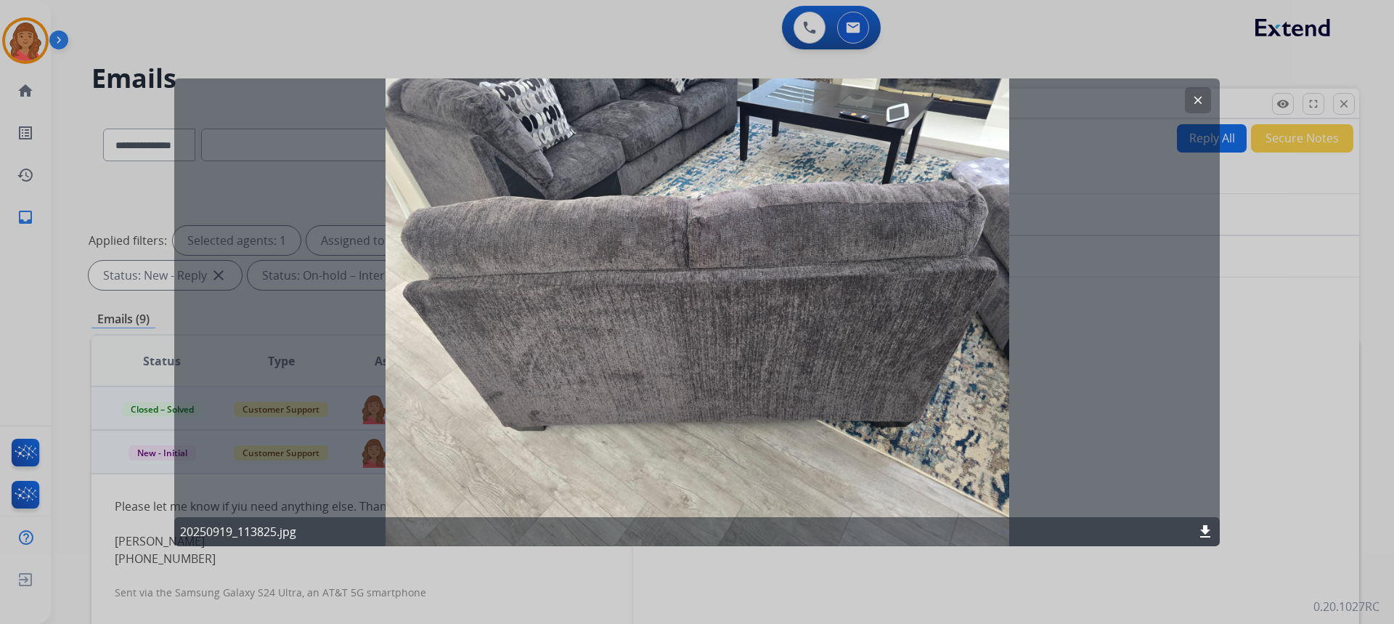
drag, startPoint x: 1189, startPoint y: 98, endPoint x: 1177, endPoint y: 105, distance: 13.3
click at [1191, 98] on button "clear" at bounding box center [1198, 99] width 26 height 26
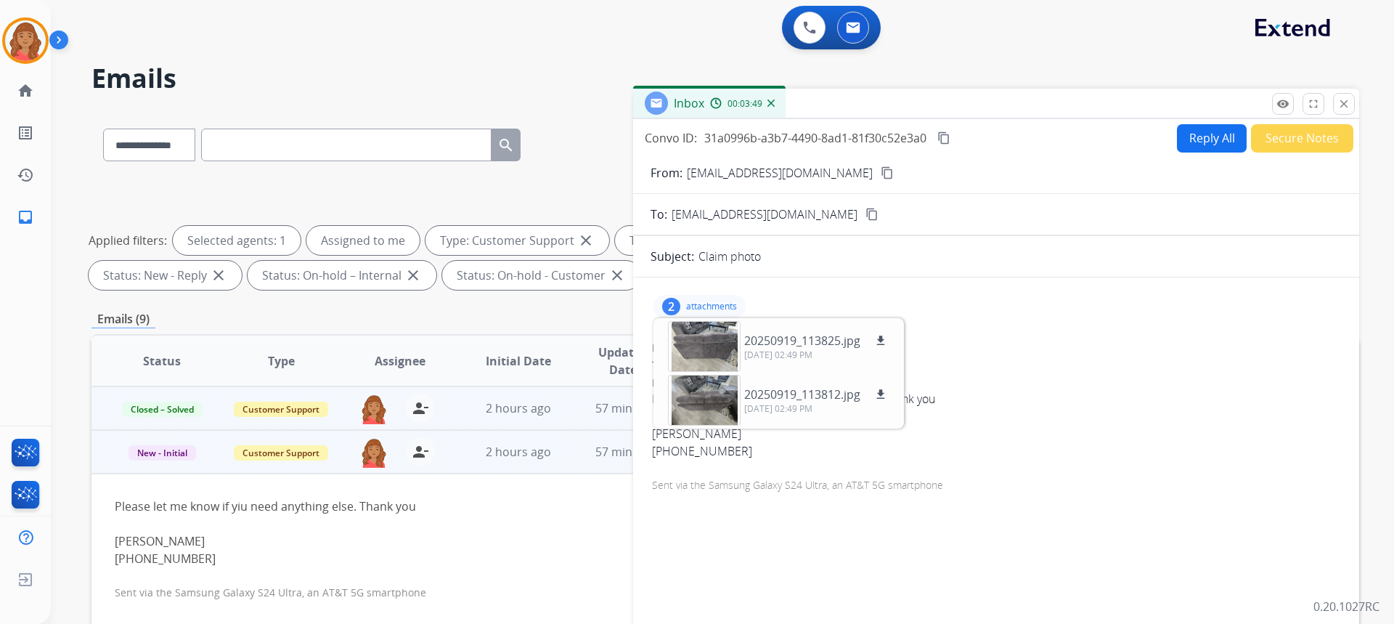
click at [1343, 107] on mat-icon "close" at bounding box center [1343, 103] width 13 height 13
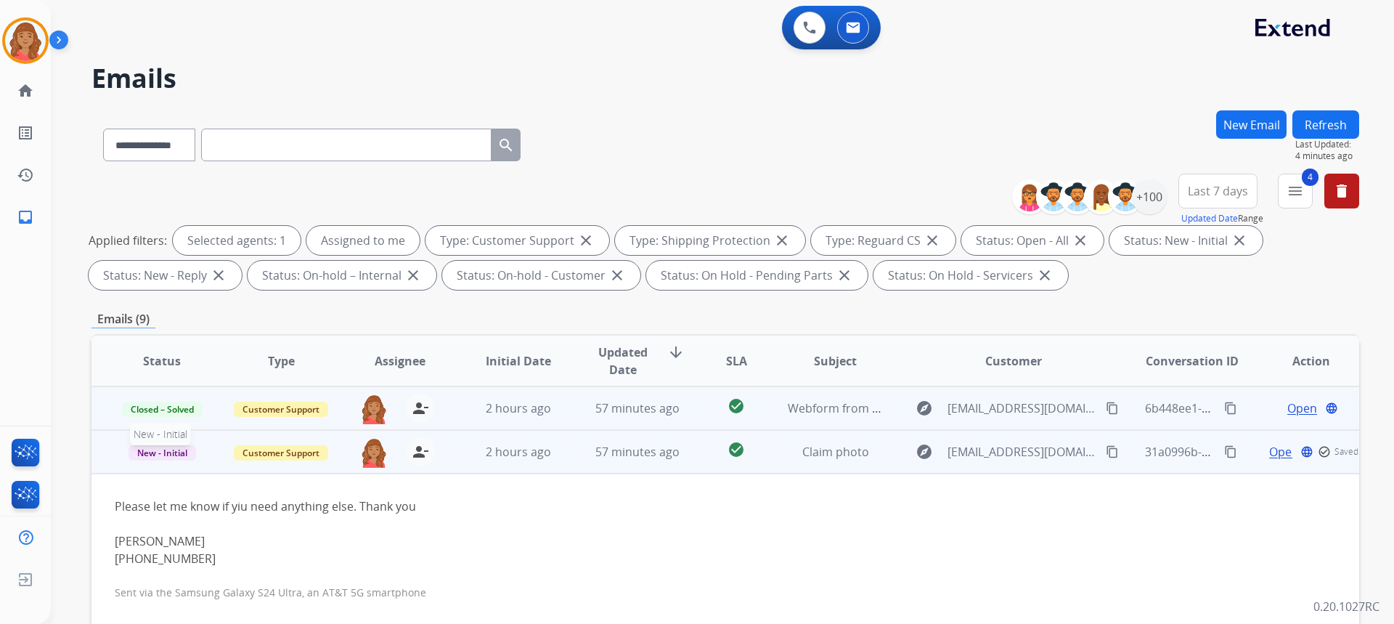
click at [163, 454] on span "New - Initial" at bounding box center [162, 452] width 68 height 15
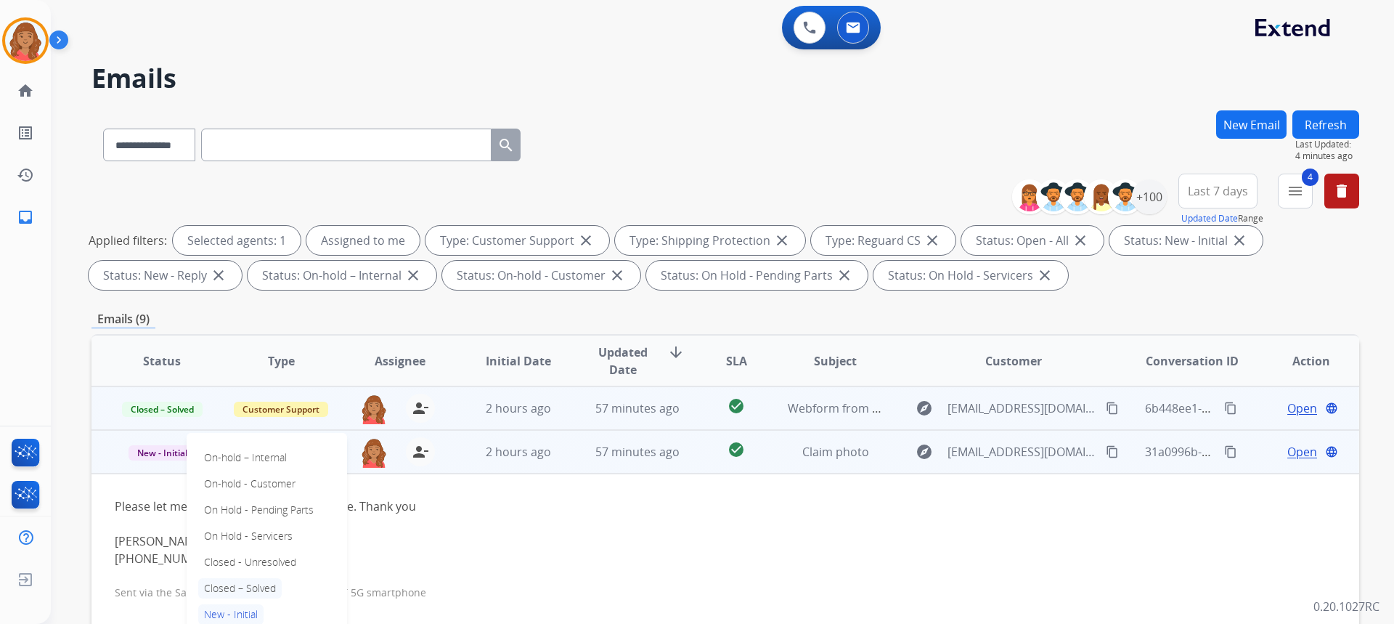
click at [234, 586] on p "Closed – Solved" at bounding box center [239, 588] width 83 height 20
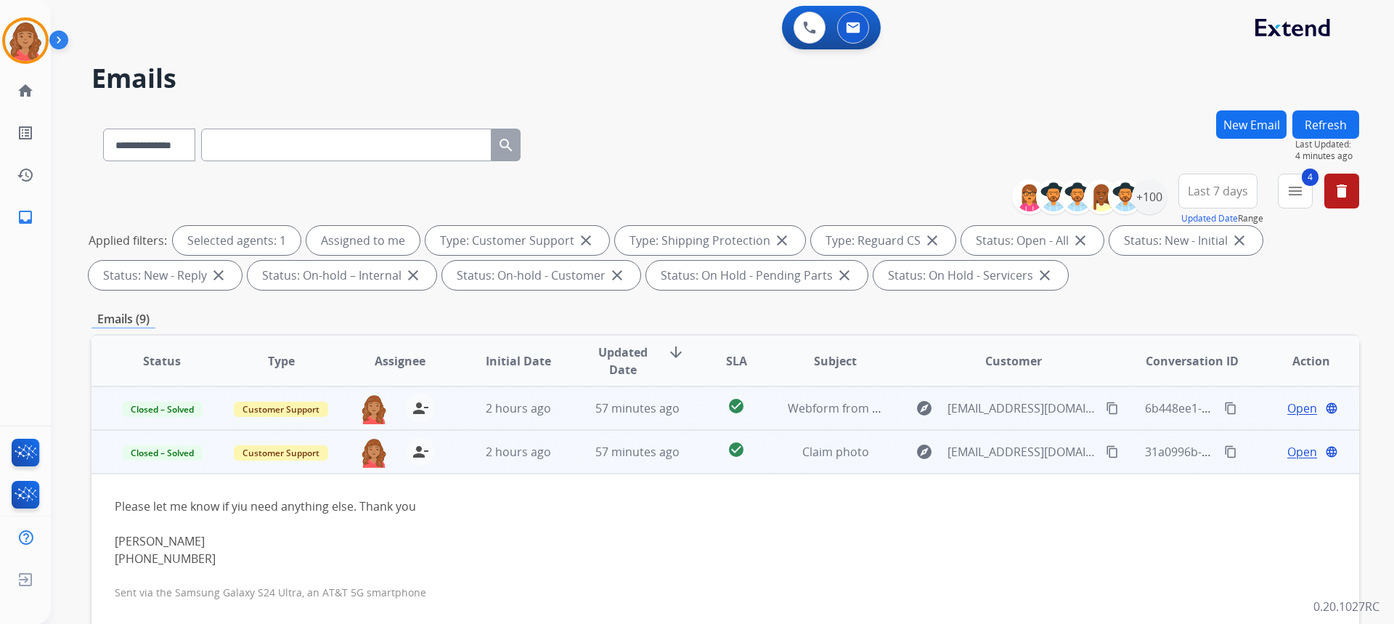
click at [499, 423] on td "2 hours ago" at bounding box center [507, 408] width 119 height 44
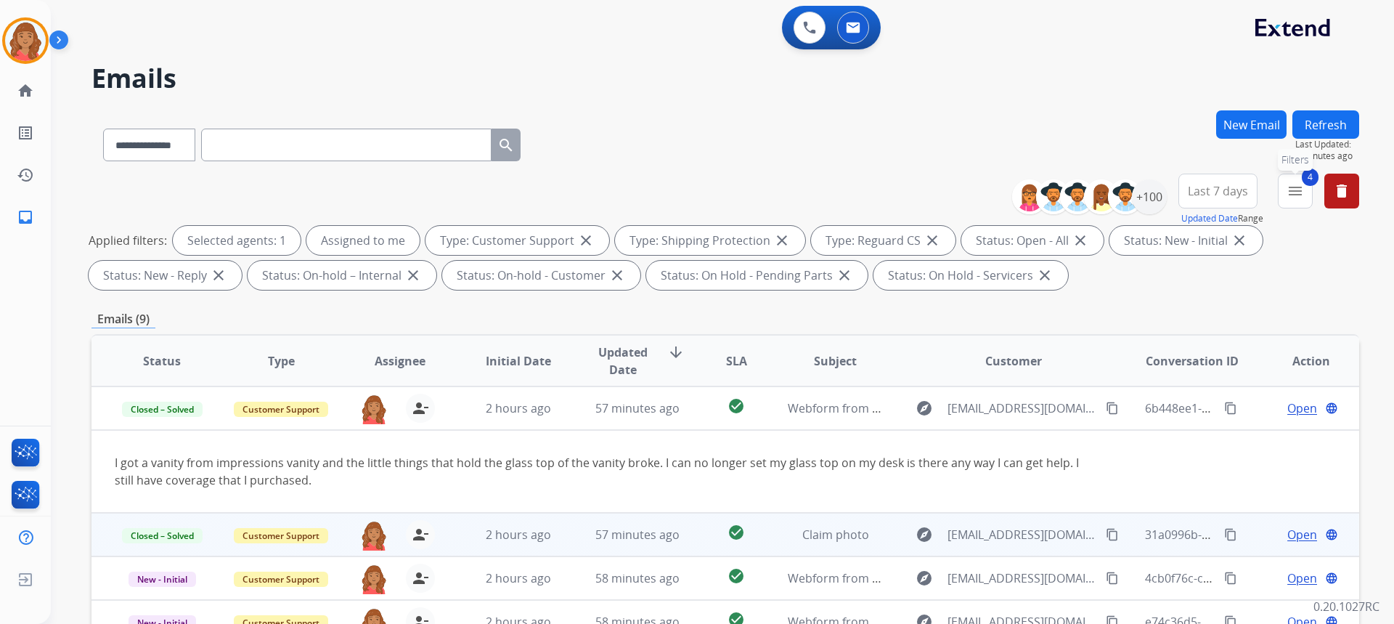
click at [1302, 198] on mat-icon "menu" at bounding box center [1294, 190] width 17 height 17
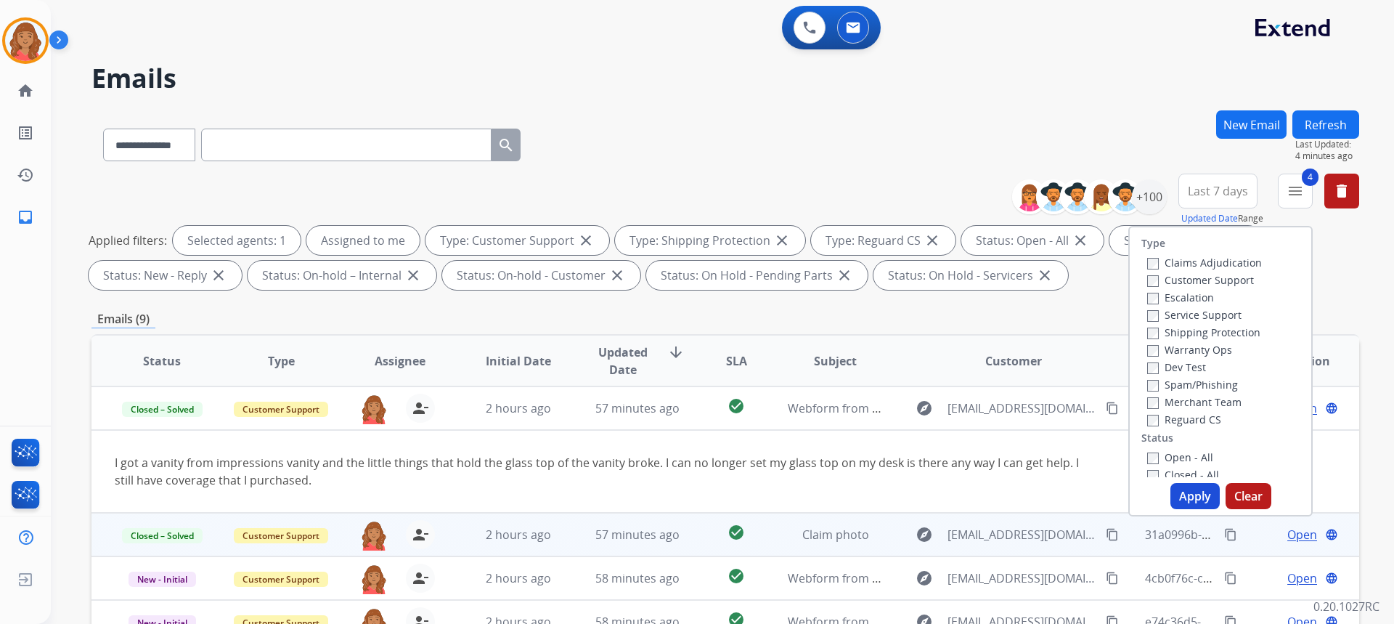
drag, startPoint x: 1180, startPoint y: 497, endPoint x: 1167, endPoint y: 487, distance: 16.1
click at [1180, 494] on button "Apply" at bounding box center [1194, 496] width 49 height 26
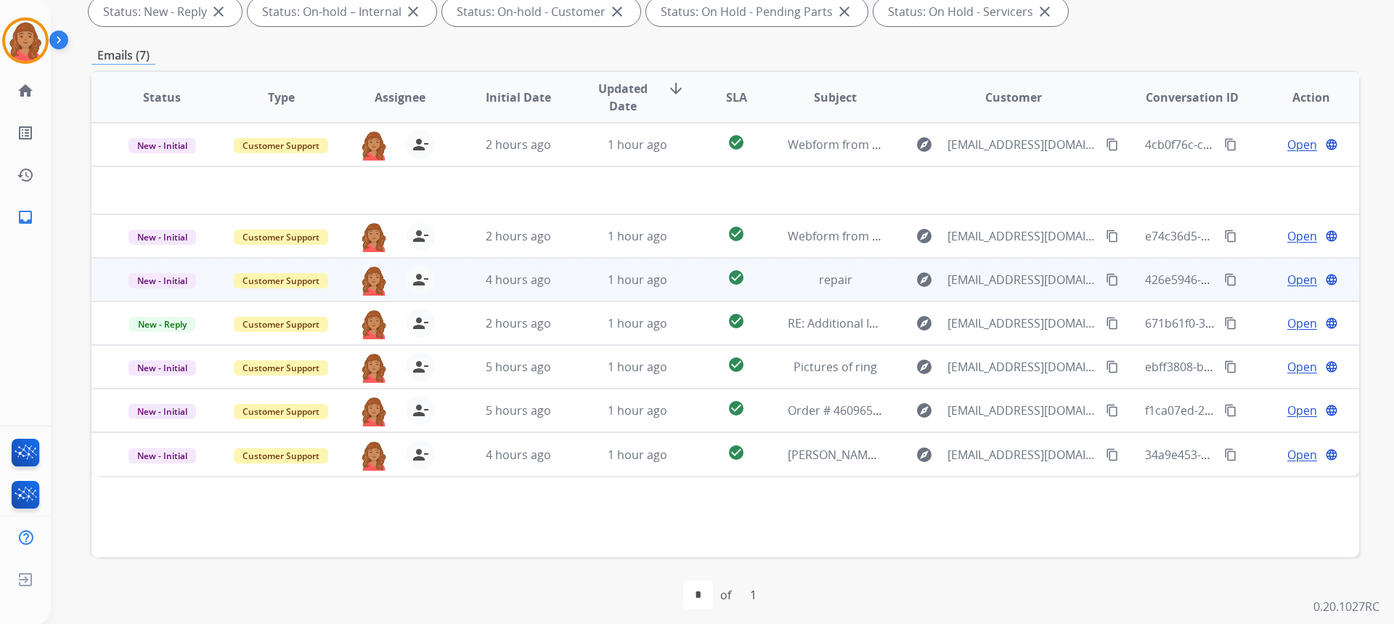
scroll to position [272, 0]
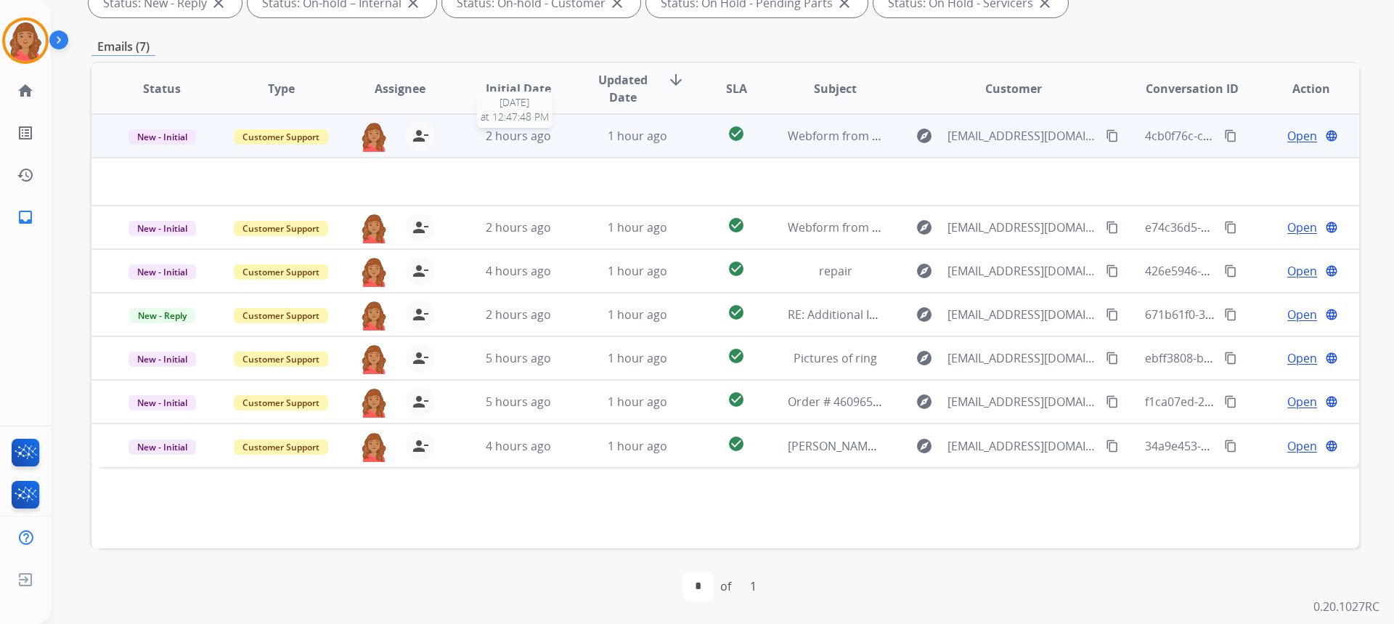
click at [514, 136] on span "2 hours ago" at bounding box center [518, 136] width 65 height 16
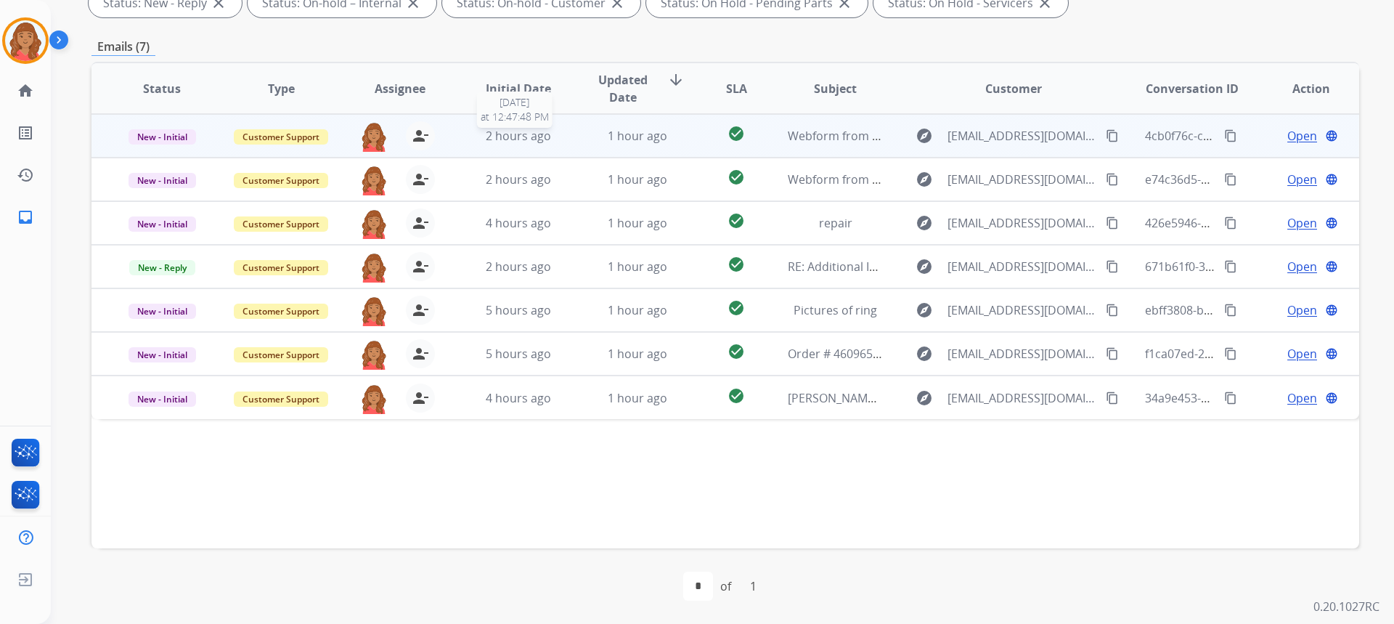
click at [504, 136] on span "2 hours ago" at bounding box center [518, 136] width 65 height 16
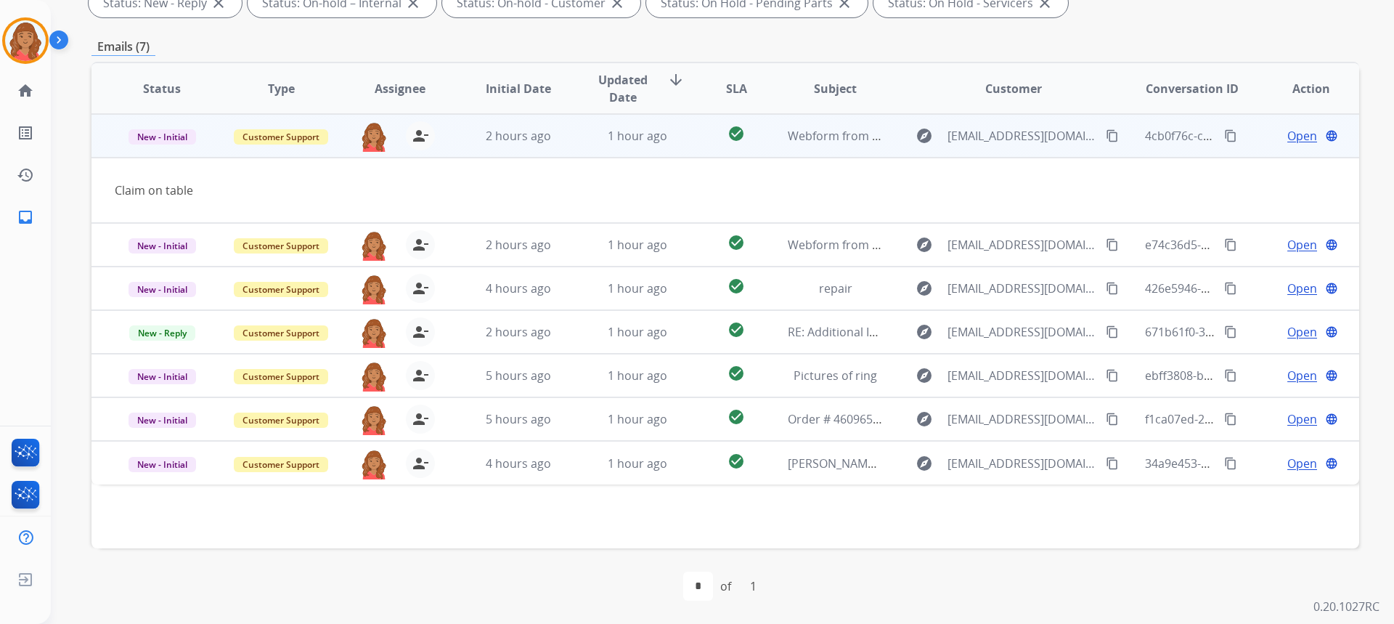
click at [1289, 133] on span "Open" at bounding box center [1302, 135] width 30 height 17
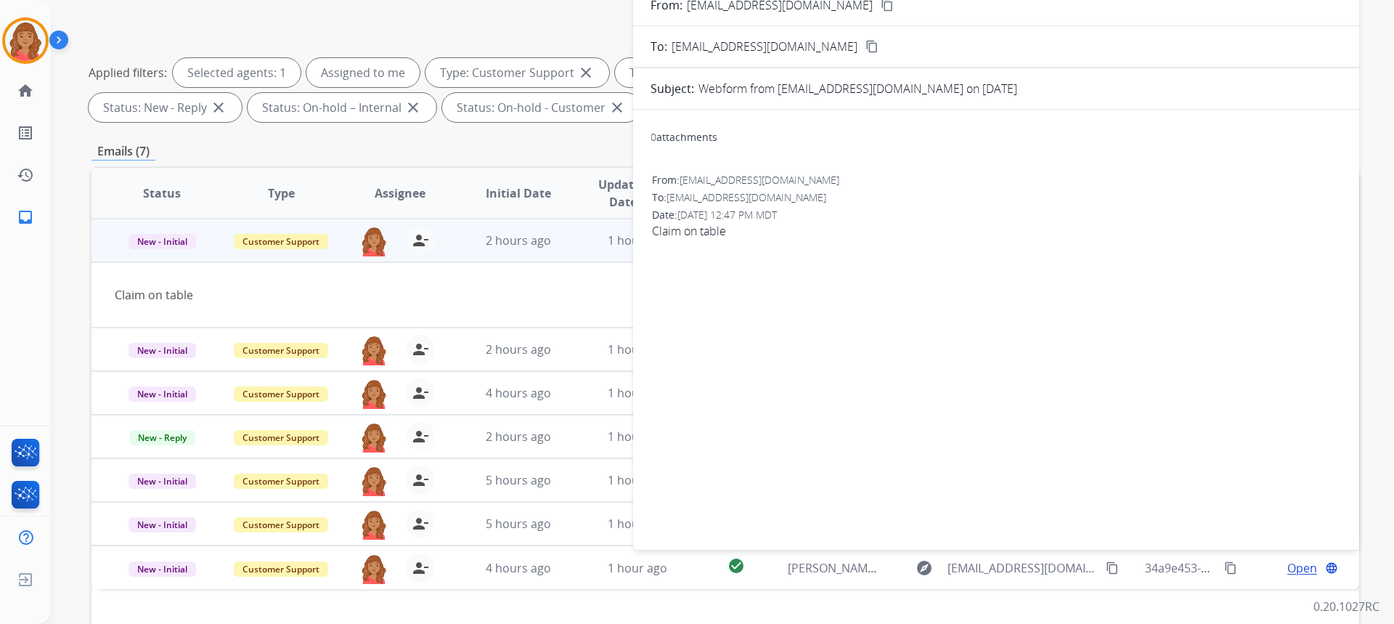
scroll to position [0, 0]
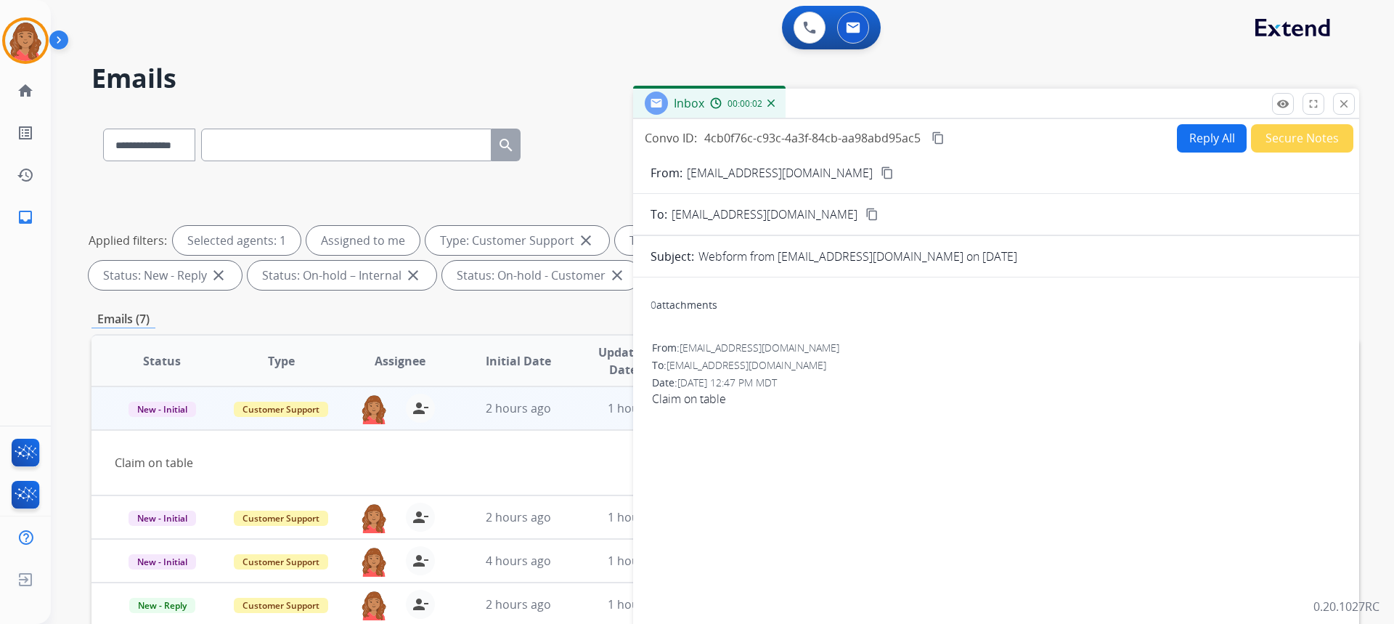
click at [881, 176] on mat-icon "content_copy" at bounding box center [887, 172] width 13 height 13
click at [1204, 126] on button "Reply All" at bounding box center [1212, 138] width 70 height 28
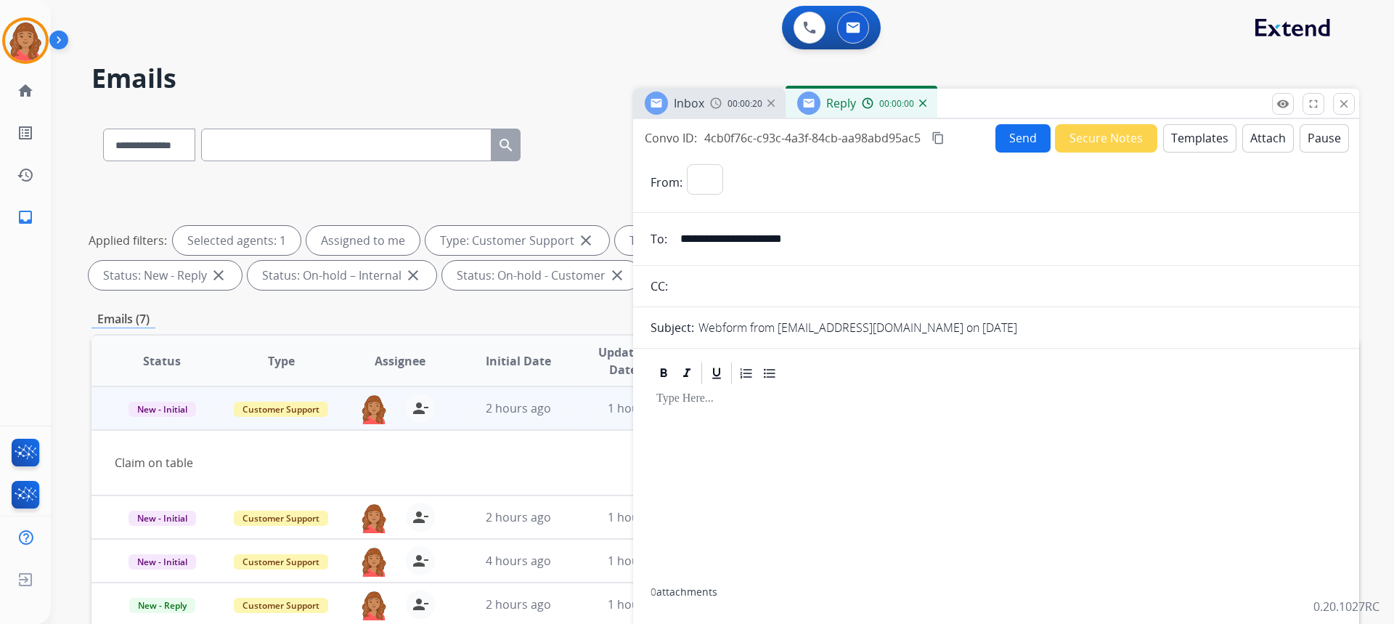
select select "**********"
click at [1180, 139] on button "Templates" at bounding box center [1199, 138] width 73 height 28
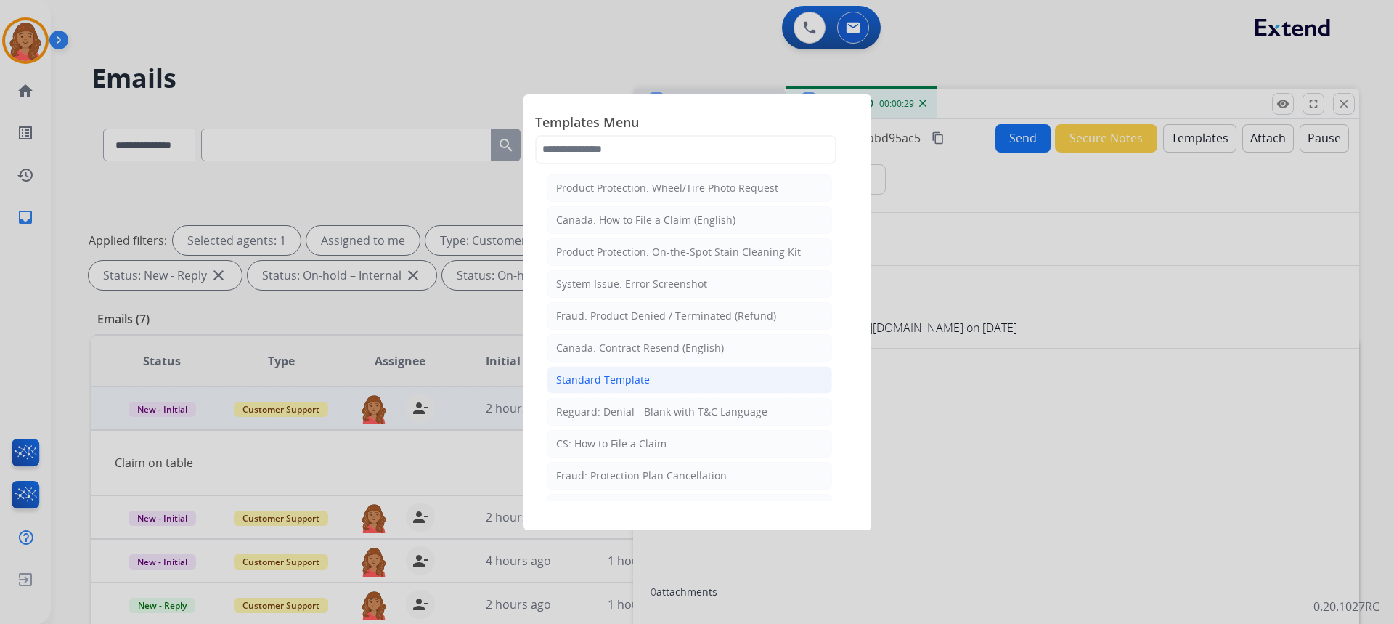
click at [593, 388] on li "Standard Template" at bounding box center [689, 380] width 285 height 28
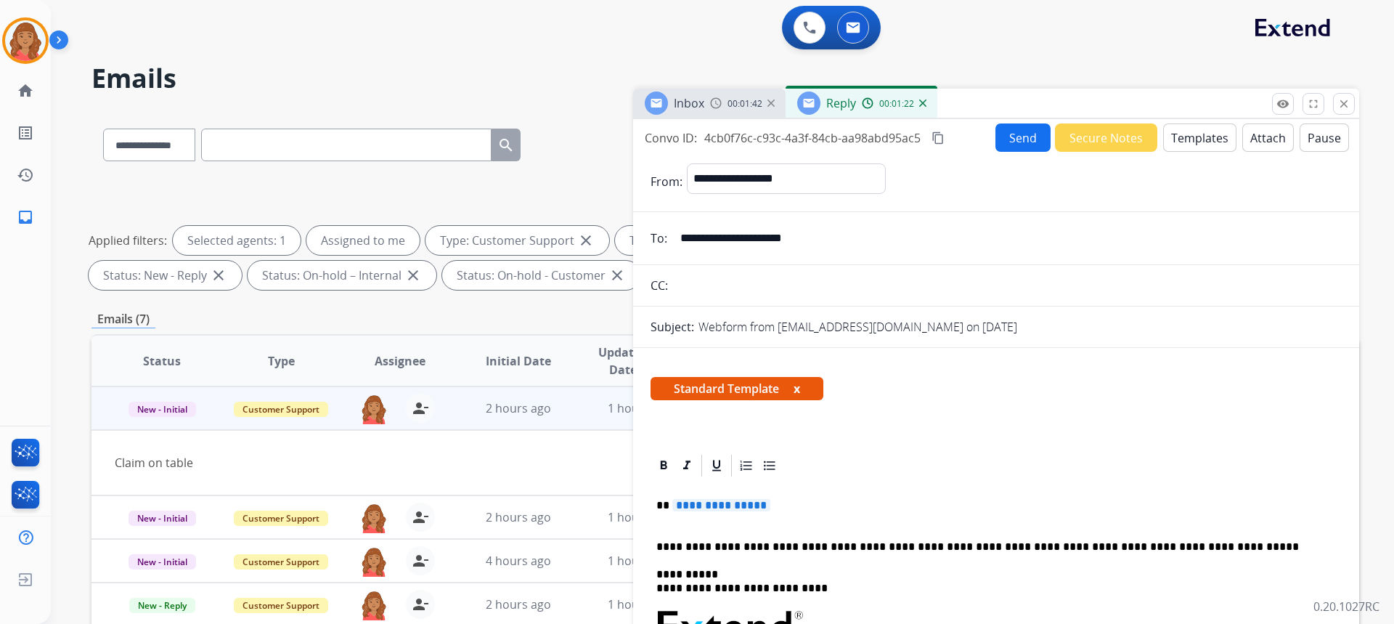
drag, startPoint x: 764, startPoint y: 507, endPoint x: 682, endPoint y: 494, distance: 83.7
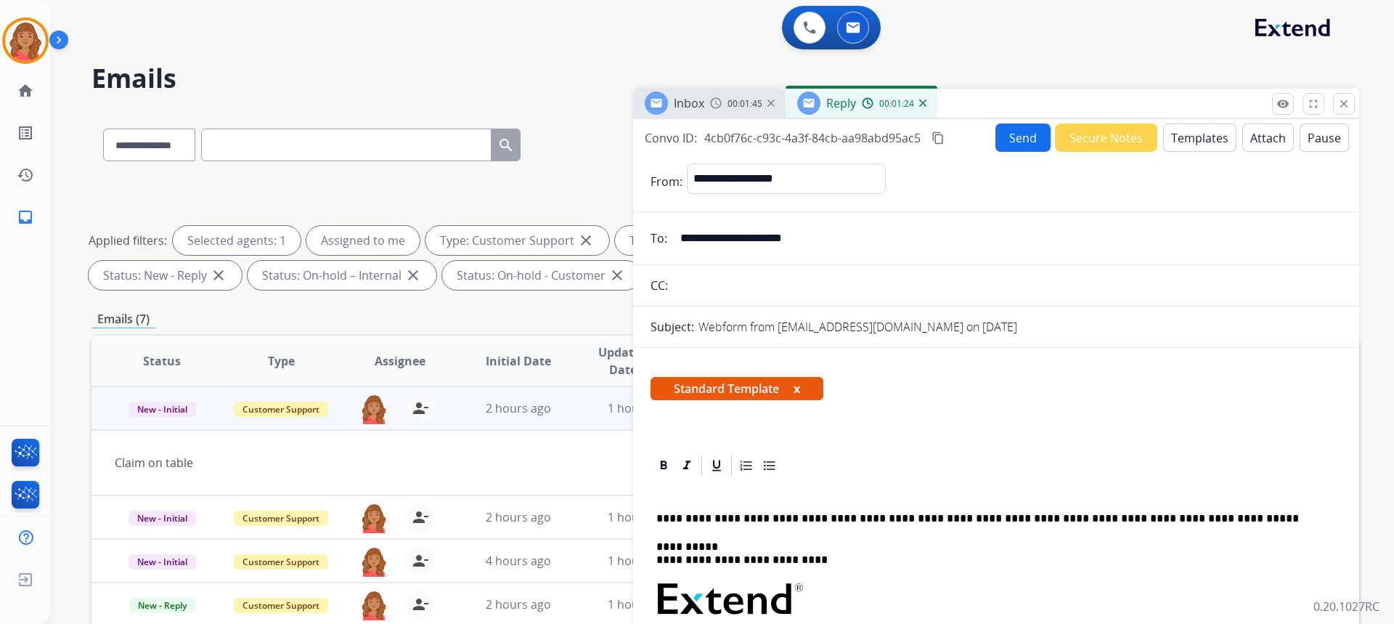
drag, startPoint x: 688, startPoint y: 502, endPoint x: 669, endPoint y: 494, distance: 20.5
click at [669, 494] on p at bounding box center [990, 490] width 668 height 13
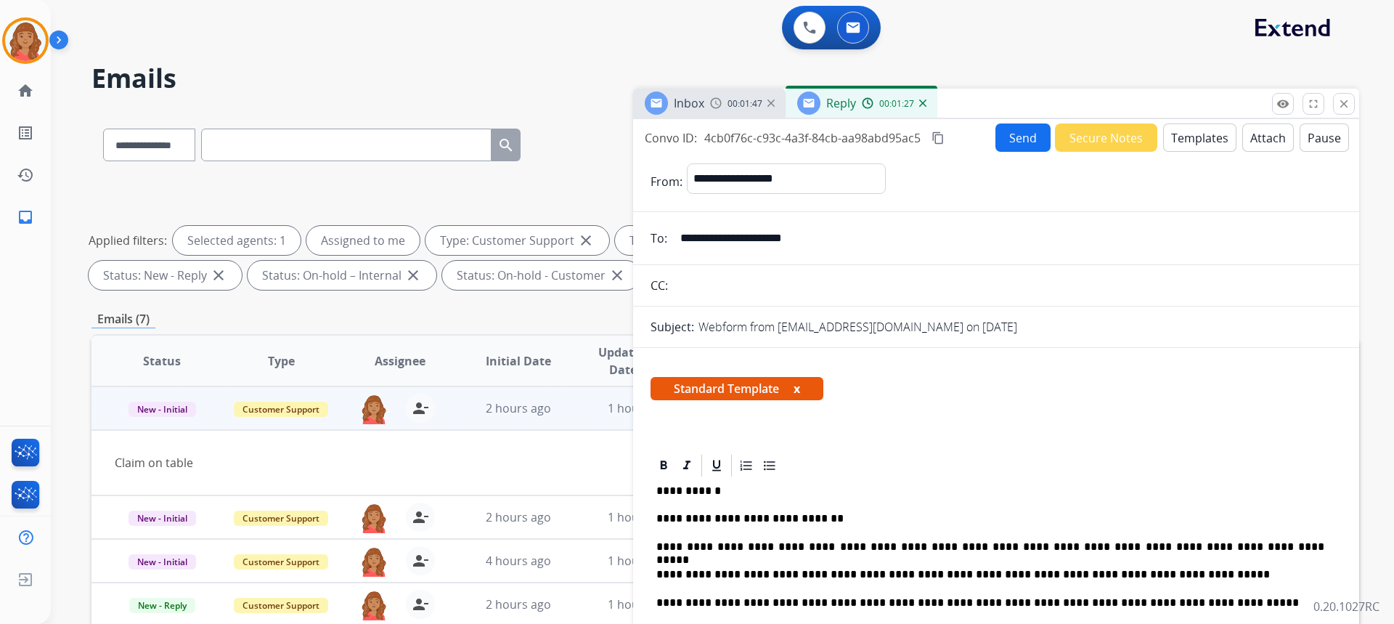
click at [1017, 141] on button "Send" at bounding box center [1022, 137] width 55 height 28
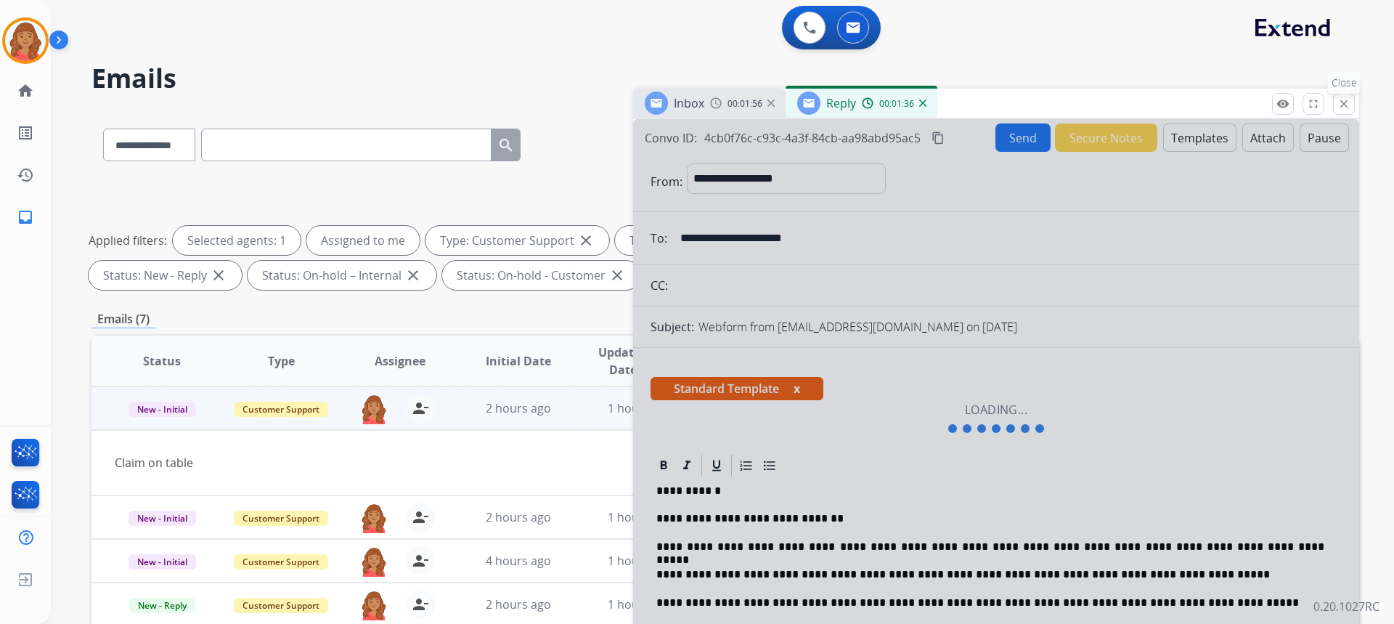
click at [1339, 108] on mat-icon "close" at bounding box center [1343, 103] width 13 height 13
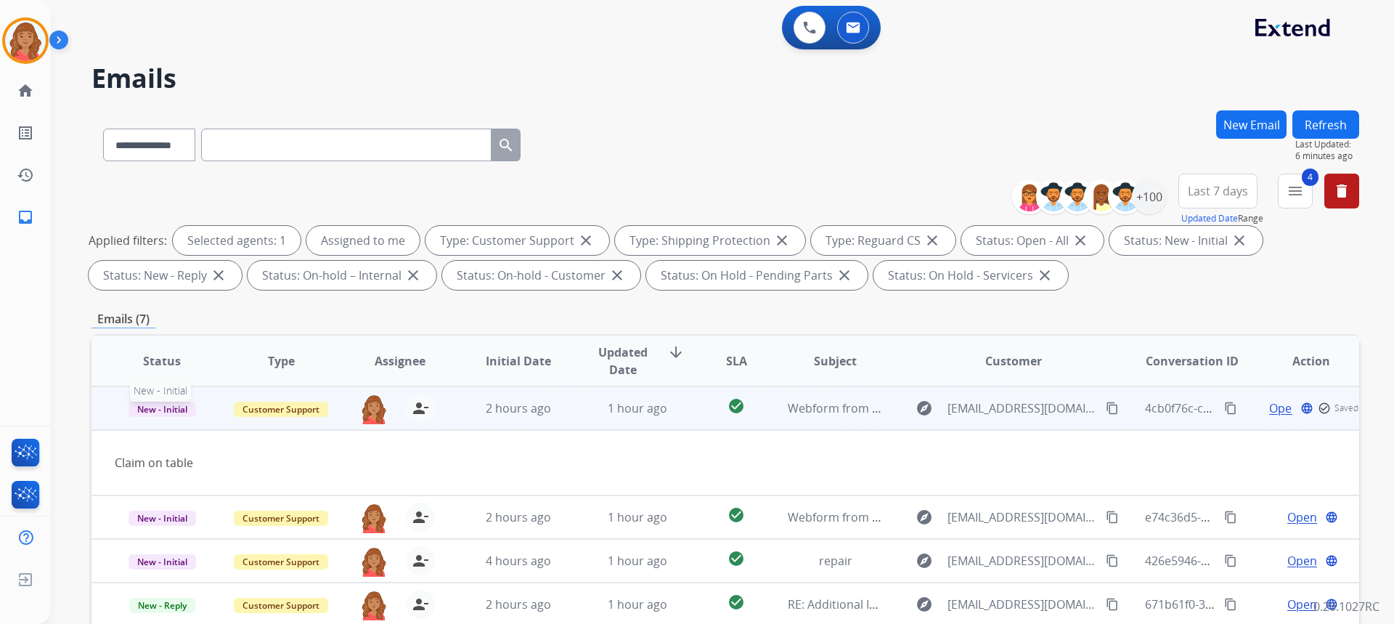
click at [149, 409] on span "New - Initial" at bounding box center [162, 408] width 68 height 15
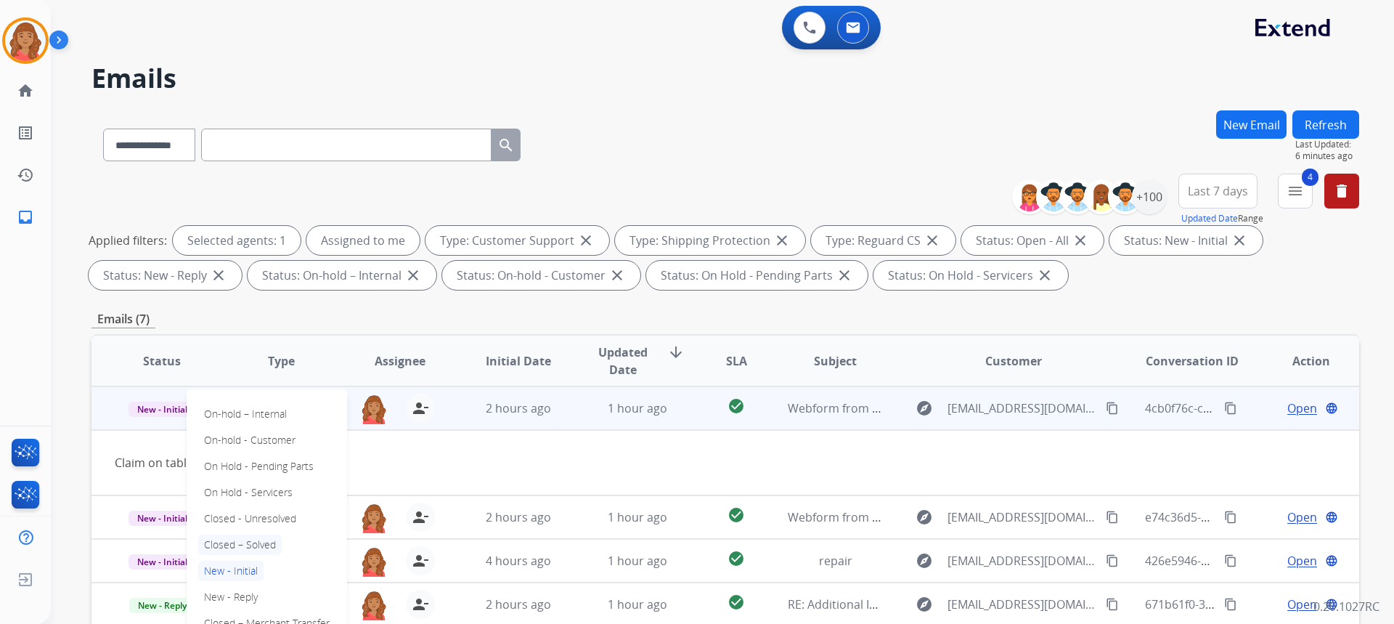
click at [231, 549] on p "Closed – Solved" at bounding box center [239, 544] width 83 height 20
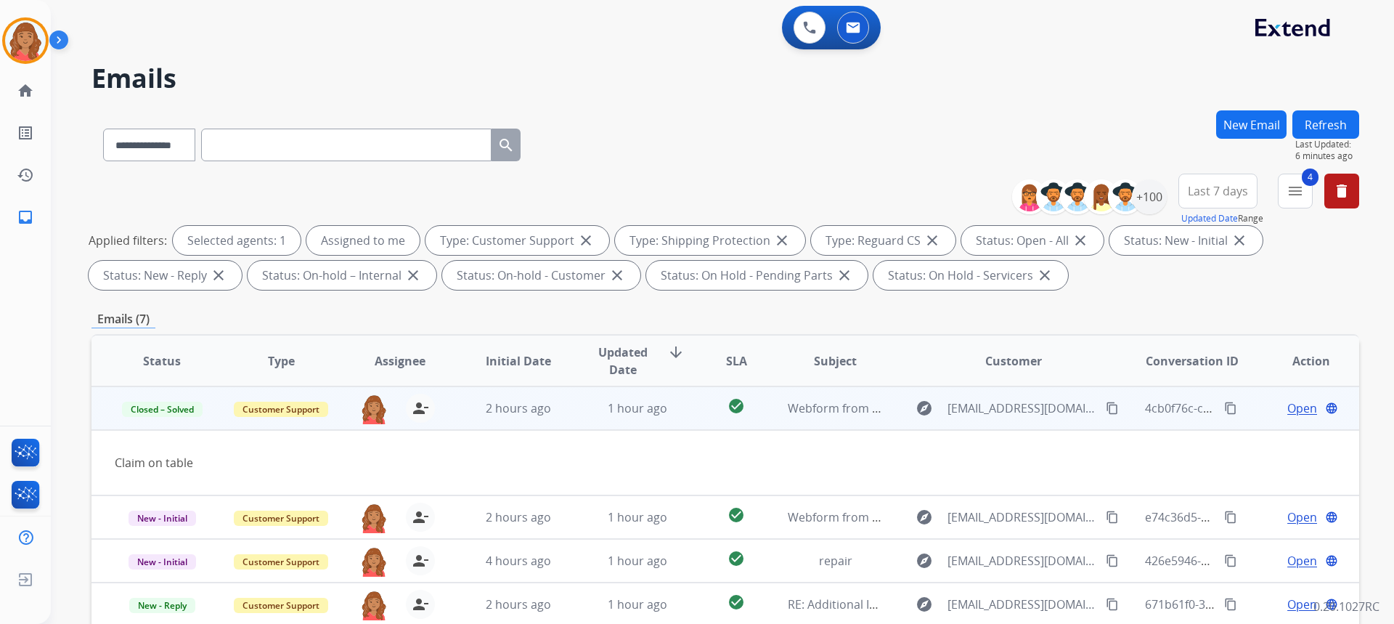
click at [1244, 122] on button "New Email" at bounding box center [1251, 124] width 70 height 28
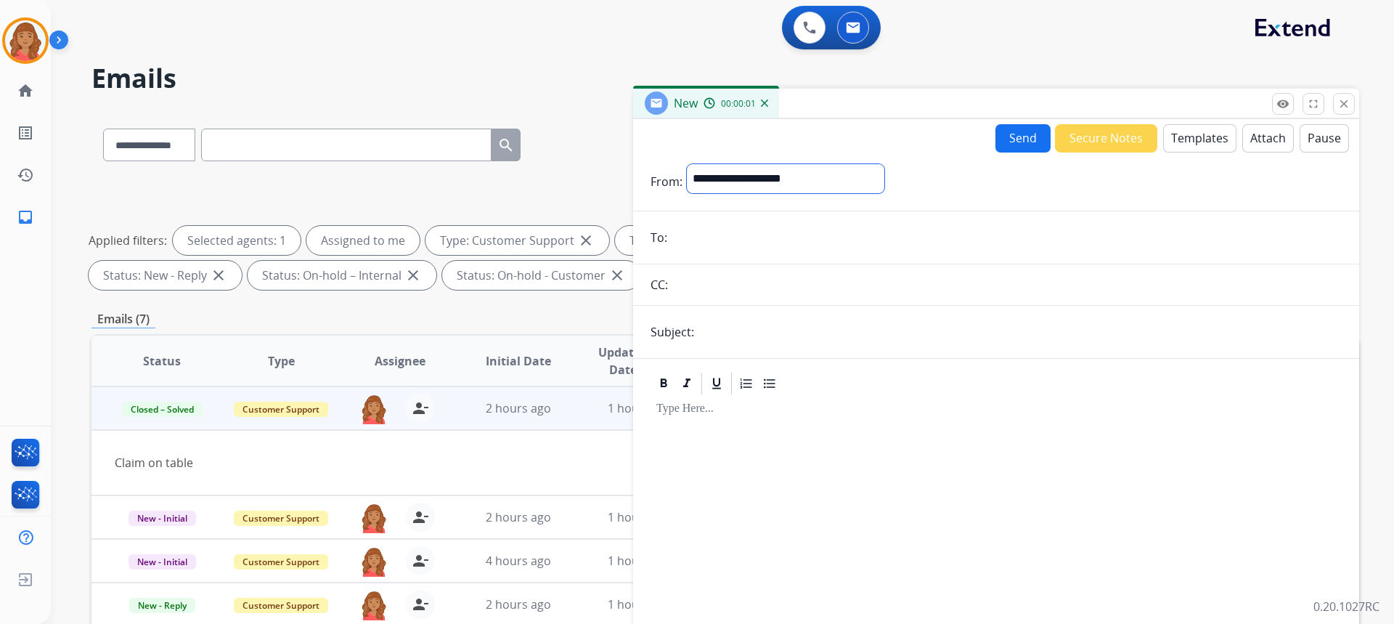
drag, startPoint x: 804, startPoint y: 186, endPoint x: 795, endPoint y: 192, distance: 10.5
click at [804, 186] on select "**********" at bounding box center [785, 178] width 197 height 29
select select "**********"
click at [687, 164] on select "**********" at bounding box center [785, 178] width 197 height 29
click at [716, 235] on input "email" at bounding box center [1006, 238] width 670 height 29
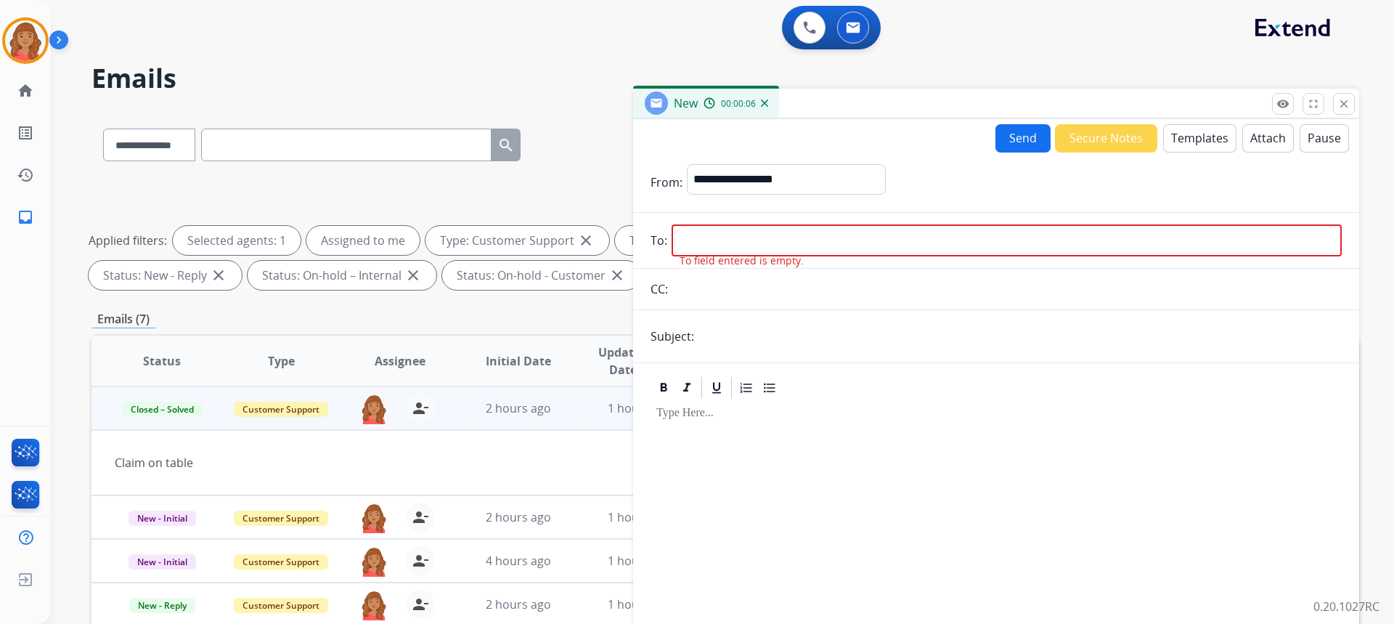
click at [1186, 144] on button "Templates" at bounding box center [1199, 138] width 73 height 28
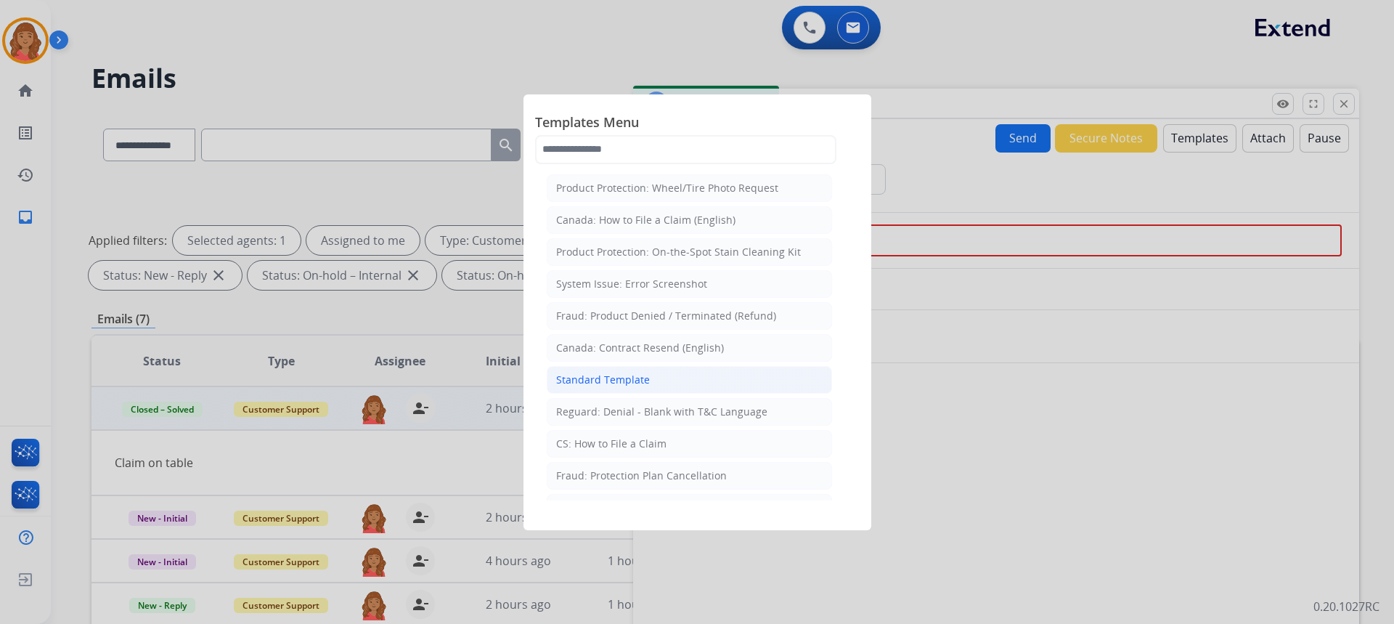
click at [634, 385] on div "Standard Template" at bounding box center [603, 379] width 94 height 15
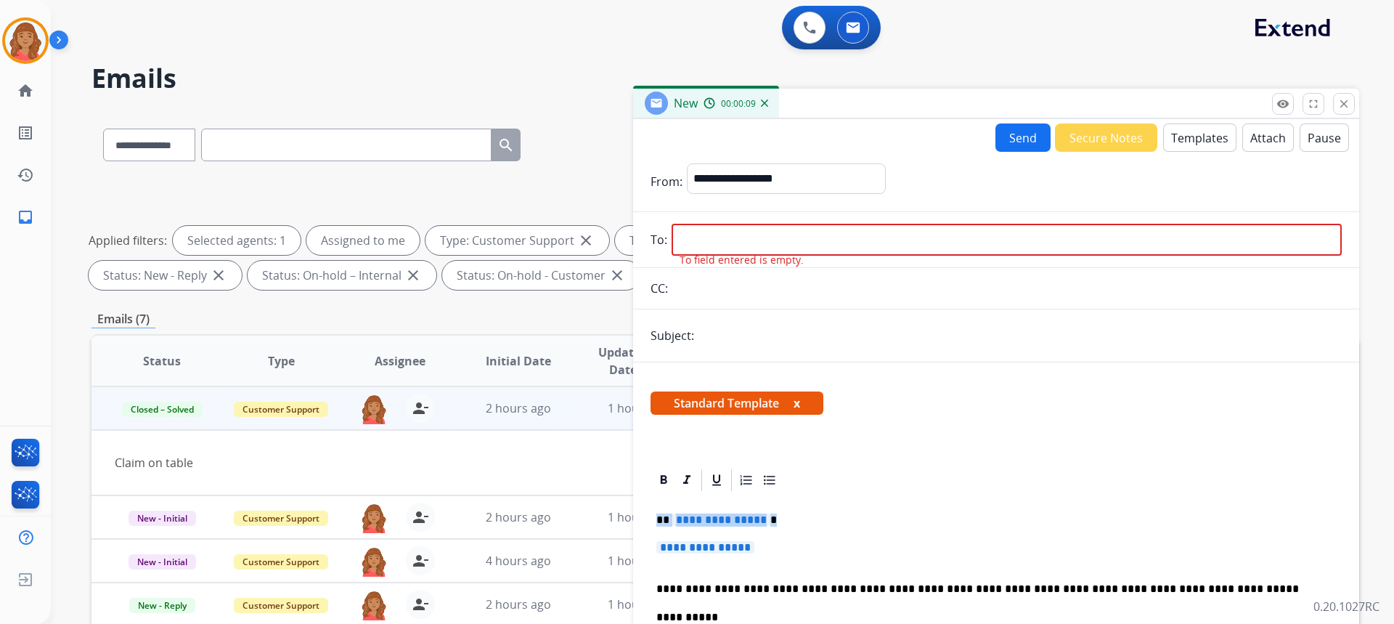
drag, startPoint x: 789, startPoint y: 552, endPoint x: 657, endPoint y: 526, distance: 134.8
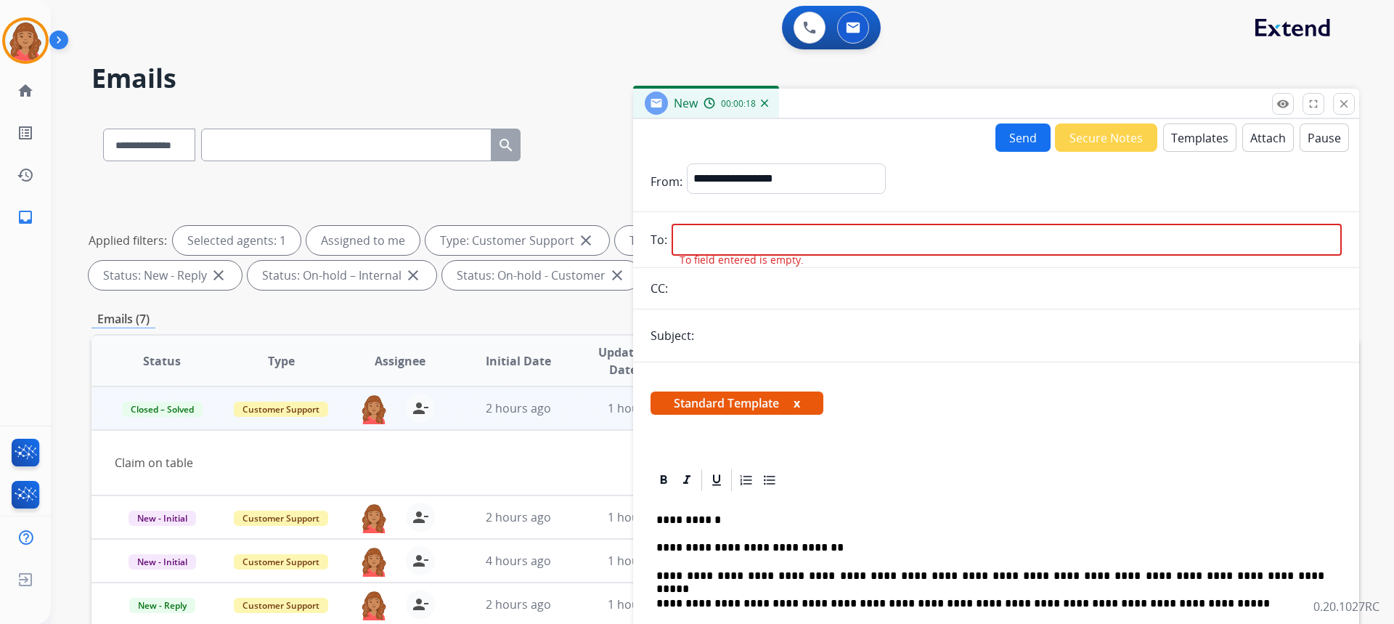
paste input "**********"
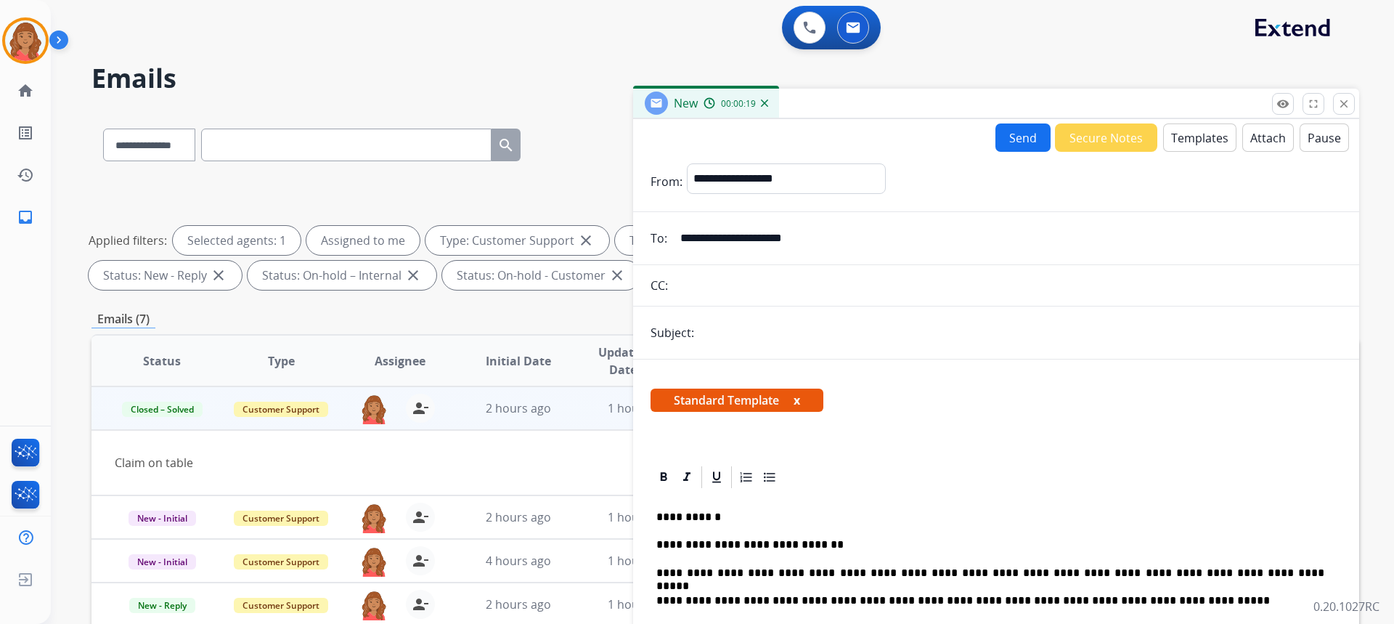
type input "**********"
click at [1024, 143] on button "Send" at bounding box center [1022, 137] width 55 height 28
click at [764, 336] on input "text" at bounding box center [1019, 333] width 643 height 30
type input "**********"
drag, startPoint x: 1006, startPoint y: 123, endPoint x: 1014, endPoint y: 126, distance: 8.8
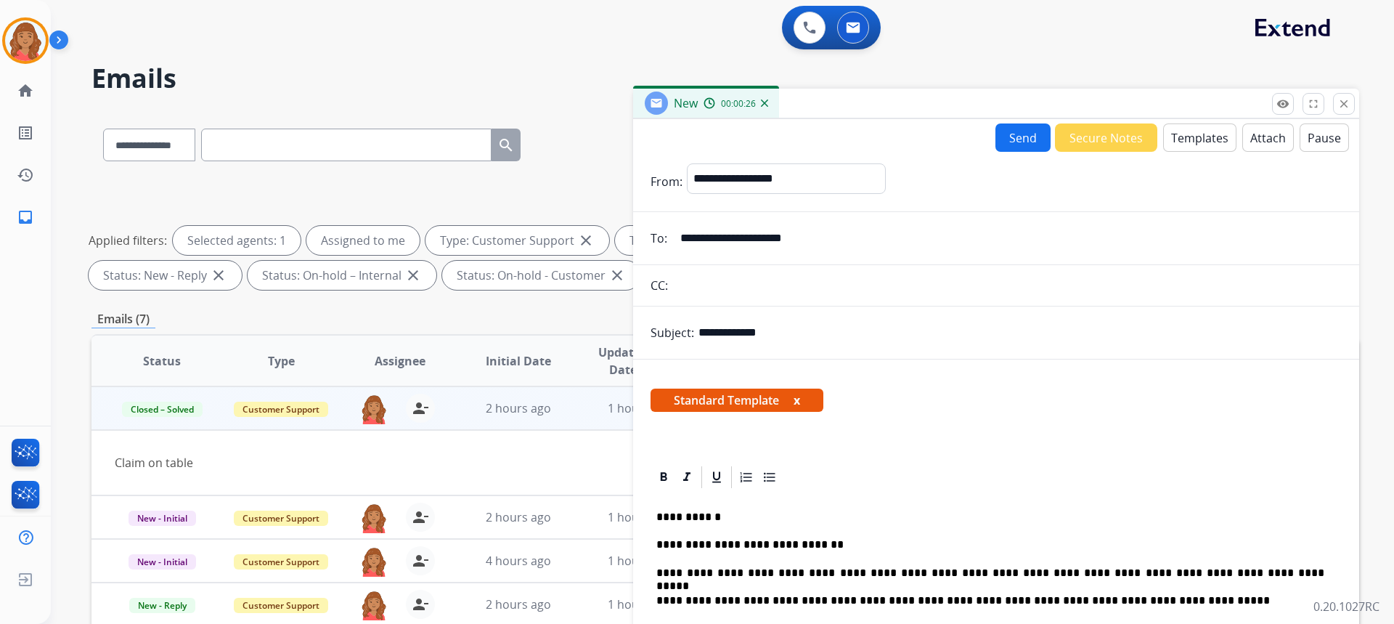
click at [1007, 122] on div "**********" at bounding box center [996, 415] width 726 height 592
click at [1015, 128] on button "Send" at bounding box center [1022, 137] width 55 height 28
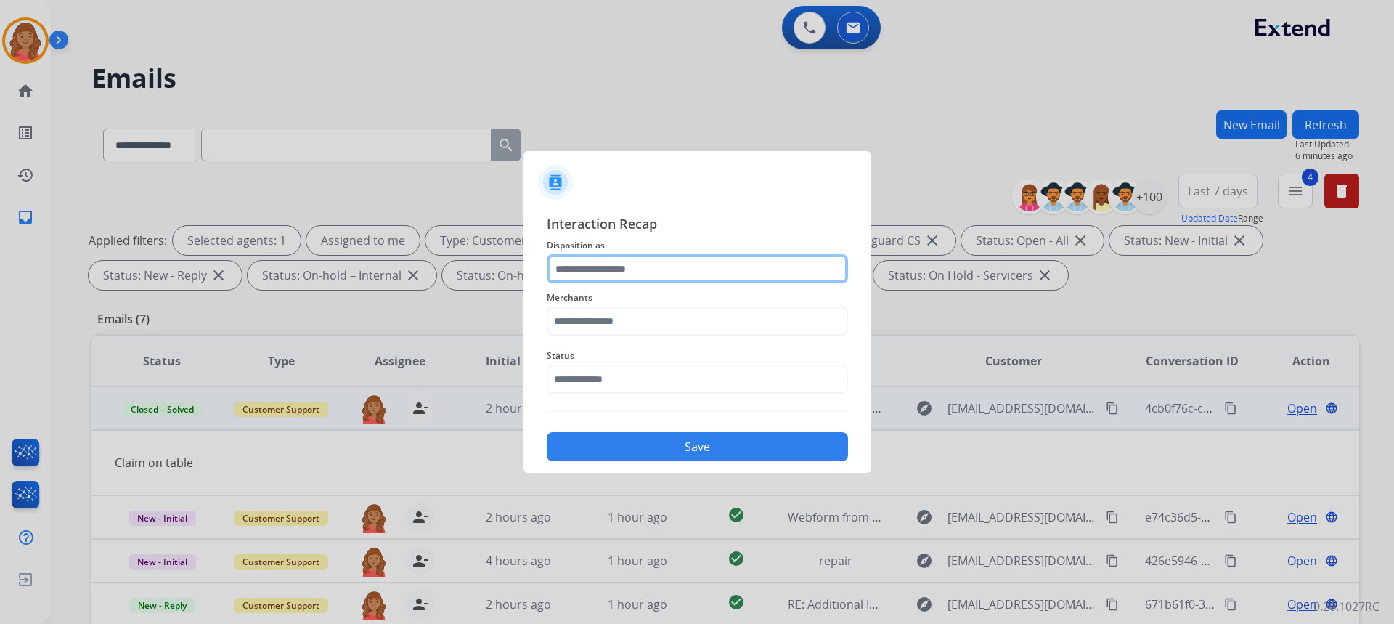
click at [635, 270] on input "text" at bounding box center [697, 268] width 301 height 29
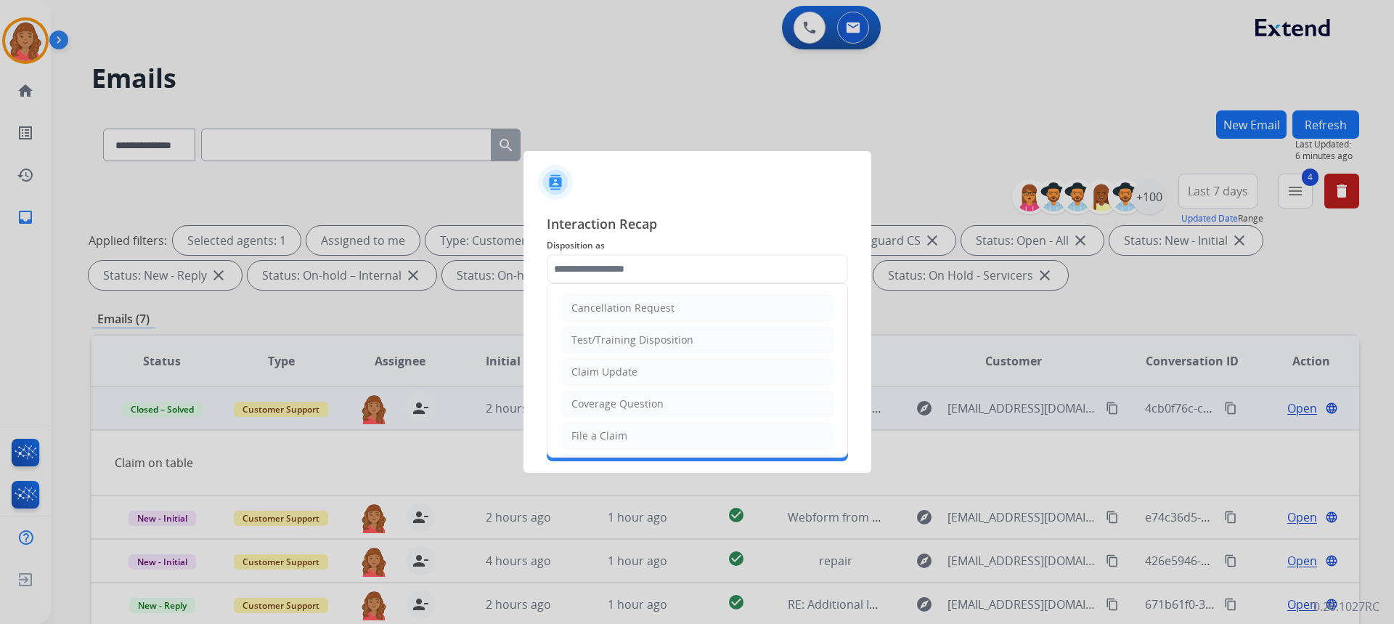
drag, startPoint x: 597, startPoint y: 372, endPoint x: 598, endPoint y: 353, distance: 18.9
click at [597, 371] on div "Claim Update" at bounding box center [604, 371] width 66 height 15
type input "**********"
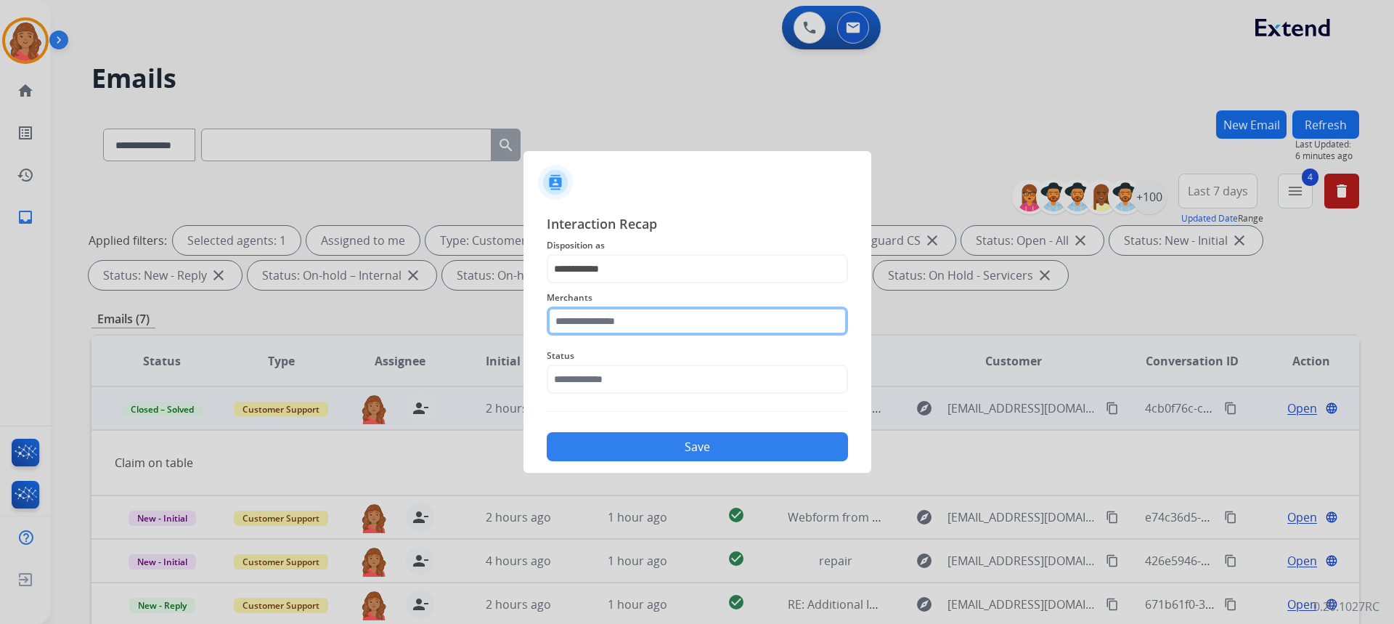
drag, startPoint x: 601, startPoint y: 310, endPoint x: 605, endPoint y: 318, distance: 9.1
click at [602, 310] on input "text" at bounding box center [697, 320] width 301 height 29
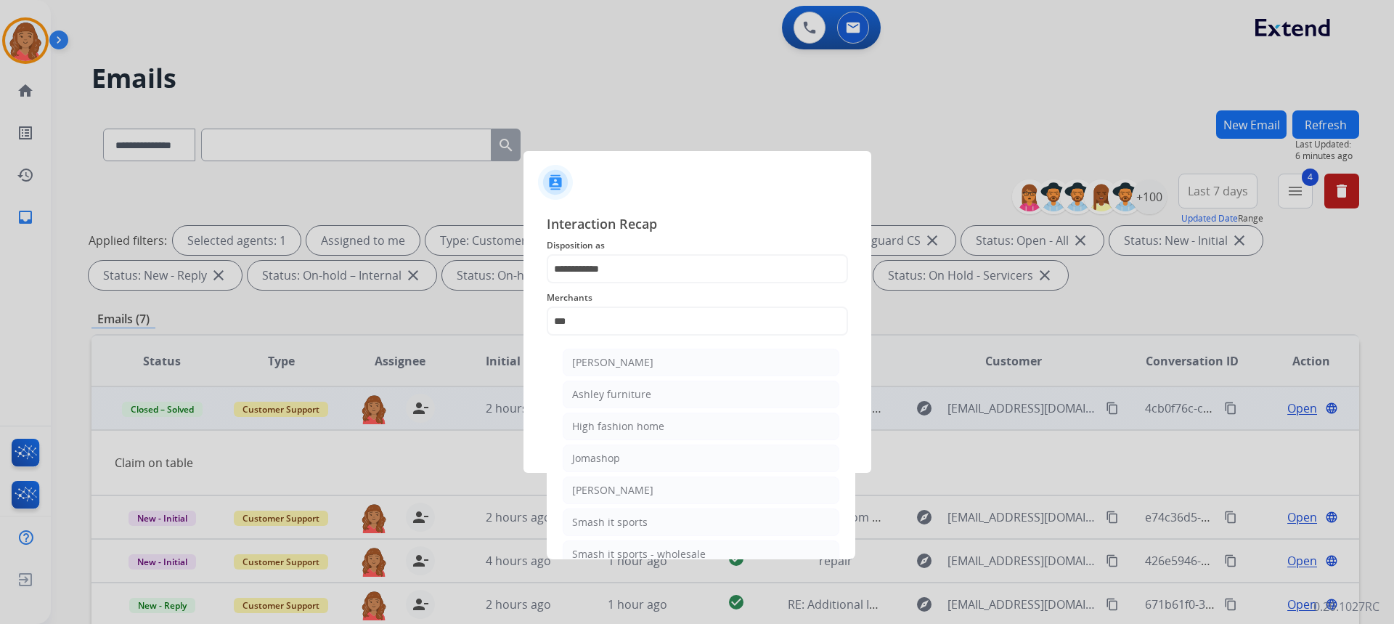
click at [613, 362] on div "[PERSON_NAME]" at bounding box center [612, 362] width 81 height 15
type input "**********"
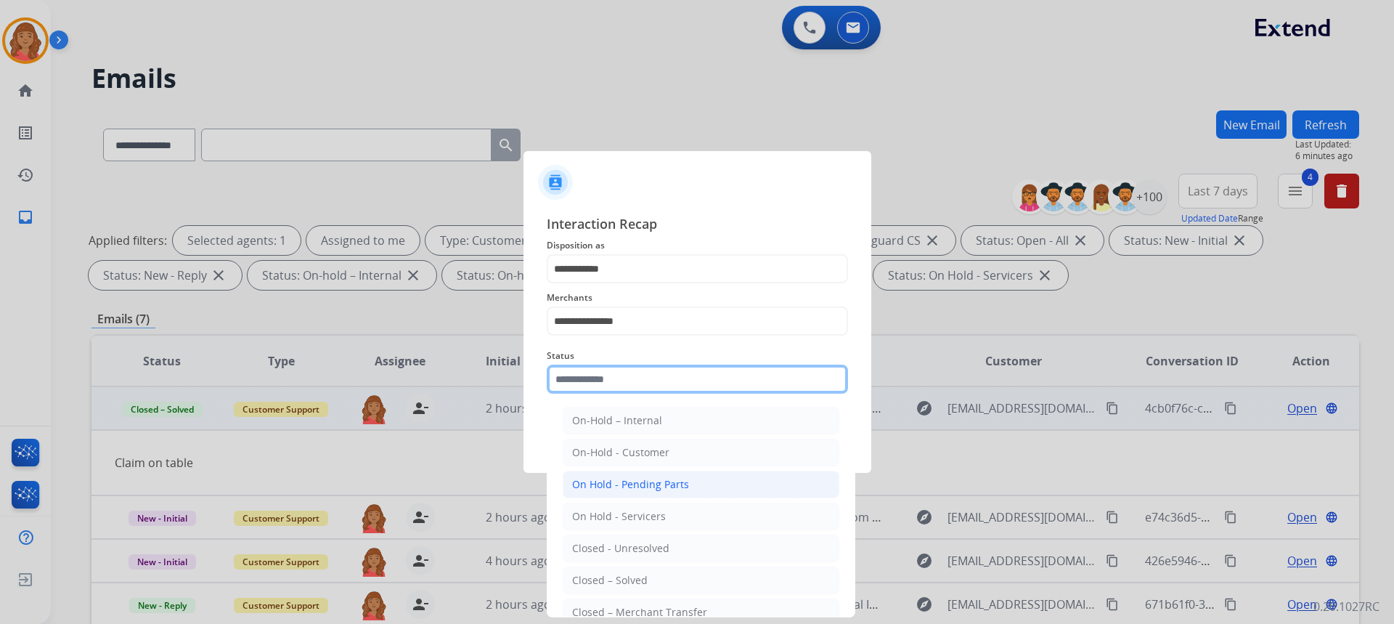
drag, startPoint x: 601, startPoint y: 380, endPoint x: 597, endPoint y: 472, distance: 92.3
click at [603, 383] on input "text" at bounding box center [697, 378] width 301 height 29
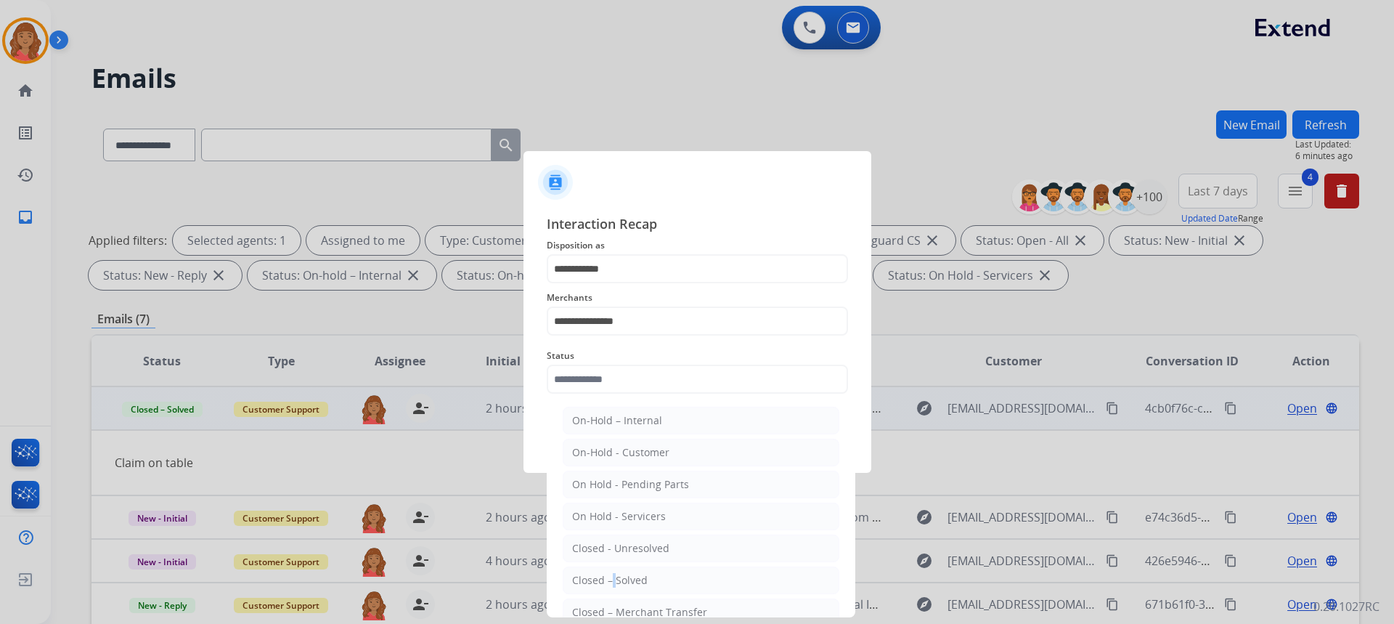
drag, startPoint x: 608, startPoint y: 576, endPoint x: 621, endPoint y: 548, distance: 30.5
click at [612, 575] on div "Closed – Solved" at bounding box center [609, 580] width 75 height 15
type input "**********"
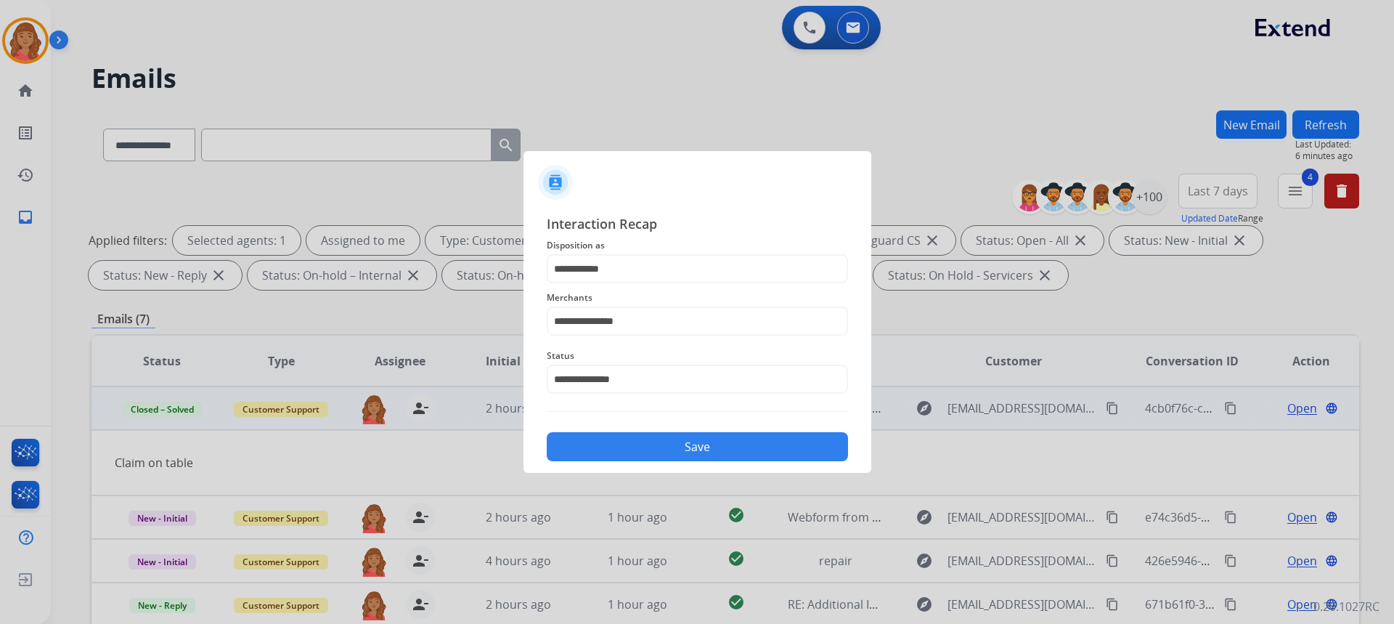
drag, startPoint x: 647, startPoint y: 442, endPoint x: 642, endPoint y: 436, distance: 7.9
click at [647, 441] on button "Save" at bounding box center [697, 446] width 301 height 29
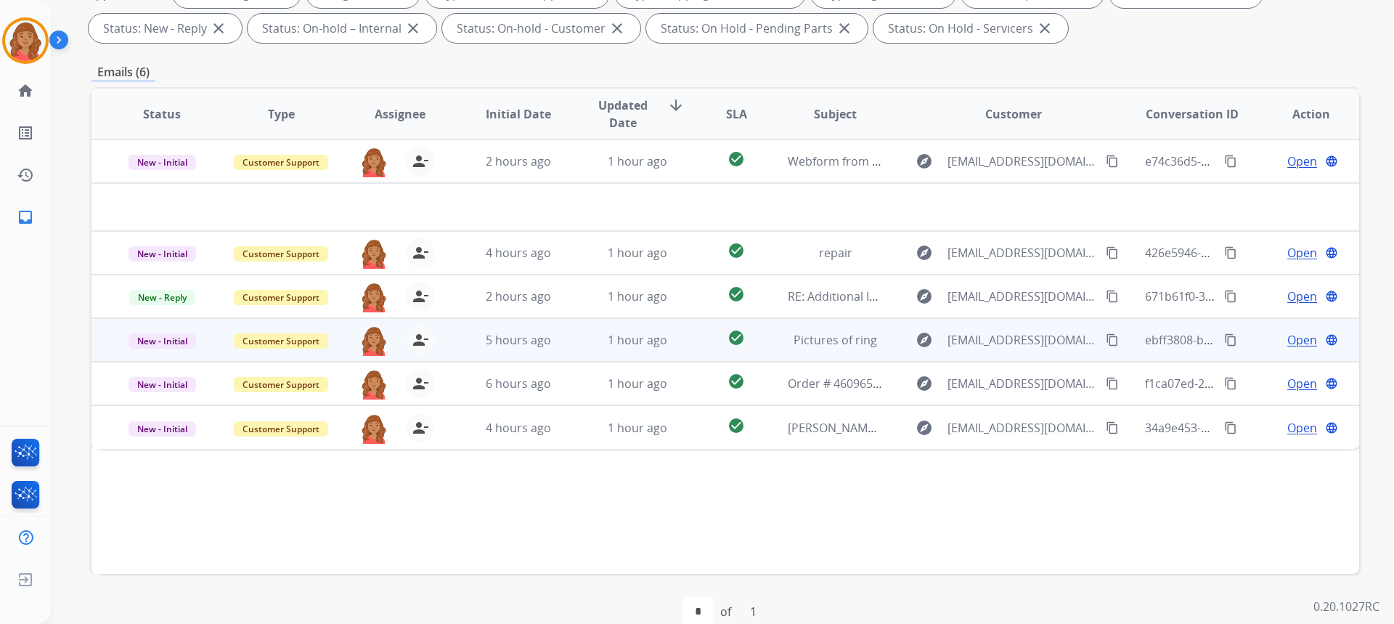
scroll to position [272, 0]
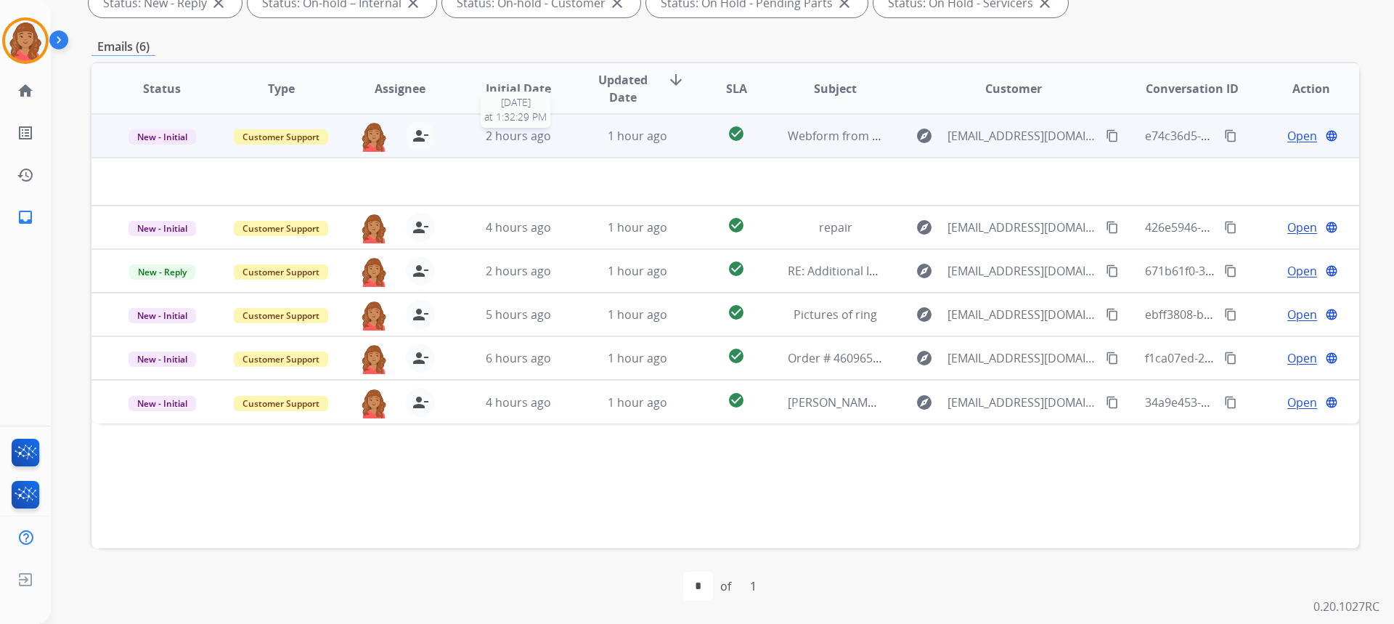
click at [555, 134] on div "2 hours ago" at bounding box center [518, 135] width 95 height 17
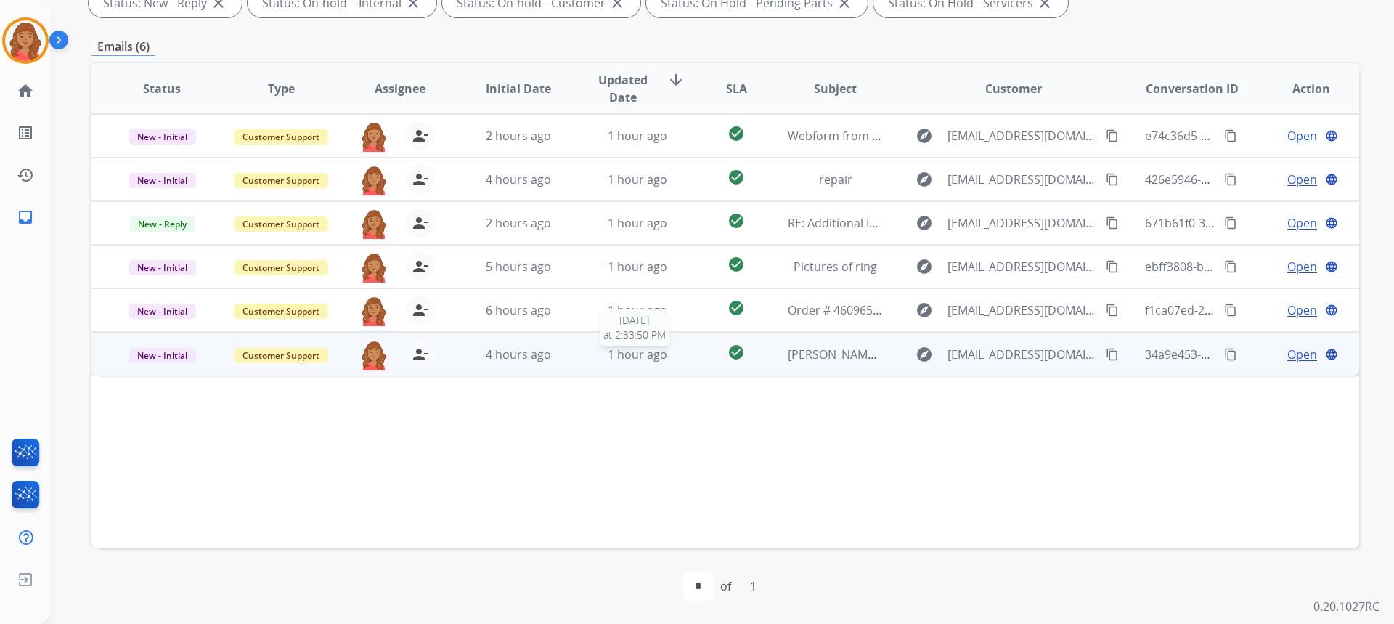
click at [630, 356] on span "1 hour ago" at bounding box center [638, 354] width 60 height 16
click at [414, 360] on mat-icon "person_remove" at bounding box center [420, 353] width 17 height 17
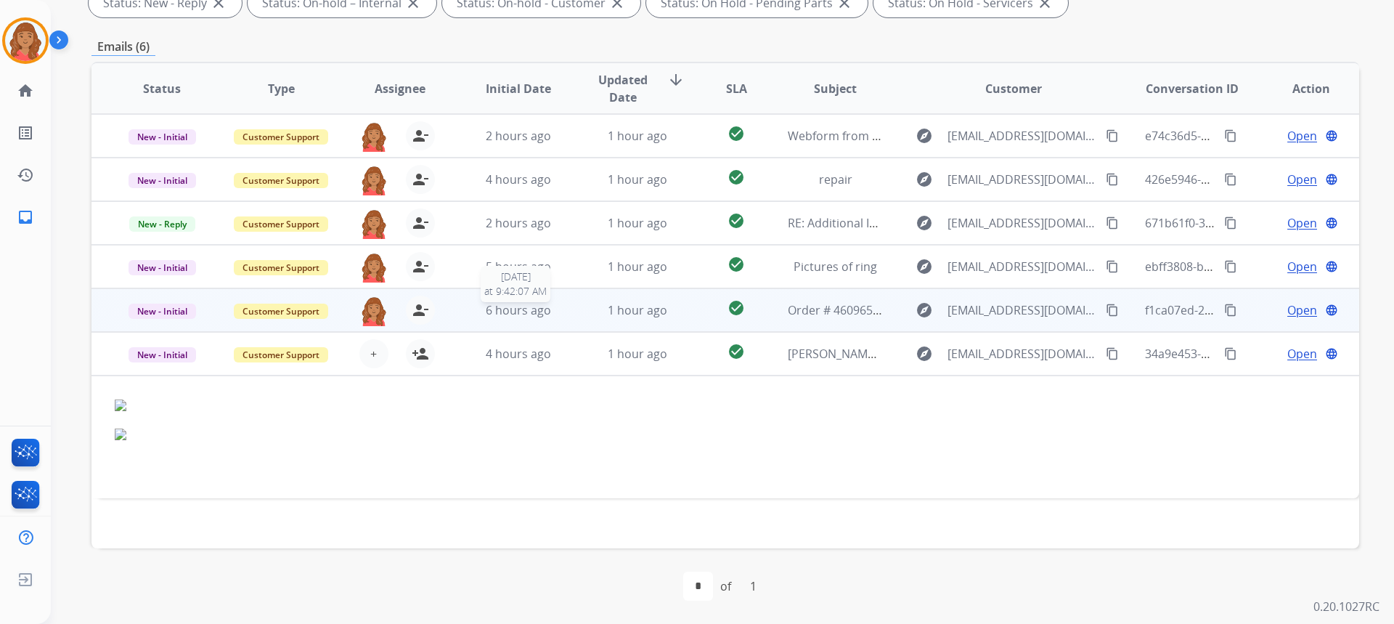
click at [560, 315] on div "6 hours ago" at bounding box center [518, 309] width 95 height 17
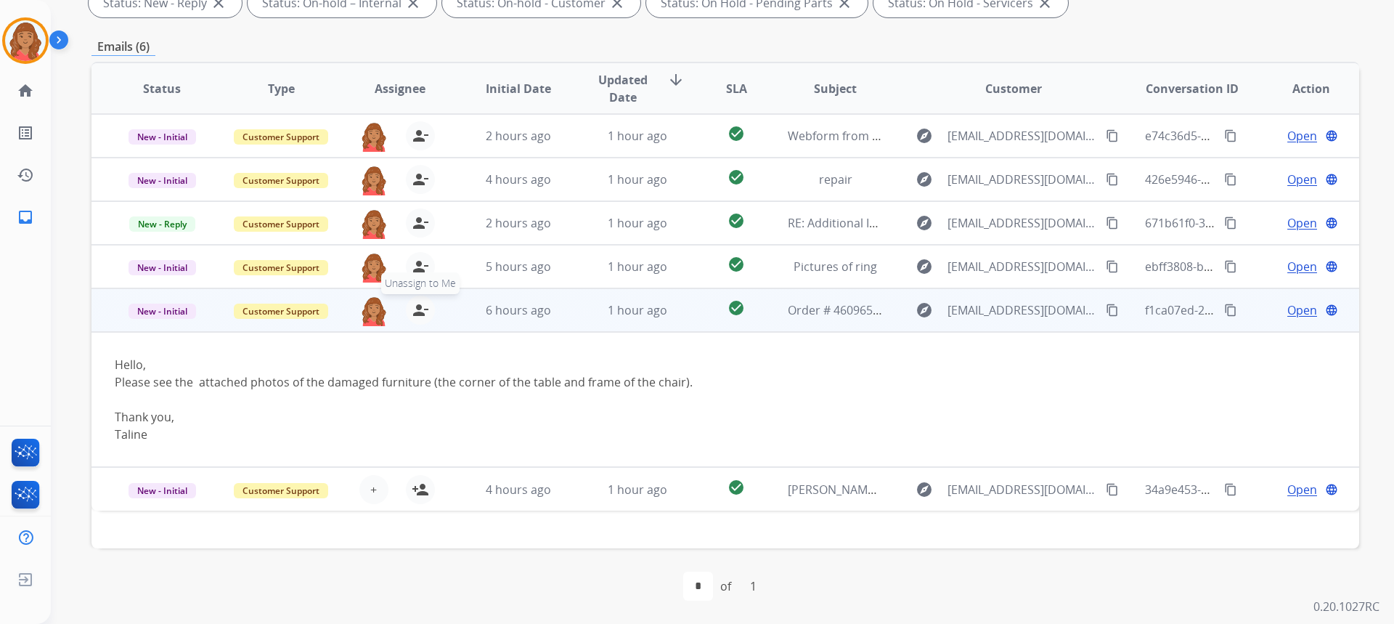
click at [421, 311] on mat-icon "person_remove" at bounding box center [420, 309] width 17 height 17
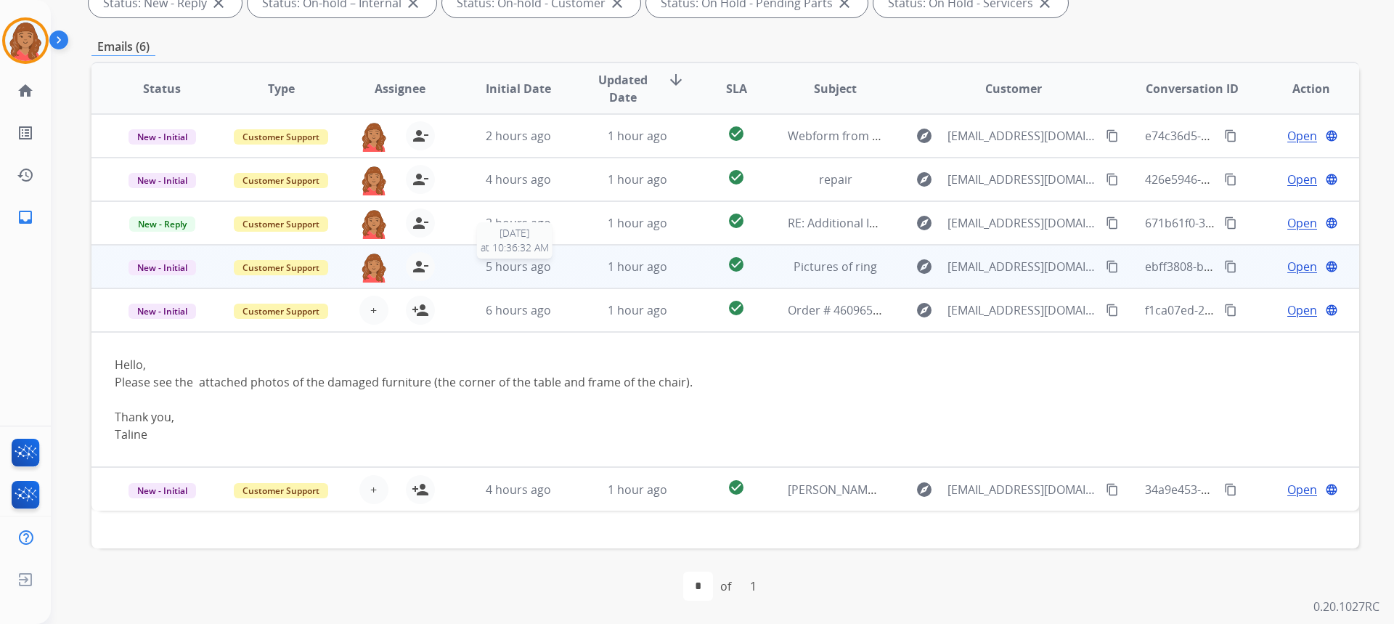
drag, startPoint x: 522, startPoint y: 272, endPoint x: 512, endPoint y: 278, distance: 11.1
click at [522, 271] on span "5 hours ago" at bounding box center [518, 266] width 65 height 16
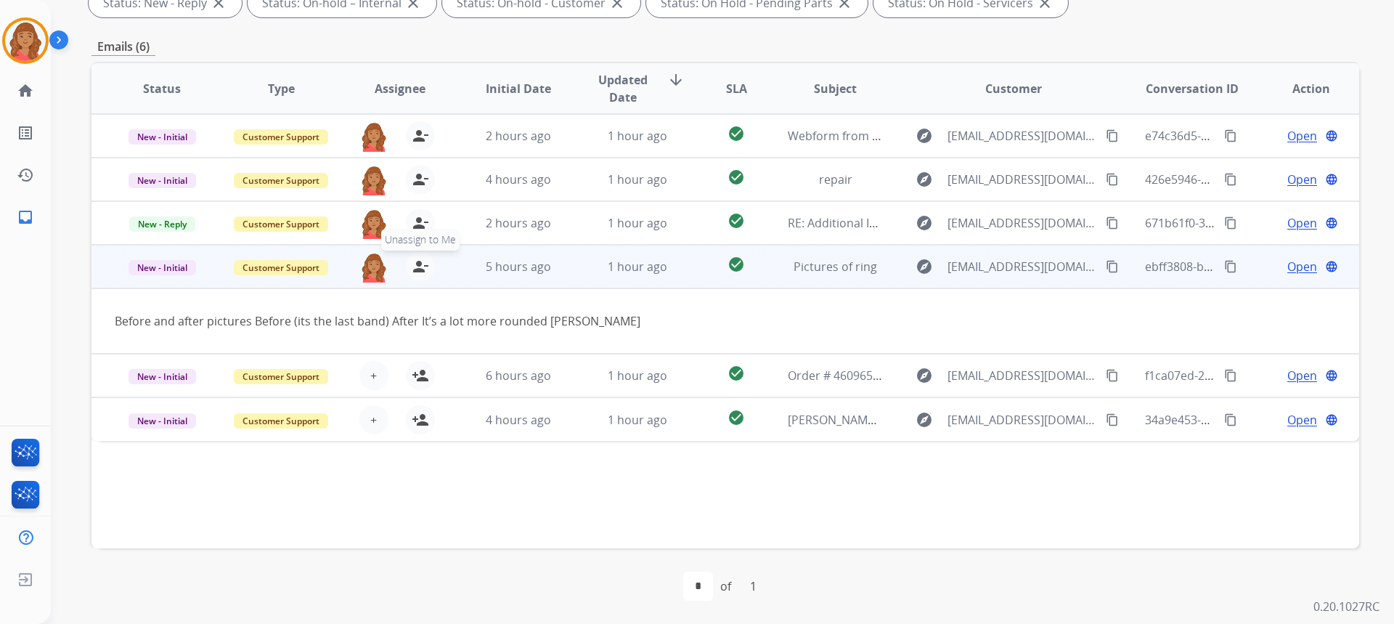
click at [412, 269] on mat-icon "person_remove" at bounding box center [420, 266] width 17 height 17
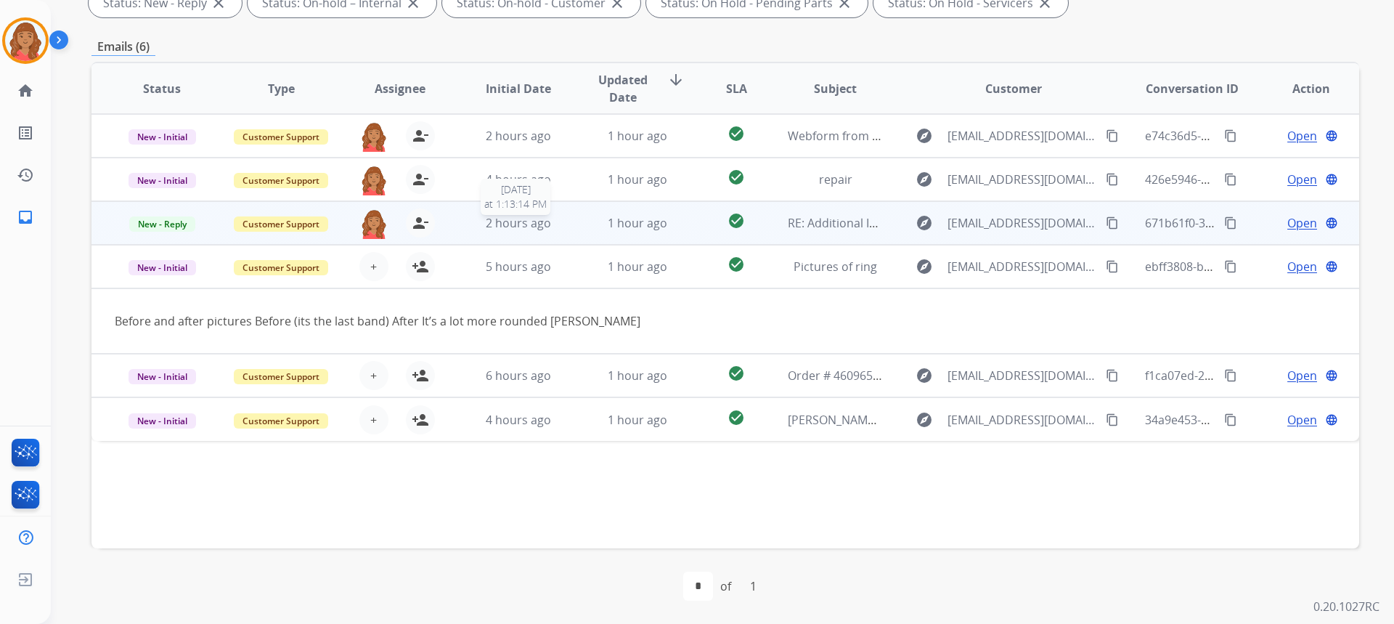
click at [506, 220] on span "2 hours ago" at bounding box center [518, 223] width 65 height 16
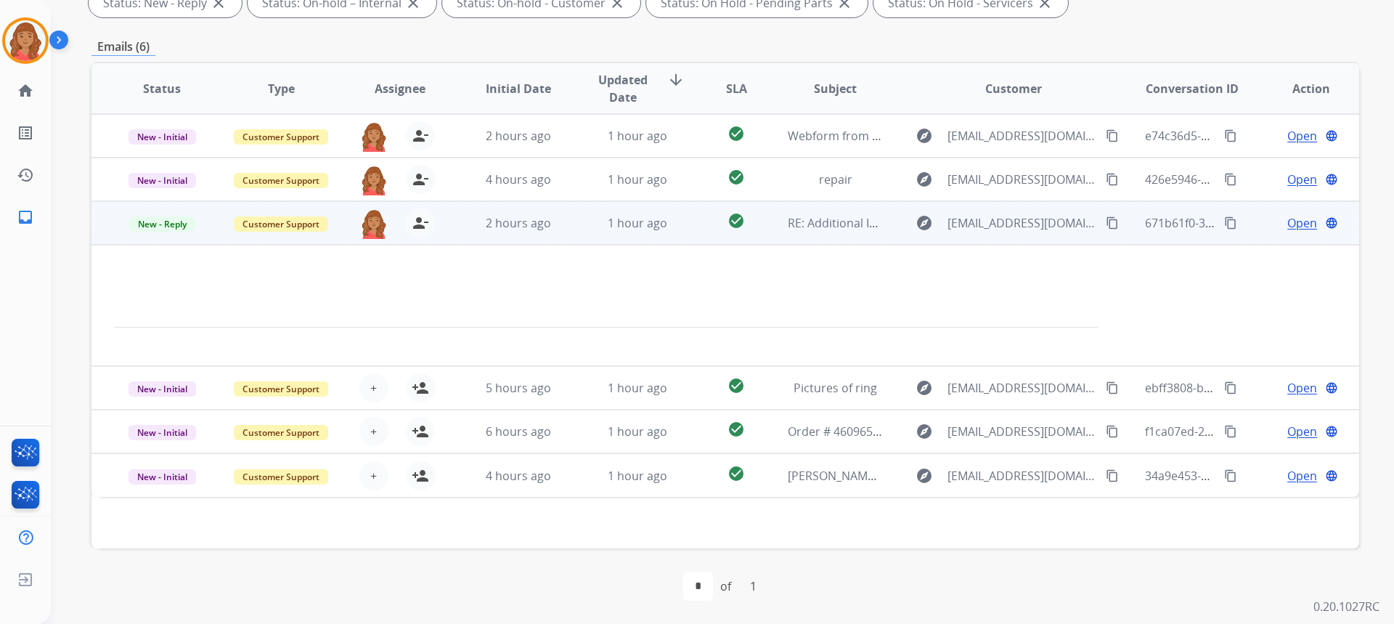
click at [465, 233] on td "2 hours ago" at bounding box center [507, 223] width 119 height 44
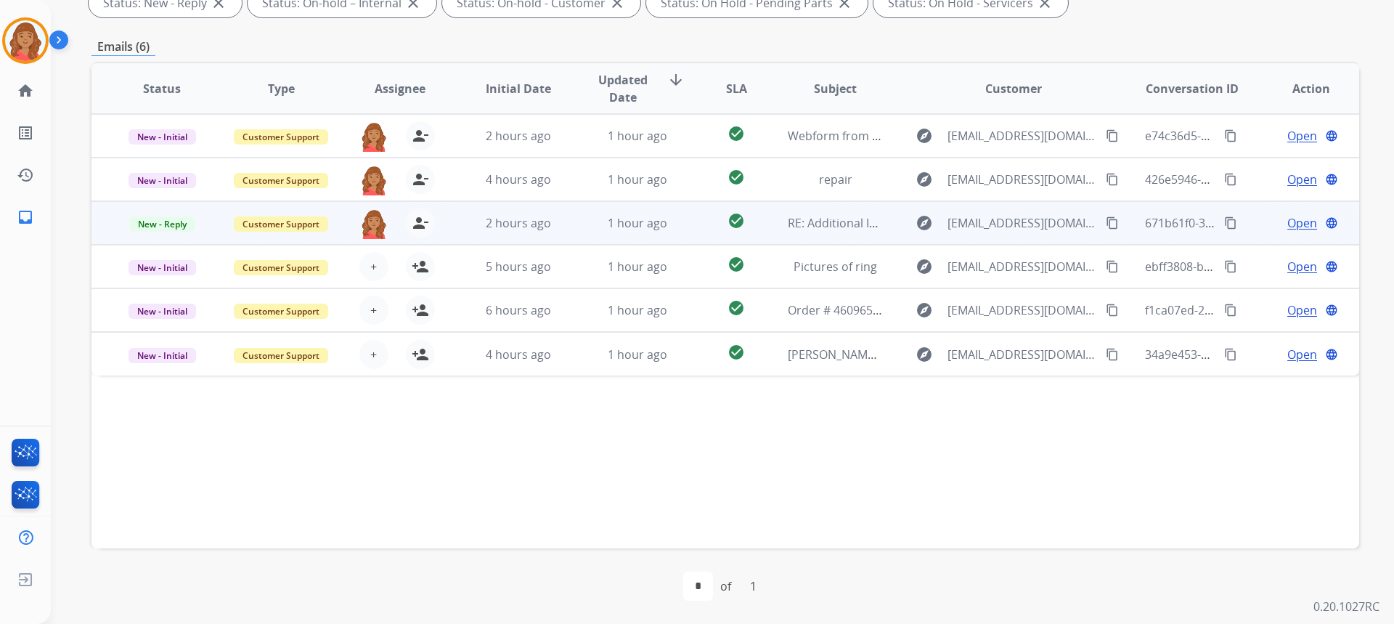
click at [448, 234] on td "2 hours ago" at bounding box center [507, 223] width 119 height 44
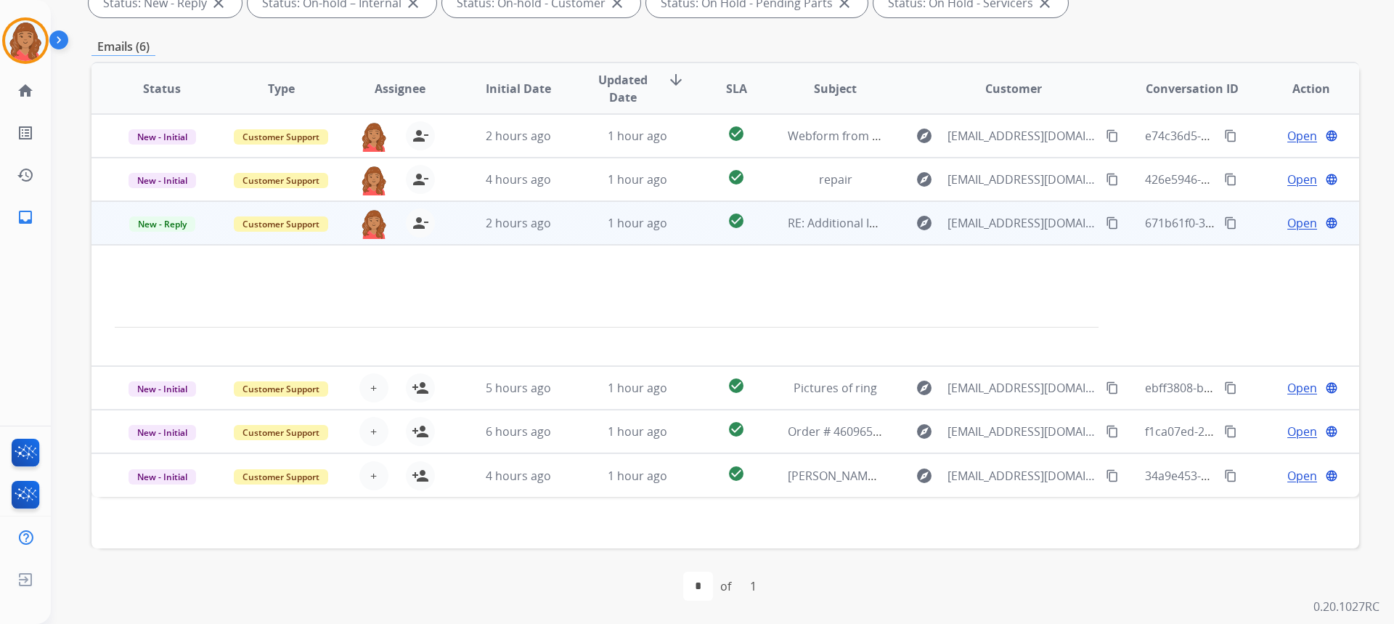
click at [1293, 226] on span "Open" at bounding box center [1302, 222] width 30 height 17
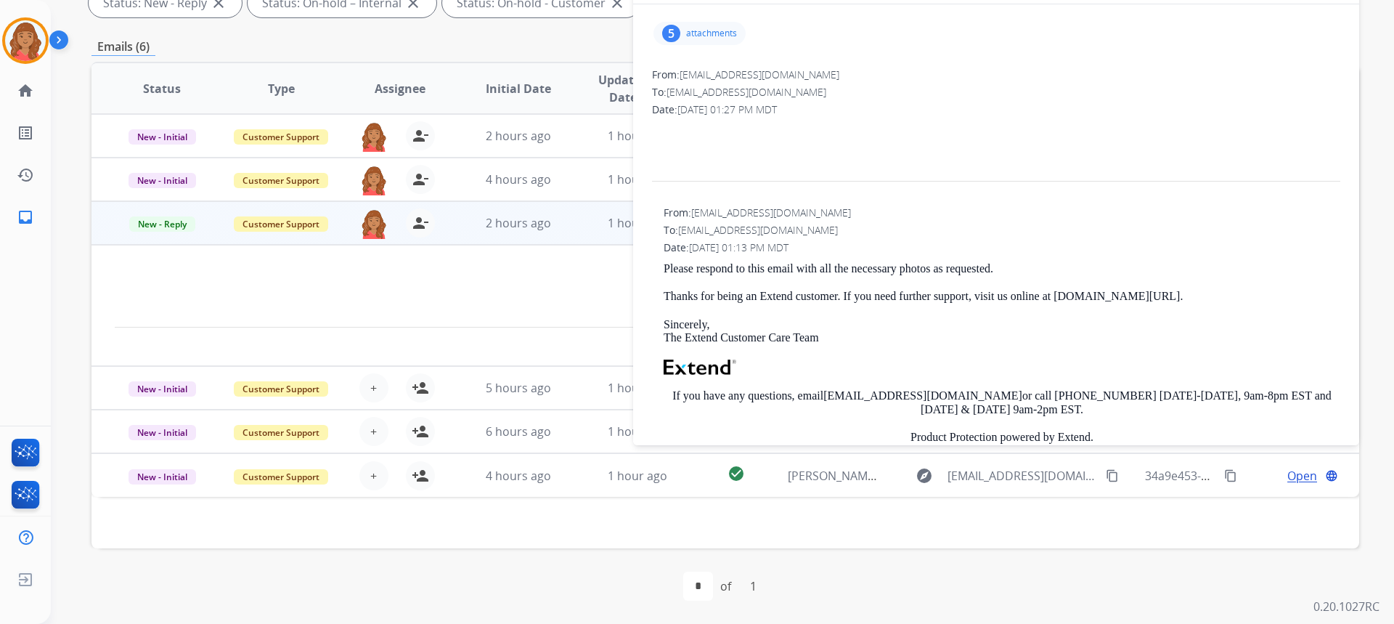
click at [701, 39] on div "5 attachments" at bounding box center [699, 33] width 92 height 23
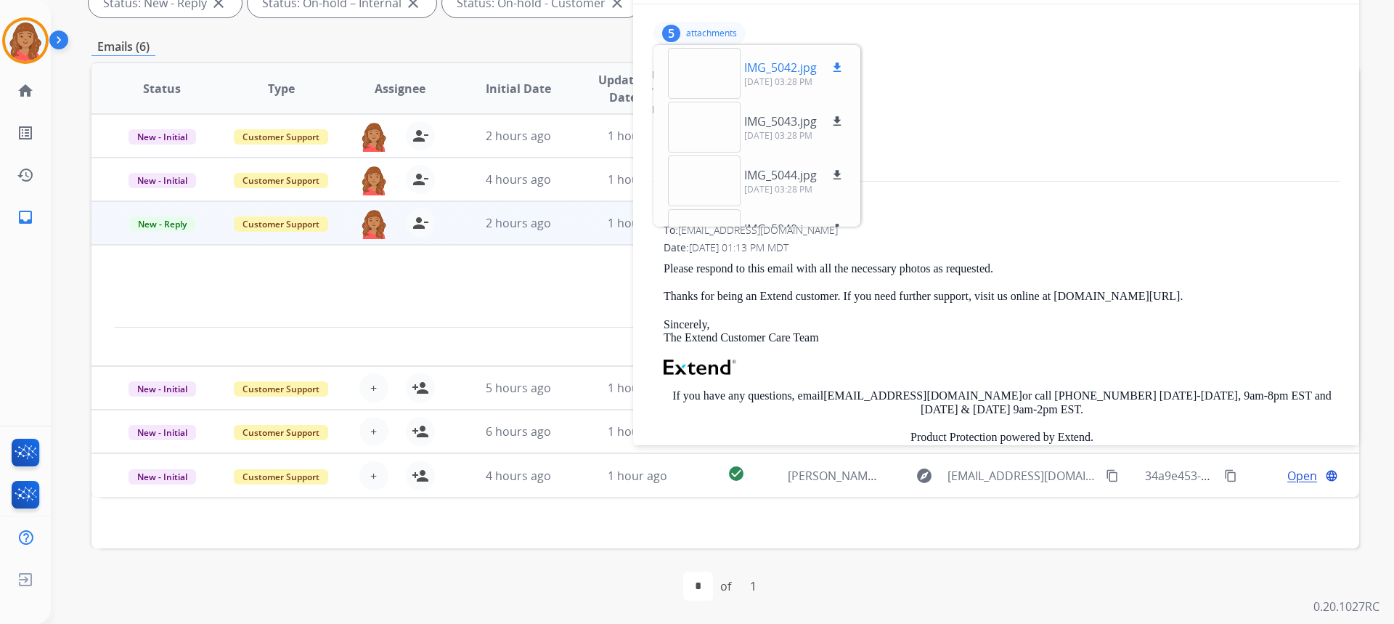
click at [700, 81] on div at bounding box center [704, 73] width 73 height 51
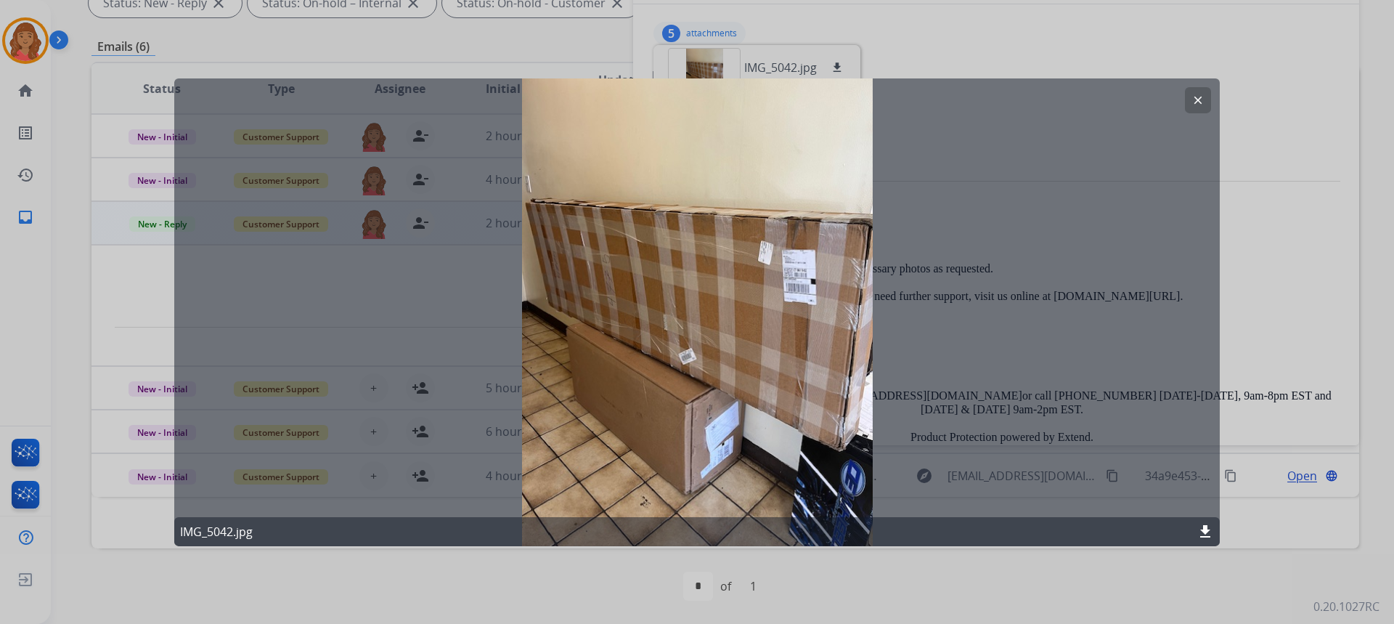
click at [1195, 99] on mat-icon "clear" at bounding box center [1197, 99] width 13 height 13
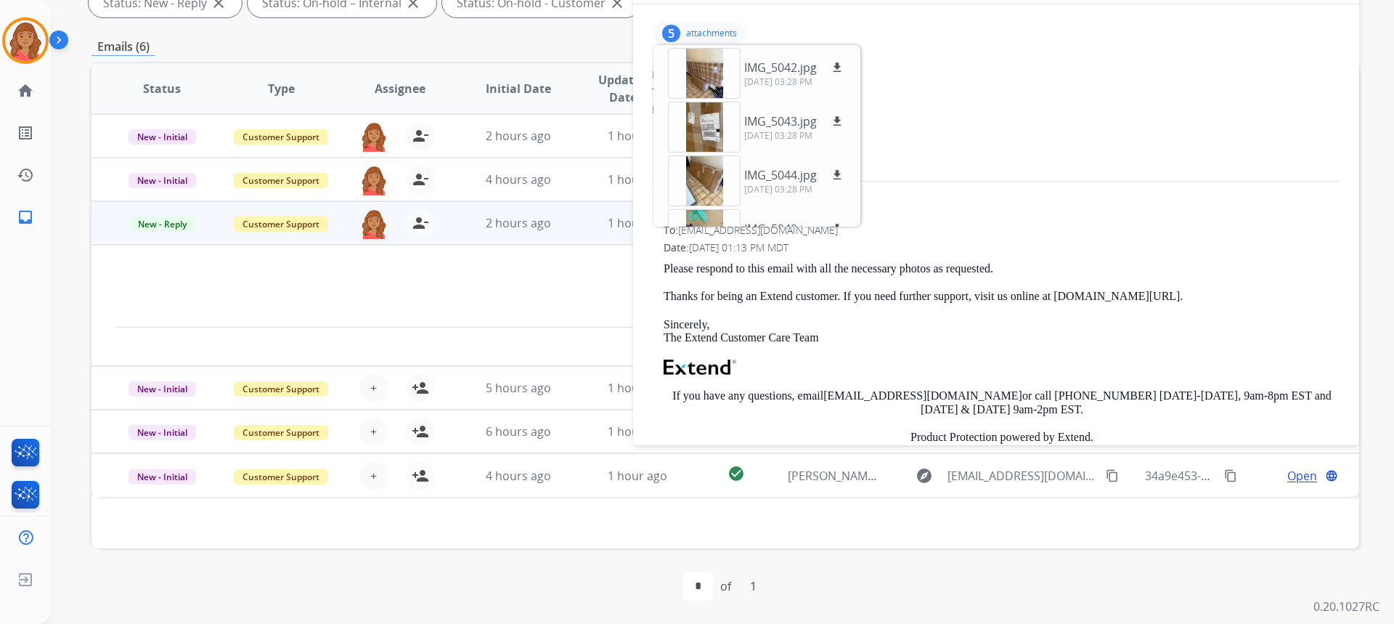
click at [724, 285] on div "Please respond to this email with all the necessary photos as requested. Thanks…" at bounding box center [1001, 412] width 677 height 300
click at [934, 260] on div "From: [EMAIL_ADDRESS][DOMAIN_NAME] To: [EMAIL_ADDRESS][DOMAIN_NAME] Date: [DATE…" at bounding box center [995, 389] width 691 height 371
click at [904, 136] on div at bounding box center [996, 151] width 688 height 68
click at [716, 30] on p "attachments" at bounding box center [711, 34] width 51 height 12
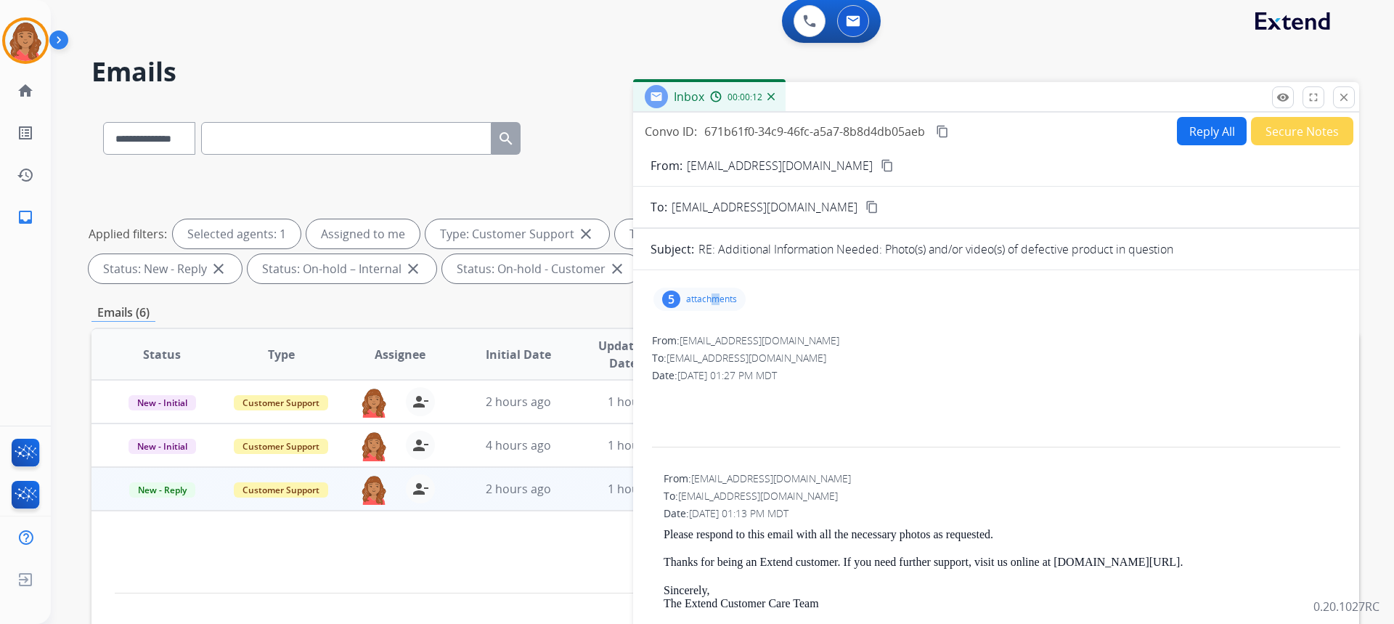
scroll to position [0, 0]
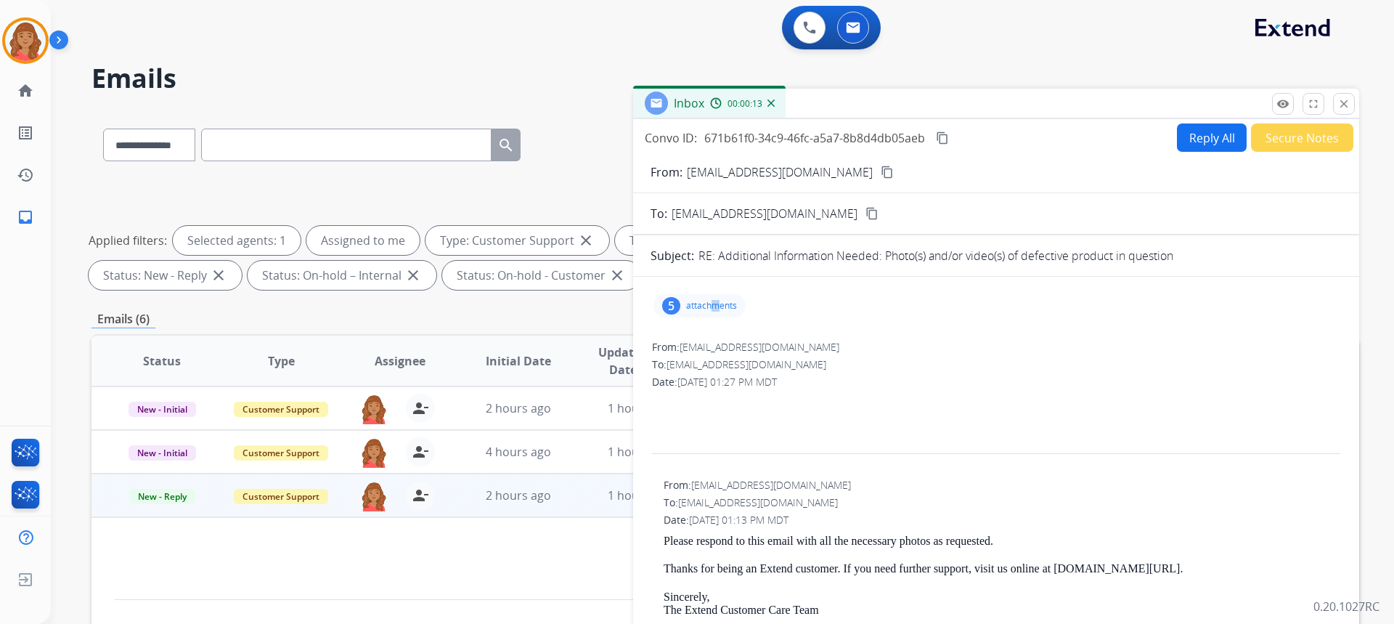
click at [714, 301] on p "attachments" at bounding box center [711, 306] width 51 height 12
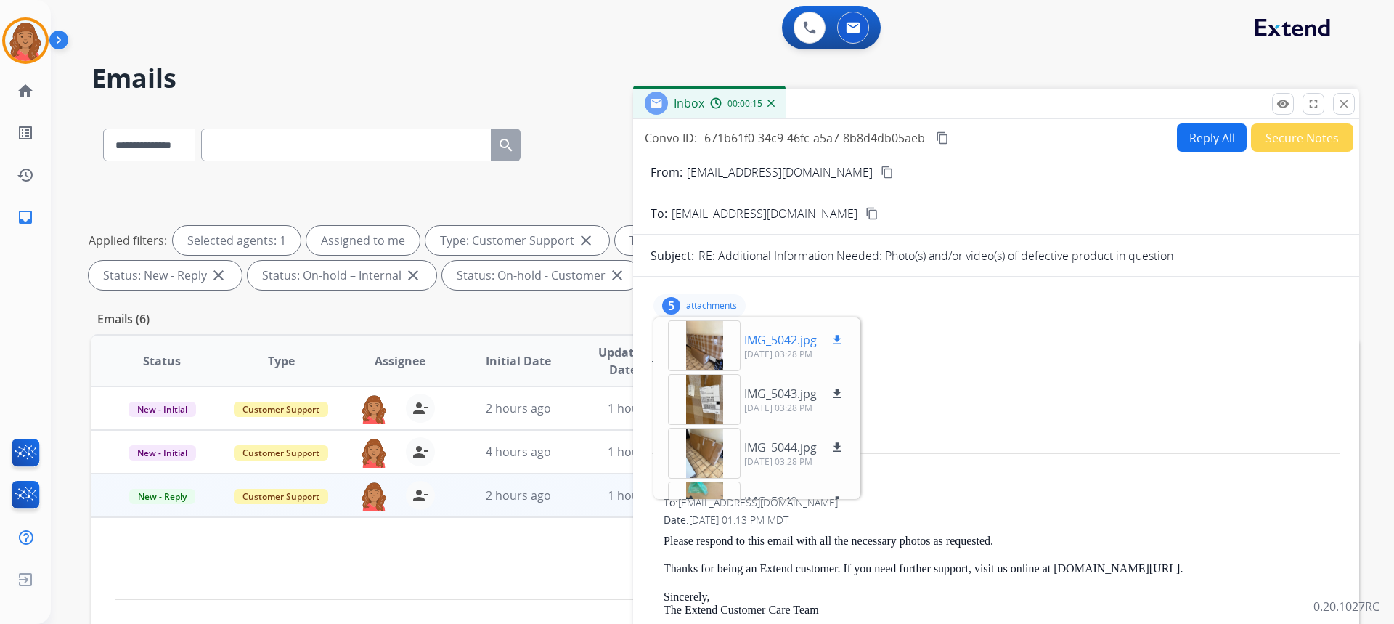
click at [841, 340] on mat-icon "download" at bounding box center [836, 339] width 13 height 13
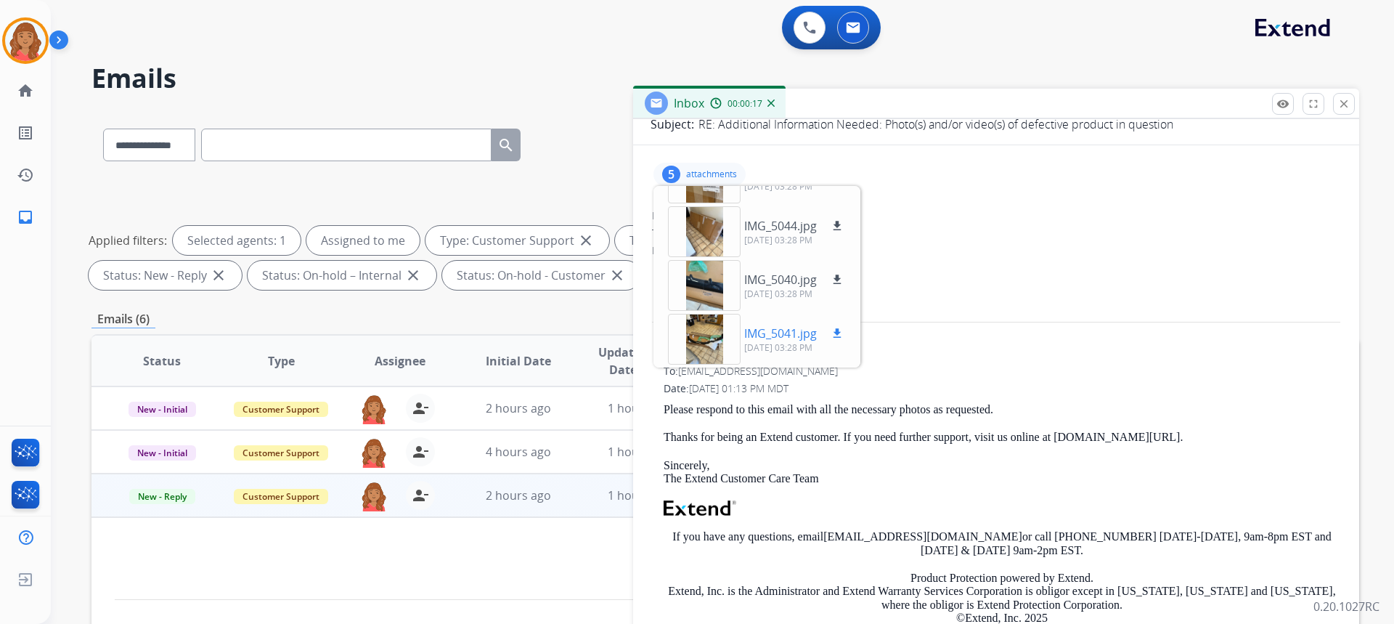
scroll to position [142, 0]
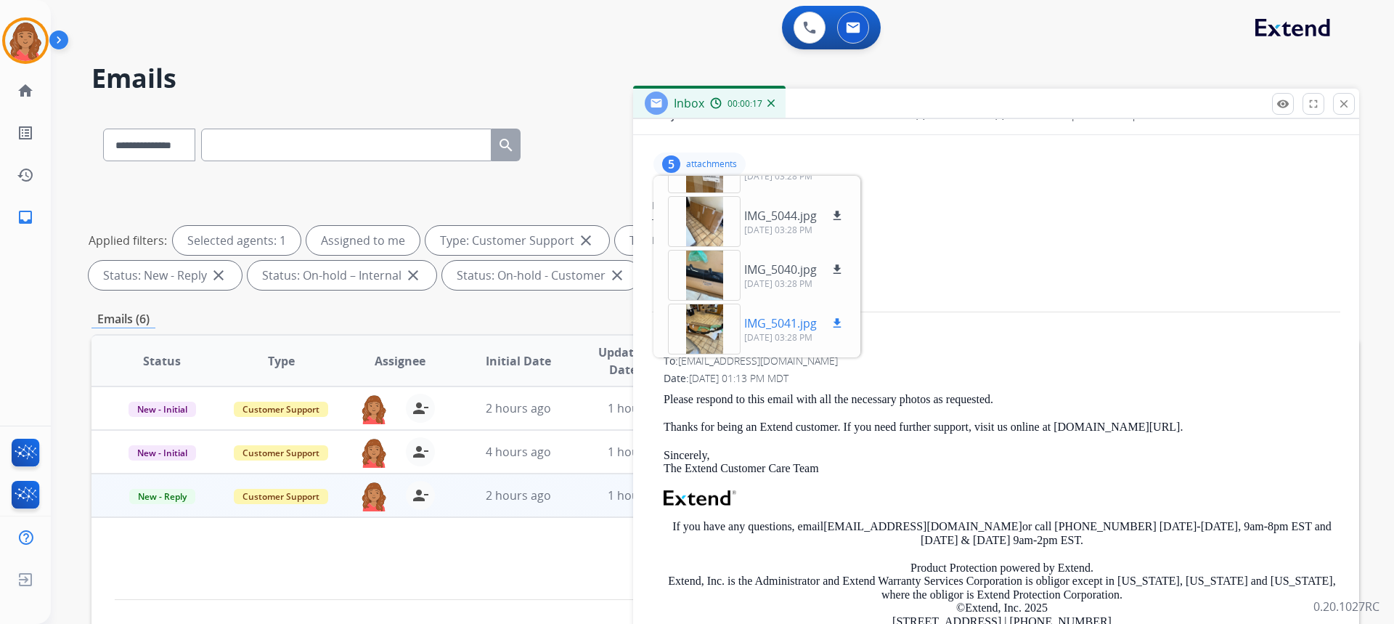
click at [701, 331] on div at bounding box center [704, 328] width 73 height 51
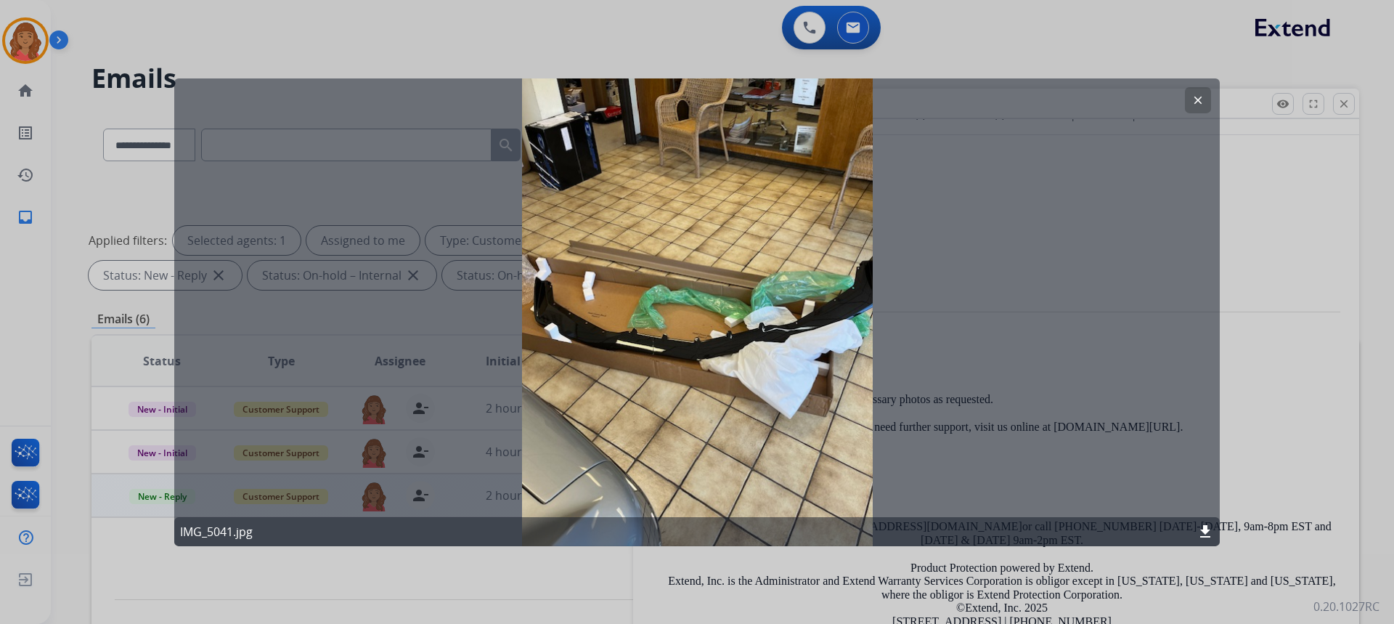
click at [1190, 99] on button "clear" at bounding box center [1198, 99] width 26 height 26
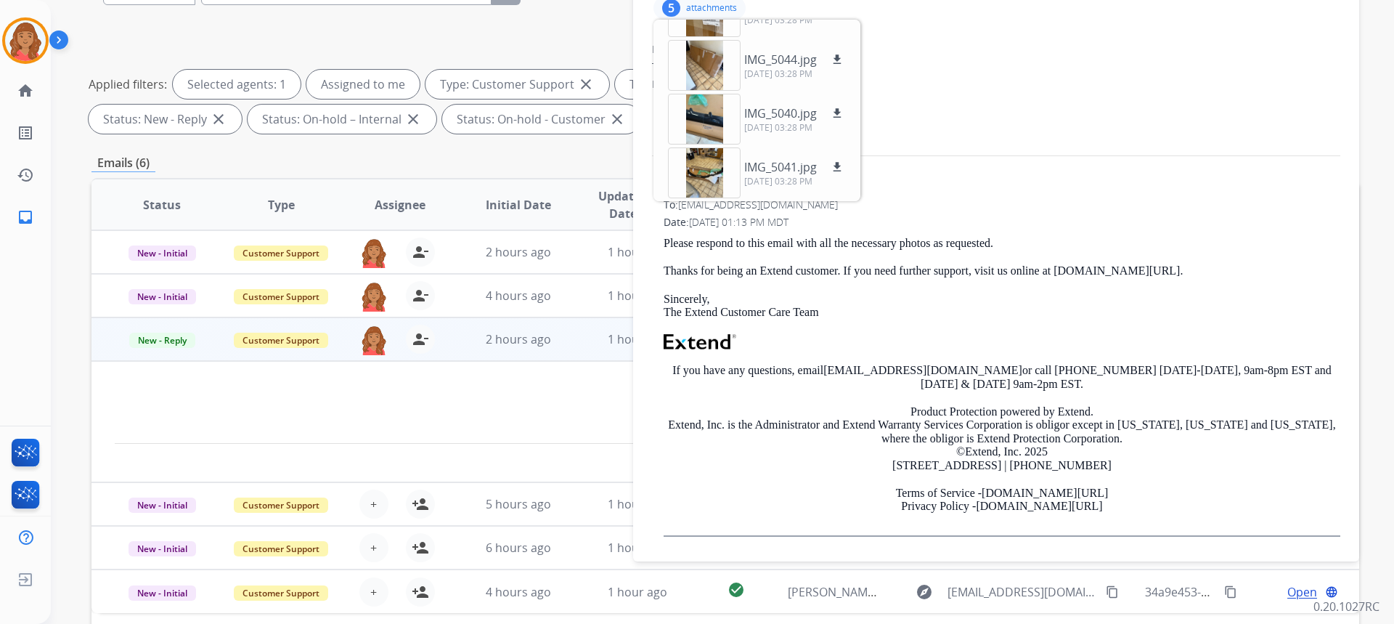
scroll to position [218, 0]
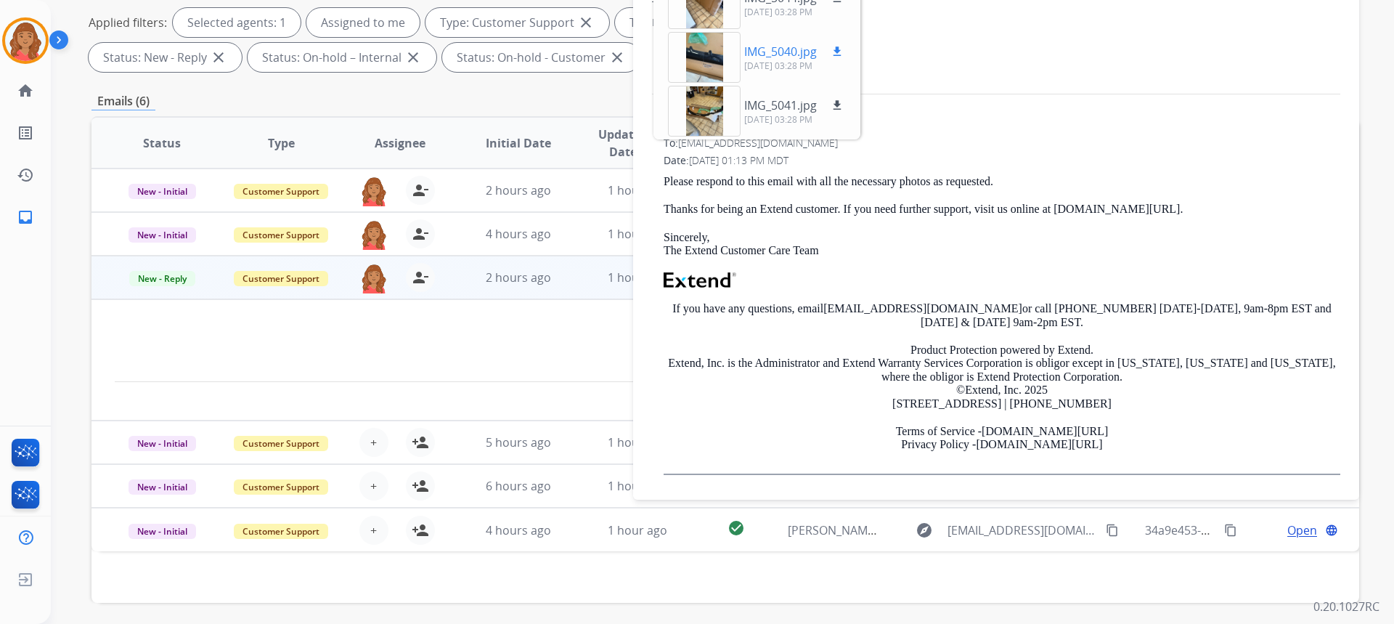
click at [833, 54] on mat-icon "download" at bounding box center [836, 51] width 13 height 13
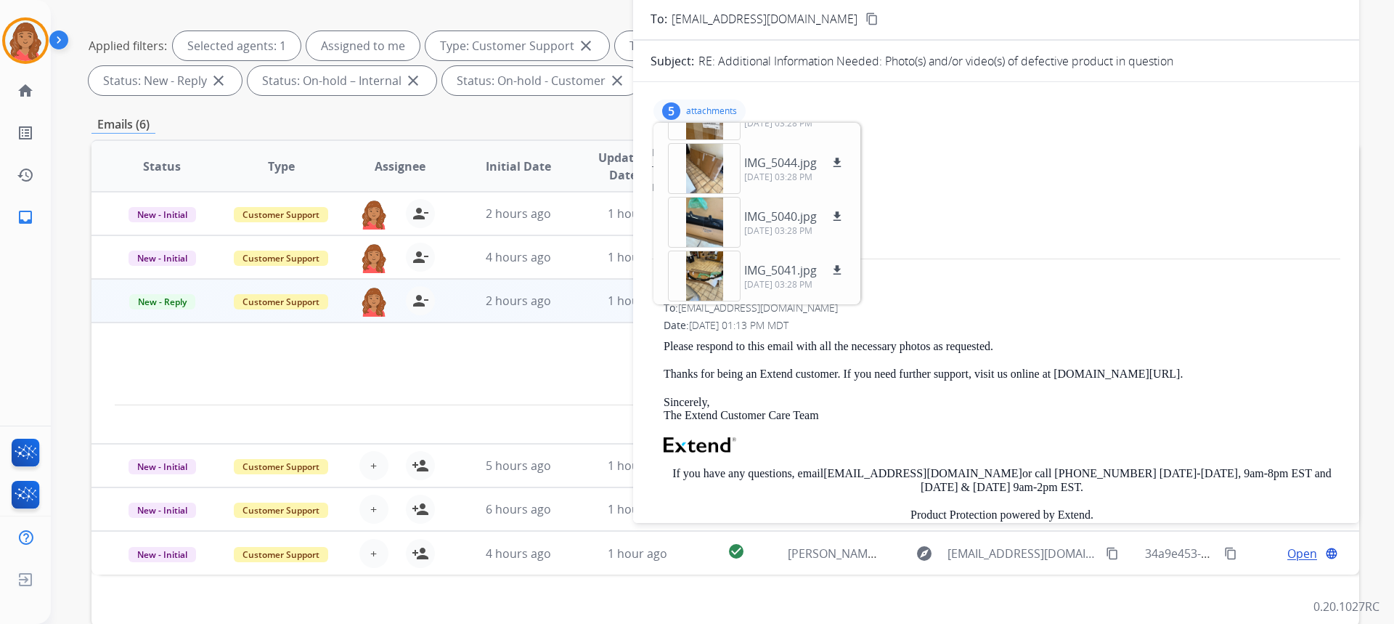
scroll to position [0, 0]
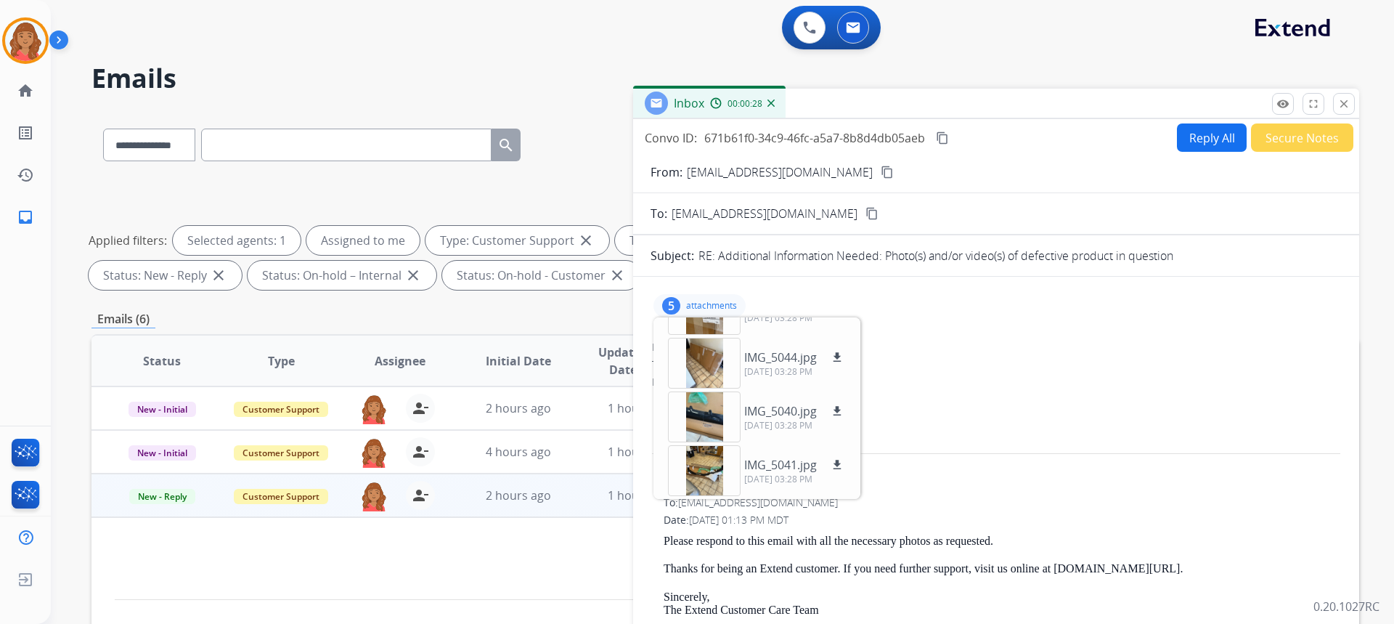
drag, startPoint x: 806, startPoint y: 175, endPoint x: 836, endPoint y: 184, distance: 31.9
click at [881, 174] on mat-icon "content_copy" at bounding box center [887, 172] width 13 height 13
click at [1207, 138] on button "Reply All" at bounding box center [1212, 137] width 70 height 28
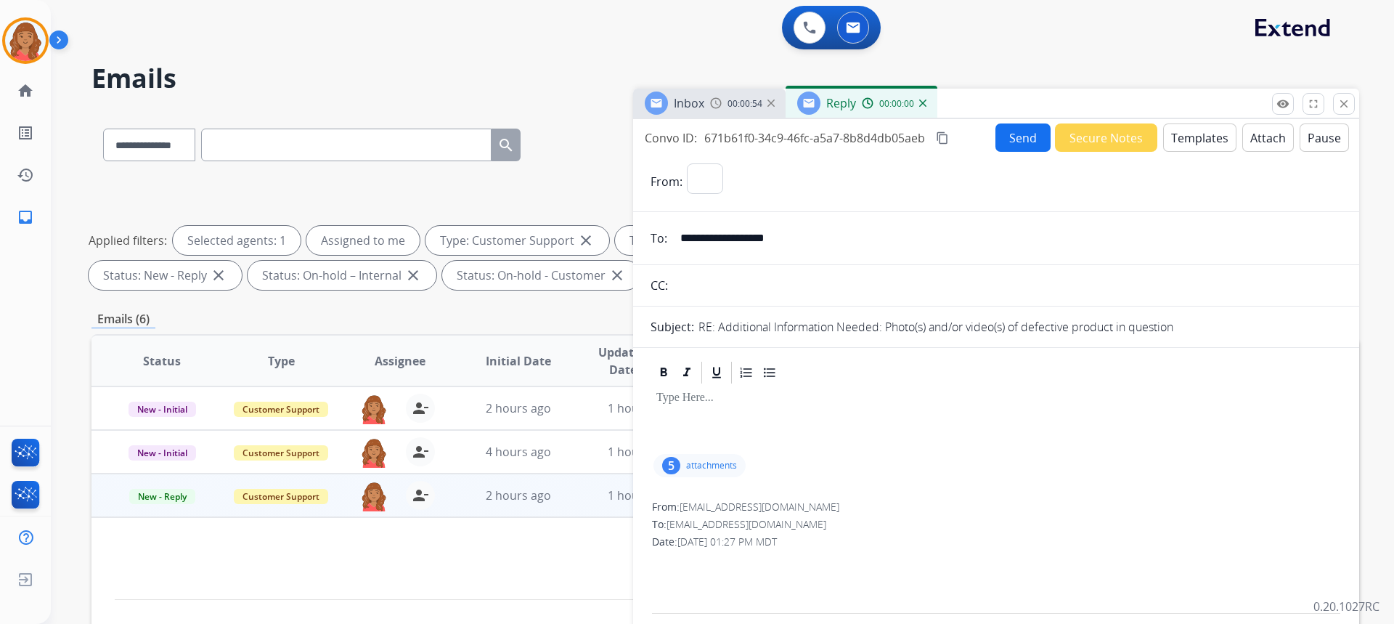
select select "**********"
drag, startPoint x: 1339, startPoint y: 107, endPoint x: 1166, endPoint y: 173, distance: 185.0
click at [1339, 107] on mat-icon "close" at bounding box center [1343, 103] width 13 height 13
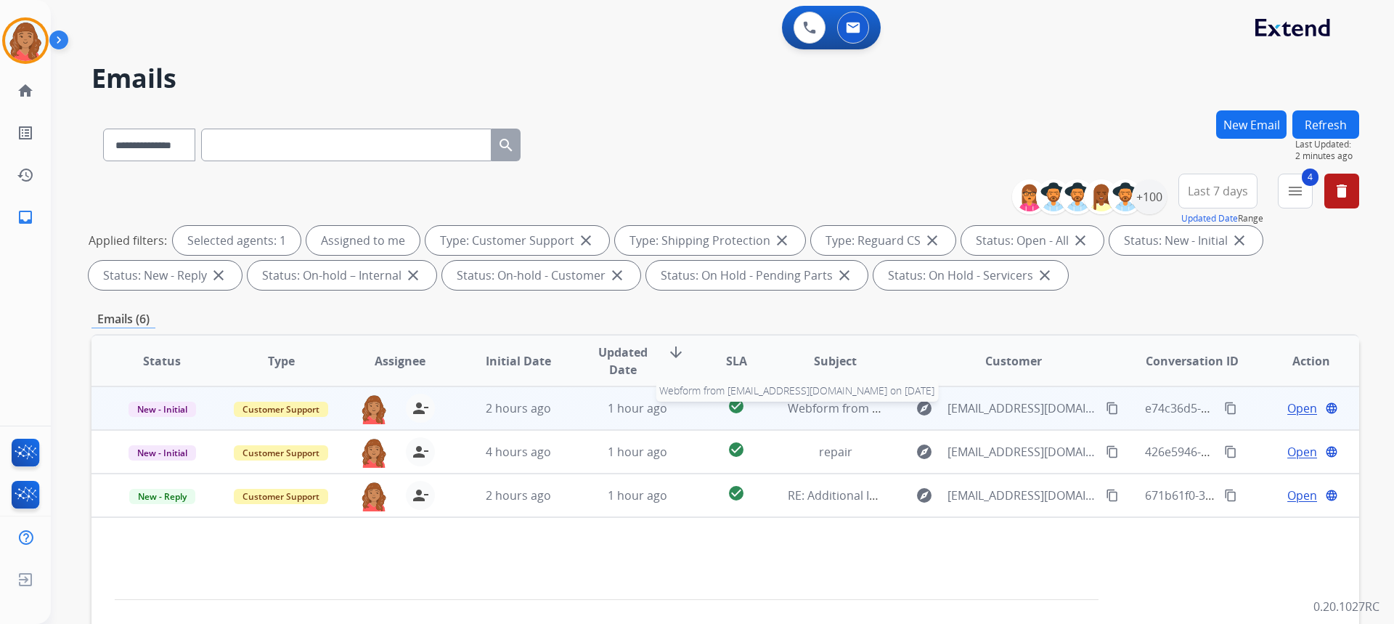
click at [845, 412] on span "Webform from [EMAIL_ADDRESS][DOMAIN_NAME] on [DATE]" at bounding box center [952, 408] width 329 height 16
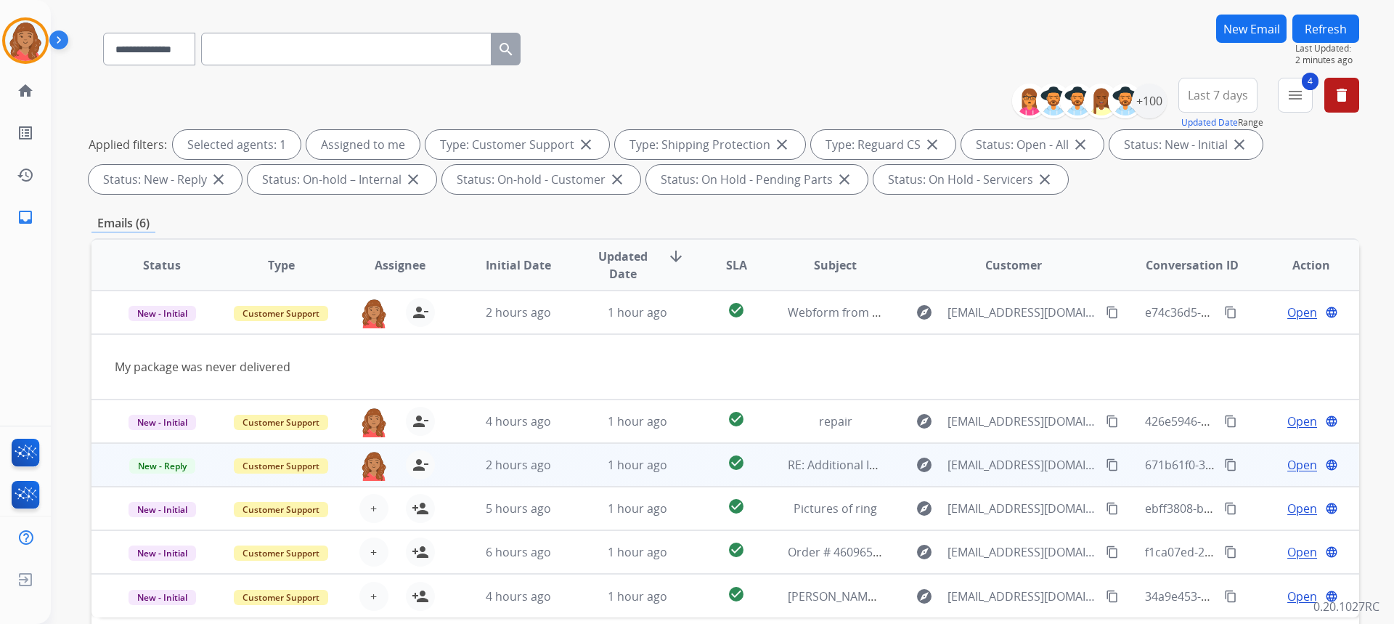
scroll to position [272, 0]
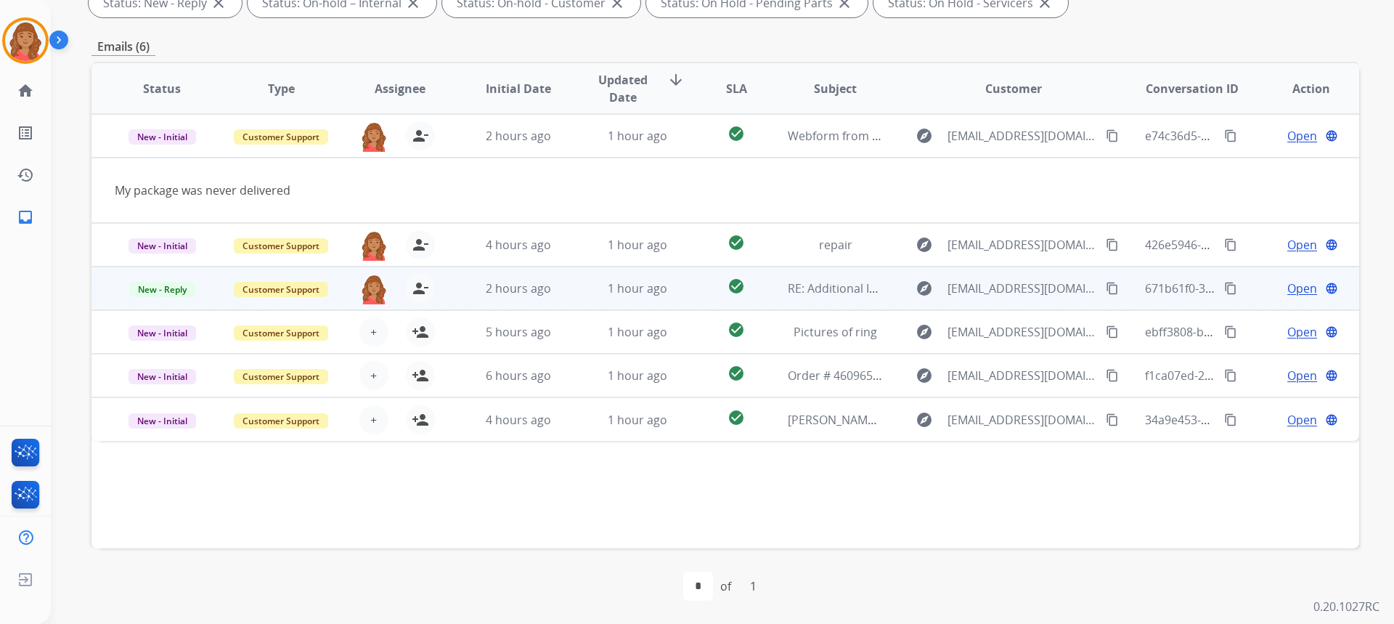
click at [467, 297] on td "2 hours ago" at bounding box center [507, 288] width 119 height 44
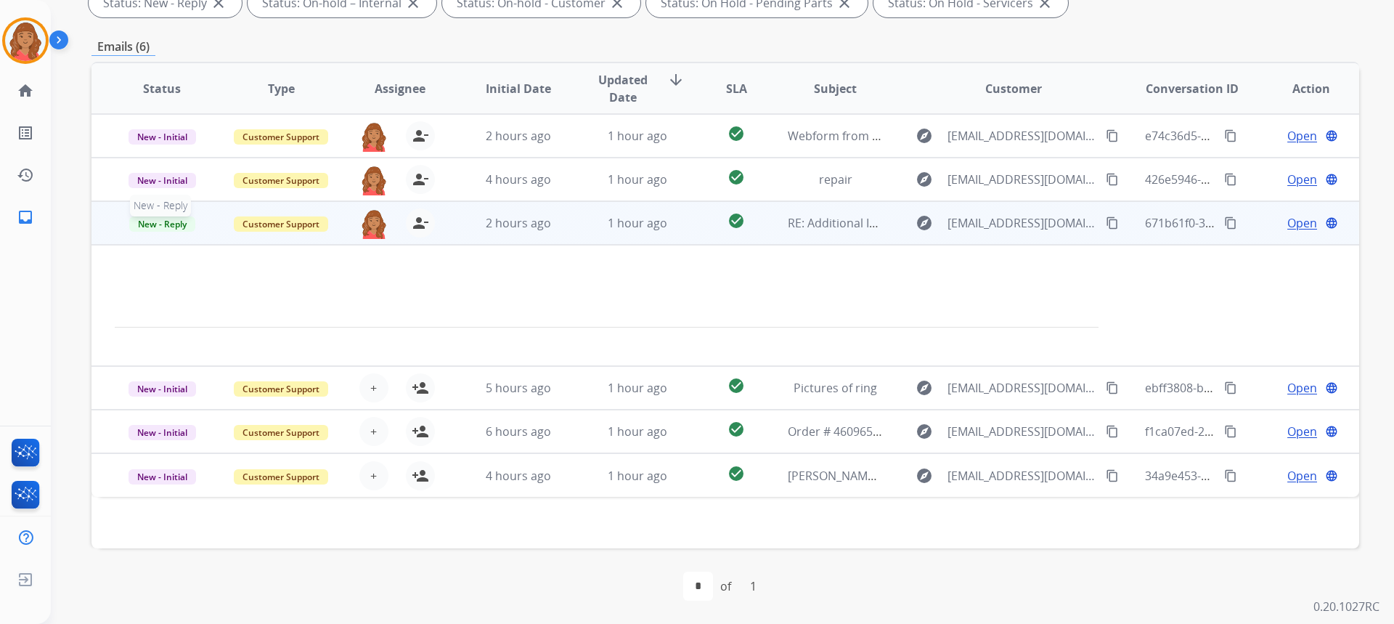
click at [184, 216] on span "New - Reply" at bounding box center [162, 223] width 66 height 15
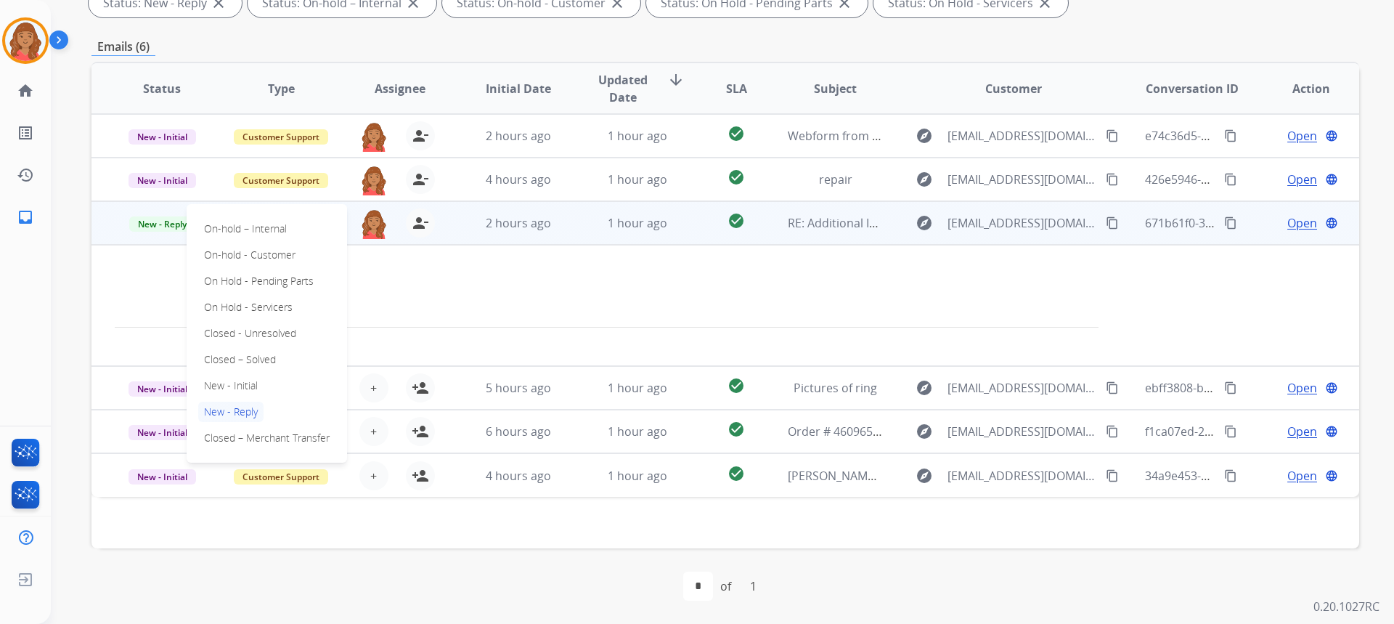
click at [233, 359] on p "Closed – Solved" at bounding box center [239, 359] width 83 height 20
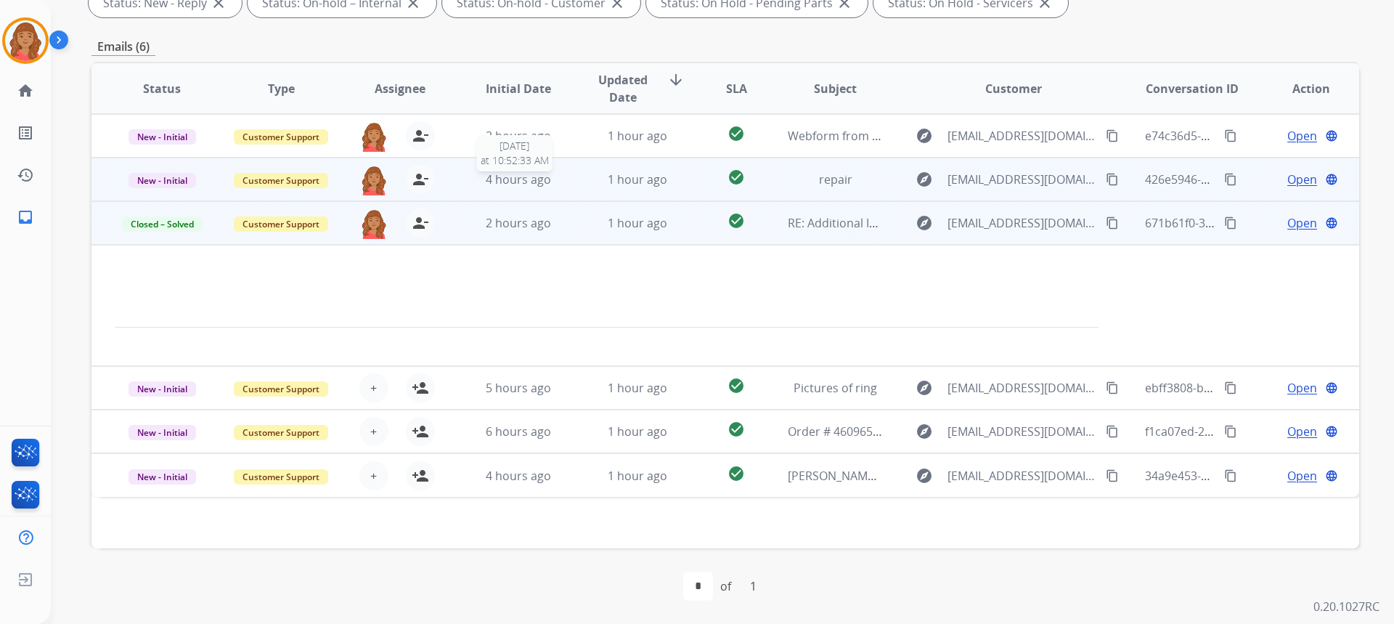
click at [521, 187] on span "4 hours ago" at bounding box center [518, 179] width 65 height 16
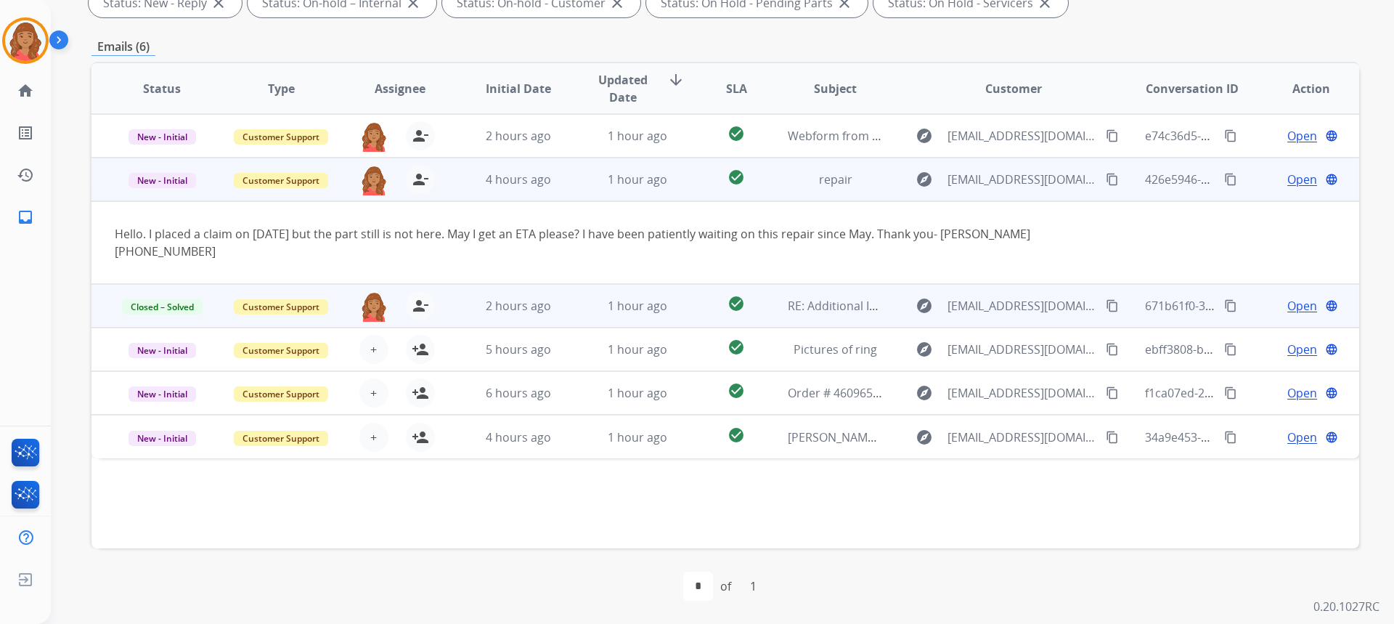
click at [567, 181] on td "1 hour ago" at bounding box center [626, 180] width 119 height 44
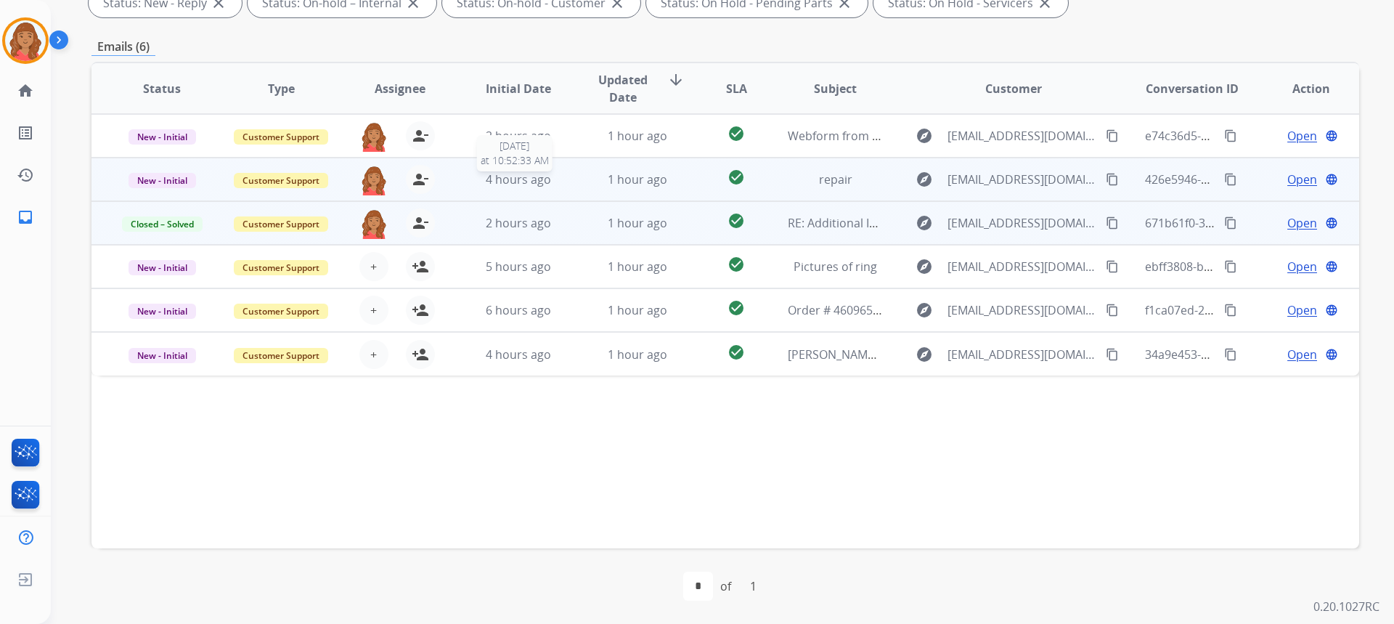
click at [515, 180] on span "4 hours ago" at bounding box center [518, 179] width 65 height 16
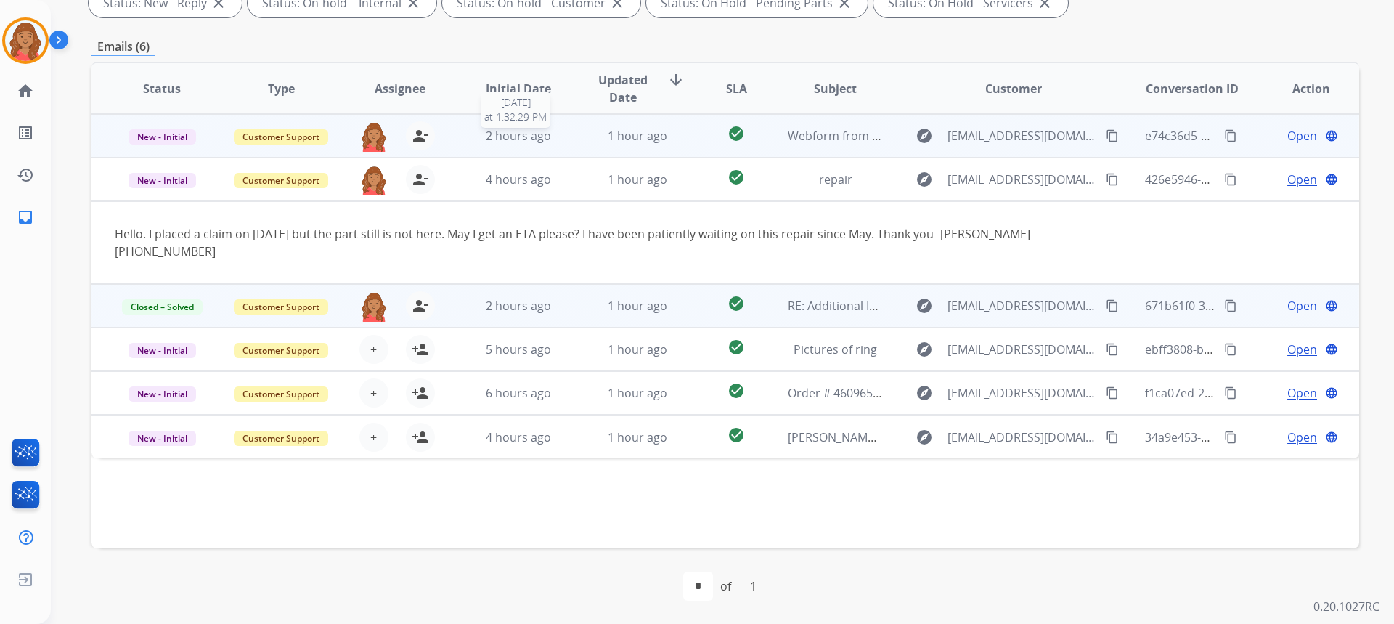
click at [551, 131] on div "2 hours ago" at bounding box center [518, 135] width 95 height 17
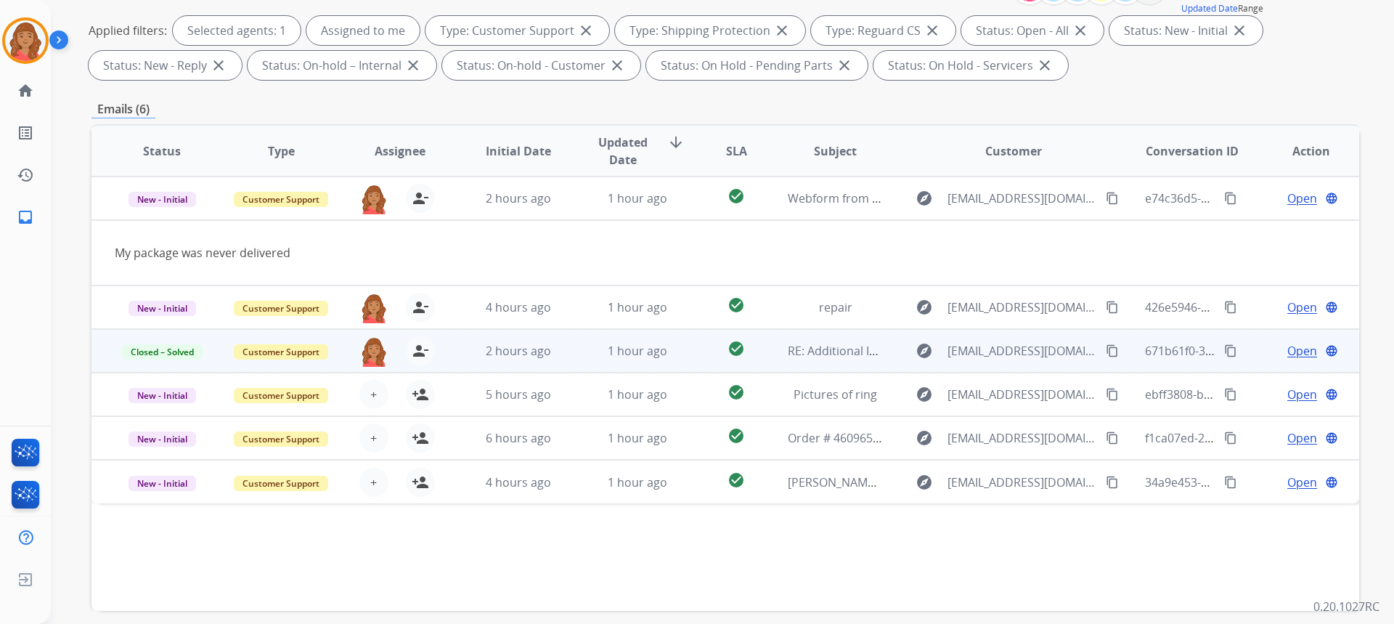
scroll to position [127, 0]
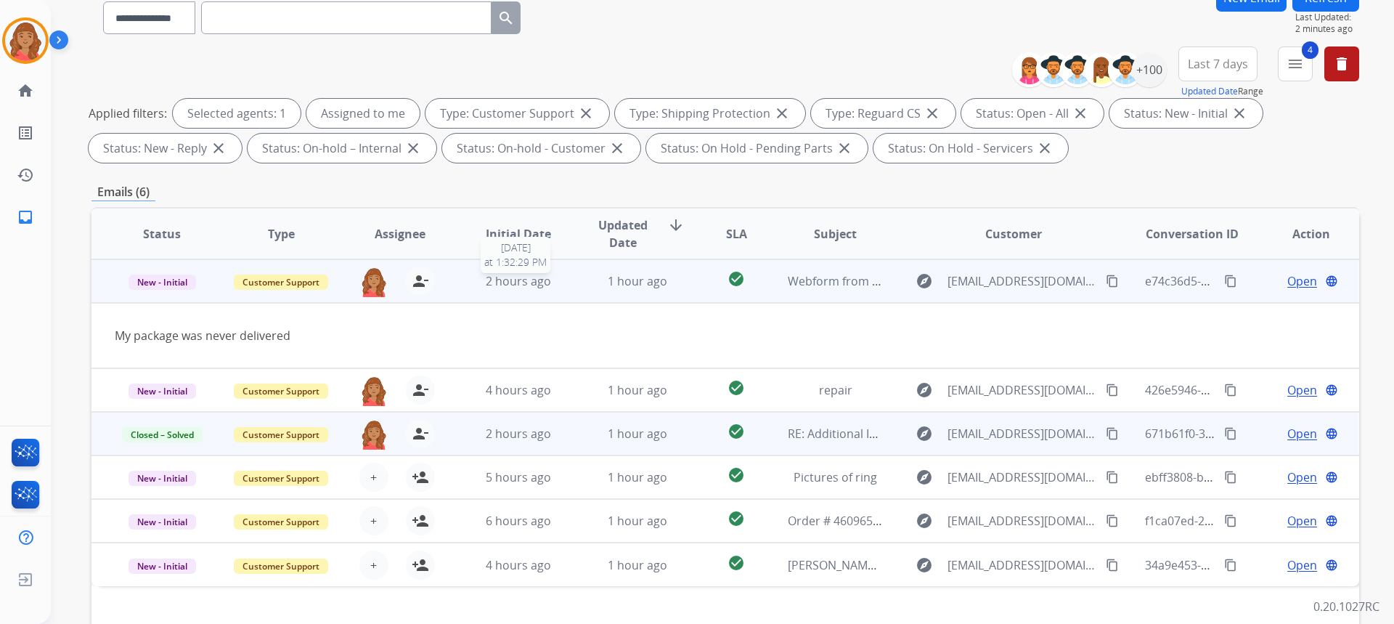
click at [488, 274] on span "2 hours ago" at bounding box center [518, 281] width 65 height 16
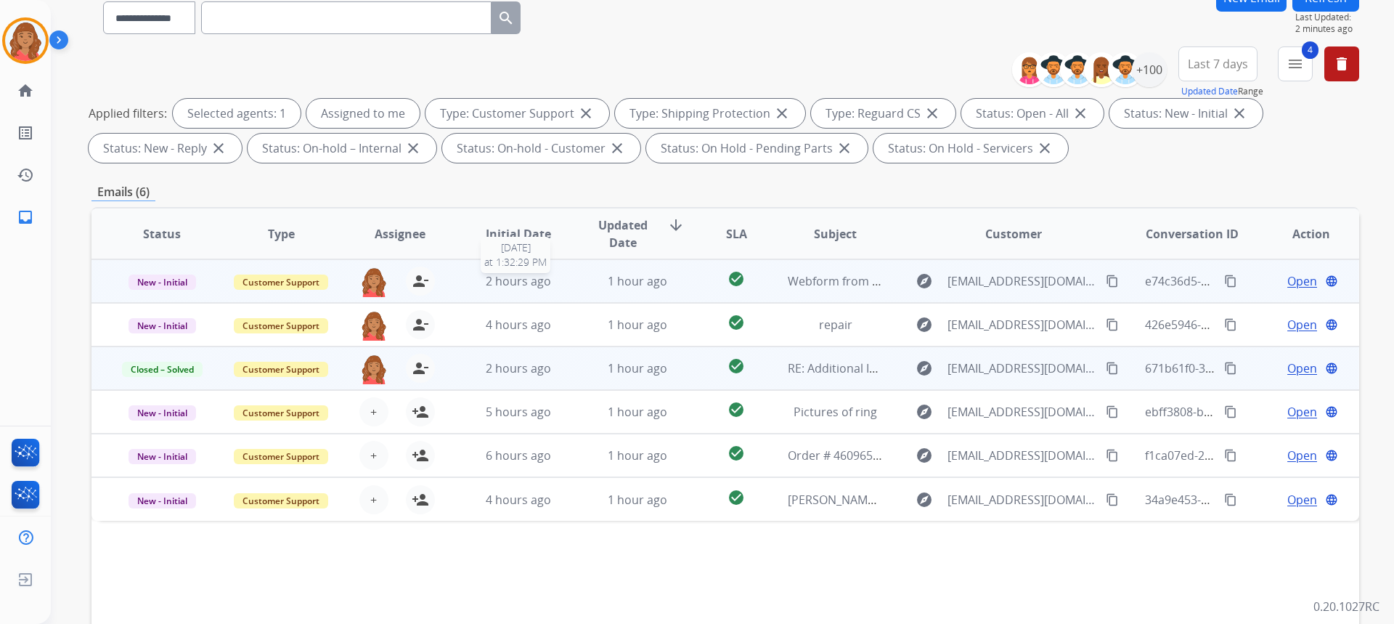
click at [488, 278] on span "2 hours ago" at bounding box center [518, 281] width 65 height 16
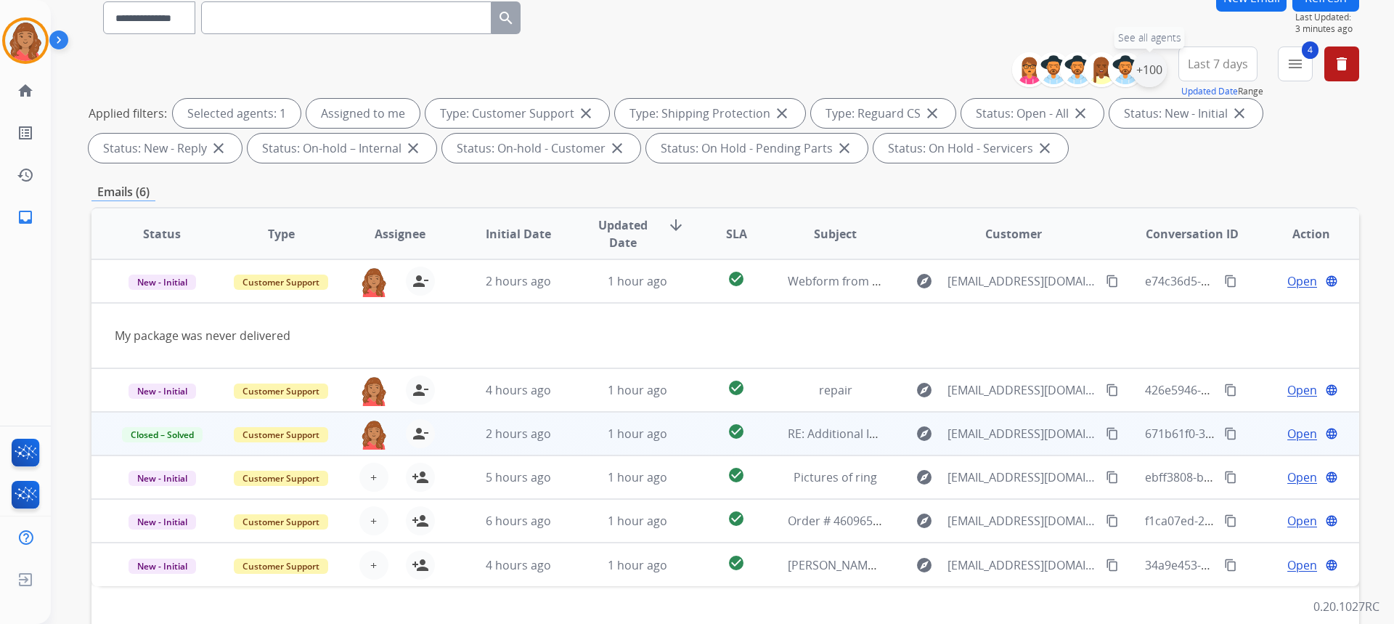
click at [1153, 71] on div "+100" at bounding box center [1149, 69] width 35 height 35
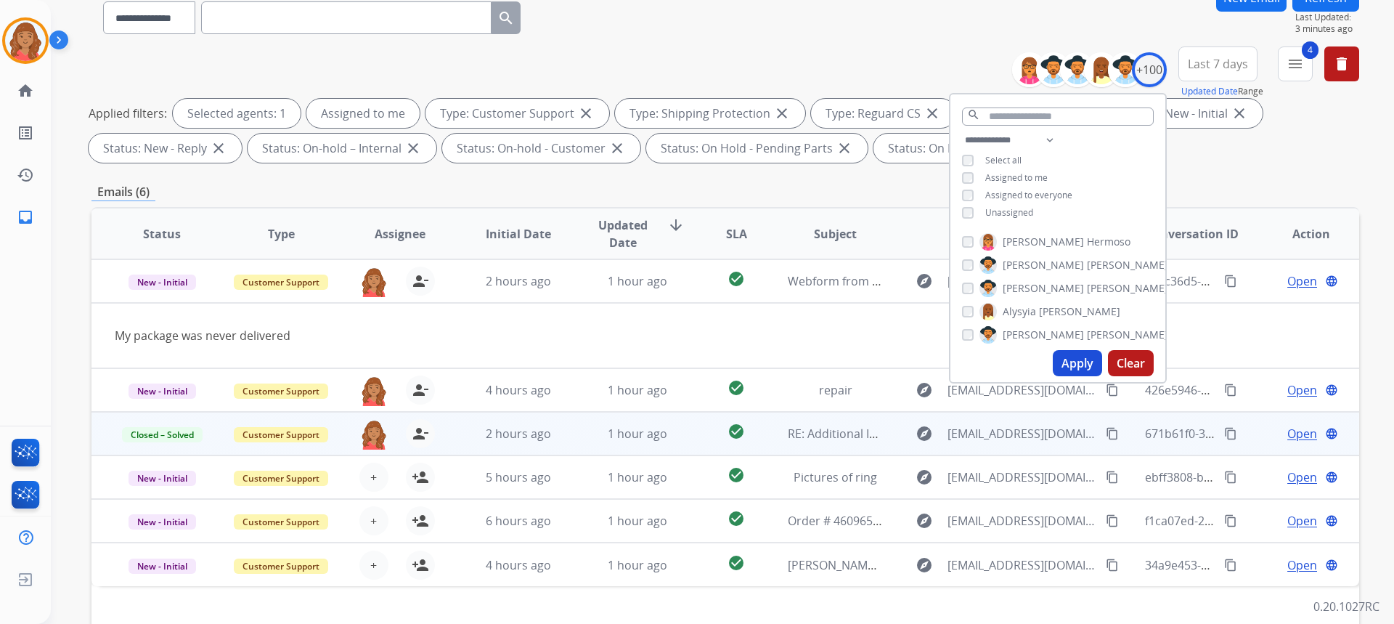
click at [1071, 369] on button "Apply" at bounding box center [1077, 363] width 49 height 26
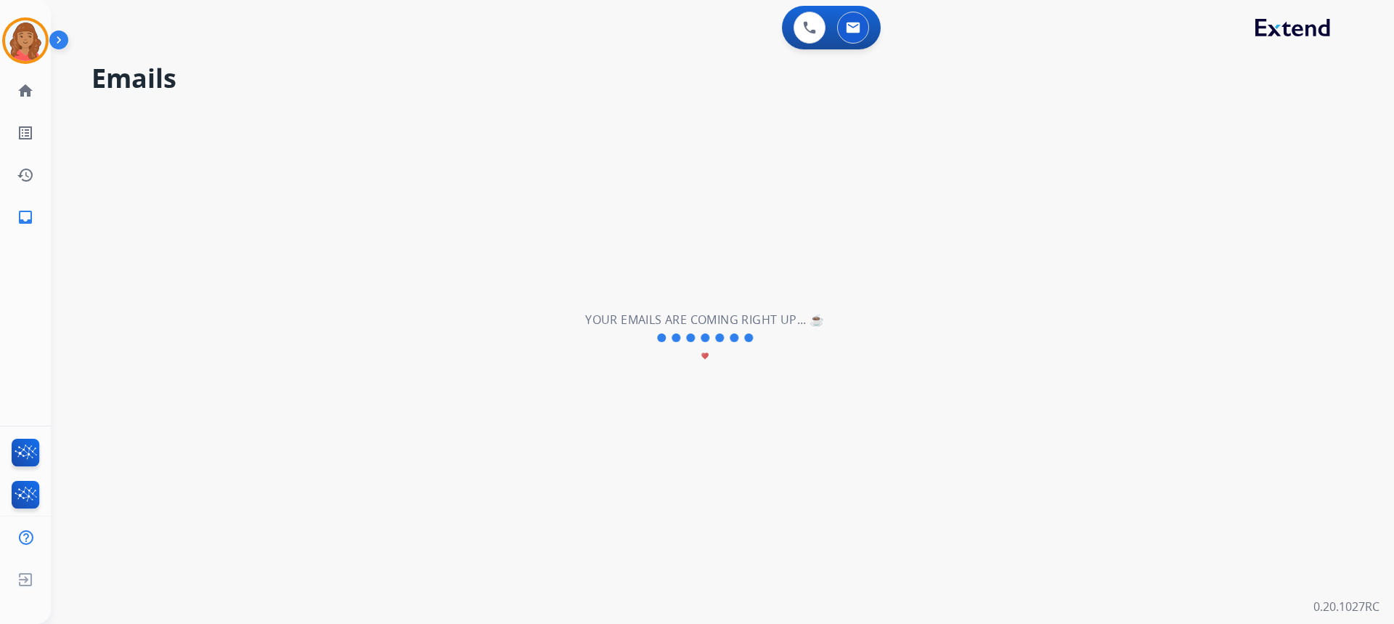
scroll to position [0, 0]
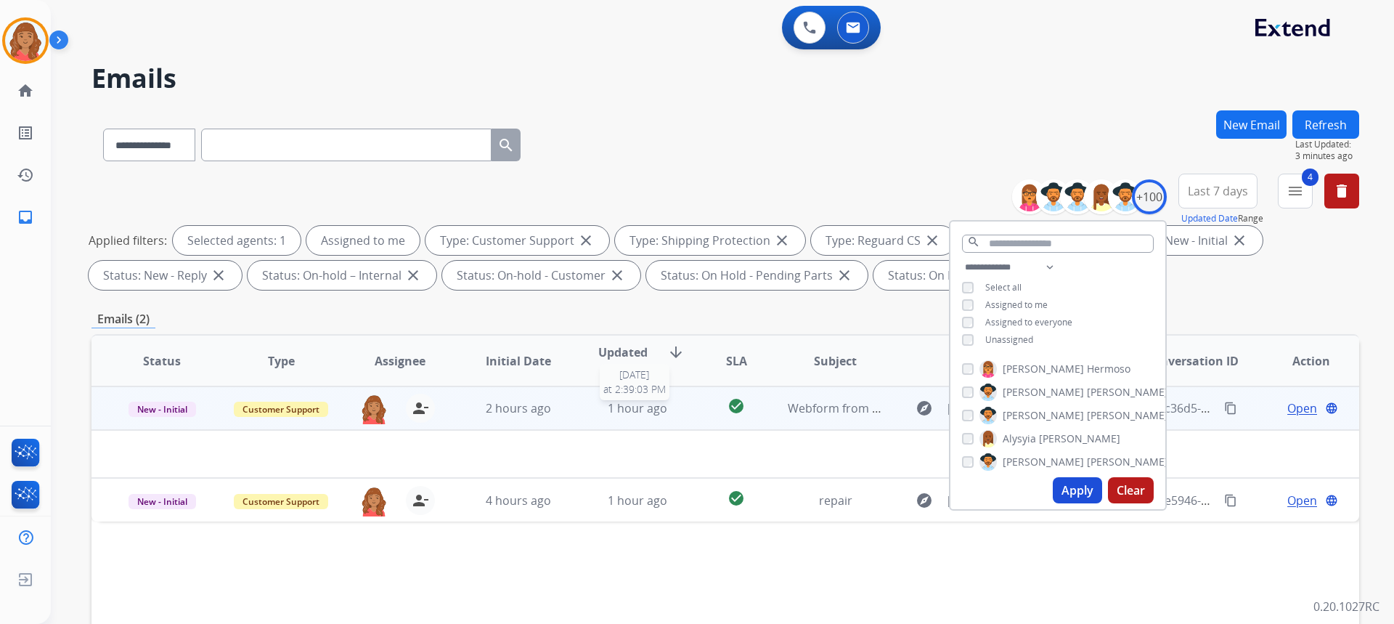
click at [621, 409] on span "1 hour ago" at bounding box center [638, 408] width 60 height 16
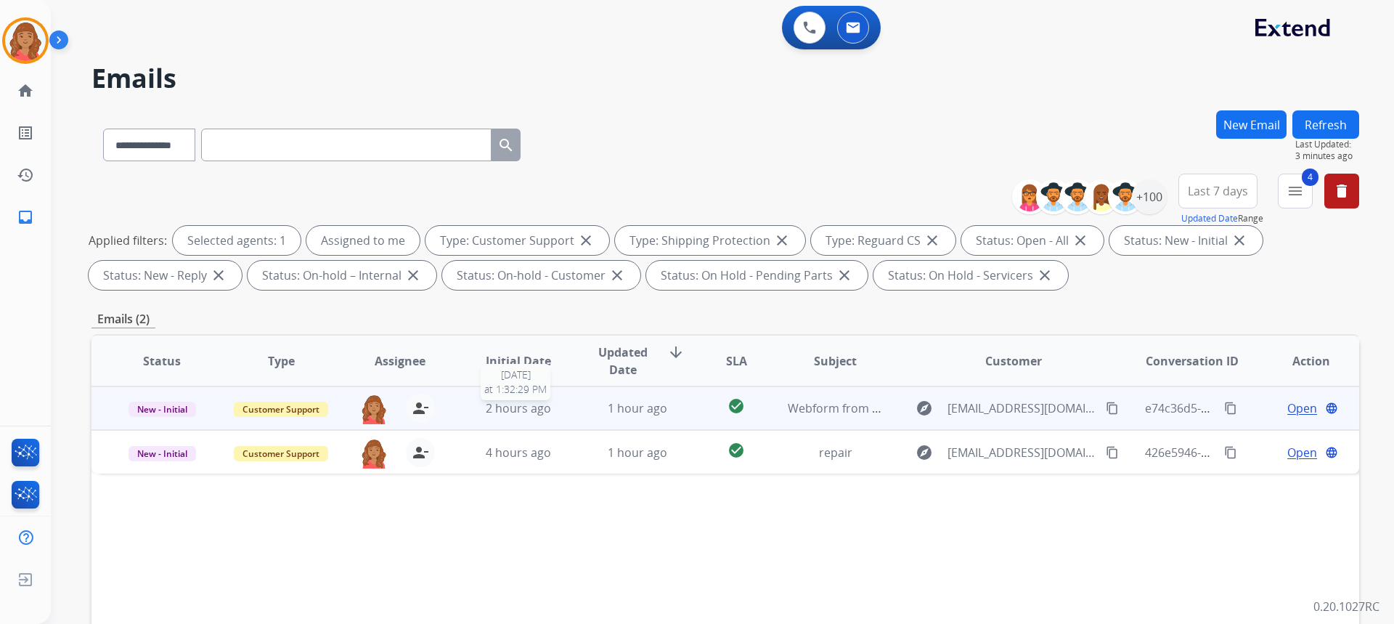
click at [539, 406] on span "2 hours ago" at bounding box center [518, 408] width 65 height 16
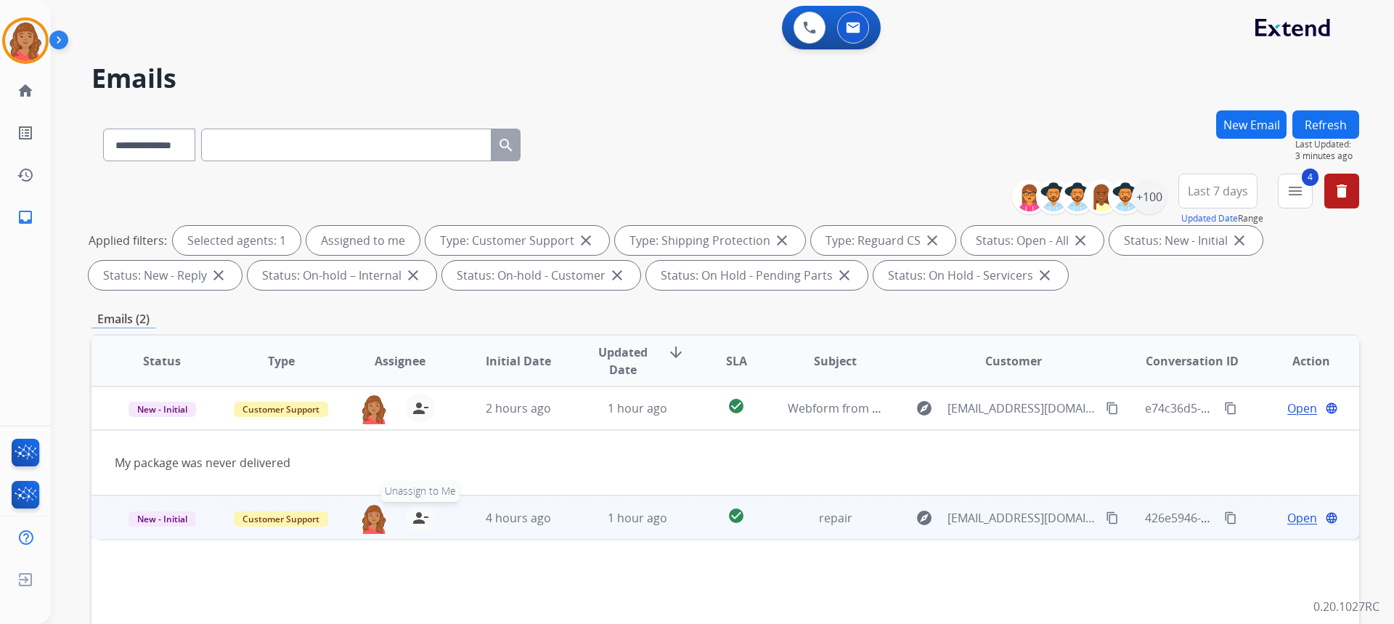
click at [412, 515] on mat-icon "person_remove" at bounding box center [420, 517] width 17 height 17
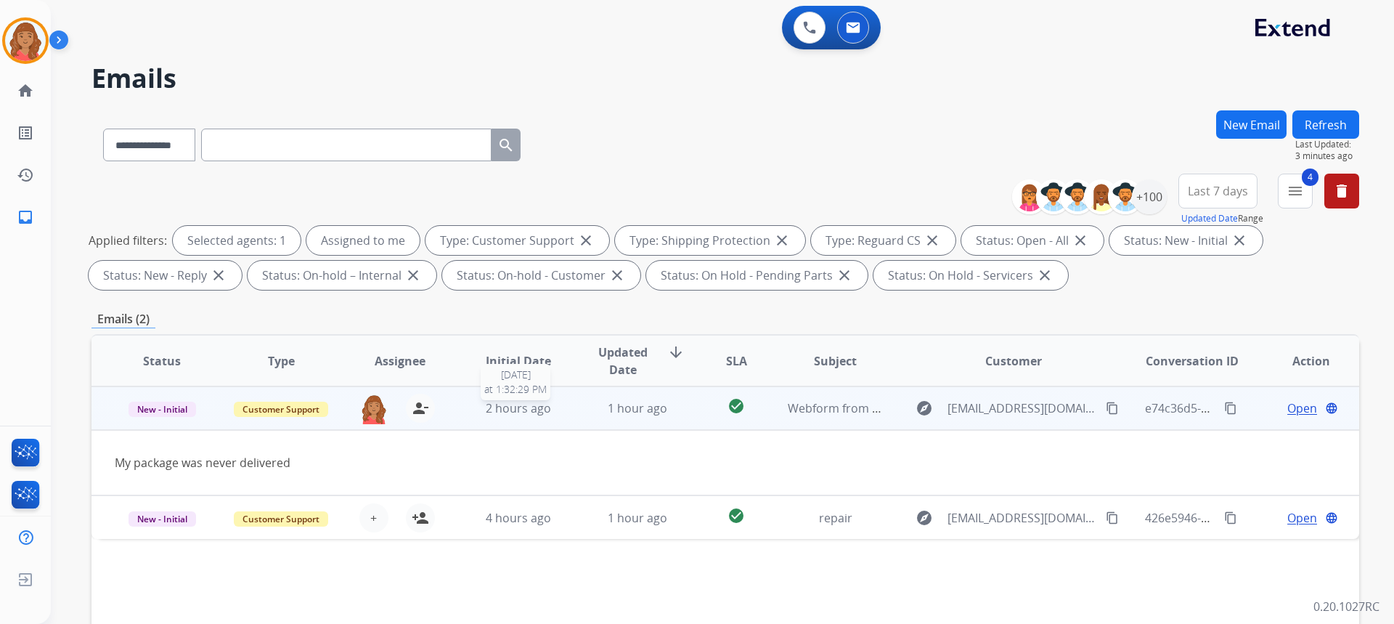
click at [522, 408] on span "2 hours ago" at bounding box center [518, 408] width 65 height 16
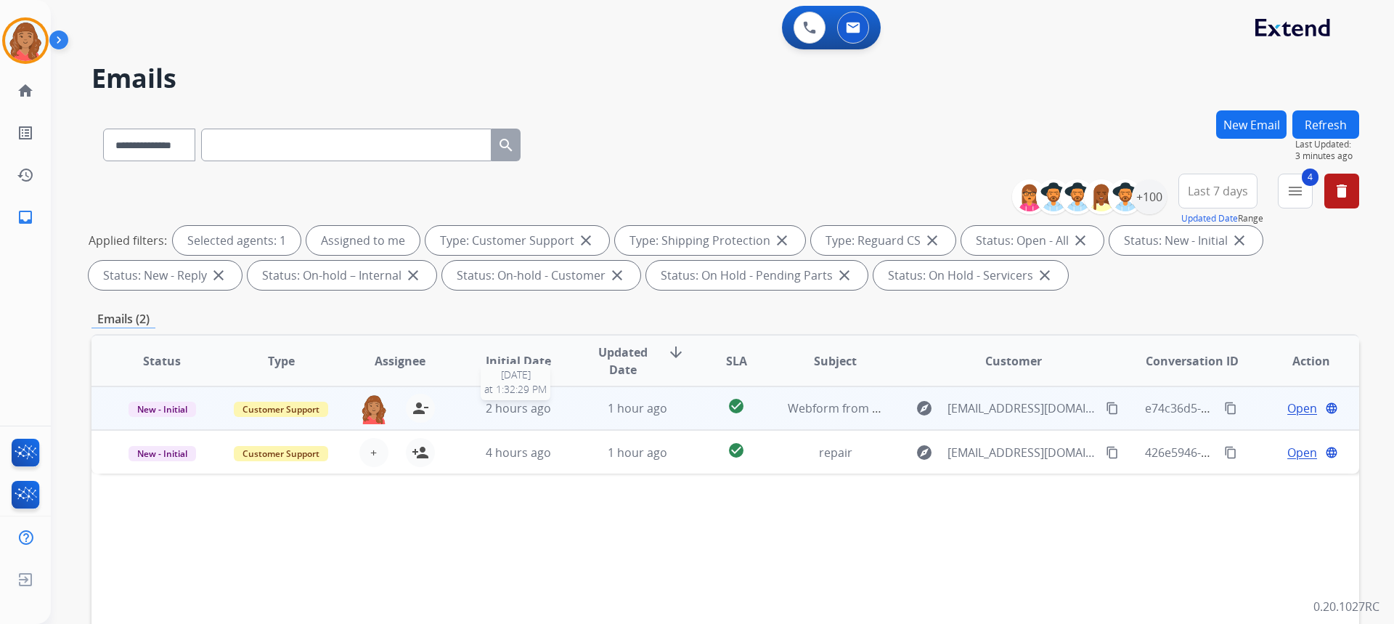
click at [522, 408] on span "2 hours ago" at bounding box center [518, 408] width 65 height 16
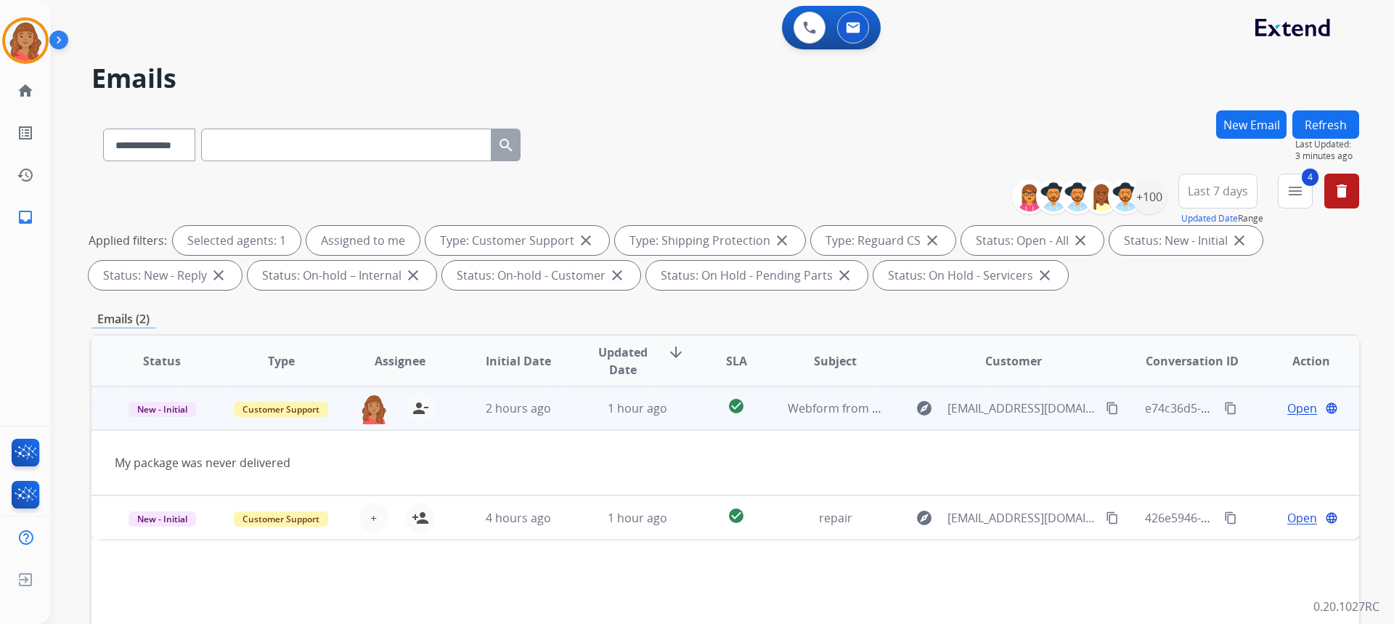
click at [1106, 407] on mat-icon "content_copy" at bounding box center [1112, 407] width 13 height 13
click at [162, 407] on span "New - Initial" at bounding box center [162, 408] width 68 height 15
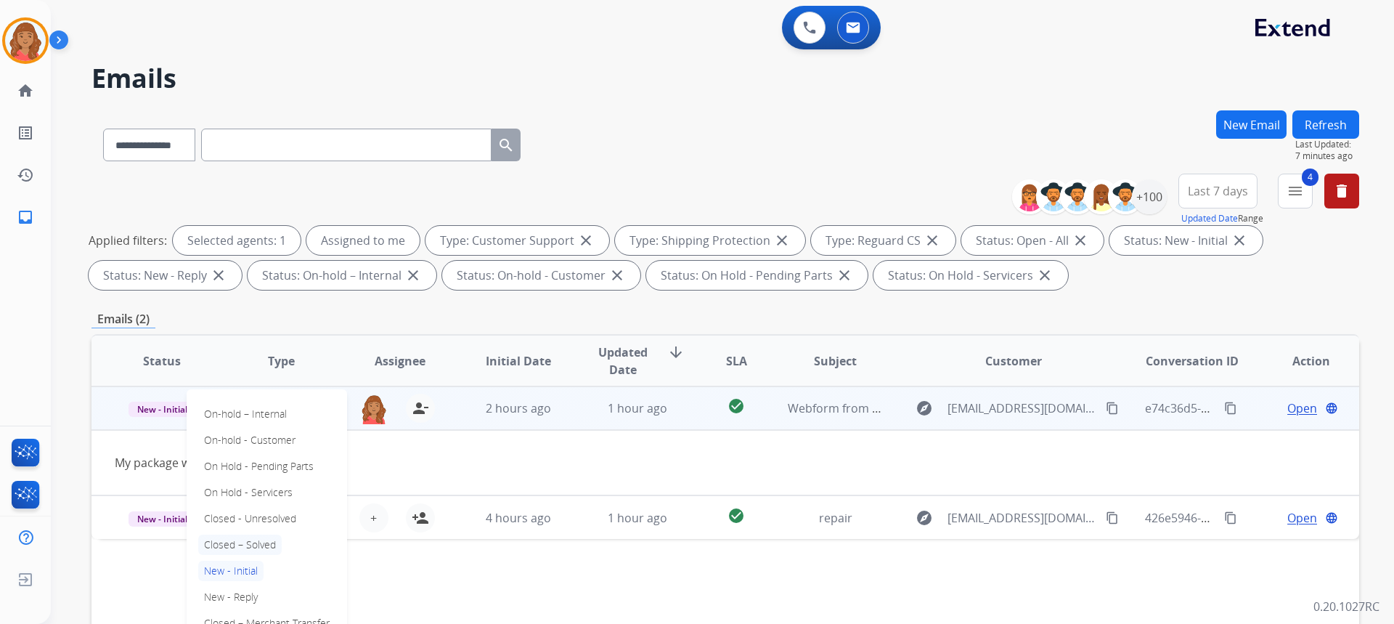
click at [249, 546] on p "Closed – Solved" at bounding box center [239, 544] width 83 height 20
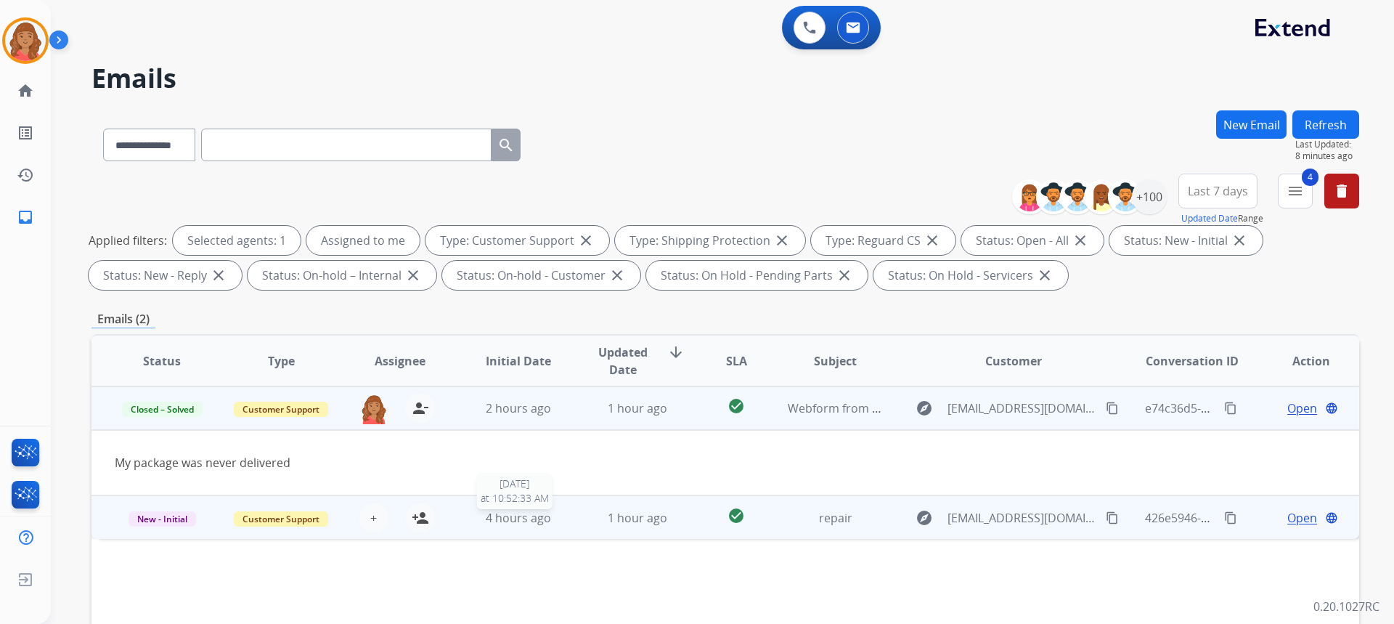
click at [555, 512] on div "4 hours ago" at bounding box center [518, 517] width 95 height 17
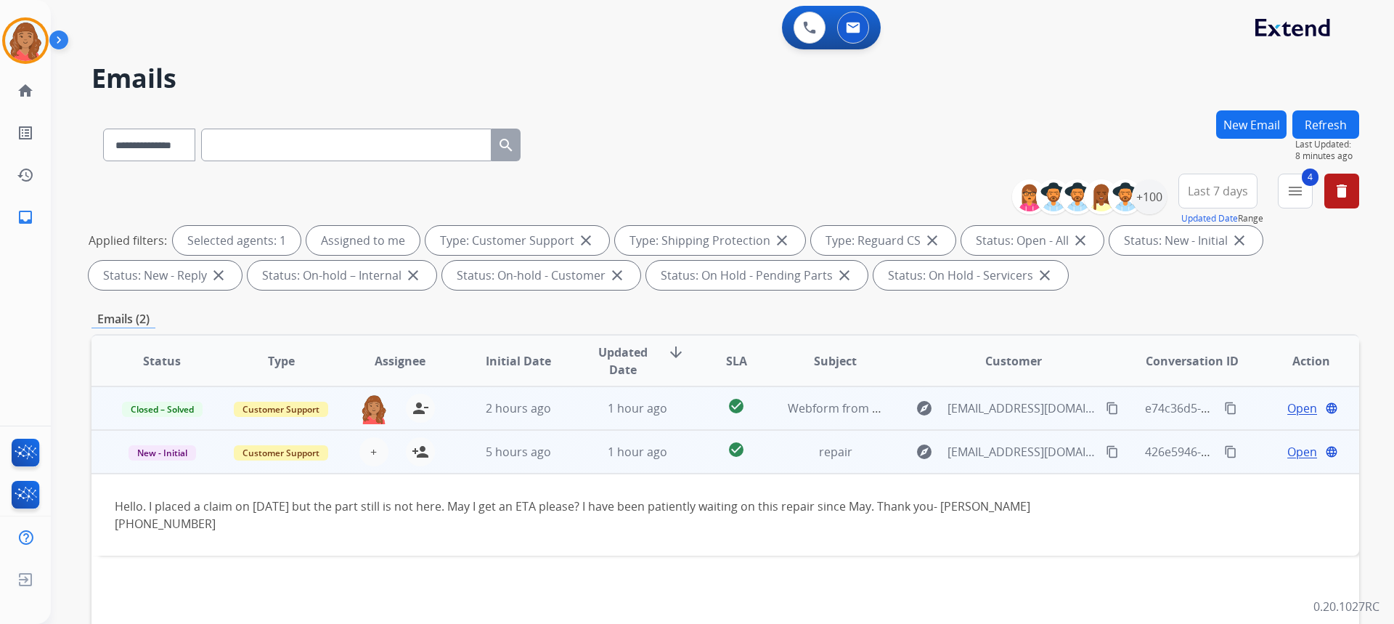
click at [1106, 454] on mat-icon "content_copy" at bounding box center [1112, 451] width 13 height 13
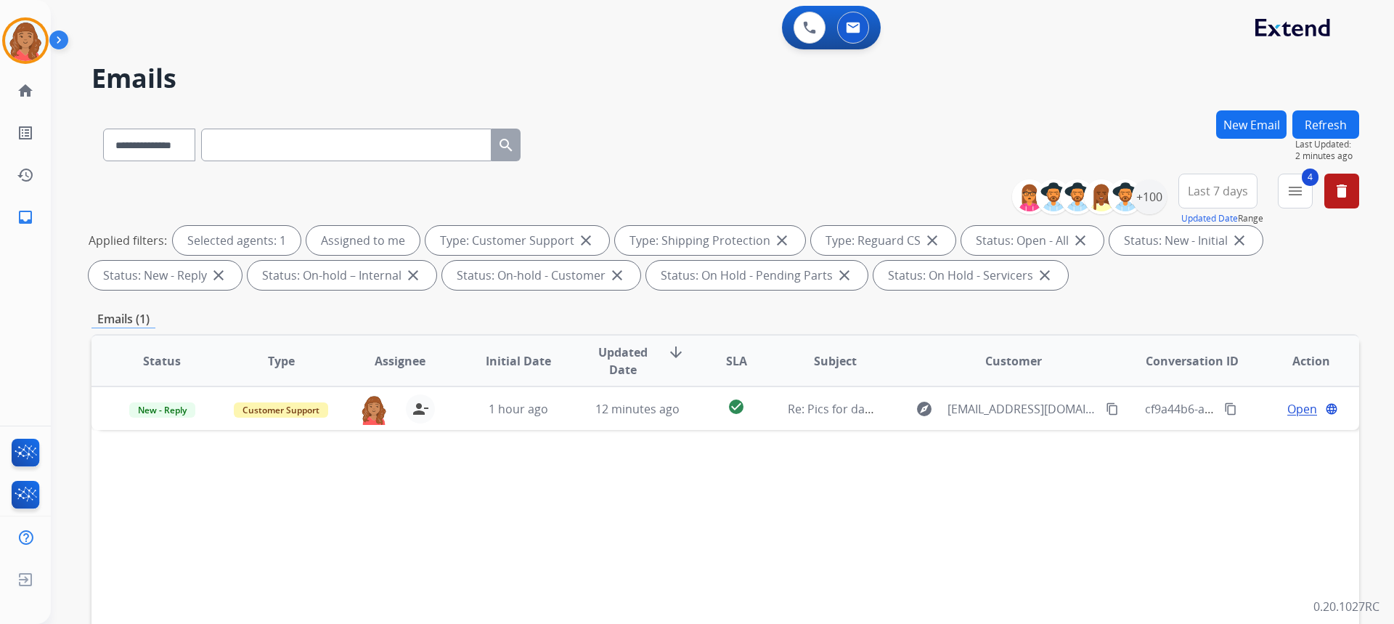
click at [1250, 124] on button "New Email" at bounding box center [1251, 124] width 70 height 28
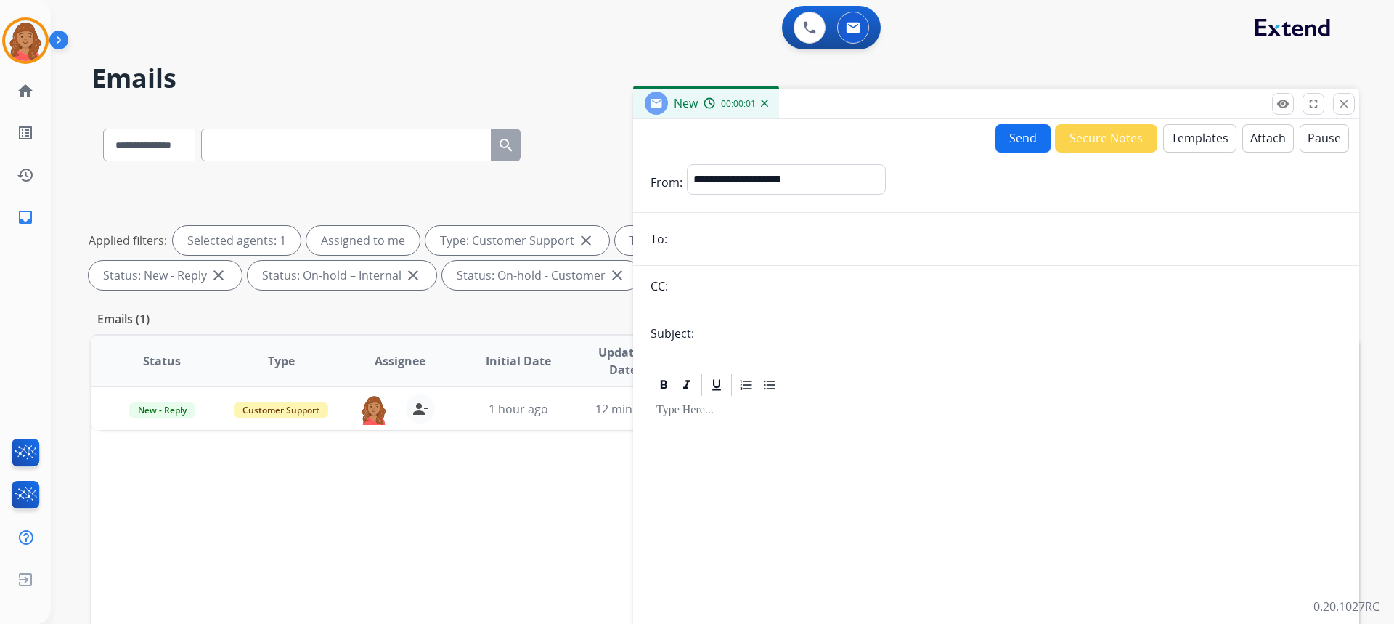
click at [1193, 140] on button "Templates" at bounding box center [1199, 138] width 73 height 28
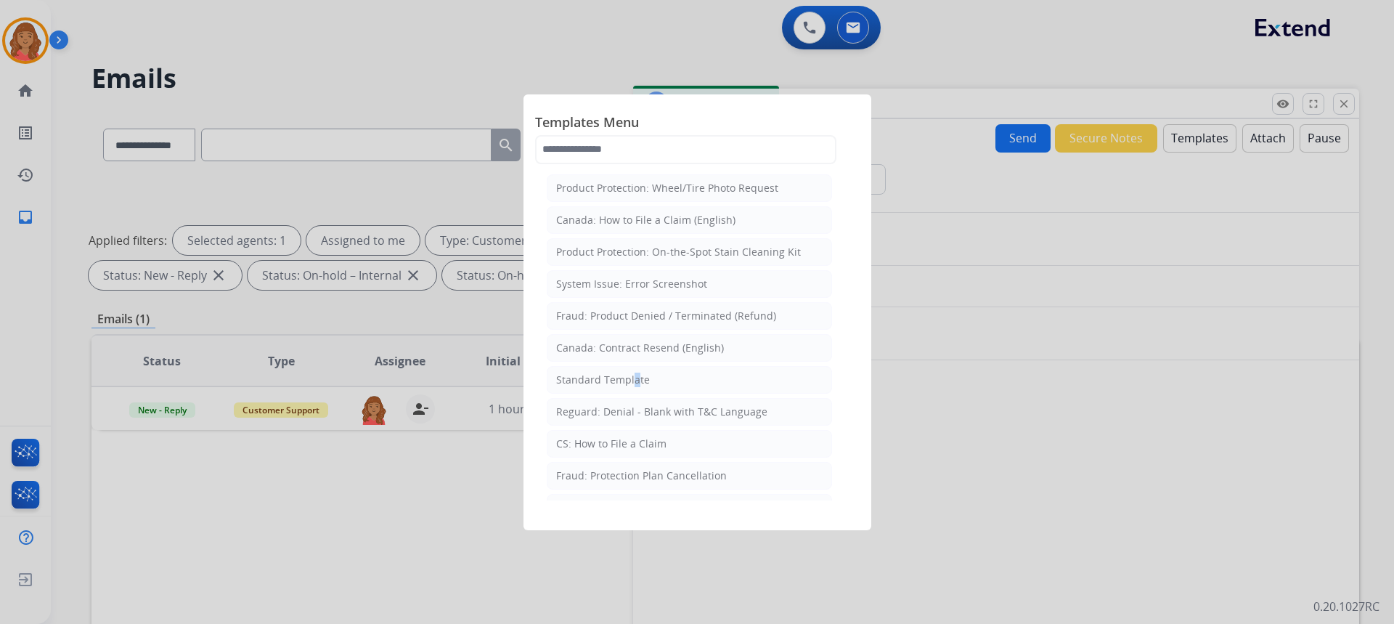
drag, startPoint x: 630, startPoint y: 376, endPoint x: 624, endPoint y: 371, distance: 7.7
click at [631, 375] on div "Standard Template" at bounding box center [603, 379] width 94 height 15
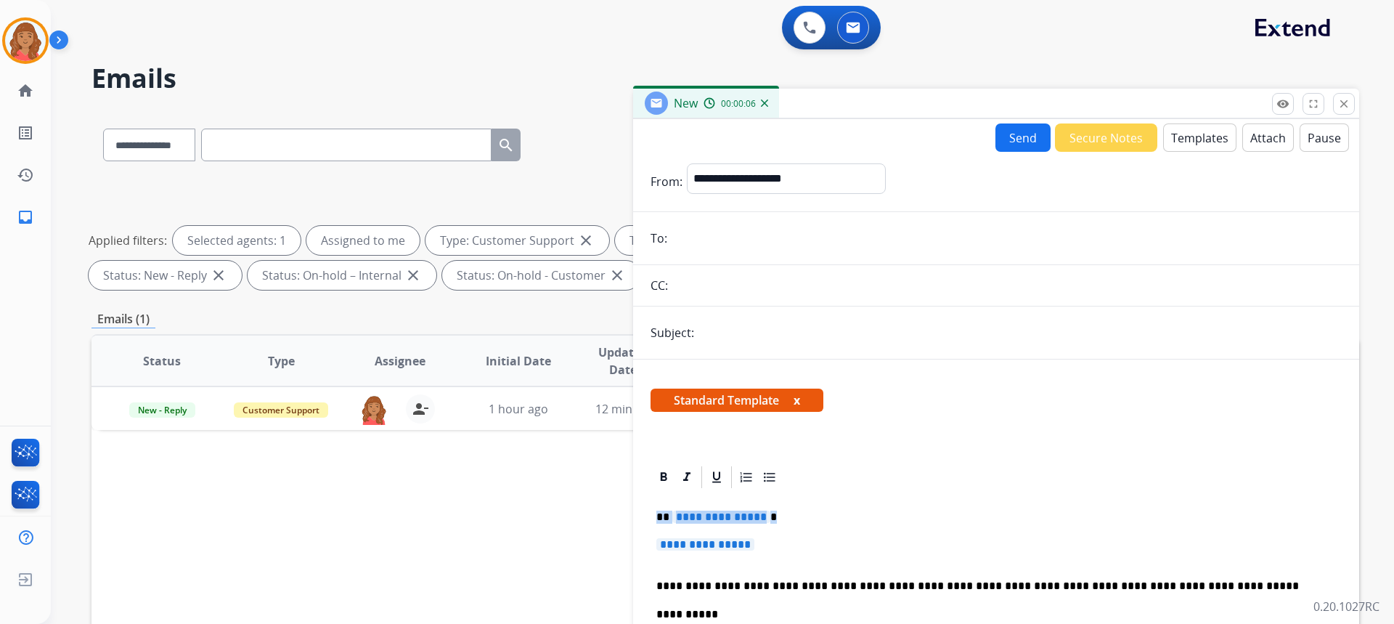
drag, startPoint x: 765, startPoint y: 542, endPoint x: 613, endPoint y: 505, distance: 156.0
click at [613, 505] on div "**********" at bounding box center [724, 502] width 1267 height 785
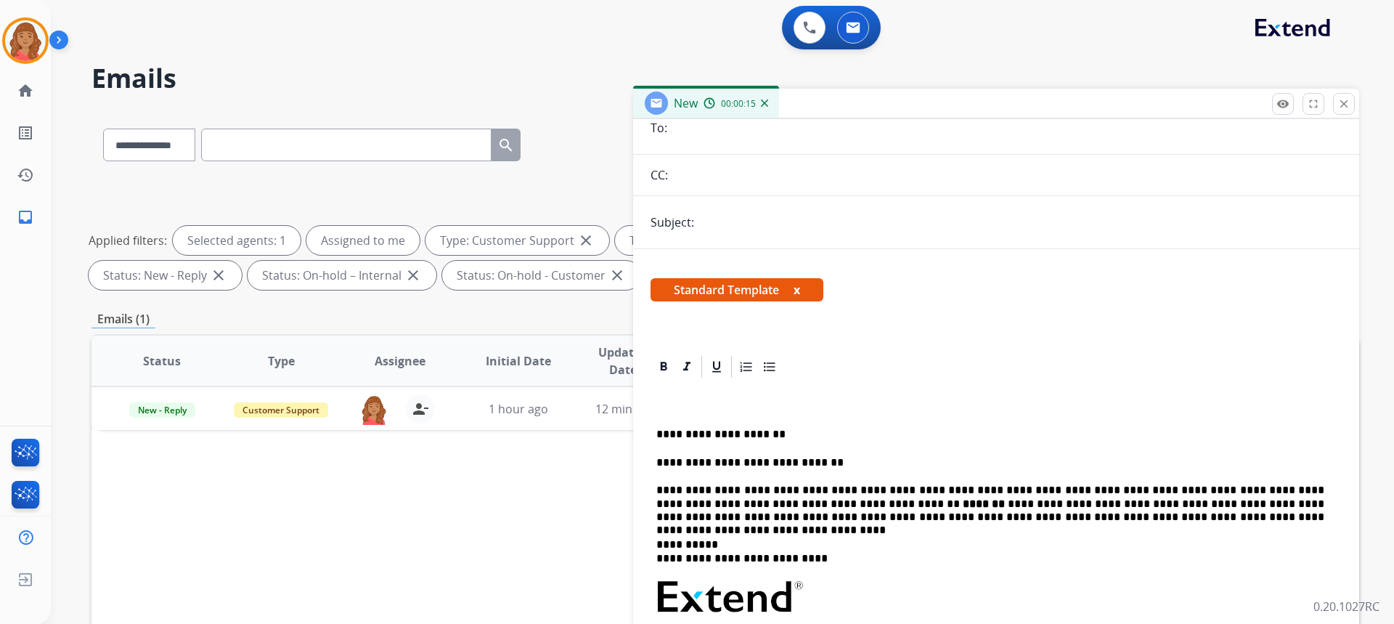
scroll to position [218, 0]
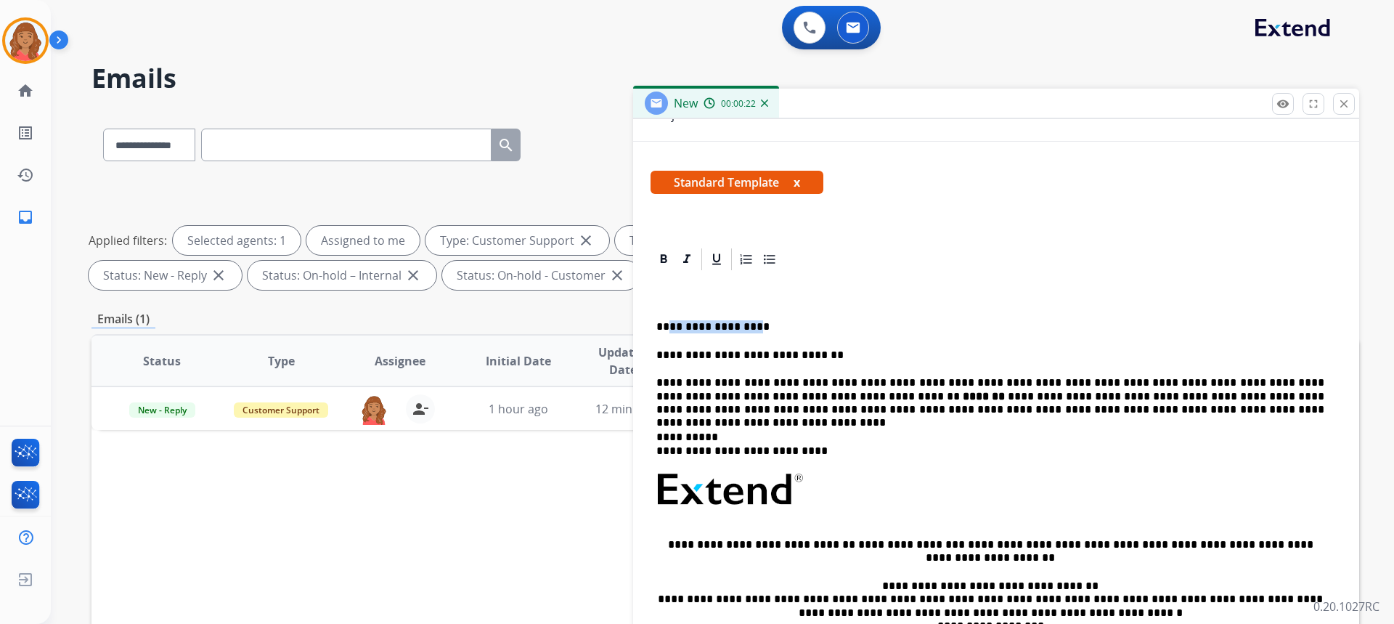
drag, startPoint x: 754, startPoint y: 327, endPoint x: 669, endPoint y: 328, distance: 85.7
click at [669, 328] on p "**********" at bounding box center [990, 326] width 668 height 13
click at [666, 327] on p "***" at bounding box center [990, 326] width 668 height 13
click at [669, 324] on strong "****" at bounding box center [682, 326] width 26 height 11
click at [783, 408] on p "**********" at bounding box center [990, 396] width 668 height 40
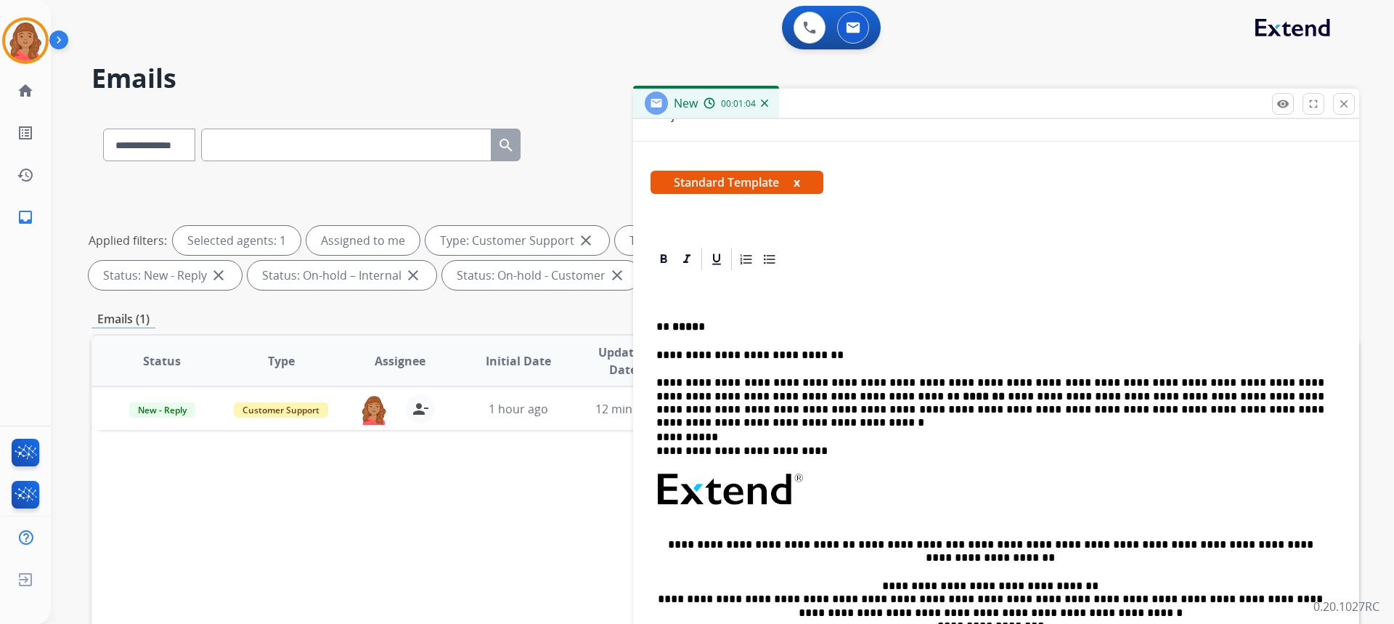
click at [1260, 395] on p "**********" at bounding box center [990, 396] width 668 height 40
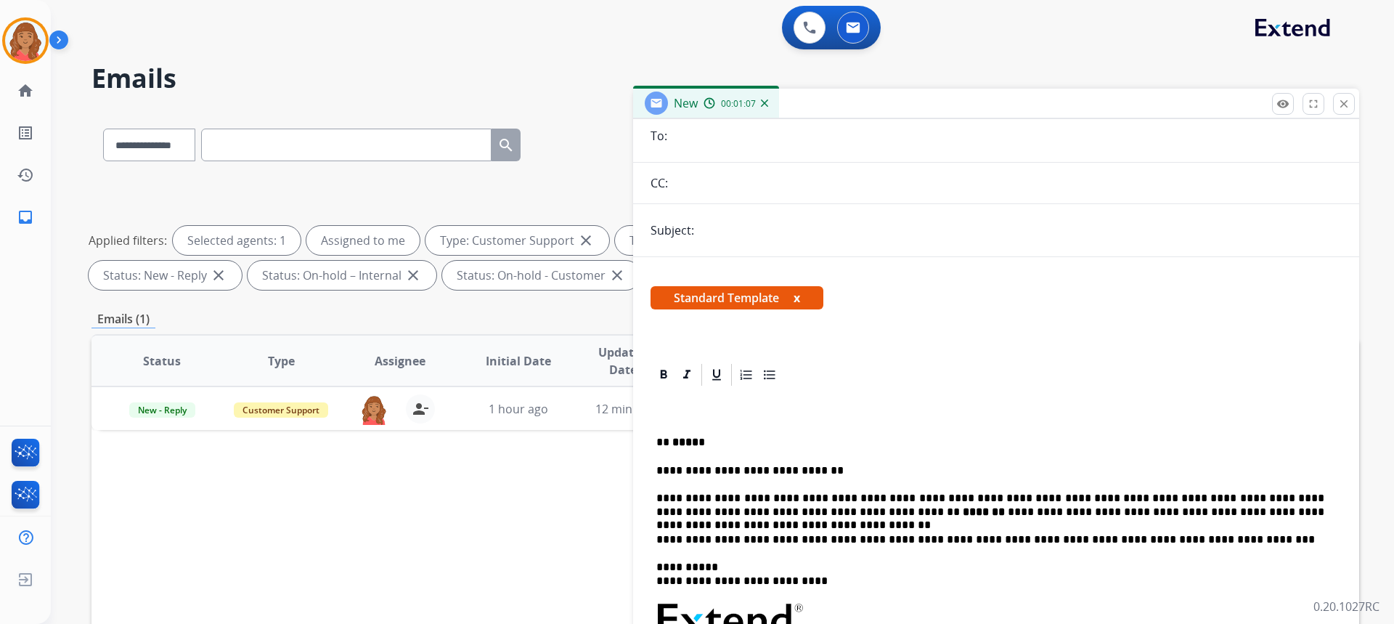
scroll to position [0, 0]
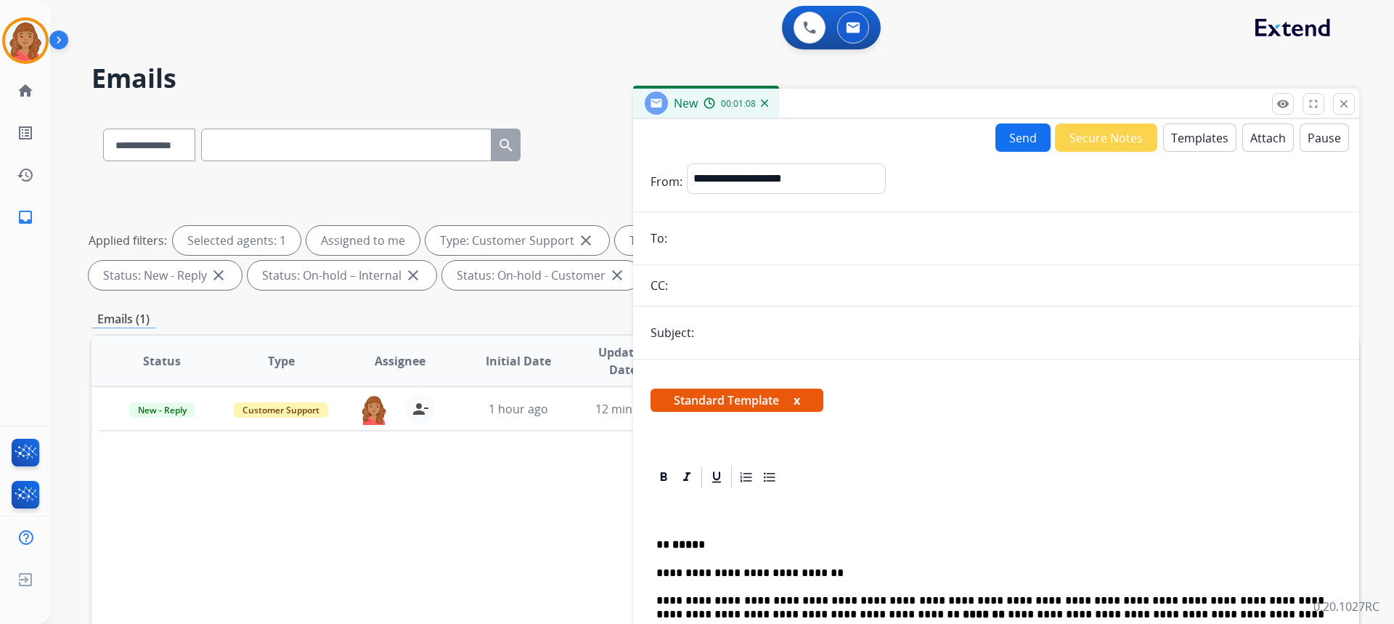
click at [716, 238] on input "email" at bounding box center [1006, 238] width 670 height 29
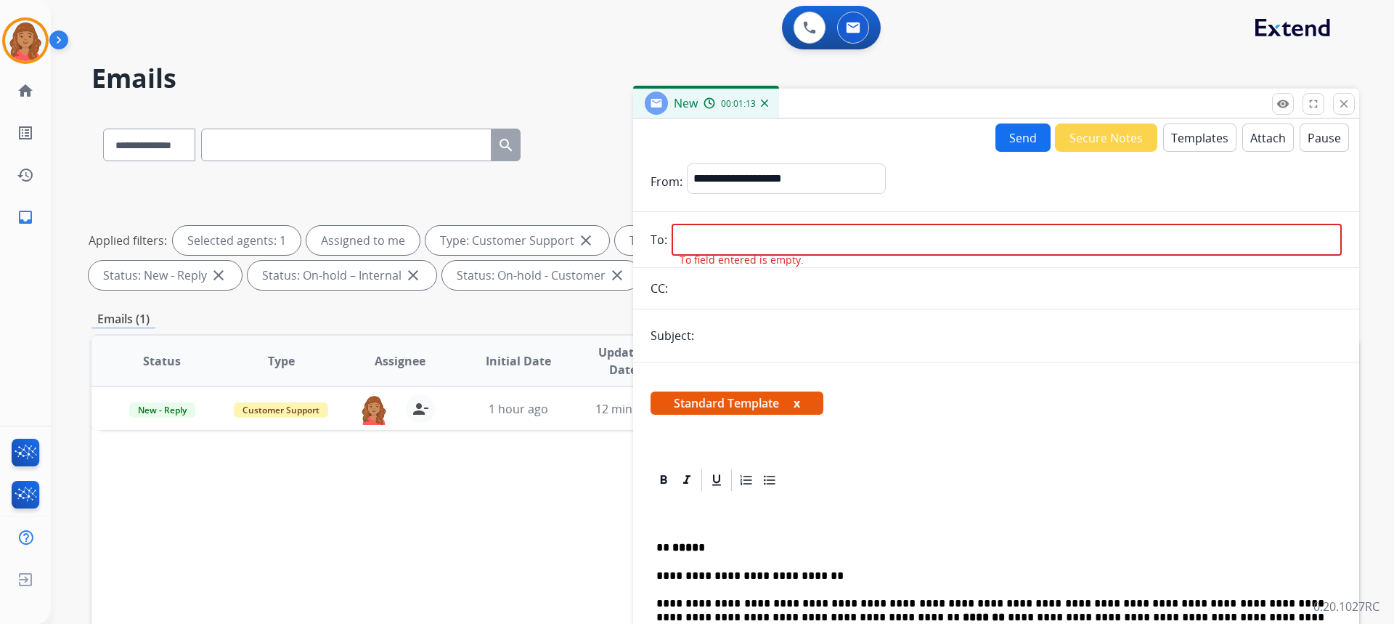
paste input "**********"
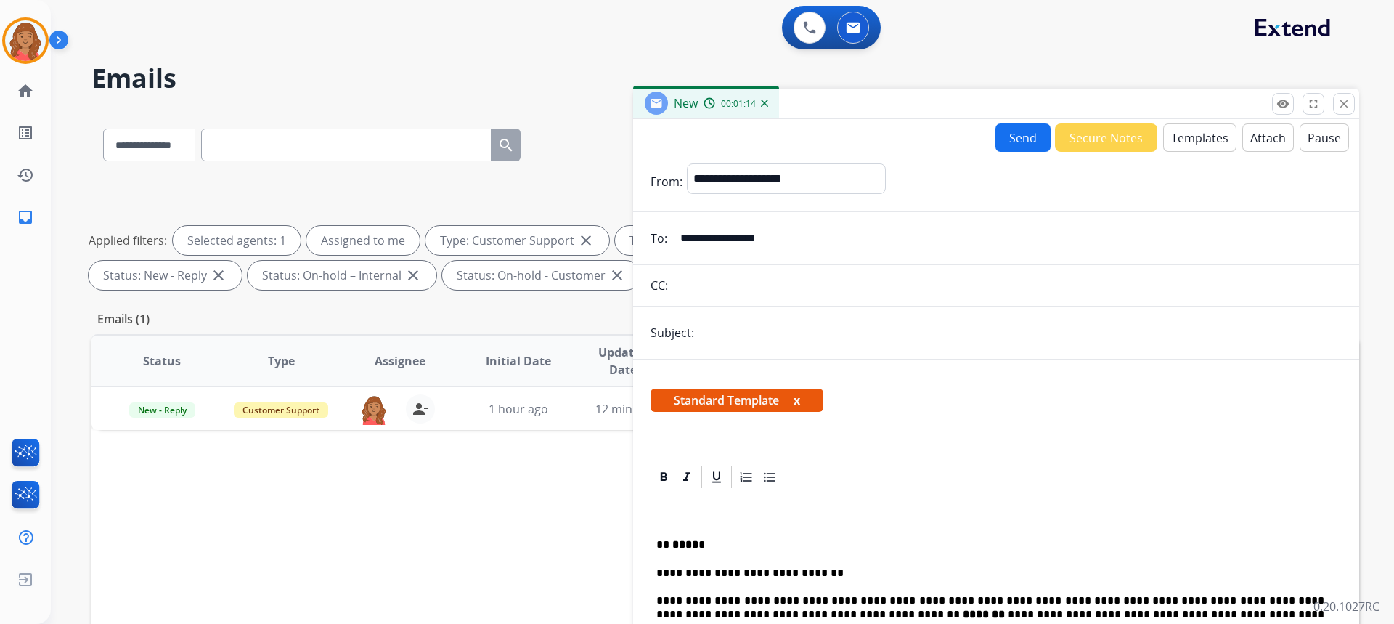
type input "**********"
click at [716, 332] on input "text" at bounding box center [1019, 332] width 643 height 29
type input "**********"
click at [1019, 134] on button "Send" at bounding box center [1022, 137] width 55 height 28
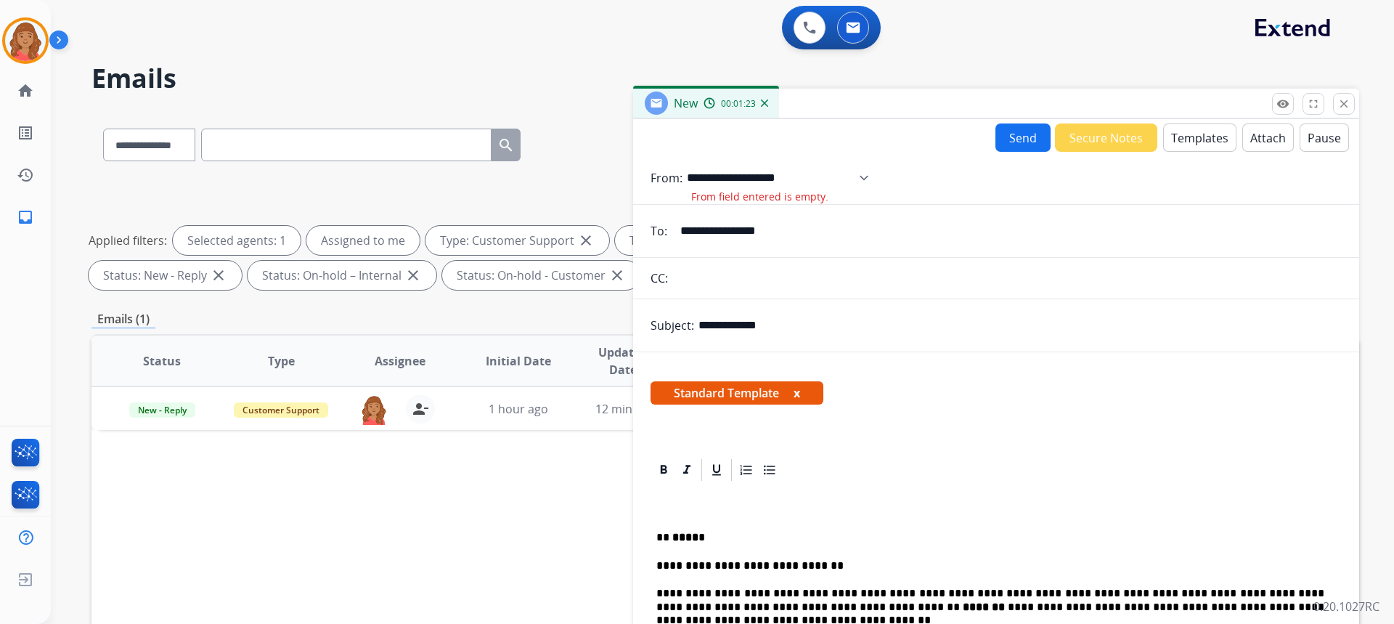
click at [876, 182] on select "**********" at bounding box center [783, 177] width 192 height 29
select select "**********"
click at [687, 163] on select "**********" at bounding box center [783, 177] width 192 height 29
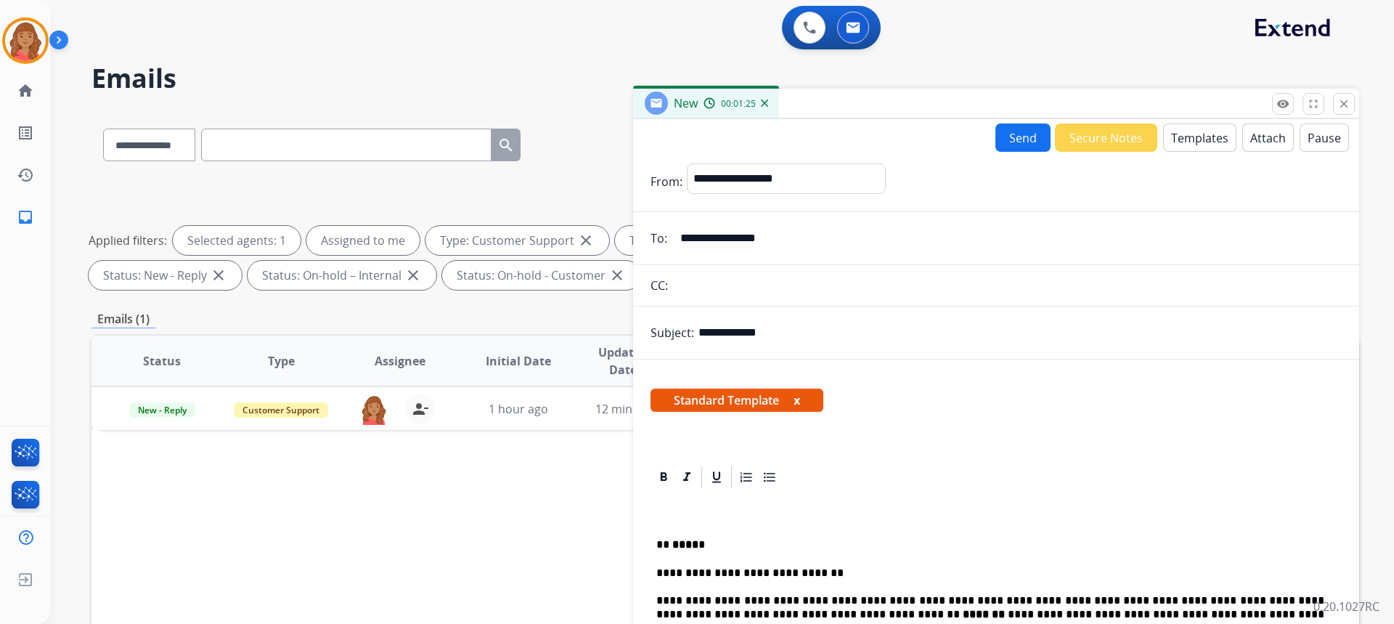
click at [1021, 143] on button "Send" at bounding box center [1022, 137] width 55 height 28
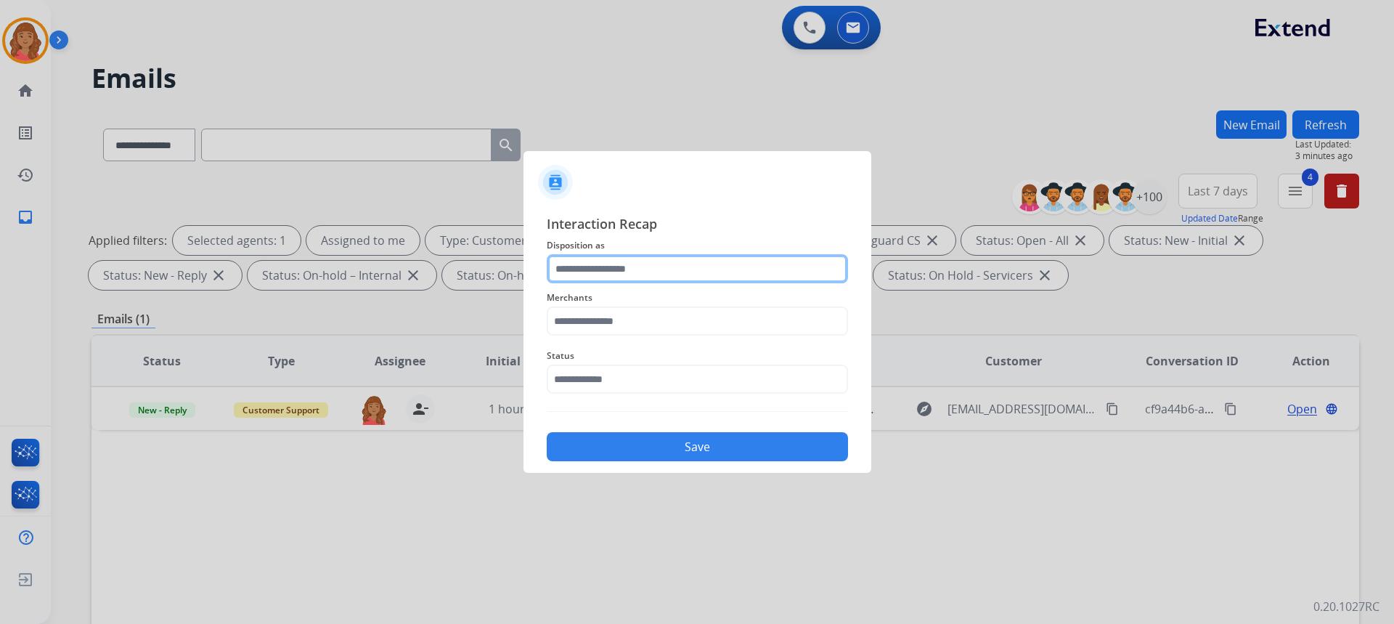
click at [598, 278] on input "text" at bounding box center [697, 268] width 301 height 29
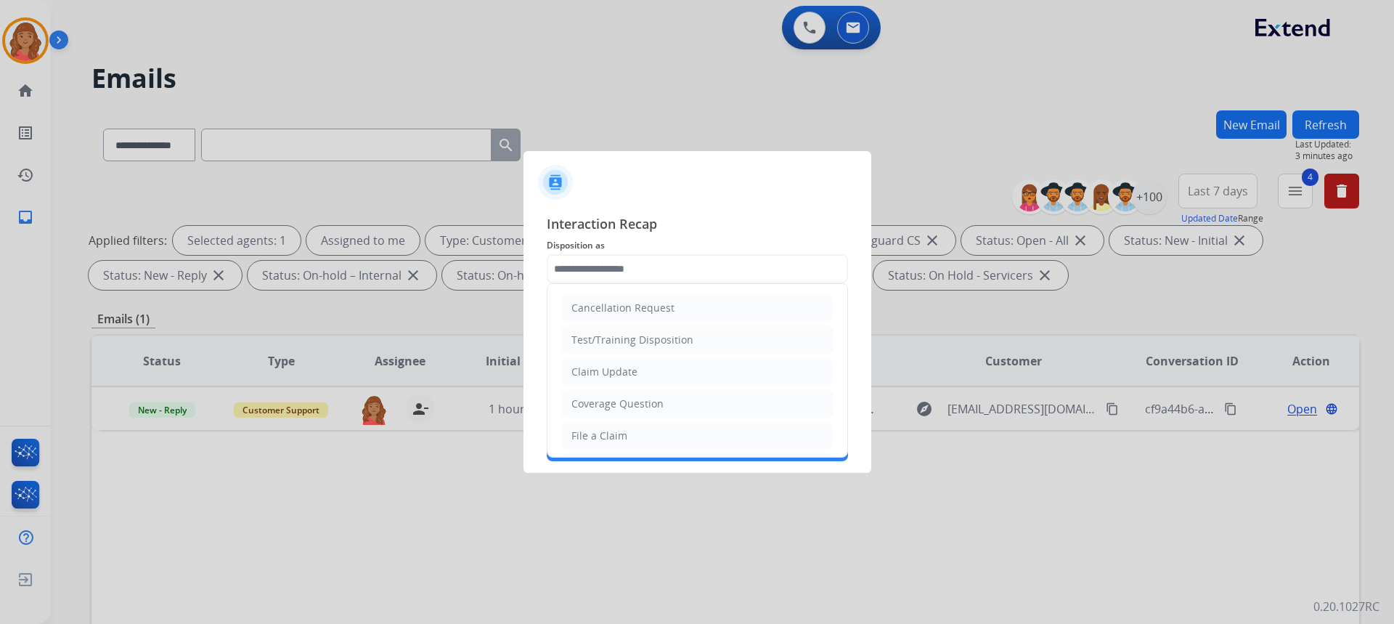
click at [600, 374] on div "Claim Update" at bounding box center [604, 371] width 66 height 15
type input "**********"
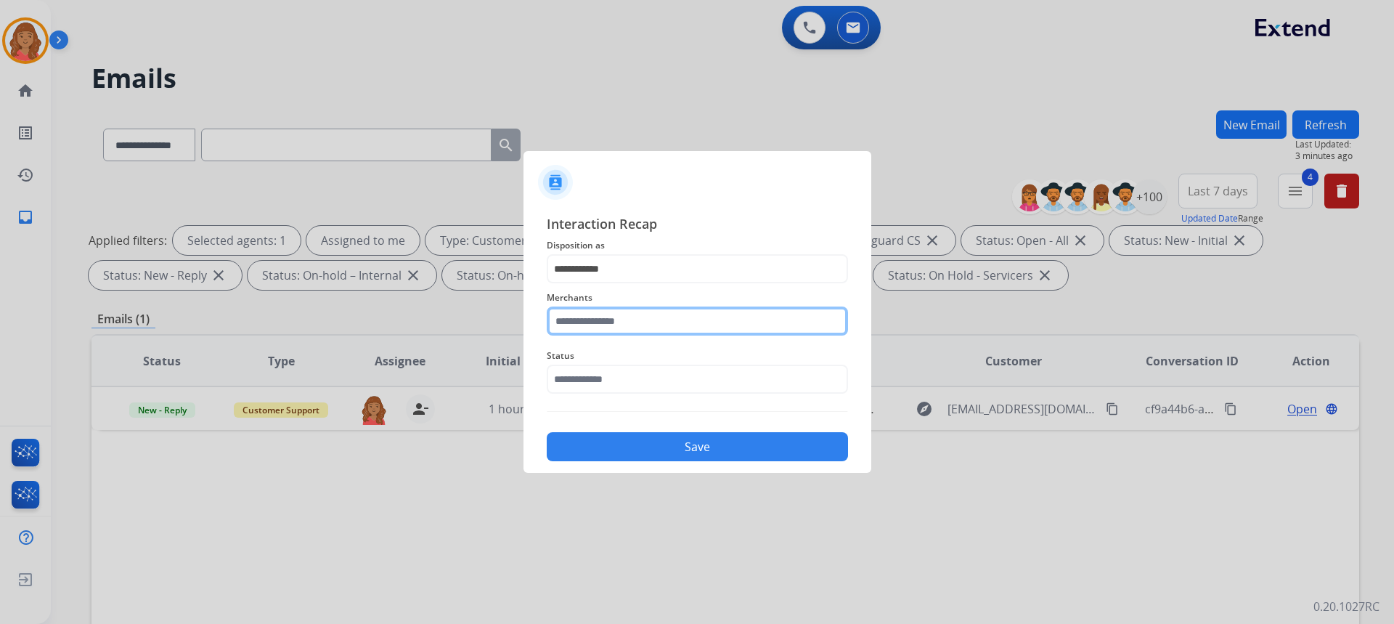
click at [600, 327] on input "text" at bounding box center [697, 320] width 301 height 29
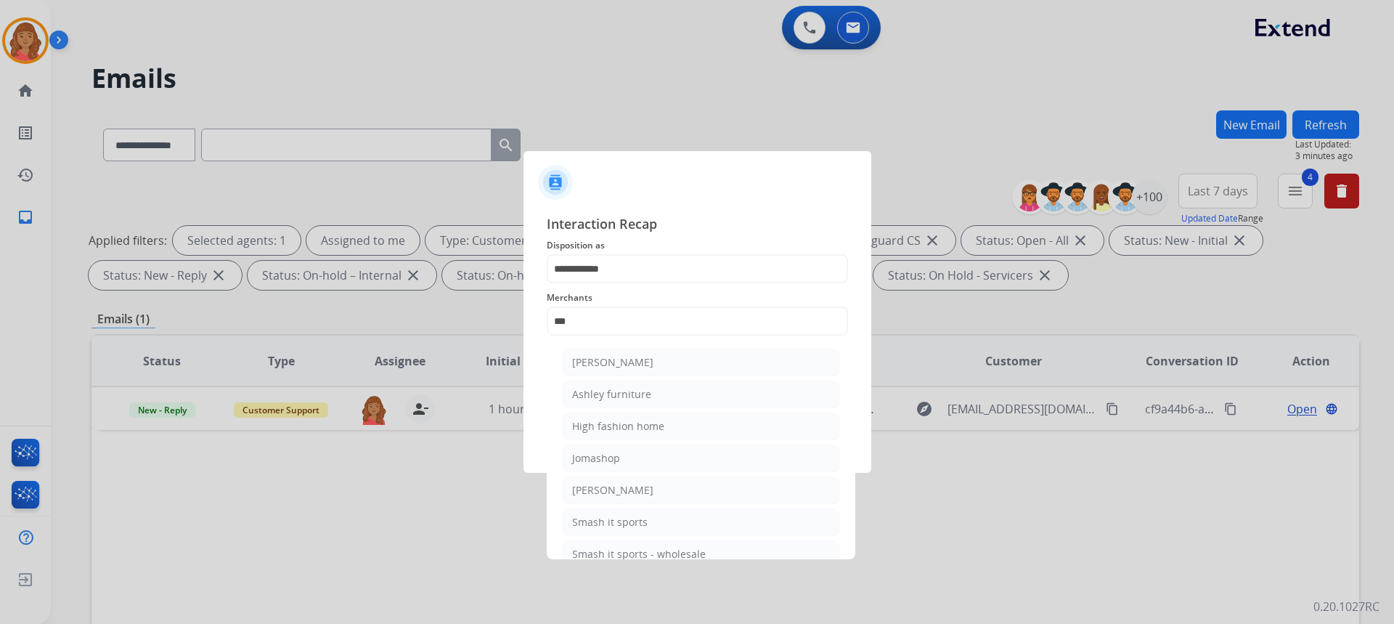
drag, startPoint x: 592, startPoint y: 369, endPoint x: 595, endPoint y: 382, distance: 13.4
click at [592, 368] on div "[PERSON_NAME]" at bounding box center [612, 362] width 81 height 15
type input "**********"
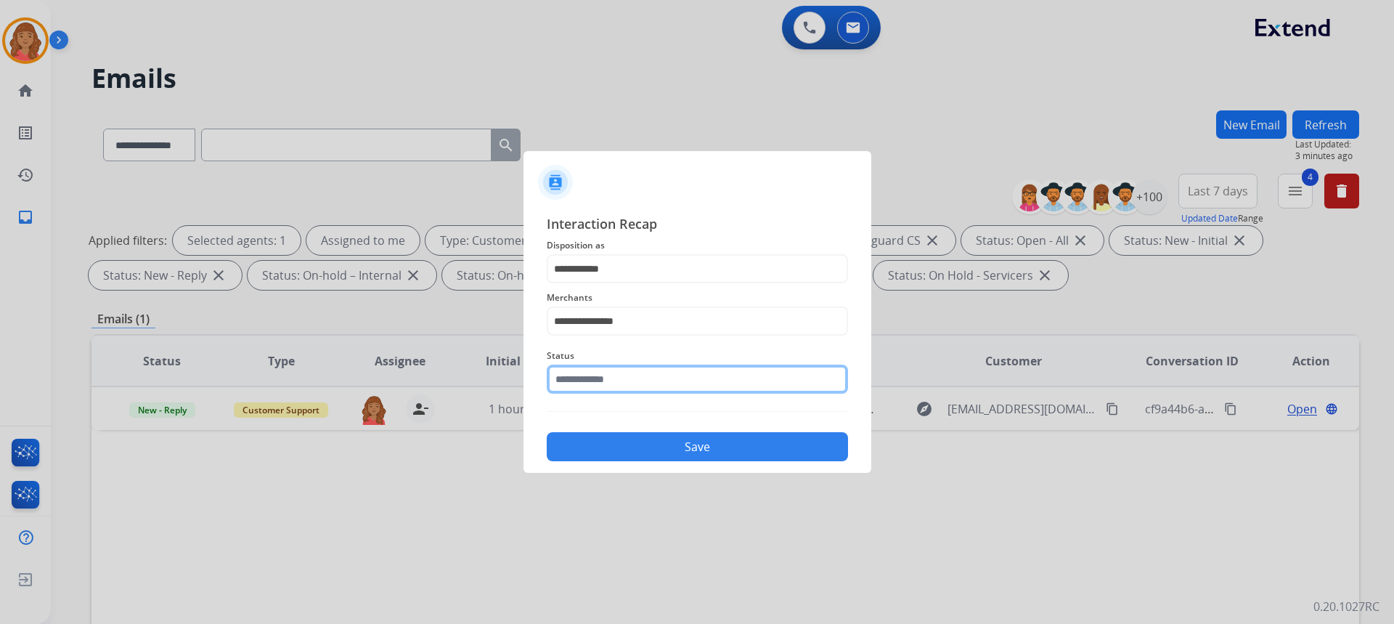
click at [597, 391] on input "text" at bounding box center [697, 378] width 301 height 29
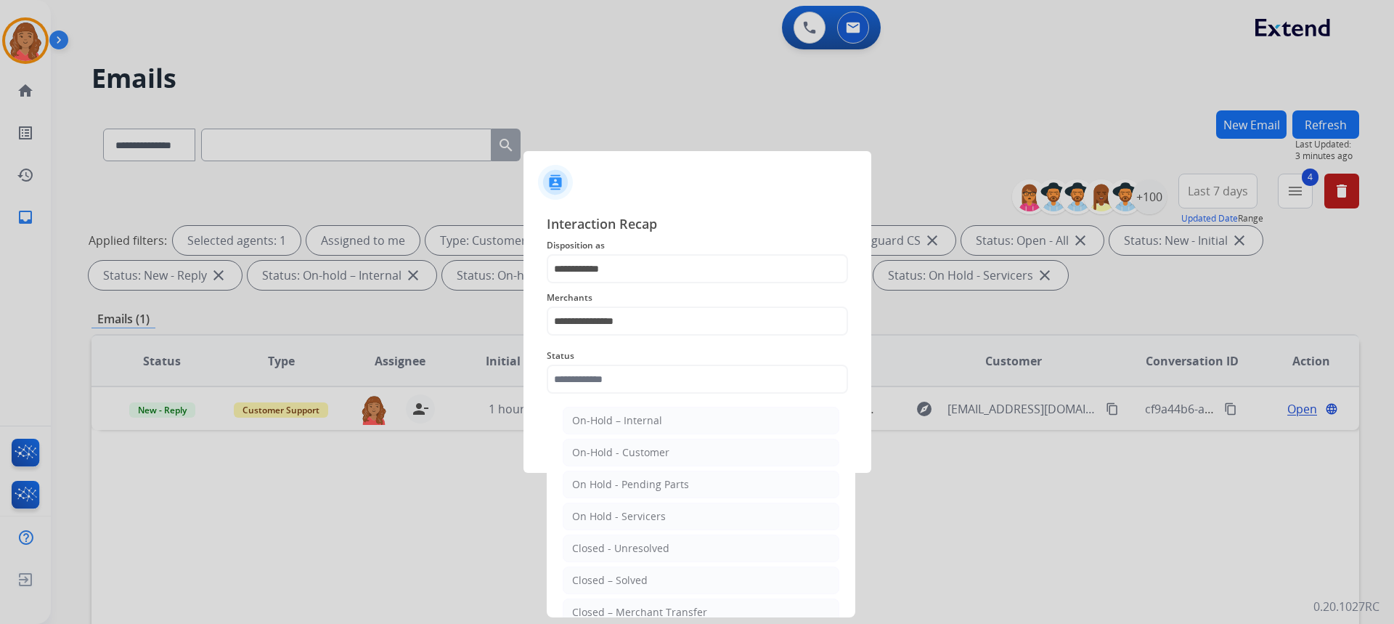
drag, startPoint x: 615, startPoint y: 586, endPoint x: 623, endPoint y: 555, distance: 31.5
click at [616, 585] on div "Closed – Solved" at bounding box center [609, 580] width 75 height 15
type input "**********"
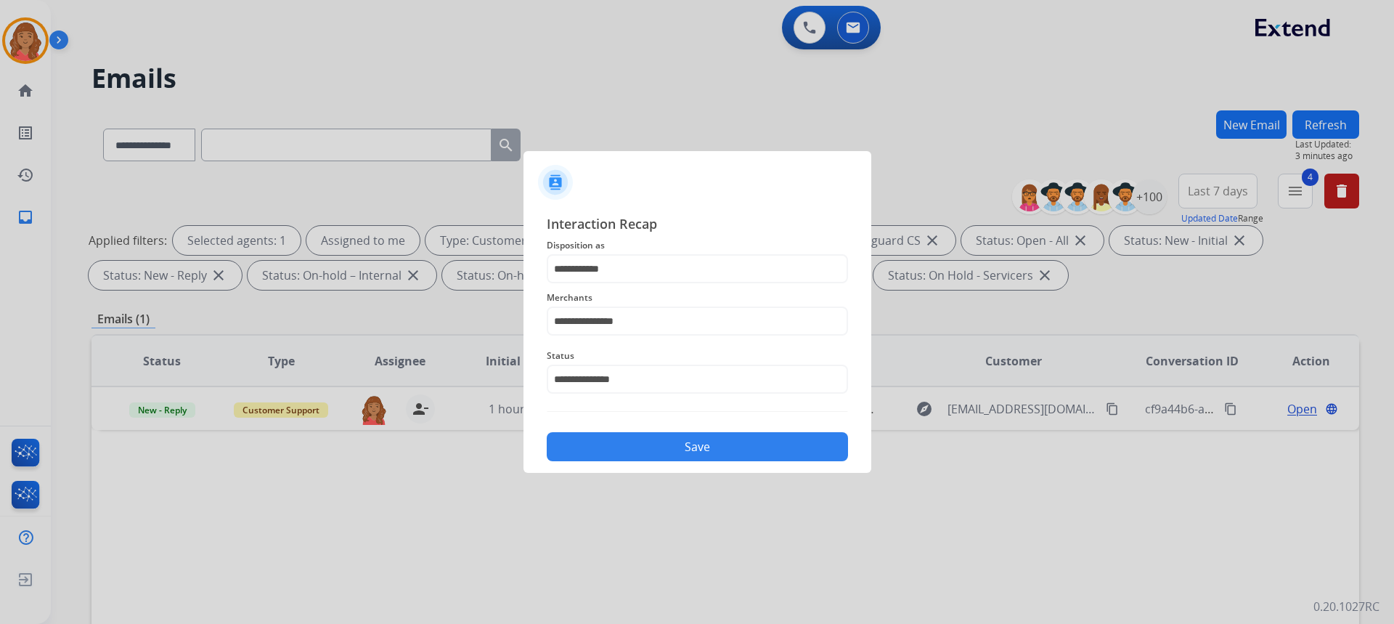
click at [629, 442] on button "Save" at bounding box center [697, 446] width 301 height 29
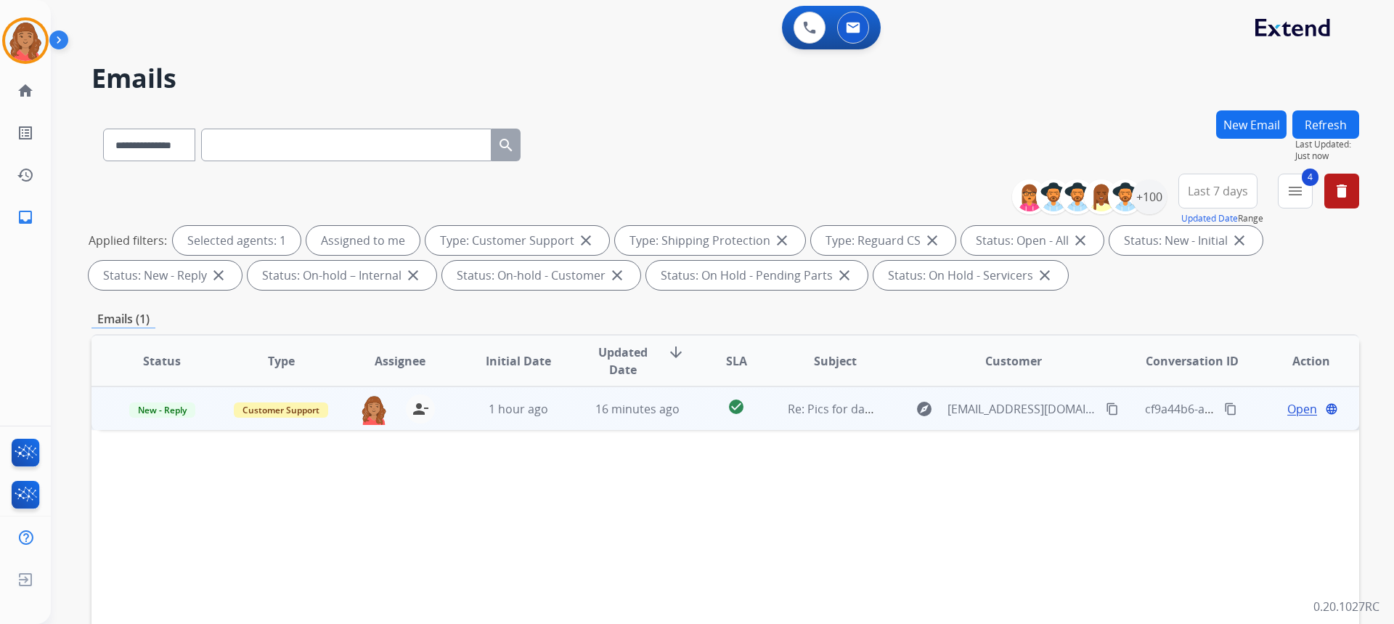
click at [553, 398] on td "1 hour ago" at bounding box center [507, 408] width 119 height 44
click at [422, 409] on mat-icon "person_remove" at bounding box center [420, 407] width 17 height 17
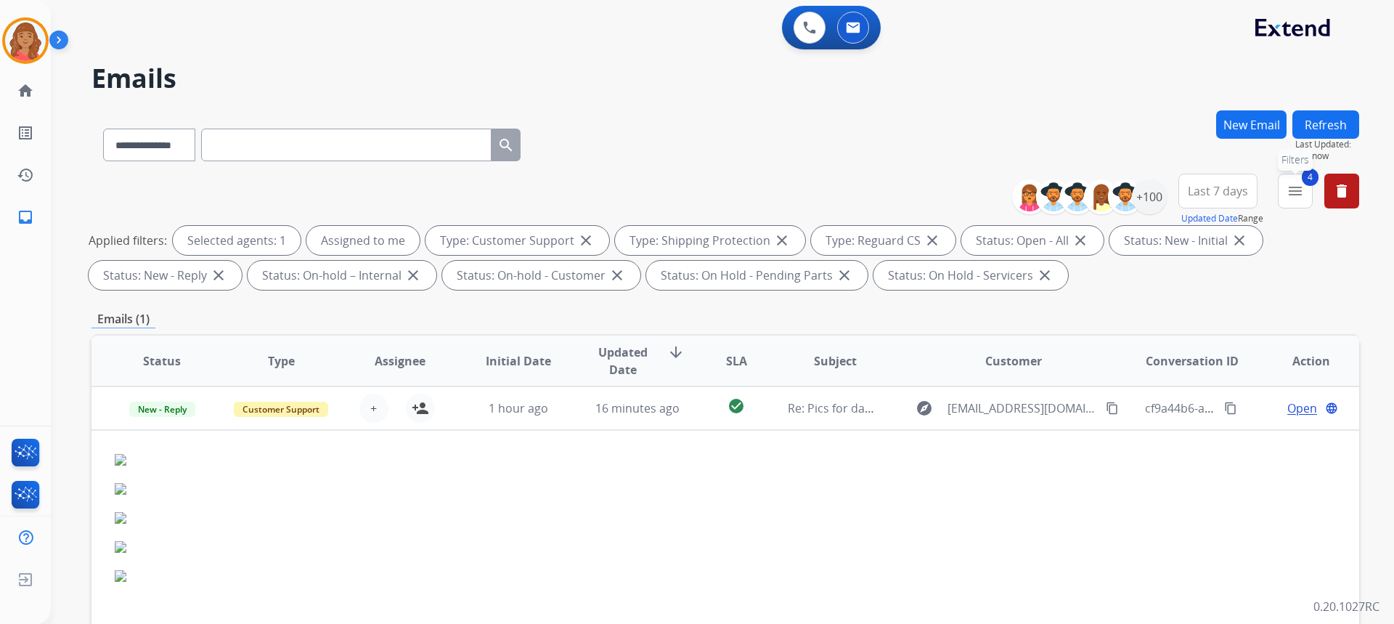
click at [1291, 189] on mat-icon "menu" at bounding box center [1294, 190] width 17 height 17
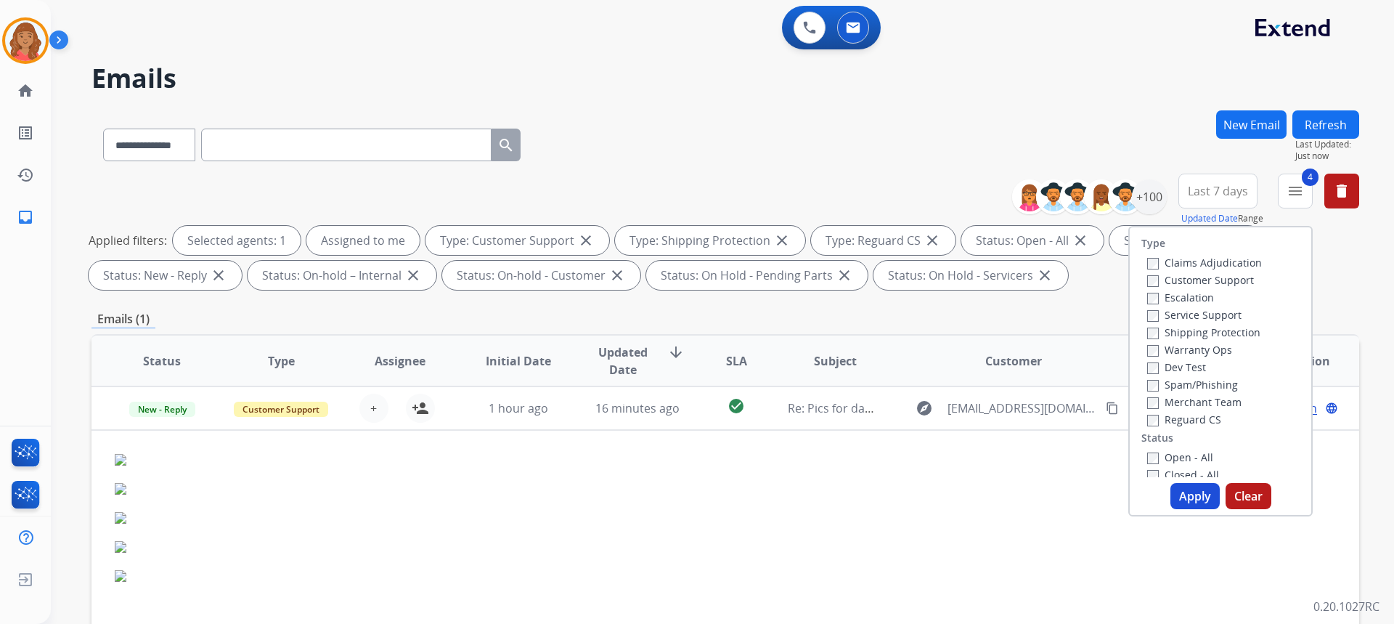
click at [945, 111] on div "**********" at bounding box center [724, 141] width 1267 height 63
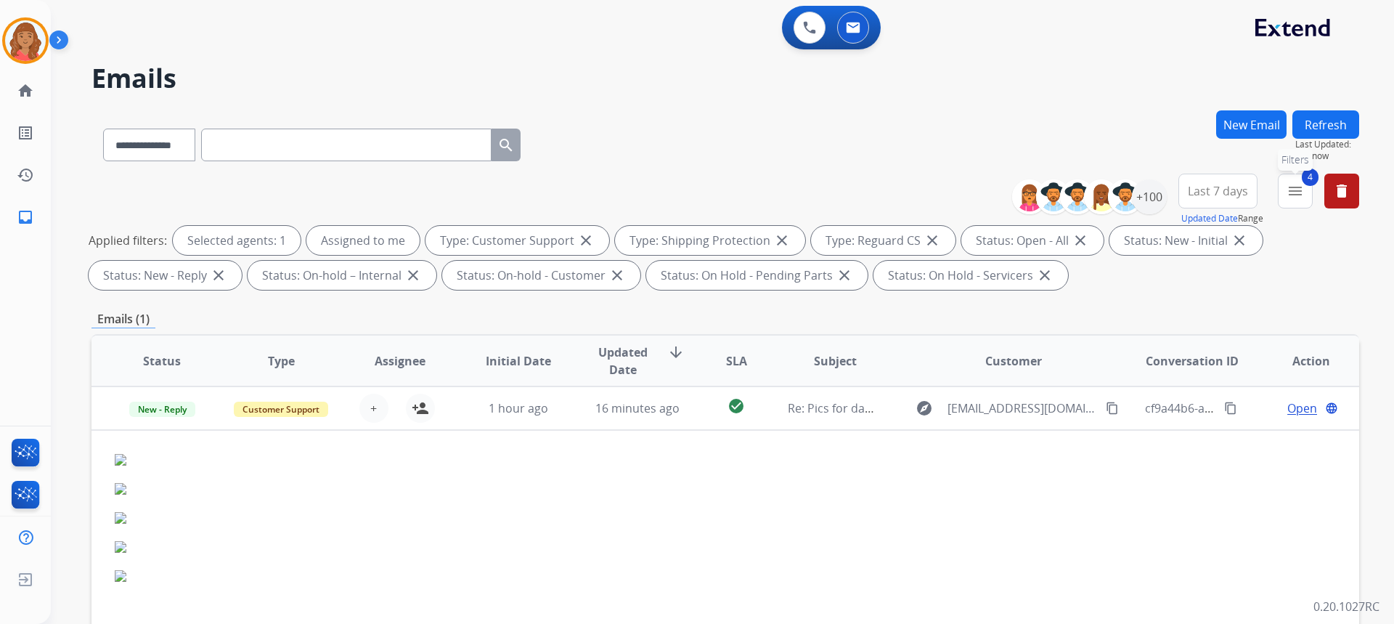
click at [1294, 190] on mat-icon "menu" at bounding box center [1294, 190] width 17 height 17
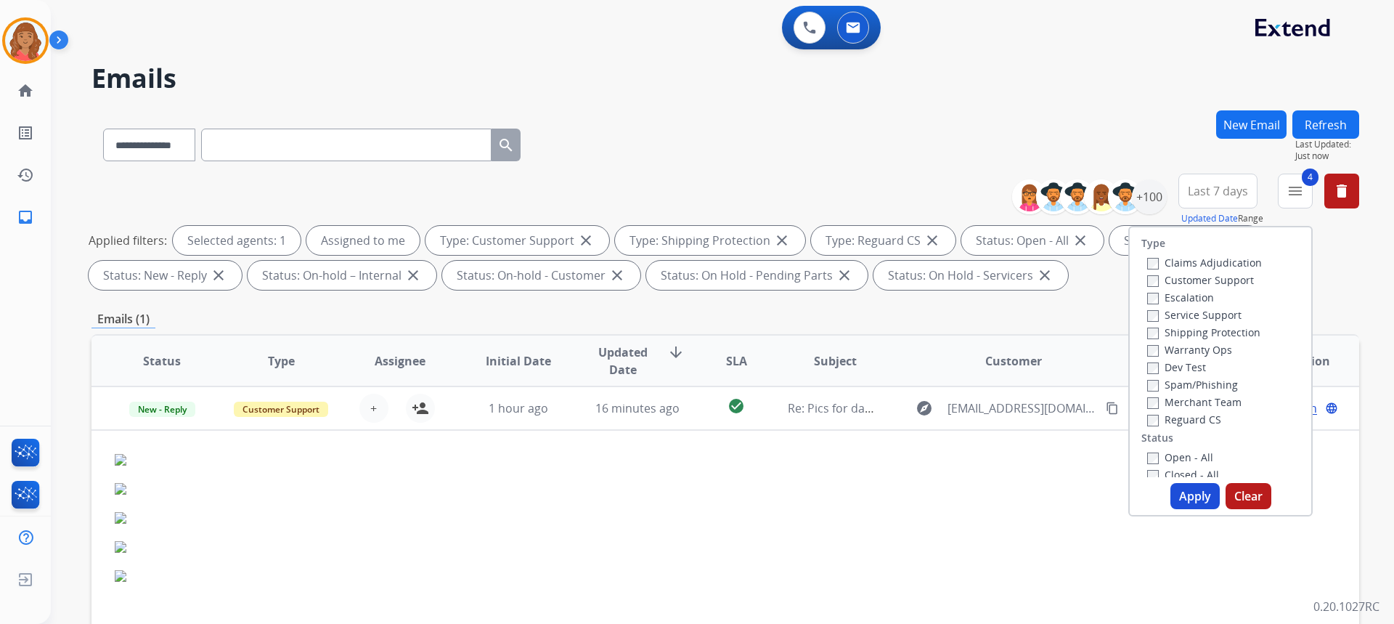
click at [1183, 497] on button "Apply" at bounding box center [1194, 496] width 49 height 26
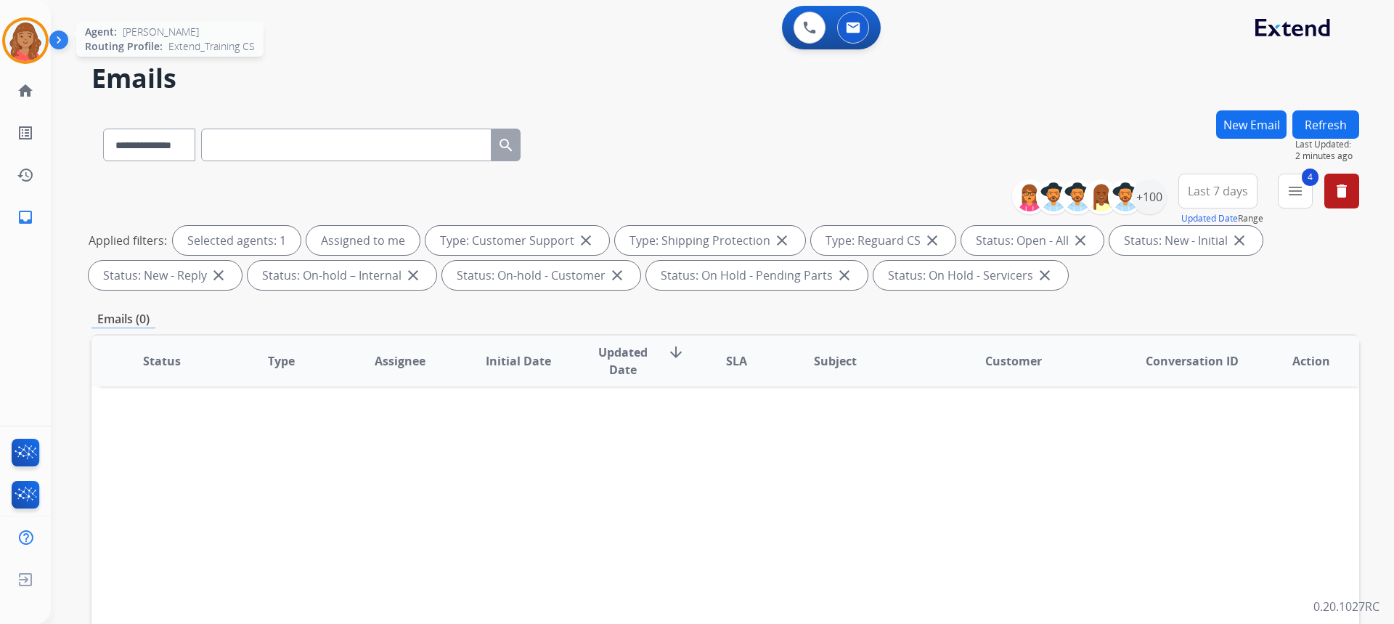
click at [20, 31] on img at bounding box center [25, 40] width 41 height 41
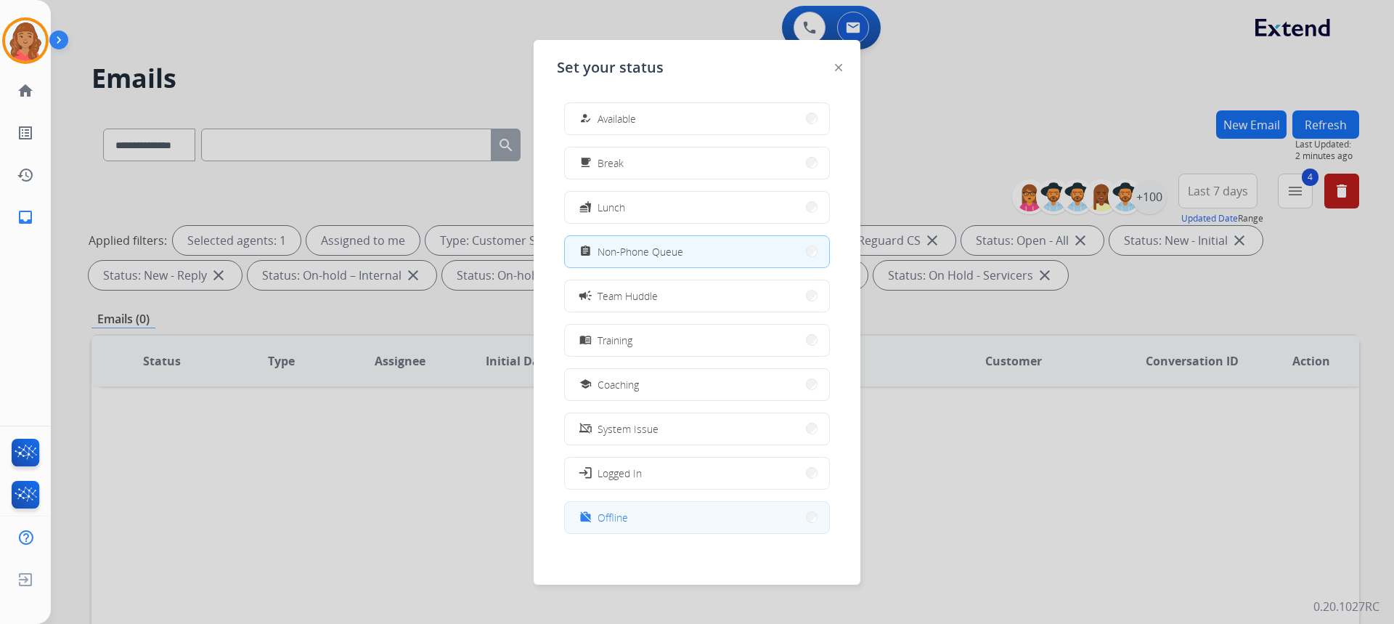
click at [622, 518] on span "Offline" at bounding box center [612, 517] width 30 height 15
